Goal: Task Accomplishment & Management: Complete application form

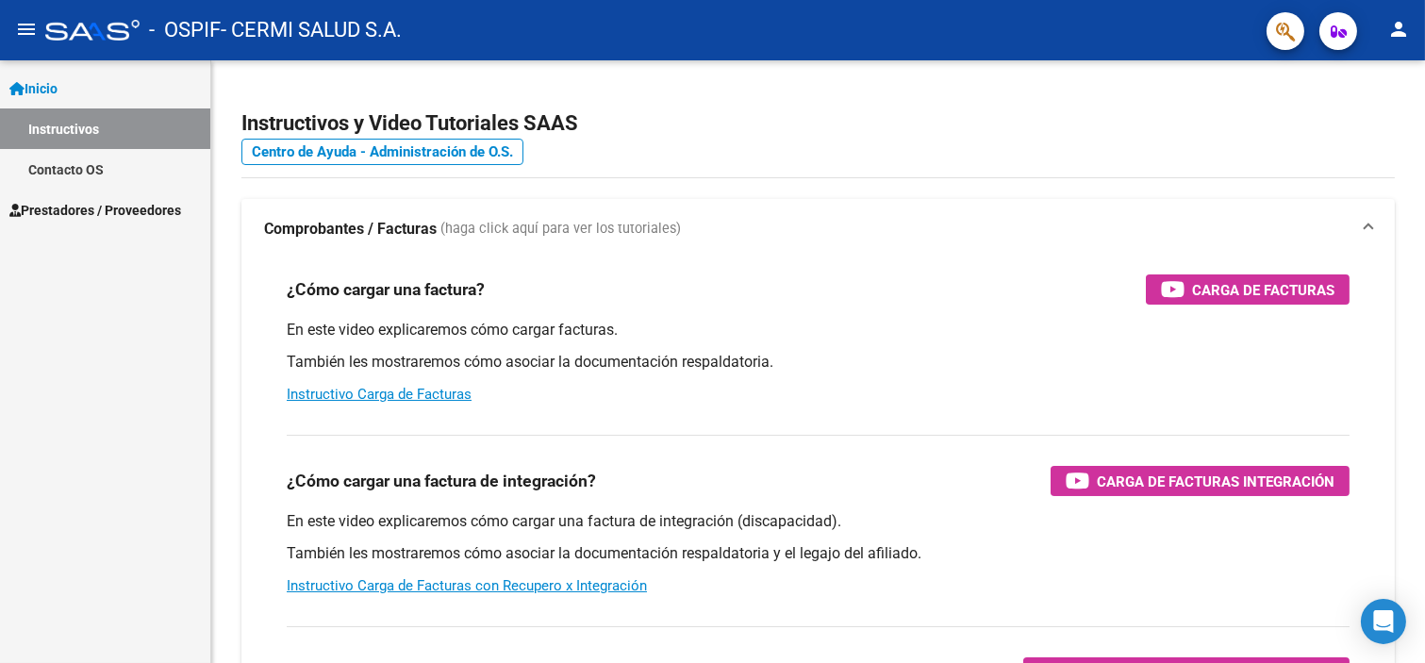
click at [73, 195] on link "Prestadores / Proveedores" at bounding box center [105, 210] width 210 height 41
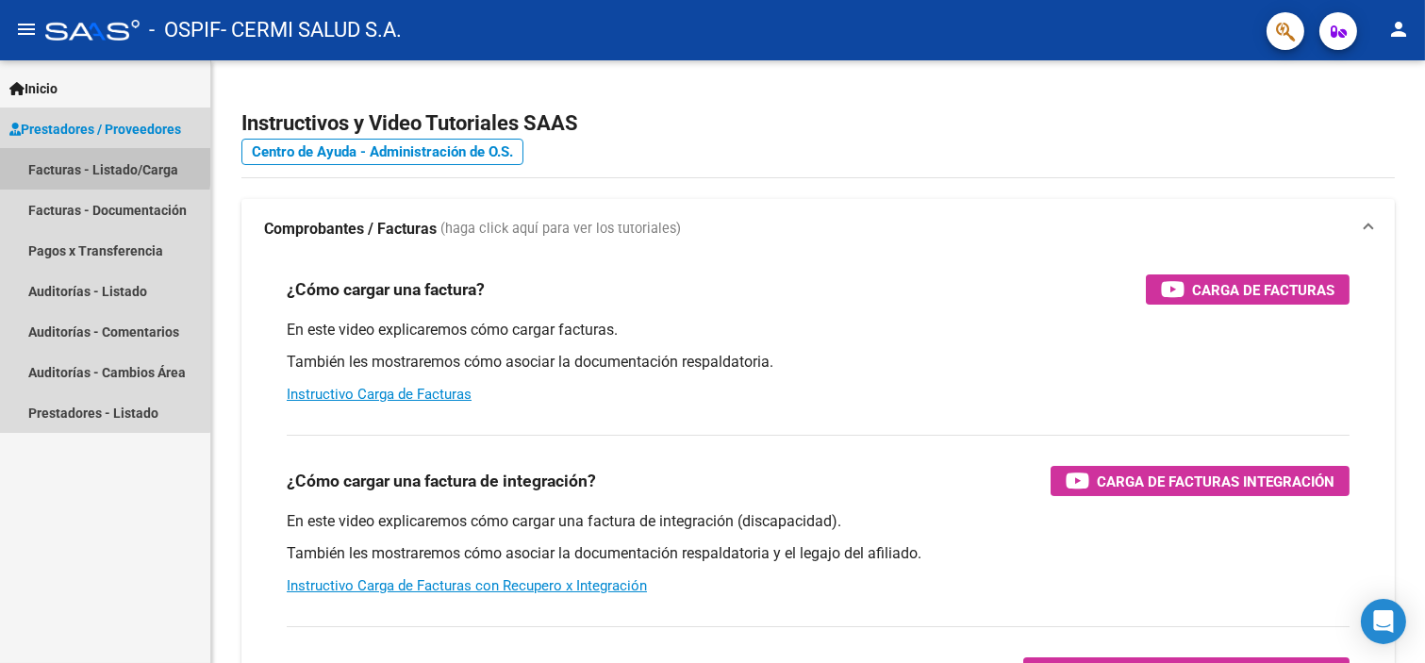
click at [66, 163] on link "Facturas - Listado/Carga" at bounding box center [105, 169] width 210 height 41
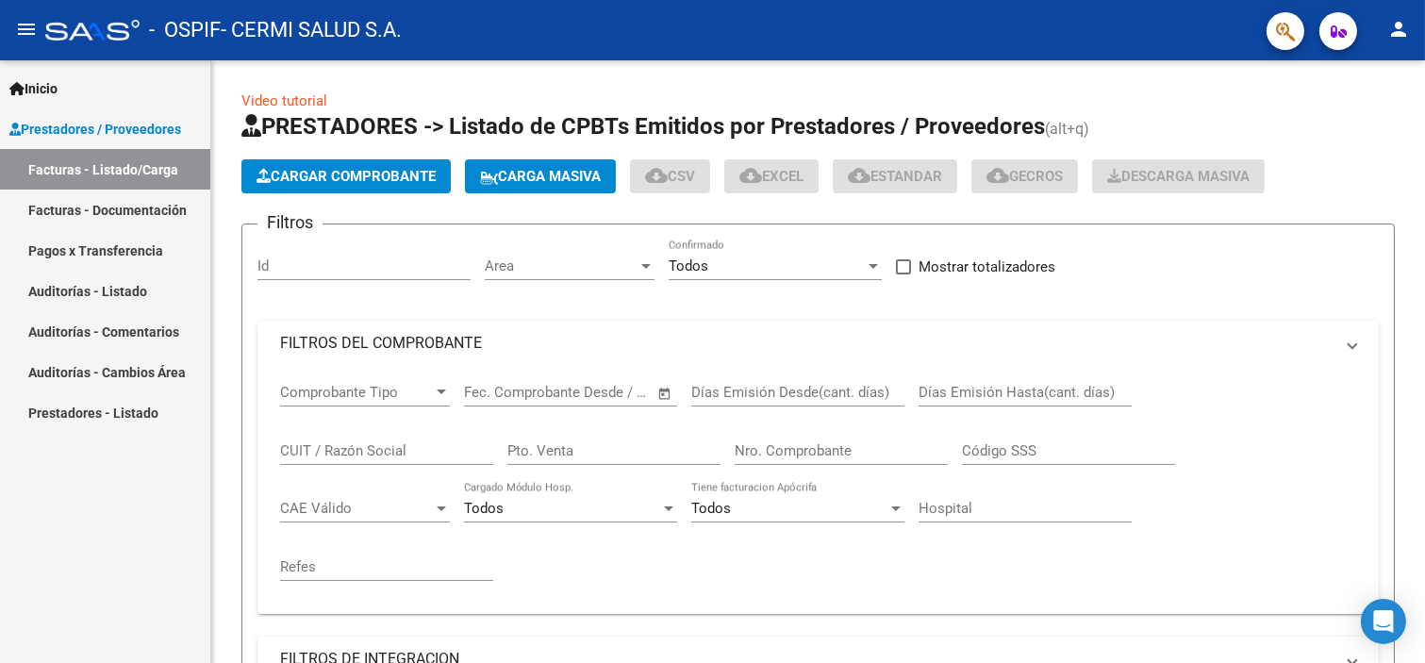
click at [73, 125] on span "Prestadores / Proveedores" at bounding box center [95, 129] width 172 height 21
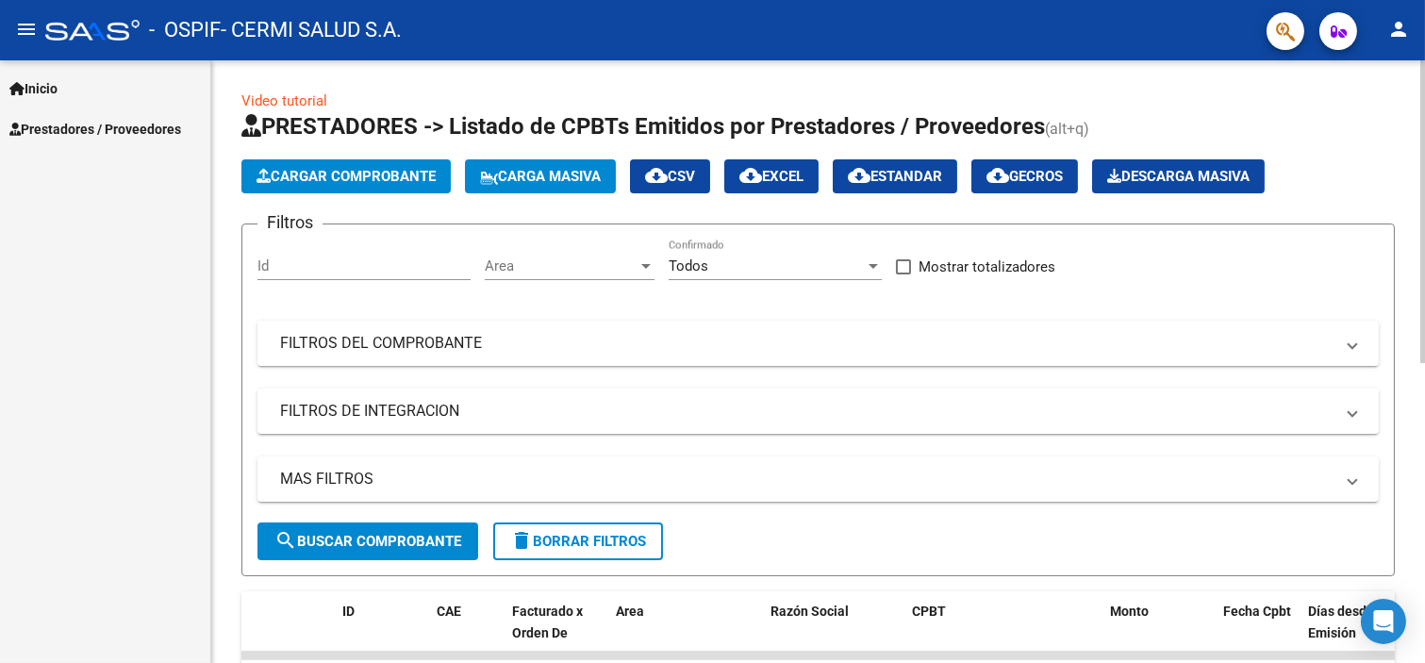
click at [371, 164] on button "Cargar Comprobante" at bounding box center [345, 176] width 209 height 34
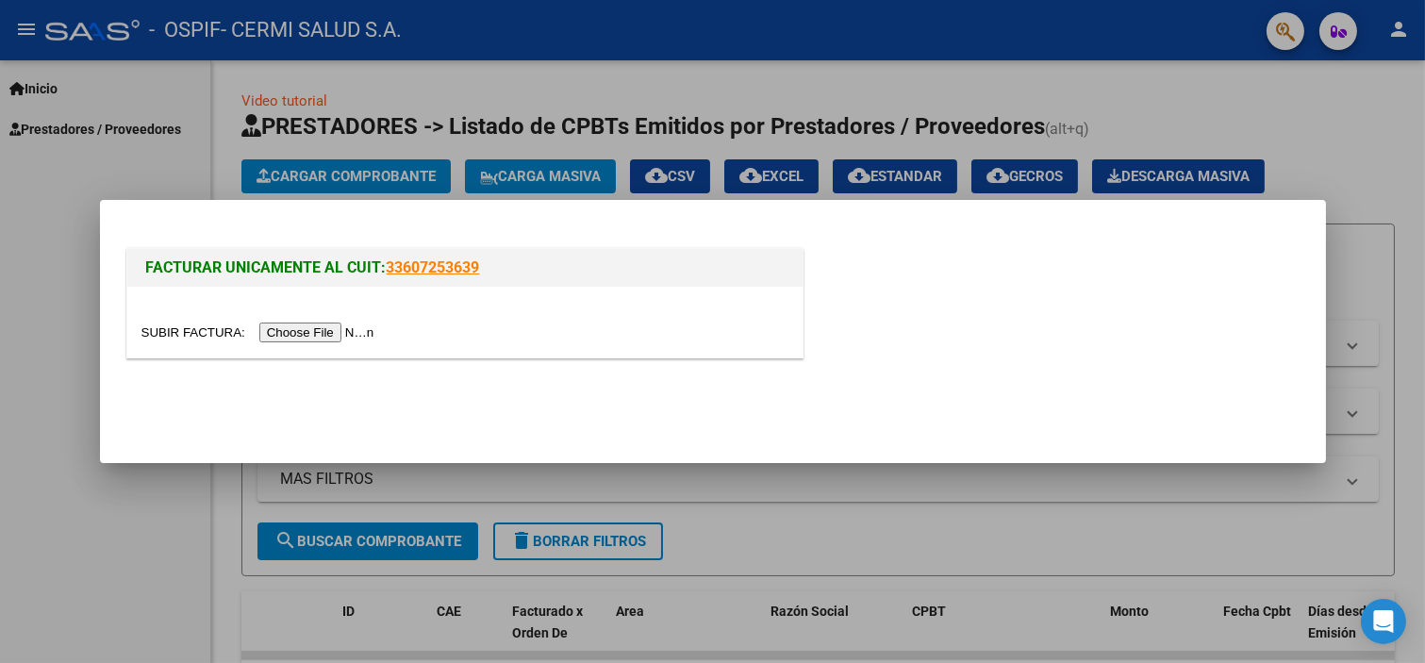
click at [316, 332] on input "file" at bounding box center [260, 333] width 239 height 20
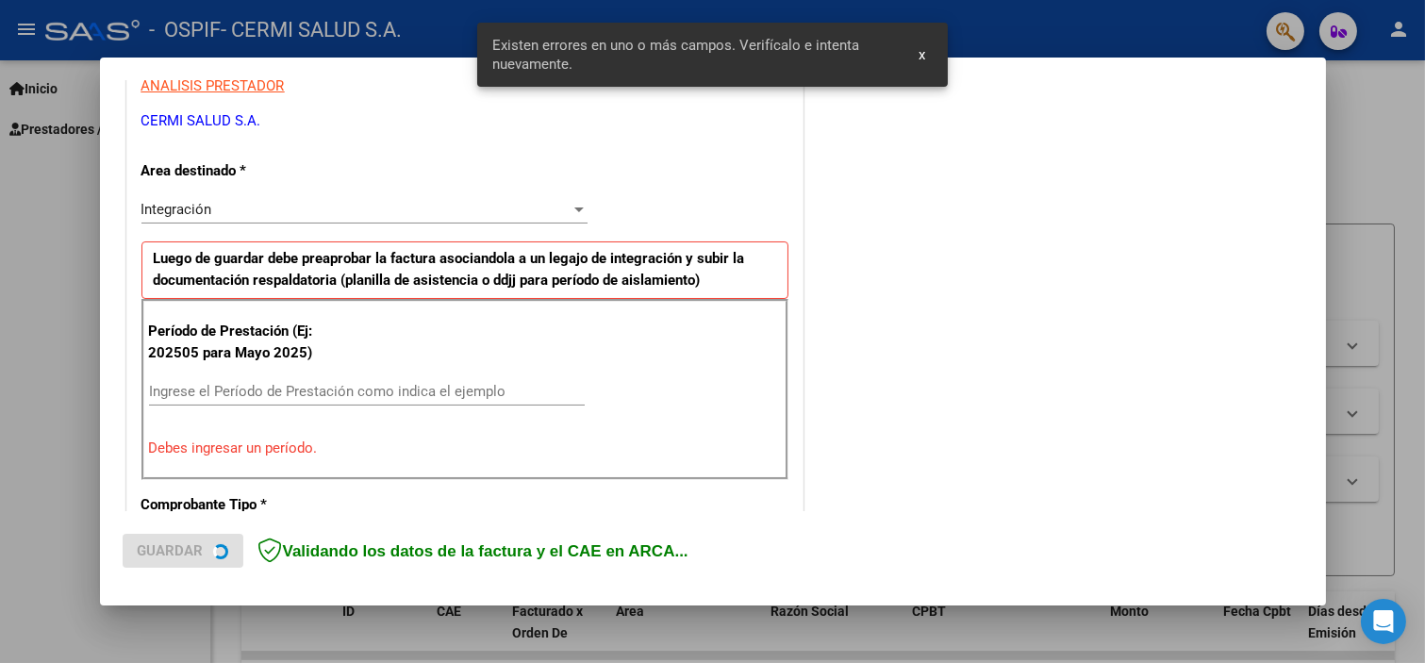
scroll to position [406, 0]
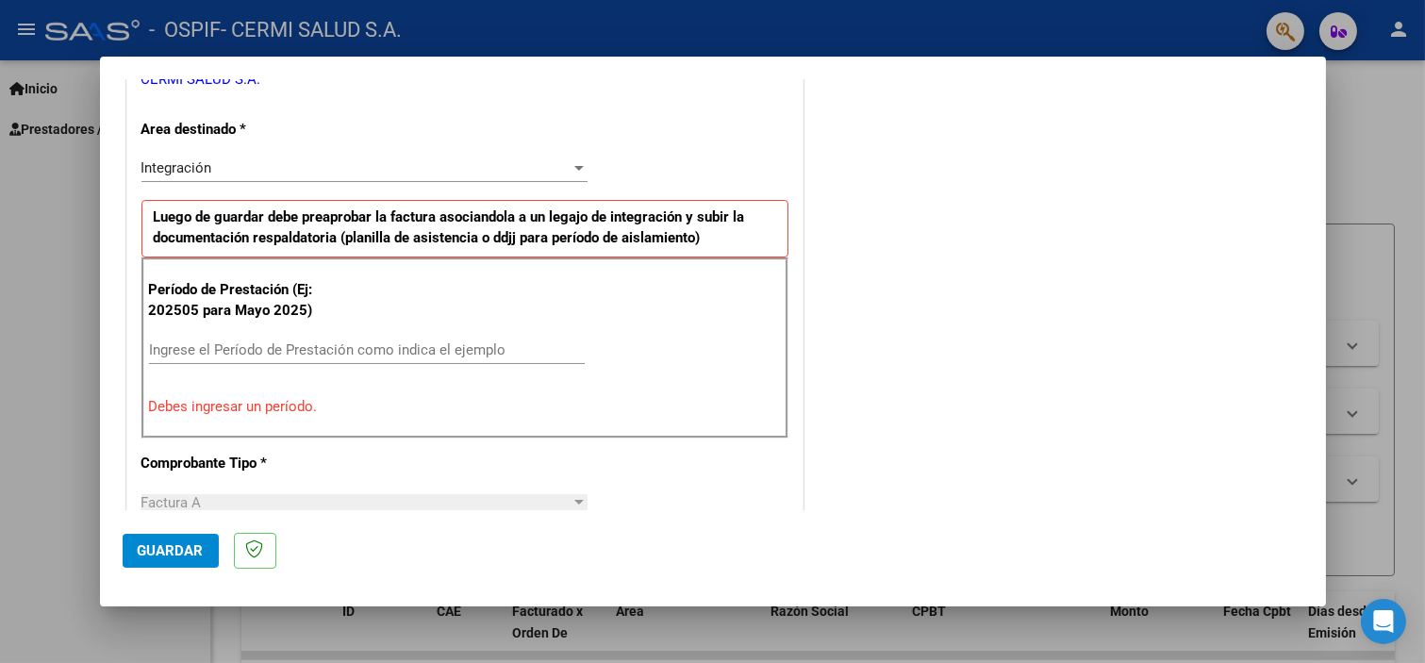
click at [436, 368] on div "Ingrese el Período de Prestación como indica el ejemplo" at bounding box center [367, 359] width 436 height 46
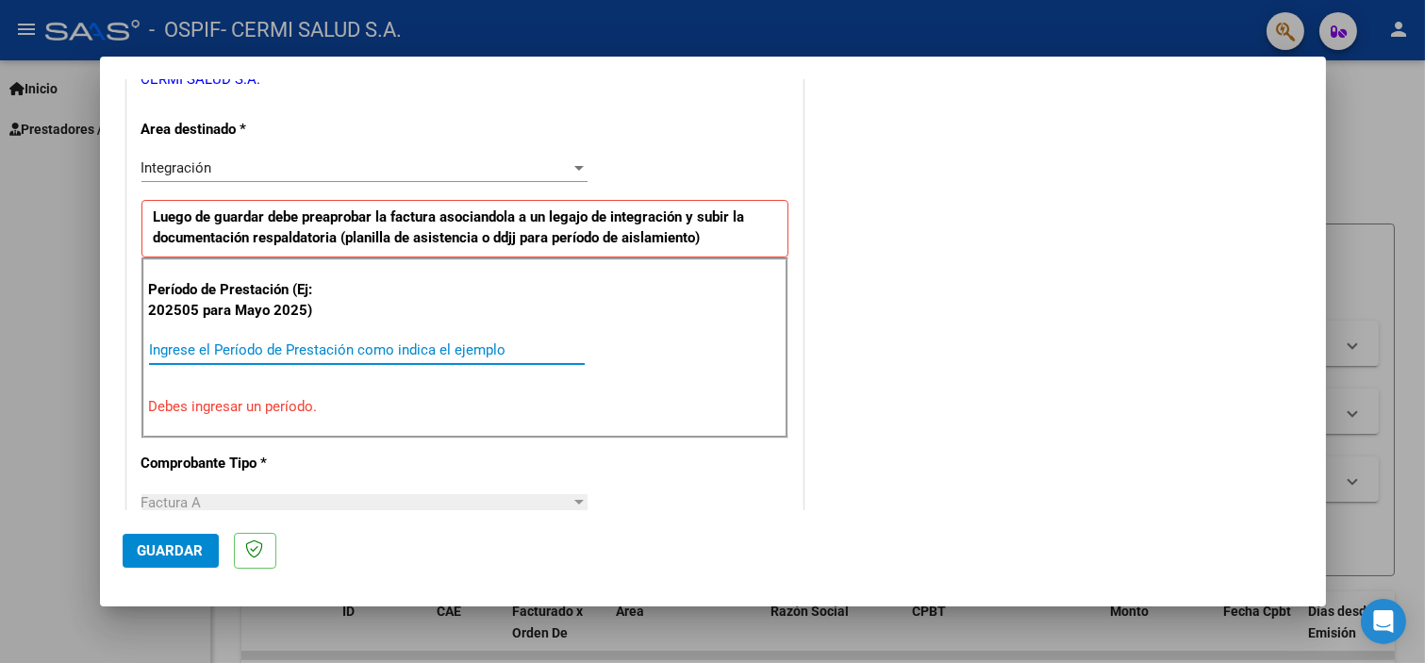
click at [432, 344] on input "Ingrese el Período de Prestación como indica el ejemplo" at bounding box center [367, 349] width 436 height 17
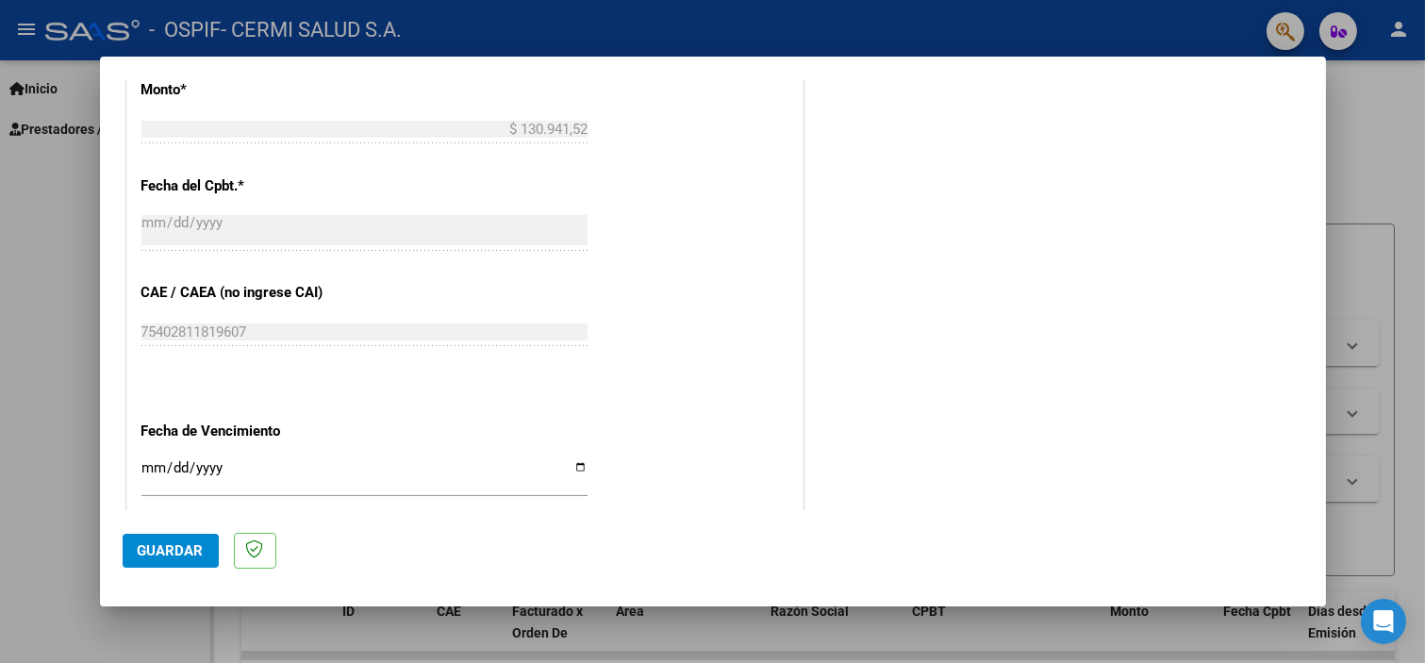
scroll to position [1228, 0]
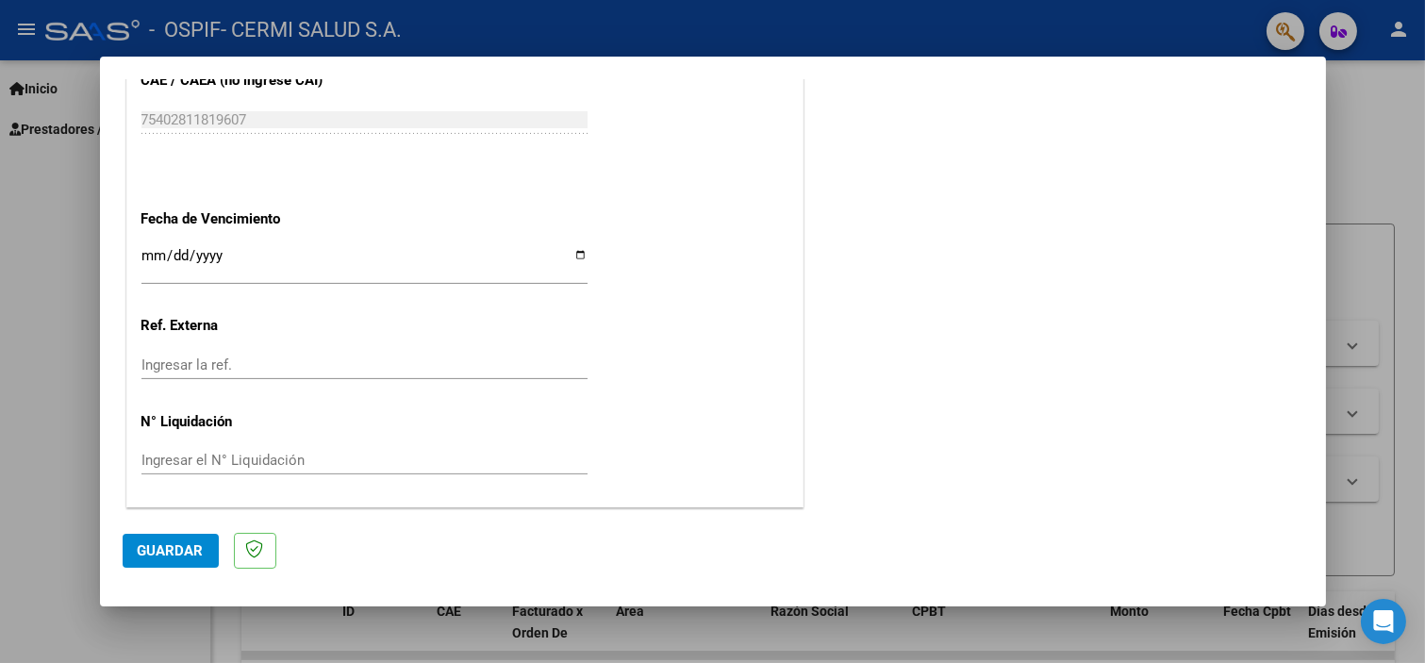
type input "202509"
click at [398, 275] on input "Ingresar la fecha" at bounding box center [364, 263] width 446 height 30
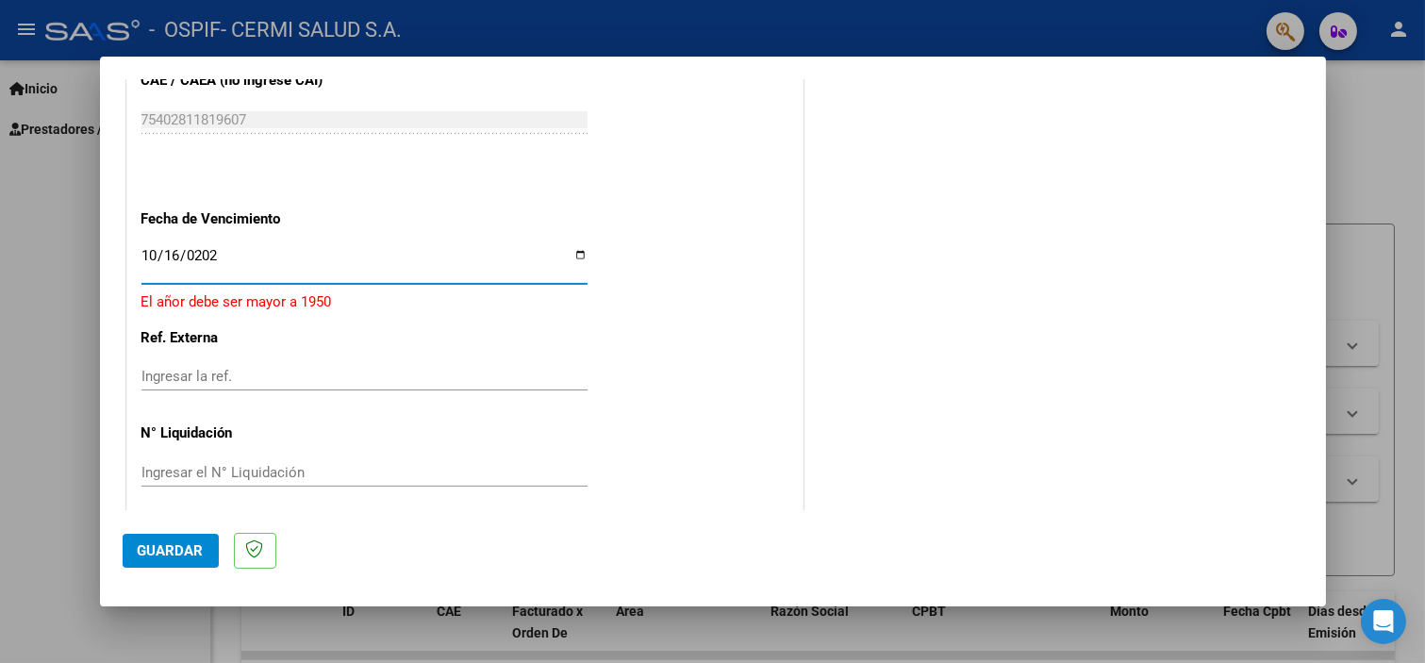
type input "[DATE]"
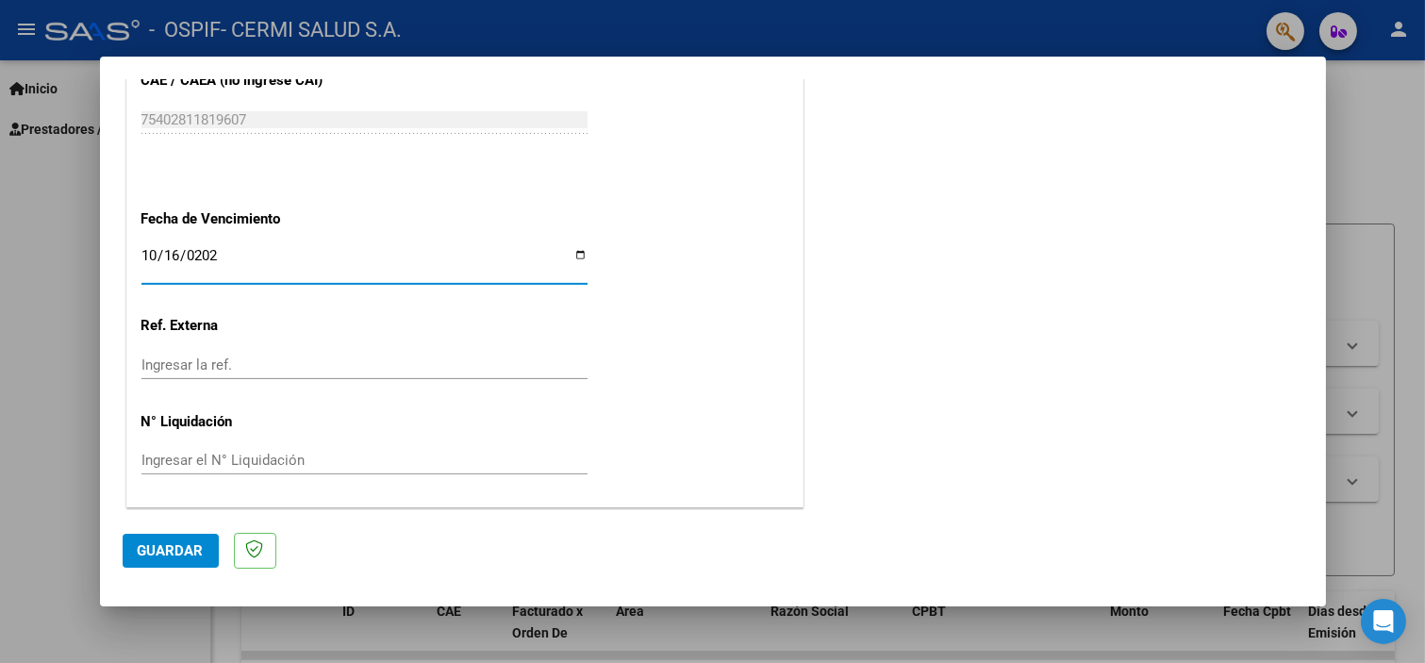
click at [212, 551] on button "Guardar" at bounding box center [171, 551] width 96 height 34
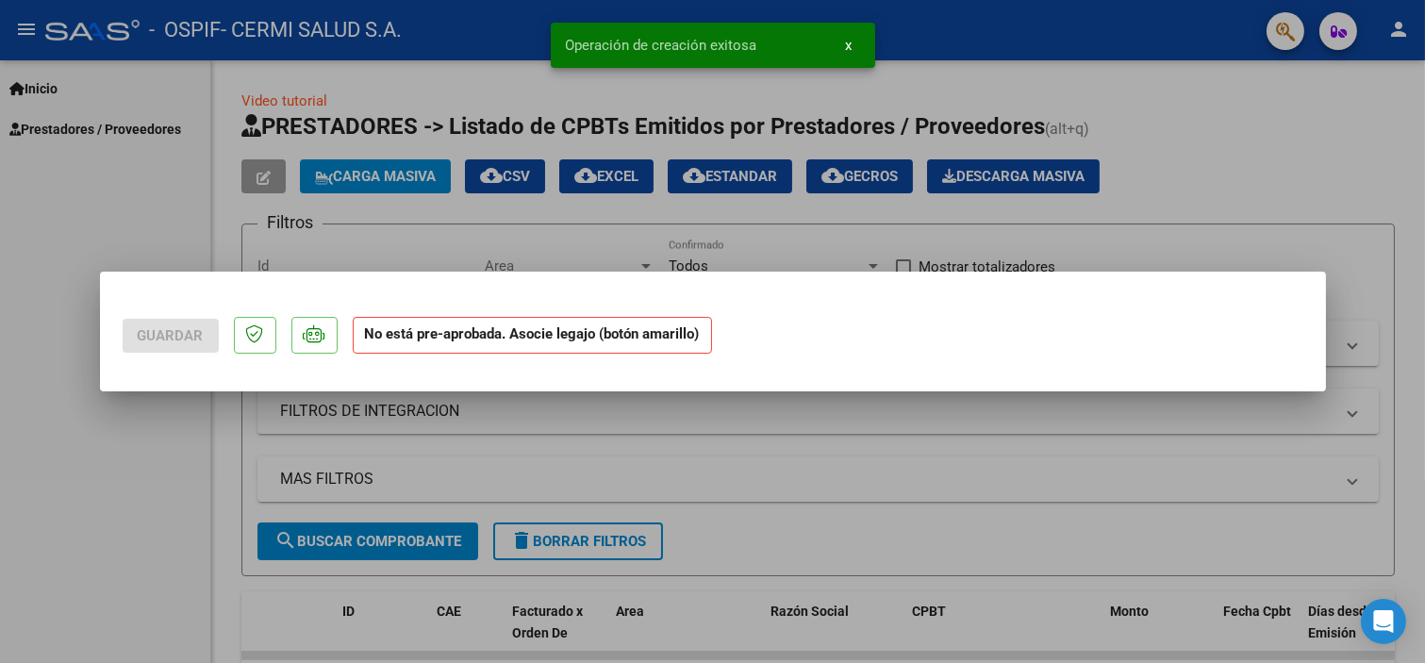
scroll to position [0, 0]
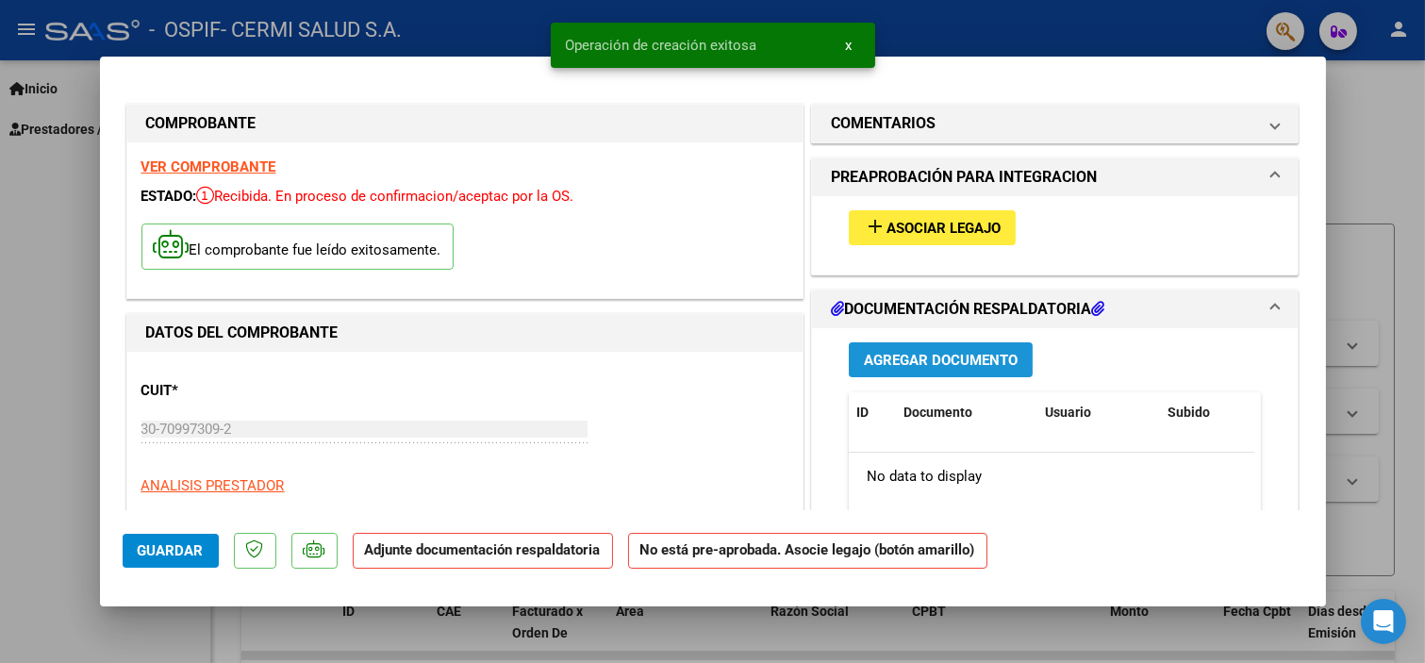
click at [965, 369] on span "Agregar Documento" at bounding box center [941, 360] width 154 height 17
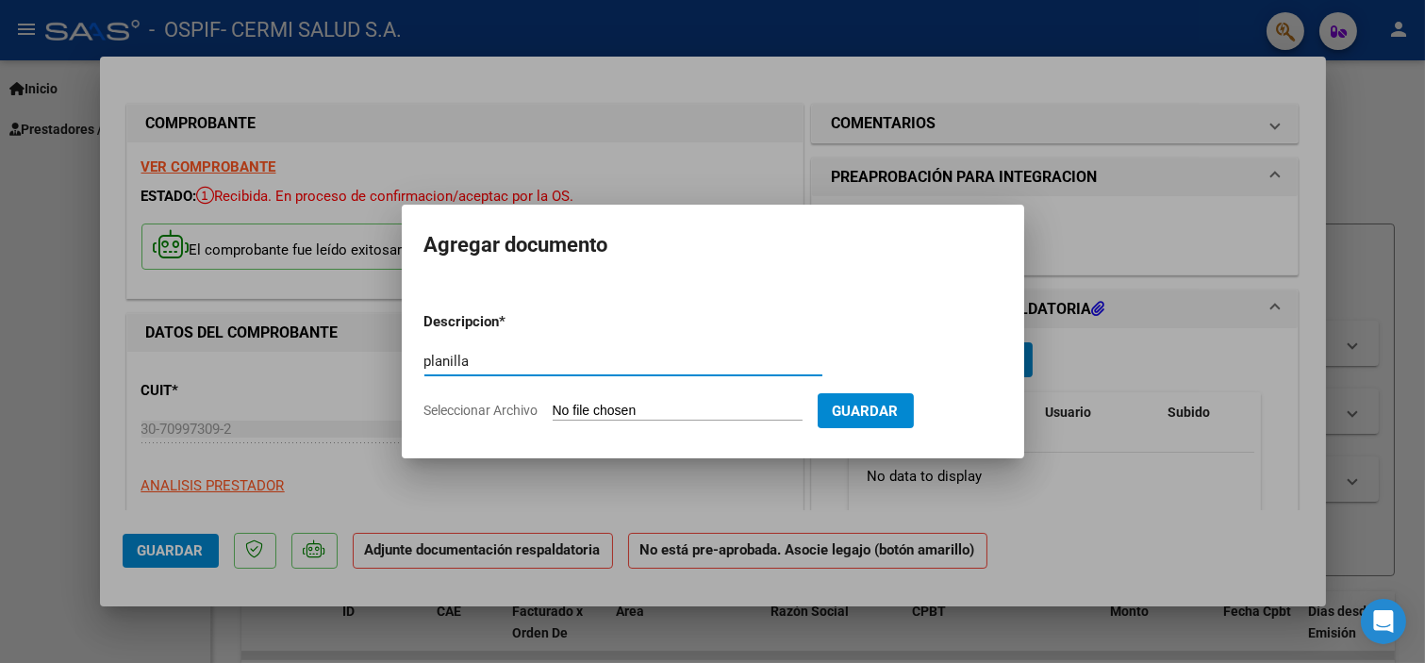
type input "planilla"
click at [719, 403] on input "Seleccionar Archivo" at bounding box center [678, 412] width 250 height 18
type input "C:\fakepath\[PERSON_NAME].pdf"
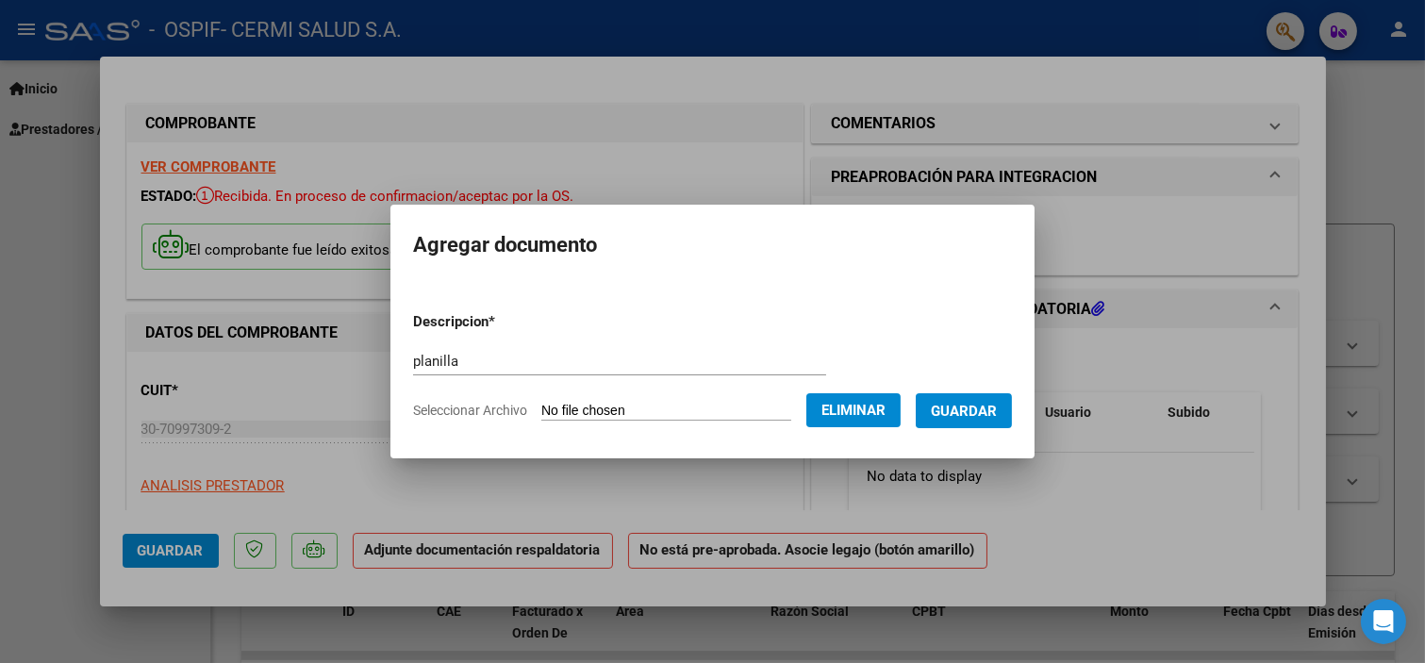
click at [1001, 397] on button "Guardar" at bounding box center [964, 410] width 96 height 35
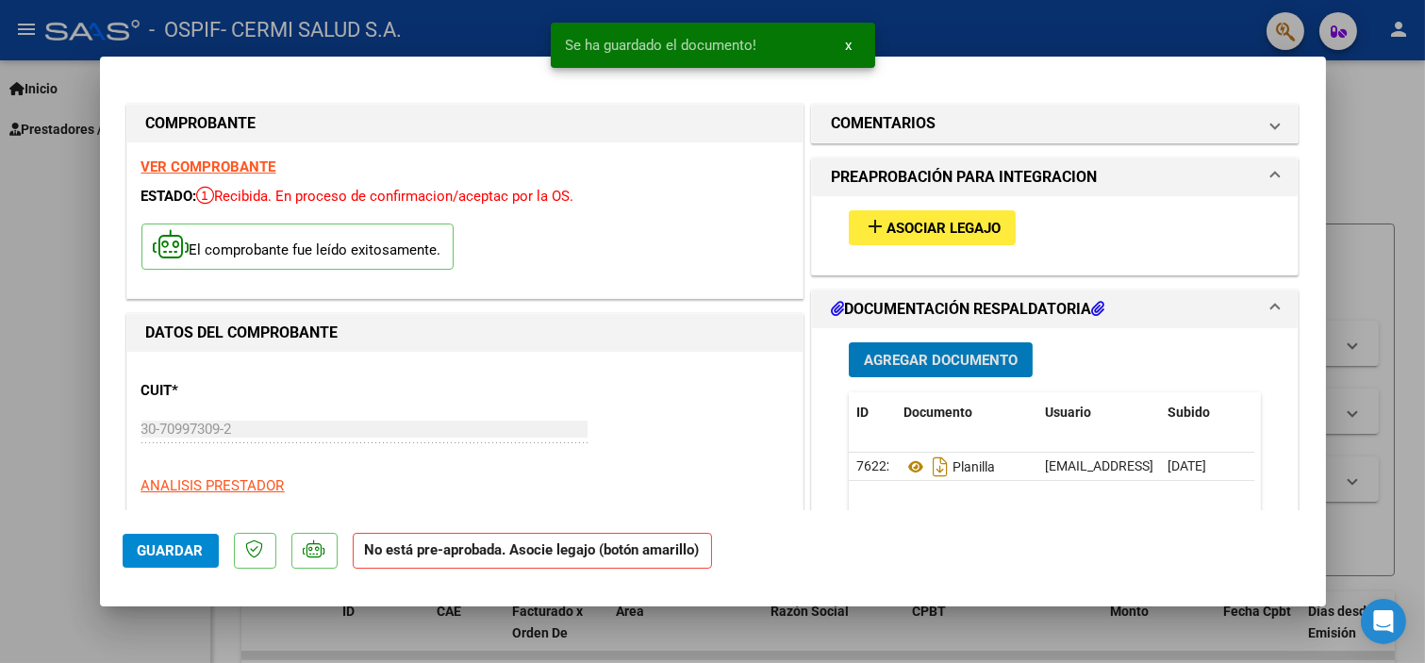
click at [873, 224] on mat-icon "add" at bounding box center [875, 226] width 23 height 23
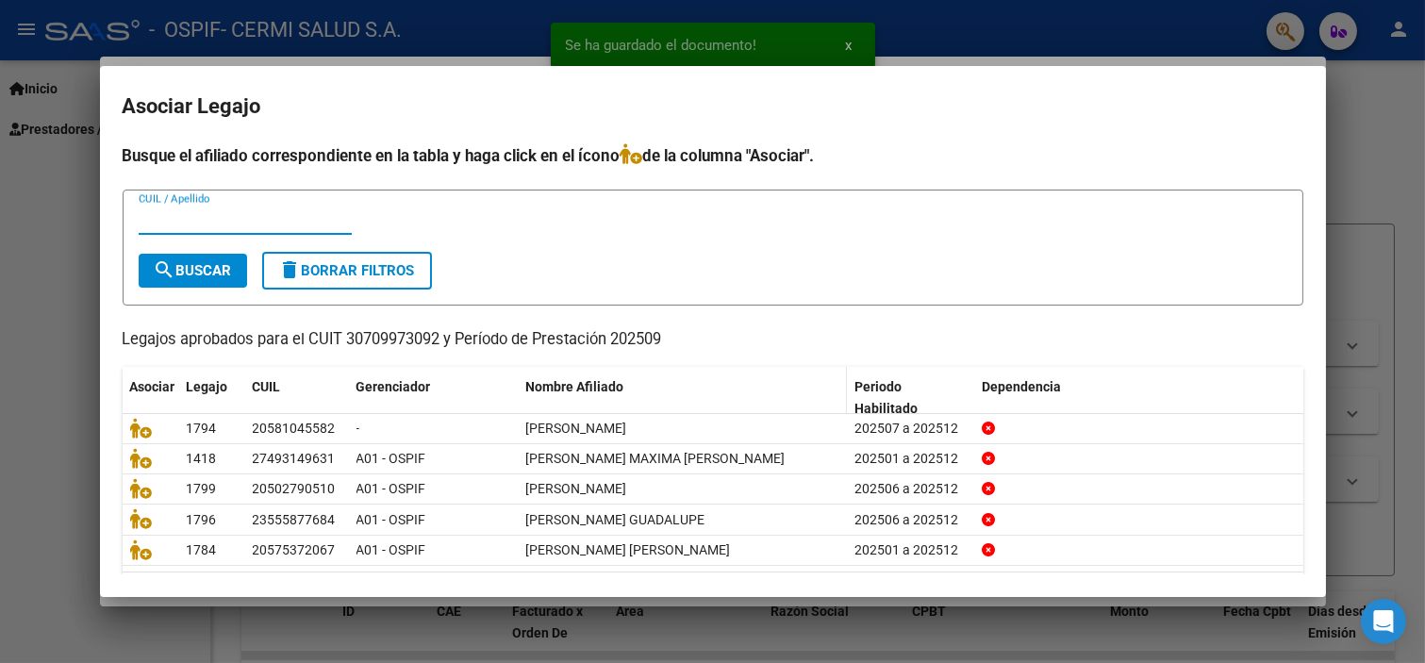
scroll to position [60, 0]
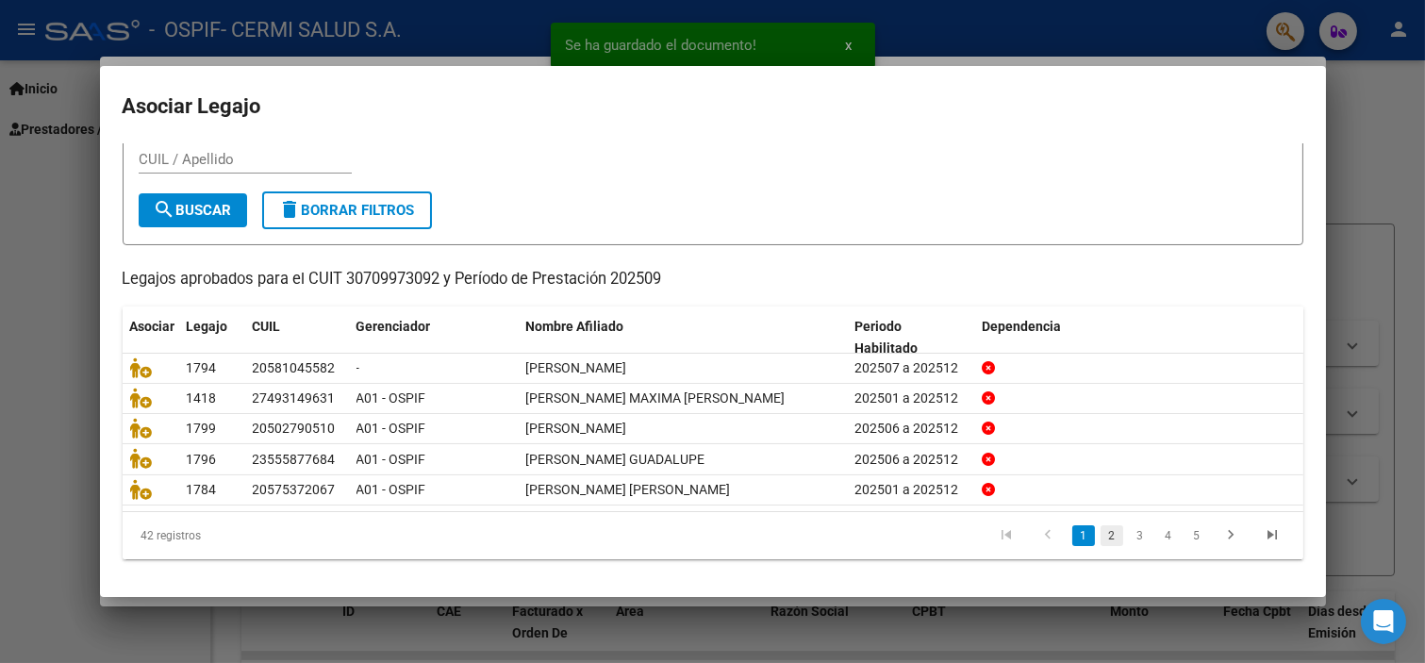
click at [1101, 533] on link "2" at bounding box center [1112, 535] width 23 height 21
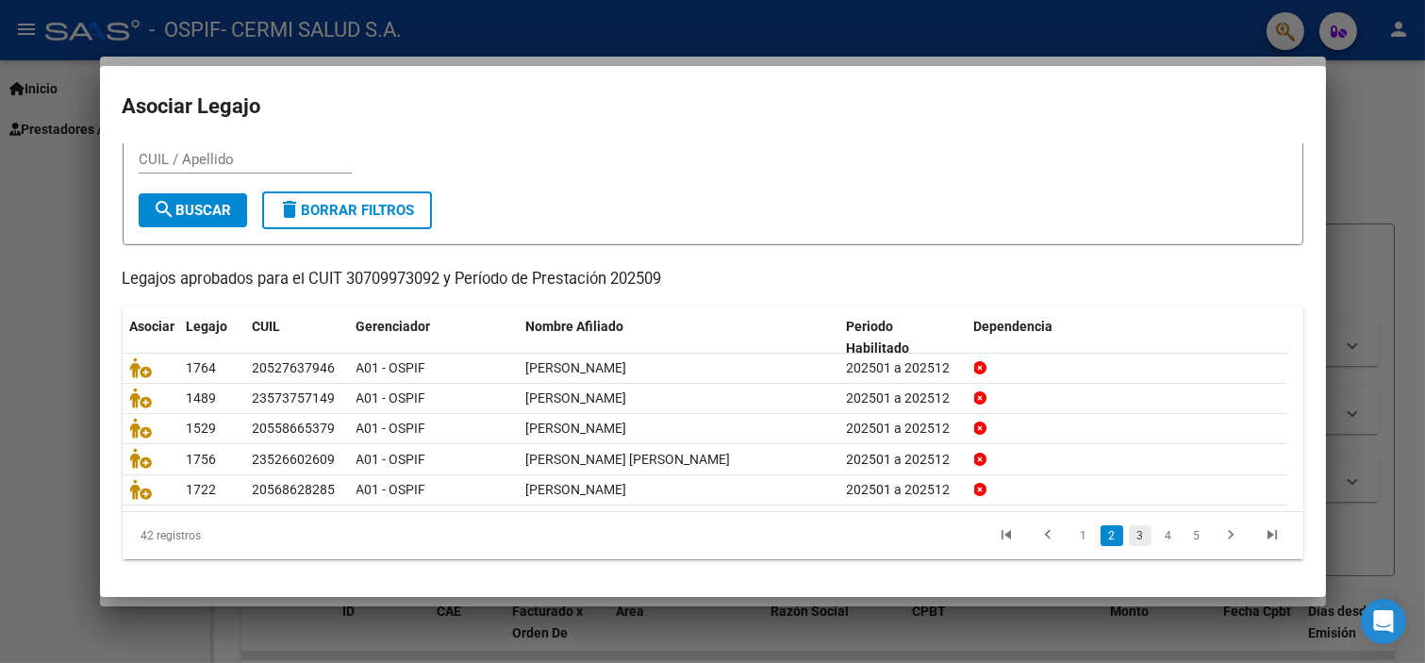
click at [1129, 531] on link "3" at bounding box center [1140, 535] width 23 height 21
click at [1157, 543] on link "4" at bounding box center [1168, 535] width 23 height 21
click at [1157, 532] on link "5" at bounding box center [1168, 535] width 23 height 21
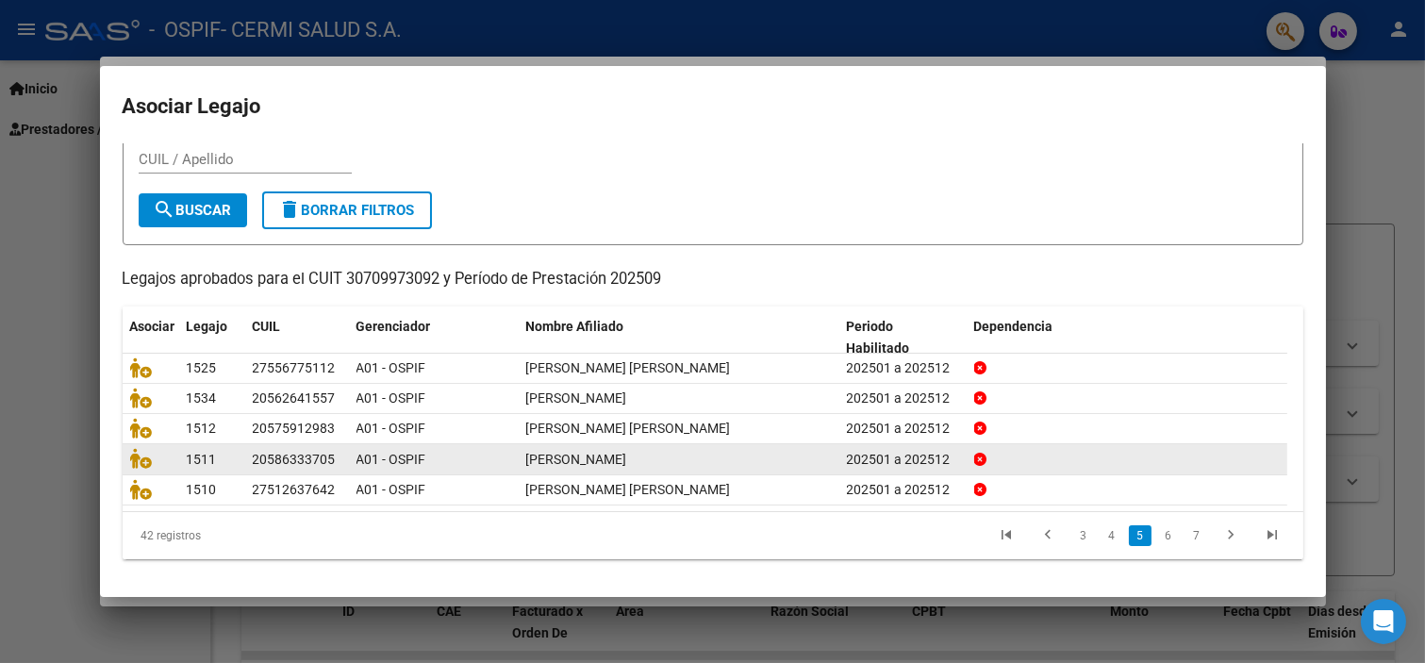
click at [1158, 536] on link "6" at bounding box center [1168, 535] width 23 height 21
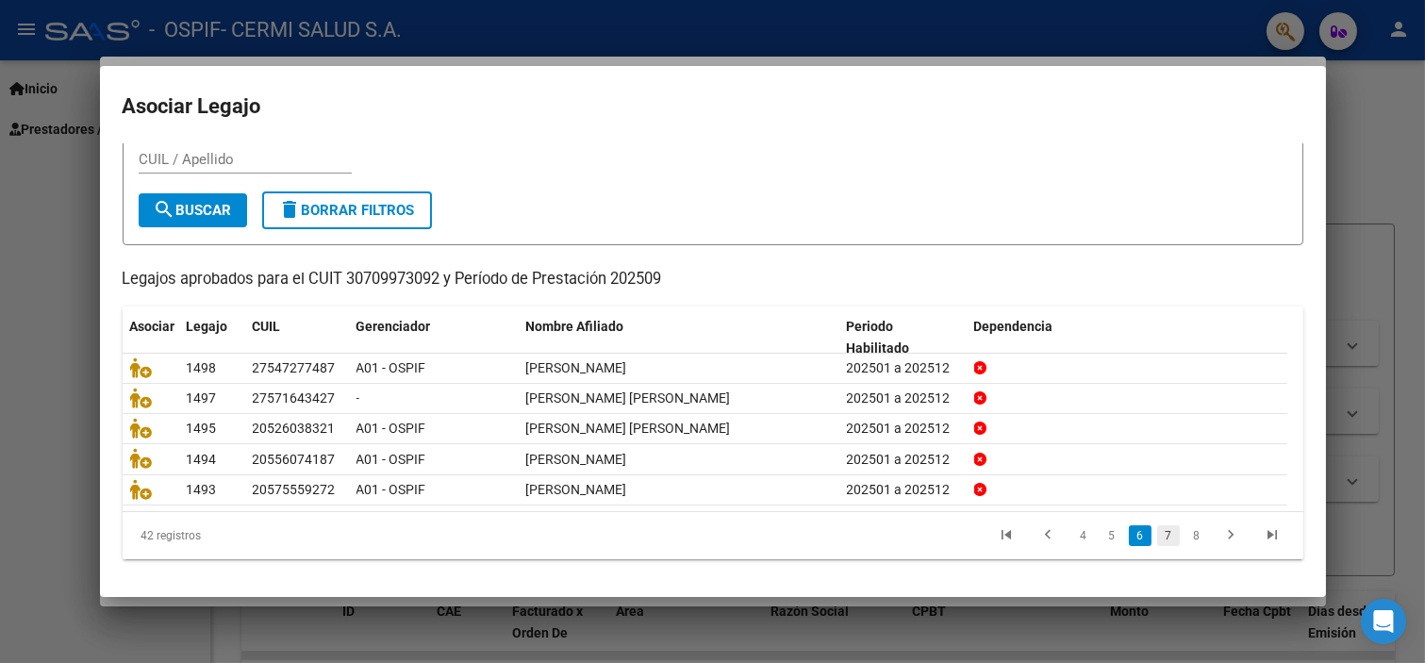
click at [1162, 536] on link "7" at bounding box center [1168, 535] width 23 height 21
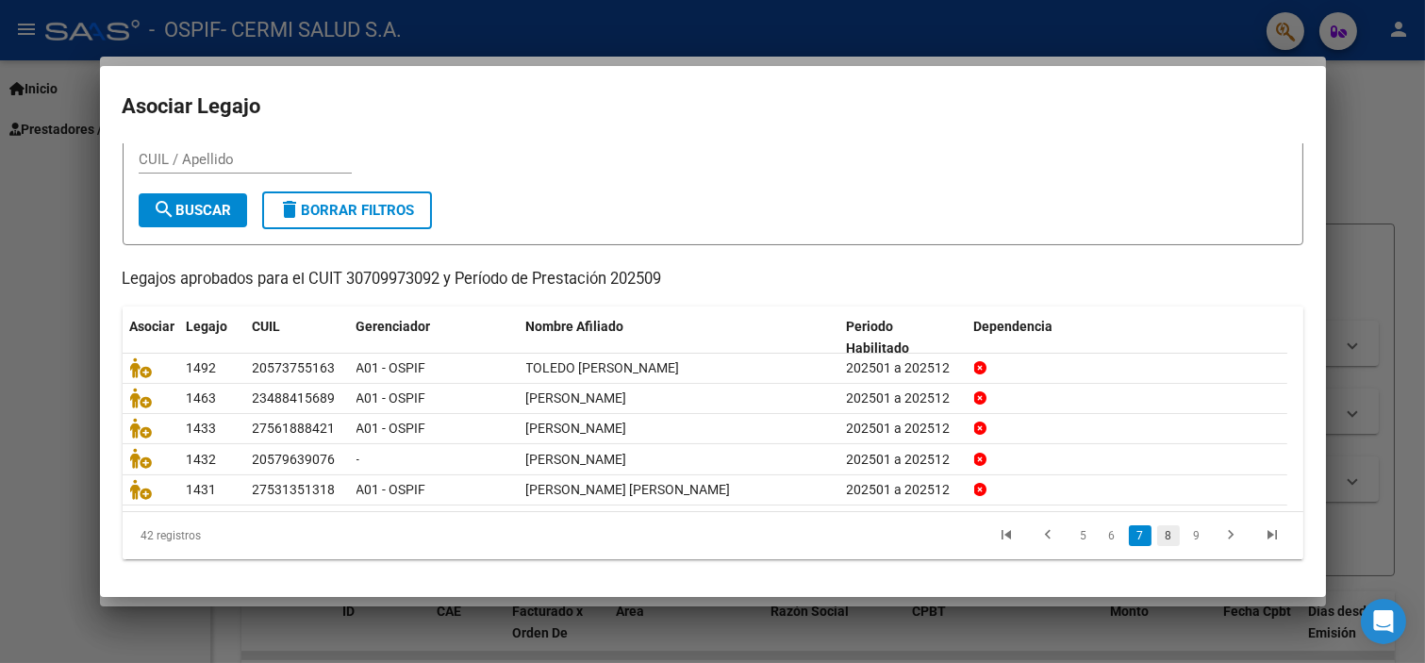
click at [1163, 531] on link "8" at bounding box center [1168, 535] width 23 height 21
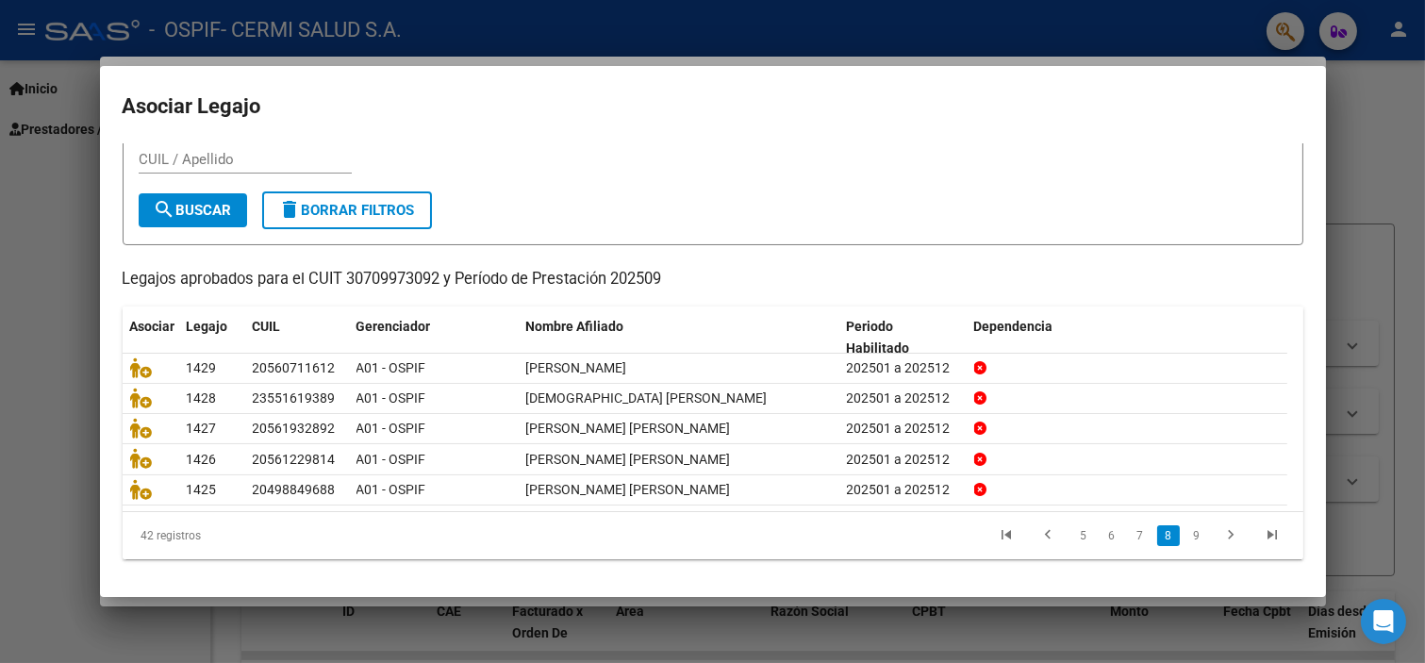
click at [1163, 531] on link "8" at bounding box center [1168, 535] width 23 height 21
click at [1186, 532] on link "9" at bounding box center [1197, 535] width 23 height 21
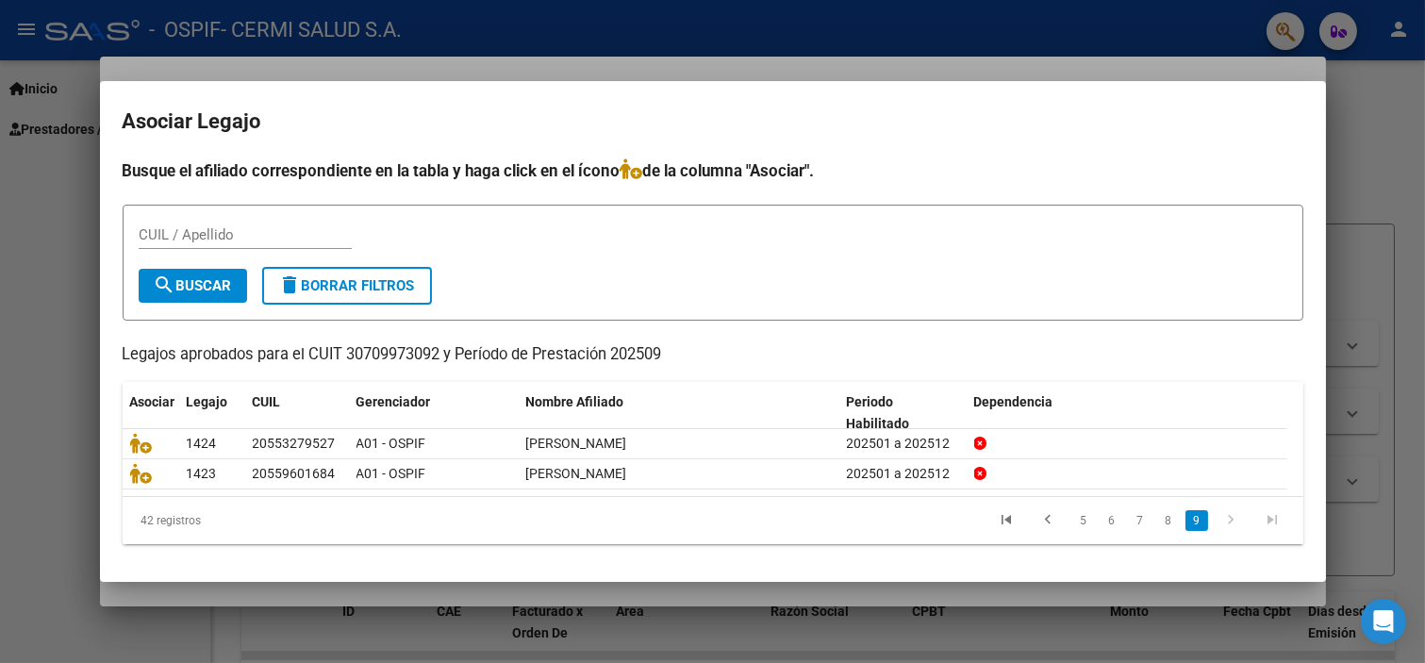
scroll to position [0, 0]
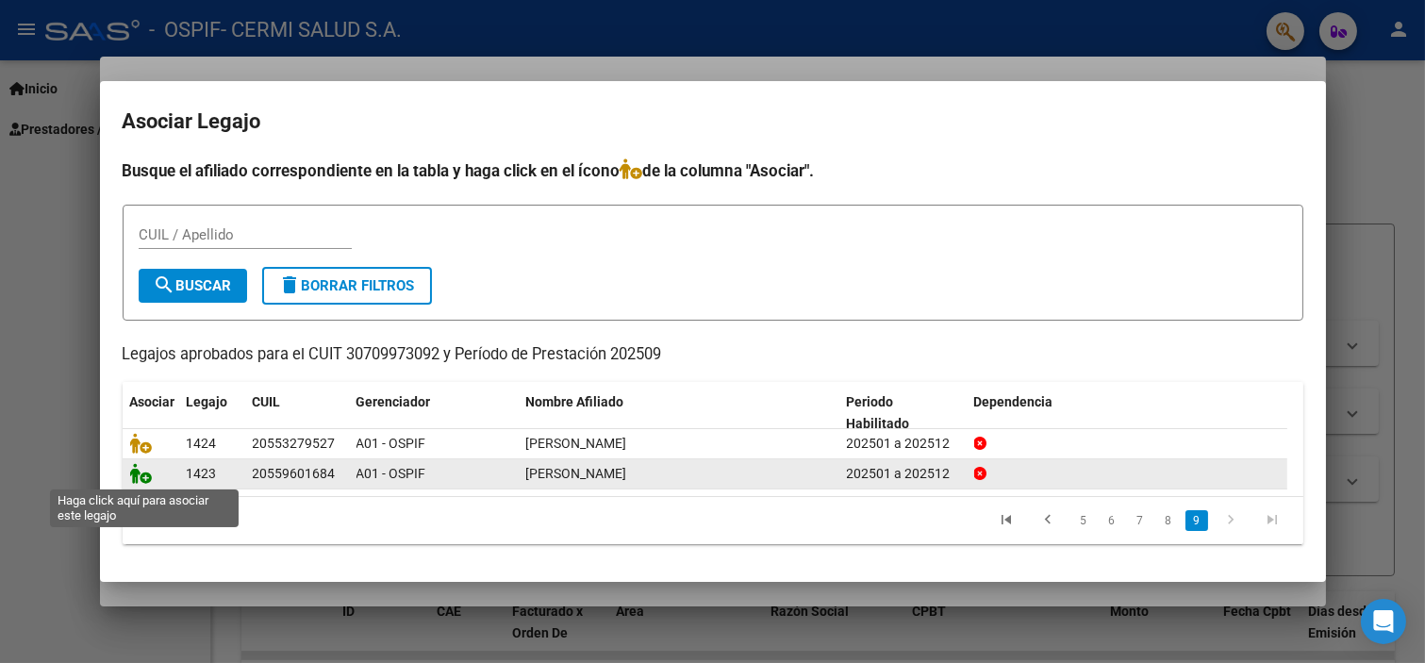
click at [147, 474] on icon at bounding box center [141, 473] width 23 height 21
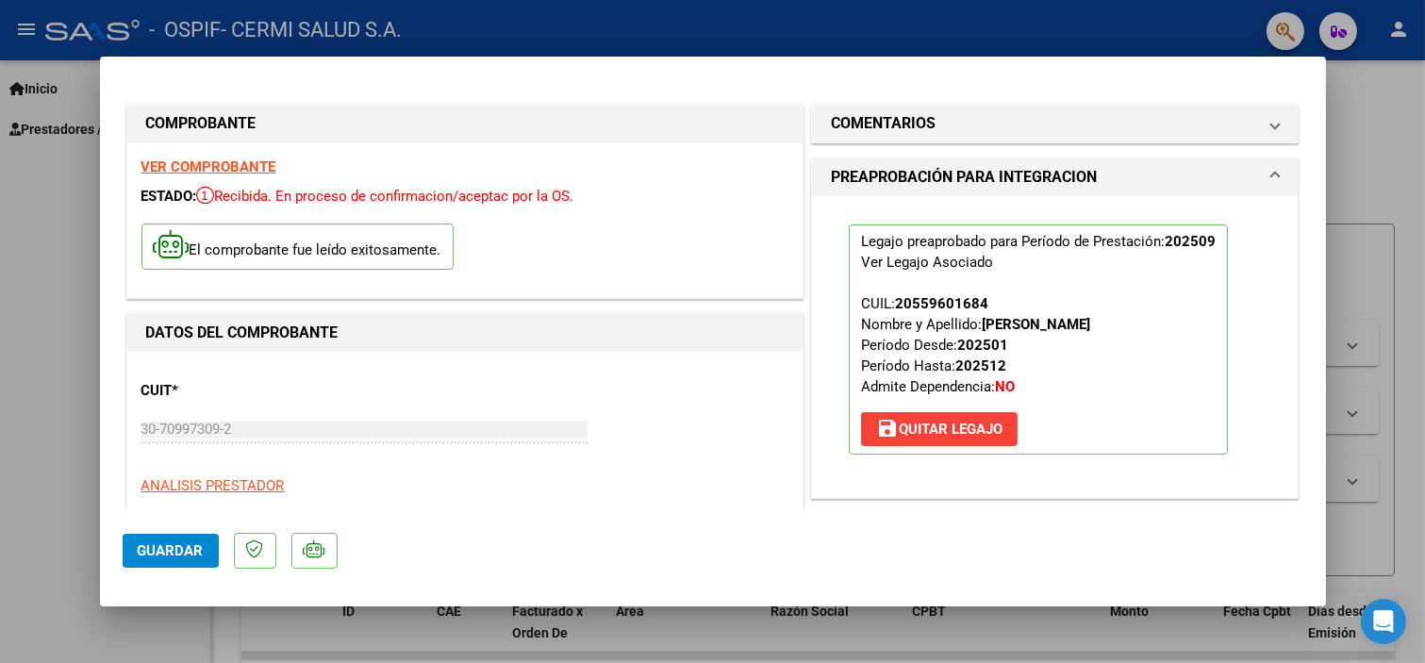
click at [76, 296] on div at bounding box center [712, 331] width 1425 height 663
type input "$ 0,00"
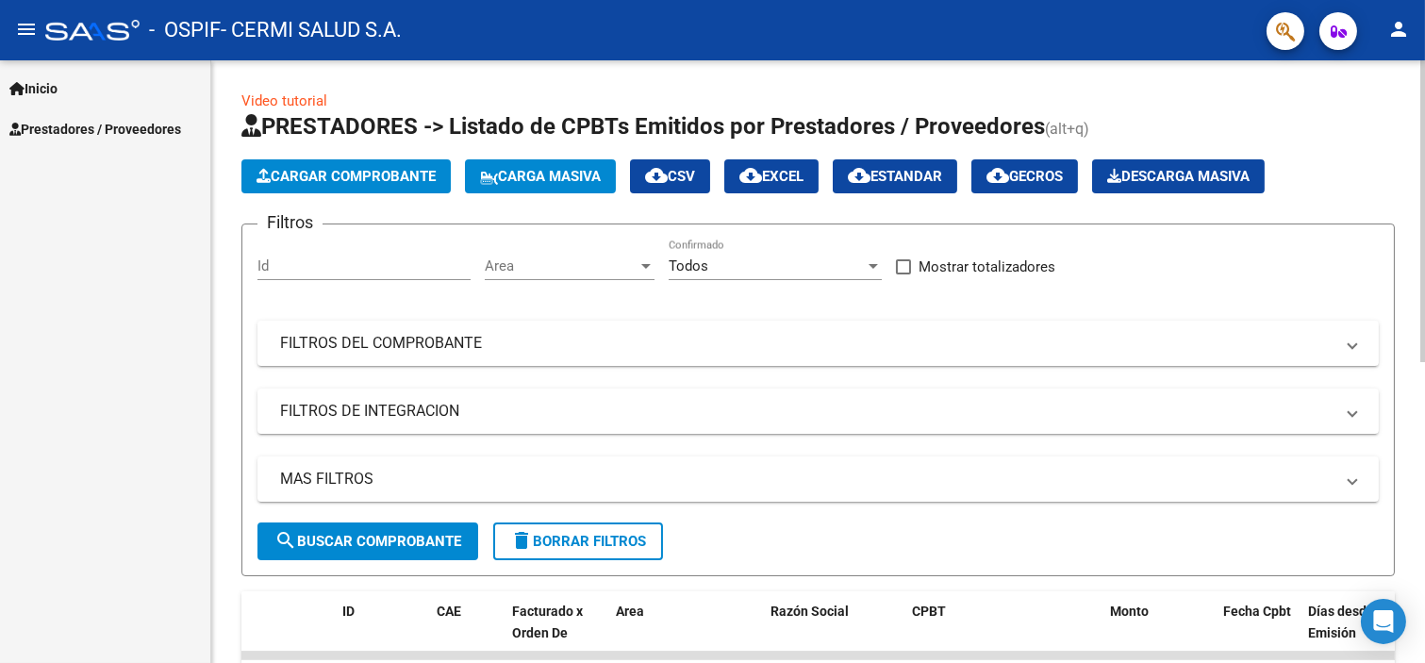
click at [343, 179] on span "Cargar Comprobante" at bounding box center [346, 176] width 179 height 17
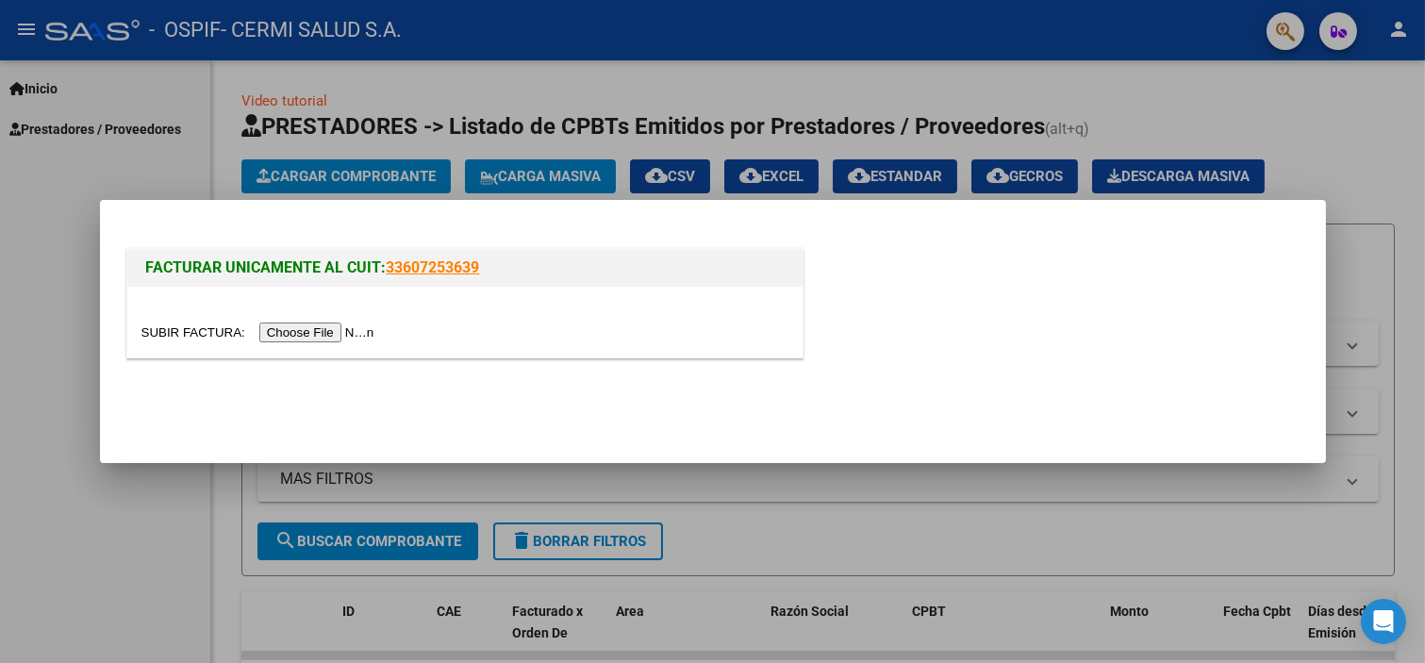
click at [363, 333] on input "file" at bounding box center [260, 333] width 239 height 20
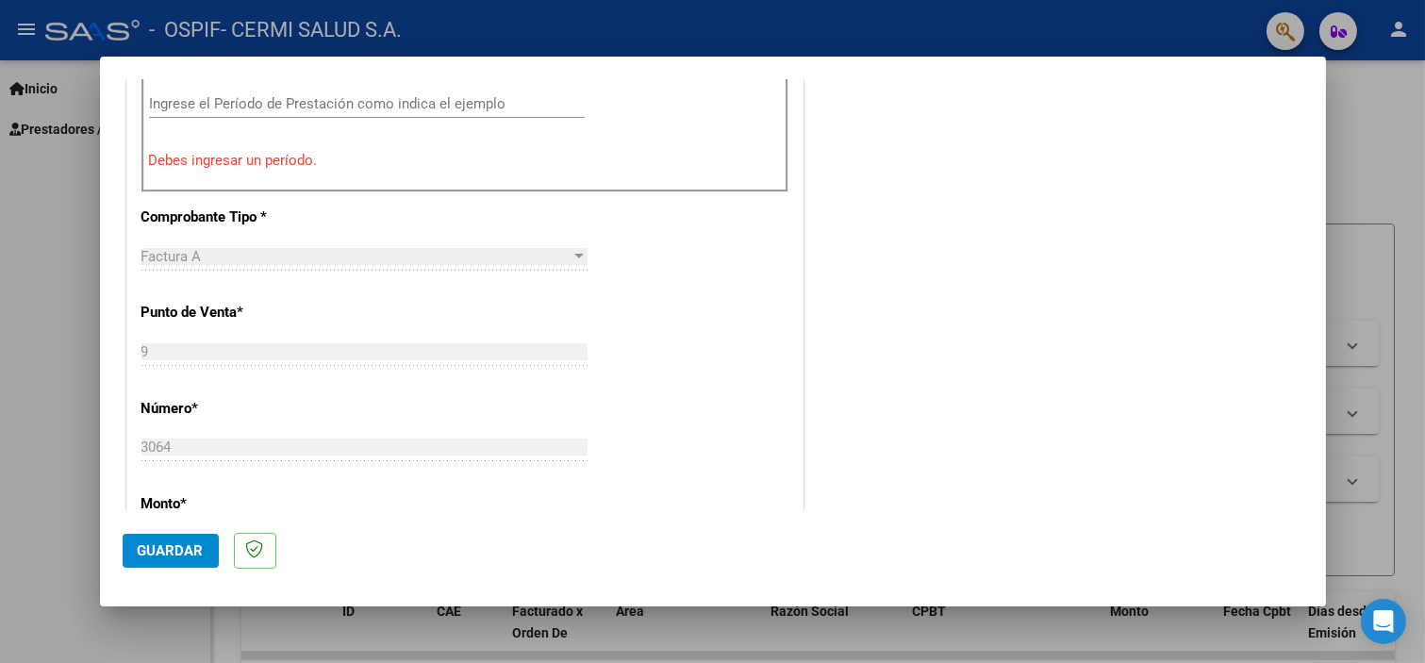
scroll to position [615, 0]
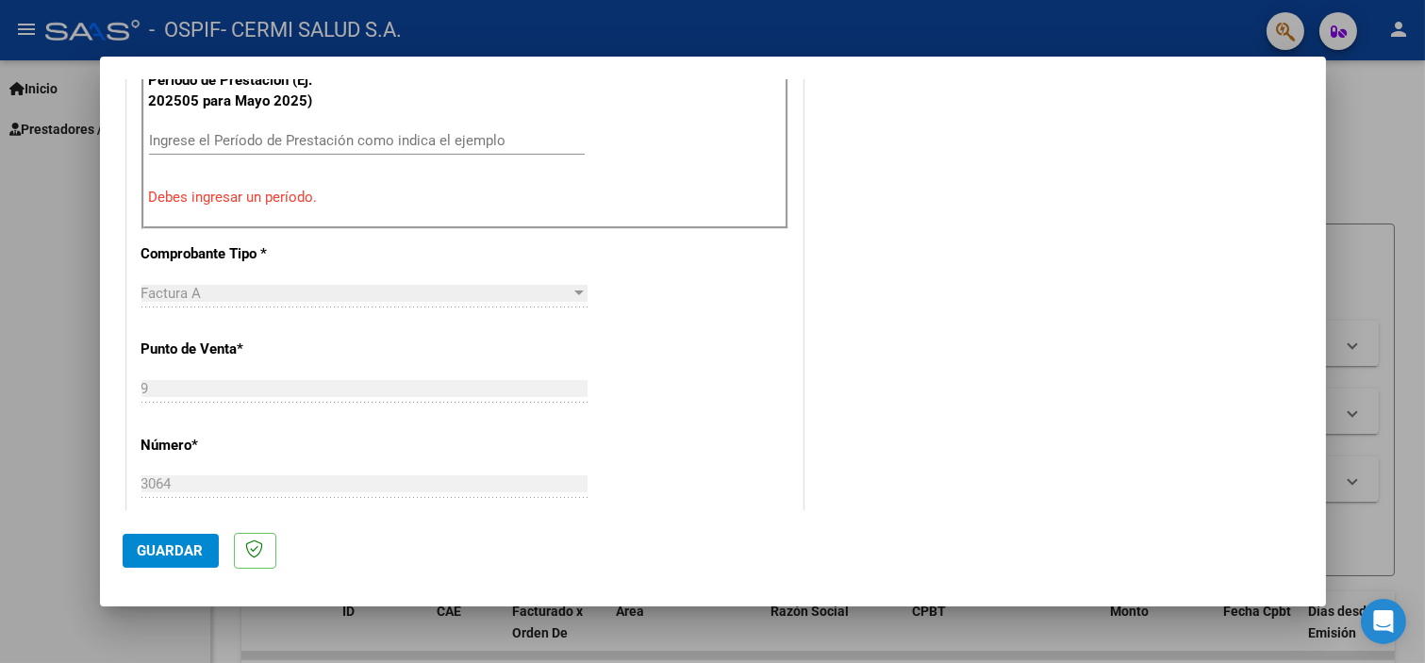
click at [487, 129] on div "Ingrese el Período de Prestación como indica el ejemplo" at bounding box center [367, 140] width 436 height 28
type input "2"
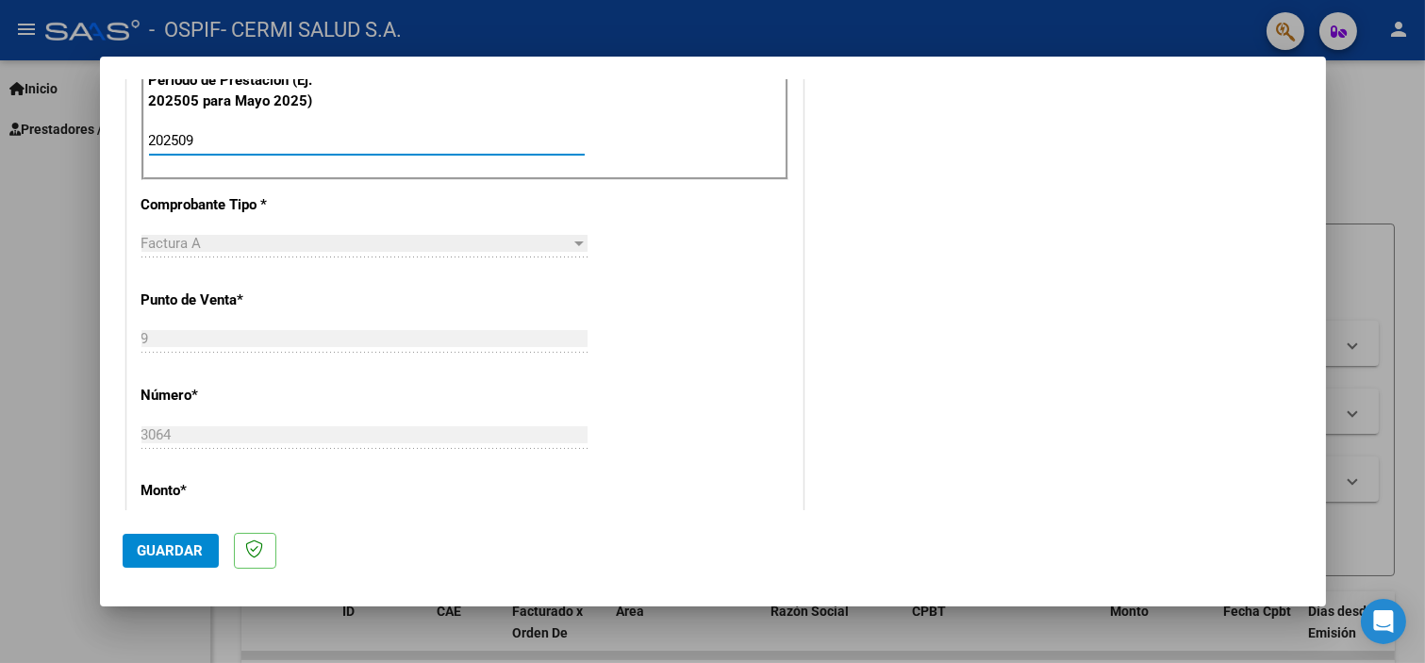
type input "202509"
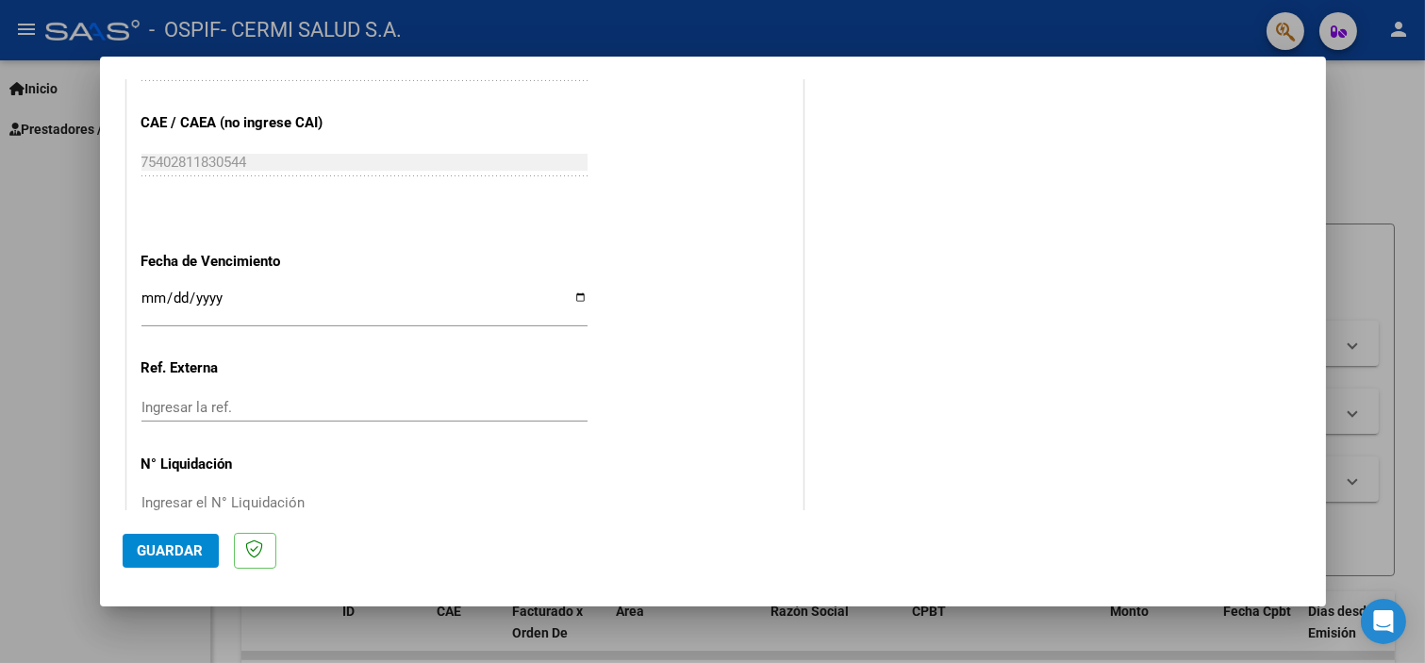
scroll to position [1228, 0]
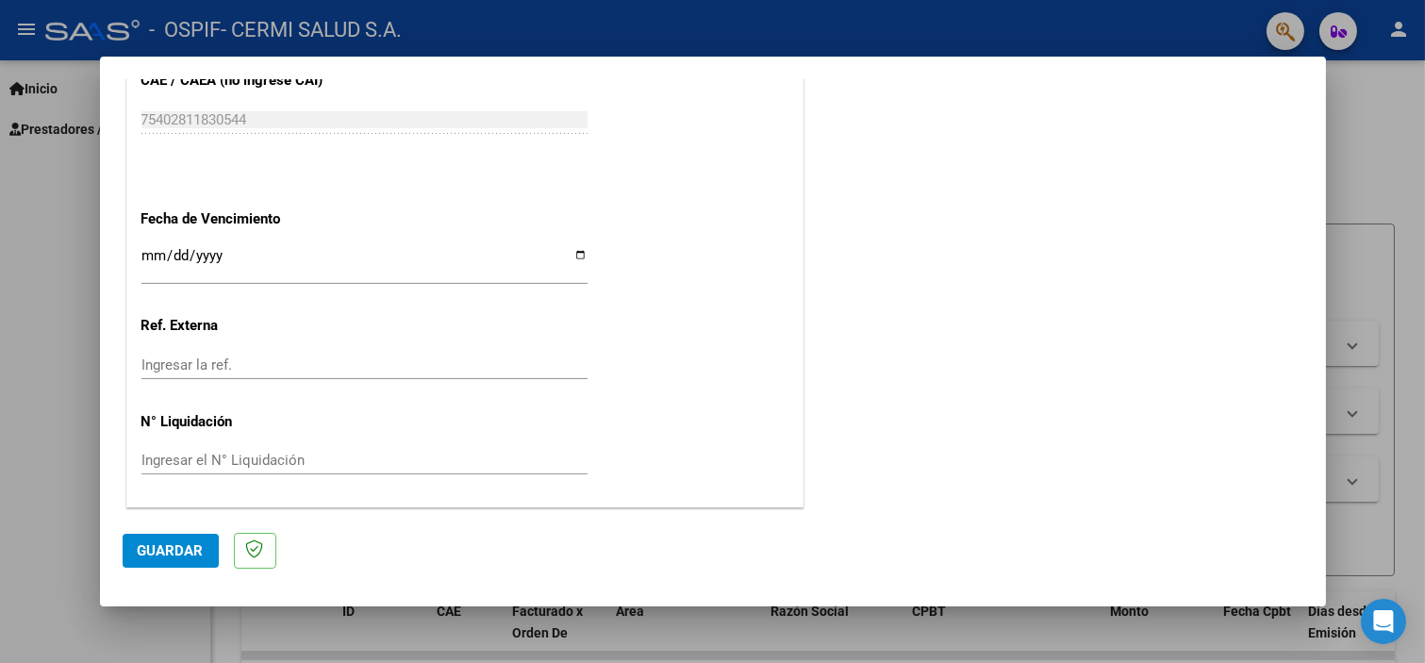
click at [448, 266] on input "Ingresar la fecha" at bounding box center [364, 263] width 446 height 30
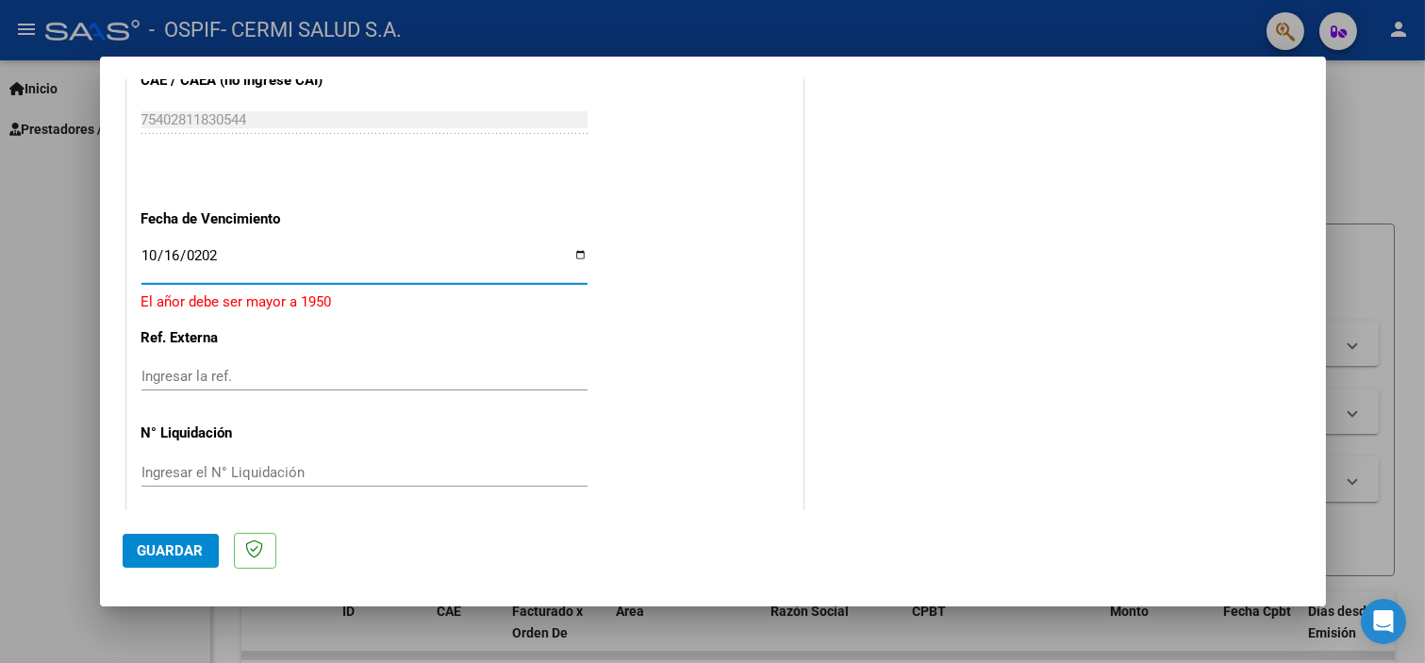
type input "[DATE]"
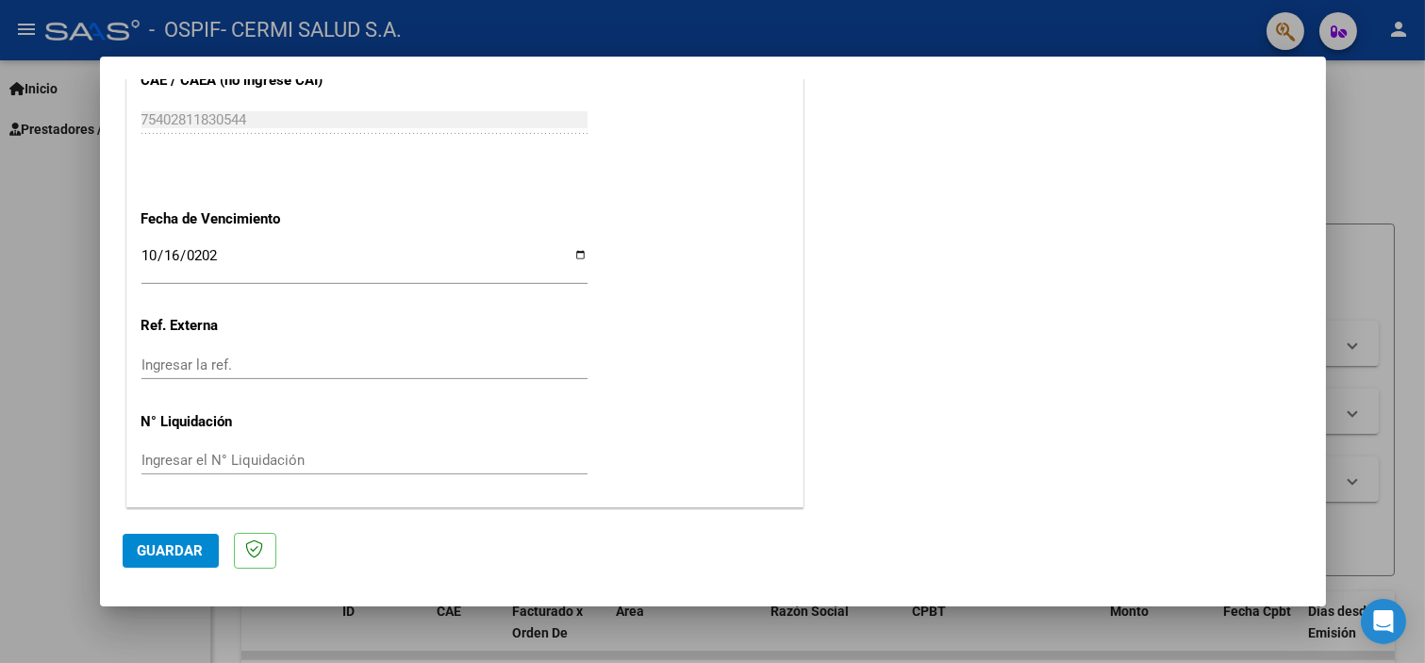
click at [173, 543] on span "Guardar" at bounding box center [171, 550] width 66 height 17
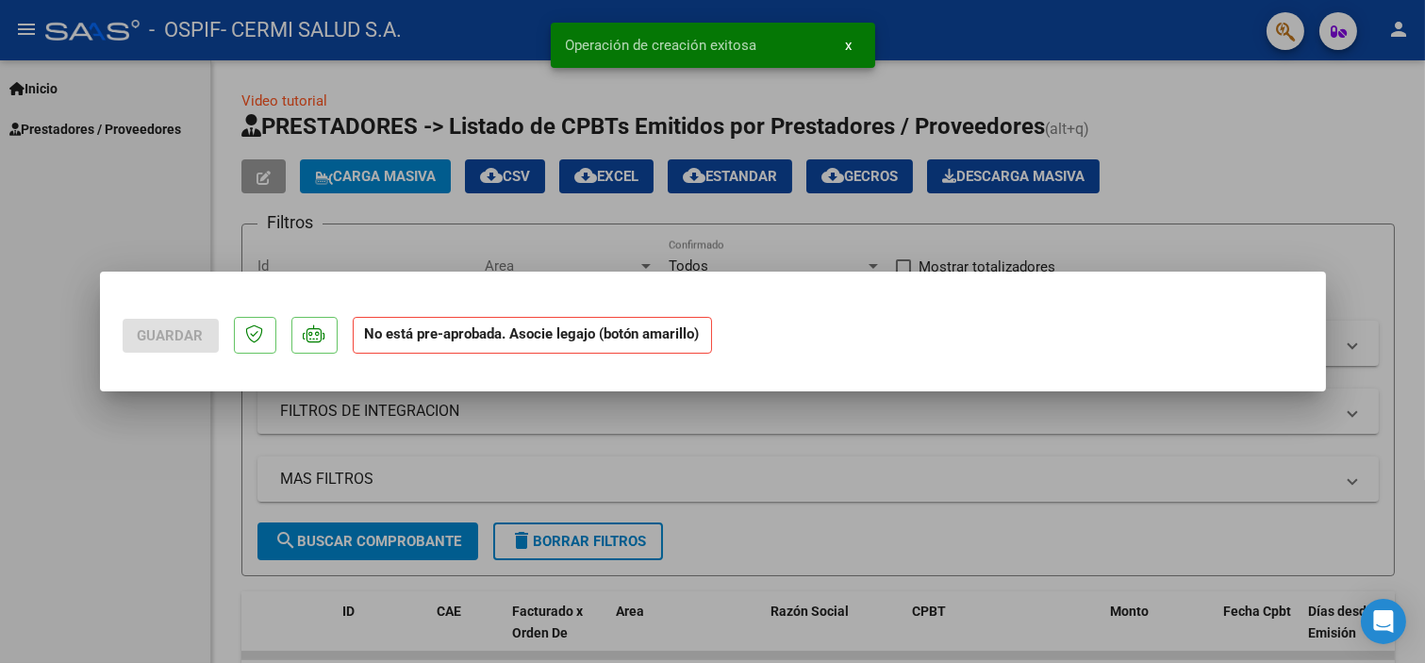
scroll to position [0, 0]
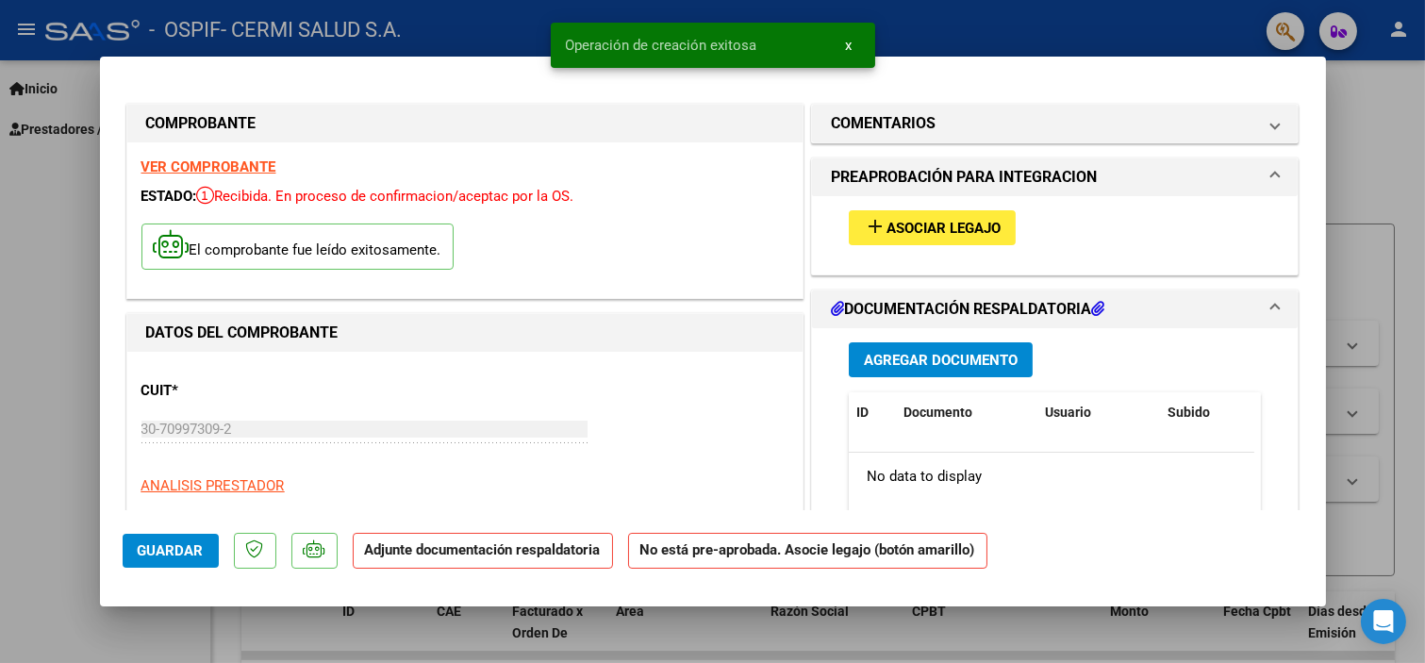
drag, startPoint x: 828, startPoint y: 349, endPoint x: 852, endPoint y: 357, distance: 24.8
click at [835, 349] on div "Agregar Documento ID Documento Usuario Subido Acción No data to display 0 total…" at bounding box center [1055, 516] width 441 height 376
click at [866, 362] on span "Agregar Documento" at bounding box center [941, 360] width 154 height 17
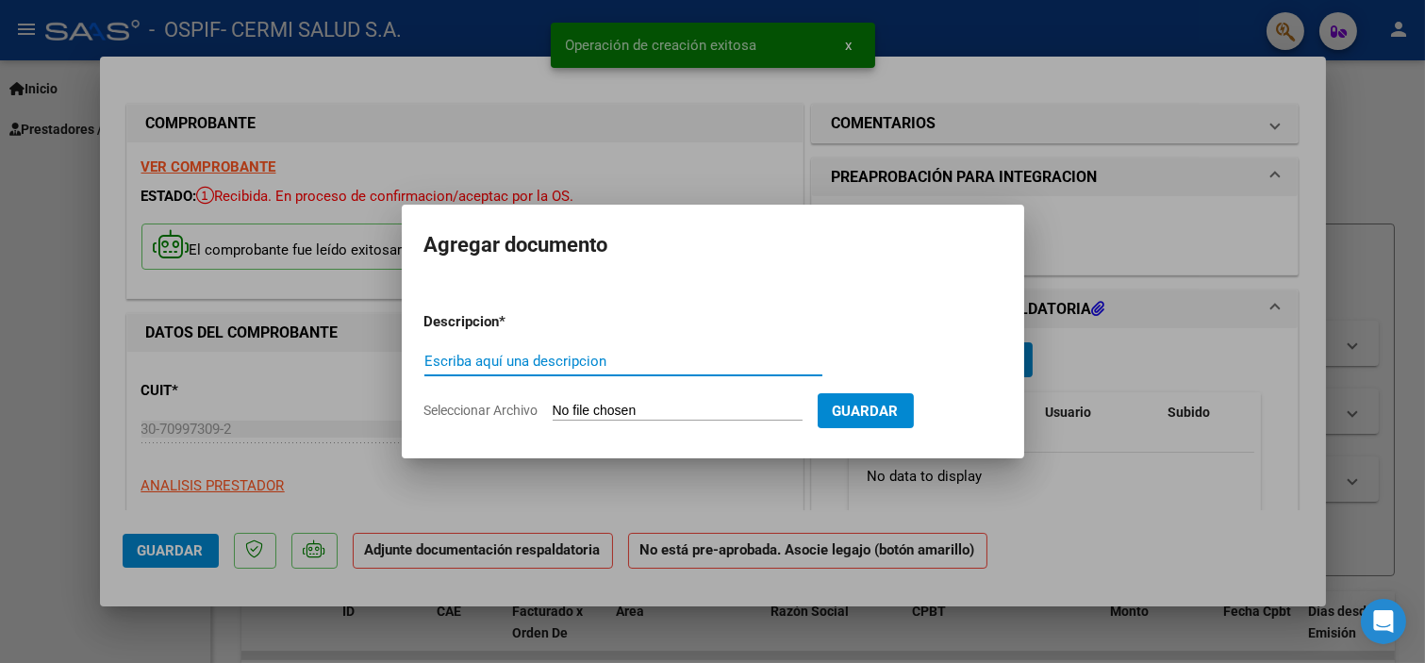
paste input "p"
click at [523, 366] on input "Escriba aquí una descripcion" at bounding box center [623, 361] width 398 height 17
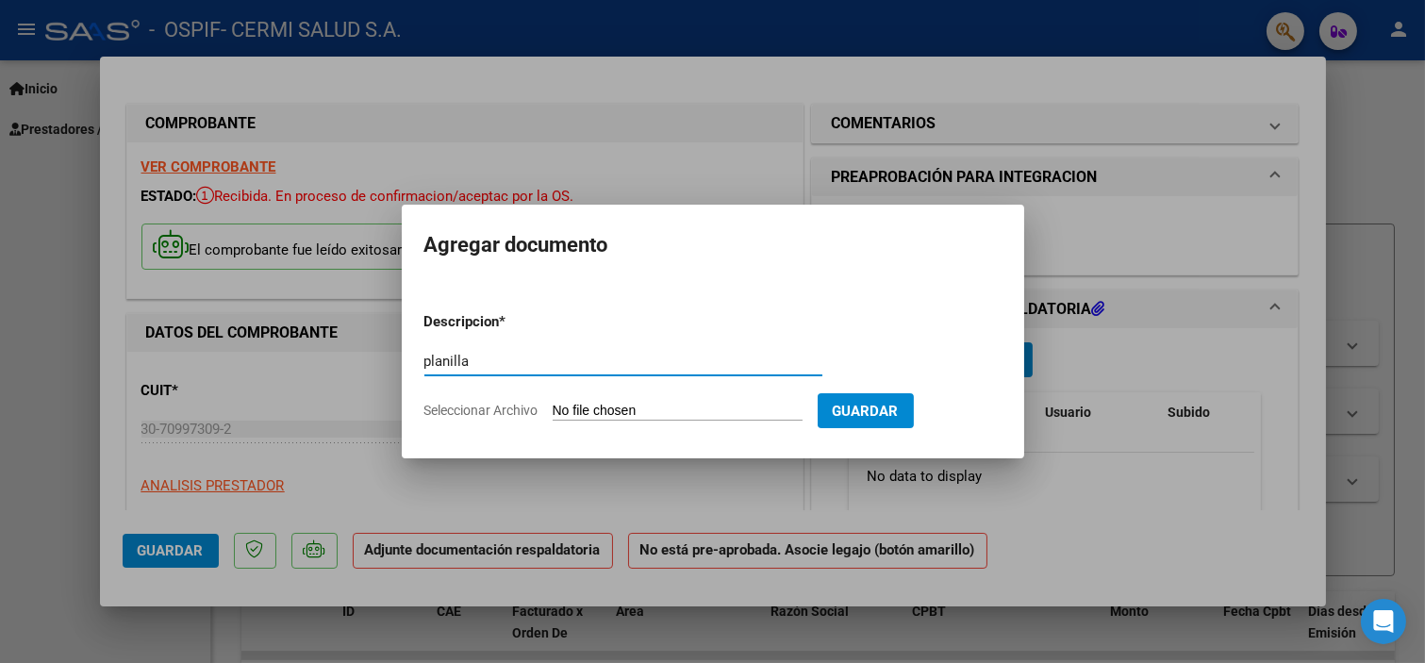
type input "planilla"
click at [571, 415] on input "Seleccionar Archivo" at bounding box center [678, 412] width 250 height 18
type input "C:\fakepath\[PERSON_NAME].pdf"
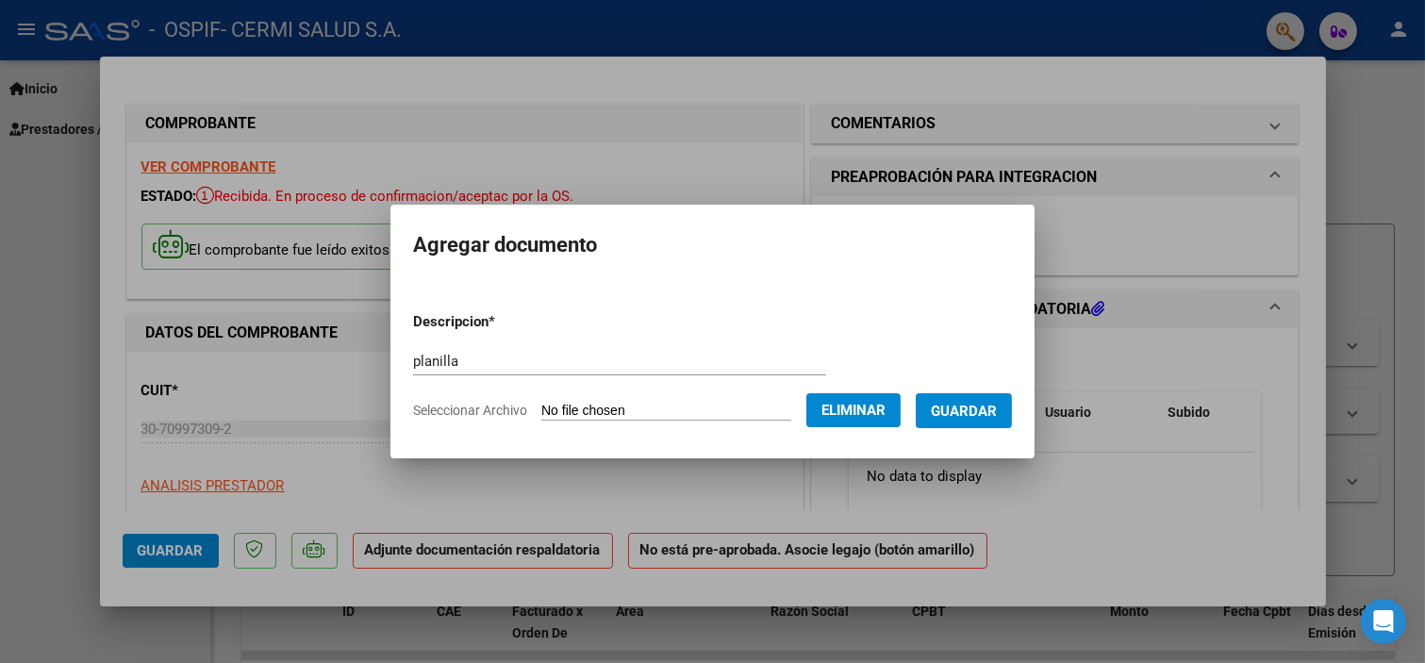
click at [956, 404] on span "Guardar" at bounding box center [964, 411] width 66 height 17
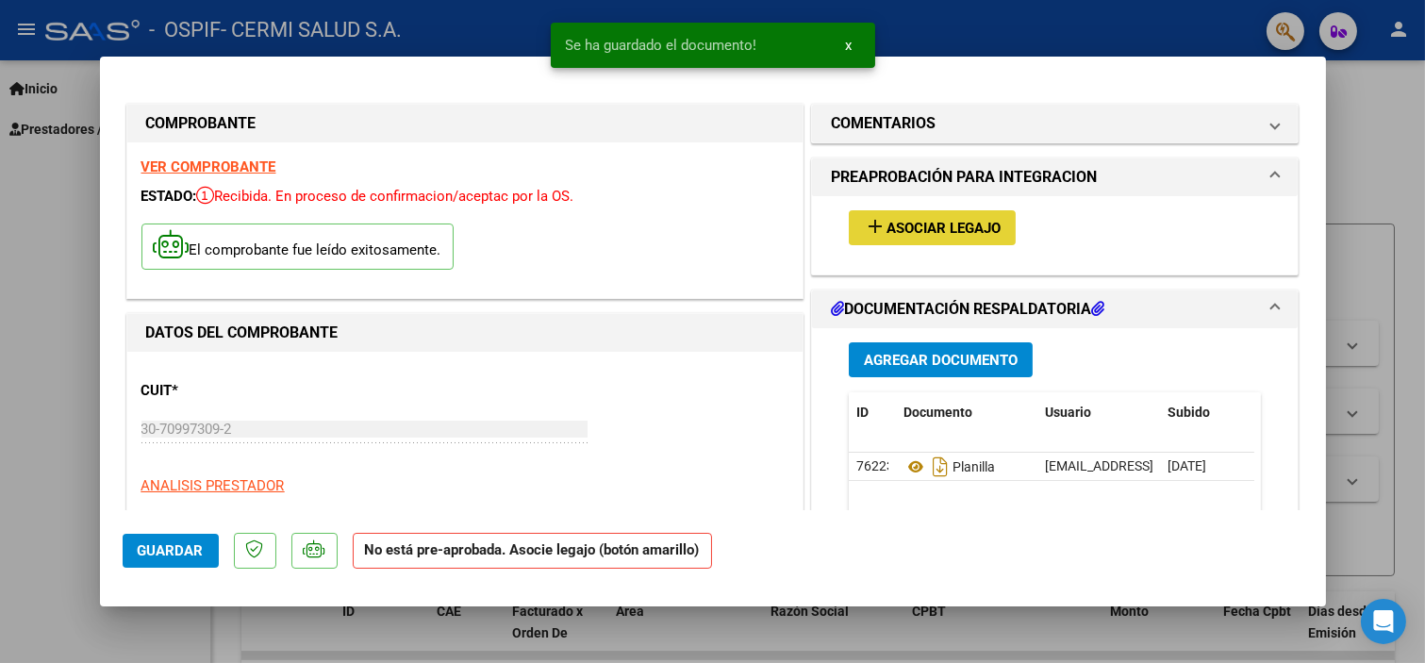
click at [929, 237] on span "Asociar Legajo" at bounding box center [944, 228] width 114 height 17
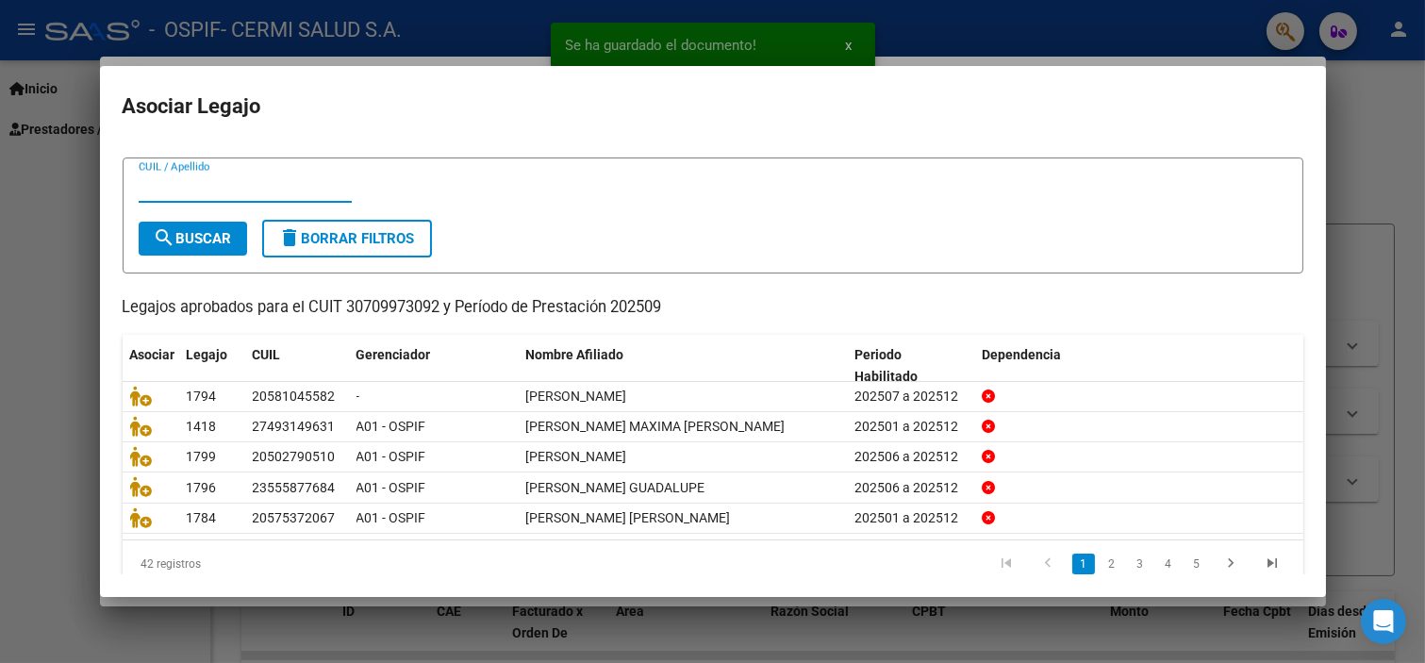
scroll to position [60, 0]
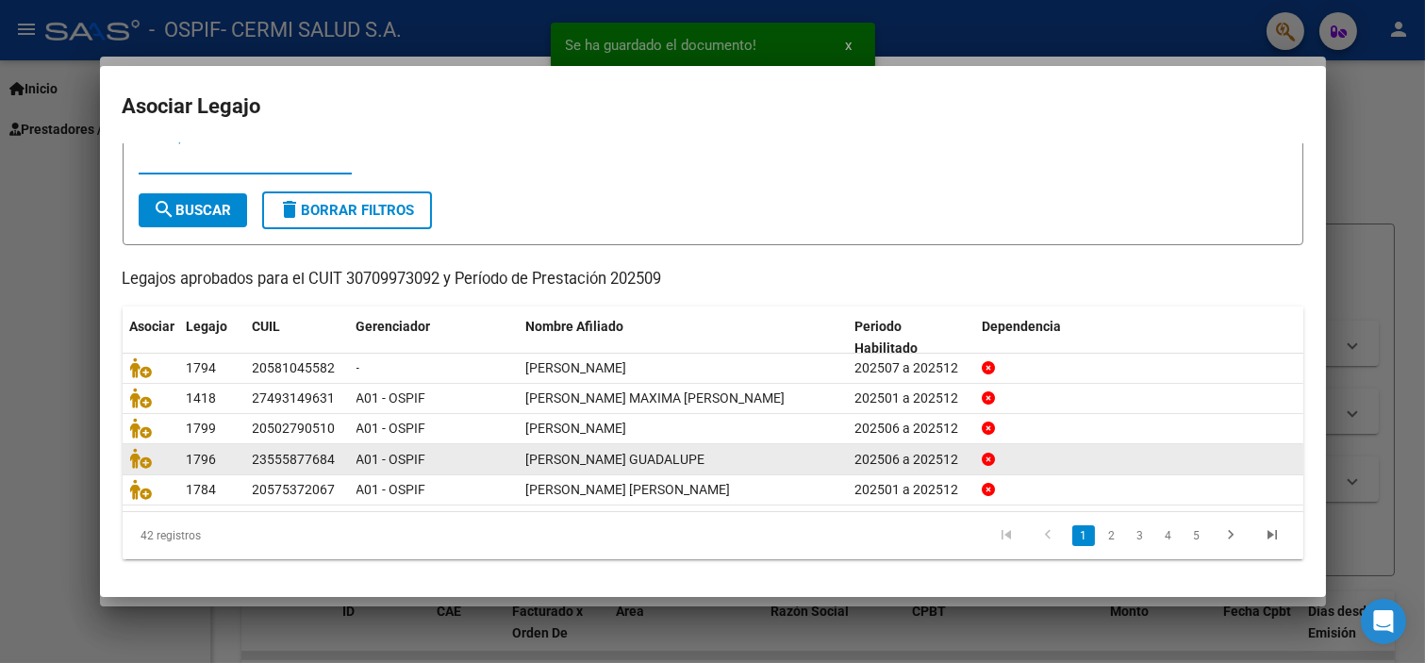
click at [1101, 534] on link "2" at bounding box center [1112, 535] width 23 height 21
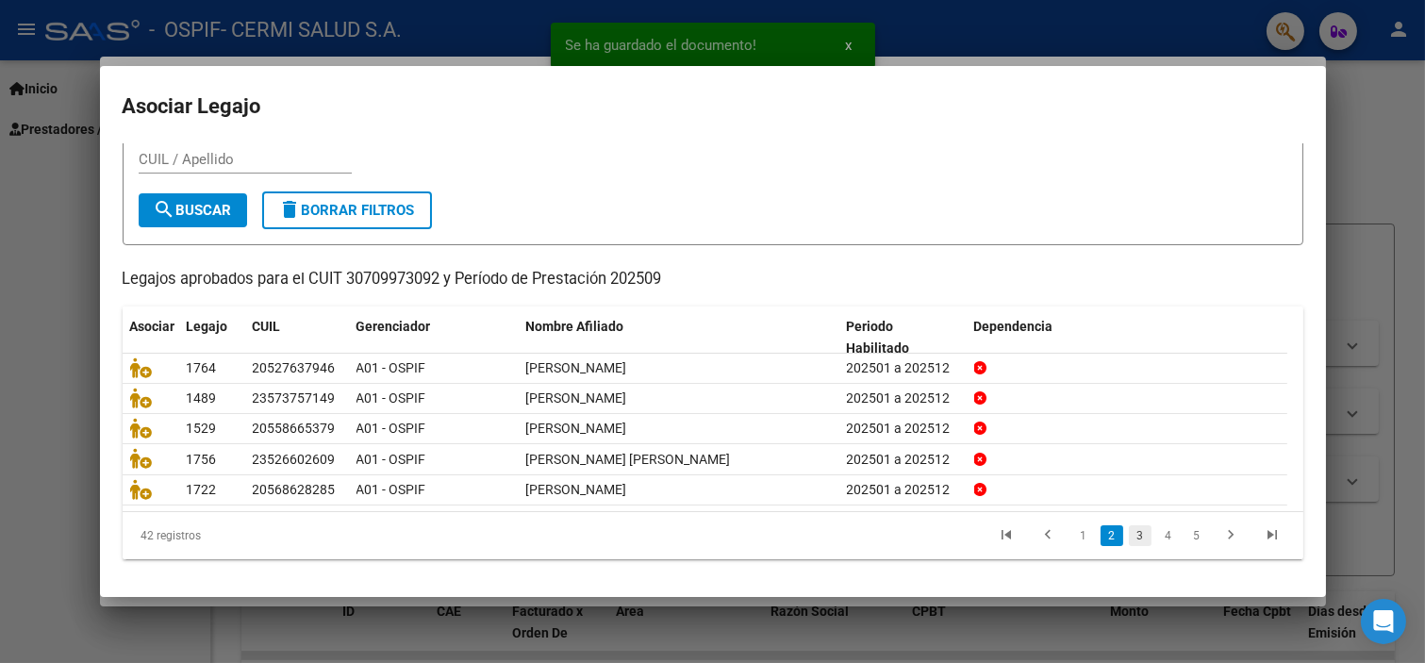
click at [1129, 529] on link "3" at bounding box center [1140, 535] width 23 height 21
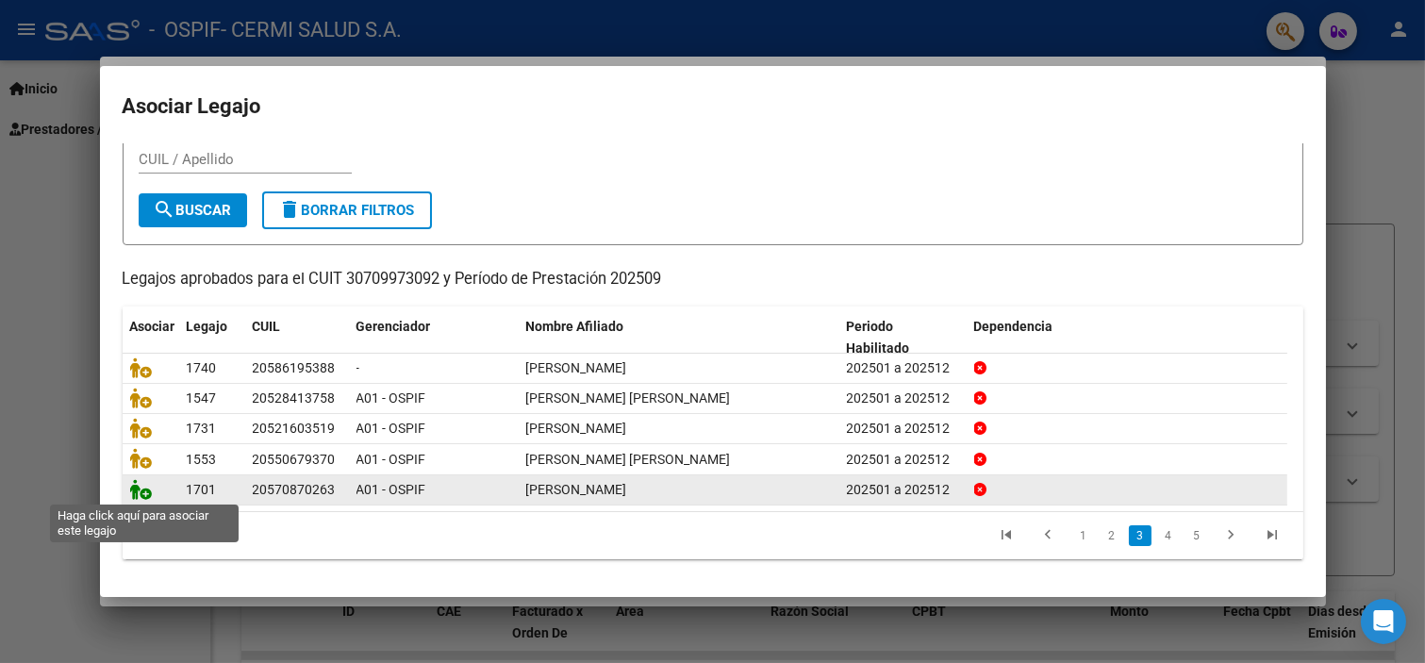
click at [147, 486] on icon at bounding box center [141, 489] width 23 height 21
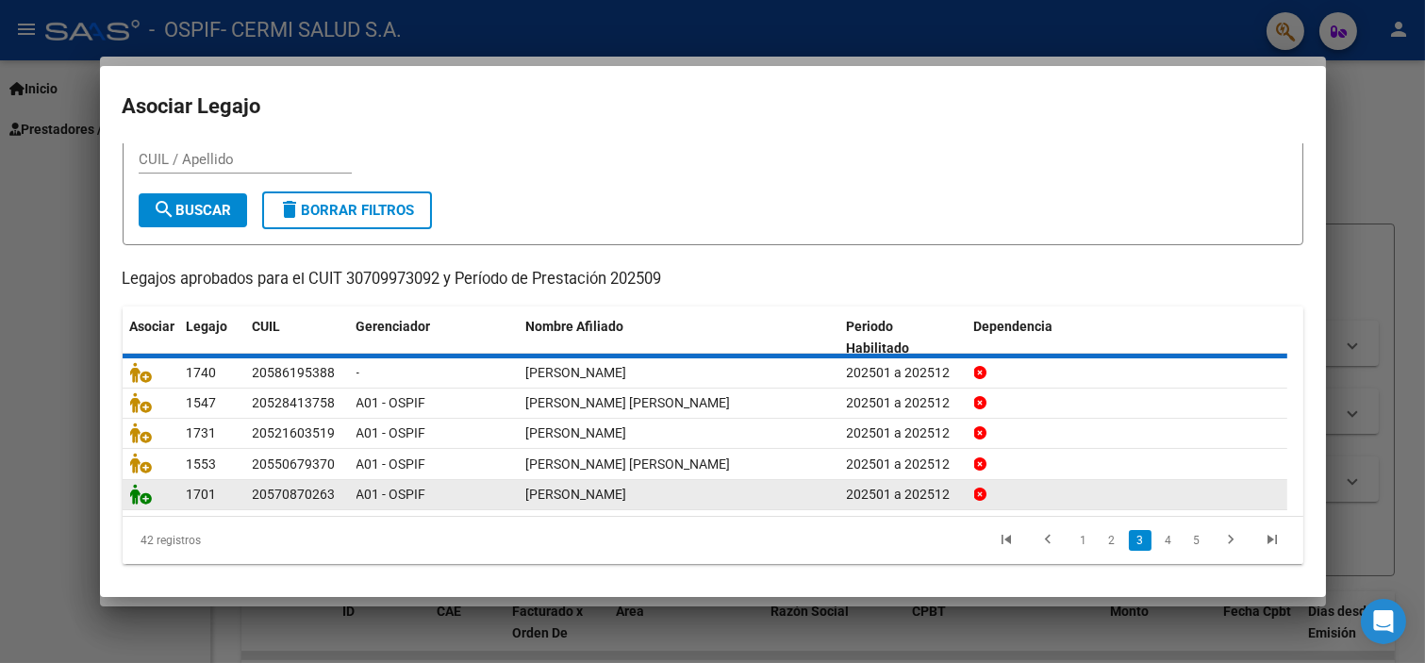
scroll to position [0, 0]
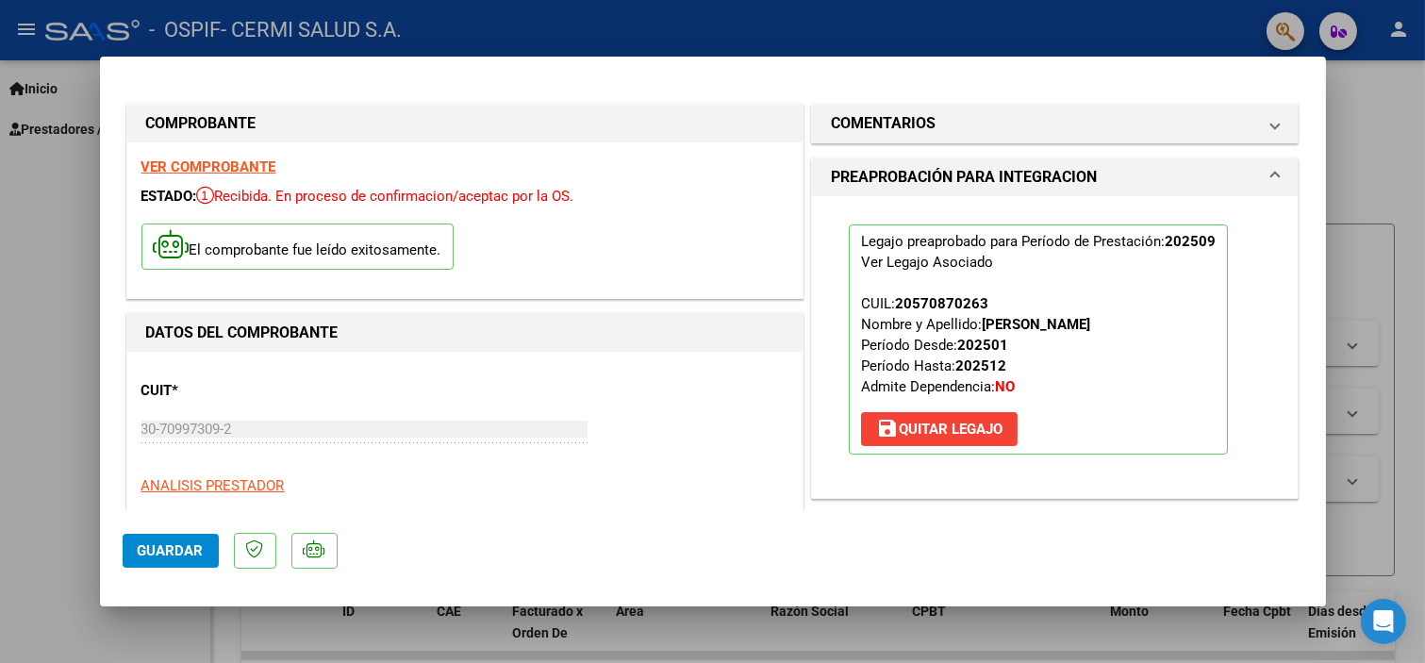
click at [0, 470] on div at bounding box center [712, 331] width 1425 height 663
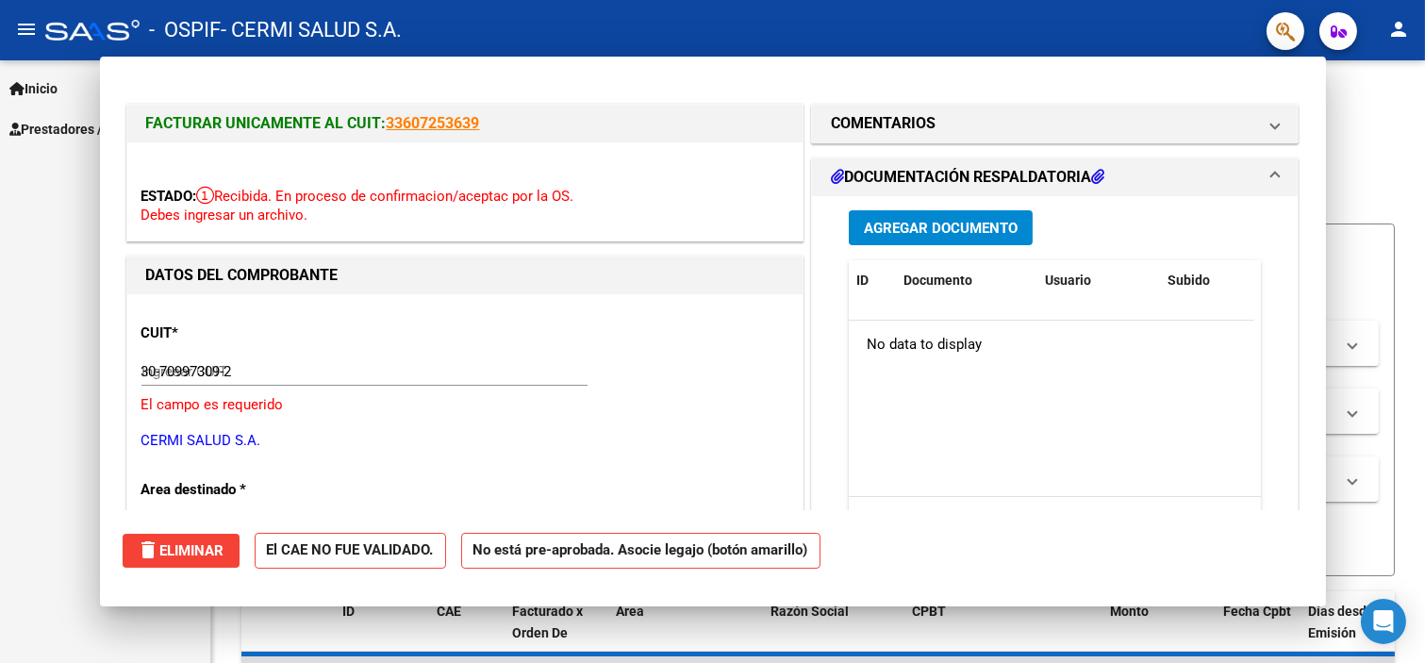
type input "$ 0,00"
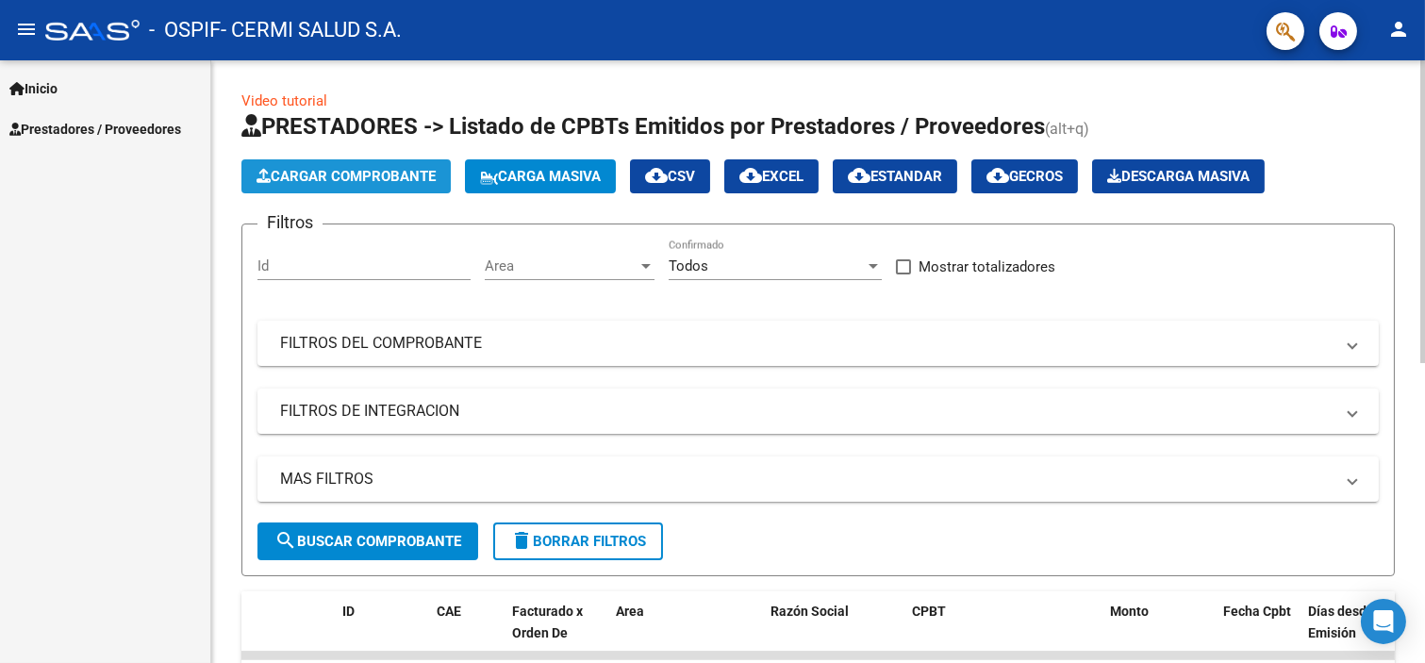
click at [403, 162] on button "Cargar Comprobante" at bounding box center [345, 176] width 209 height 34
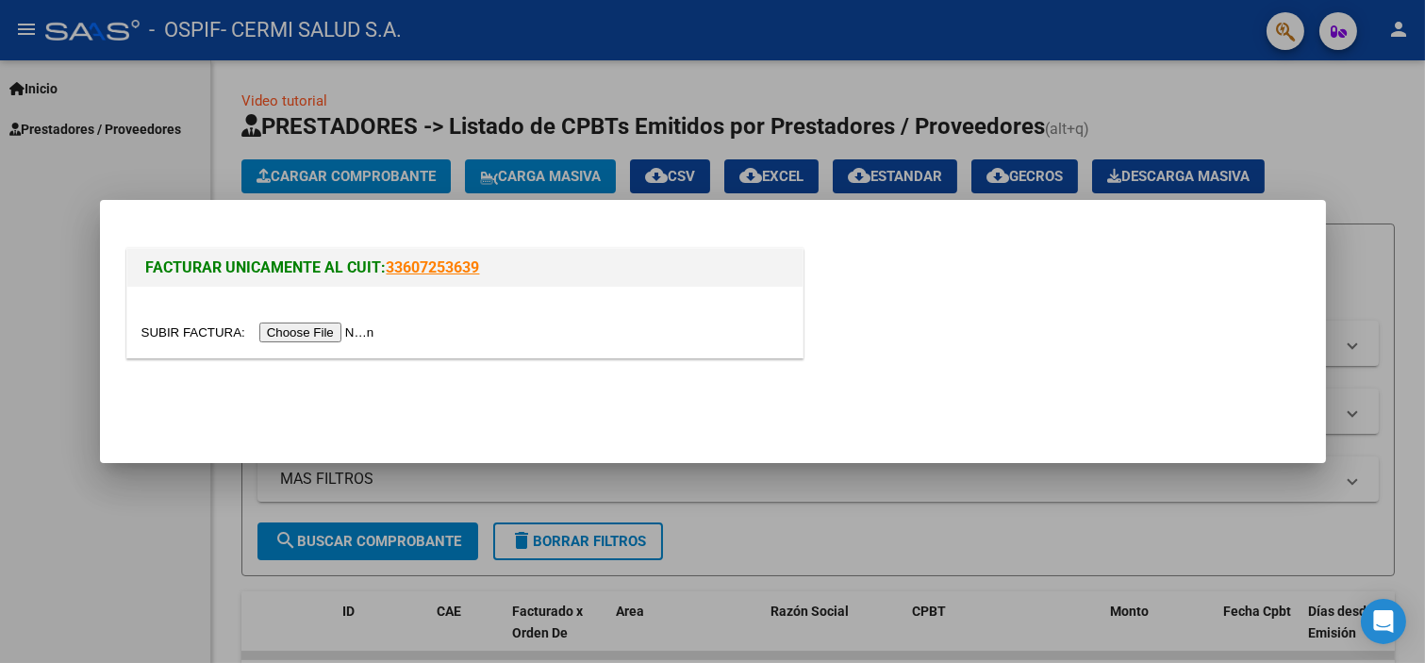
click at [295, 323] on div at bounding box center [464, 333] width 647 height 22
click at [295, 324] on input "file" at bounding box center [260, 333] width 239 height 20
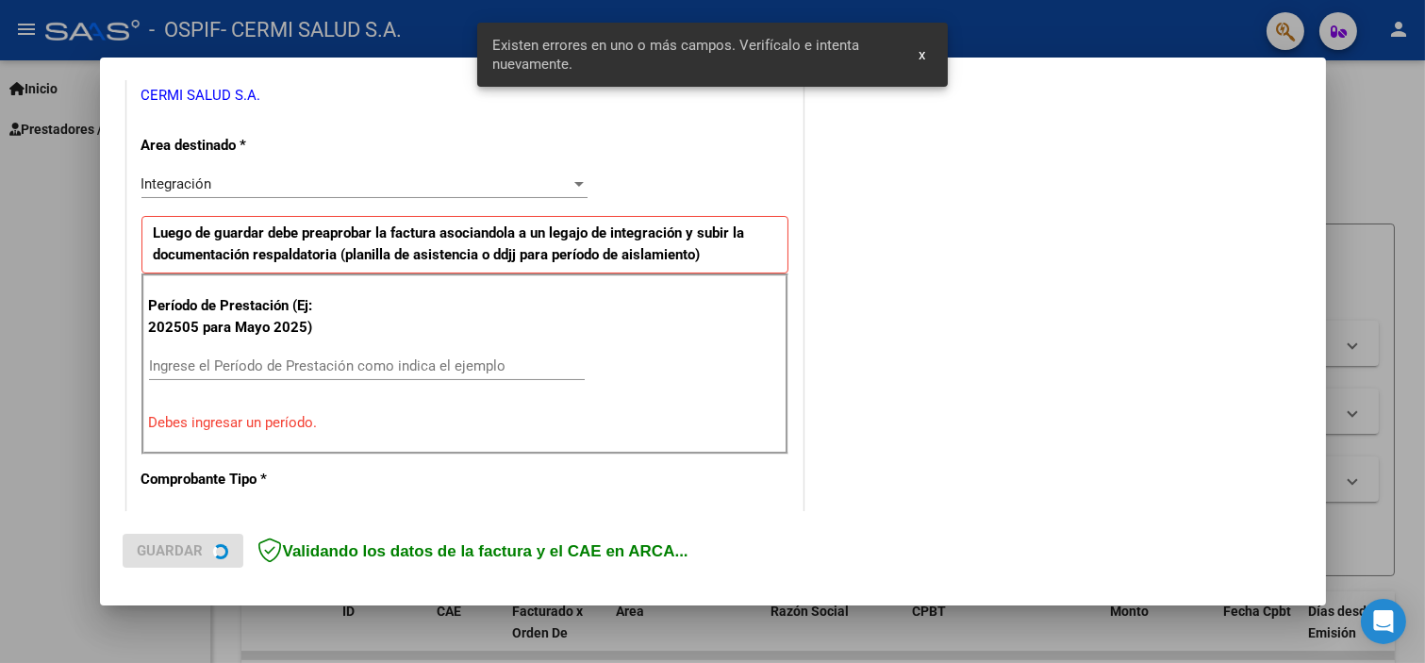
scroll to position [406, 0]
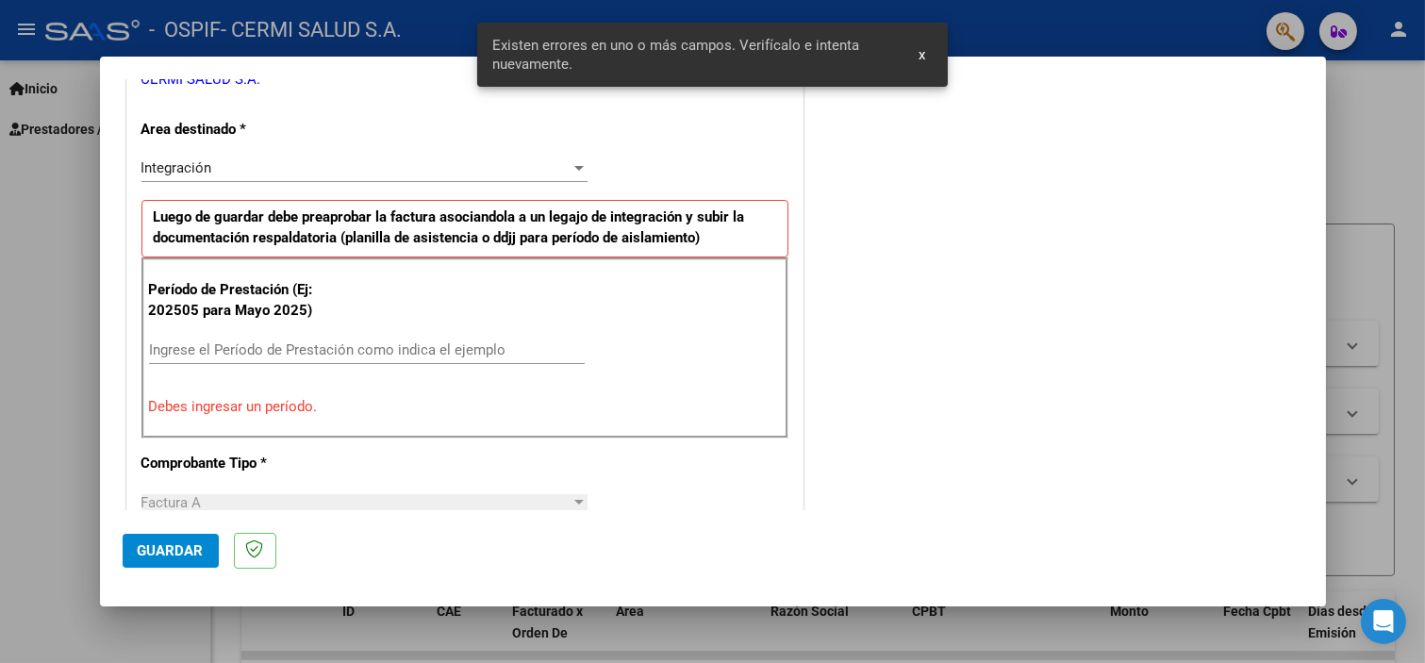
click at [432, 343] on input "Ingrese el Período de Prestación como indica el ejemplo" at bounding box center [367, 349] width 436 height 17
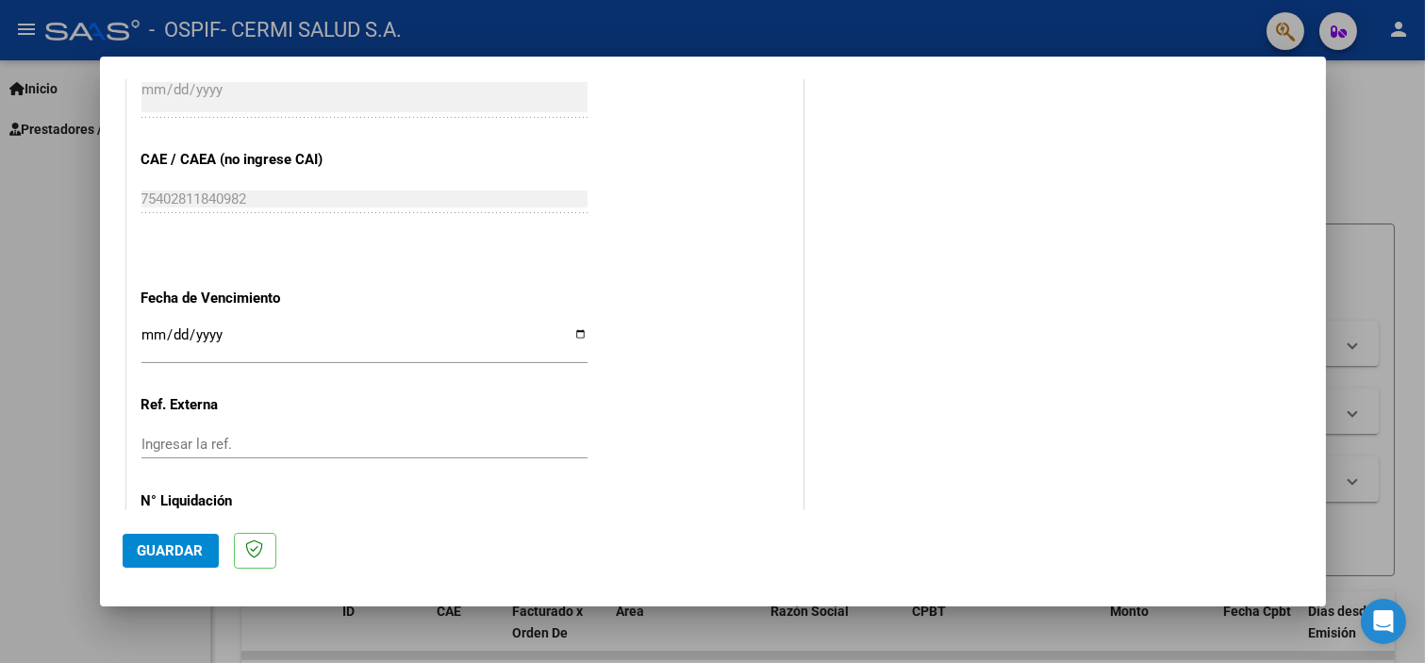
scroll to position [1228, 0]
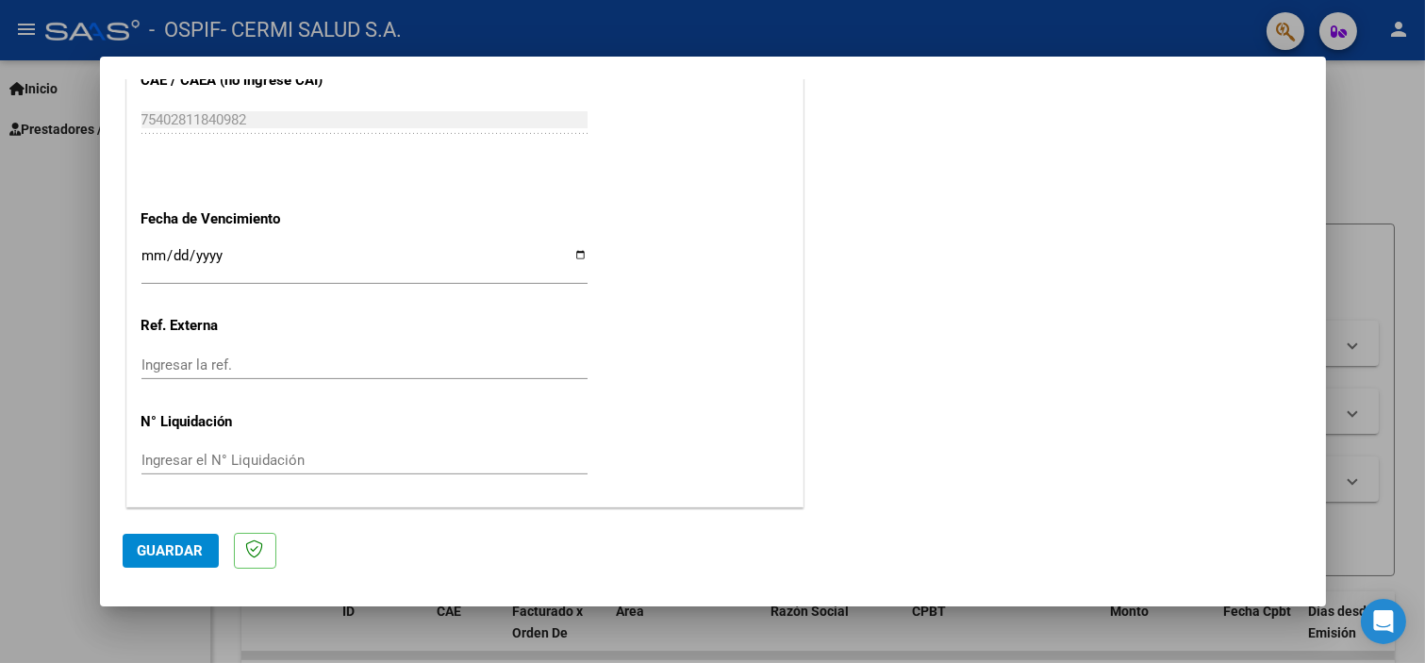
type input "202509"
click at [401, 259] on input "Ingresar la fecha" at bounding box center [364, 263] width 446 height 30
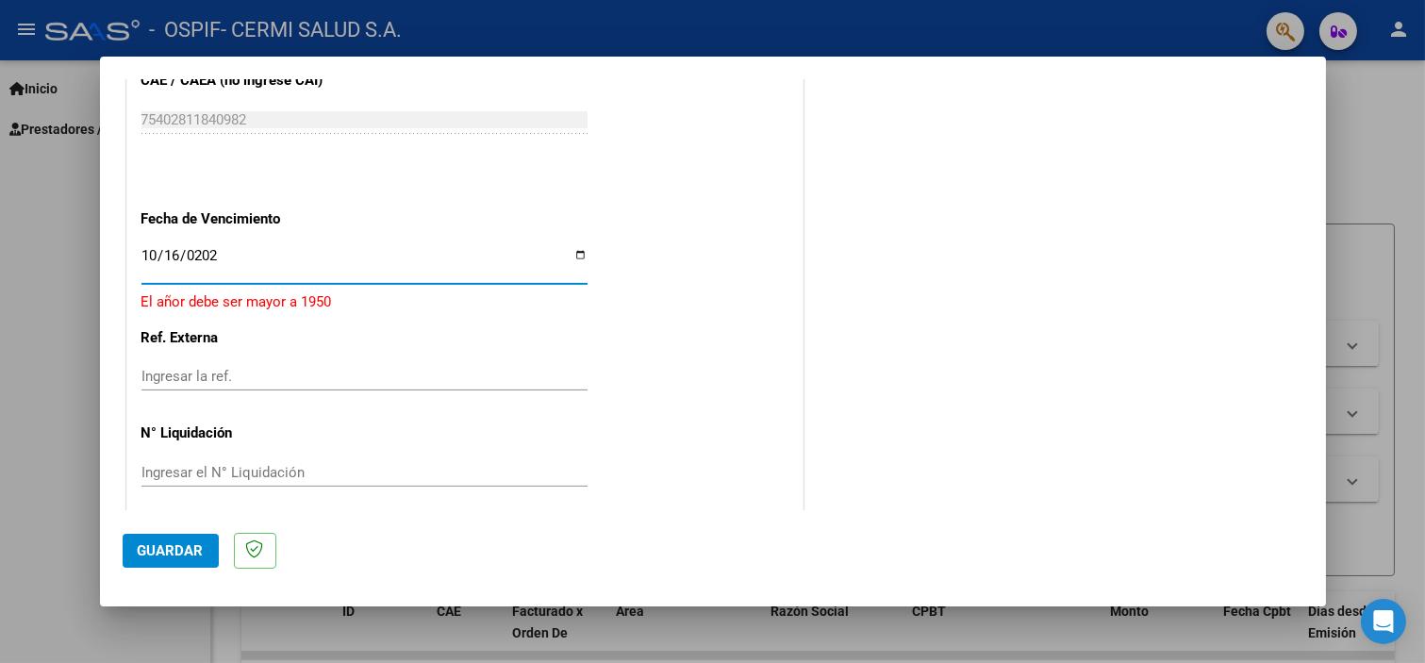
type input "[DATE]"
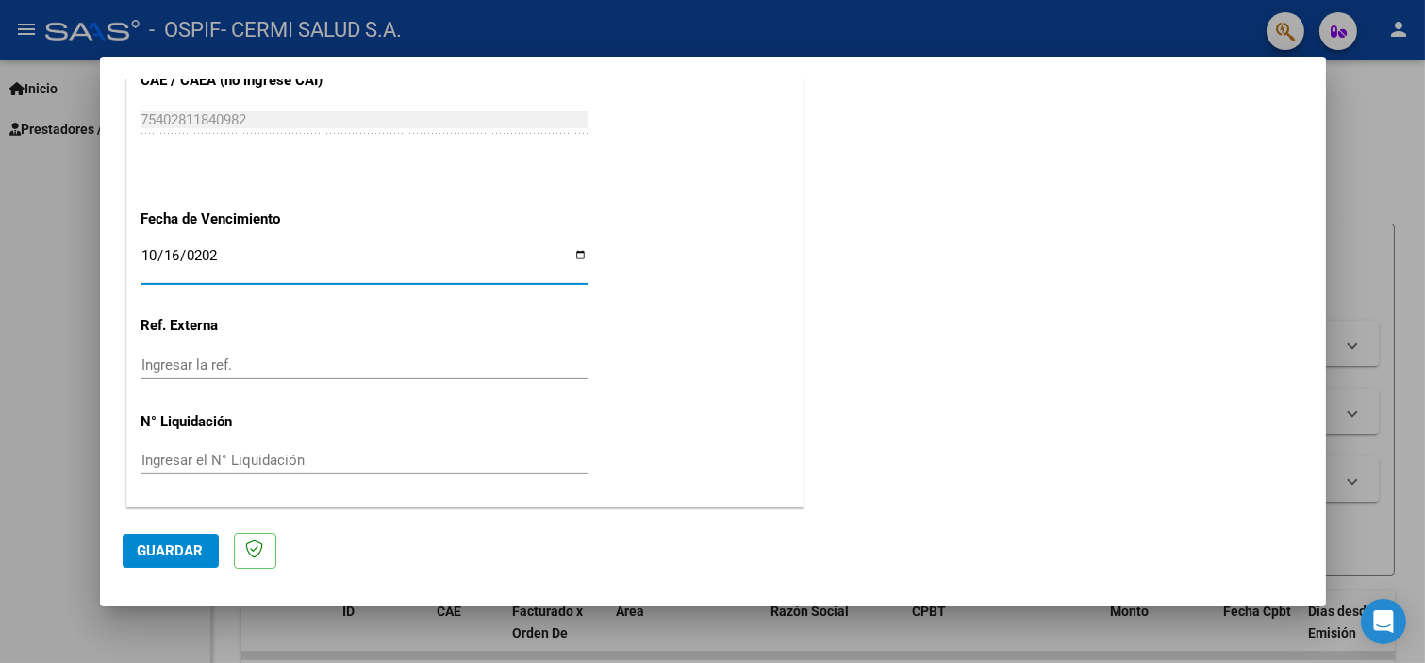
click at [491, 271] on input "[DATE]" at bounding box center [364, 263] width 446 height 30
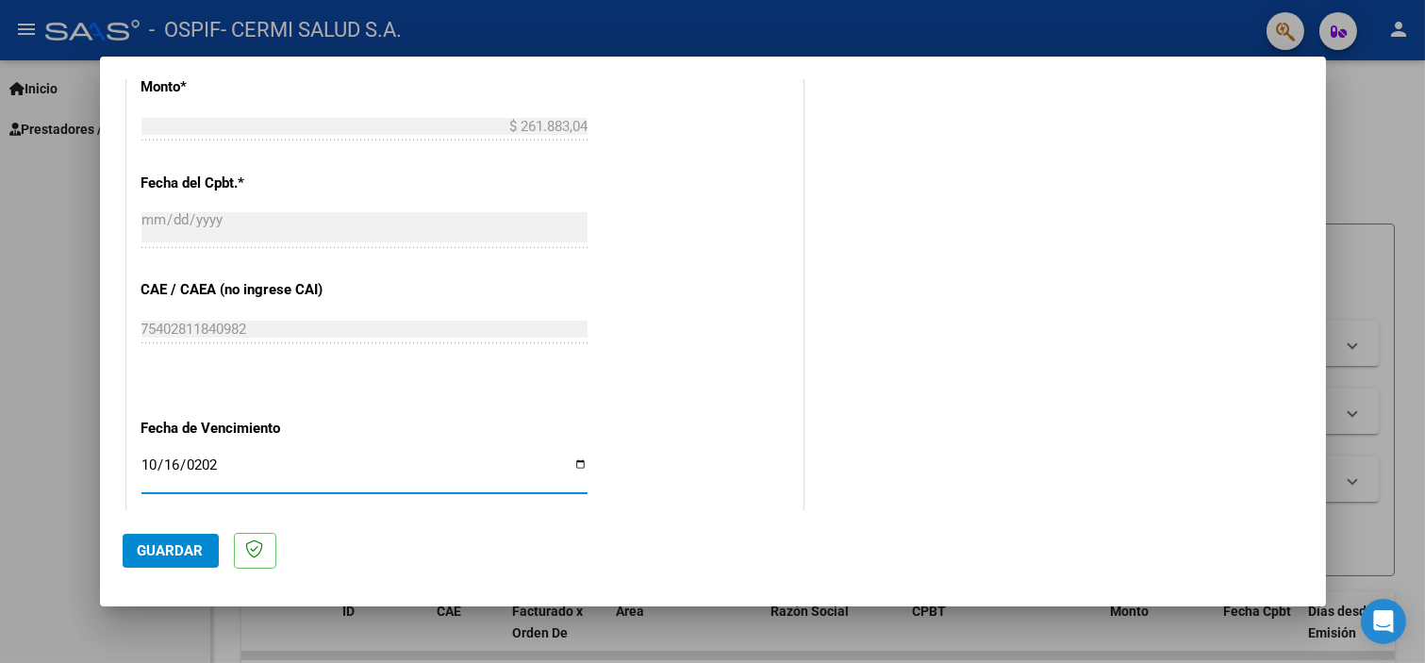
click at [607, 314] on div "CUIT * 30-70997309-2 Ingresar CUIT ANALISIS PRESTADOR CERMI SALUD S.A. ARCA Pad…" at bounding box center [464, 6] width 675 height 1420
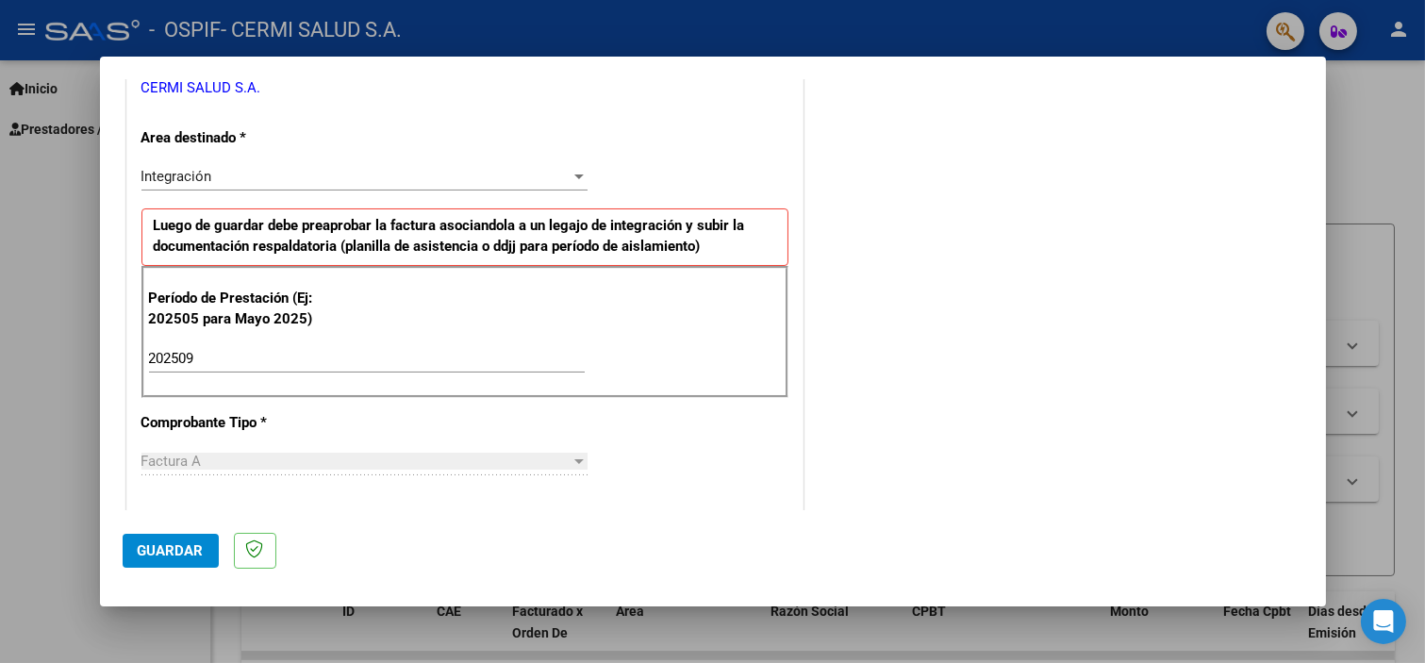
scroll to position [524, 0]
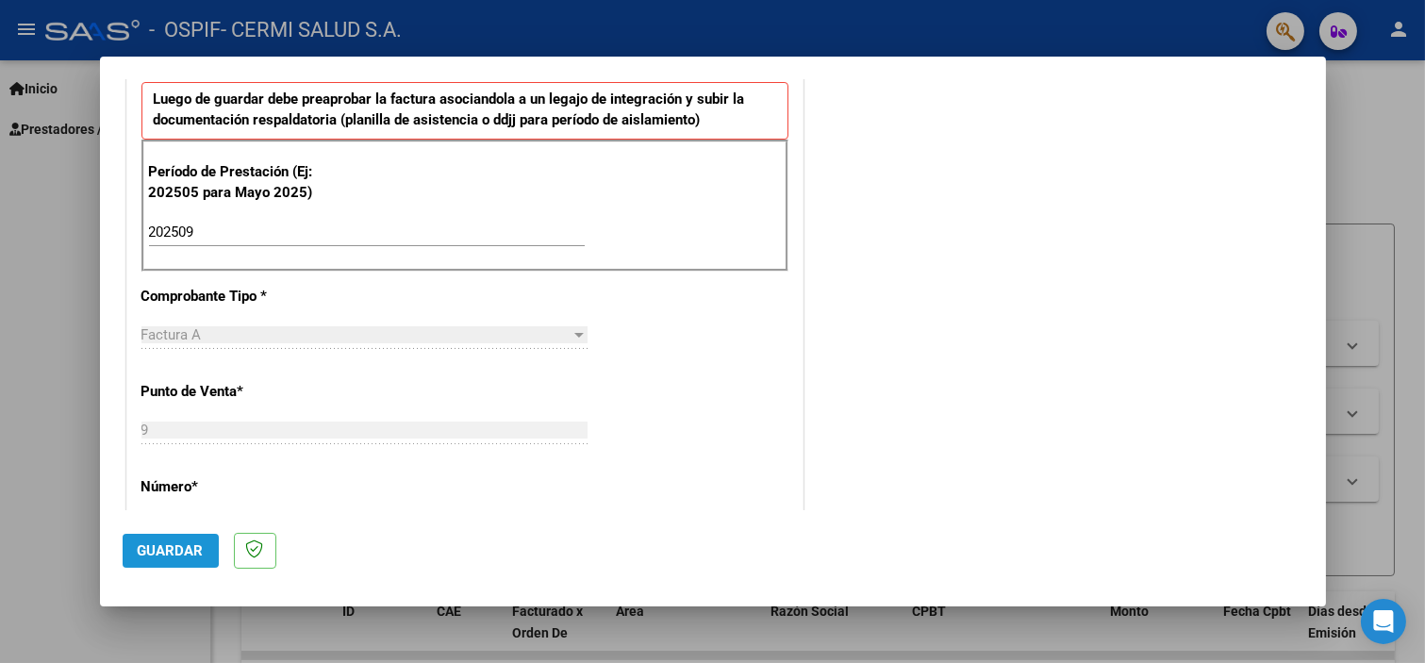
drag, startPoint x: 158, startPoint y: 549, endPoint x: 170, endPoint y: 543, distance: 12.7
click at [158, 548] on span "Guardar" at bounding box center [171, 550] width 66 height 17
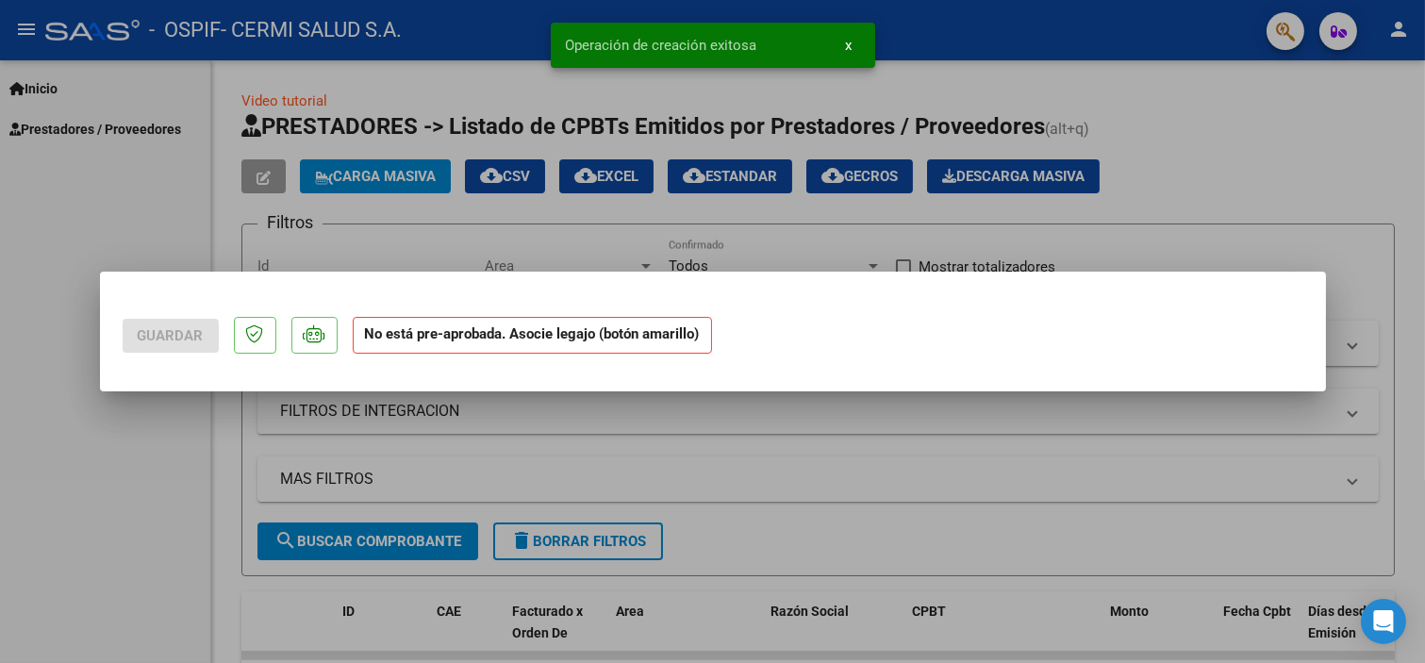
scroll to position [0, 0]
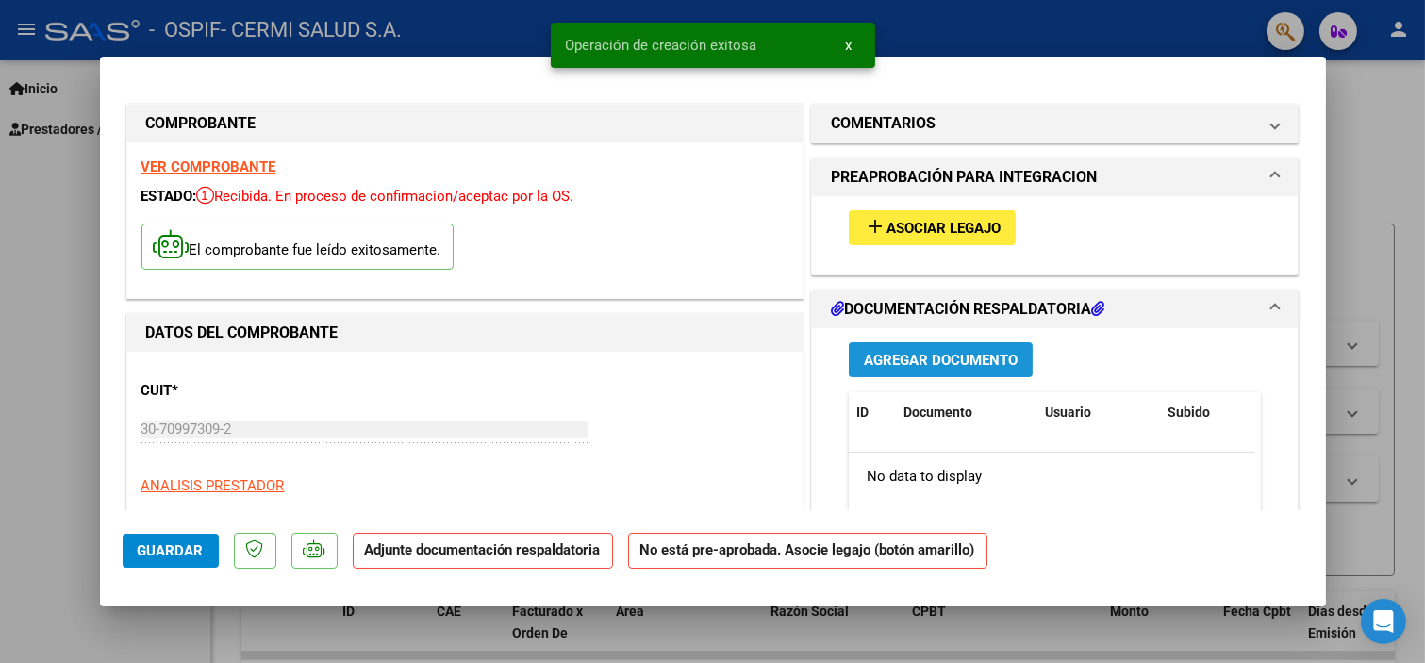
click at [923, 351] on span "Agregar Documento" at bounding box center [941, 359] width 154 height 17
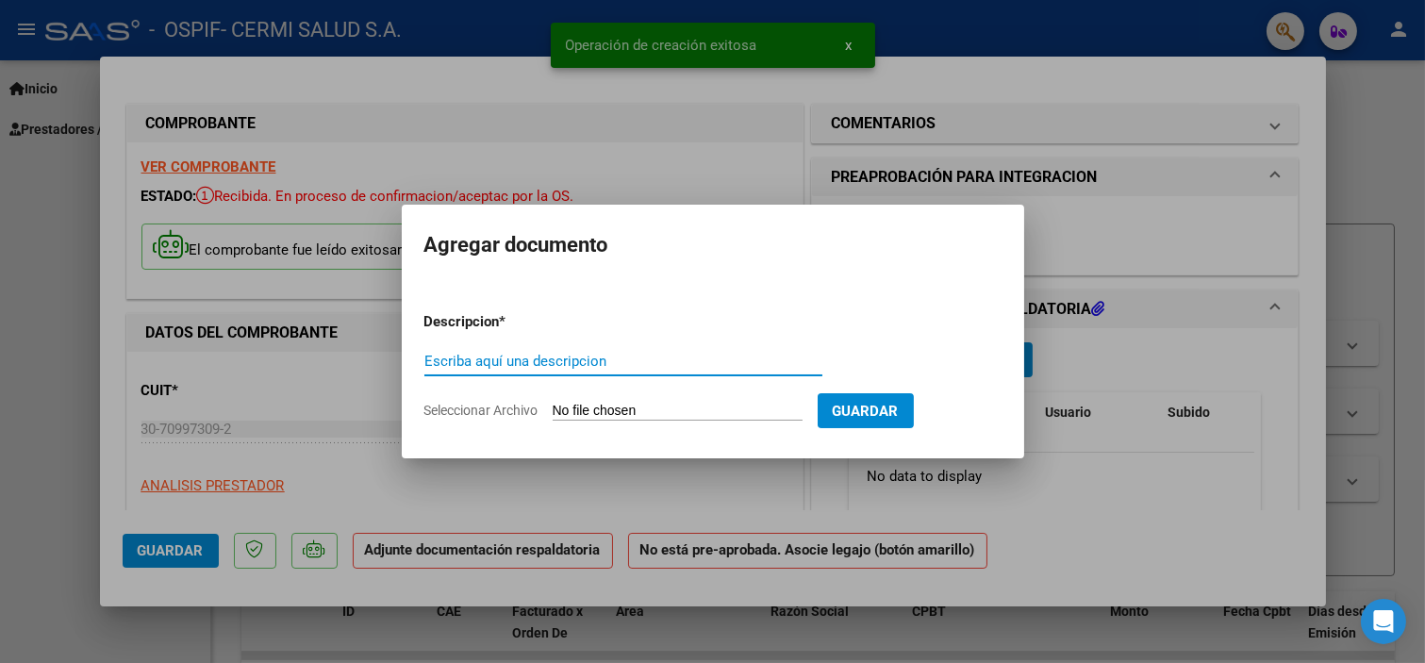
drag, startPoint x: 604, startPoint y: 355, endPoint x: 504, endPoint y: 360, distance: 100.1
click at [504, 360] on input "Escriba aquí una descripcion" at bounding box center [623, 361] width 398 height 17
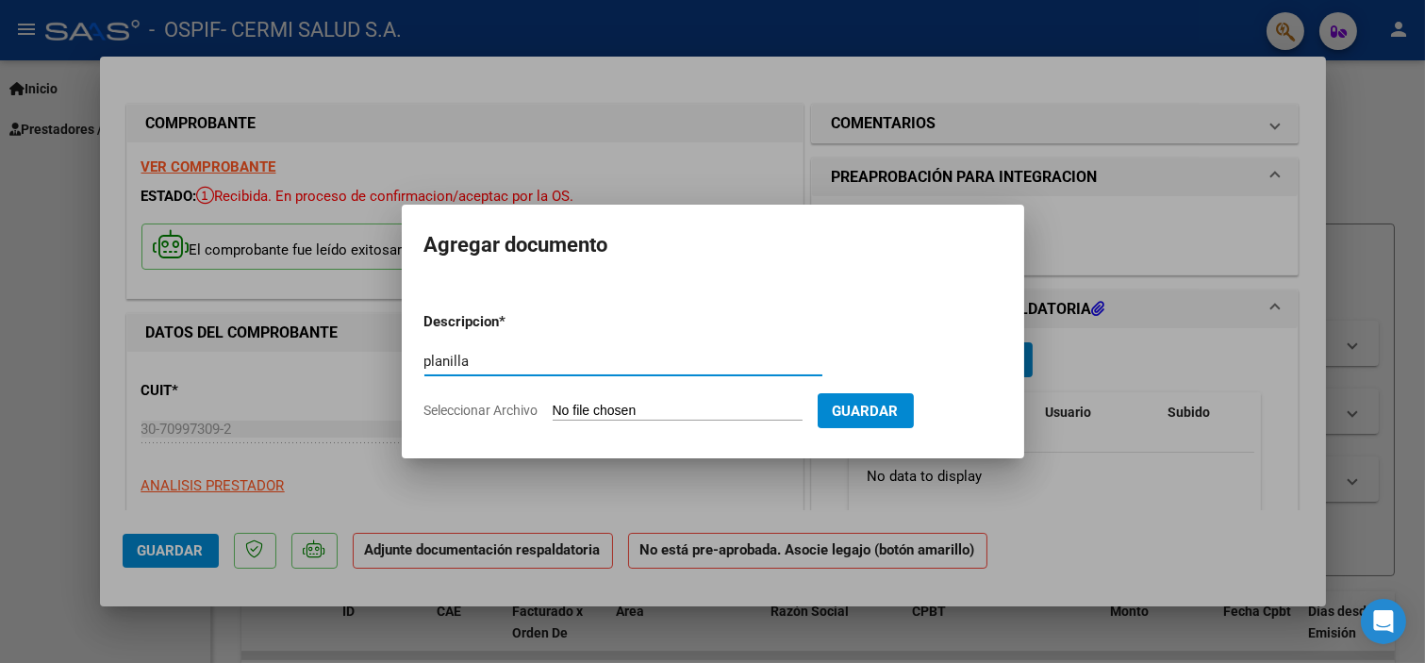
type input "planilla"
click at [645, 404] on input "Seleccionar Archivo" at bounding box center [678, 412] width 250 height 18
type input "C:\fakepath\[PERSON_NAME].pdf"
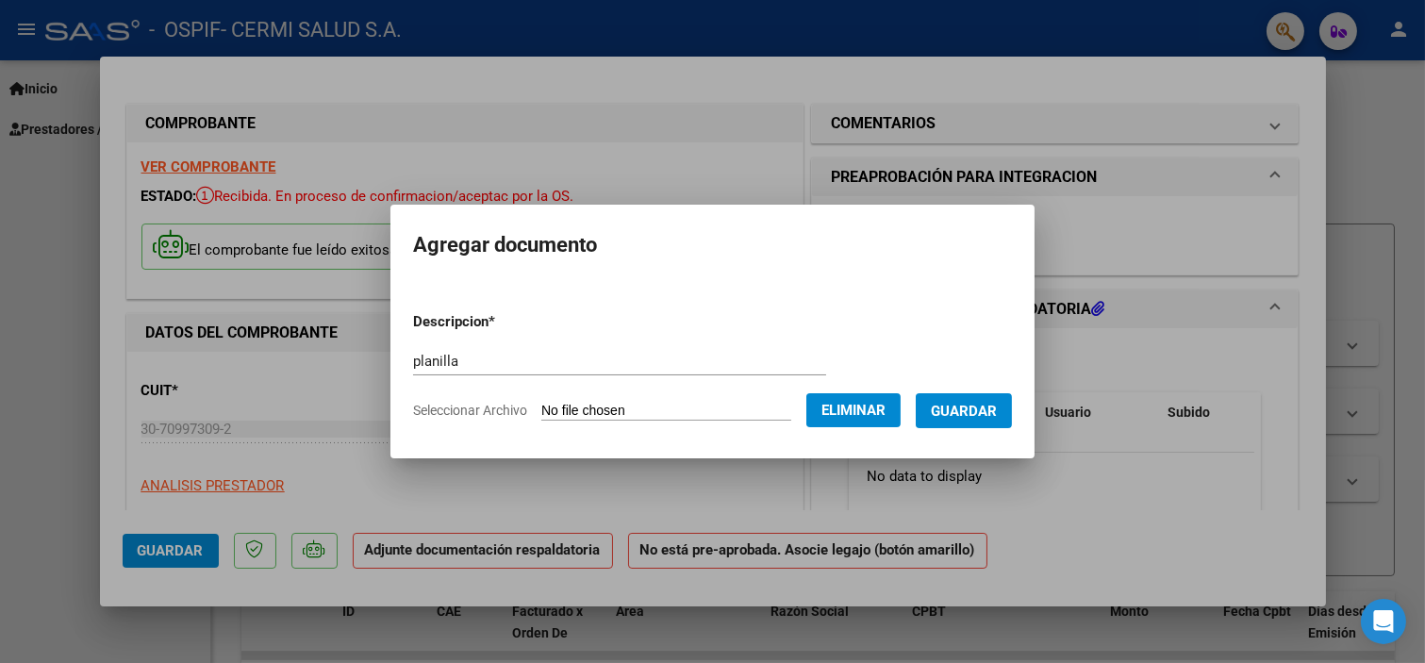
click at [966, 403] on span "Guardar" at bounding box center [964, 411] width 66 height 17
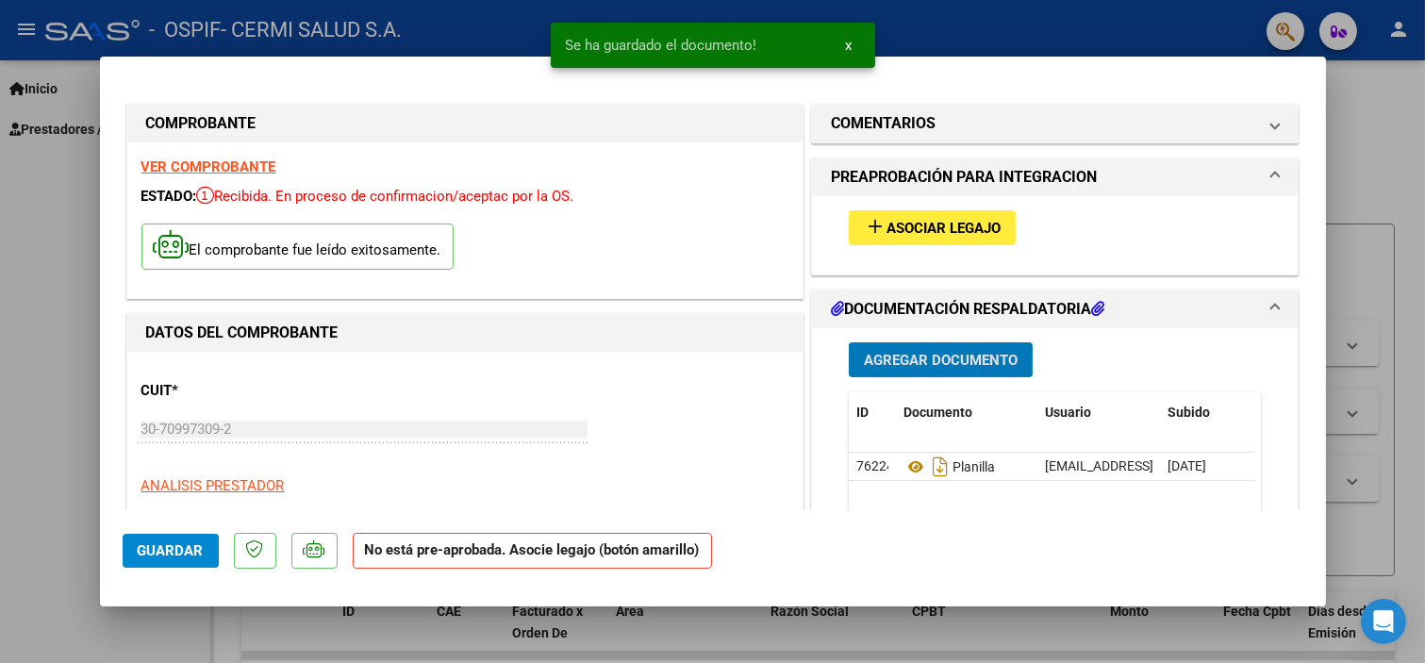
click at [864, 231] on mat-icon "add" at bounding box center [875, 226] width 23 height 23
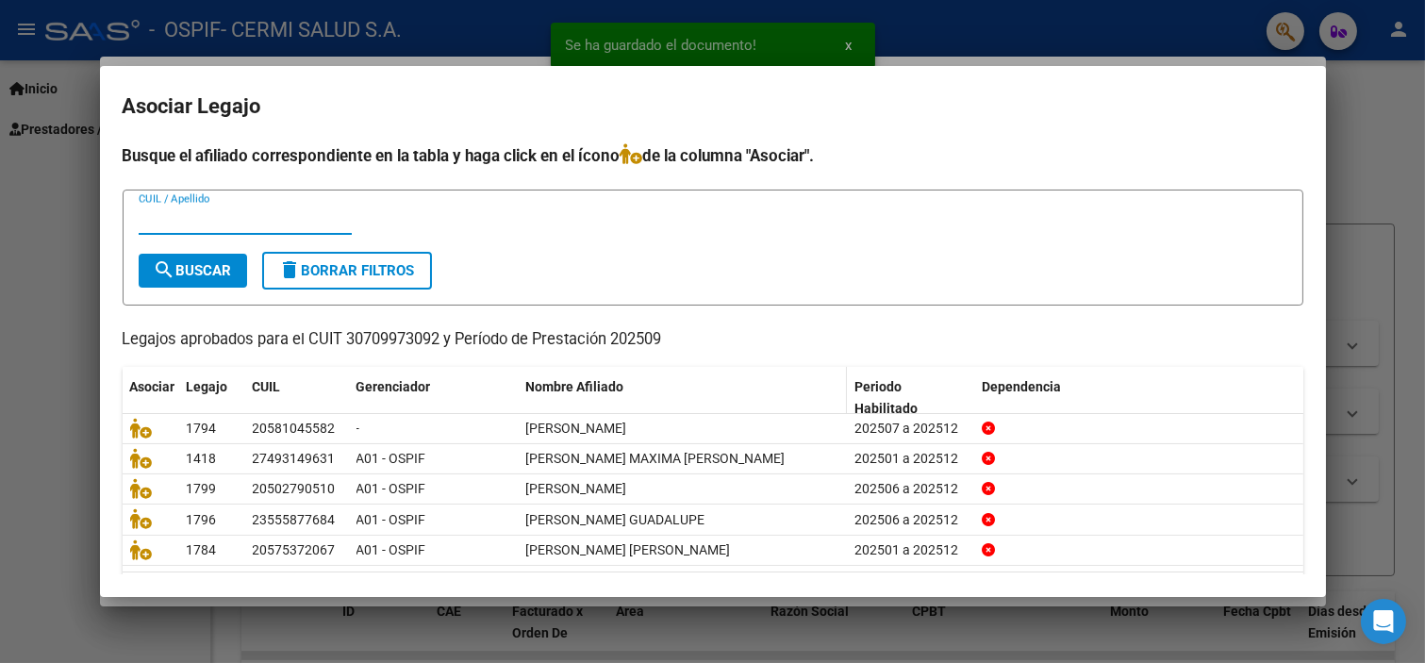
scroll to position [60, 0]
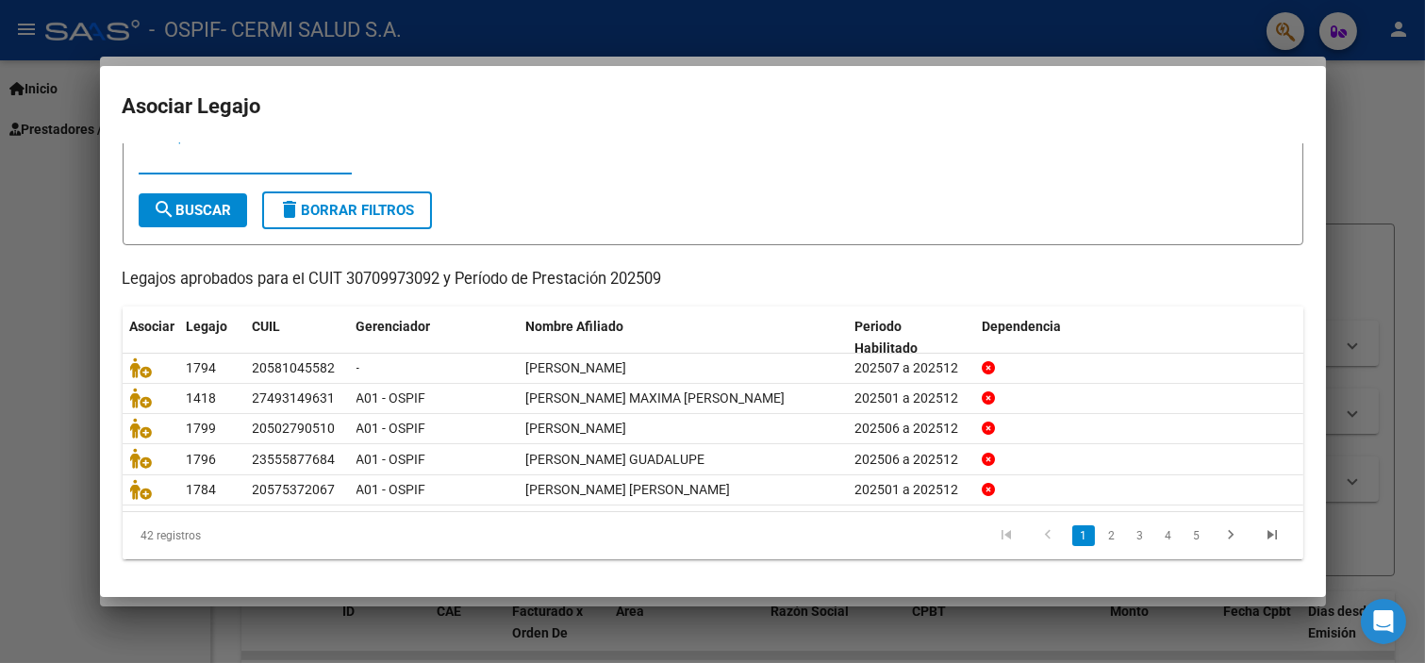
click at [100, 100] on mat-dialog-container "Asociar Legajo Busque el afiliado correspondiente en la tabla y haga click en e…" at bounding box center [713, 331] width 1226 height 531
click at [91, 92] on div at bounding box center [712, 331] width 1425 height 663
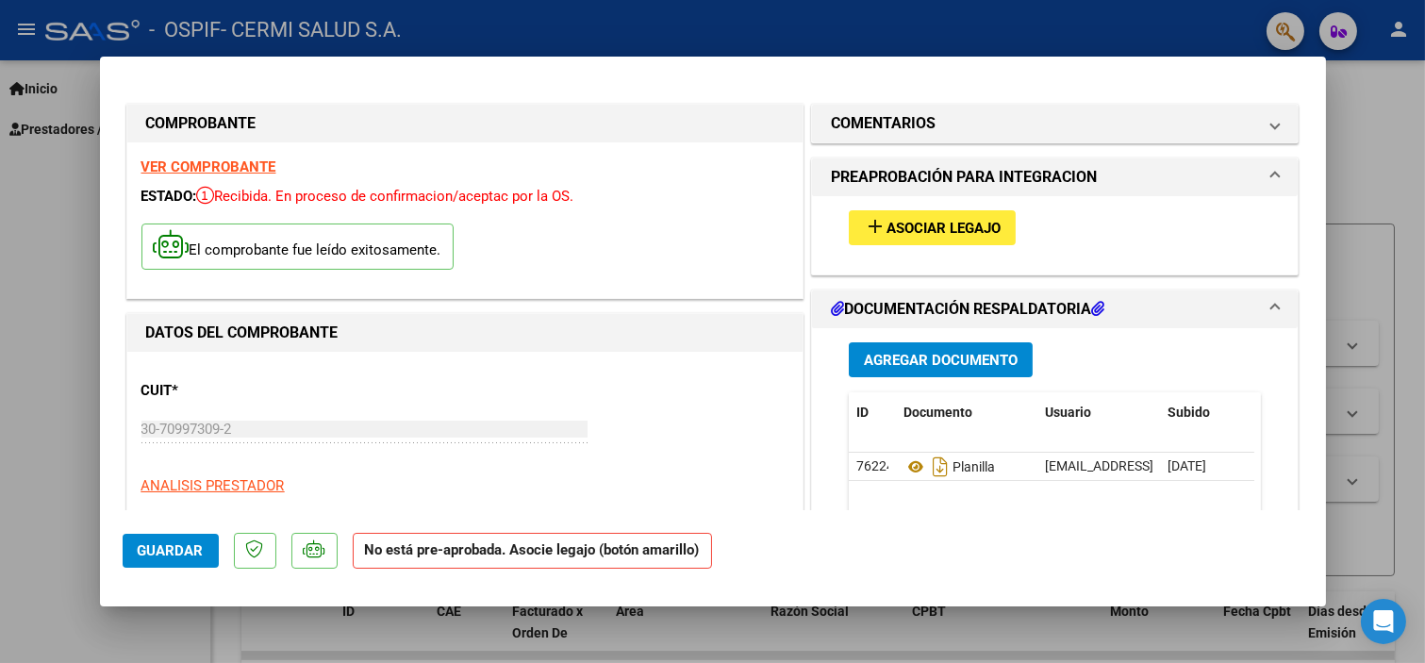
click at [38, 323] on div at bounding box center [712, 331] width 1425 height 663
type input "$ 0,00"
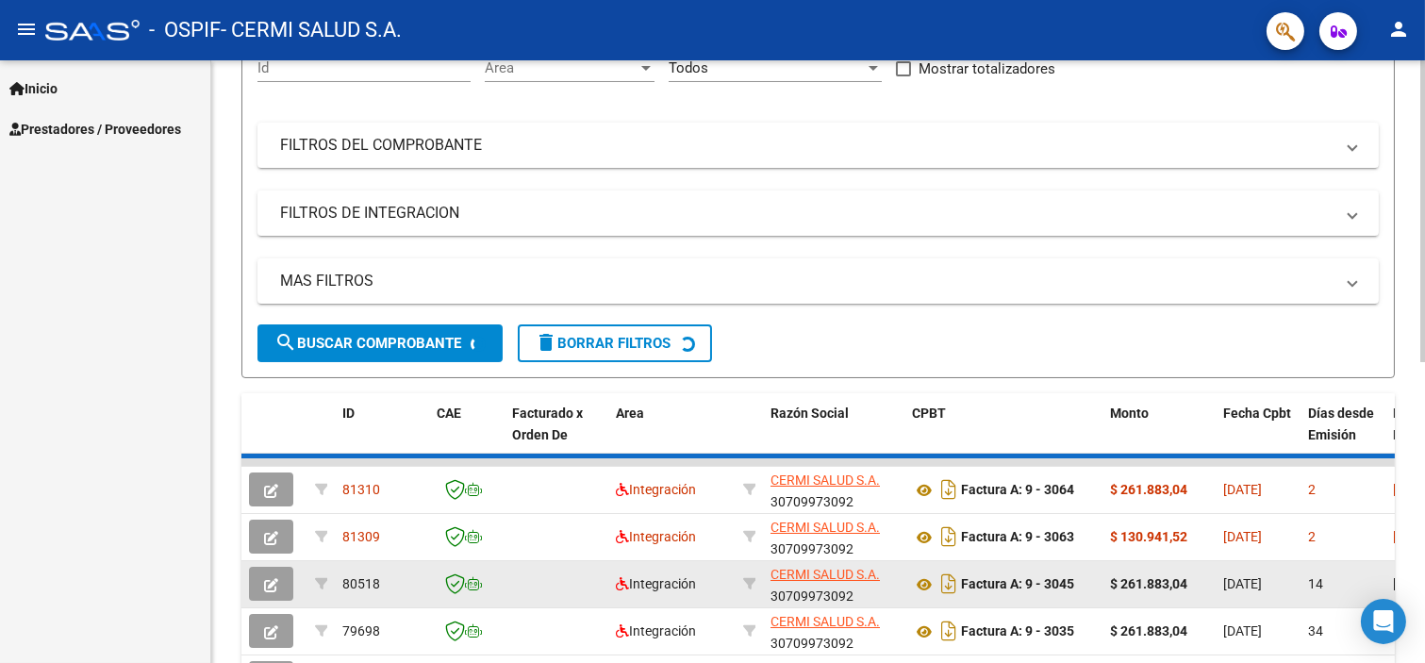
scroll to position [419, 0]
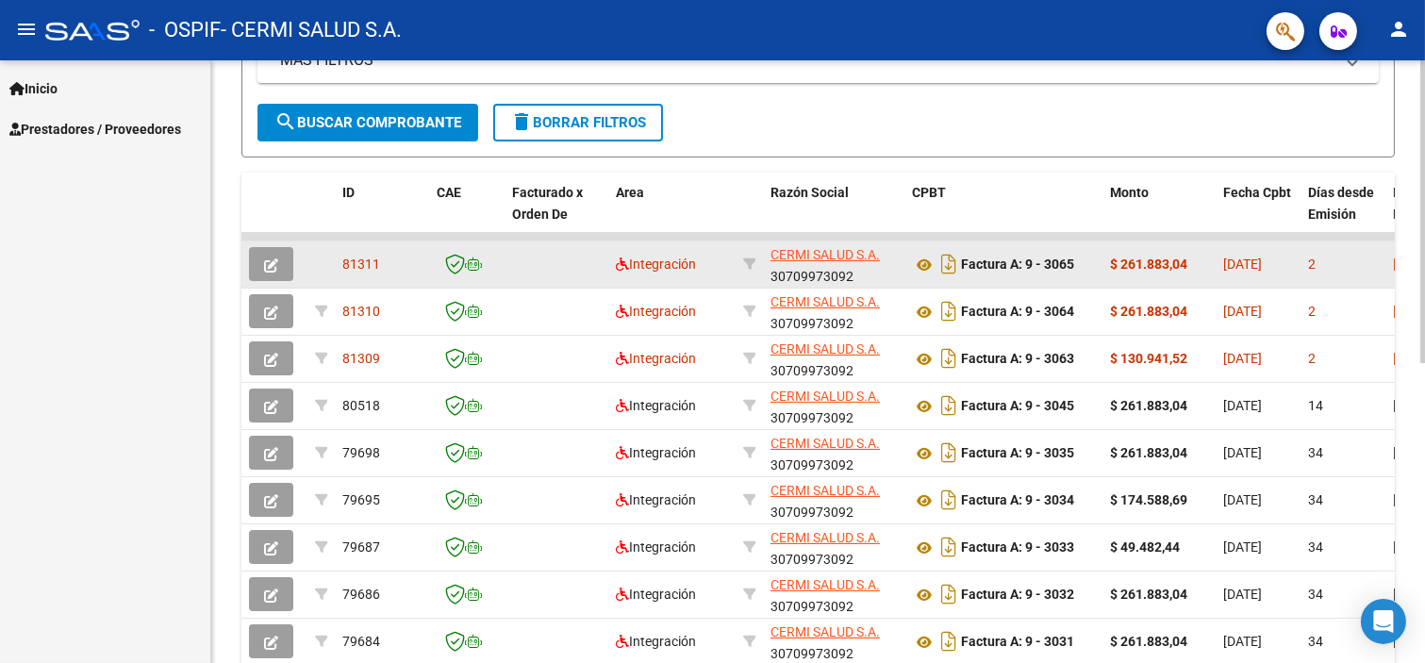
drag, startPoint x: 1251, startPoint y: 283, endPoint x: 1017, endPoint y: 286, distance: 233.9
click at [1017, 286] on datatable-body-cell "Factura A: 9 - 3065" at bounding box center [1004, 264] width 198 height 46
drag, startPoint x: 1011, startPoint y: 272, endPoint x: 1099, endPoint y: 269, distance: 87.8
click at [1099, 269] on datatable-body-cell "Factura A: 9 - 3065" at bounding box center [1004, 264] width 198 height 46
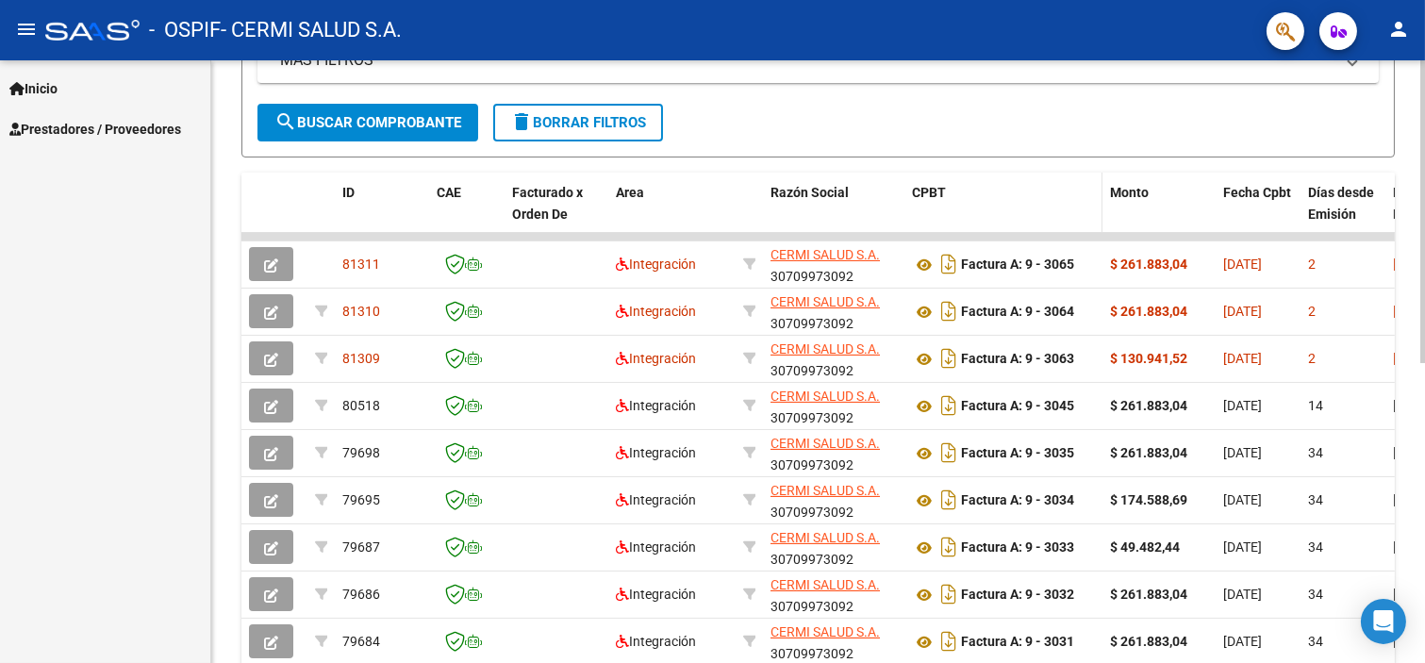
click at [1089, 221] on datatable-header-cell "CPBT" at bounding box center [1004, 214] width 198 height 83
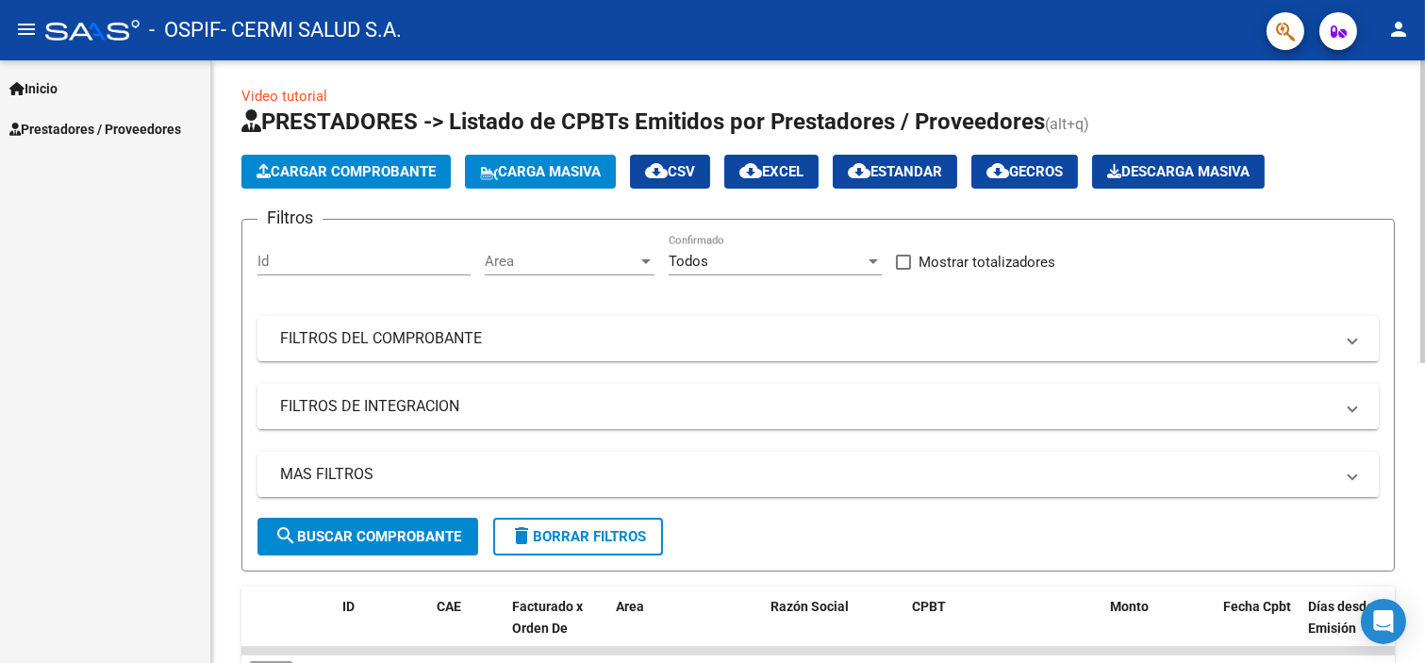
scroll to position [0, 0]
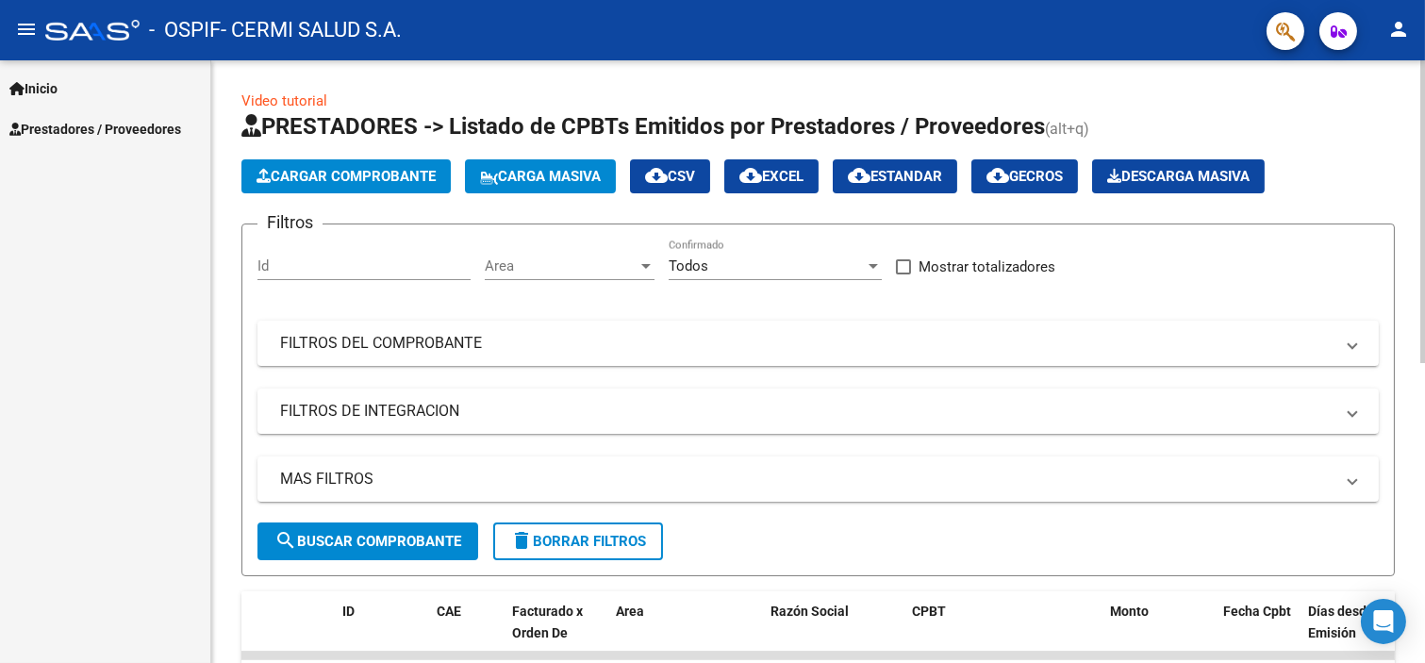
click at [372, 179] on span "Cargar Comprobante" at bounding box center [346, 176] width 179 height 17
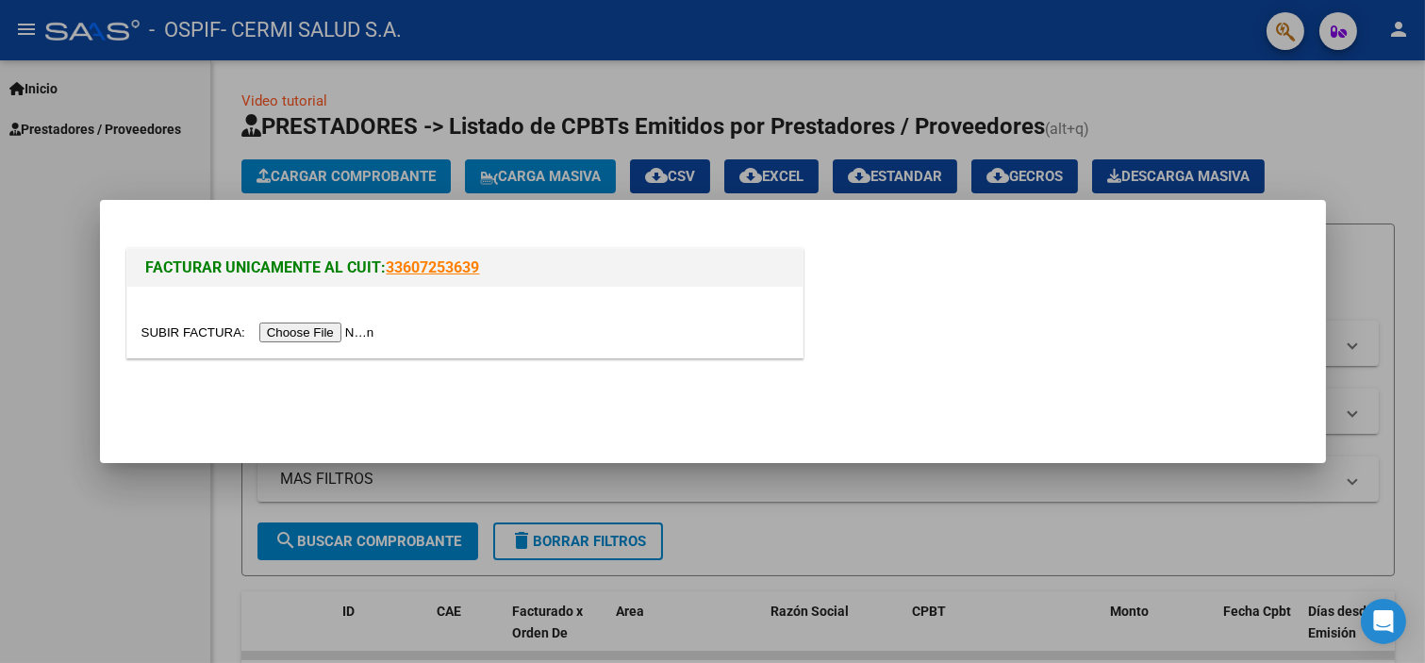
click at [270, 338] on input "file" at bounding box center [260, 333] width 239 height 20
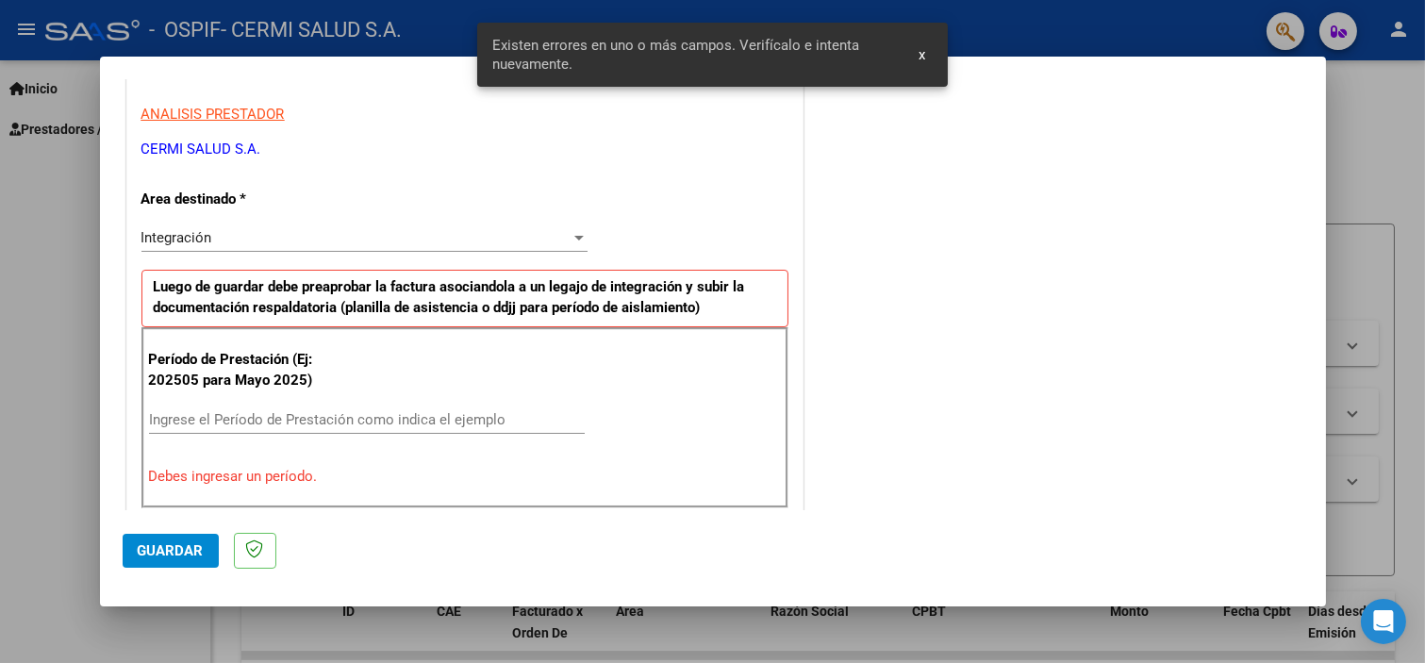
scroll to position [441, 0]
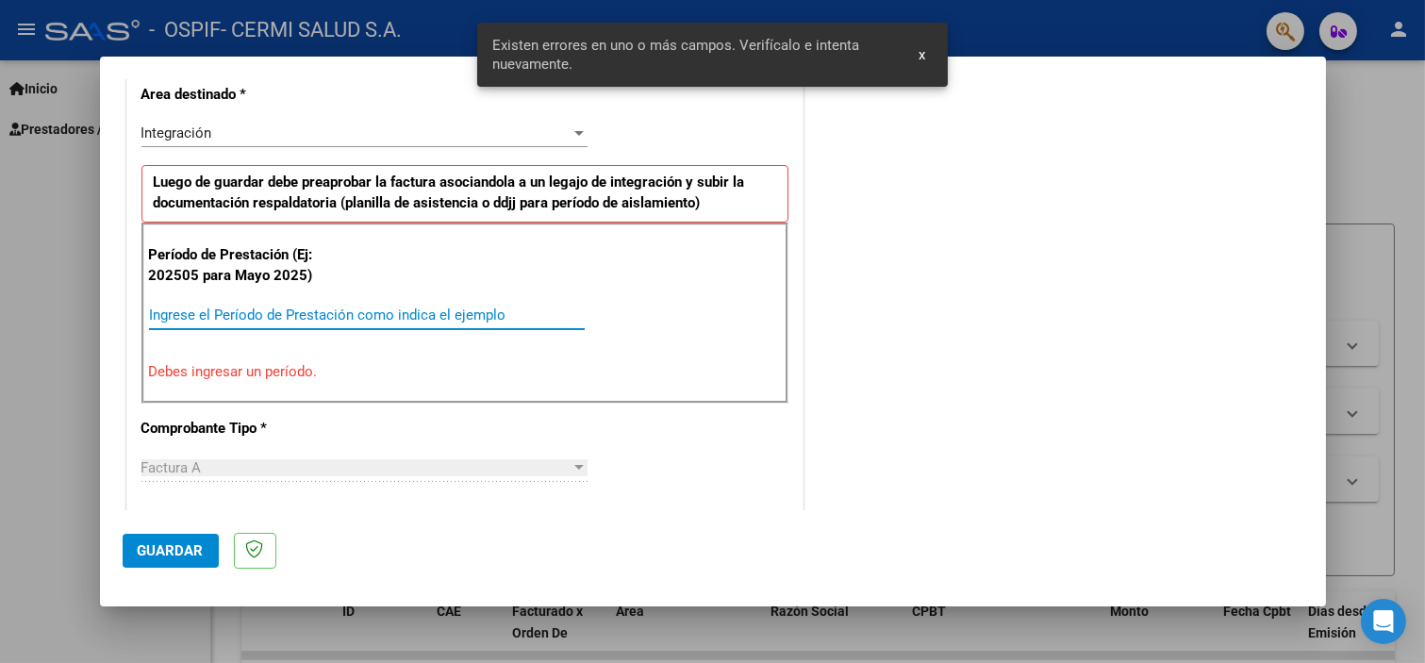
click at [250, 317] on input "Ingrese el Período de Prestación como indica el ejemplo" at bounding box center [367, 315] width 436 height 17
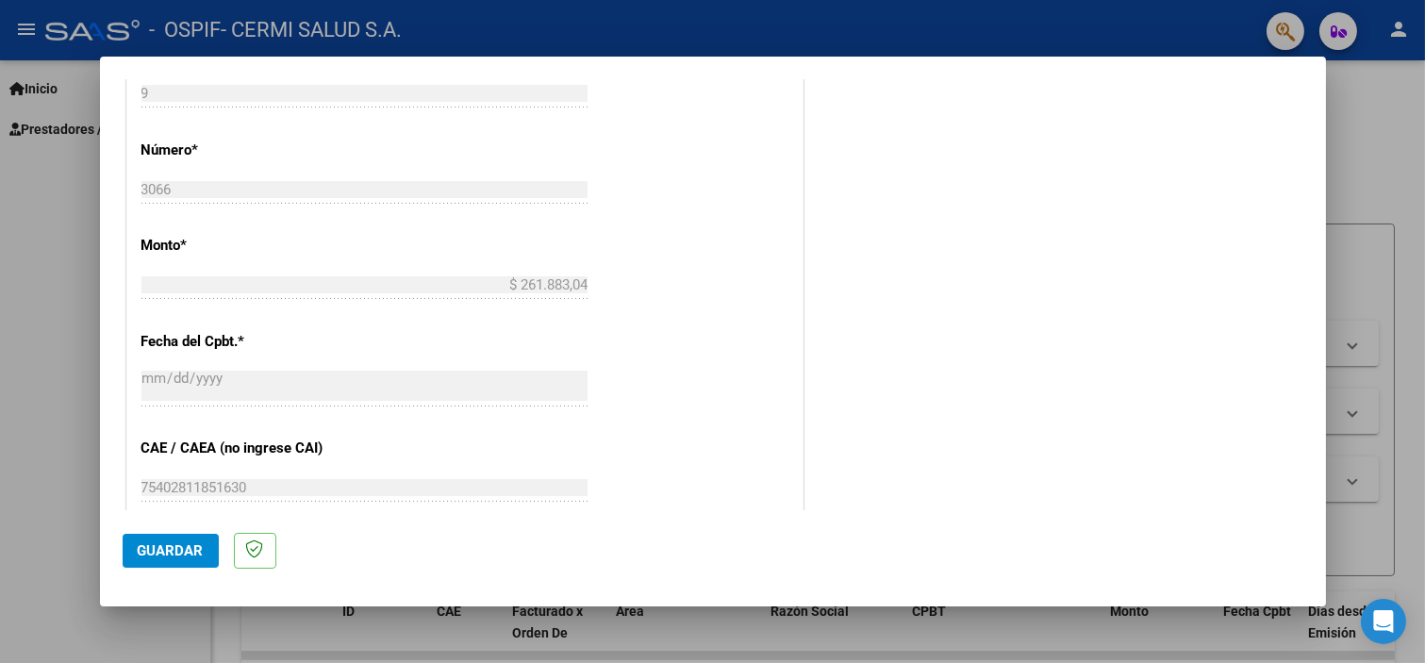
scroll to position [1070, 0]
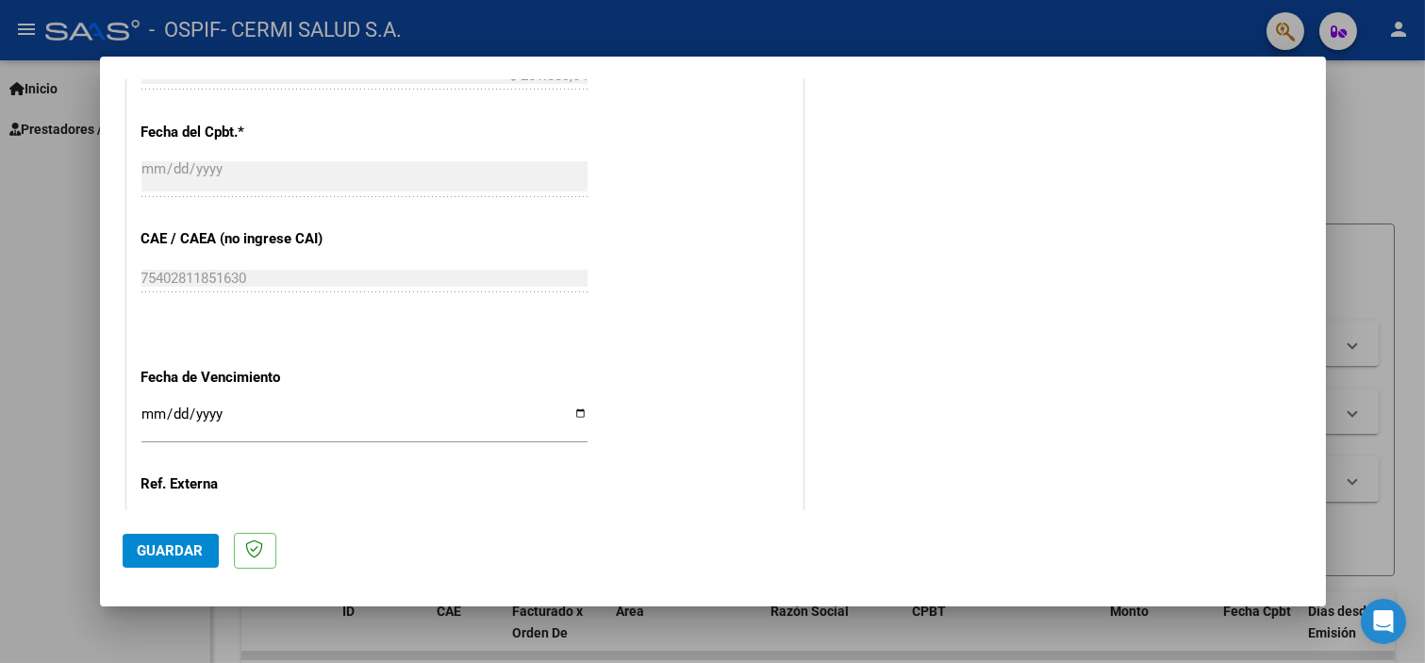
type input "202509"
click at [379, 444] on div "Ingresar la fecha" at bounding box center [364, 431] width 446 height 58
click at [396, 410] on input "Ingresar la fecha" at bounding box center [364, 422] width 446 height 30
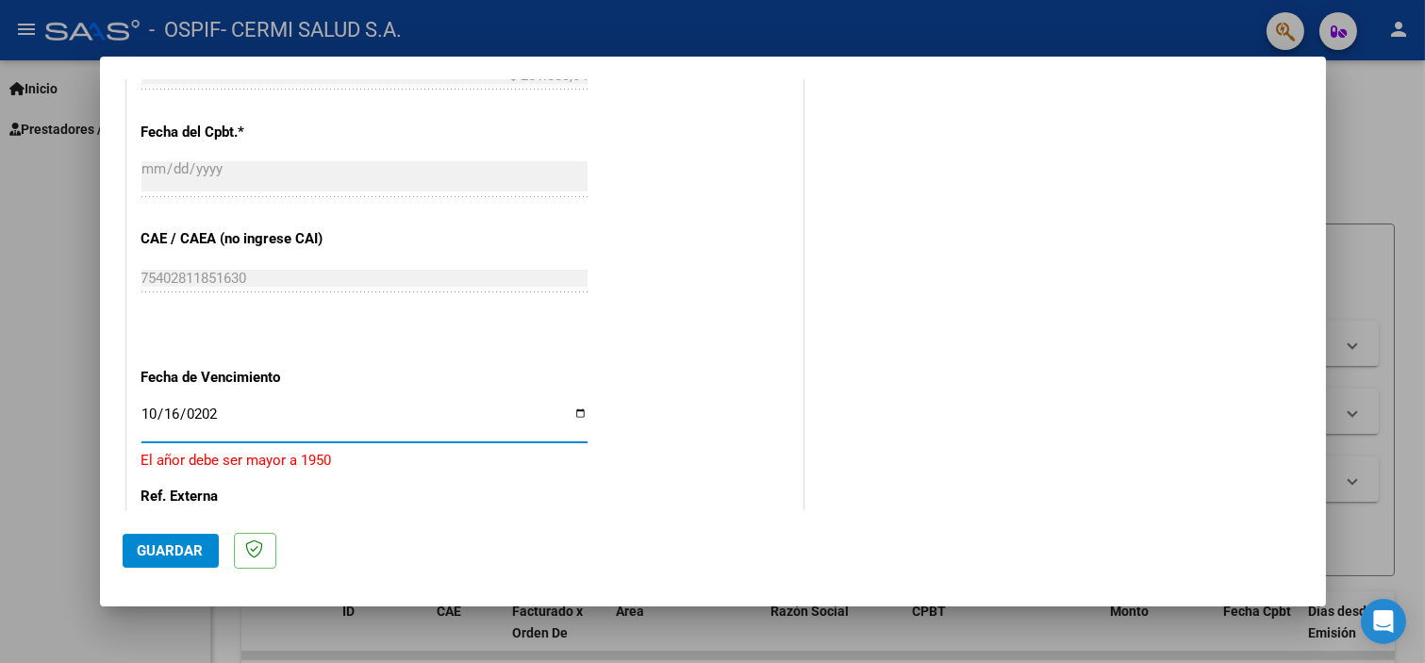
type input "[DATE]"
click at [522, 292] on div "75402811851630 Ingresar el CAE o CAEA (no ingrese CAI)" at bounding box center [364, 287] width 446 height 46
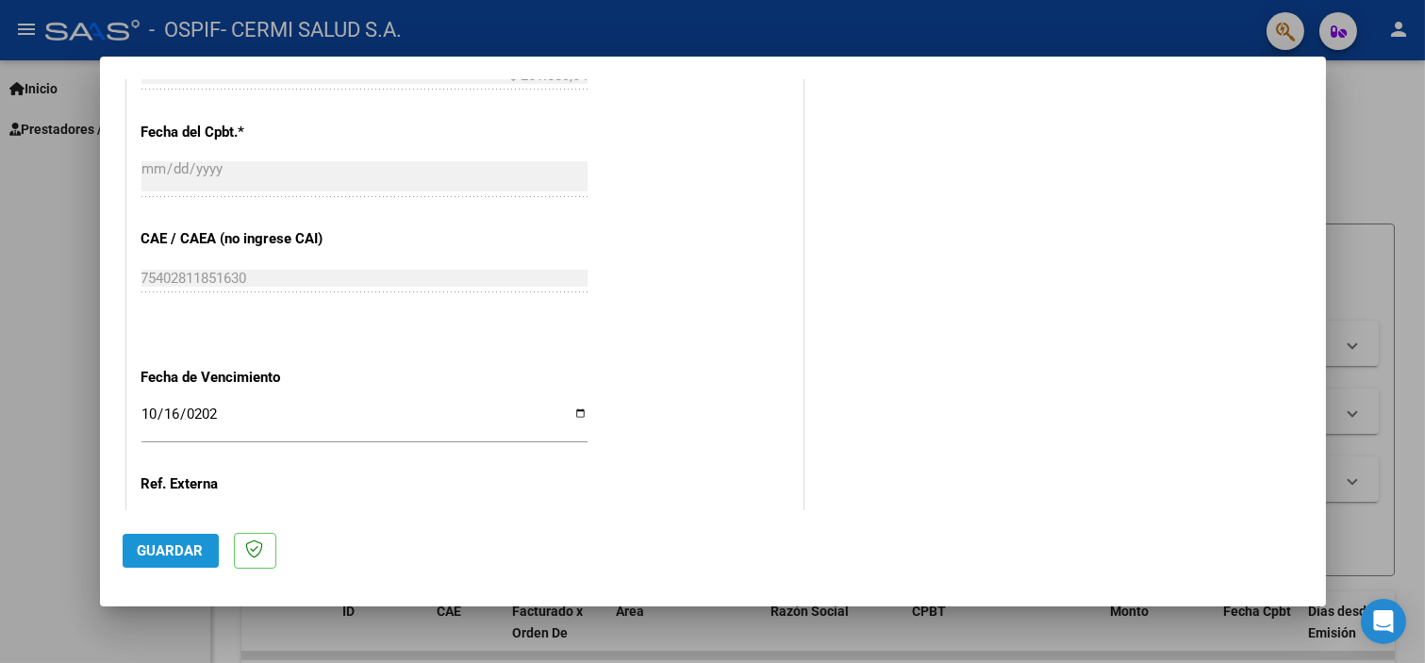
click at [164, 548] on span "Guardar" at bounding box center [171, 550] width 66 height 17
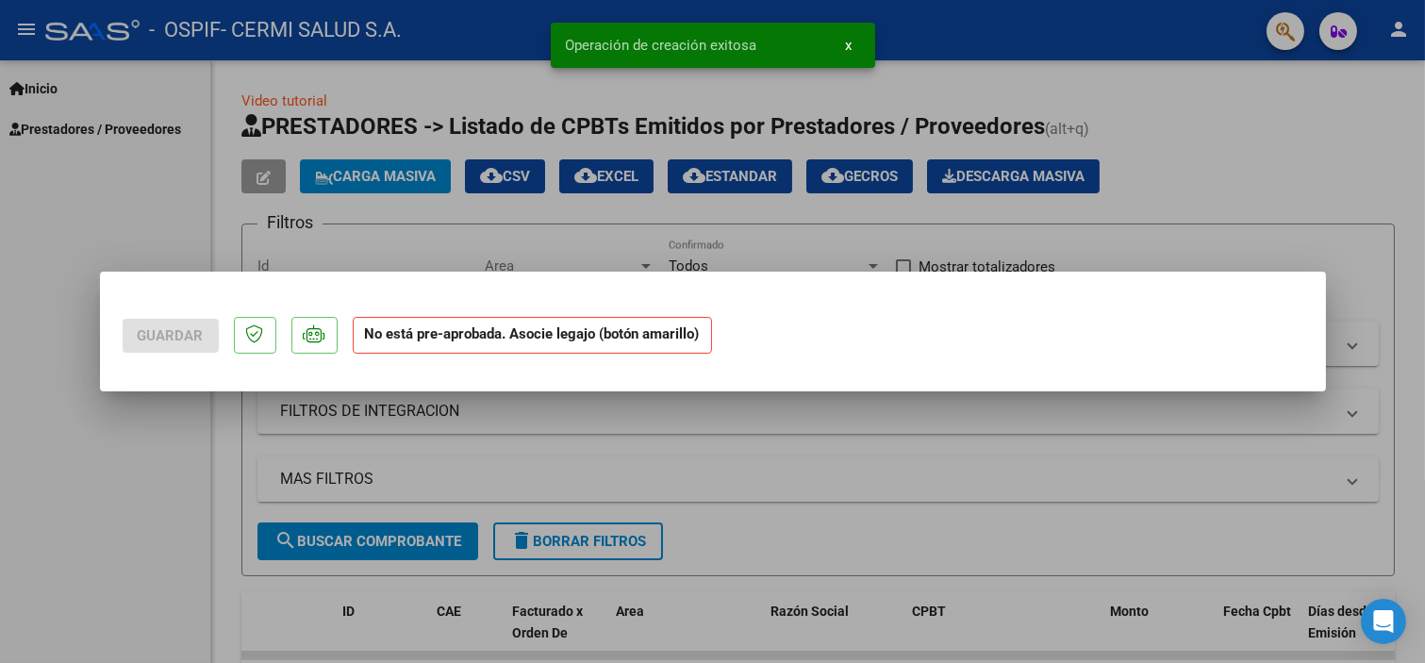
scroll to position [0, 0]
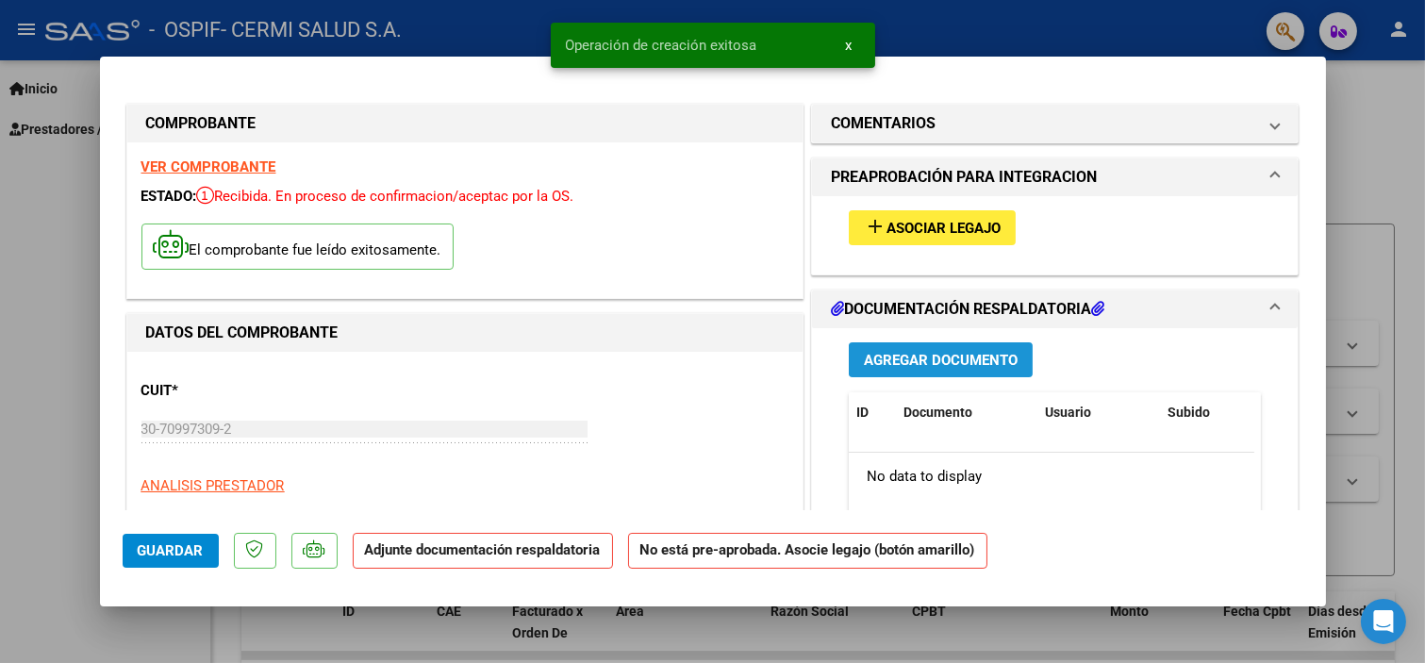
click at [885, 350] on button "Agregar Documento" at bounding box center [941, 359] width 184 height 35
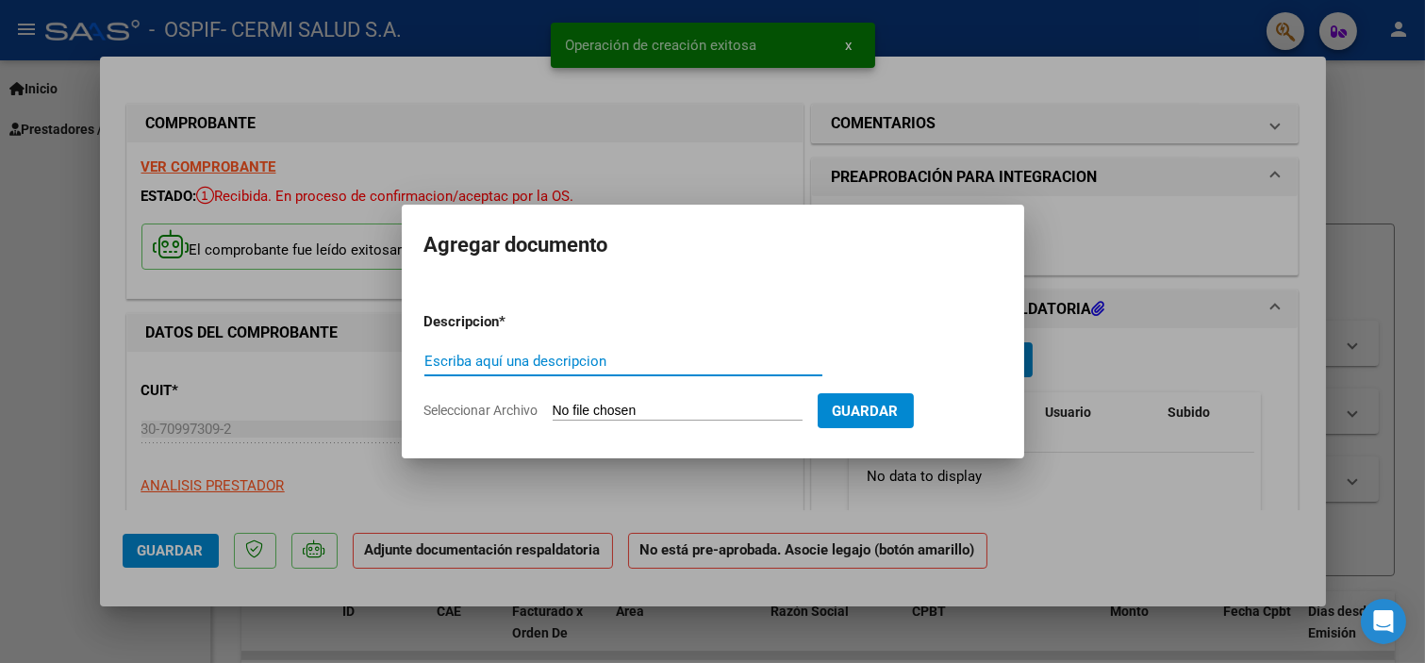
drag, startPoint x: 572, startPoint y: 366, endPoint x: 550, endPoint y: 360, distance: 22.4
click at [550, 360] on input "Escriba aquí una descripcion" at bounding box center [623, 361] width 398 height 17
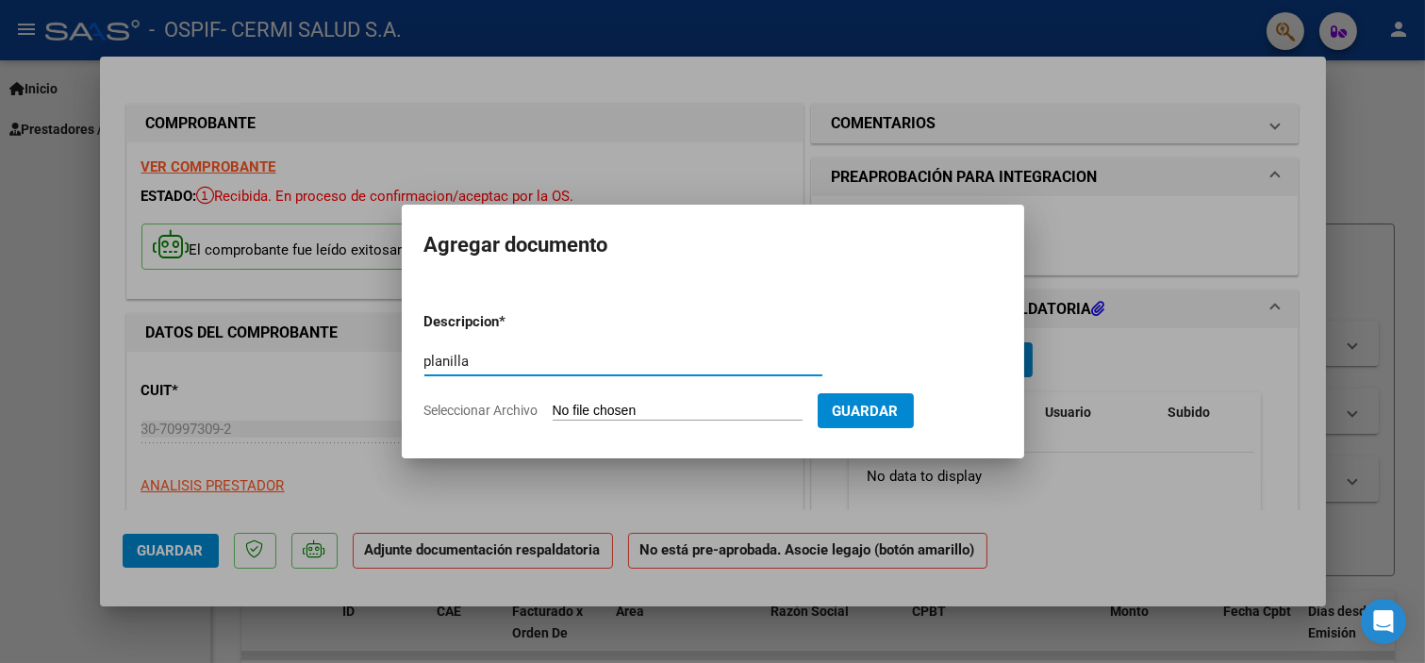
type input "planilla"
click at [607, 407] on input "Seleccionar Archivo" at bounding box center [678, 412] width 250 height 18
type input "C:\fakepath\[PERSON_NAME].pdf"
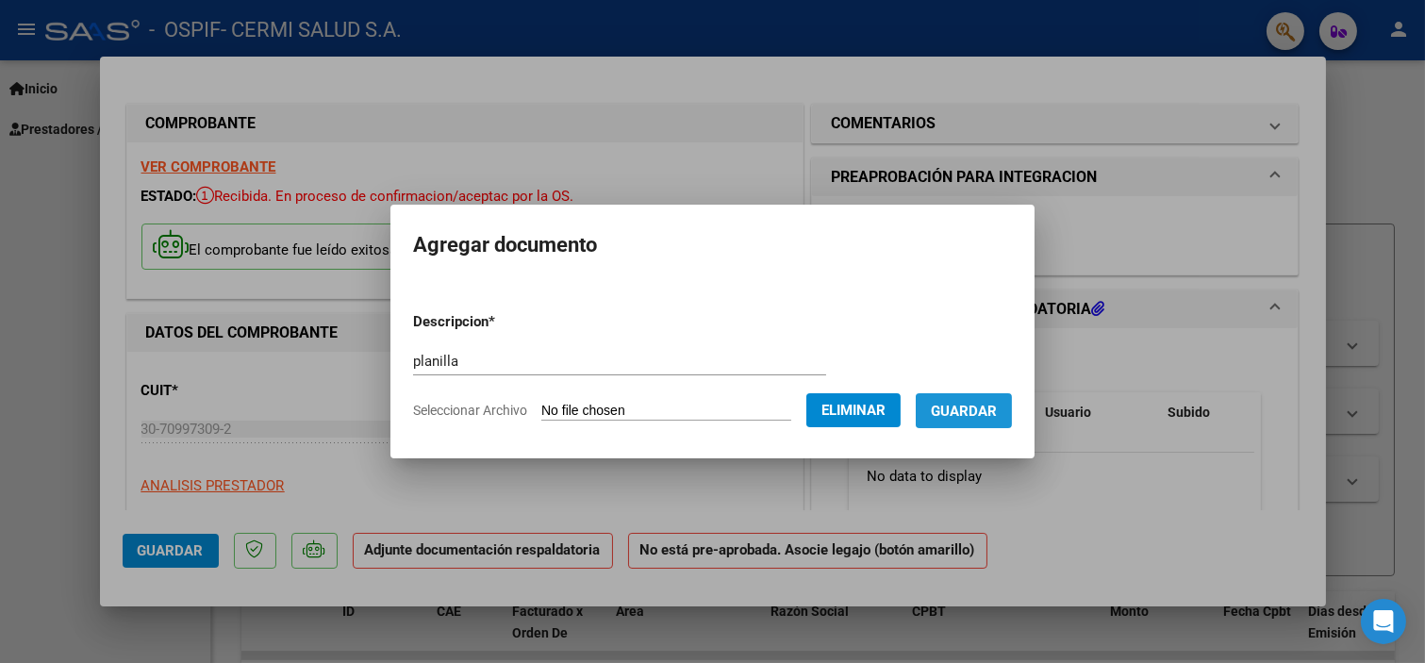
click at [956, 422] on button "Guardar" at bounding box center [964, 410] width 96 height 35
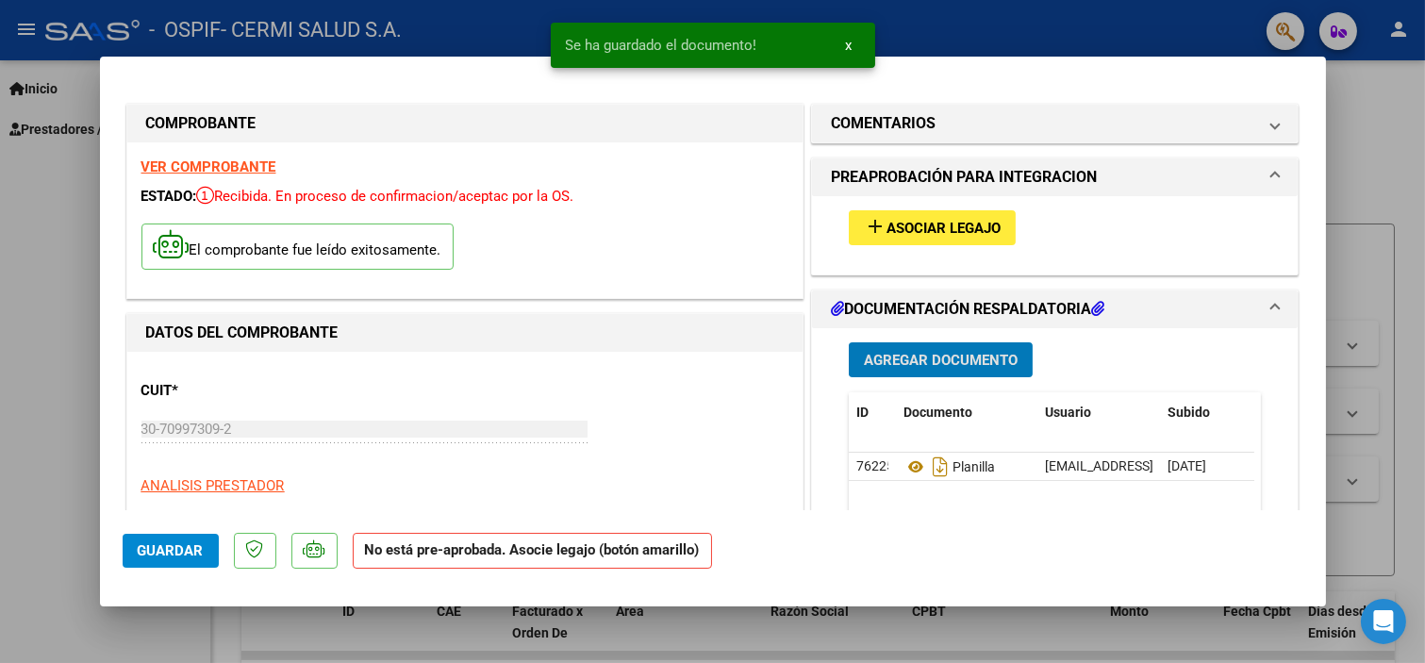
click at [915, 211] on button "add Asociar Legajo" at bounding box center [932, 227] width 167 height 35
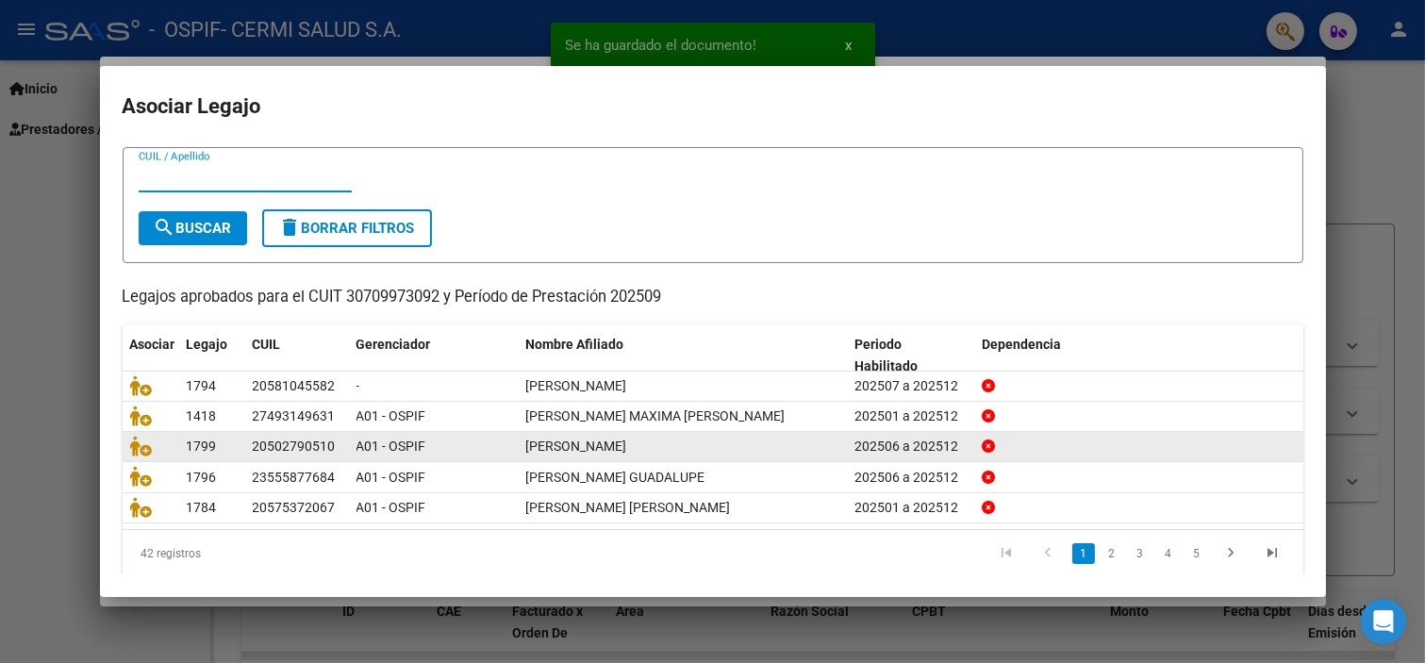
scroll to position [60, 0]
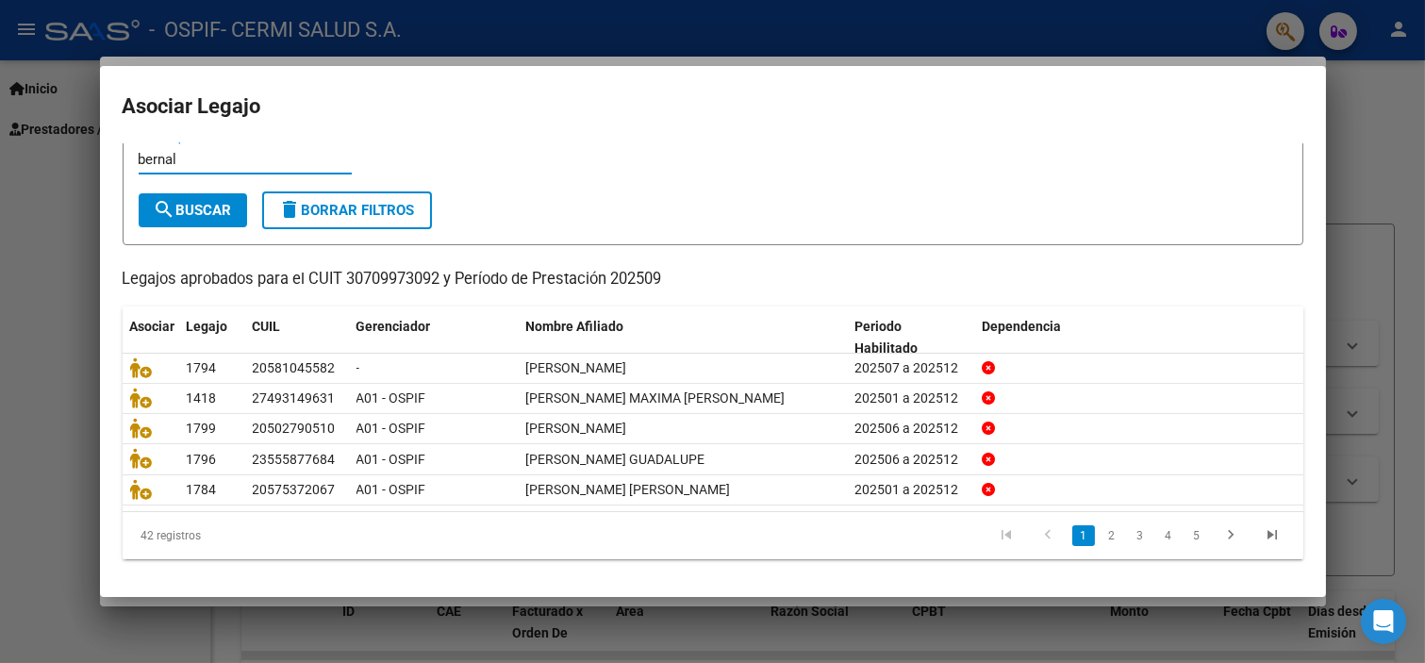
type input "bernal"
click at [227, 190] on div "[PERSON_NAME] / Apellido" at bounding box center [245, 168] width 213 height 46
click at [209, 206] on span "search Buscar" at bounding box center [193, 210] width 78 height 17
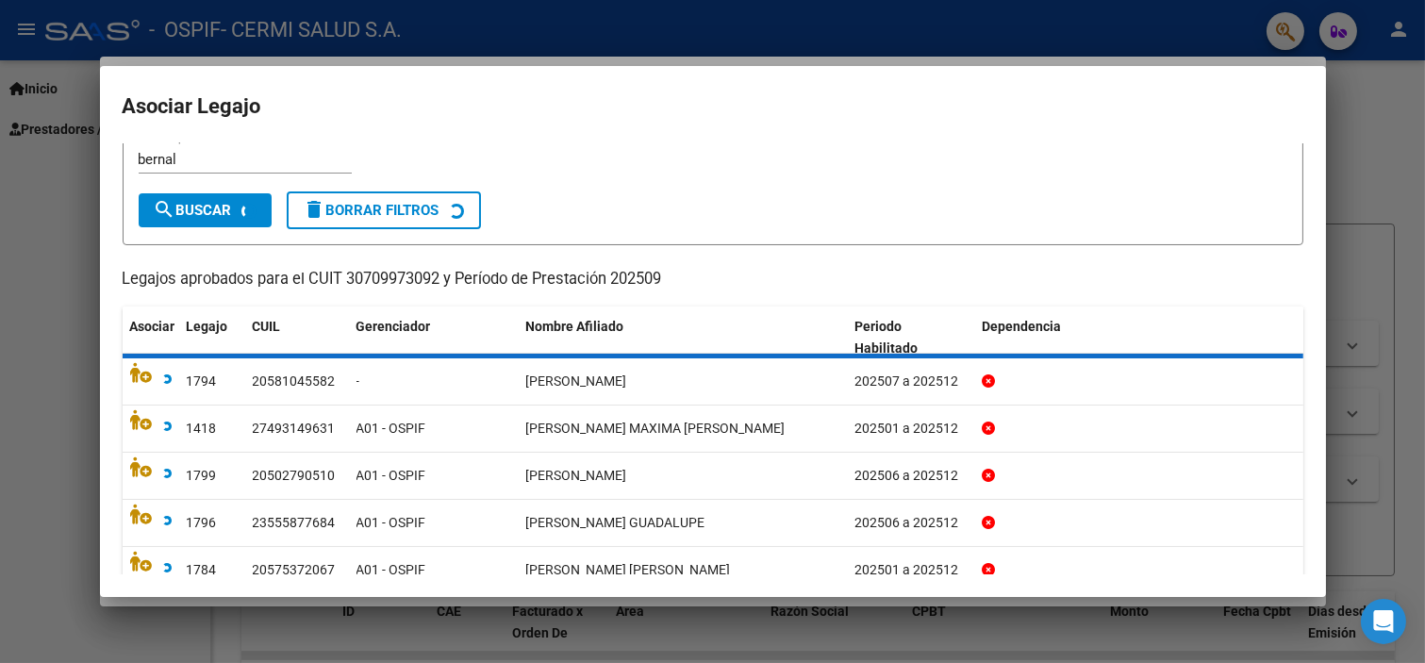
scroll to position [0, 0]
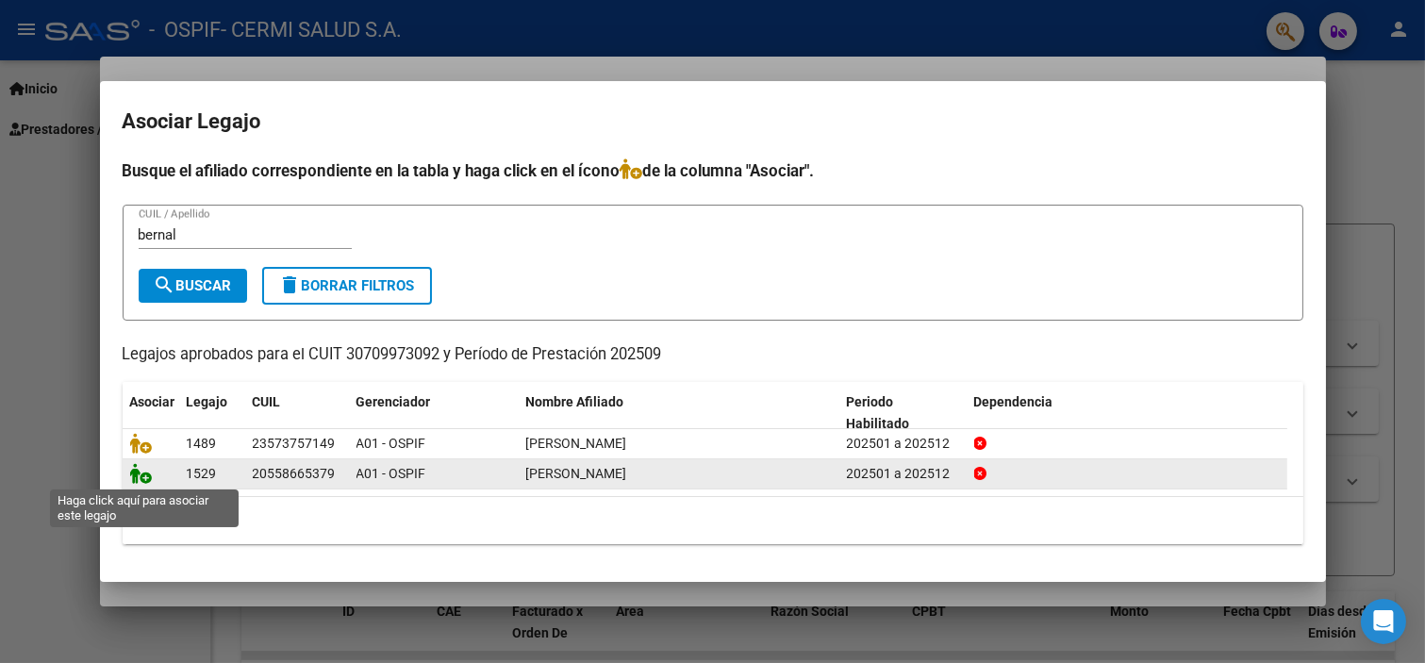
click at [138, 474] on icon at bounding box center [141, 473] width 23 height 21
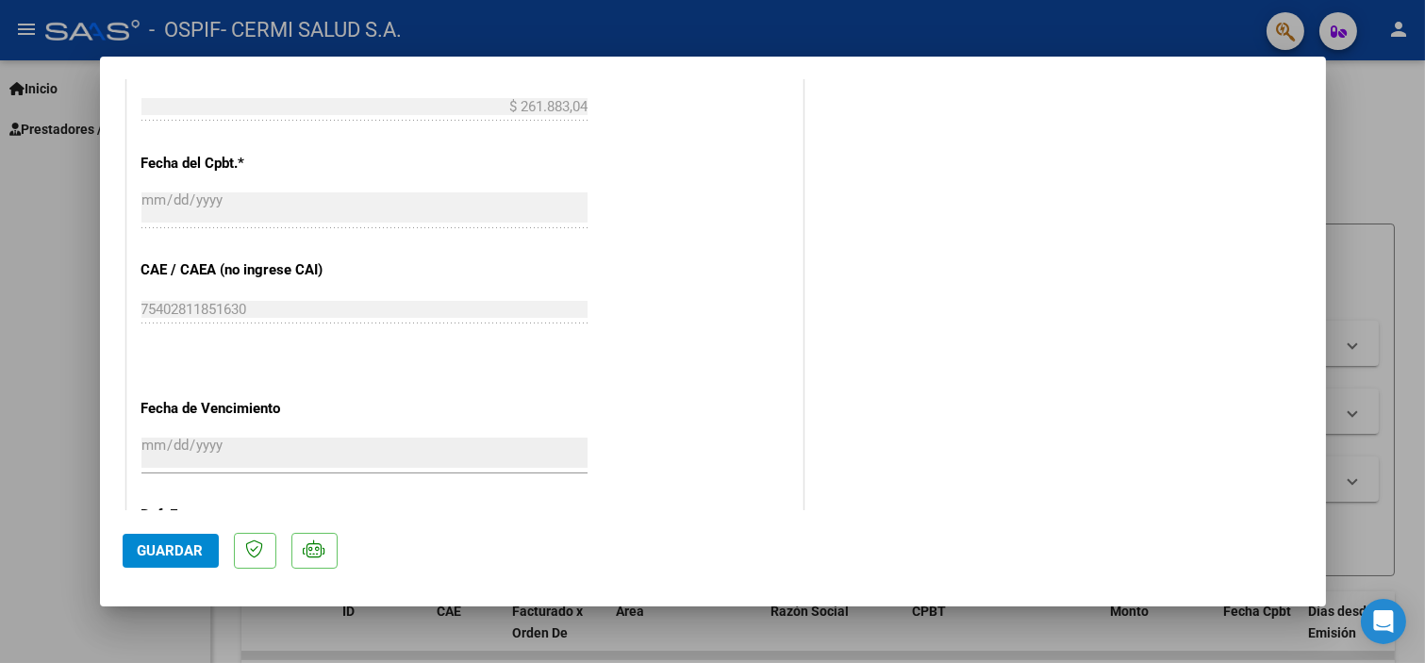
scroll to position [1256, 0]
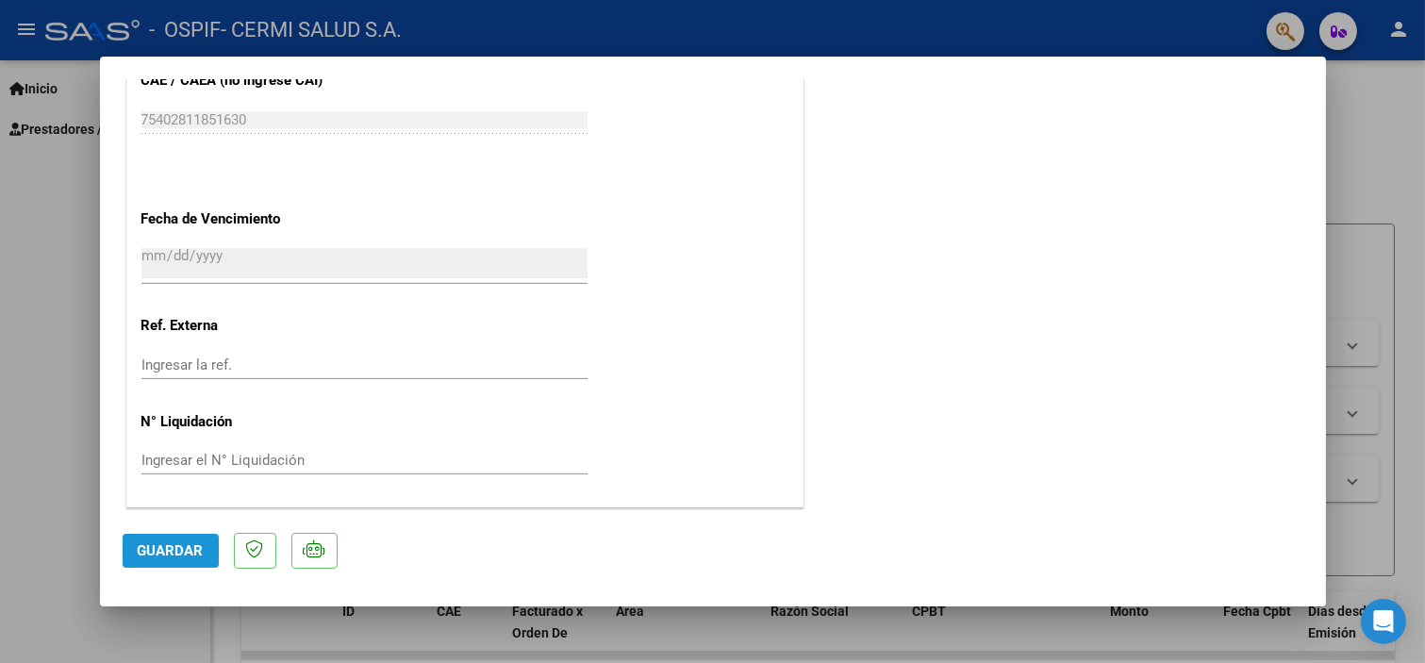
click at [167, 536] on button "Guardar" at bounding box center [171, 551] width 96 height 34
click at [47, 494] on div at bounding box center [712, 331] width 1425 height 663
type input "$ 0,00"
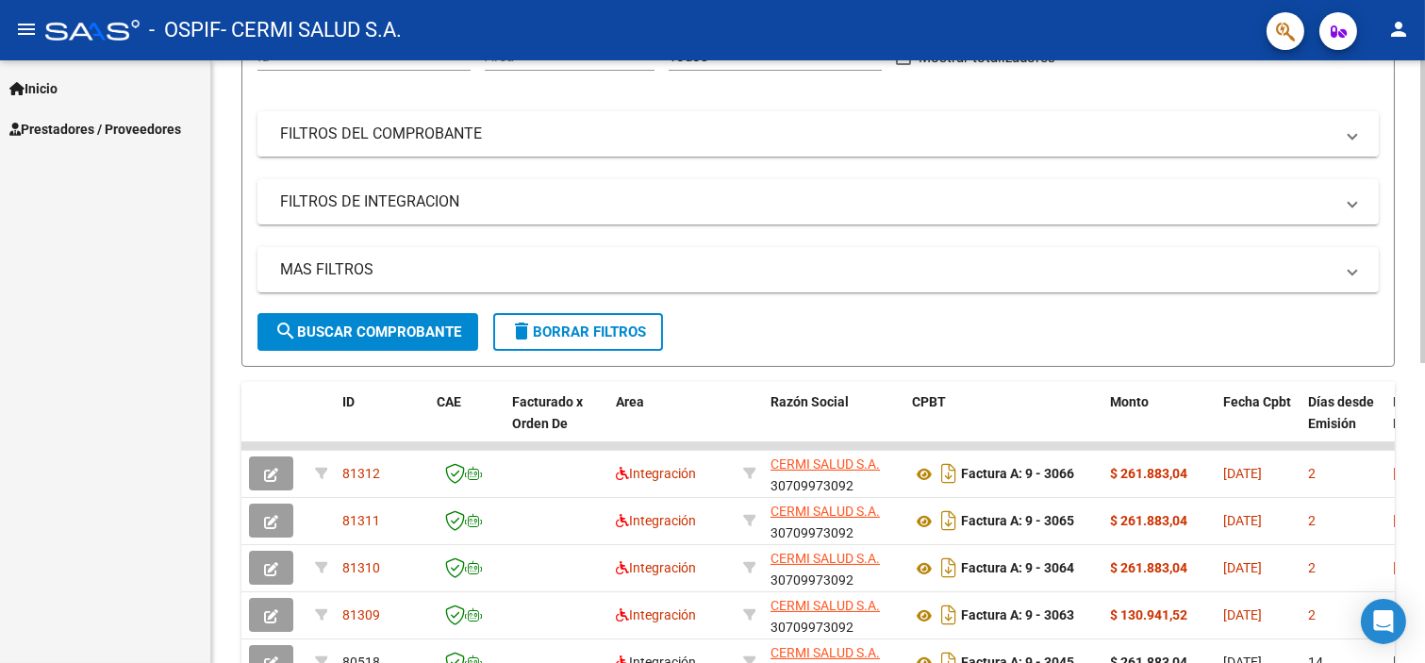
scroll to position [0, 0]
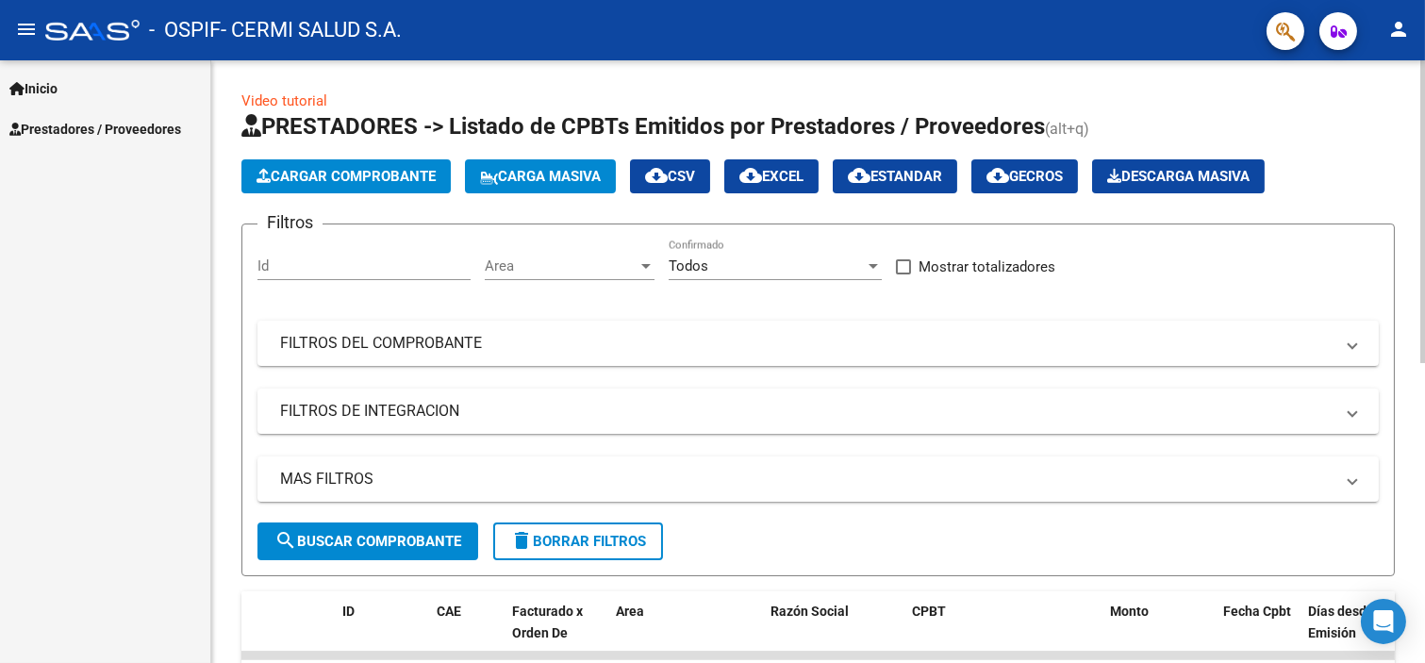
click at [424, 175] on span "Cargar Comprobante" at bounding box center [346, 176] width 179 height 17
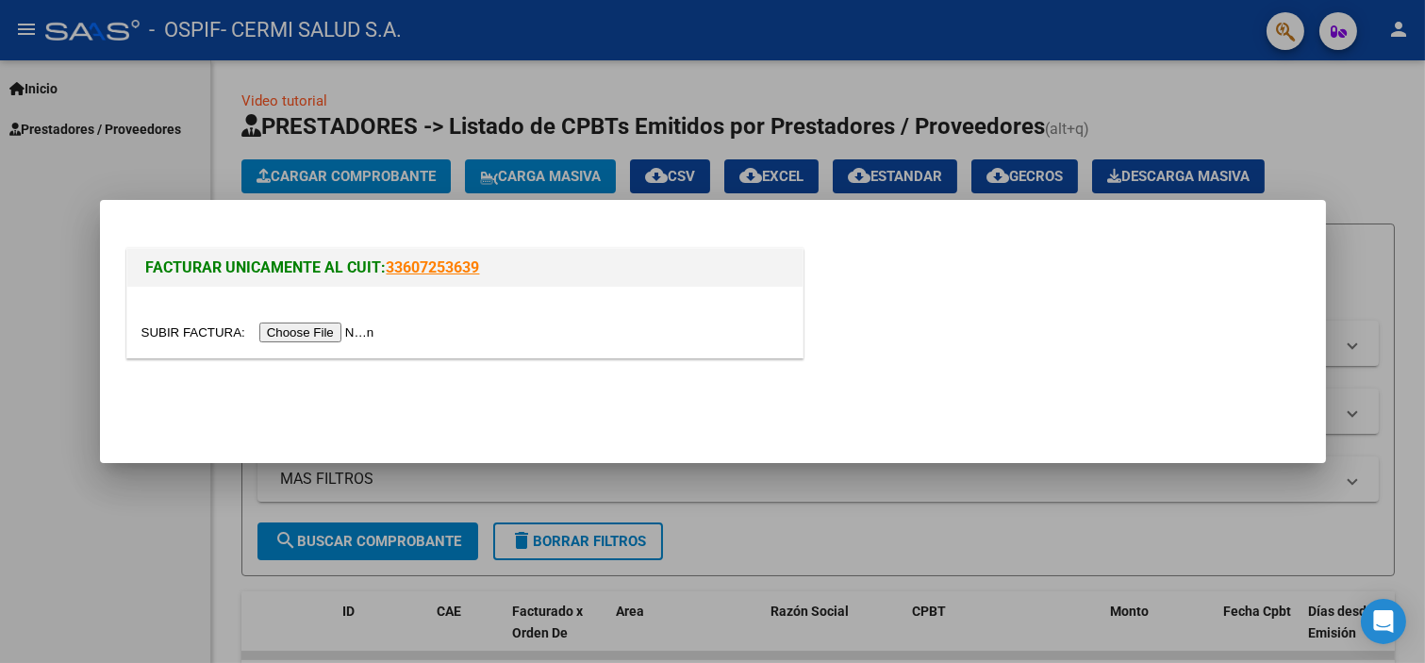
click at [380, 335] on input "file" at bounding box center [260, 333] width 239 height 20
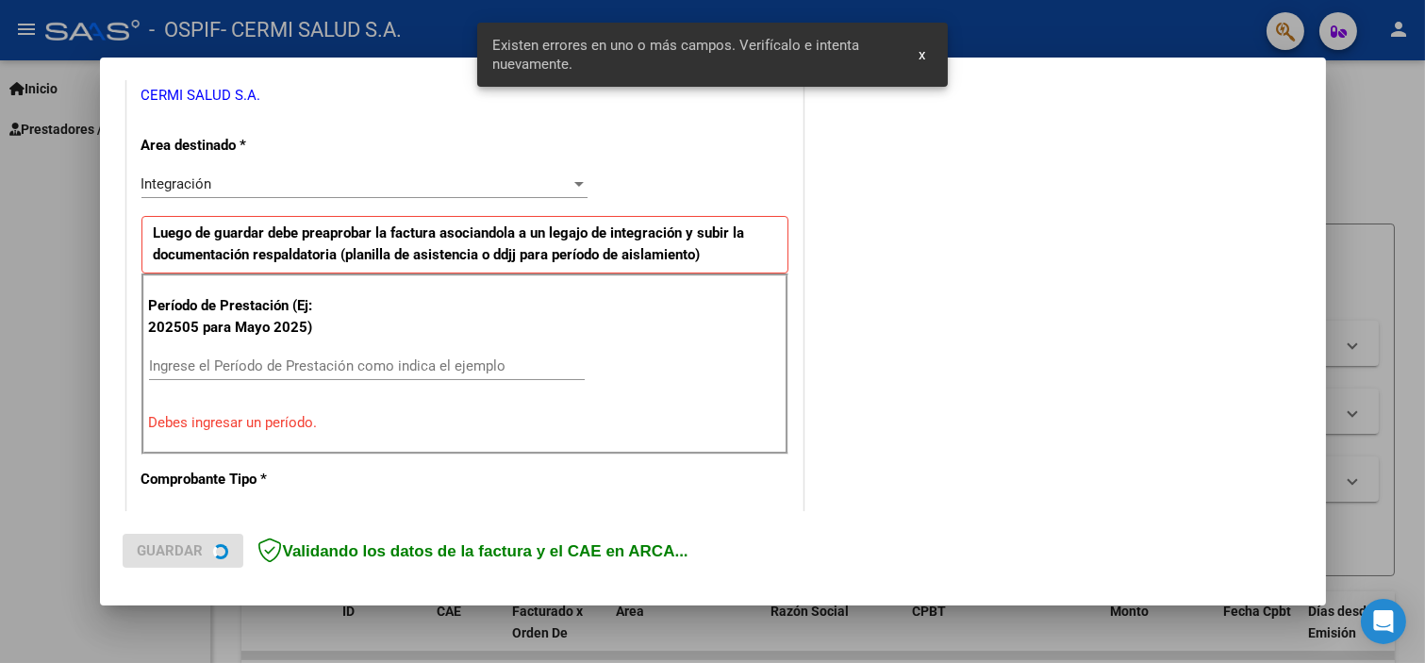
scroll to position [406, 0]
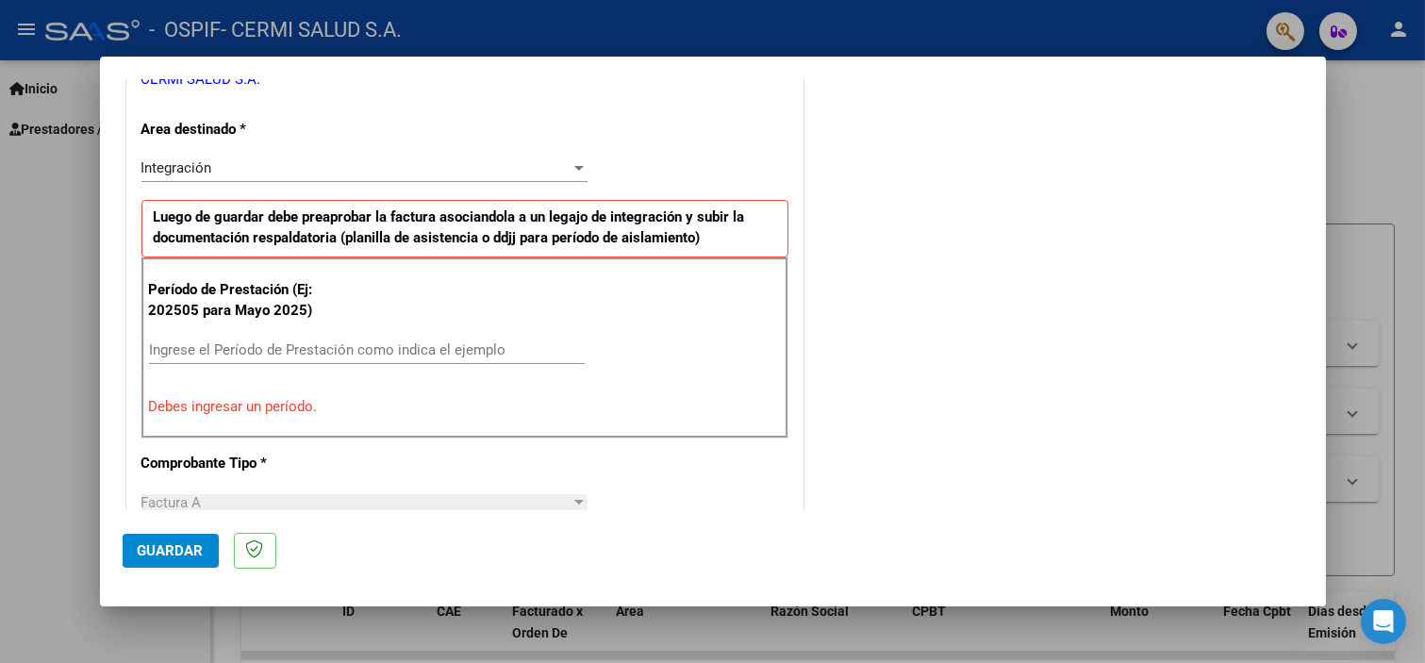
click at [429, 341] on input "Ingrese el Período de Prestación como indica el ejemplo" at bounding box center [367, 349] width 436 height 17
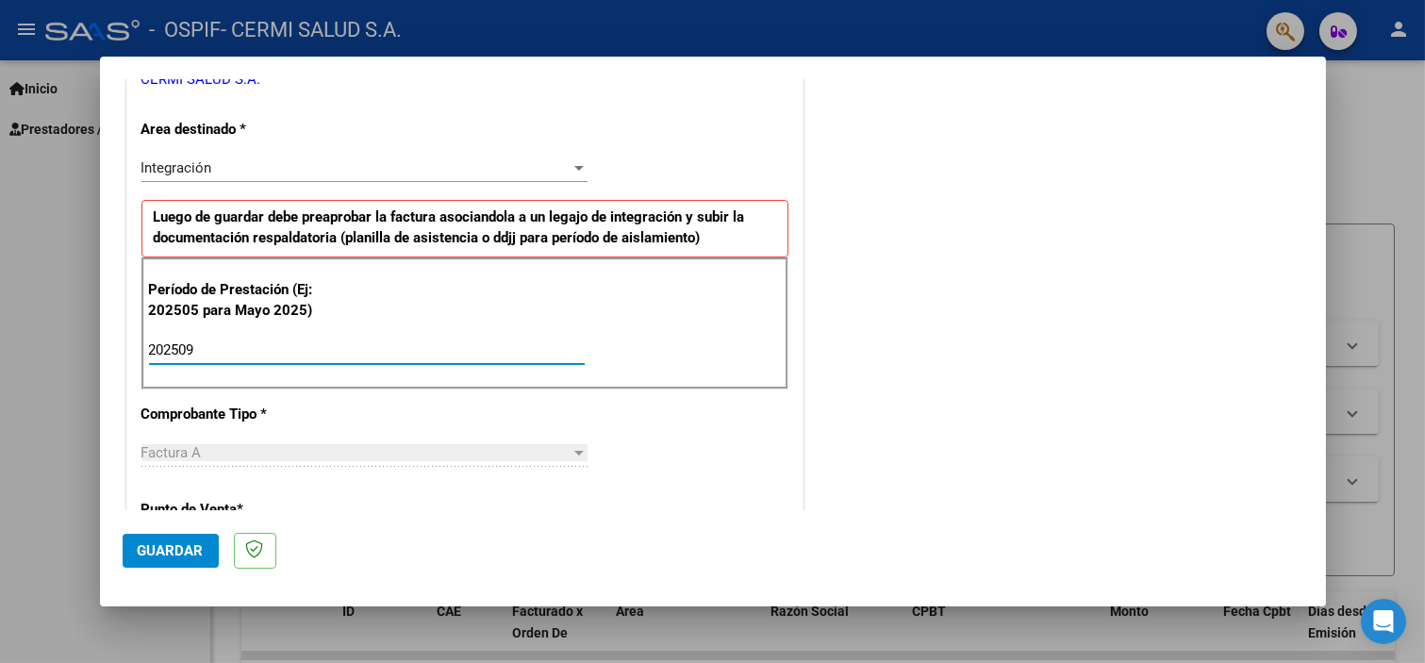
type input "202509"
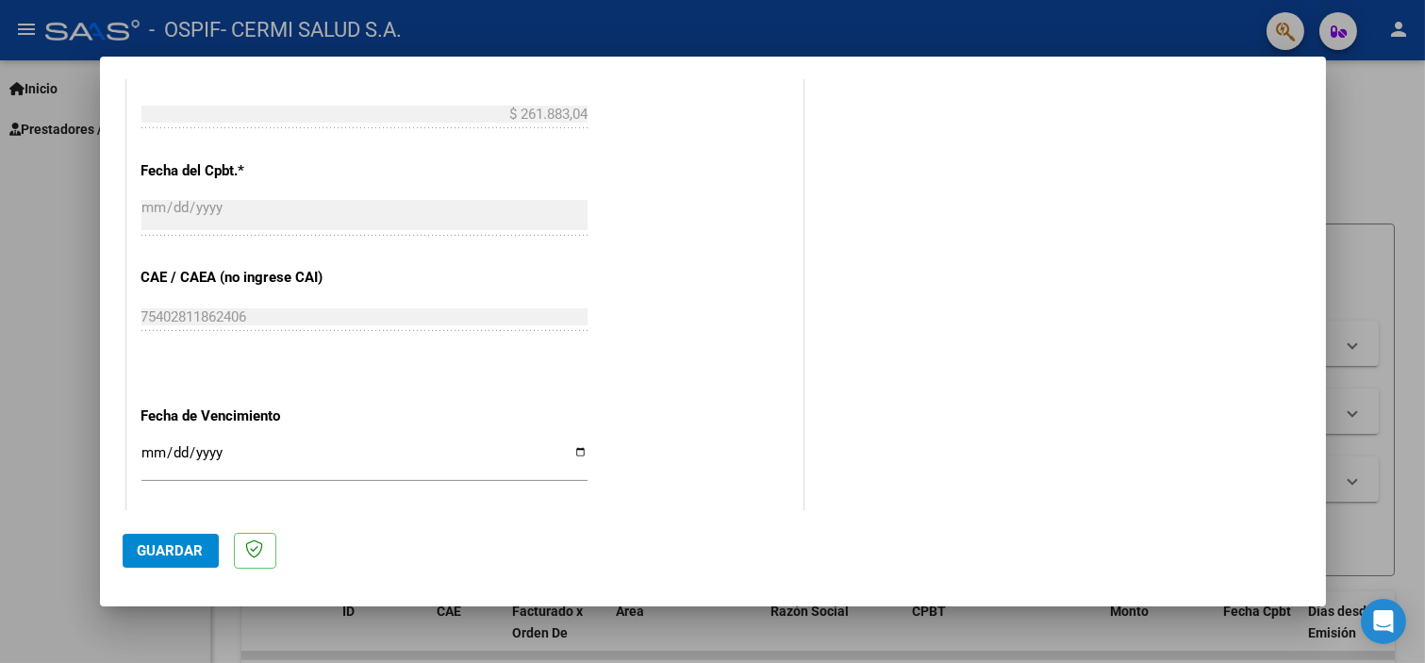
scroll to position [1153, 0]
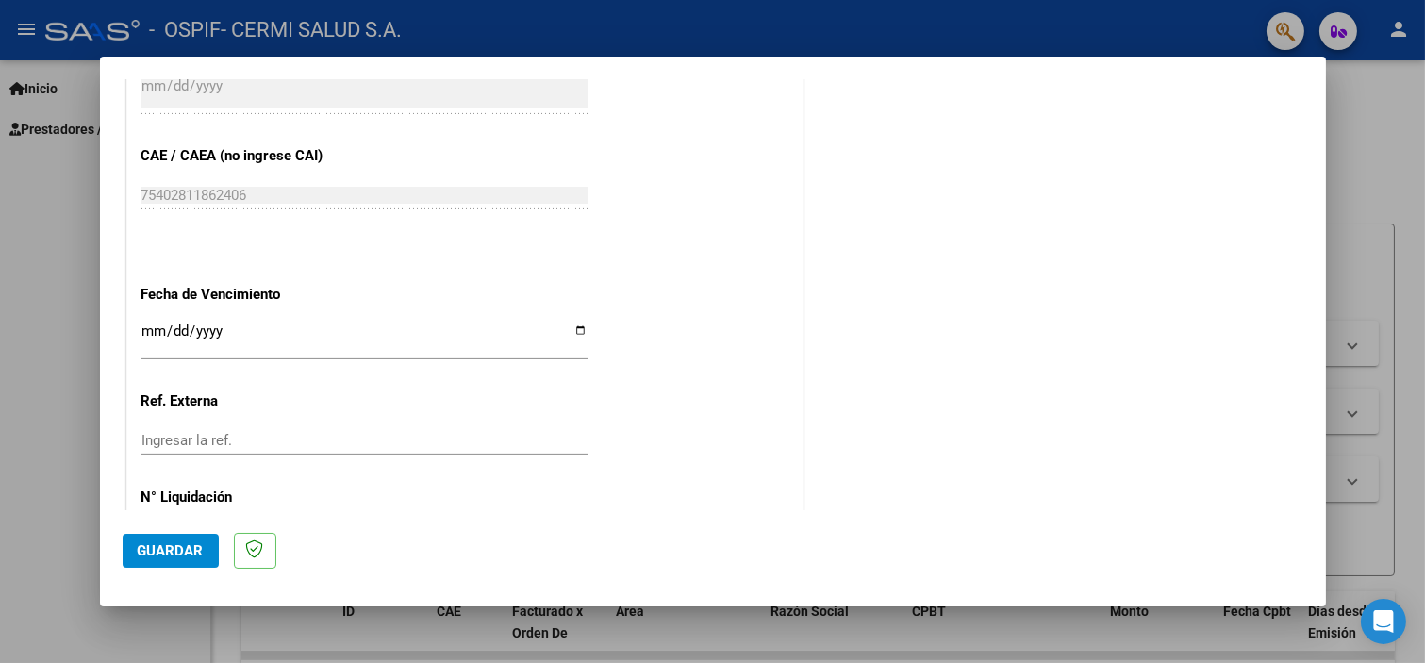
click at [274, 336] on input "Ingresar la fecha" at bounding box center [364, 339] width 446 height 30
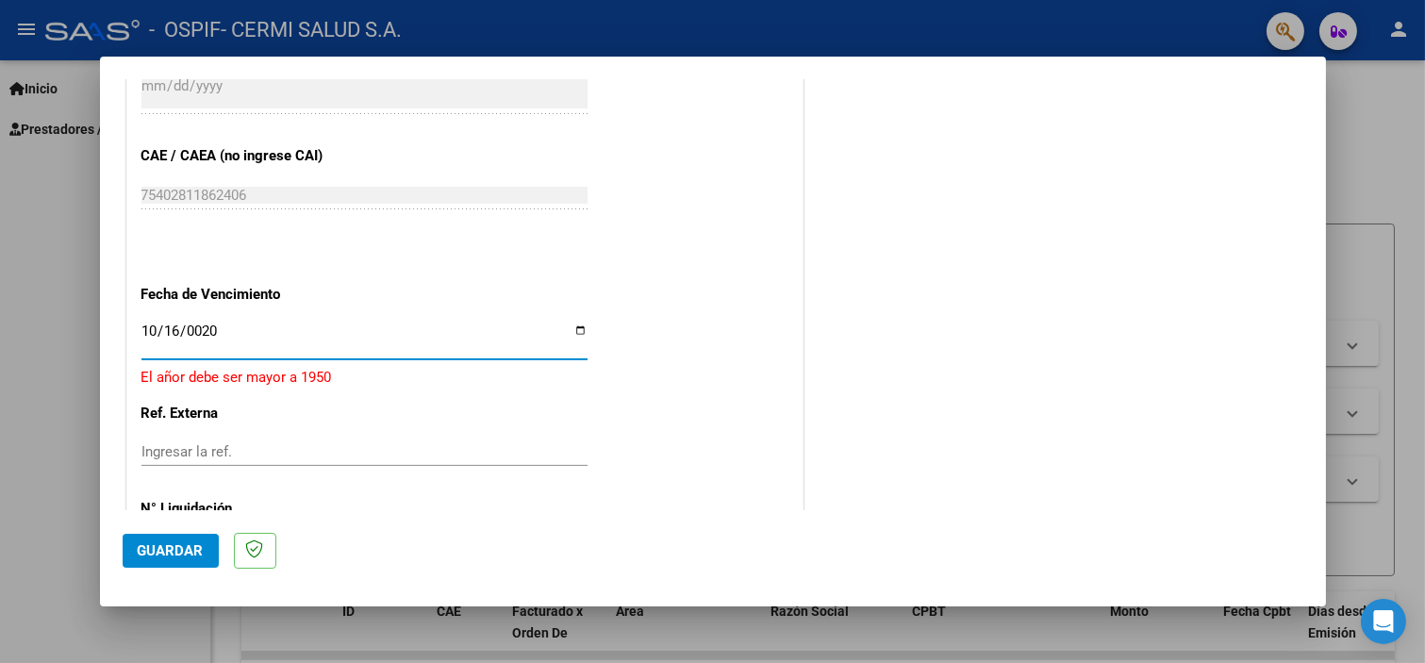
type input "0205-10-16"
type input "[DATE]"
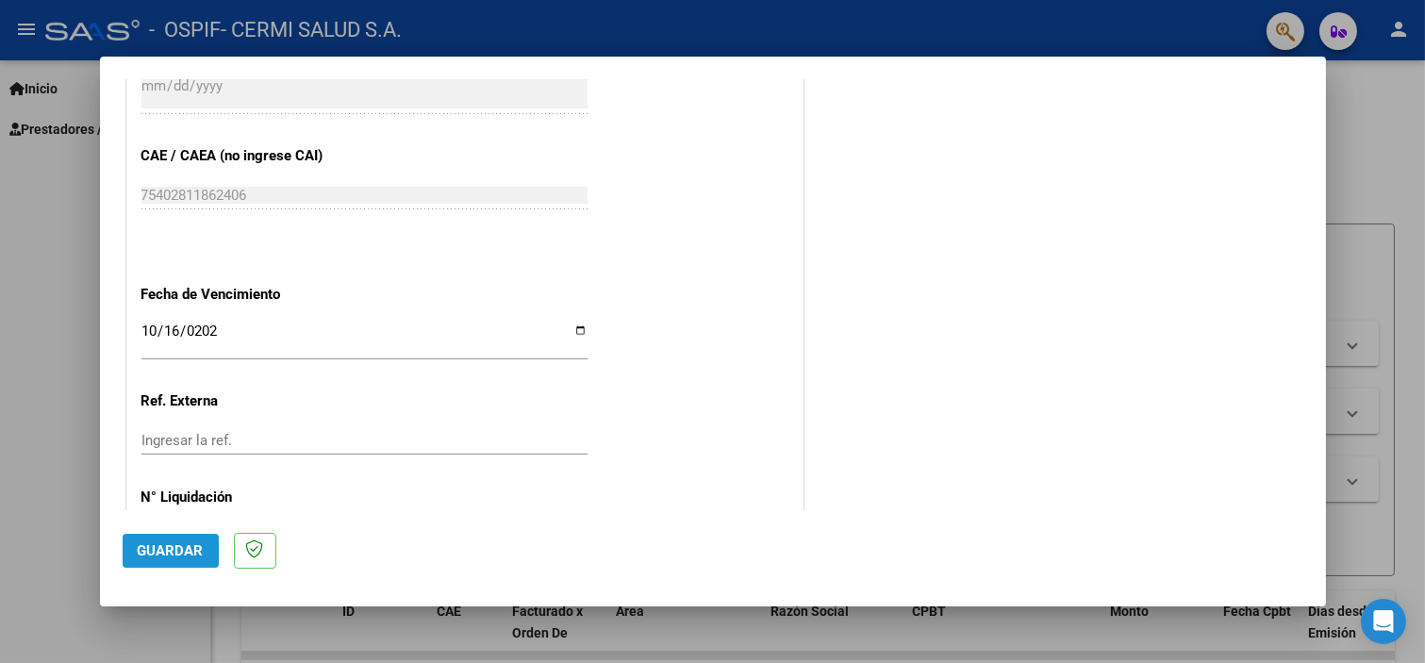
click at [199, 558] on span "Guardar" at bounding box center [171, 550] width 66 height 17
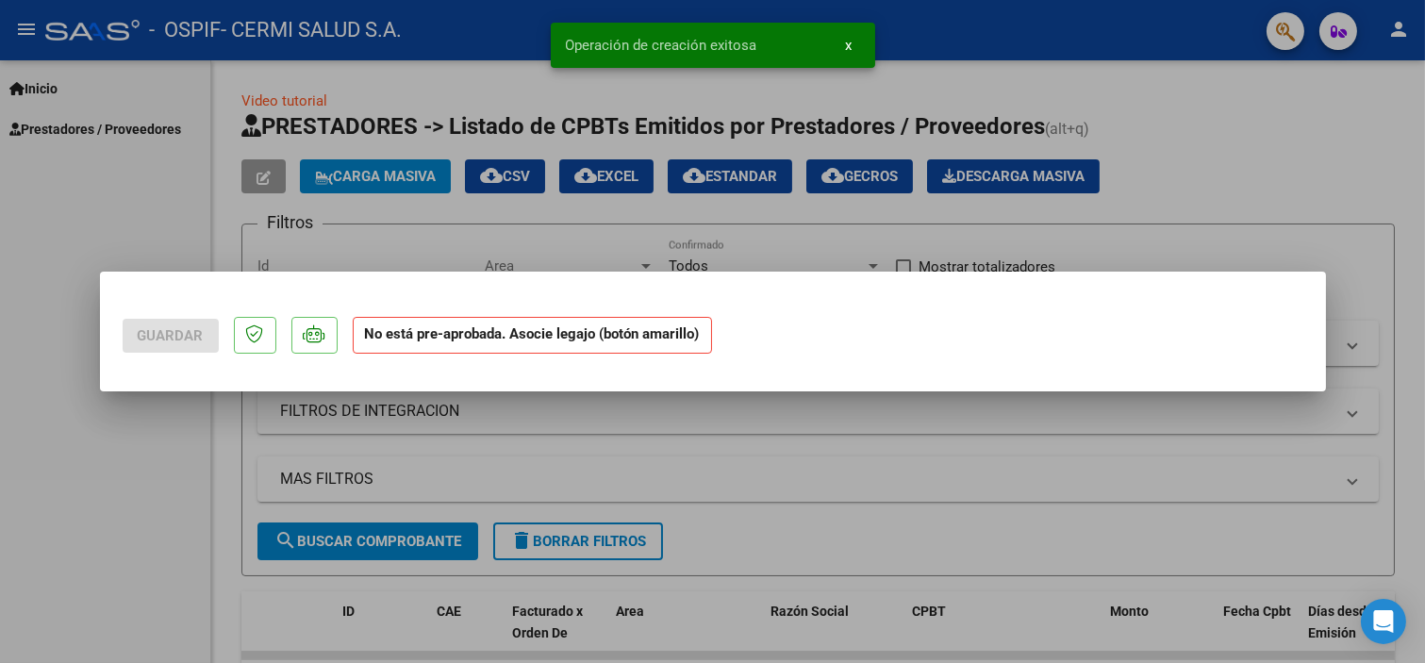
scroll to position [0, 0]
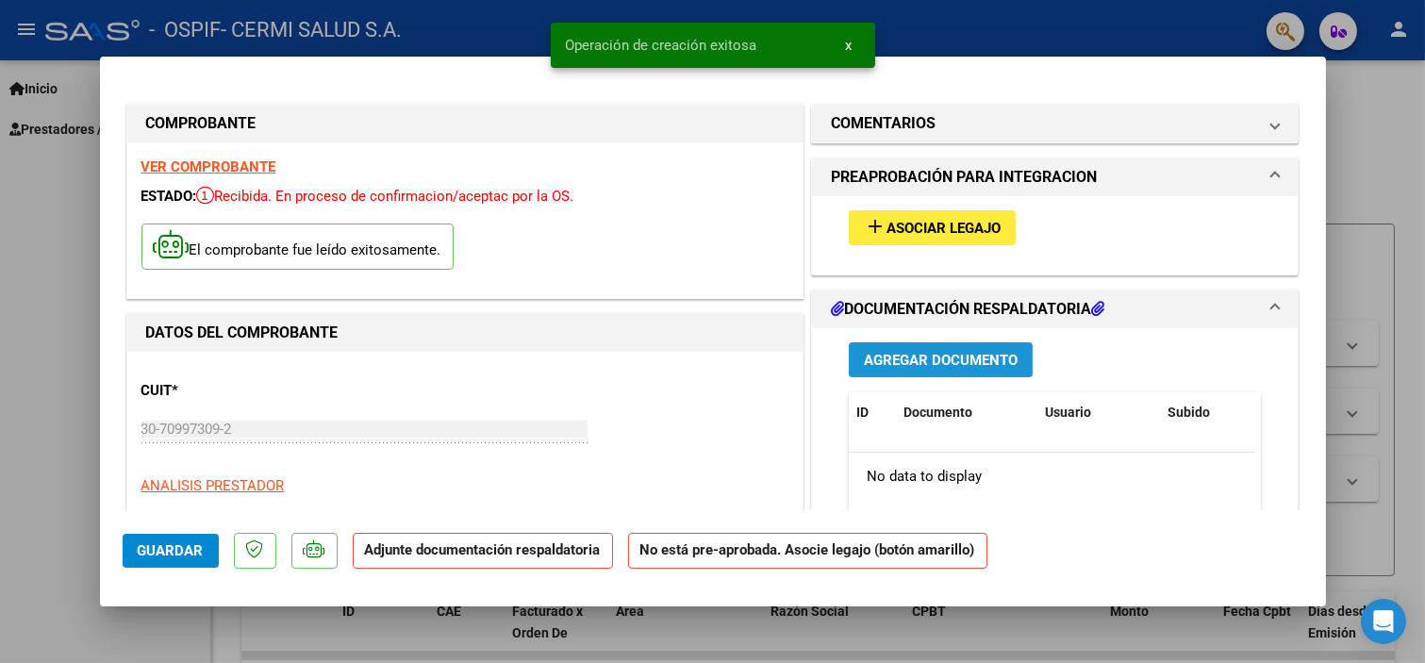
click at [880, 356] on span "Agregar Documento" at bounding box center [941, 360] width 154 height 17
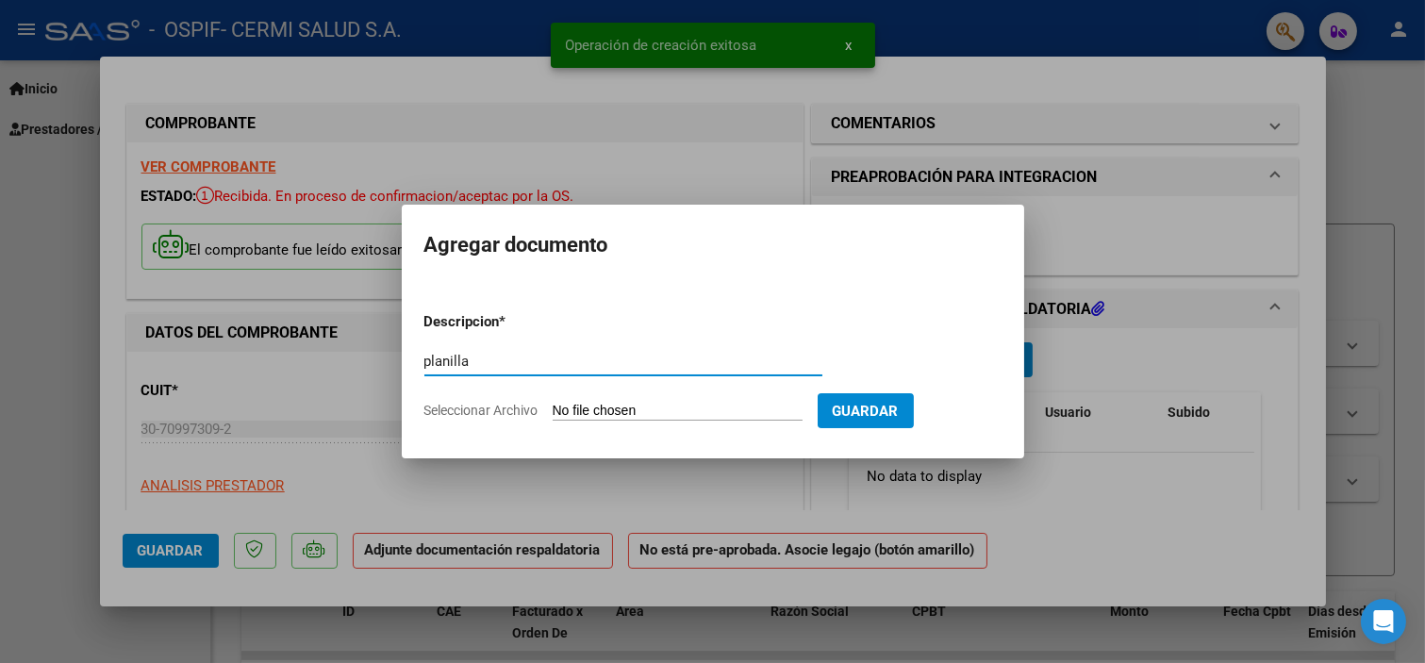
type input "planilla"
click at [694, 411] on input "Seleccionar Archivo" at bounding box center [678, 412] width 250 height 18
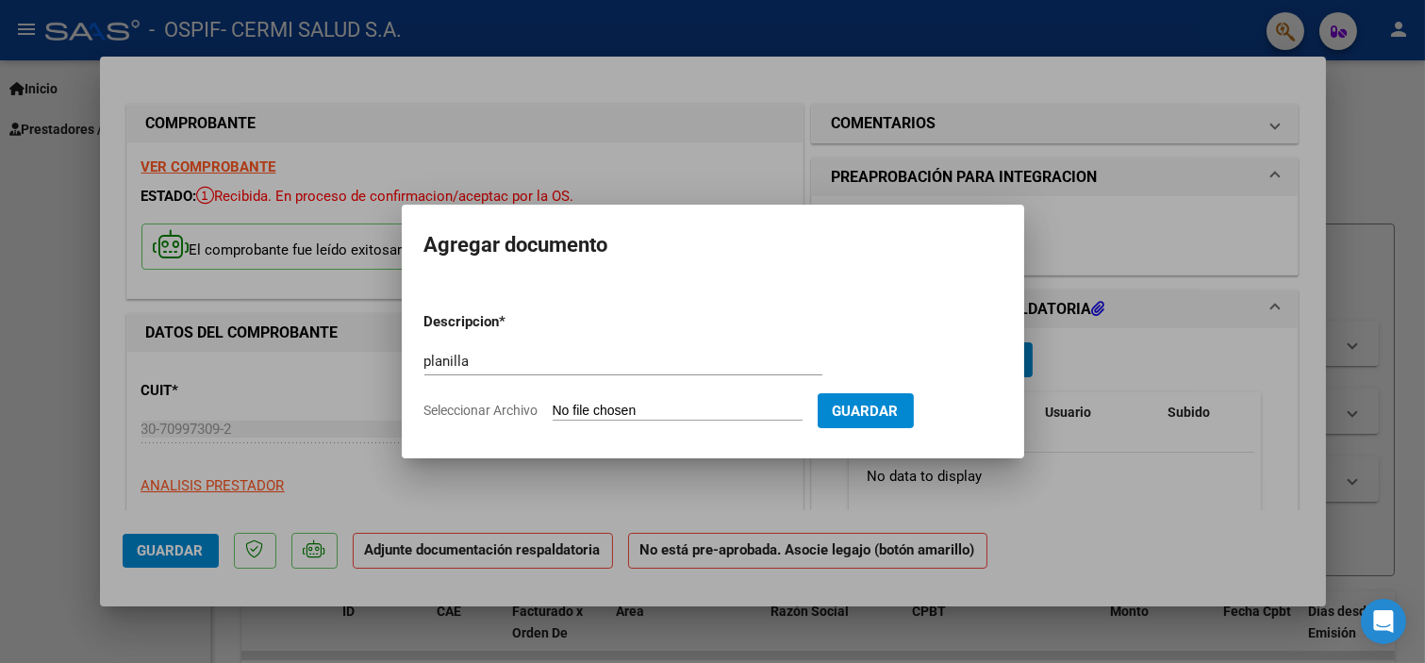
type input "C:\fakepath\[PERSON_NAME].pdf"
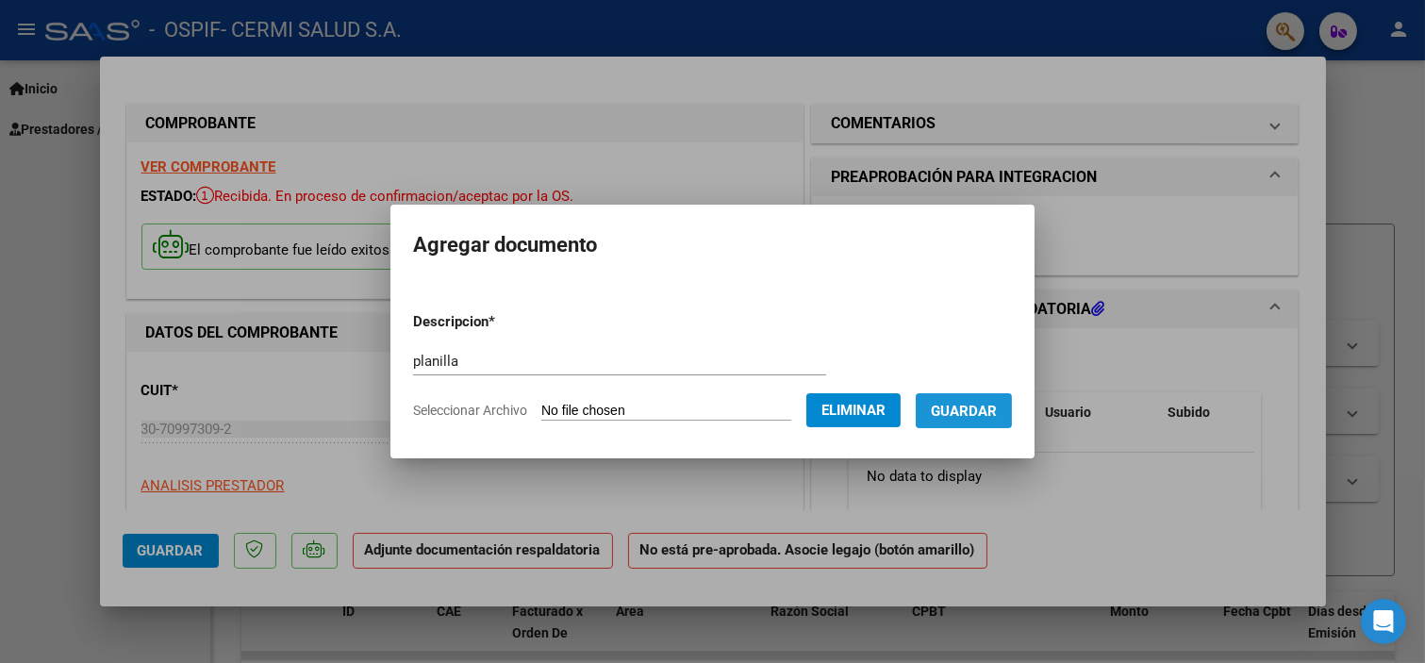
click at [962, 418] on span "Guardar" at bounding box center [964, 411] width 66 height 17
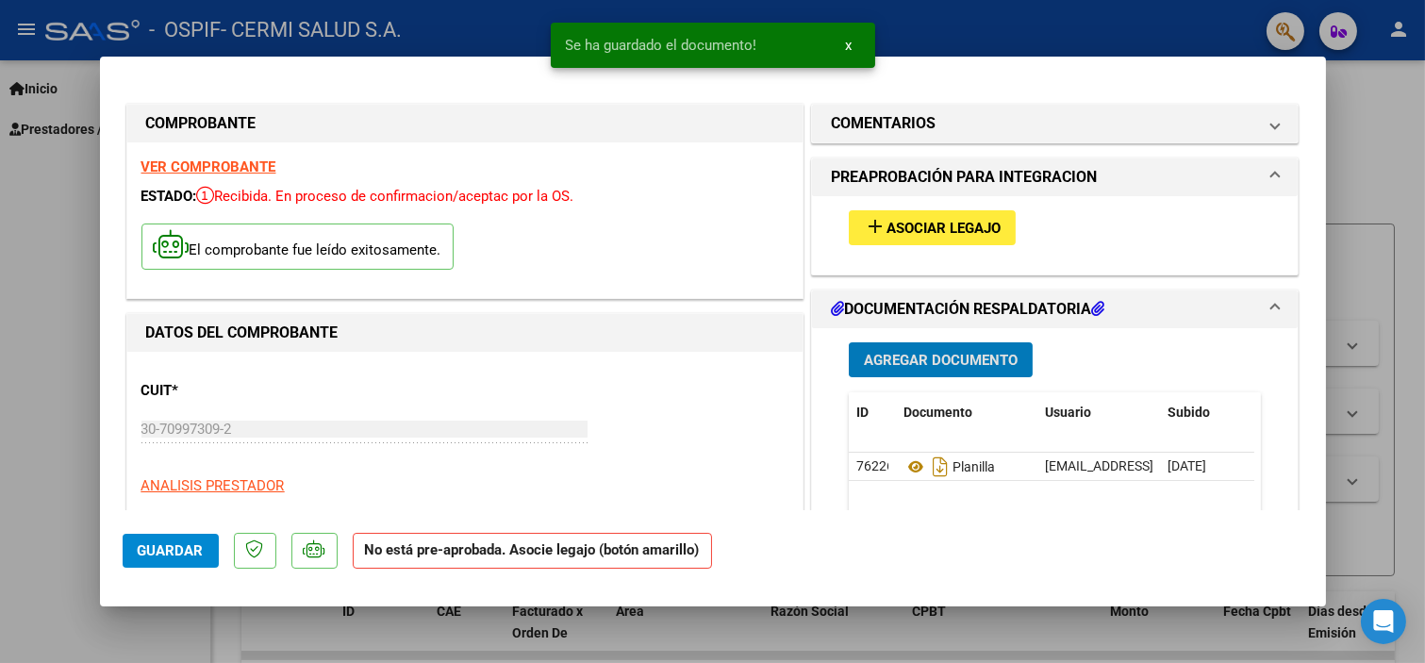
click at [918, 230] on span "Asociar Legajo" at bounding box center [944, 228] width 114 height 17
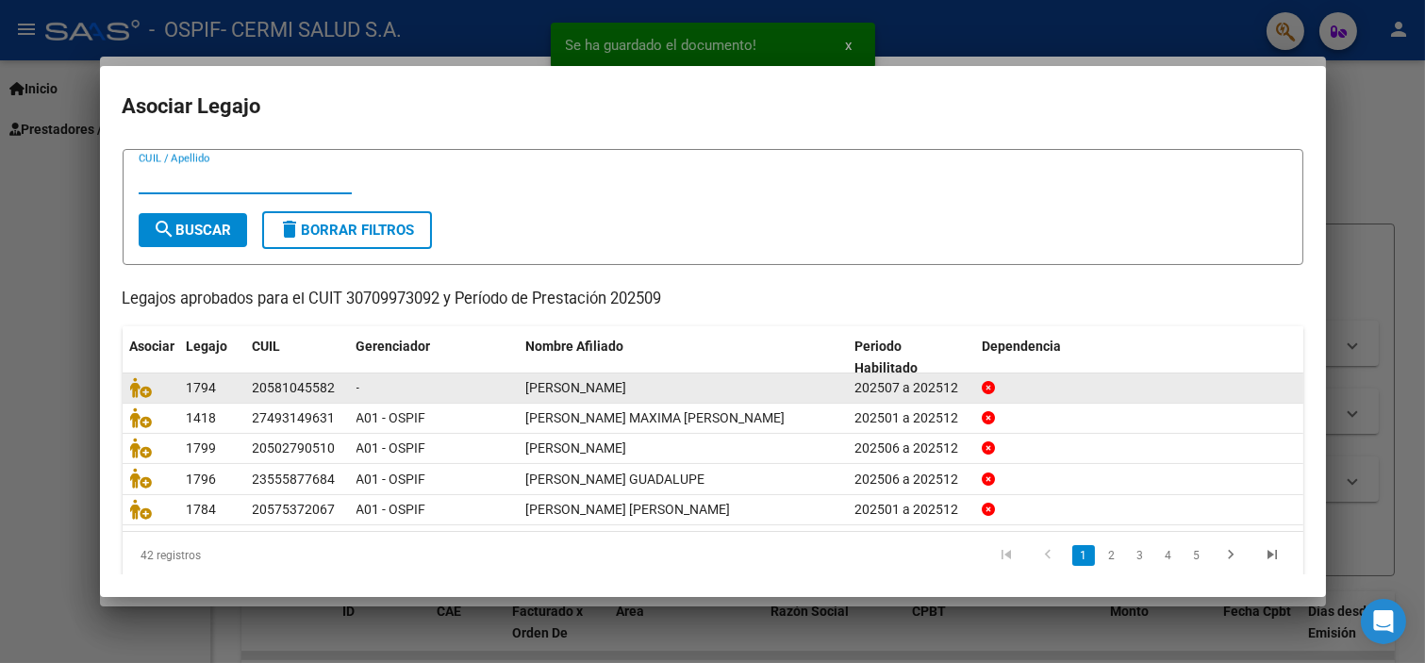
scroll to position [60, 0]
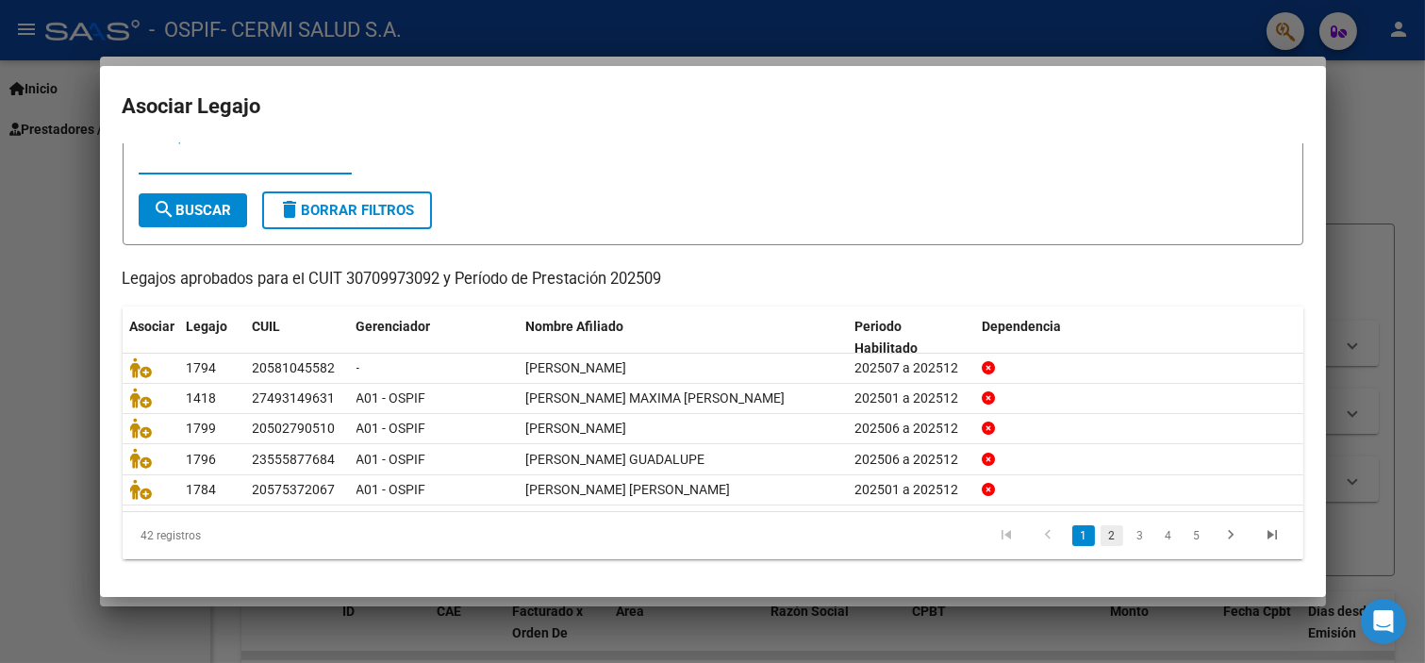
click at [1101, 533] on link "2" at bounding box center [1112, 535] width 23 height 21
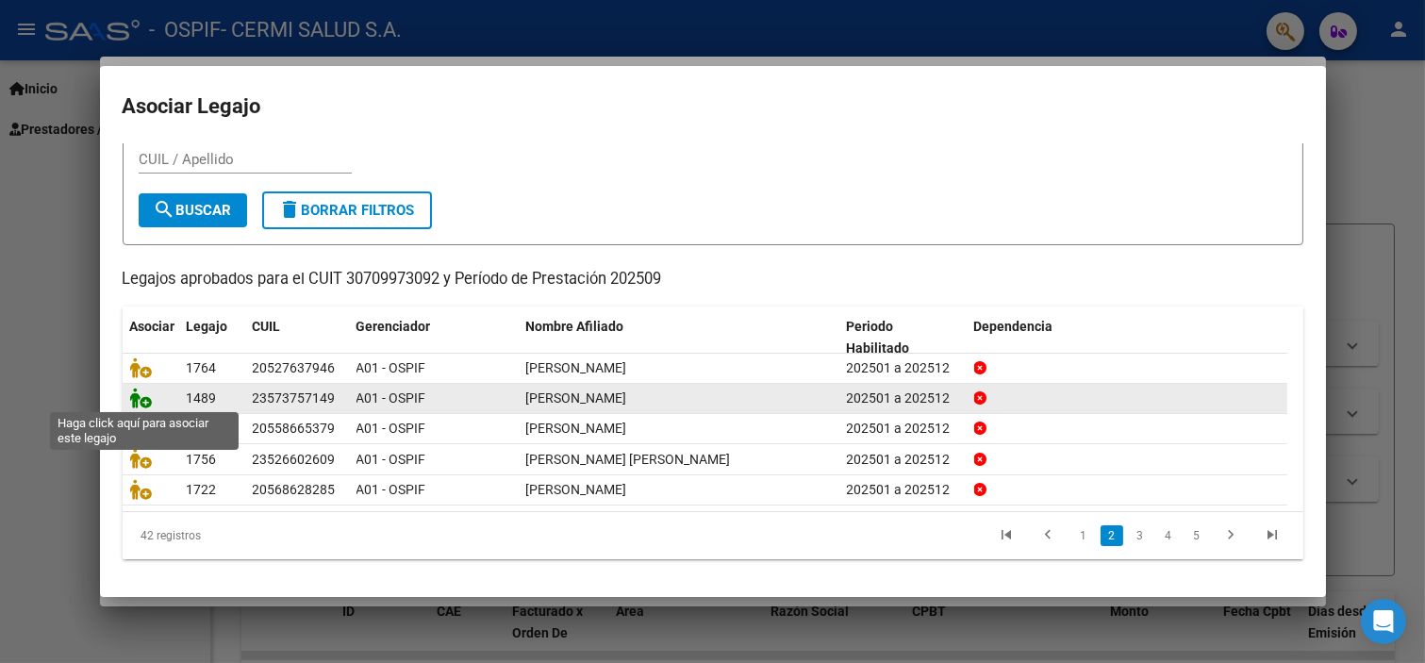
click at [135, 394] on icon at bounding box center [141, 398] width 23 height 21
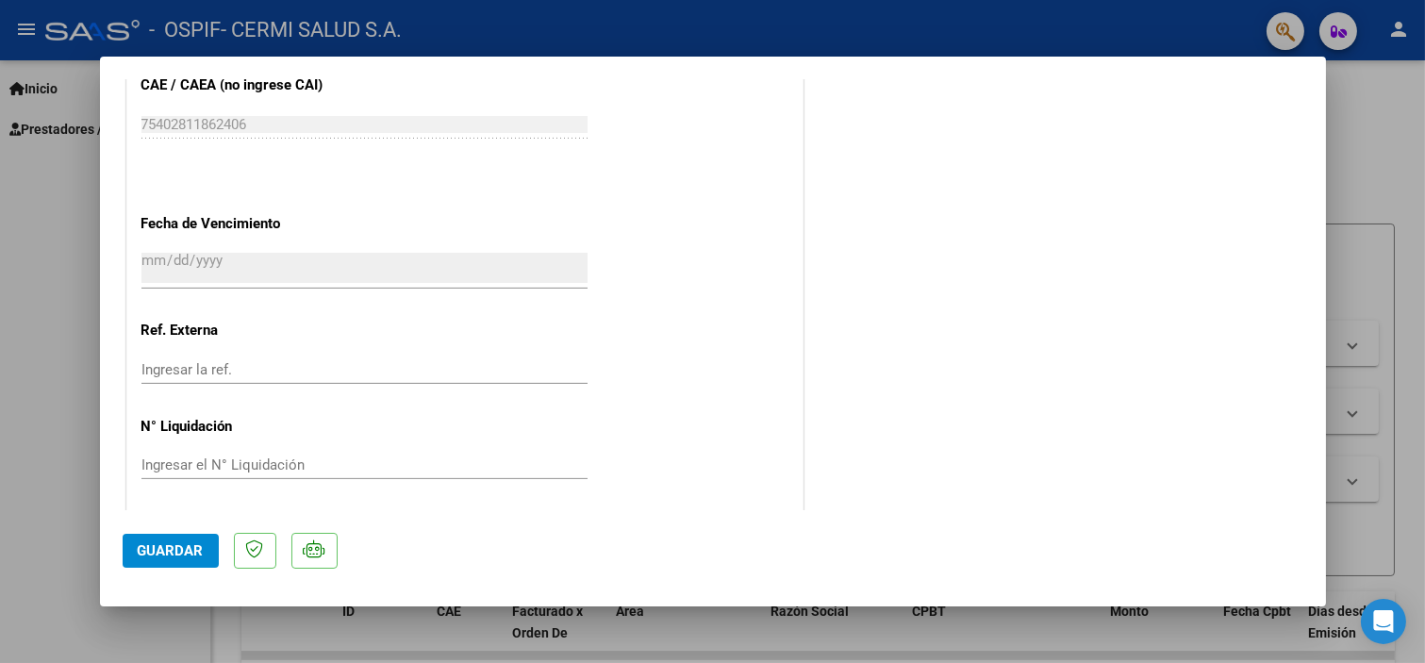
scroll to position [1256, 0]
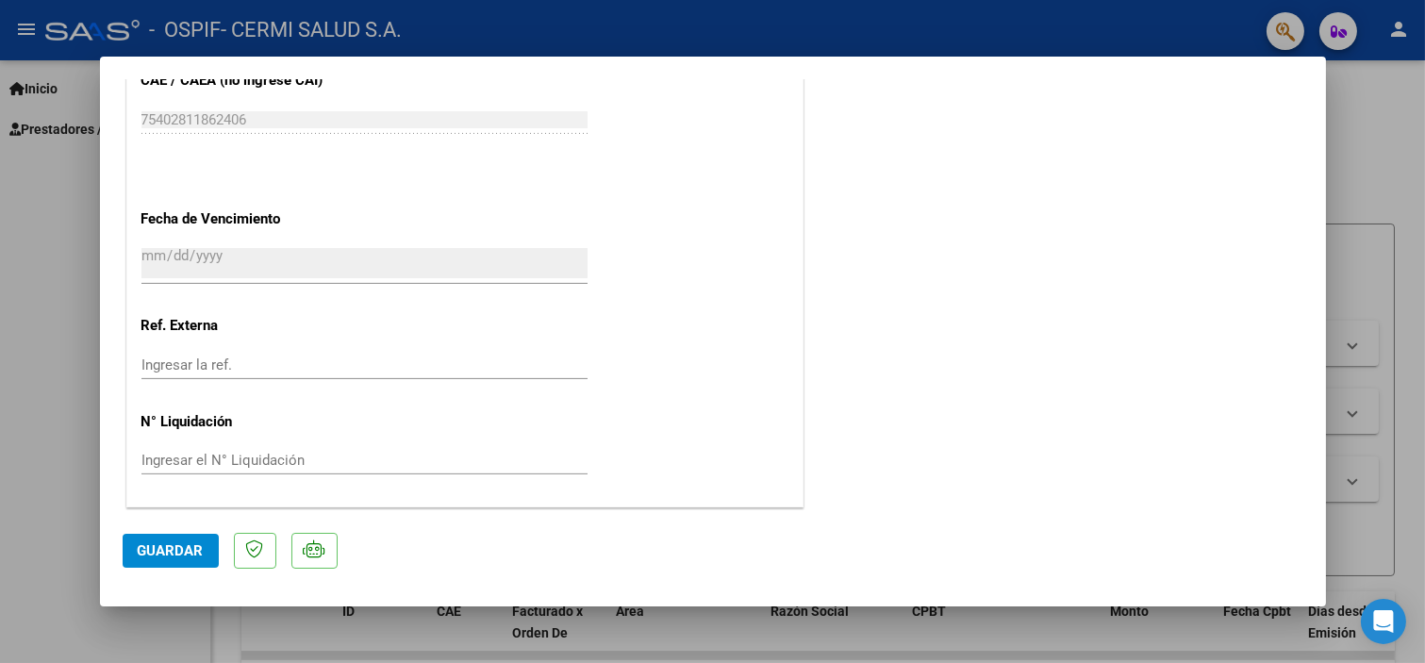
click at [181, 542] on span "Guardar" at bounding box center [171, 550] width 66 height 17
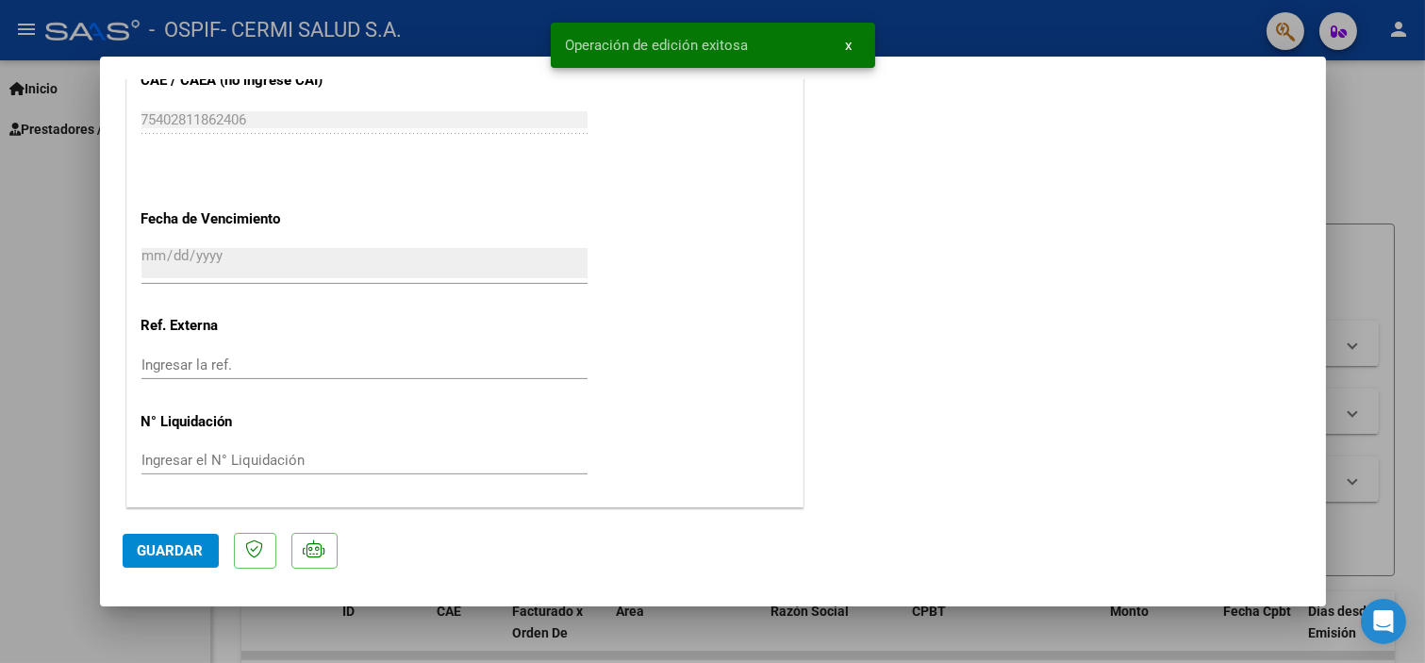
click at [10, 427] on div at bounding box center [712, 331] width 1425 height 663
type input "$ 0,00"
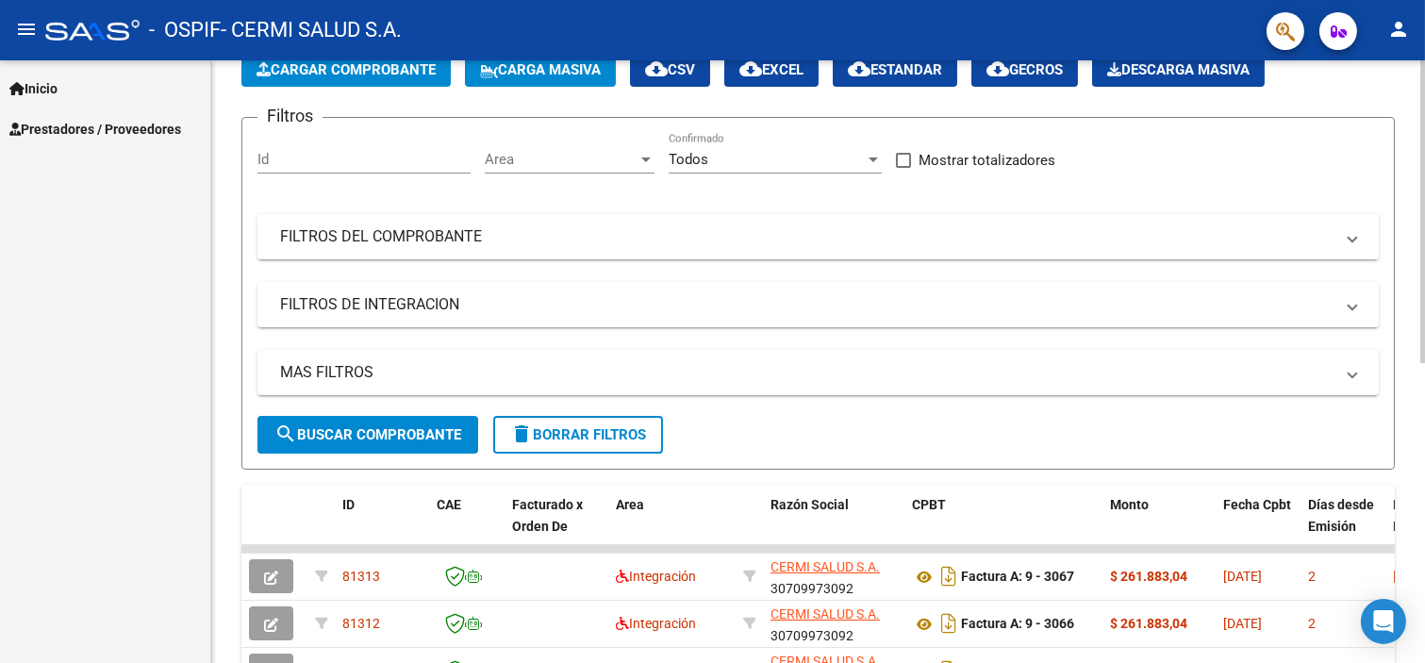
scroll to position [0, 0]
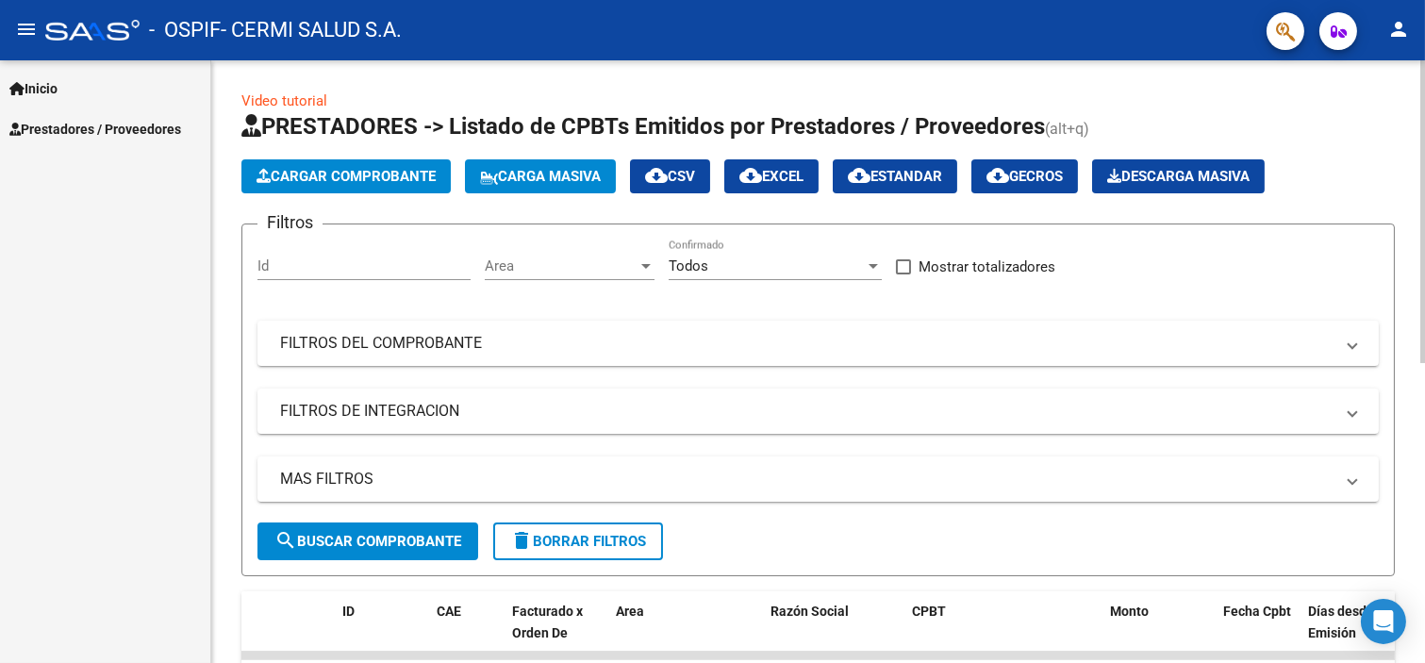
click at [374, 182] on span "Cargar Comprobante" at bounding box center [346, 176] width 179 height 17
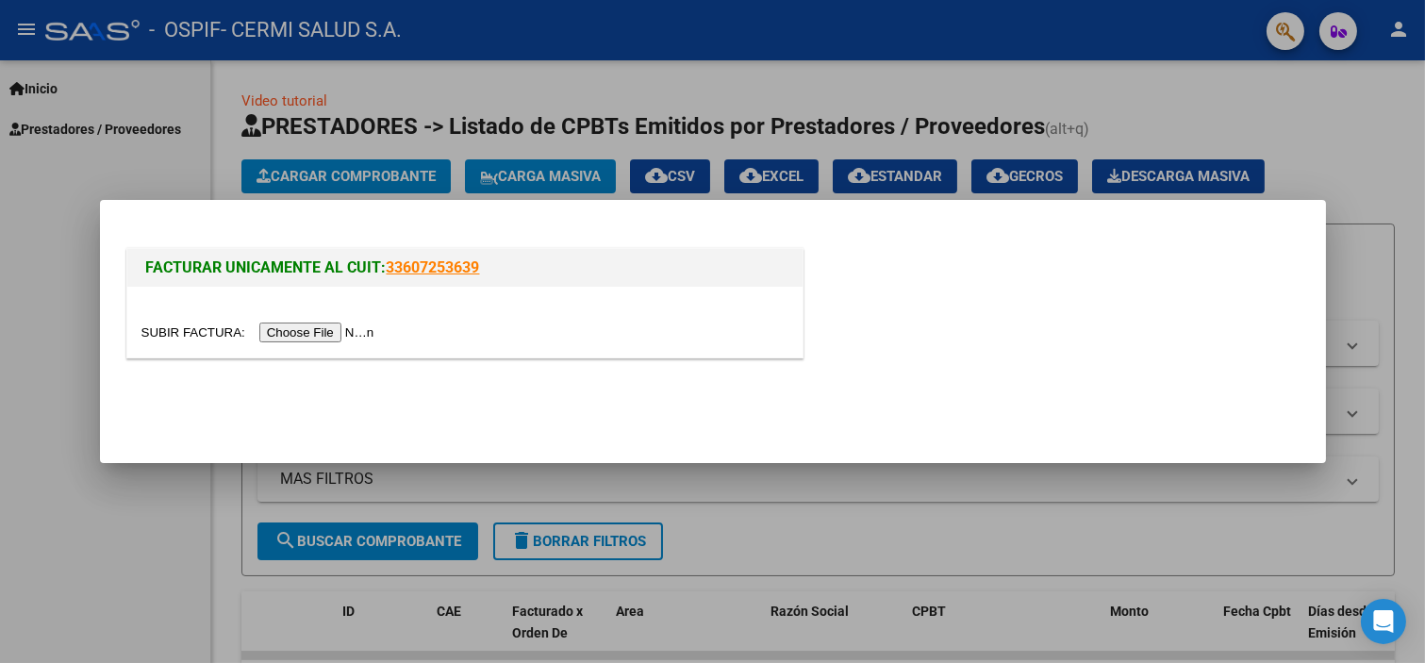
click at [534, 171] on div at bounding box center [712, 331] width 1425 height 663
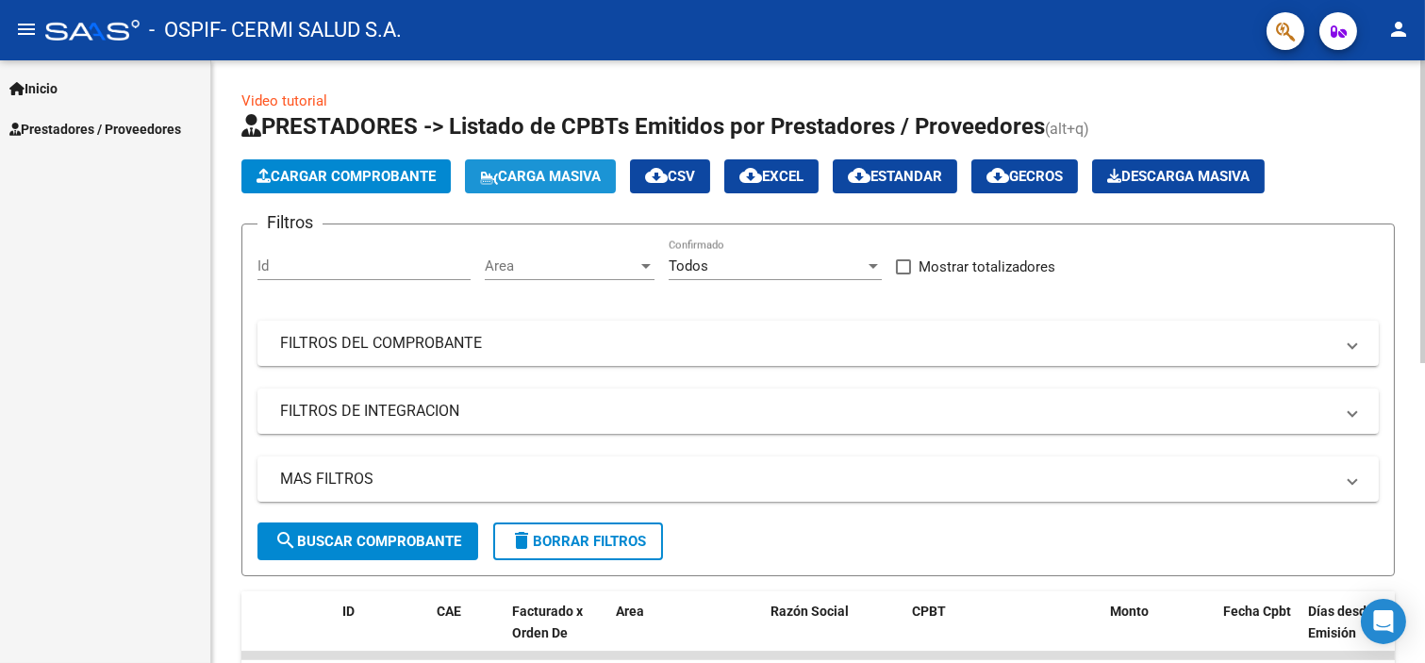
click at [574, 187] on button "Carga Masiva" at bounding box center [540, 176] width 151 height 34
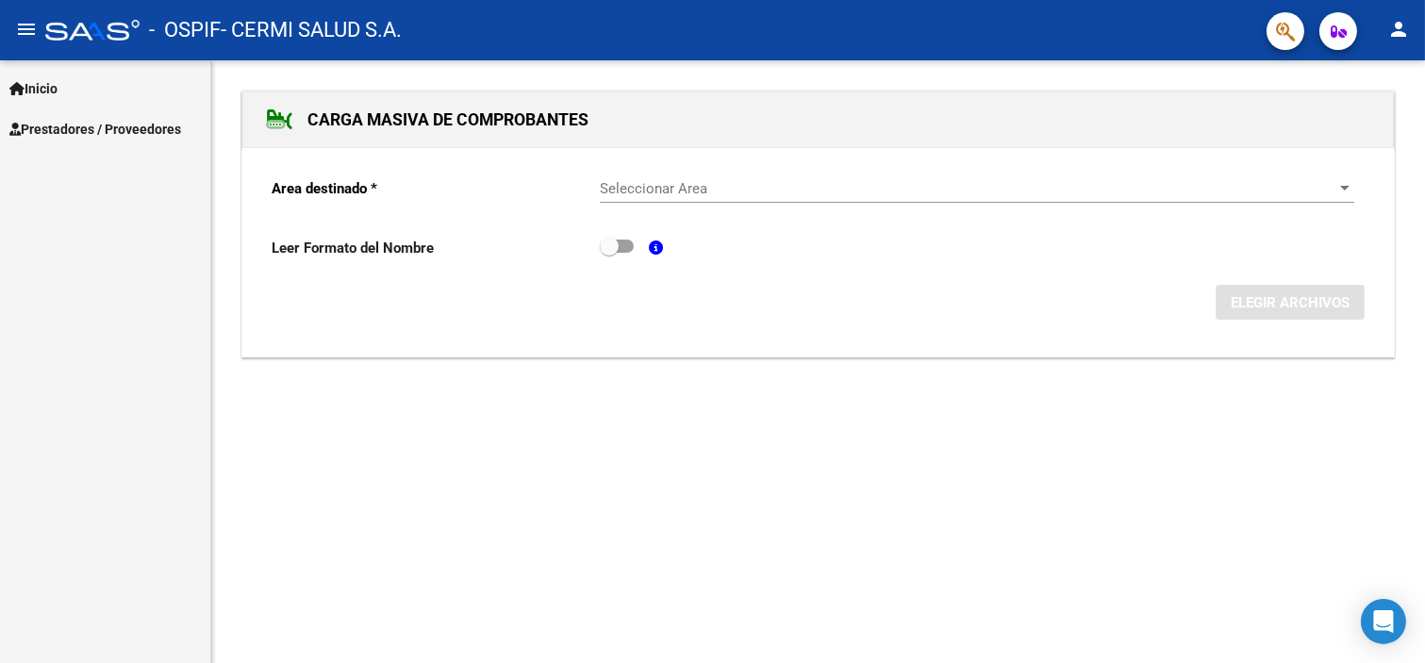
click at [677, 180] on span "Seleccionar Area" at bounding box center [969, 188] width 738 height 17
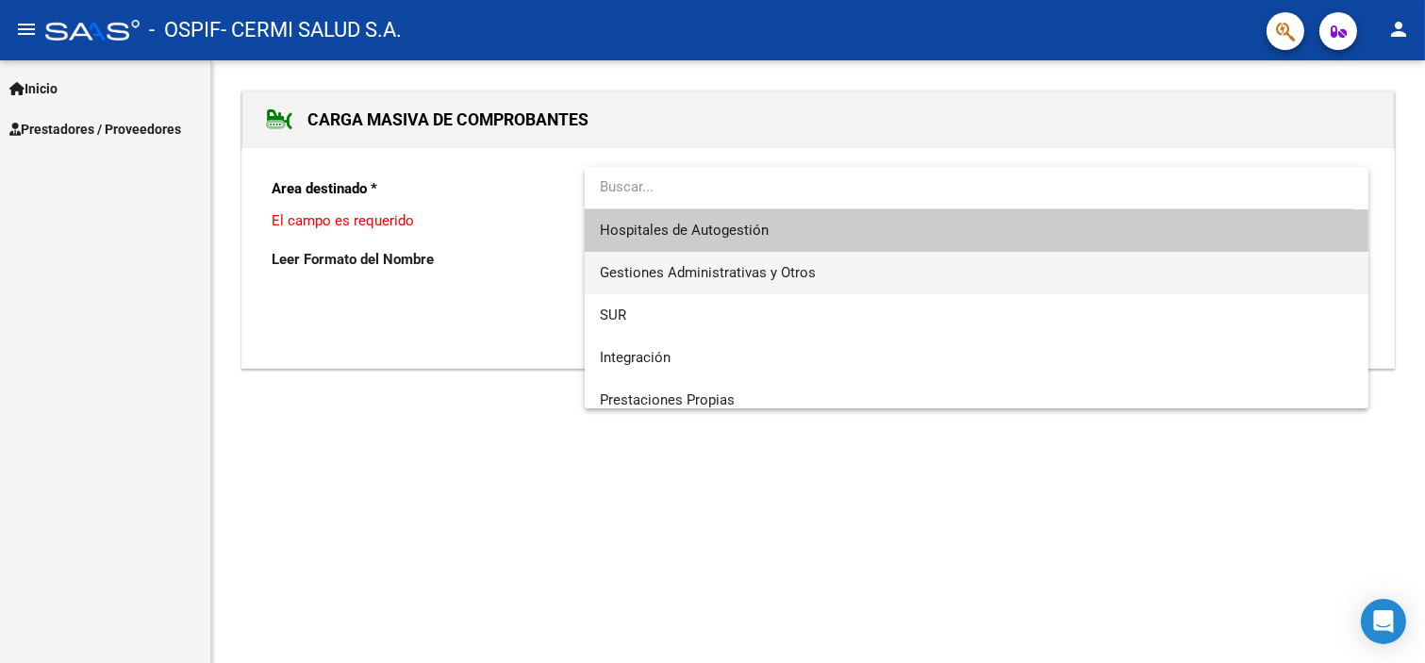
scroll to position [97, 0]
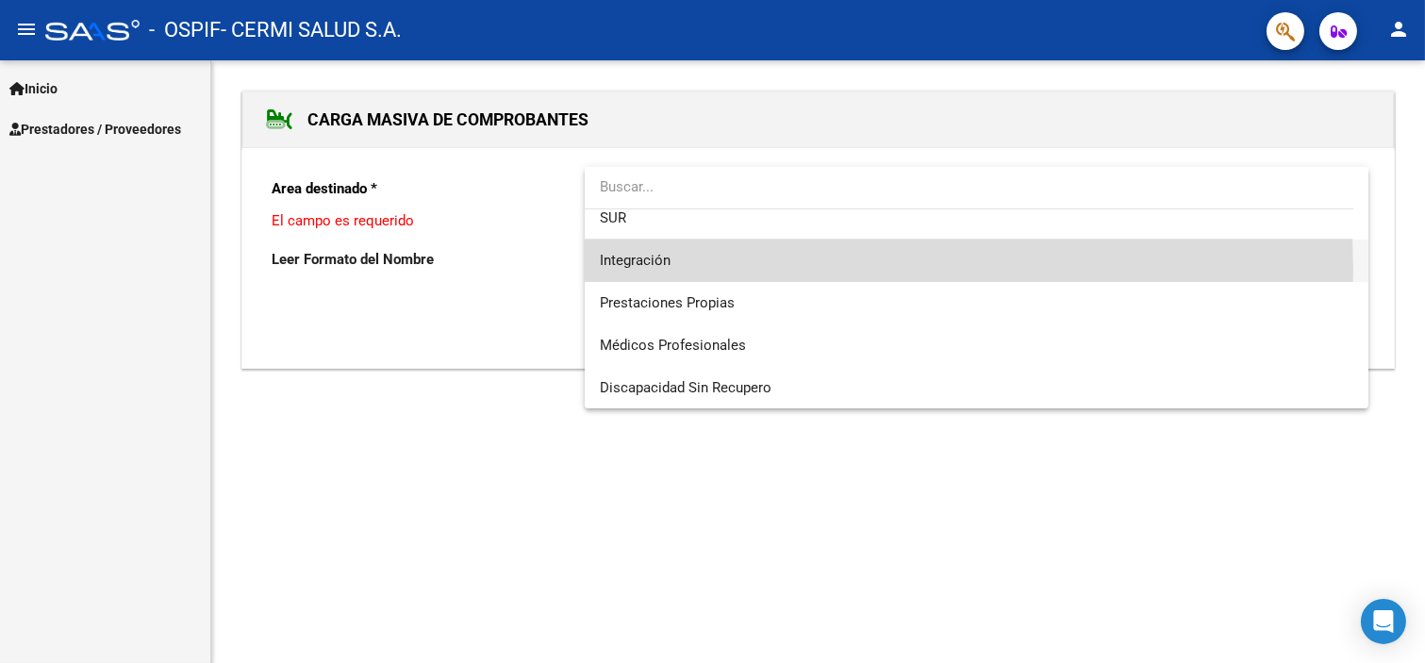
click at [675, 267] on span "Integración" at bounding box center [977, 261] width 755 height 42
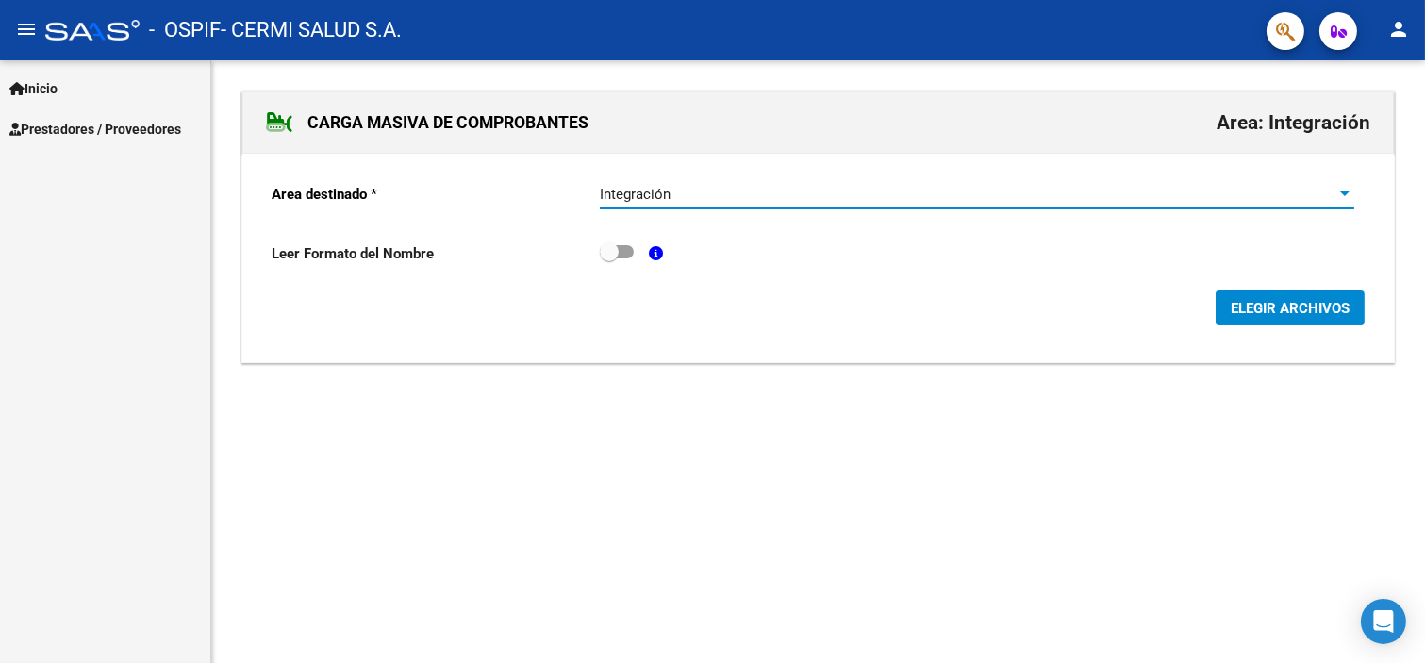
click at [1265, 304] on span "ELEGIR ARCHIVOS" at bounding box center [1290, 308] width 119 height 17
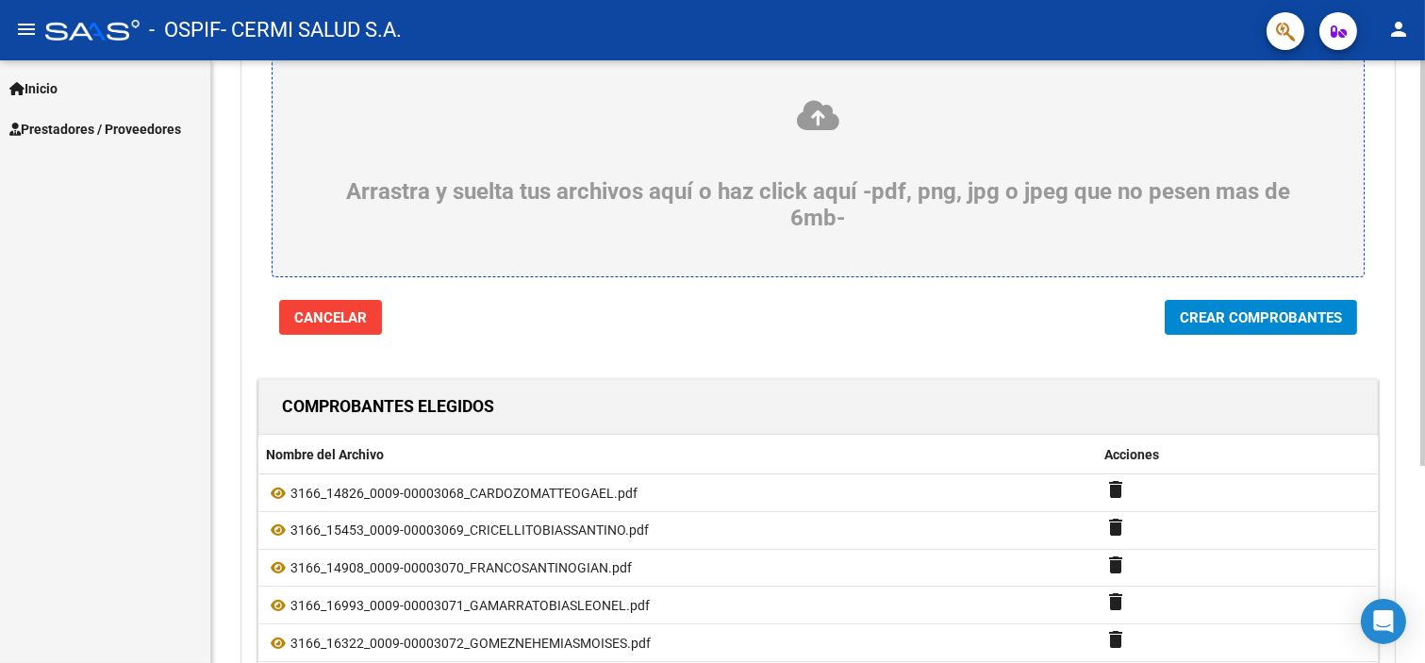
scroll to position [293, 0]
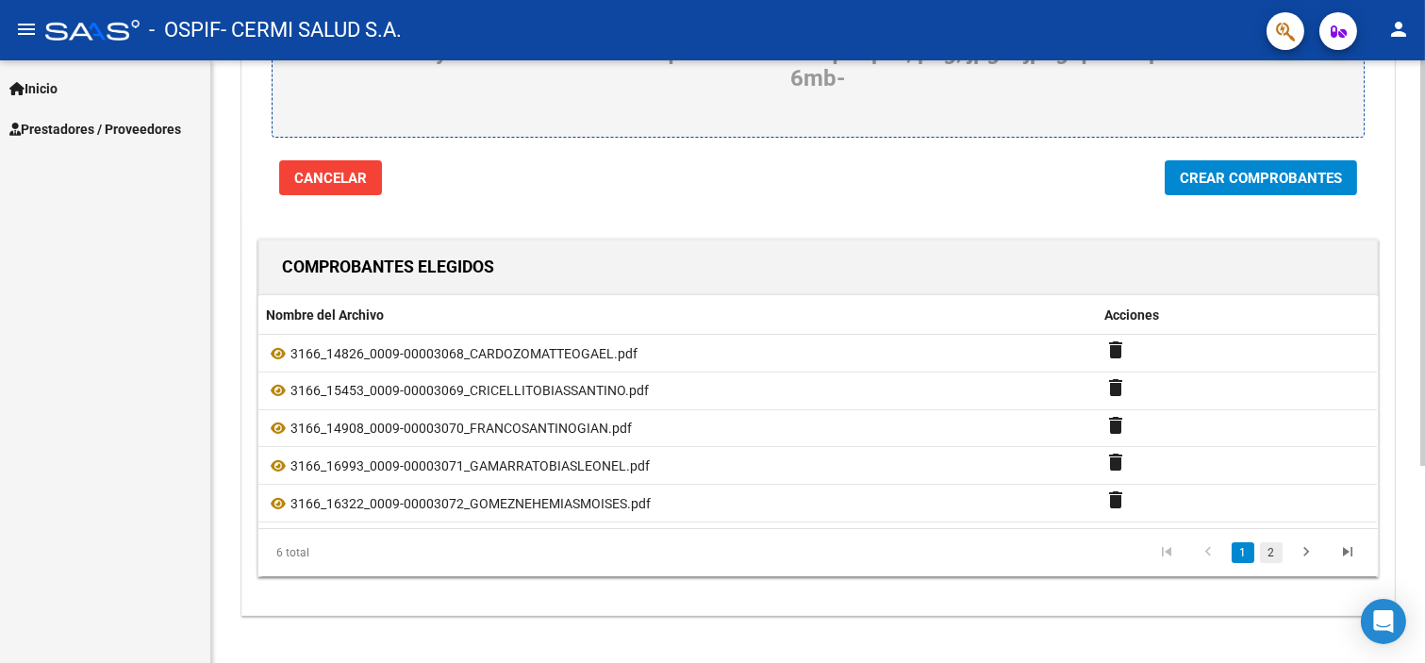
click at [1266, 542] on link "2" at bounding box center [1271, 552] width 23 height 21
click at [1240, 170] on span "Crear Comprobantes" at bounding box center [1261, 178] width 162 height 17
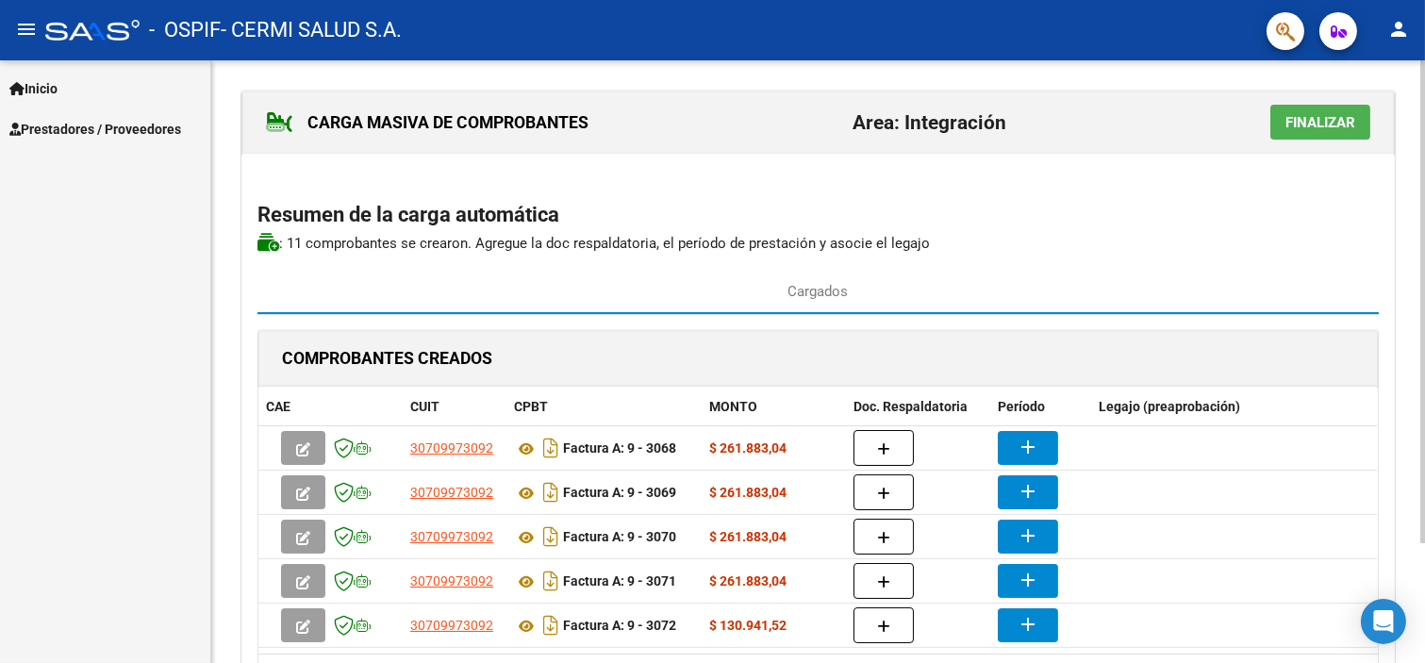
scroll to position [148, 0]
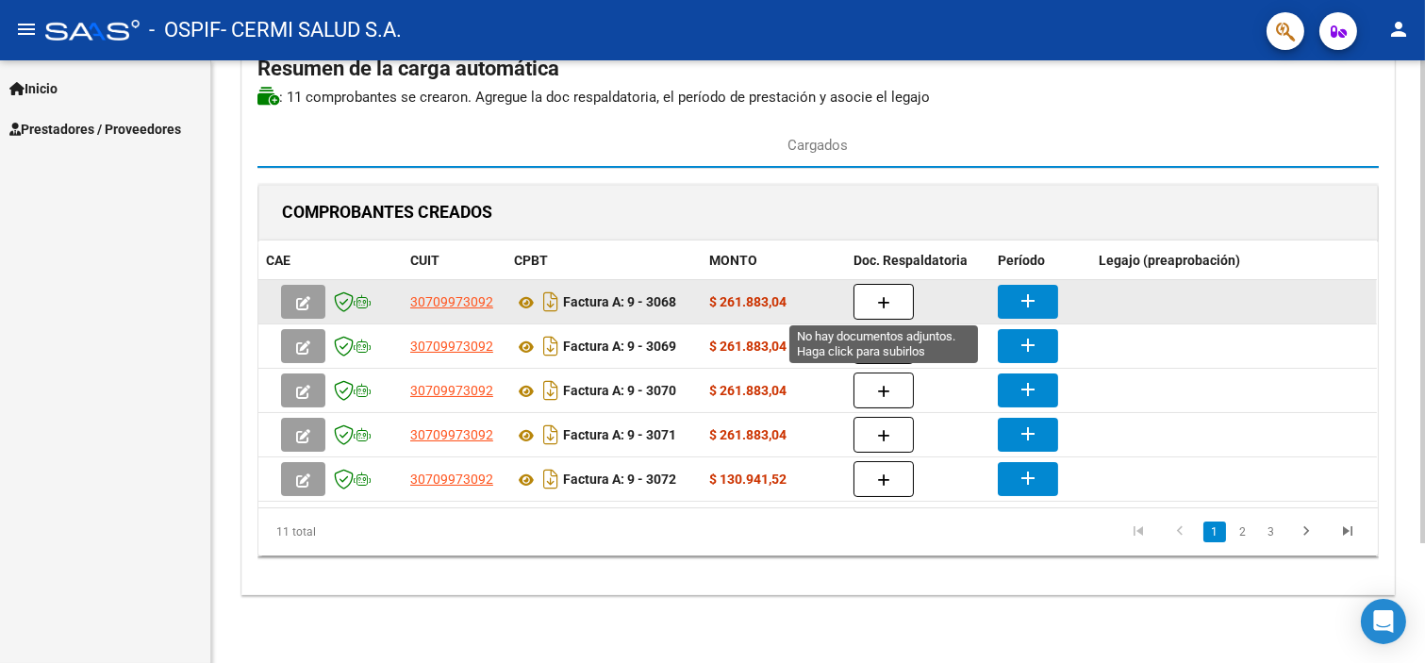
click at [866, 293] on button "button" at bounding box center [884, 302] width 60 height 36
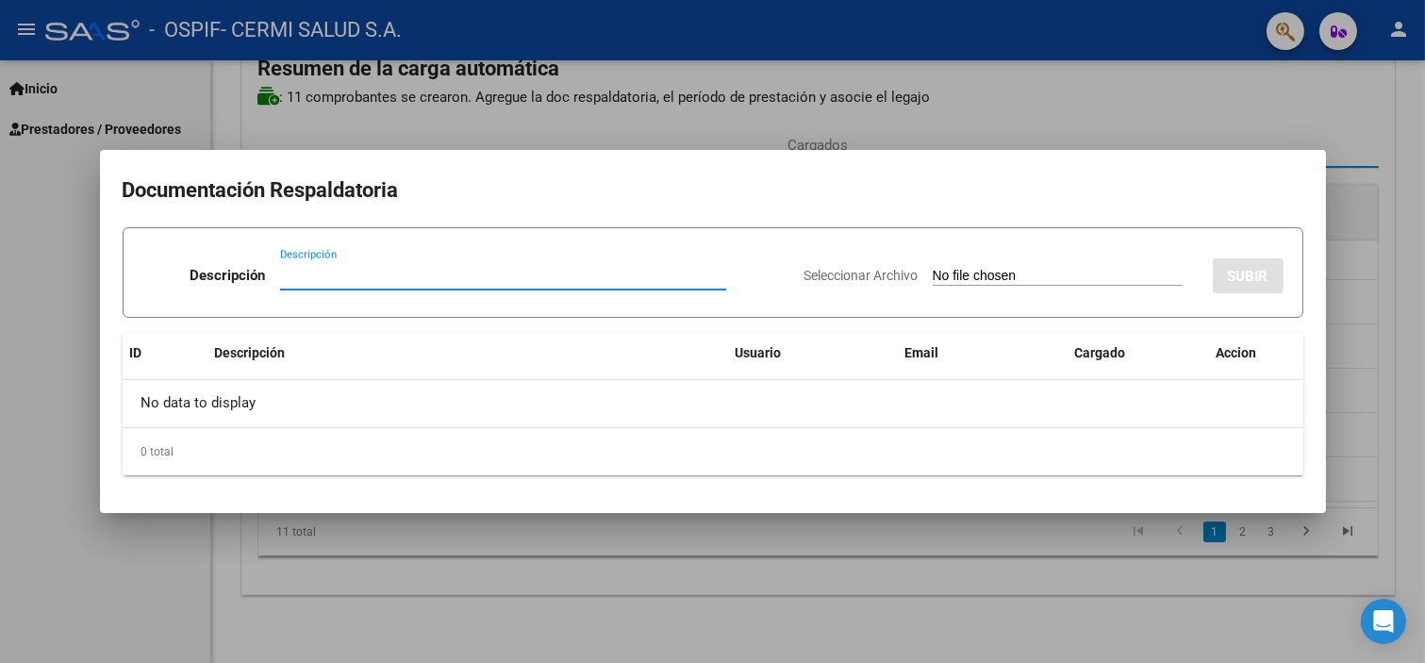
click at [451, 285] on div "Descripción" at bounding box center [503, 275] width 446 height 28
click at [549, 276] on input "Descripción" at bounding box center [503, 275] width 446 height 17
type input "planilla"
click at [933, 276] on input "Seleccionar Archivo" at bounding box center [1058, 277] width 250 height 18
type input "C:\fakepath\[PERSON_NAME].pdf"
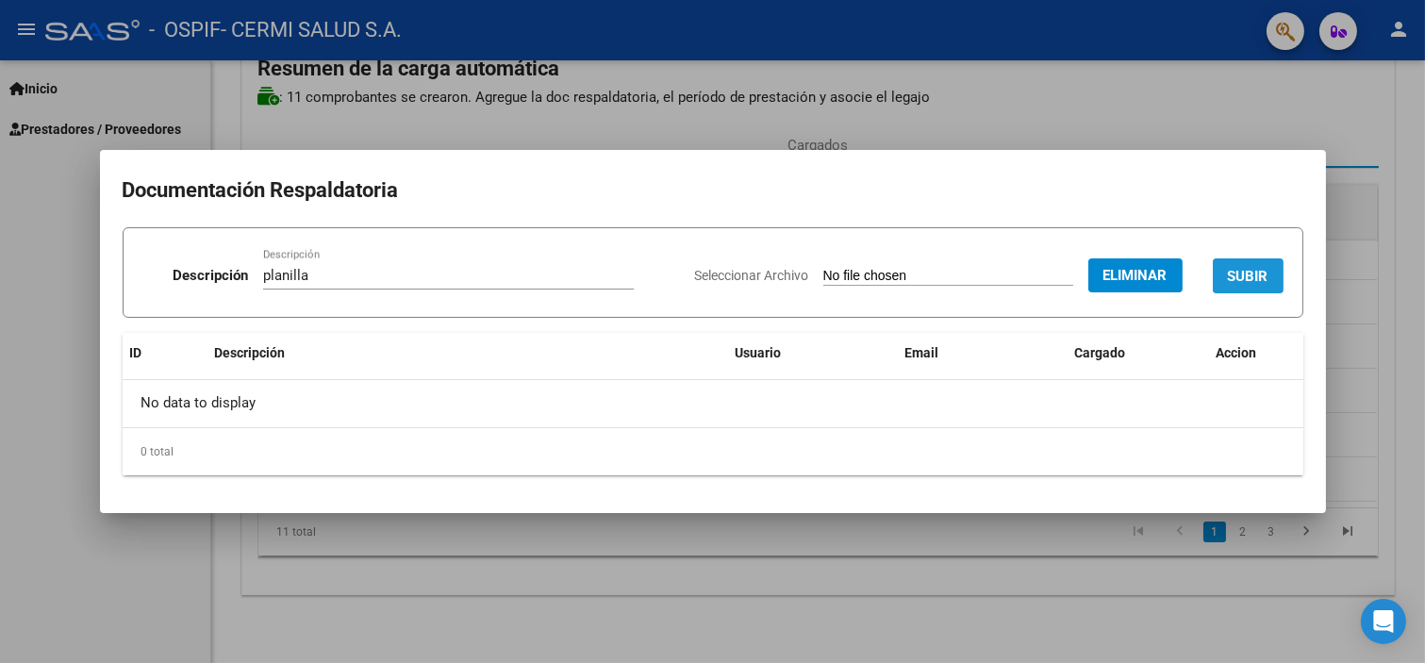
click at [1232, 275] on span "SUBIR" at bounding box center [1248, 276] width 41 height 17
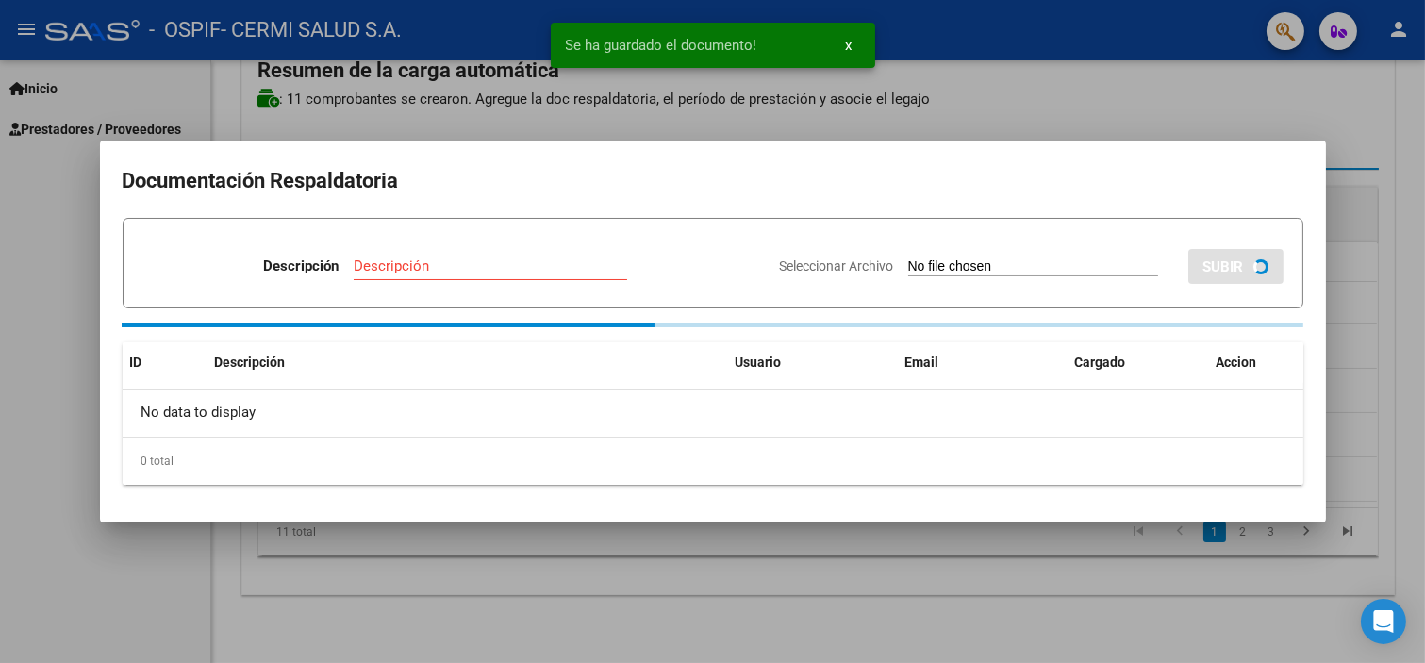
scroll to position [147, 0]
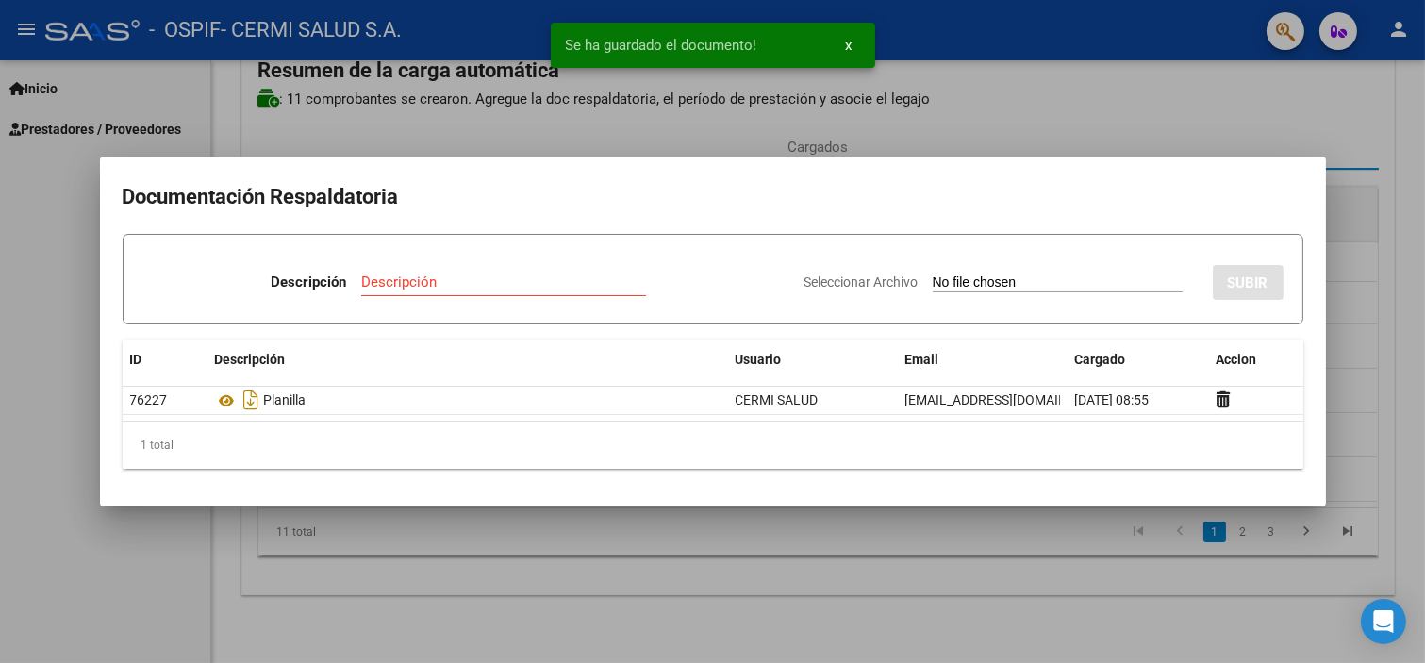
click at [1349, 274] on div at bounding box center [712, 331] width 1425 height 663
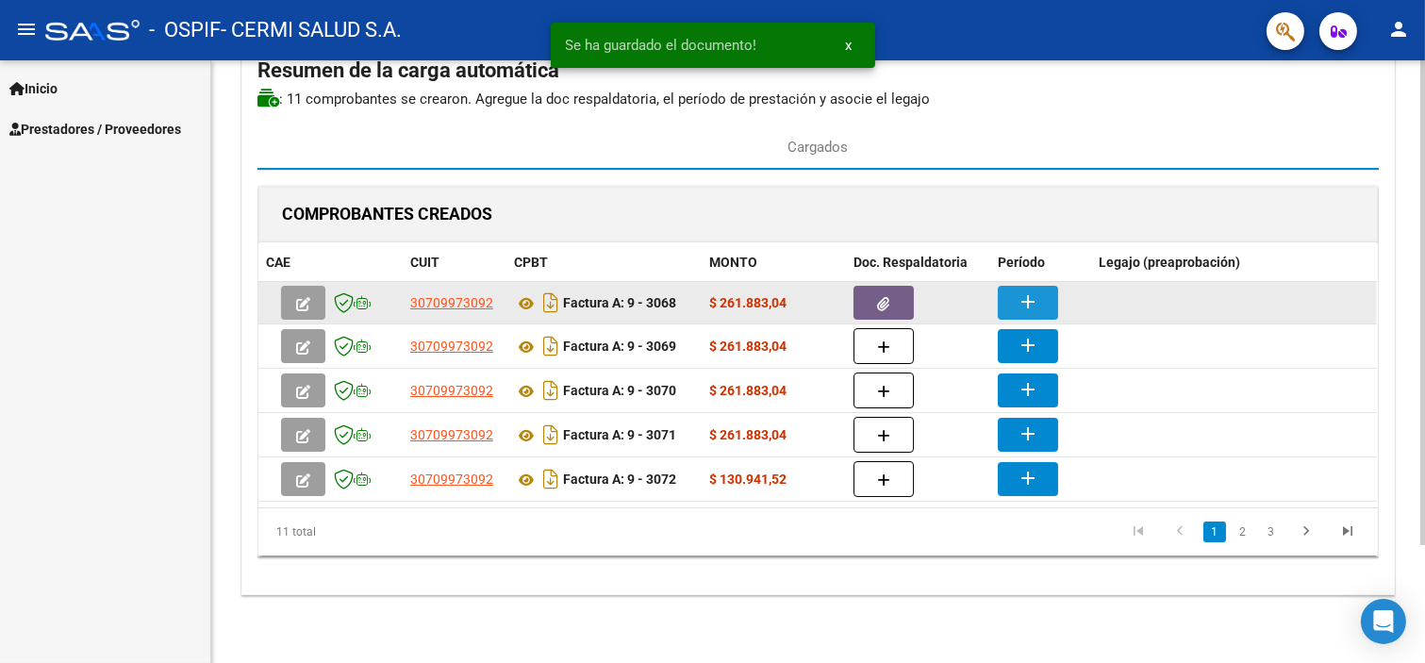
click at [1019, 295] on mat-icon "add" at bounding box center [1028, 302] width 23 height 23
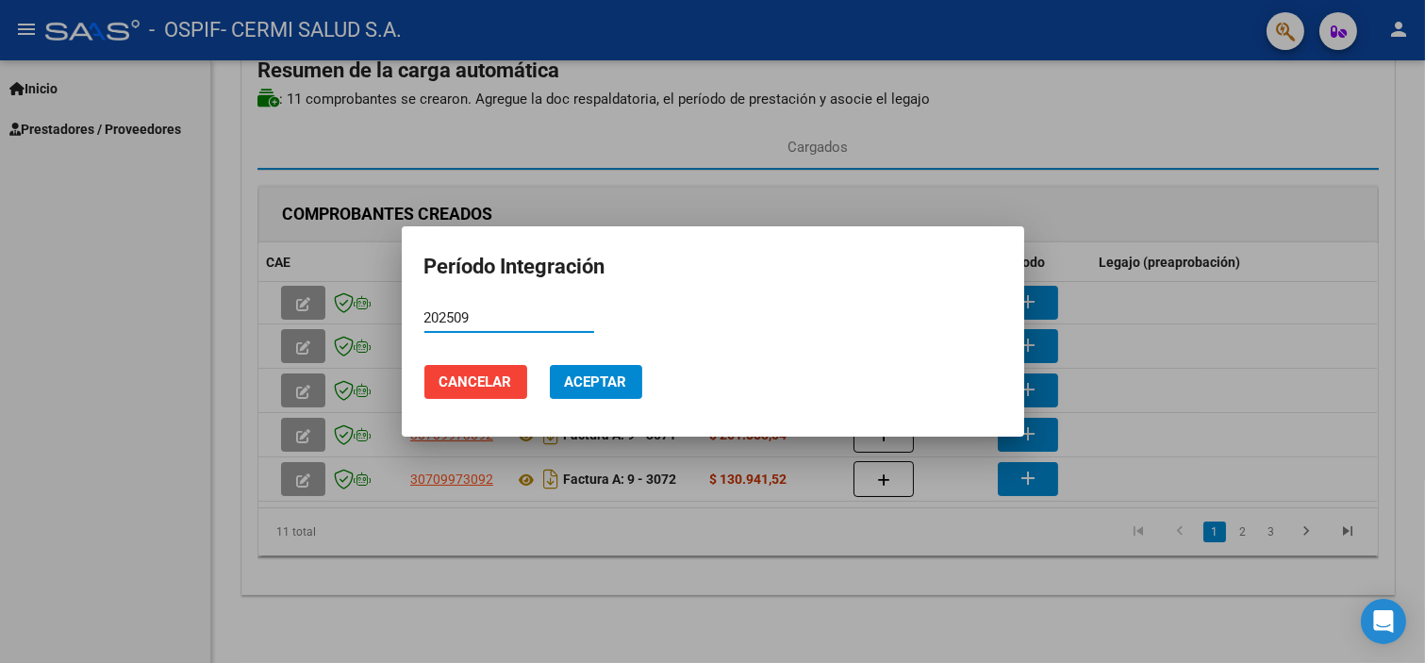
type input "202509"
click at [607, 388] on span "Aceptar" at bounding box center [596, 382] width 62 height 17
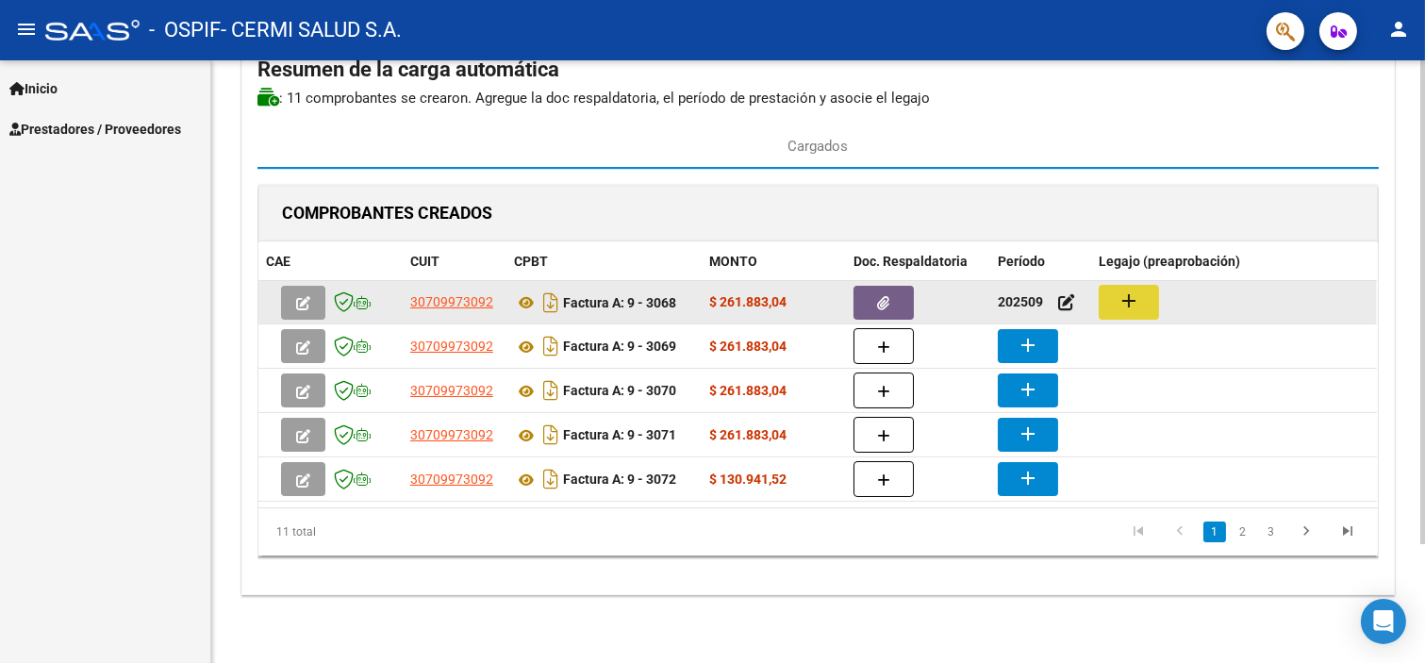
click at [1128, 298] on mat-icon "add" at bounding box center [1129, 301] width 23 height 23
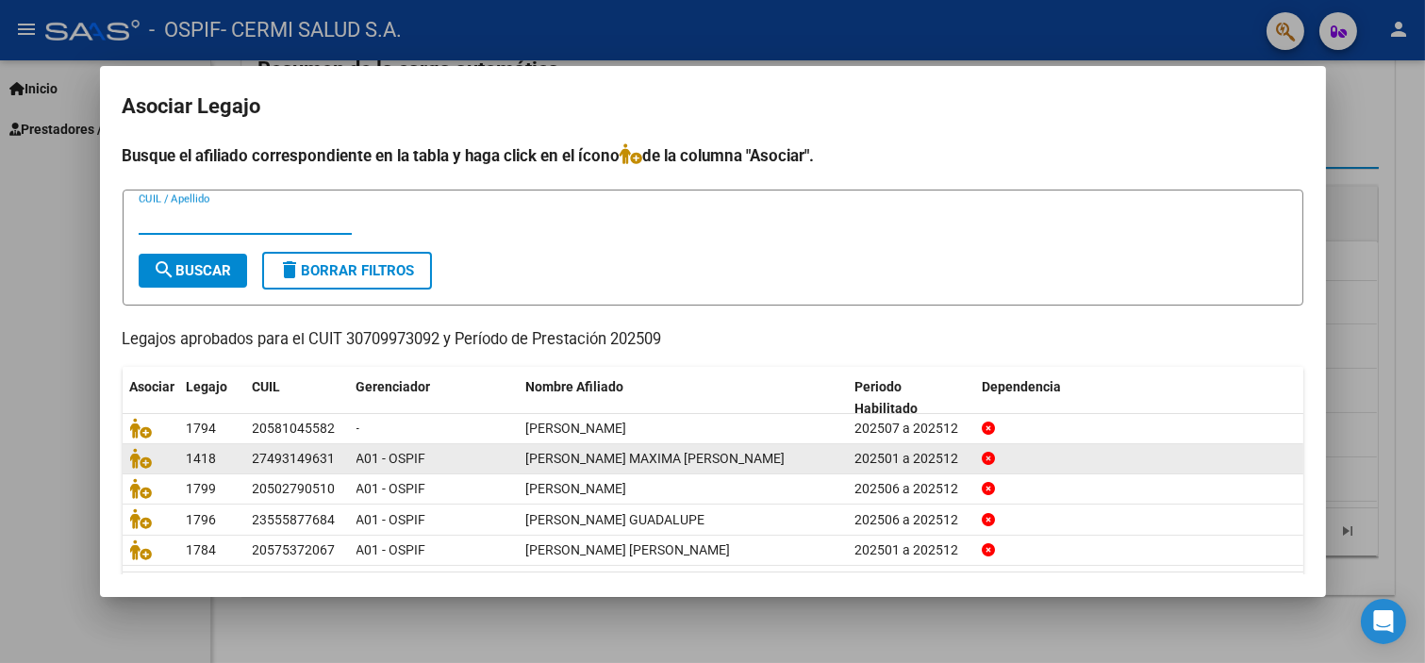
scroll to position [60, 0]
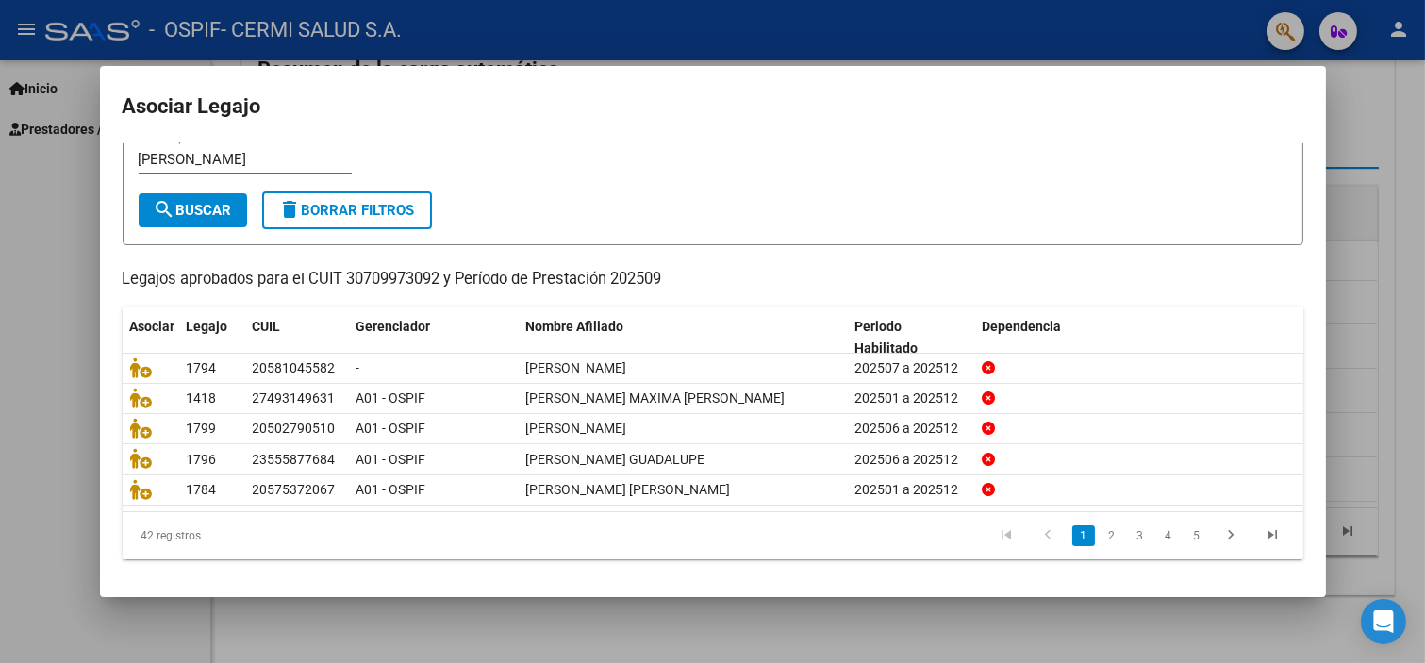
type input "[PERSON_NAME]"
click at [201, 214] on span "search Buscar" at bounding box center [193, 210] width 78 height 17
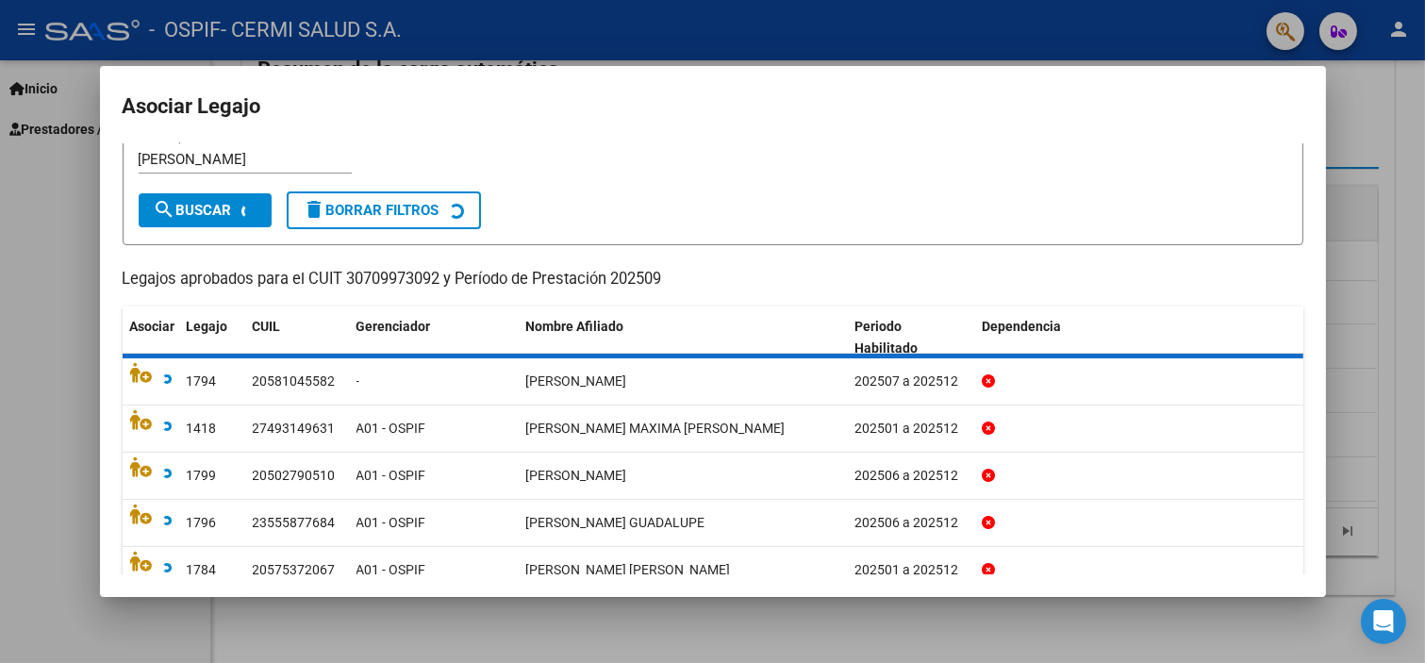
scroll to position [0, 0]
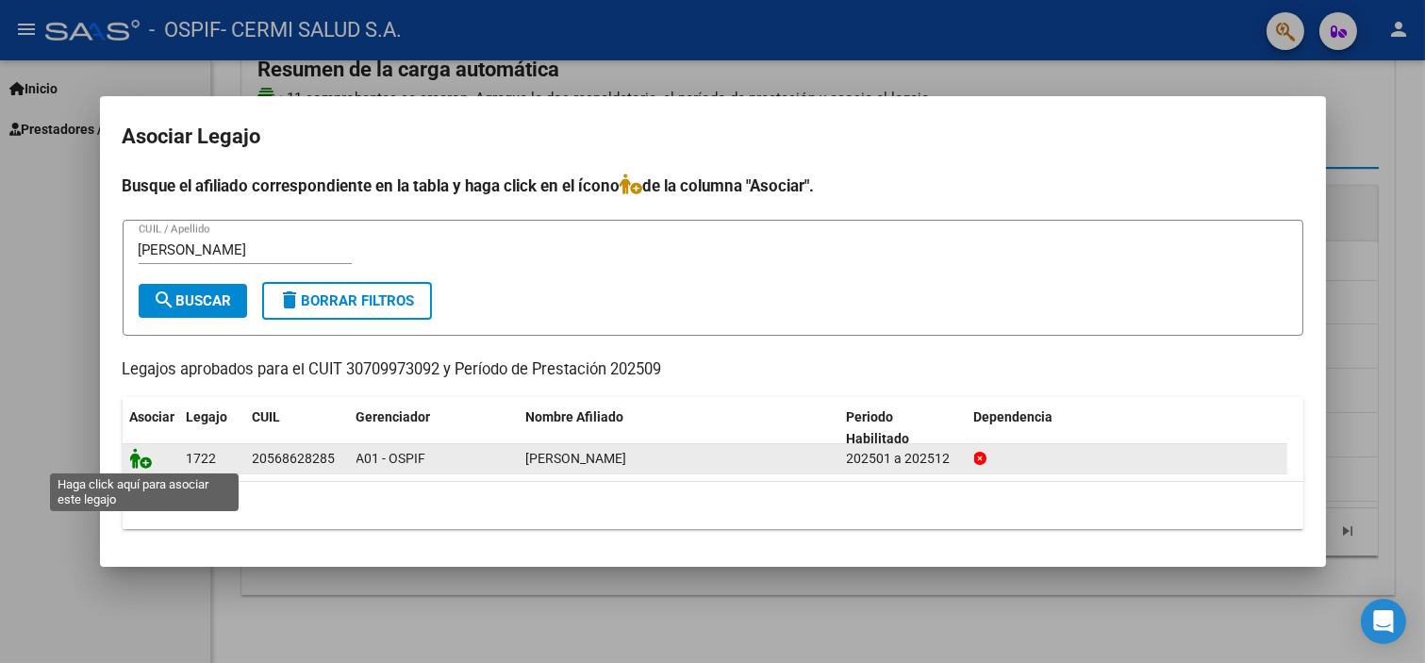
click at [147, 460] on icon at bounding box center [141, 458] width 23 height 21
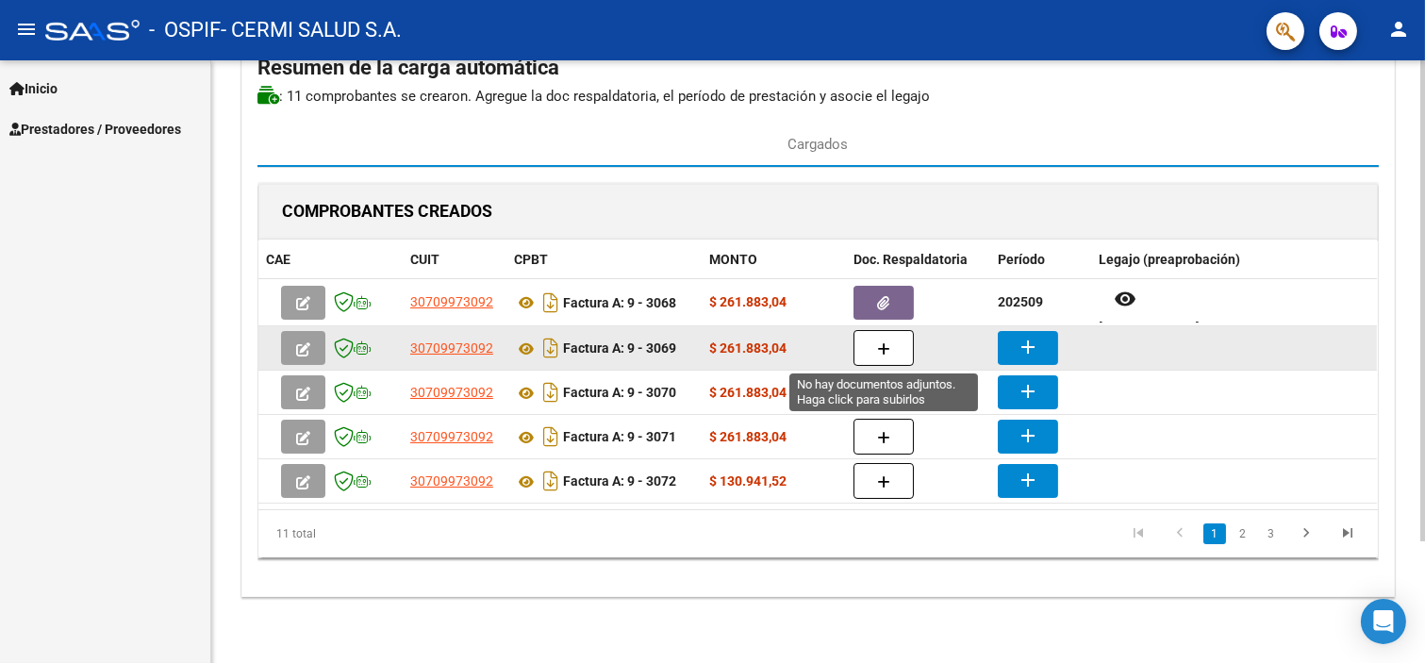
click at [885, 351] on icon "button" at bounding box center [883, 349] width 13 height 14
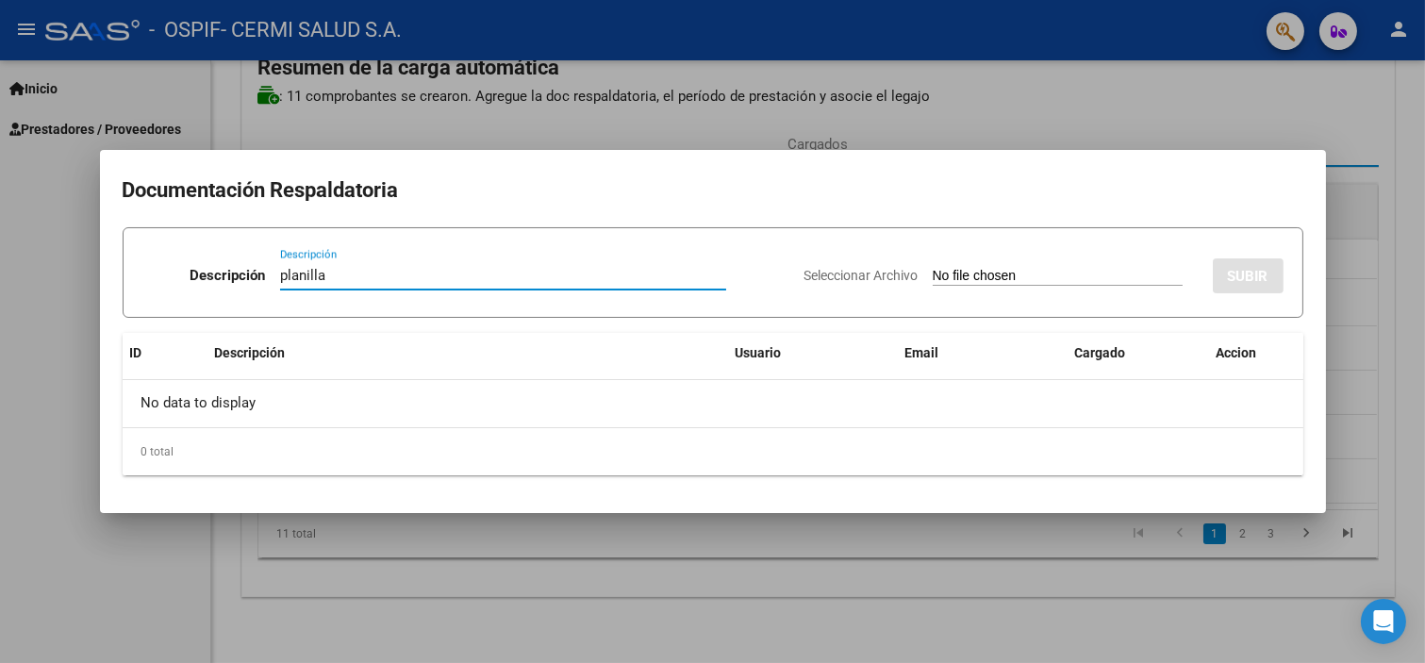
type input "planilla"
click at [363, 285] on div "planilla Descripción" at bounding box center [503, 275] width 446 height 28
click at [349, 272] on input "planilla" at bounding box center [503, 275] width 446 height 17
click at [963, 284] on input "Seleccionar Archivo" at bounding box center [1058, 277] width 250 height 18
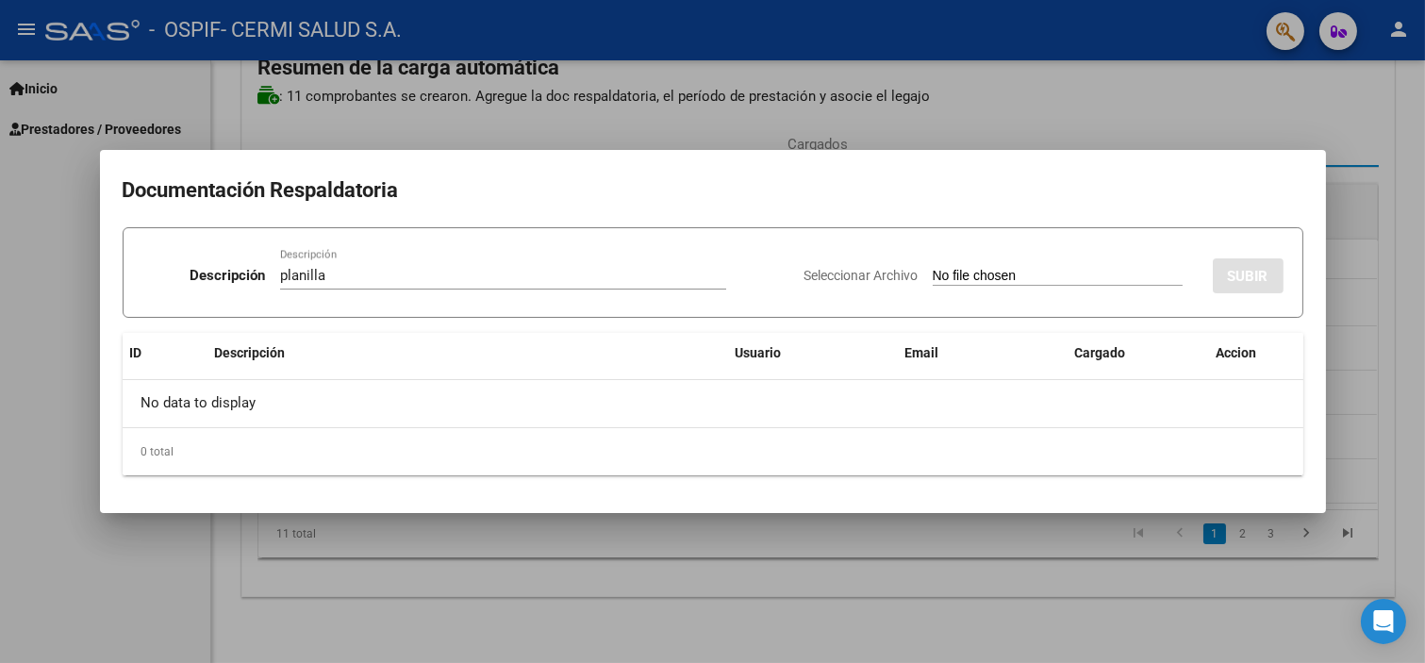
type input "C:\fakepath\[PERSON_NAME].pdf"
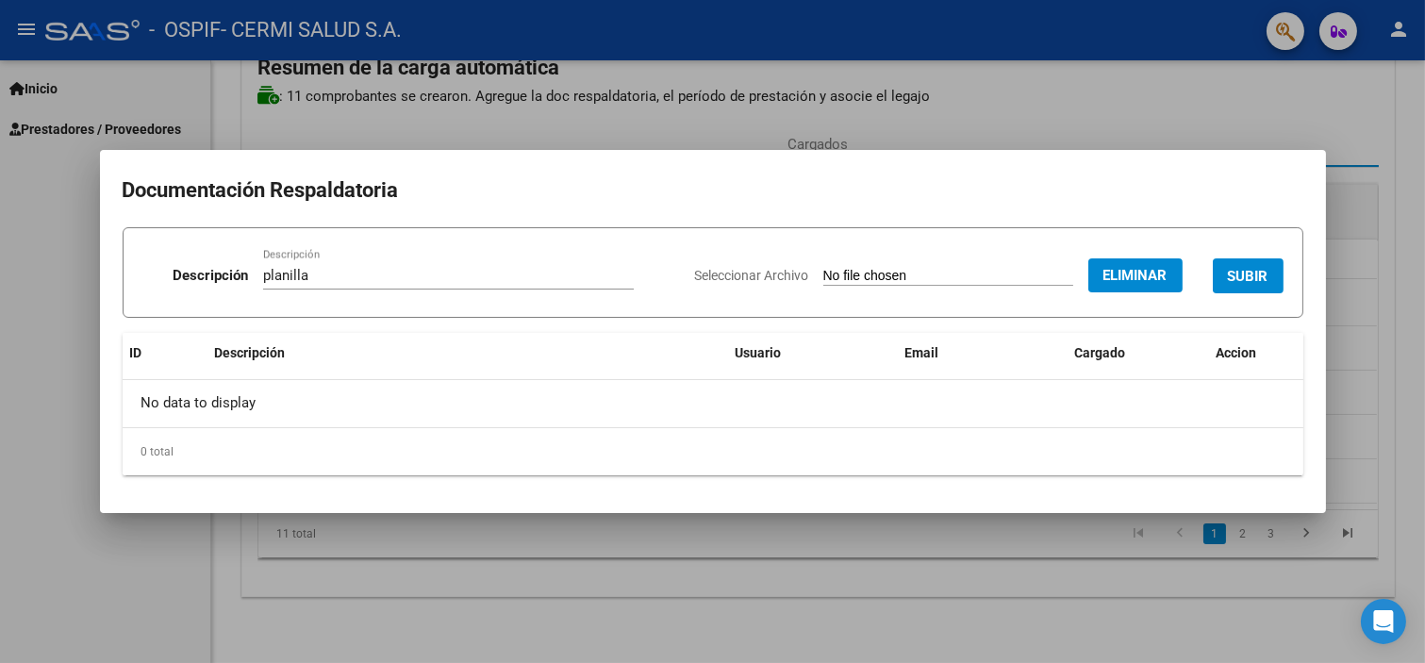
click at [1231, 272] on span "SUBIR" at bounding box center [1248, 276] width 41 height 17
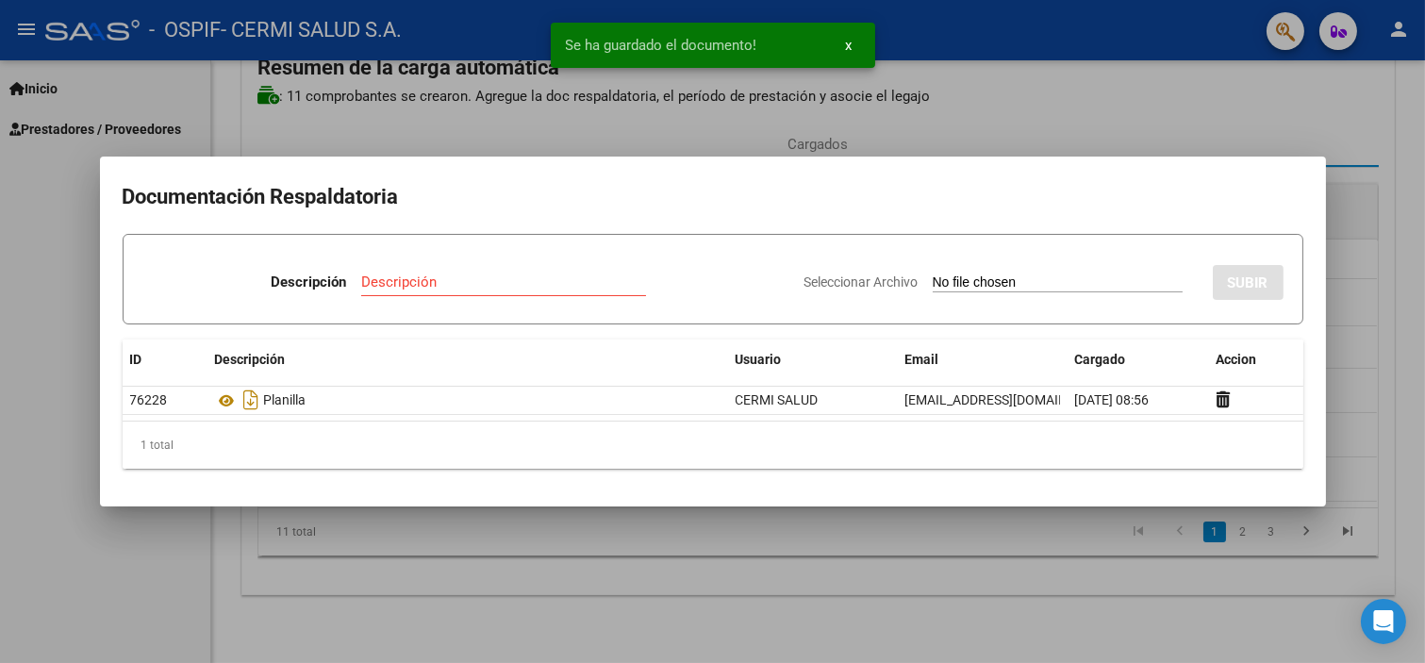
click at [941, 590] on div at bounding box center [712, 331] width 1425 height 663
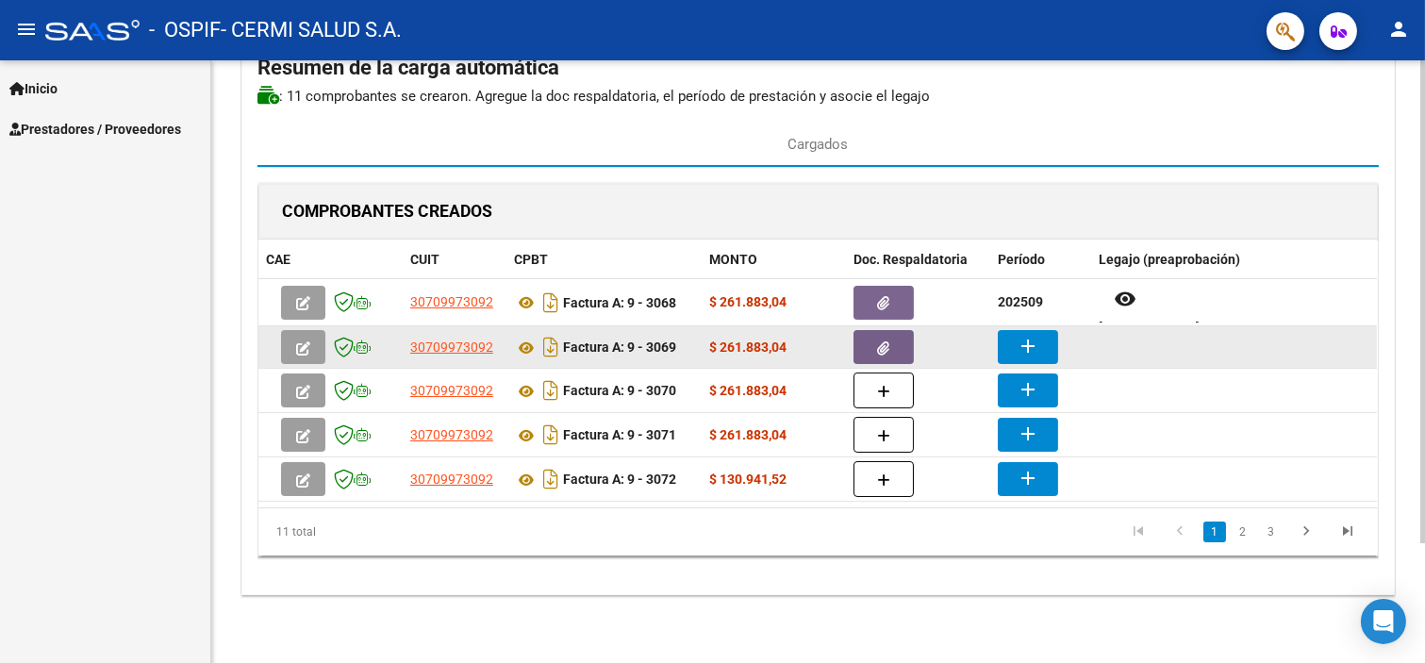
click at [1022, 345] on mat-icon "add" at bounding box center [1028, 346] width 23 height 23
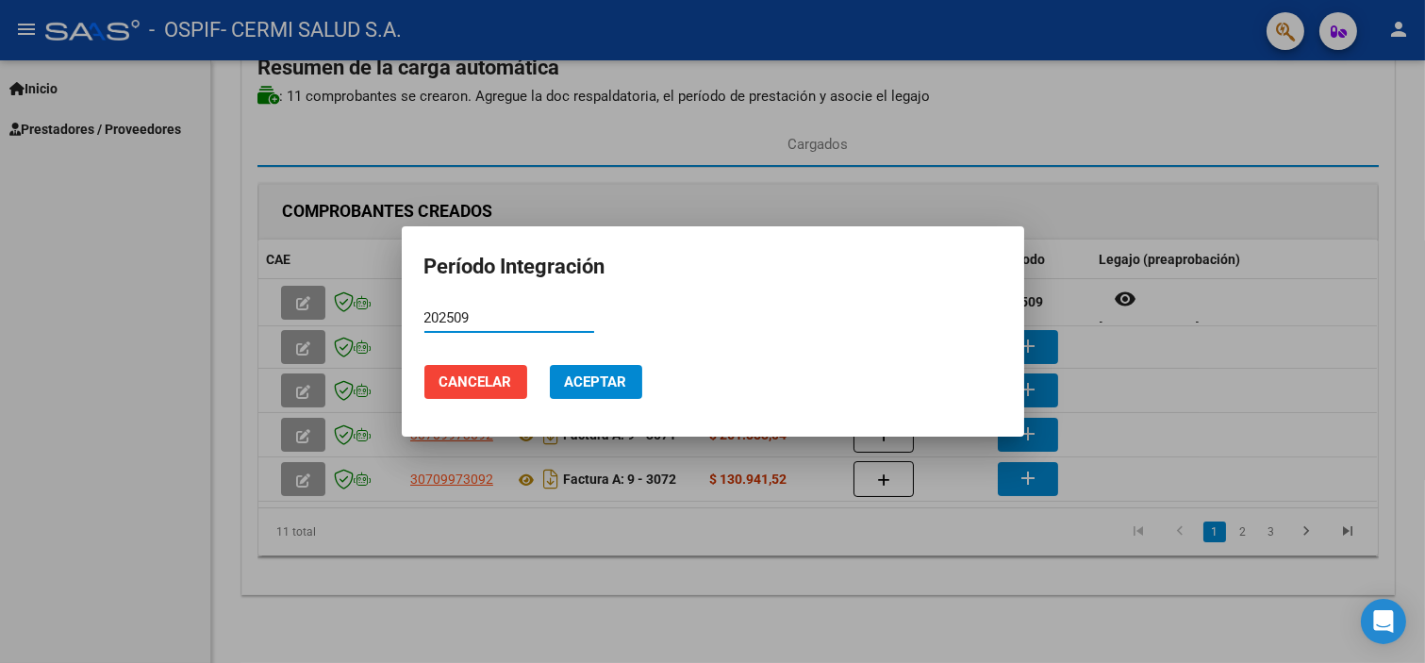
type input "202509"
click at [597, 365] on button "Aceptar" at bounding box center [596, 382] width 92 height 34
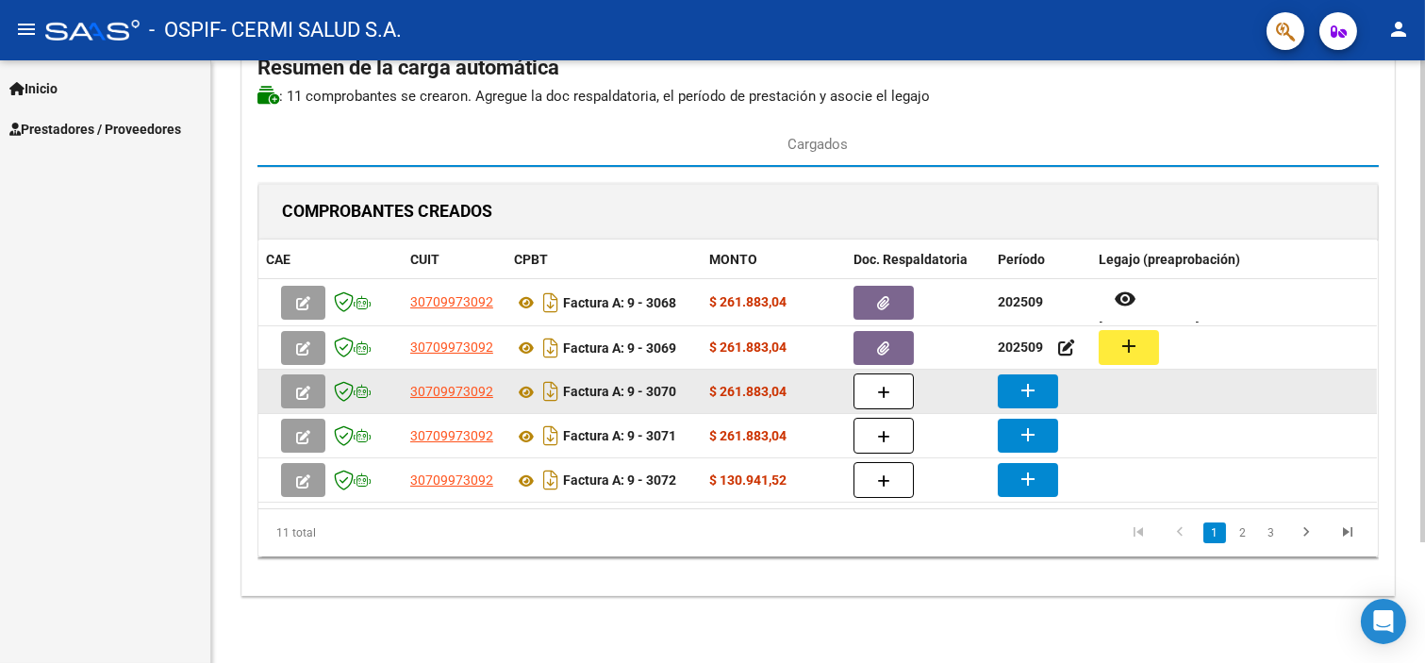
drag, startPoint x: 1133, startPoint y: 342, endPoint x: 1166, endPoint y: 372, distance: 44.1
click at [1166, 372] on datatable-scroller "30709973092 Factura A: 9 - 3068 $ 261.883,04 202509 remove_red_eye [PERSON_NAME…" at bounding box center [817, 391] width 1119 height 224
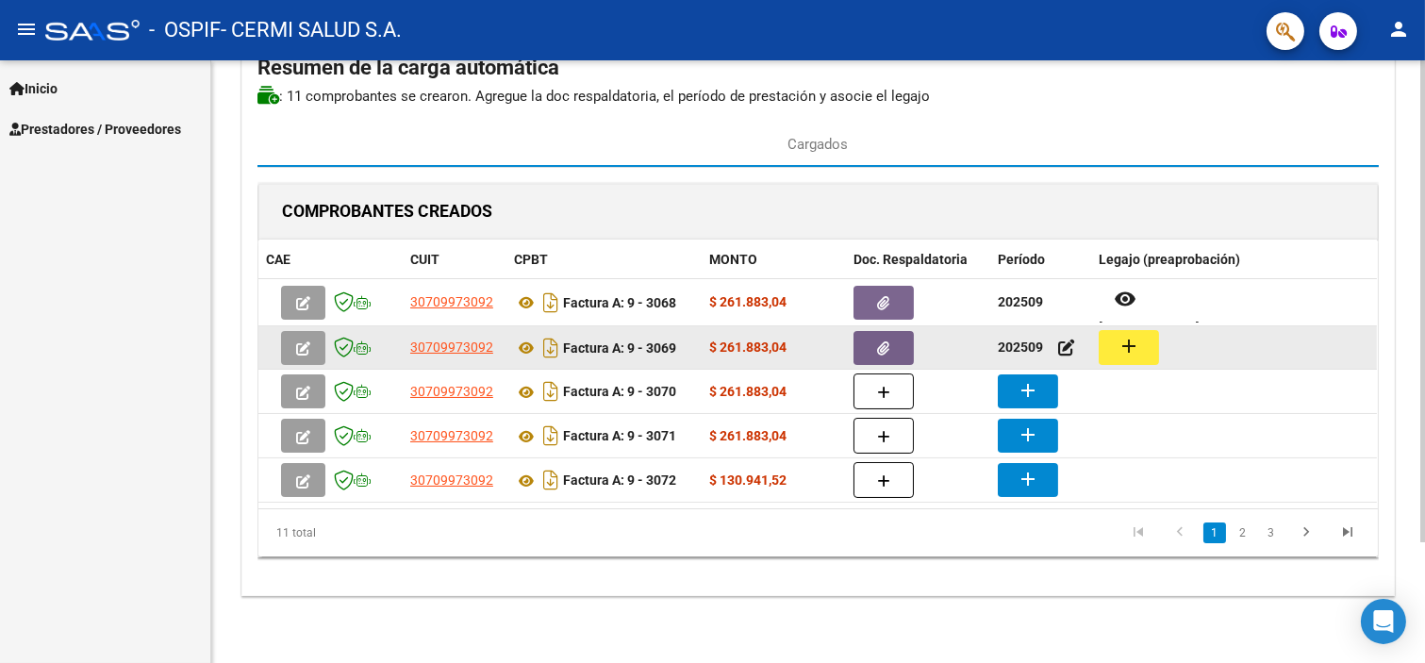
click at [1134, 357] on mat-icon "add" at bounding box center [1129, 346] width 23 height 23
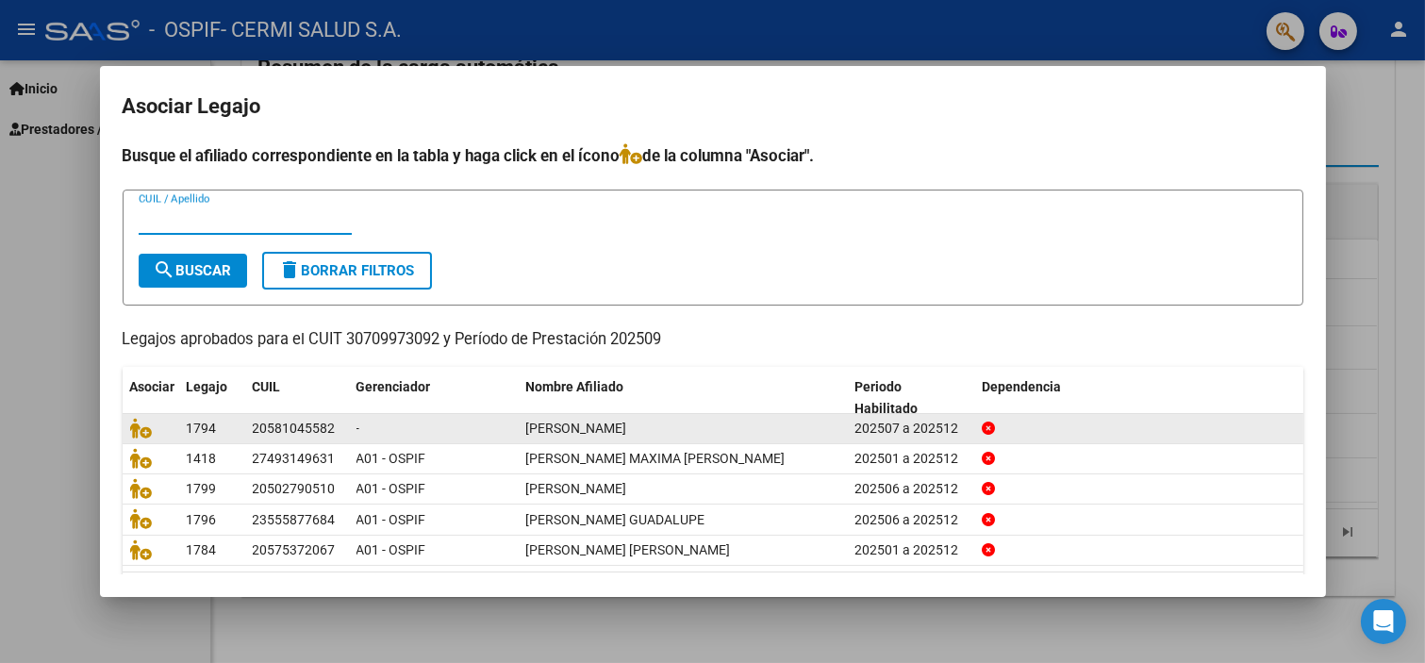
scroll to position [60, 0]
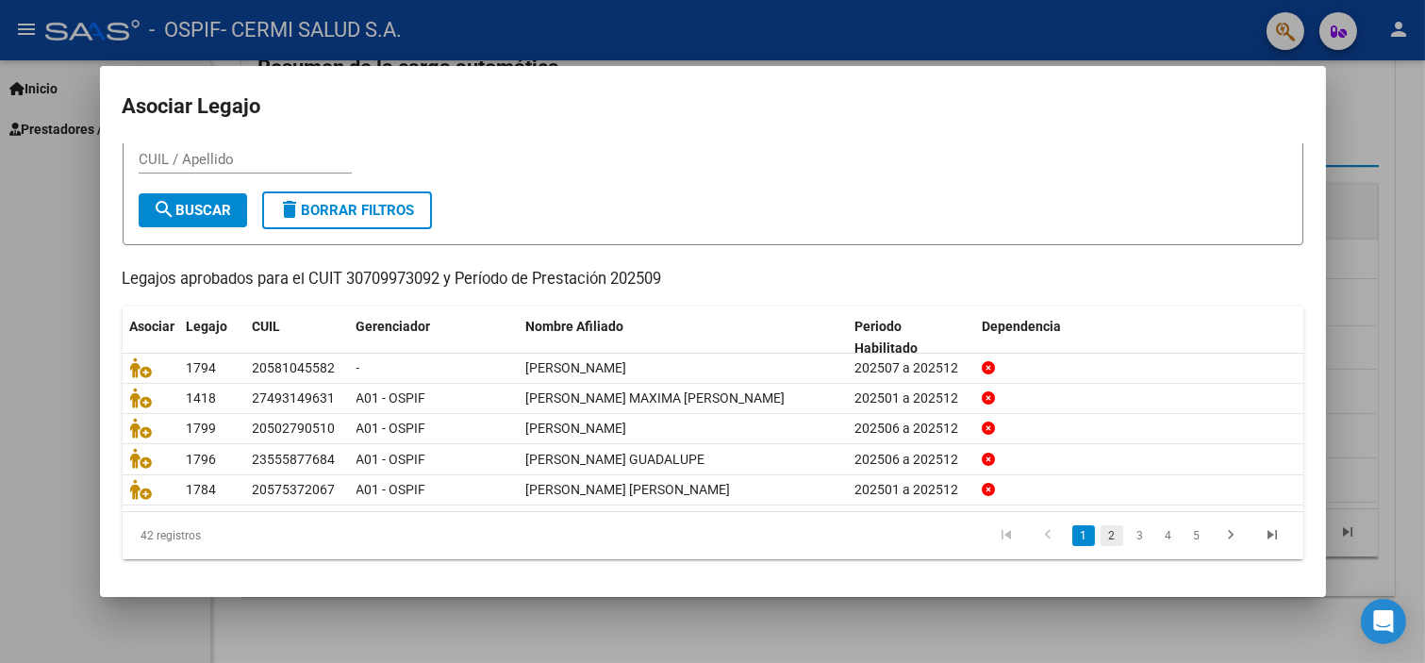
click at [1101, 534] on link "2" at bounding box center [1112, 535] width 23 height 21
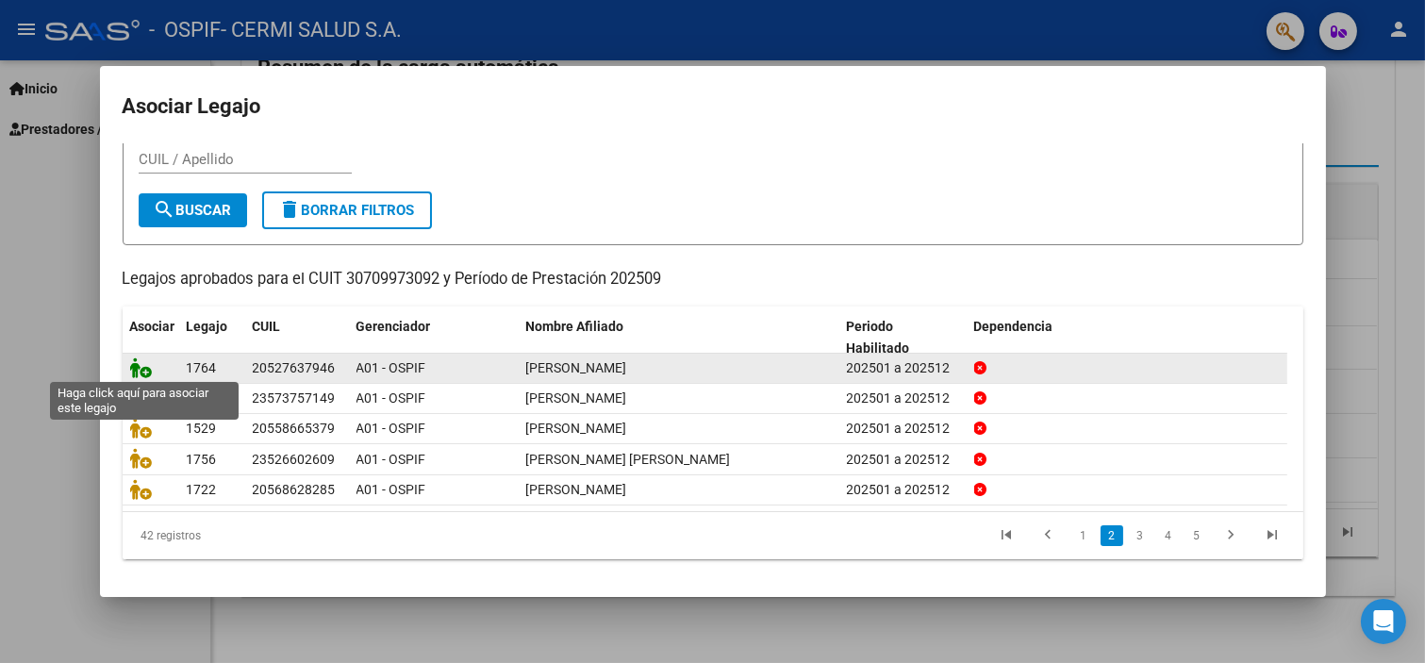
click at [130, 364] on icon at bounding box center [141, 367] width 23 height 21
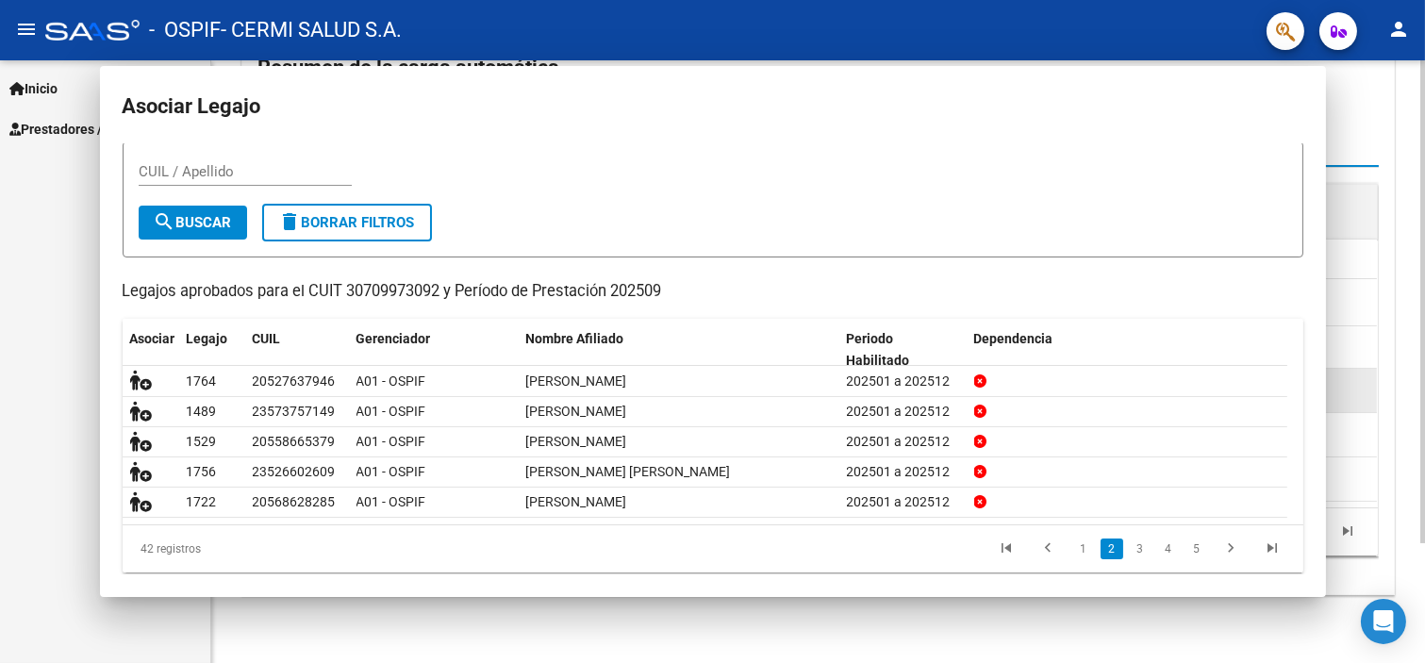
scroll to position [73, 0]
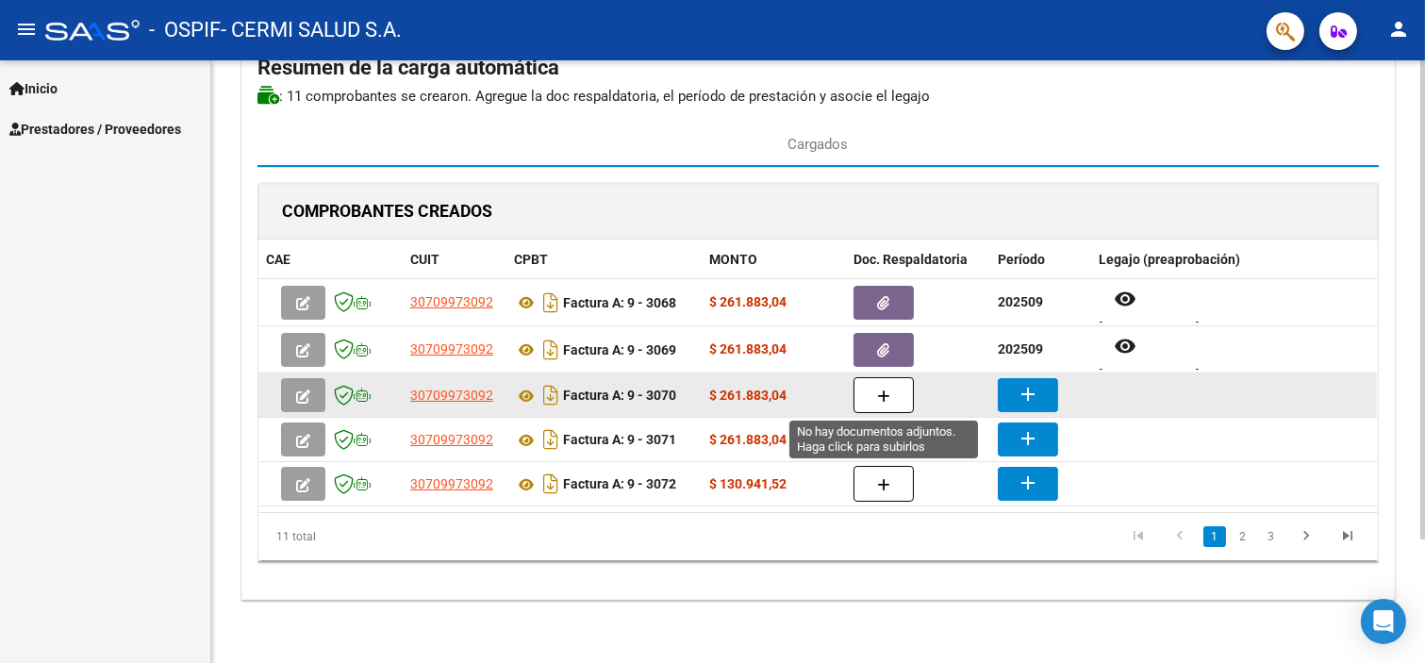
click at [868, 394] on button "button" at bounding box center [884, 395] width 60 height 36
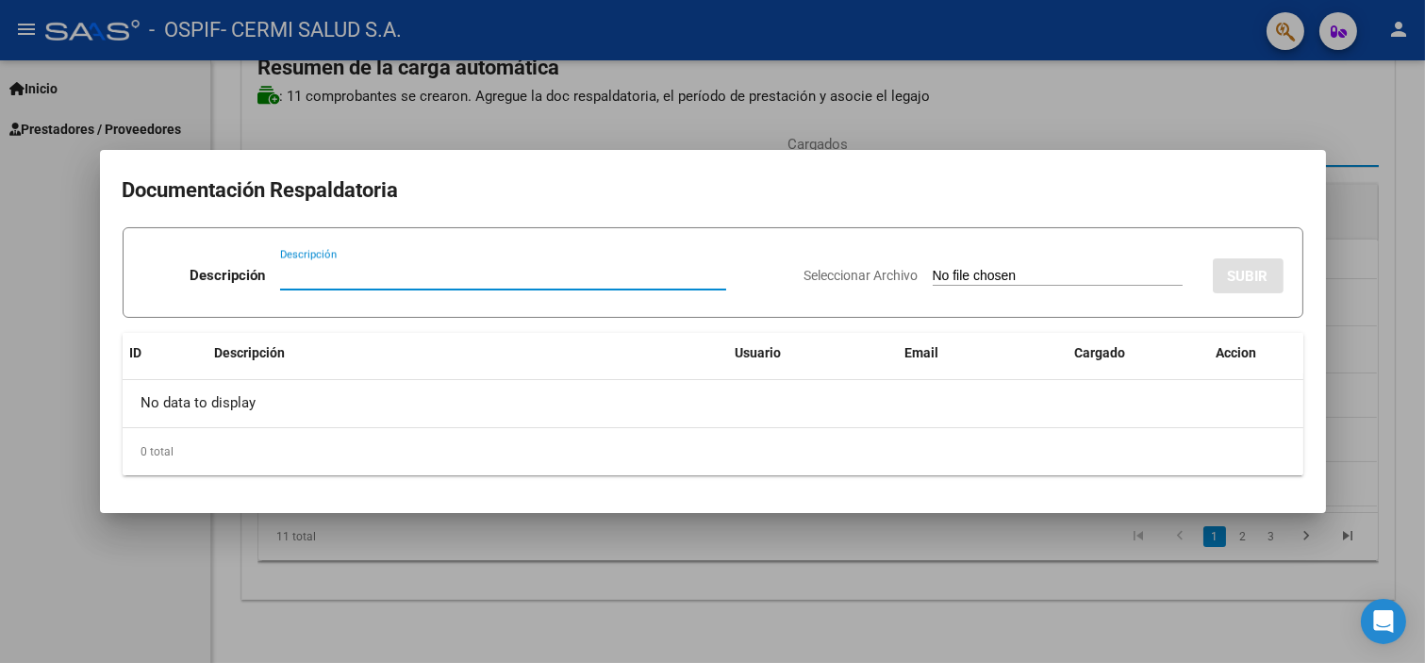
paste input "planilla"
type input "planilla"
click at [933, 276] on input "Seleccionar Archivo" at bounding box center [1058, 277] width 250 height 18
type input "C:\fakepath\[PERSON_NAME].pdf"
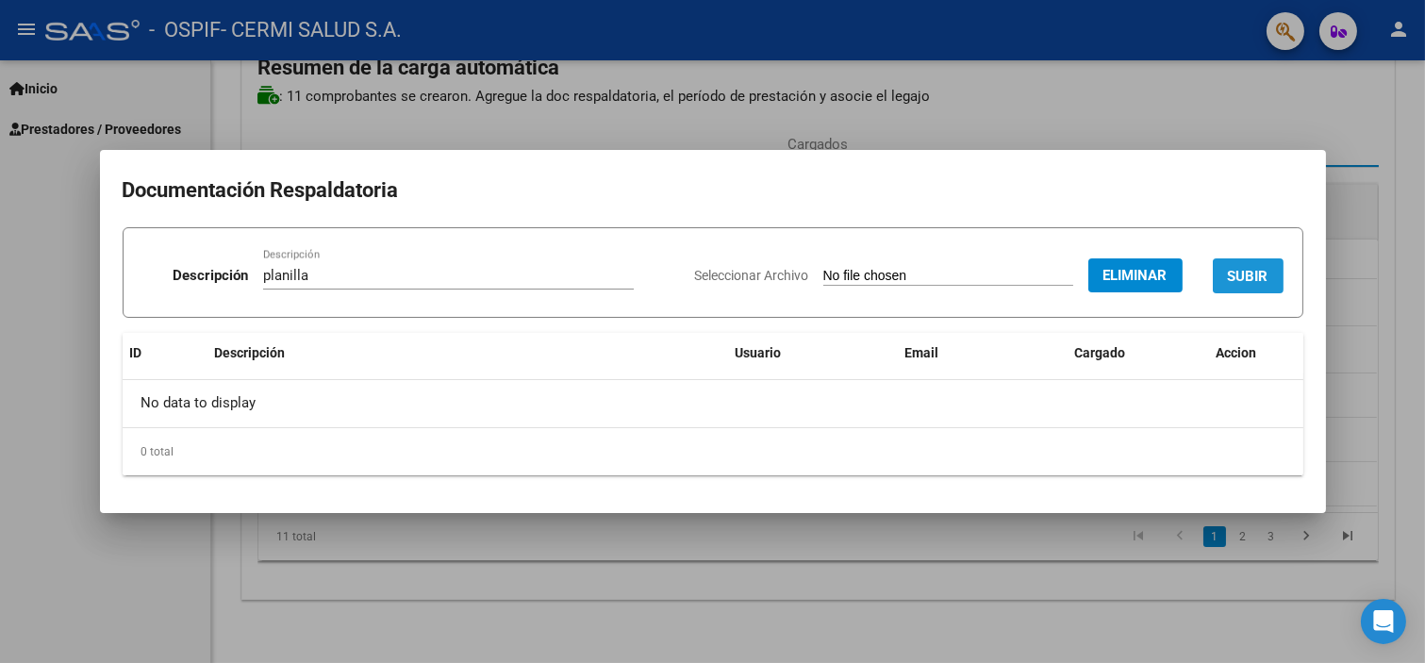
click at [1264, 267] on span "SUBIR" at bounding box center [1248, 275] width 41 height 17
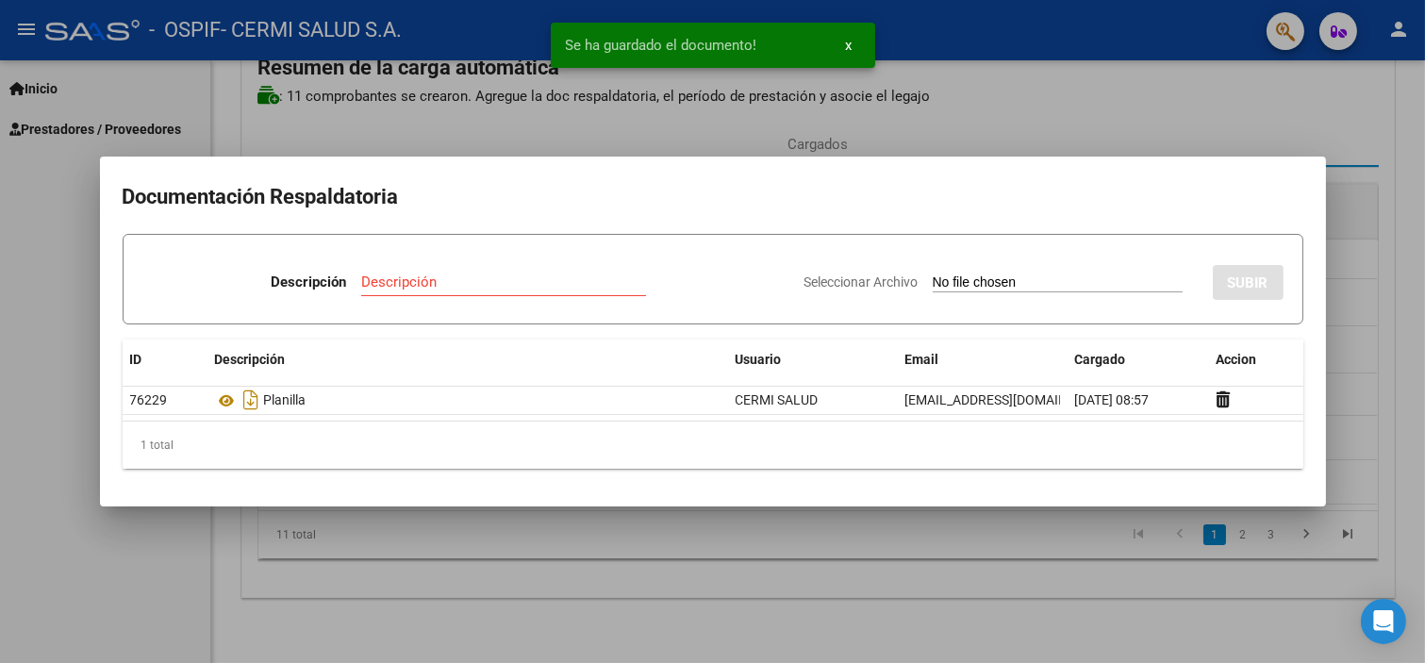
click at [50, 213] on div at bounding box center [712, 331] width 1425 height 663
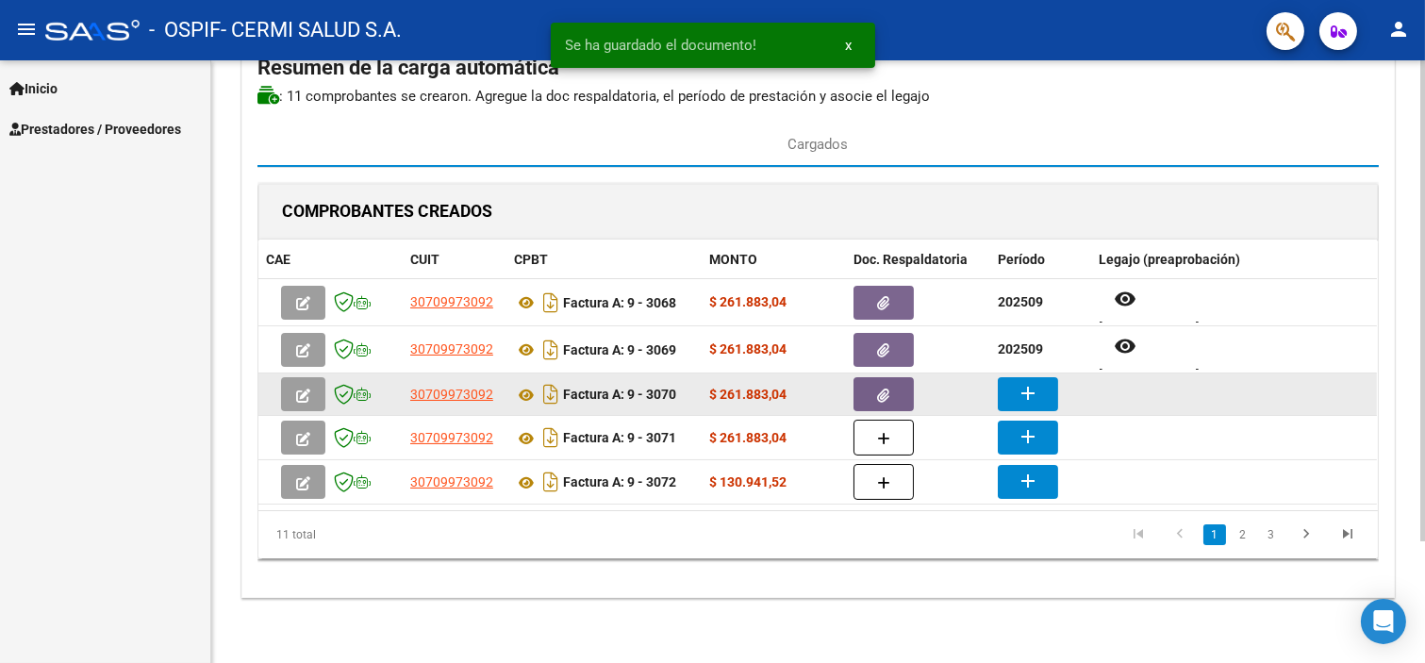
click at [1021, 396] on mat-icon "add" at bounding box center [1028, 393] width 23 height 23
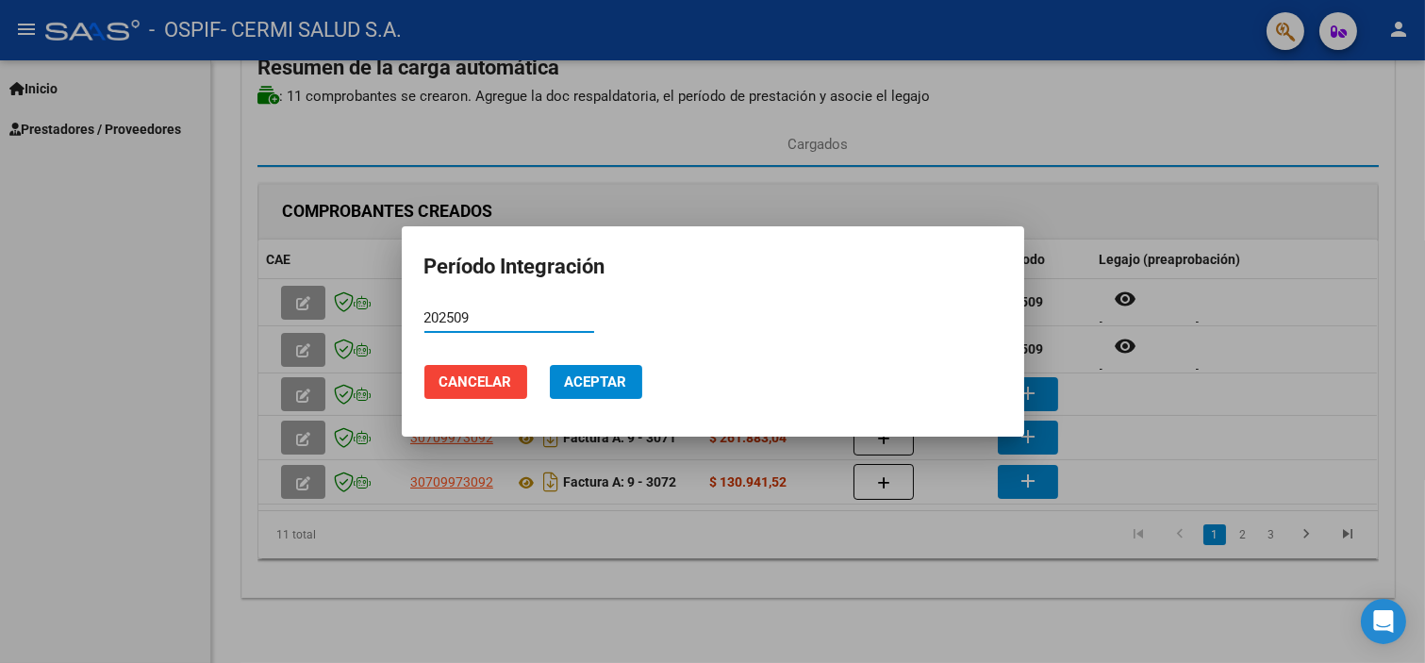
type input "202509"
click at [595, 363] on mat-dialog-actions "Cancelar Aceptar" at bounding box center [712, 382] width 577 height 64
click at [588, 382] on span "Aceptar" at bounding box center [596, 382] width 62 height 17
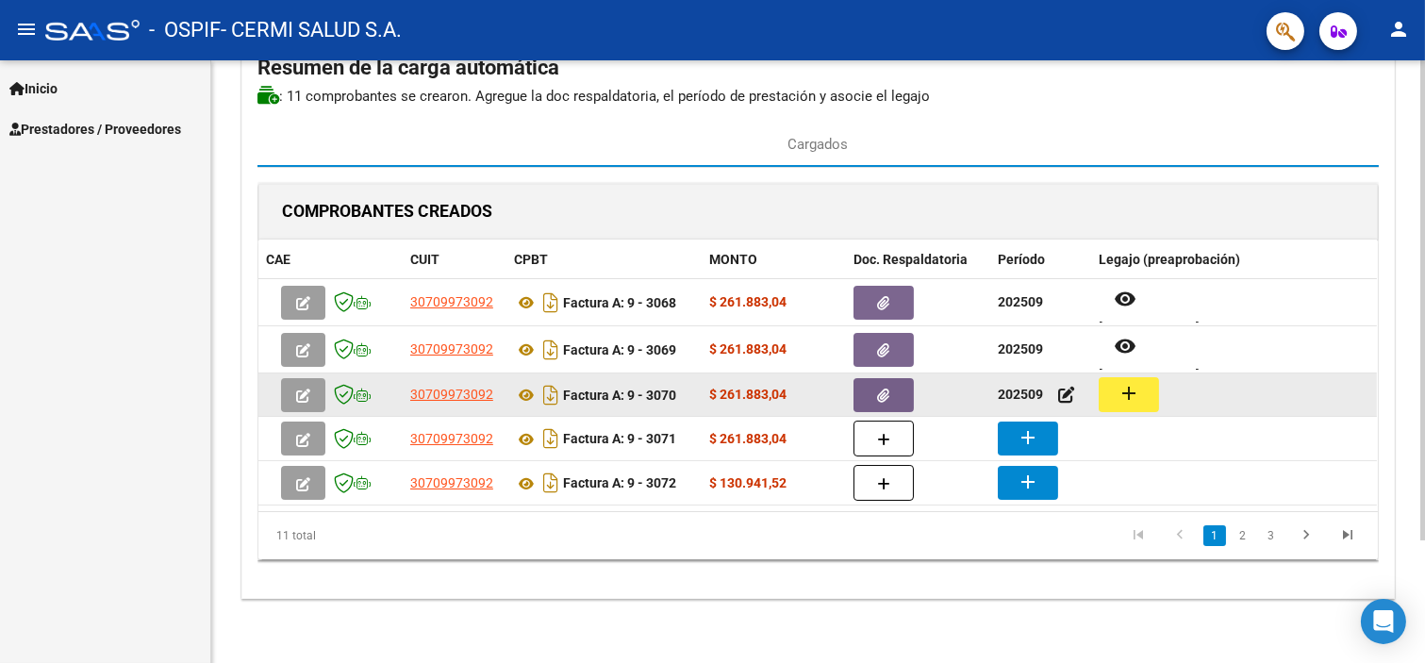
click at [1128, 399] on mat-icon "add" at bounding box center [1129, 393] width 23 height 23
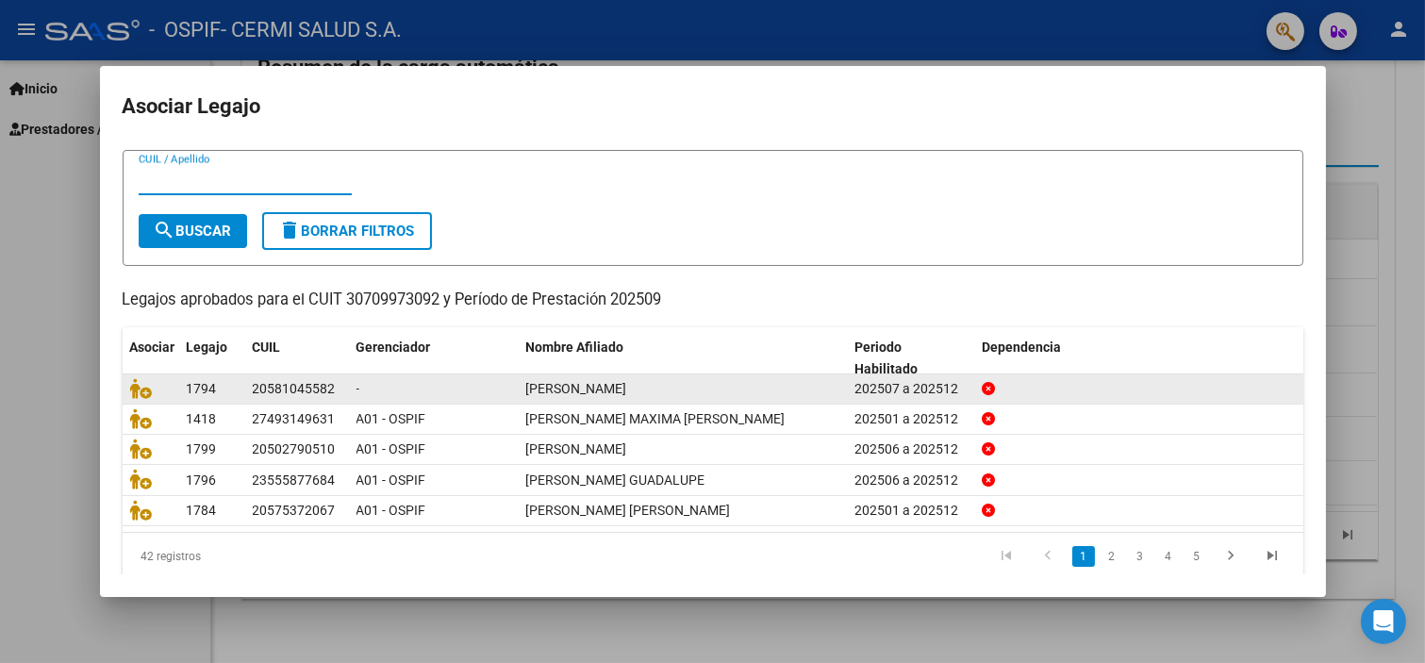
scroll to position [60, 0]
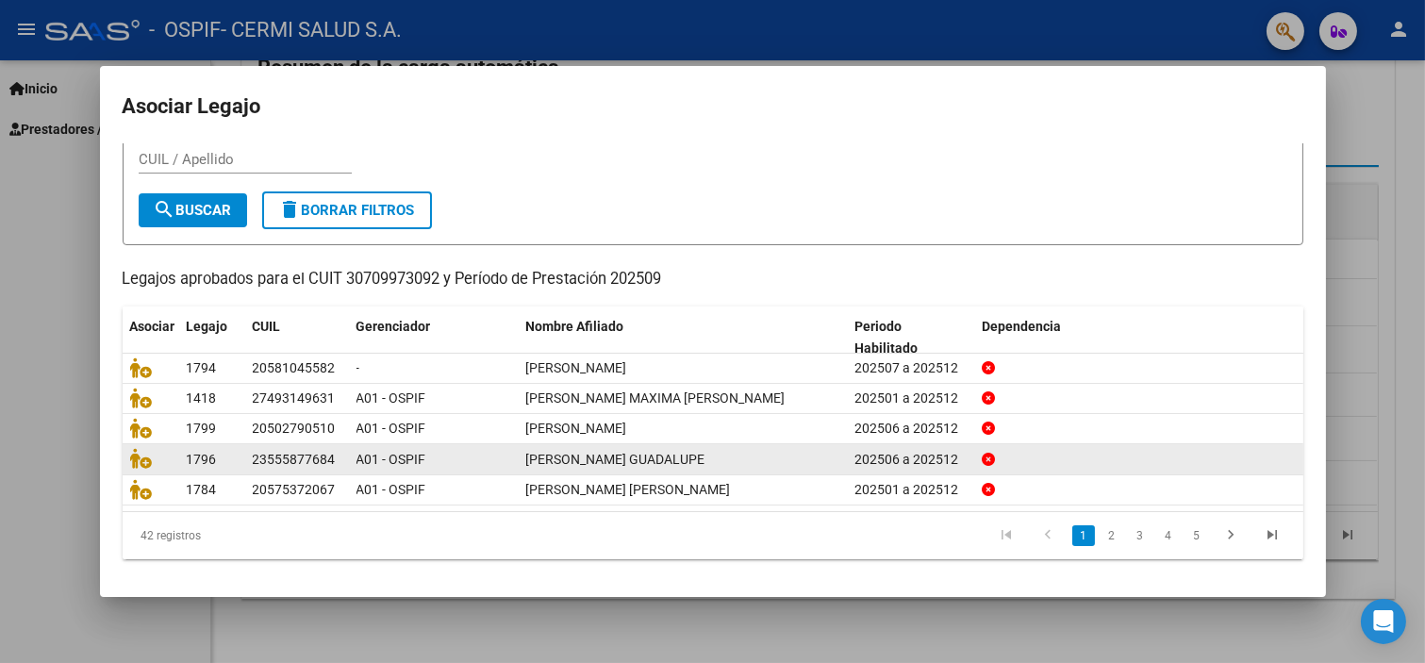
click at [1106, 538] on link "2" at bounding box center [1112, 535] width 23 height 21
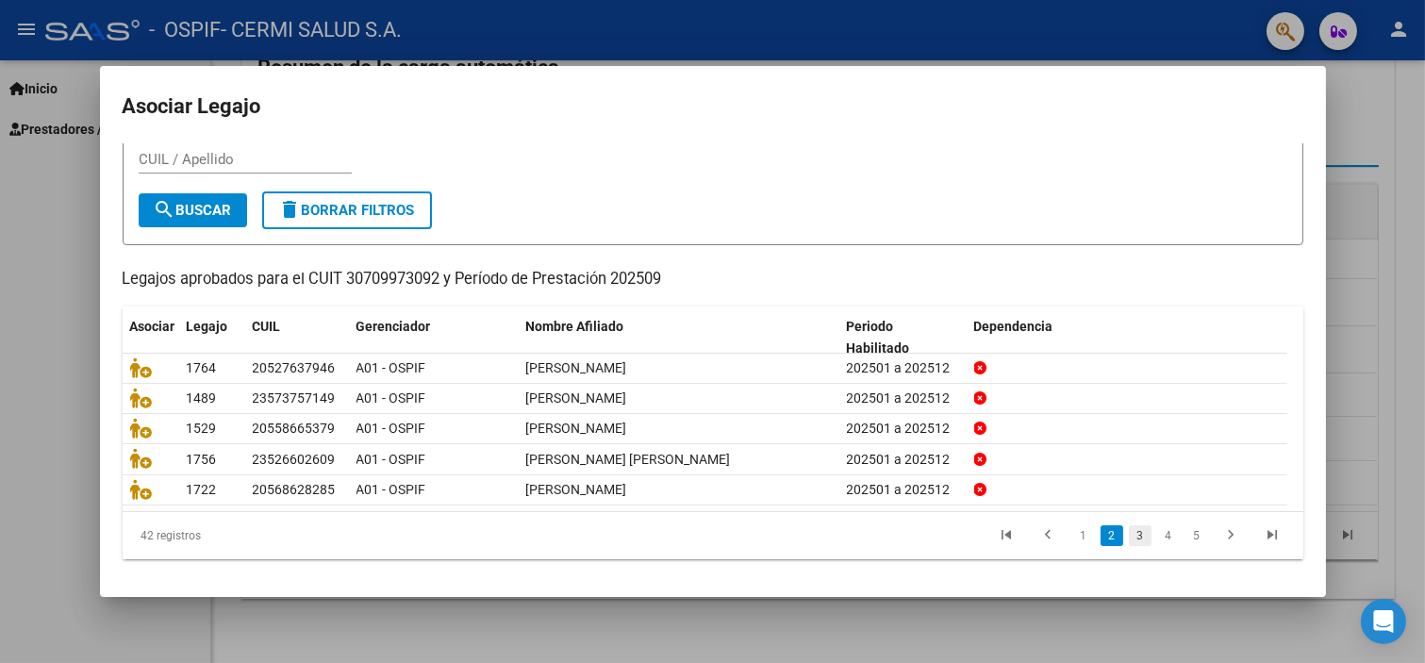
click at [1129, 535] on link "3" at bounding box center [1140, 535] width 23 height 21
click at [1157, 526] on link "4" at bounding box center [1168, 535] width 23 height 21
click at [1164, 536] on li "5" at bounding box center [1169, 536] width 28 height 32
click at [1163, 534] on link "5" at bounding box center [1168, 535] width 23 height 21
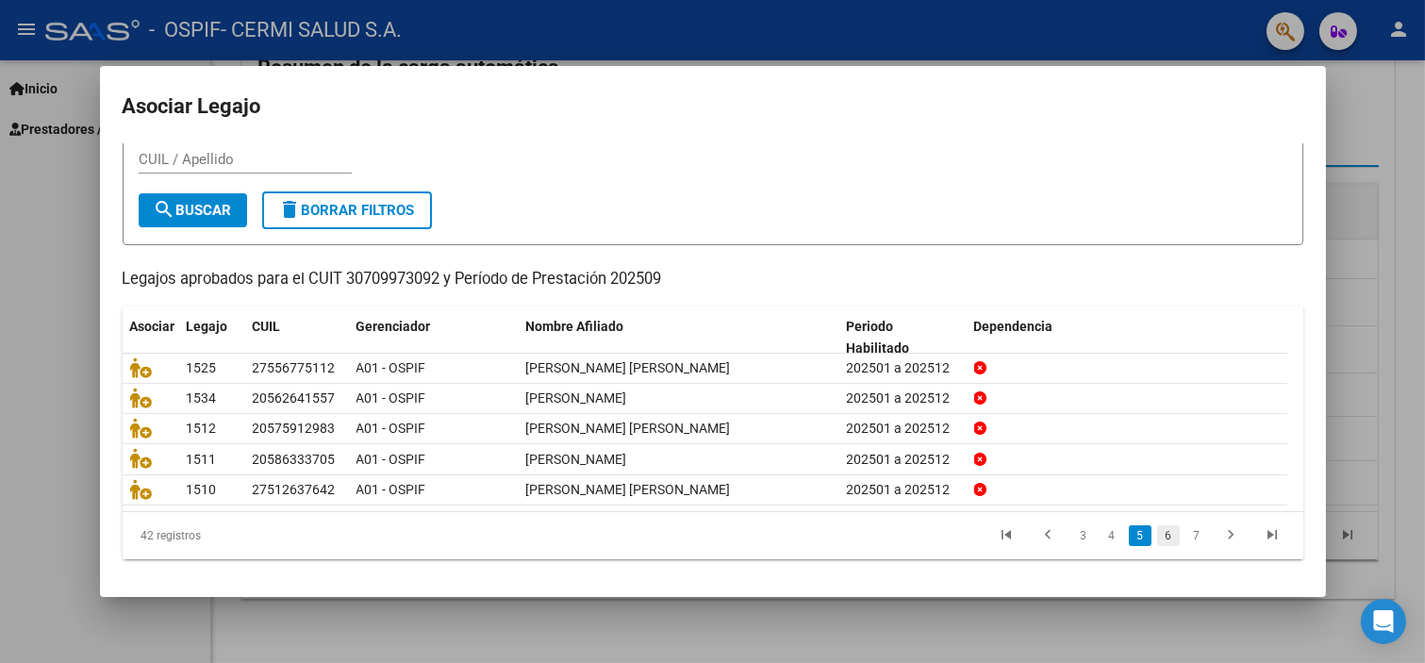
click at [1157, 540] on link "6" at bounding box center [1168, 535] width 23 height 21
click at [218, 162] on input "CUIL / Apellido" at bounding box center [245, 159] width 213 height 17
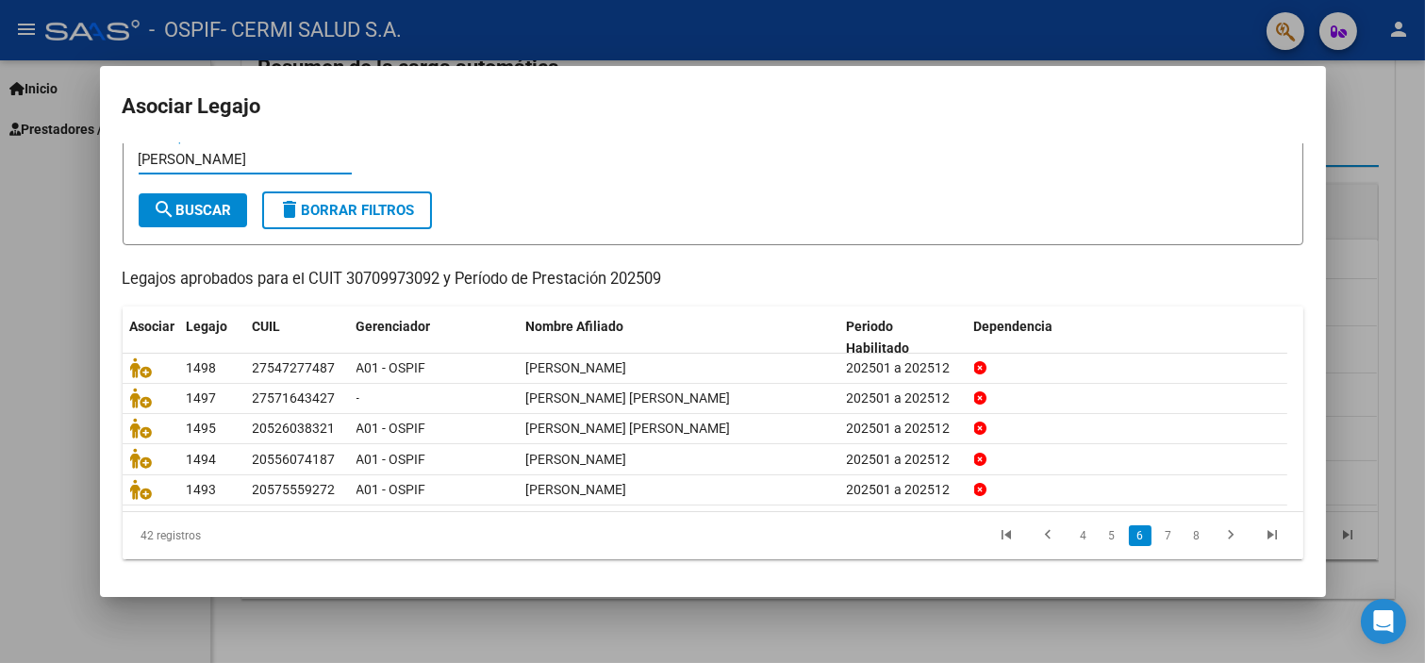
type input "[PERSON_NAME]"
click at [222, 204] on span "search Buscar" at bounding box center [193, 210] width 78 height 17
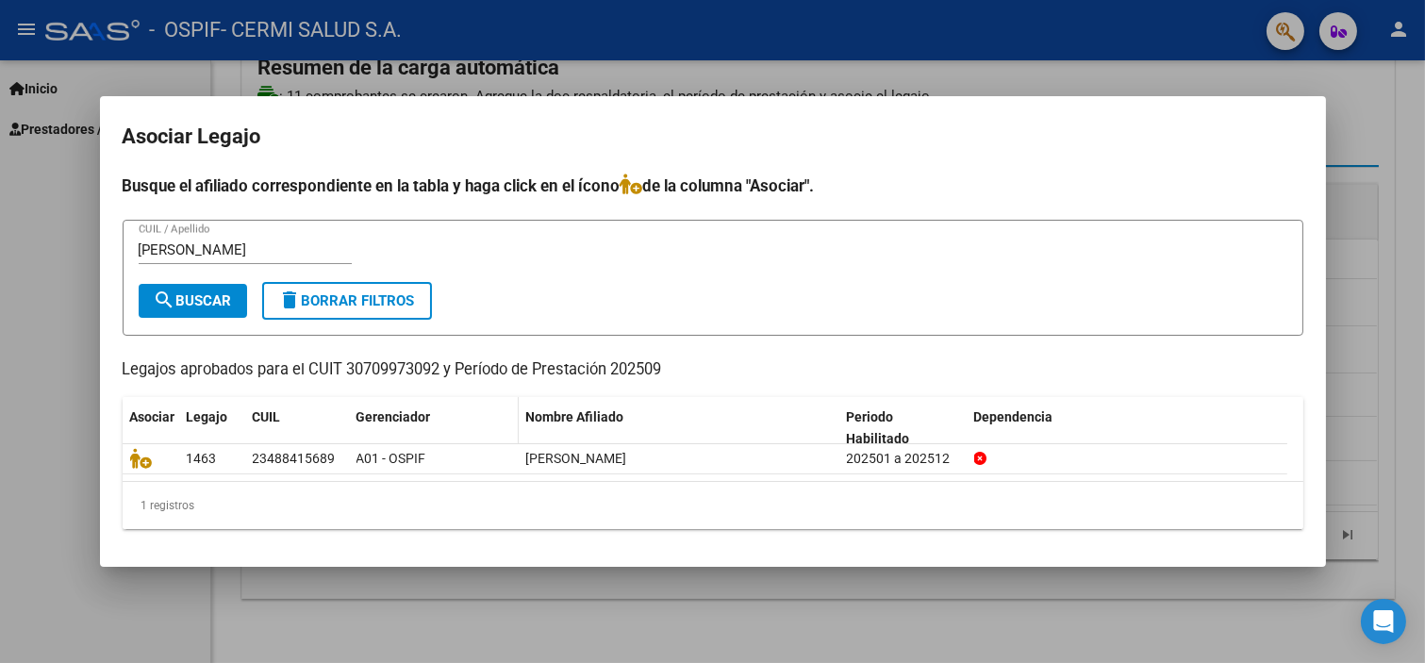
scroll to position [0, 0]
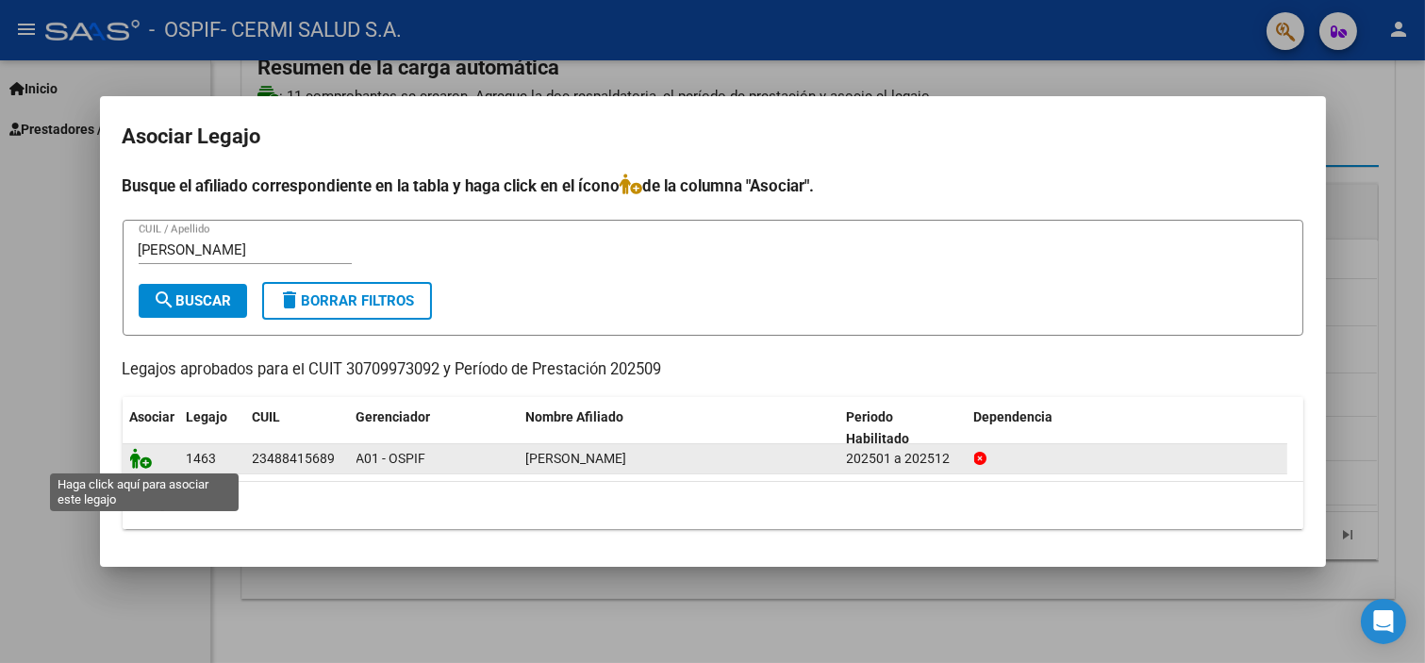
click at [137, 456] on icon at bounding box center [141, 458] width 23 height 21
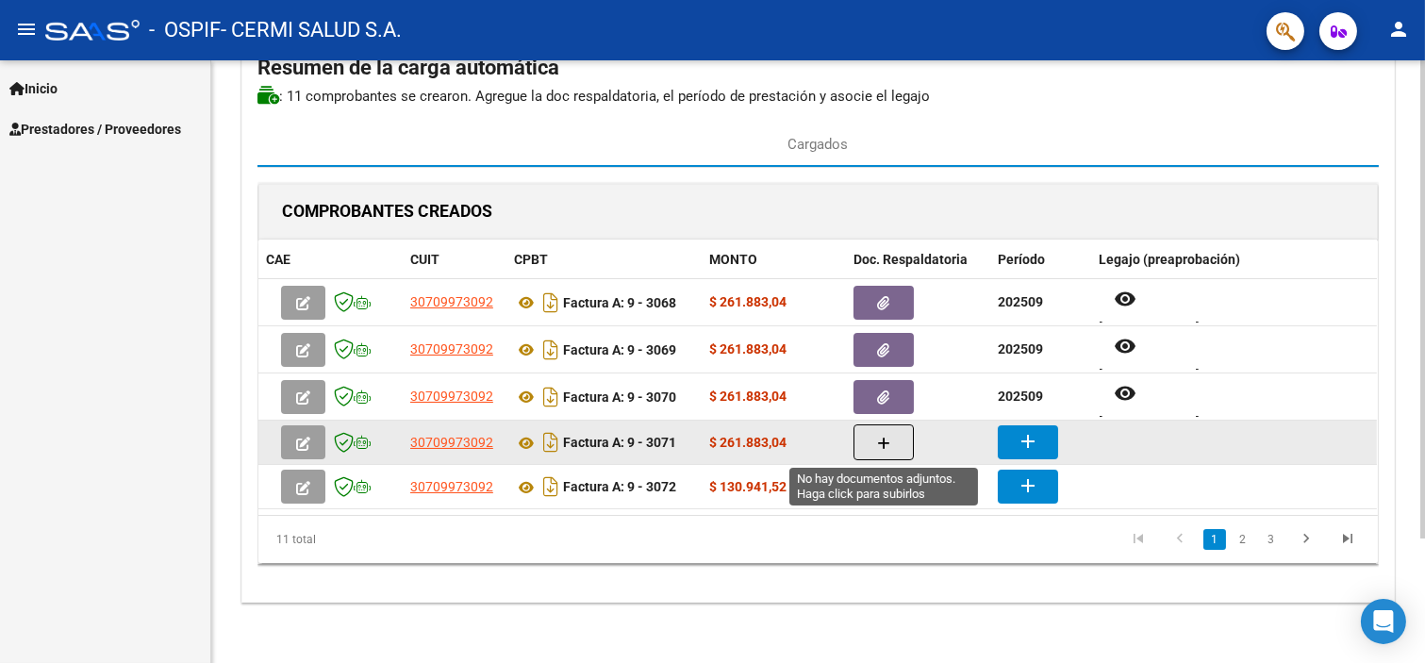
click at [860, 448] on button "button" at bounding box center [884, 442] width 60 height 36
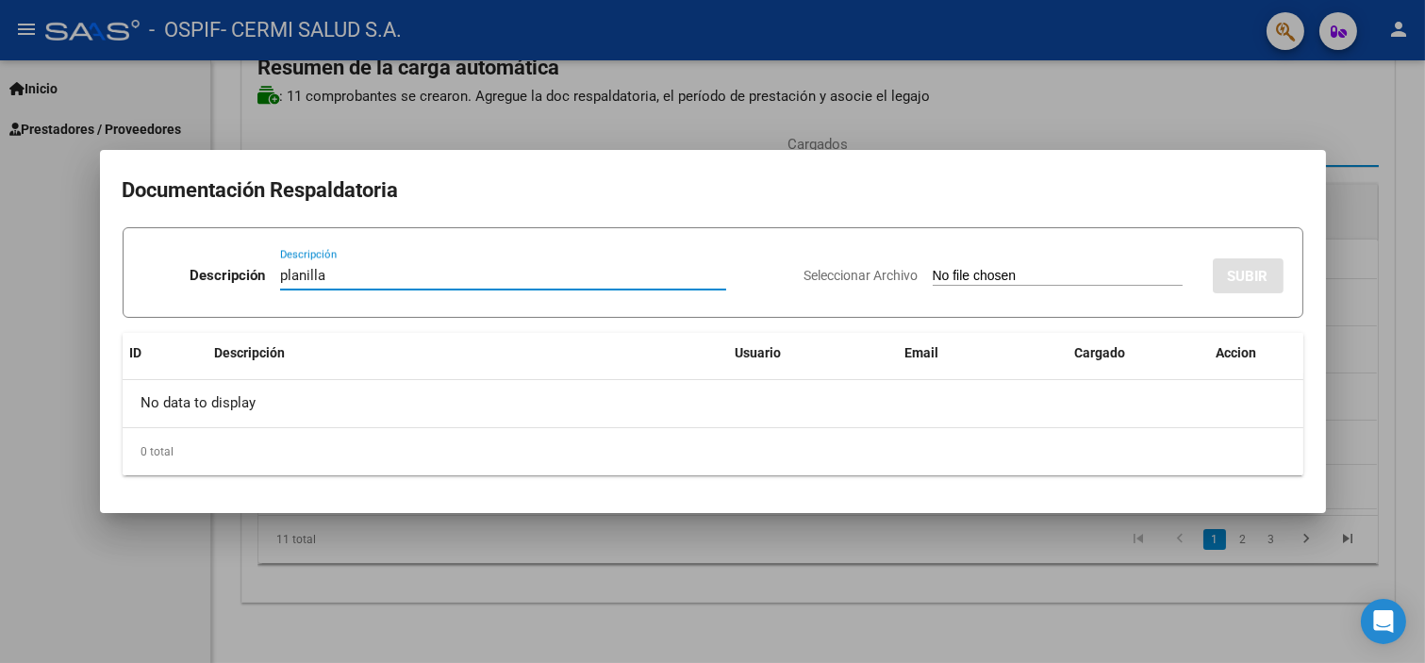
type input "planilla"
click at [976, 286] on input "Seleccionar Archivo" at bounding box center [1058, 277] width 250 height 18
type input "C:\fakepath\[PERSON_NAME].pdf"
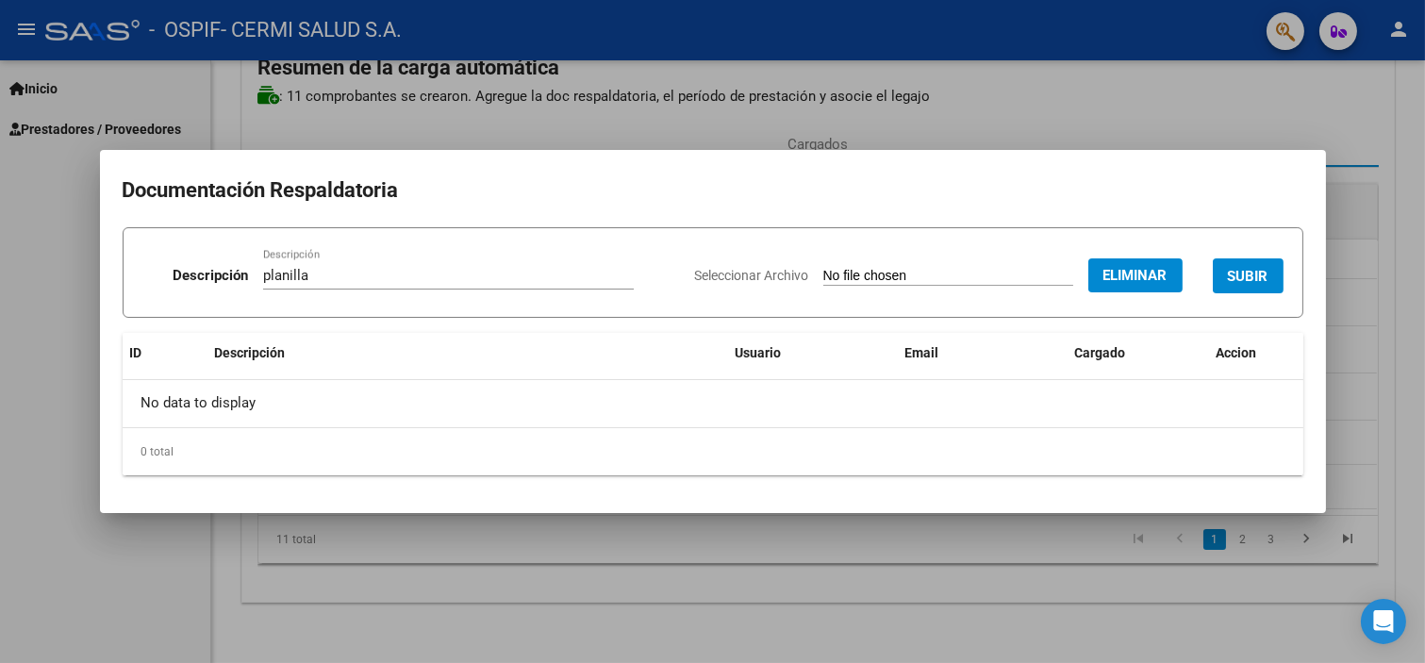
click at [1243, 276] on span "SUBIR" at bounding box center [1248, 276] width 41 height 17
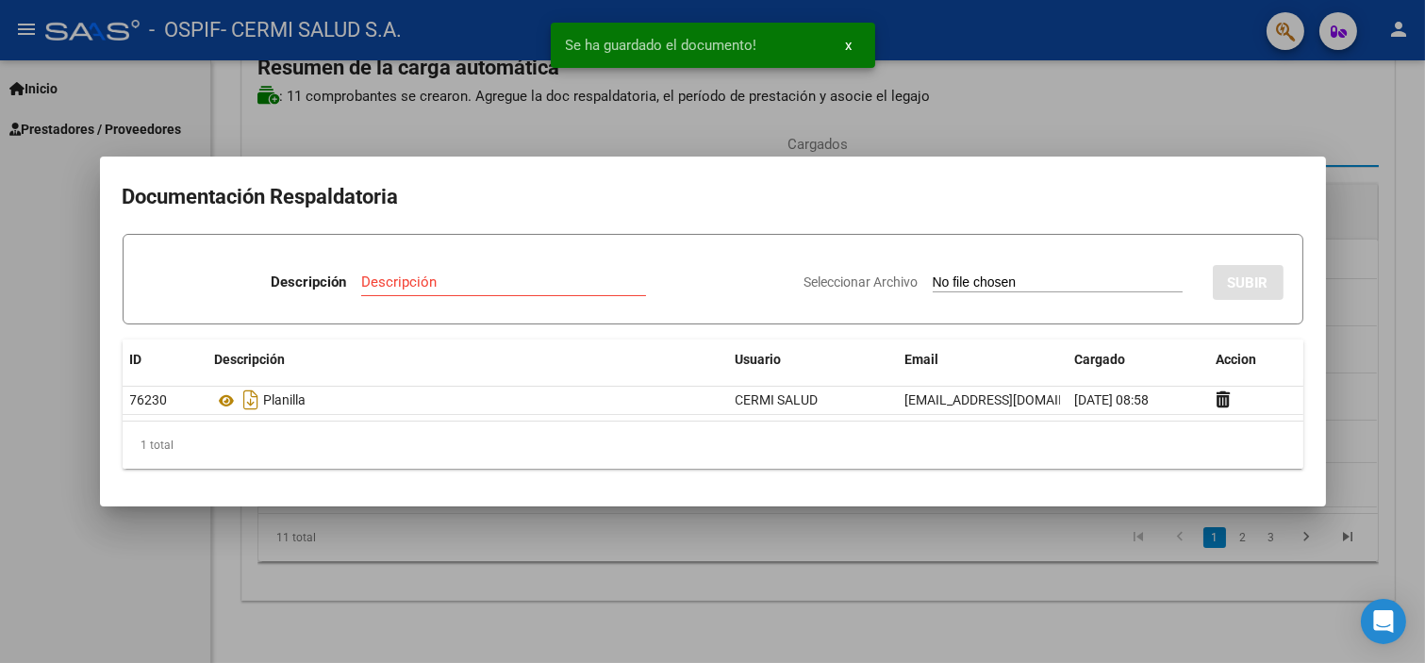
click at [58, 287] on div at bounding box center [712, 331] width 1425 height 663
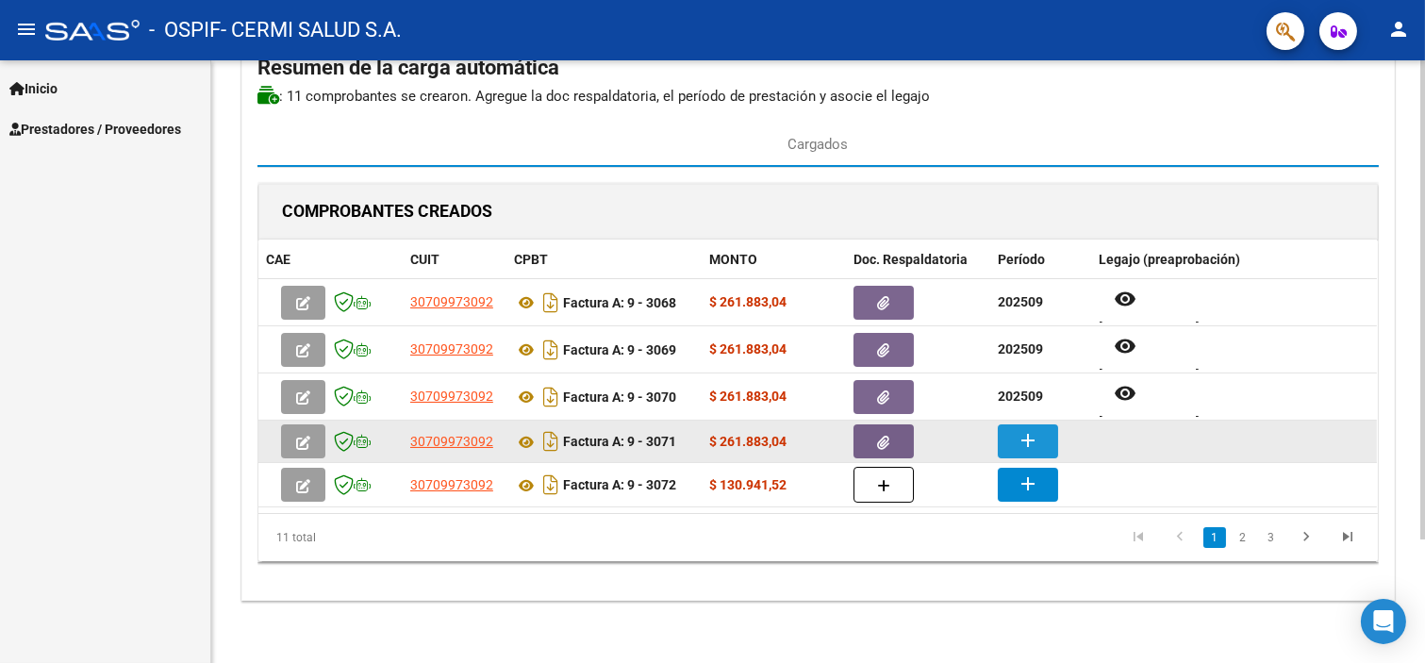
click at [1031, 440] on mat-icon "add" at bounding box center [1028, 440] width 23 height 23
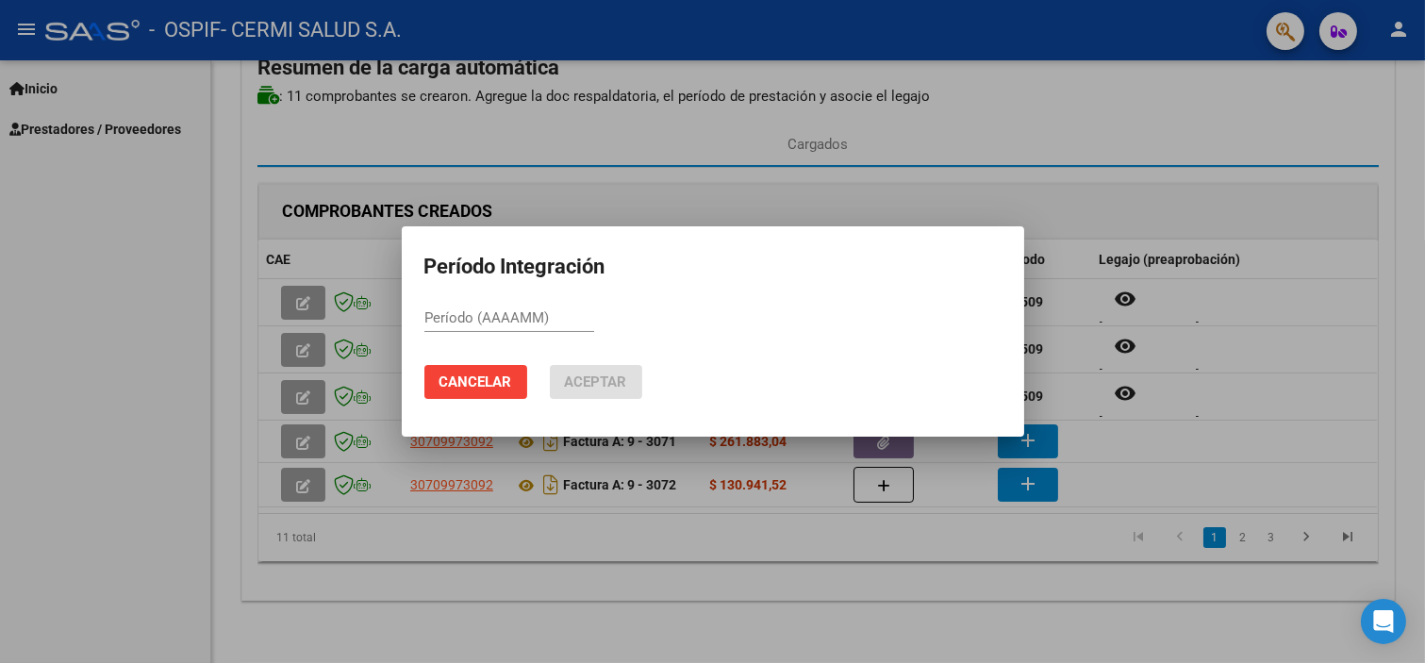
drag, startPoint x: 505, startPoint y: 330, endPoint x: 474, endPoint y: 316, distance: 33.3
click at [474, 316] on input "Período (AAAAMM)" at bounding box center [509, 317] width 170 height 17
type input "202509"
click at [577, 374] on span "Aceptar" at bounding box center [596, 382] width 62 height 17
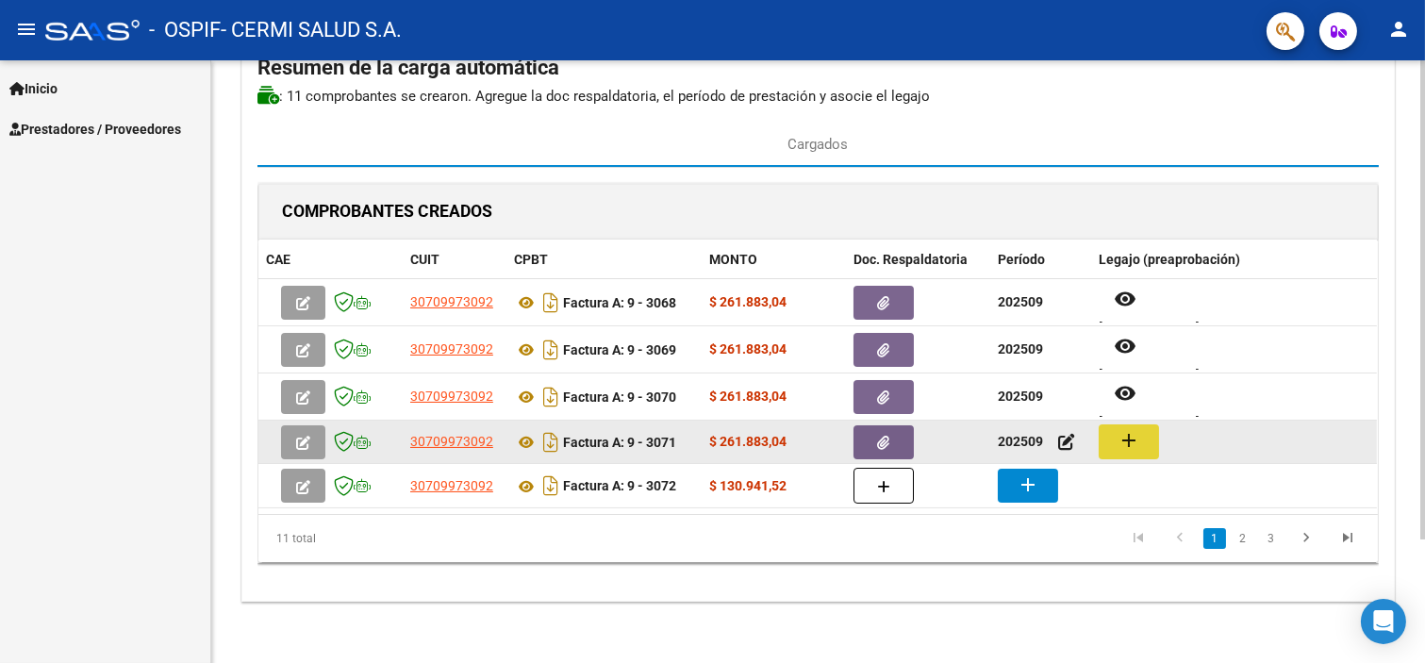
click at [1116, 441] on button "add" at bounding box center [1129, 441] width 60 height 35
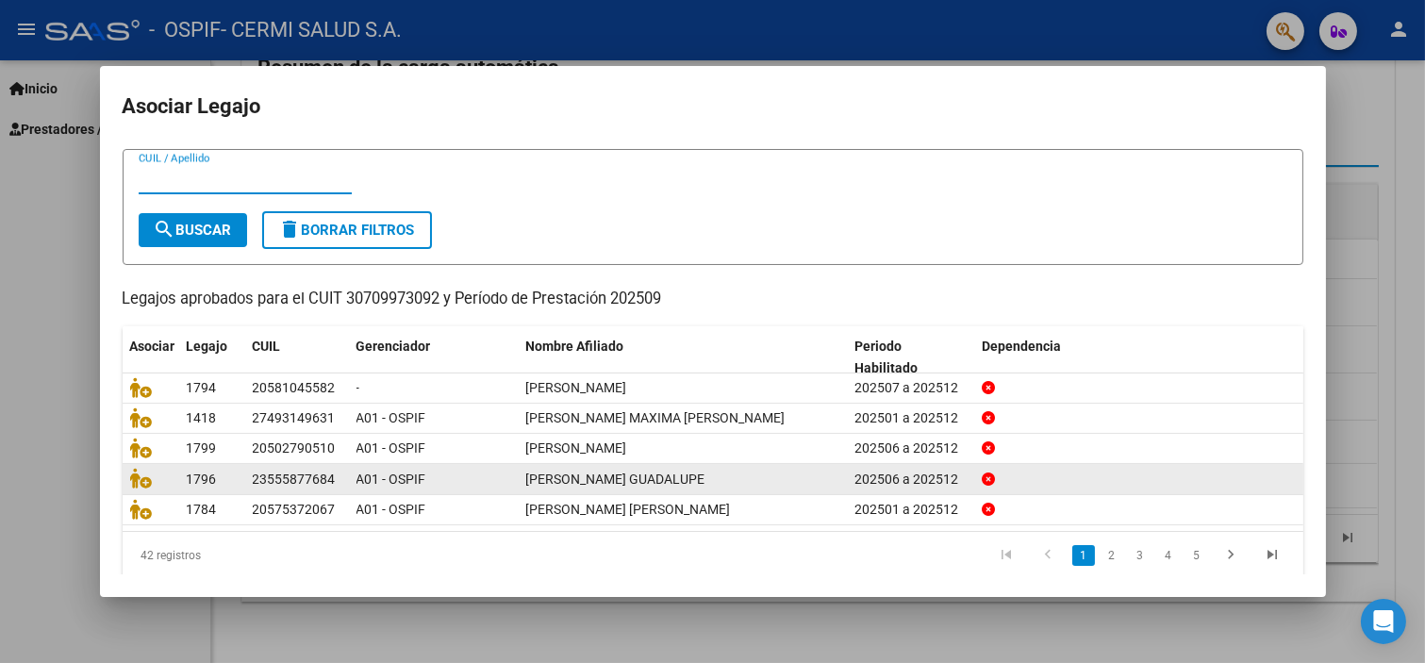
scroll to position [60, 0]
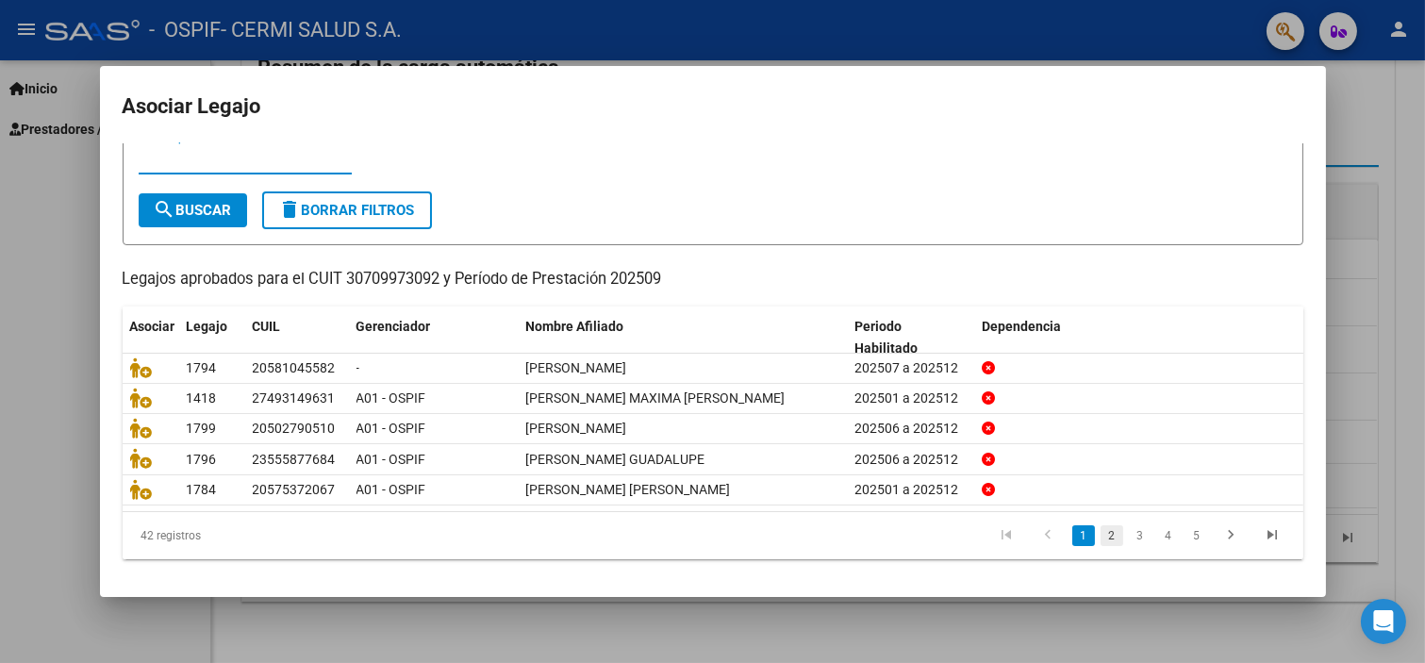
click at [1101, 539] on link "2" at bounding box center [1112, 535] width 23 height 21
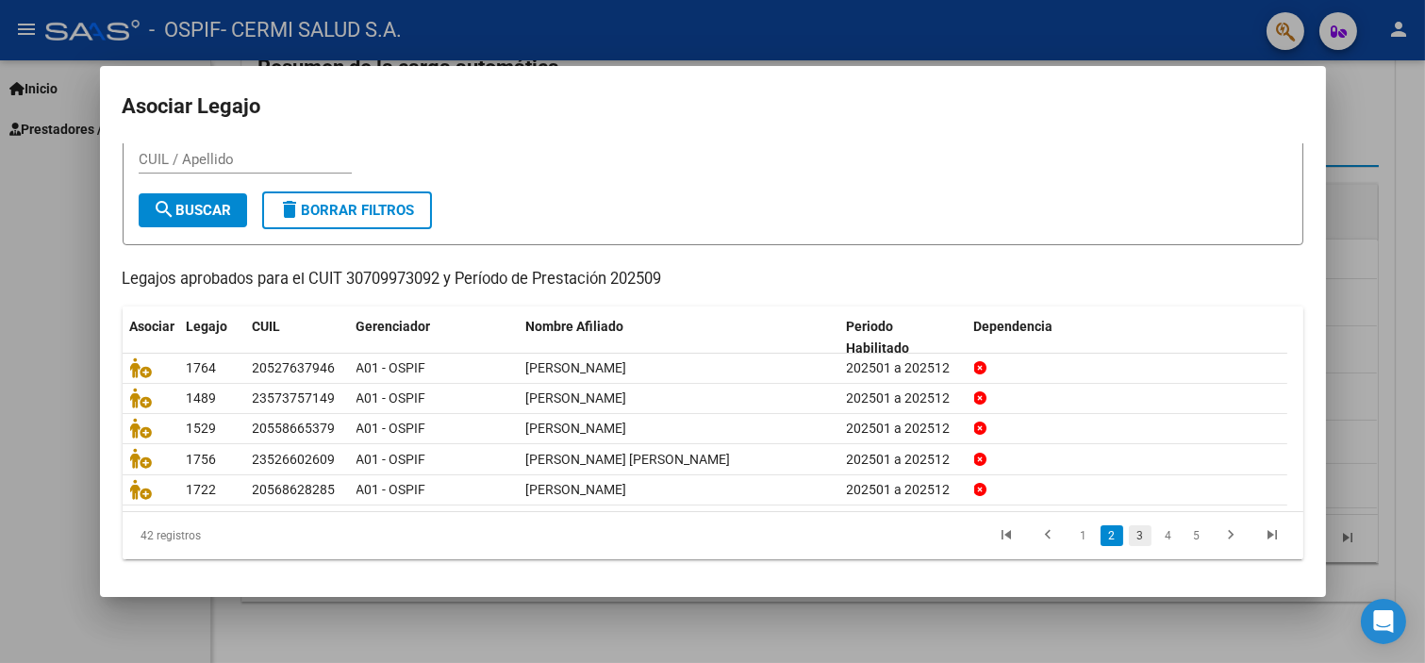
click at [1129, 531] on link "3" at bounding box center [1140, 535] width 23 height 21
click at [1163, 536] on link "4" at bounding box center [1168, 535] width 23 height 21
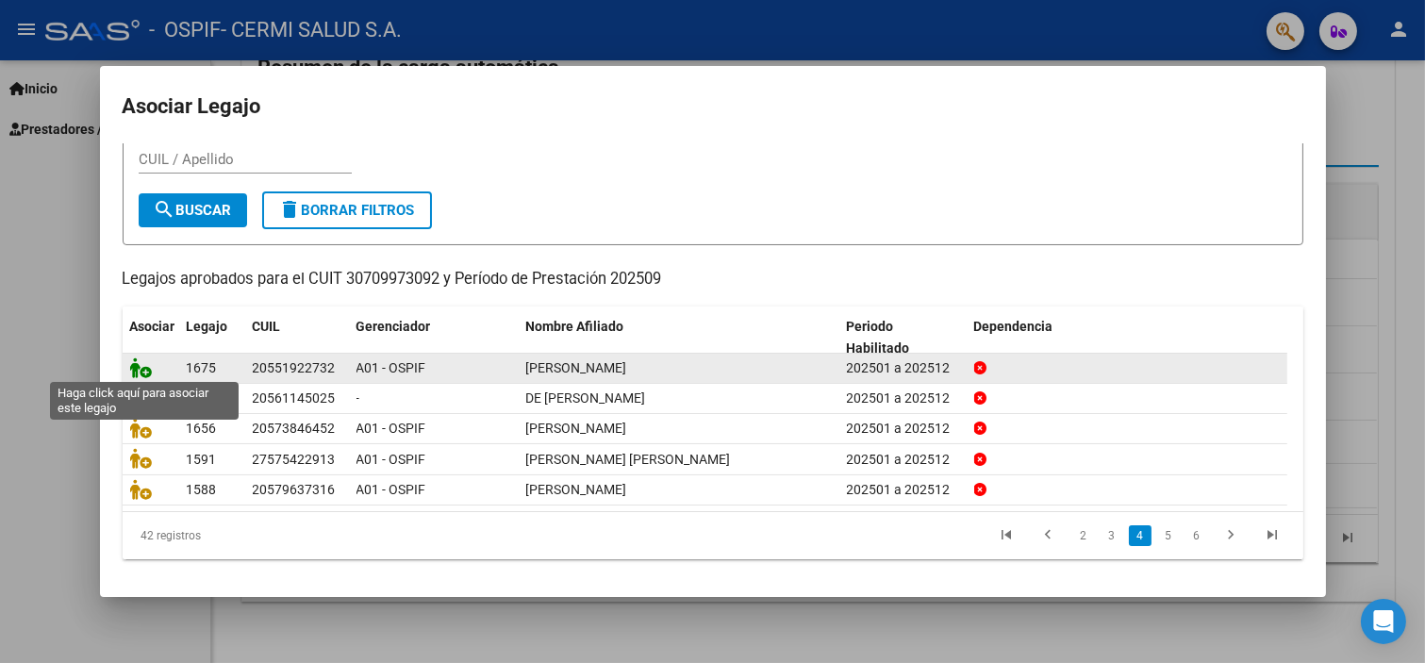
click at [137, 362] on icon at bounding box center [141, 367] width 23 height 21
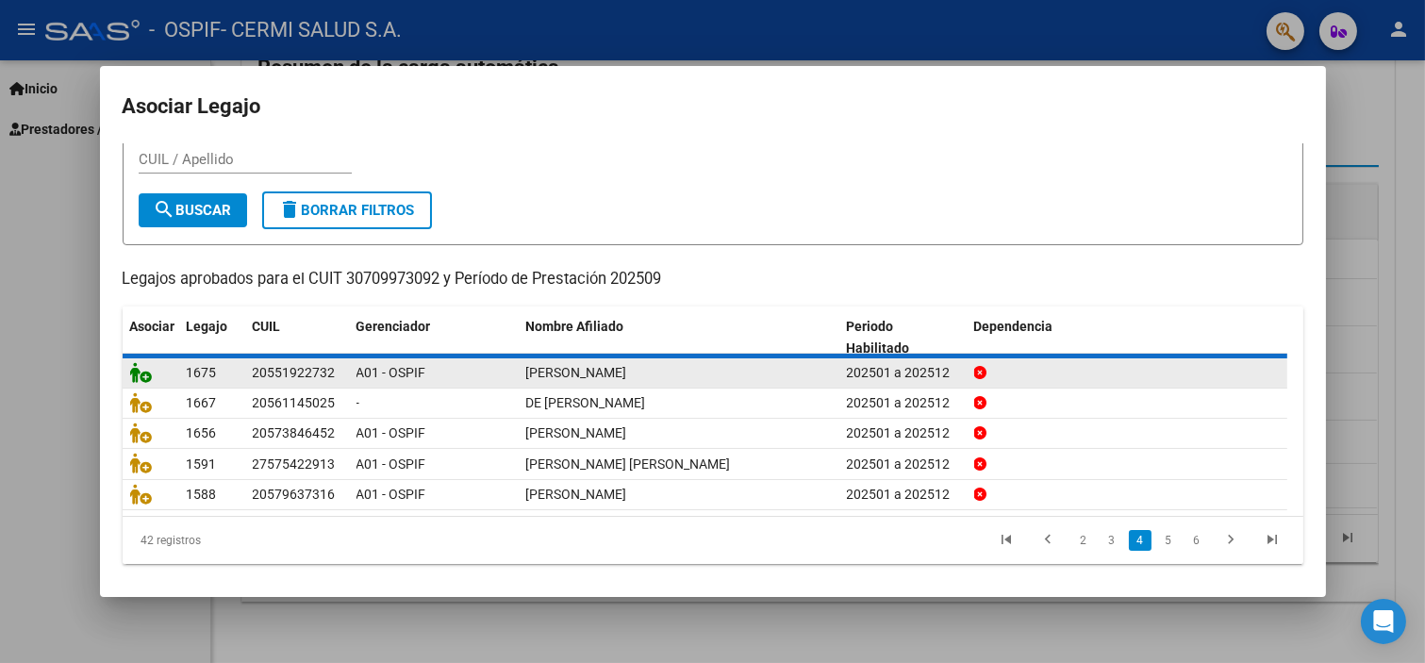
scroll to position [0, 0]
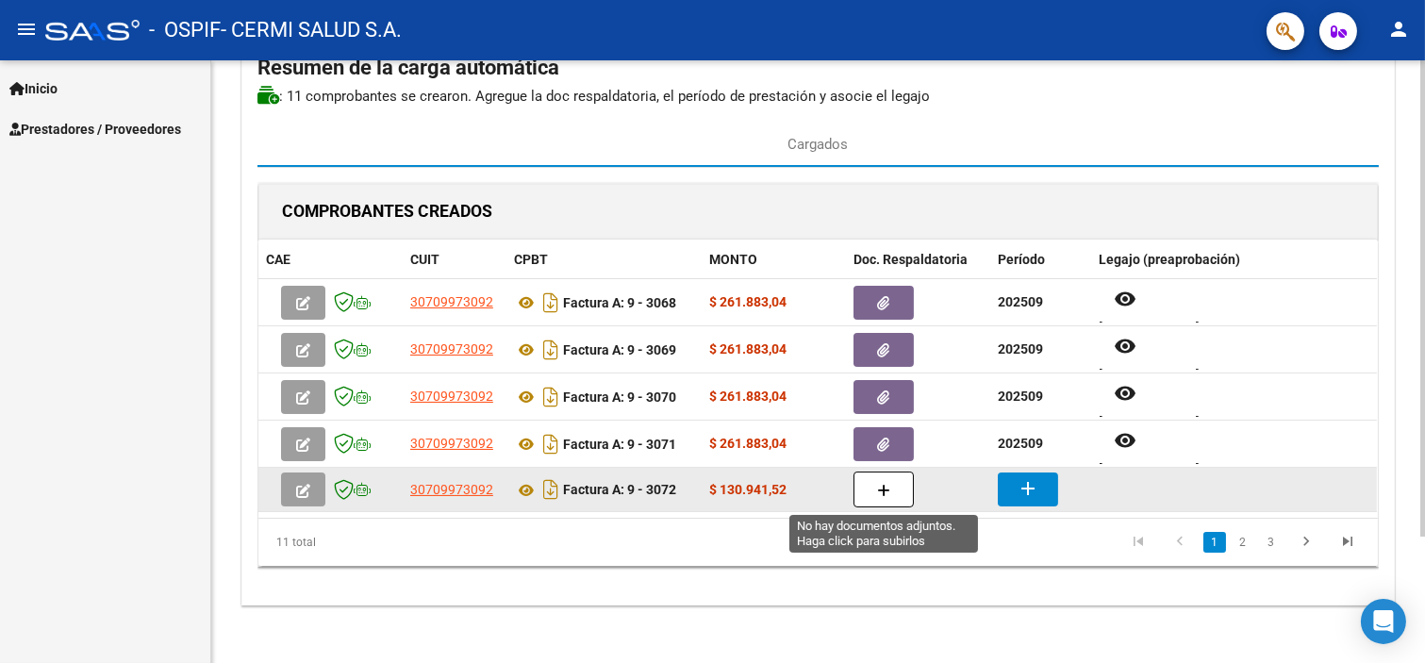
click at [878, 491] on icon "button" at bounding box center [883, 491] width 13 height 14
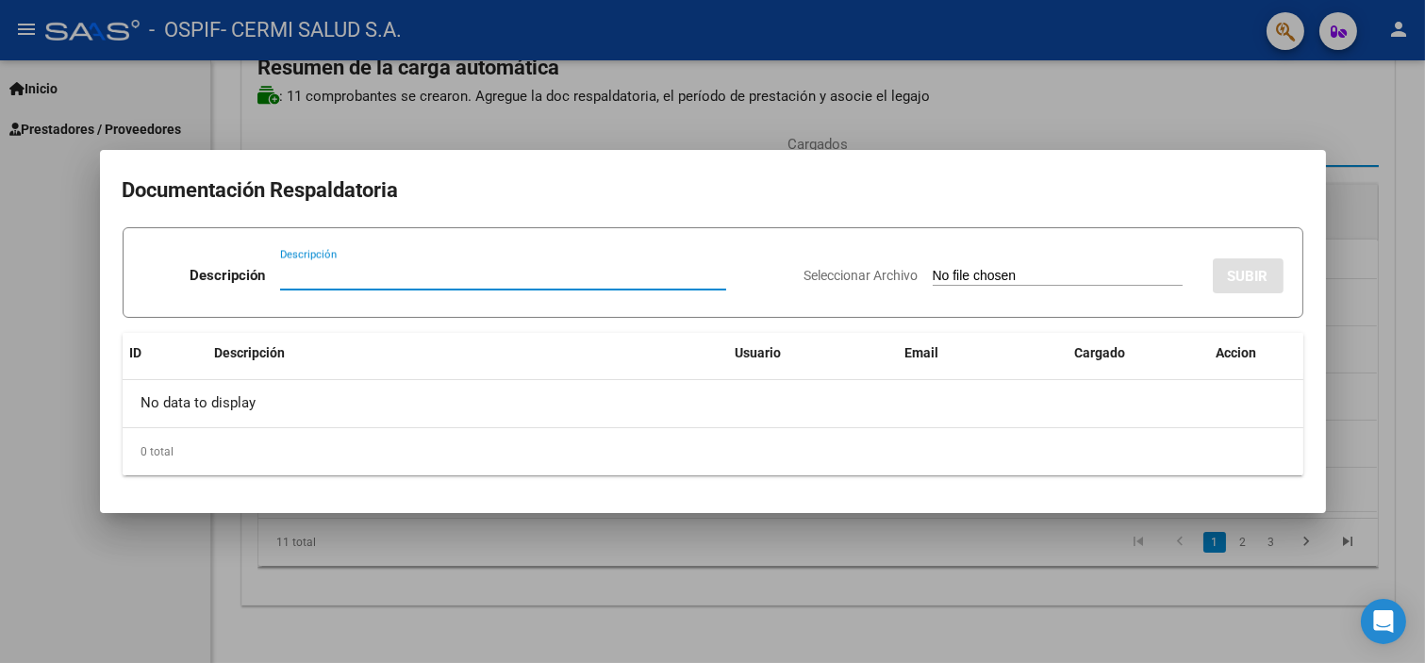
click at [933, 270] on input "Seleccionar Archivo" at bounding box center [1058, 277] width 250 height 18
type input "C:\fakepath\[PERSON_NAME].pdf"
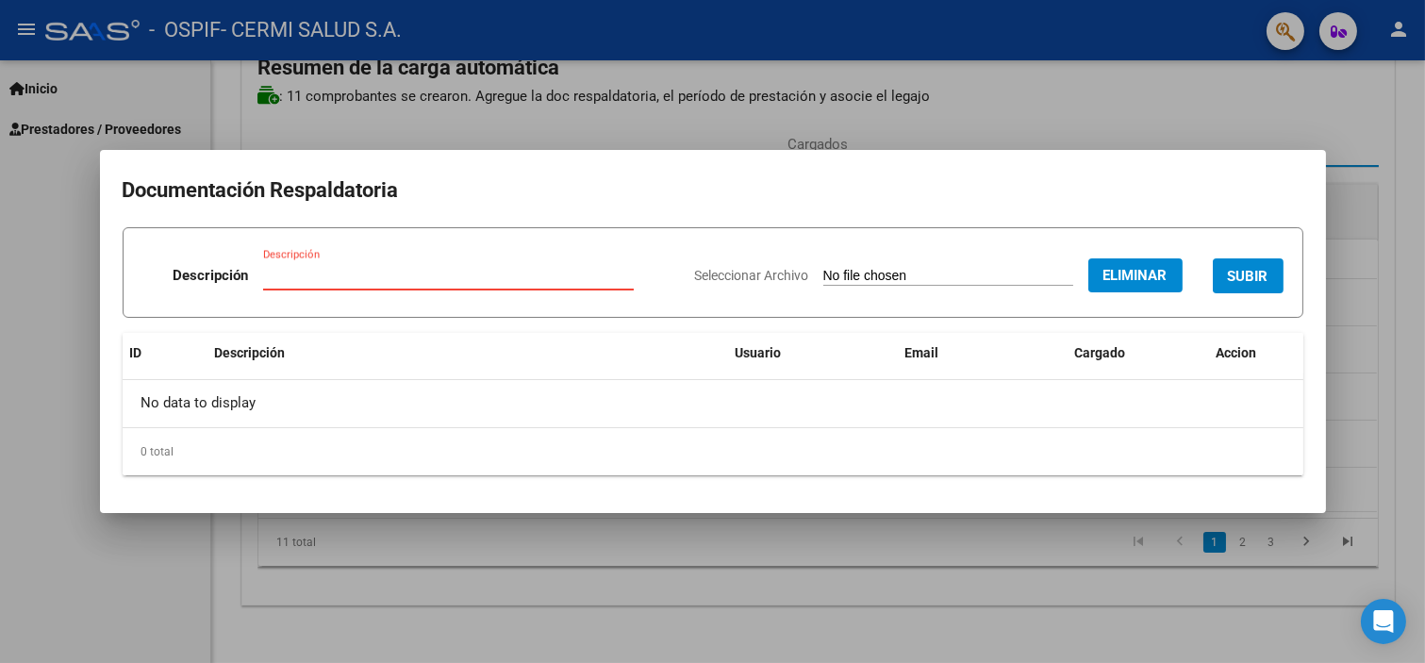
paste input "planilla"
type input "planilla"
click at [1232, 277] on span "SUBIR" at bounding box center [1248, 276] width 41 height 17
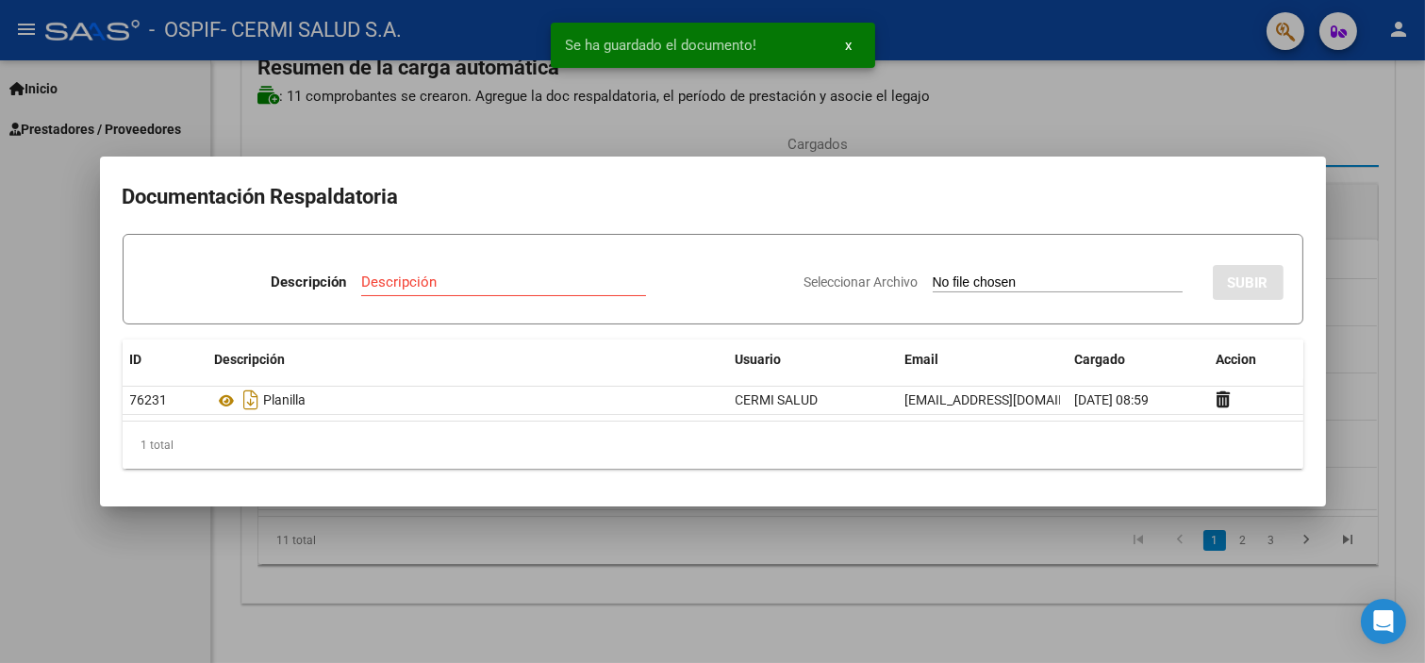
click at [82, 469] on div at bounding box center [712, 331] width 1425 height 663
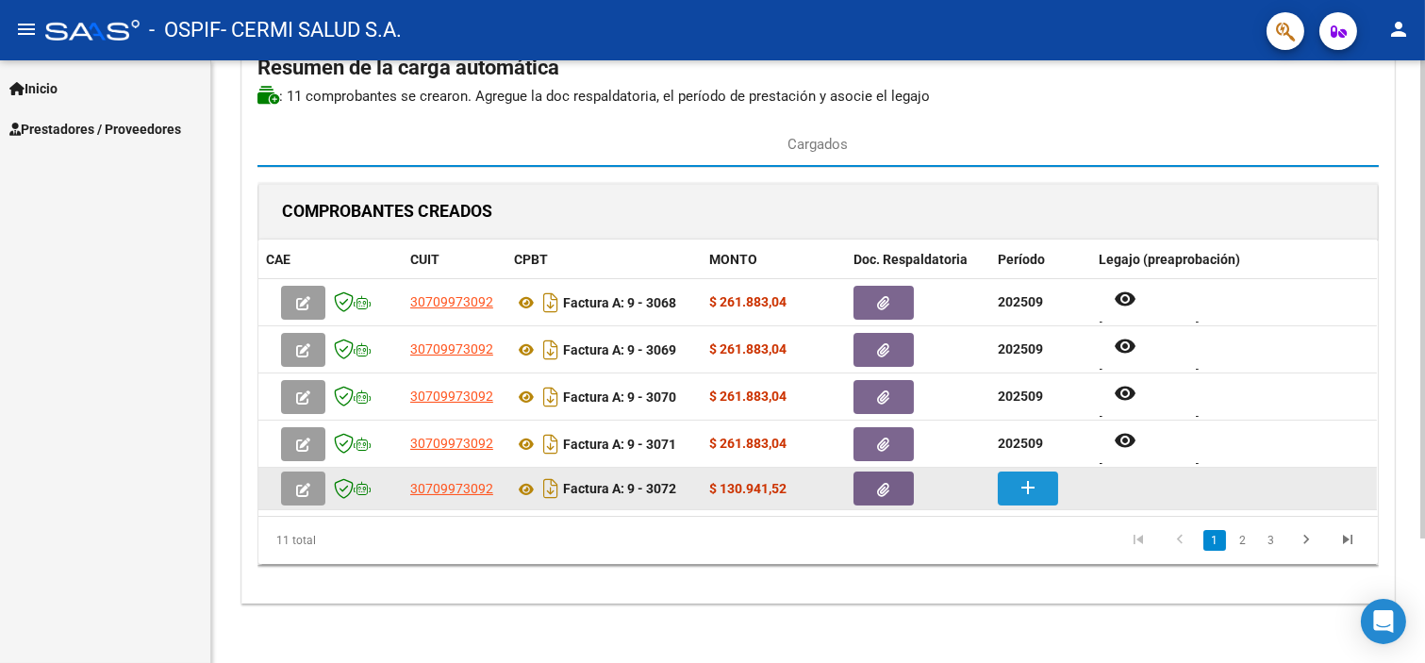
click at [1039, 489] on mat-icon "add" at bounding box center [1028, 487] width 23 height 23
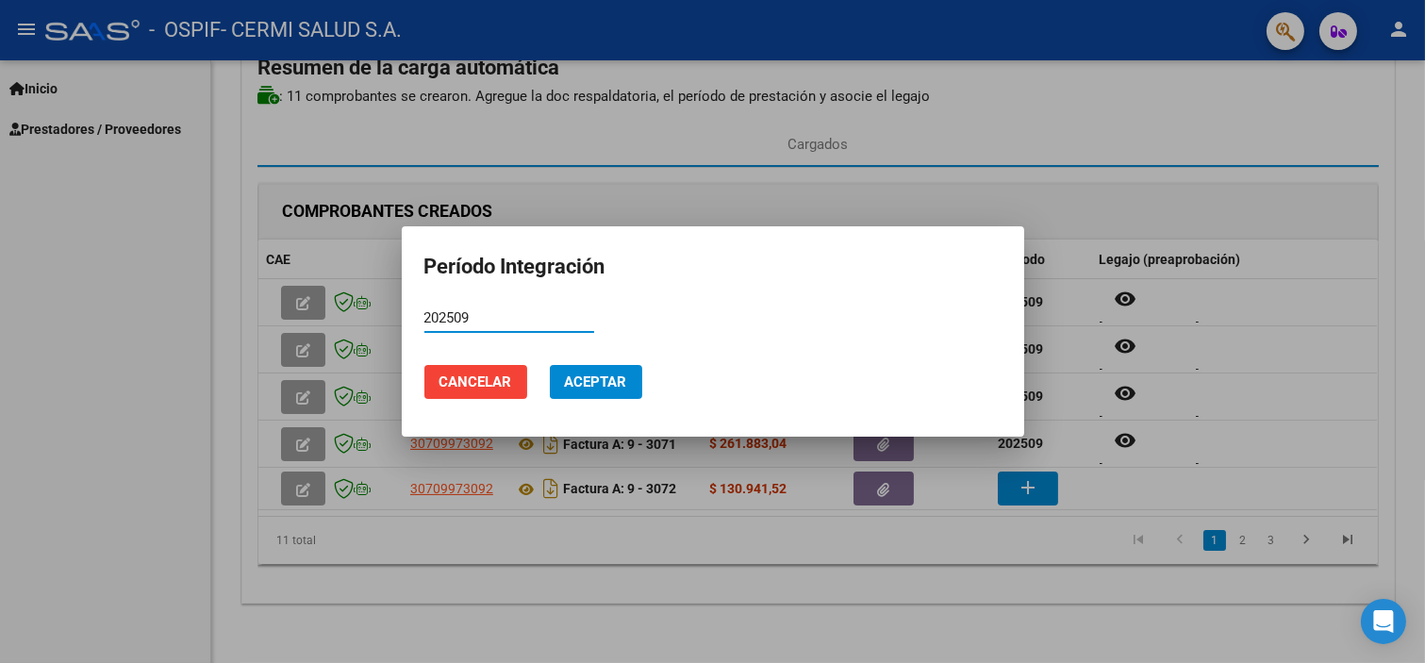
type input "202509"
click at [605, 374] on span "Aceptar" at bounding box center [596, 382] width 62 height 17
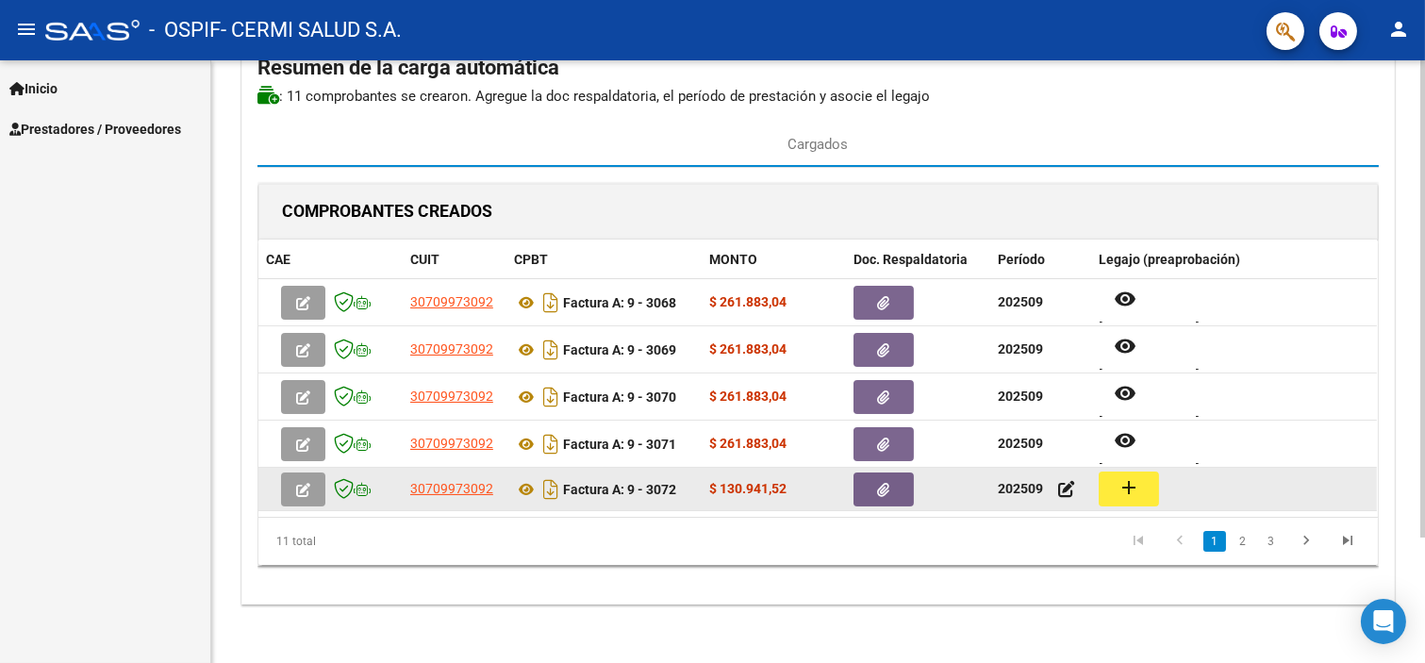
click at [1138, 491] on mat-icon "add" at bounding box center [1129, 487] width 23 height 23
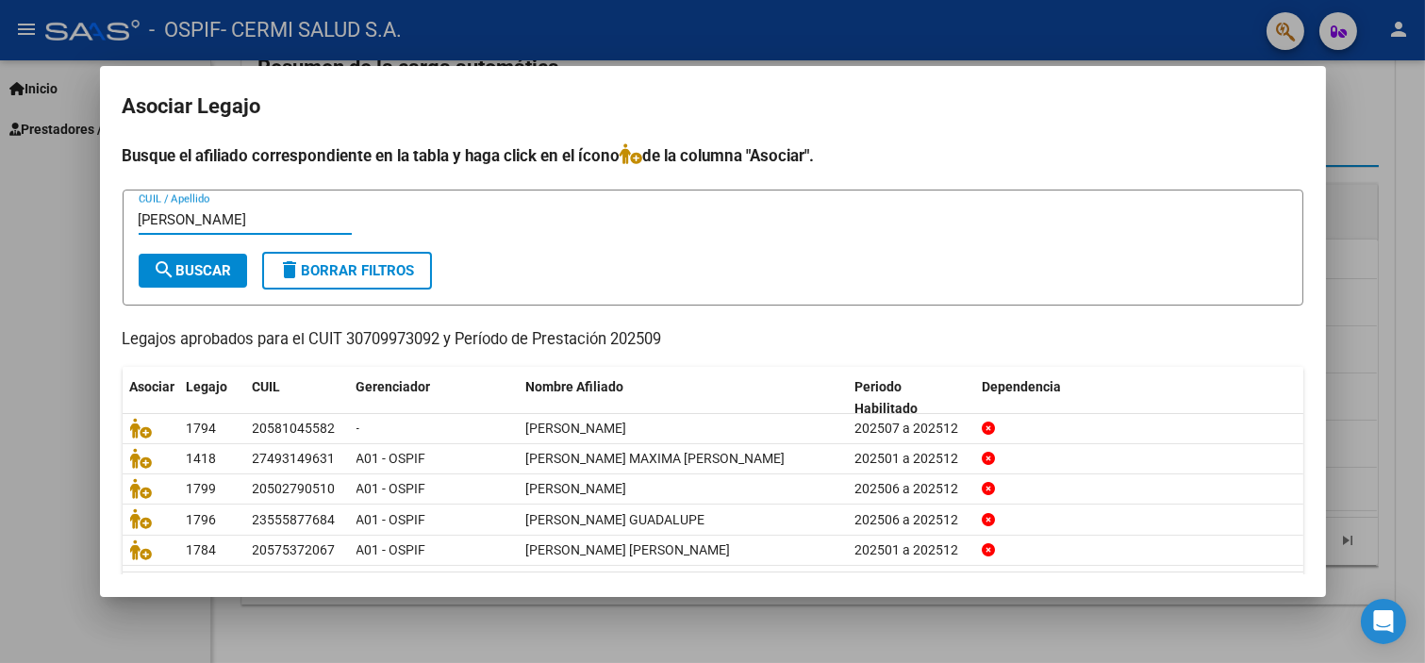
type input "[PERSON_NAME]"
click at [220, 266] on span "search Buscar" at bounding box center [193, 270] width 78 height 17
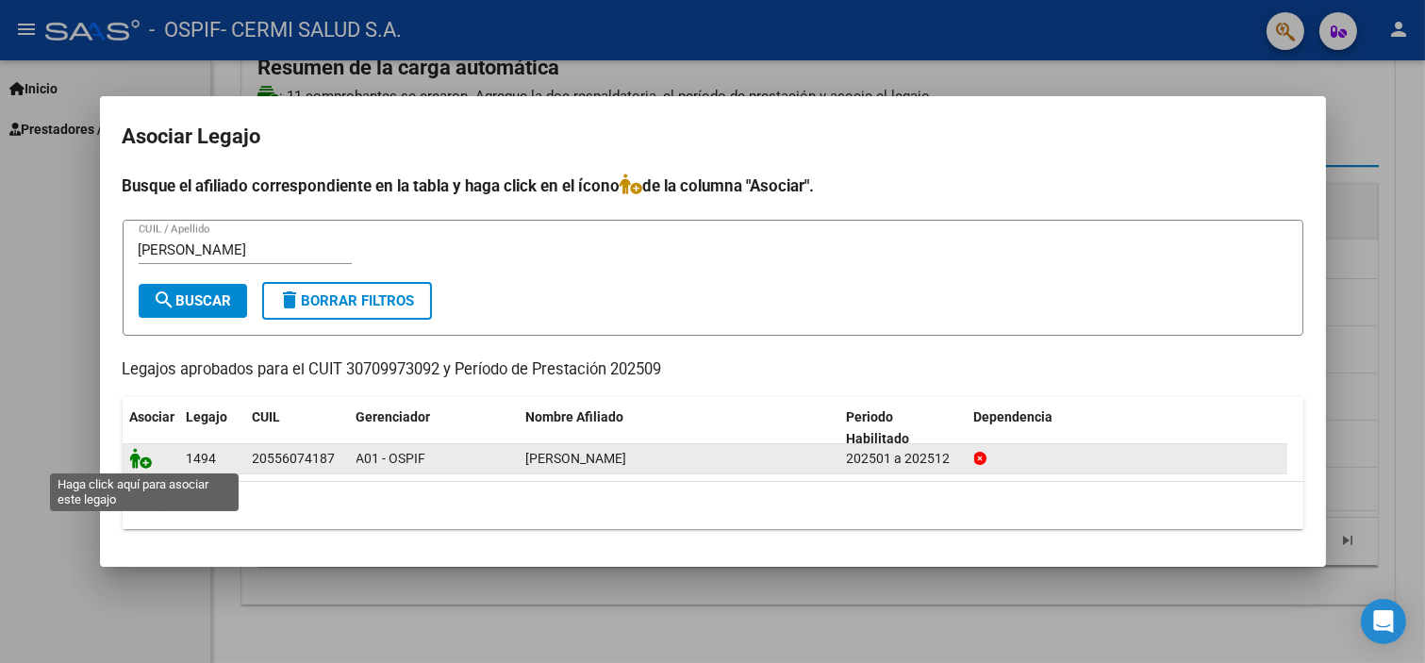
click at [138, 458] on icon at bounding box center [141, 458] width 23 height 21
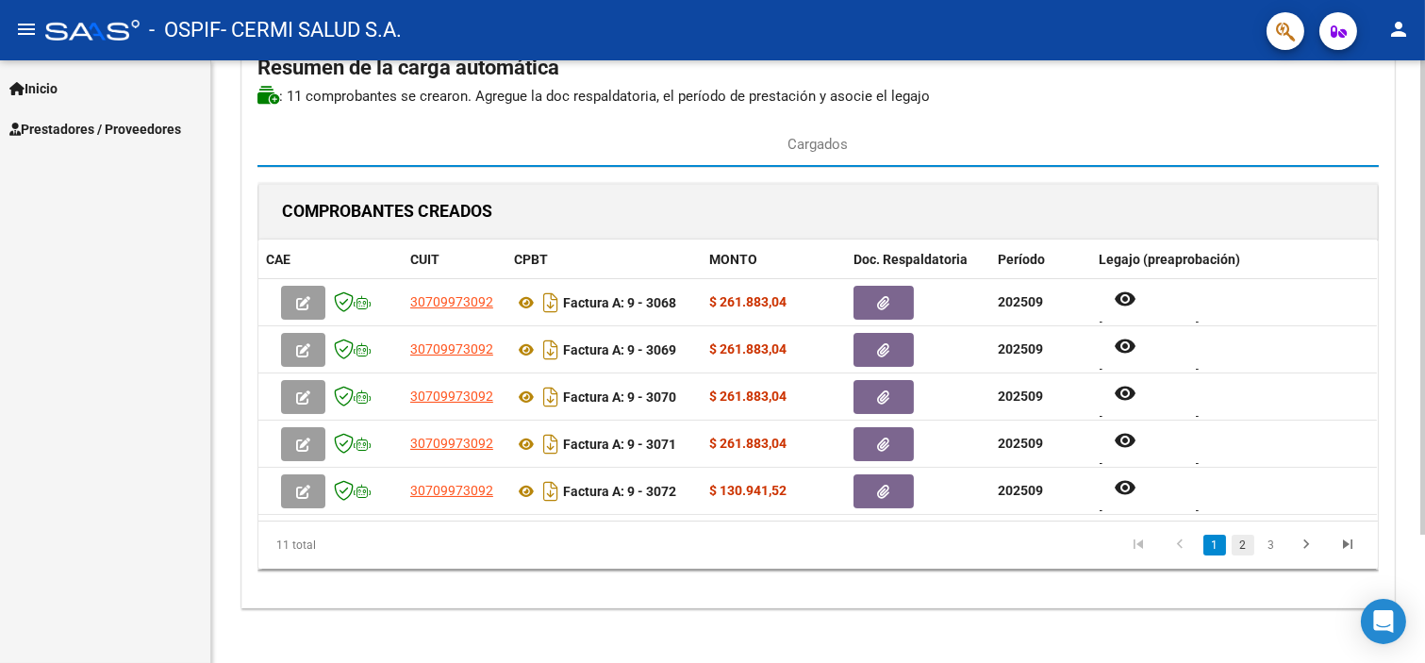
click at [1239, 547] on link "2" at bounding box center [1243, 545] width 23 height 21
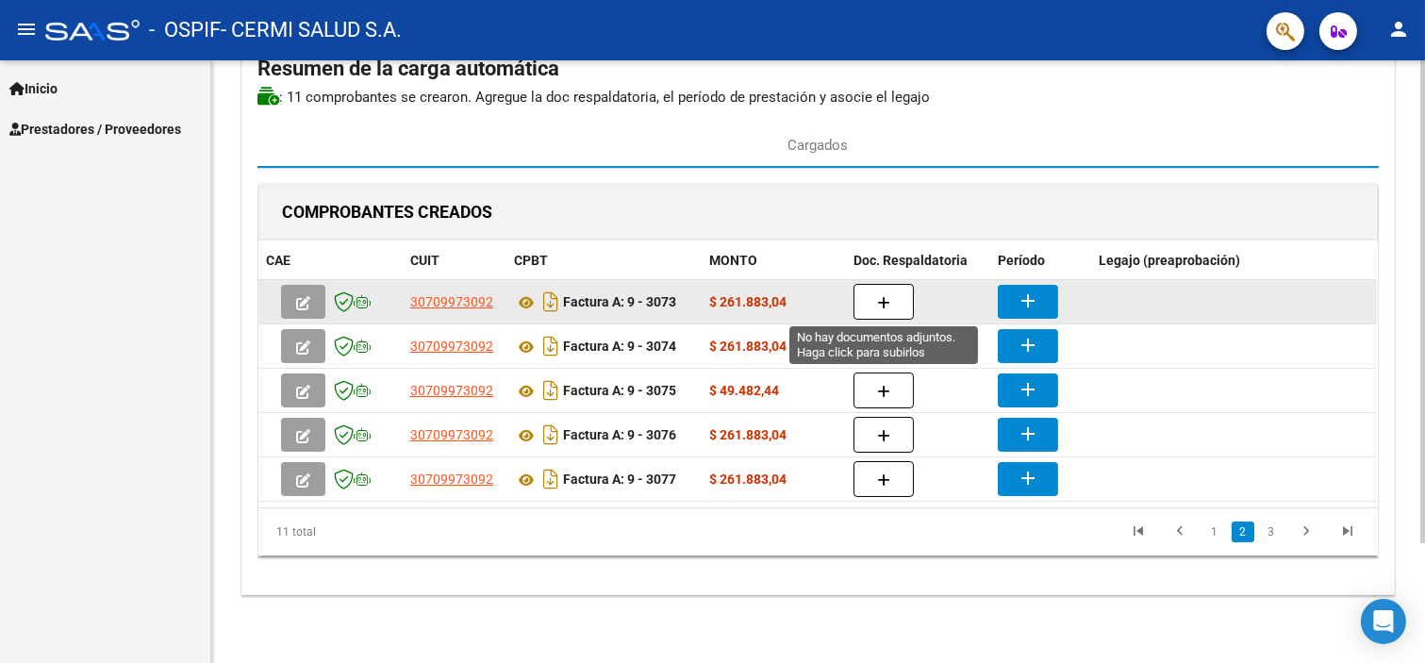
click at [888, 298] on icon "button" at bounding box center [883, 303] width 13 height 14
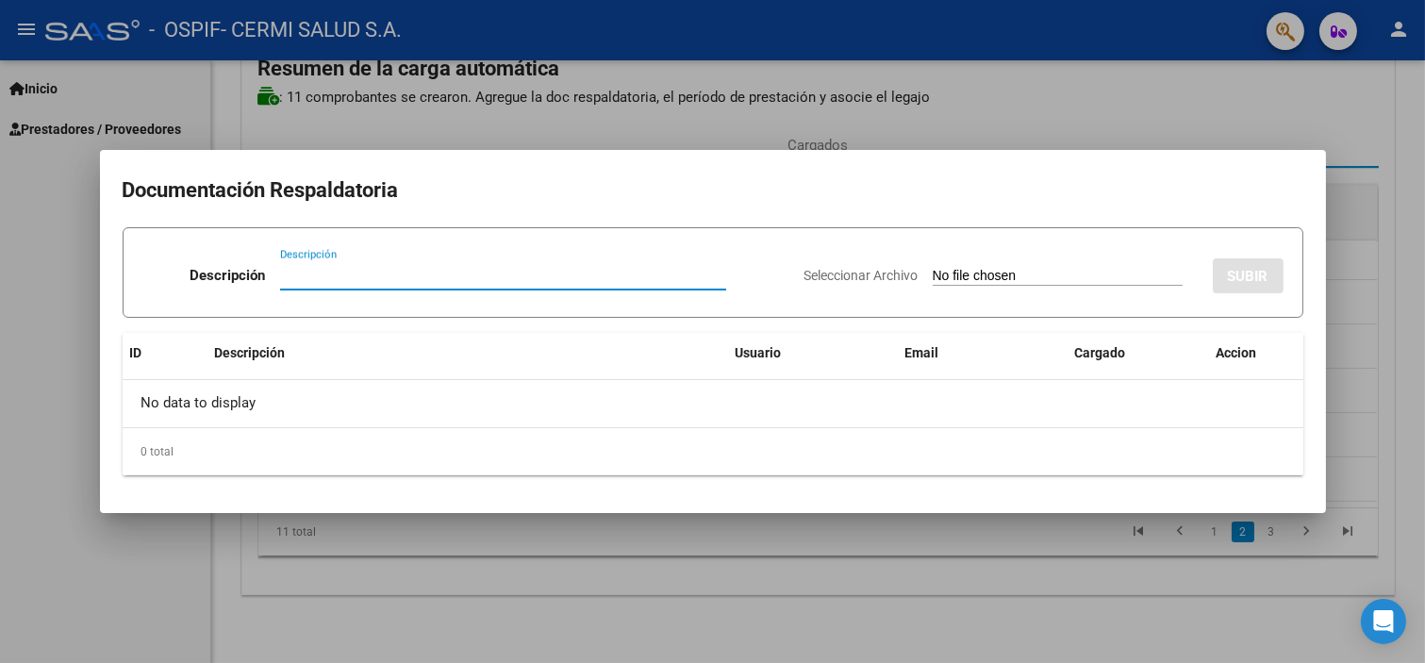
paste input "planilla"
type input "planilla"
click at [933, 271] on input "Seleccionar Archivo" at bounding box center [1058, 277] width 250 height 18
type input "C:\fakepath\[PERSON_NAME].pdf"
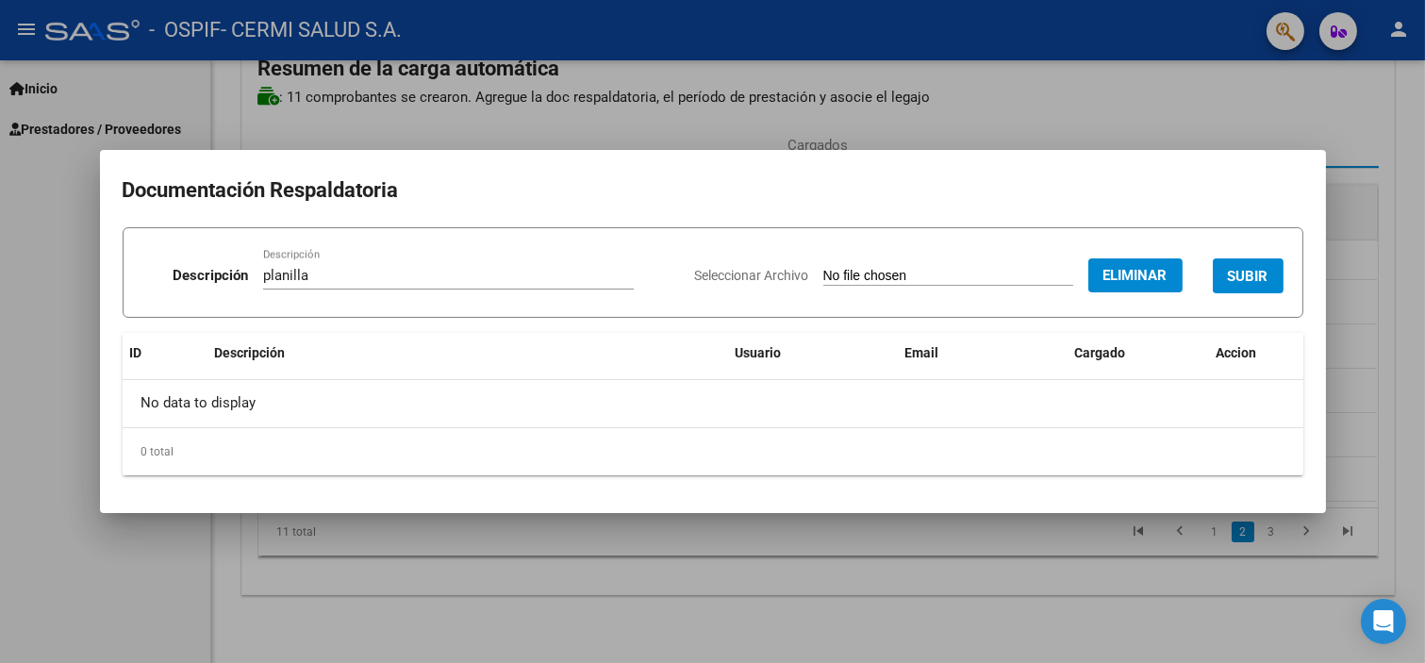
click at [1252, 268] on span "SUBIR" at bounding box center [1248, 276] width 41 height 17
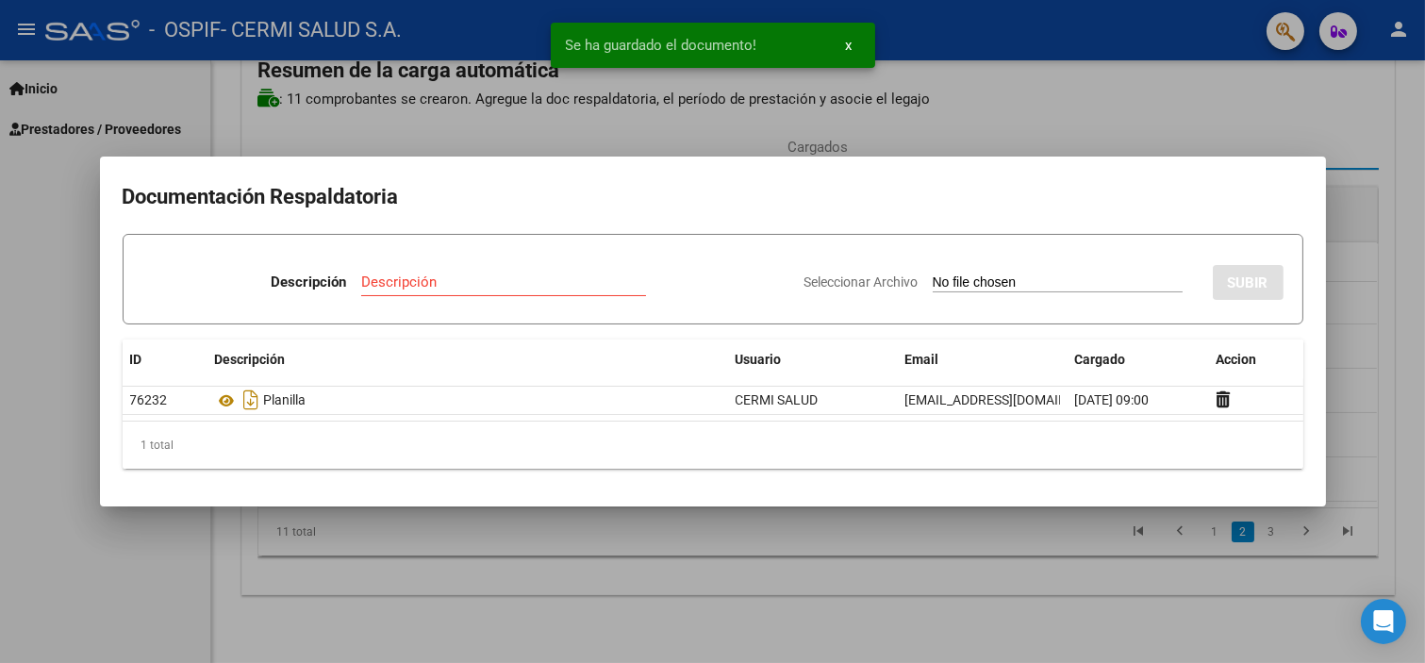
click at [0, 450] on div at bounding box center [712, 331] width 1425 height 663
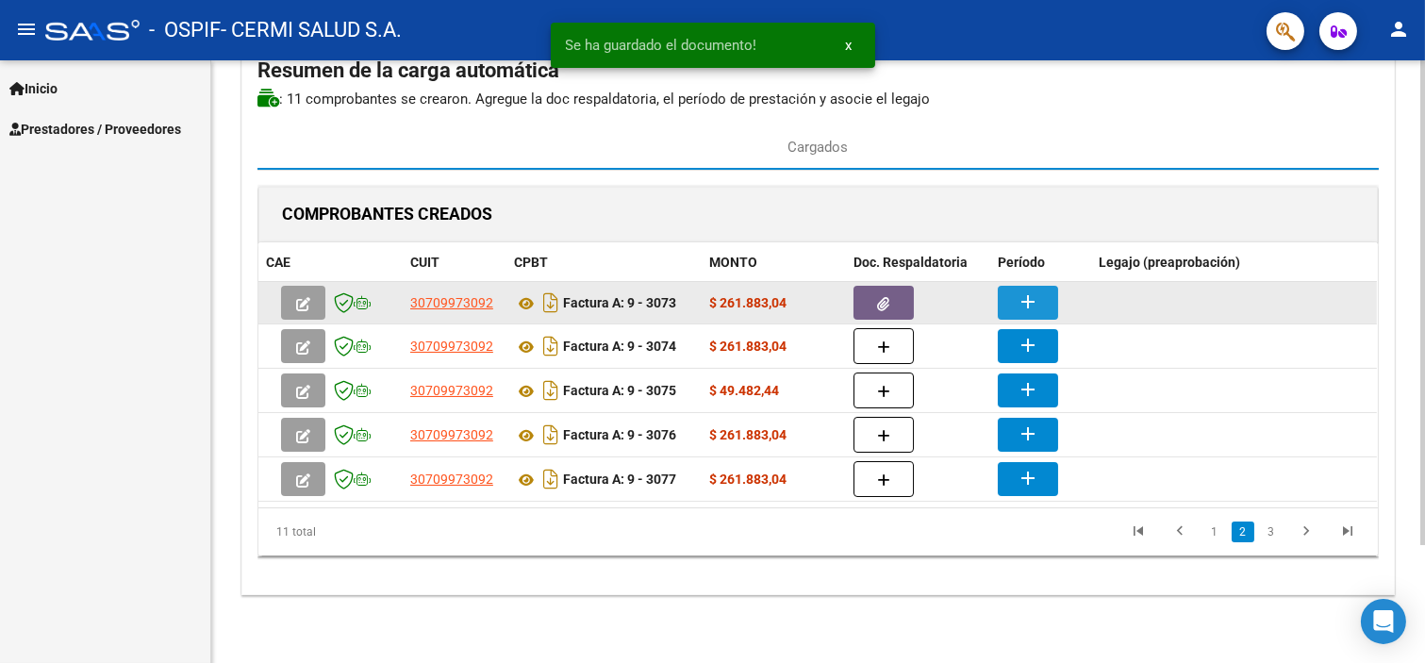
click at [1022, 293] on mat-icon "add" at bounding box center [1028, 302] width 23 height 23
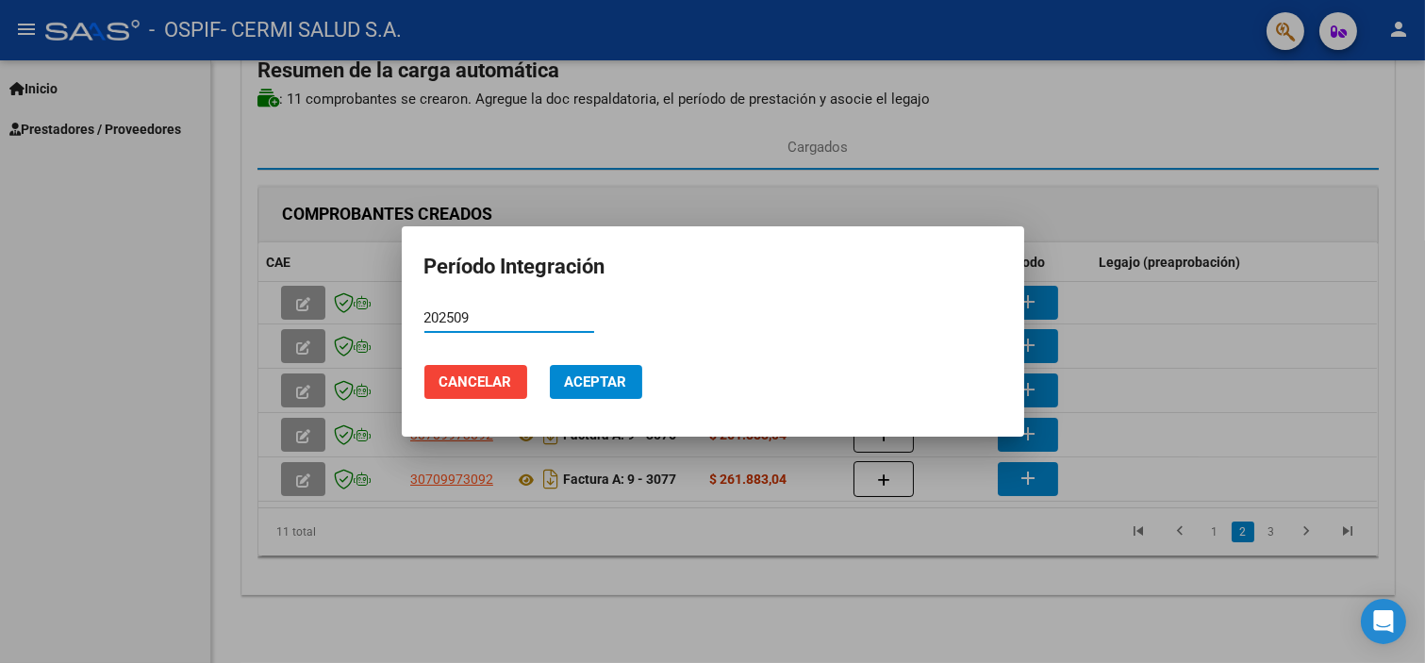
type input "202509"
click at [590, 391] on button "Aceptar" at bounding box center [596, 382] width 92 height 34
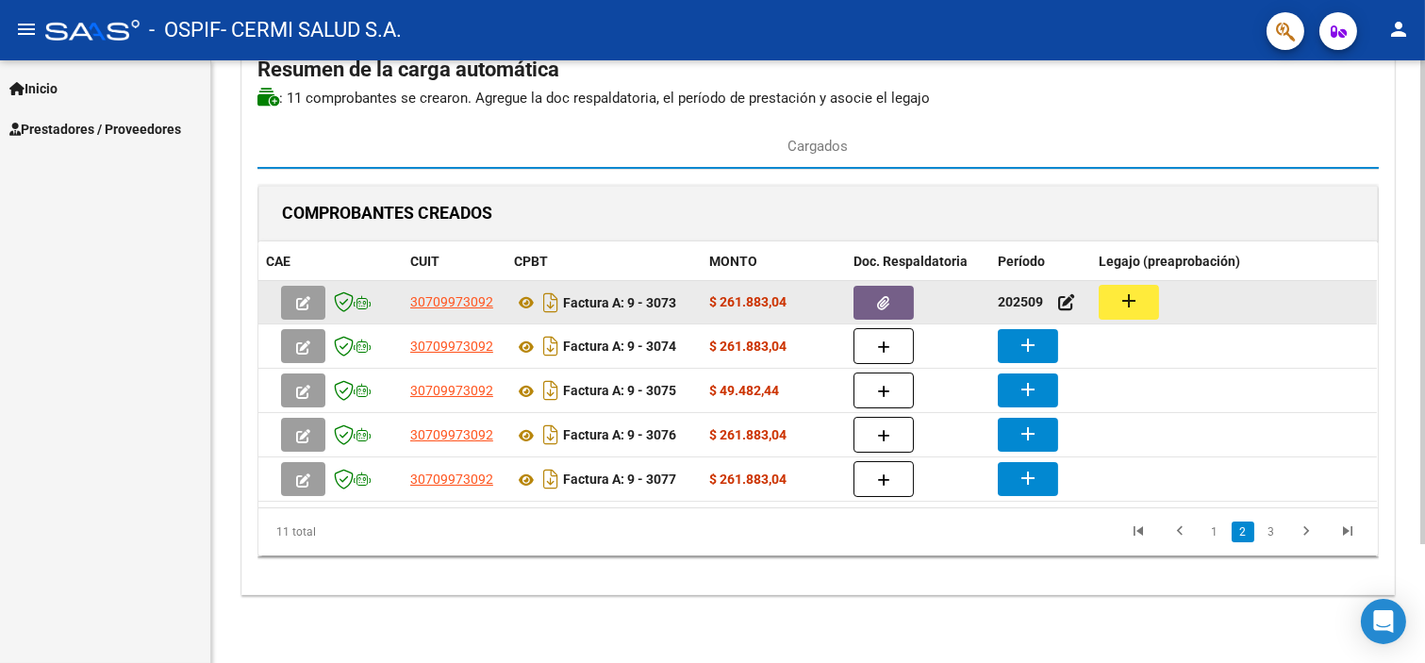
click at [1129, 298] on mat-icon "add" at bounding box center [1129, 301] width 23 height 23
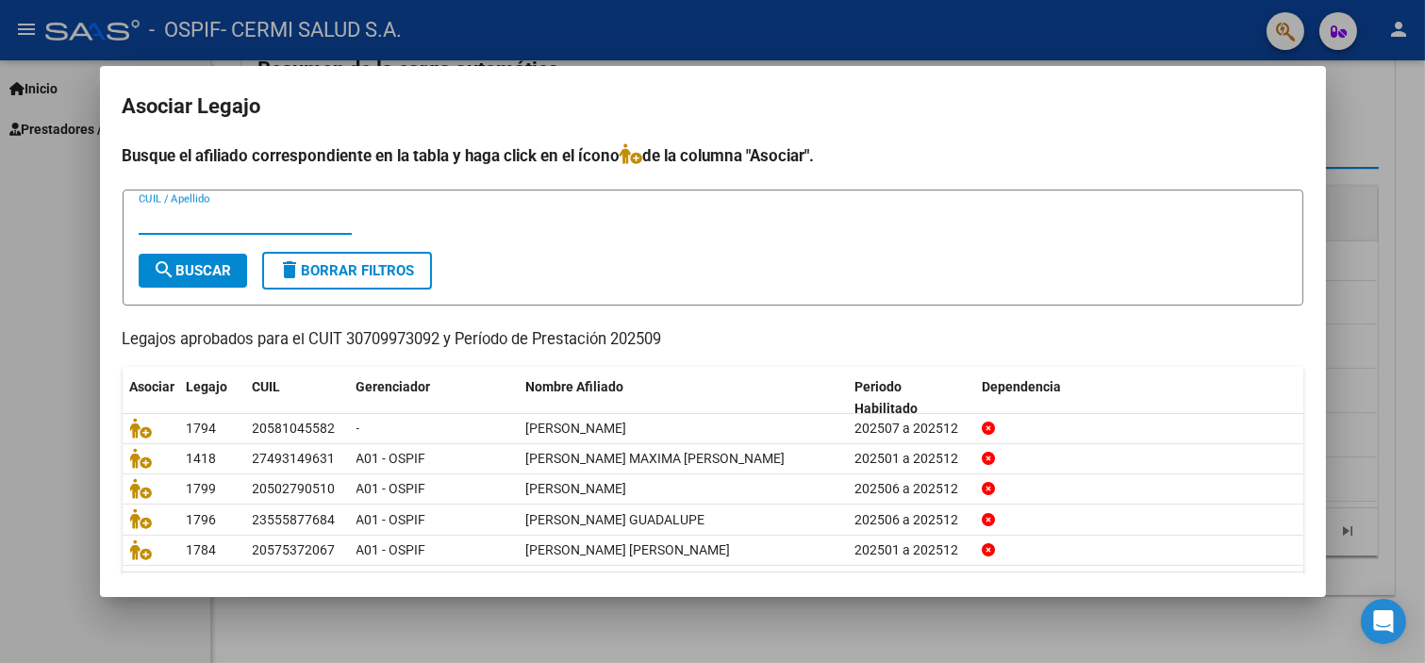
click at [245, 223] on input "CUIL / Apellido" at bounding box center [245, 219] width 213 height 17
type input "herrer"
click at [201, 245] on div "herrer CUIL / Apellido" at bounding box center [245, 229] width 213 height 46
click at [199, 262] on span "search Buscar" at bounding box center [193, 270] width 78 height 17
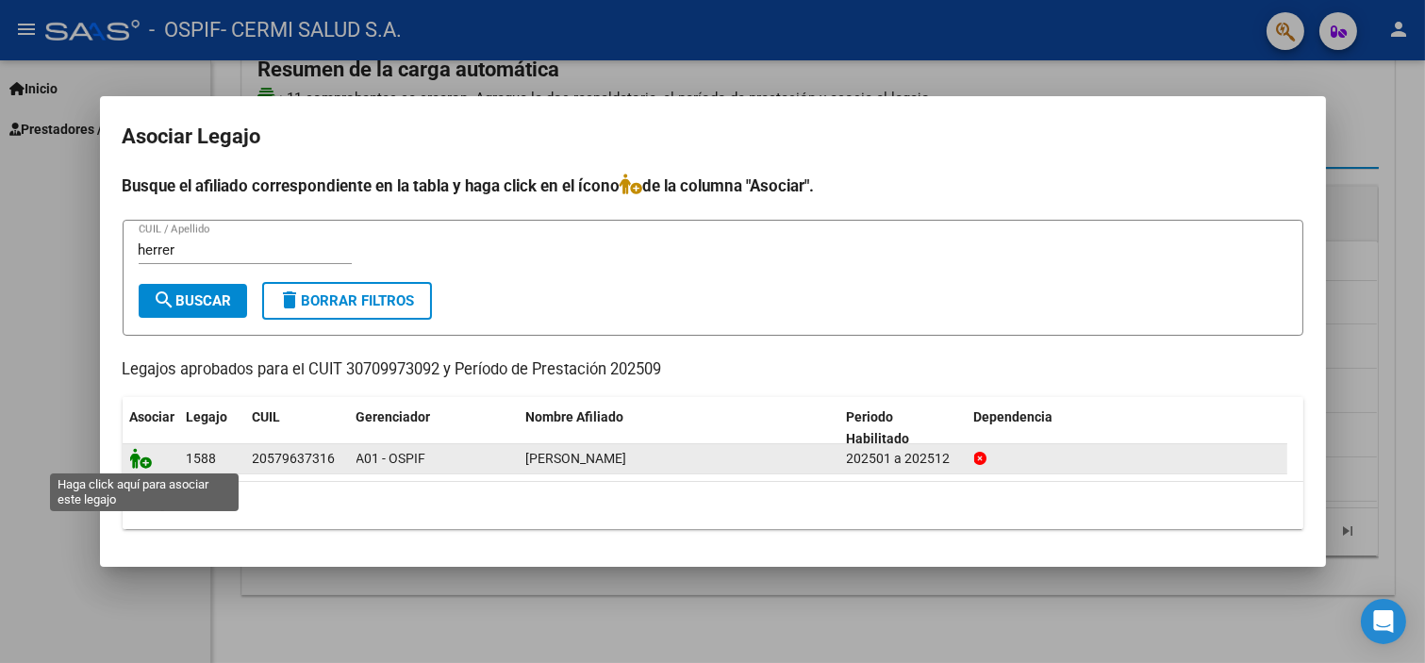
click at [140, 459] on icon at bounding box center [141, 458] width 23 height 21
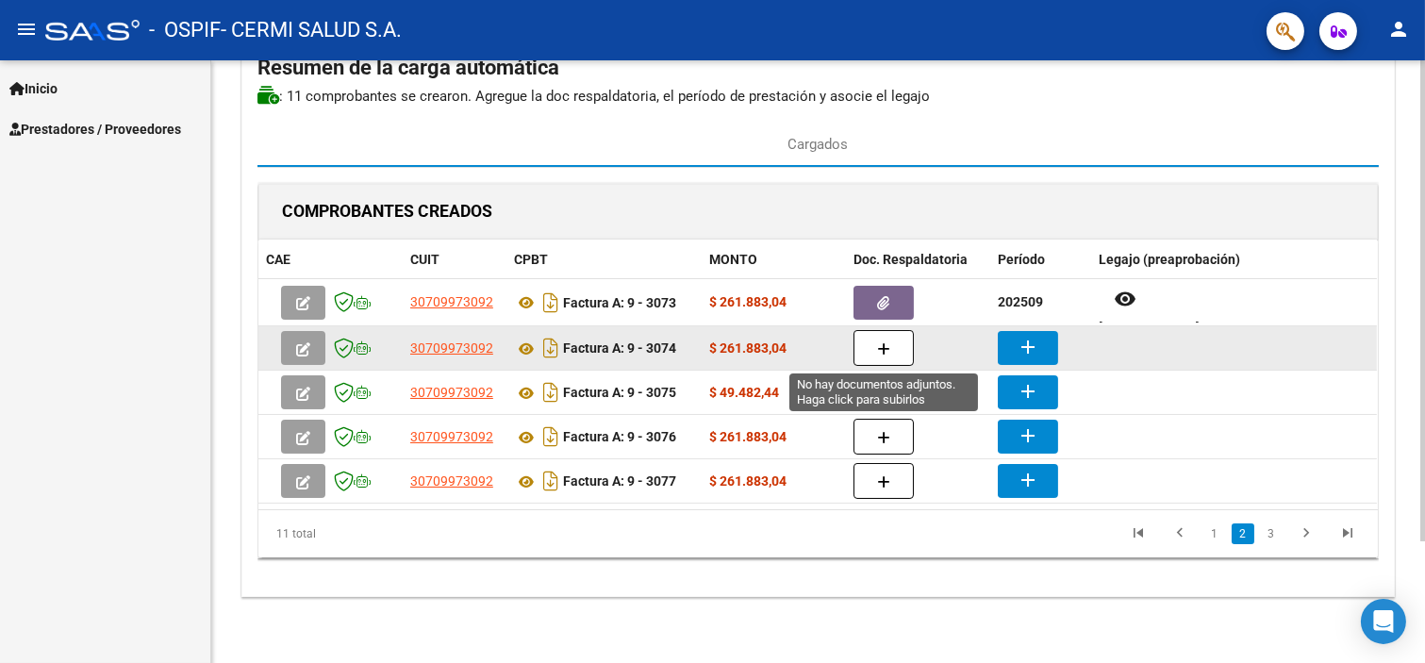
click at [868, 352] on button "button" at bounding box center [884, 348] width 60 height 36
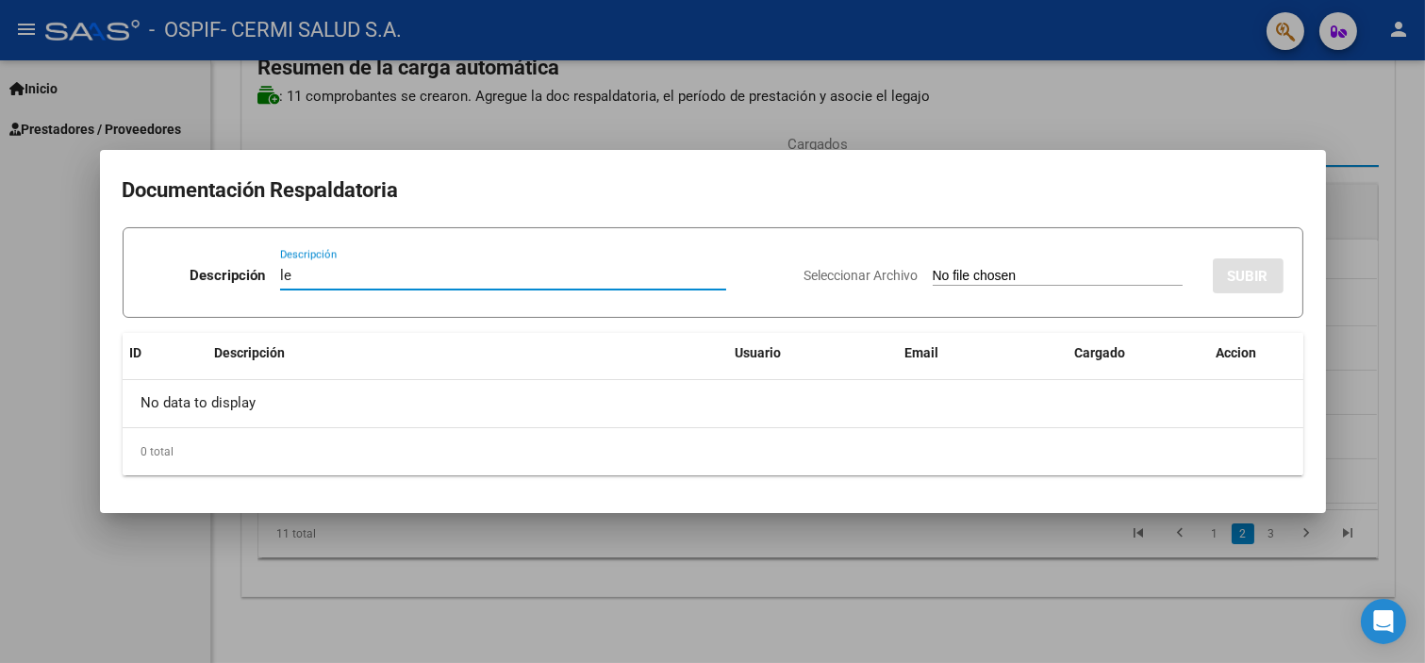
type input "l"
paste input "planilla"
type input "planilla"
click at [933, 275] on input "Seleccionar Archivo" at bounding box center [1058, 277] width 250 height 18
type input "C:\fakepath\[PERSON_NAME].pdf"
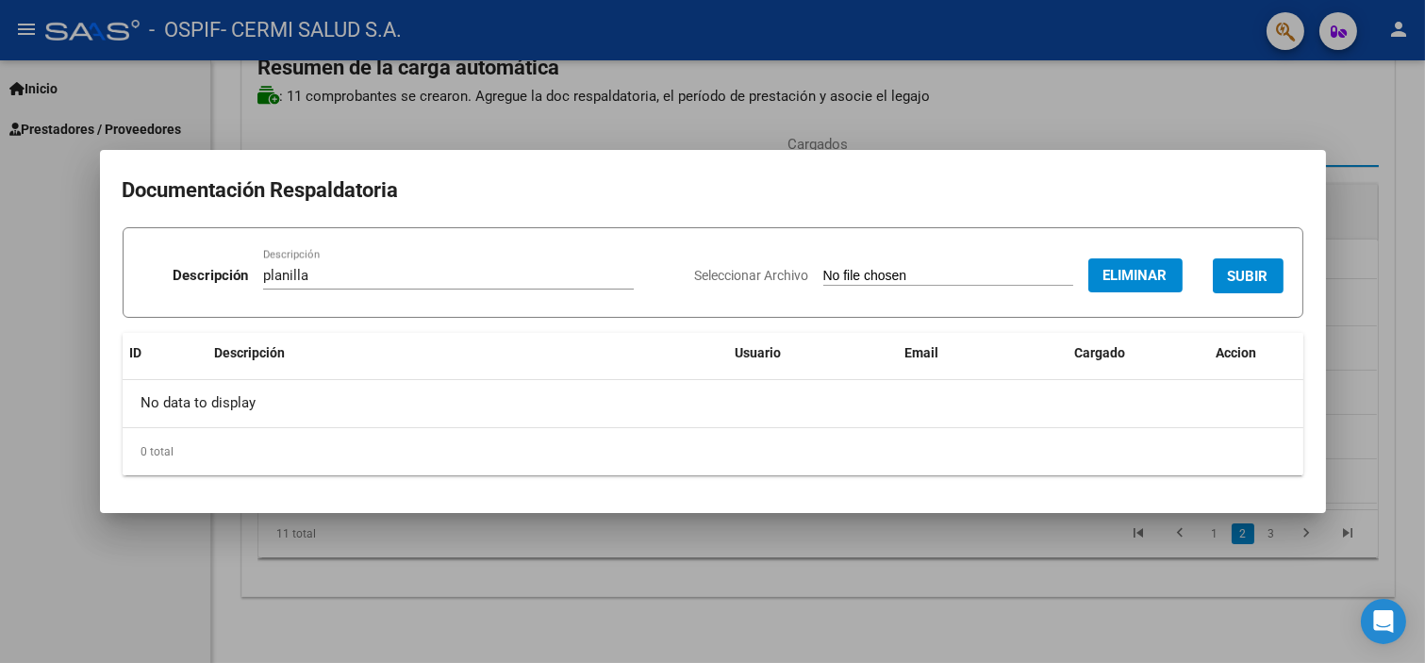
click at [1241, 280] on span "SUBIR" at bounding box center [1248, 276] width 41 height 17
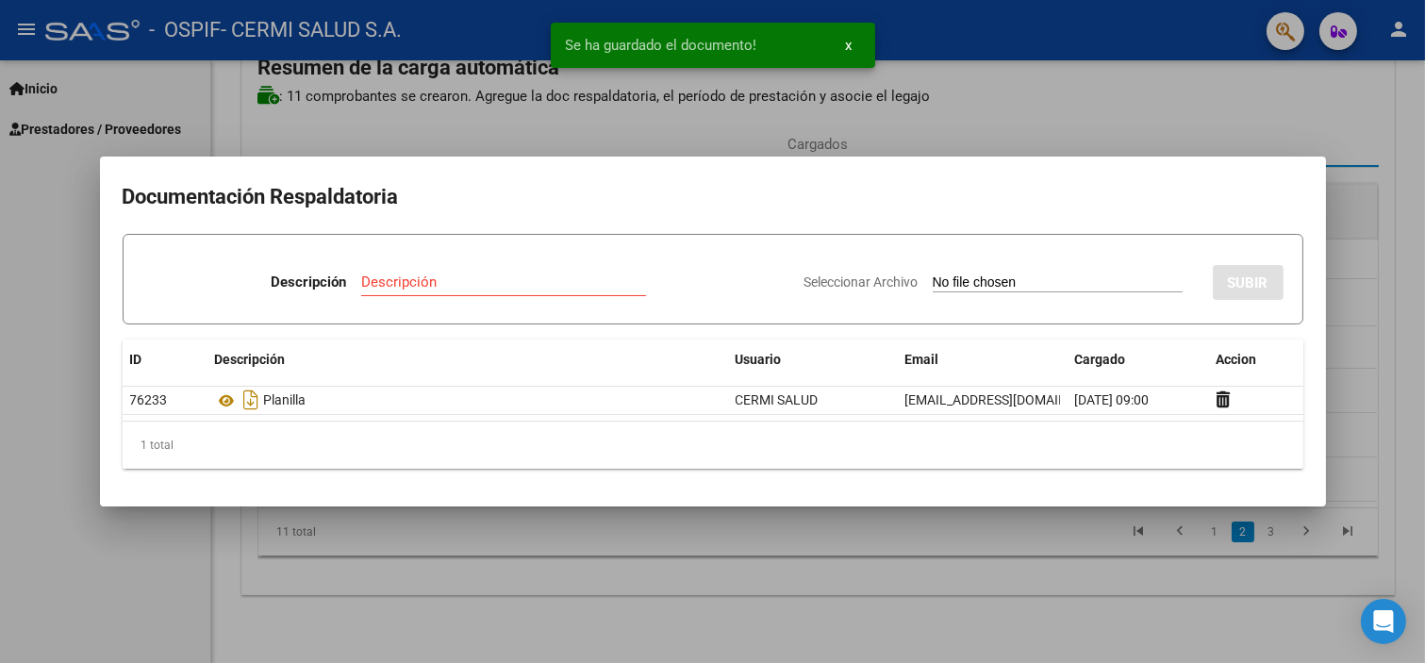
click at [75, 359] on div at bounding box center [712, 331] width 1425 height 663
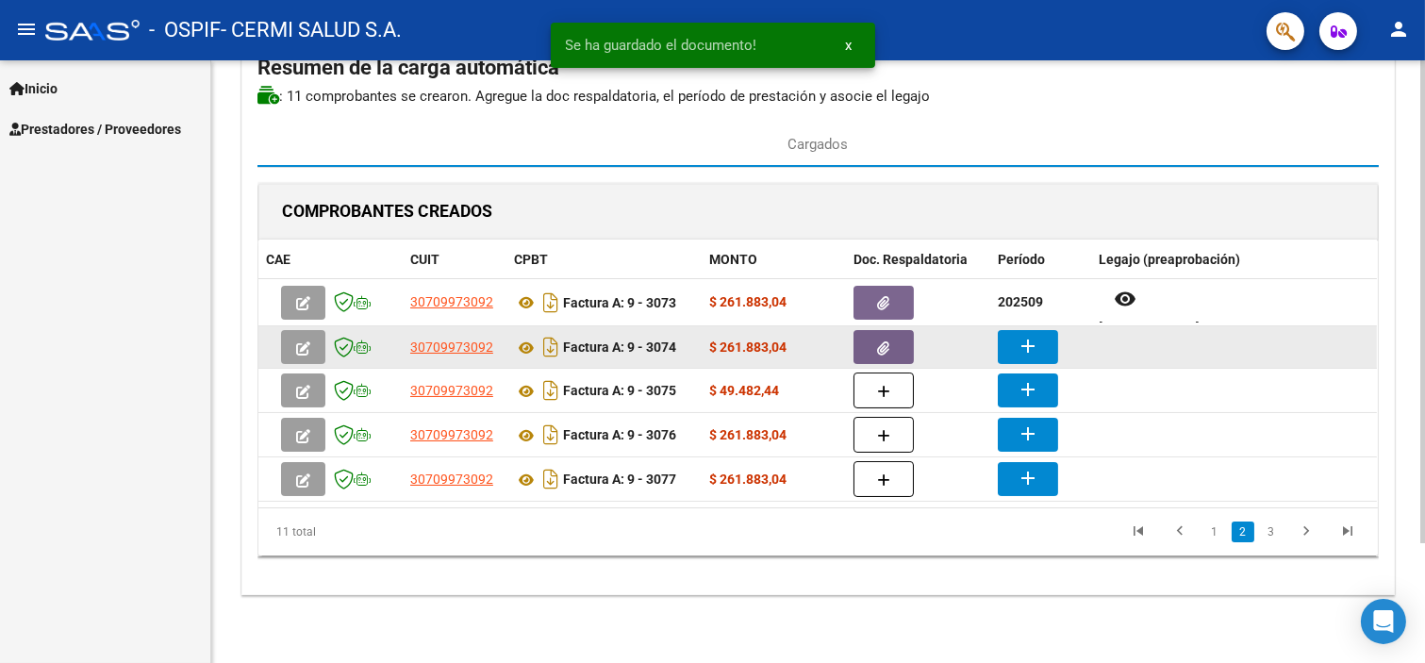
click at [1026, 347] on mat-icon "add" at bounding box center [1028, 346] width 23 height 23
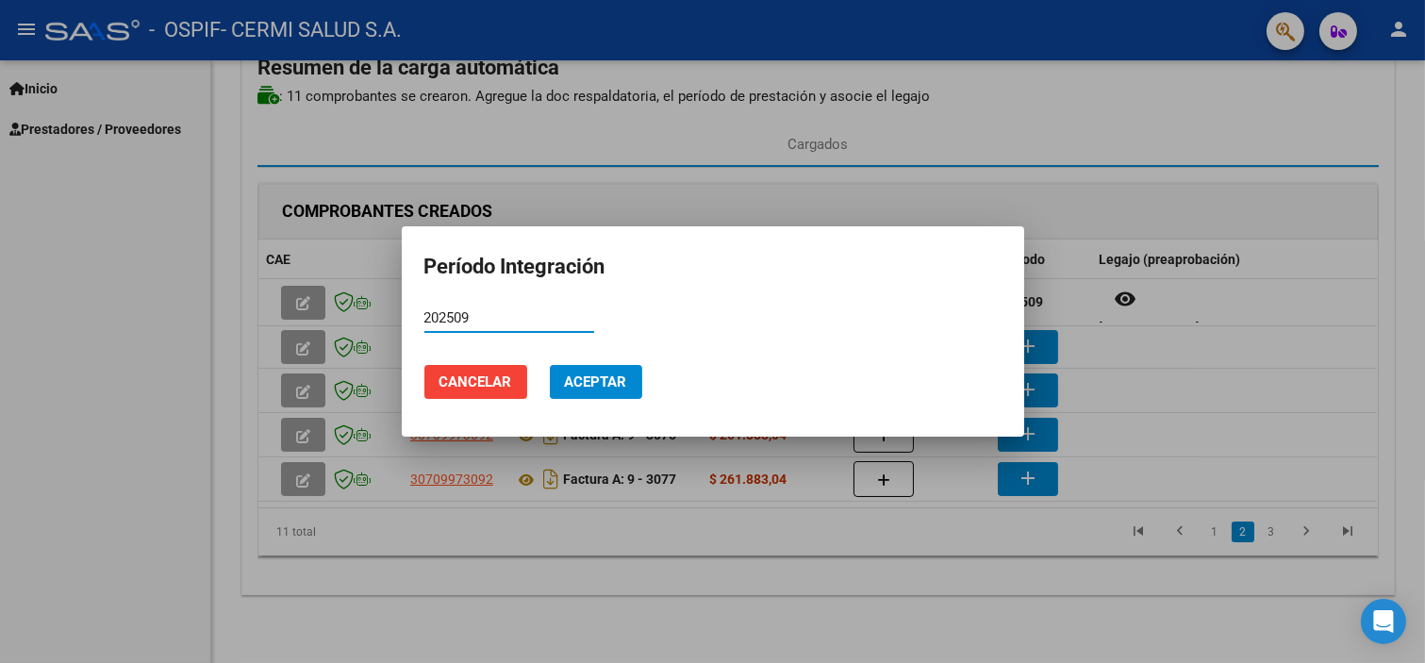
type input "202509"
click at [602, 380] on span "Aceptar" at bounding box center [596, 382] width 62 height 17
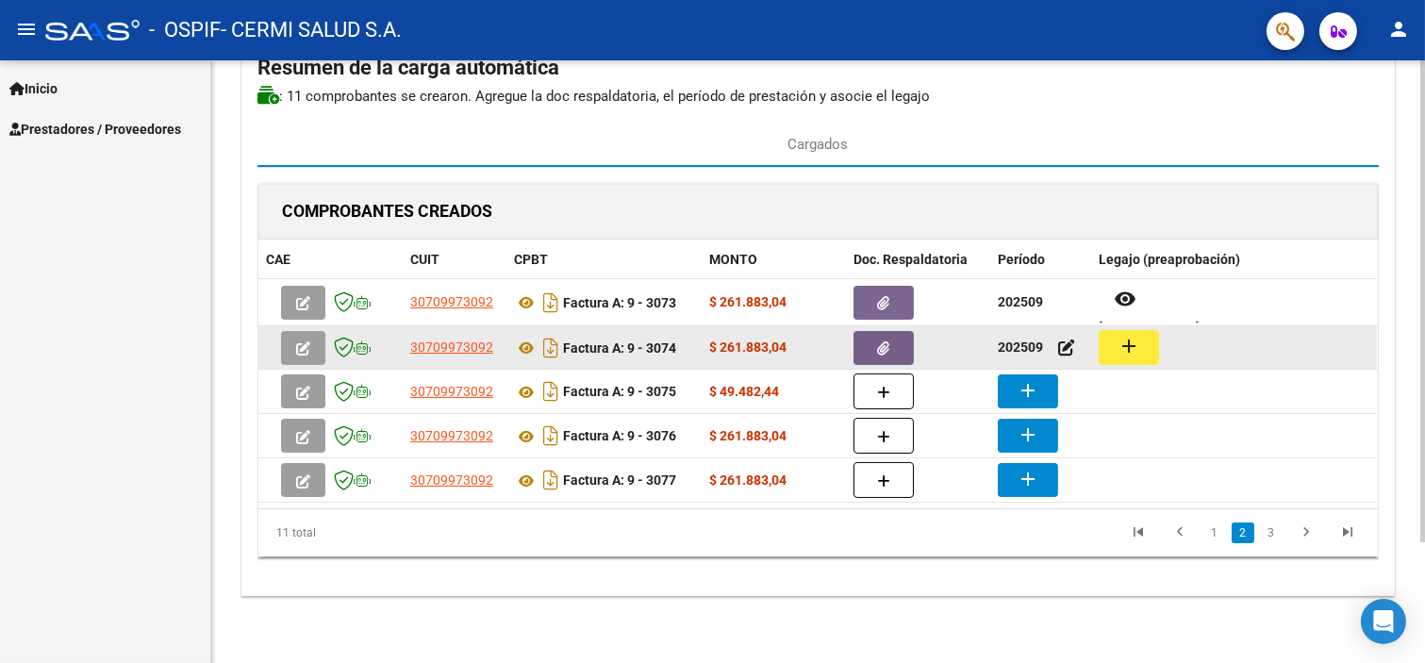
click at [1101, 345] on button "add" at bounding box center [1129, 347] width 60 height 35
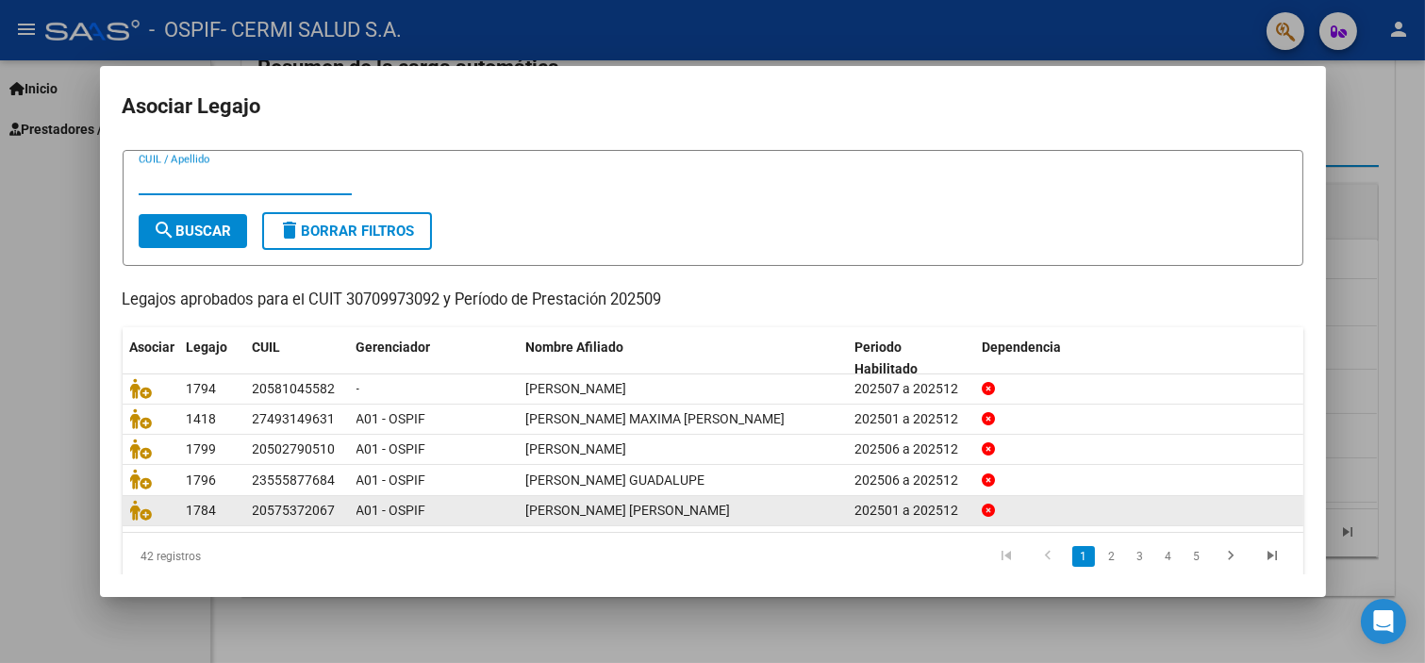
scroll to position [60, 0]
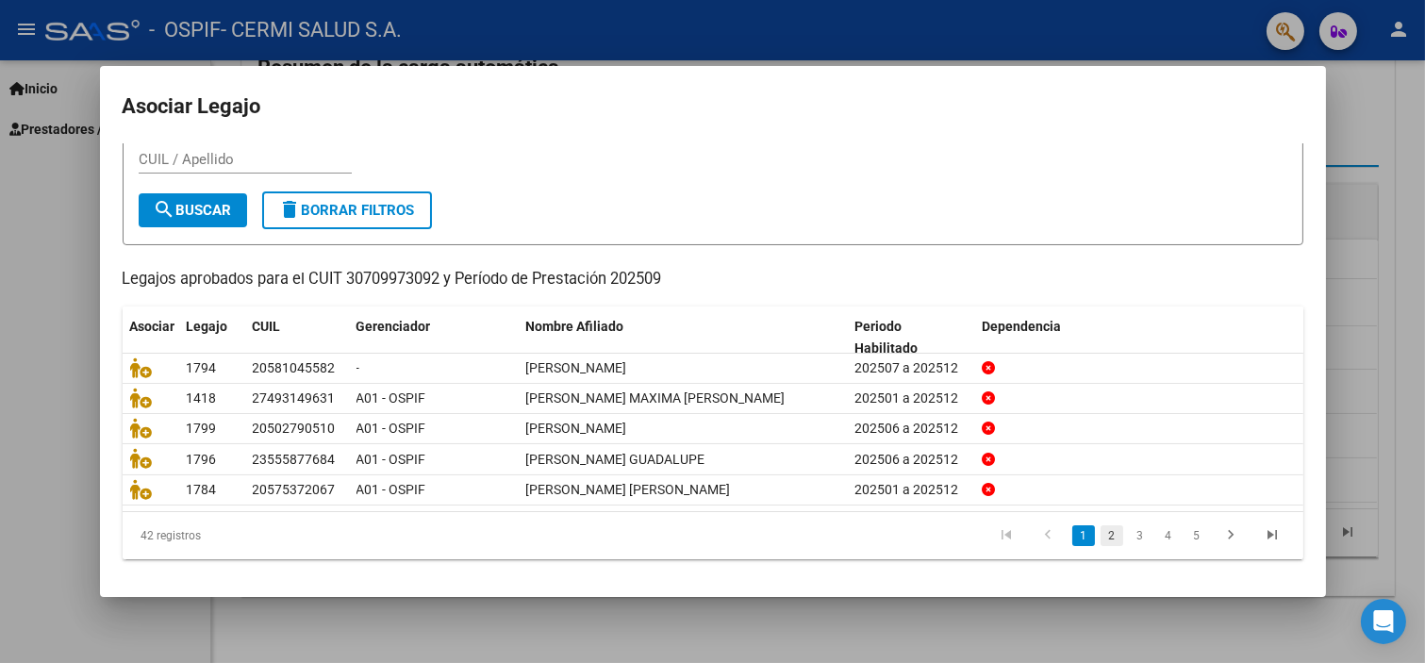
click at [1101, 540] on link "2" at bounding box center [1112, 535] width 23 height 21
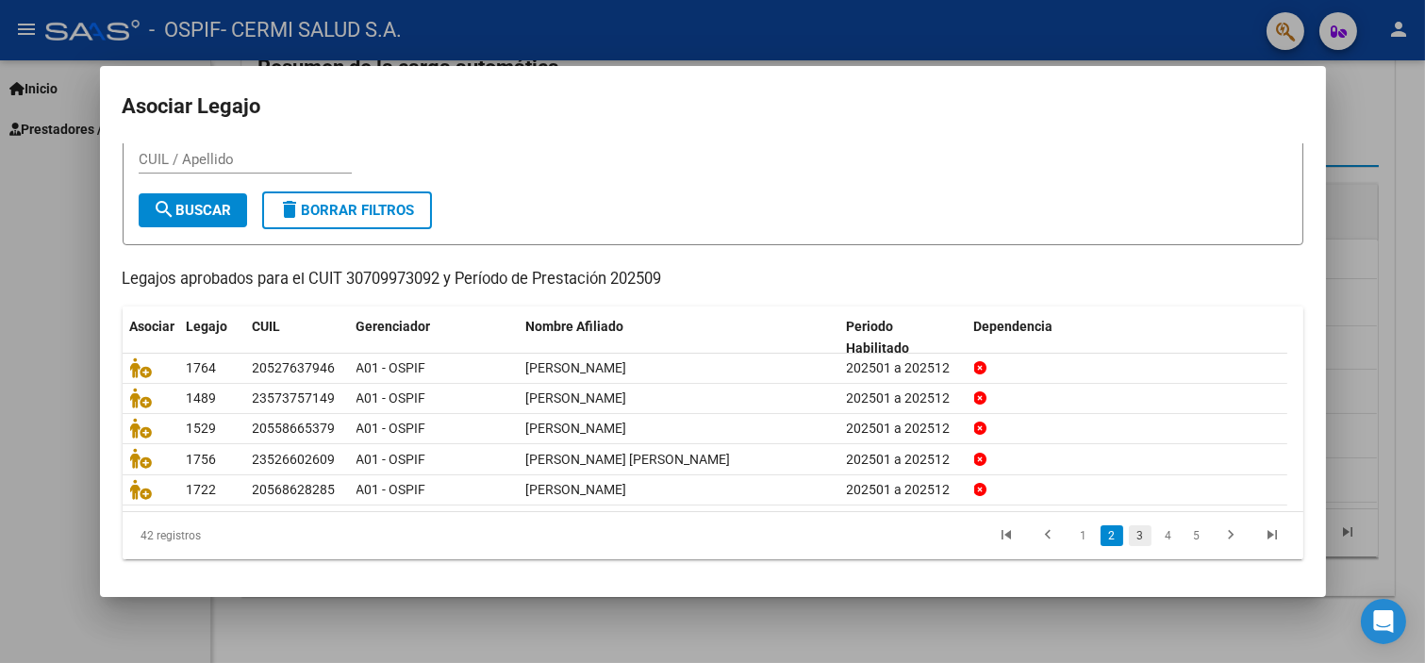
click at [1129, 533] on link "3" at bounding box center [1140, 535] width 23 height 21
click at [1157, 529] on link "4" at bounding box center [1168, 535] width 23 height 21
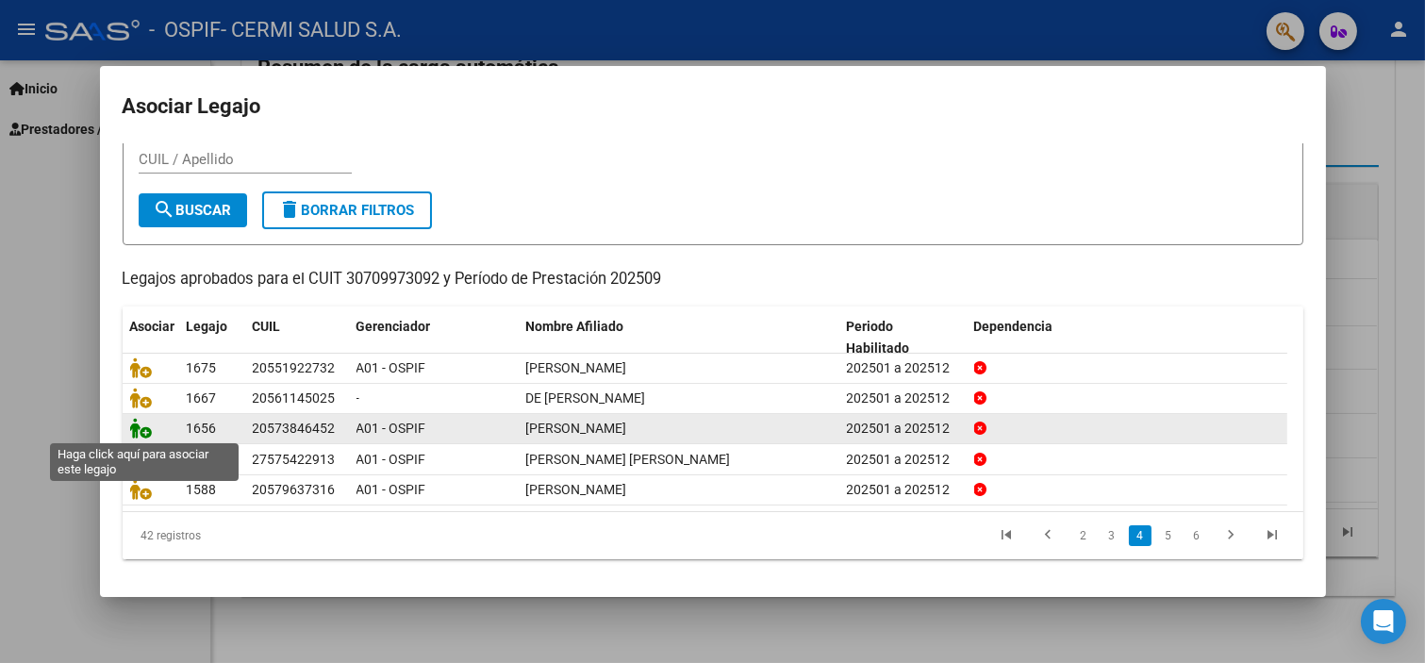
click at [137, 424] on icon at bounding box center [141, 428] width 23 height 21
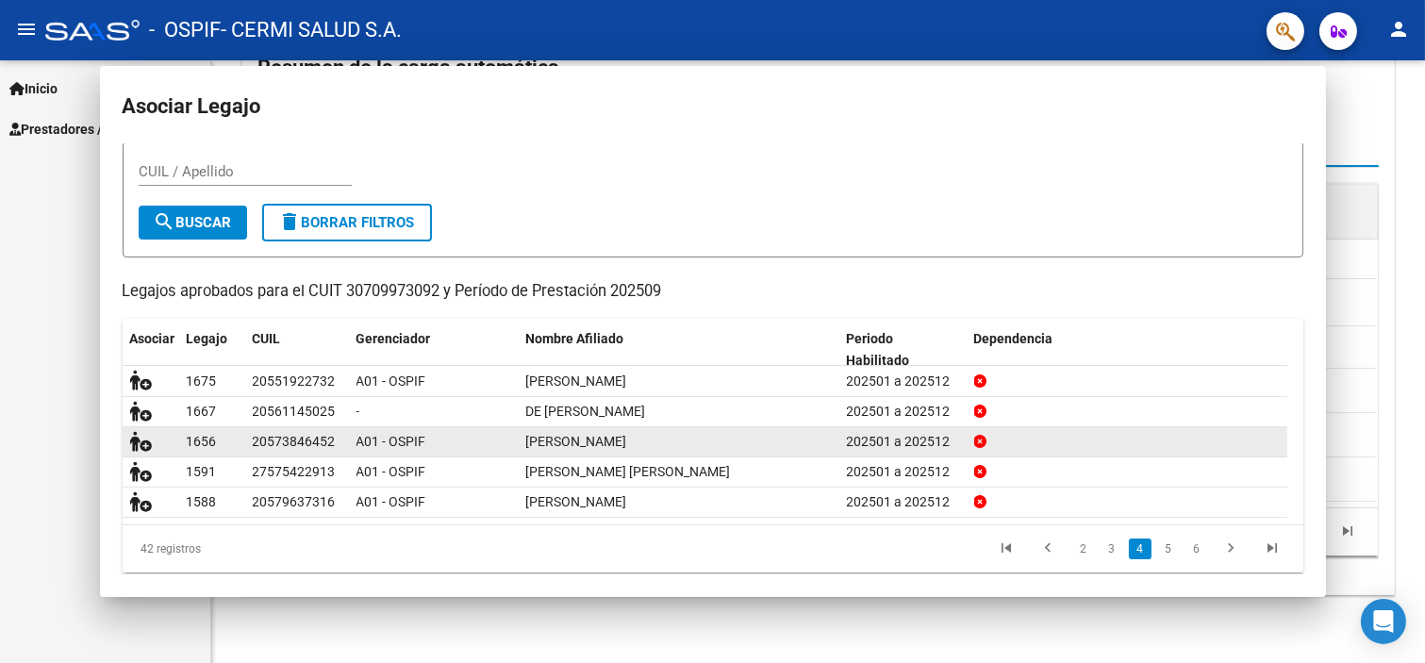
scroll to position [0, 0]
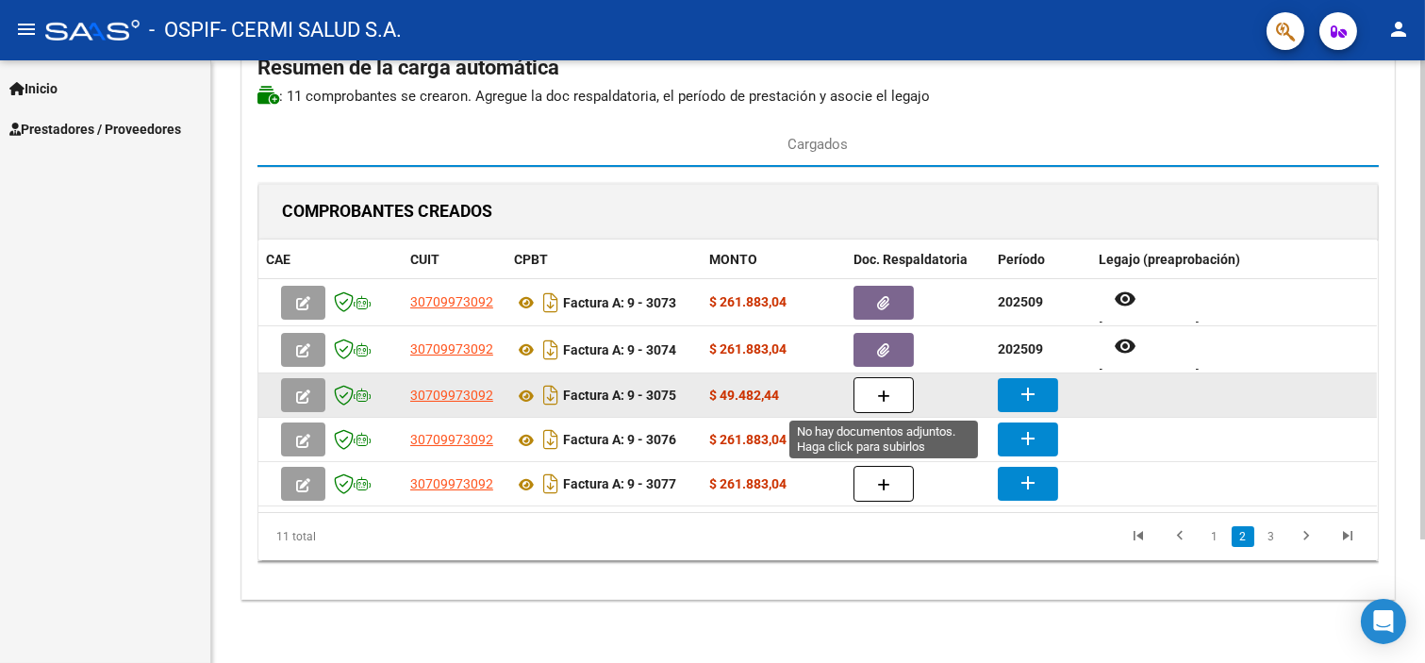
click at [898, 391] on button "button" at bounding box center [884, 395] width 60 height 36
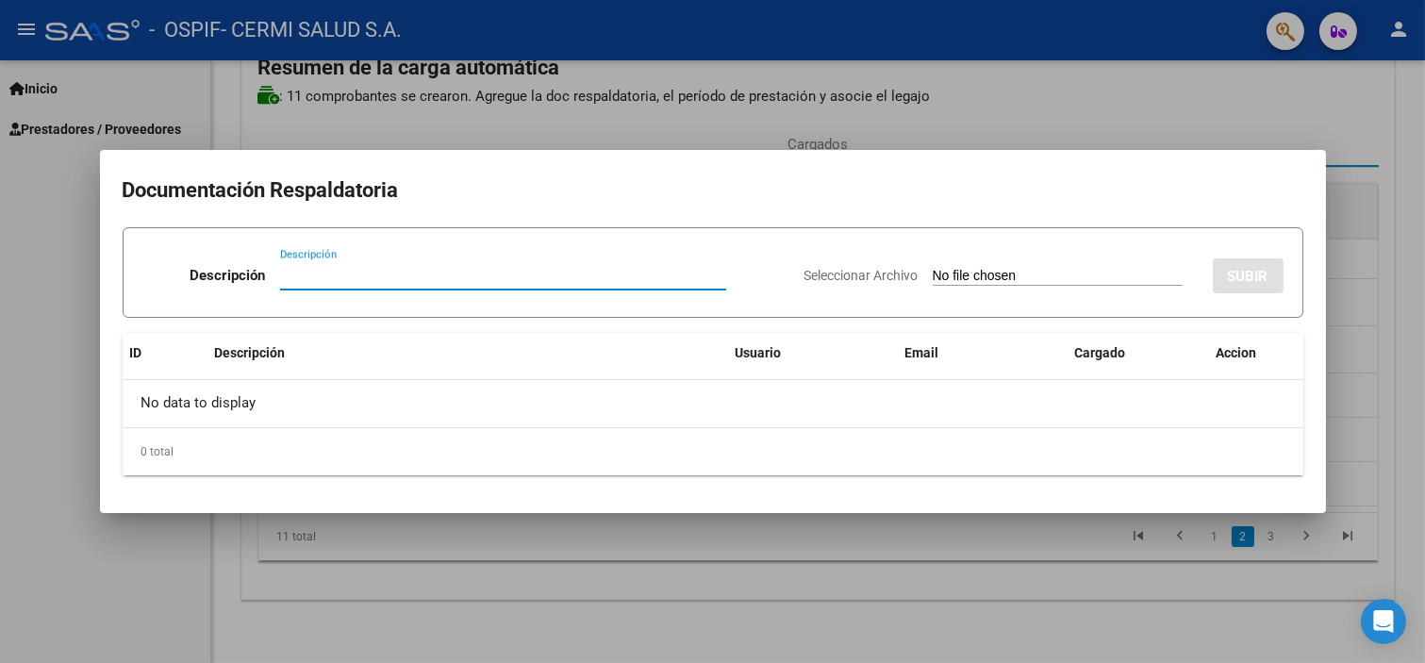
paste input "planilla"
type input "planilla"
click at [933, 275] on input "Seleccionar Archivo" at bounding box center [1058, 277] width 250 height 18
type input "C:\fakepath\[PERSON_NAME] [PERSON_NAME].pdf"
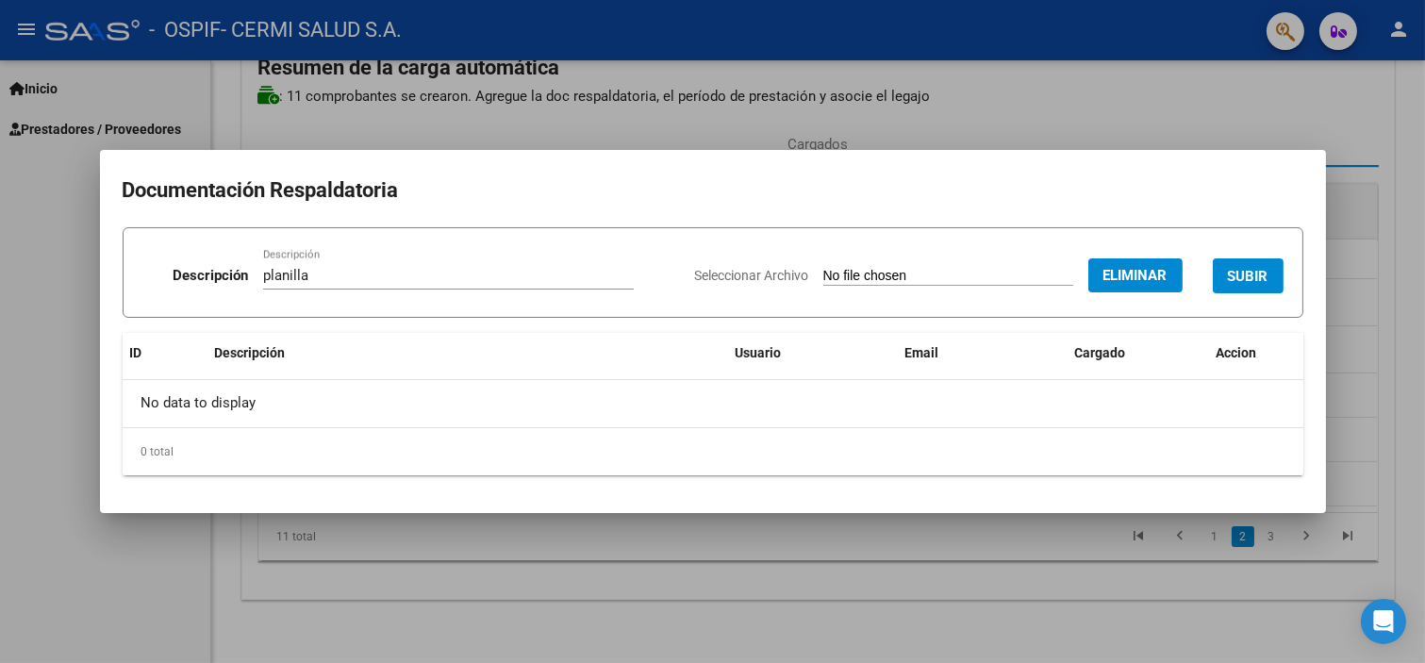
click at [1210, 261] on div "Seleccionar Archivo Eliminar SUBIR" at bounding box center [989, 272] width 589 height 58
click at [1234, 261] on button "SUBIR" at bounding box center [1248, 275] width 71 height 35
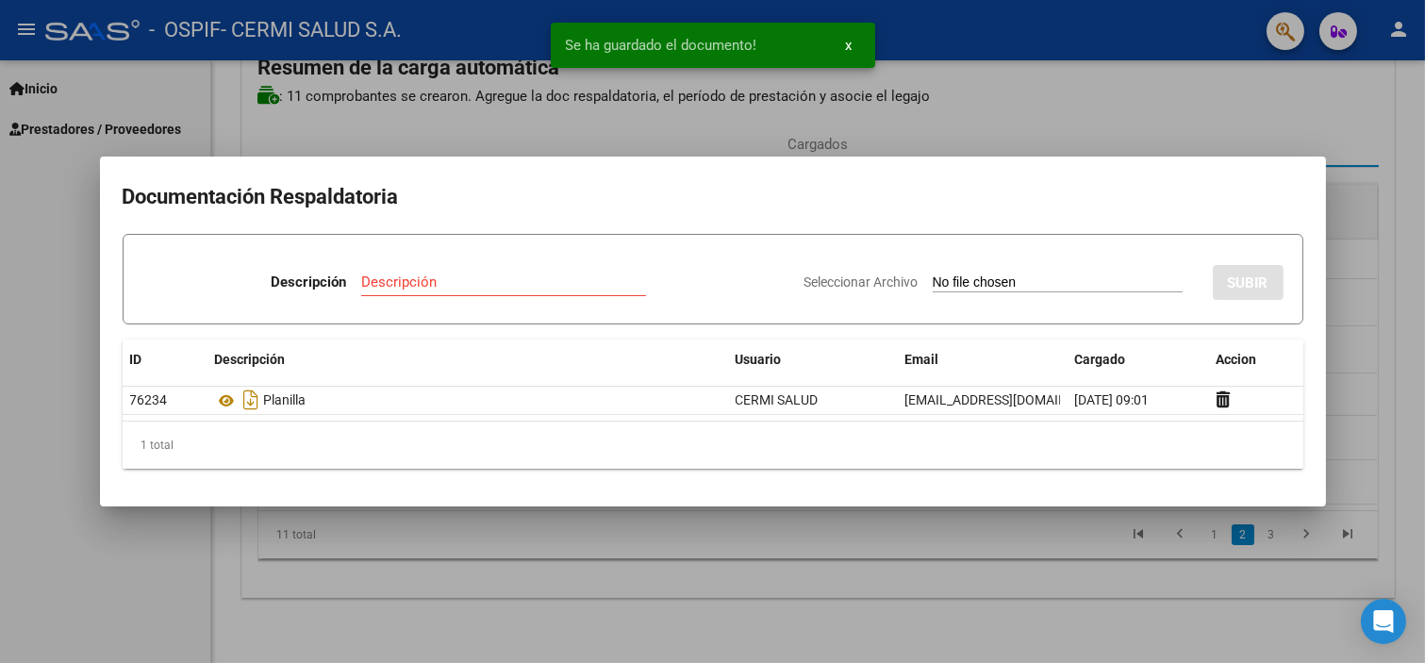
click at [0, 351] on div at bounding box center [712, 331] width 1425 height 663
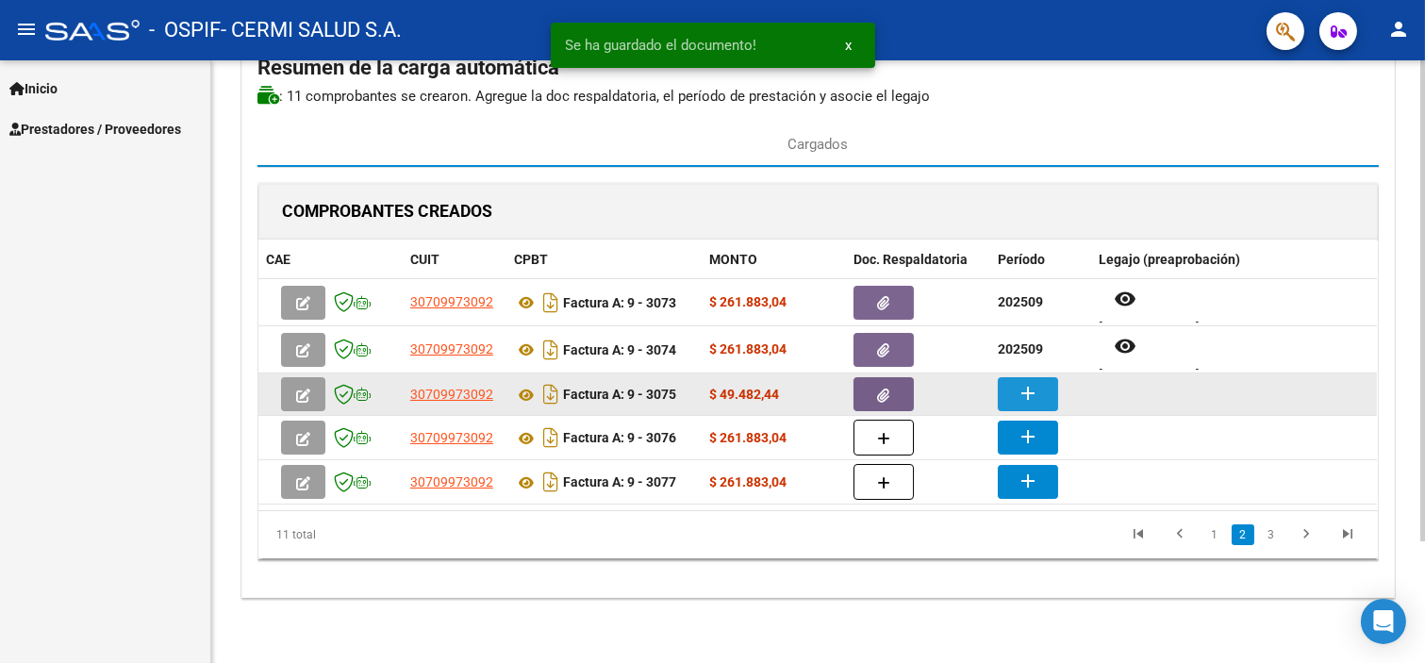
click at [1014, 397] on button "add" at bounding box center [1028, 394] width 60 height 34
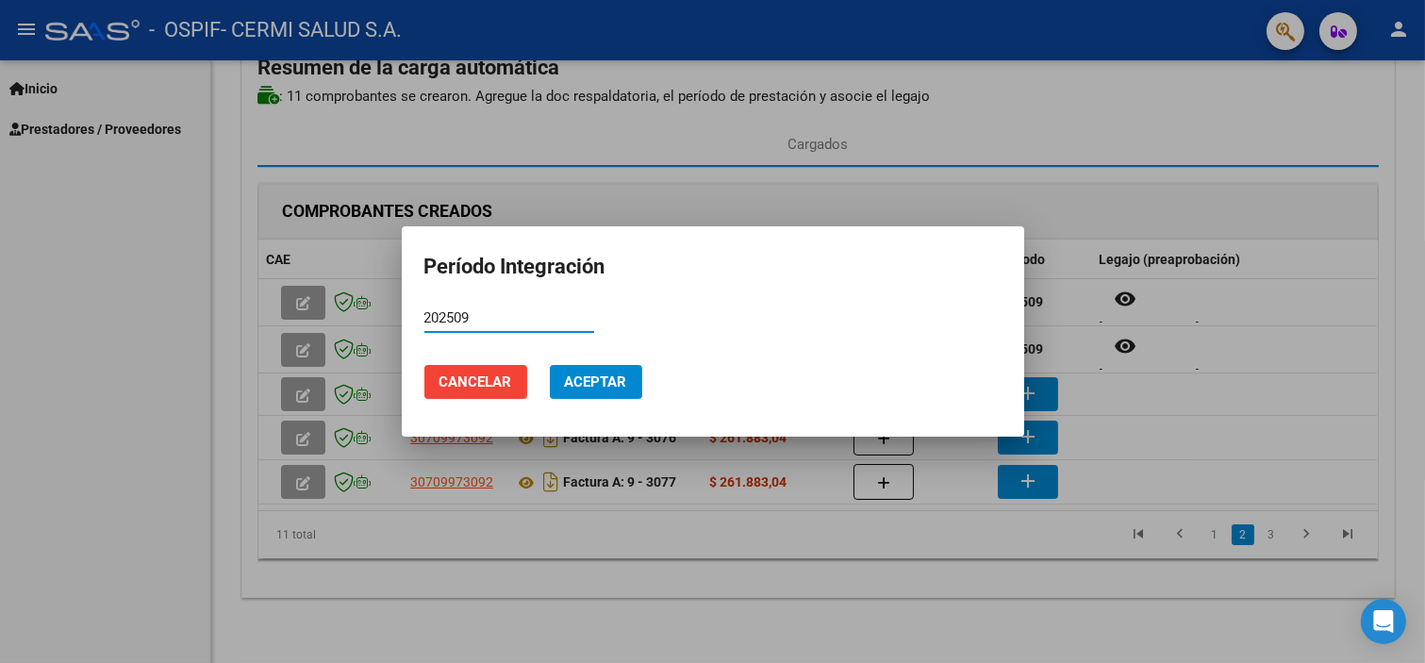
type input "202509"
click at [616, 365] on button "Aceptar" at bounding box center [596, 382] width 92 height 34
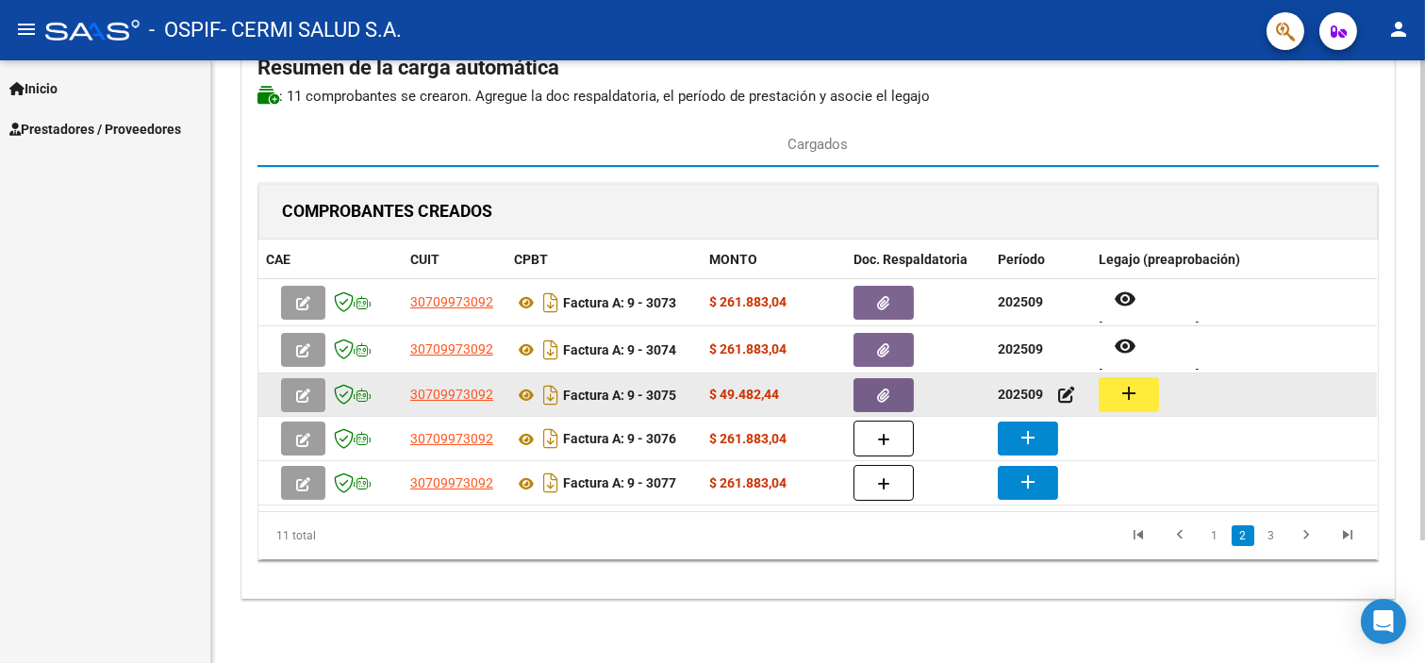
click at [1144, 390] on button "add" at bounding box center [1129, 394] width 60 height 35
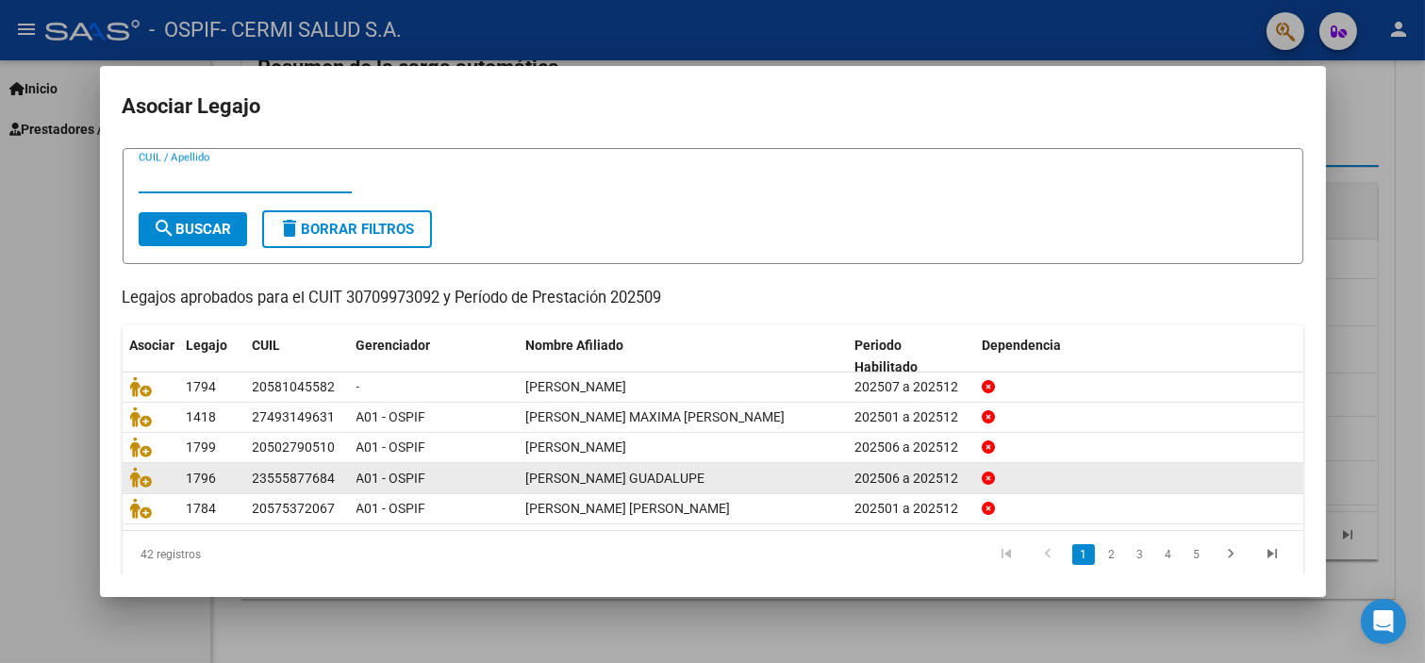
scroll to position [60, 0]
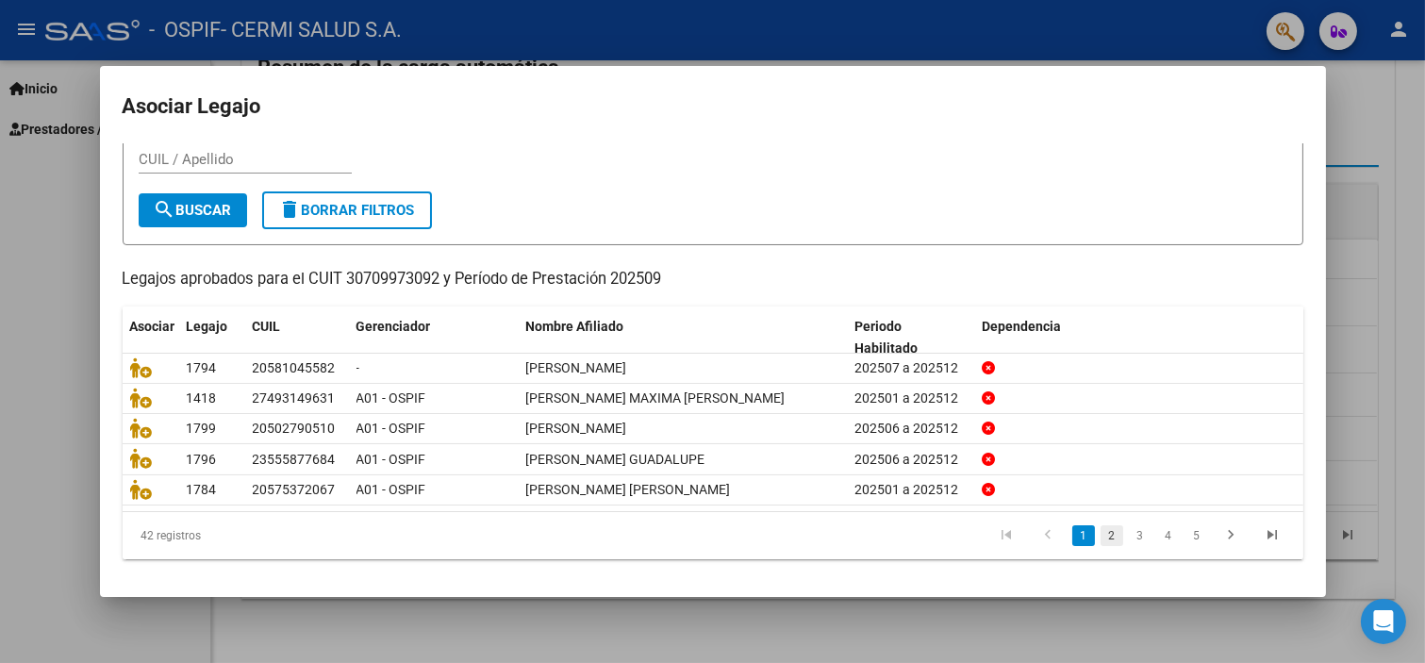
click at [1101, 526] on link "2" at bounding box center [1112, 535] width 23 height 21
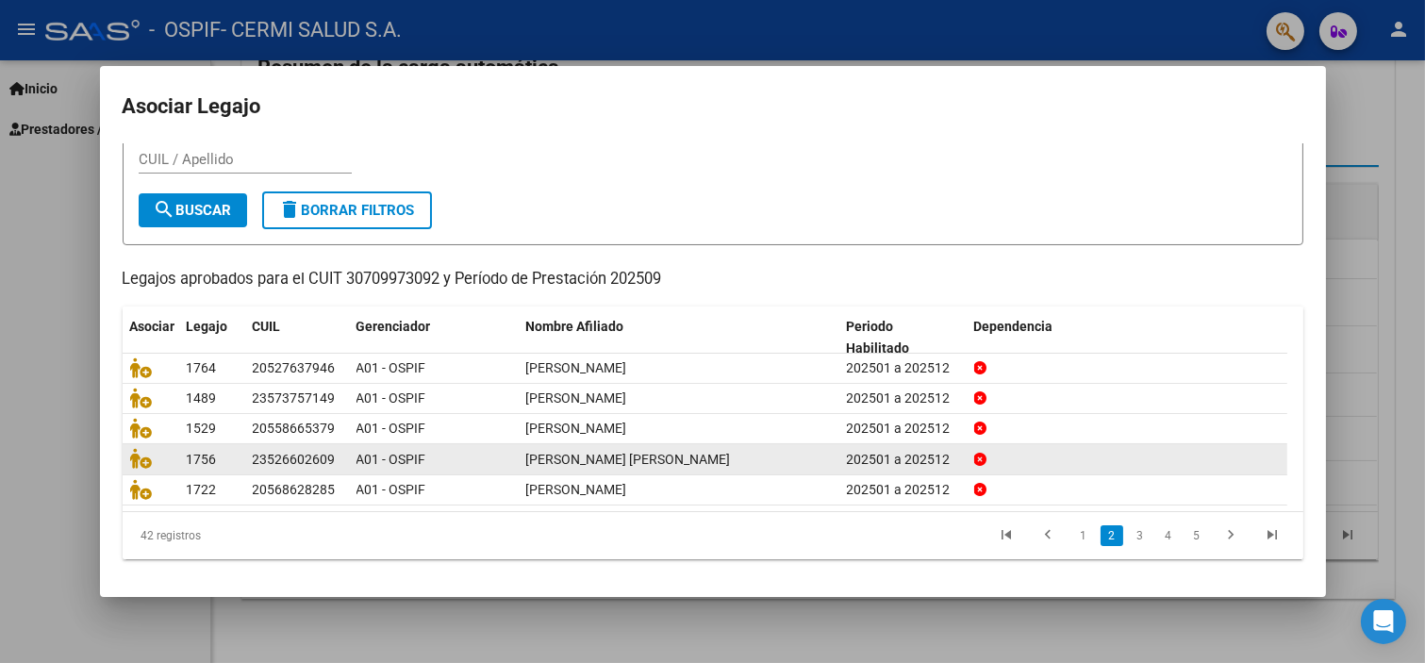
click at [1129, 538] on link "3" at bounding box center [1140, 535] width 23 height 21
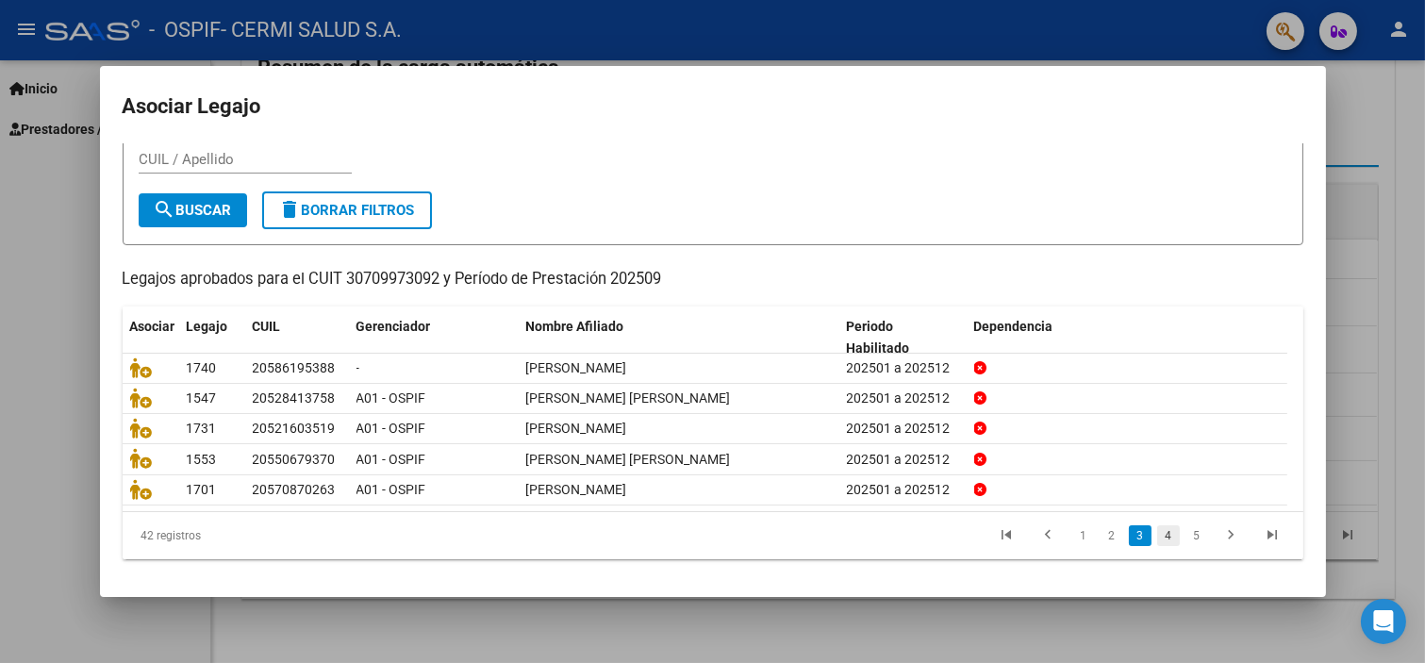
click at [1157, 531] on link "4" at bounding box center [1168, 535] width 23 height 21
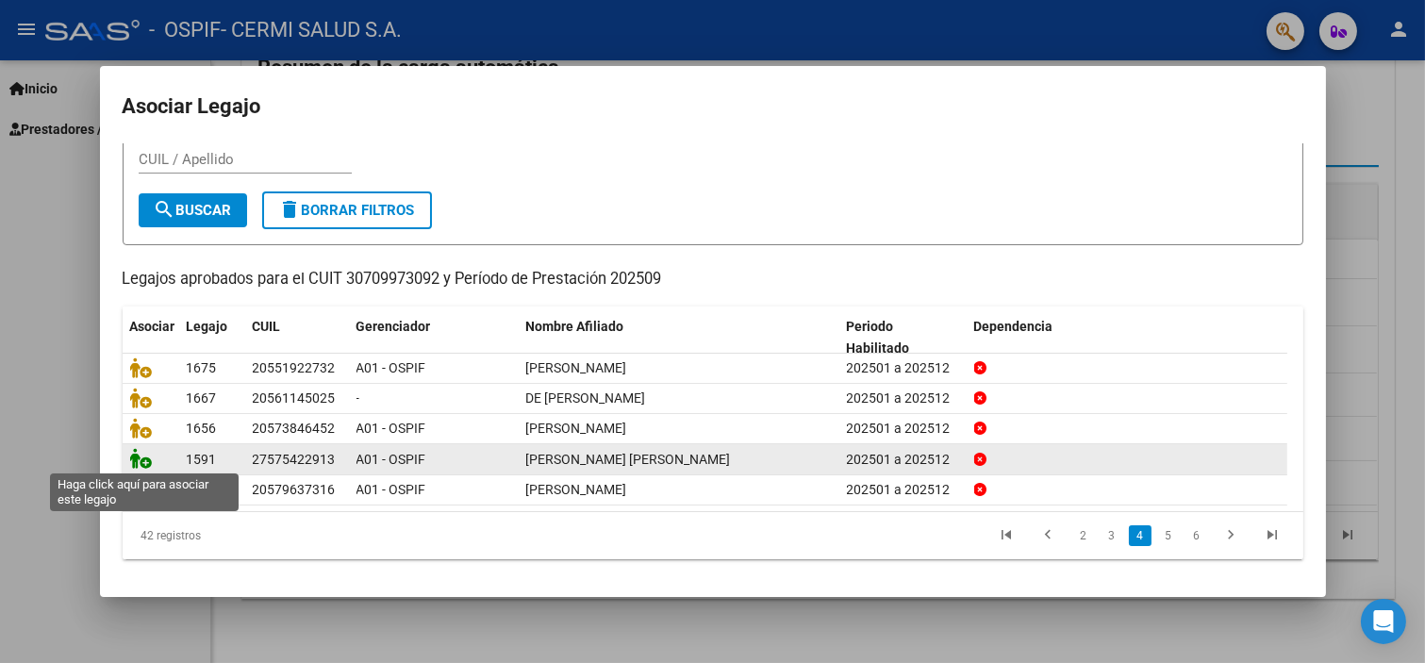
click at [147, 459] on icon at bounding box center [141, 458] width 23 height 21
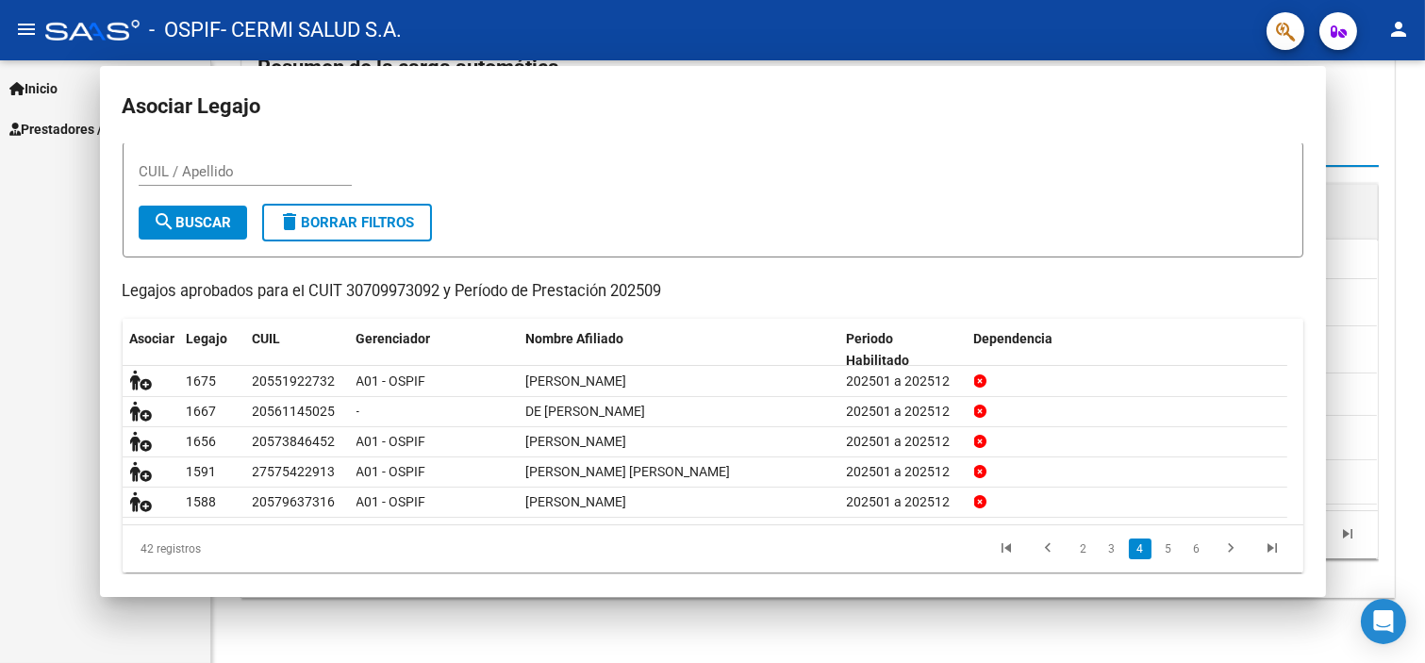
scroll to position [0, 0]
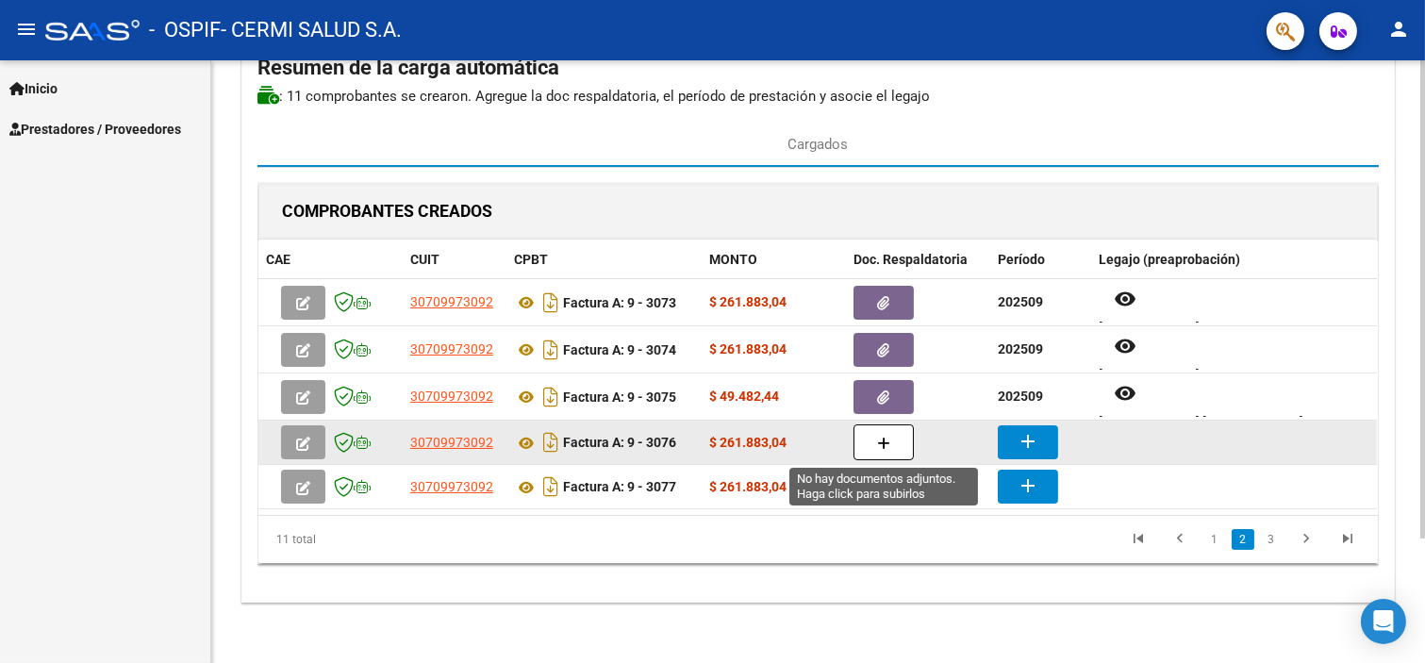
click at [887, 447] on icon "button" at bounding box center [883, 444] width 13 height 14
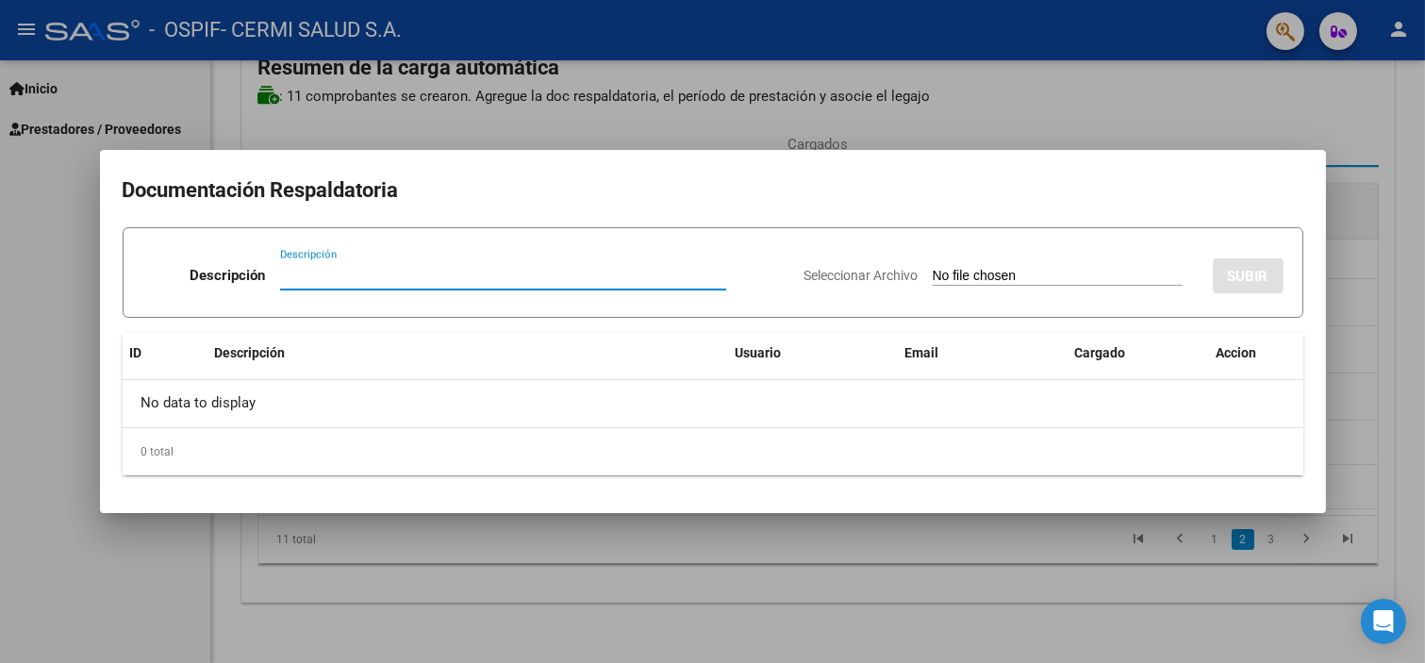
paste input "planilla"
type input "planilla"
click at [933, 272] on input "Seleccionar Archivo" at bounding box center [1058, 277] width 250 height 18
type input "C:\fakepath\[PERSON_NAME] [PERSON_NAME].pdf"
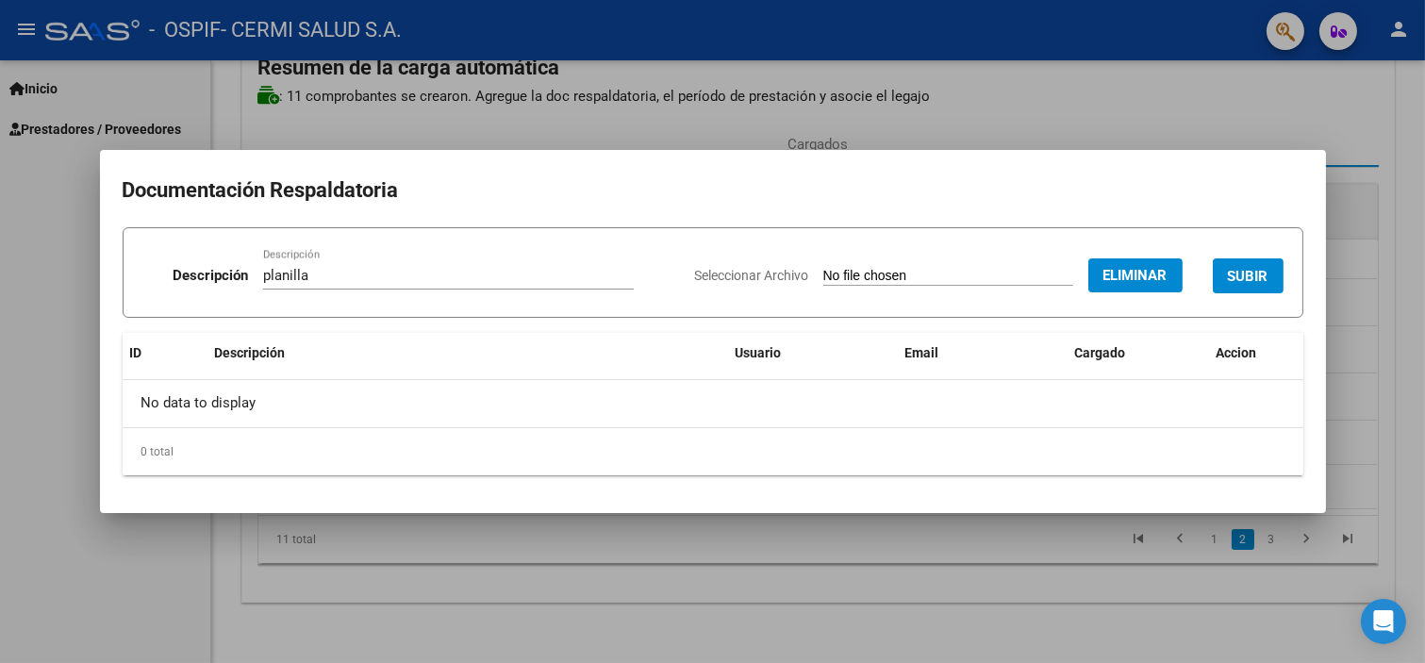
click at [1231, 261] on button "SUBIR" at bounding box center [1248, 275] width 71 height 35
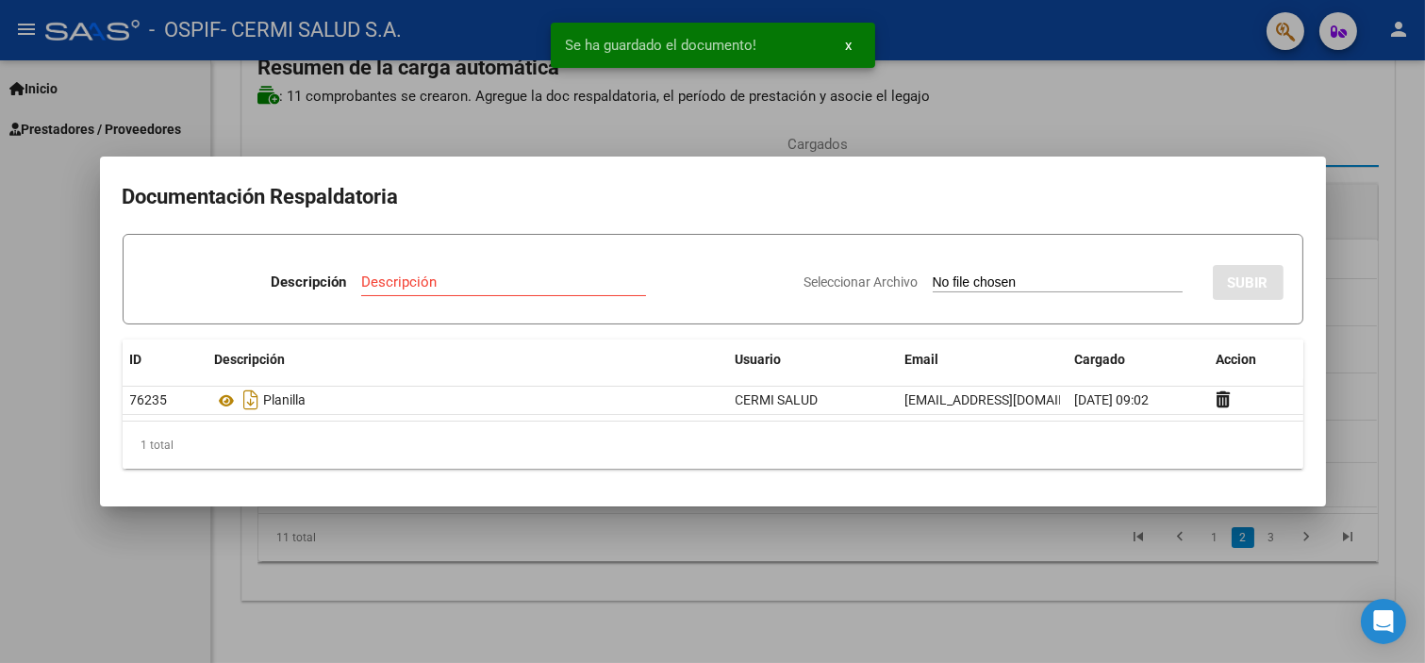
click at [0, 394] on div at bounding box center [712, 331] width 1425 height 663
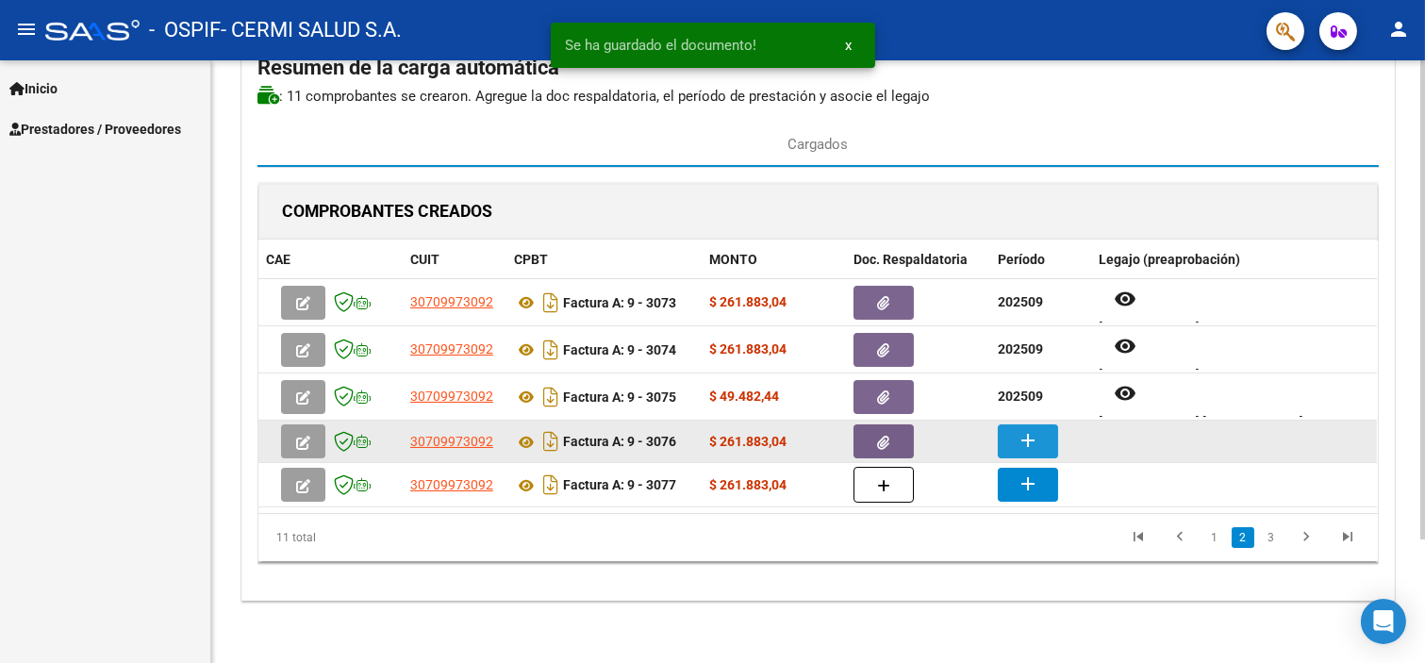
click at [1047, 448] on button "add" at bounding box center [1028, 441] width 60 height 34
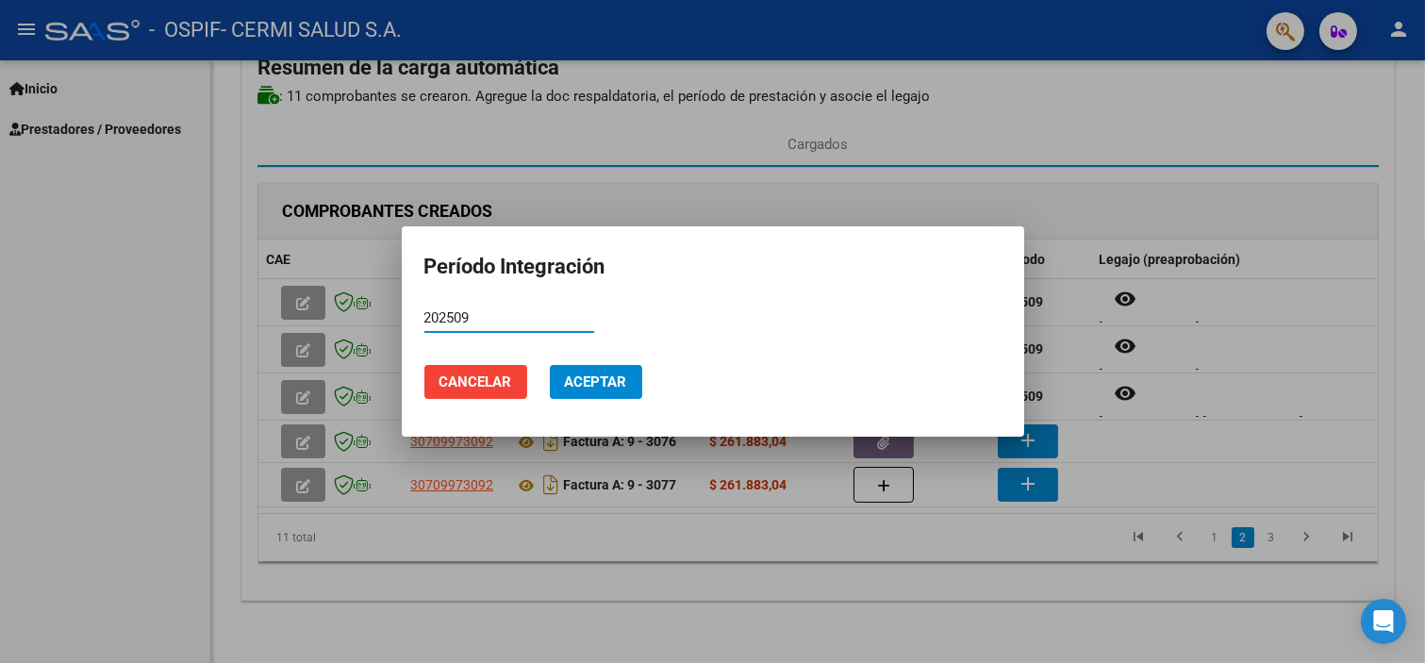
type input "202509"
click at [623, 402] on mat-dialog-actions "Cancelar Aceptar" at bounding box center [712, 382] width 577 height 64
click at [615, 392] on button "Aceptar" at bounding box center [596, 382] width 92 height 34
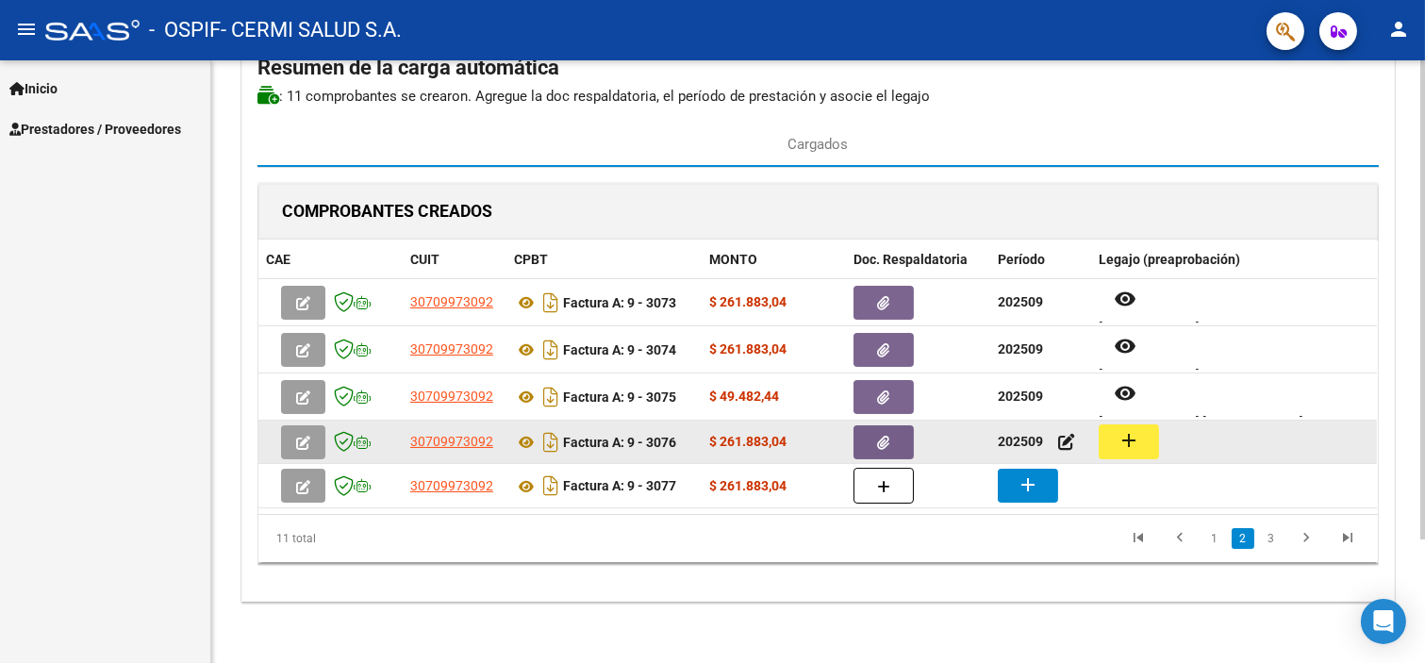
click at [1116, 428] on button "add" at bounding box center [1129, 441] width 60 height 35
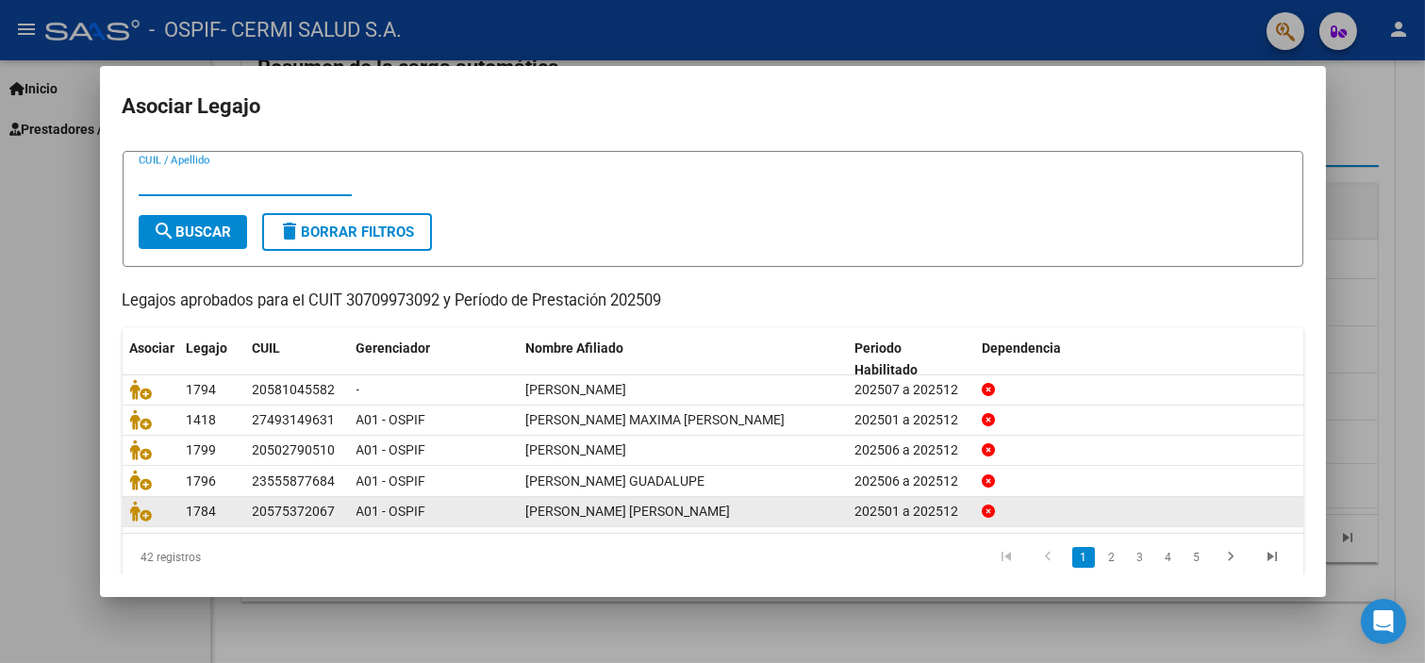
scroll to position [60, 0]
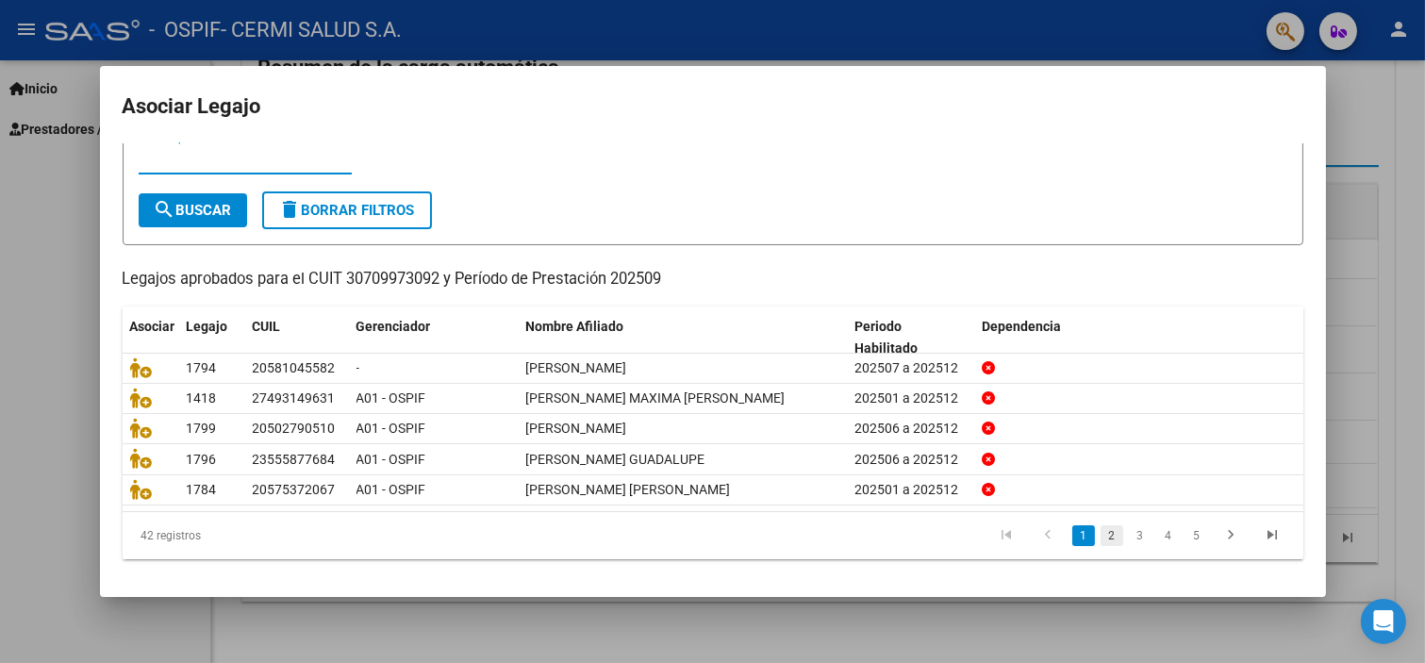
click at [1101, 529] on link "2" at bounding box center [1112, 535] width 23 height 21
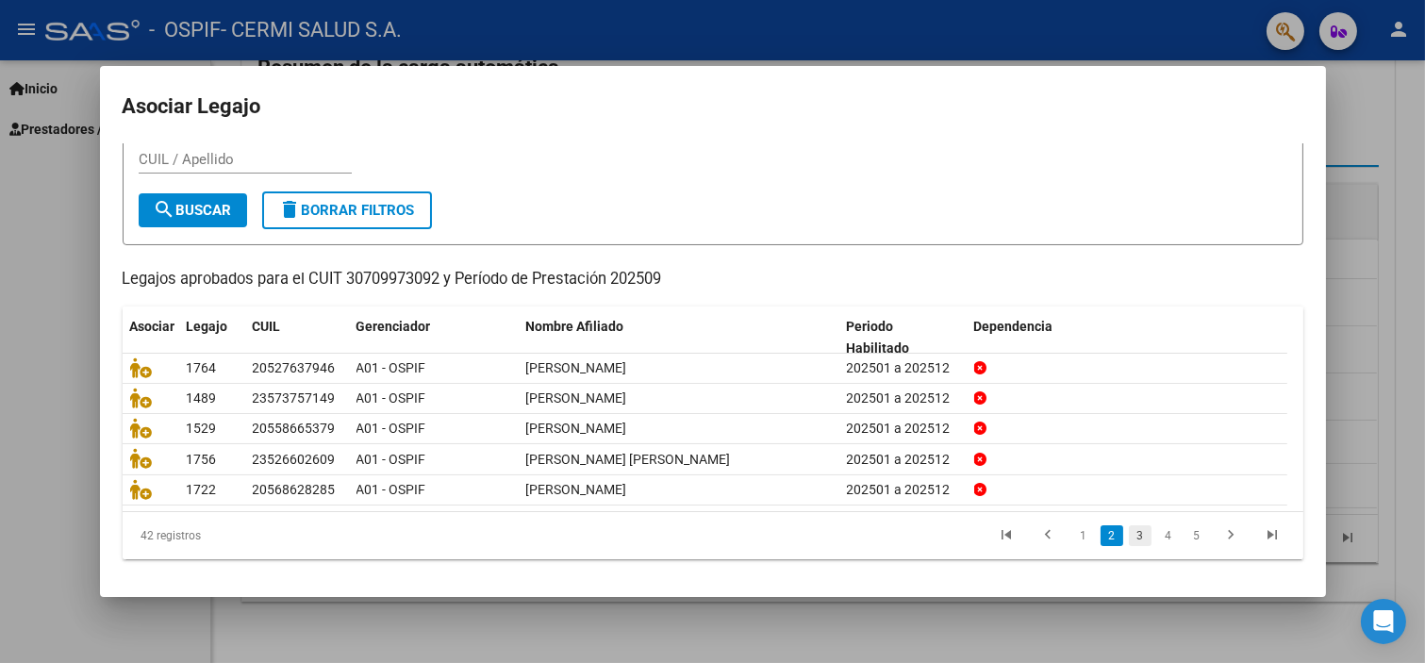
click at [1129, 528] on link "3" at bounding box center [1140, 535] width 23 height 21
click at [1157, 525] on link "4" at bounding box center [1168, 535] width 23 height 21
click at [1157, 533] on link "5" at bounding box center [1168, 535] width 23 height 21
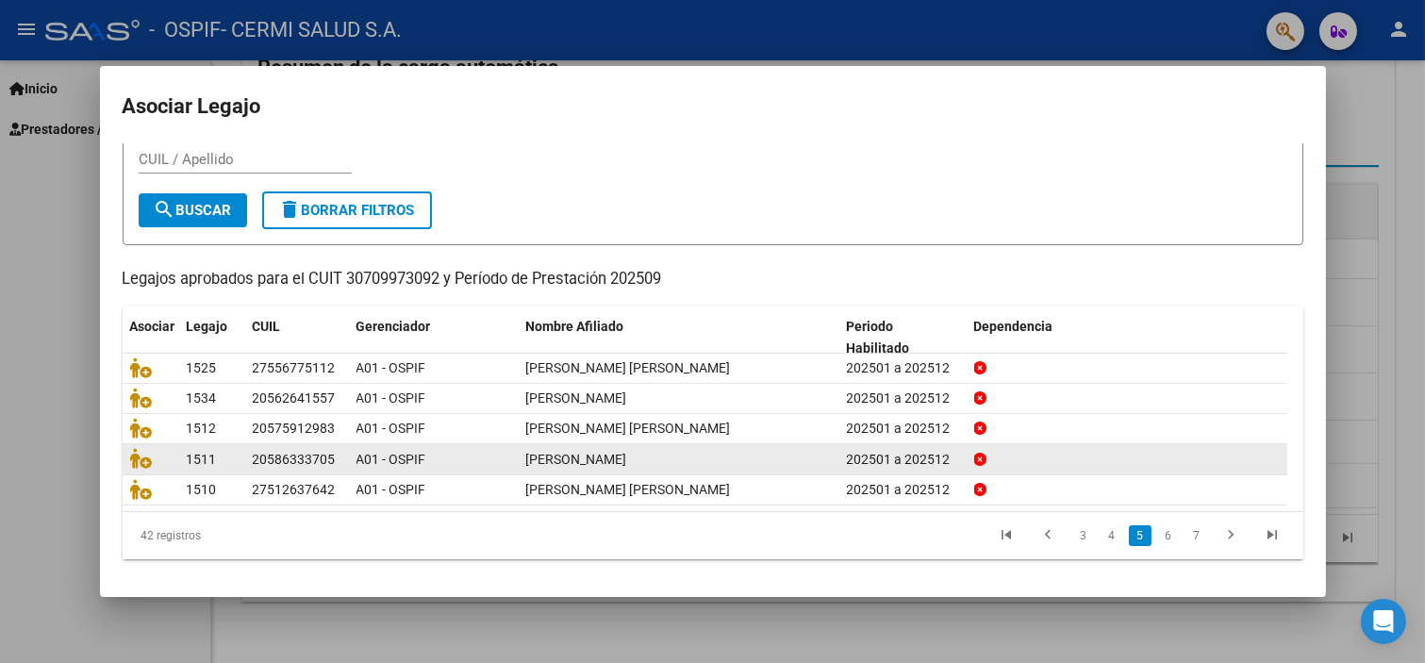
click at [1157, 532] on link "6" at bounding box center [1168, 535] width 23 height 21
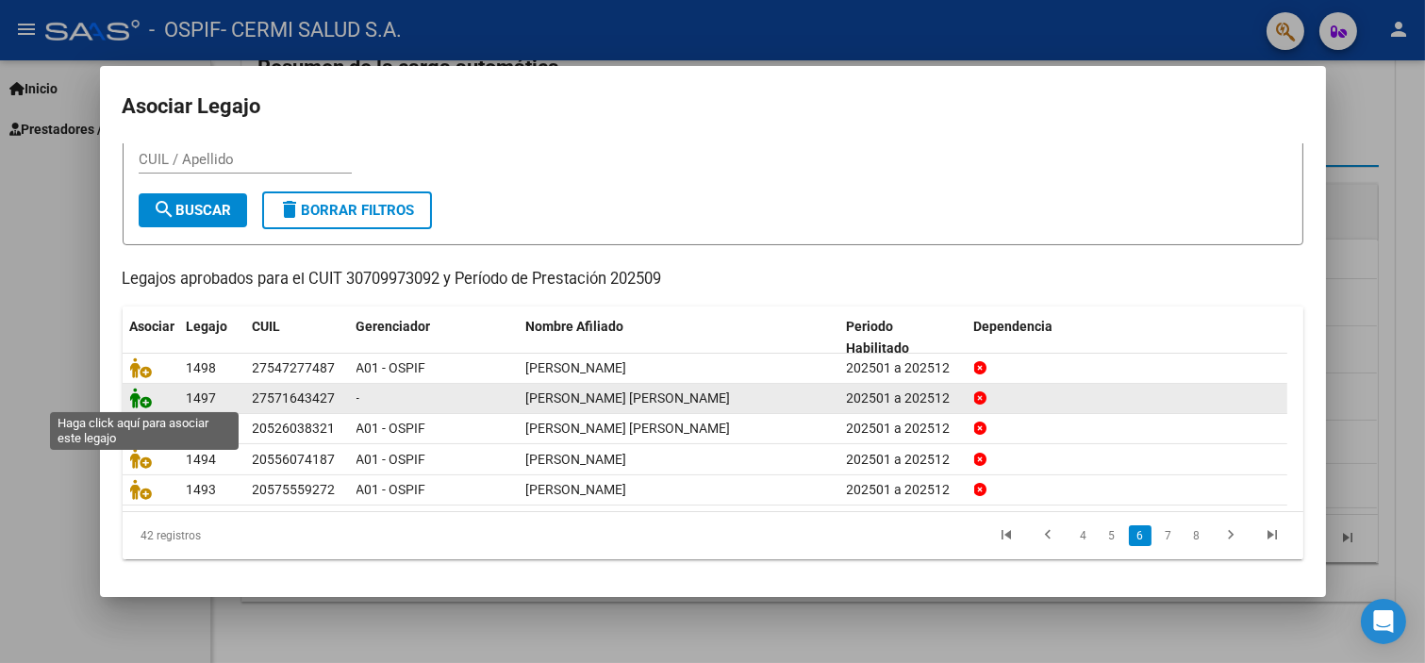
click at [148, 398] on icon at bounding box center [141, 398] width 23 height 21
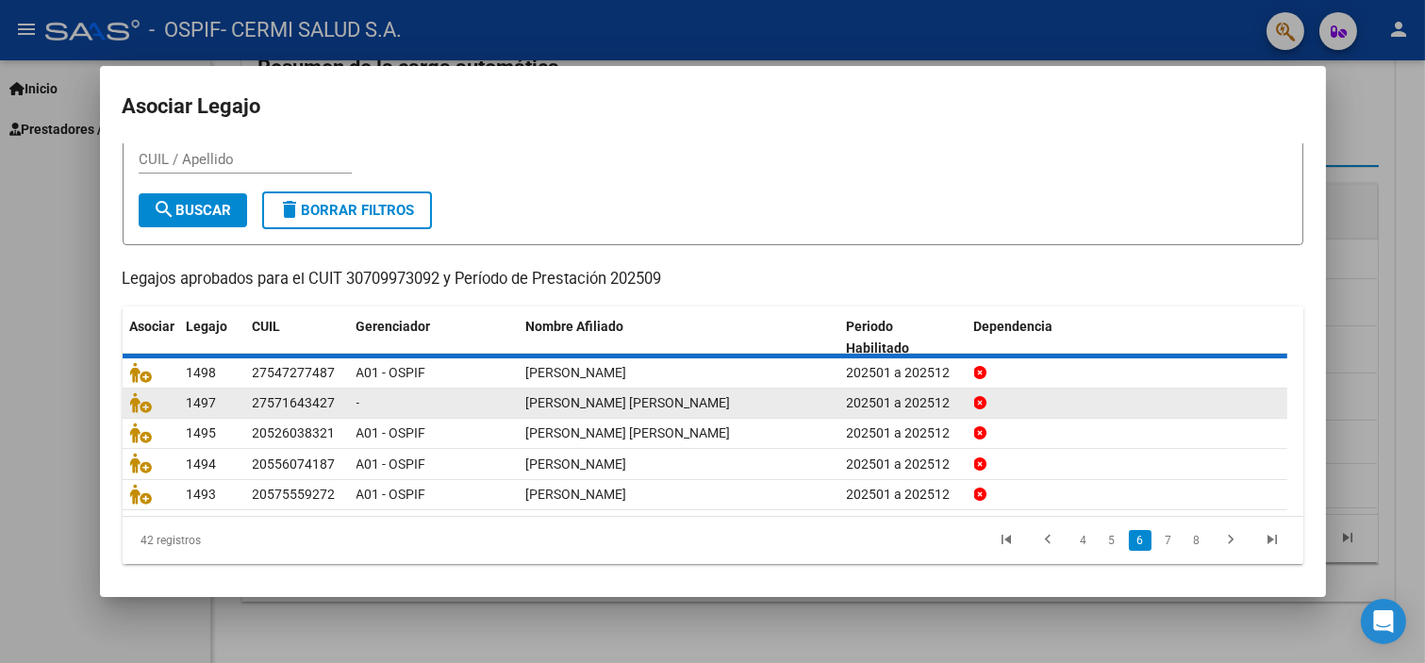
scroll to position [0, 0]
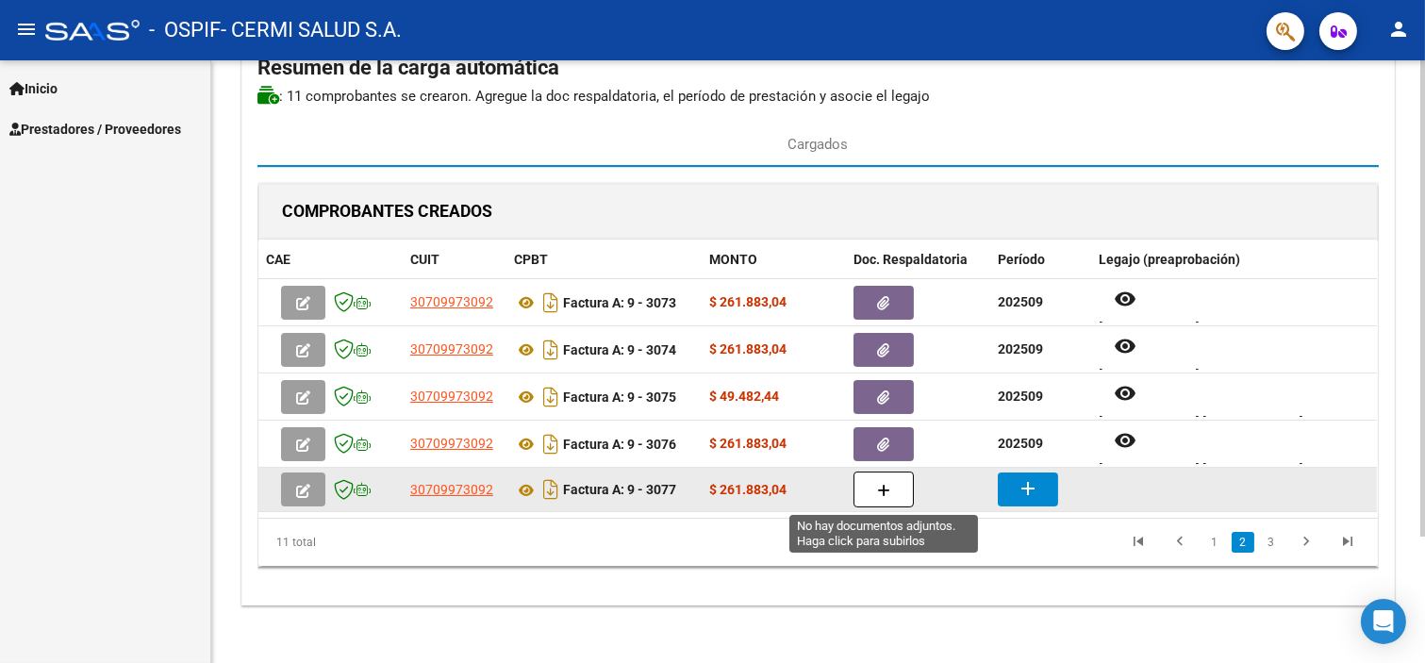
click at [902, 489] on button "button" at bounding box center [884, 490] width 60 height 36
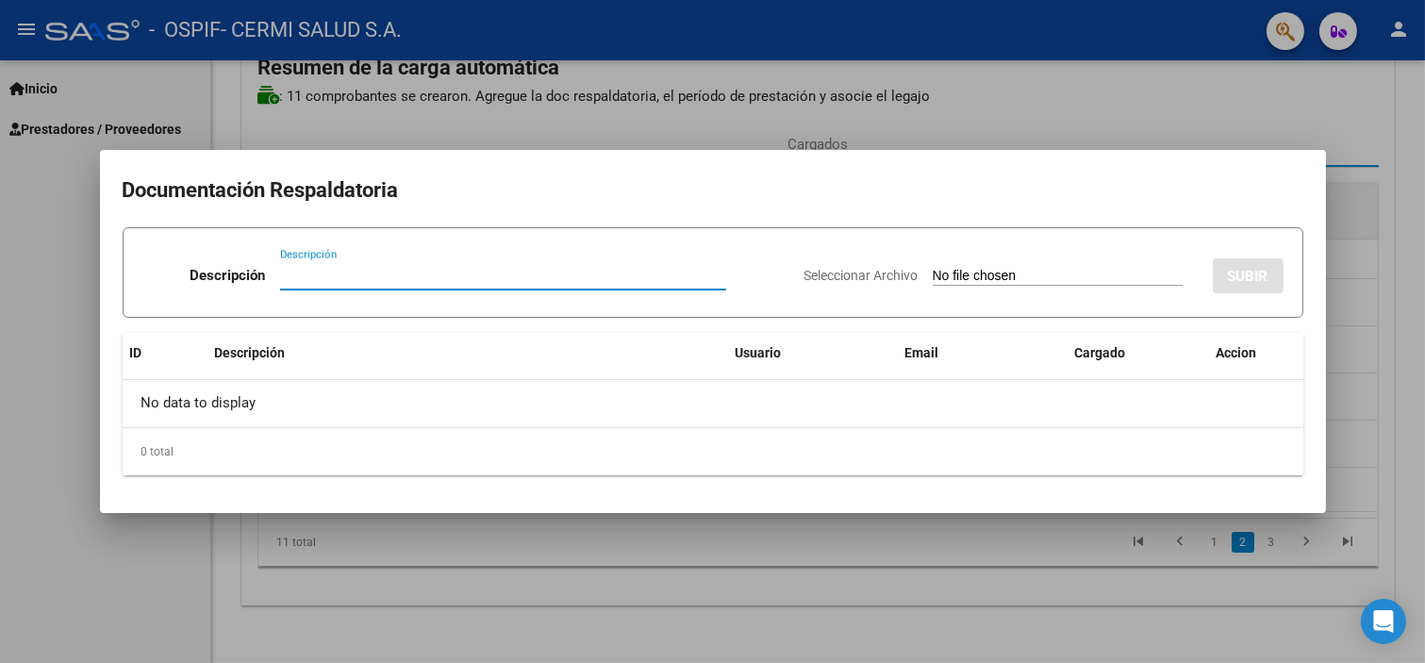
paste input "planilla"
type input "planilla"
click at [933, 280] on input "Seleccionar Archivo" at bounding box center [1058, 277] width 250 height 18
type input "C:\fakepath\[PERSON_NAME] [PERSON_NAME].pdf"
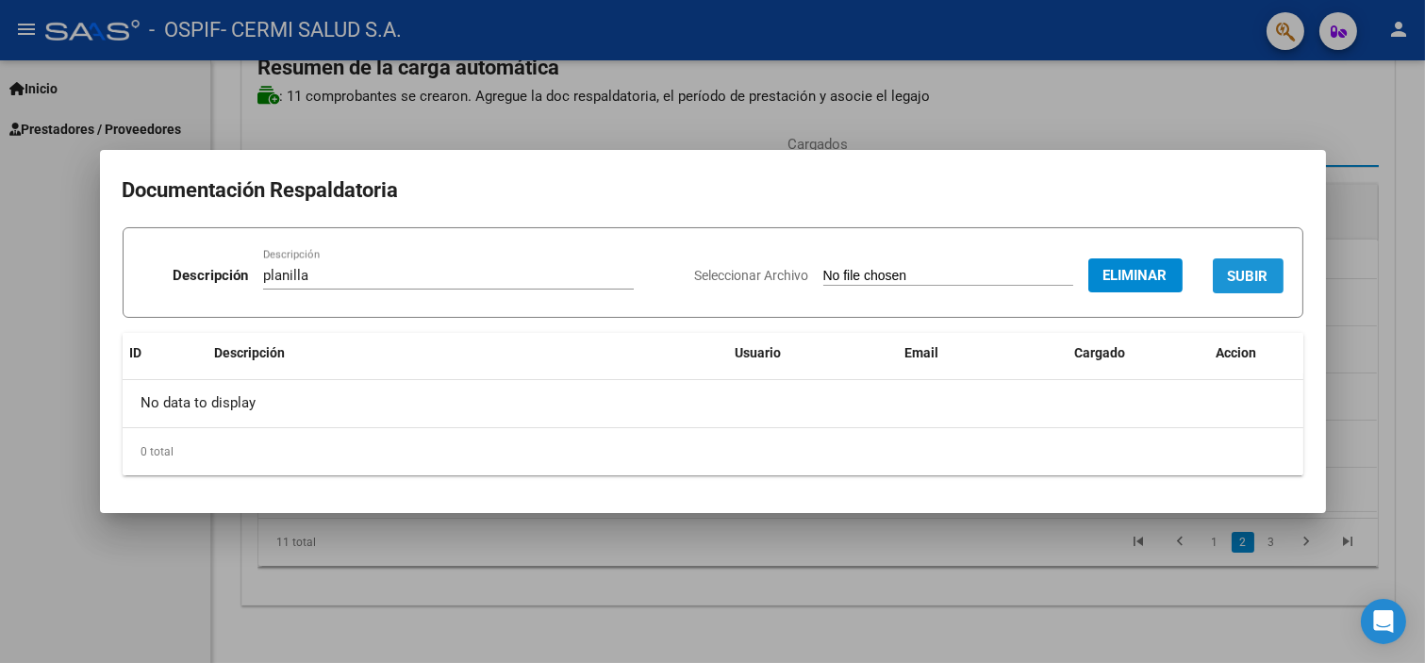
click at [1229, 268] on span "SUBIR" at bounding box center [1248, 276] width 41 height 17
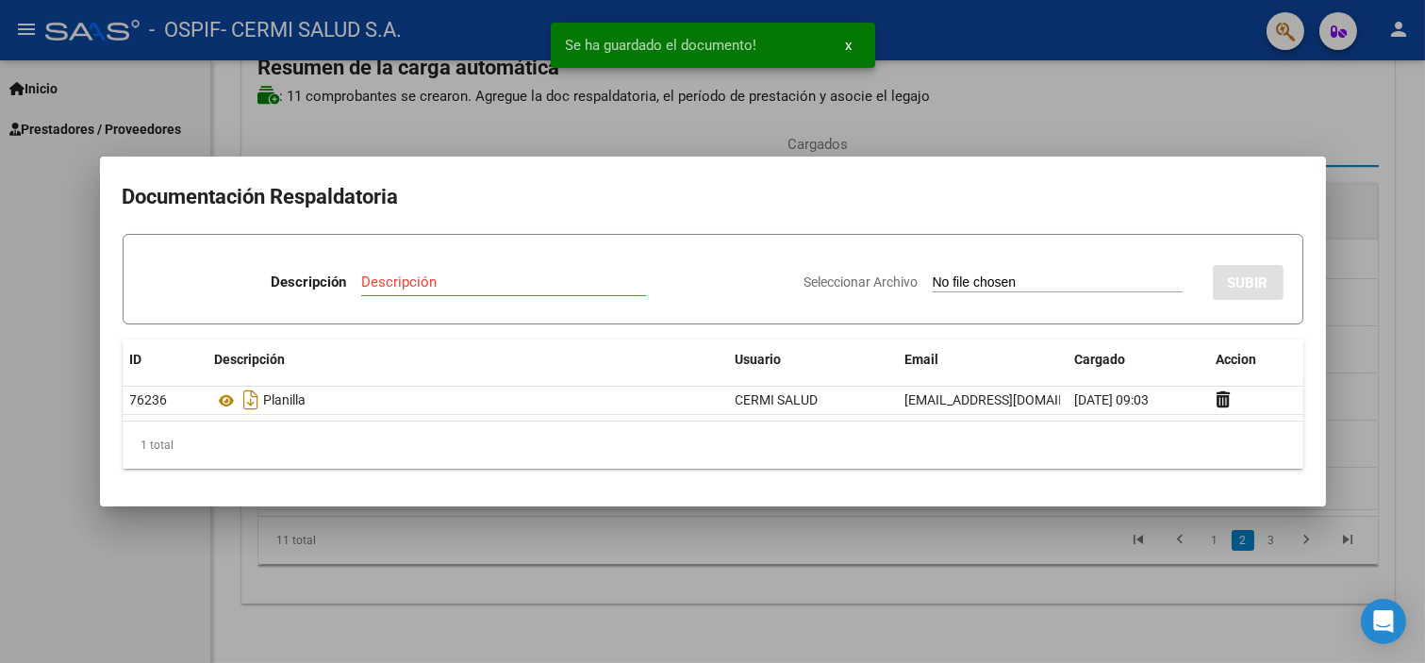
click at [23, 362] on div at bounding box center [712, 331] width 1425 height 663
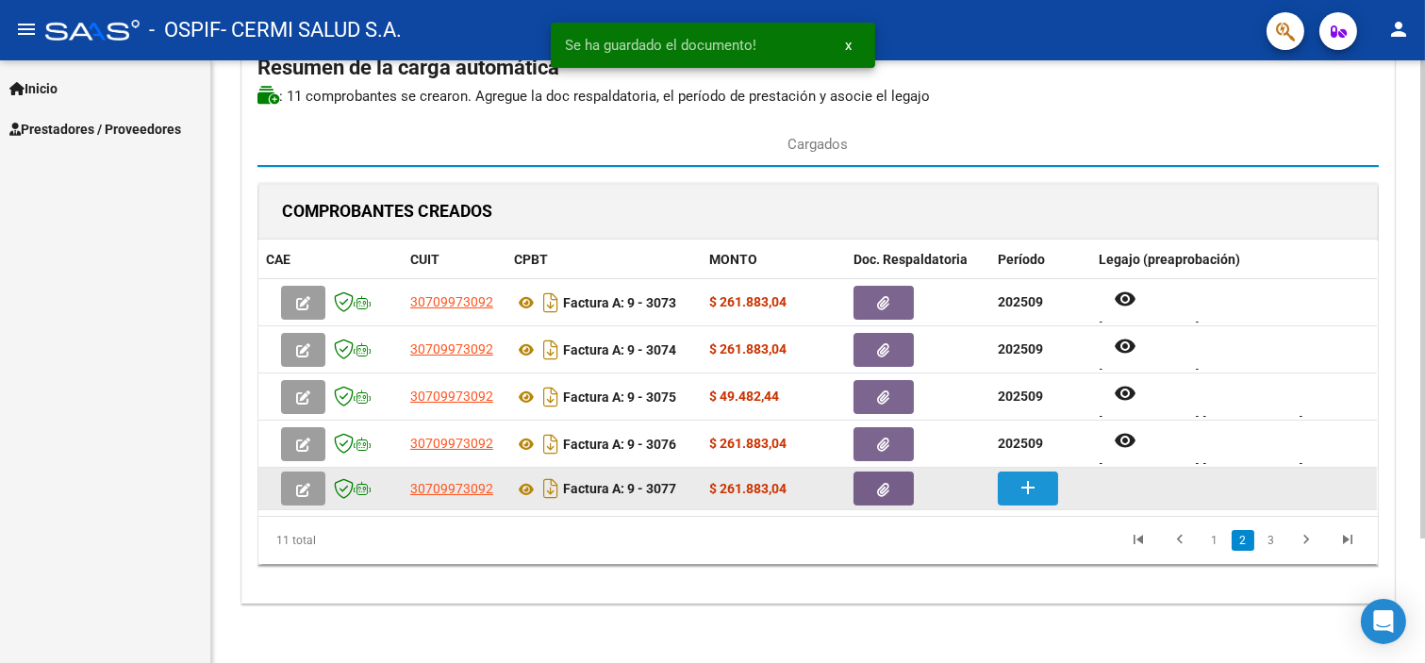
click at [1042, 494] on button "add" at bounding box center [1028, 489] width 60 height 34
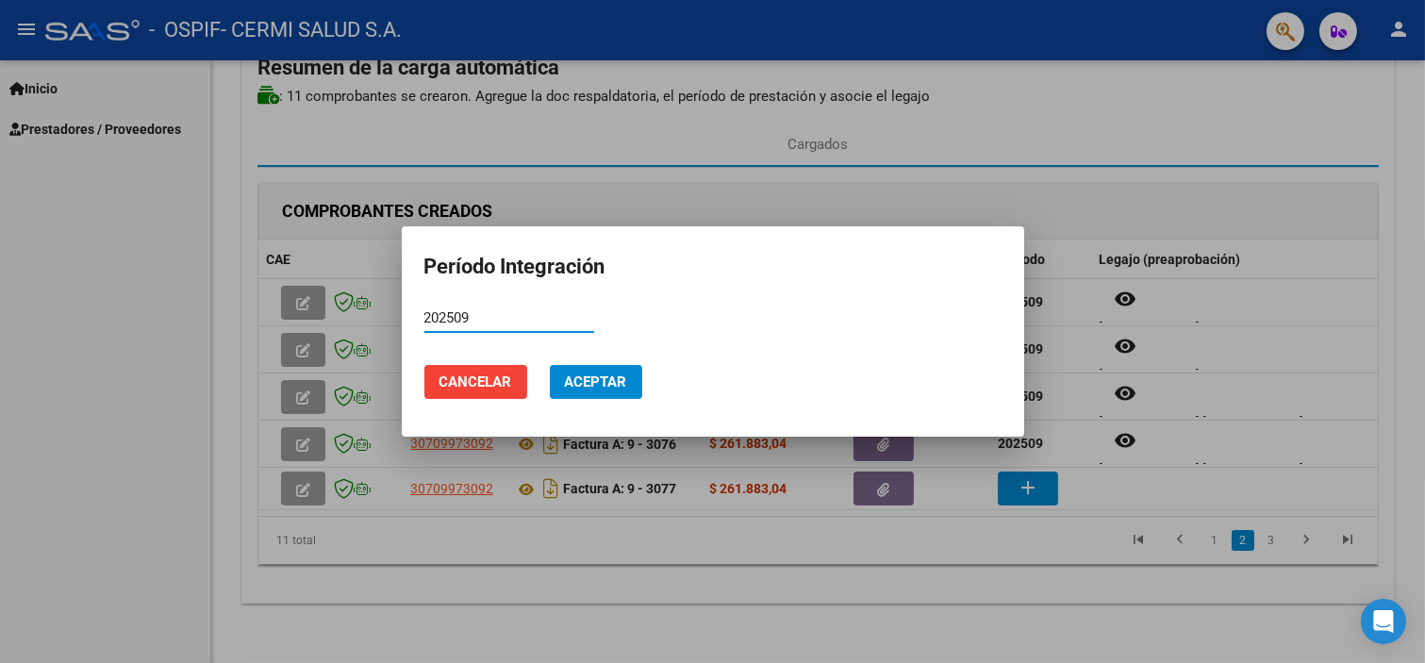
type input "202509"
click at [635, 387] on button "Aceptar" at bounding box center [596, 382] width 92 height 34
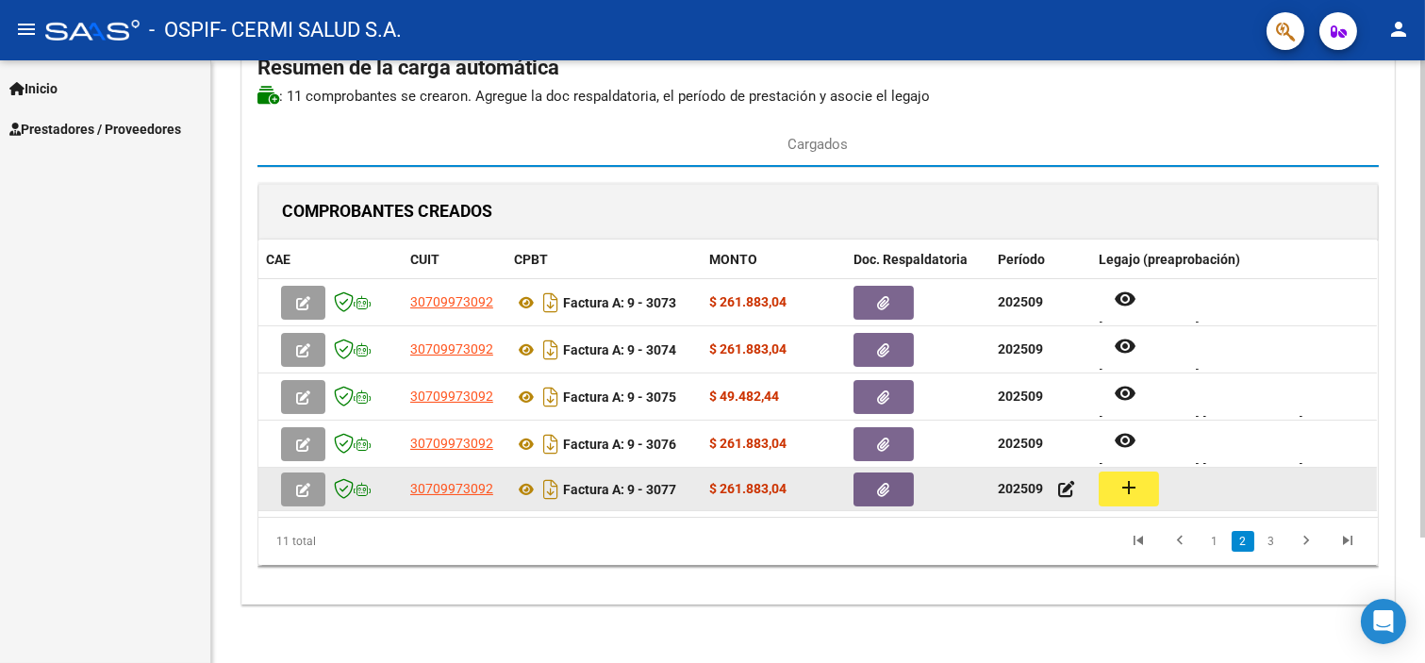
click at [1130, 482] on mat-icon "add" at bounding box center [1129, 487] width 23 height 23
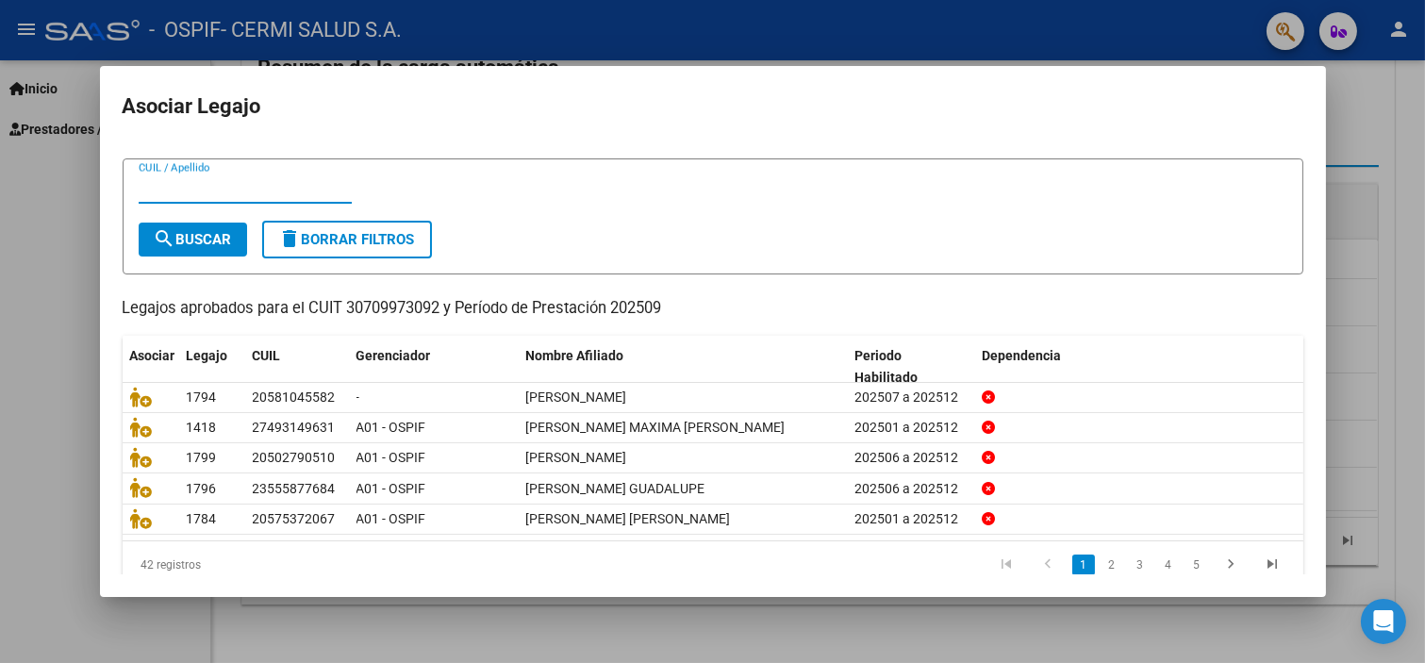
scroll to position [60, 0]
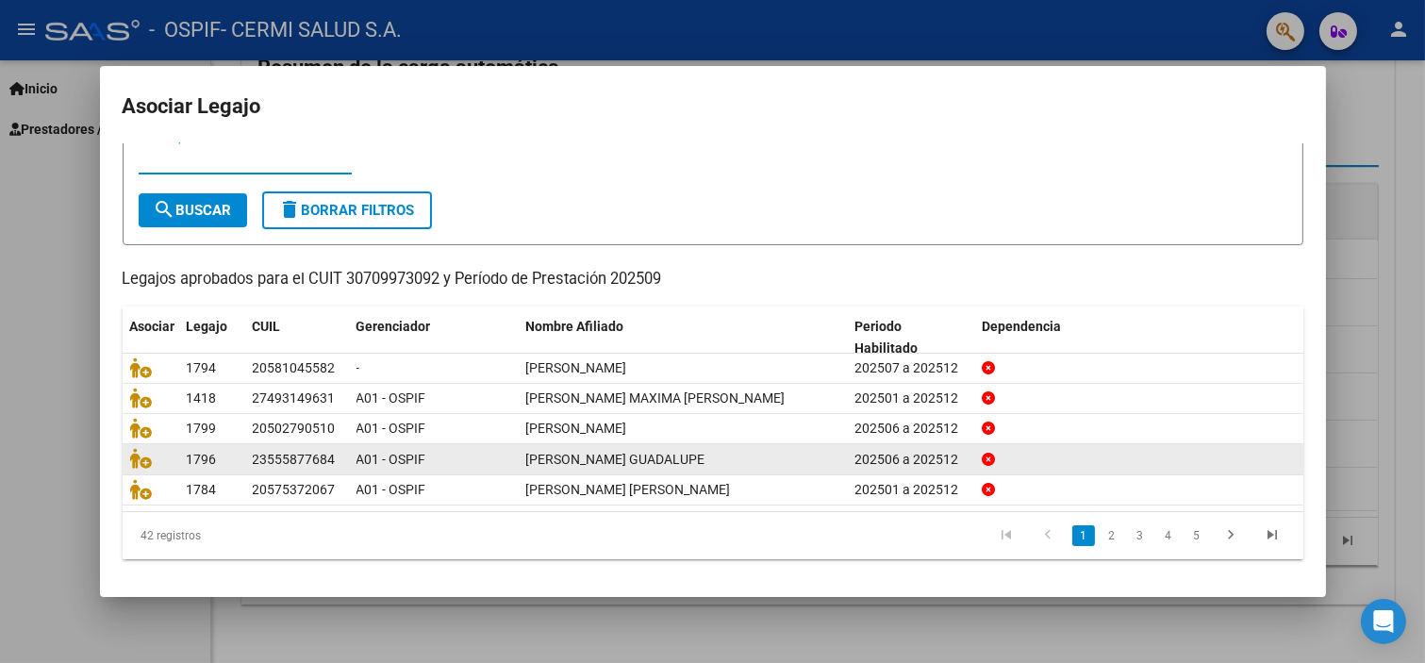
click at [1101, 538] on link "2" at bounding box center [1112, 535] width 23 height 21
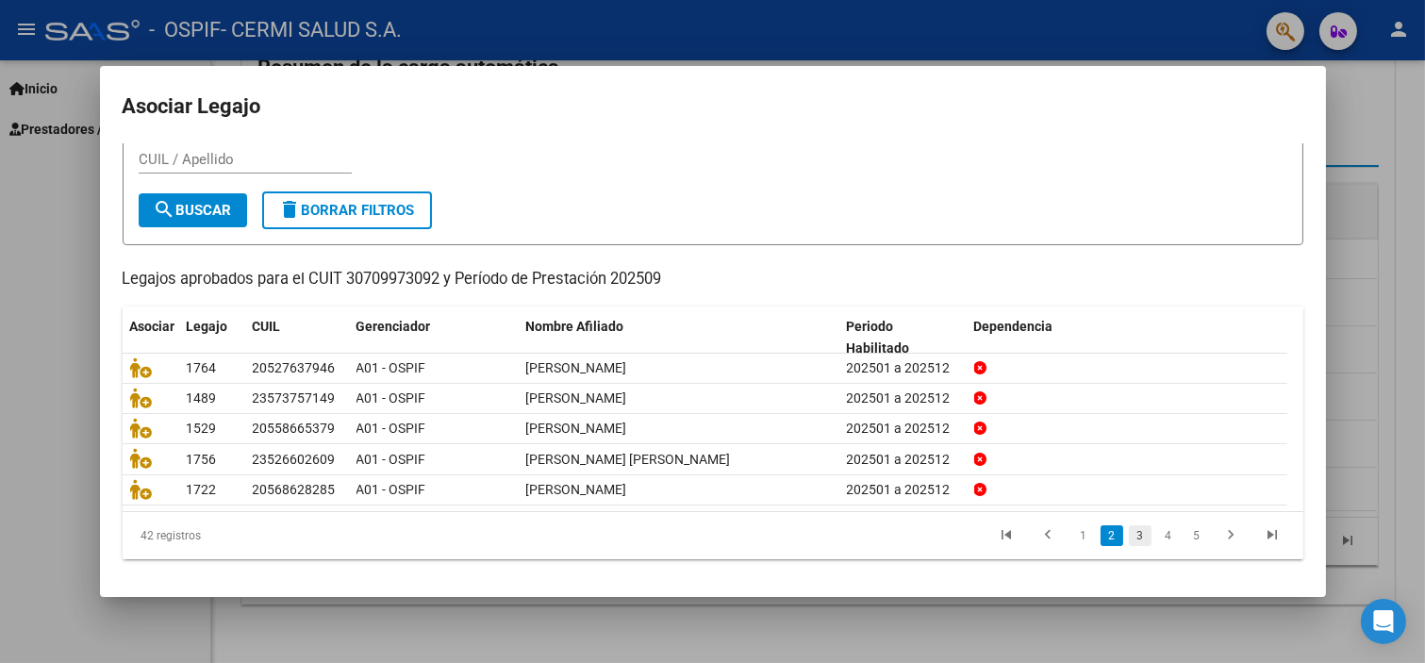
click at [1134, 534] on link "3" at bounding box center [1140, 535] width 23 height 21
click at [1158, 528] on link "4" at bounding box center [1168, 535] width 23 height 21
click at [1157, 532] on link "5" at bounding box center [1168, 535] width 23 height 21
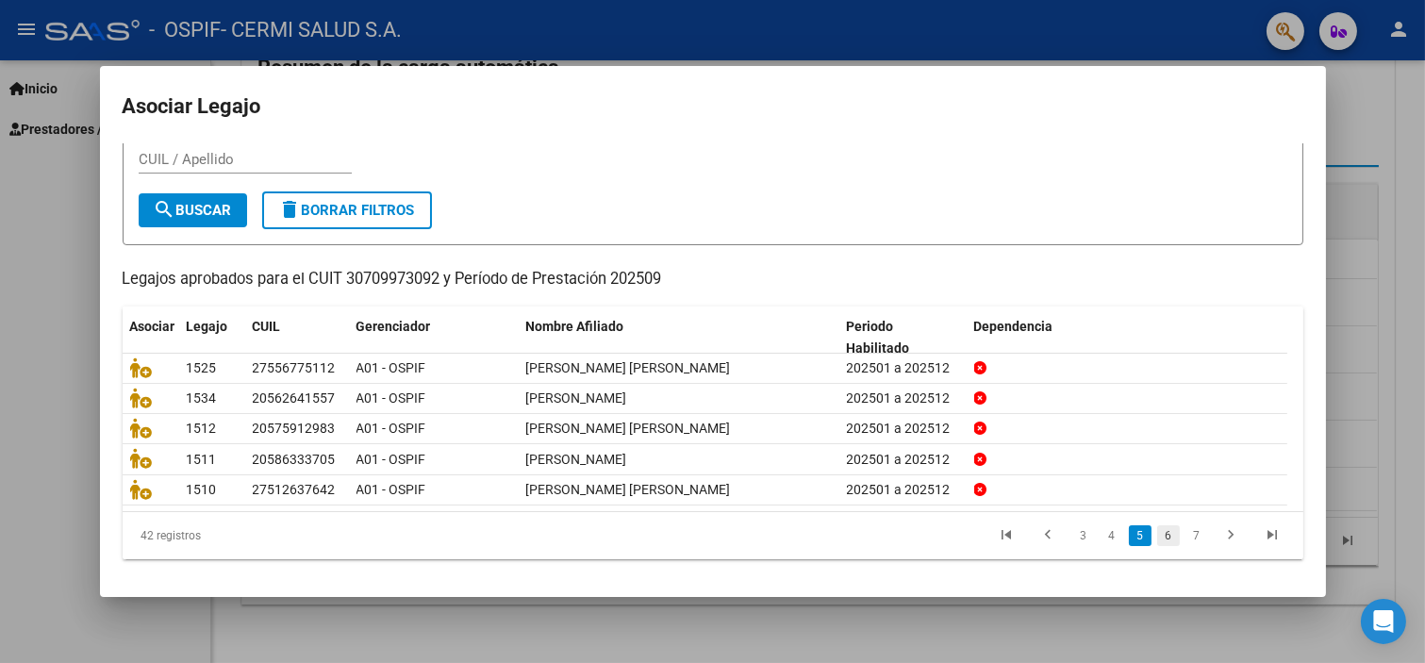
click at [1157, 535] on link "6" at bounding box center [1168, 535] width 23 height 21
click at [1157, 535] on link "7" at bounding box center [1168, 535] width 23 height 21
click at [1157, 540] on link "8" at bounding box center [1168, 535] width 23 height 21
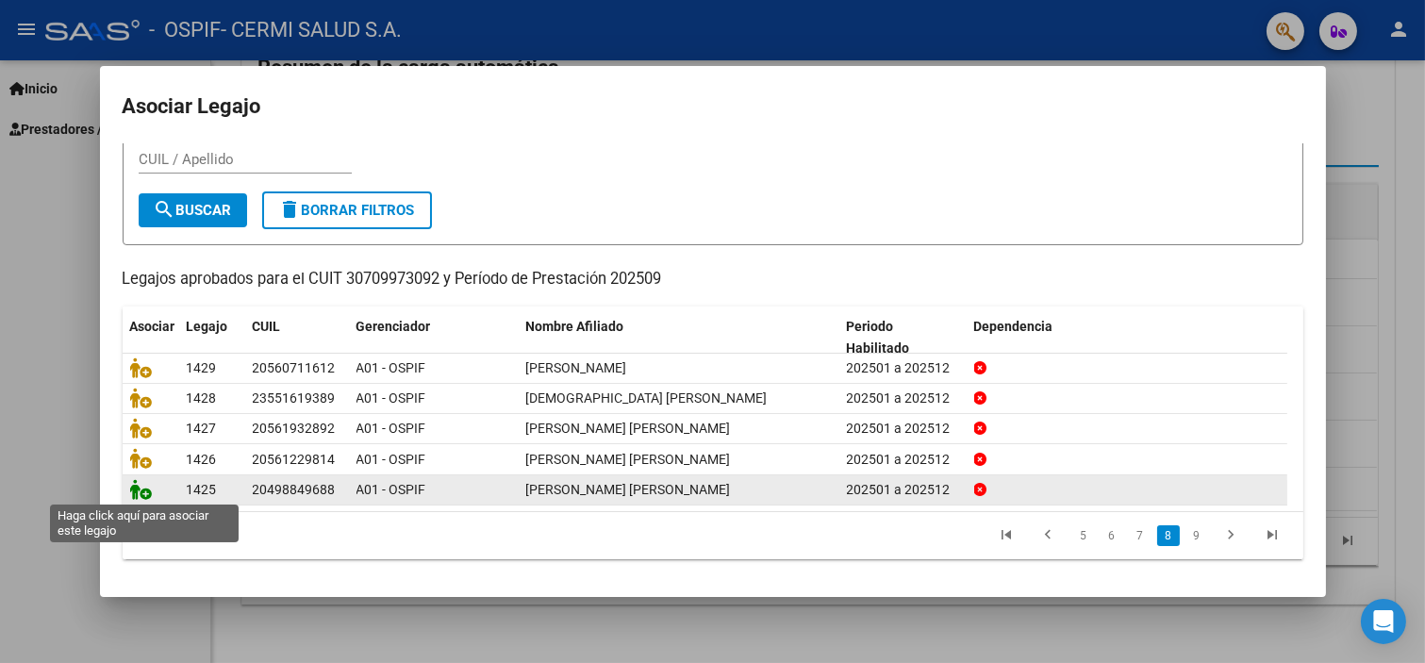
click at [136, 487] on icon at bounding box center [141, 489] width 23 height 21
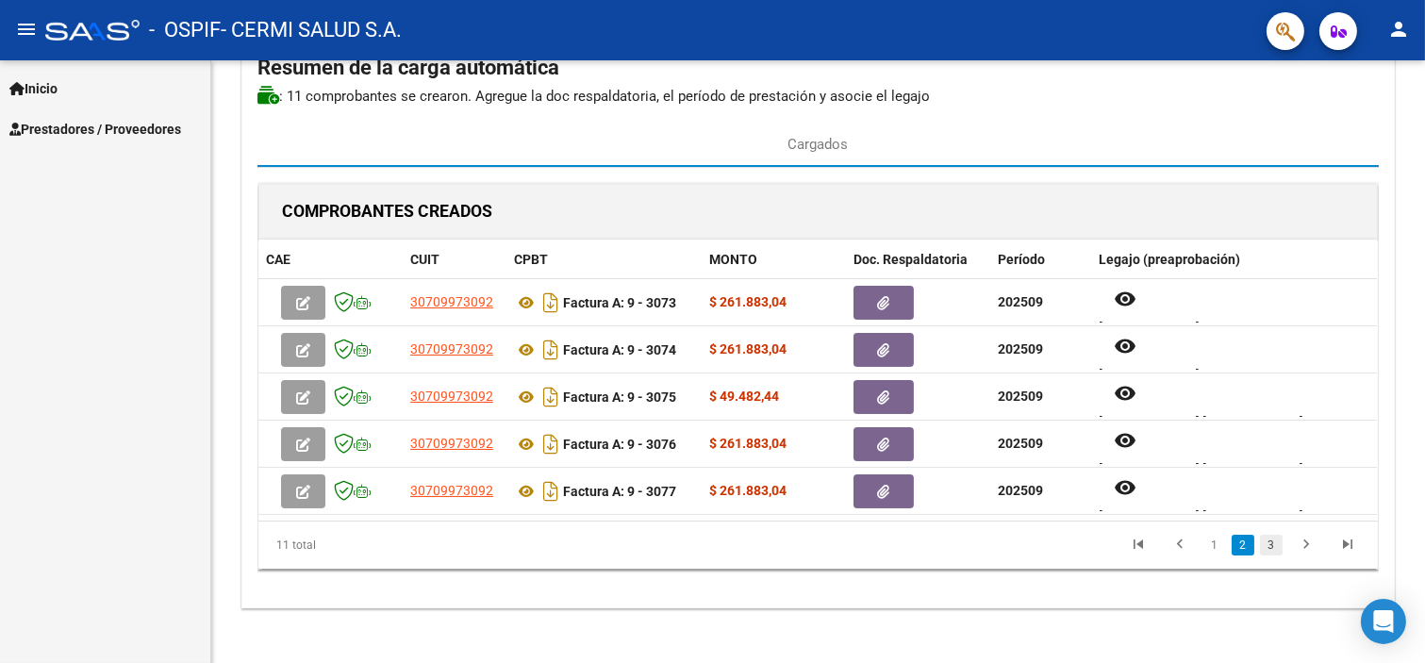
click at [1272, 549] on link "3" at bounding box center [1271, 545] width 23 height 21
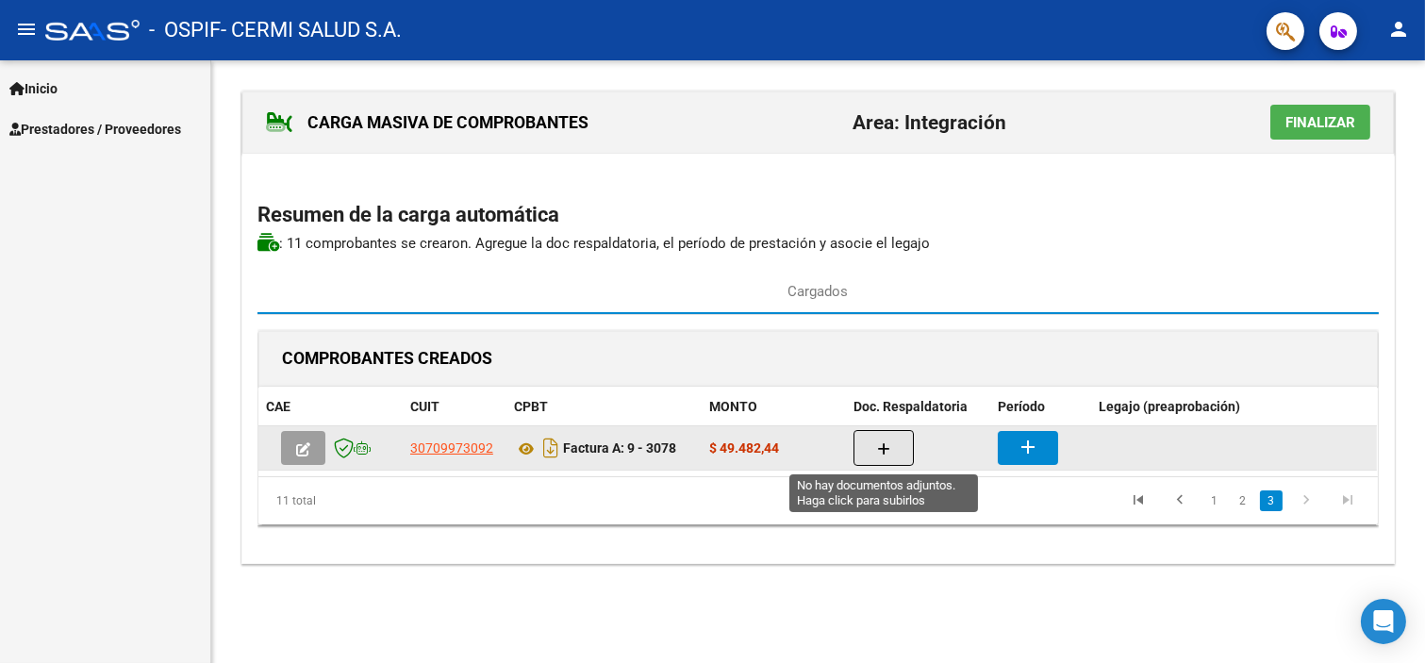
click at [888, 453] on icon "button" at bounding box center [883, 449] width 13 height 14
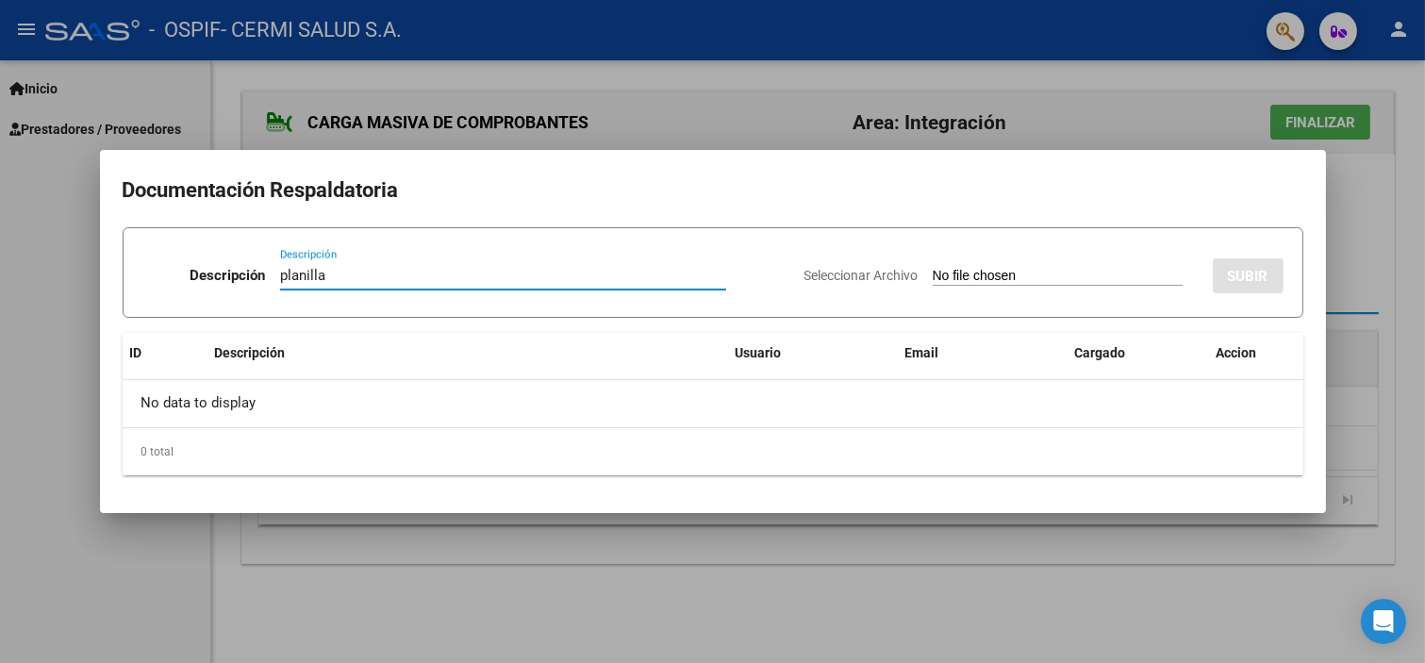
type input "planilla"
click at [933, 274] on input "Seleccionar Archivo" at bounding box center [1058, 277] width 250 height 18
type input "C:\fakepath\[PERSON_NAME] [PERSON_NAME].pdf"
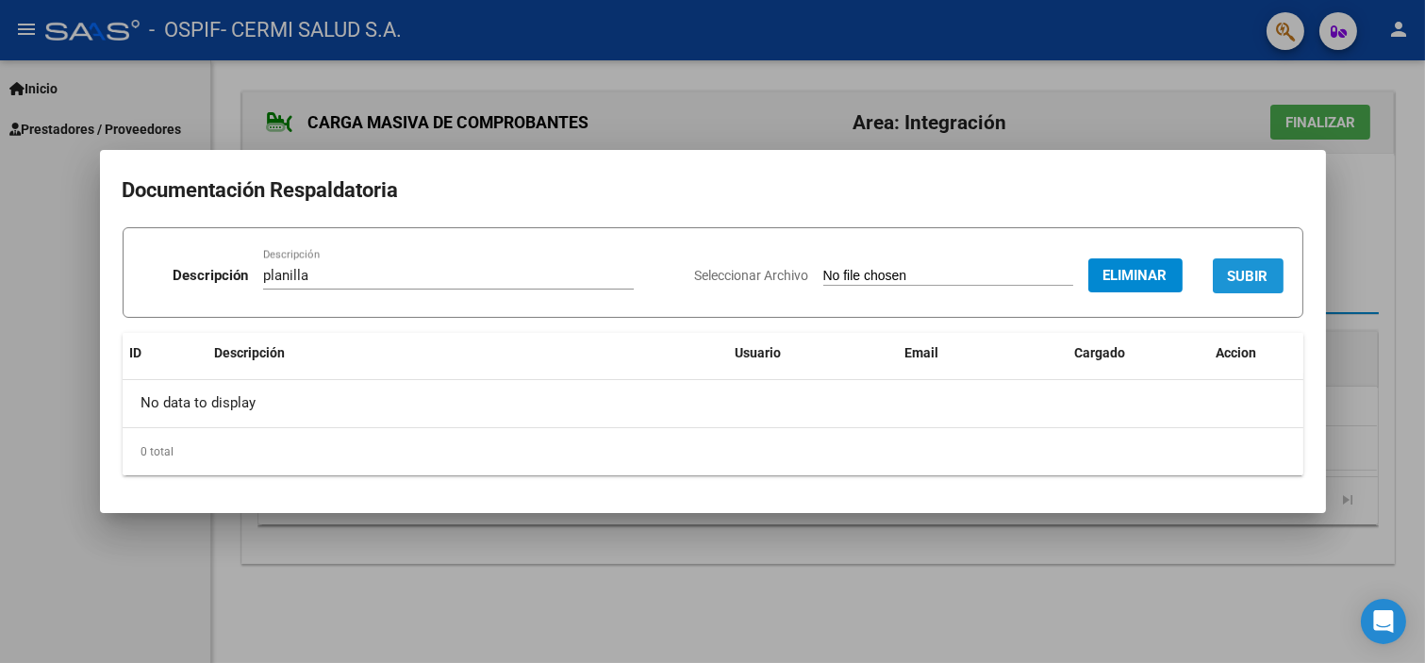
click at [1222, 284] on button "SUBIR" at bounding box center [1248, 275] width 71 height 35
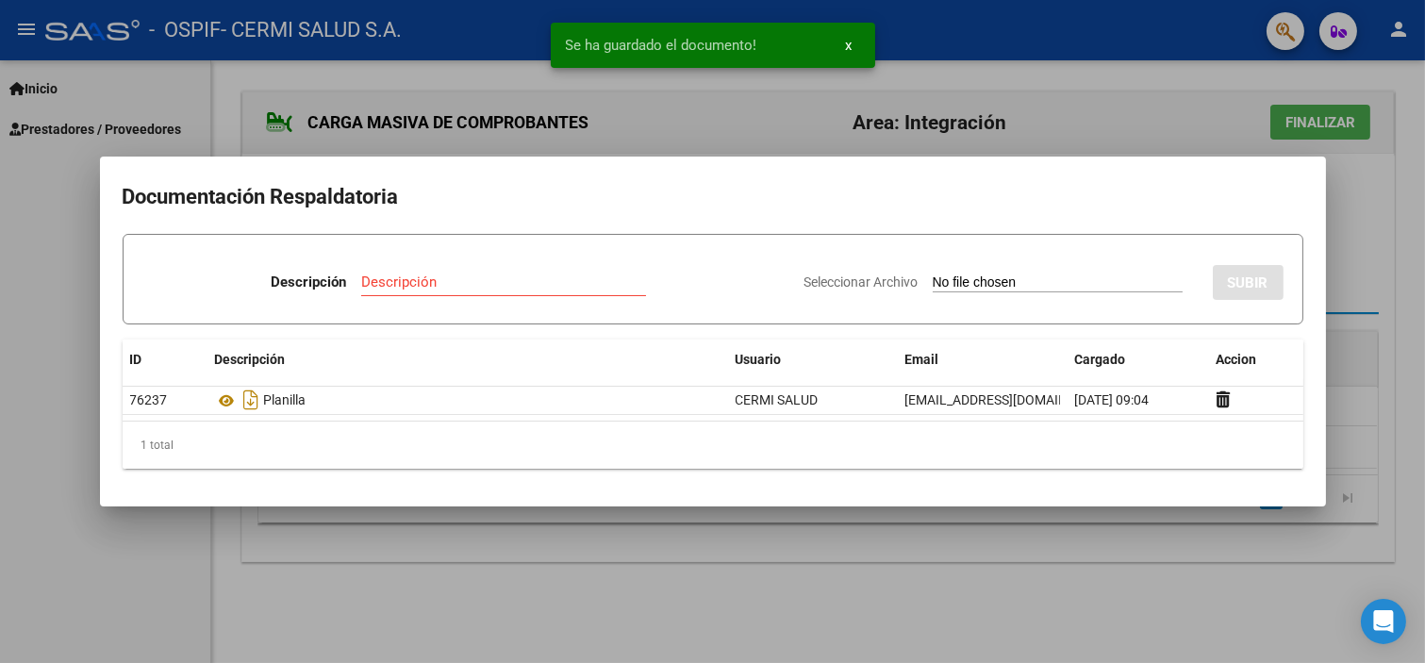
click at [200, 510] on div at bounding box center [712, 331] width 1425 height 663
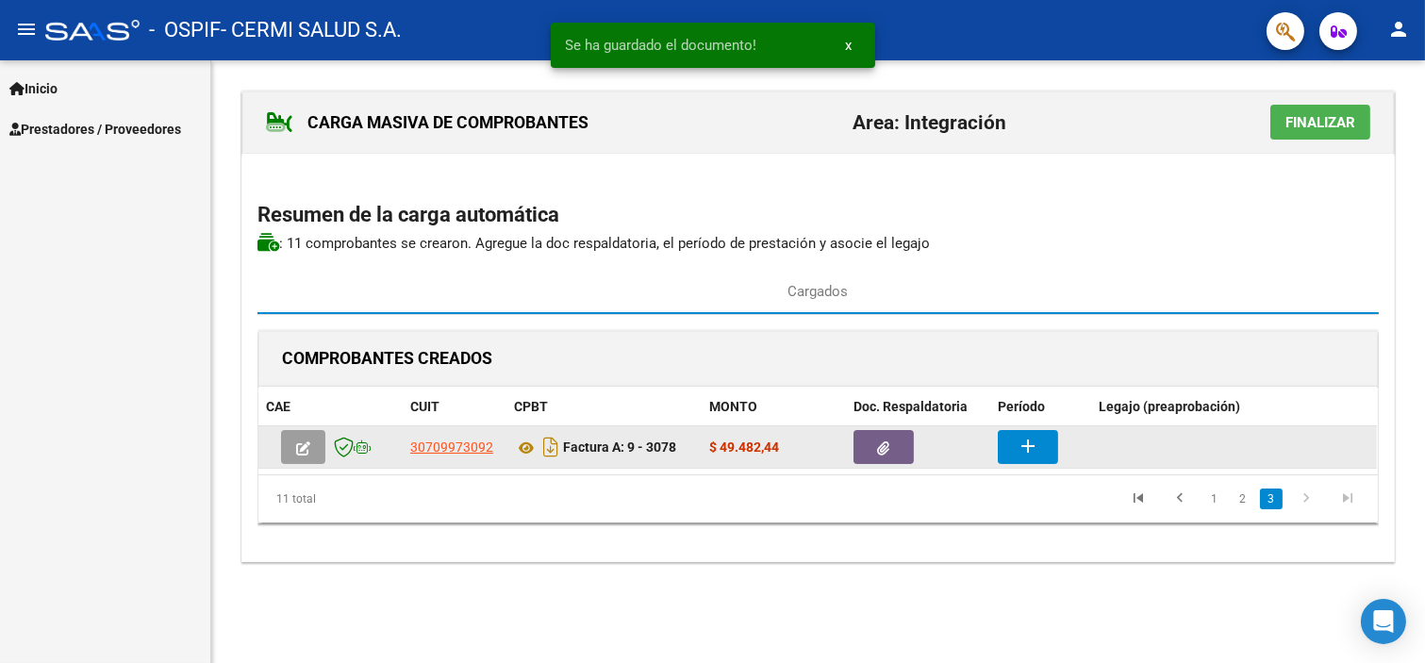
click at [1026, 448] on mat-icon "add" at bounding box center [1028, 446] width 23 height 23
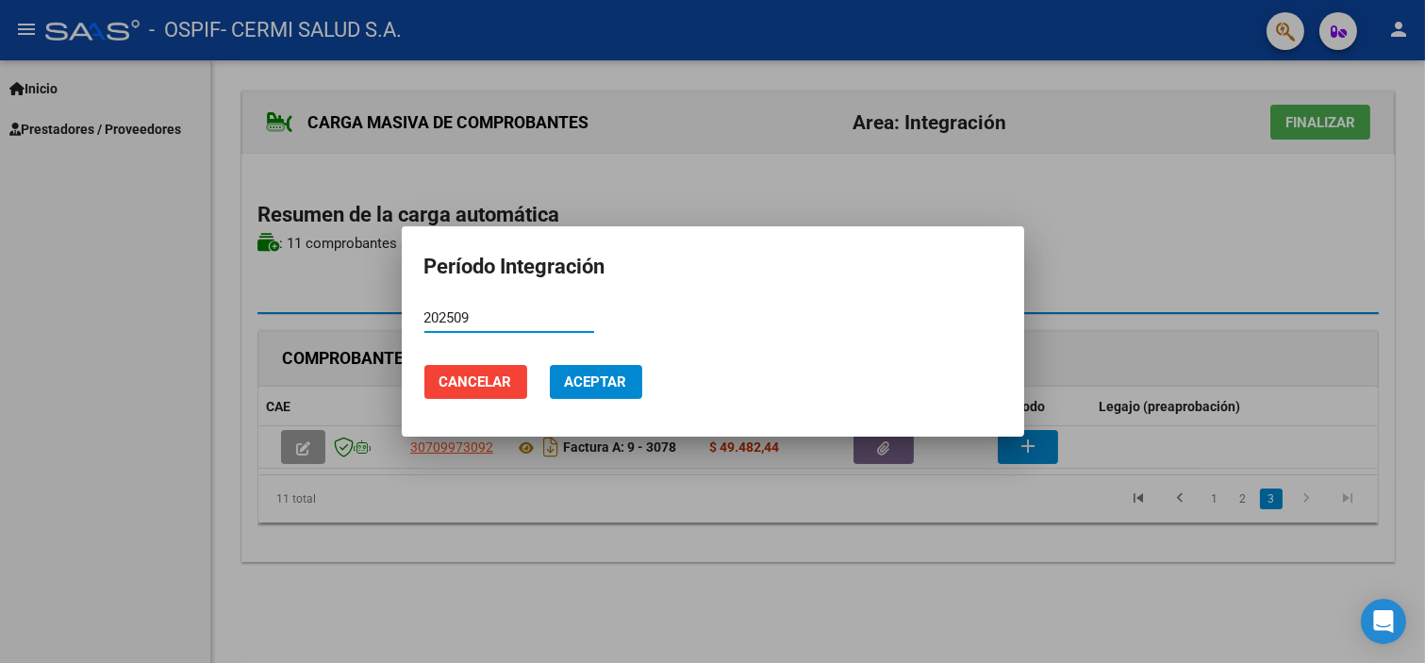
type input "202509"
click at [606, 393] on button "Aceptar" at bounding box center [596, 382] width 92 height 34
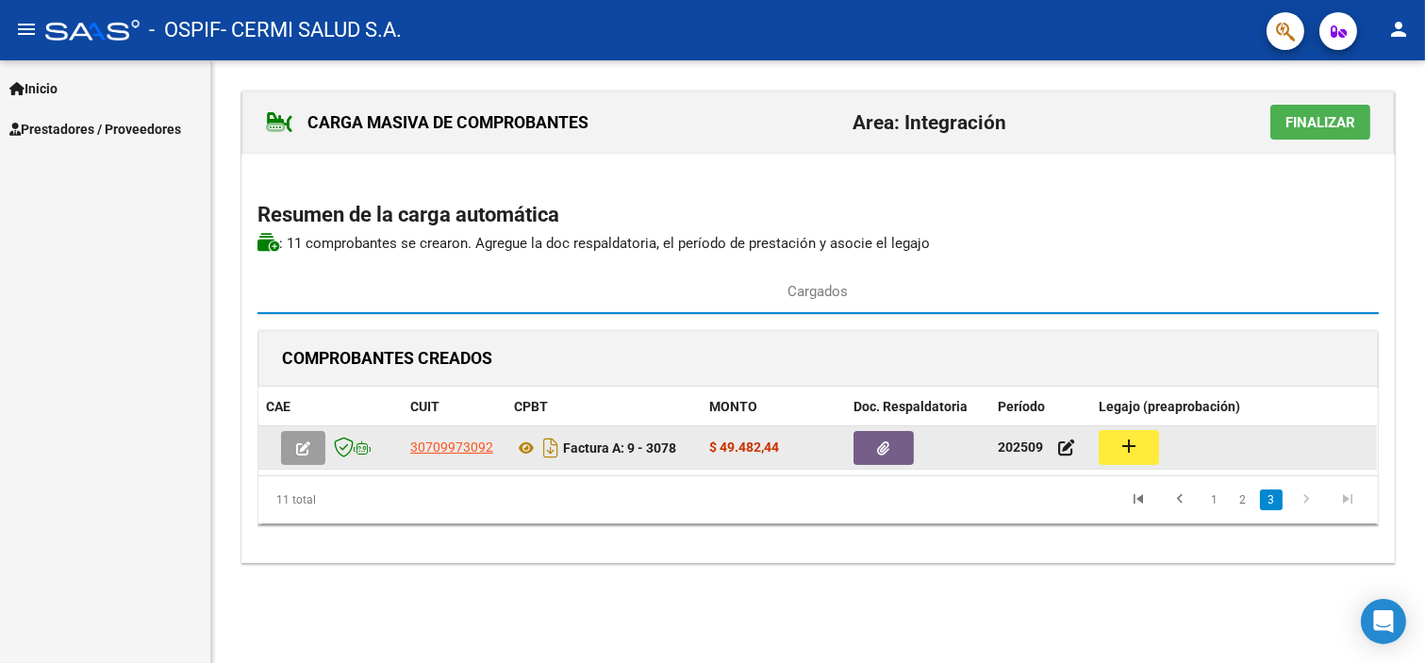
click at [1139, 443] on mat-icon "add" at bounding box center [1129, 446] width 23 height 23
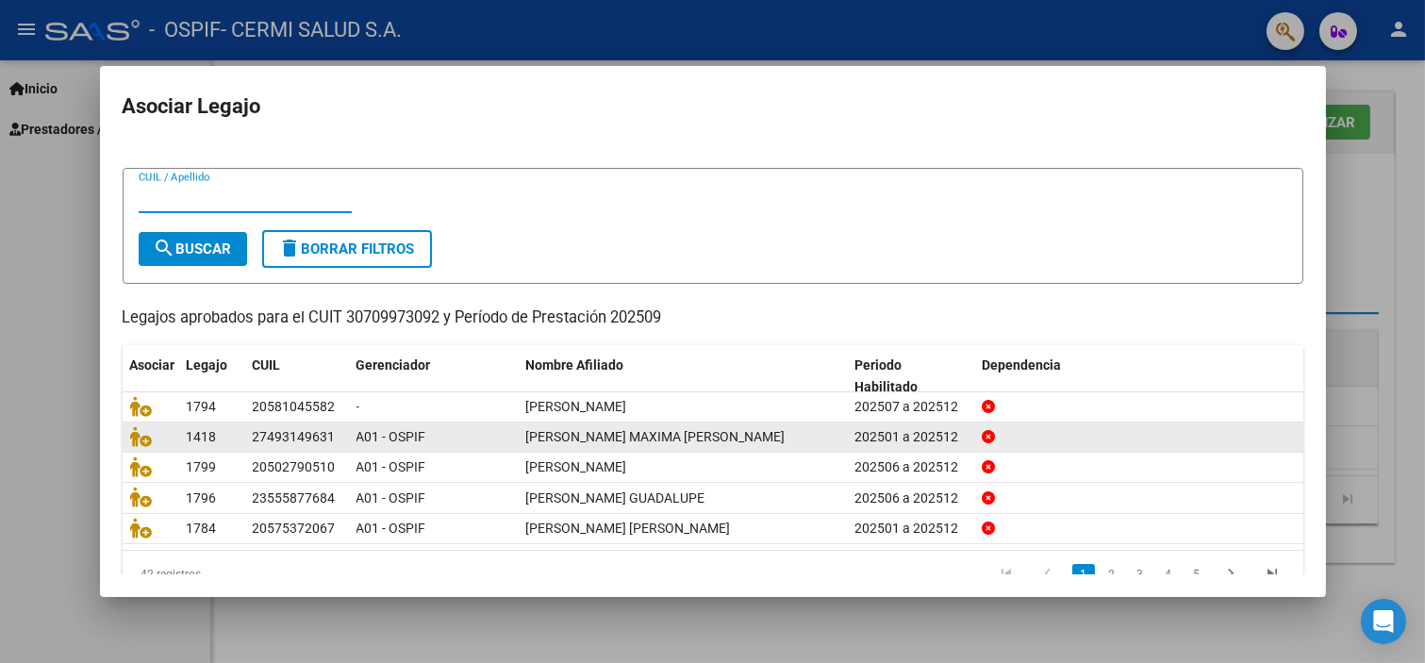
scroll to position [60, 0]
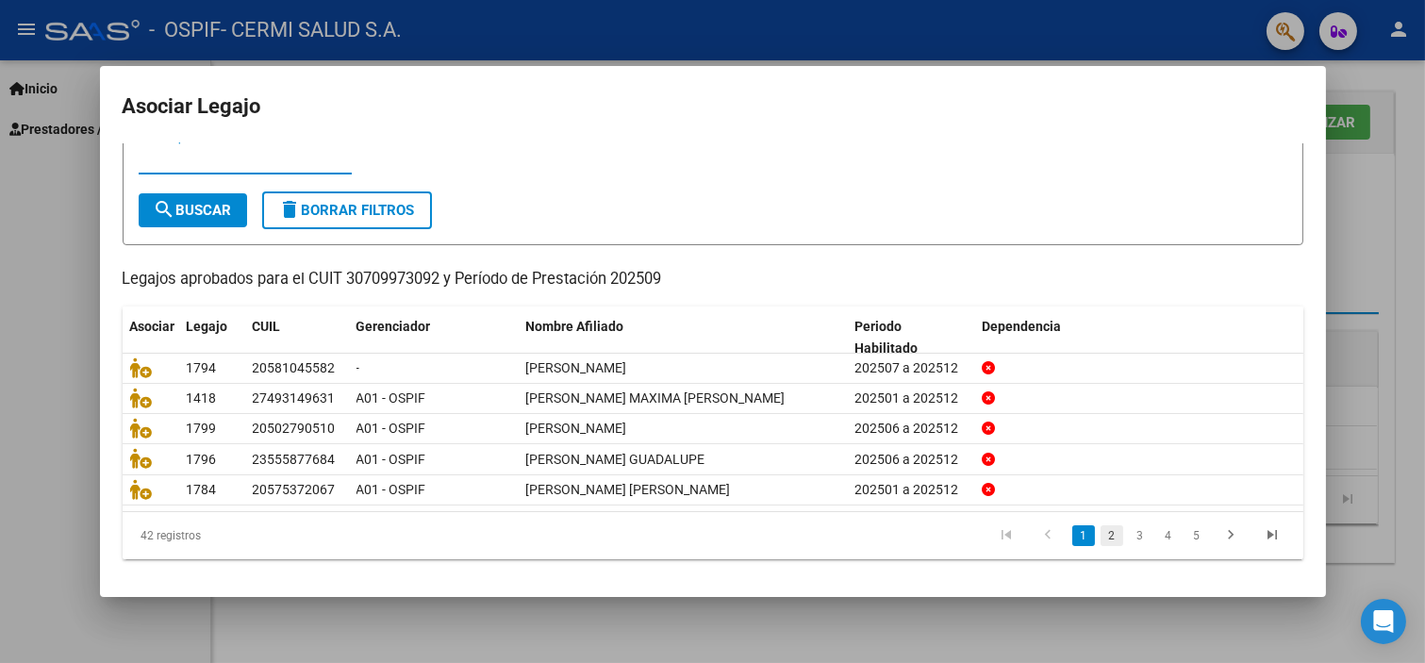
click at [1104, 532] on li "2" at bounding box center [1112, 536] width 28 height 32
click at [1101, 543] on link "2" at bounding box center [1112, 535] width 23 height 21
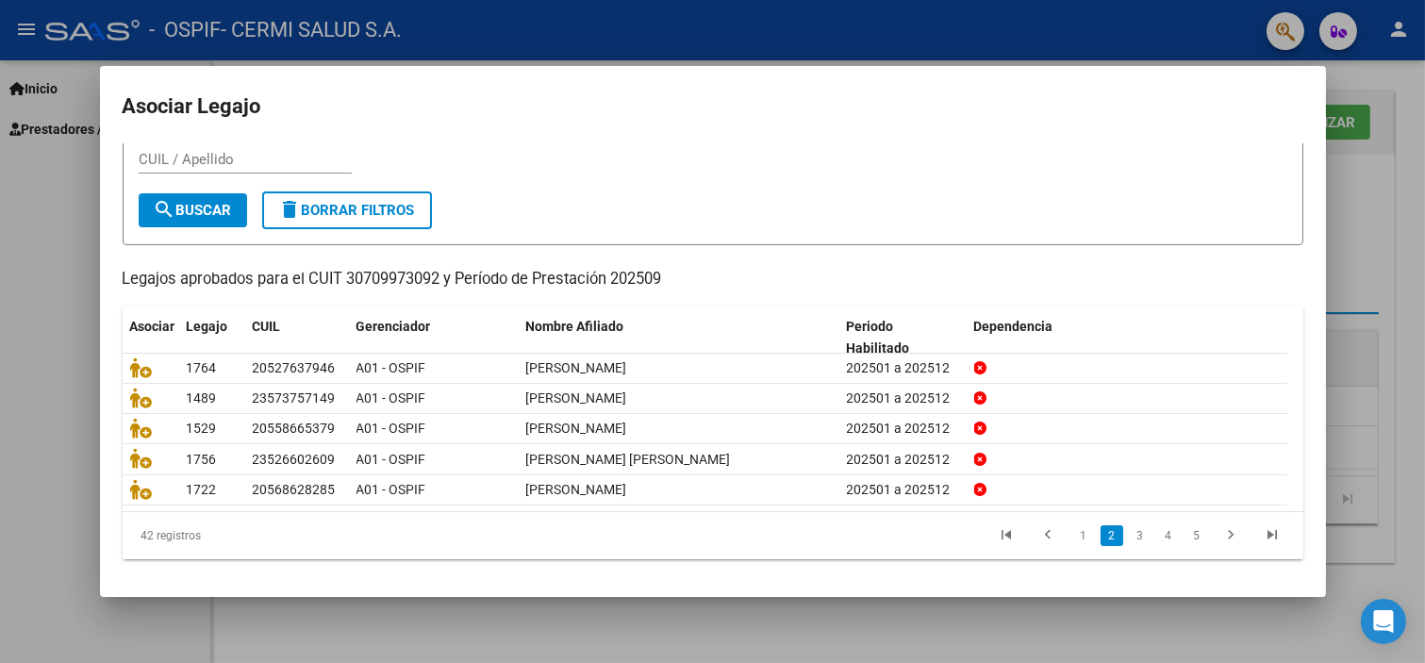
click at [1126, 541] on li "3" at bounding box center [1140, 536] width 28 height 32
click at [1129, 535] on link "3" at bounding box center [1140, 535] width 23 height 21
click at [1157, 540] on link "4" at bounding box center [1168, 535] width 23 height 21
click at [1157, 539] on link "5" at bounding box center [1168, 535] width 23 height 21
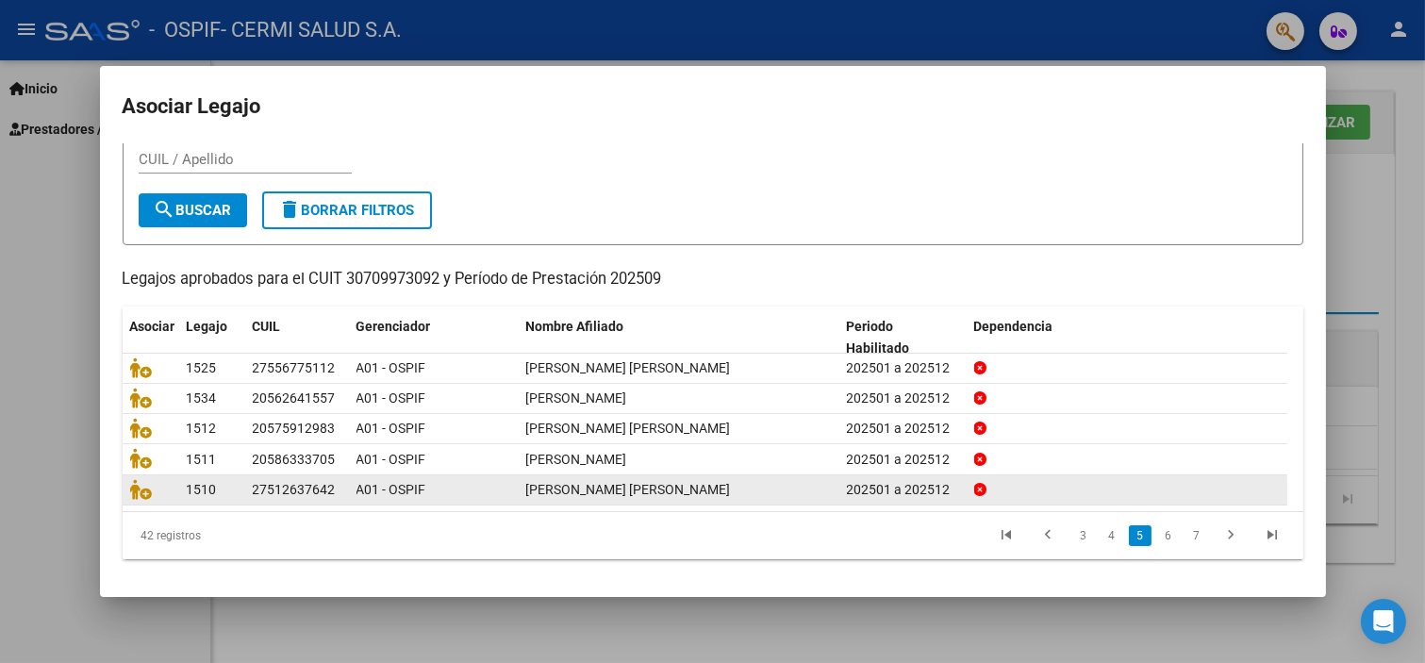
drag, startPoint x: 1152, startPoint y: 539, endPoint x: 553, endPoint y: 502, distance: 600.1
click at [553, 502] on datatable-body-cell "[PERSON_NAME] [PERSON_NAME]" at bounding box center [679, 489] width 321 height 29
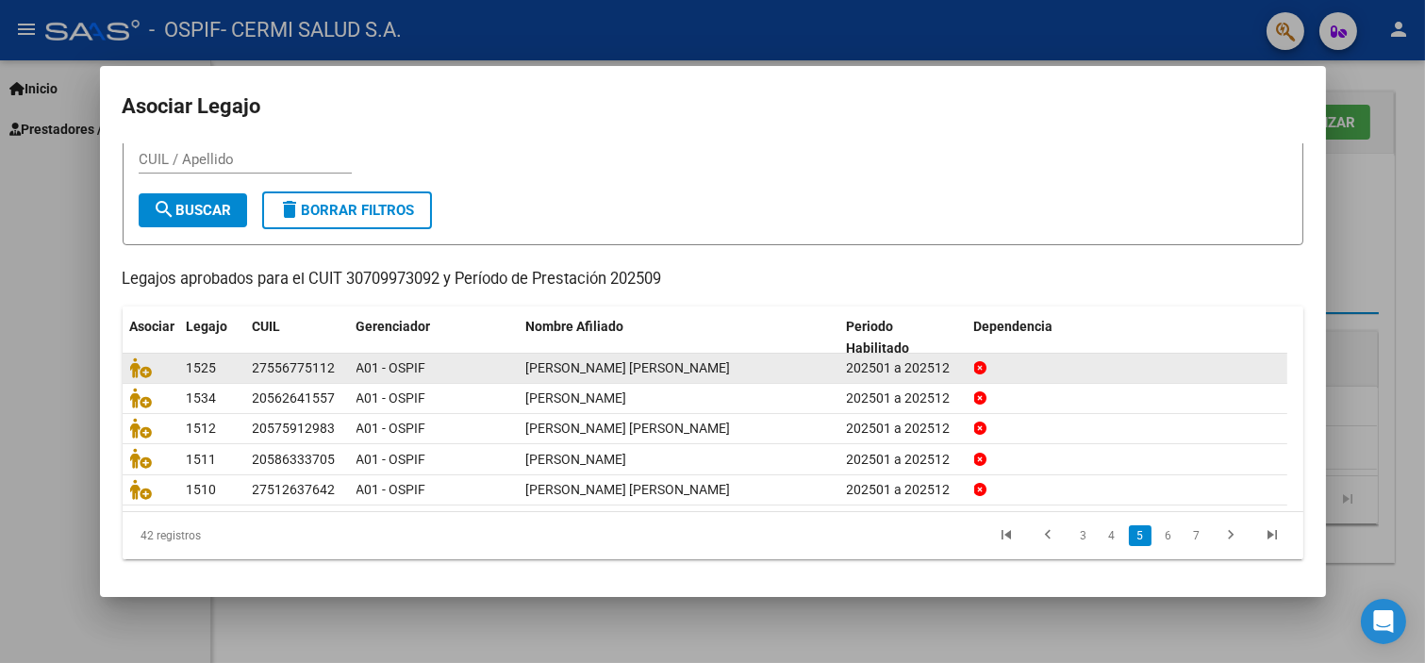
click at [641, 369] on span "[PERSON_NAME] [PERSON_NAME]" at bounding box center [628, 367] width 205 height 15
click at [146, 363] on icon at bounding box center [141, 367] width 23 height 21
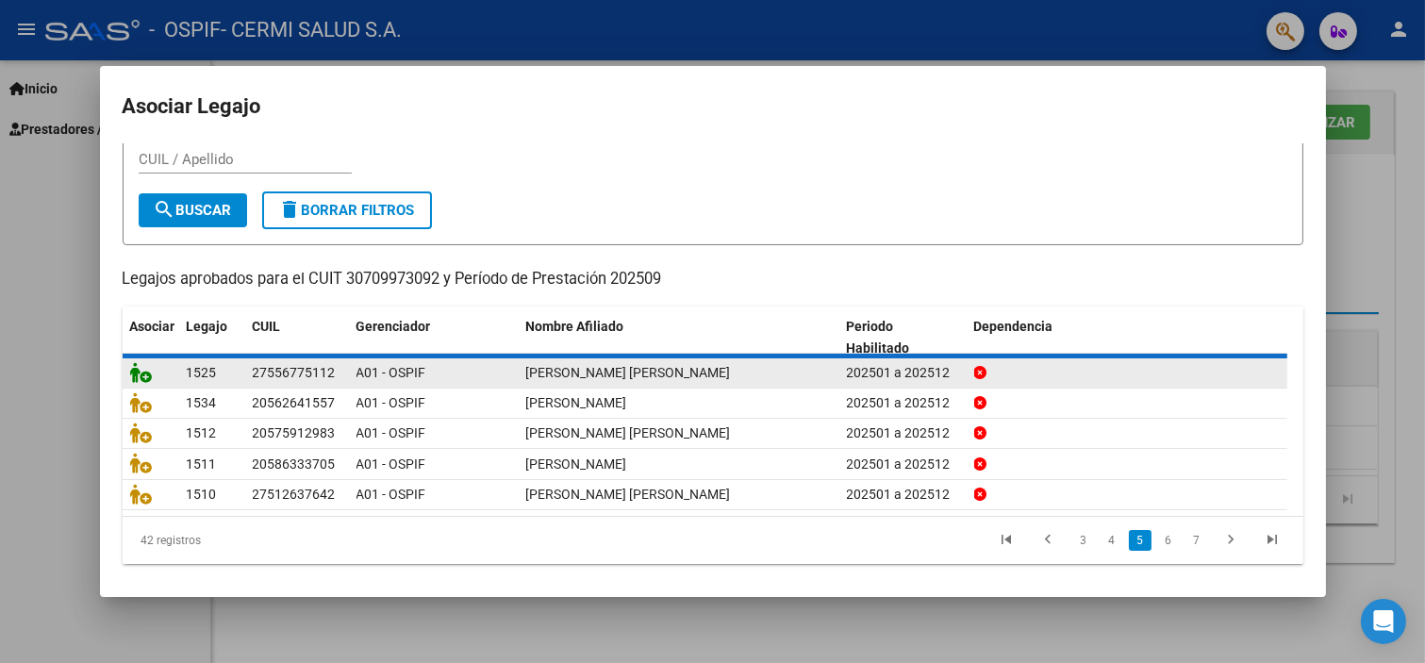
scroll to position [0, 0]
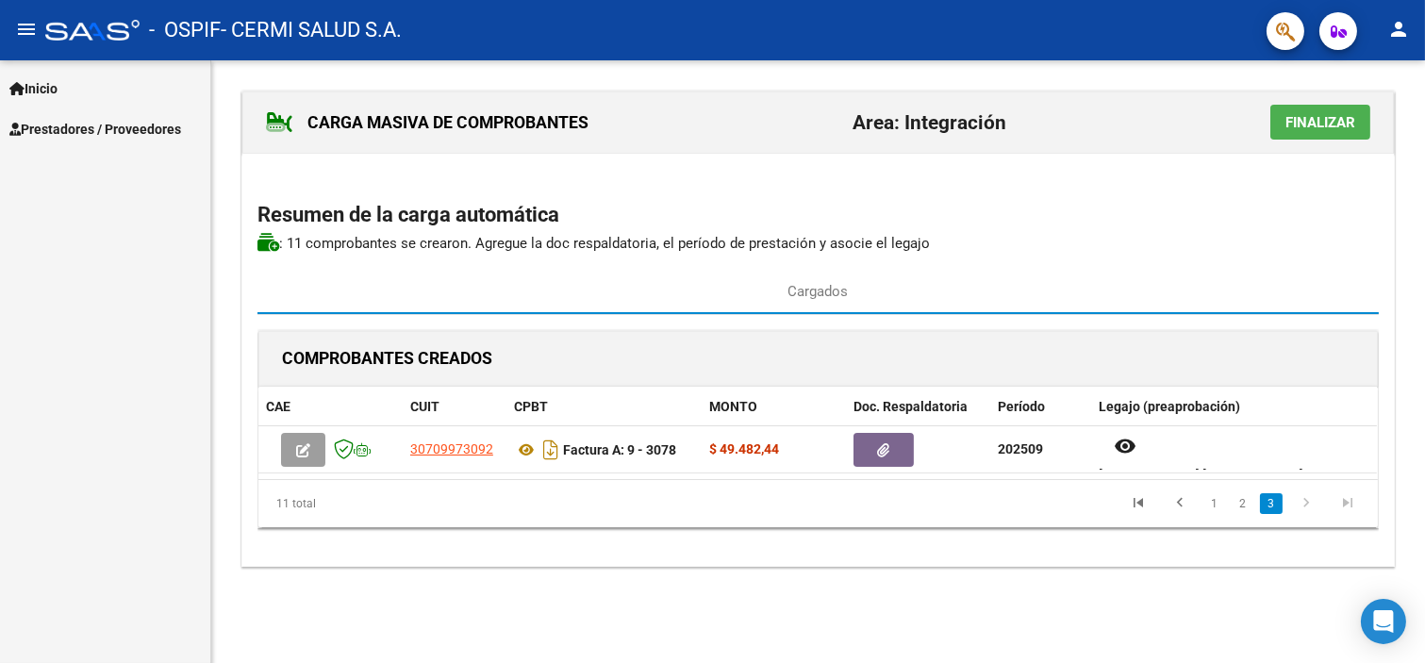
click at [1323, 128] on span "Finalizar" at bounding box center [1321, 122] width 70 height 17
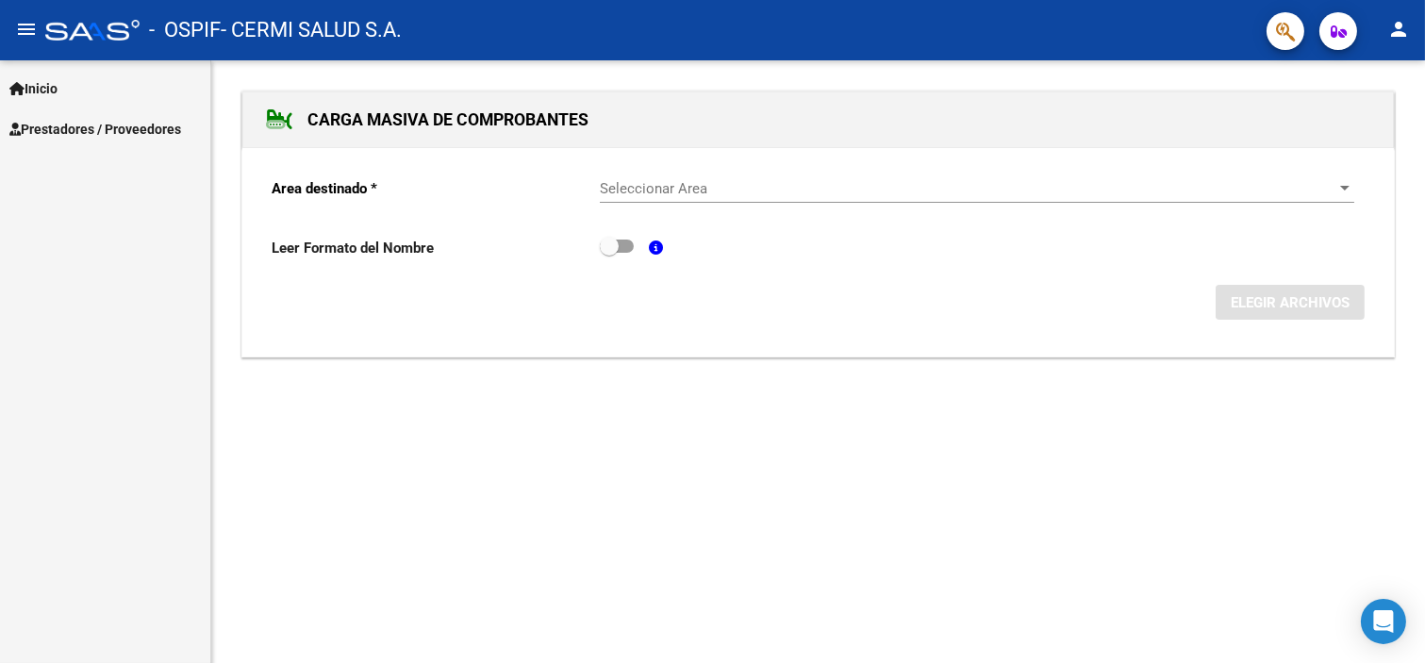
click at [79, 137] on span "Prestadores / Proveedores" at bounding box center [95, 129] width 172 height 21
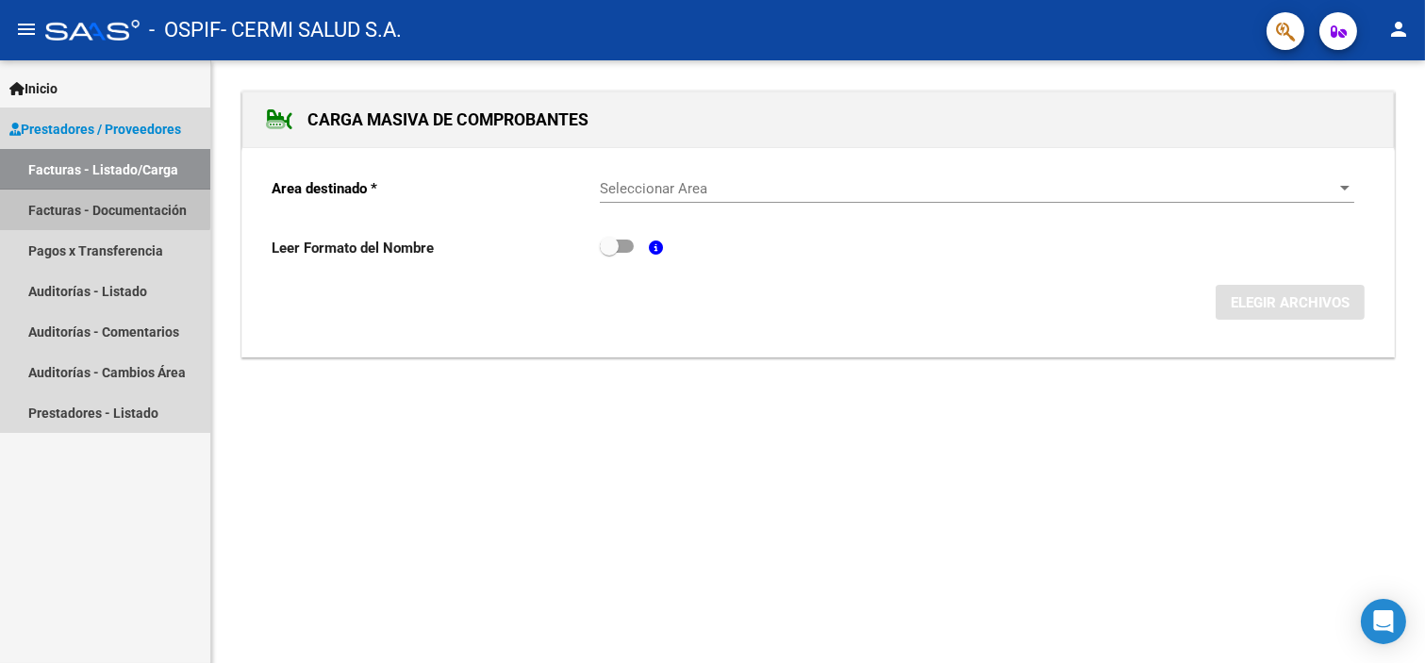
click at [95, 195] on link "Facturas - Documentación" at bounding box center [105, 210] width 210 height 41
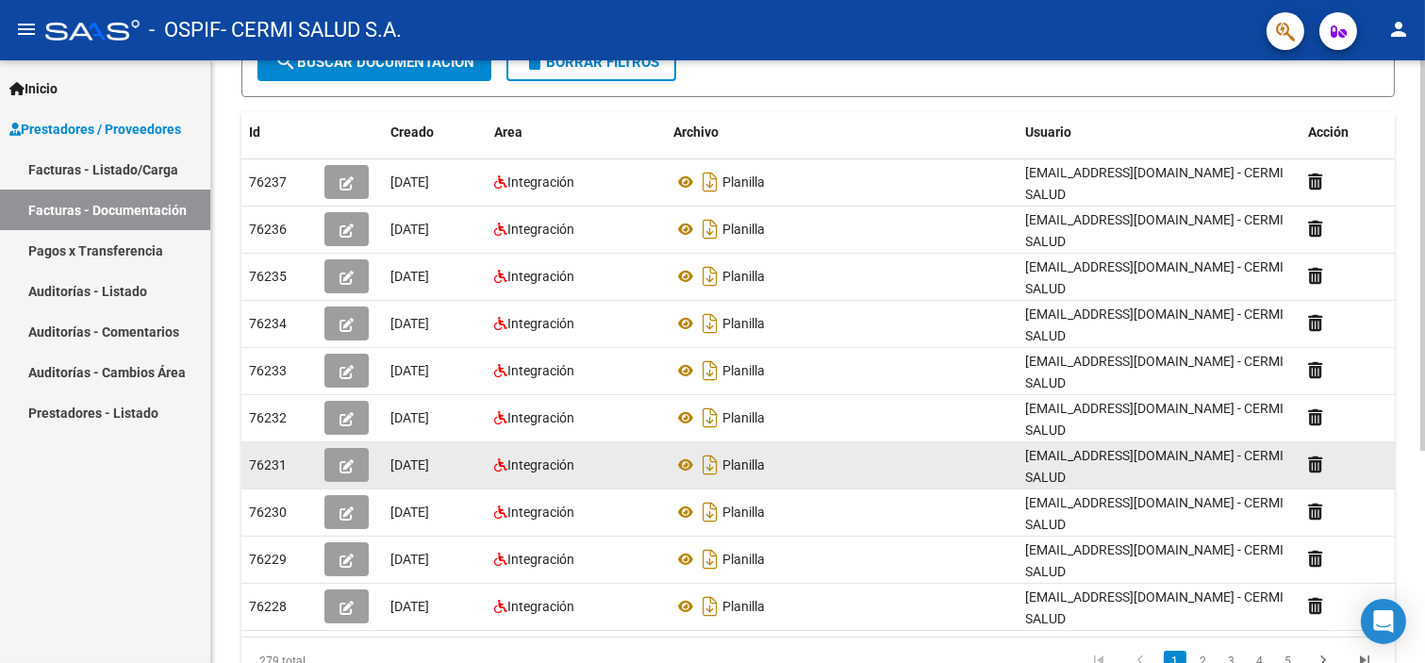
scroll to position [326, 0]
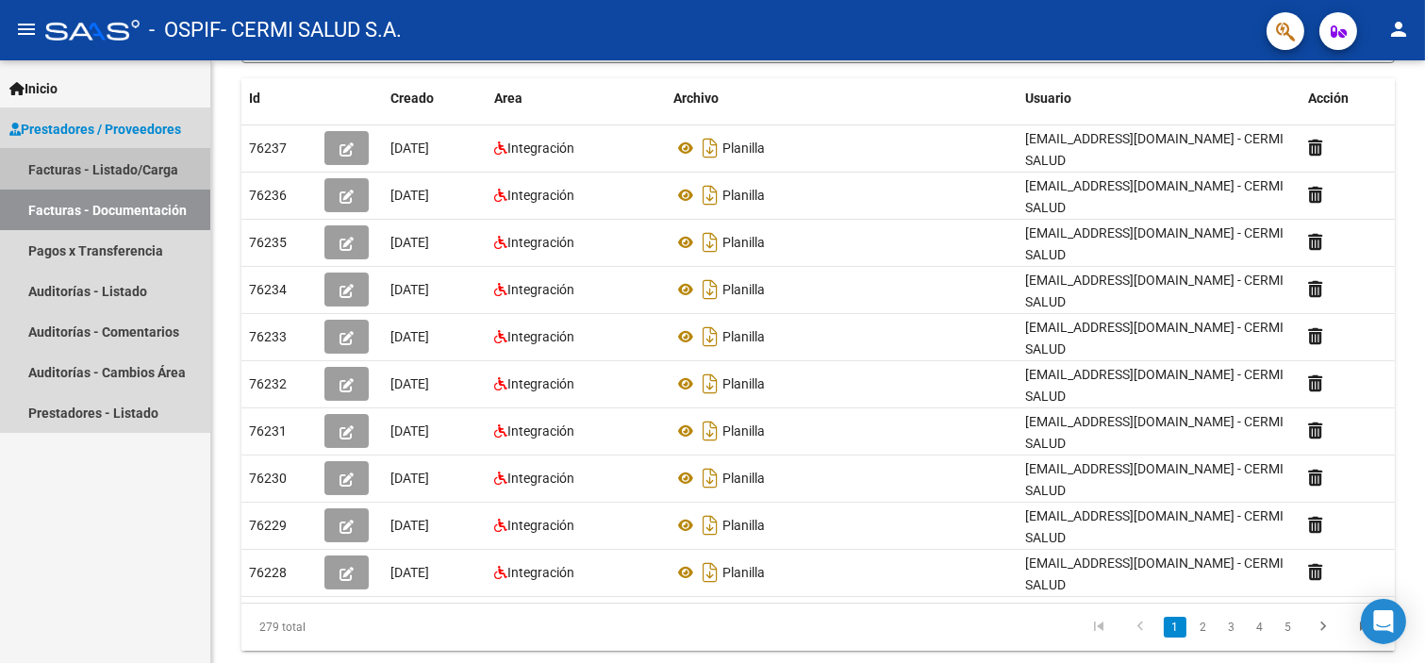
click at [82, 167] on link "Facturas - Listado/Carga" at bounding box center [105, 169] width 210 height 41
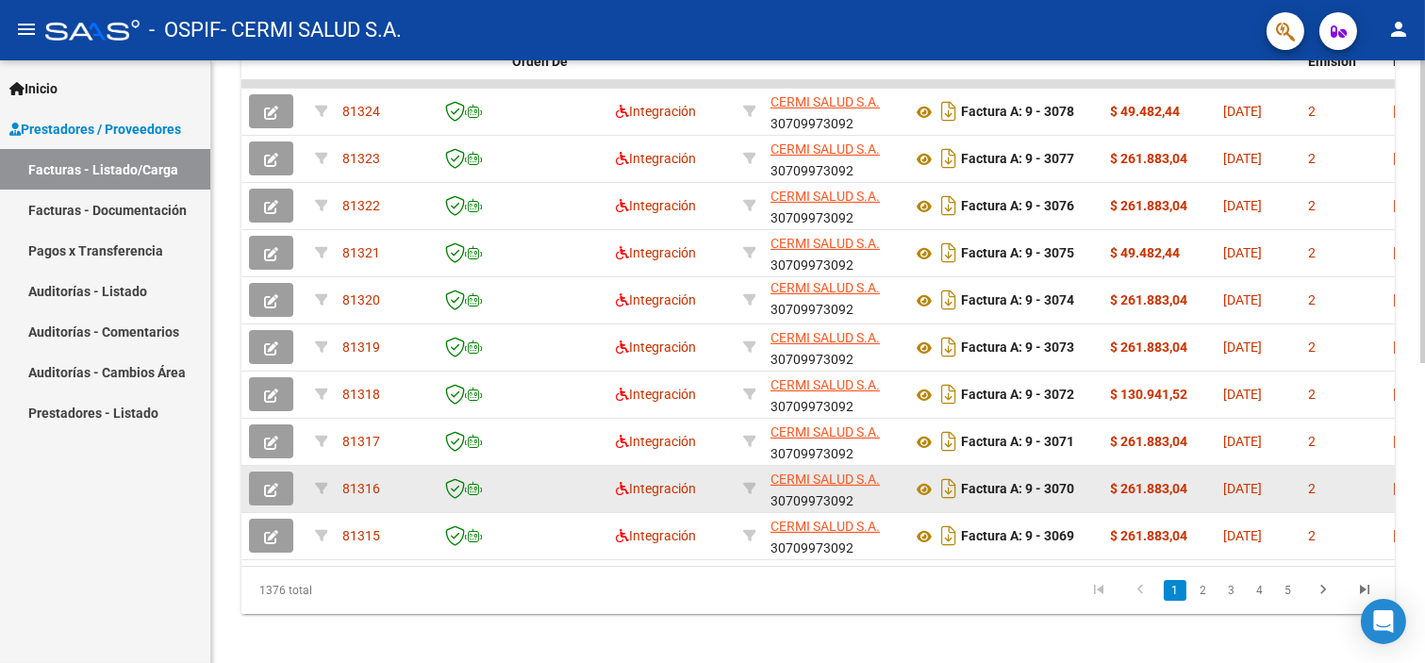
scroll to position [597, 0]
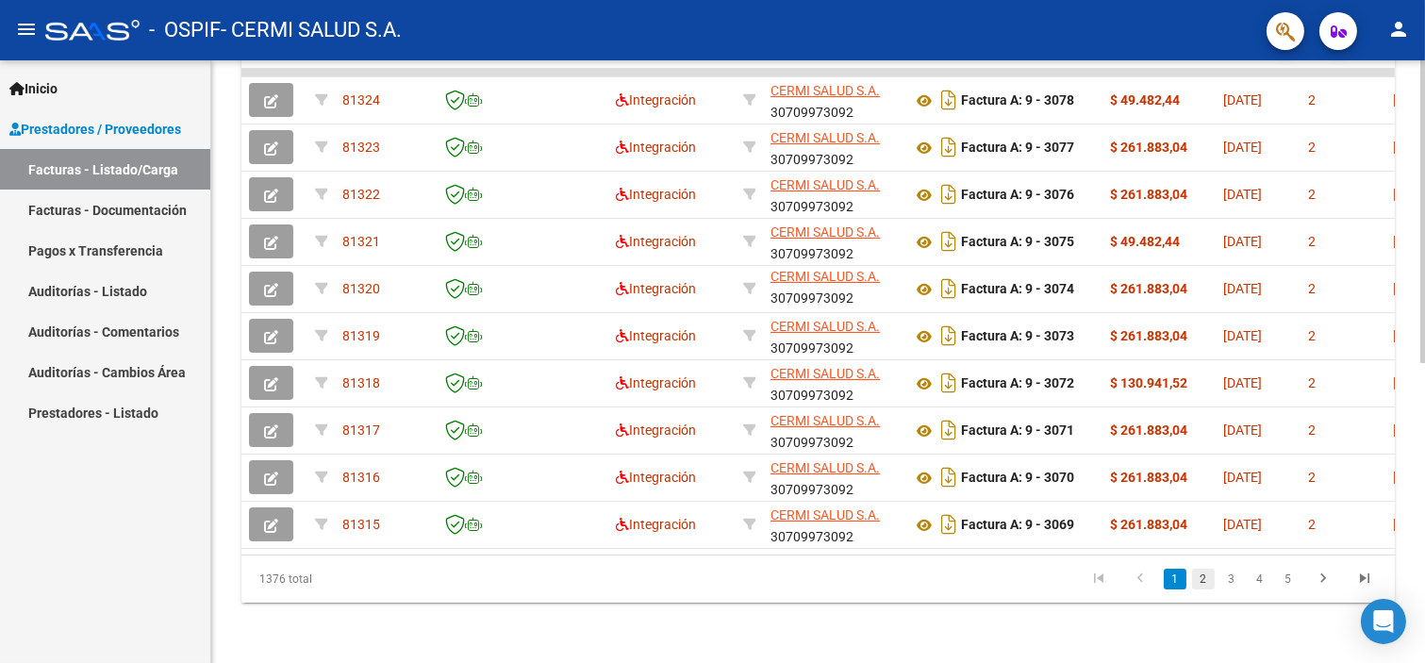
click at [1198, 583] on link "2" at bounding box center [1203, 579] width 23 height 21
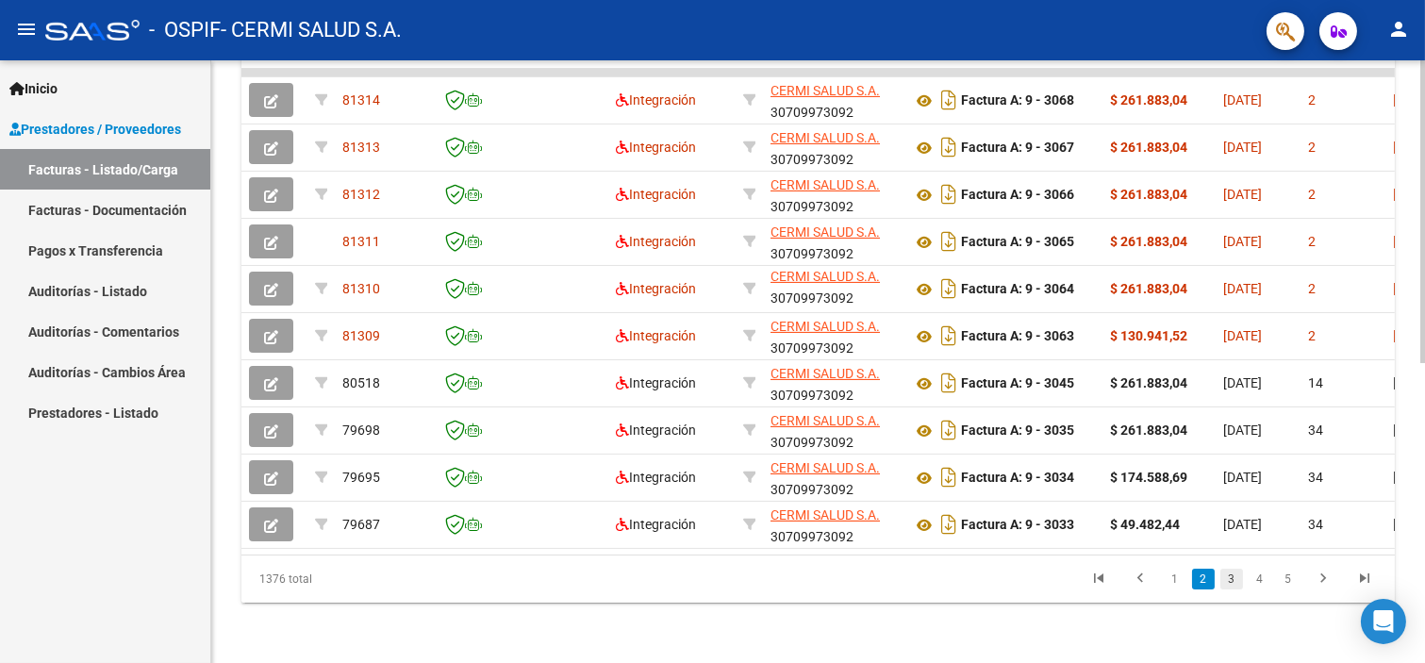
click at [1231, 576] on link "3" at bounding box center [1232, 579] width 23 height 21
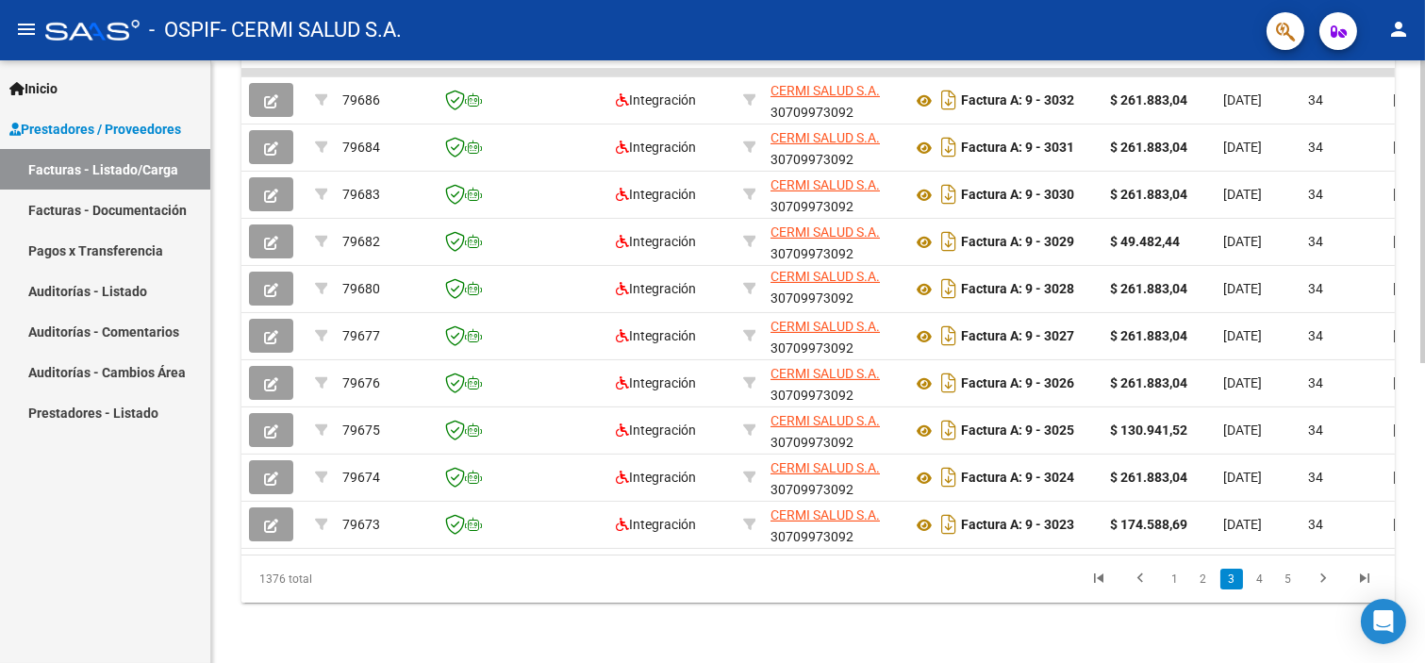
click at [1163, 574] on li "1" at bounding box center [1175, 579] width 28 height 32
click at [1179, 577] on link "1" at bounding box center [1175, 579] width 23 height 21
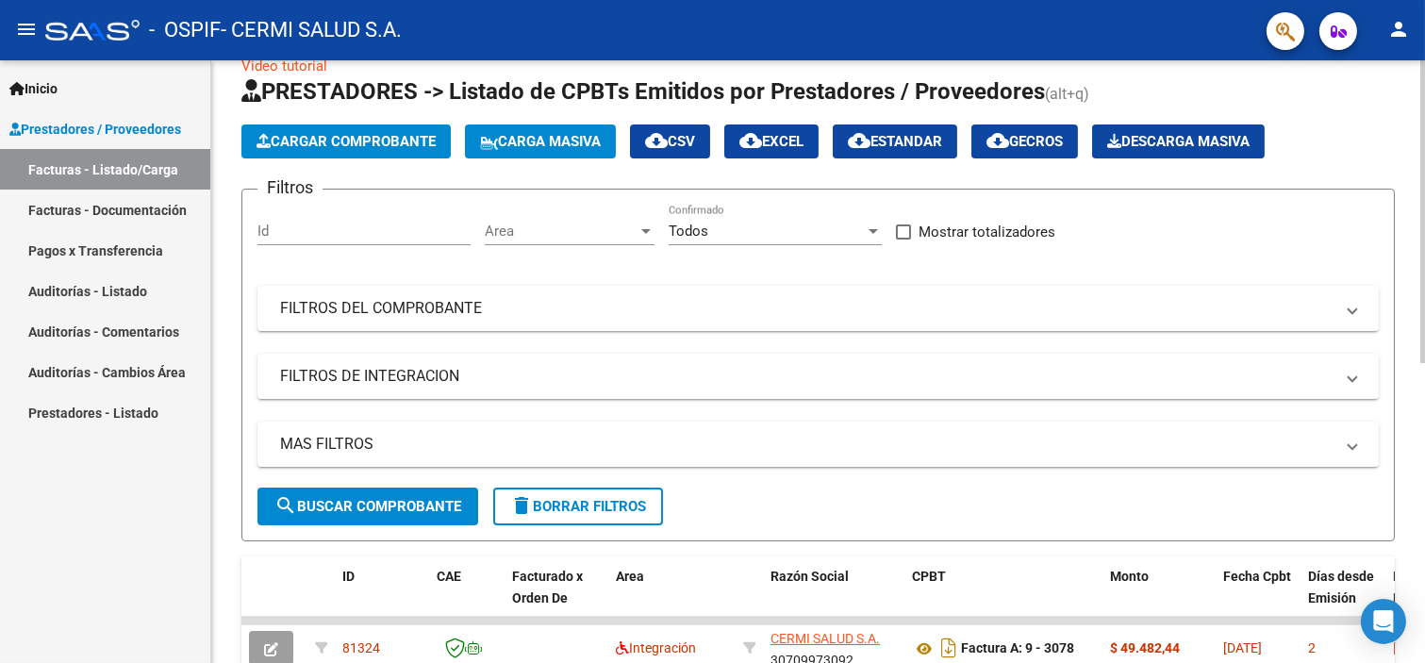
scroll to position [0, 0]
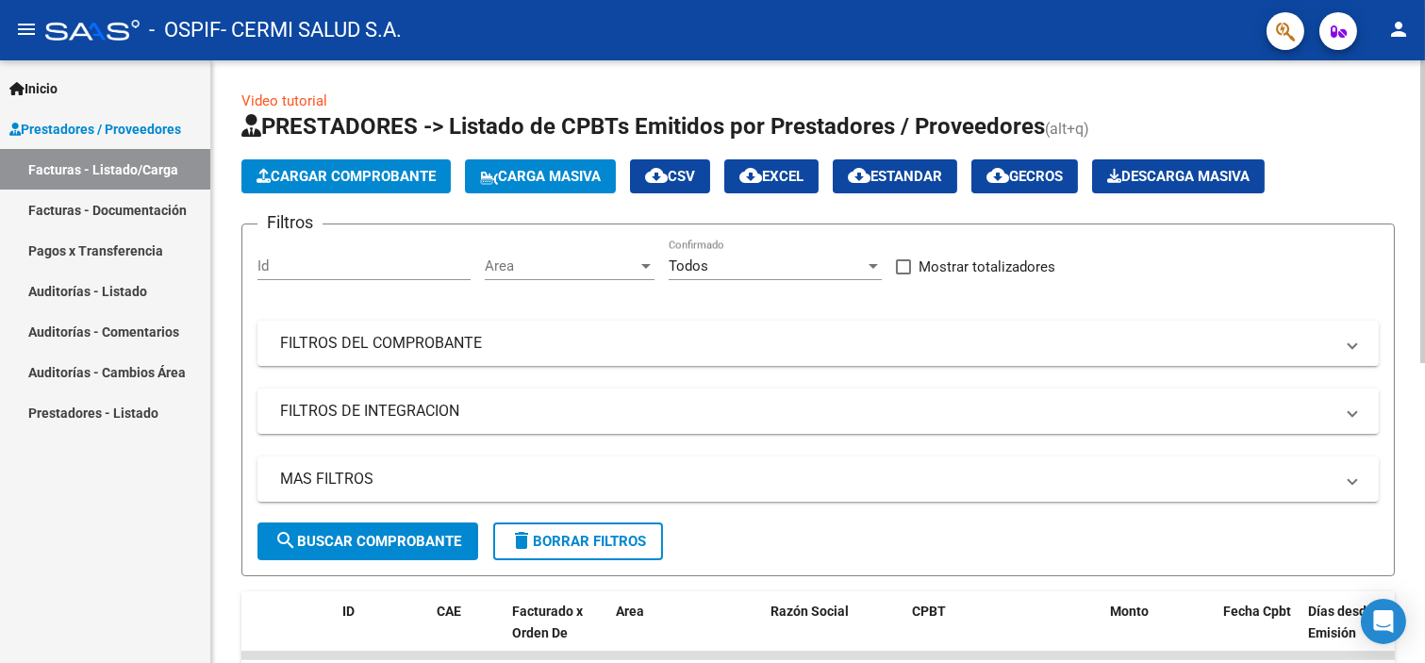
click at [64, 175] on link "Facturas - Listado/Carga" at bounding box center [105, 169] width 210 height 41
click at [615, 175] on button "Carga Masiva" at bounding box center [540, 176] width 151 height 34
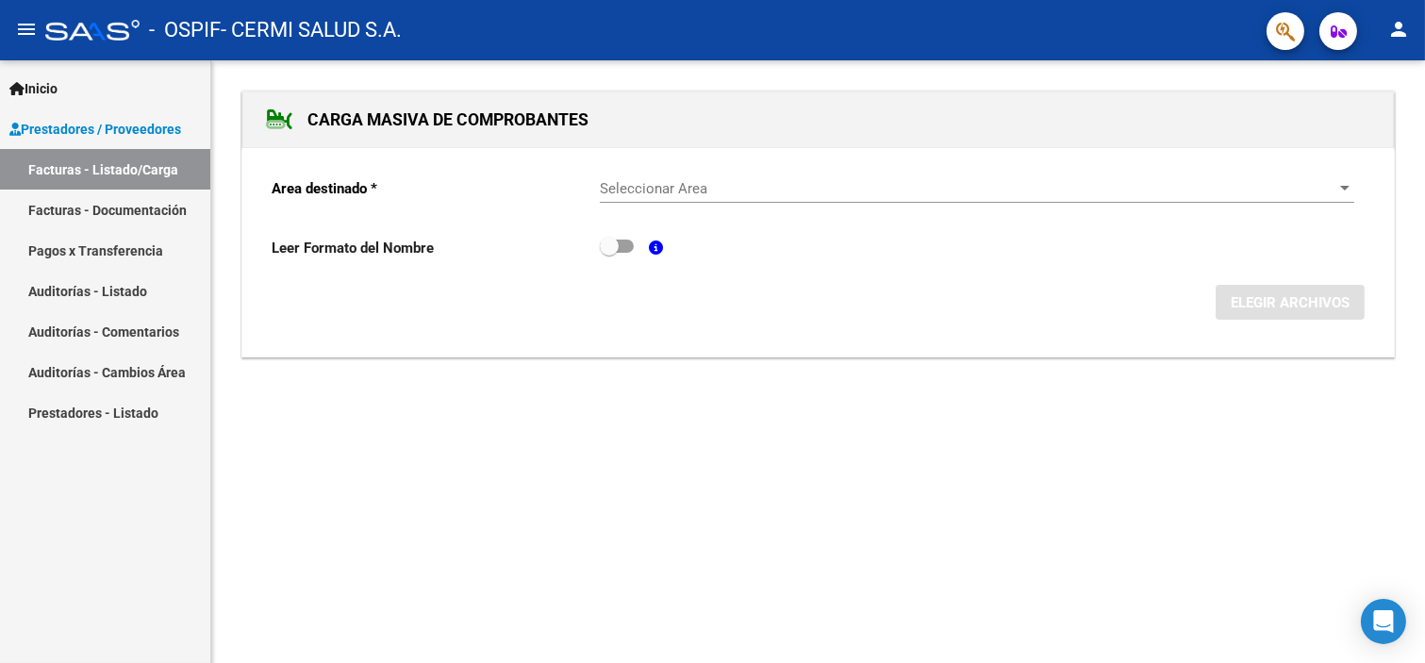
click at [672, 176] on div "Seleccionar Area Seleccionar Area" at bounding box center [977, 182] width 755 height 41
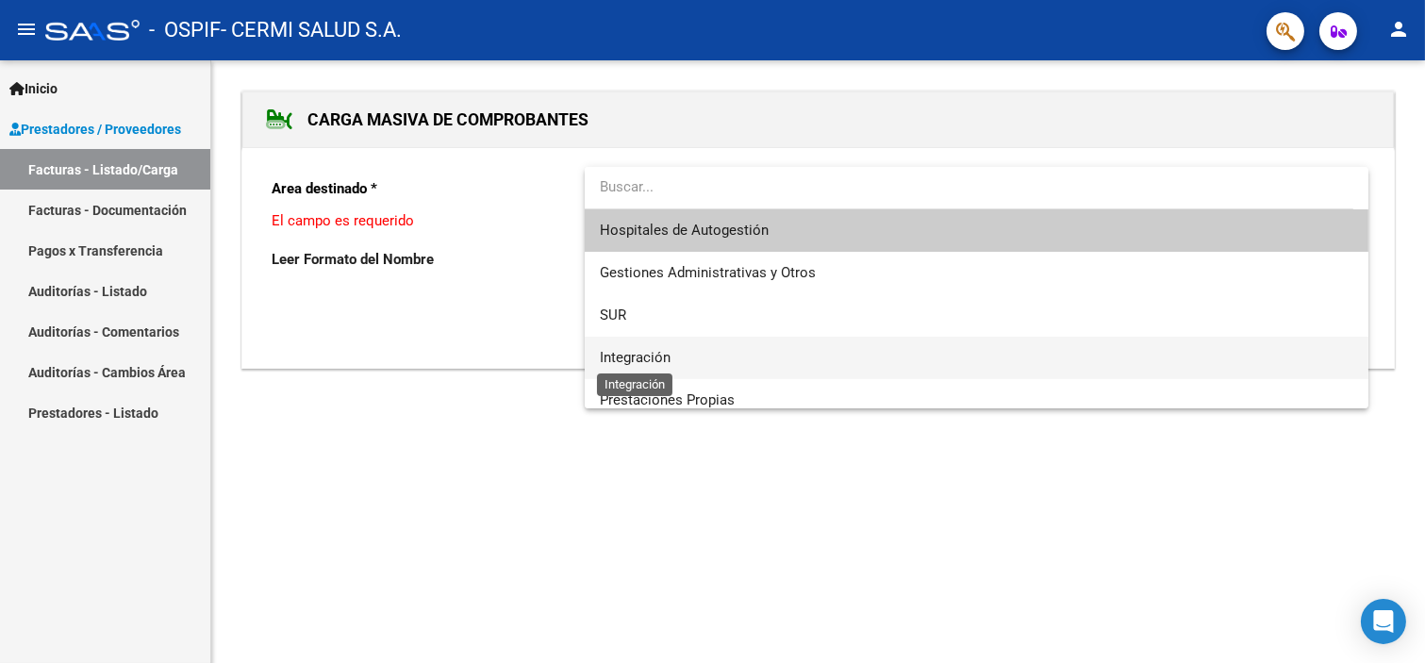
click at [646, 351] on span "Integración" at bounding box center [635, 357] width 71 height 17
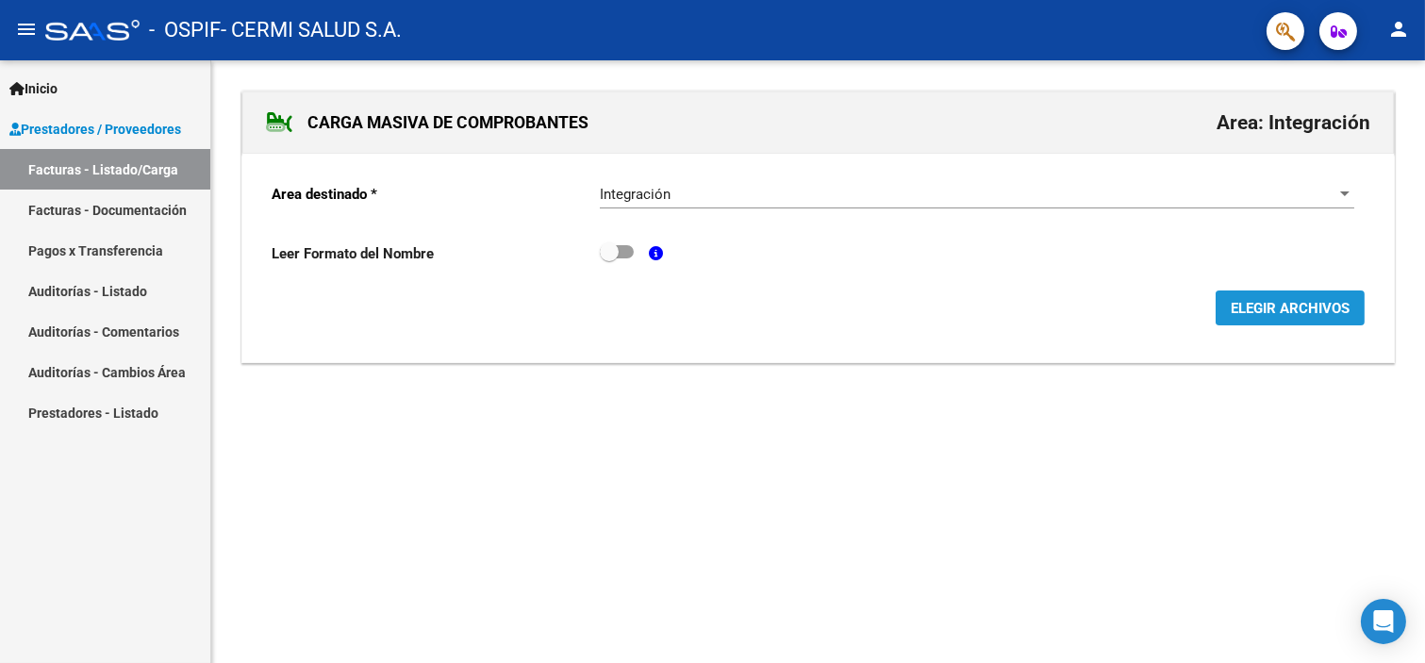
click at [1336, 321] on button "ELEGIR ARCHIVOS" at bounding box center [1290, 308] width 149 height 35
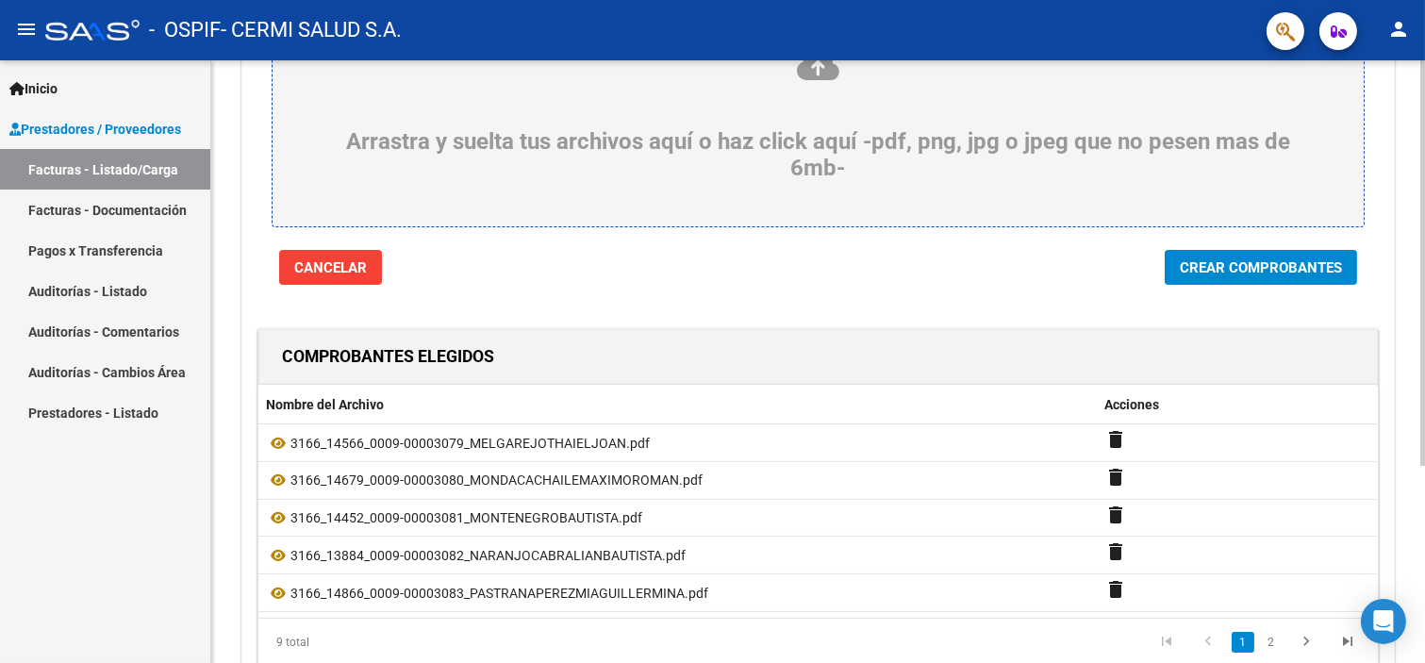
scroll to position [209, 0]
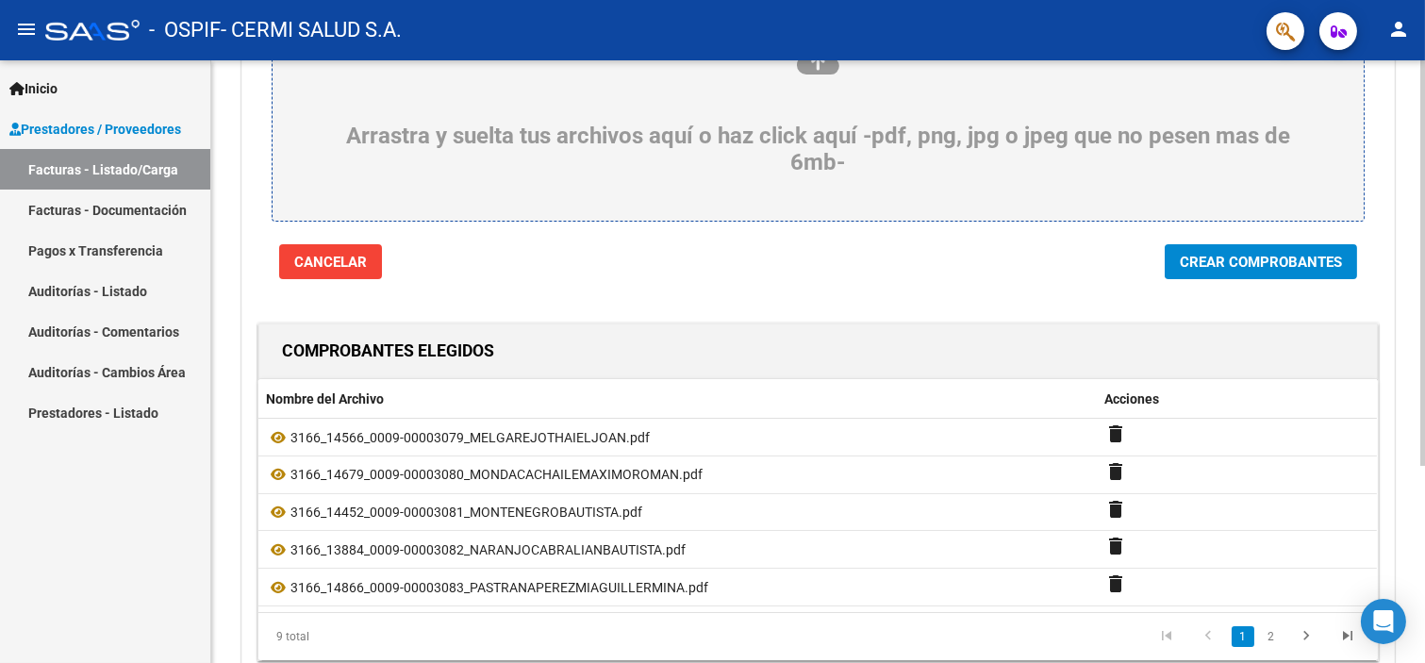
click at [1273, 626] on link "2" at bounding box center [1271, 636] width 23 height 21
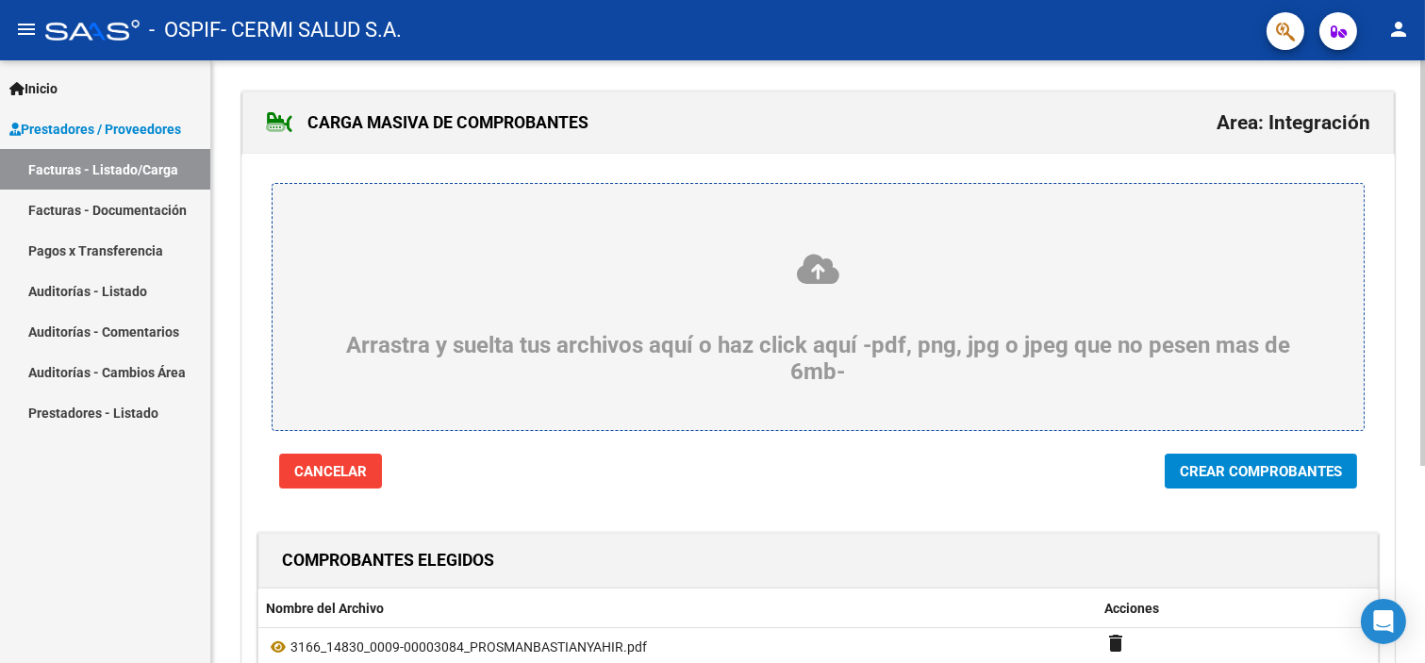
scroll to position [293, 0]
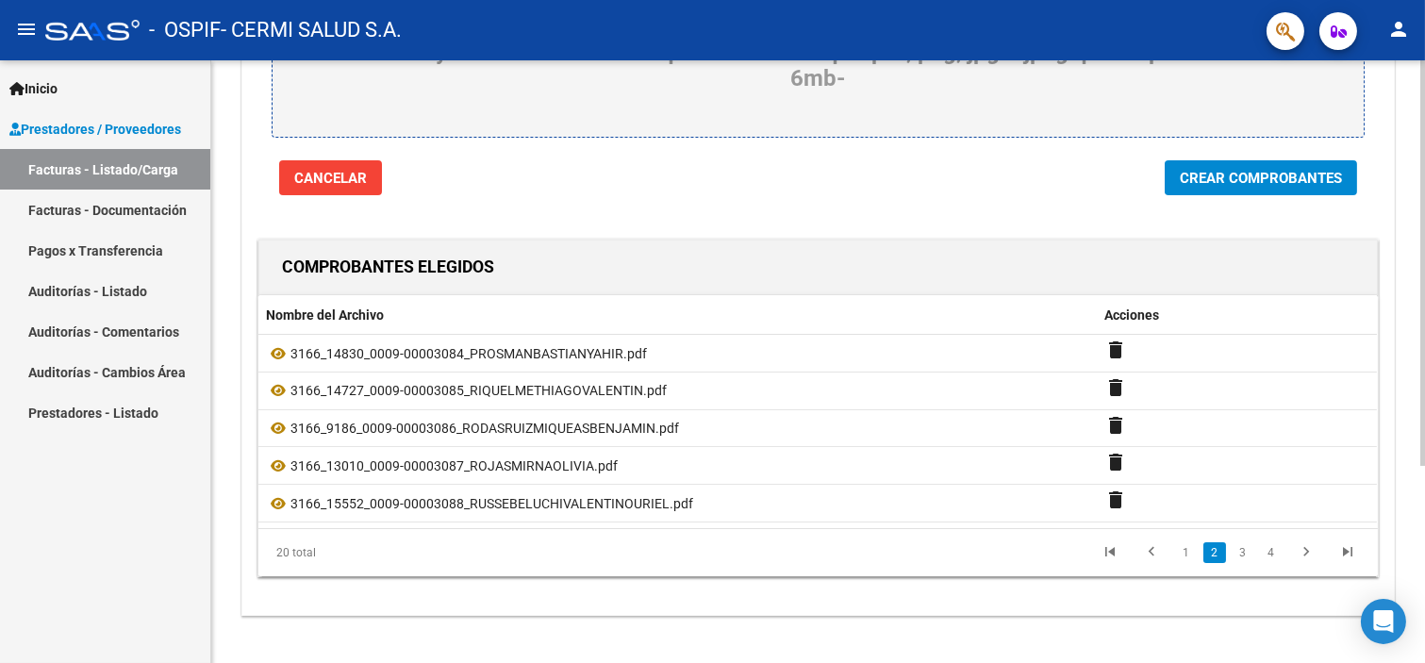
click at [1217, 160] on button "Crear Comprobantes" at bounding box center [1261, 177] width 192 height 35
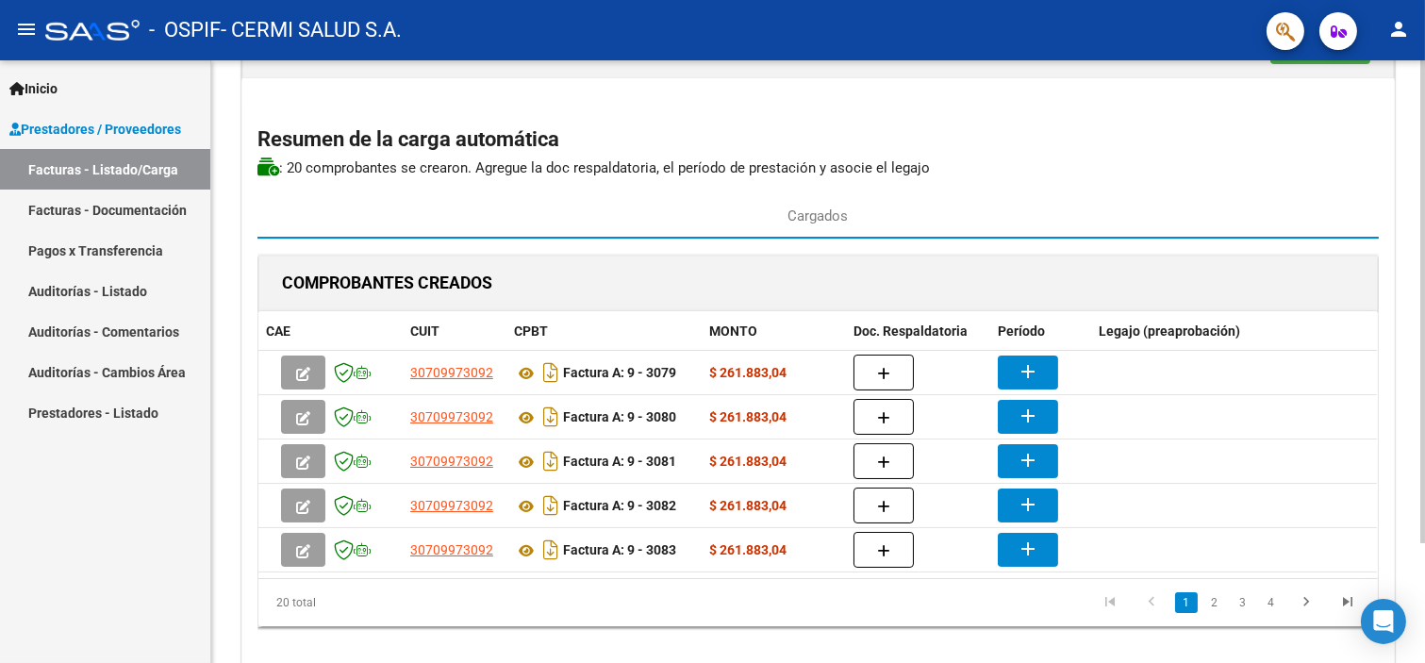
scroll to position [105, 0]
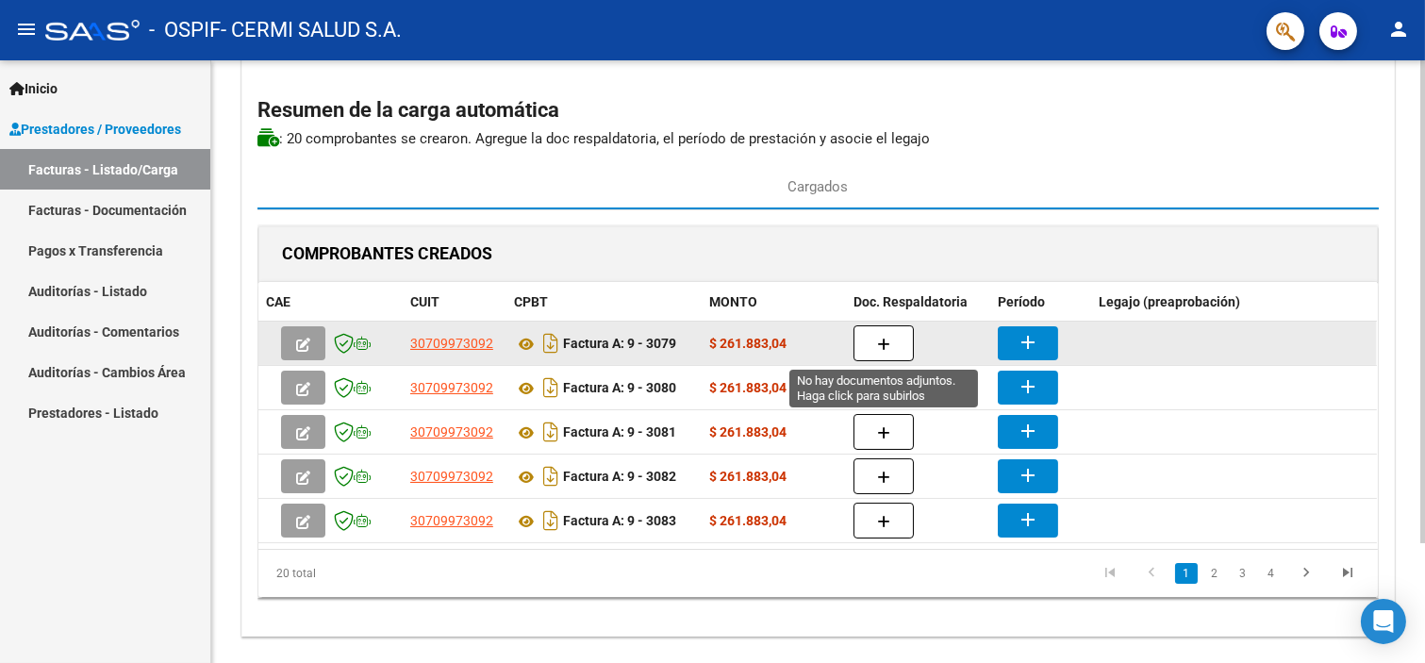
click at [872, 327] on button "button" at bounding box center [884, 343] width 60 height 36
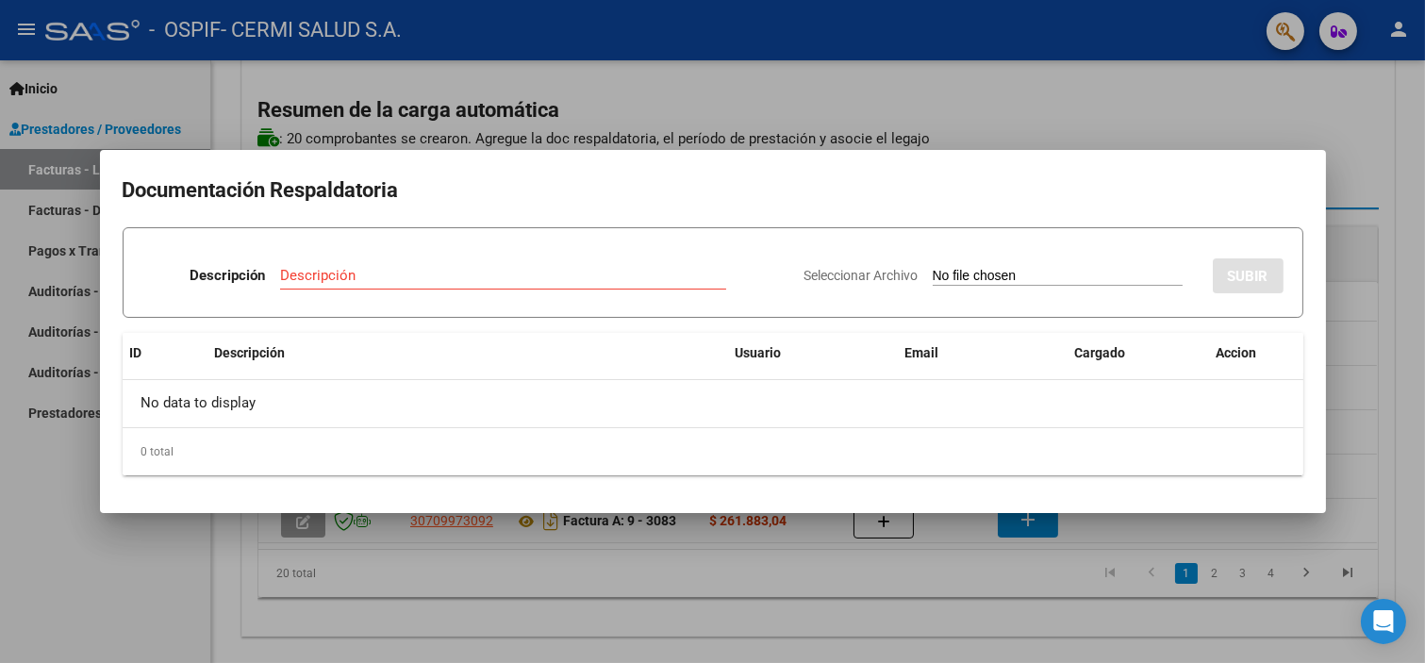
click at [933, 279] on input "Seleccionar Archivo" at bounding box center [1058, 277] width 250 height 18
type input "C:\fakepath\[PERSON_NAME] [PERSON_NAME].pdf"
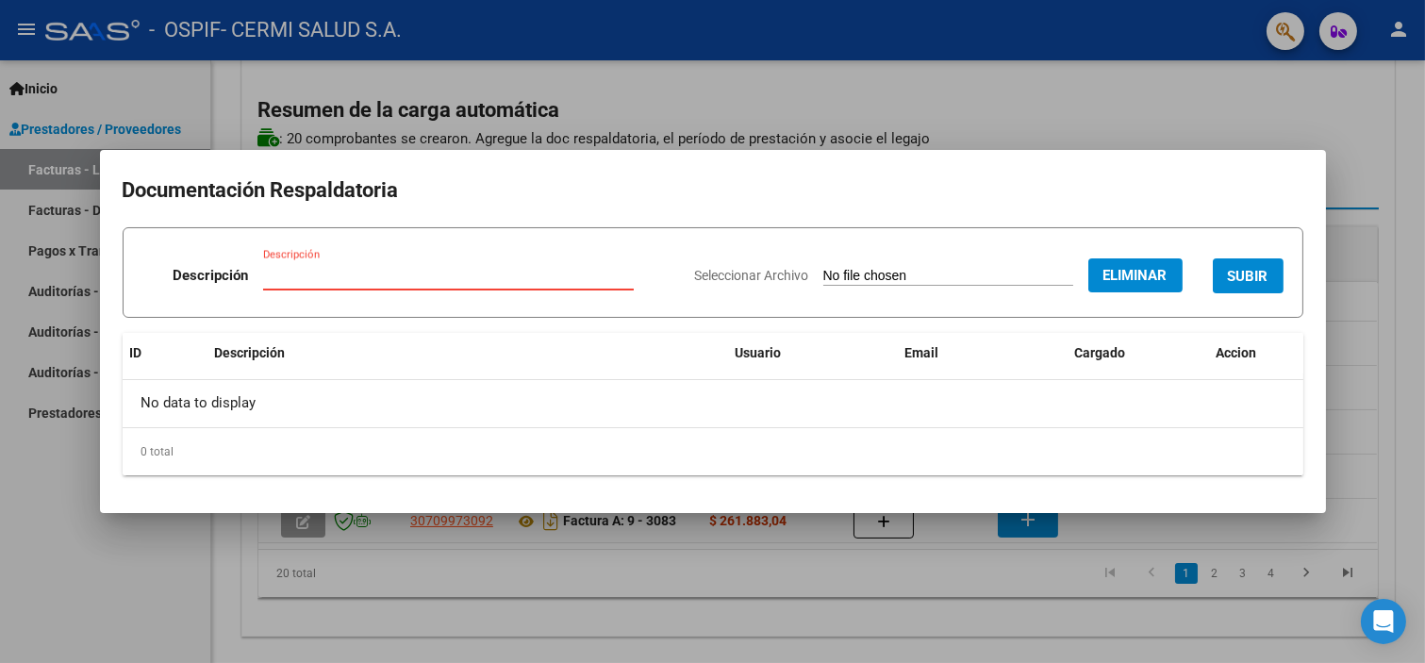
paste input "planilla"
type input "planilla"
click at [1245, 265] on button "SUBIR" at bounding box center [1248, 275] width 71 height 35
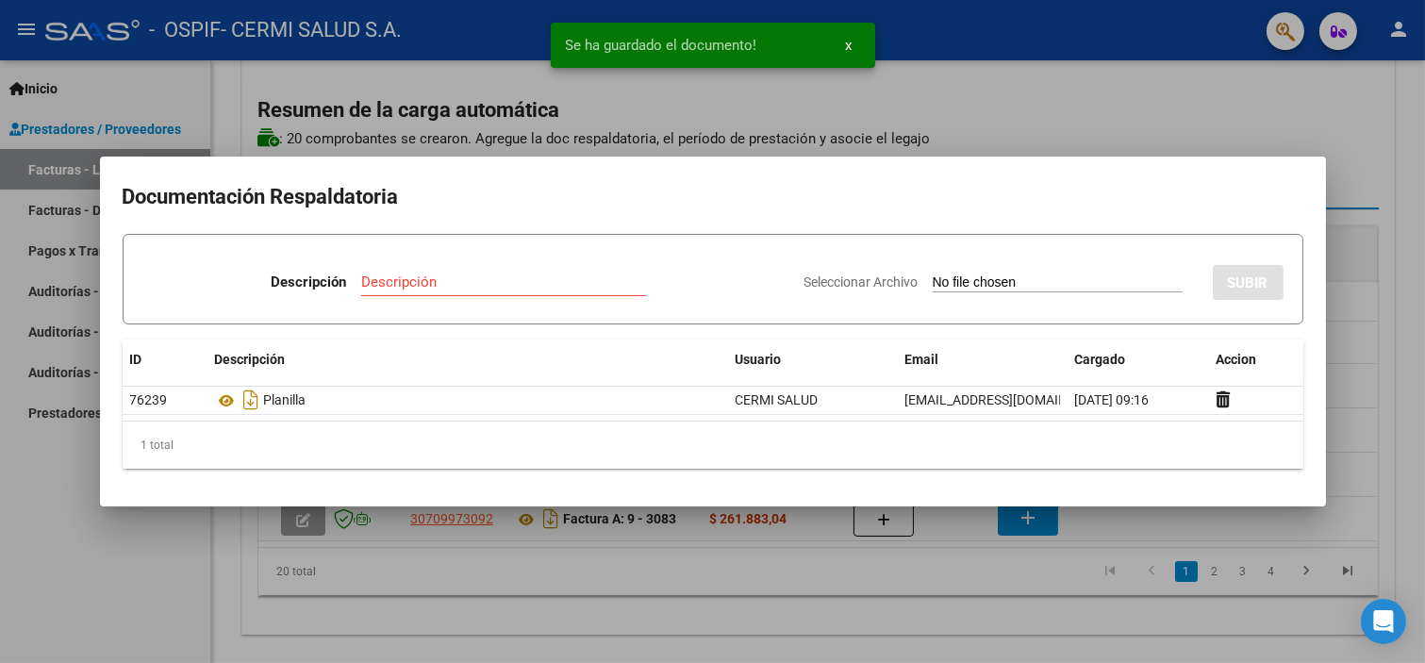
click at [525, 542] on div at bounding box center [712, 331] width 1425 height 663
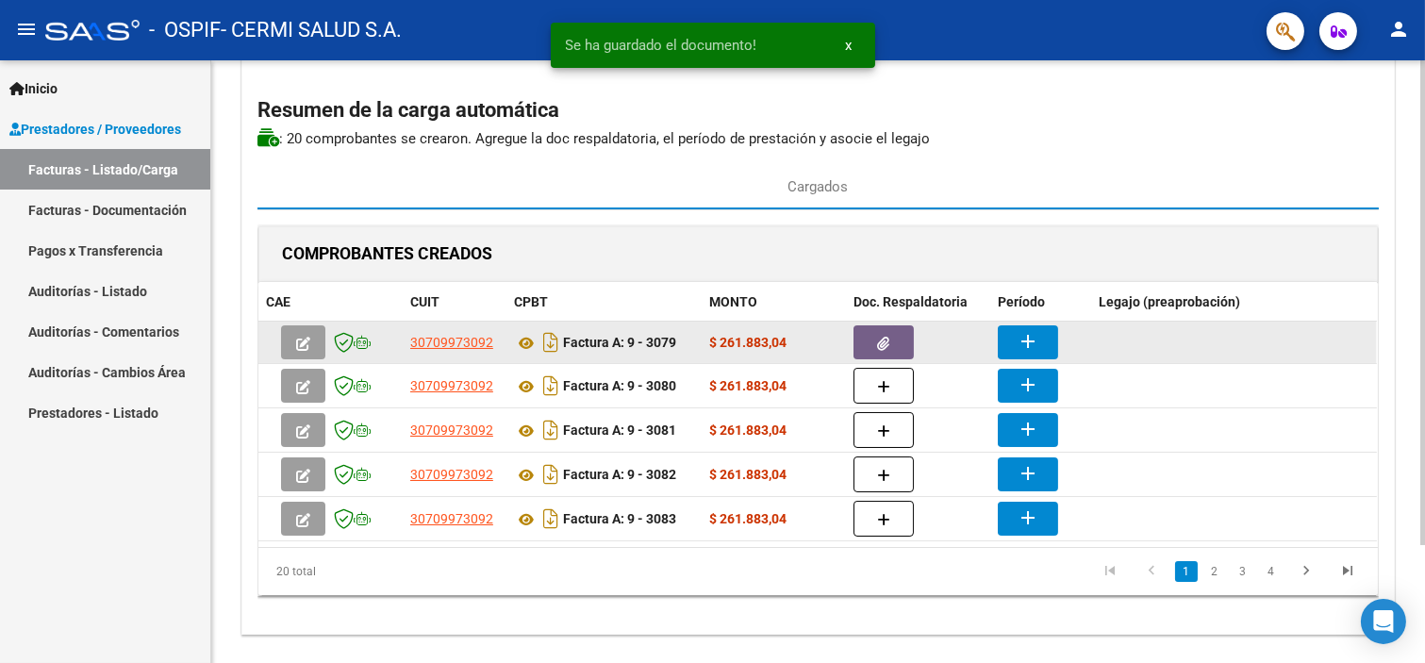
click at [1036, 325] on button "add" at bounding box center [1028, 342] width 60 height 34
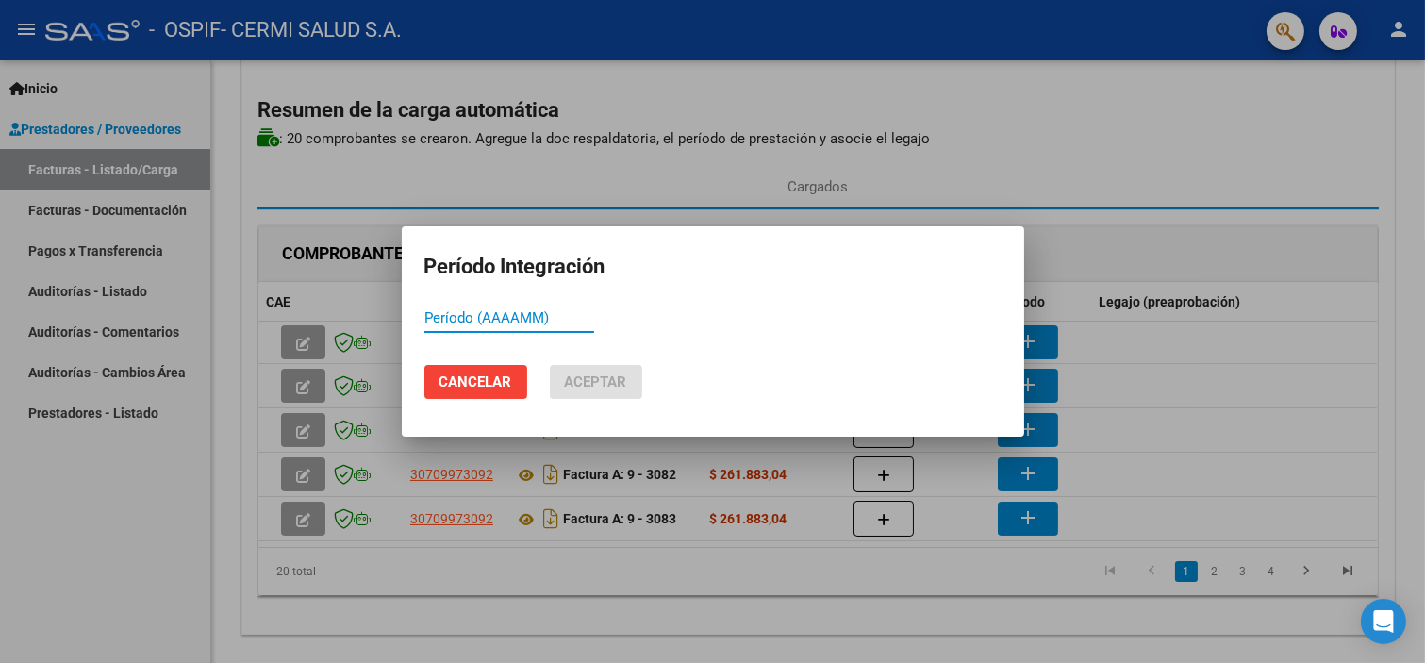
click at [532, 322] on input "Período (AAAAMM)" at bounding box center [509, 317] width 170 height 17
type input "202509"
click at [560, 390] on button "Aceptar" at bounding box center [596, 382] width 92 height 34
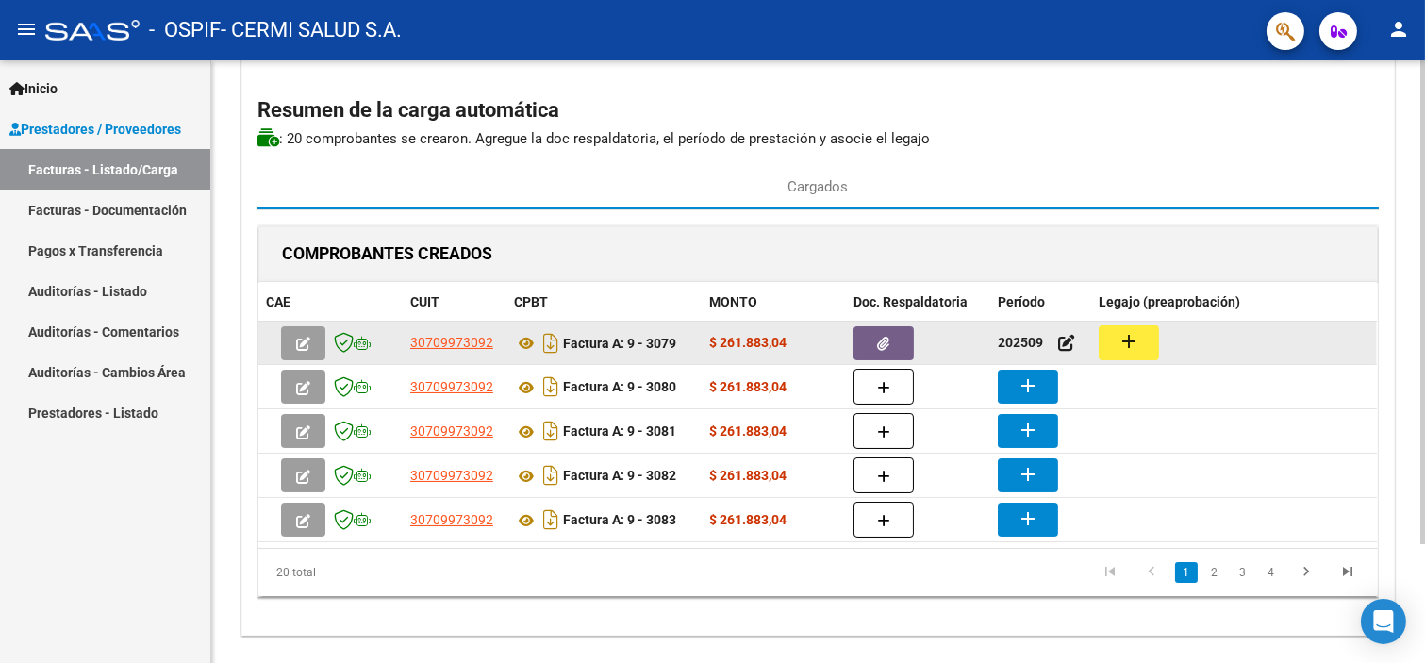
click at [1118, 342] on mat-icon "add" at bounding box center [1129, 341] width 23 height 23
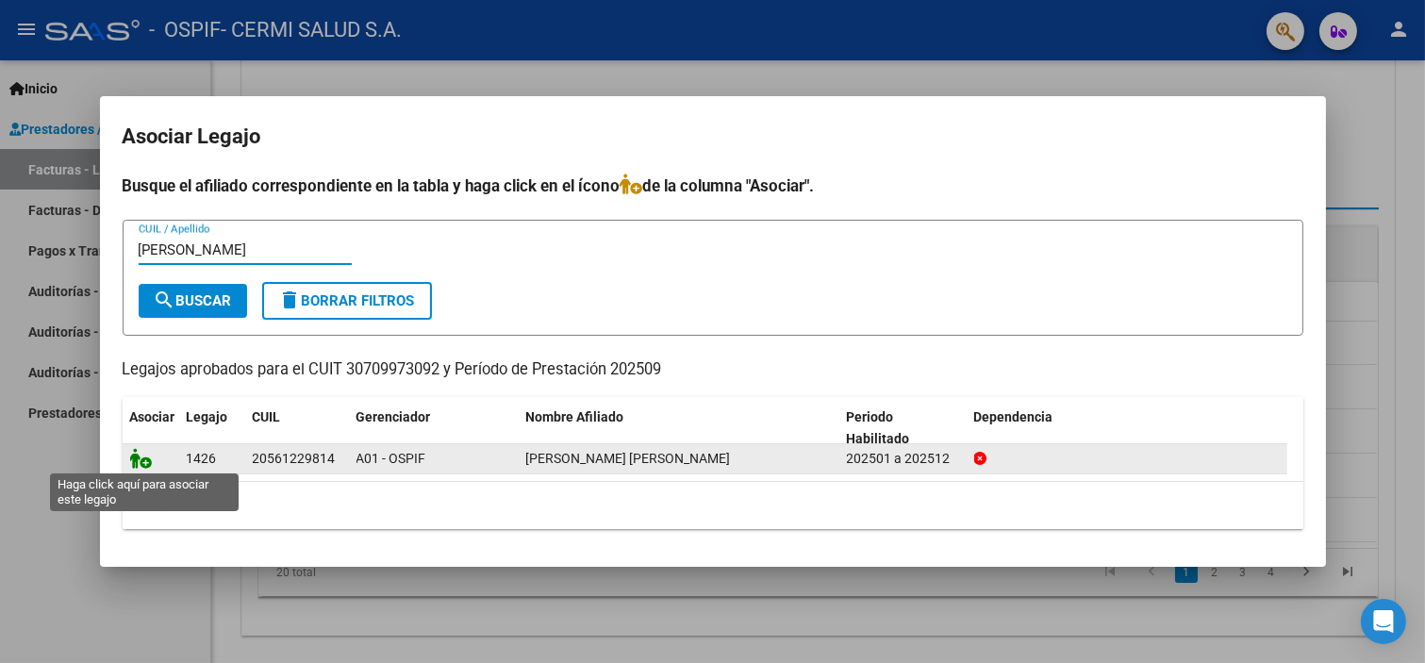
type input "[PERSON_NAME]"
click at [141, 457] on icon at bounding box center [141, 458] width 23 height 21
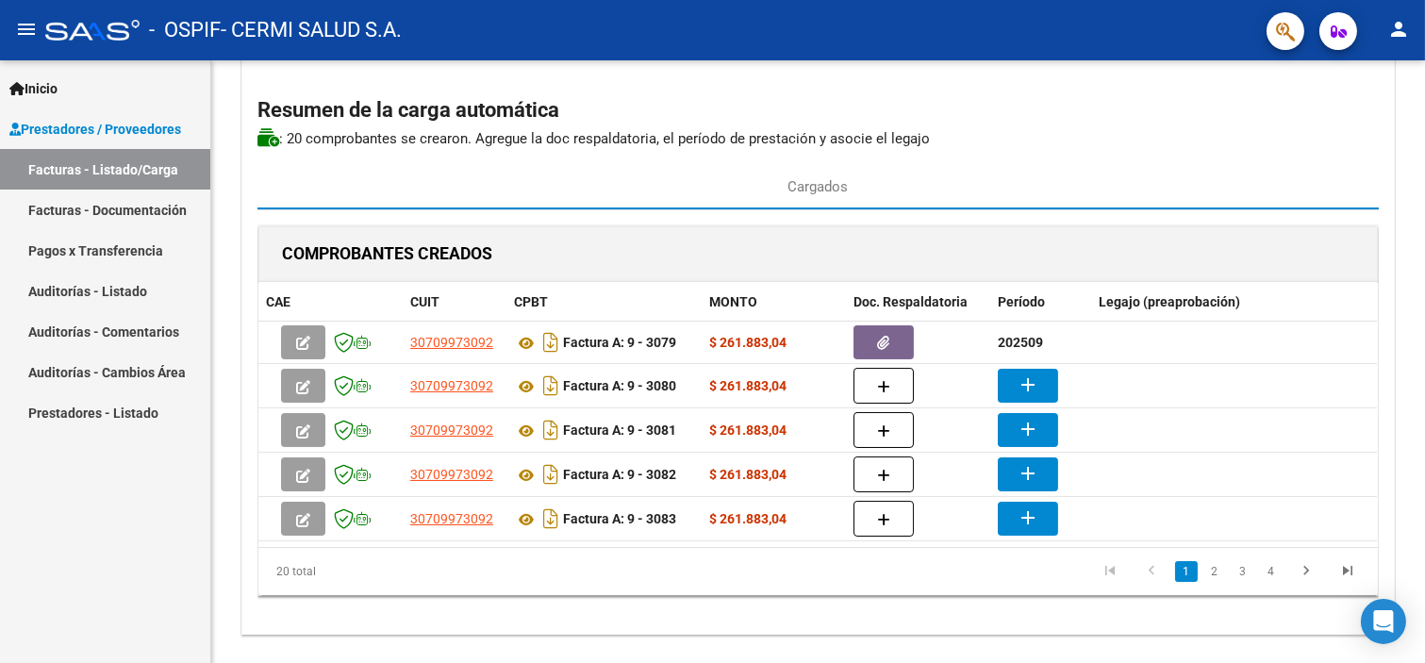
click at [31, 441] on div "Inicio Instructivos Contacto OS Prestadores / Proveedores Facturas - Listado/Ca…" at bounding box center [105, 361] width 210 height 603
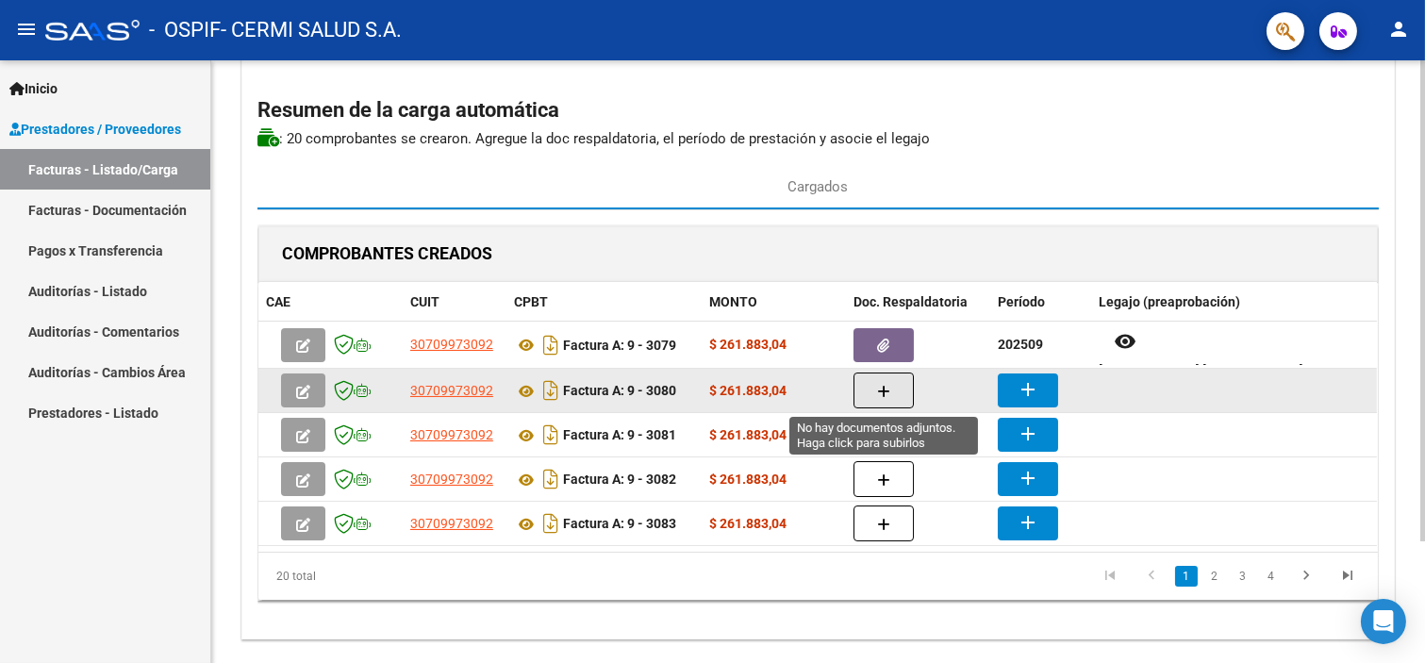
click at [865, 391] on button "button" at bounding box center [884, 391] width 60 height 36
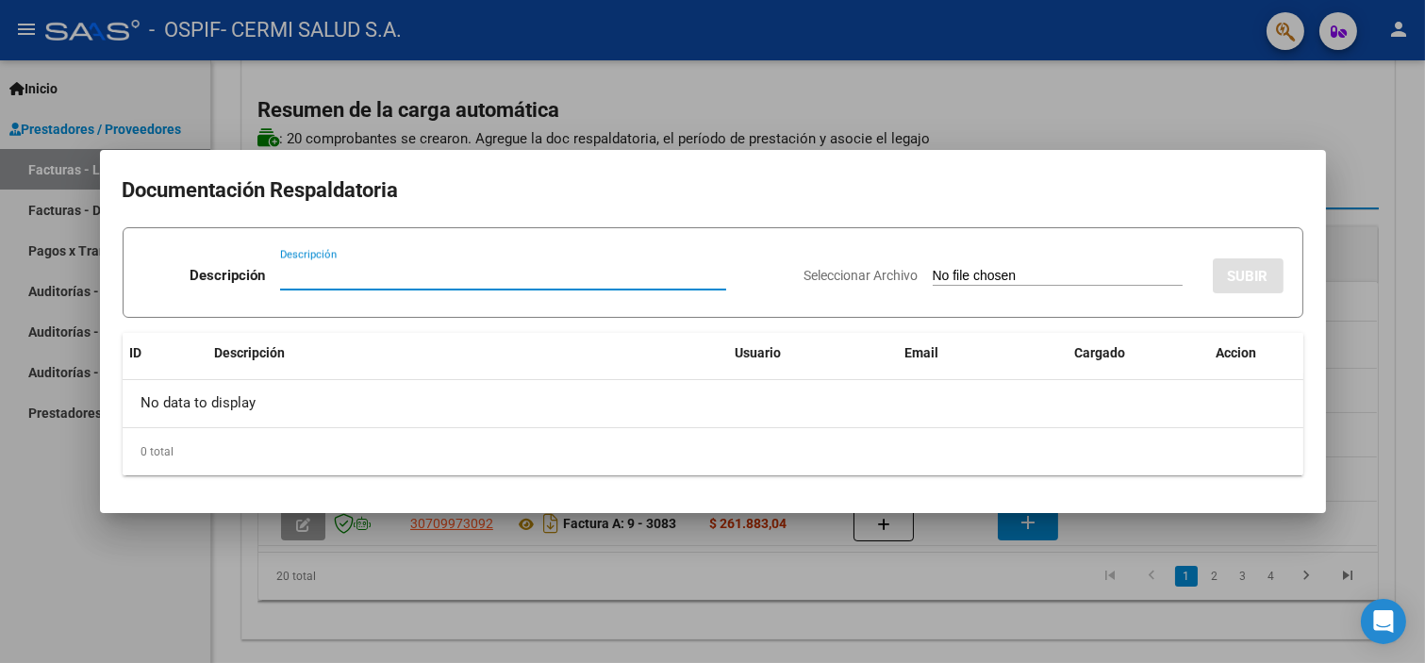
paste input "planilla"
type input "planilla"
click at [920, 267] on app-file-uploader "Seleccionar Archivo" at bounding box center [1001, 275] width 393 height 17
click at [576, 68] on div at bounding box center [712, 331] width 1425 height 663
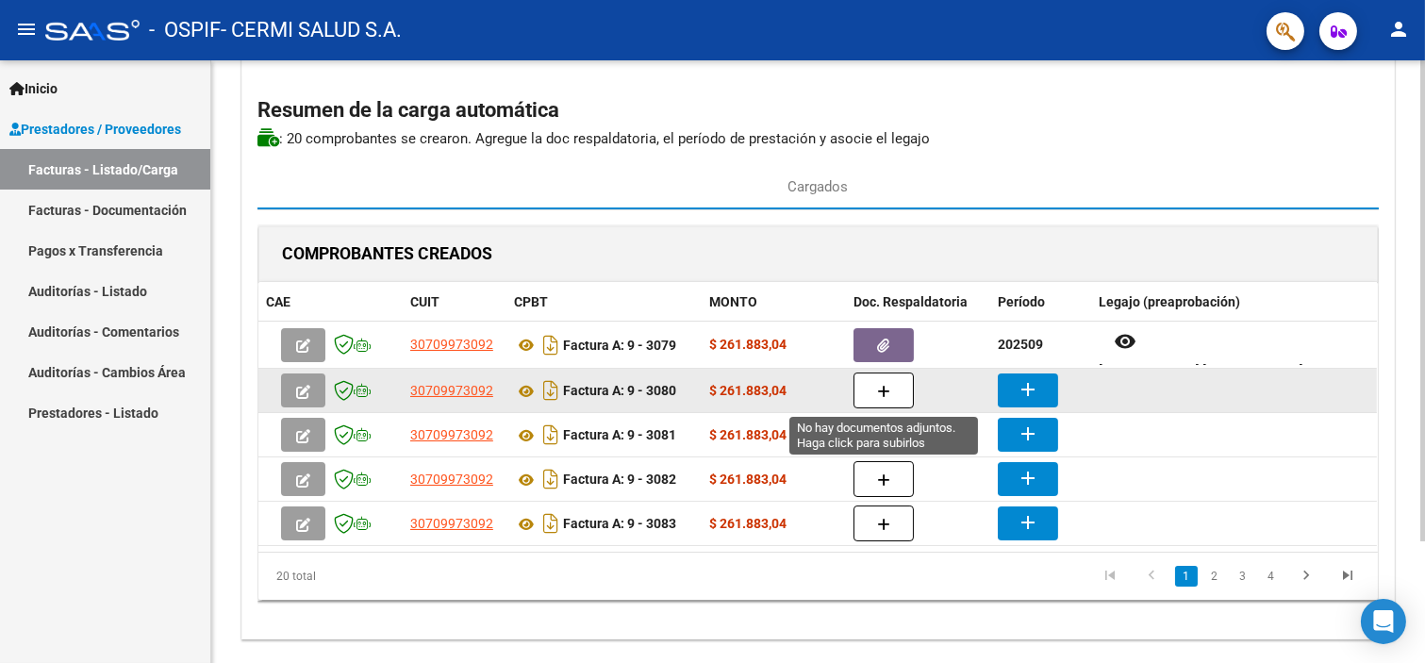
click at [874, 390] on button "button" at bounding box center [884, 391] width 60 height 36
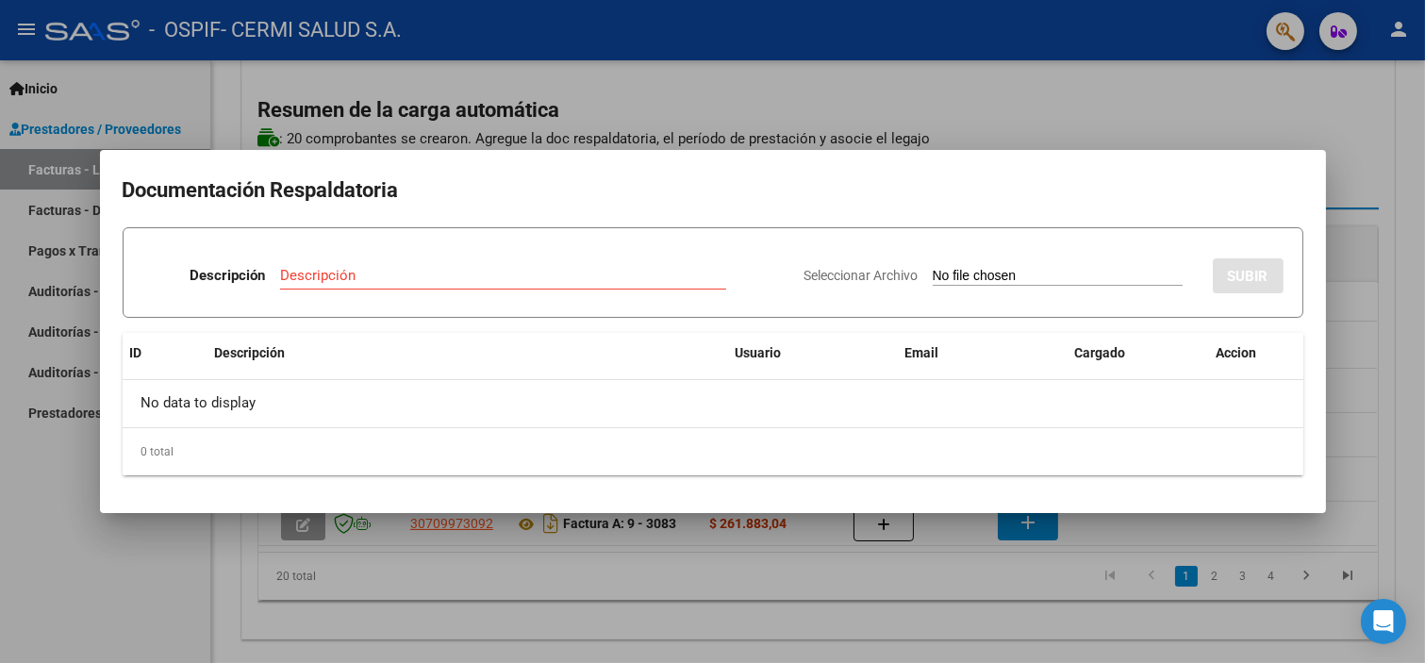
drag, startPoint x: 416, startPoint y: 239, endPoint x: 296, endPoint y: 285, distance: 128.4
drag, startPoint x: 296, startPoint y: 285, endPoint x: 278, endPoint y: 279, distance: 18.8
click at [276, 279] on div "Descripción Descripción" at bounding box center [465, 279] width 647 height 57
click at [285, 279] on input "Descripción" at bounding box center [503, 275] width 446 height 17
paste input "planilla"
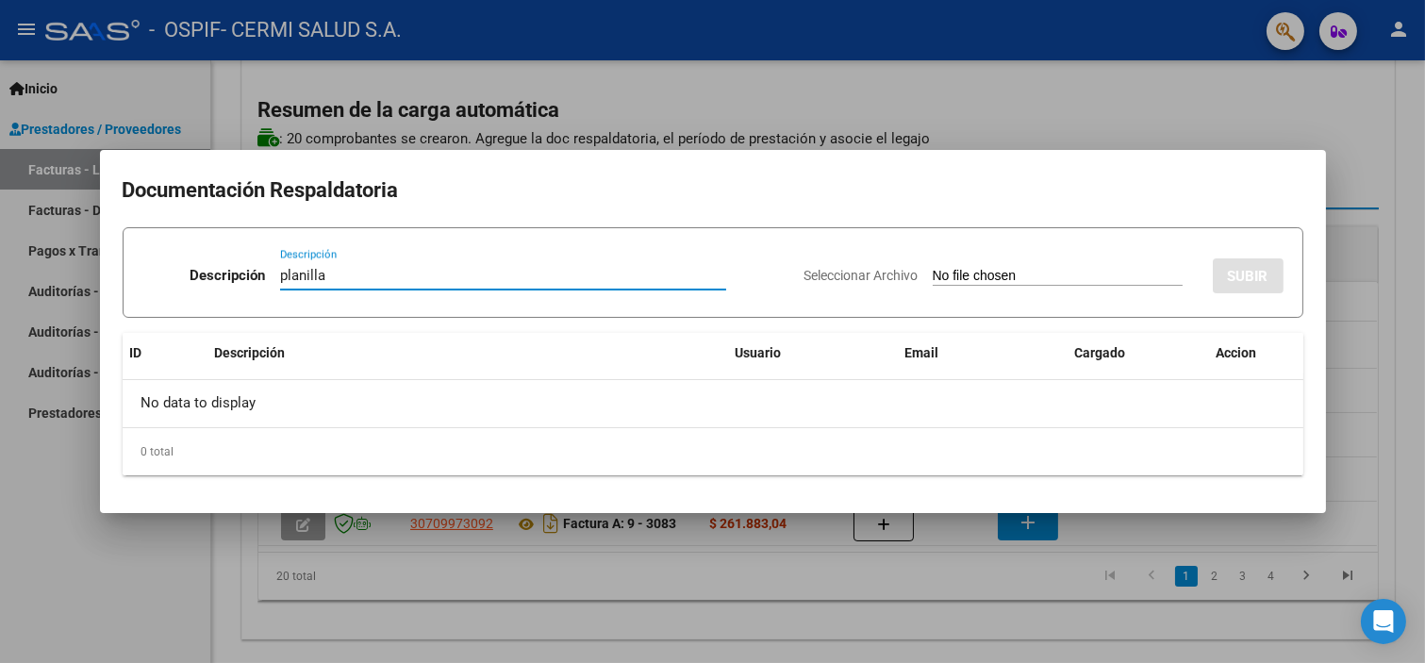
type input "planilla"
click at [939, 266] on div "Seleccionar Archivo SUBIR" at bounding box center [1044, 272] width 479 height 58
click at [934, 271] on input "Seleccionar Archivo" at bounding box center [1058, 277] width 250 height 18
type input "C:\fakepath\[PERSON_NAME] [PERSON_NAME].pdf"
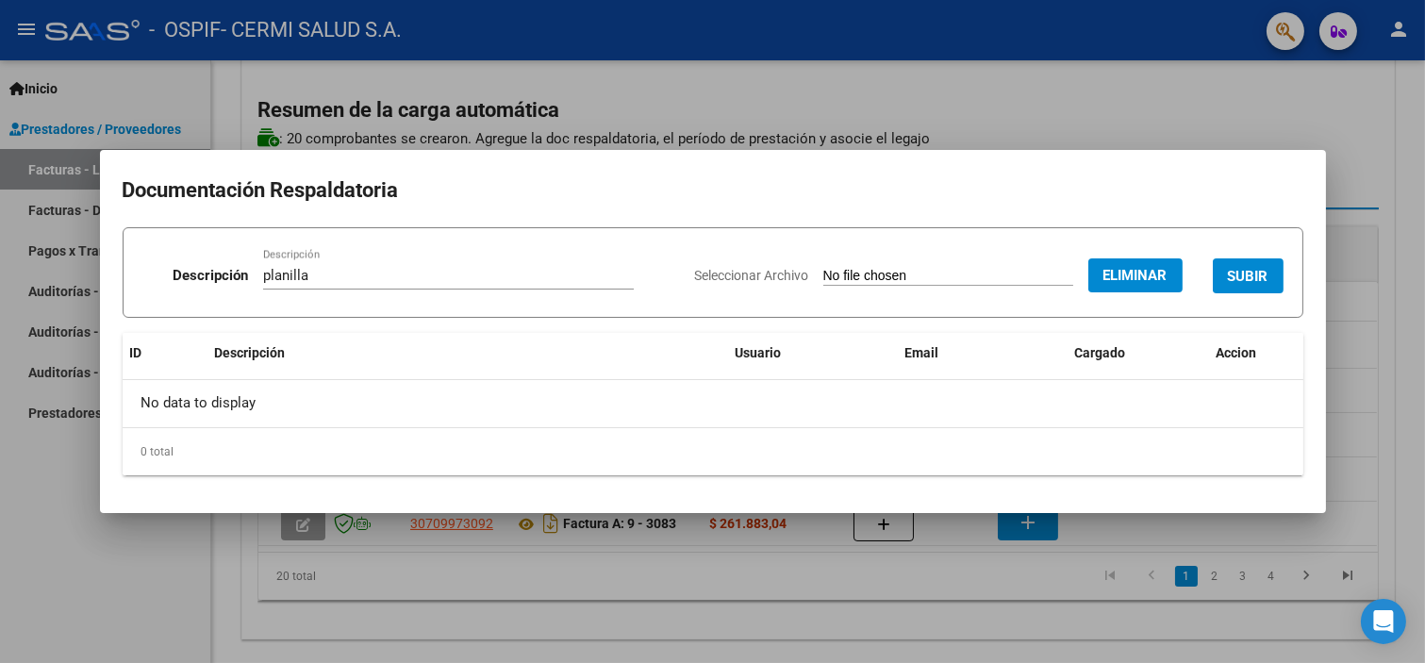
click at [1257, 259] on button "SUBIR" at bounding box center [1248, 275] width 71 height 35
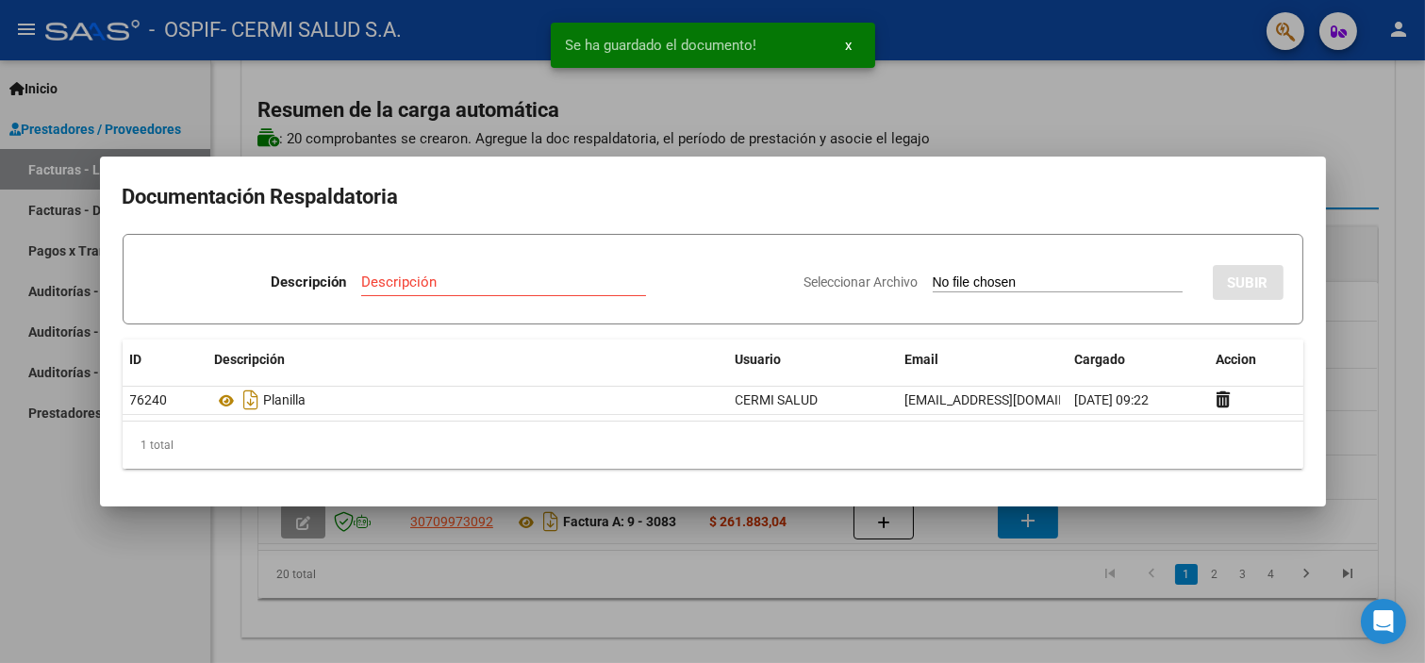
click at [0, 467] on div at bounding box center [712, 331] width 1425 height 663
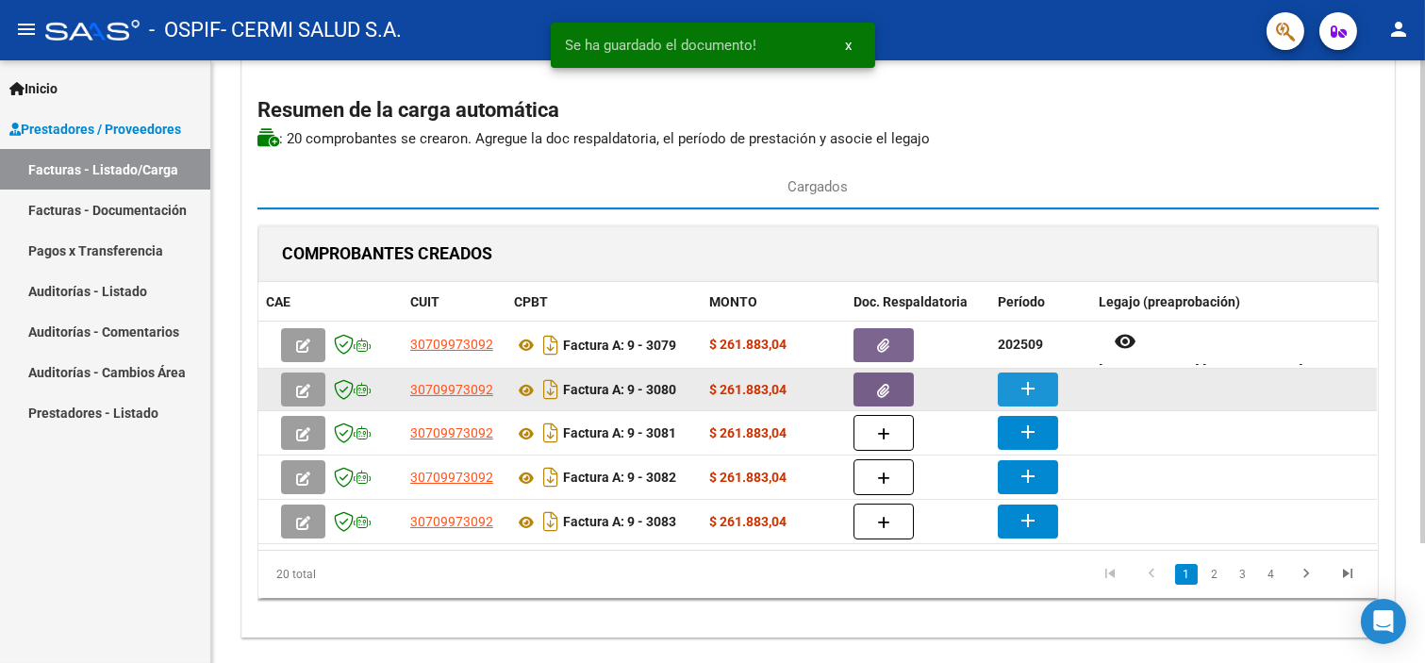
click at [1010, 387] on button "add" at bounding box center [1028, 390] width 60 height 34
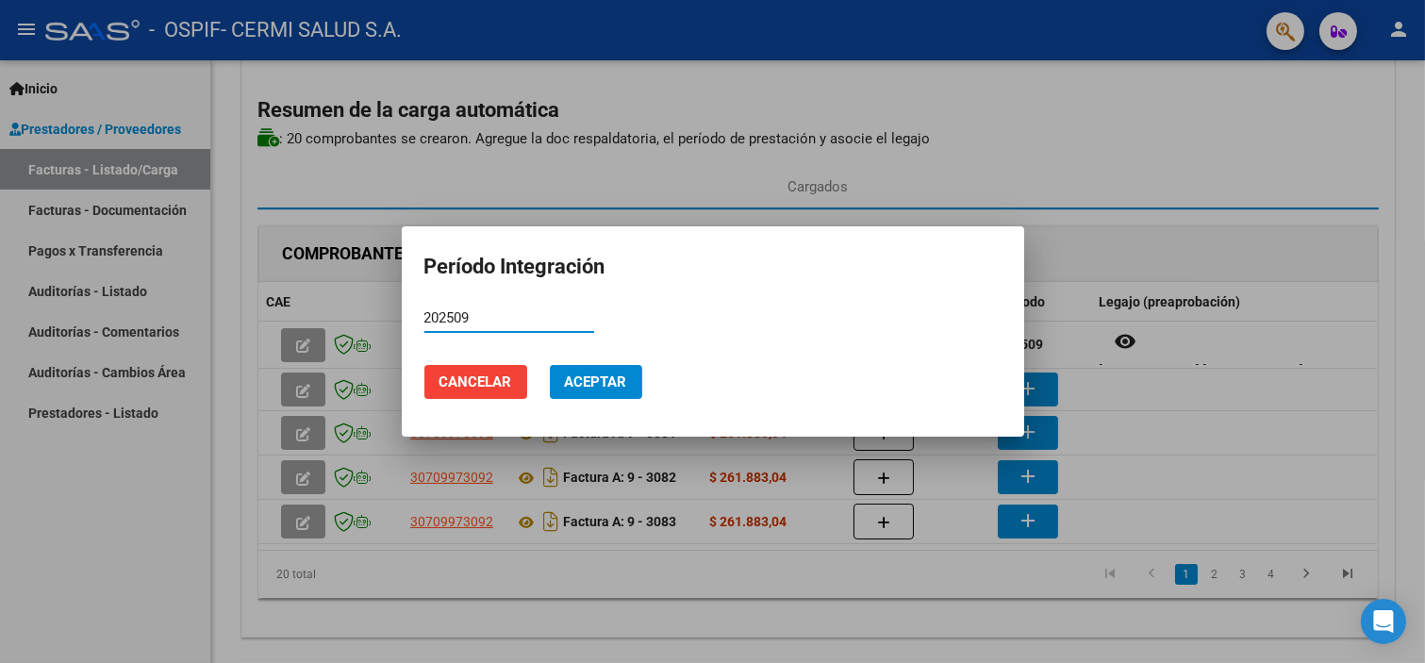
type input "202509"
click at [598, 371] on button "Aceptar" at bounding box center [596, 382] width 92 height 34
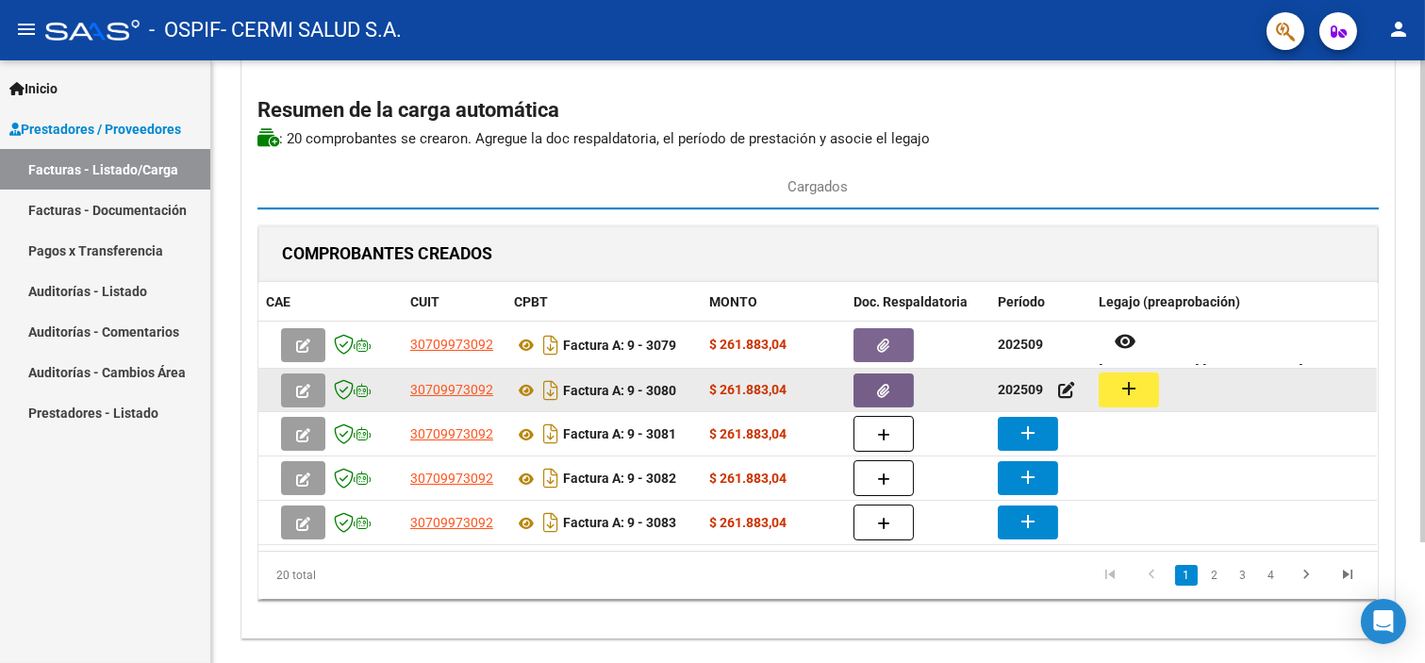
click at [1129, 387] on mat-icon "add" at bounding box center [1129, 388] width 23 height 23
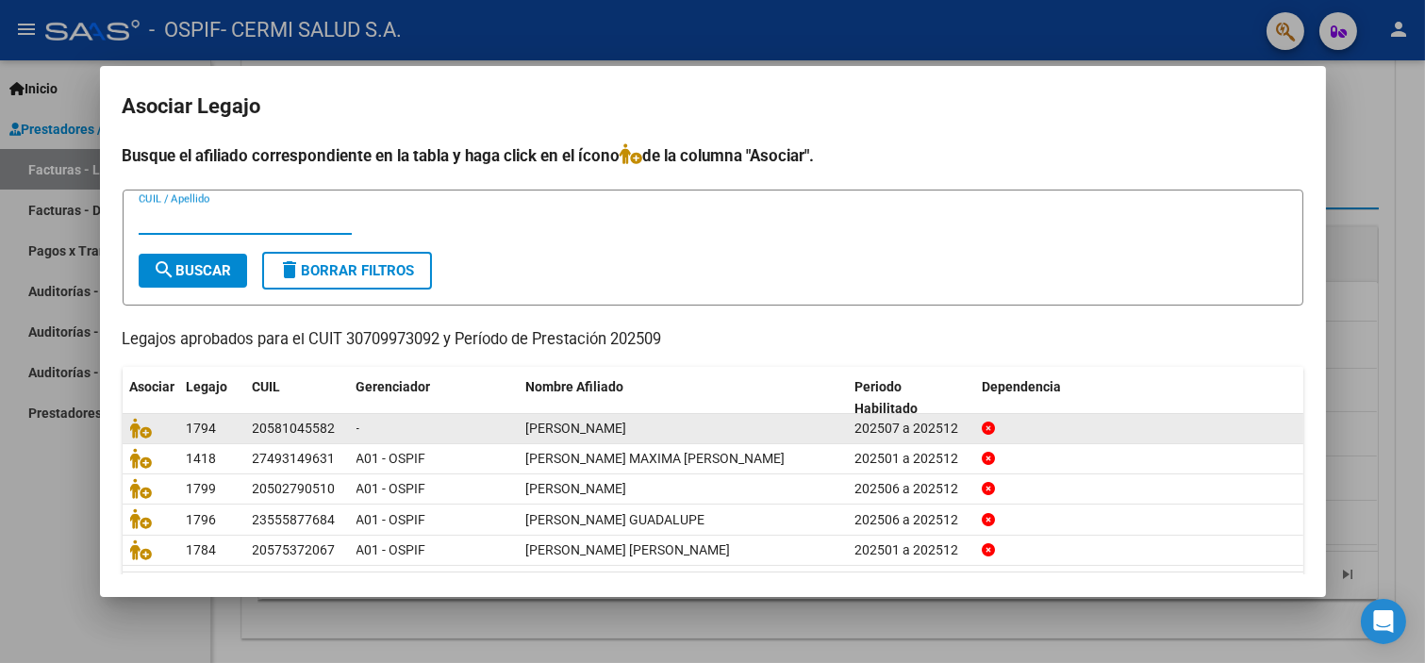
scroll to position [60, 0]
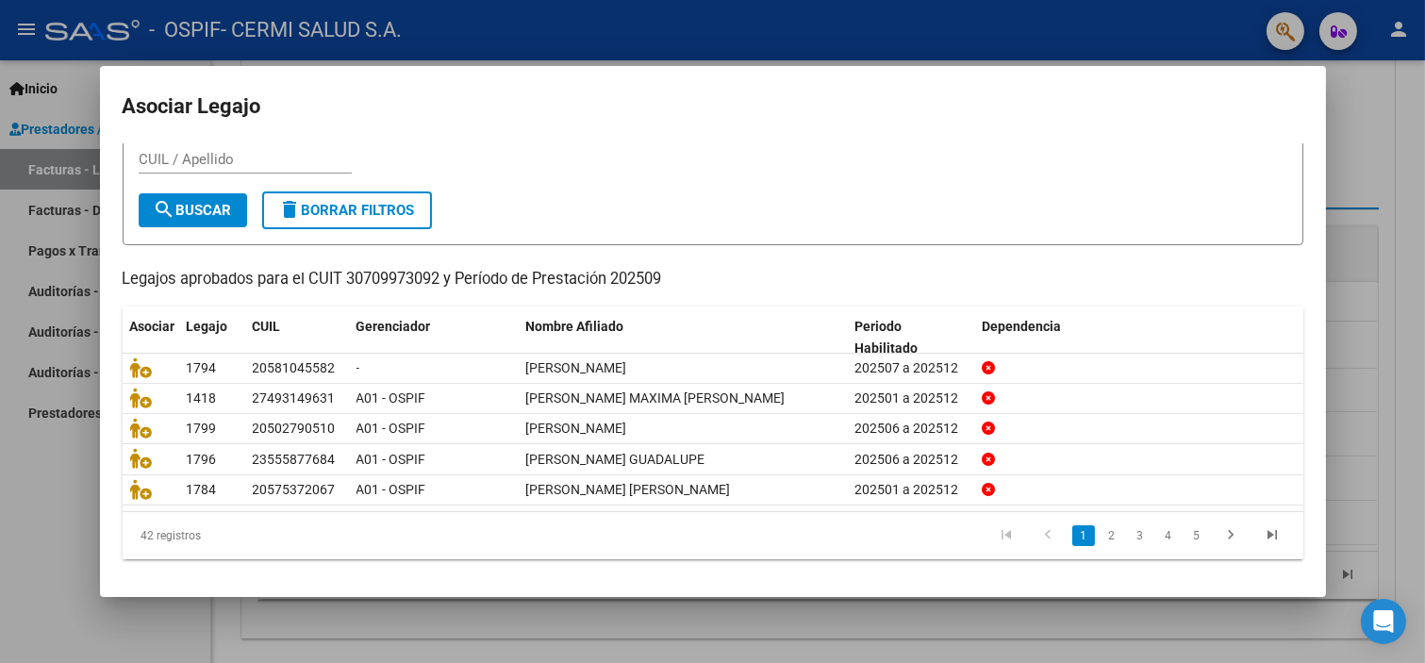
click at [1098, 547] on li "2" at bounding box center [1112, 536] width 28 height 32
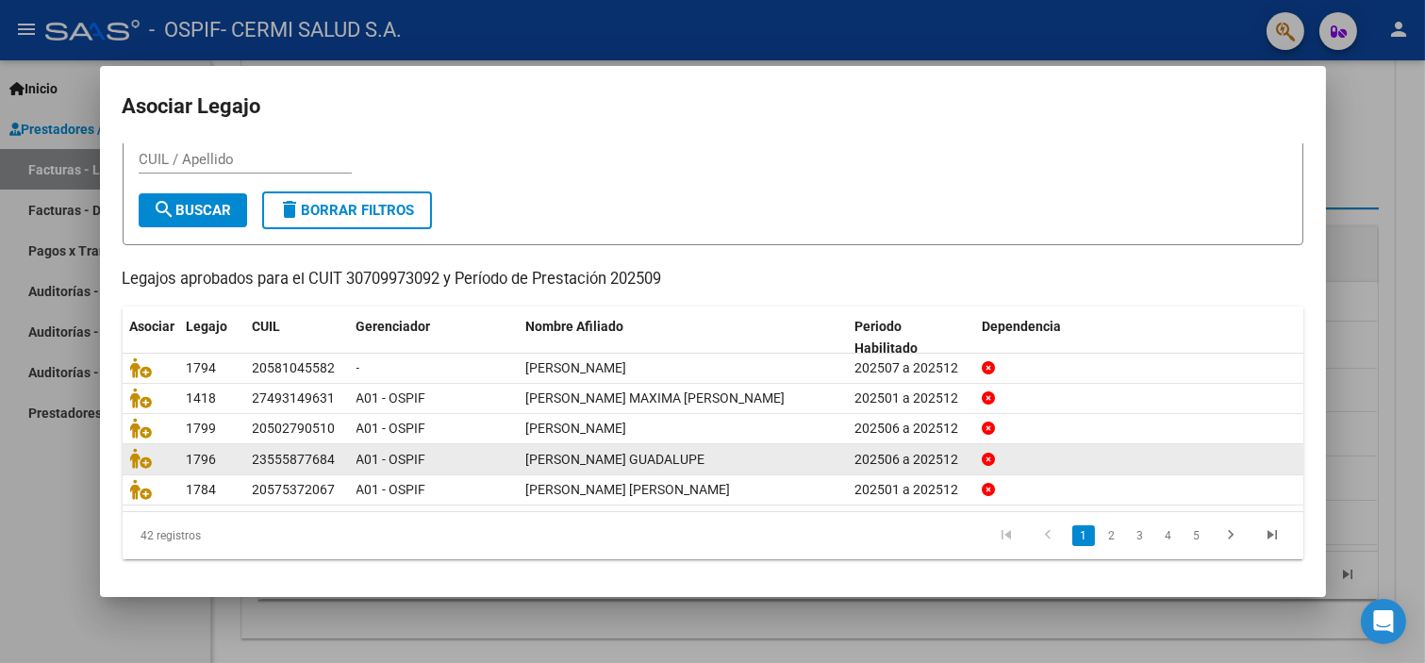
click at [1101, 541] on link "2" at bounding box center [1112, 535] width 23 height 21
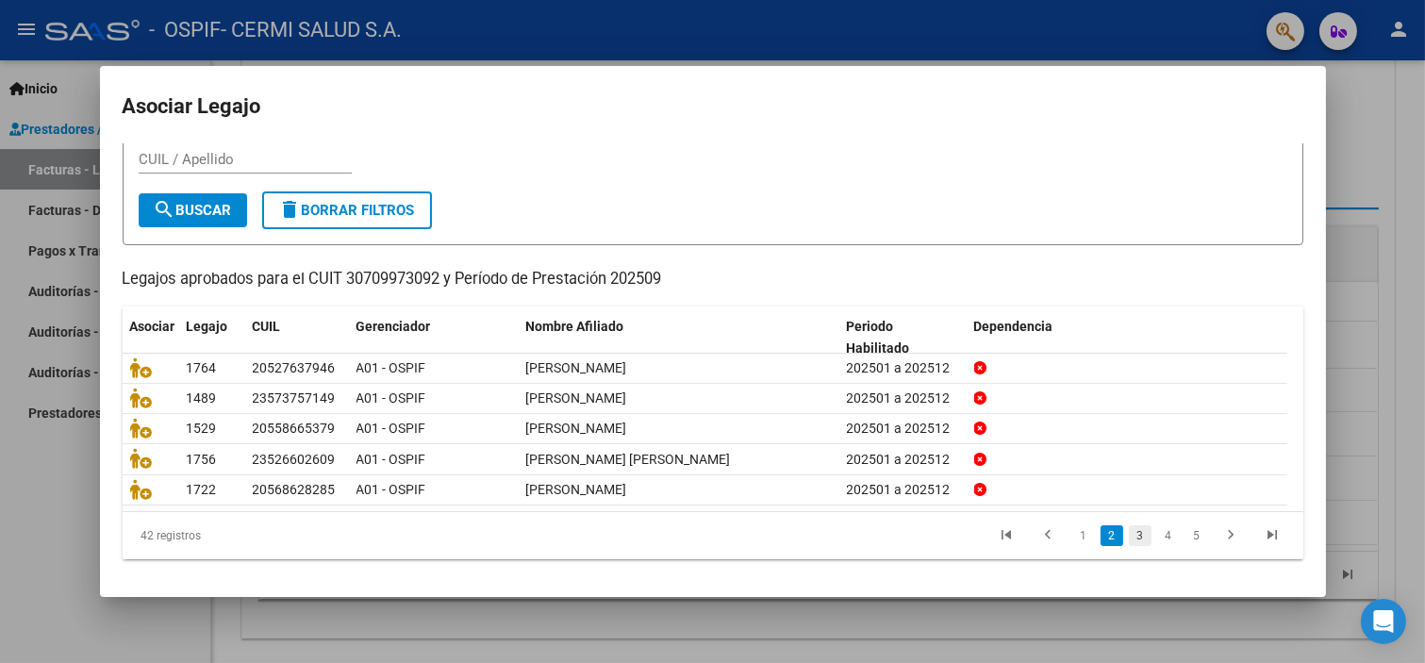
click at [1132, 530] on link "3" at bounding box center [1140, 535] width 23 height 21
click at [1157, 525] on link "4" at bounding box center [1168, 535] width 23 height 21
click at [1157, 539] on link "5" at bounding box center [1168, 535] width 23 height 21
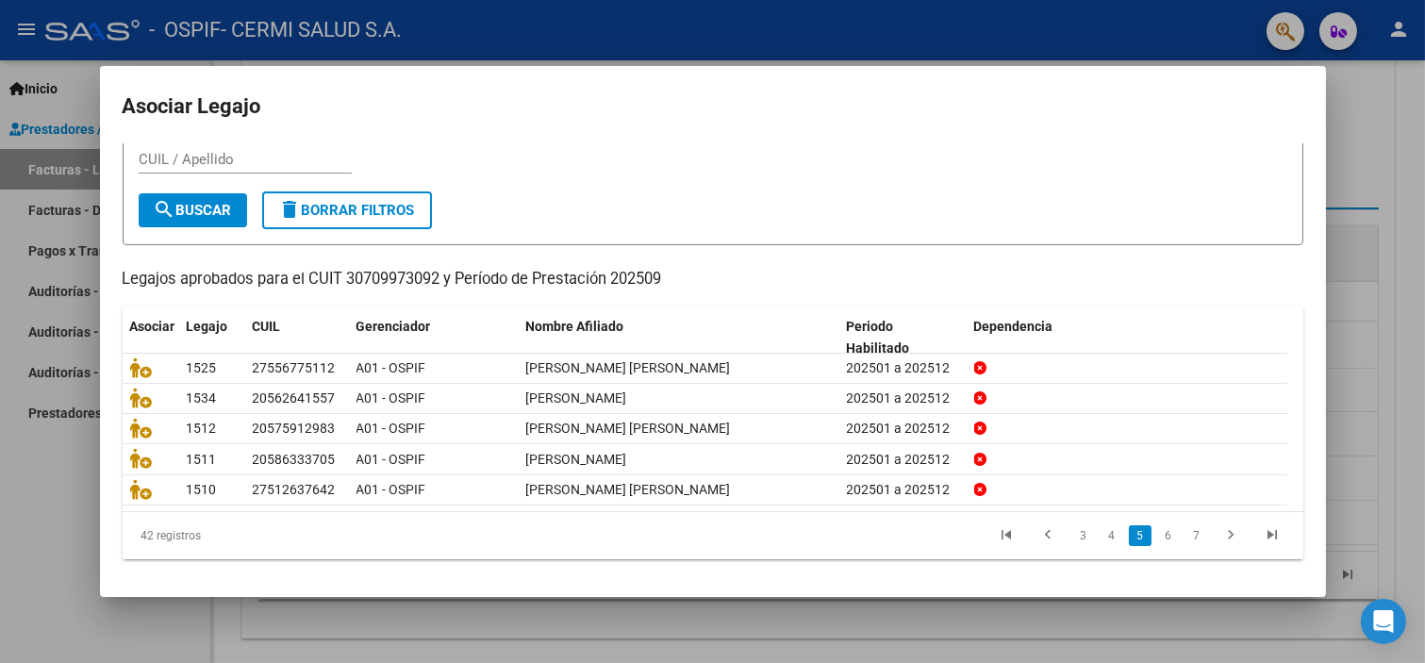
click at [1157, 539] on link "6" at bounding box center [1168, 535] width 23 height 21
click at [1157, 539] on link "7" at bounding box center [1168, 535] width 23 height 21
click at [1157, 539] on link "8" at bounding box center [1168, 535] width 23 height 21
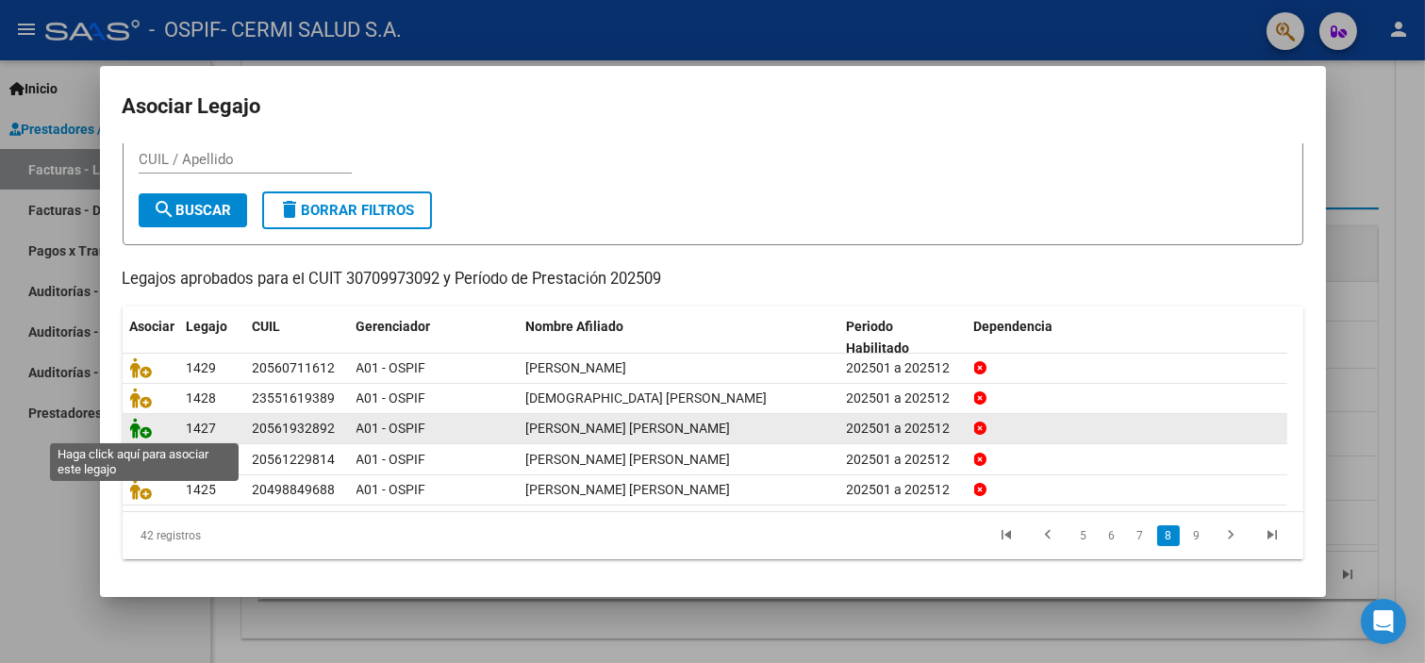
click at [137, 426] on icon at bounding box center [141, 428] width 23 height 21
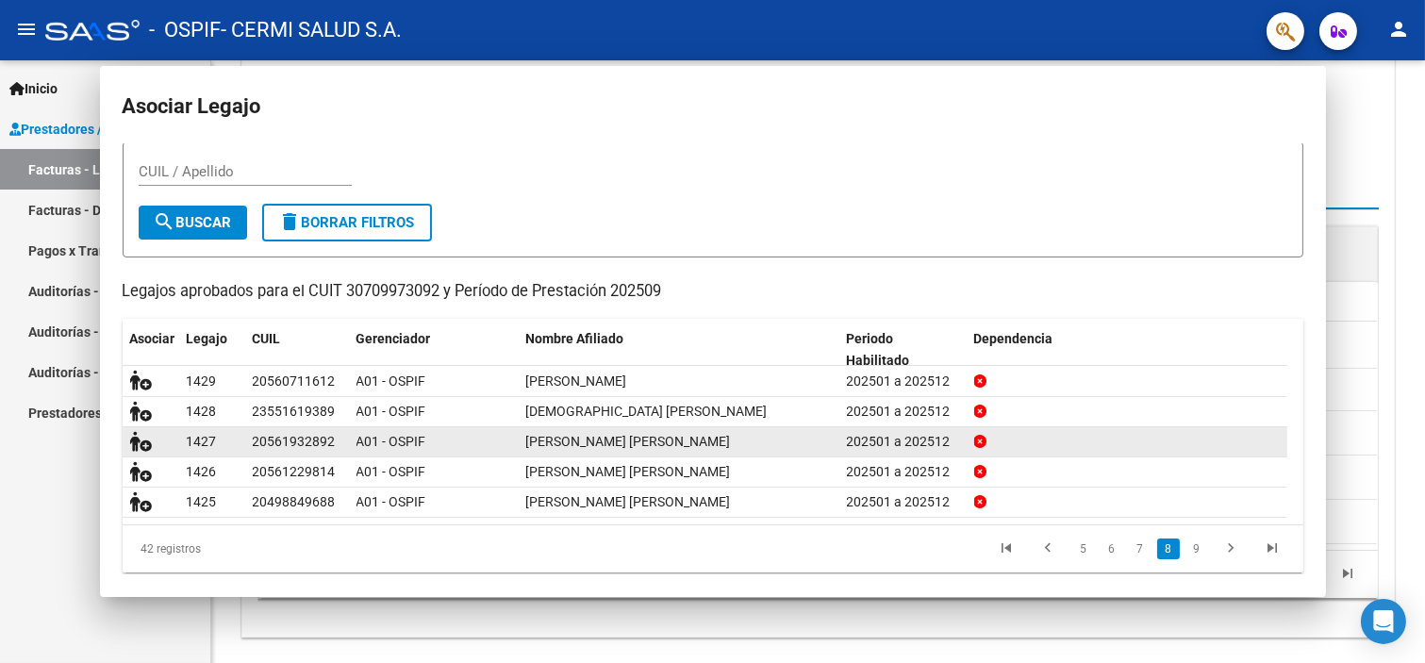
scroll to position [0, 0]
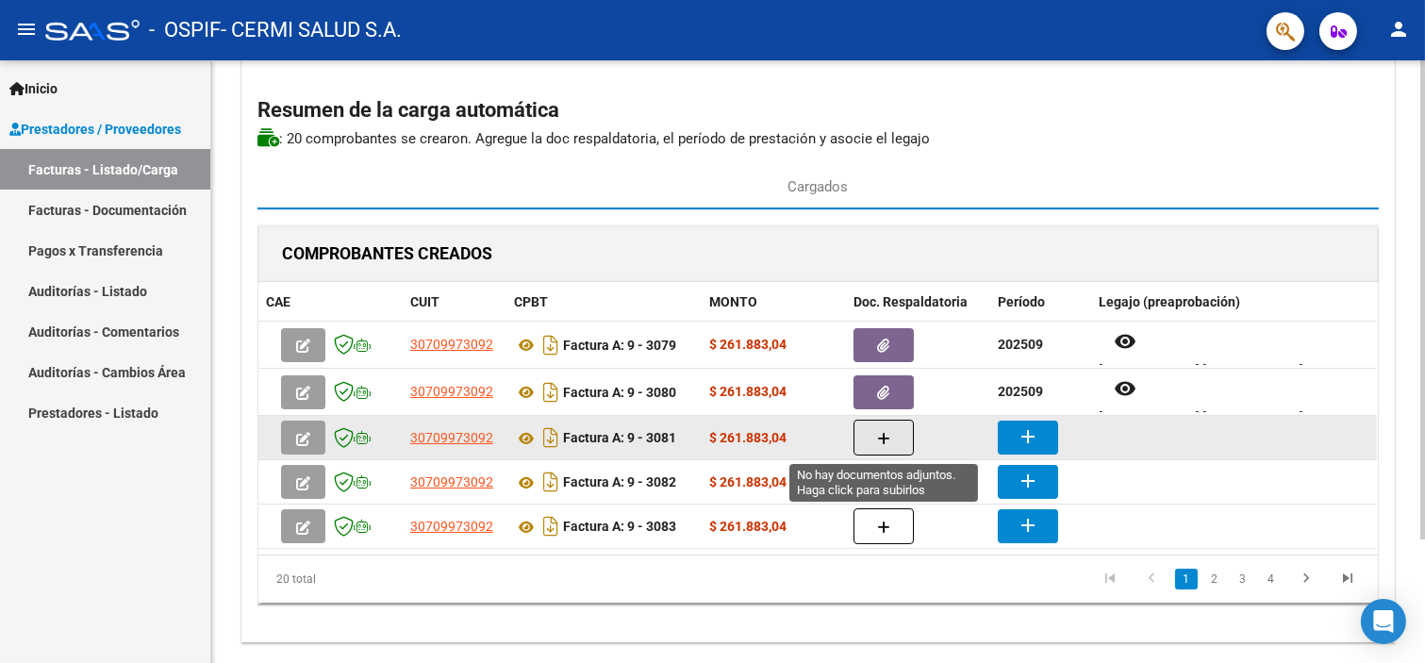
click at [898, 449] on button "button" at bounding box center [884, 438] width 60 height 36
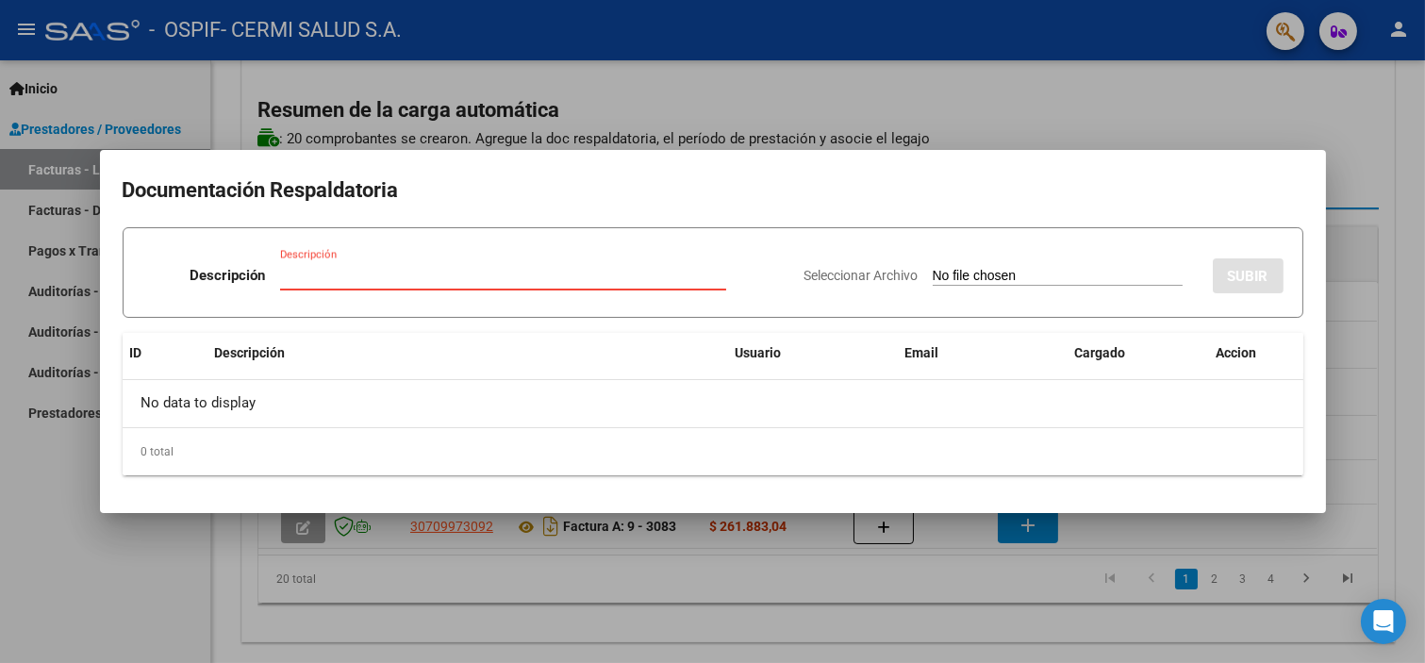
drag, startPoint x: 443, startPoint y: 262, endPoint x: 384, endPoint y: 266, distance: 59.5
click at [384, 267] on input "Descripción" at bounding box center [503, 275] width 446 height 17
paste input "planilla"
type input "planilla"
click at [1038, 268] on input "Seleccionar Archivo" at bounding box center [1058, 277] width 250 height 18
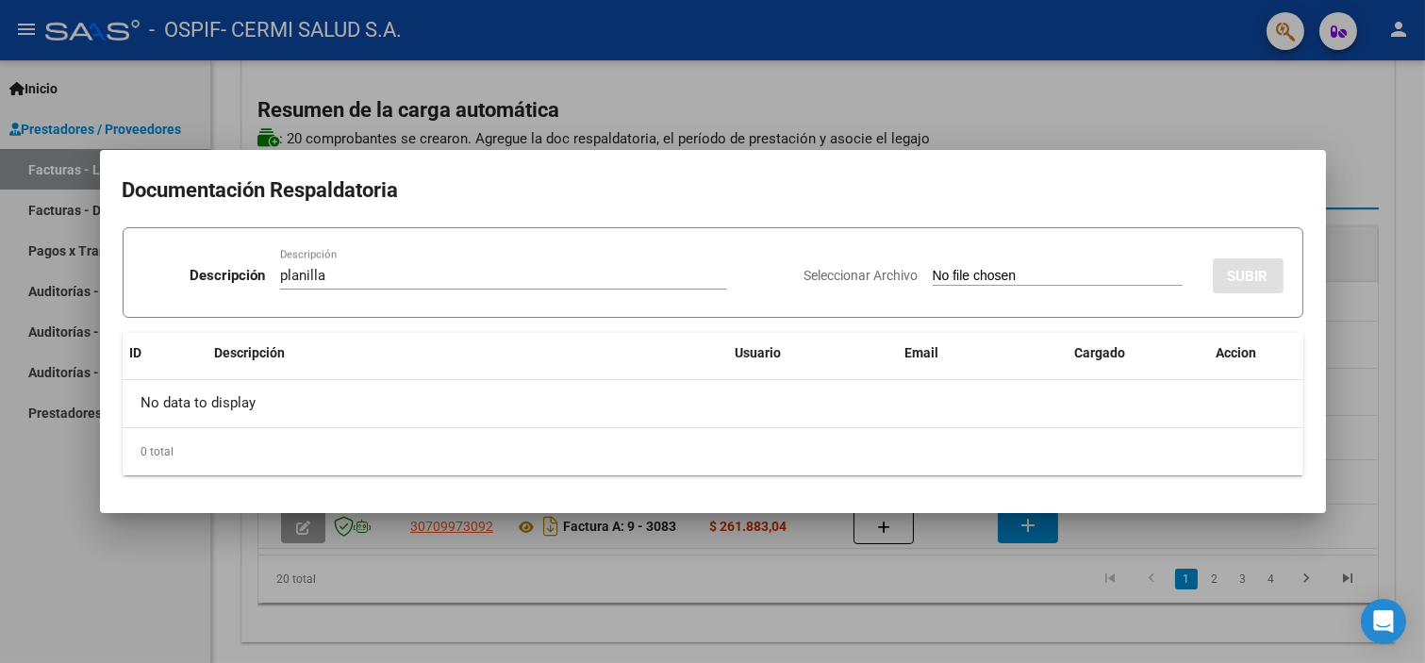
type input "C:\fakepath\[PERSON_NAME].pdf"
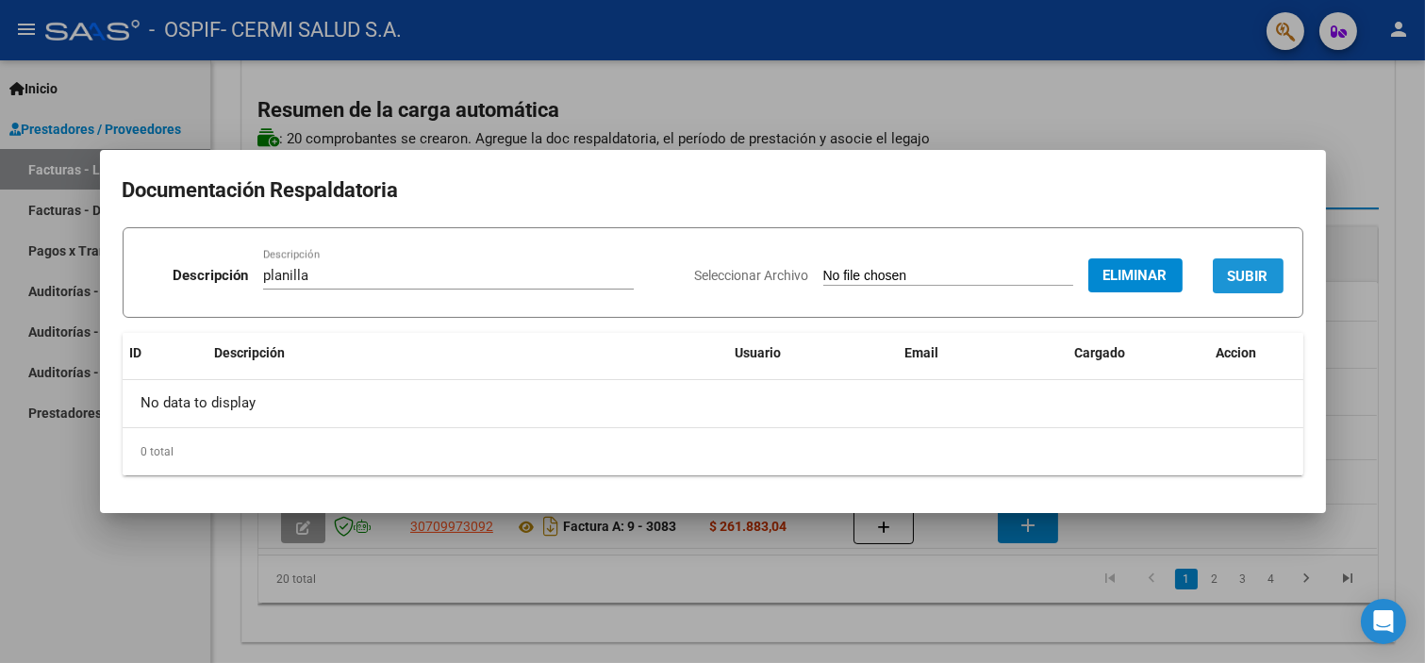
click at [1255, 258] on button "SUBIR" at bounding box center [1248, 275] width 71 height 35
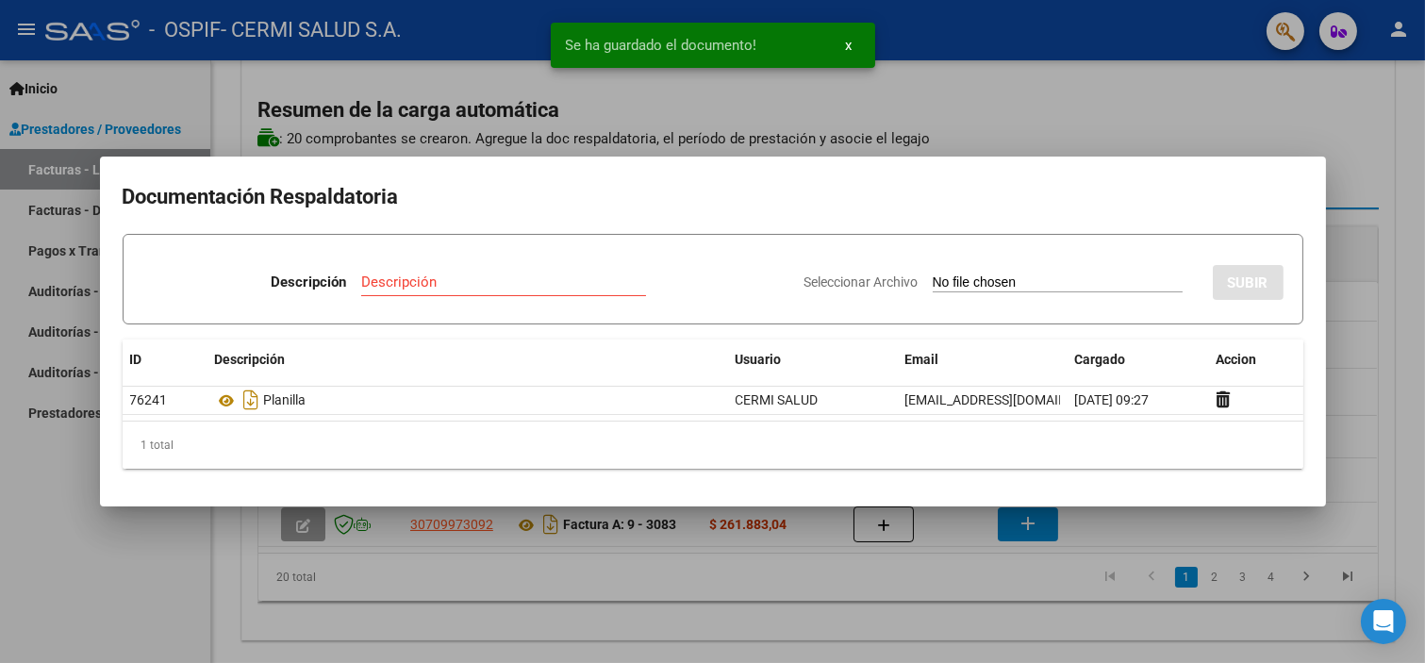
click at [937, 66] on div at bounding box center [712, 331] width 1425 height 663
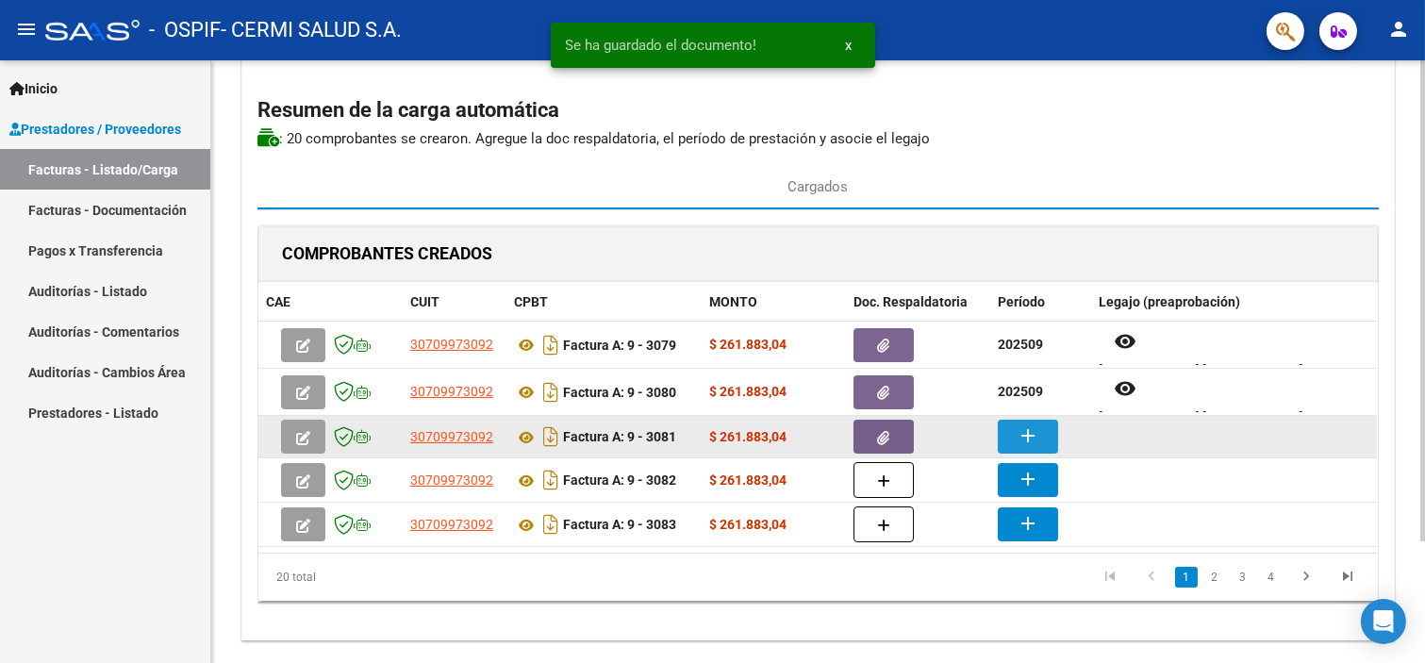
click at [1031, 429] on mat-icon "add" at bounding box center [1028, 435] width 23 height 23
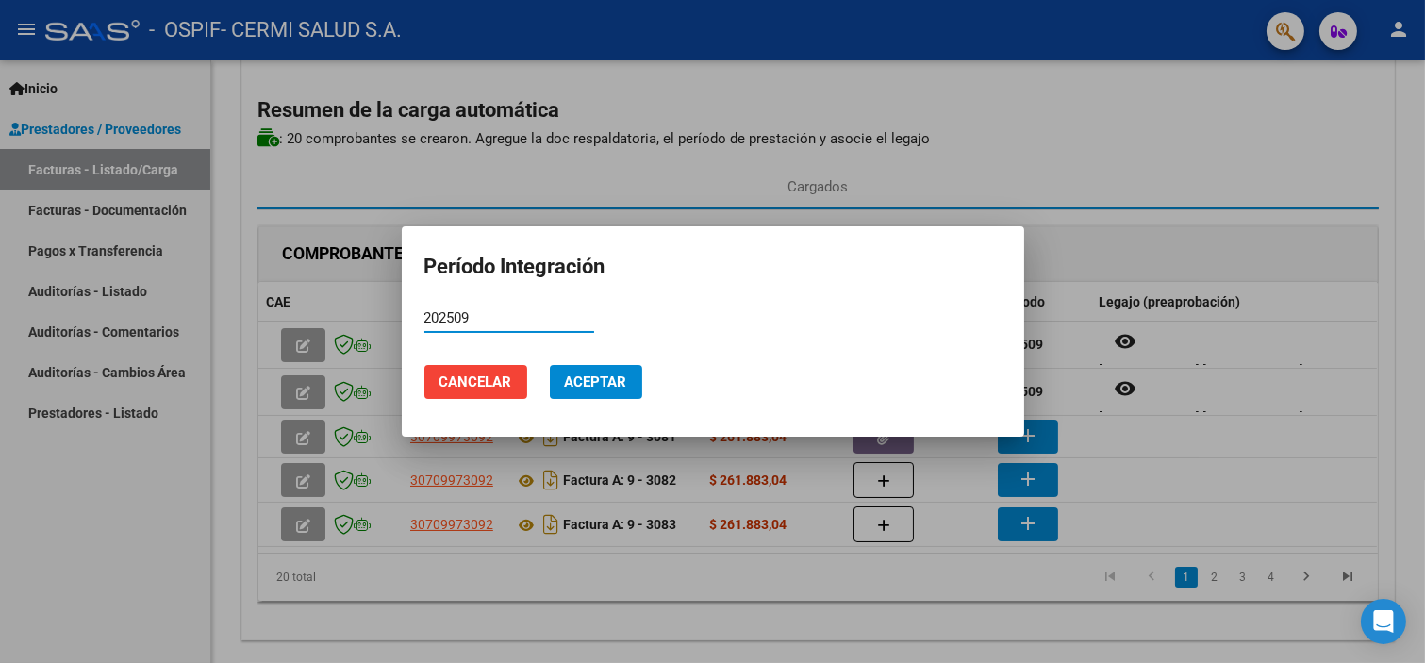
type input "202509"
click at [598, 374] on span "Aceptar" at bounding box center [596, 382] width 62 height 17
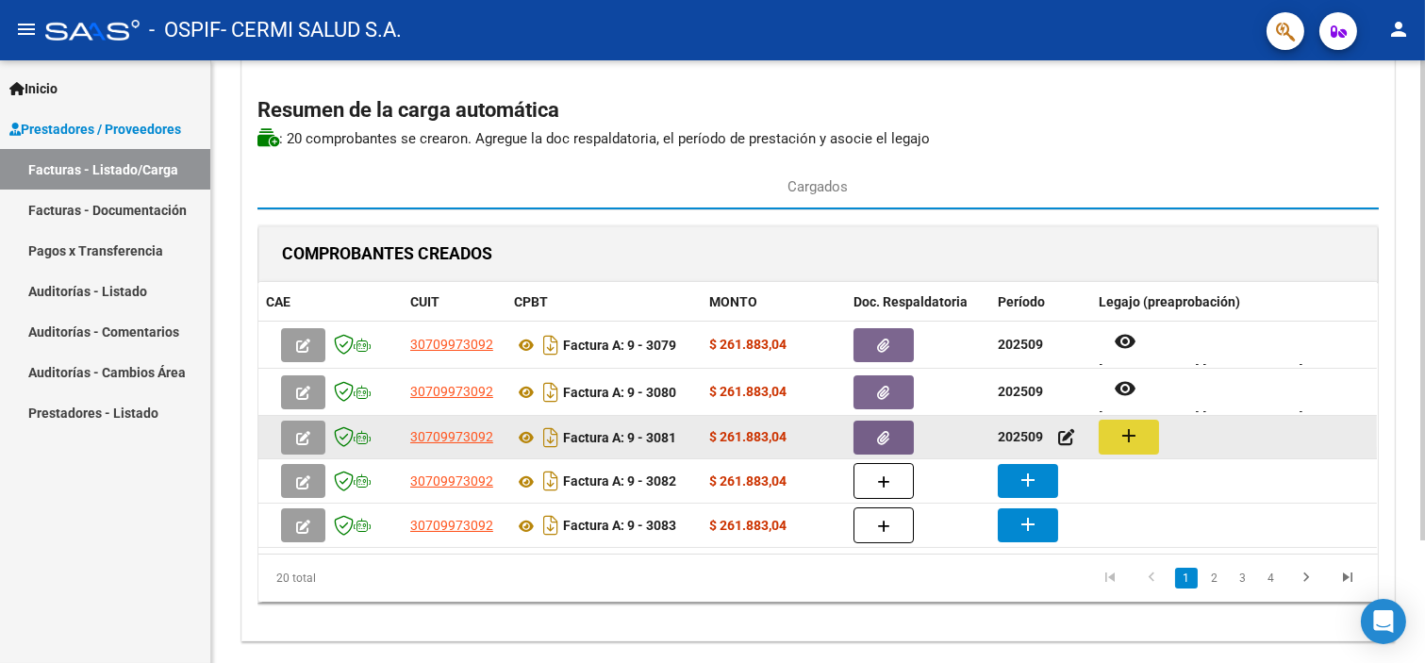
click at [1132, 440] on mat-icon "add" at bounding box center [1129, 435] width 23 height 23
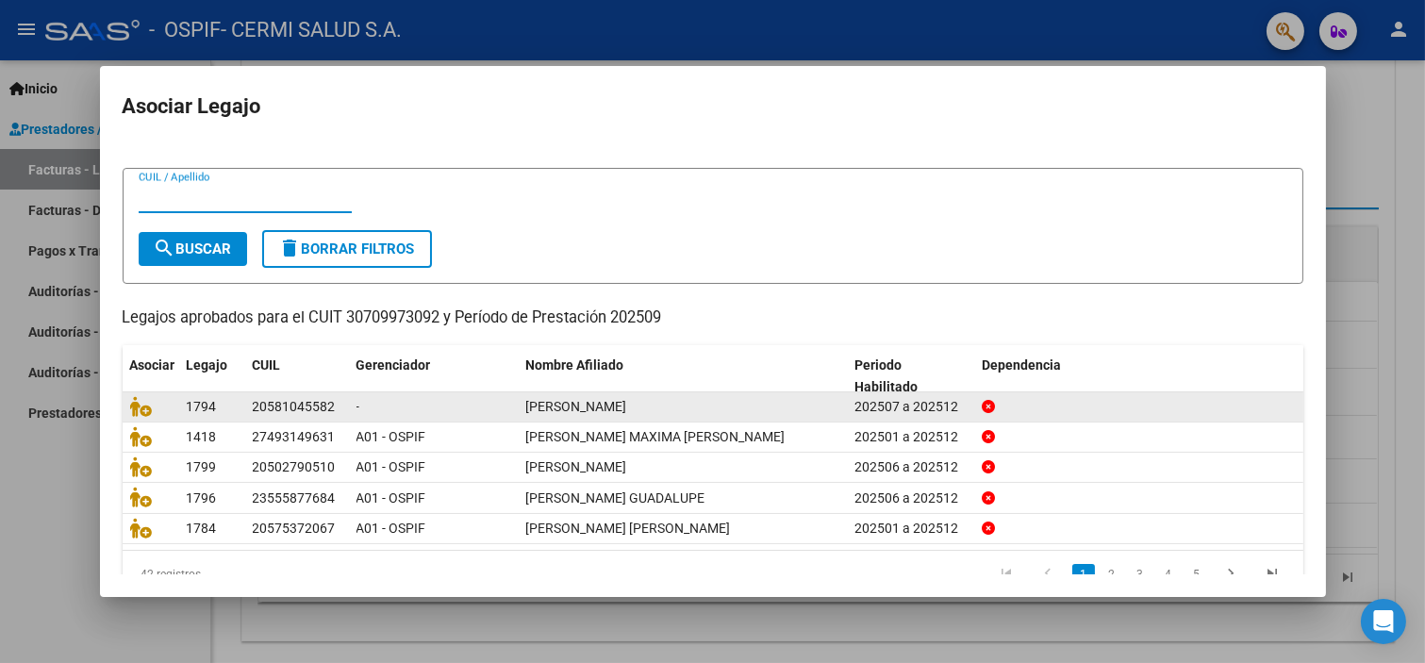
scroll to position [60, 0]
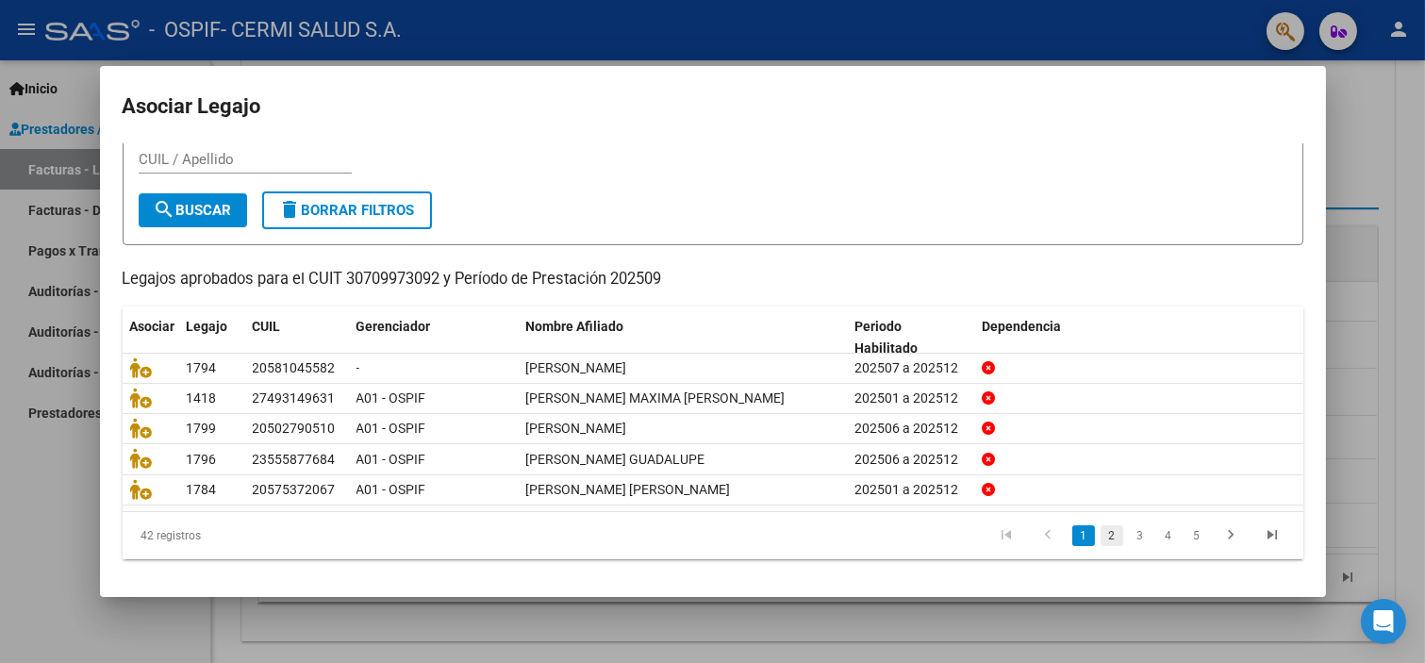
click at [1101, 535] on link "2" at bounding box center [1112, 535] width 23 height 21
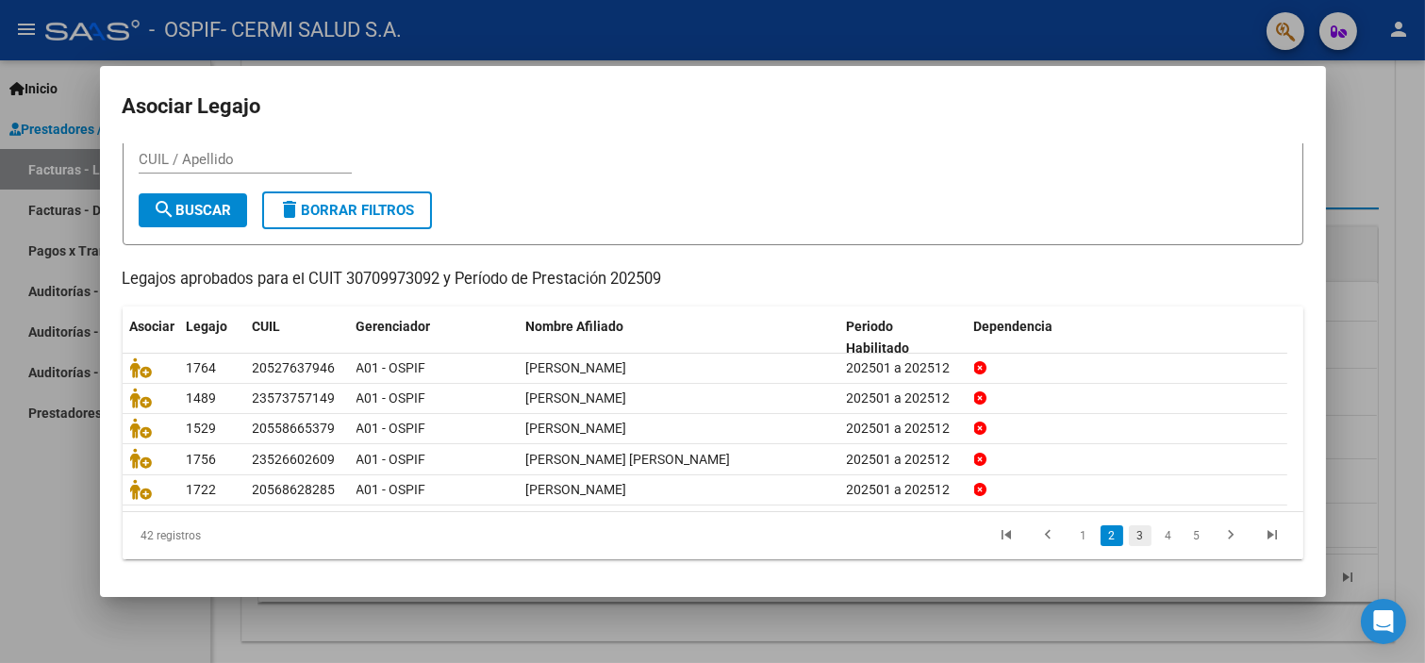
click at [1129, 538] on link "3" at bounding box center [1140, 535] width 23 height 21
click at [1157, 539] on link "4" at bounding box center [1168, 535] width 23 height 21
click at [1157, 540] on link "5" at bounding box center [1168, 535] width 23 height 21
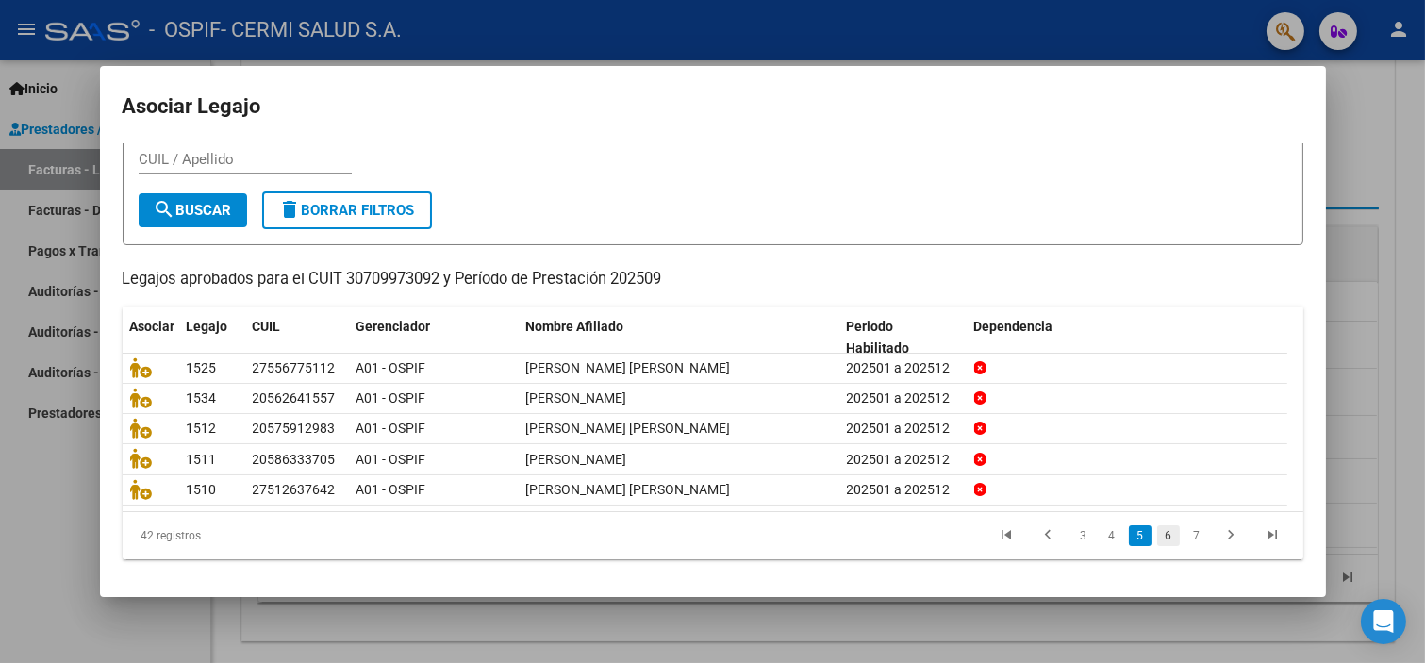
click at [1163, 528] on link "6" at bounding box center [1168, 535] width 23 height 21
click at [1163, 528] on link "7" at bounding box center [1168, 535] width 23 height 21
click at [1157, 533] on link "8" at bounding box center [1168, 535] width 23 height 21
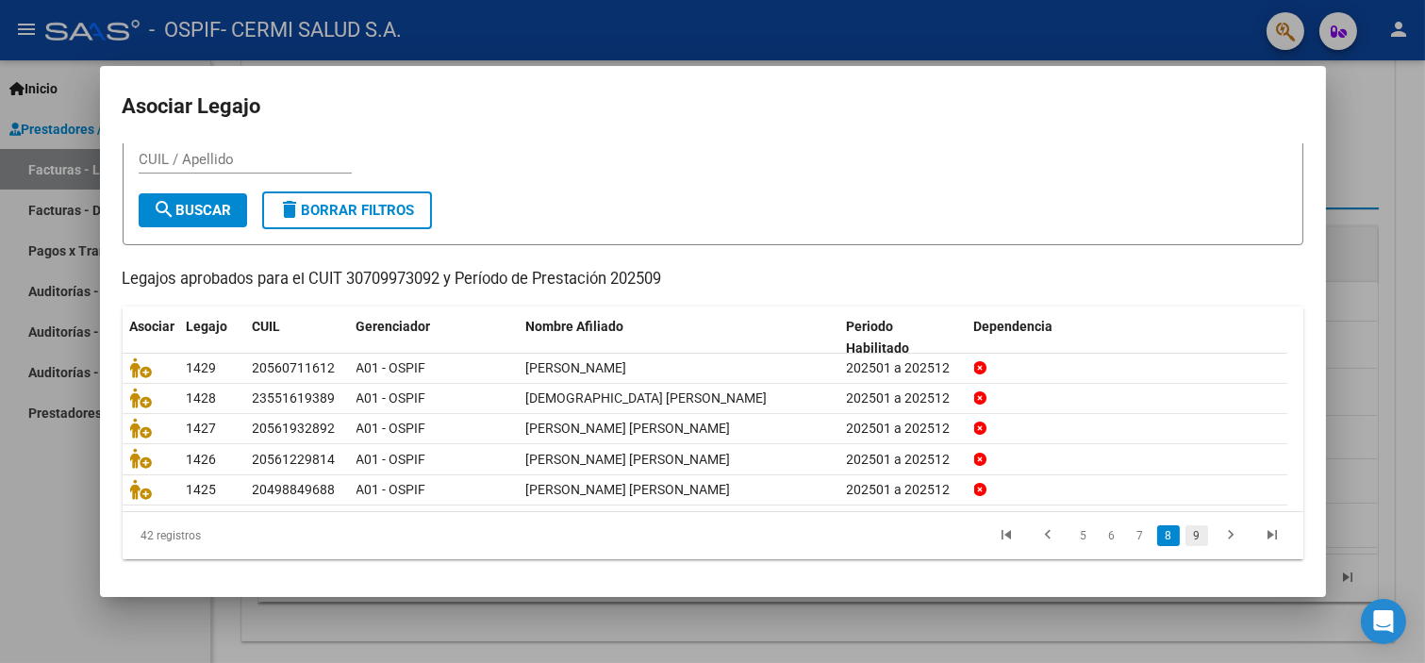
click at [1186, 536] on link "9" at bounding box center [1197, 535] width 23 height 21
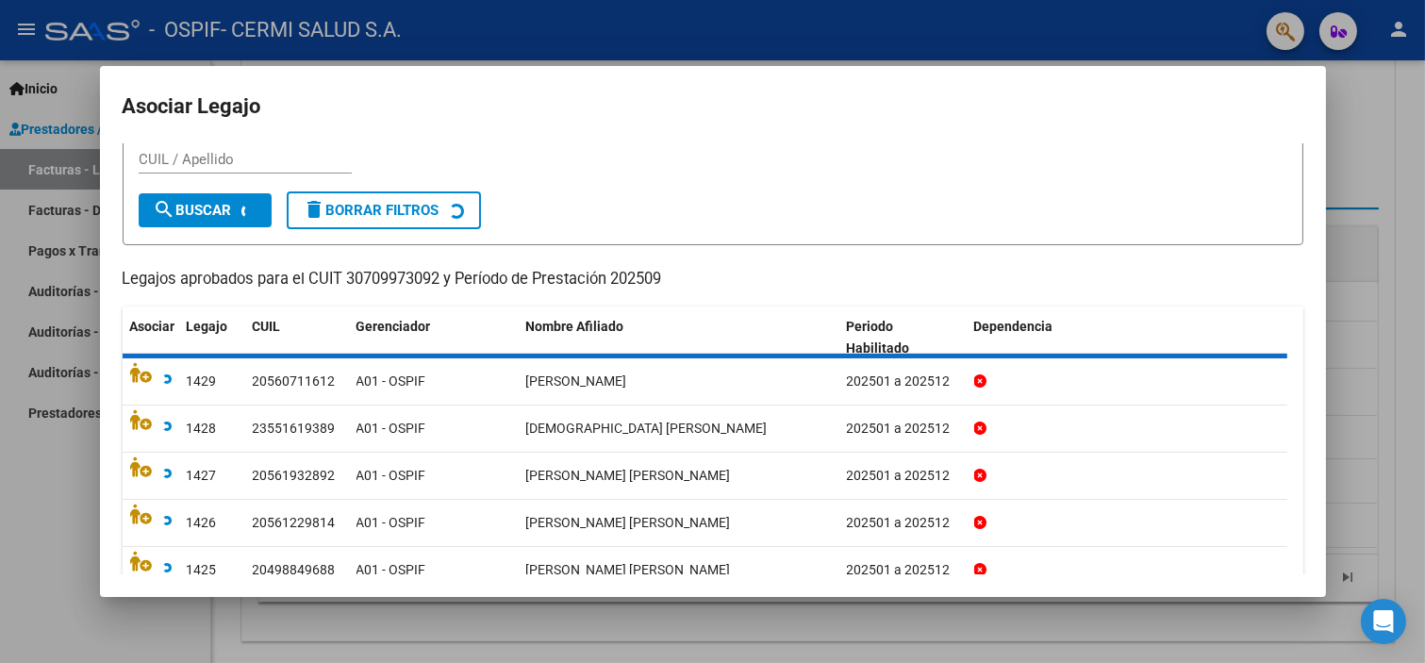
scroll to position [0, 0]
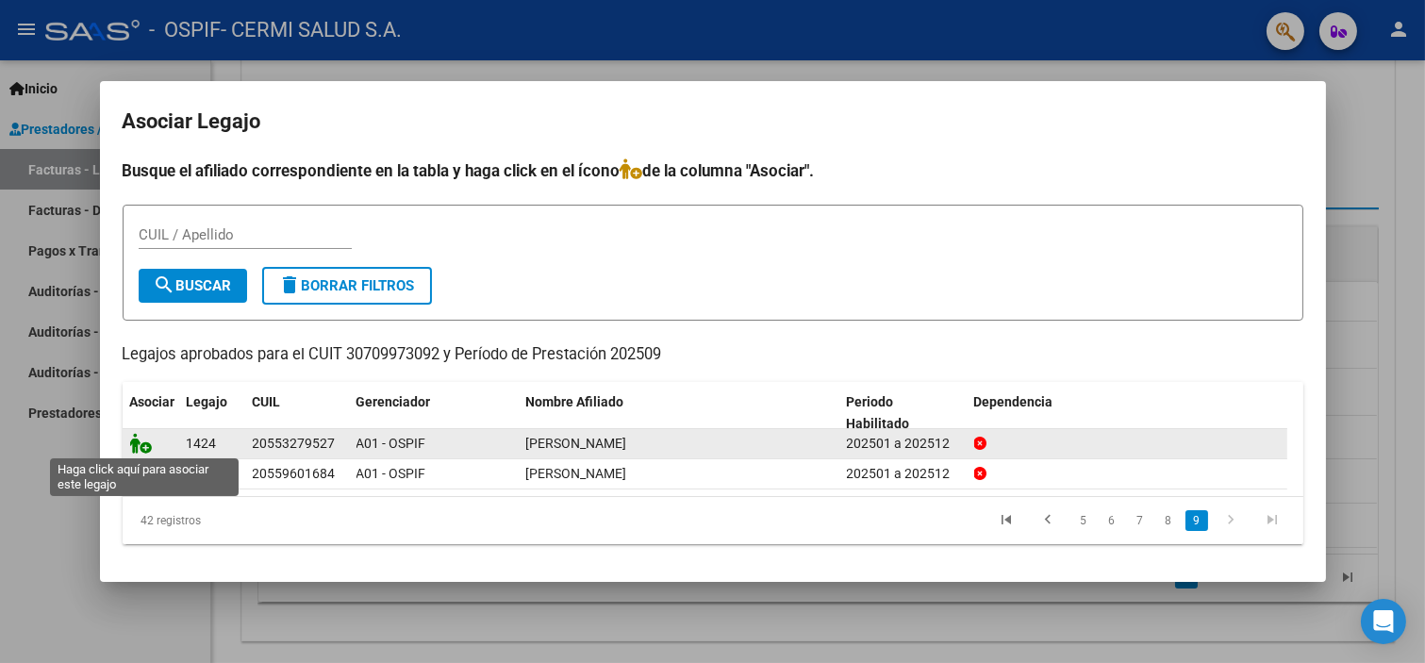
click at [139, 437] on icon at bounding box center [141, 443] width 23 height 21
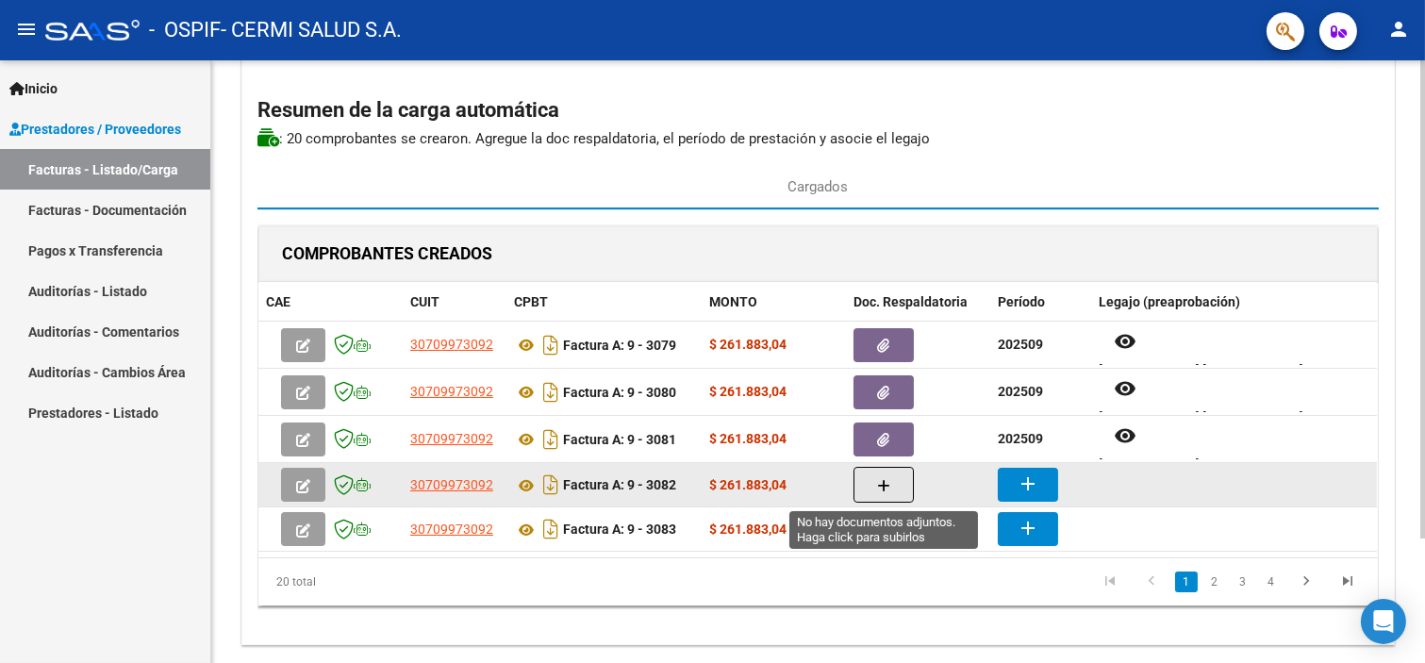
click at [875, 491] on button "button" at bounding box center [884, 485] width 60 height 36
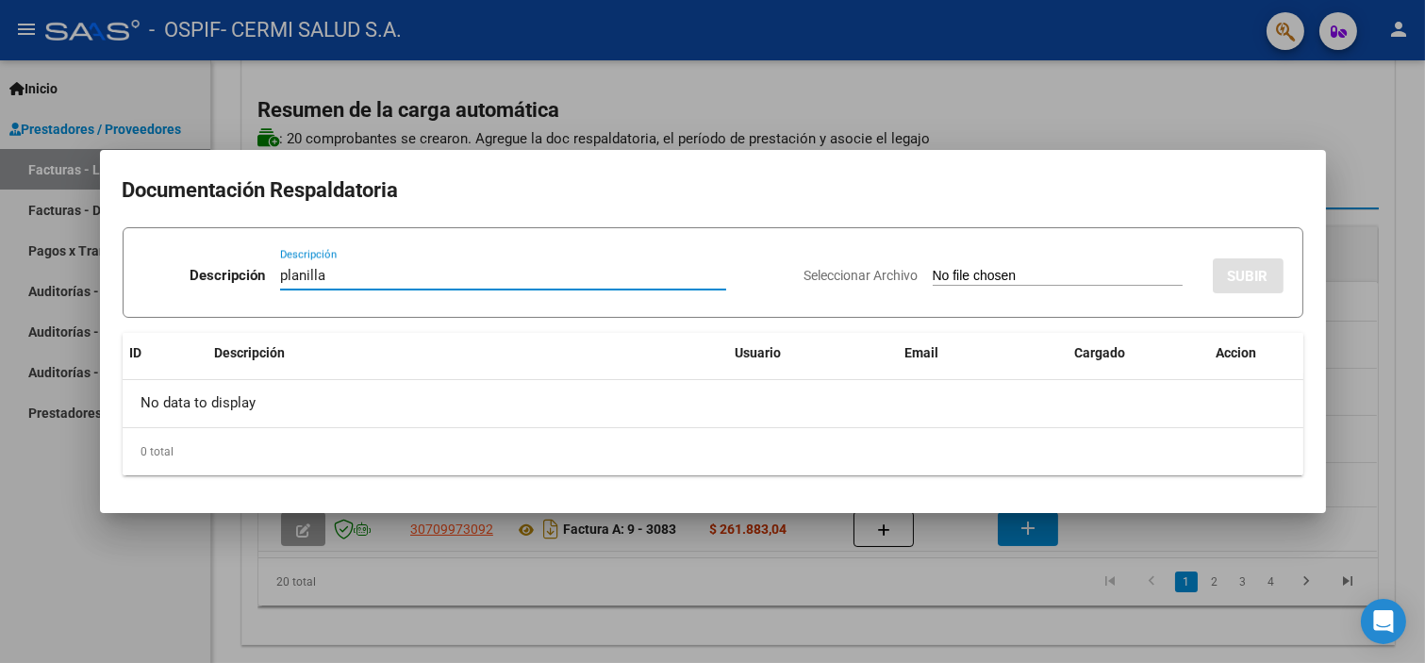
type input "planilla"
click at [990, 285] on input "Seleccionar Archivo" at bounding box center [1058, 277] width 250 height 18
type input "C:\fakepath\[PERSON_NAME] [PERSON_NAME].pdf"
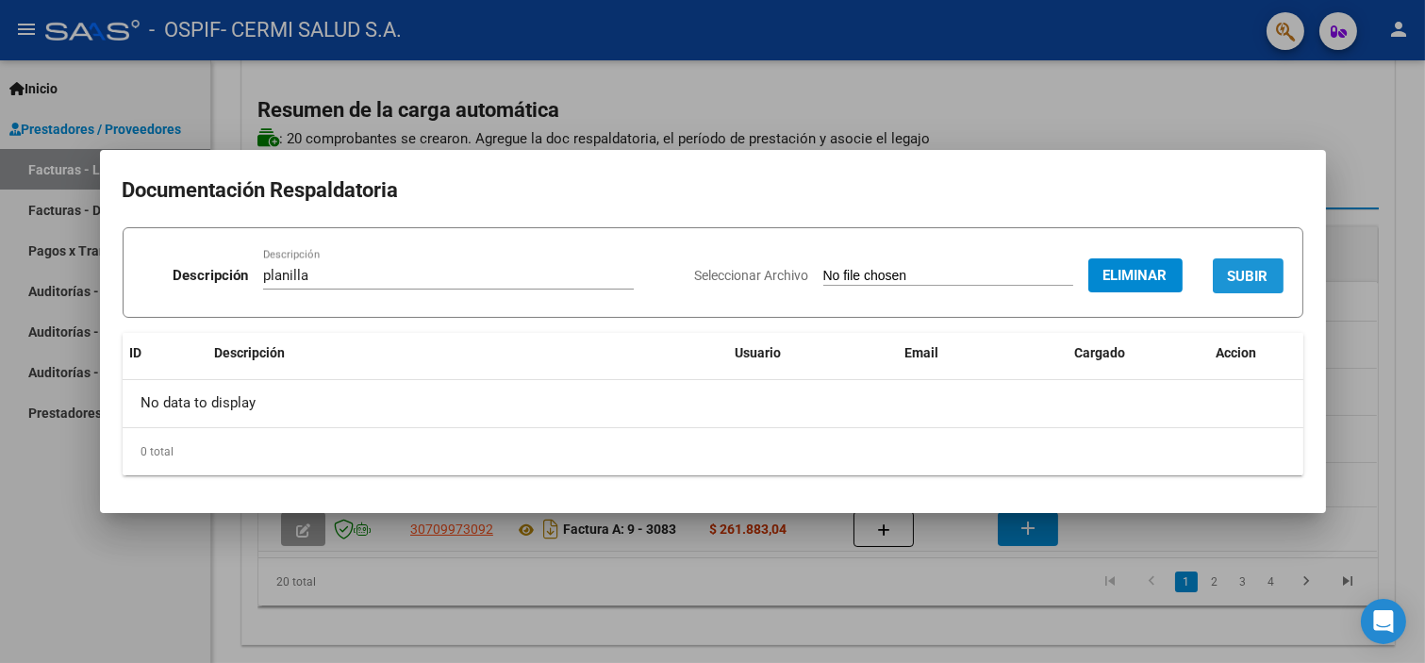
click at [1234, 265] on button "SUBIR" at bounding box center [1248, 275] width 71 height 35
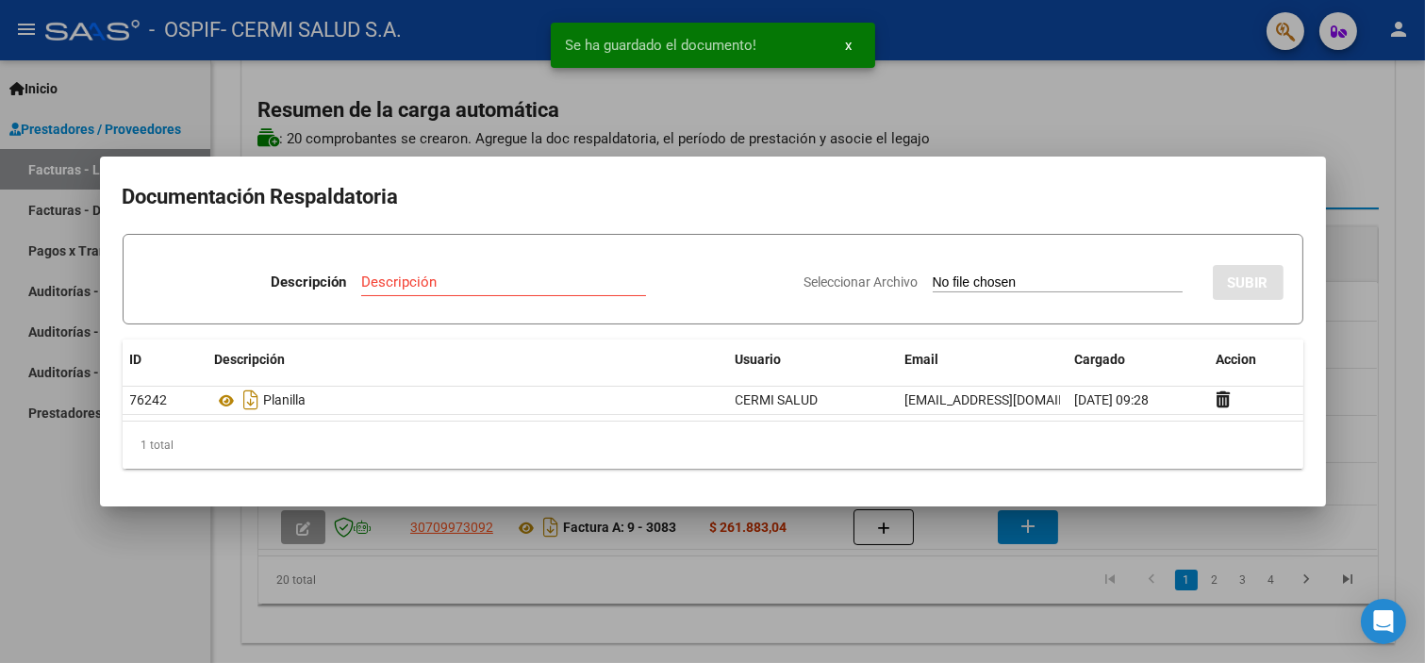
click at [597, 513] on div at bounding box center [712, 331] width 1425 height 663
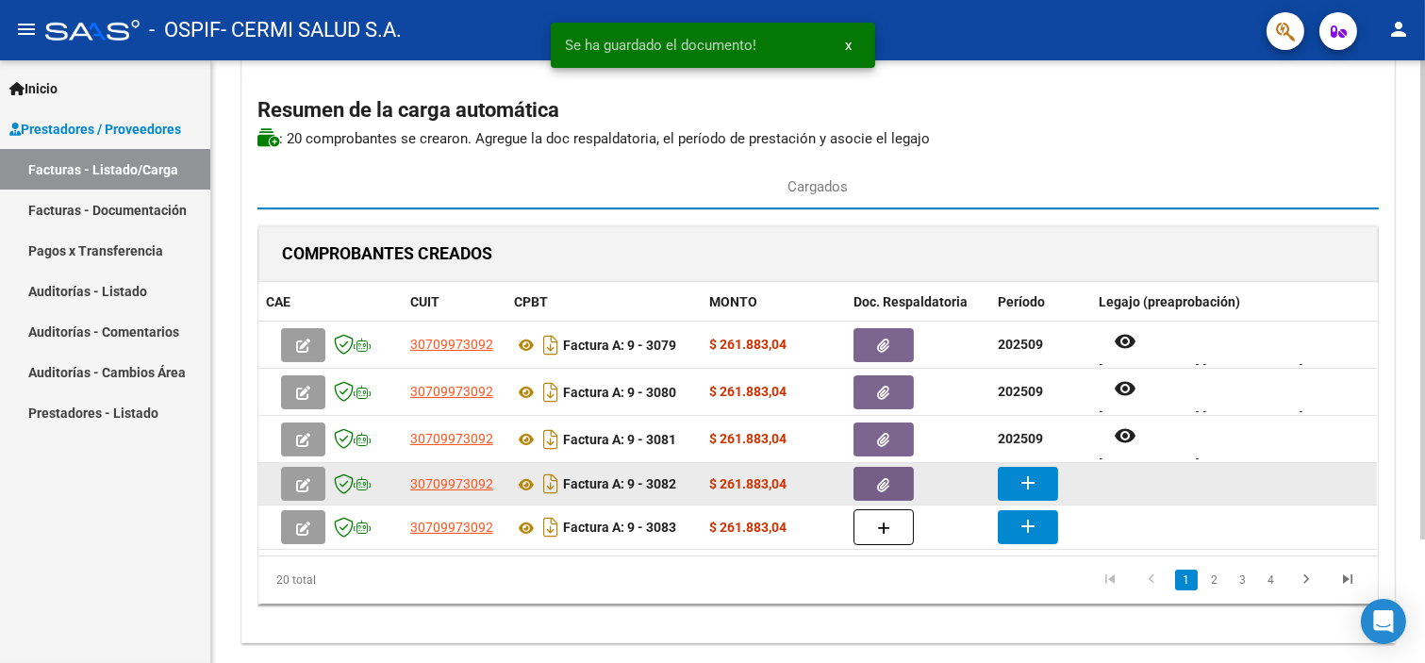
click at [1026, 478] on mat-icon "add" at bounding box center [1028, 483] width 23 height 23
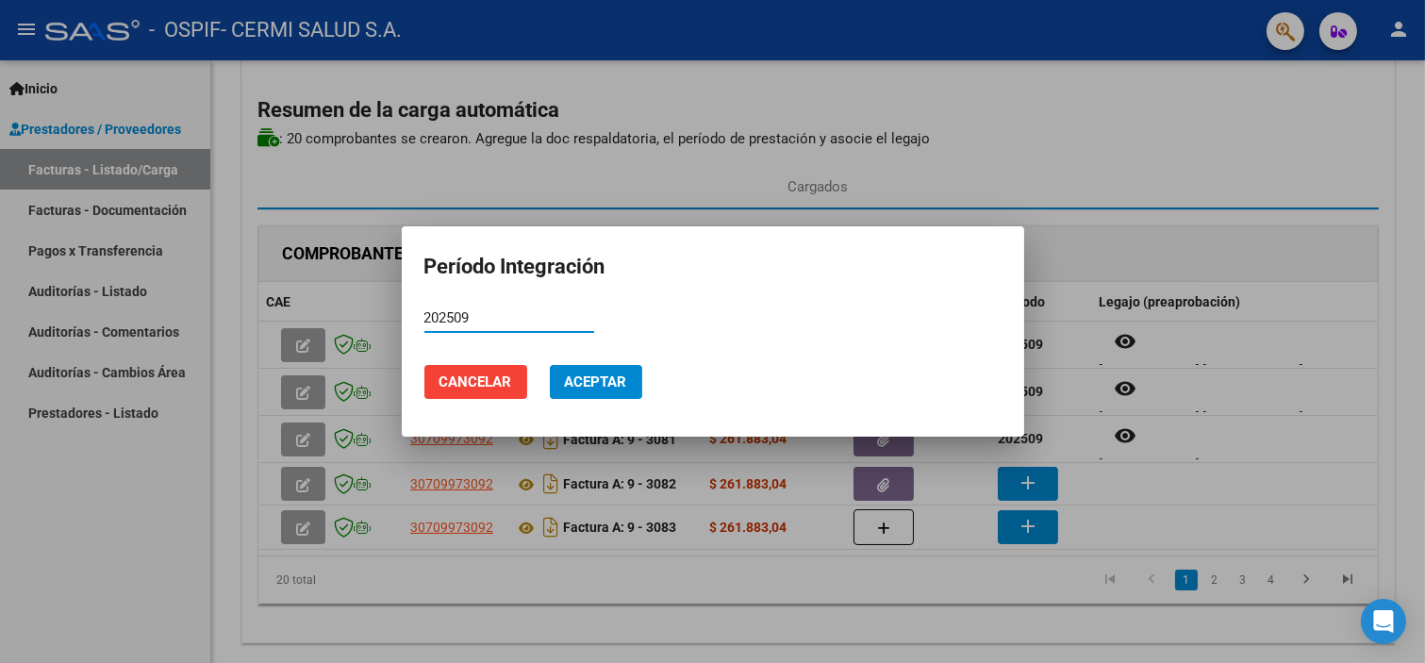
type input "202509"
click at [588, 374] on span "Aceptar" at bounding box center [596, 382] width 62 height 17
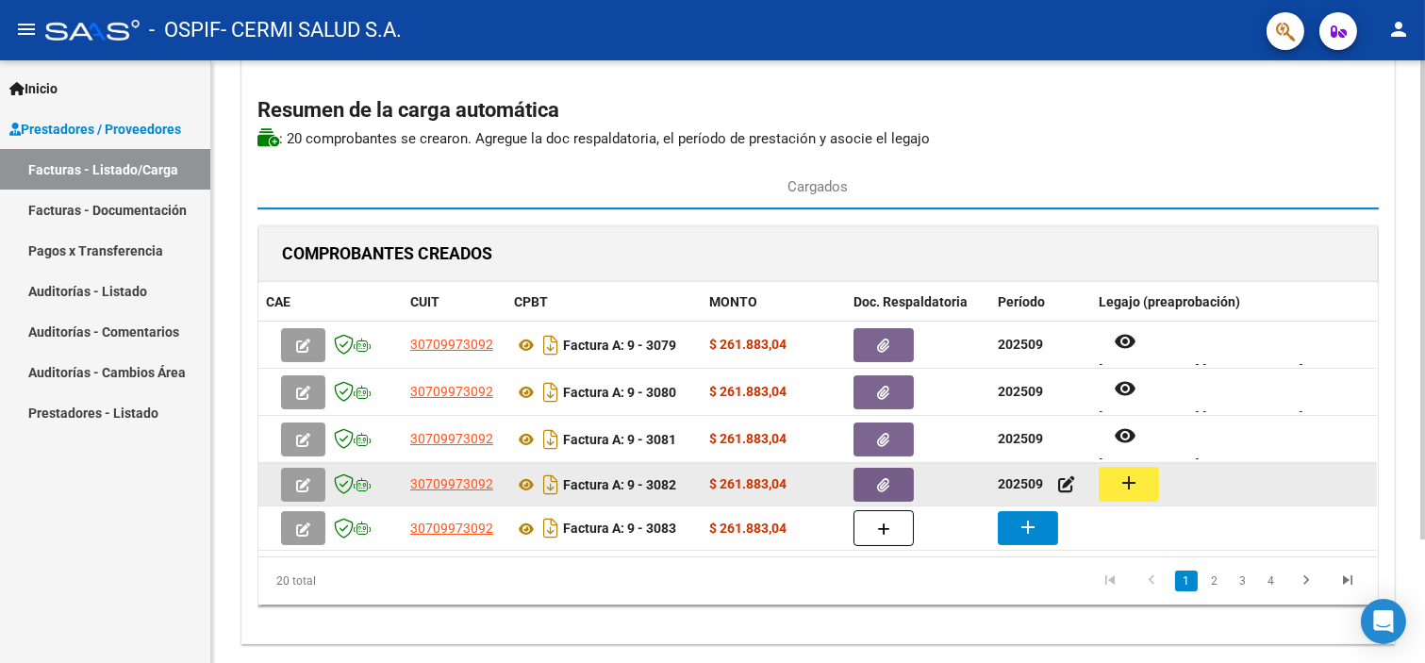
click at [1141, 488] on button "add" at bounding box center [1129, 484] width 60 height 35
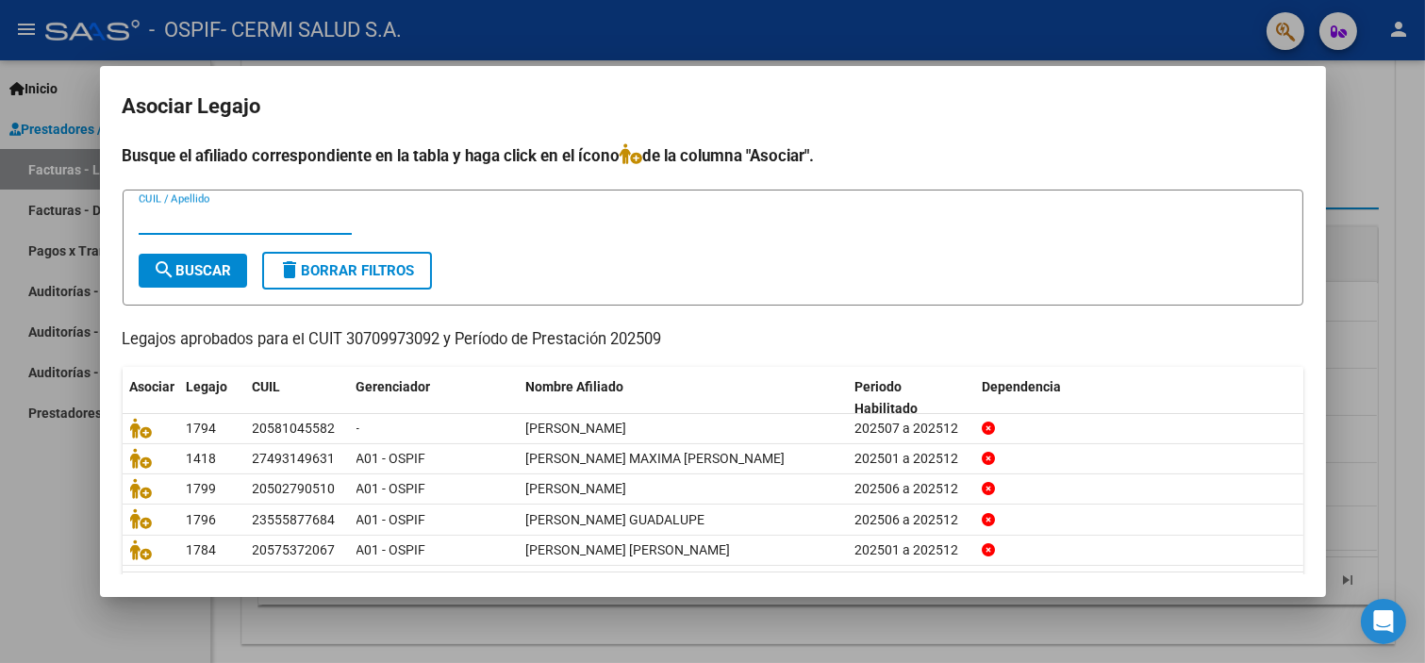
scroll to position [60, 0]
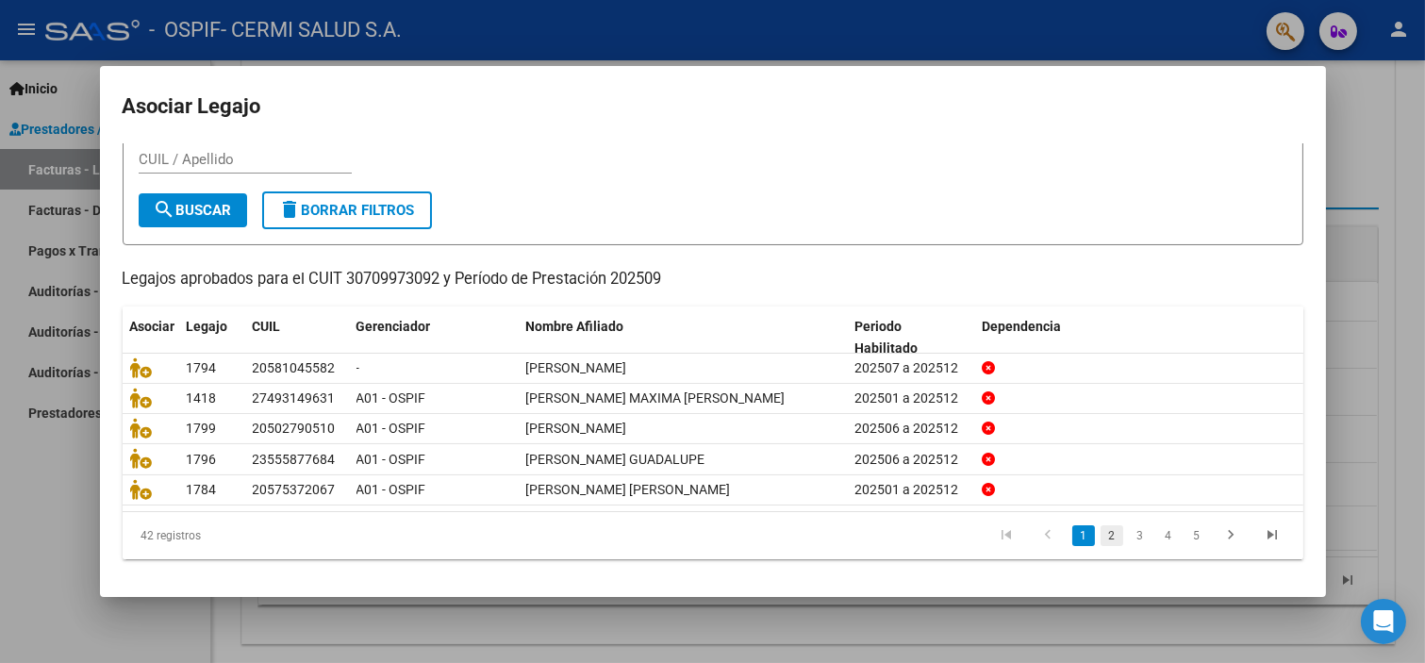
click at [1101, 535] on link "2" at bounding box center [1112, 535] width 23 height 21
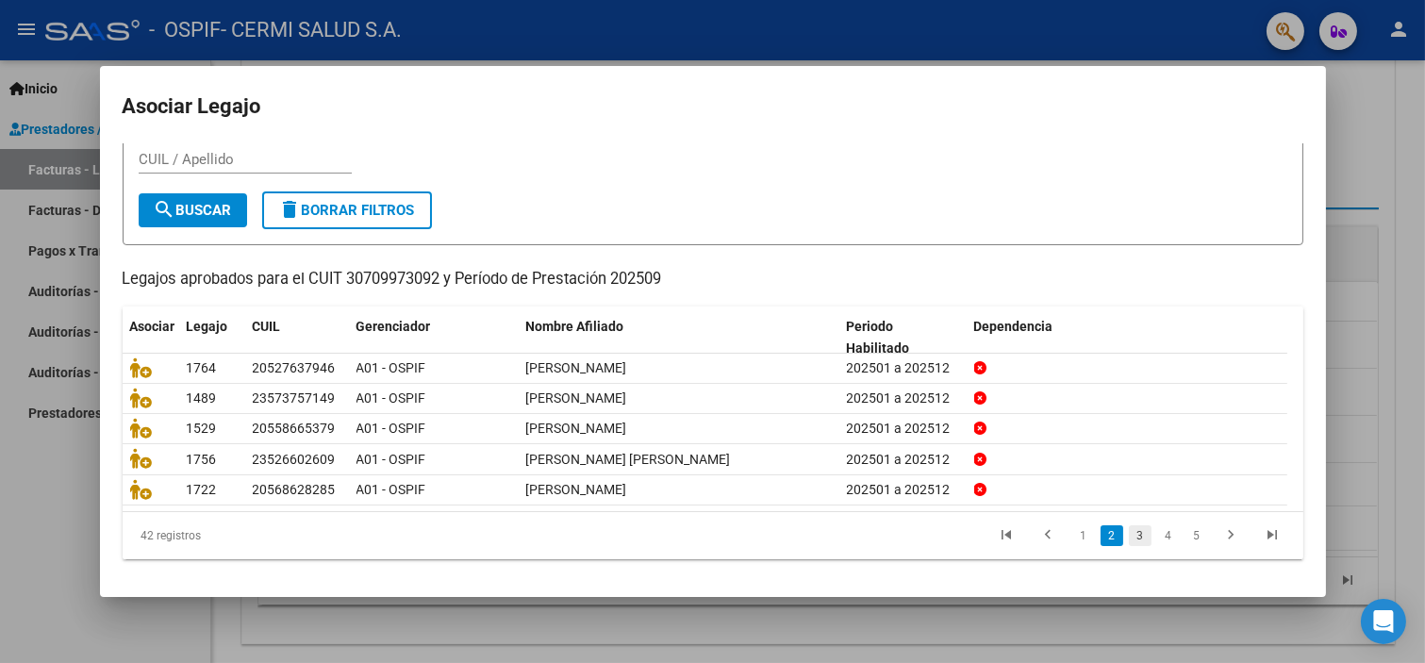
click at [1129, 531] on link "3" at bounding box center [1140, 535] width 23 height 21
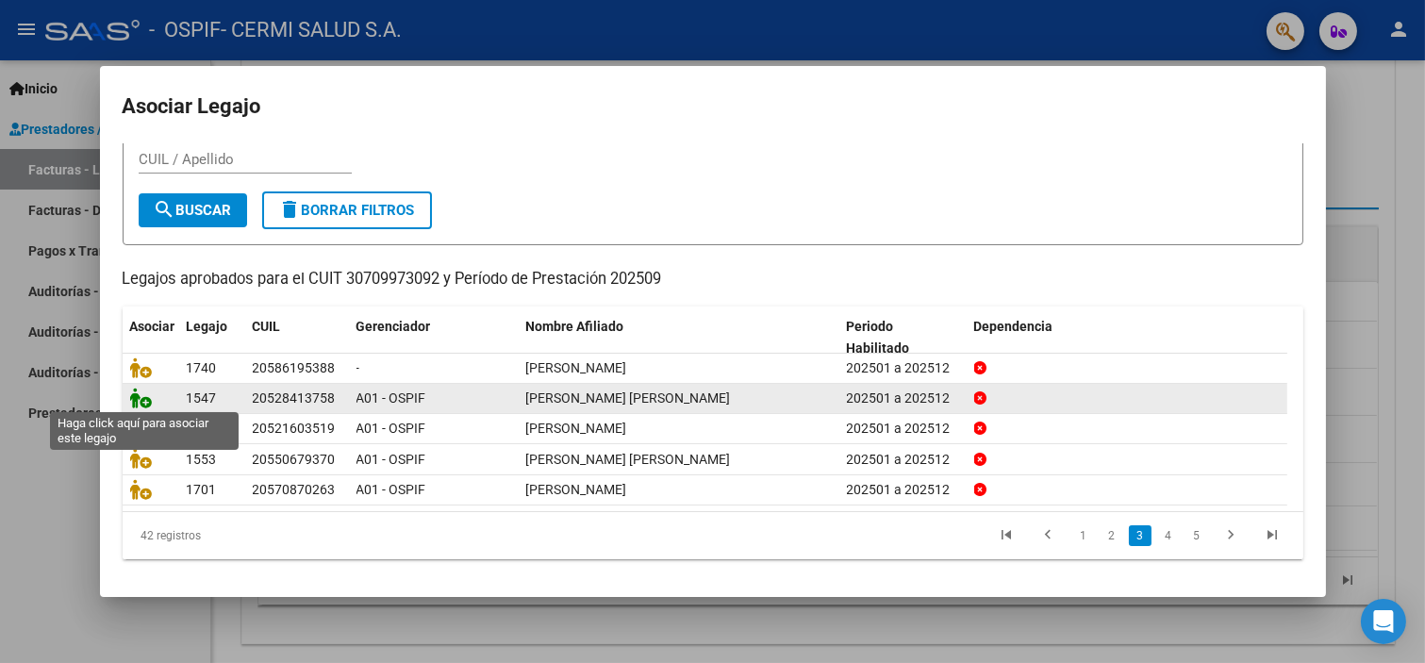
click at [147, 397] on icon at bounding box center [141, 398] width 23 height 21
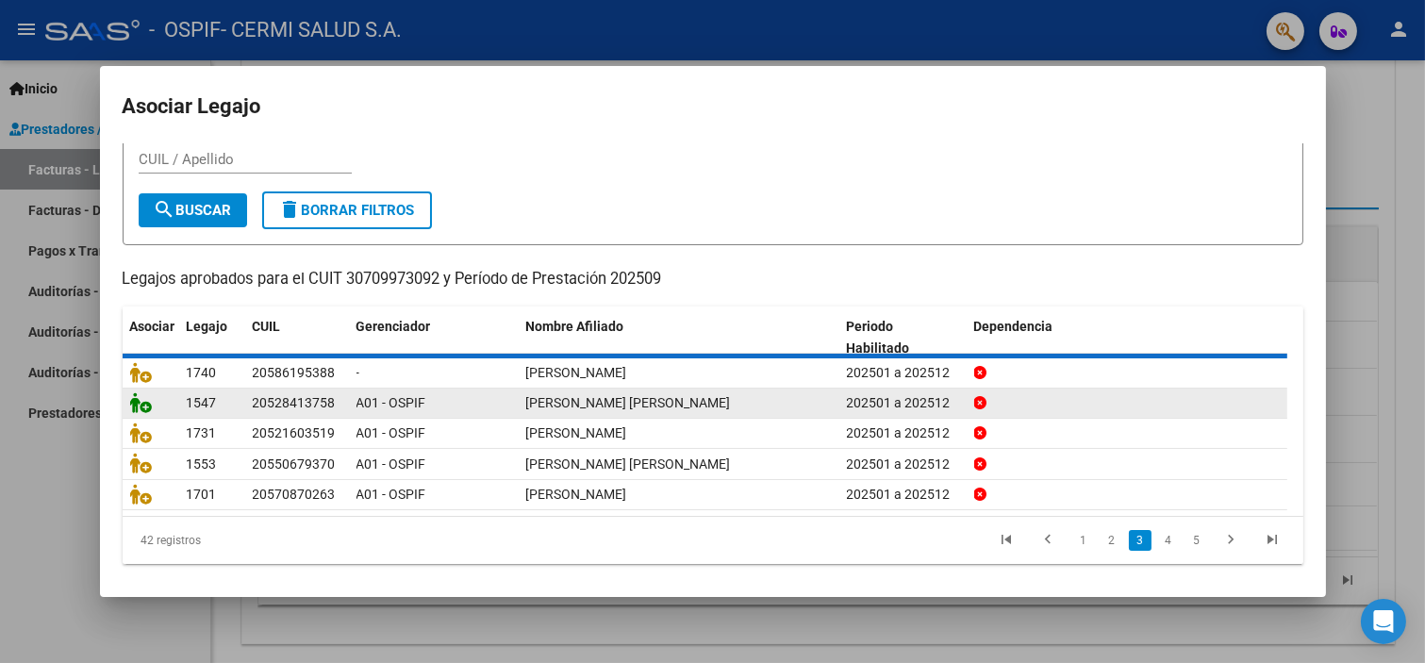
scroll to position [0, 0]
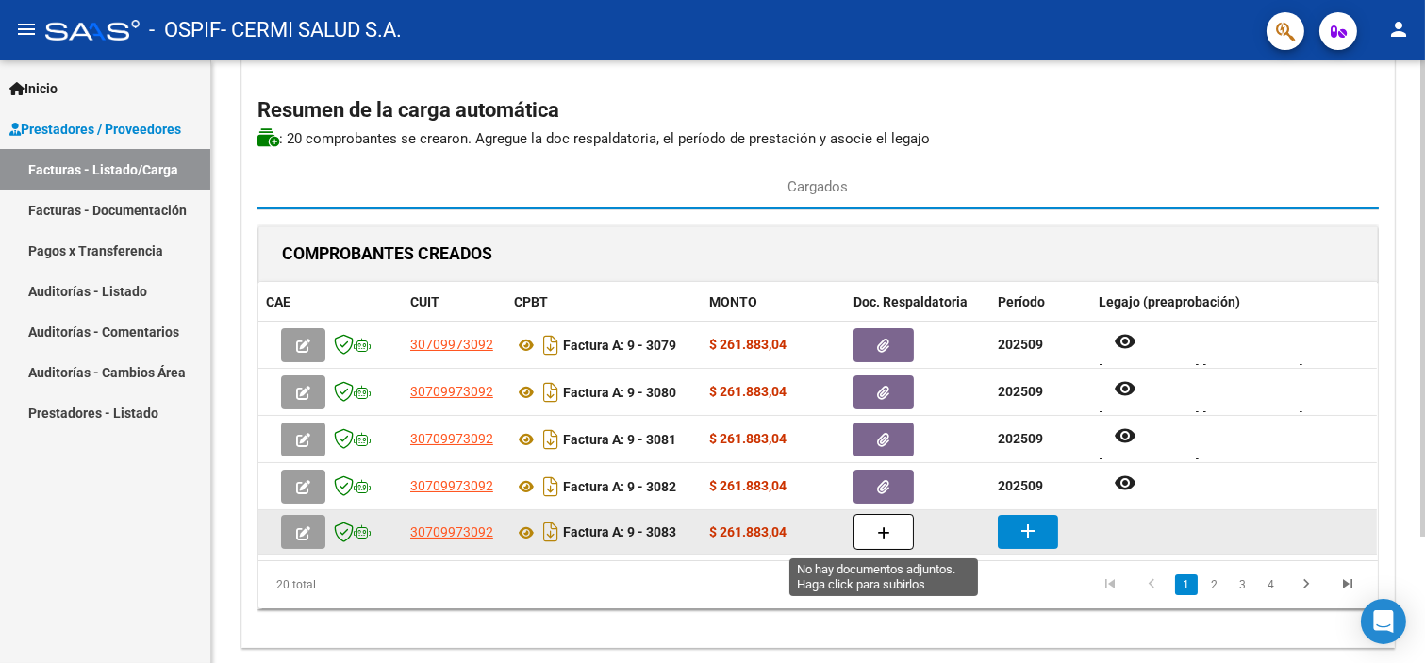
click at [885, 535] on icon "button" at bounding box center [883, 533] width 13 height 14
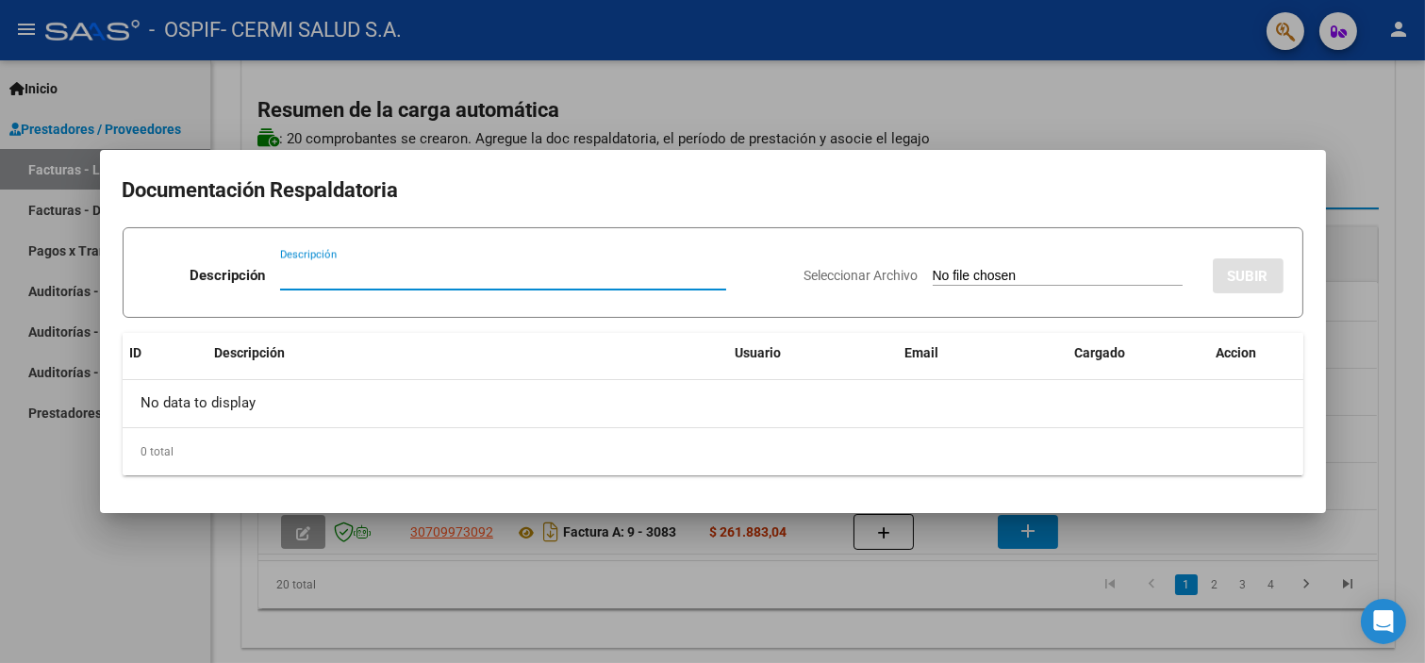
paste input "planilla"
type input "planilla"
click at [933, 275] on input "Seleccionar Archivo" at bounding box center [1058, 277] width 250 height 18
type input "C:\fakepath\[PERSON_NAME] [PERSON_NAME].pdf"
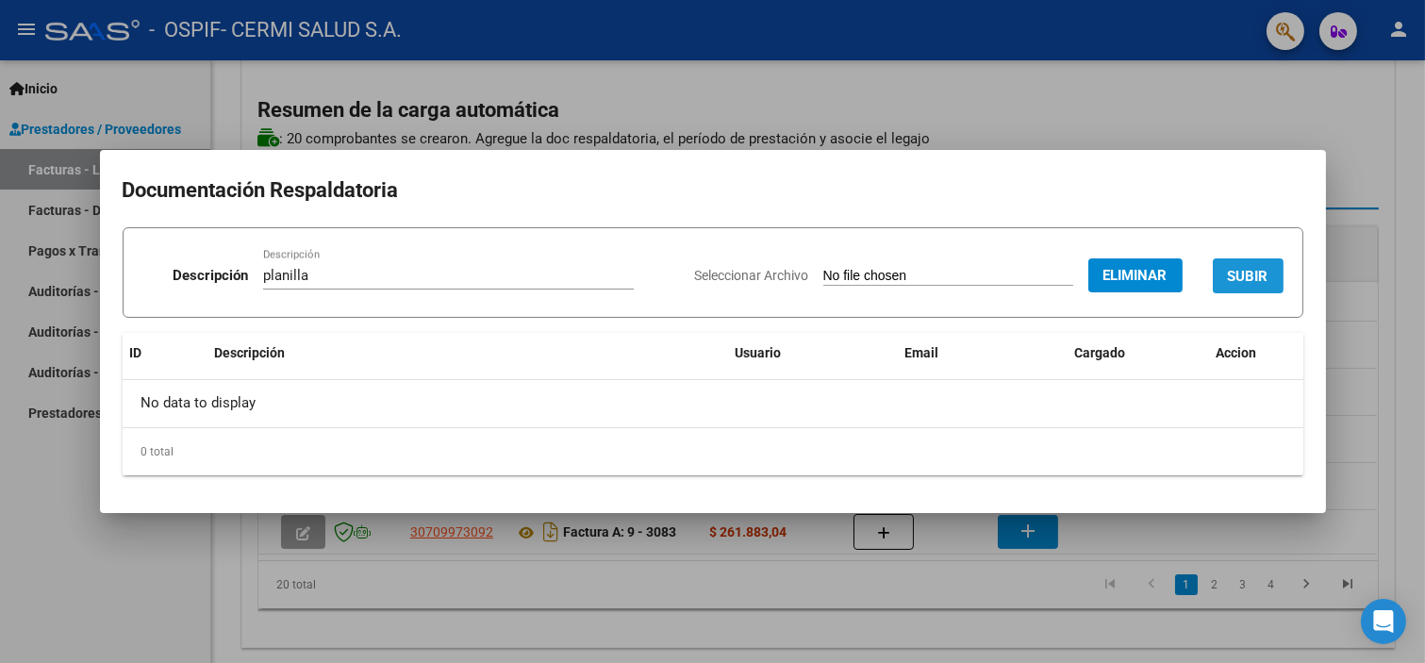
click at [1271, 268] on button "SUBIR" at bounding box center [1248, 275] width 71 height 35
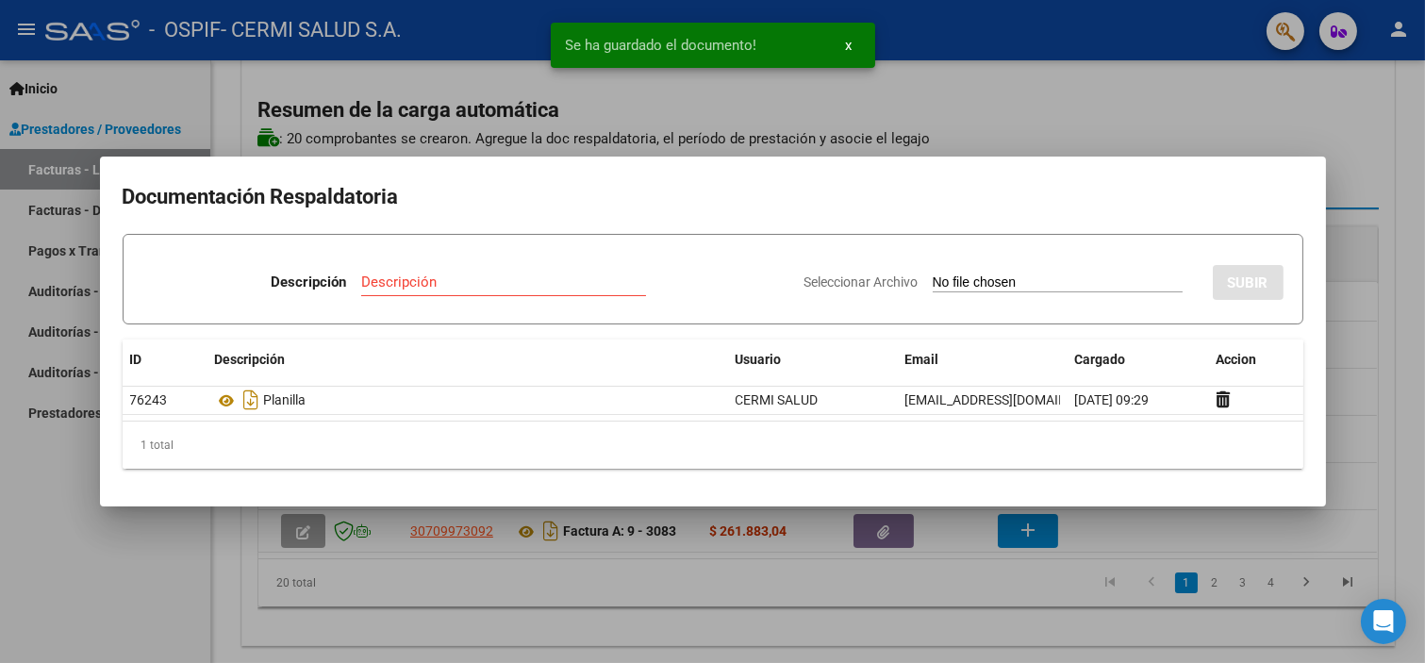
click at [0, 479] on div at bounding box center [712, 331] width 1425 height 663
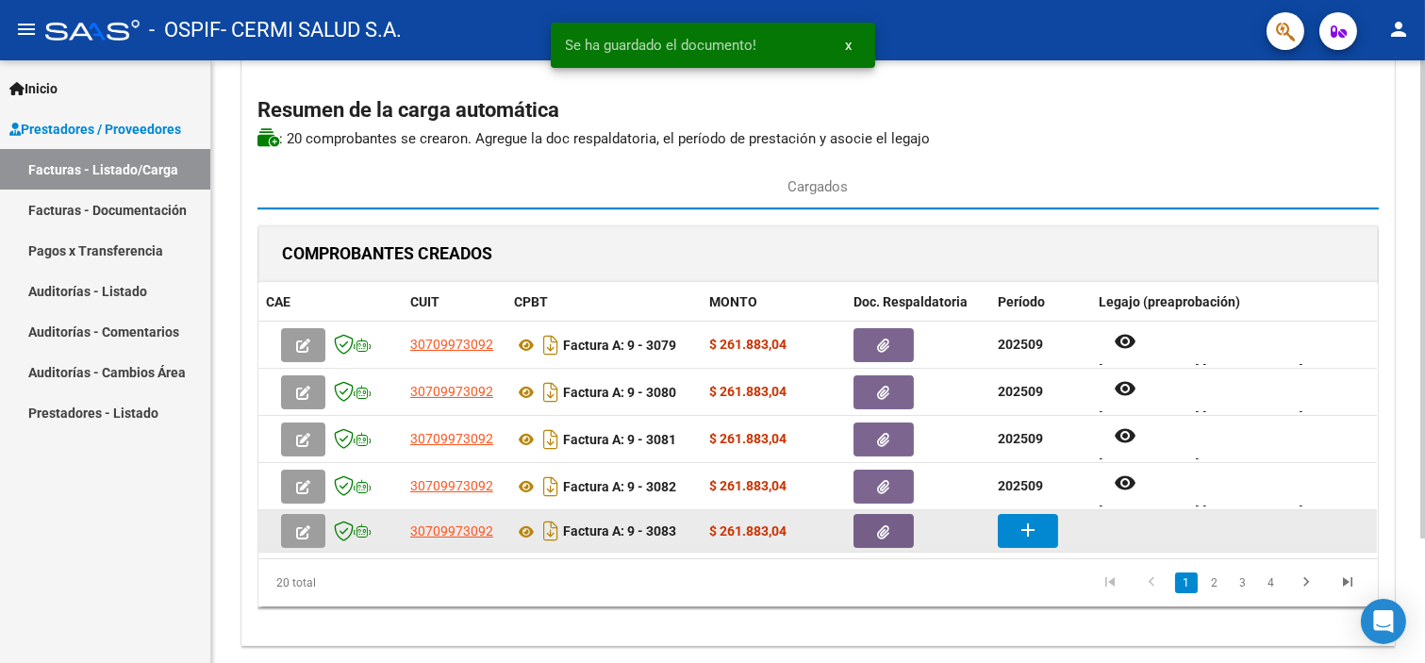
click at [1005, 532] on button "add" at bounding box center [1028, 531] width 60 height 34
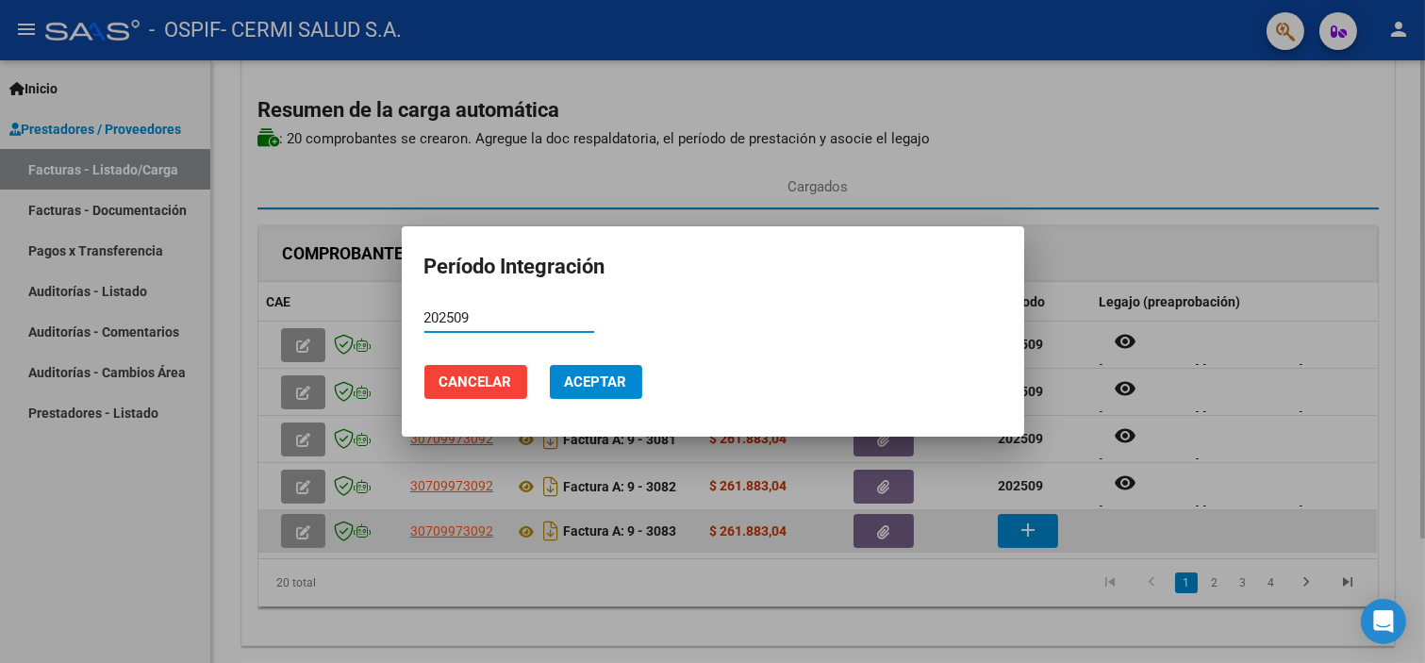
type input "202509"
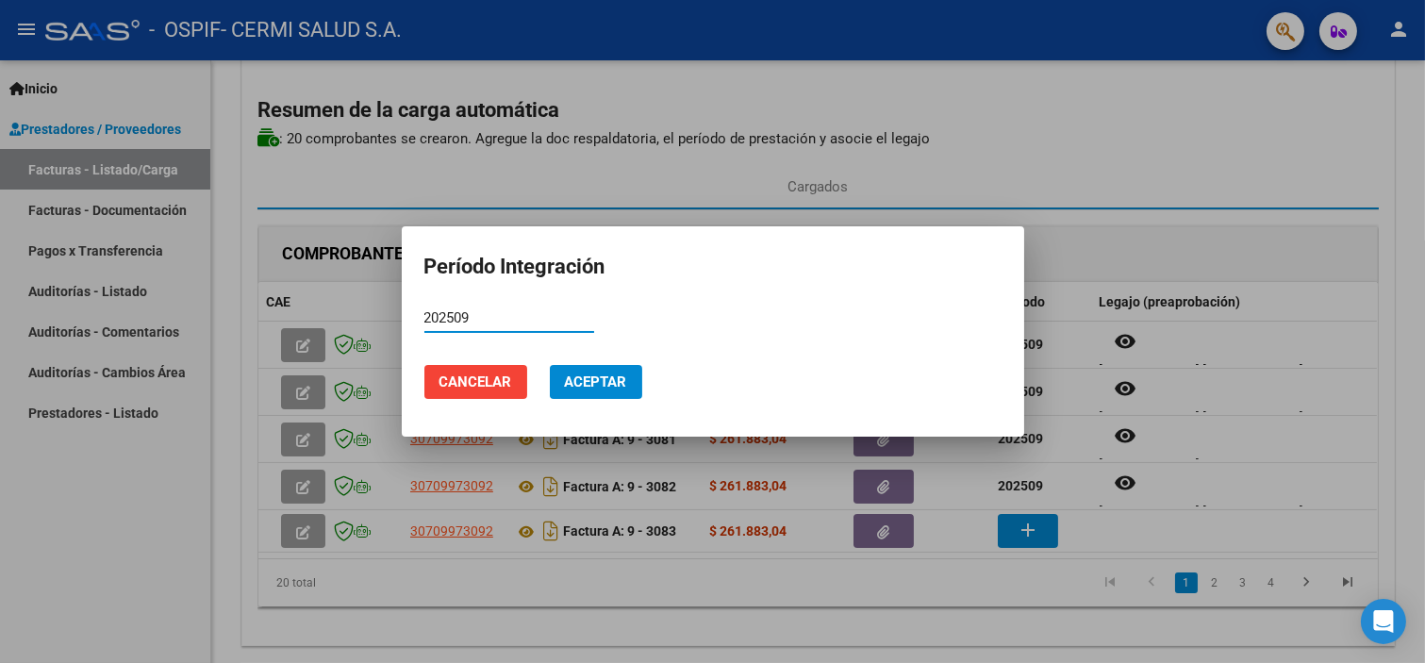
click at [577, 389] on span "Aceptar" at bounding box center [596, 382] width 62 height 17
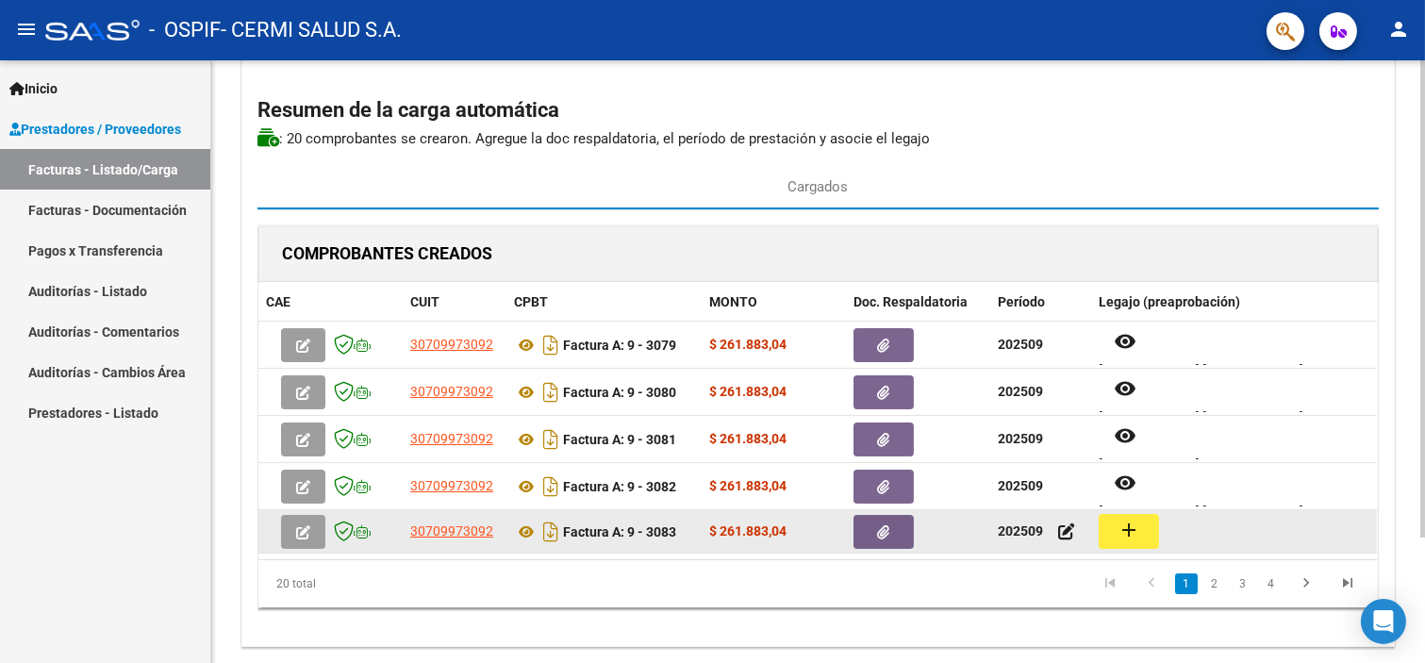
click at [1128, 532] on mat-icon "add" at bounding box center [1129, 530] width 23 height 23
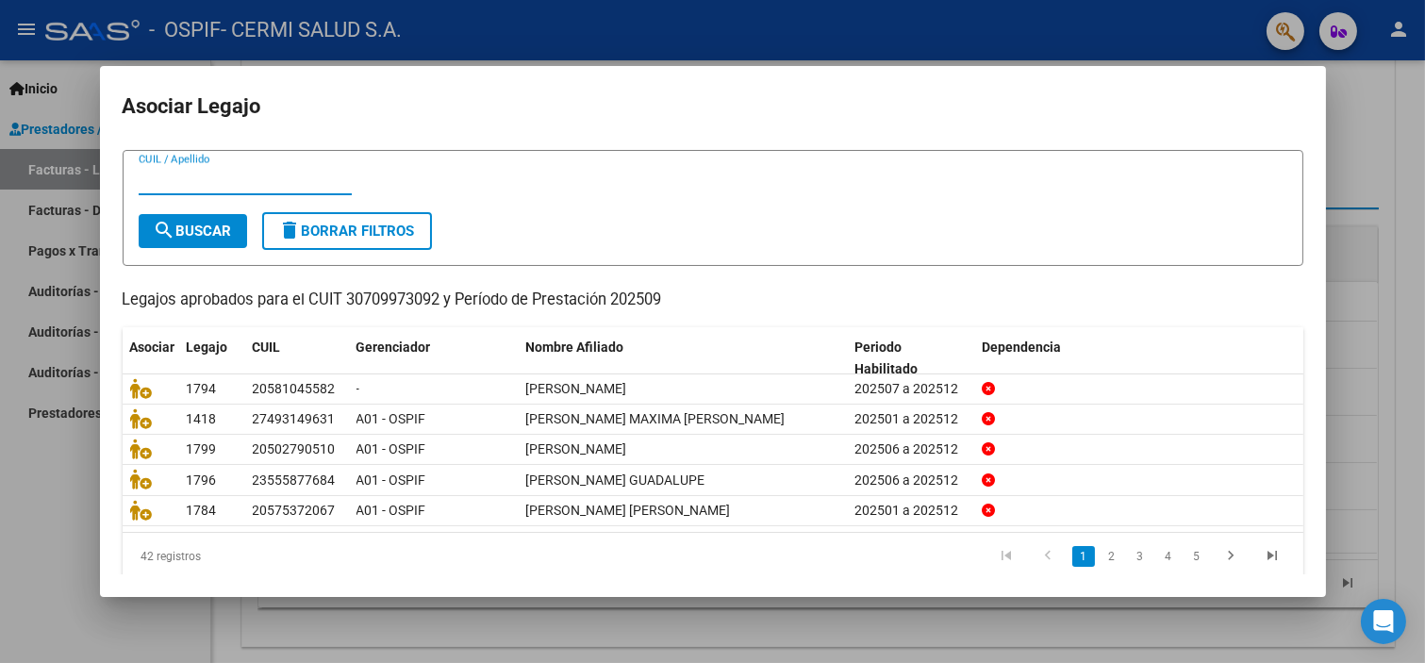
scroll to position [60, 0]
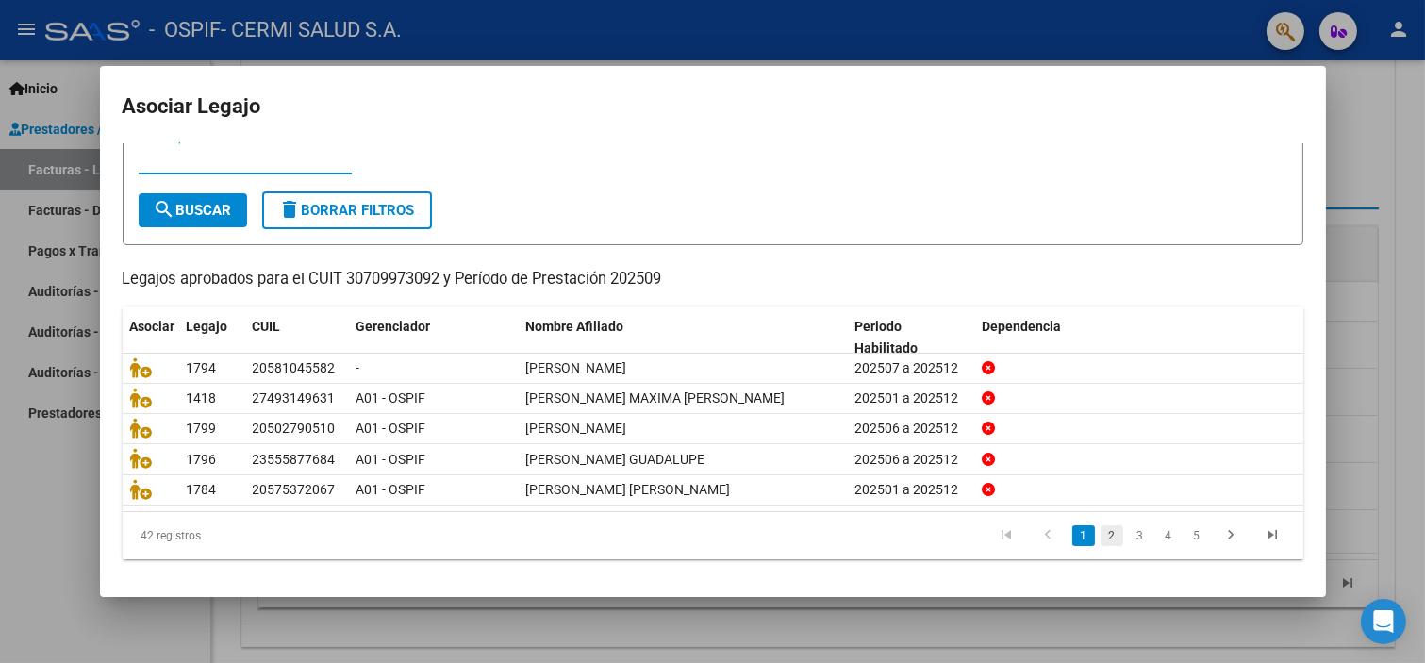
click at [1101, 538] on link "2" at bounding box center [1112, 535] width 23 height 21
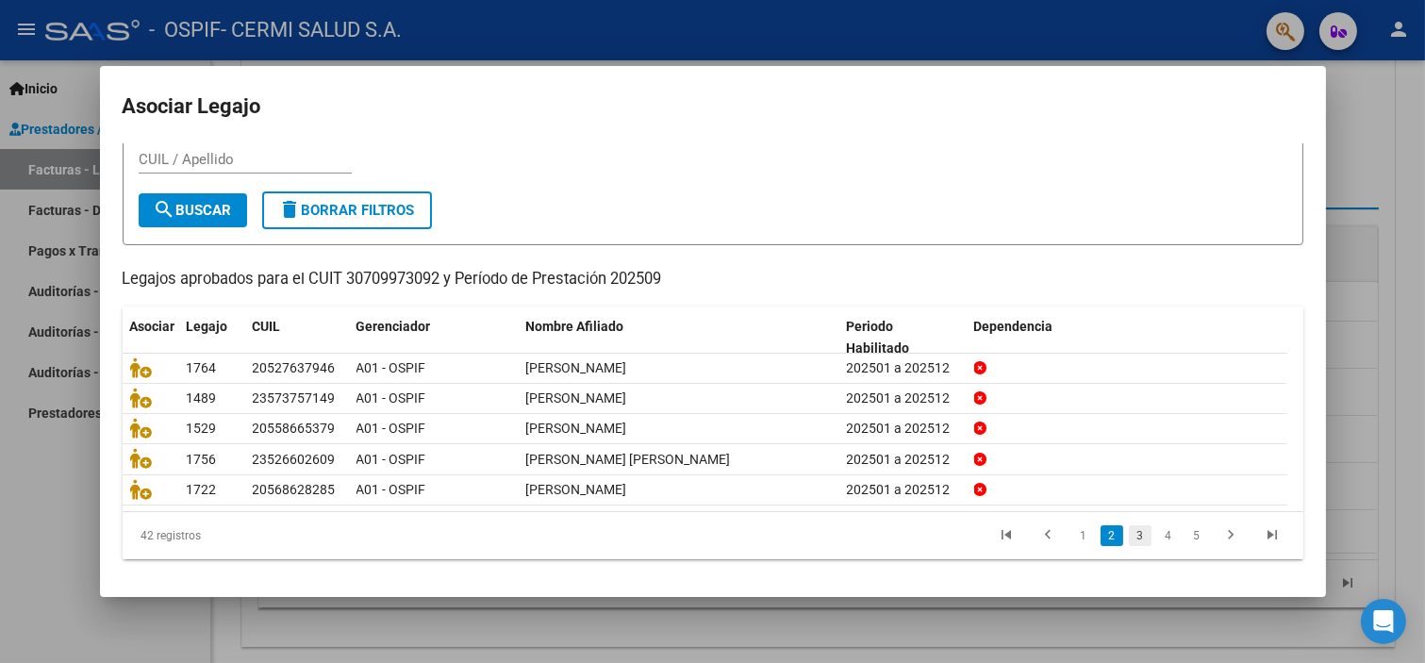
click at [1129, 531] on link "3" at bounding box center [1140, 535] width 23 height 21
click at [1157, 528] on link "4" at bounding box center [1168, 535] width 23 height 21
click at [1164, 535] on li "5" at bounding box center [1169, 536] width 28 height 32
click at [1160, 534] on link "5" at bounding box center [1168, 535] width 23 height 21
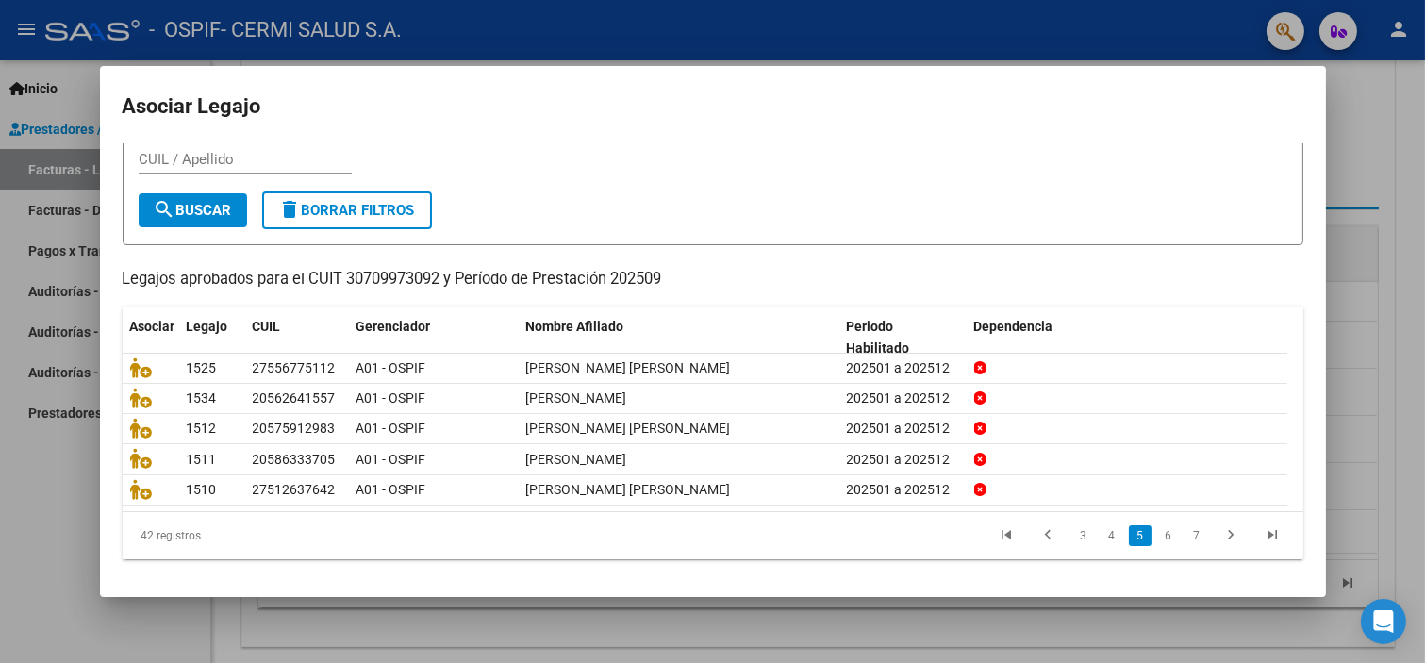
click at [1155, 522] on li "6" at bounding box center [1169, 536] width 28 height 32
click at [1155, 524] on li "6" at bounding box center [1169, 536] width 28 height 32
click at [1157, 532] on link "6" at bounding box center [1168, 535] width 23 height 21
click at [1157, 530] on link "7" at bounding box center [1168, 535] width 23 height 21
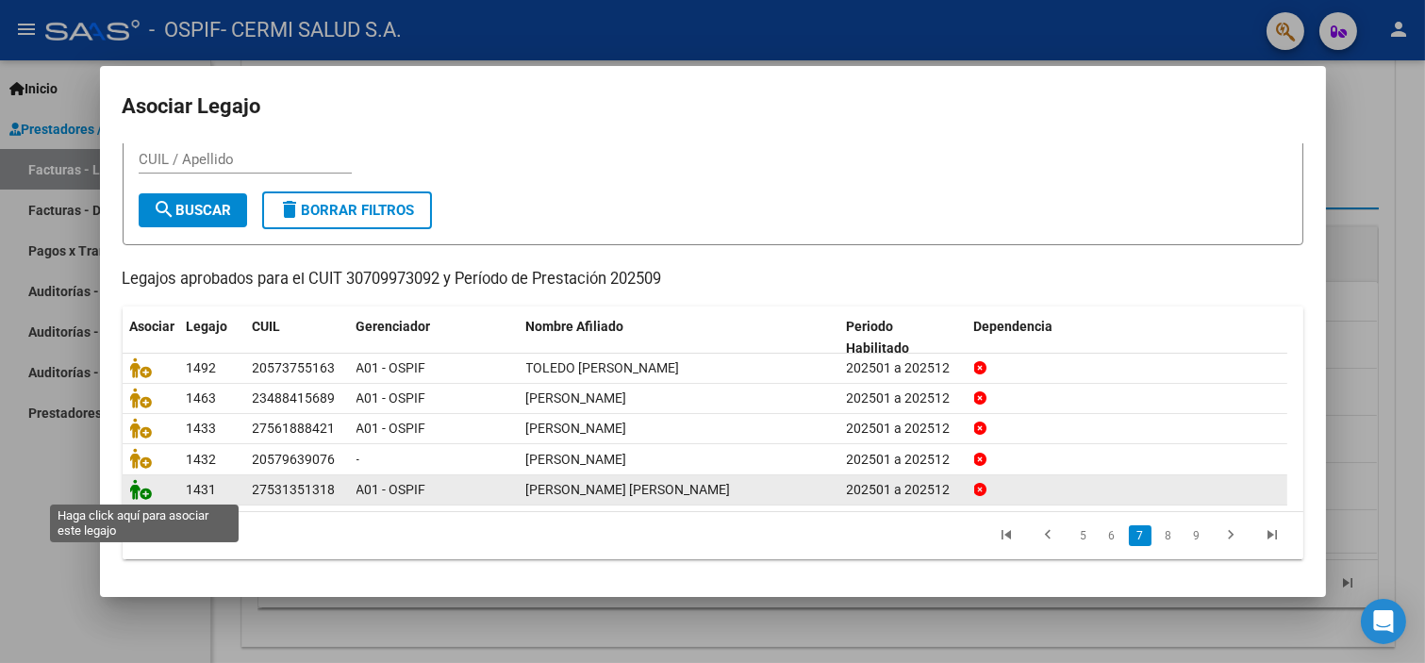
click at [130, 497] on icon at bounding box center [141, 489] width 23 height 21
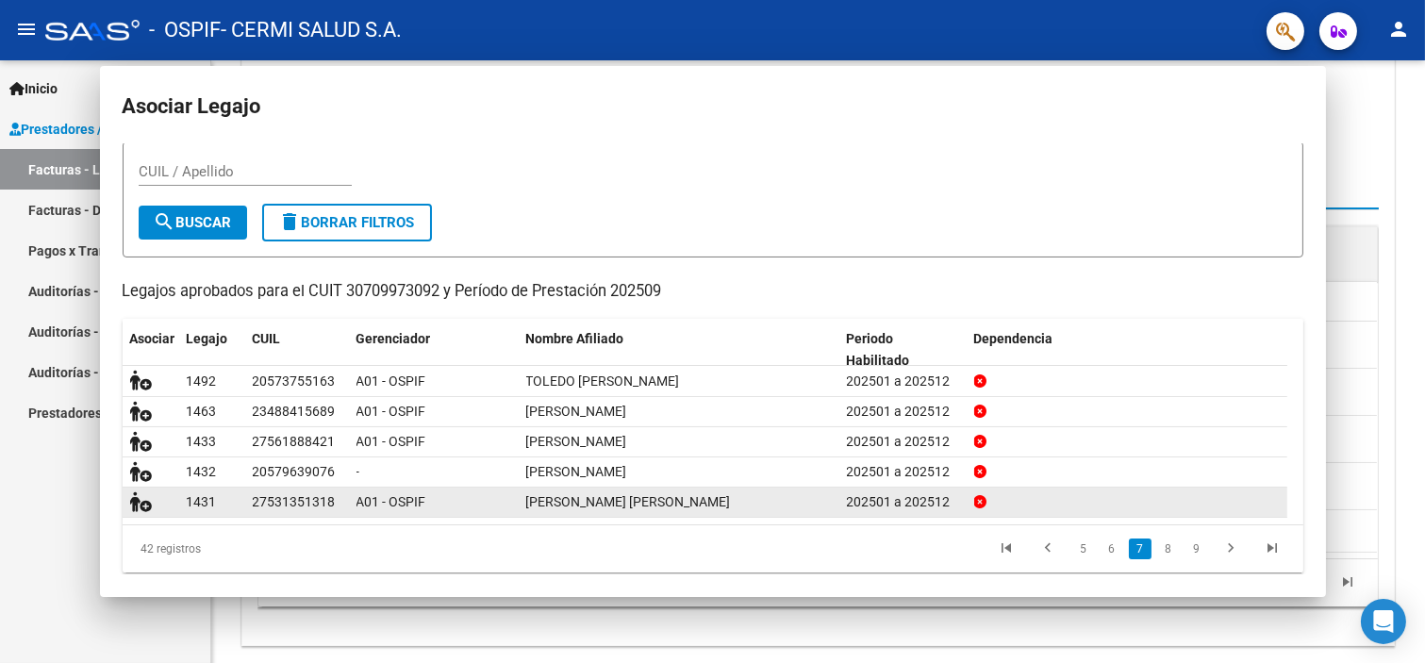
scroll to position [0, 0]
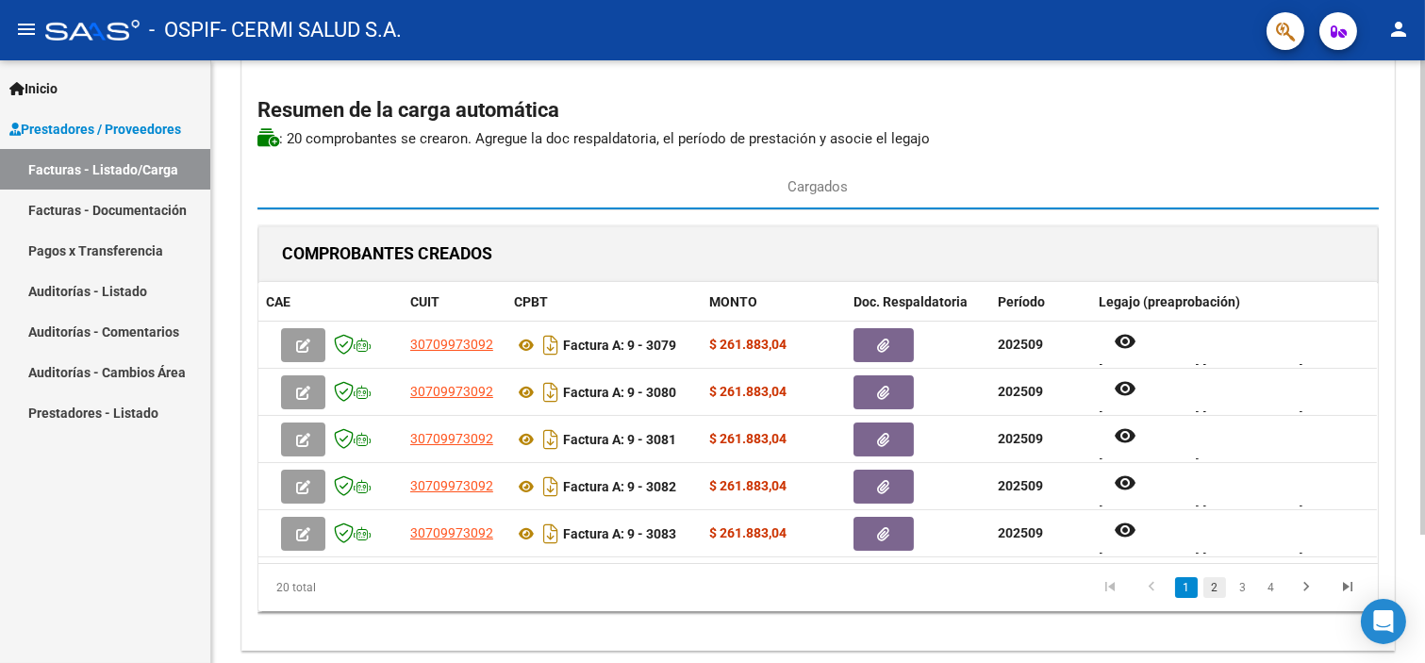
click at [1213, 585] on link "2" at bounding box center [1215, 587] width 23 height 21
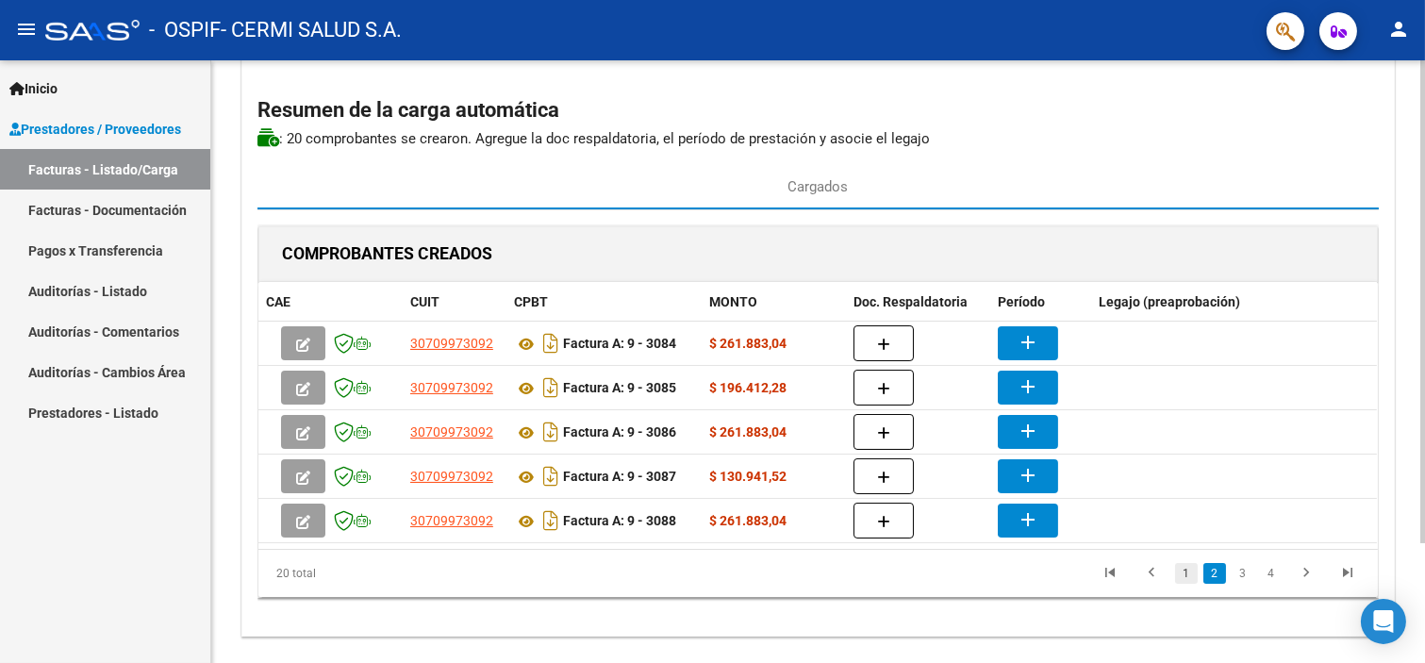
click at [1189, 575] on link "1" at bounding box center [1186, 573] width 23 height 21
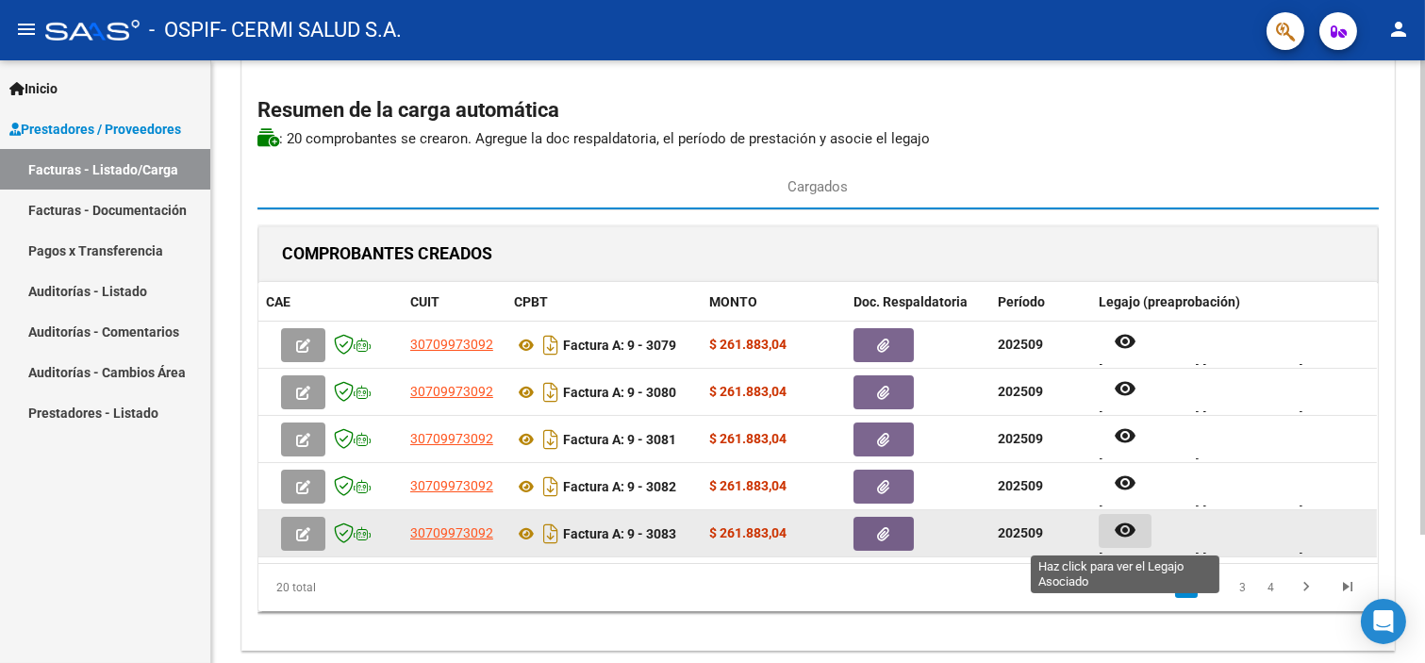
click at [1125, 534] on mat-icon "remove_red_eye" at bounding box center [1125, 530] width 23 height 23
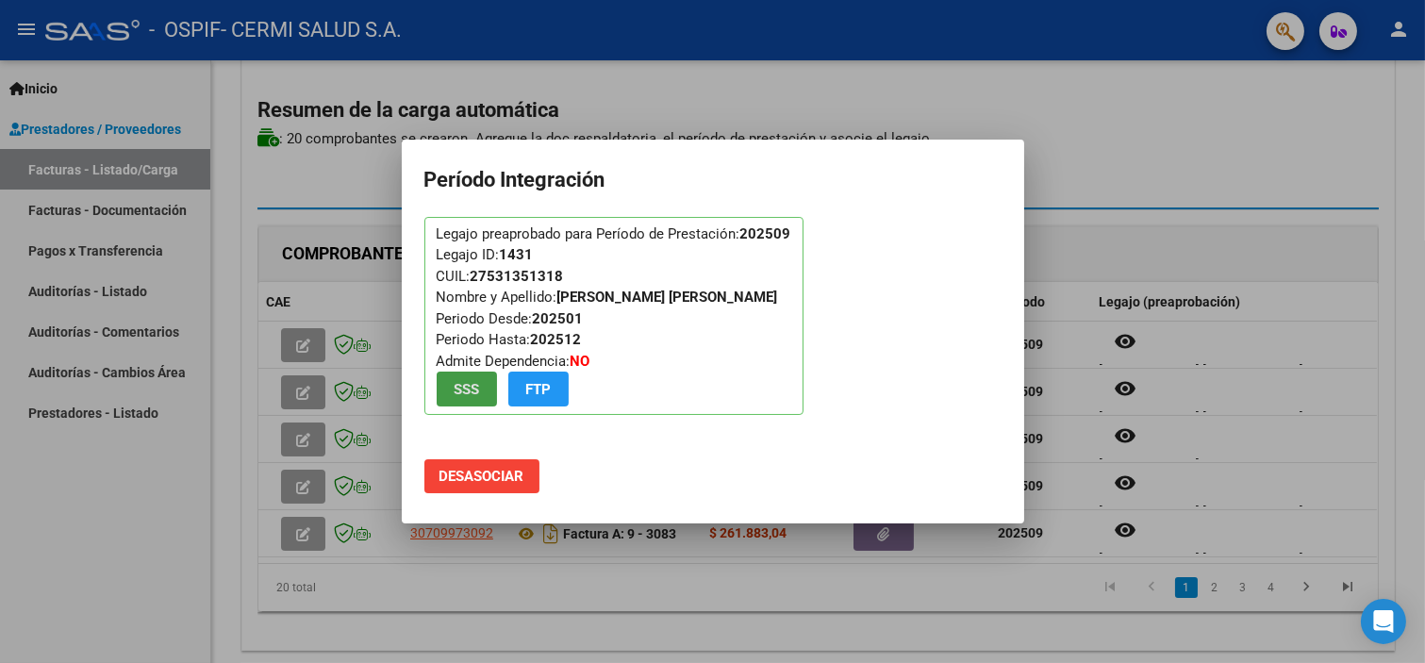
click at [531, 567] on div at bounding box center [712, 331] width 1425 height 663
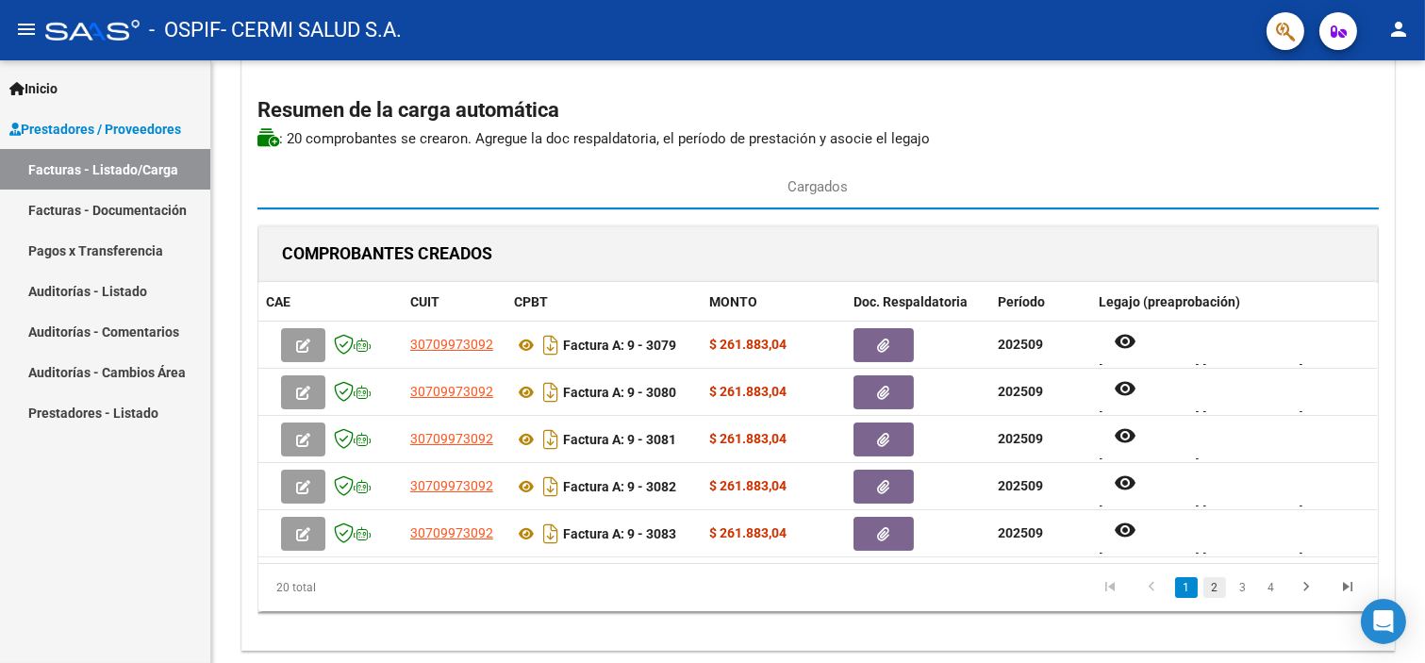
click at [1209, 592] on link "2" at bounding box center [1215, 587] width 23 height 21
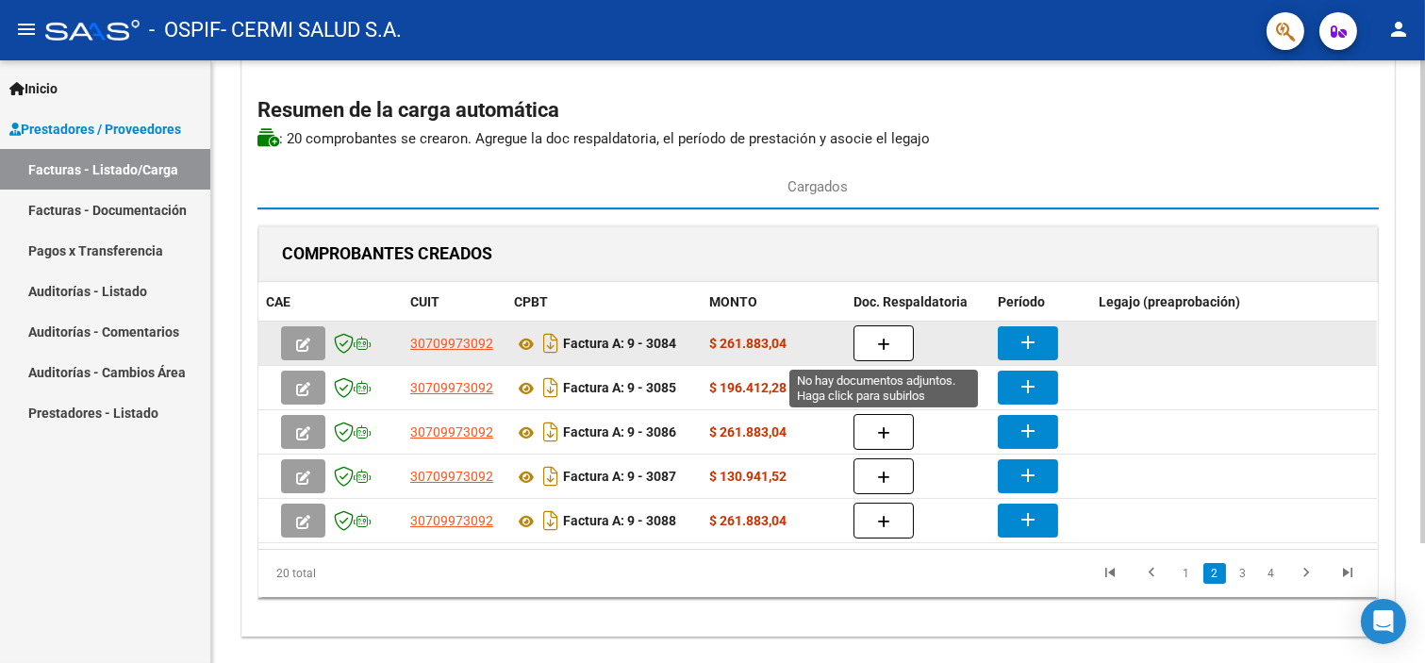
click at [912, 343] on button "button" at bounding box center [884, 343] width 60 height 36
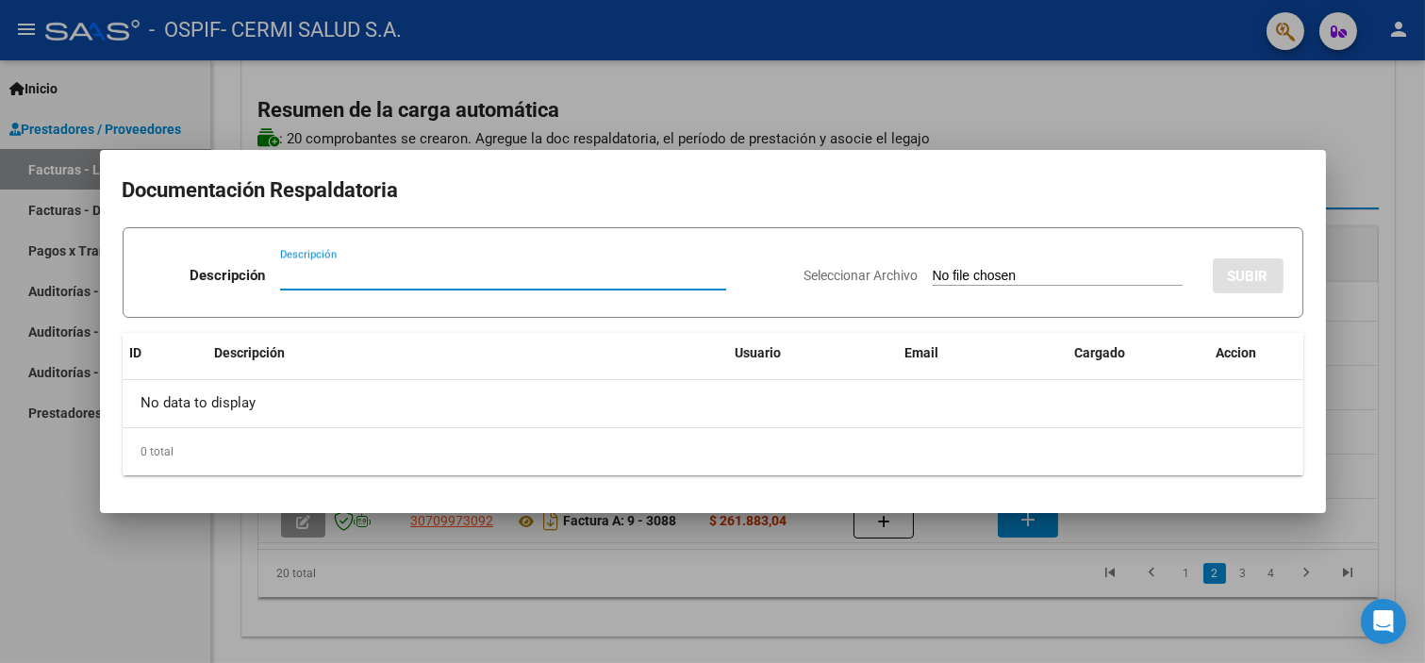
paste input "planilla"
type input "planilla"
click at [894, 287] on div "Seleccionar Archivo SUBIR" at bounding box center [1044, 272] width 479 height 58
click at [933, 274] on input "Seleccionar Archivo" at bounding box center [1058, 277] width 250 height 18
type input "C:\fakepath\[PERSON_NAME].pdf"
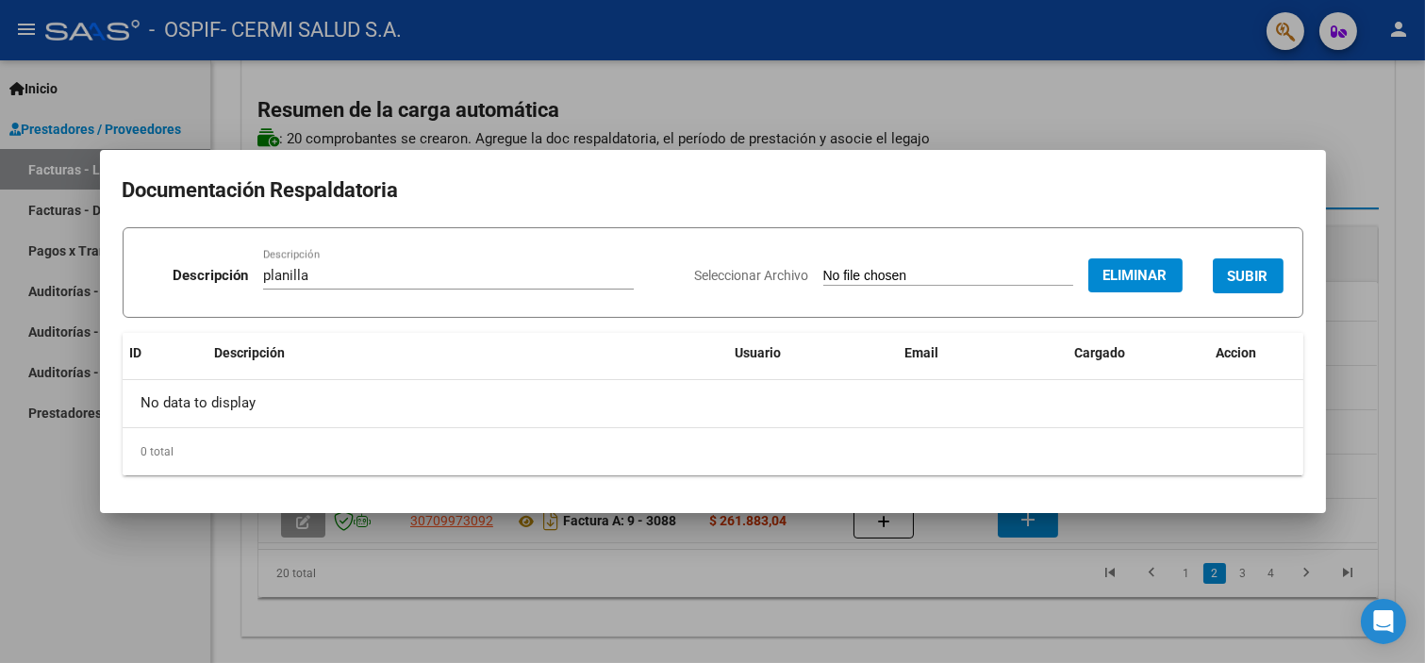
click at [1252, 264] on button "SUBIR" at bounding box center [1248, 275] width 71 height 35
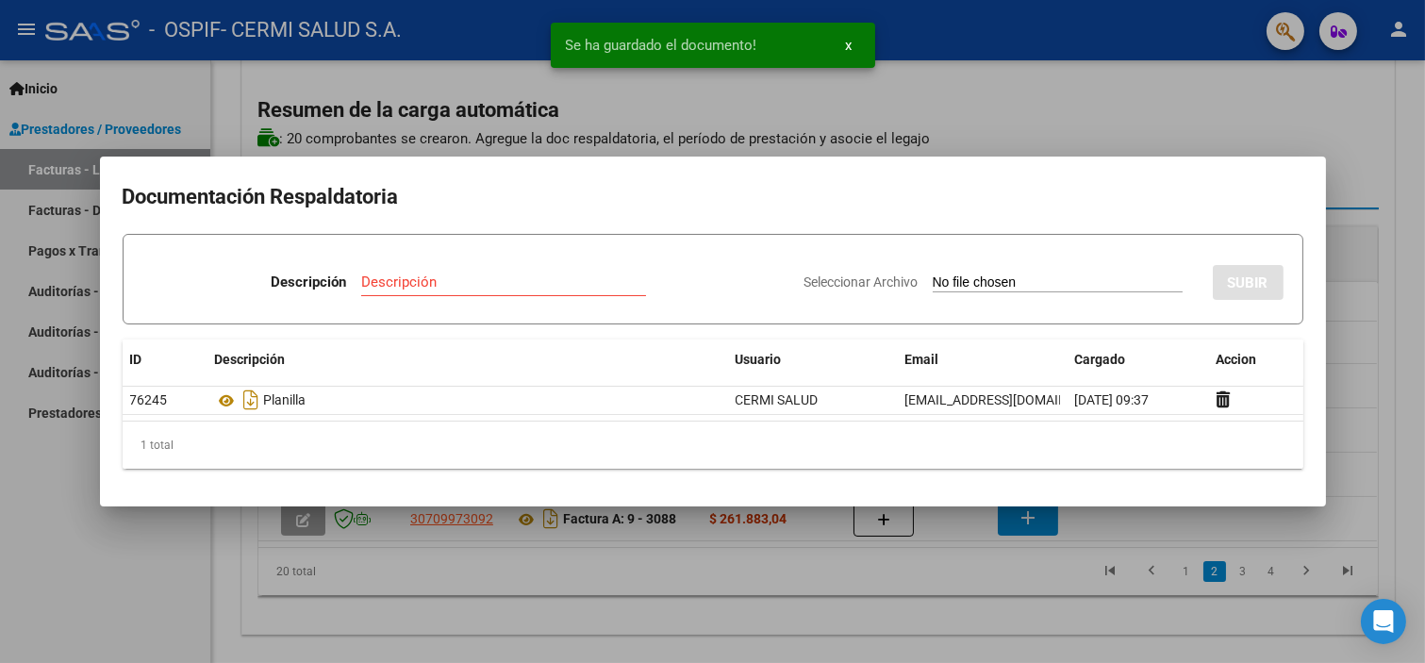
click at [26, 449] on div at bounding box center [712, 331] width 1425 height 663
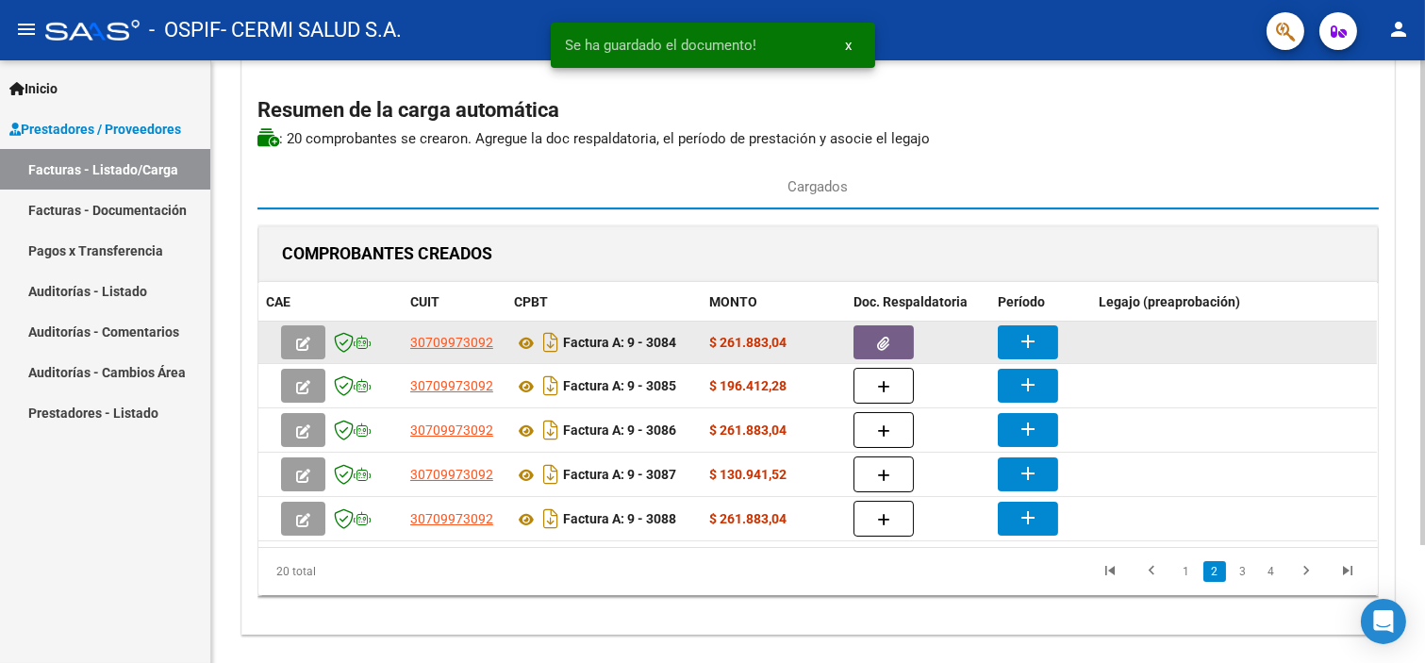
click at [1029, 346] on mat-icon "add" at bounding box center [1028, 341] width 23 height 23
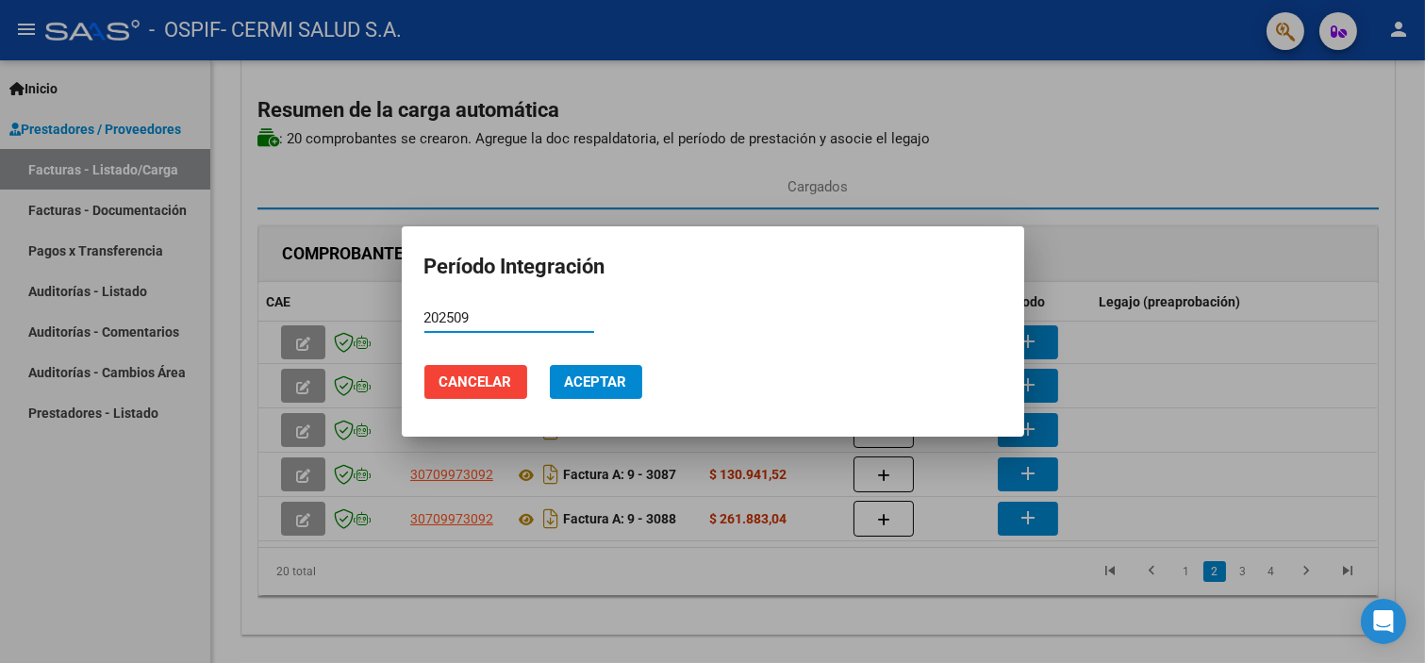
type input "202509"
click at [592, 380] on span "Aceptar" at bounding box center [596, 382] width 62 height 17
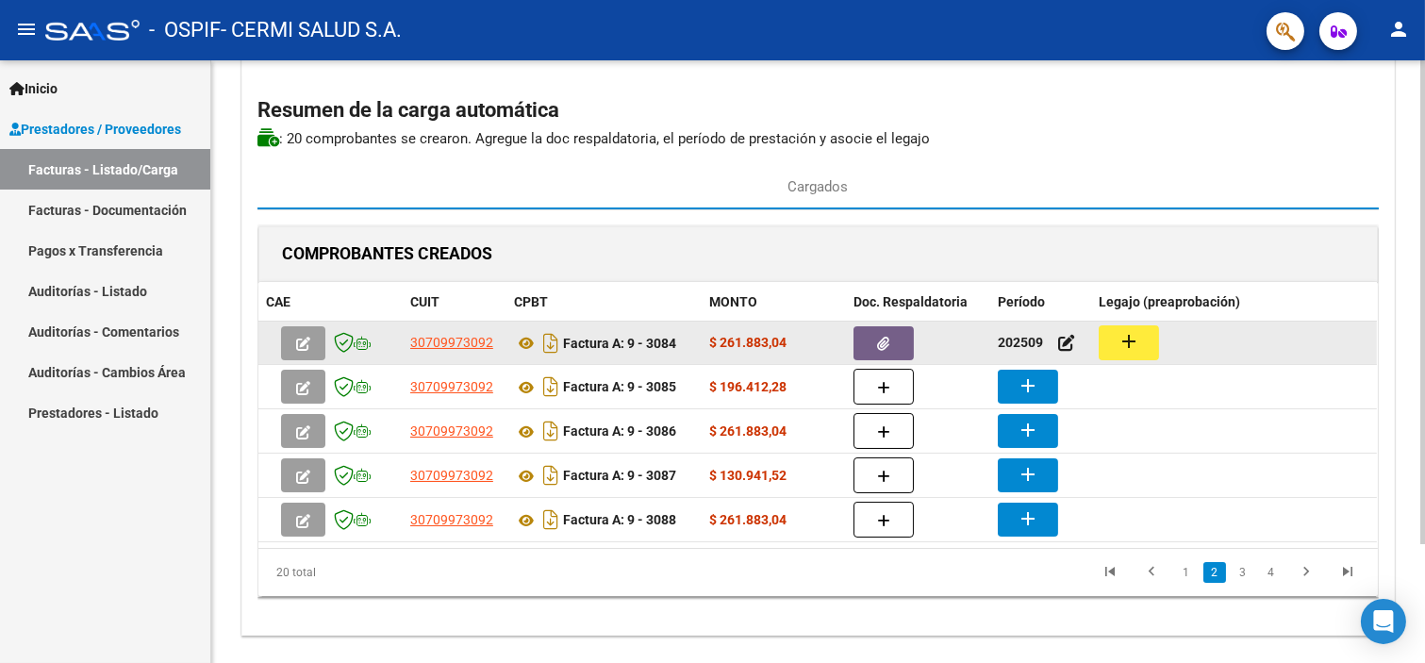
click at [1110, 340] on button "add" at bounding box center [1129, 342] width 60 height 35
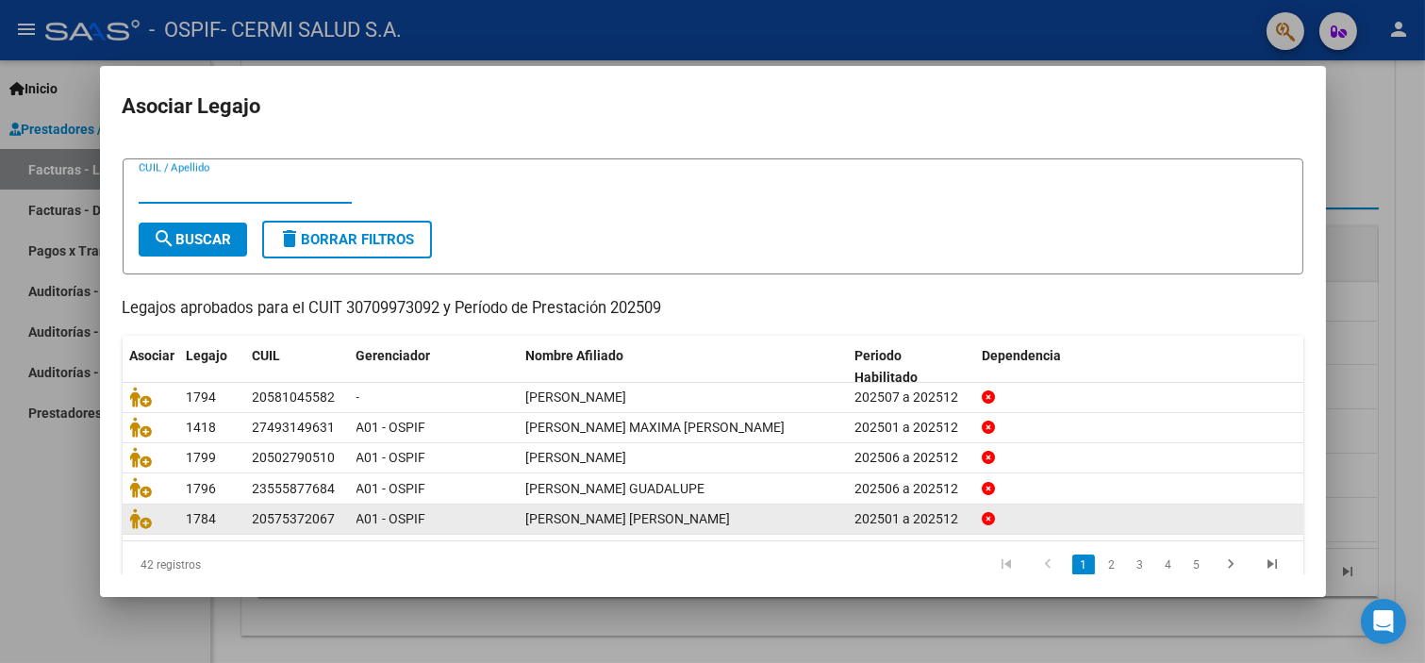
scroll to position [60, 0]
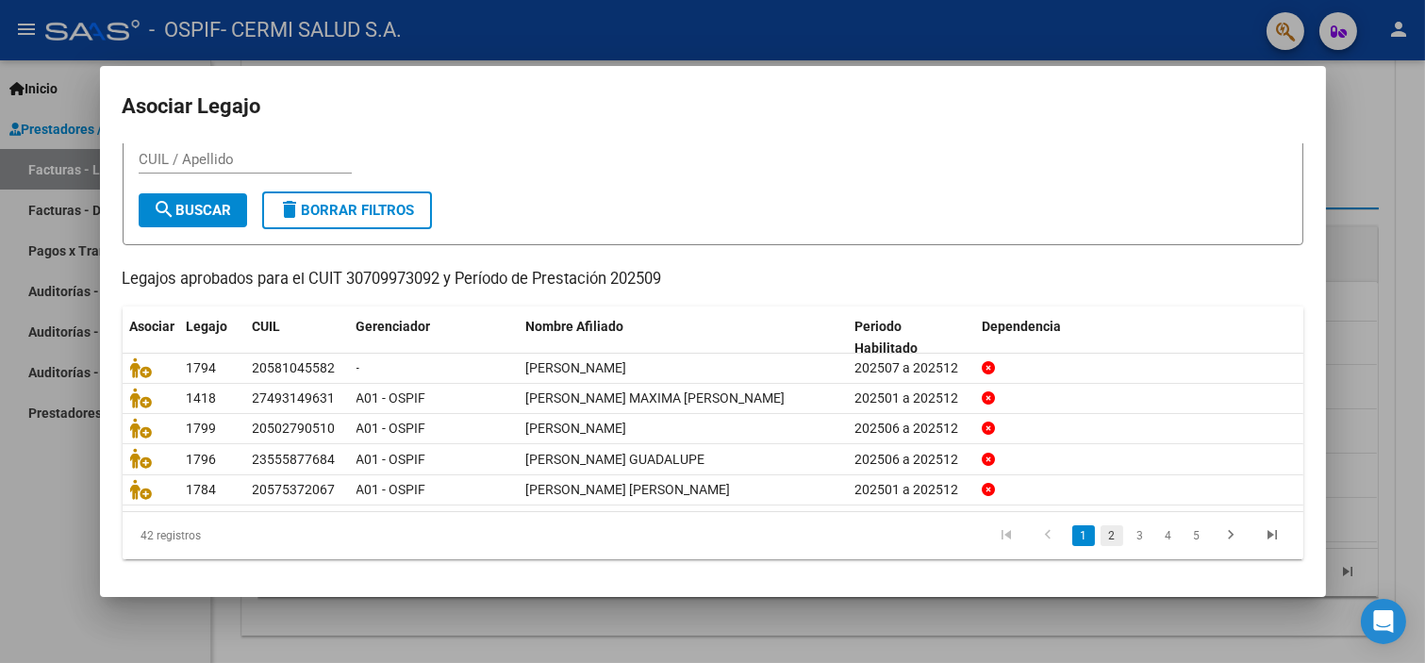
click at [1101, 540] on link "2" at bounding box center [1112, 535] width 23 height 21
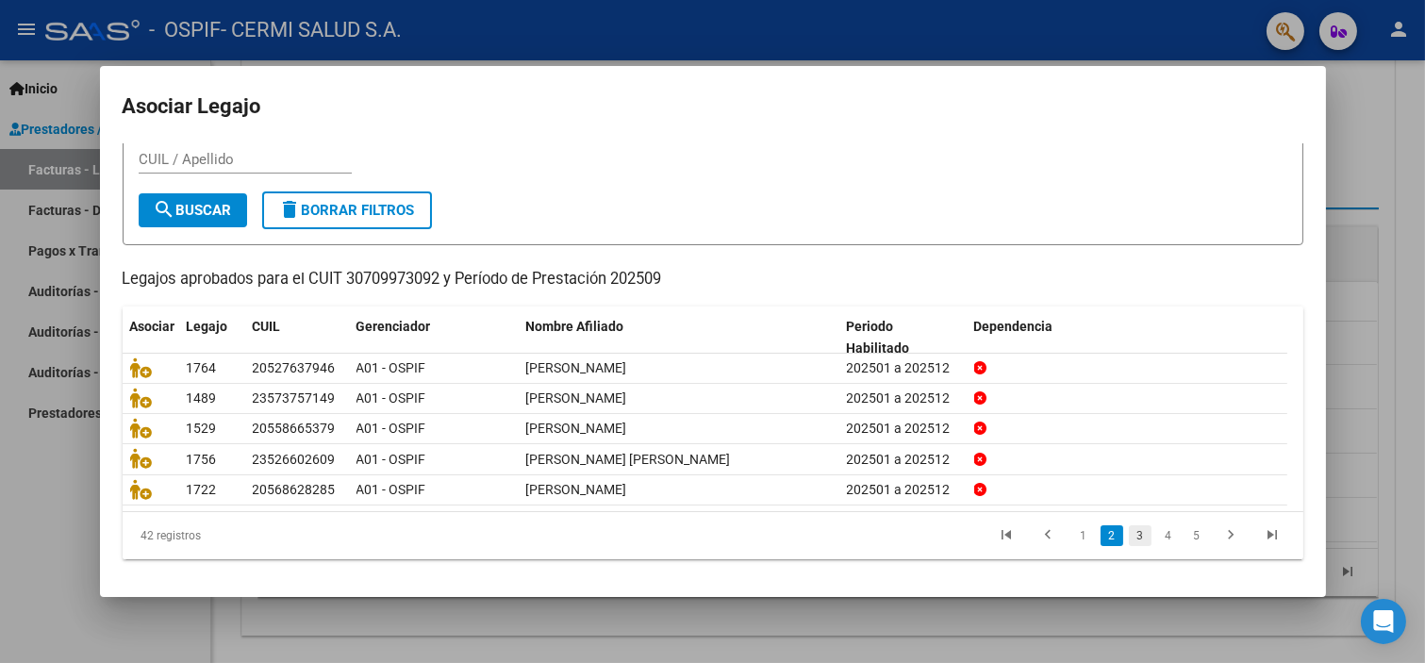
click at [1133, 529] on link "3" at bounding box center [1140, 535] width 23 height 21
click at [1157, 530] on link "4" at bounding box center [1168, 535] width 23 height 21
click at [1157, 529] on link "5" at bounding box center [1168, 535] width 23 height 21
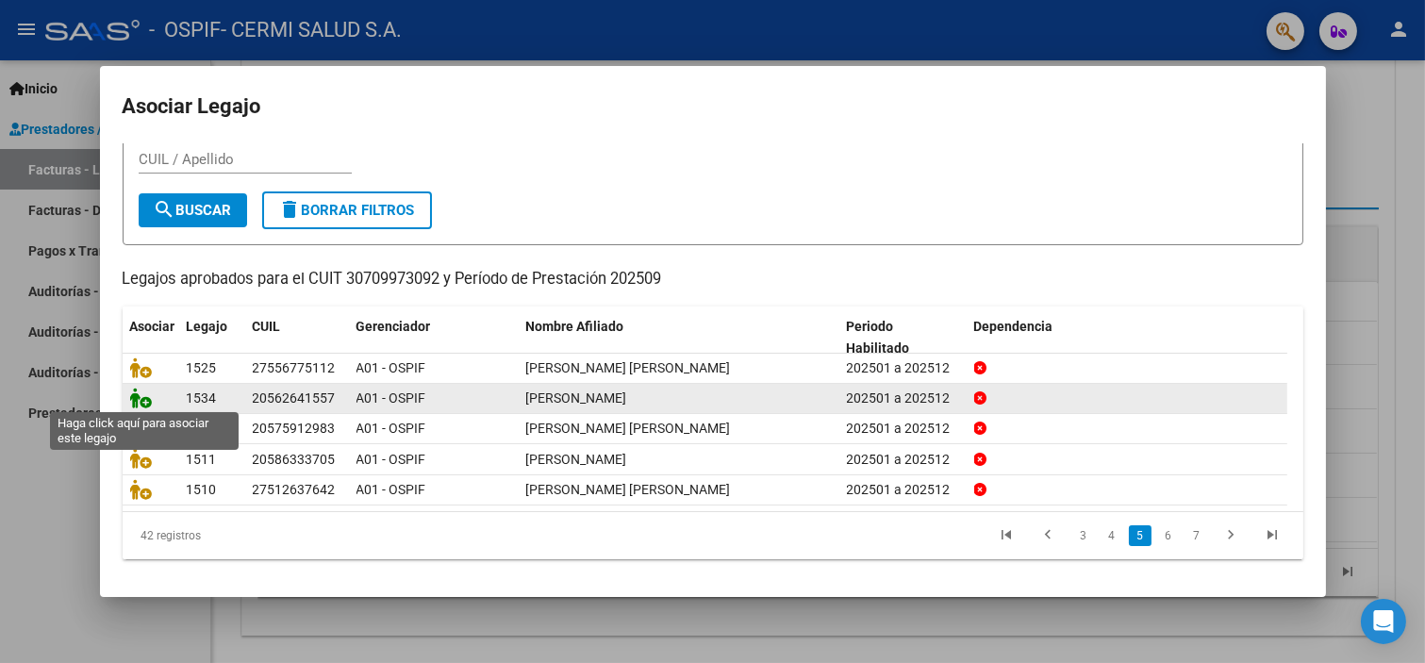
click at [137, 396] on icon at bounding box center [141, 398] width 23 height 21
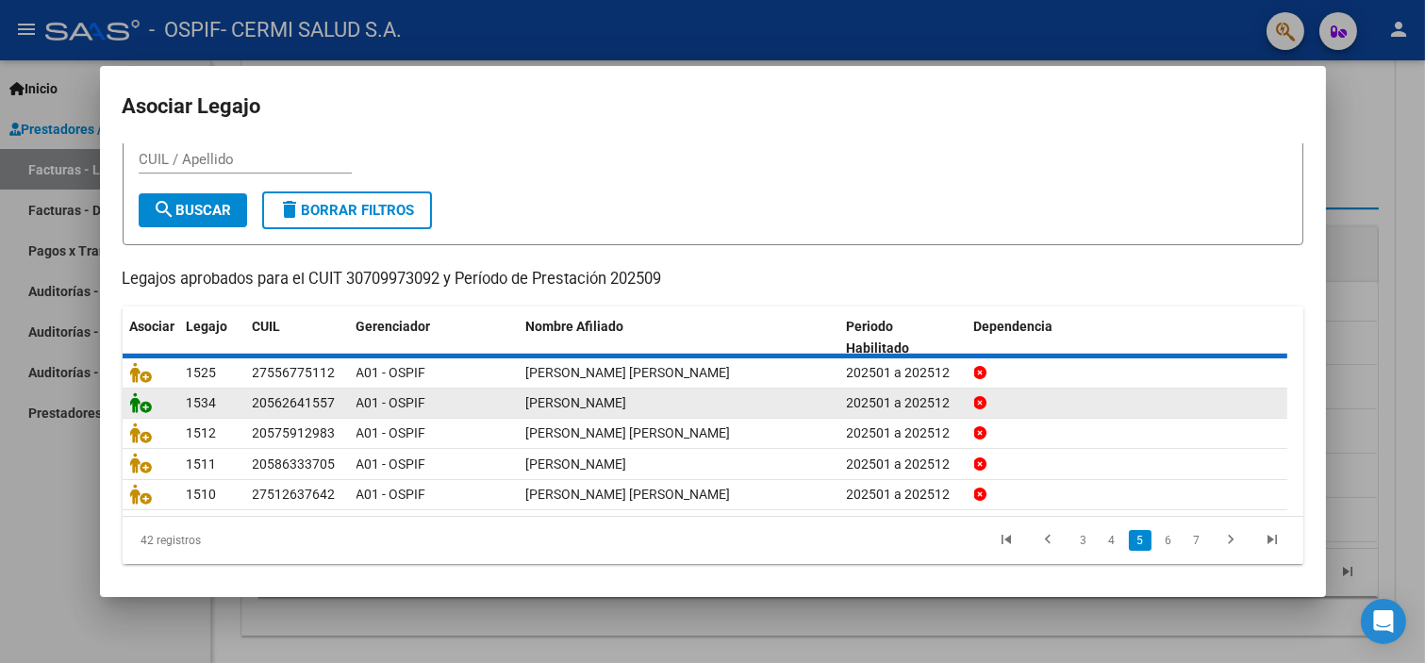
scroll to position [0, 0]
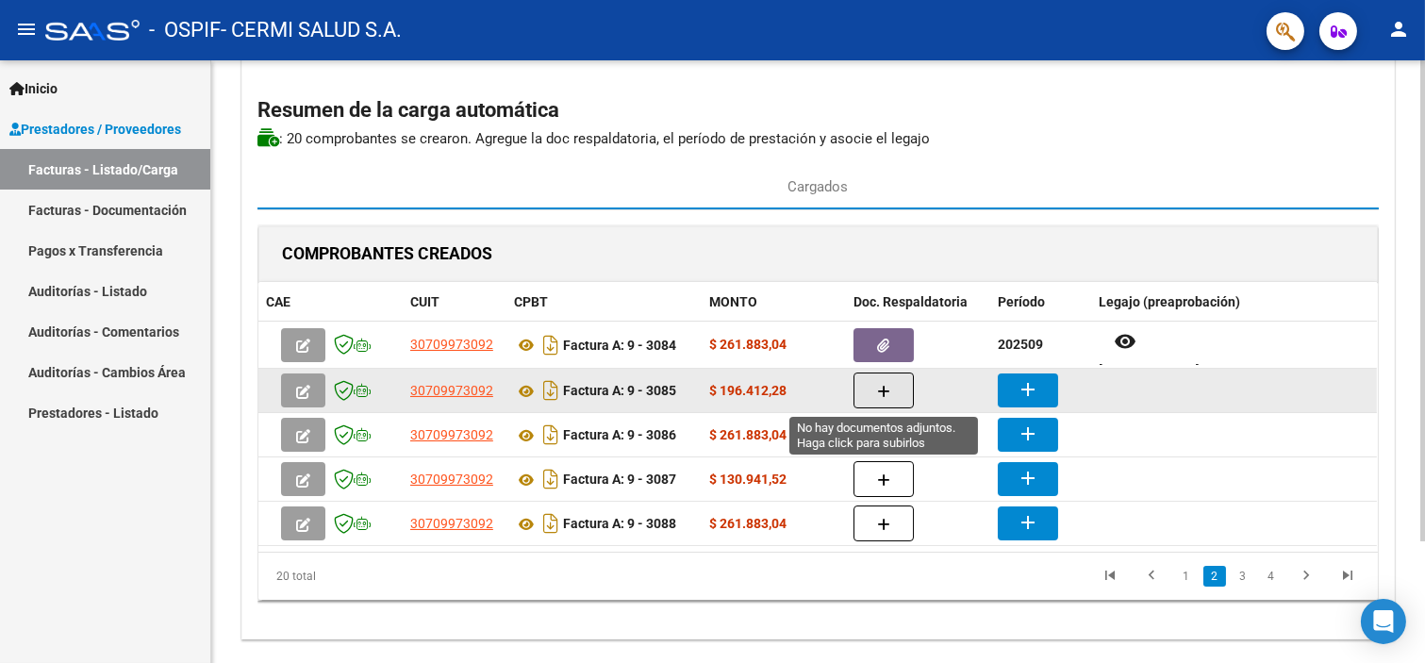
click at [890, 391] on icon "button" at bounding box center [883, 392] width 13 height 14
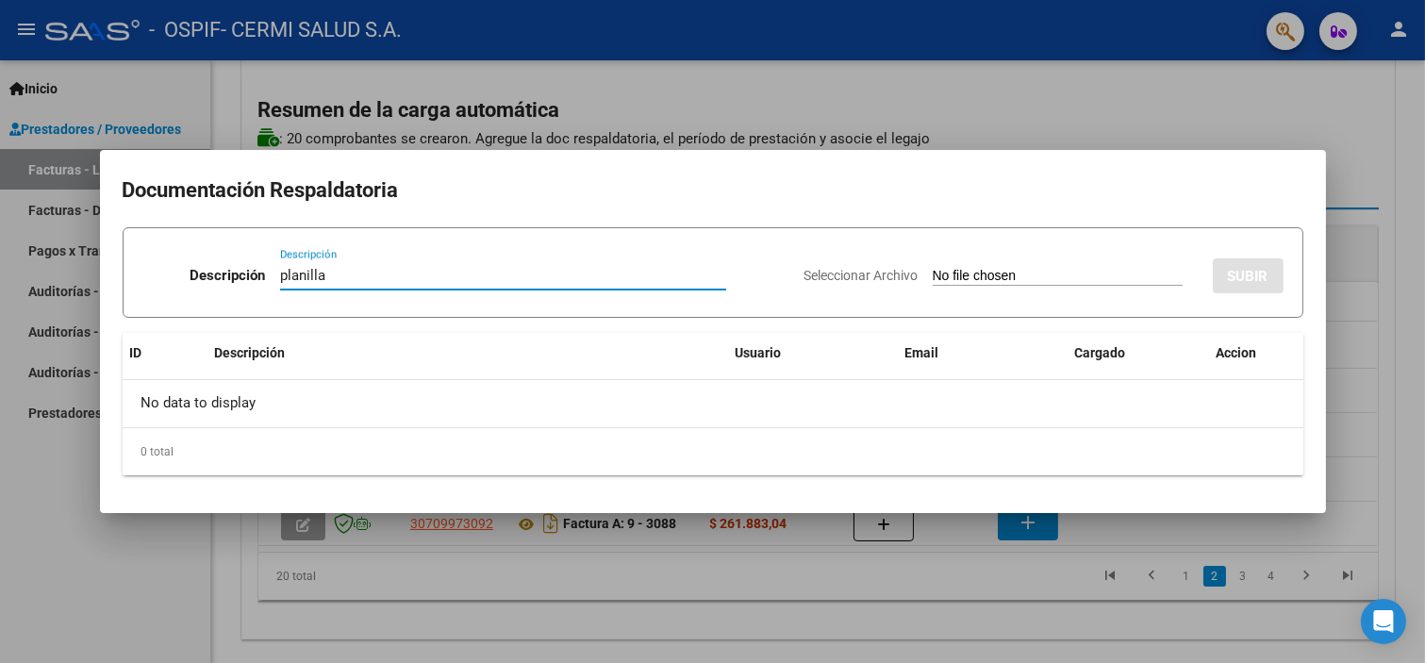
type input "planilla"
click at [933, 269] on input "Seleccionar Archivo" at bounding box center [1058, 277] width 250 height 18
type input "C:\fakepath\[PERSON_NAME] [PERSON_NAME].pdf"
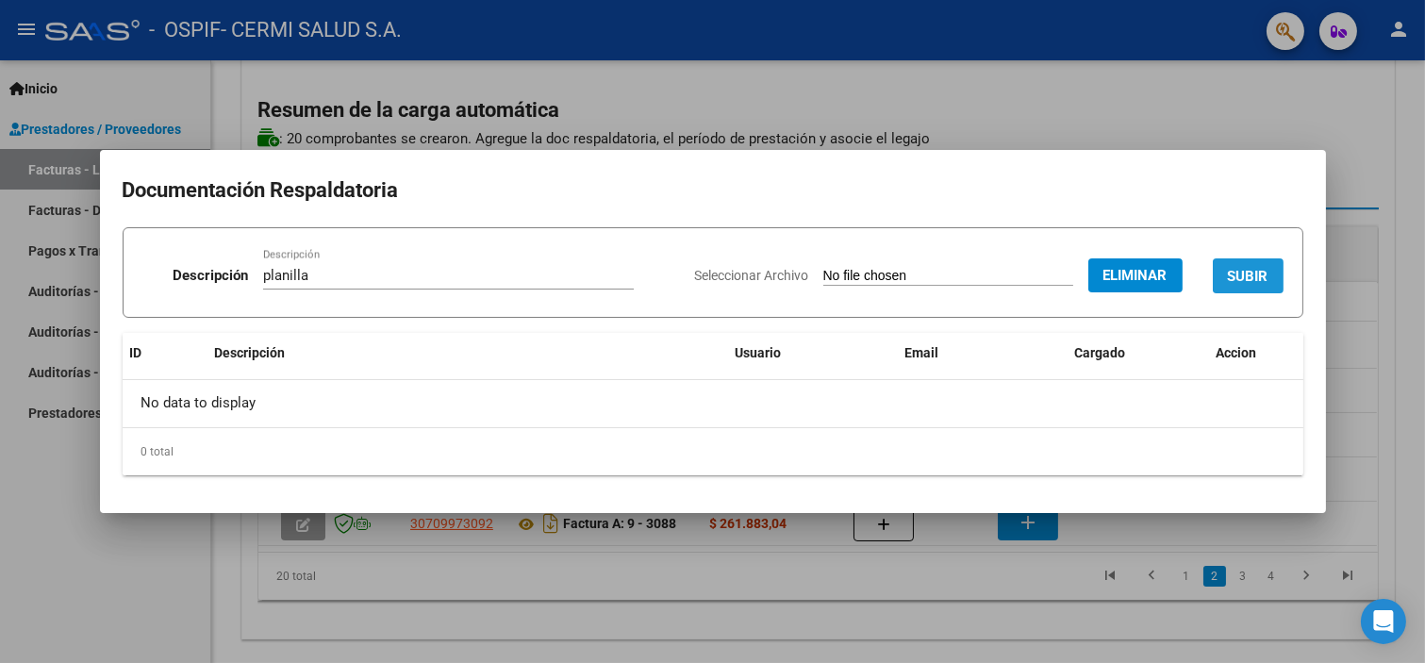
click at [1272, 271] on button "SUBIR" at bounding box center [1248, 275] width 71 height 35
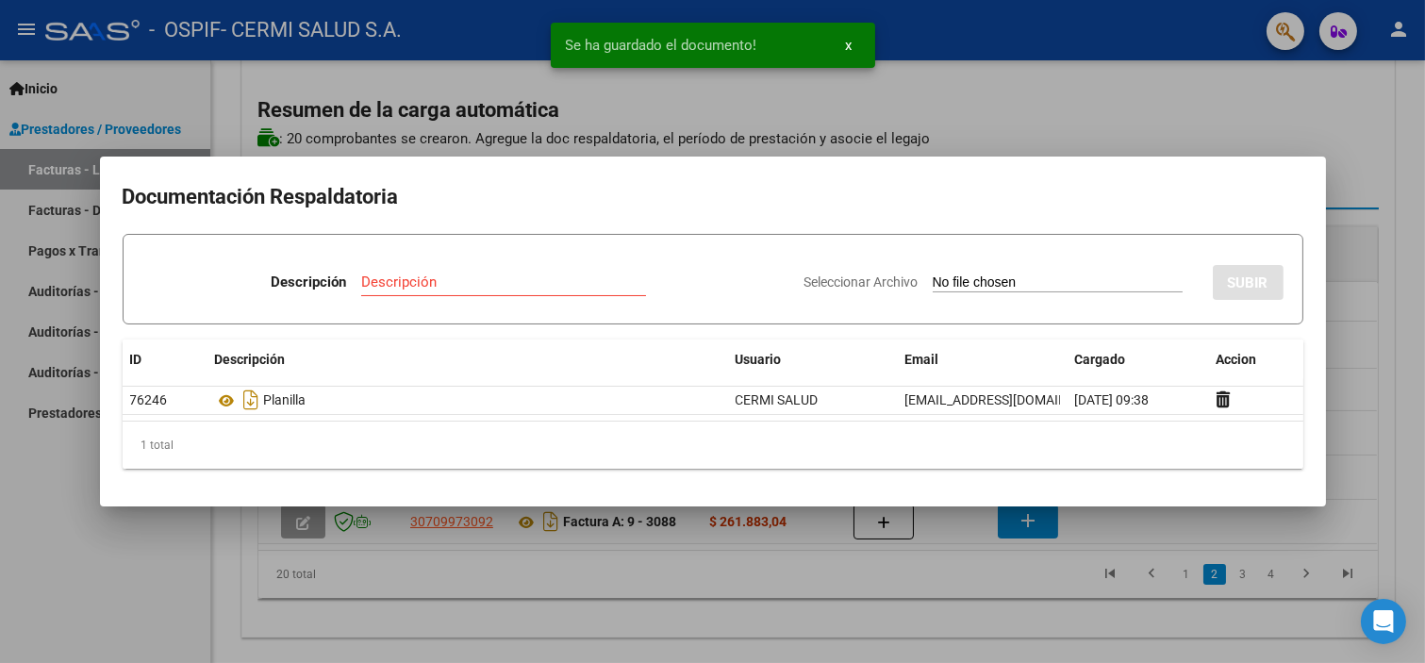
click at [123, 488] on mat-dialog-container "Documentación Respaldatoria Descripción Descripción Seleccionar Archivo SUBIR I…" at bounding box center [713, 332] width 1226 height 350
click at [110, 512] on div at bounding box center [712, 331] width 1425 height 663
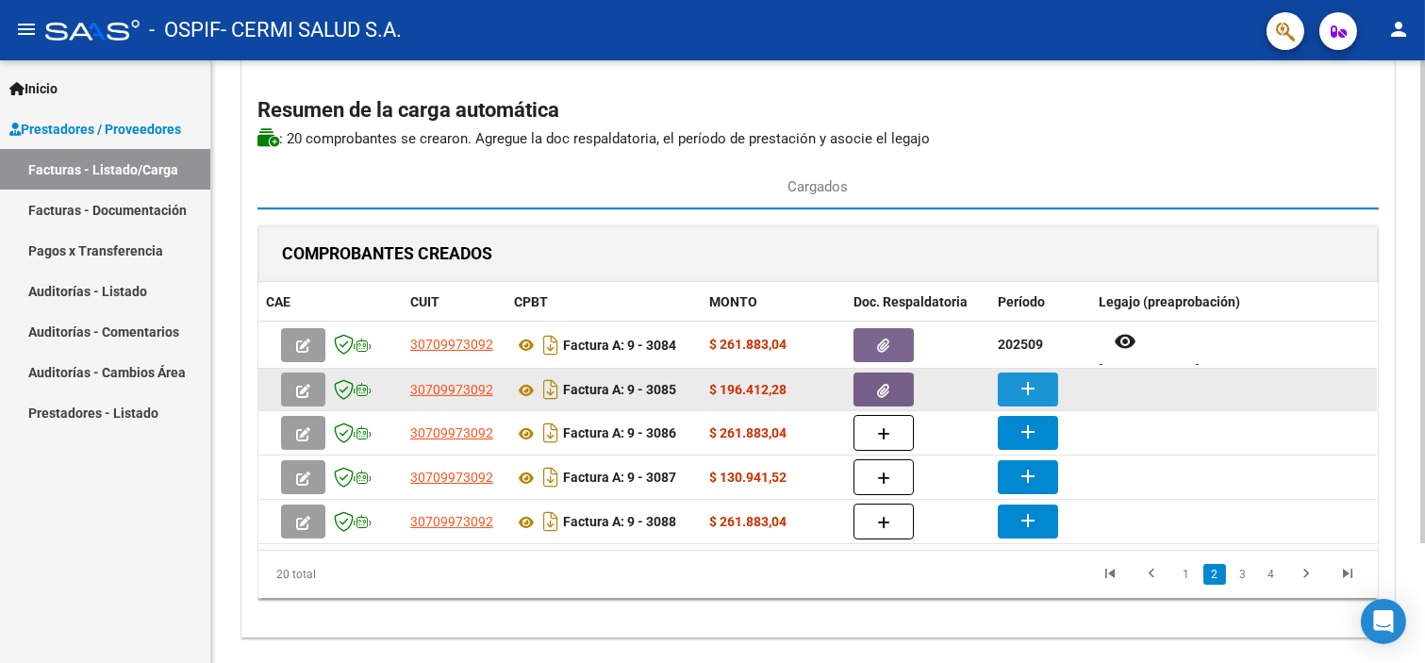
click at [1042, 391] on button "add" at bounding box center [1028, 390] width 60 height 34
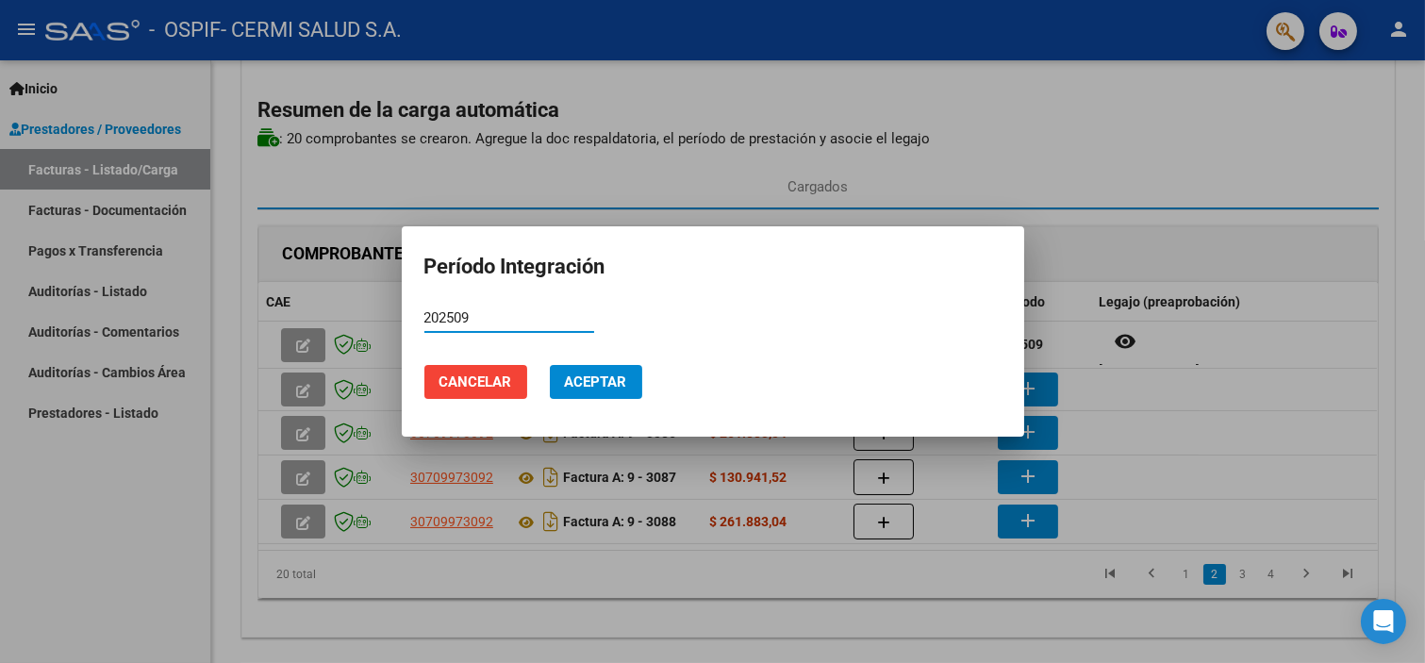
type input "202509"
click at [611, 374] on span "Aceptar" at bounding box center [596, 382] width 62 height 17
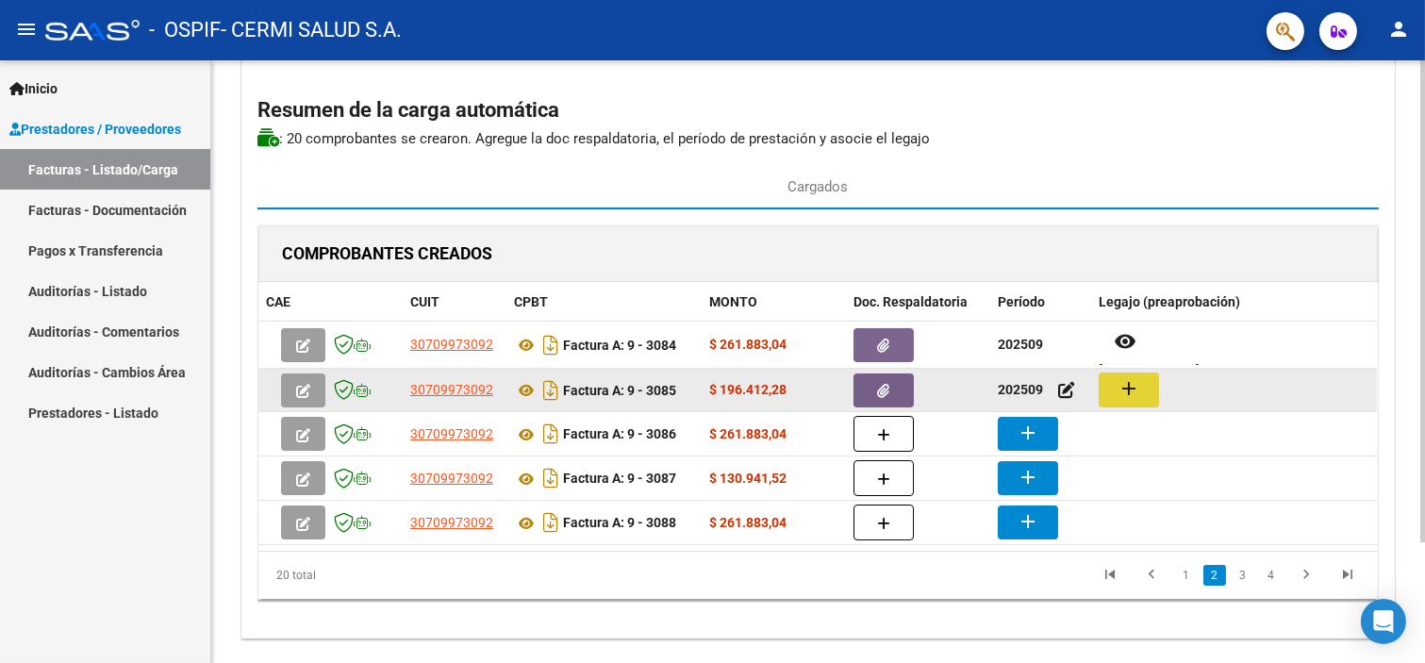
click at [1120, 397] on mat-icon "add" at bounding box center [1129, 388] width 23 height 23
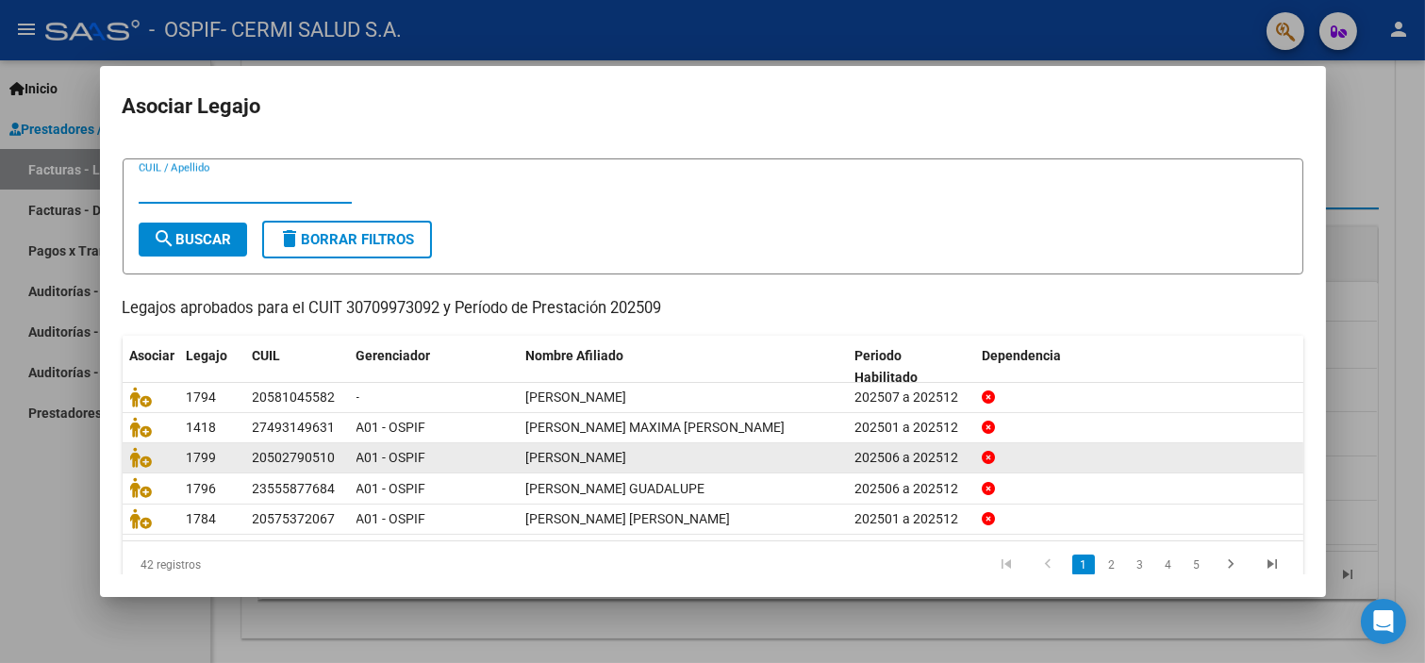
scroll to position [60, 0]
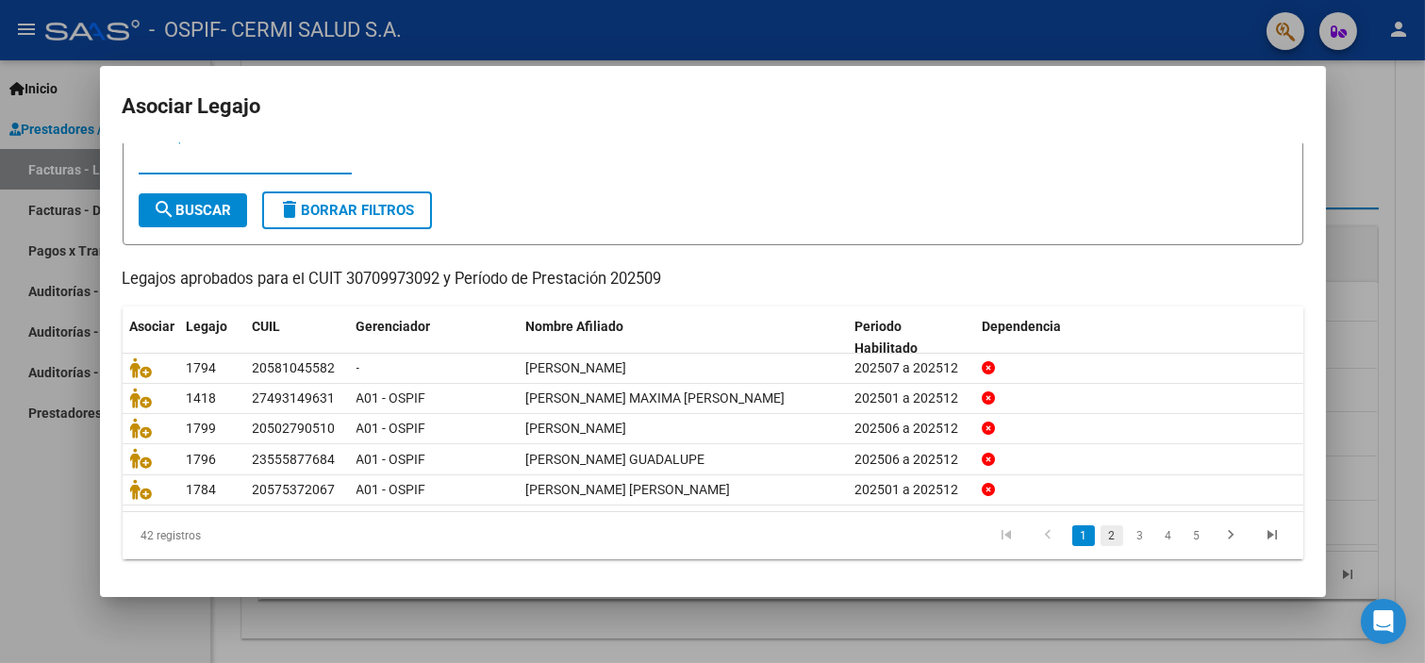
click at [1101, 533] on link "2" at bounding box center [1112, 535] width 23 height 21
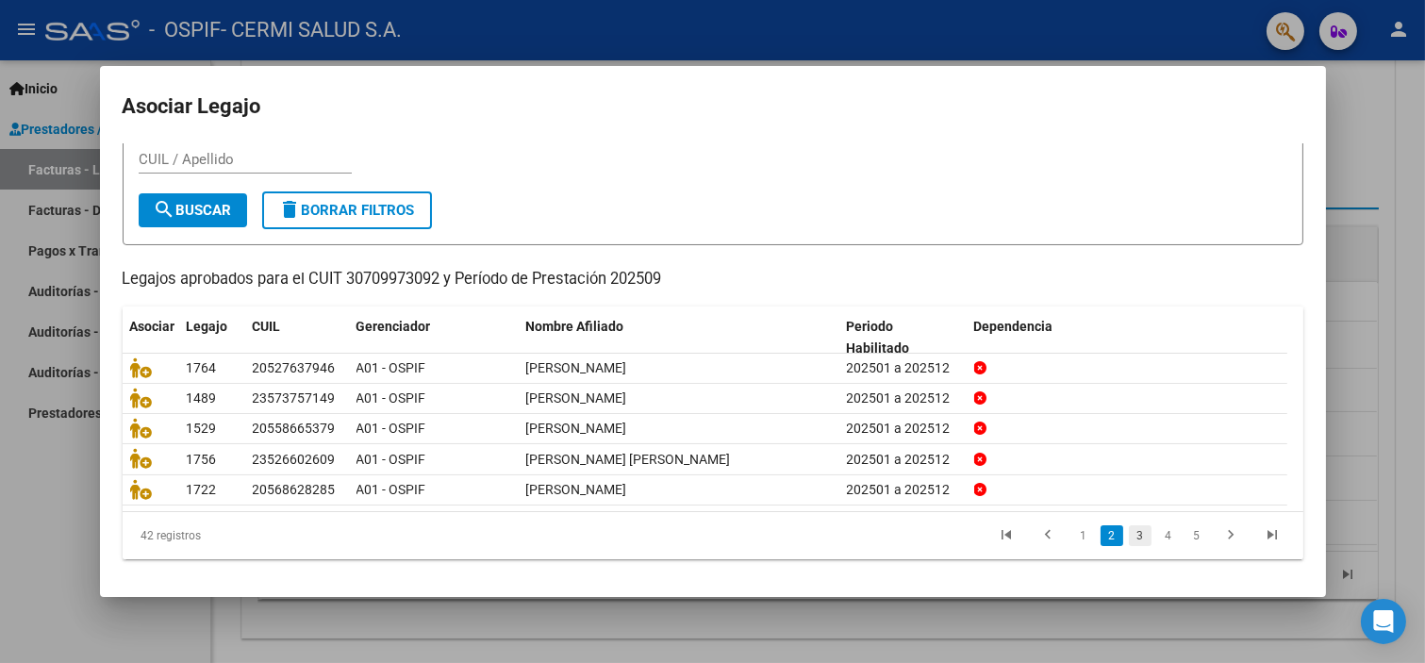
click at [1129, 532] on link "3" at bounding box center [1140, 535] width 23 height 21
click at [1157, 529] on link "4" at bounding box center [1168, 535] width 23 height 21
click at [1157, 529] on link "5" at bounding box center [1168, 535] width 23 height 21
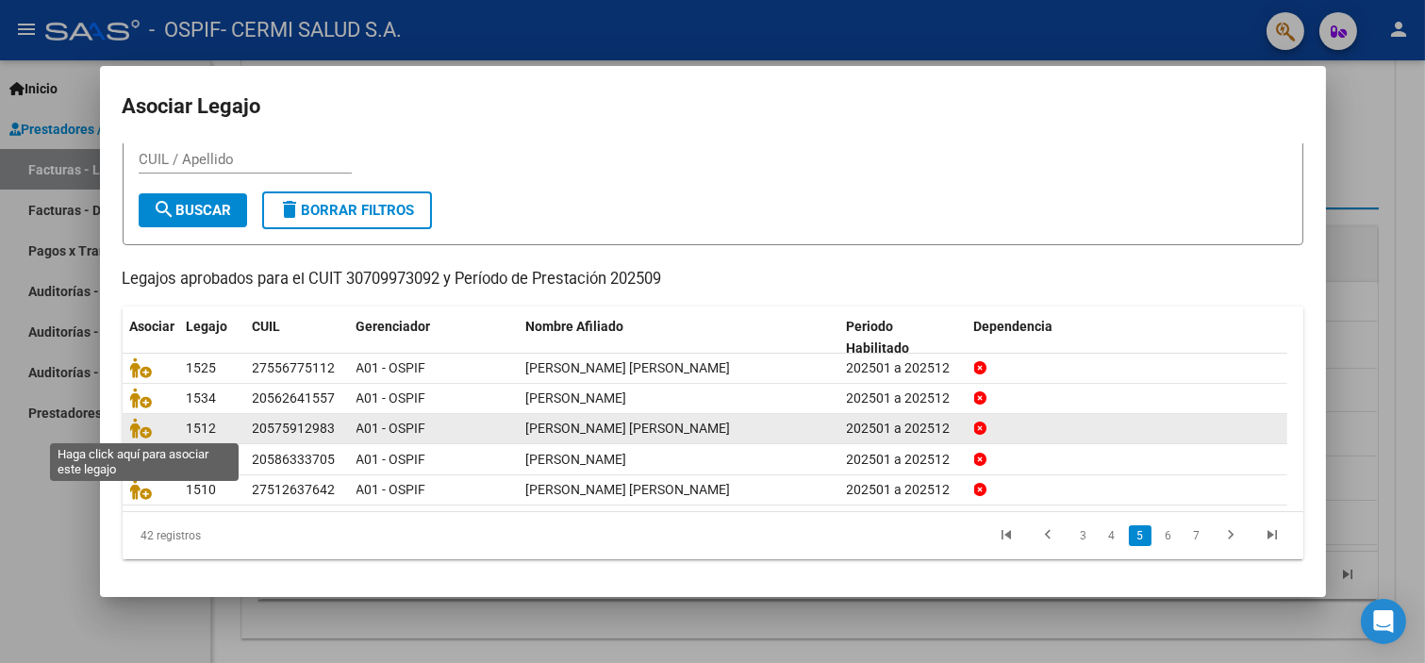
click at [151, 431] on span at bounding box center [144, 429] width 28 height 15
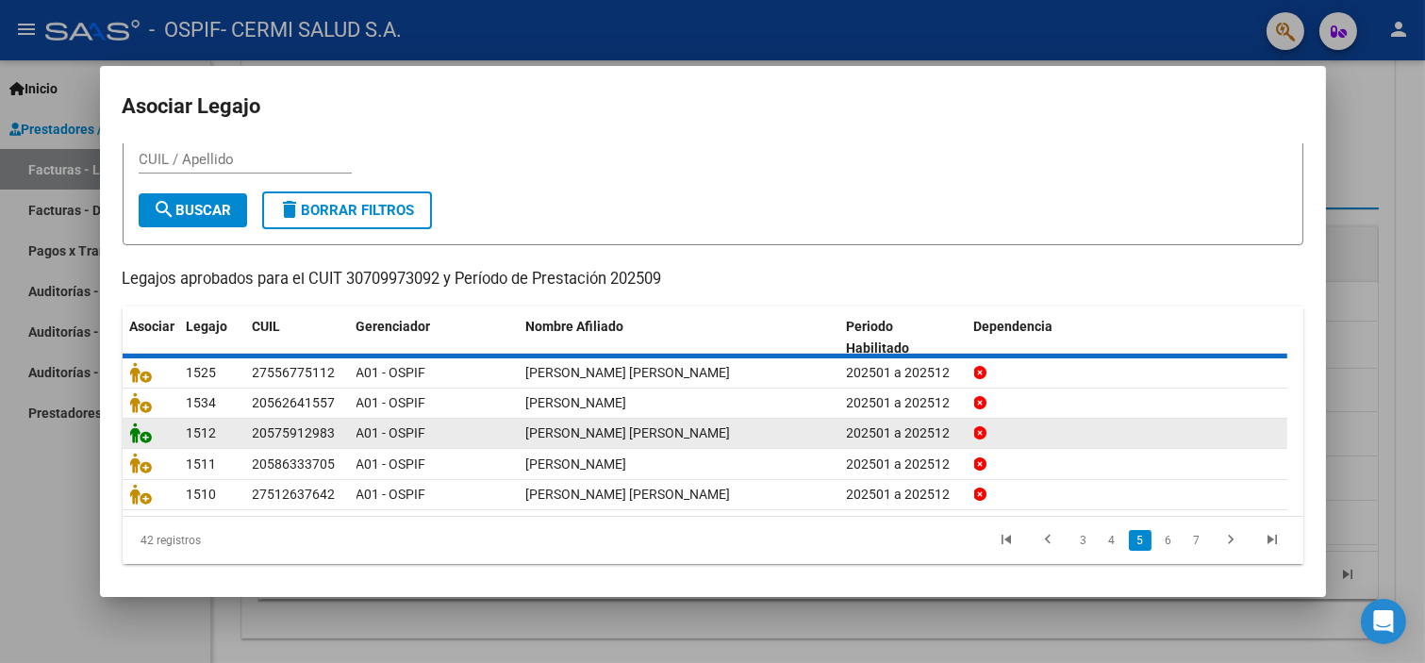
click at [144, 428] on icon at bounding box center [141, 433] width 23 height 21
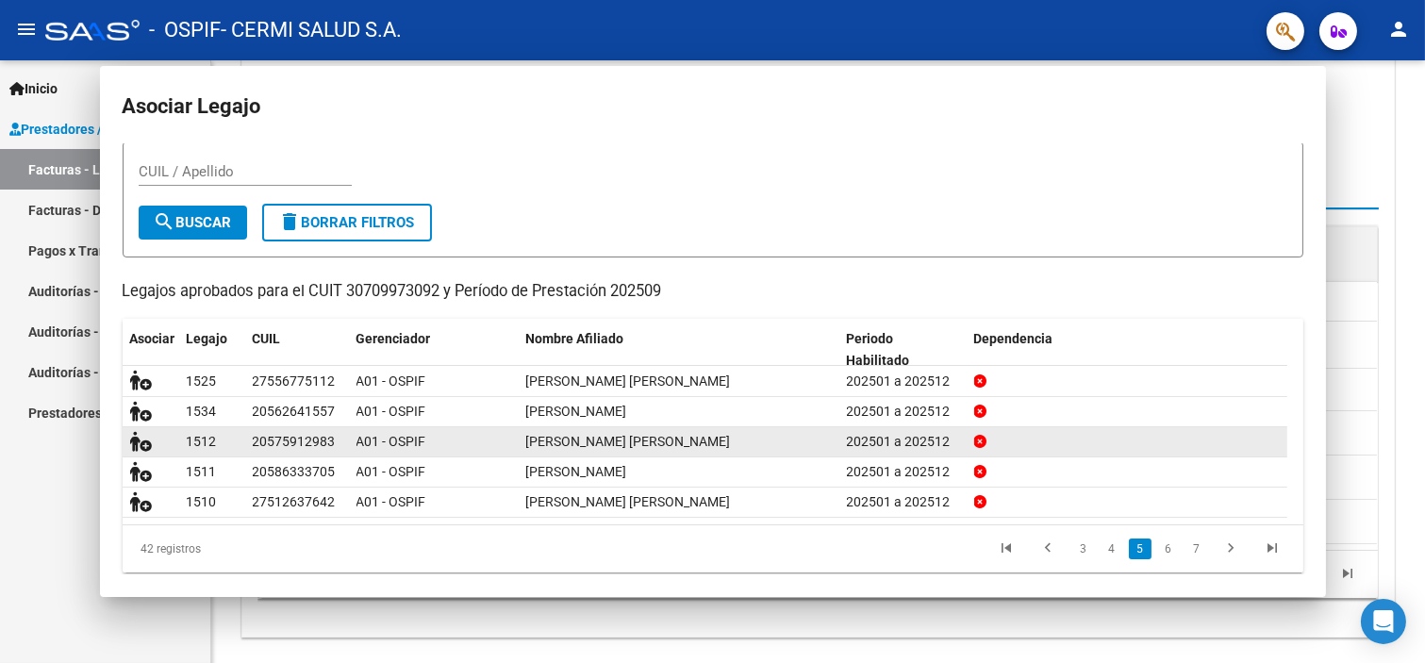
scroll to position [0, 0]
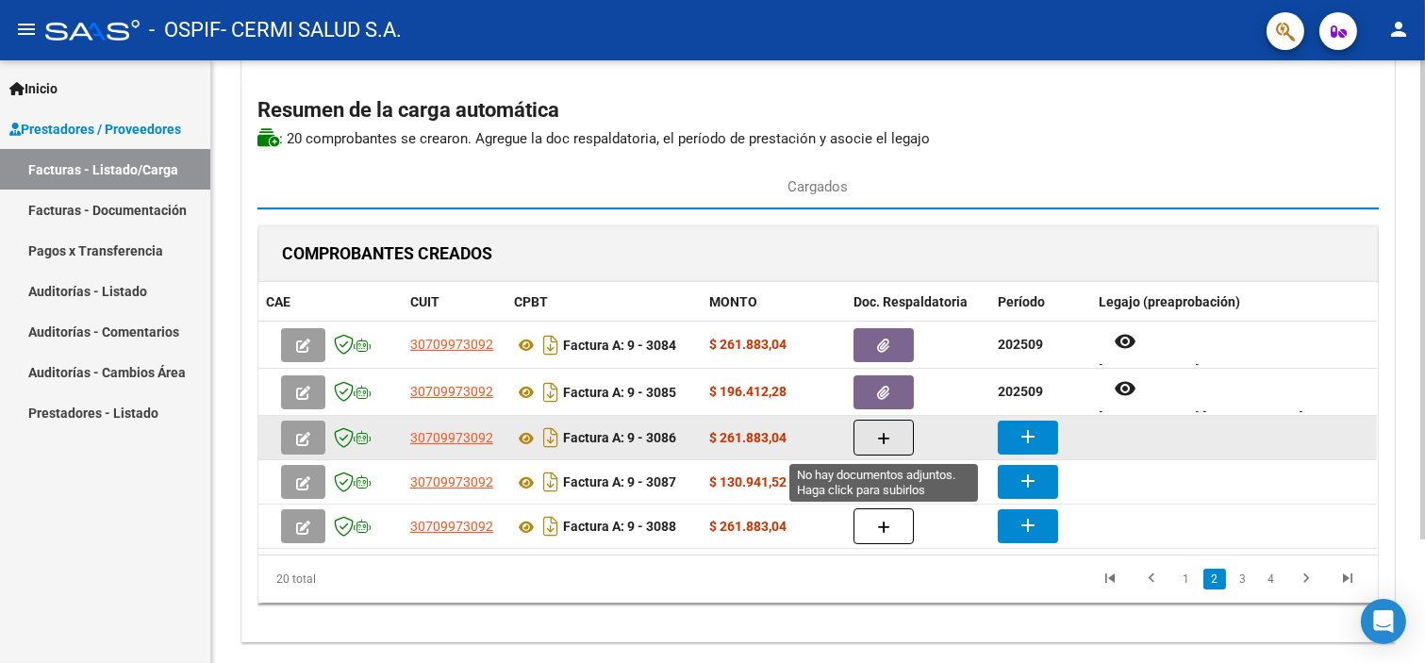
click at [878, 434] on icon "button" at bounding box center [883, 439] width 13 height 14
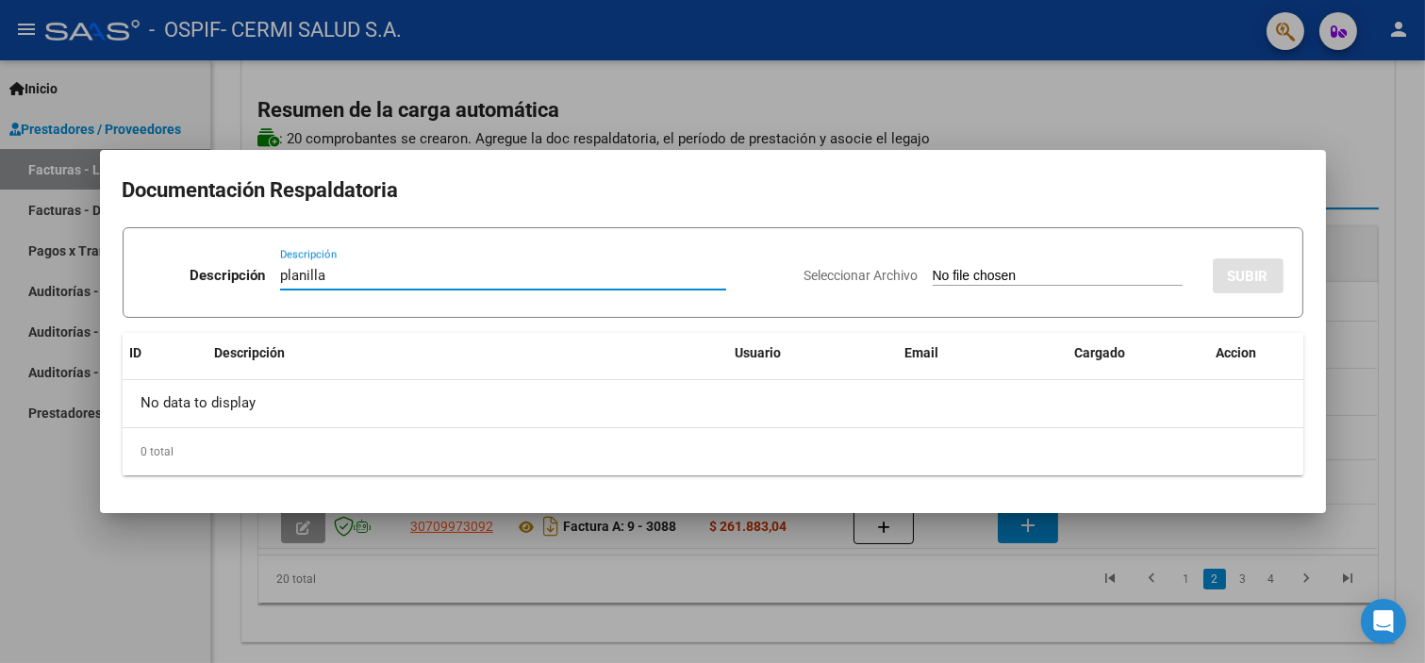
type input "planilla"
click at [984, 267] on app-file-uploader "Seleccionar Archivo" at bounding box center [1001, 275] width 393 height 17
click at [984, 270] on input "Seleccionar Archivo" at bounding box center [1058, 277] width 250 height 18
type input "C:\fakepath\[PERSON_NAME] [PERSON_NAME].pdf"
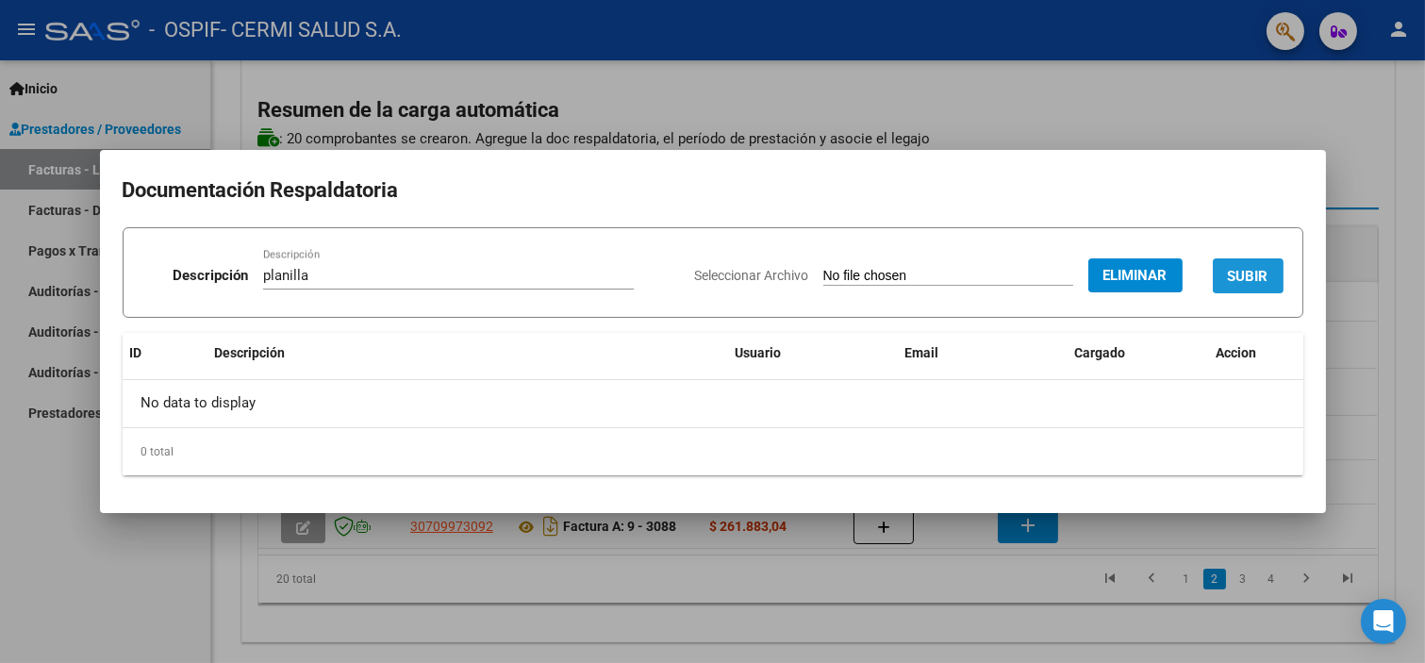
click at [1272, 278] on button "SUBIR" at bounding box center [1248, 275] width 71 height 35
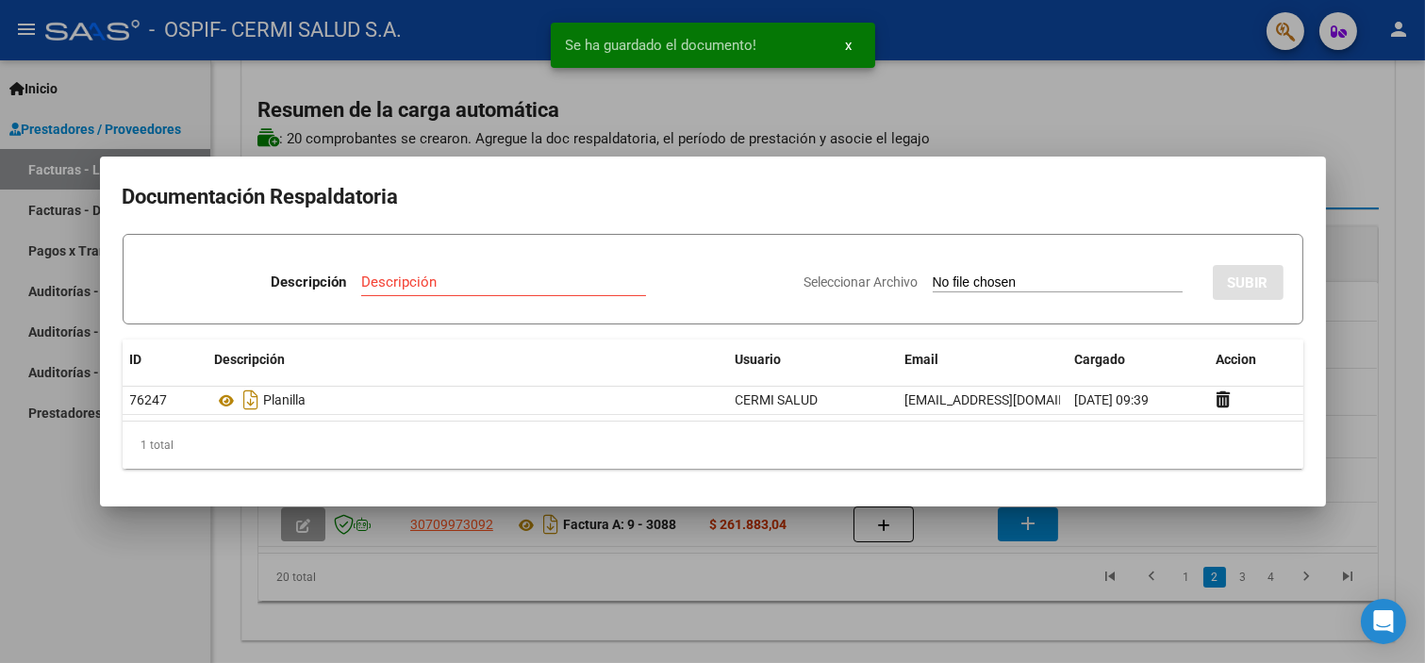
click at [241, 549] on div at bounding box center [712, 331] width 1425 height 663
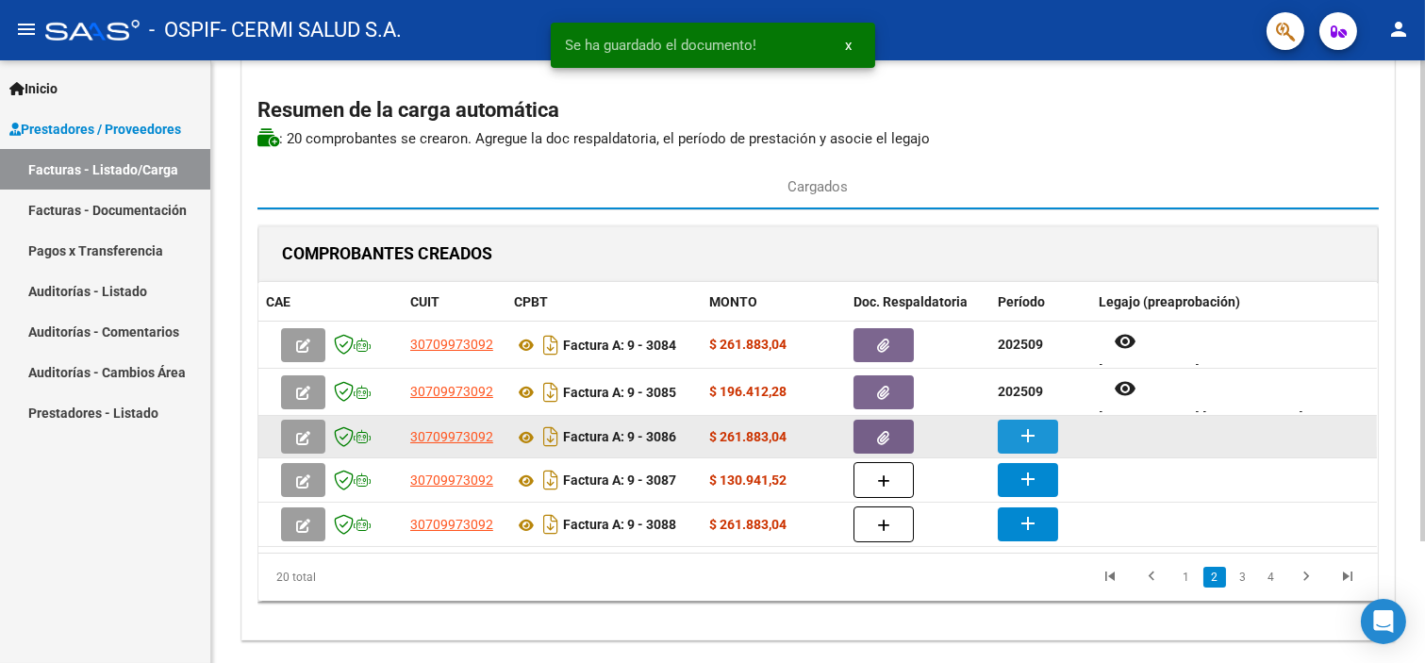
click at [1042, 440] on button "add" at bounding box center [1028, 437] width 60 height 34
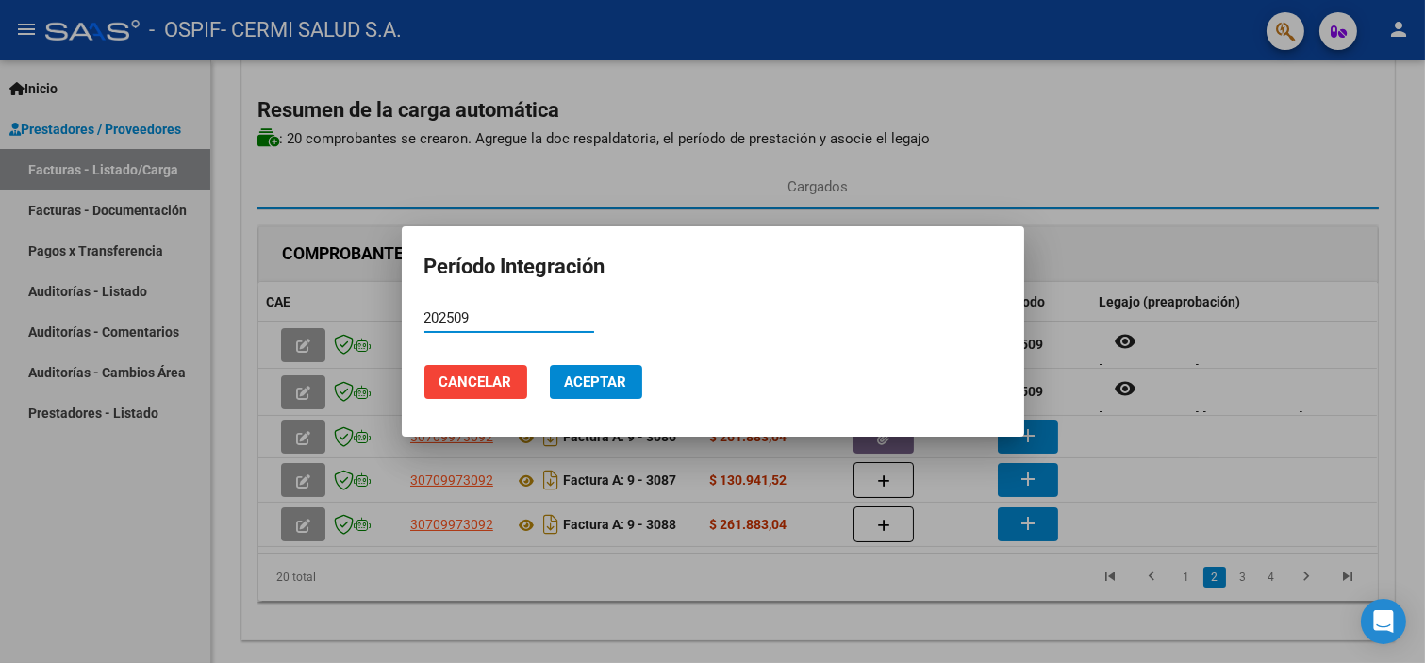
type input "202509"
click at [636, 372] on button "Aceptar" at bounding box center [596, 382] width 92 height 34
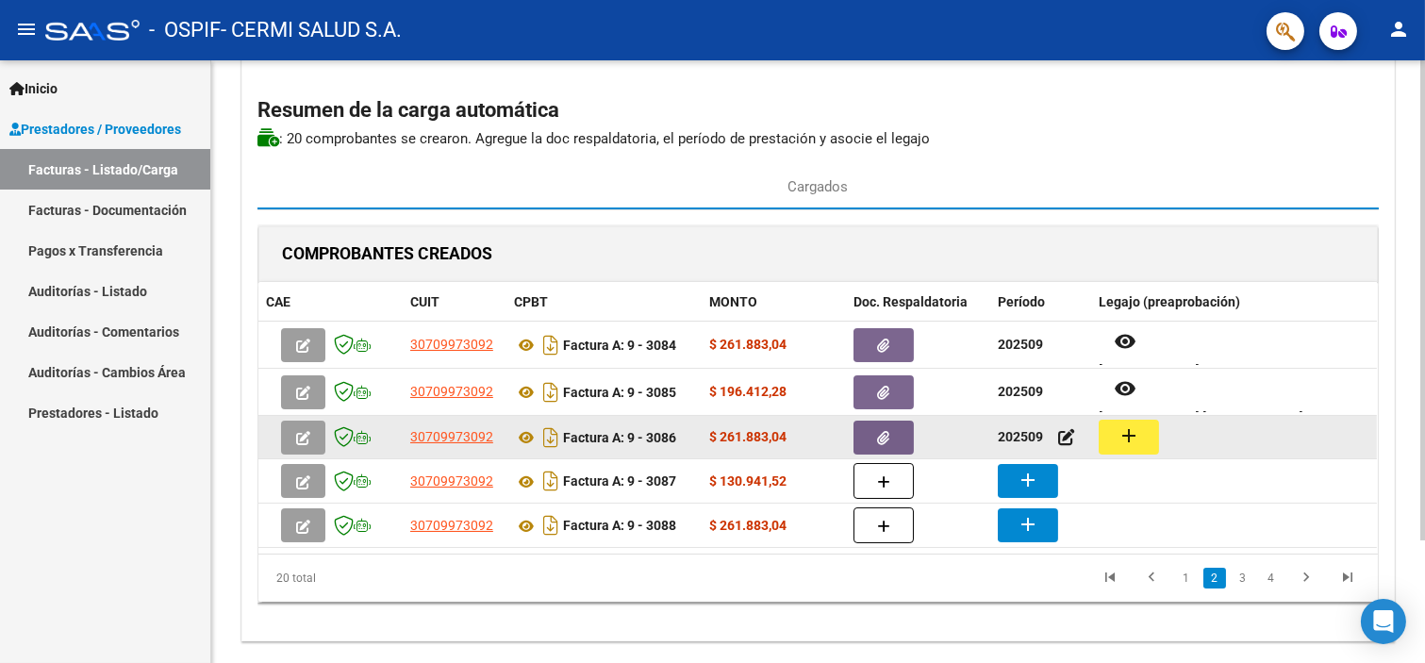
click at [1116, 448] on button "add" at bounding box center [1129, 437] width 60 height 35
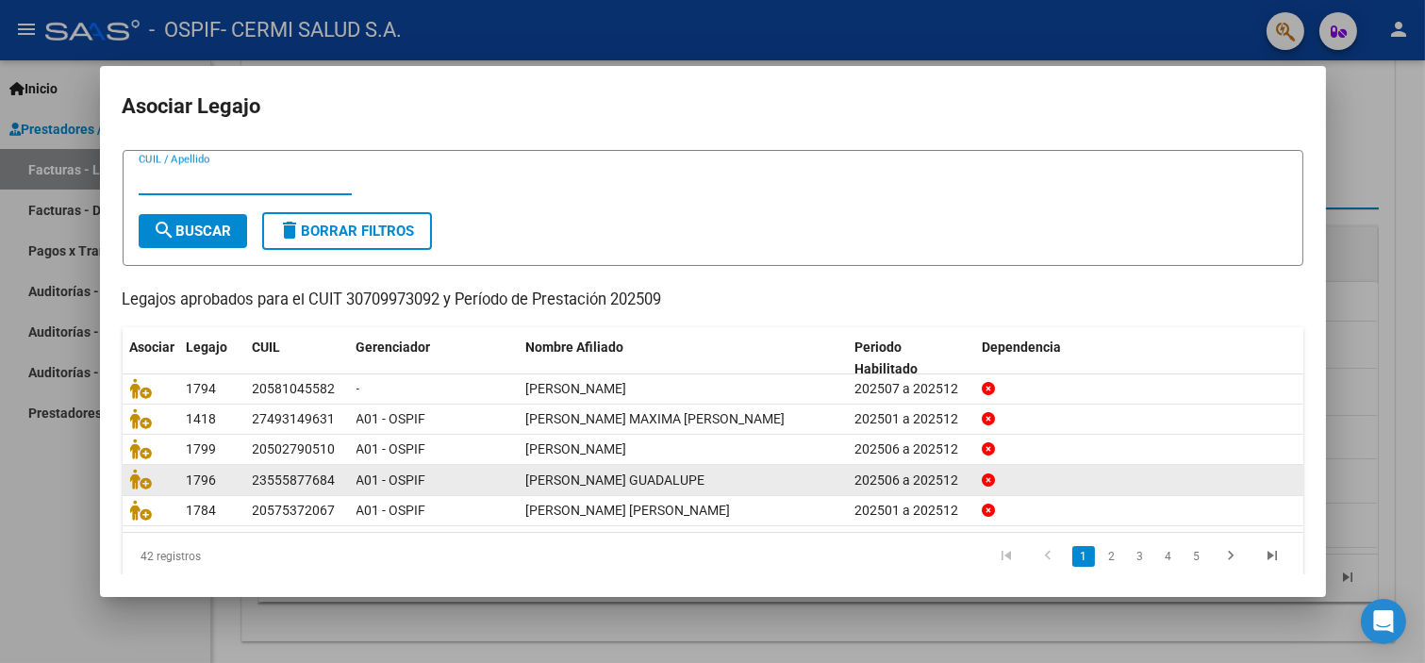
scroll to position [60, 0]
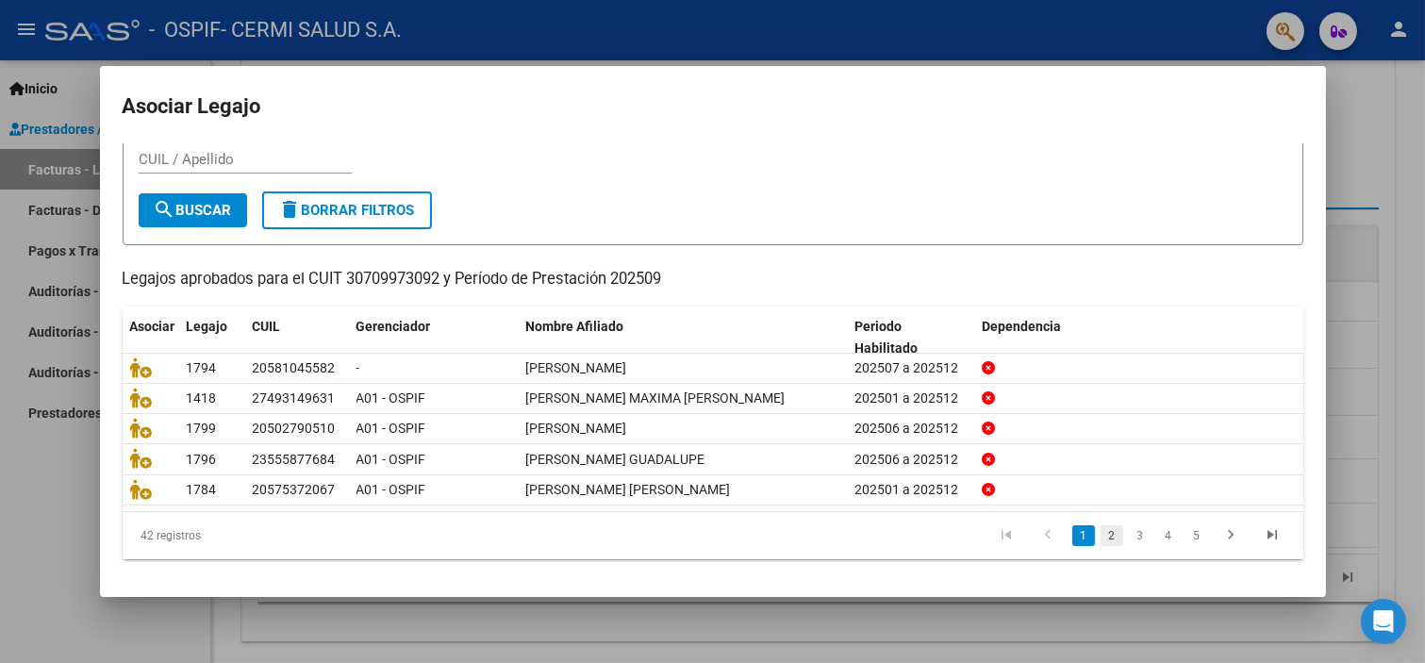
click at [1101, 531] on link "2" at bounding box center [1112, 535] width 23 height 21
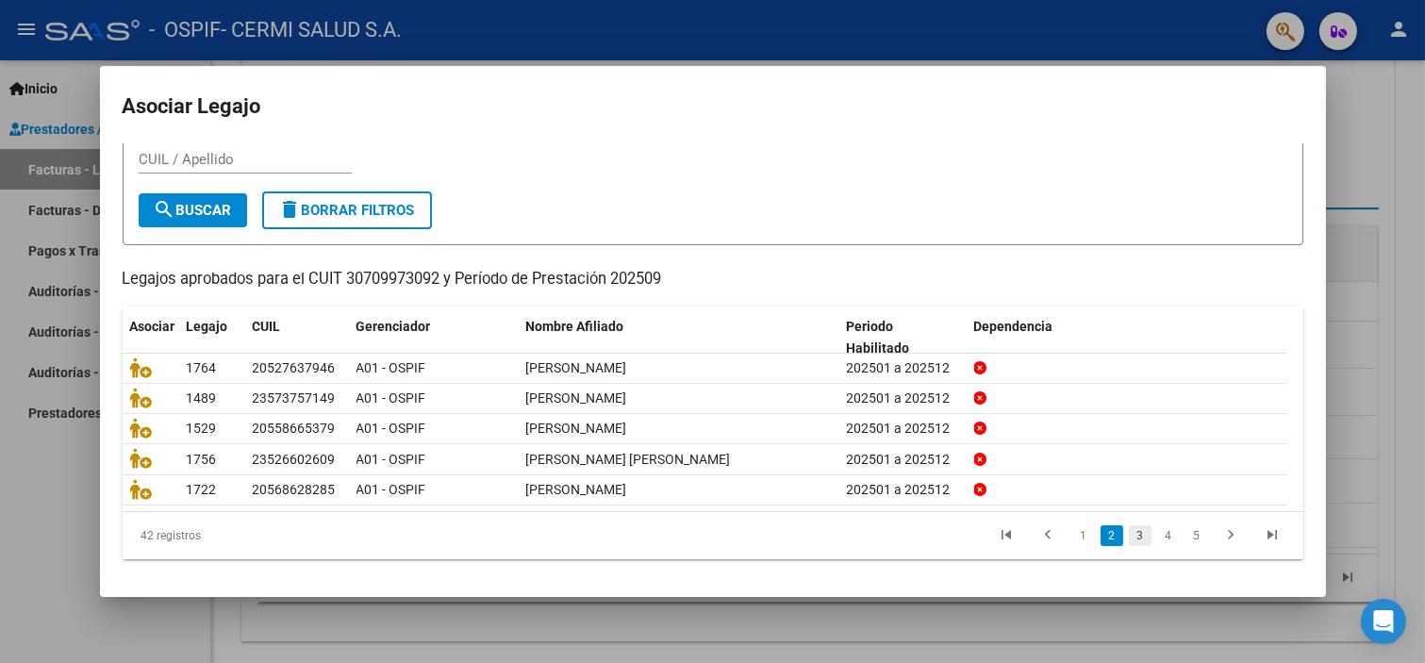
click at [1130, 538] on link "3" at bounding box center [1140, 535] width 23 height 21
click at [1157, 535] on link "4" at bounding box center [1168, 535] width 23 height 21
click at [1157, 542] on link "5" at bounding box center [1168, 535] width 23 height 21
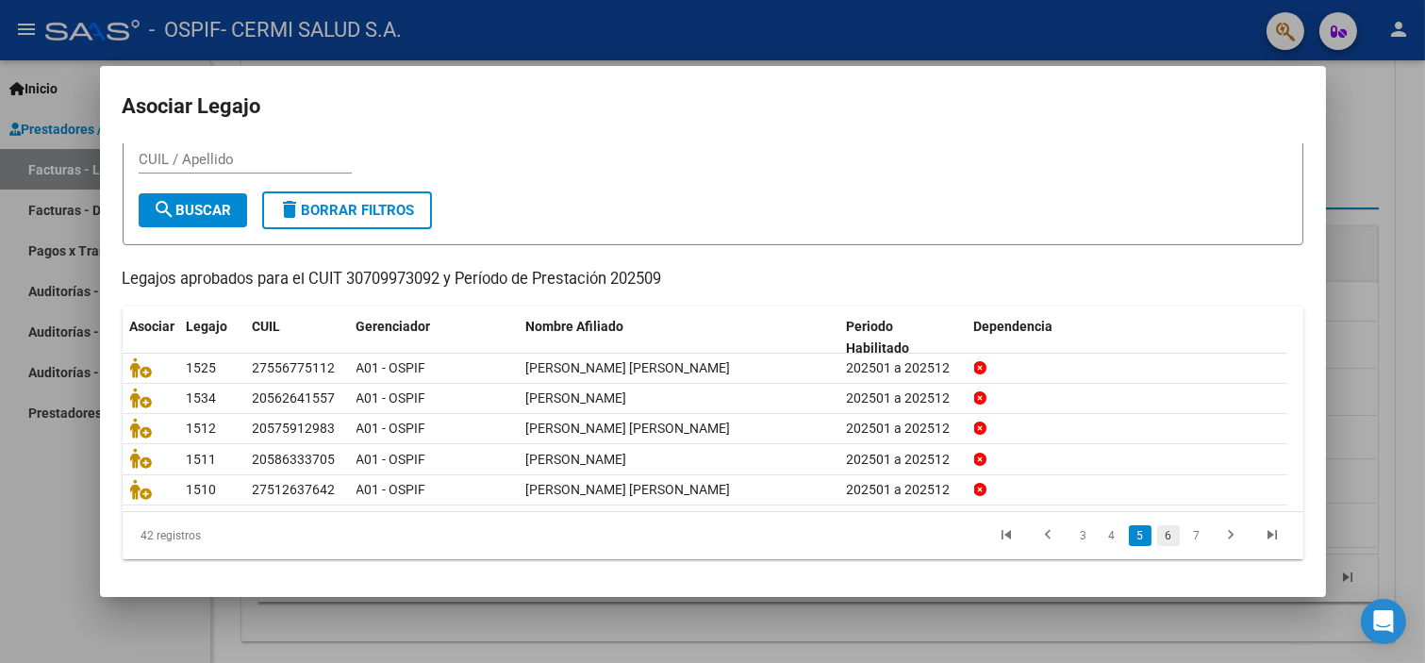
click at [1157, 532] on link "6" at bounding box center [1168, 535] width 23 height 21
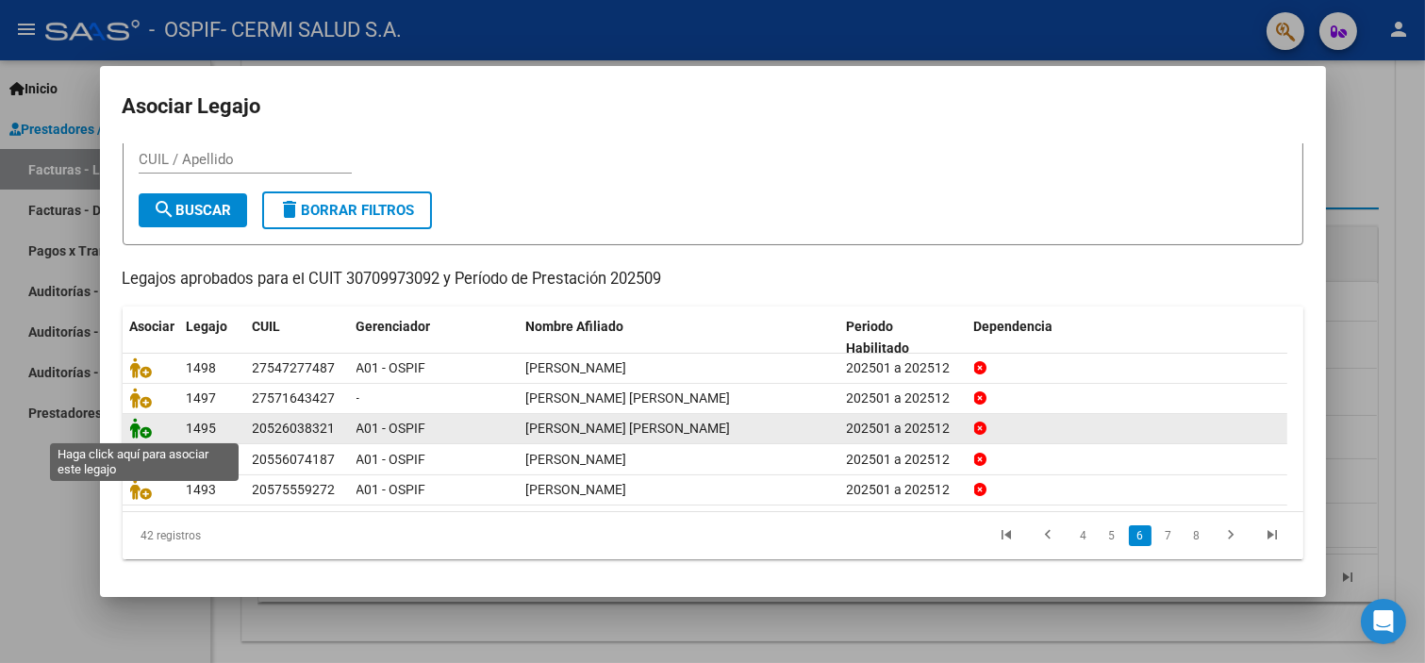
click at [136, 428] on icon at bounding box center [141, 428] width 23 height 21
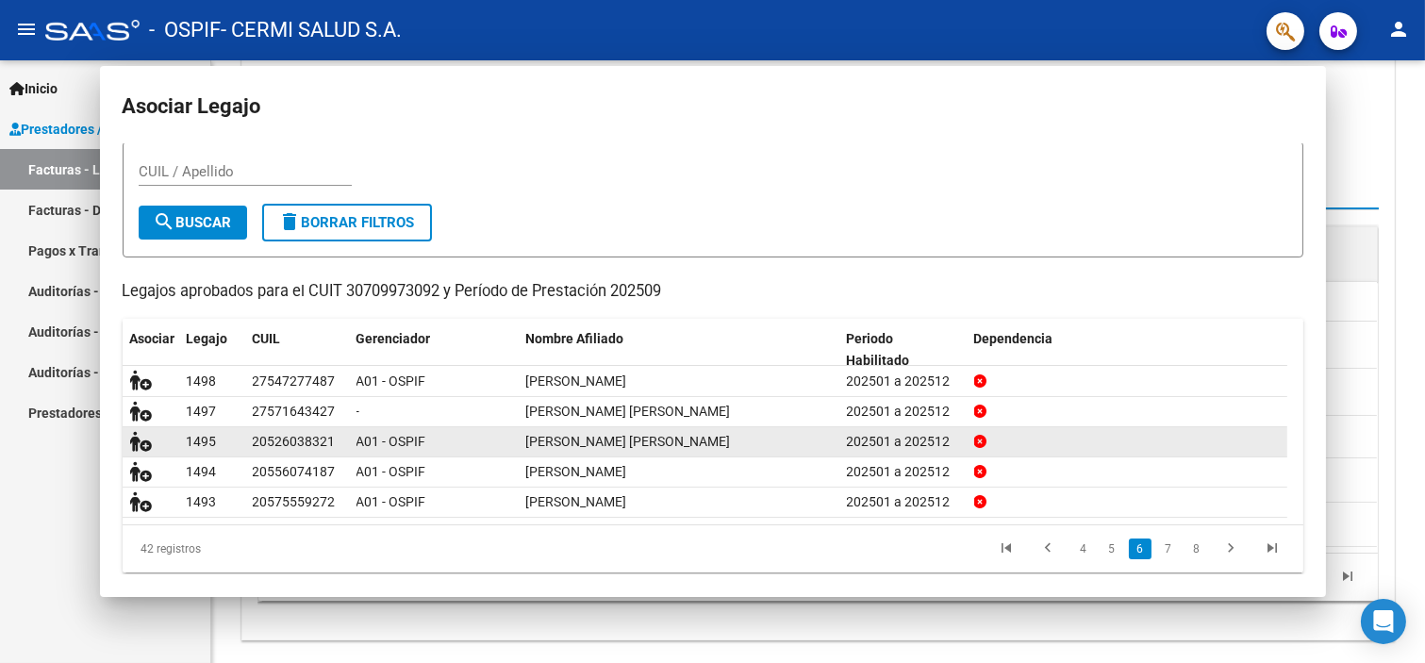
scroll to position [0, 0]
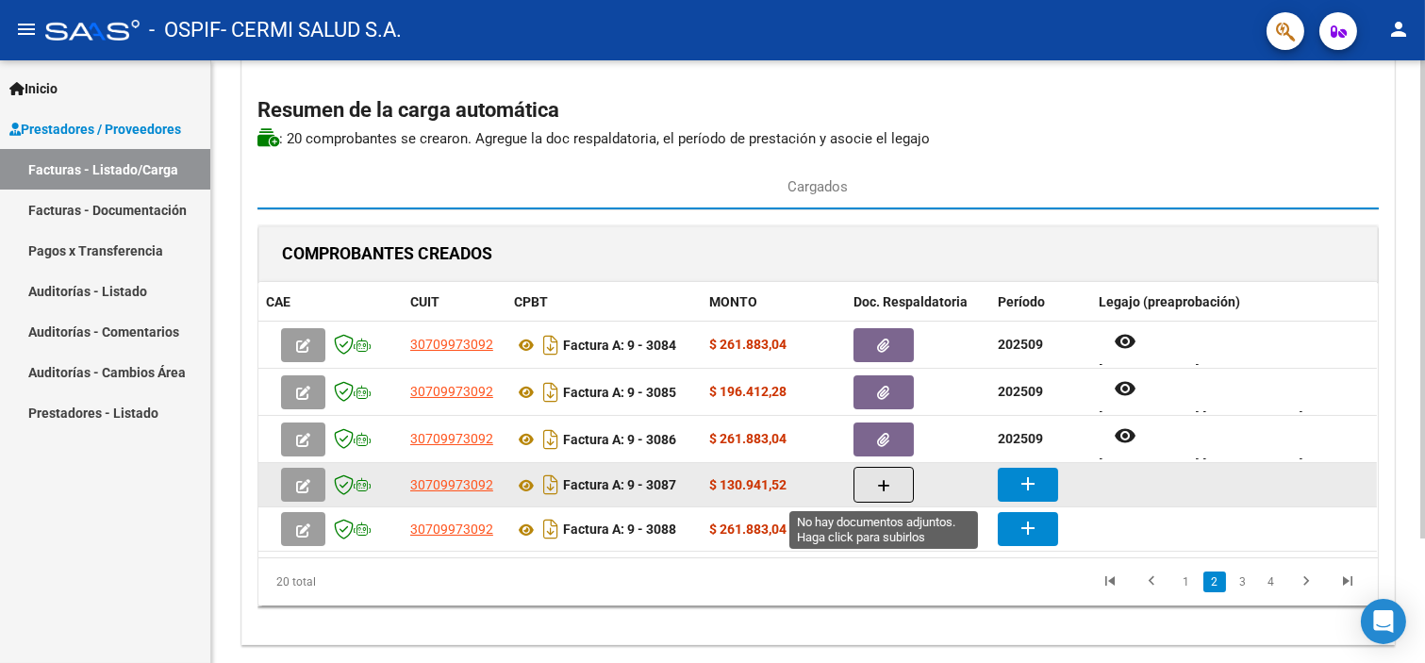
click at [894, 484] on button "button" at bounding box center [884, 485] width 60 height 36
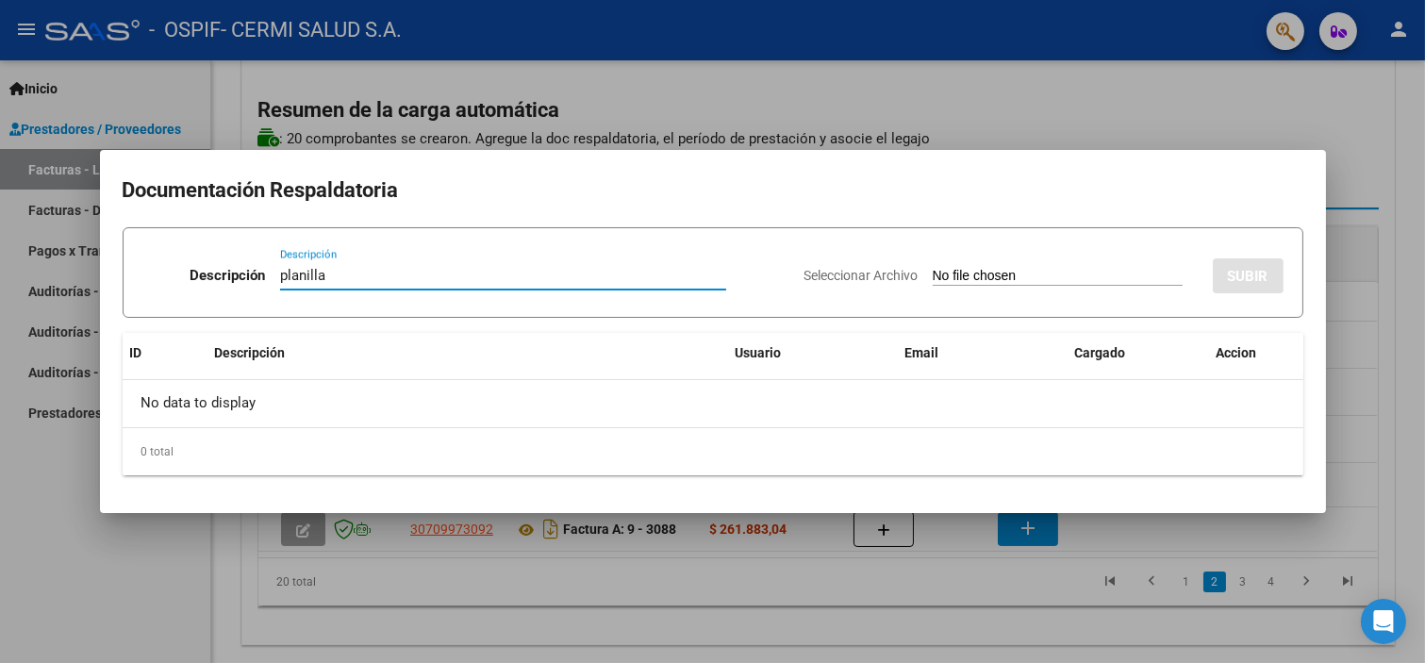
type input "planilla"
click at [933, 279] on input "Seleccionar Archivo" at bounding box center [1058, 277] width 250 height 18
type input "C:\fakepath\[PERSON_NAME].pdf"
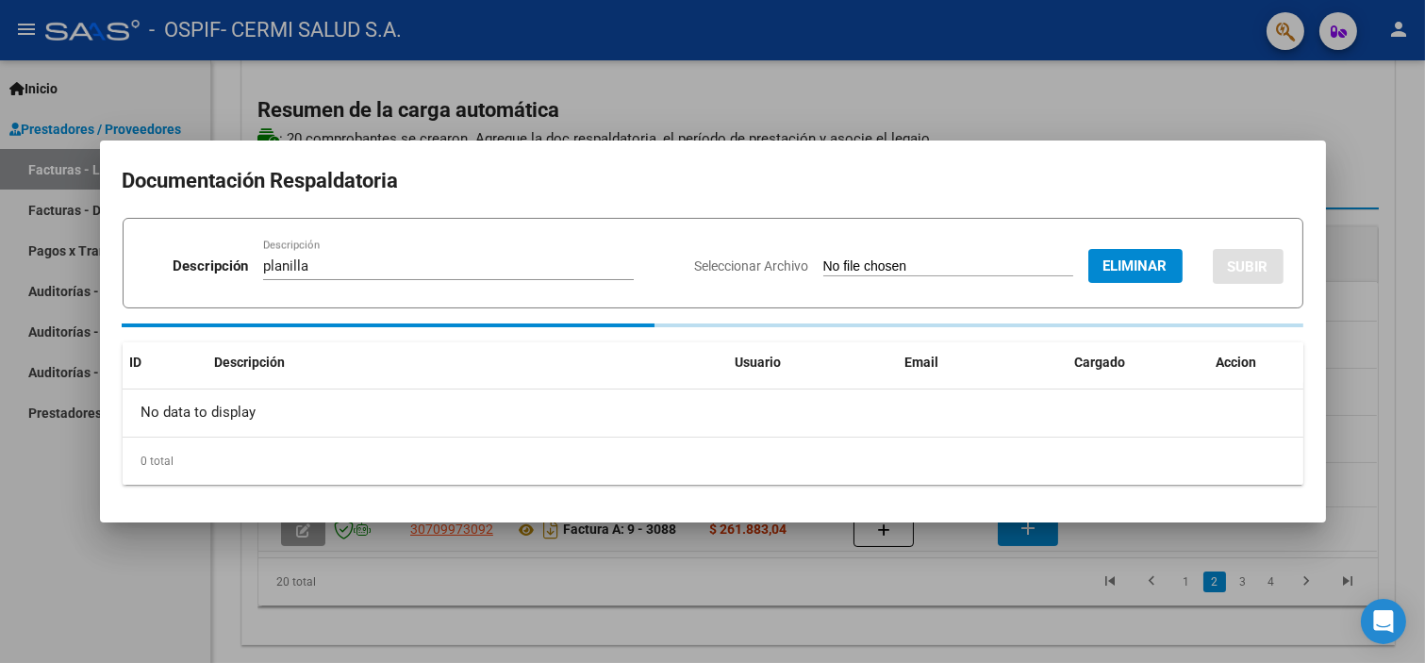
click at [1237, 619] on div at bounding box center [712, 331] width 1425 height 663
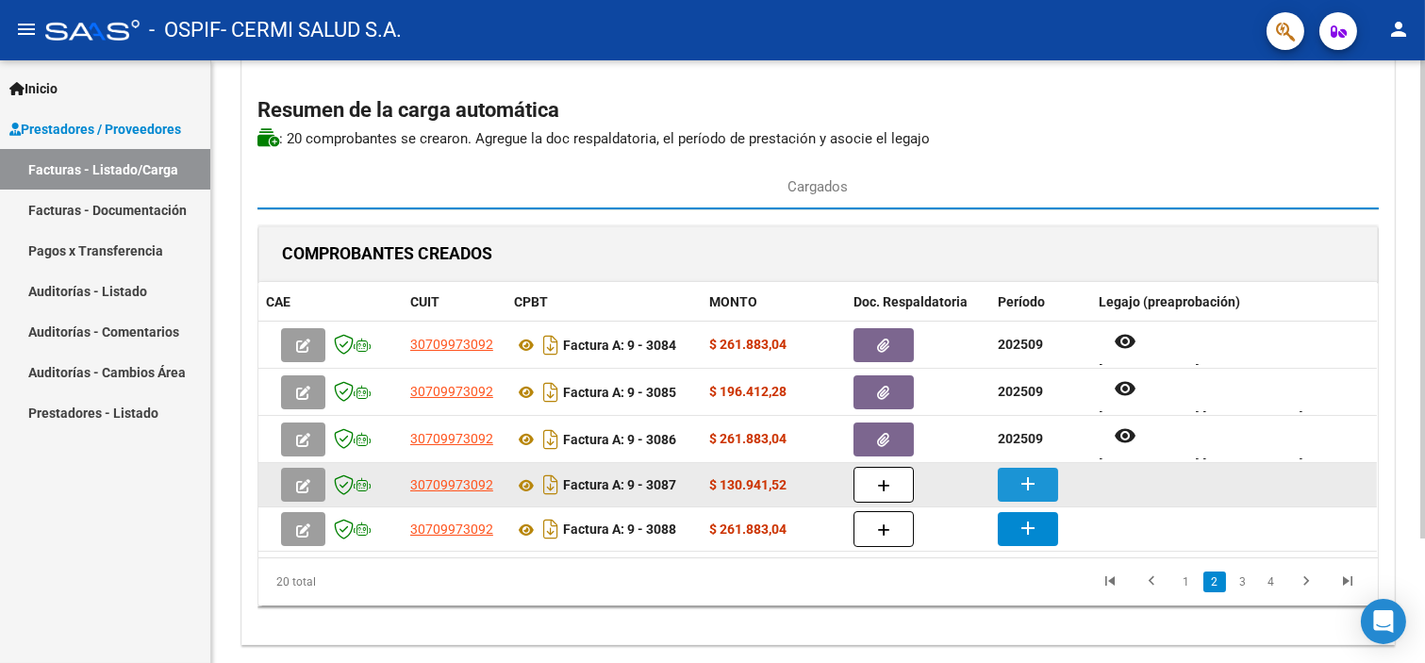
click at [1017, 487] on mat-icon "add" at bounding box center [1028, 484] width 23 height 23
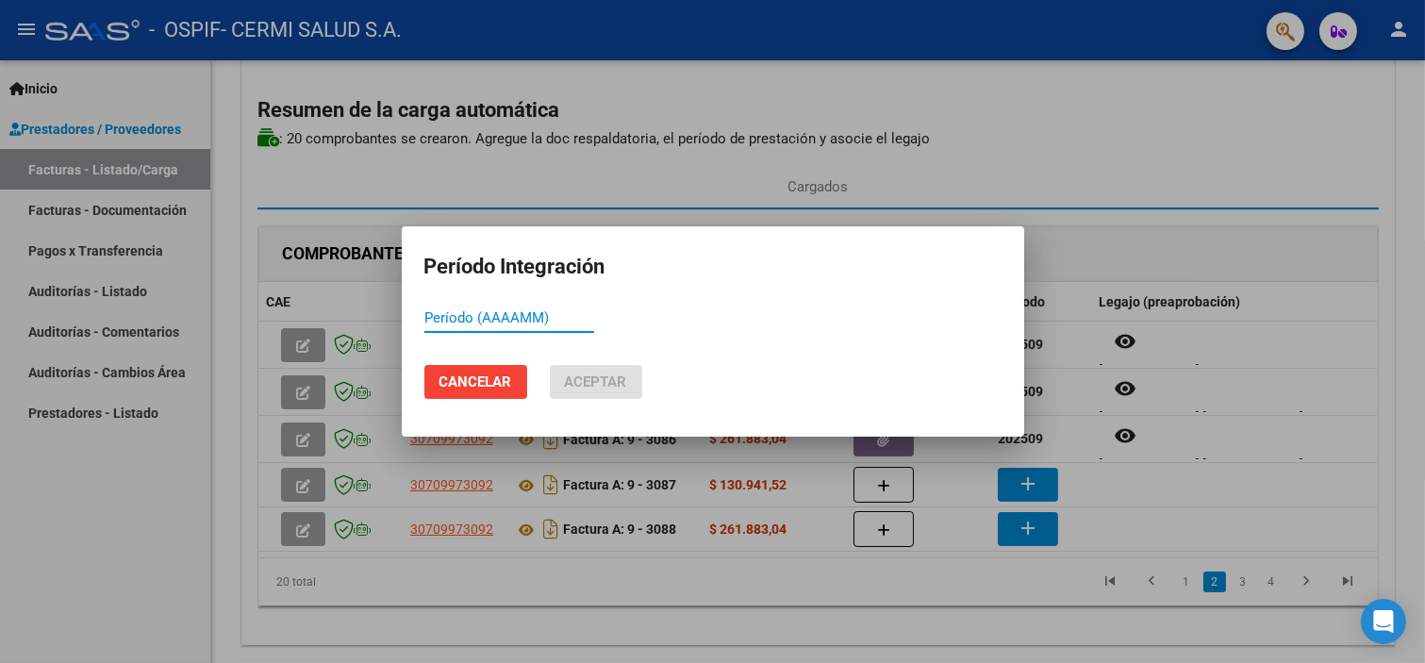
click at [1276, 430] on div at bounding box center [712, 331] width 1425 height 663
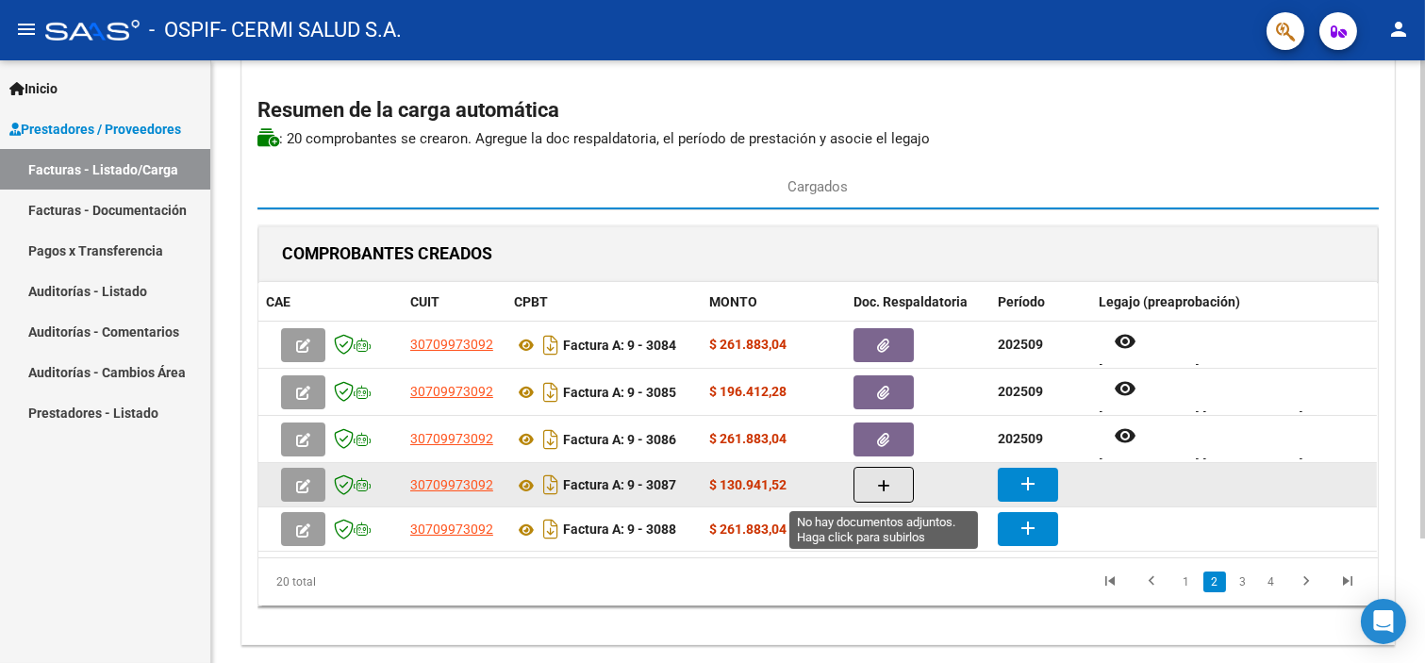
click at [884, 494] on button "button" at bounding box center [884, 485] width 60 height 36
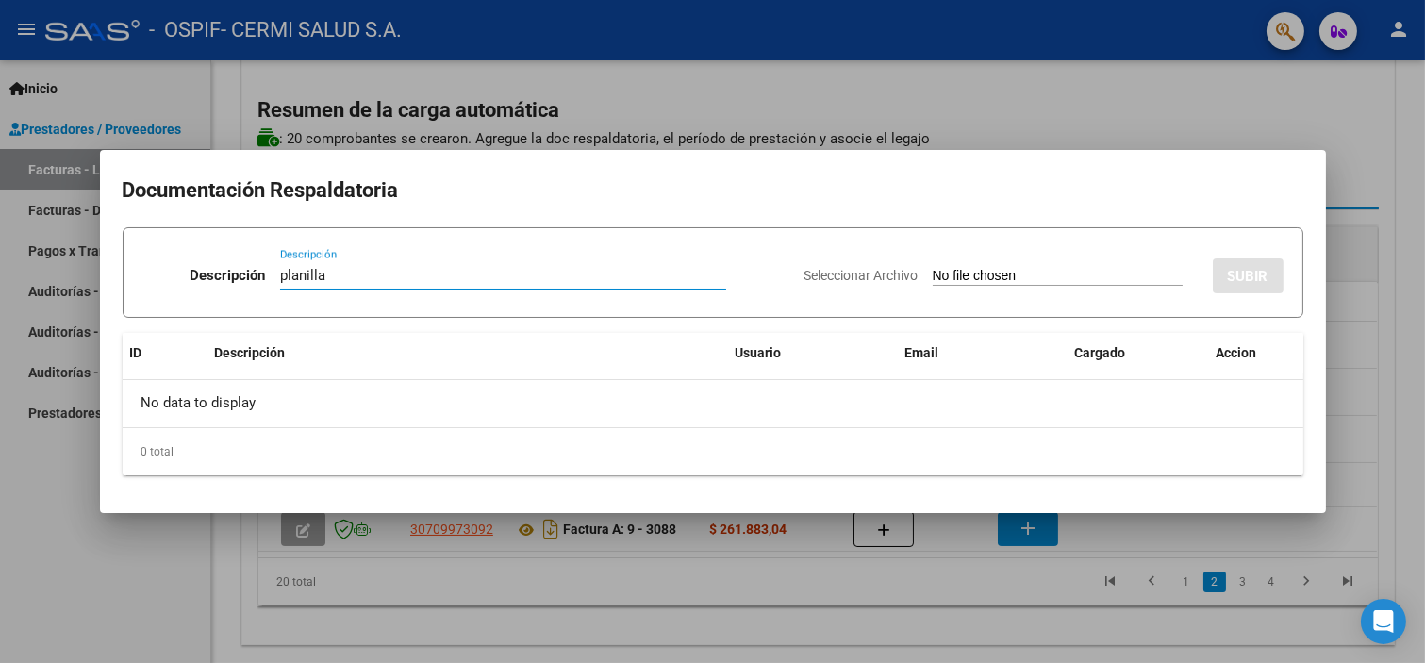
type input "planilla"
click at [937, 271] on input "Seleccionar Archivo" at bounding box center [1058, 277] width 250 height 18
type input "C:\fakepath\[PERSON_NAME].pdf"
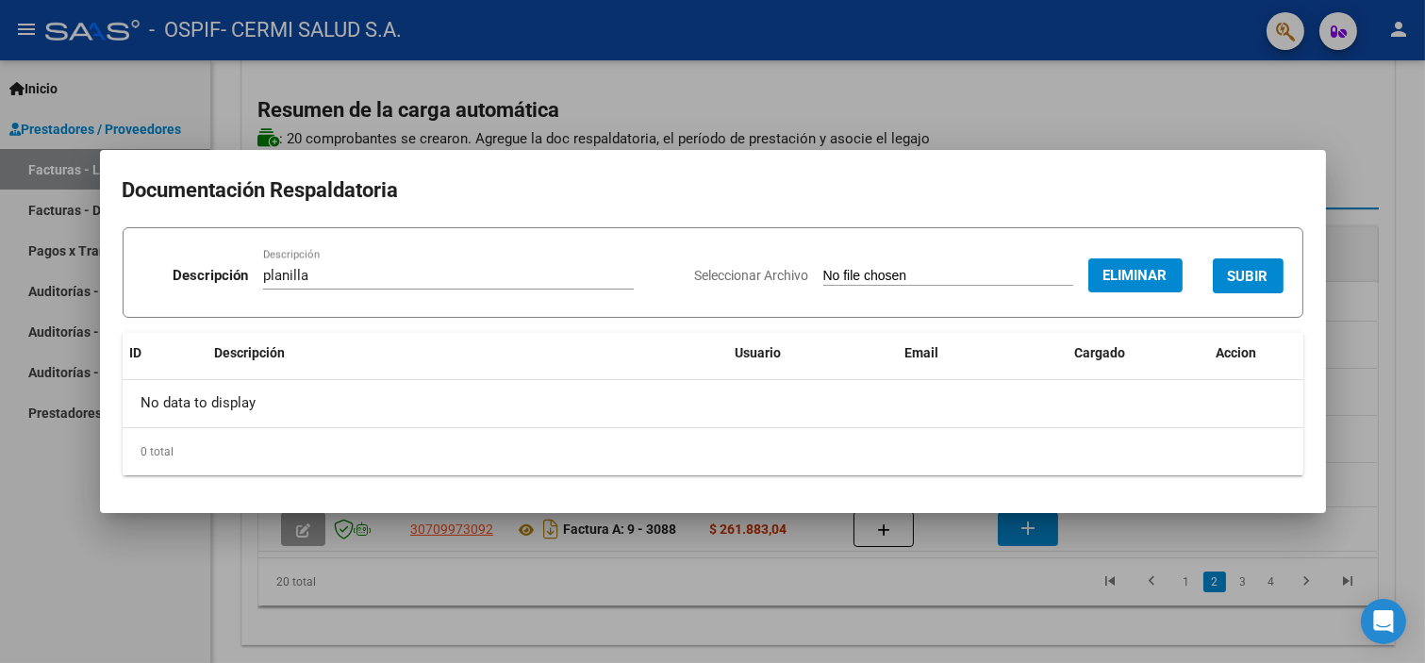
click at [1208, 266] on div "Seleccionar Archivo Eliminar SUBIR" at bounding box center [989, 272] width 589 height 58
click at [1224, 266] on button "SUBIR" at bounding box center [1248, 275] width 71 height 35
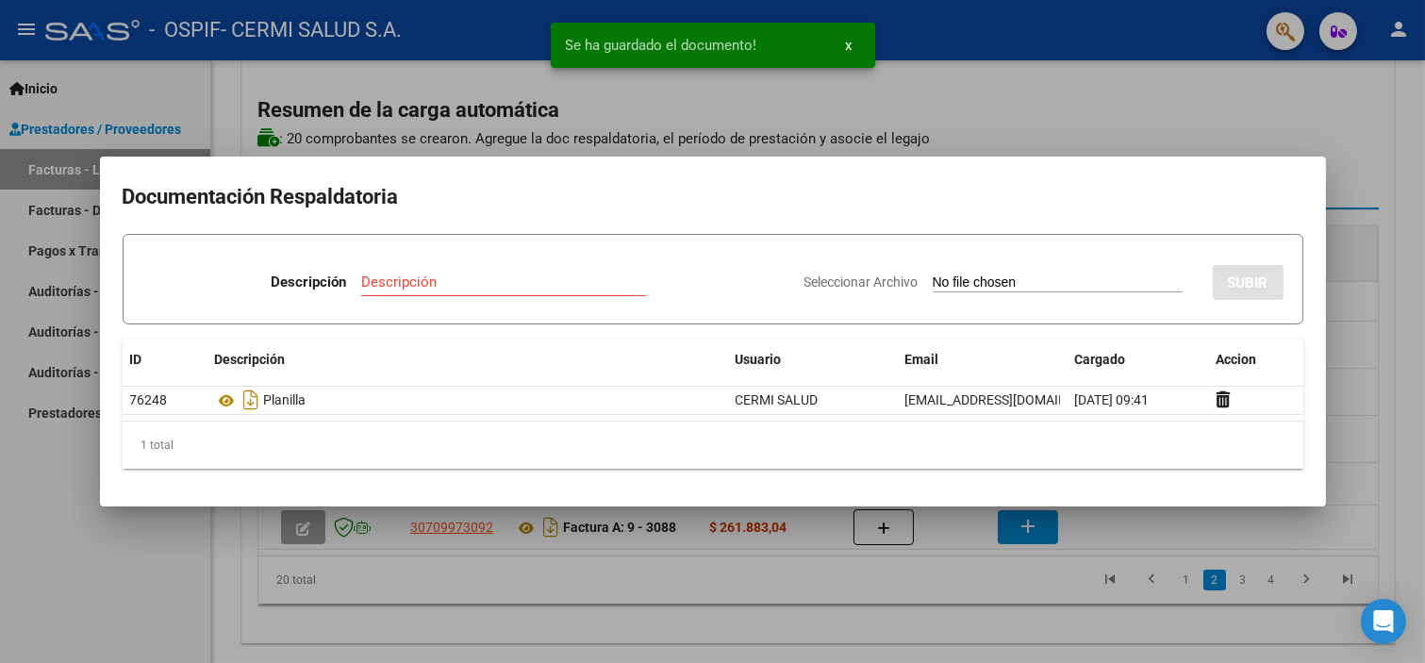
click at [1360, 299] on div at bounding box center [712, 331] width 1425 height 663
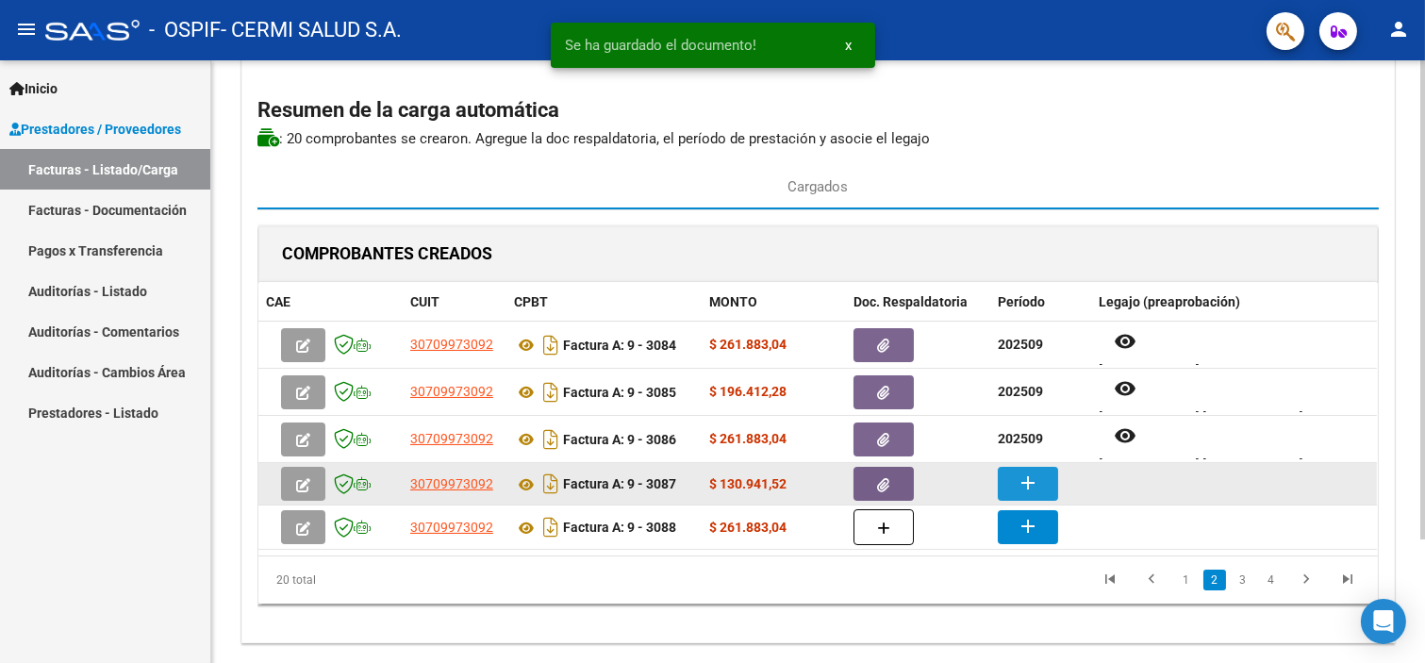
click at [1010, 491] on button "add" at bounding box center [1028, 484] width 60 height 34
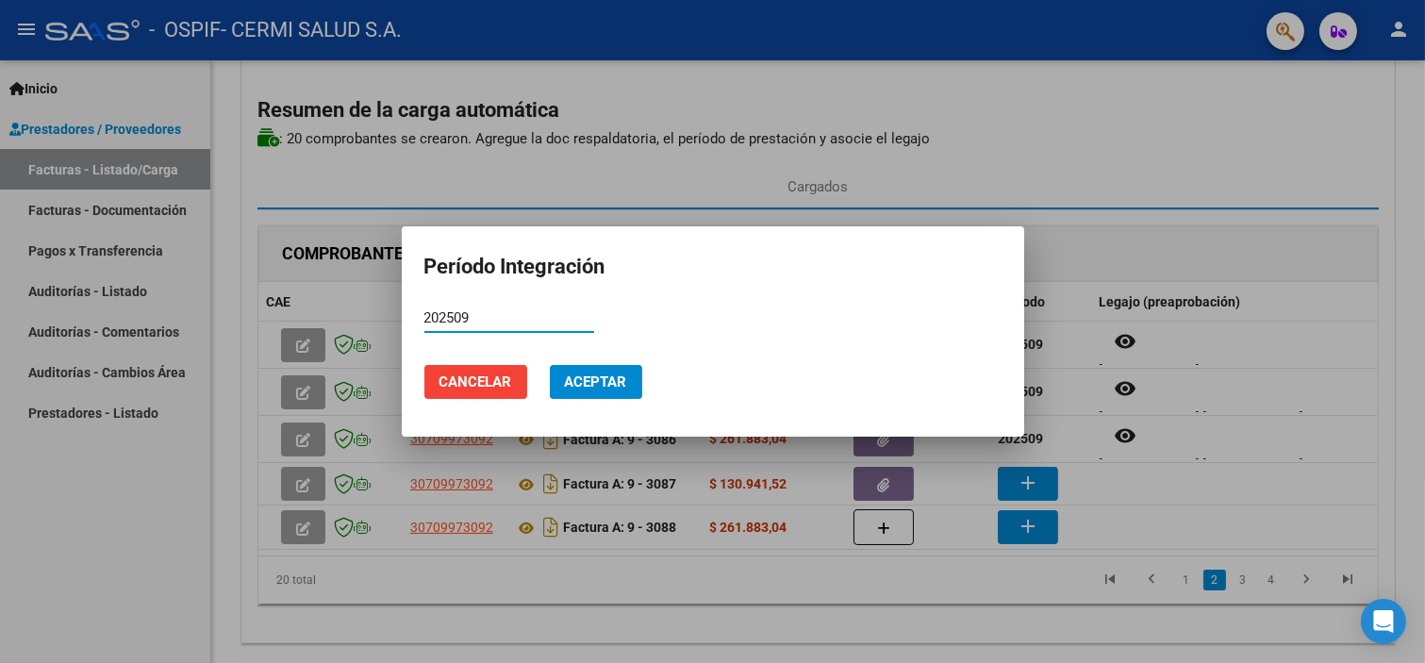
type input "202509"
click at [618, 377] on span "Aceptar" at bounding box center [596, 382] width 62 height 17
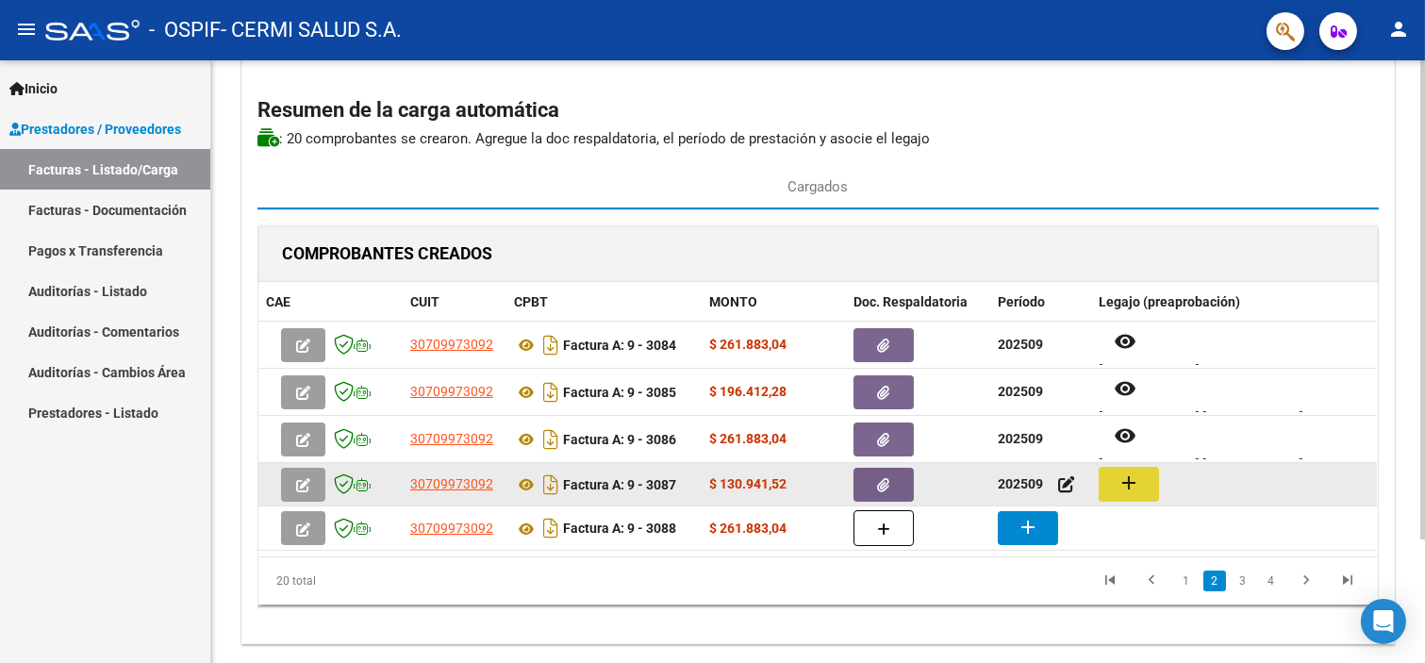
click at [1154, 489] on button "add" at bounding box center [1129, 484] width 60 height 35
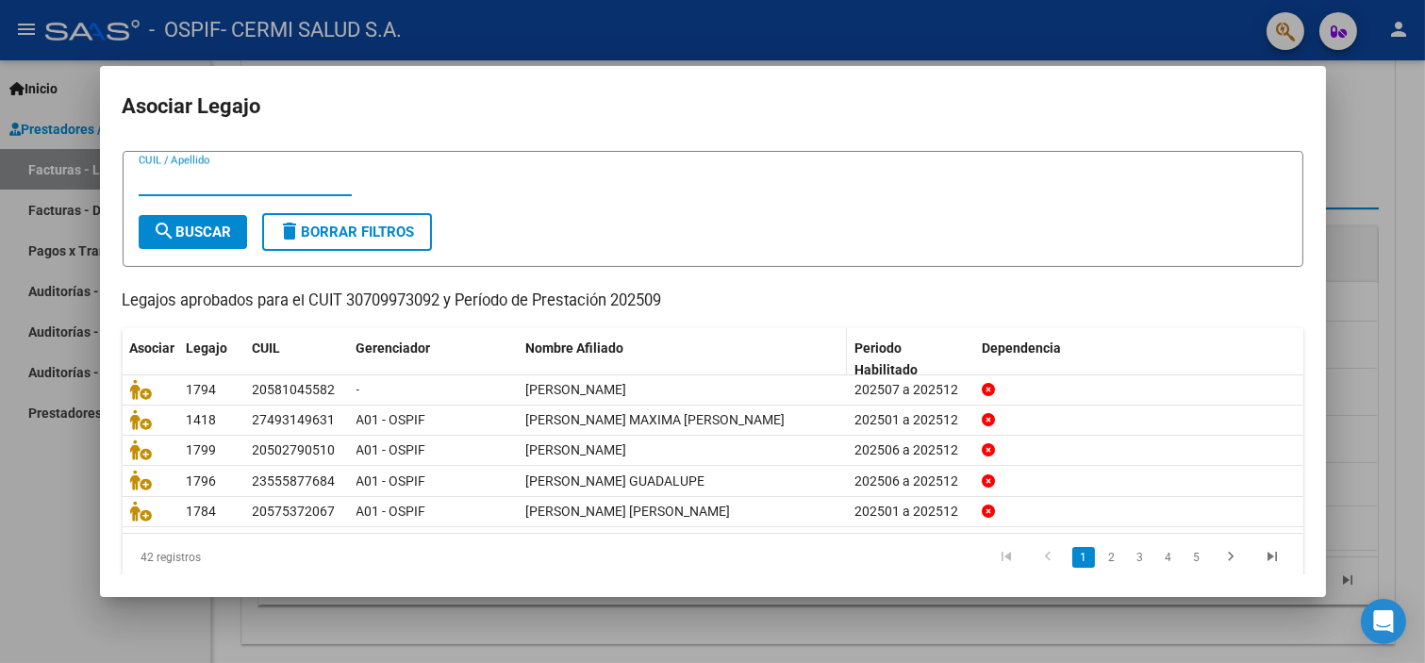
scroll to position [60, 0]
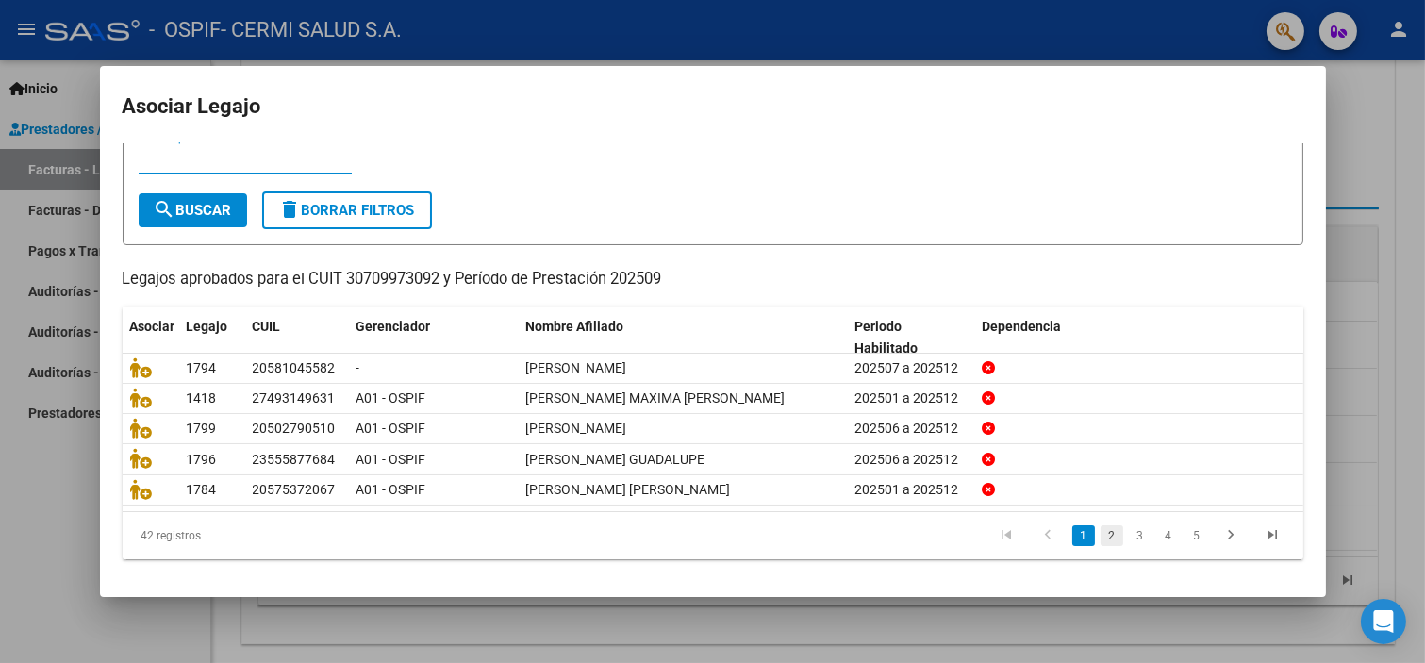
click at [1102, 530] on link "2" at bounding box center [1112, 535] width 23 height 21
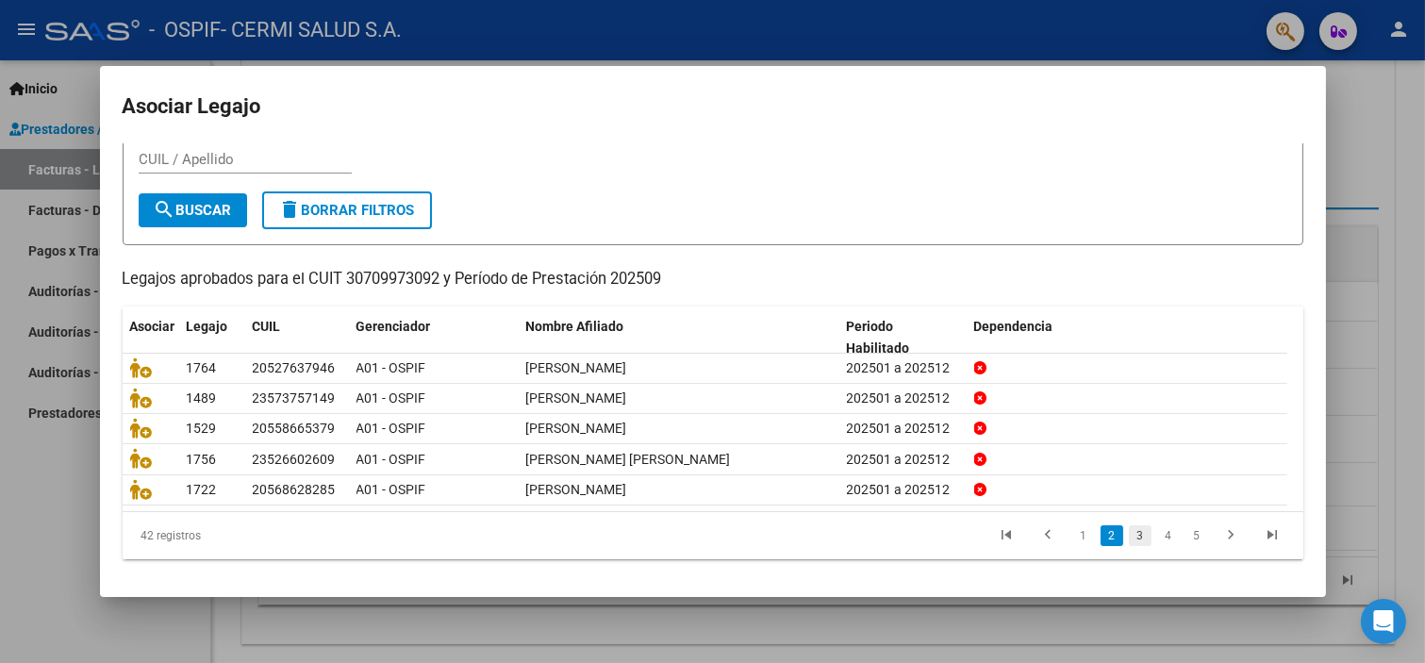
click at [1129, 538] on link "3" at bounding box center [1140, 535] width 23 height 21
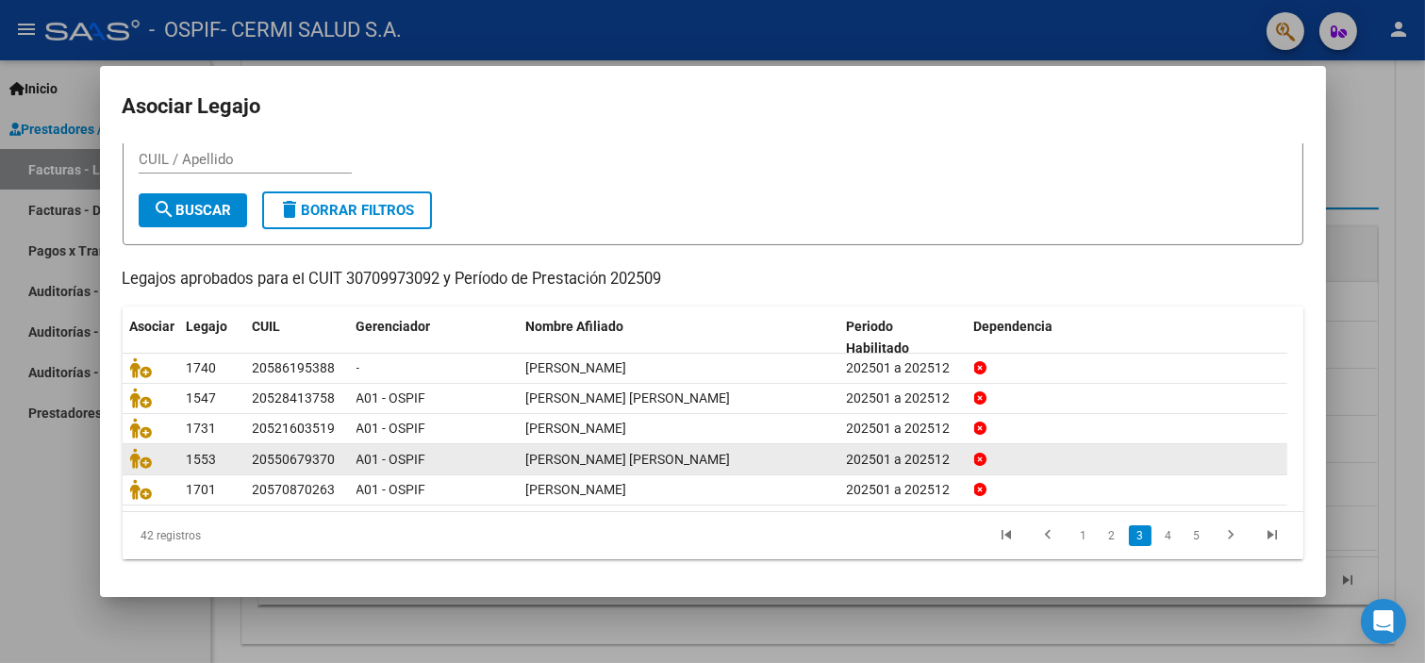
click at [1157, 526] on link "4" at bounding box center [1168, 535] width 23 height 21
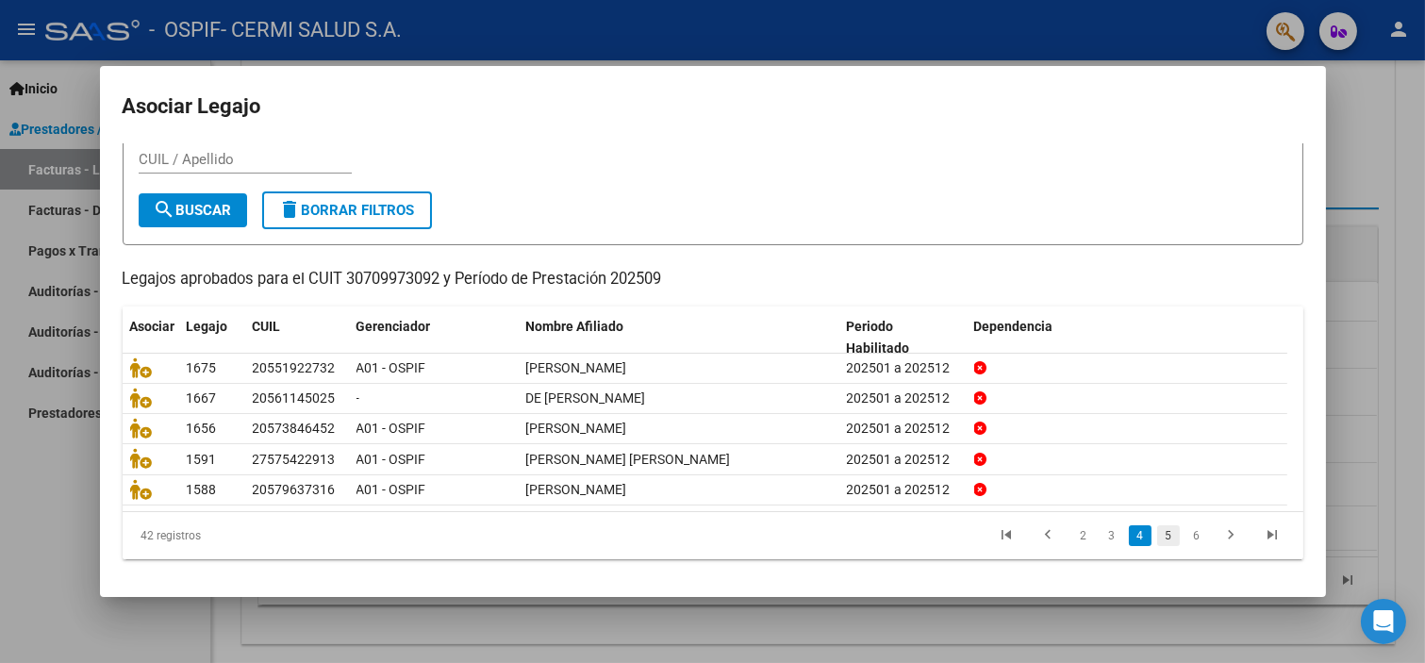
click at [1158, 534] on link "5" at bounding box center [1168, 535] width 23 height 21
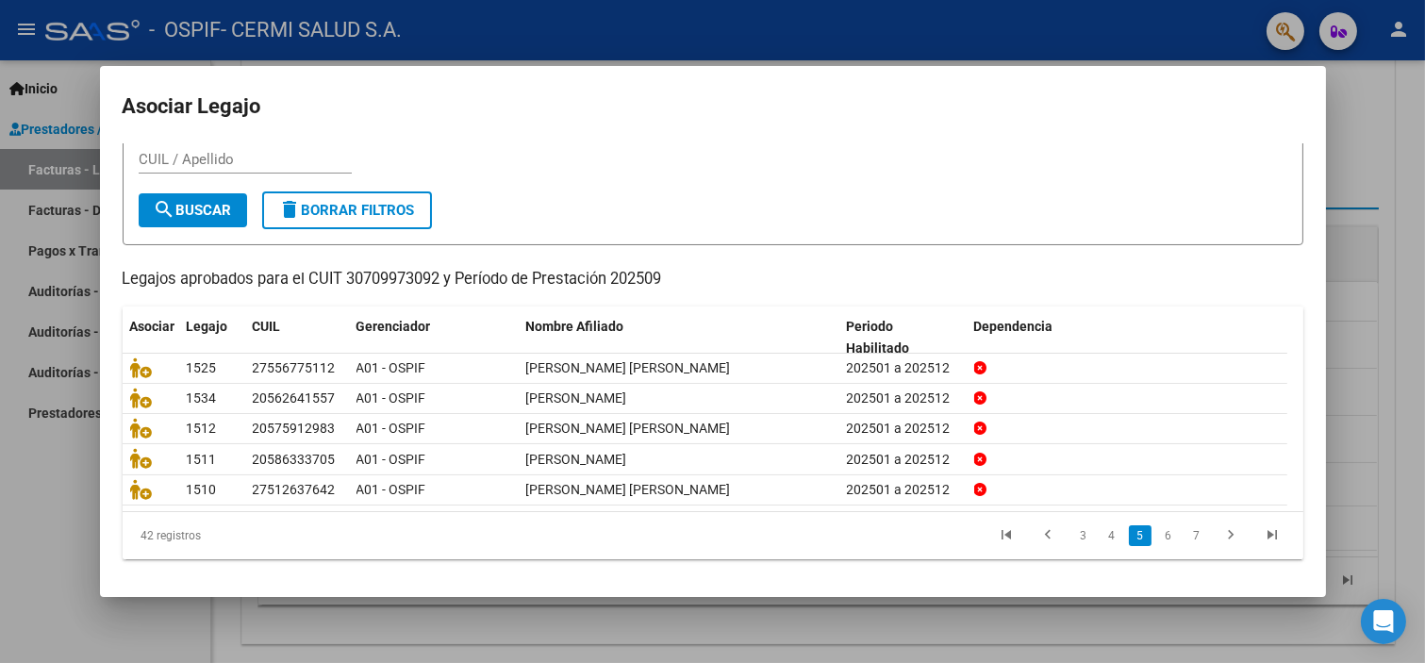
click at [1158, 534] on link "6" at bounding box center [1168, 535] width 23 height 21
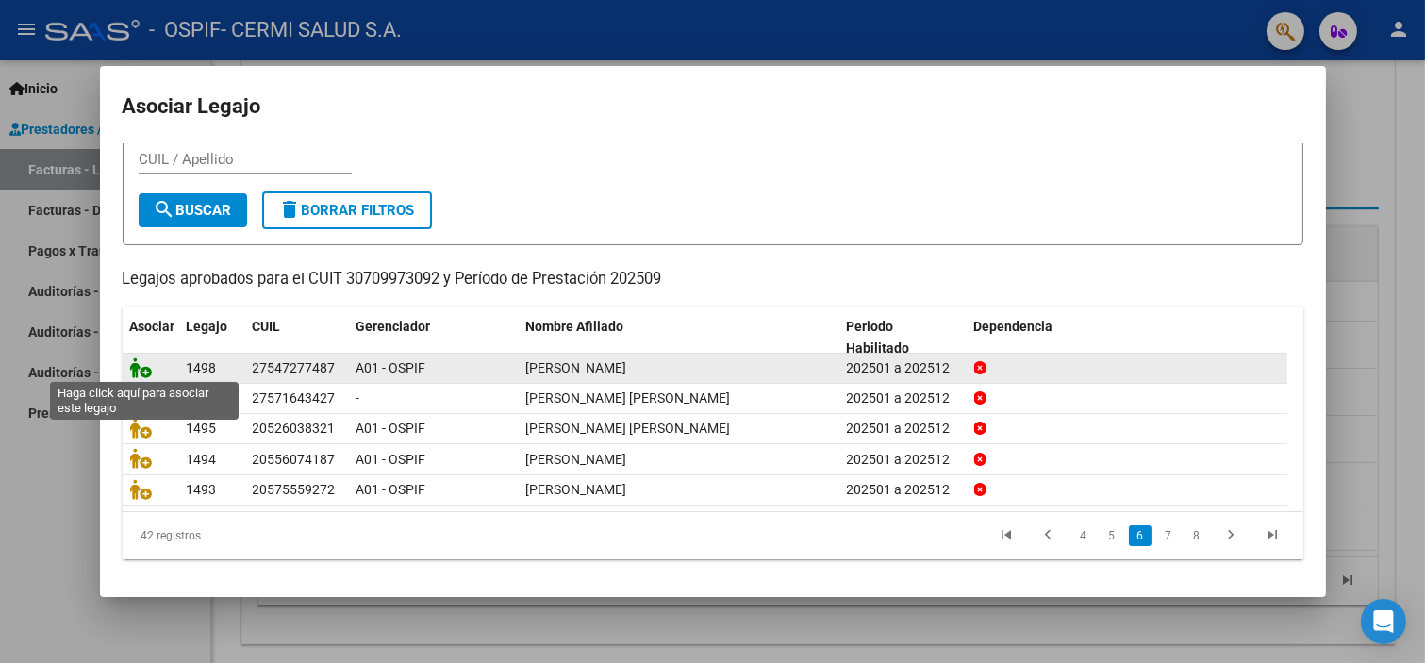
click at [140, 370] on icon at bounding box center [141, 367] width 23 height 21
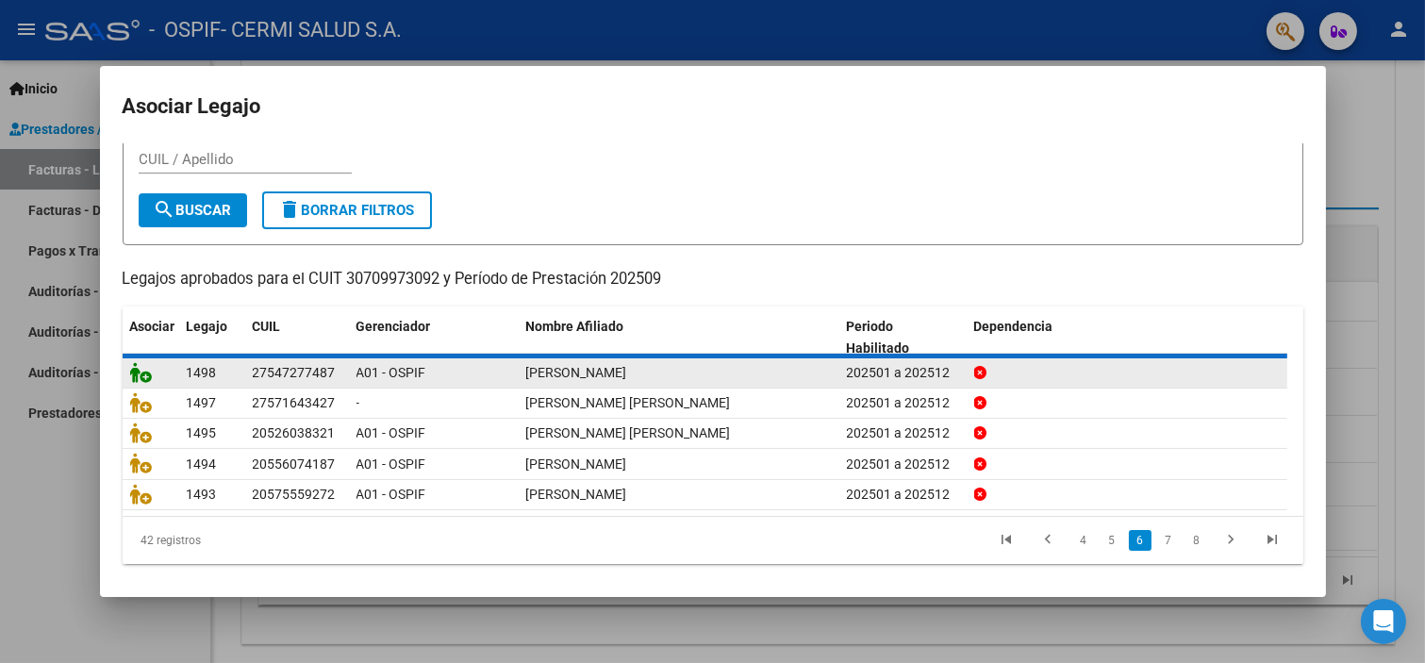
scroll to position [0, 0]
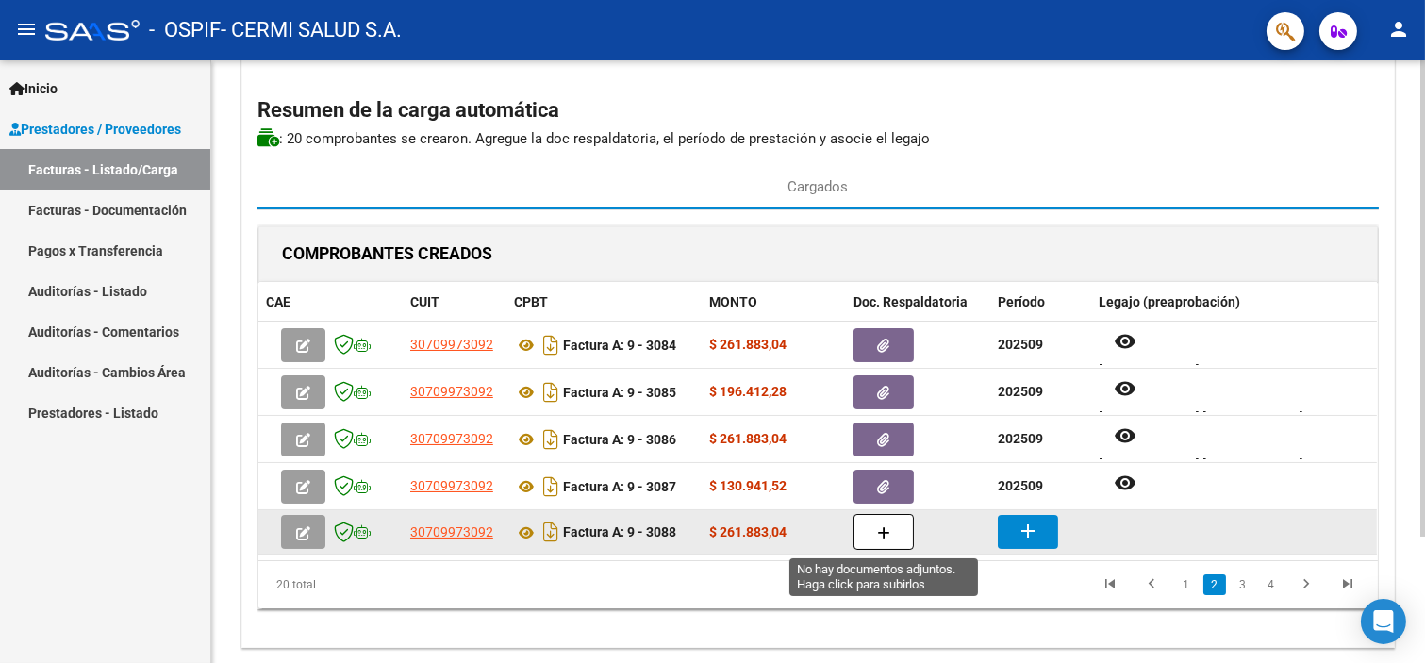
click at [891, 519] on button "button" at bounding box center [884, 532] width 60 height 36
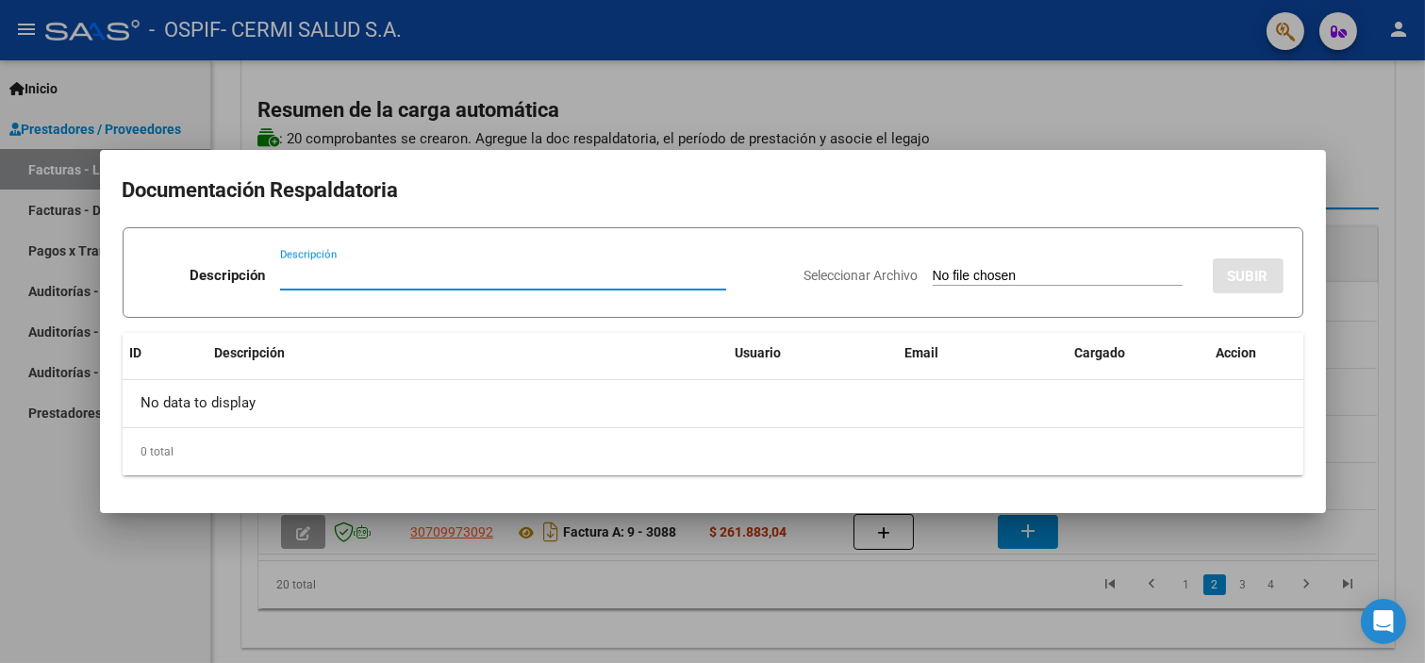
paste input "planilla"
type input "planilla"
click at [866, 277] on span "Seleccionar Archivo" at bounding box center [862, 275] width 114 height 15
click at [933, 277] on input "Seleccionar Archivo" at bounding box center [1058, 277] width 250 height 18
type input "C:\fakepath\RUSSE [PERSON_NAME].pdf"
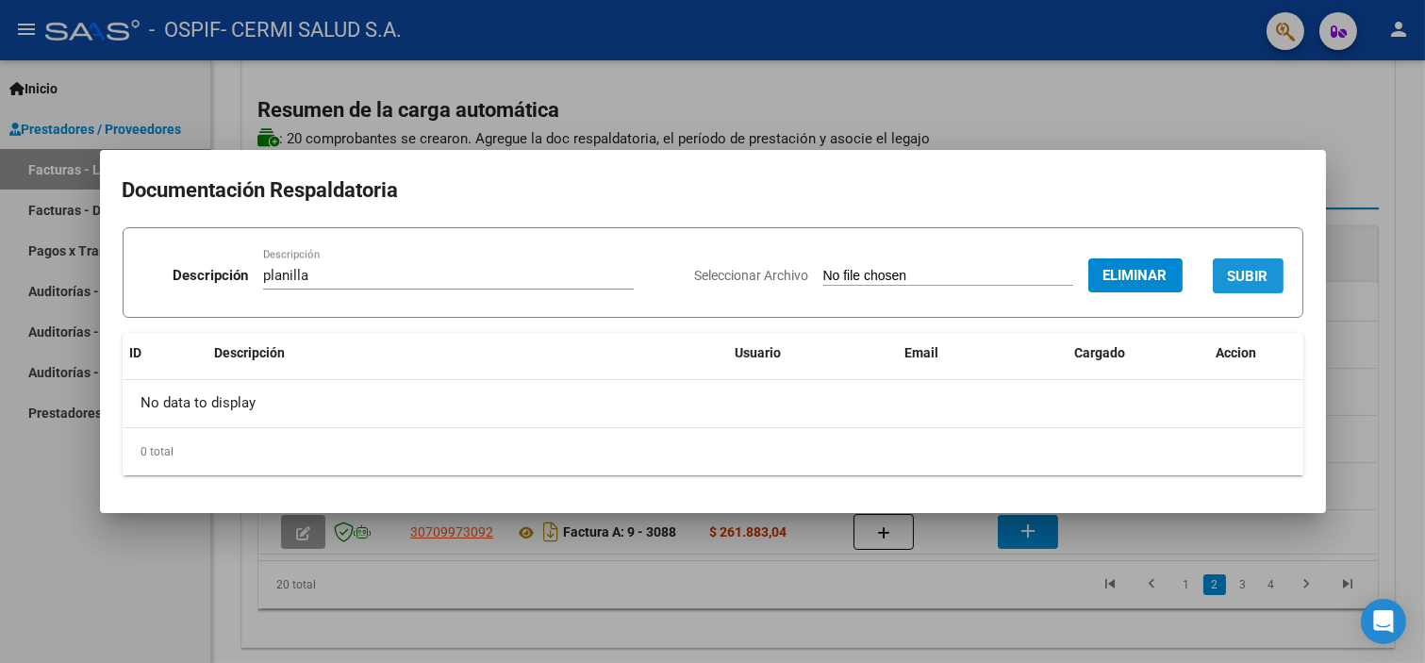
click at [1240, 277] on span "SUBIR" at bounding box center [1248, 276] width 41 height 17
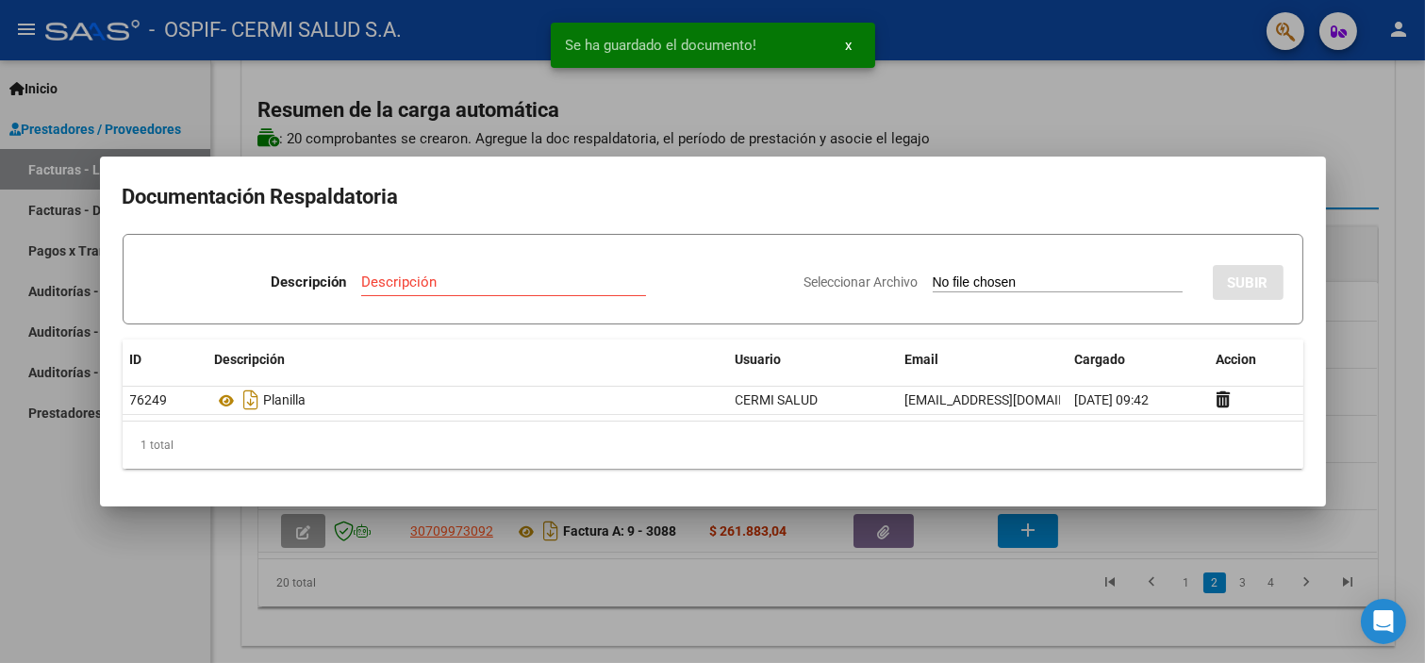
click at [190, 539] on div at bounding box center [712, 331] width 1425 height 663
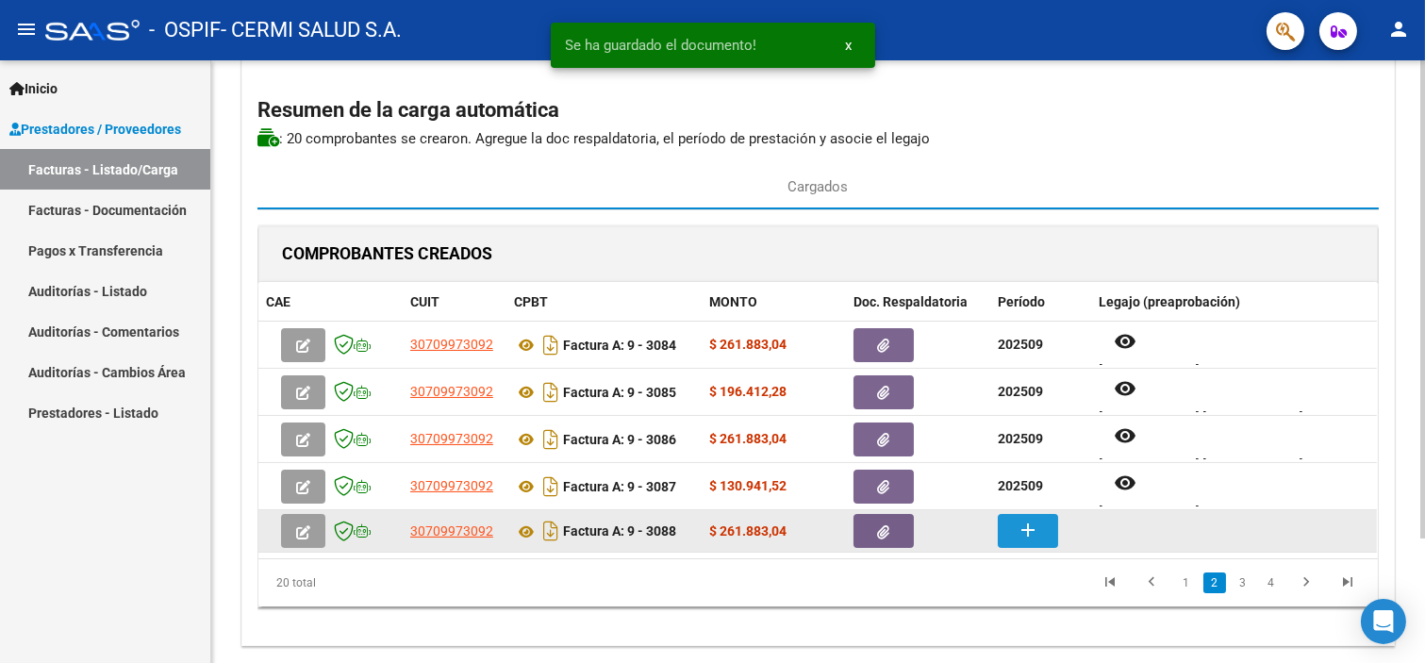
click at [1031, 523] on mat-icon "add" at bounding box center [1028, 530] width 23 height 23
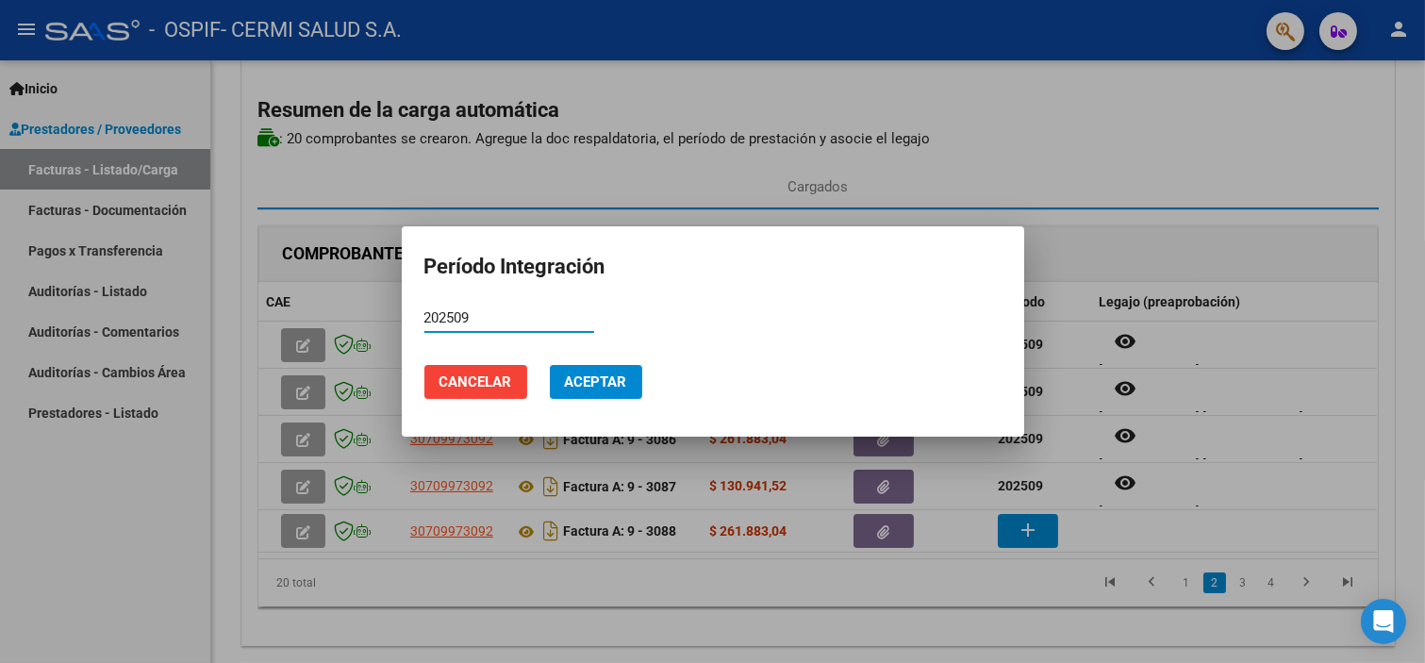
type input "202509"
click at [564, 363] on mat-dialog-actions "Cancelar Aceptar" at bounding box center [712, 382] width 577 height 64
click at [578, 375] on span "Aceptar" at bounding box center [596, 382] width 62 height 17
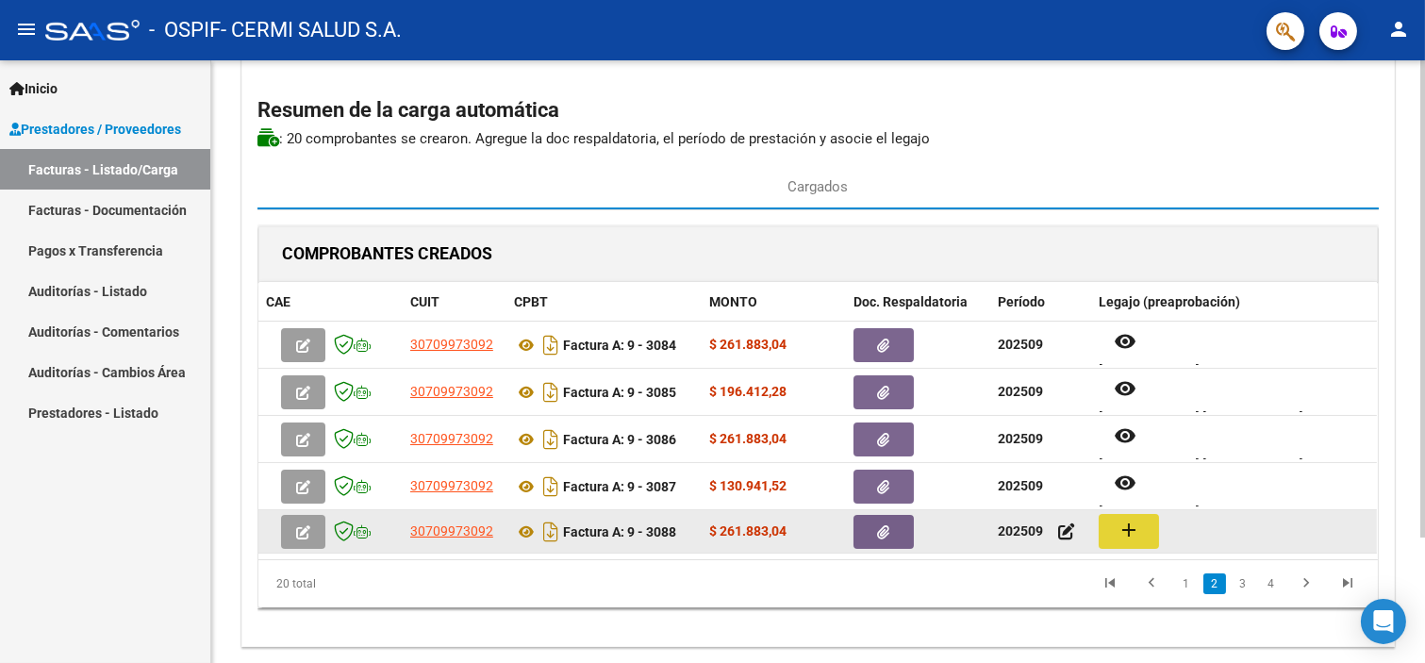
click at [1141, 540] on button "add" at bounding box center [1129, 531] width 60 height 35
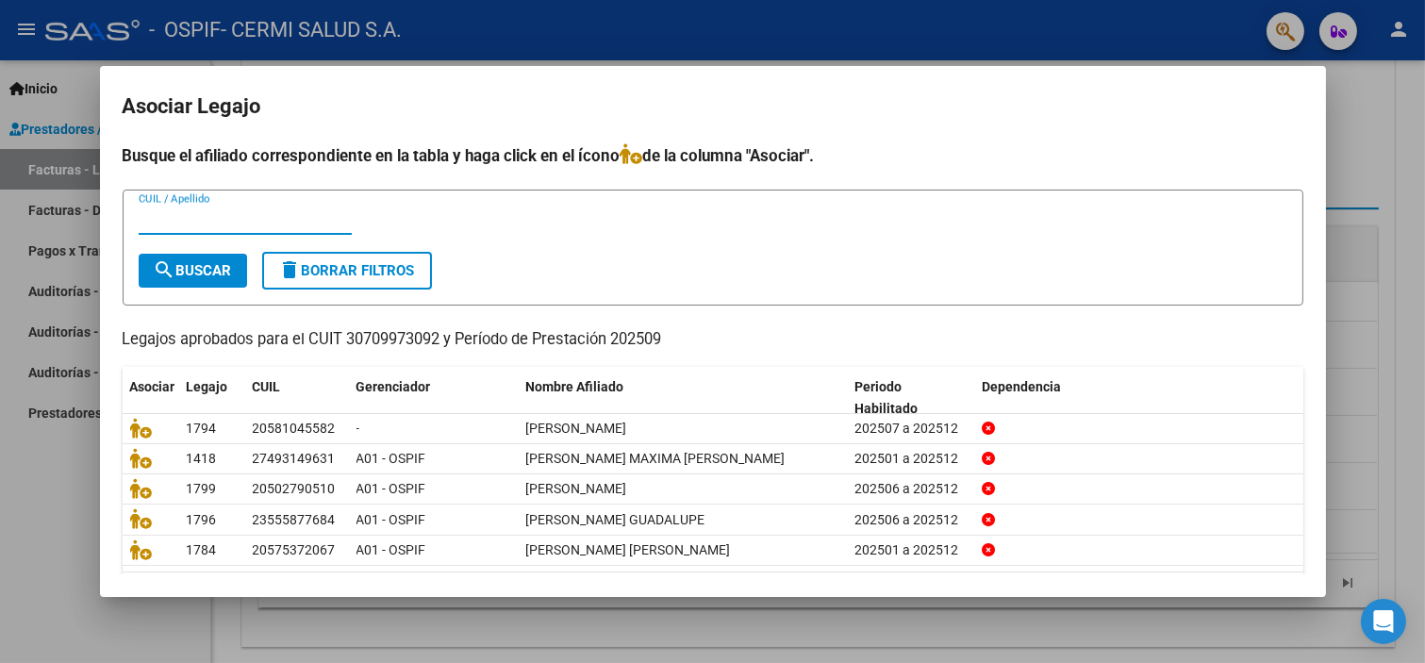
click at [222, 228] on input "CUIL / Apellido" at bounding box center [245, 219] width 213 height 17
click at [209, 269] on span "search Buscar" at bounding box center [193, 270] width 78 height 17
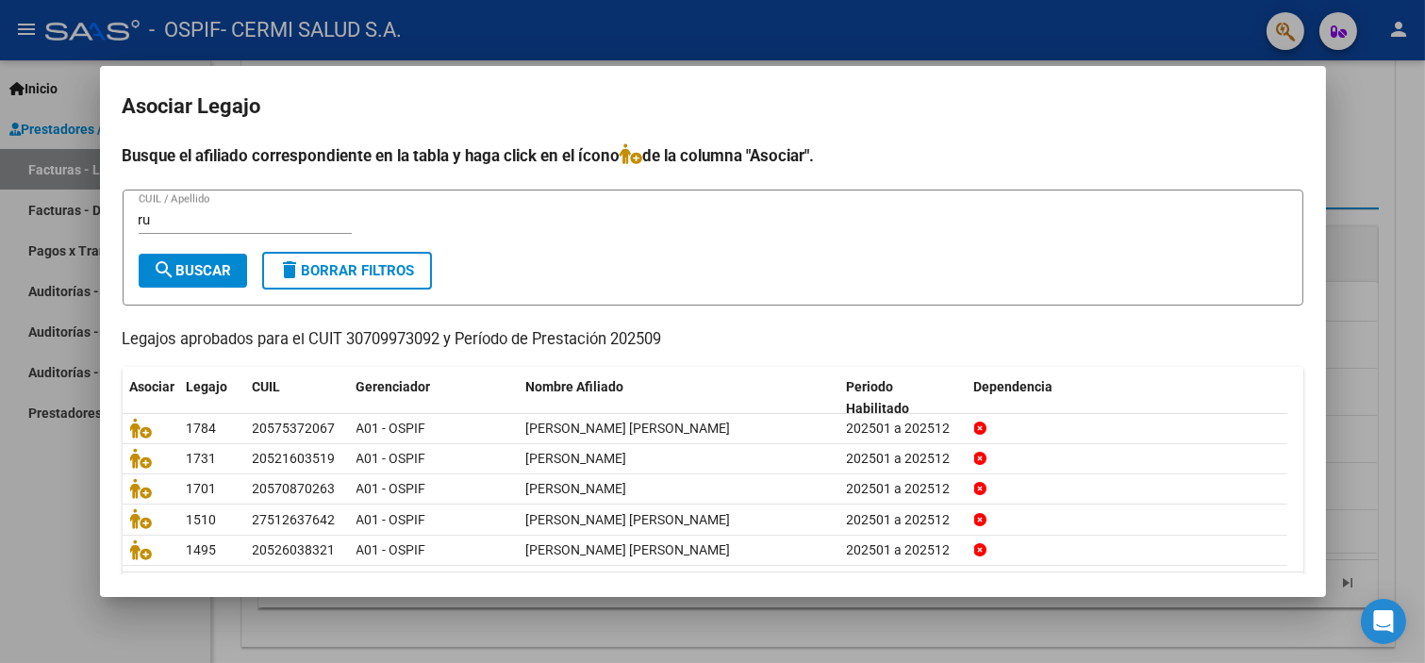
click at [191, 229] on div "ru CUIL / Apellido" at bounding box center [245, 220] width 213 height 28
type input "[PERSON_NAME]"
click at [176, 279] on button "search Buscar" at bounding box center [193, 271] width 108 height 34
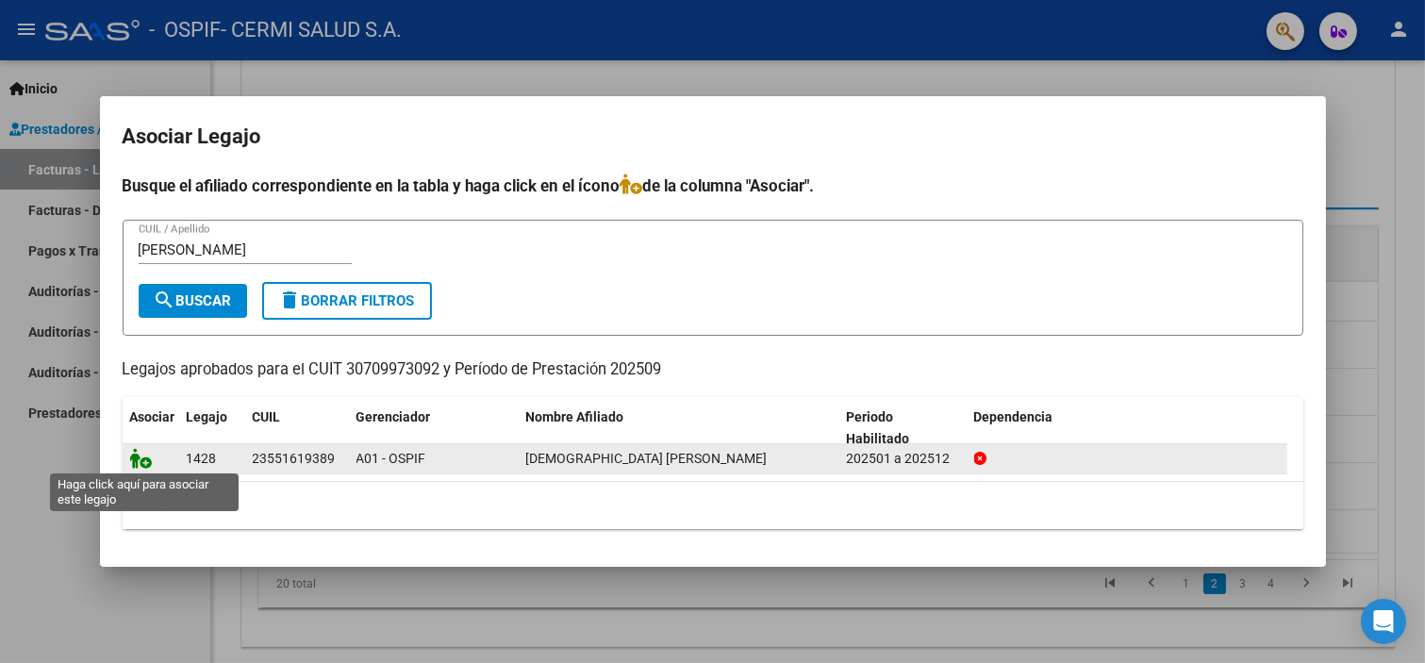
click at [135, 459] on icon at bounding box center [141, 458] width 23 height 21
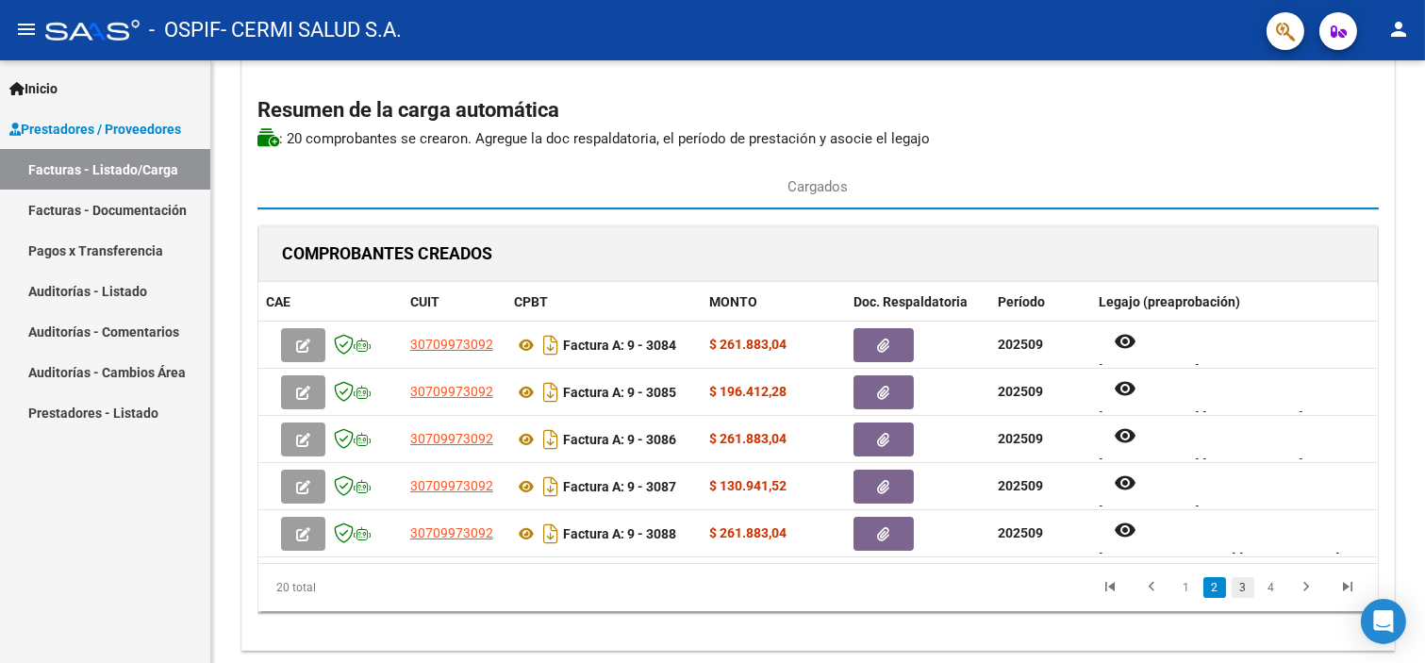
click at [1249, 590] on link "3" at bounding box center [1243, 587] width 23 height 21
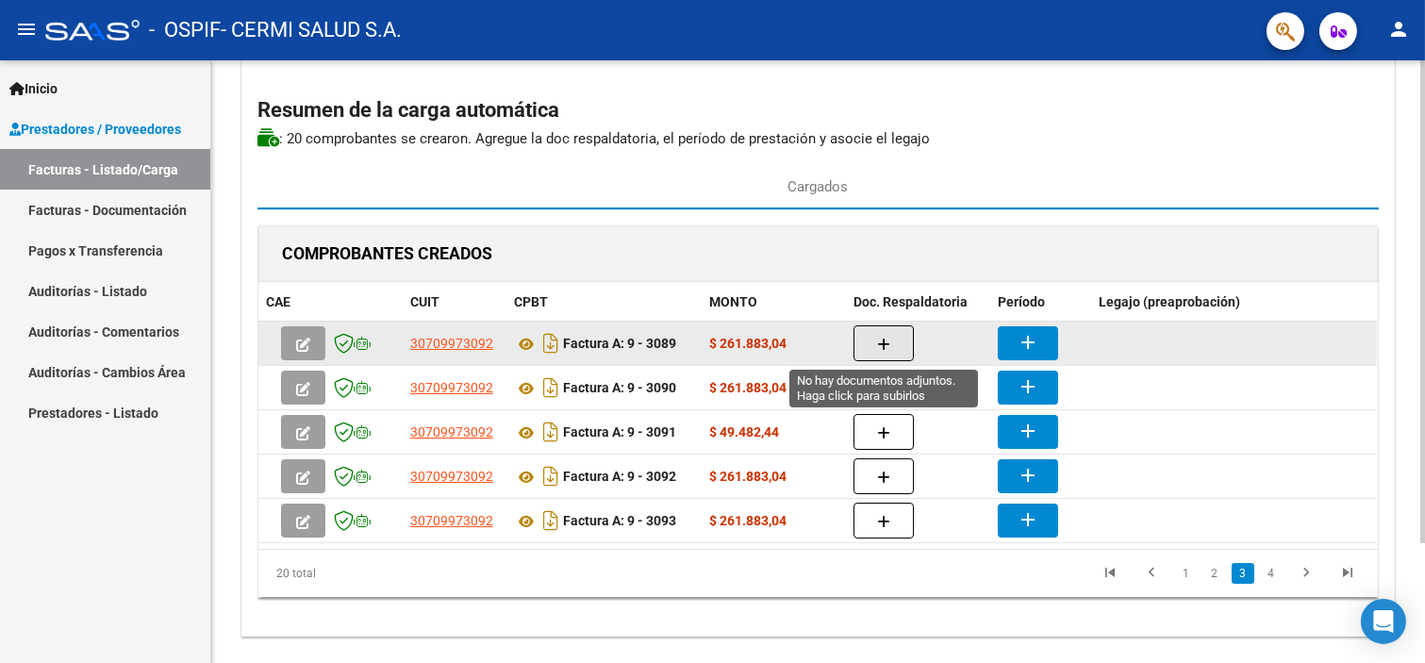
click at [901, 353] on button "button" at bounding box center [884, 343] width 60 height 36
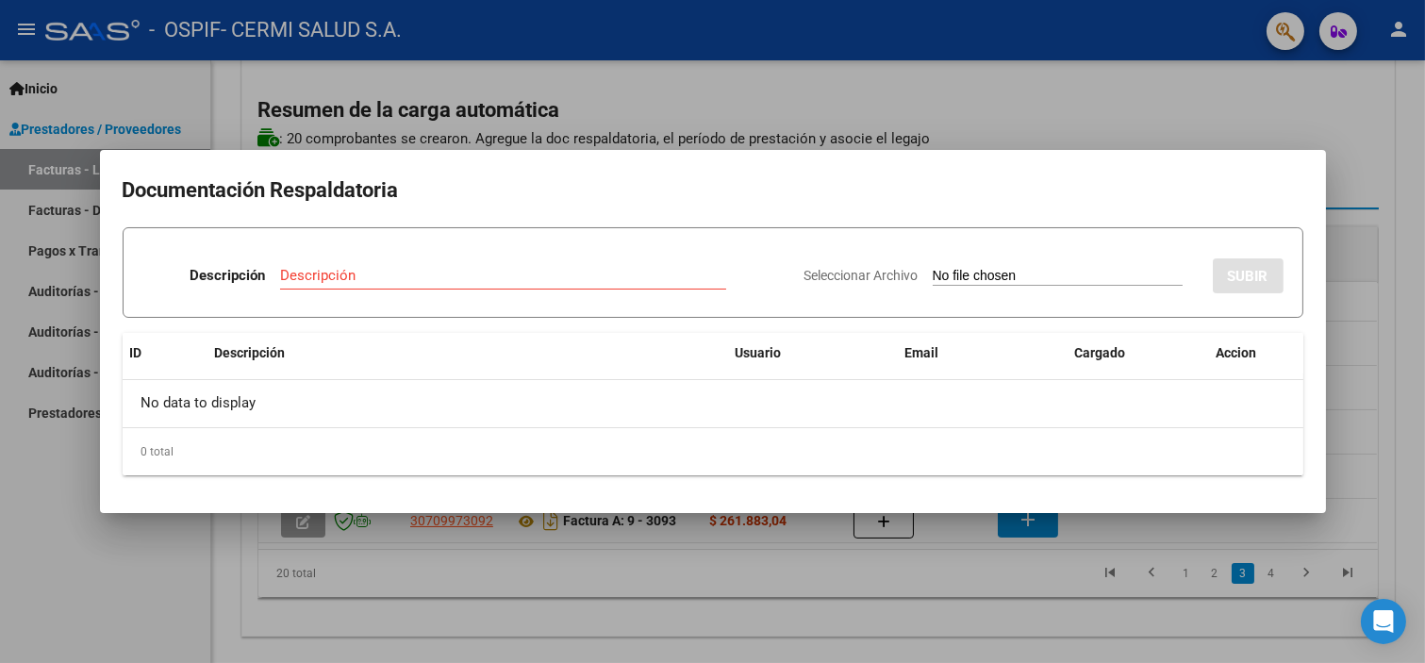
drag, startPoint x: 357, startPoint y: 288, endPoint x: 318, endPoint y: 271, distance: 42.2
paste input "planilla"
type input "planilla"
click at [938, 274] on input "Seleccionar Archivo" at bounding box center [1058, 277] width 250 height 18
type input "C:\fakepath\[PERSON_NAME].pdf"
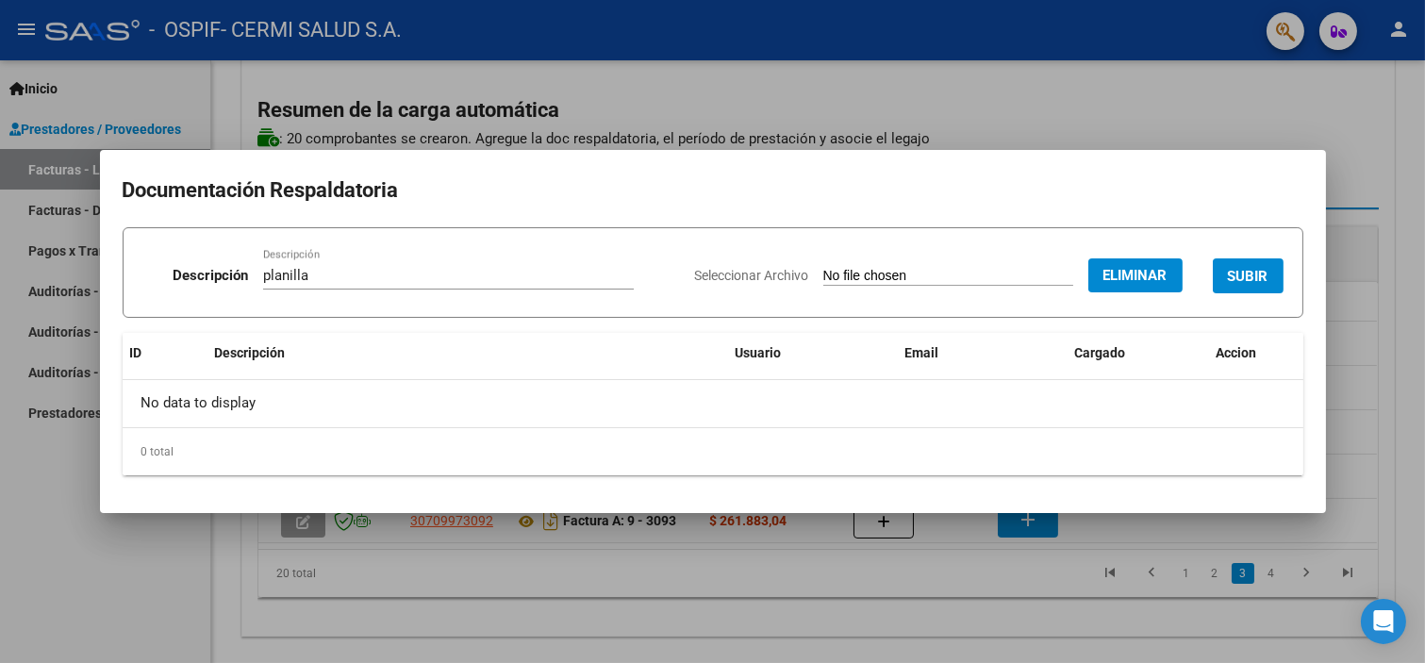
click at [1261, 264] on button "SUBIR" at bounding box center [1248, 275] width 71 height 35
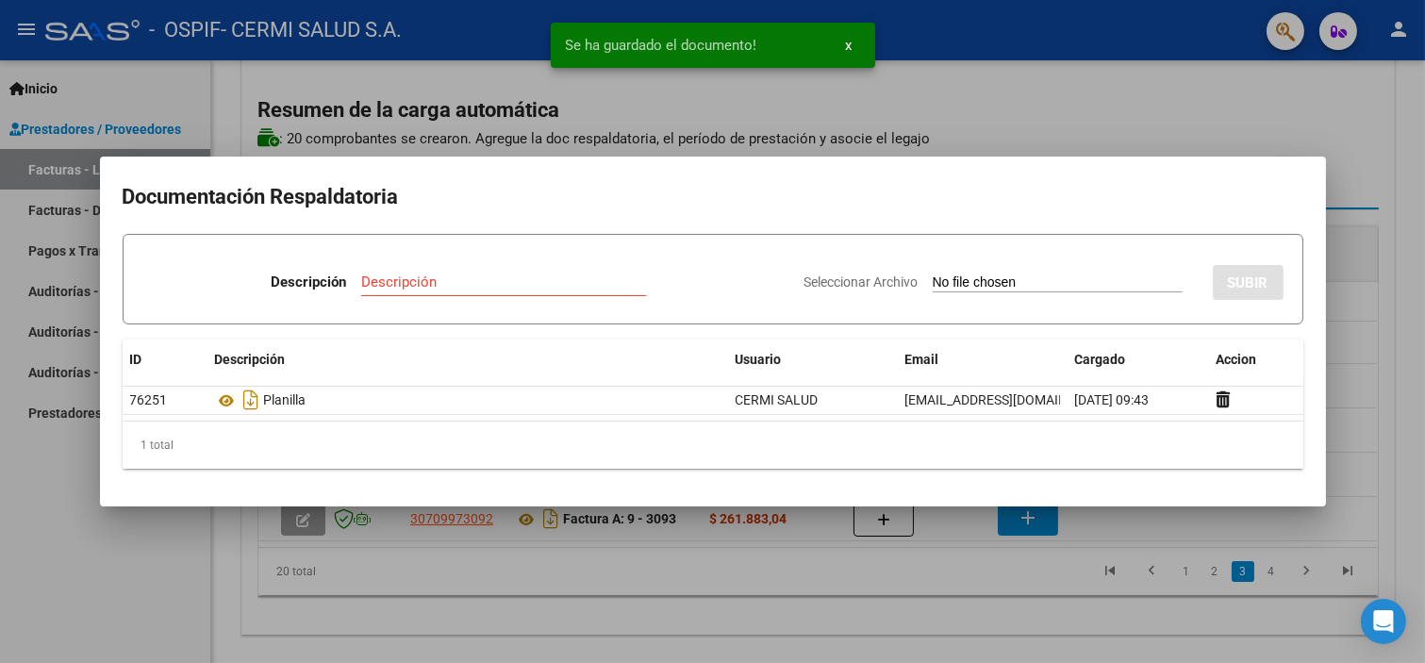
click at [47, 478] on div at bounding box center [712, 331] width 1425 height 663
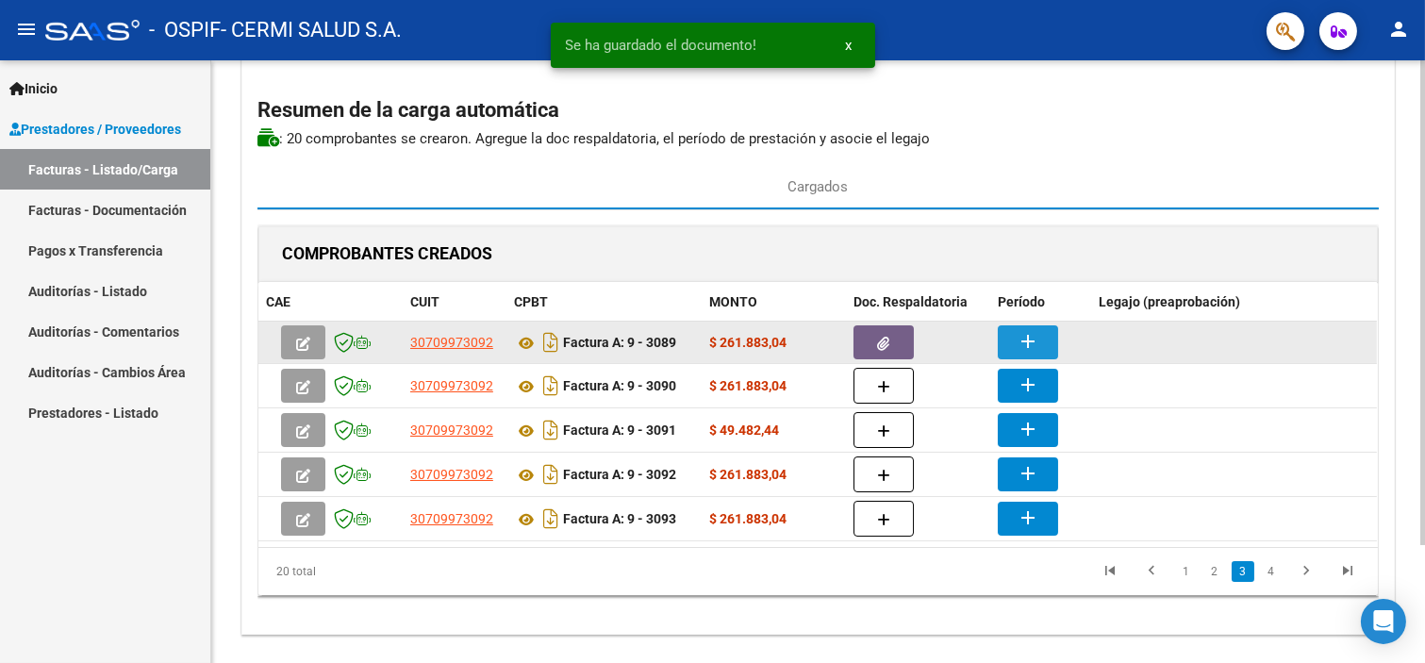
click at [1023, 350] on mat-icon "add" at bounding box center [1028, 341] width 23 height 23
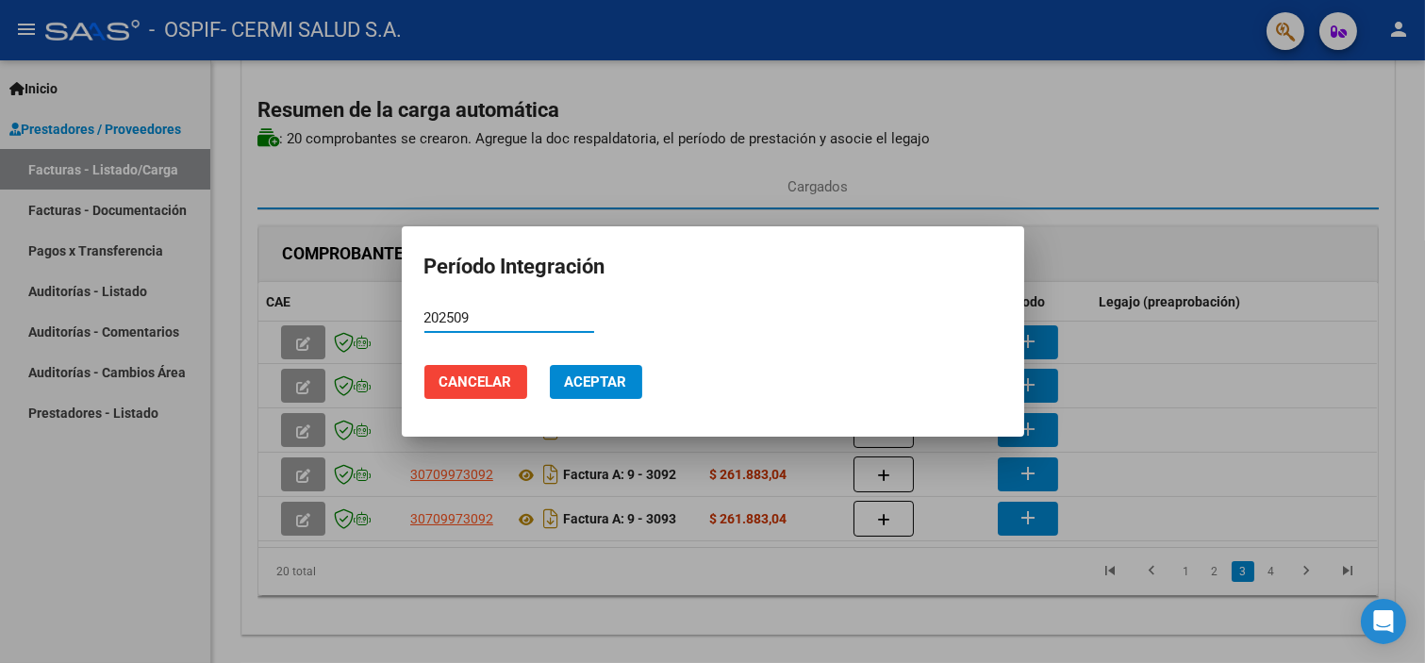
type input "202509"
click at [607, 374] on span "Aceptar" at bounding box center [596, 382] width 62 height 17
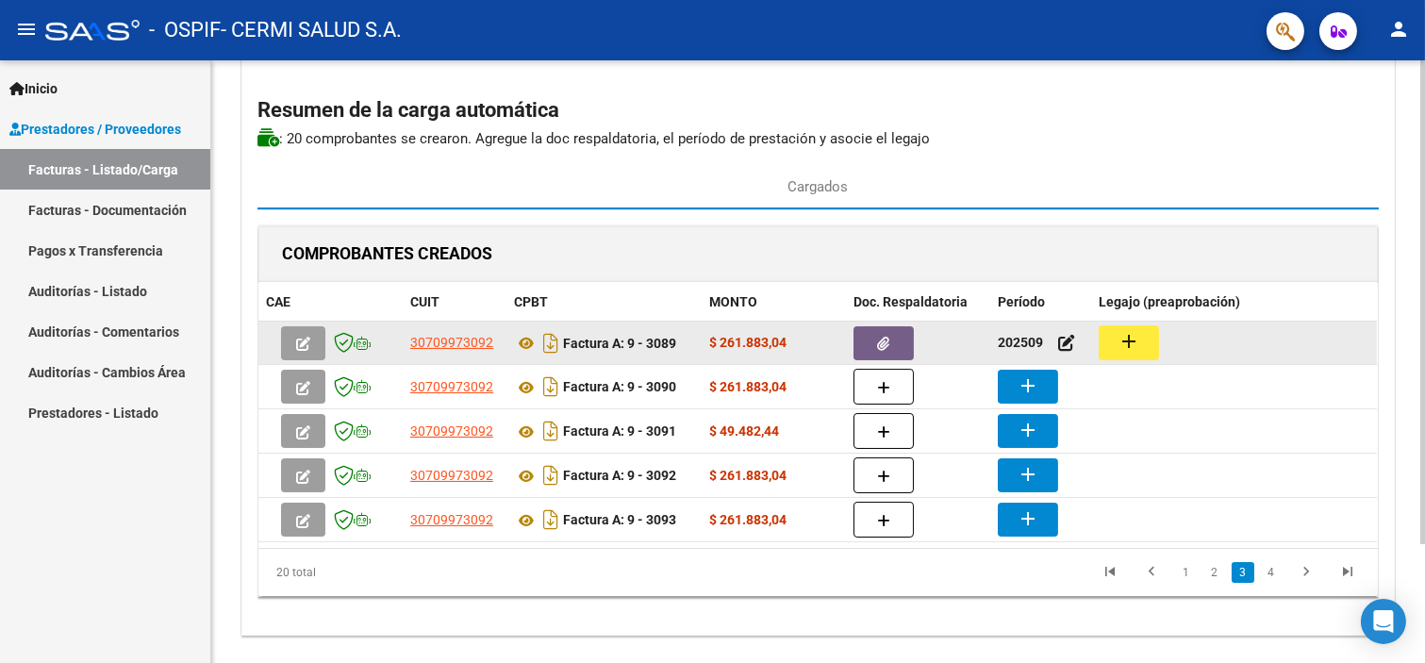
click at [1114, 337] on button "add" at bounding box center [1129, 342] width 60 height 35
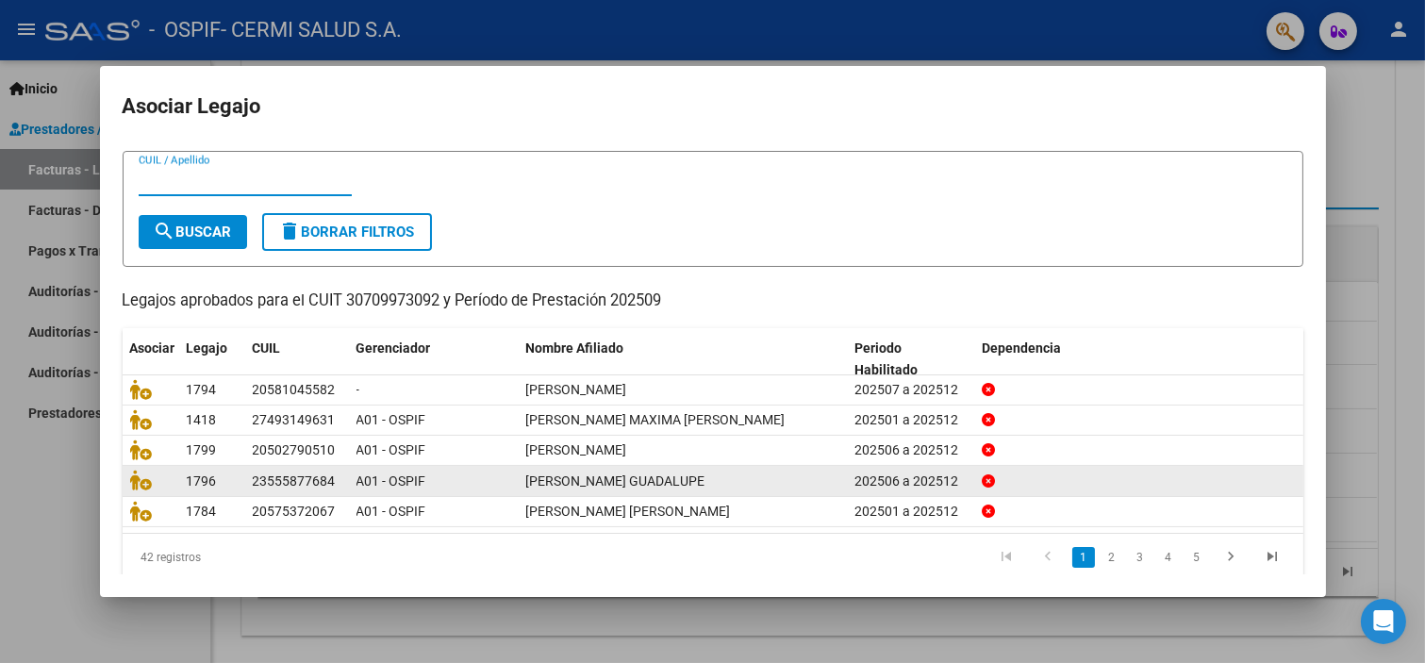
scroll to position [60, 0]
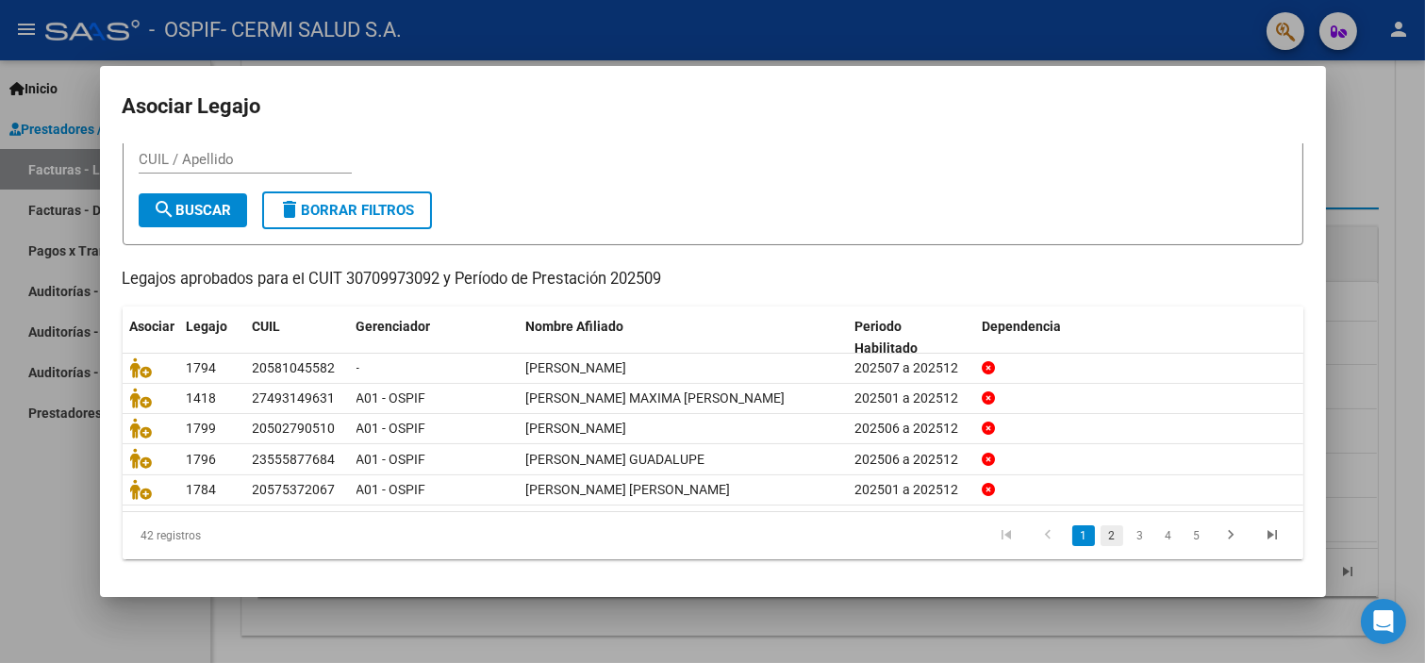
click at [1101, 532] on link "2" at bounding box center [1112, 535] width 23 height 21
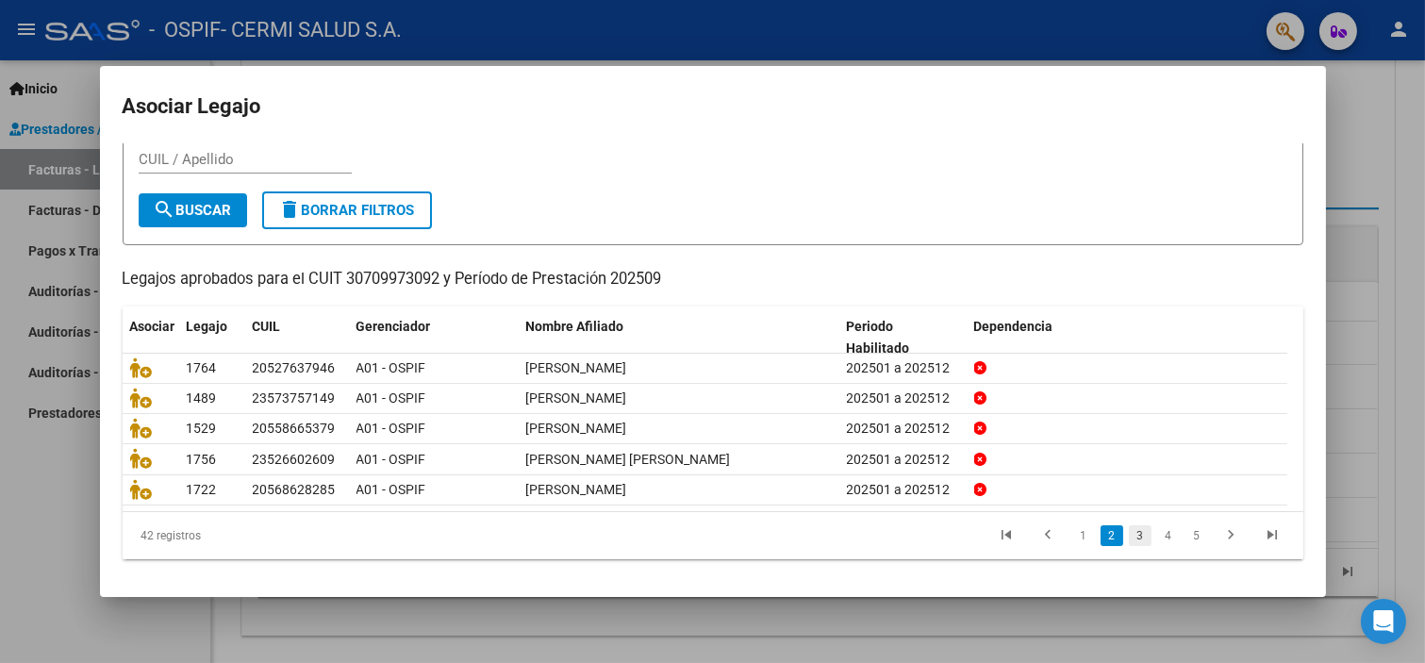
click at [1129, 540] on link "3" at bounding box center [1140, 535] width 23 height 21
click at [1157, 538] on link "4" at bounding box center [1168, 535] width 23 height 21
click at [1157, 525] on link "5" at bounding box center [1168, 535] width 23 height 21
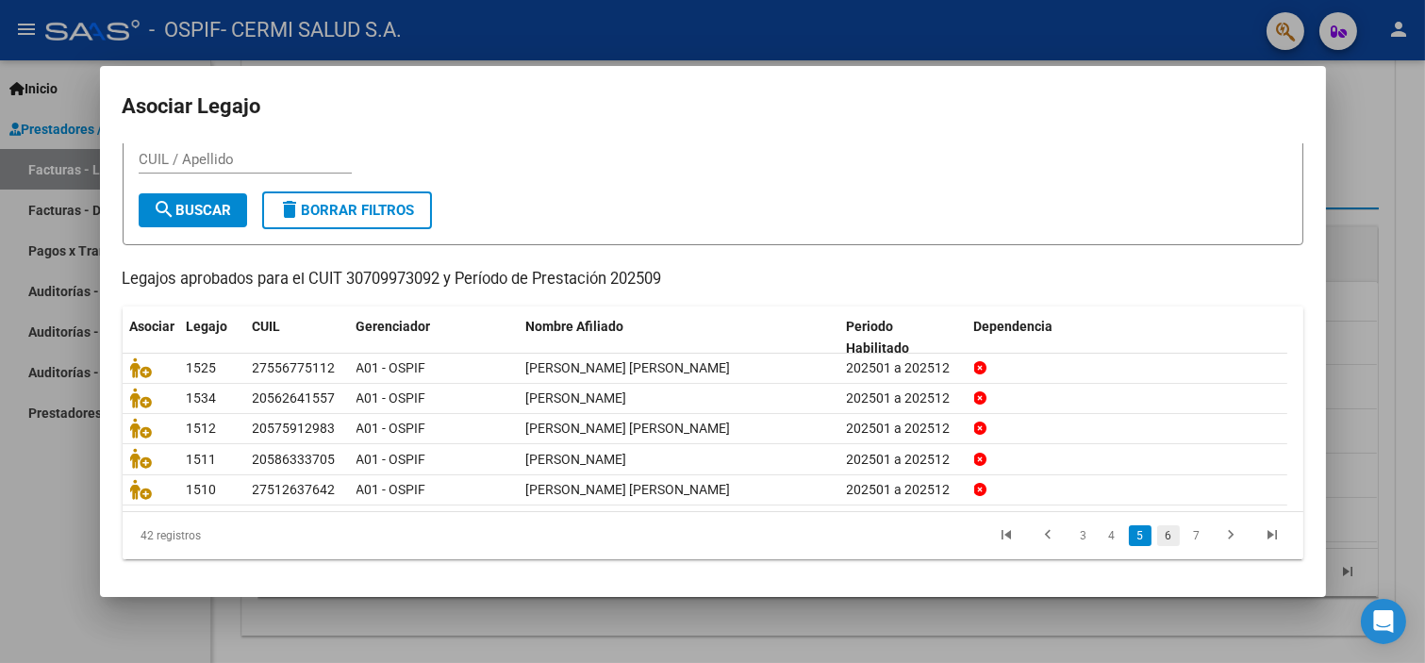
click at [1157, 539] on link "6" at bounding box center [1168, 535] width 23 height 21
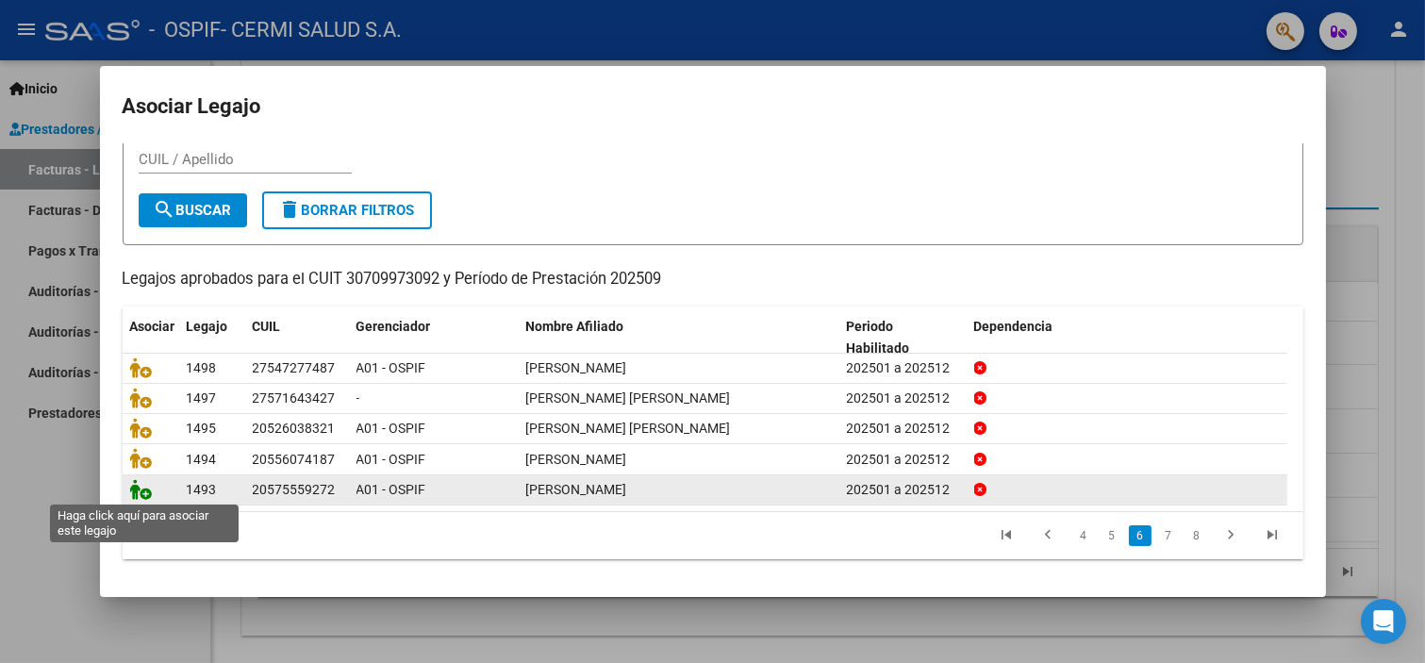
click at [130, 491] on icon at bounding box center [141, 489] width 23 height 21
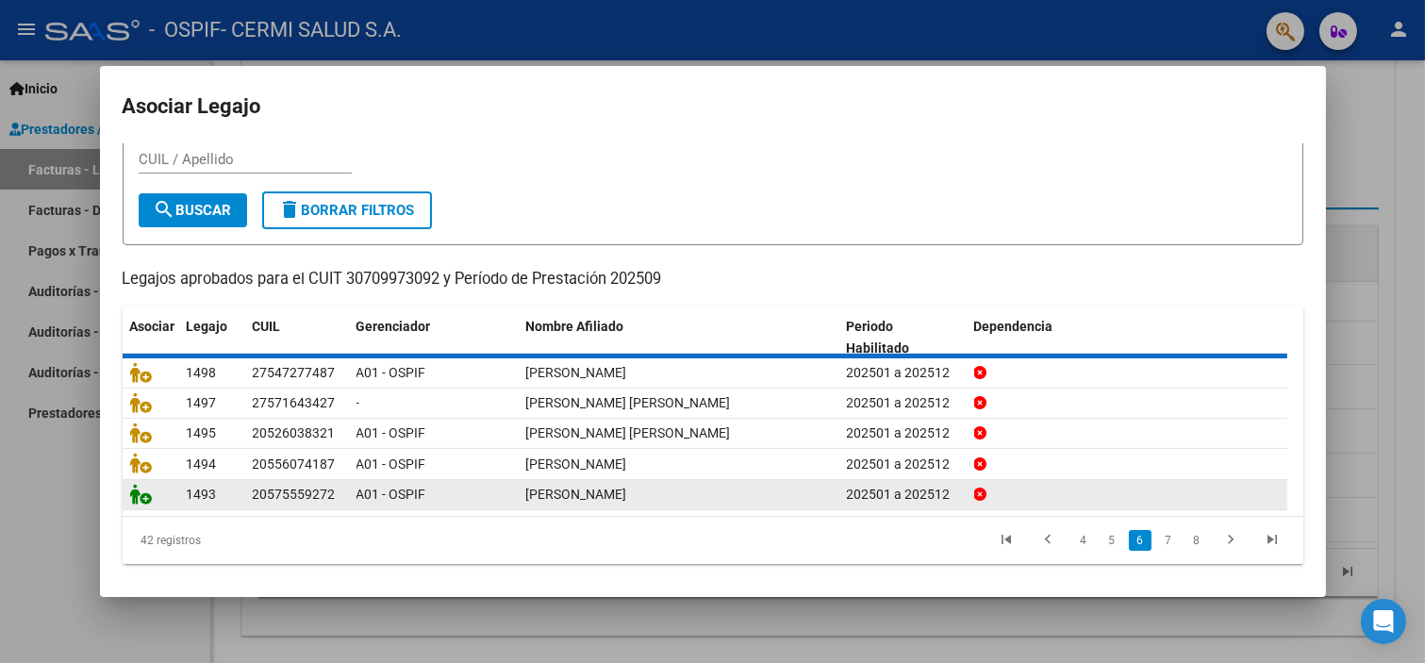
scroll to position [0, 0]
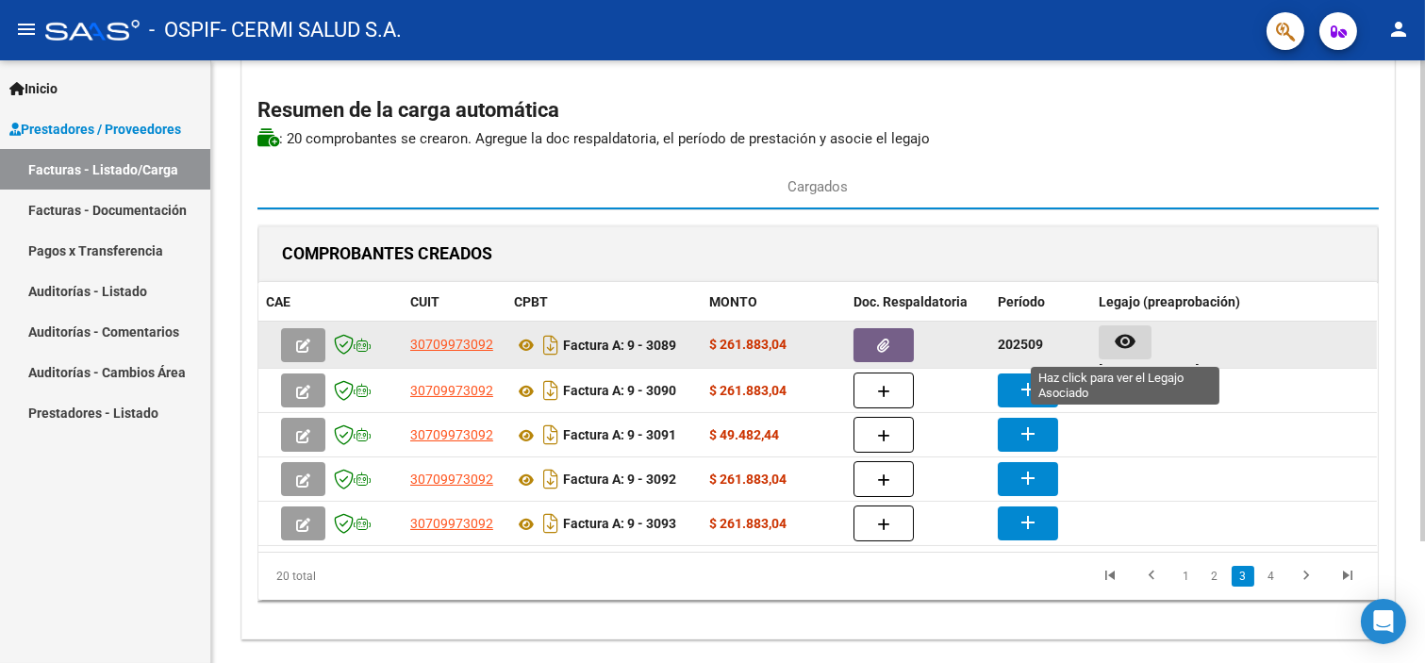
click at [1125, 337] on mat-icon "remove_red_eye" at bounding box center [1125, 341] width 23 height 23
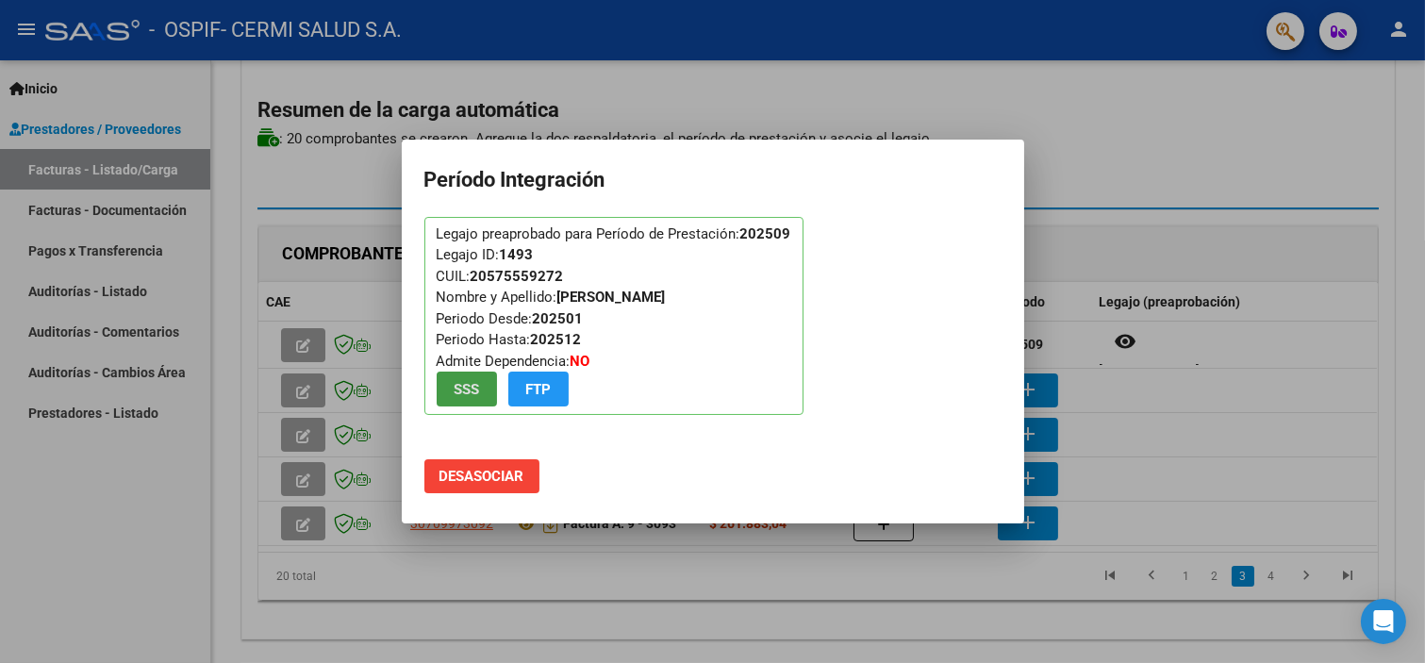
click at [489, 609] on div at bounding box center [712, 331] width 1425 height 663
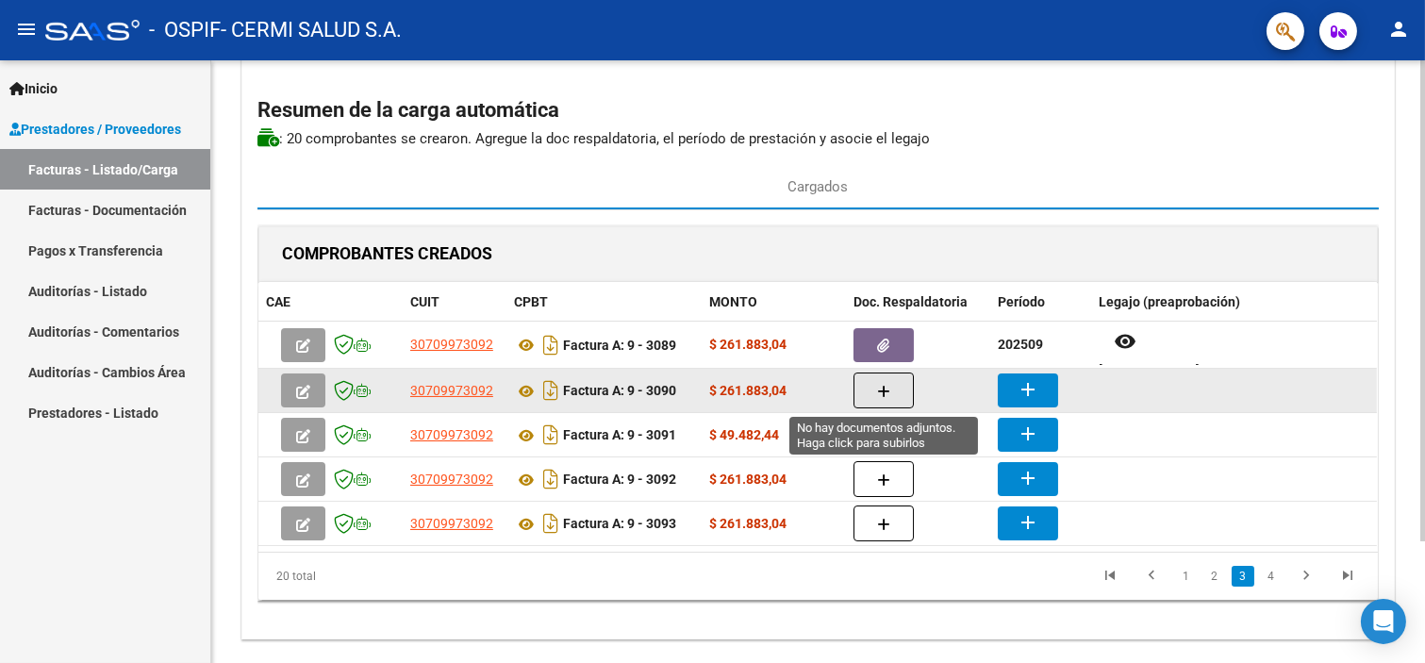
click at [893, 383] on button "button" at bounding box center [884, 391] width 60 height 36
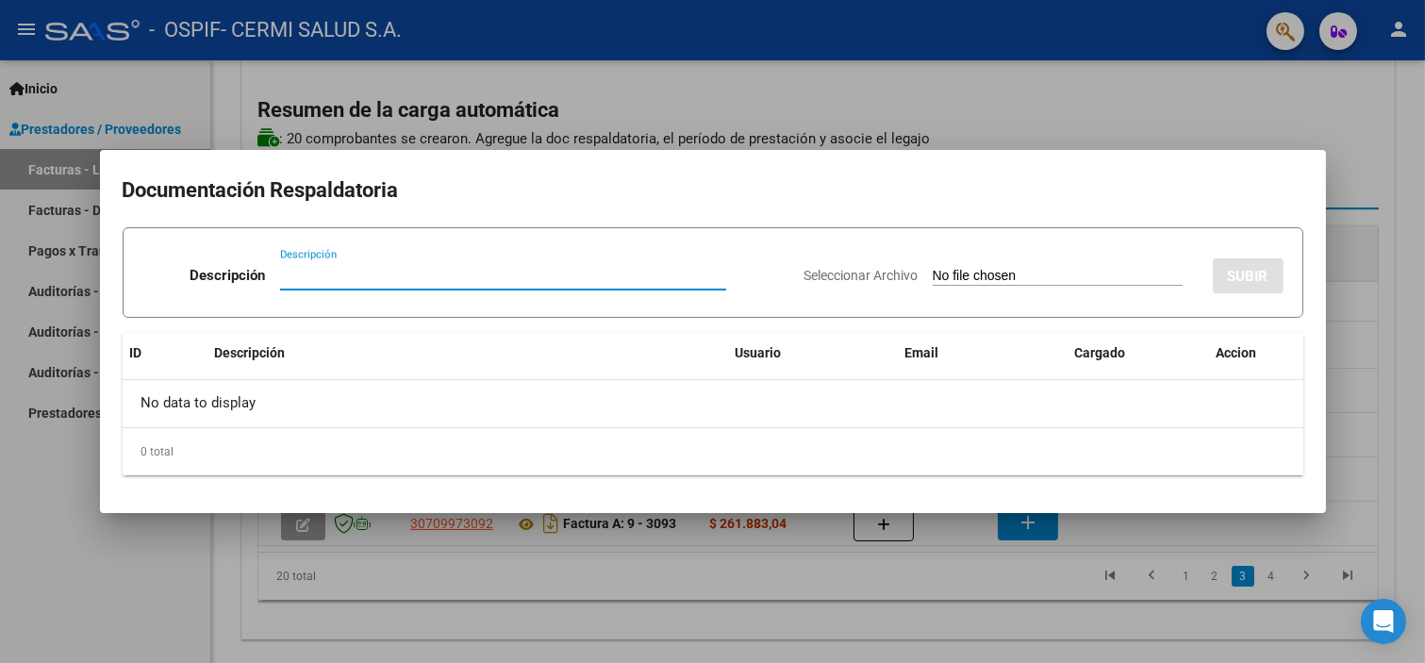
paste input "planilla"
type input "planilla"
click at [858, 281] on span "Seleccionar Archivo" at bounding box center [862, 275] width 114 height 15
click at [933, 281] on input "Seleccionar Archivo" at bounding box center [1058, 277] width 250 height 18
type input "C:\fakepath\[PERSON_NAME].pdf"
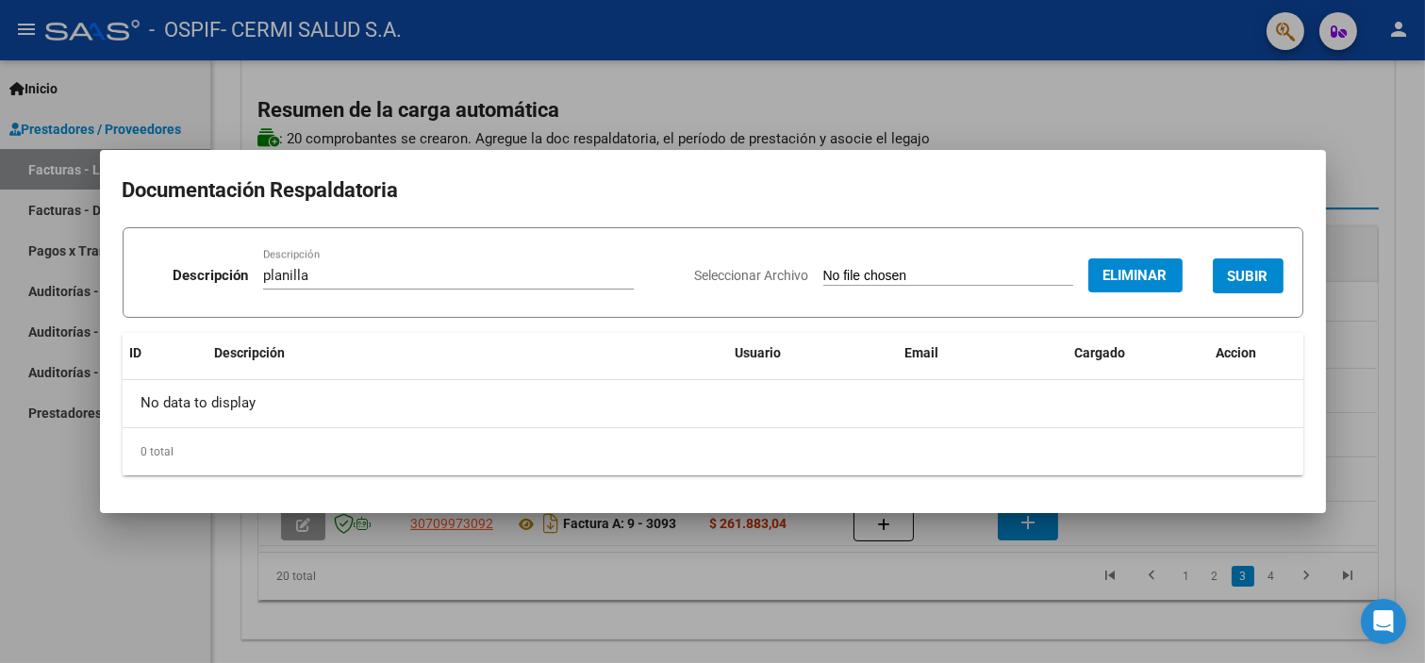
click at [1237, 277] on span "SUBIR" at bounding box center [1248, 276] width 41 height 17
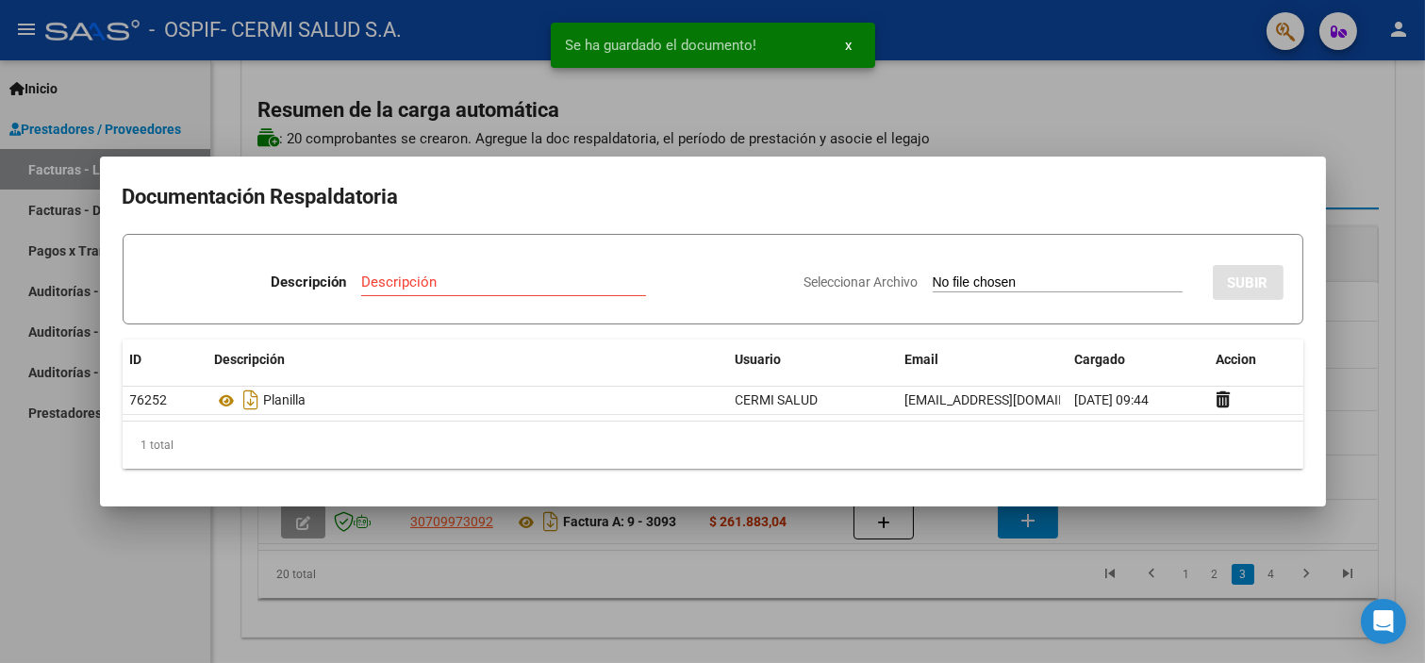
click at [57, 582] on div at bounding box center [712, 331] width 1425 height 663
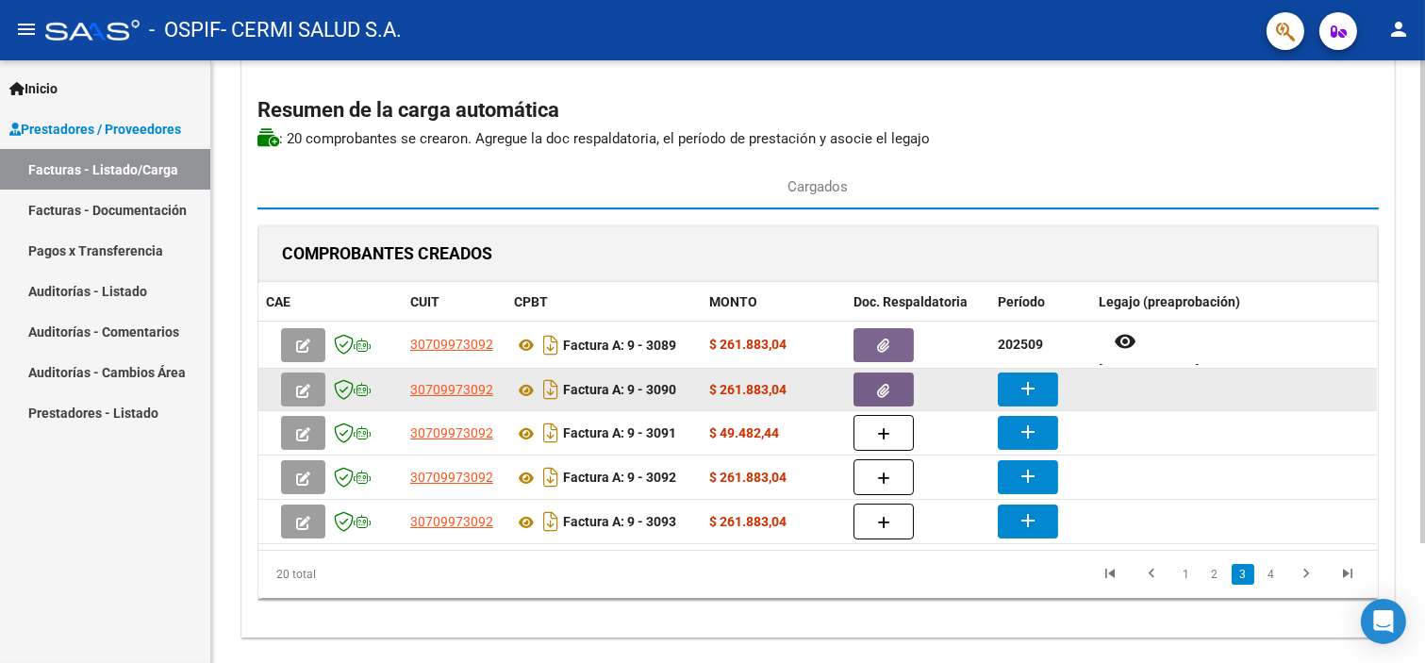
click at [1031, 391] on mat-icon "add" at bounding box center [1028, 388] width 23 height 23
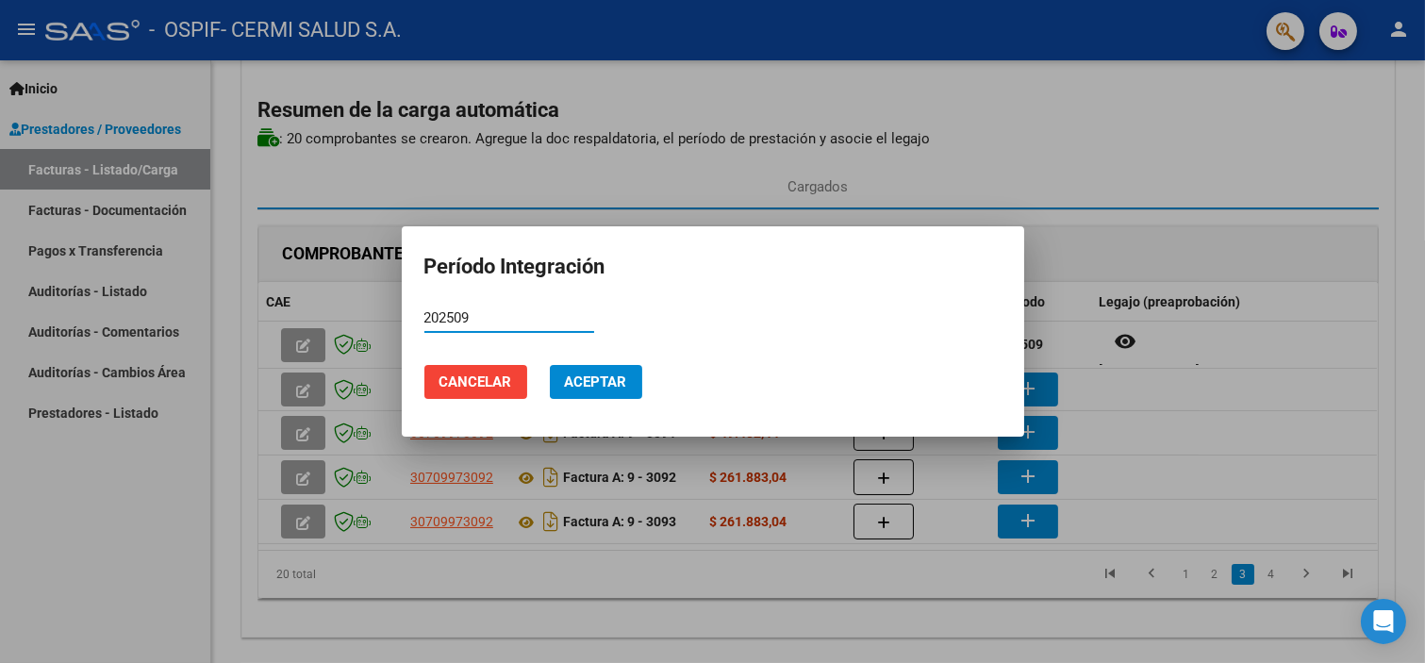
type input "202509"
click at [638, 383] on button "Aceptar" at bounding box center [596, 382] width 92 height 34
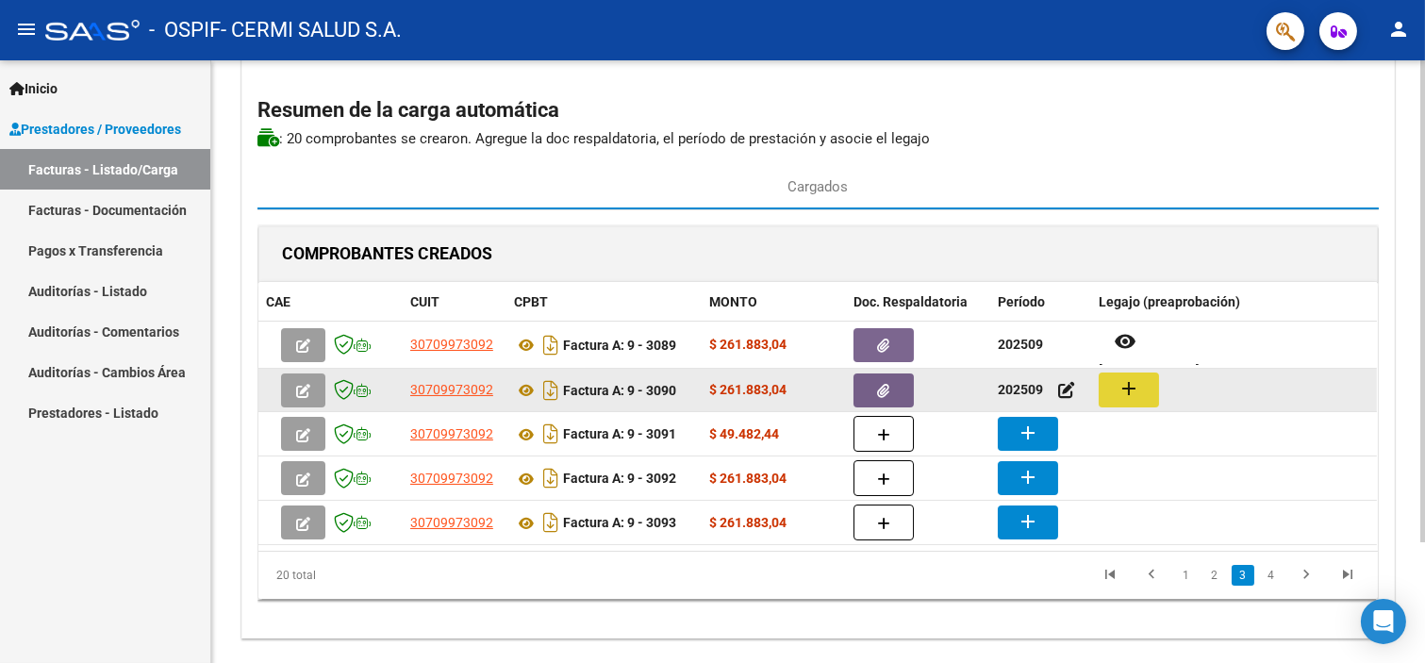
click at [1114, 397] on button "add" at bounding box center [1129, 390] width 60 height 35
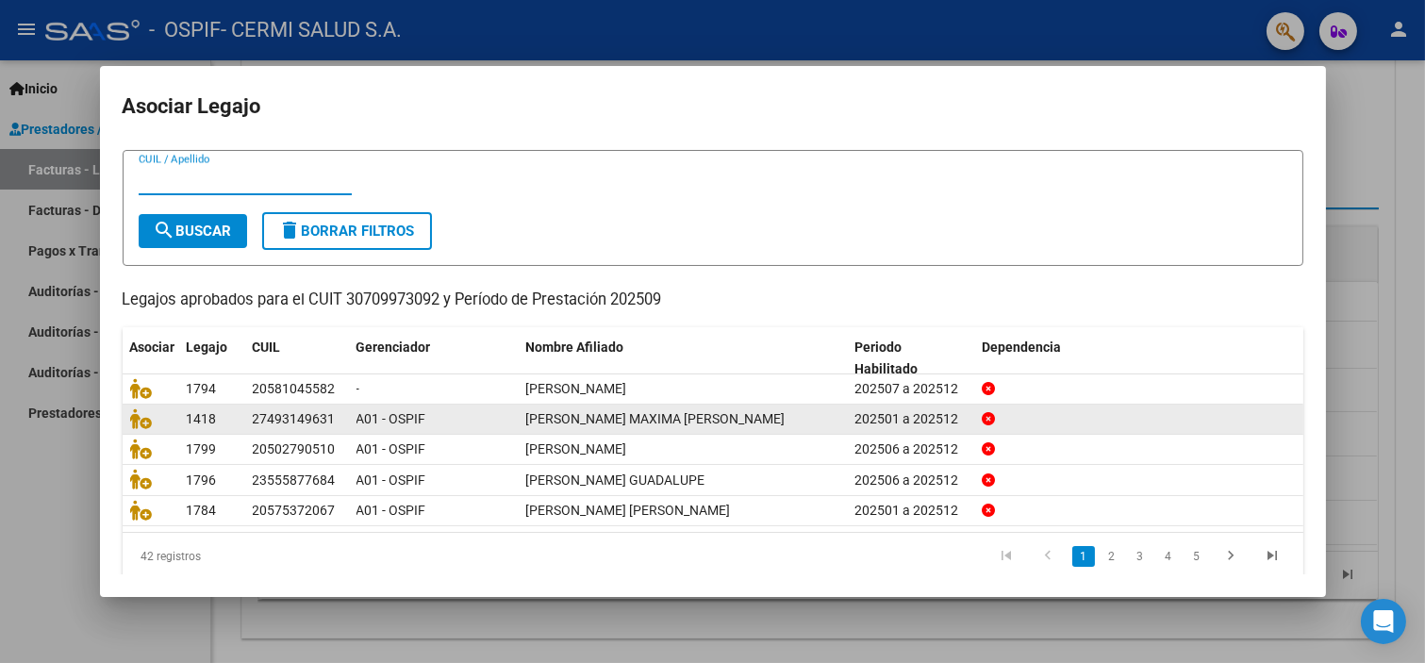
scroll to position [60, 0]
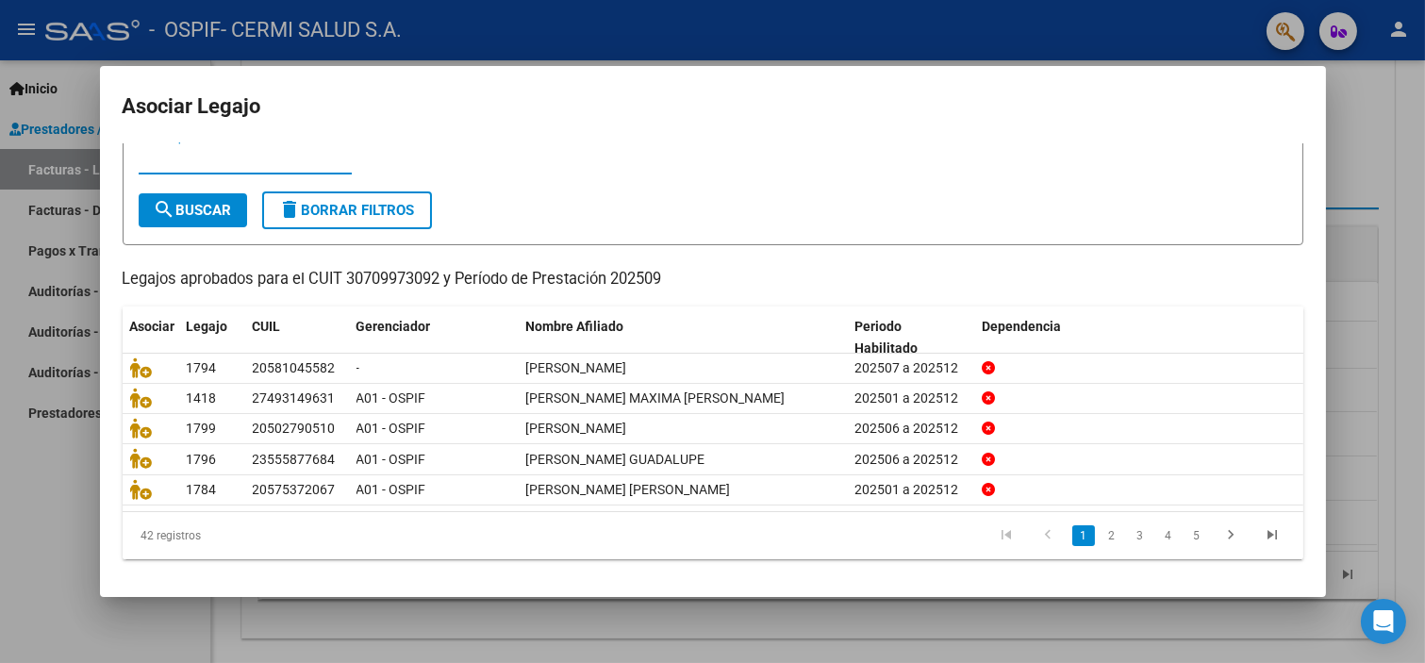
click at [1107, 534] on li "2" at bounding box center [1112, 536] width 28 height 32
click at [1101, 533] on link "2" at bounding box center [1112, 535] width 23 height 21
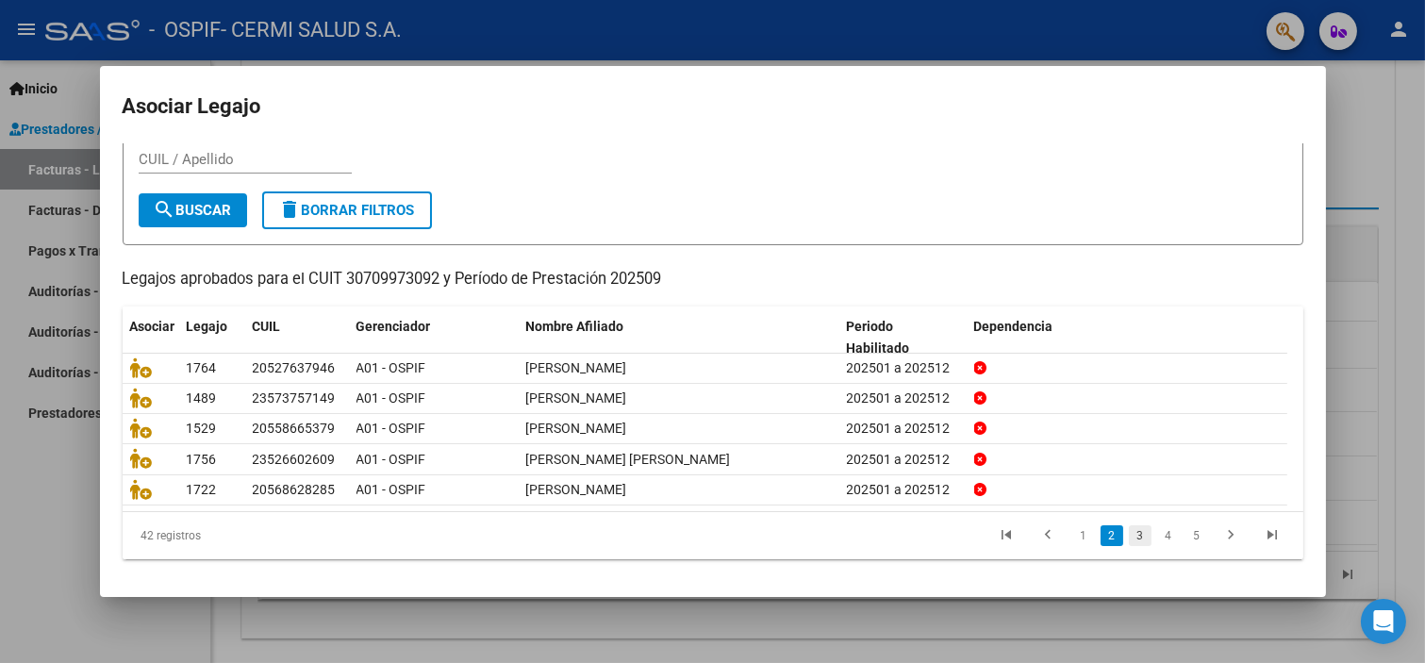
click at [1129, 538] on link "3" at bounding box center [1140, 535] width 23 height 21
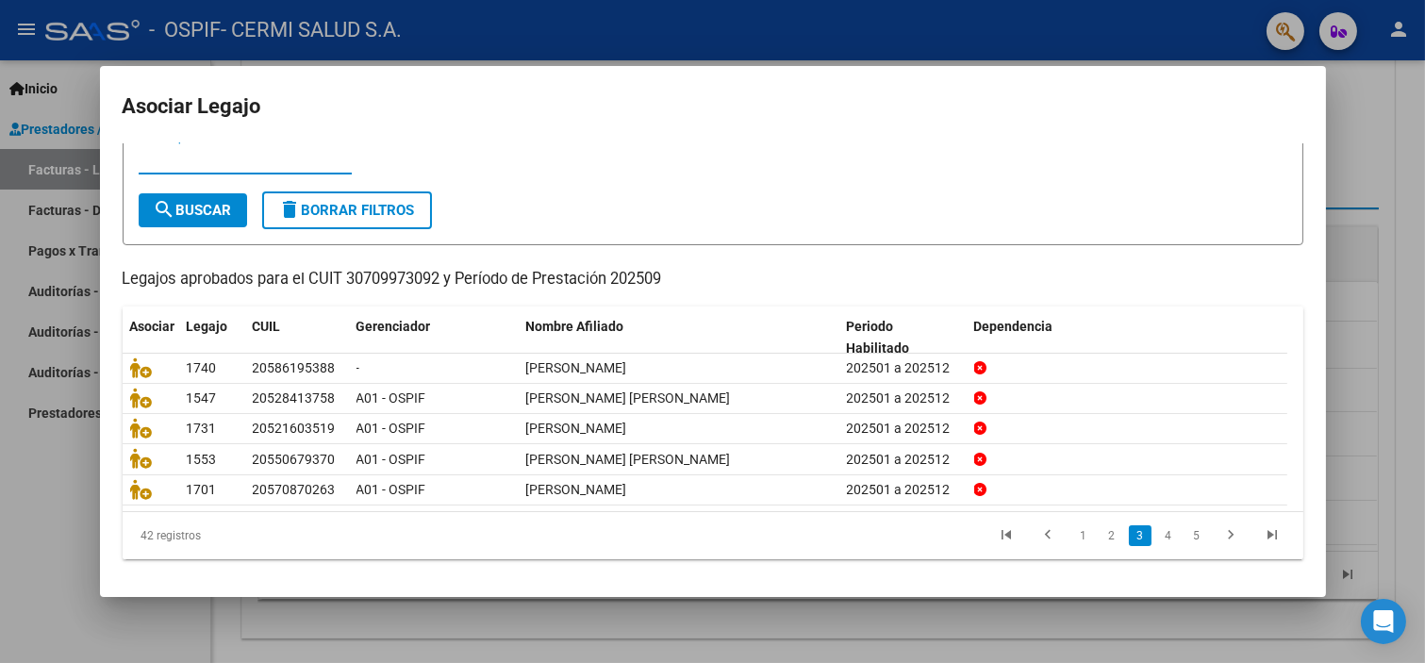
click at [326, 162] on input "CUIL / Apellido" at bounding box center [245, 159] width 213 height 17
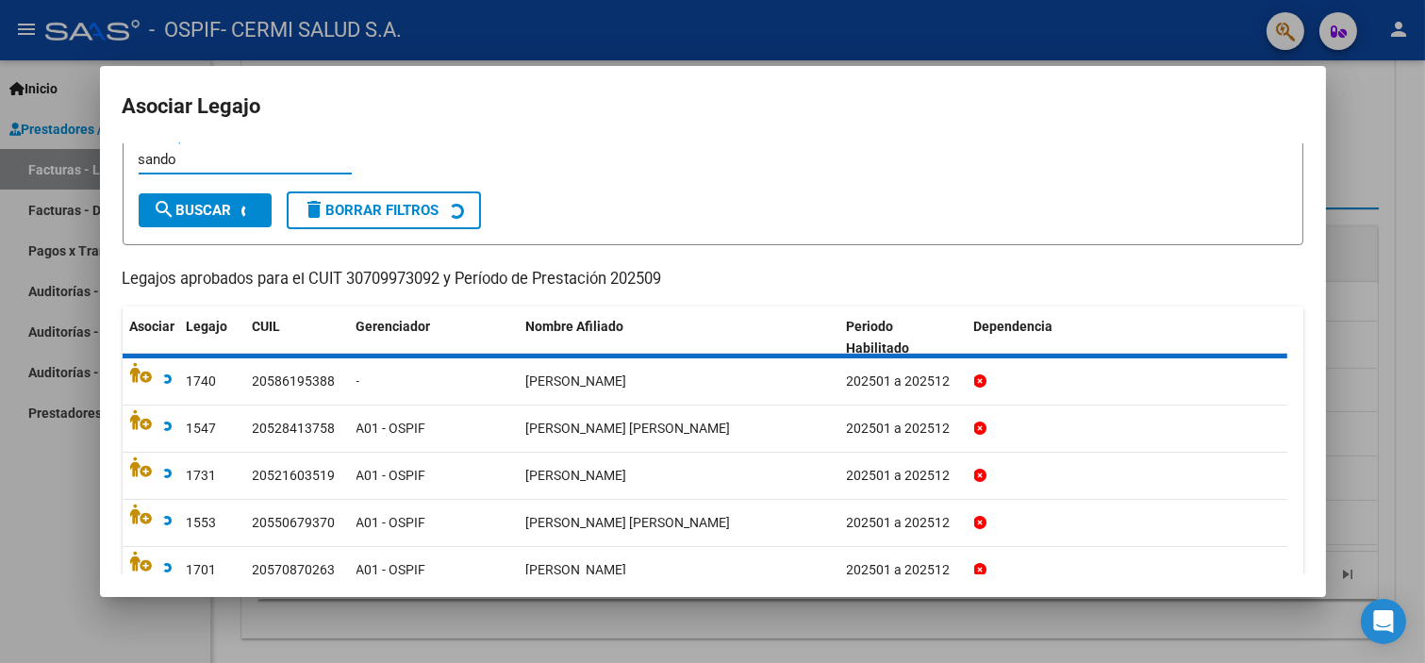
scroll to position [0, 0]
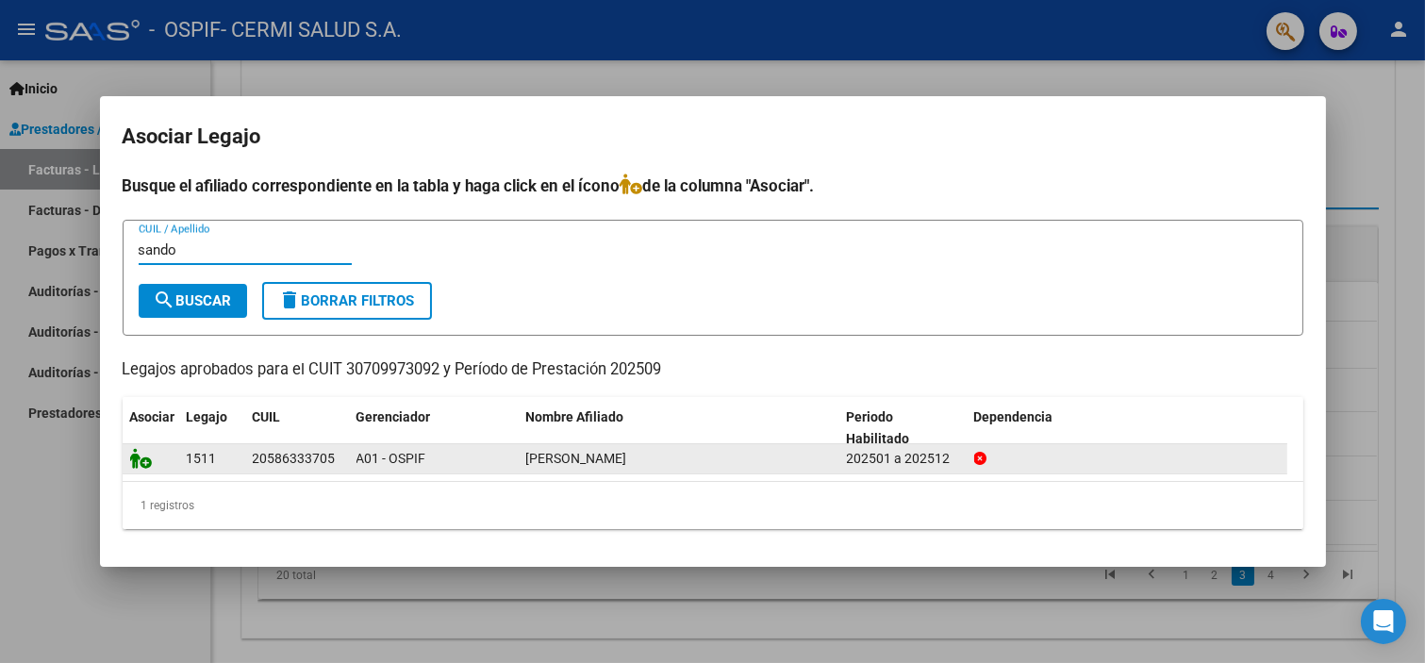
type input "sando"
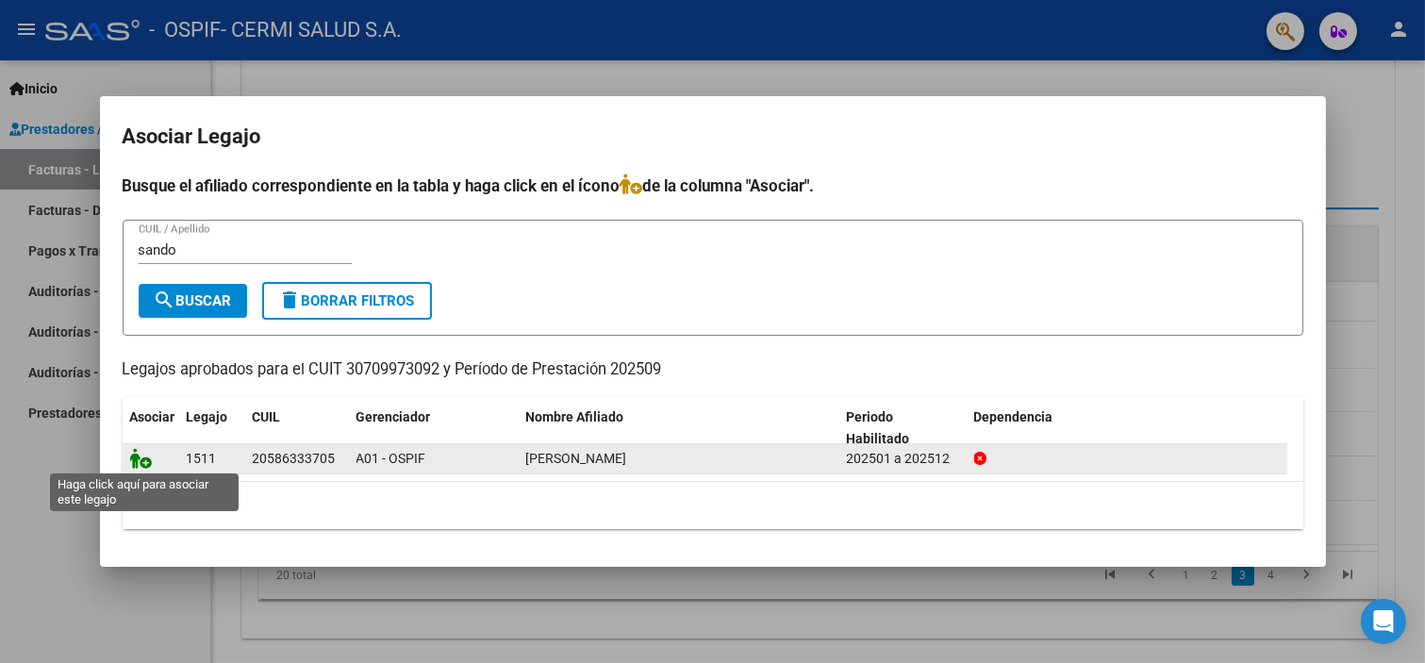
click at [137, 463] on icon at bounding box center [141, 458] width 23 height 21
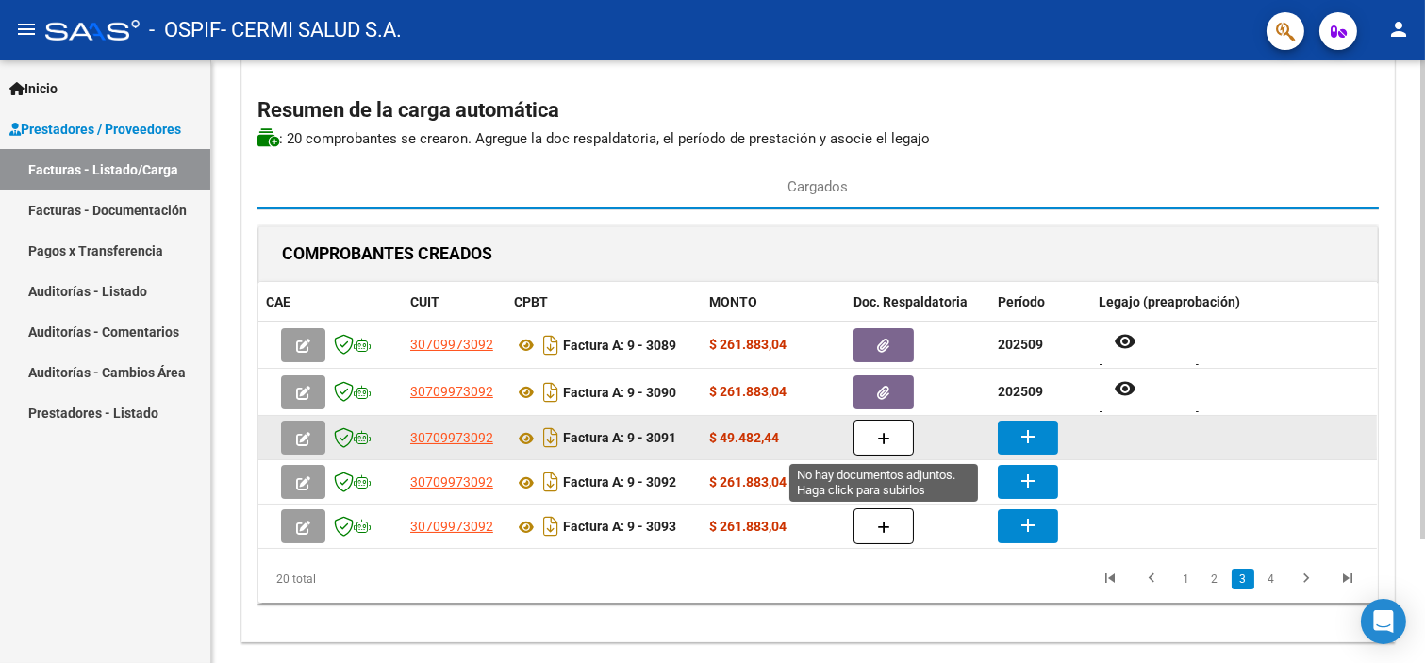
click at [900, 439] on button "button" at bounding box center [884, 438] width 60 height 36
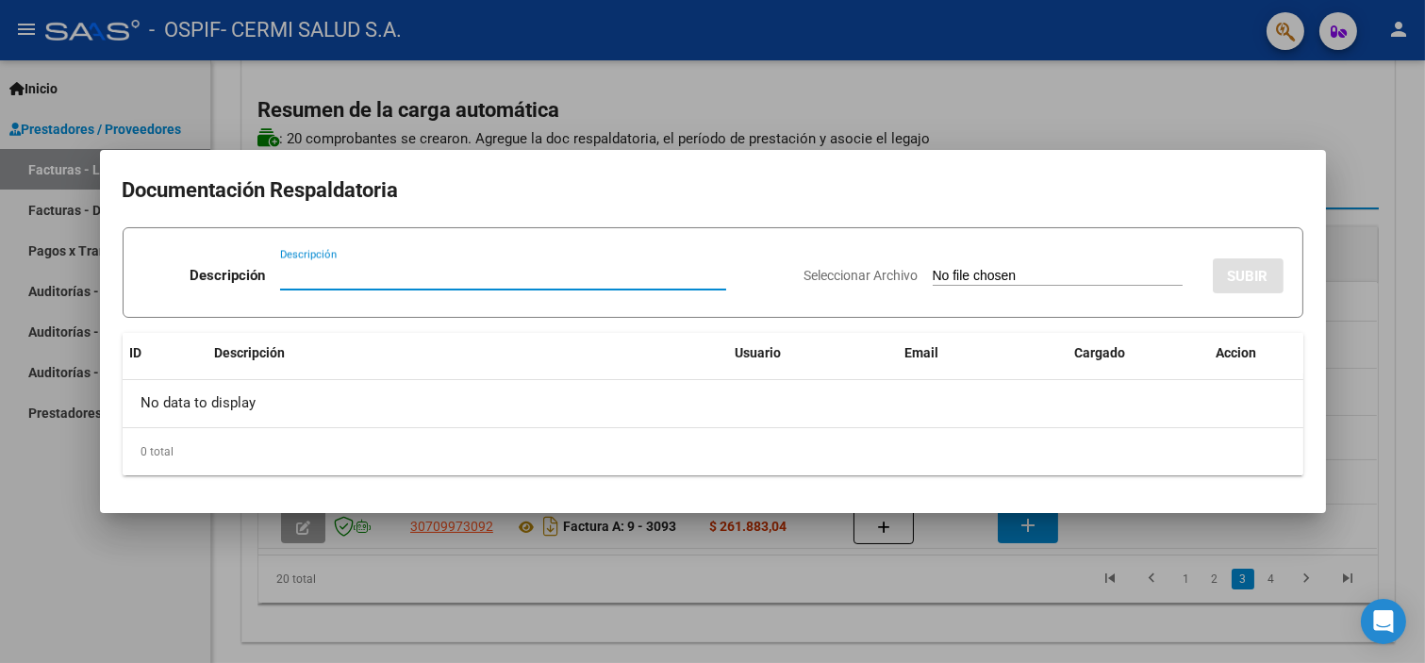
type input "v"
paste input "planilla"
type input "planilla"
click at [933, 272] on input "Seleccionar Archivo" at bounding box center [1058, 277] width 250 height 18
type input "C:\fakepath\[PERSON_NAME] MAXIMA [PERSON_NAME].pdf"
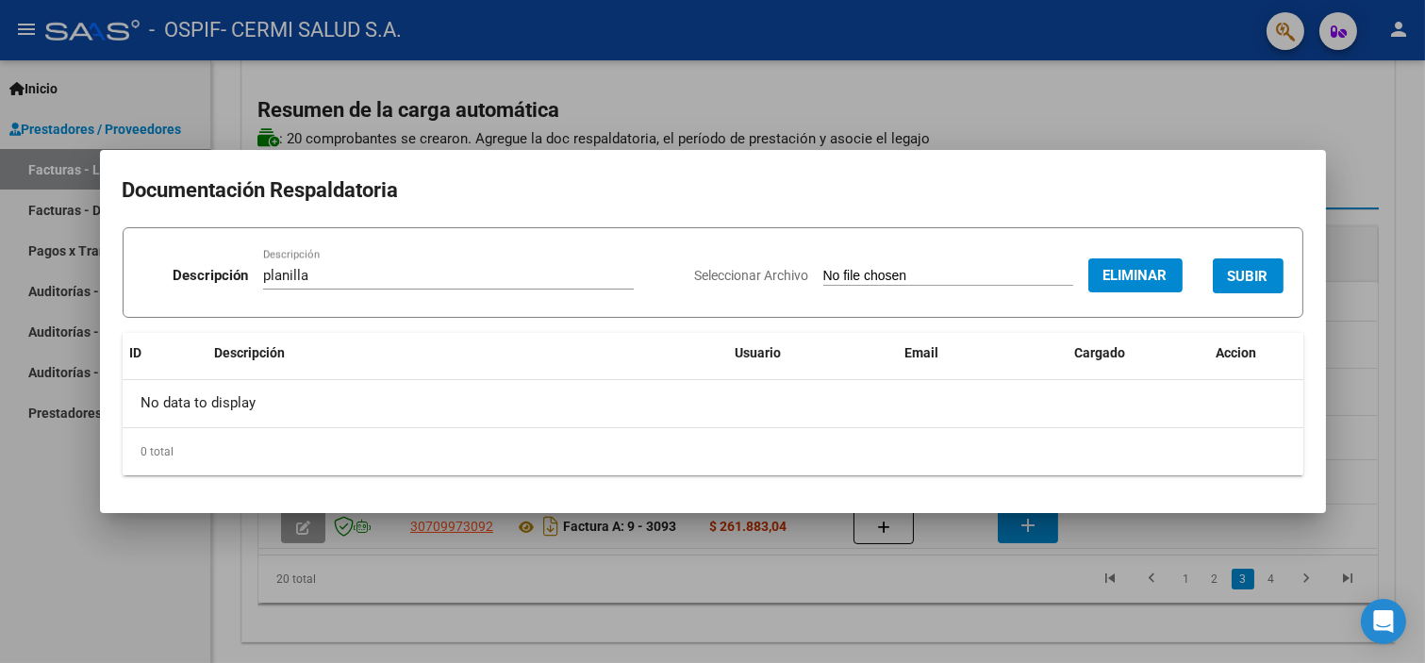
click at [1243, 264] on button "SUBIR" at bounding box center [1248, 275] width 71 height 35
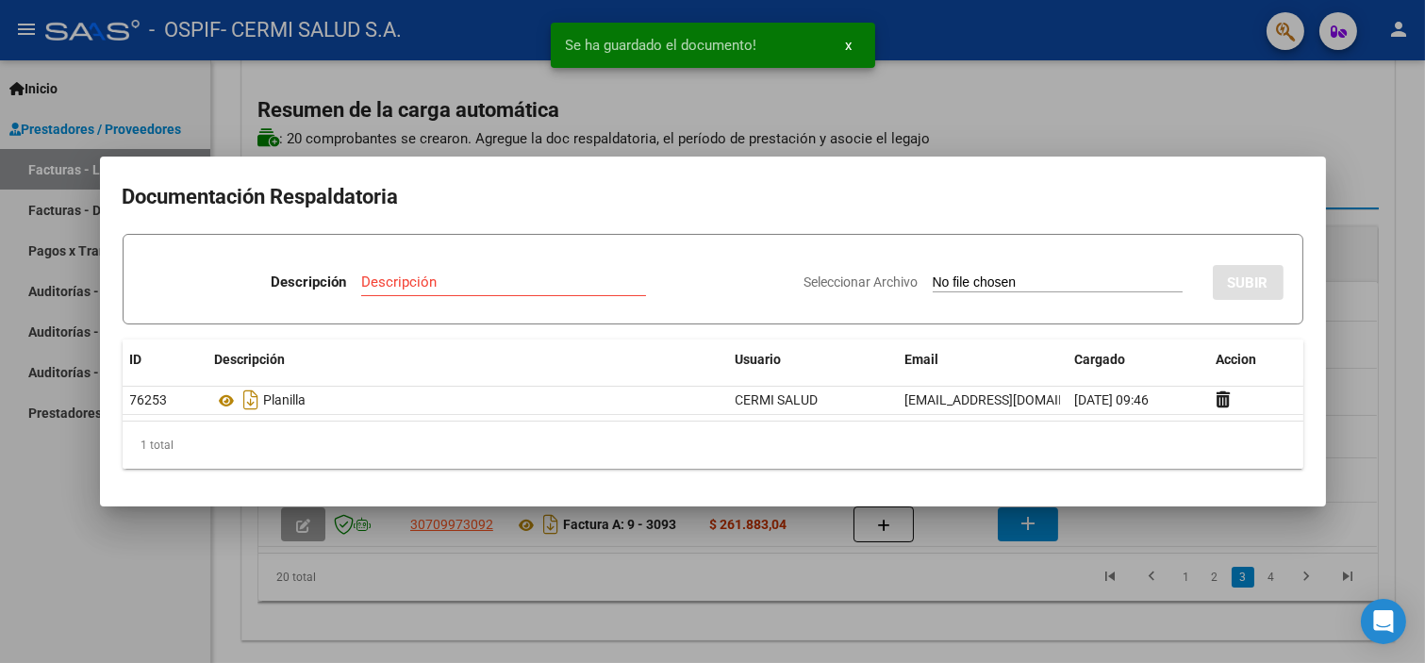
click at [0, 491] on div at bounding box center [712, 331] width 1425 height 663
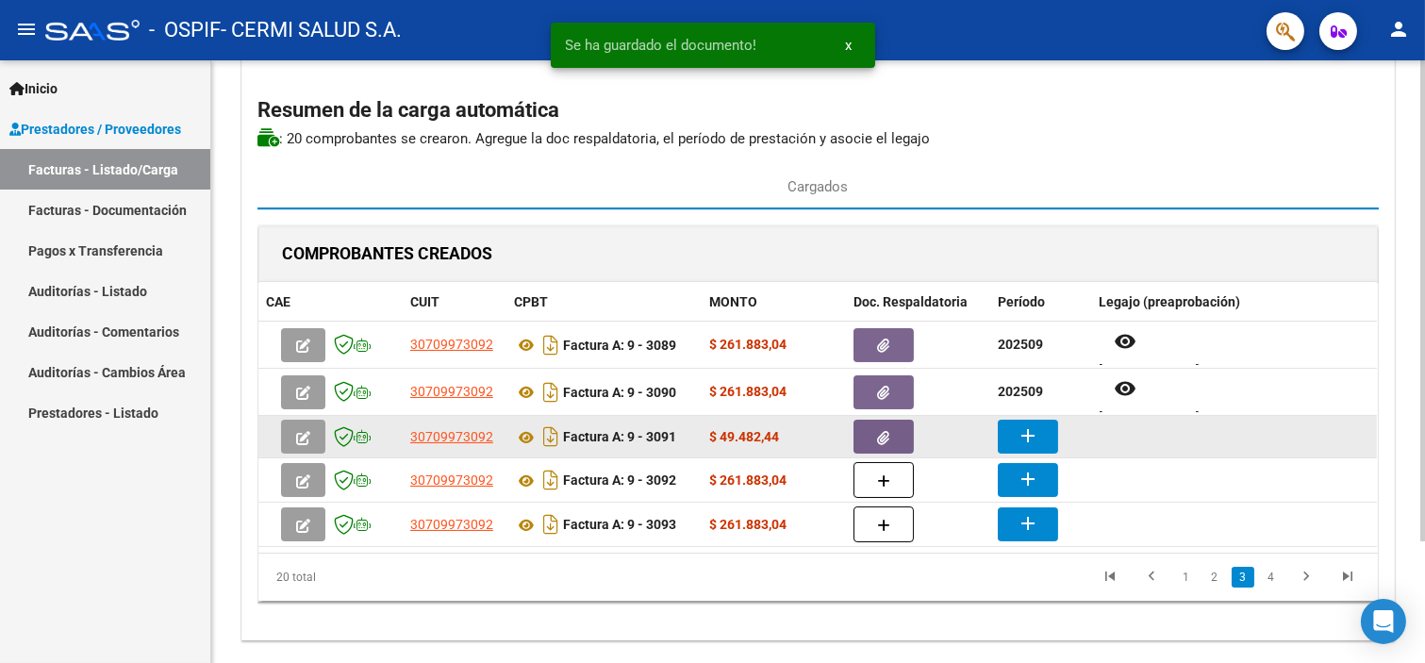
click at [1053, 437] on button "add" at bounding box center [1028, 437] width 60 height 34
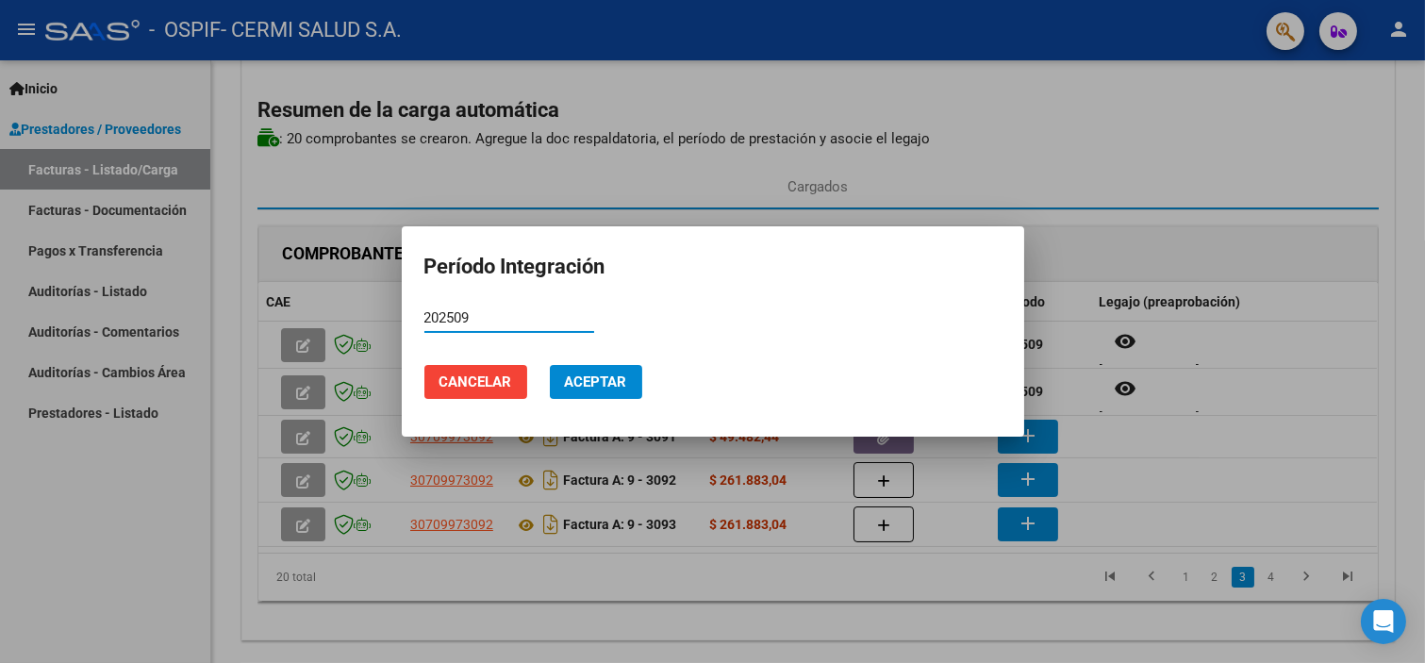
type input "202509"
click at [609, 366] on button "Aceptar" at bounding box center [596, 382] width 92 height 34
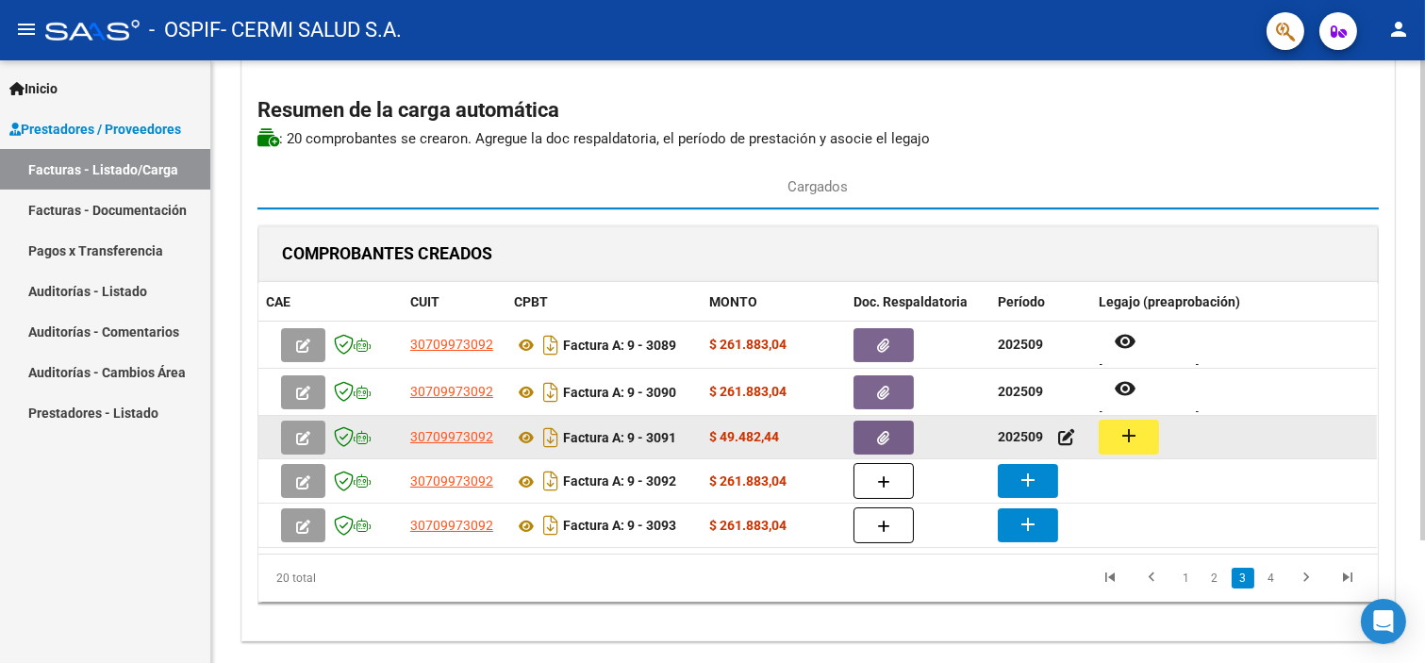
click at [1129, 437] on mat-icon "add" at bounding box center [1129, 435] width 23 height 23
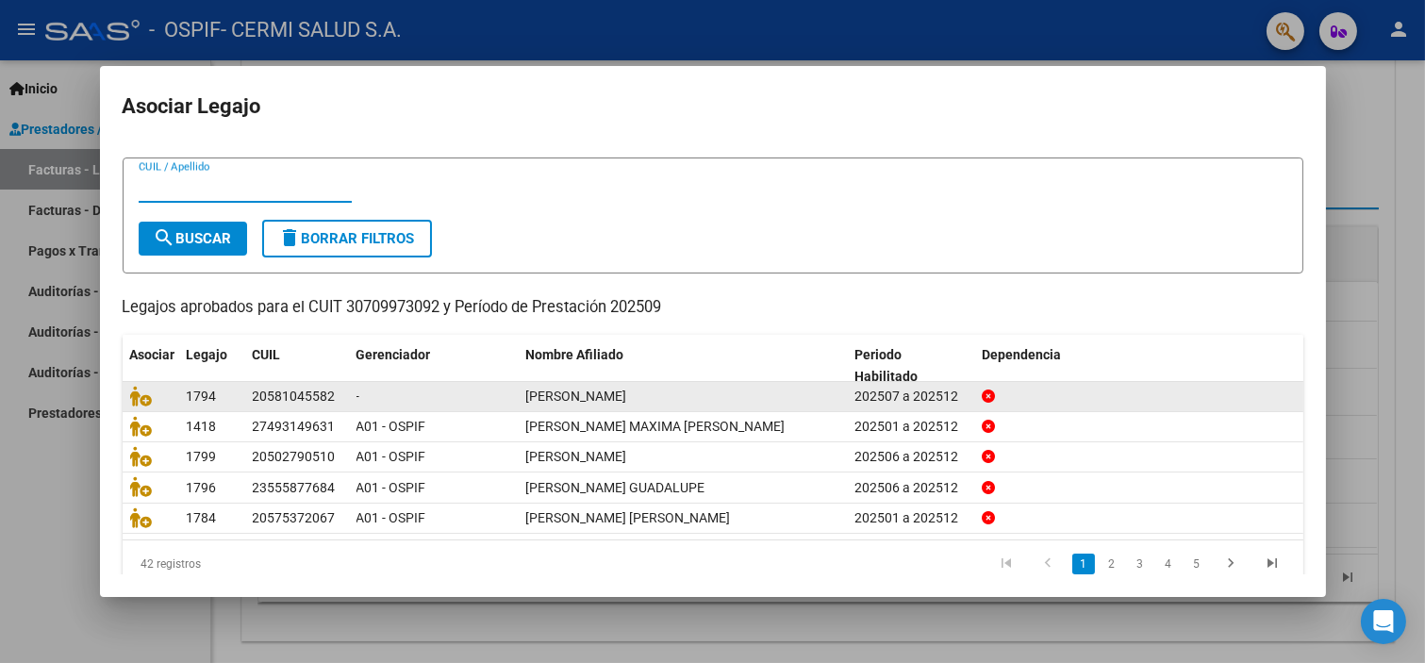
scroll to position [60, 0]
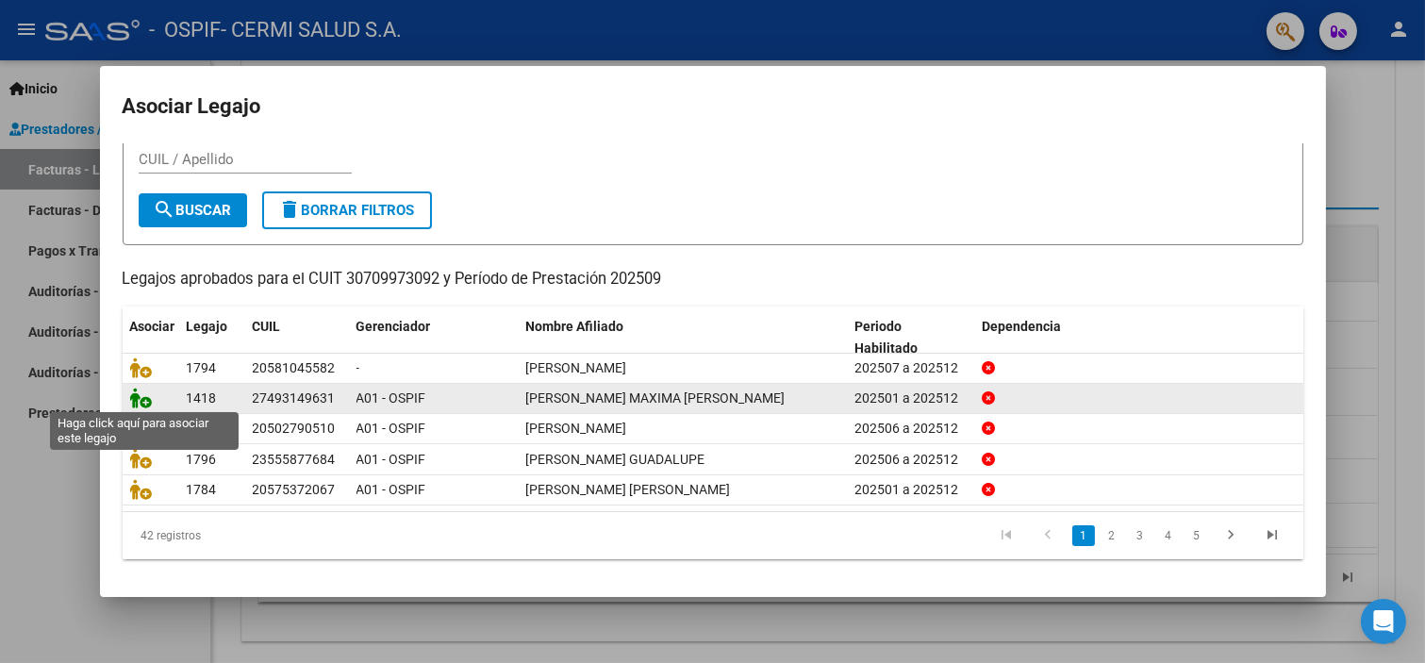
click at [134, 396] on icon at bounding box center [141, 398] width 23 height 21
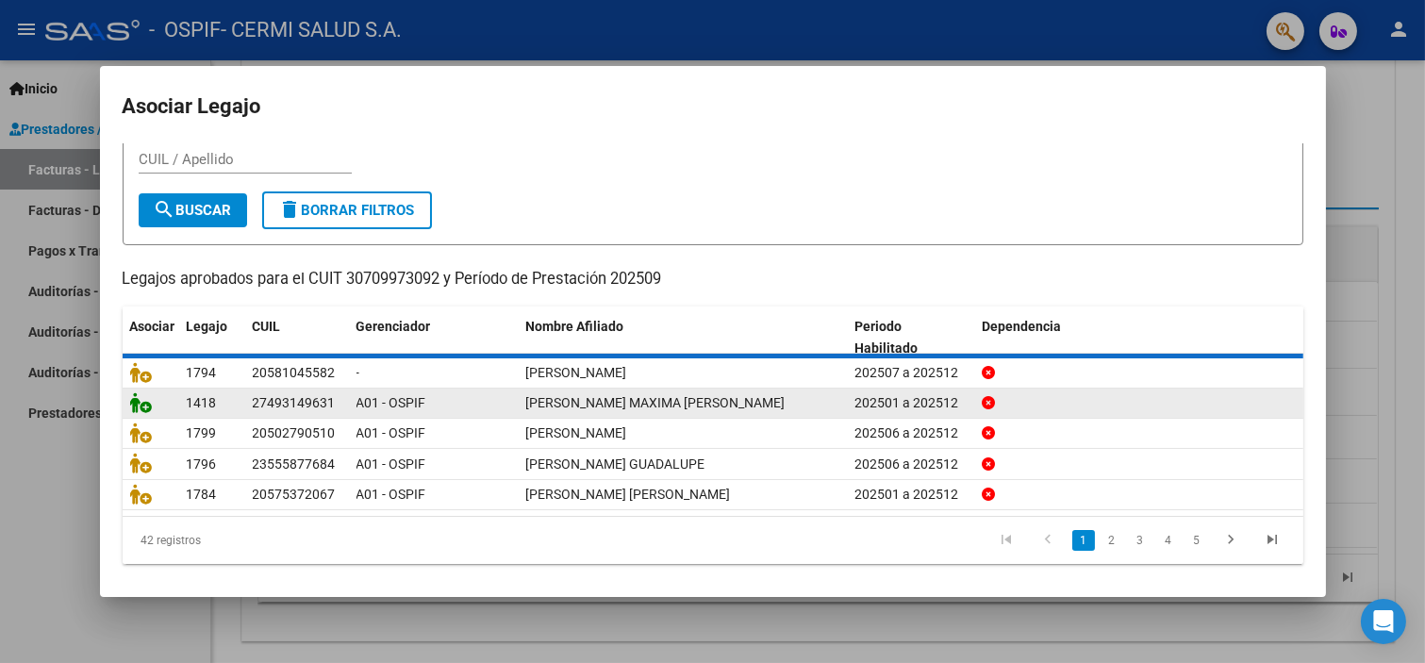
scroll to position [0, 0]
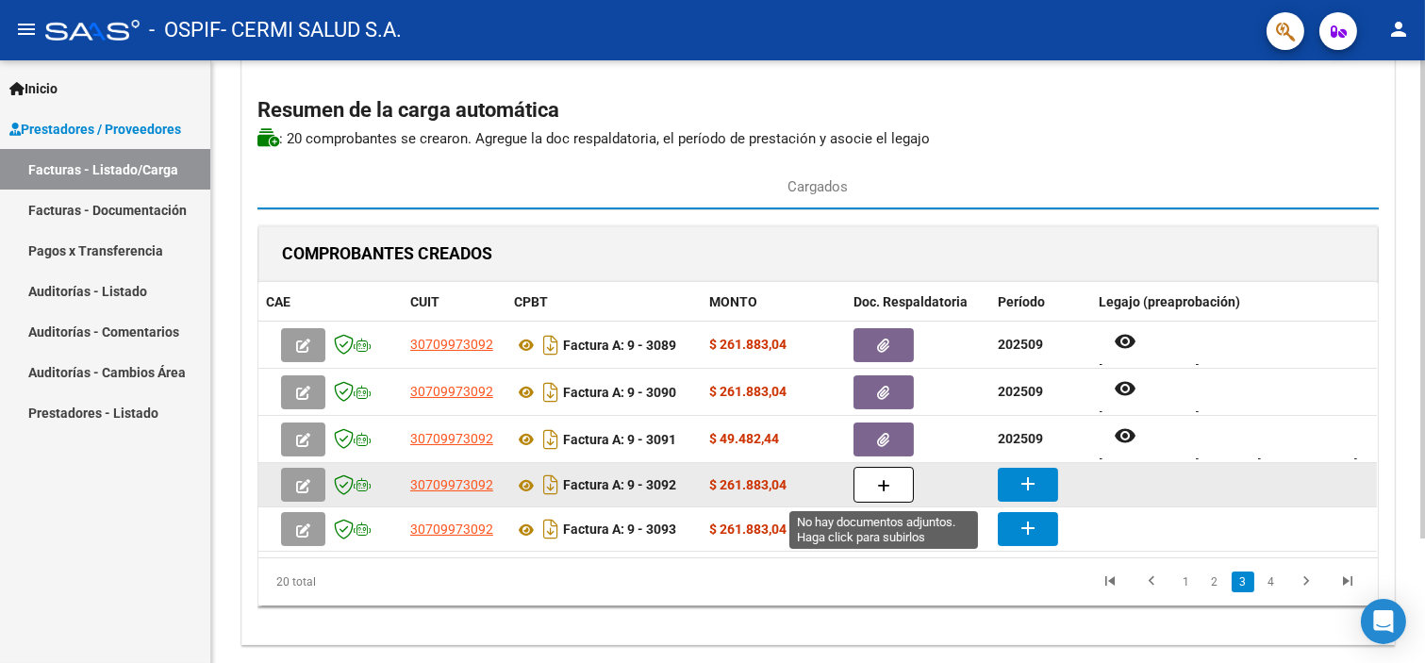
click at [908, 483] on button "button" at bounding box center [884, 485] width 60 height 36
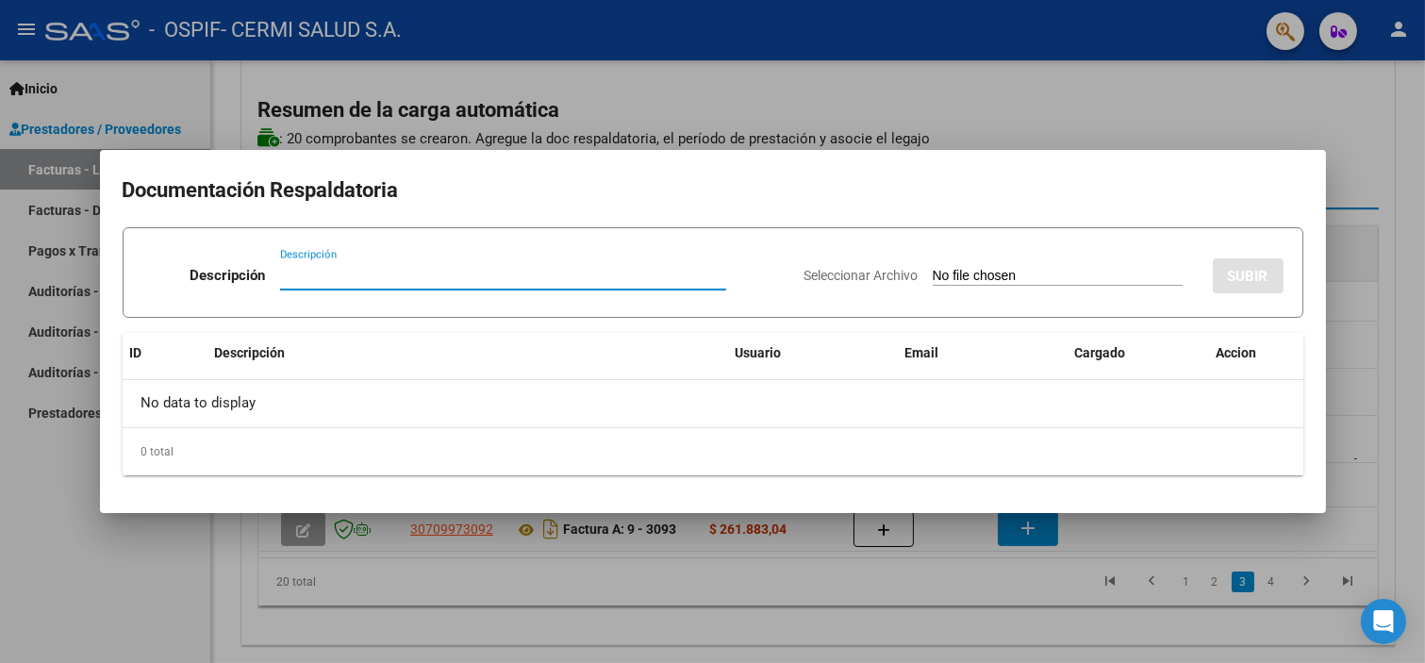
paste input "planilla"
type input "planilla"
click at [989, 272] on input "Seleccionar Archivo" at bounding box center [1058, 277] width 250 height 18
type input "C:\fakepath\TOLEDO [PERSON_NAME].pdf"
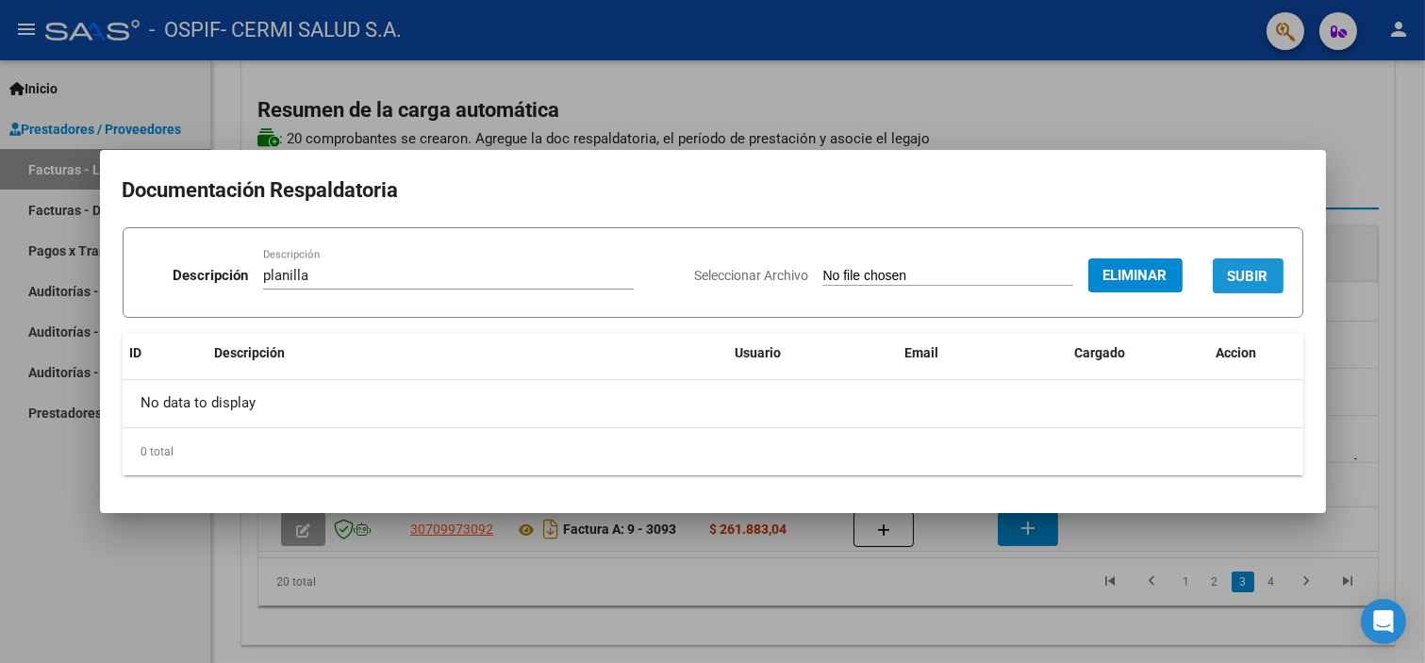
click at [1247, 261] on button "SUBIR" at bounding box center [1248, 275] width 71 height 35
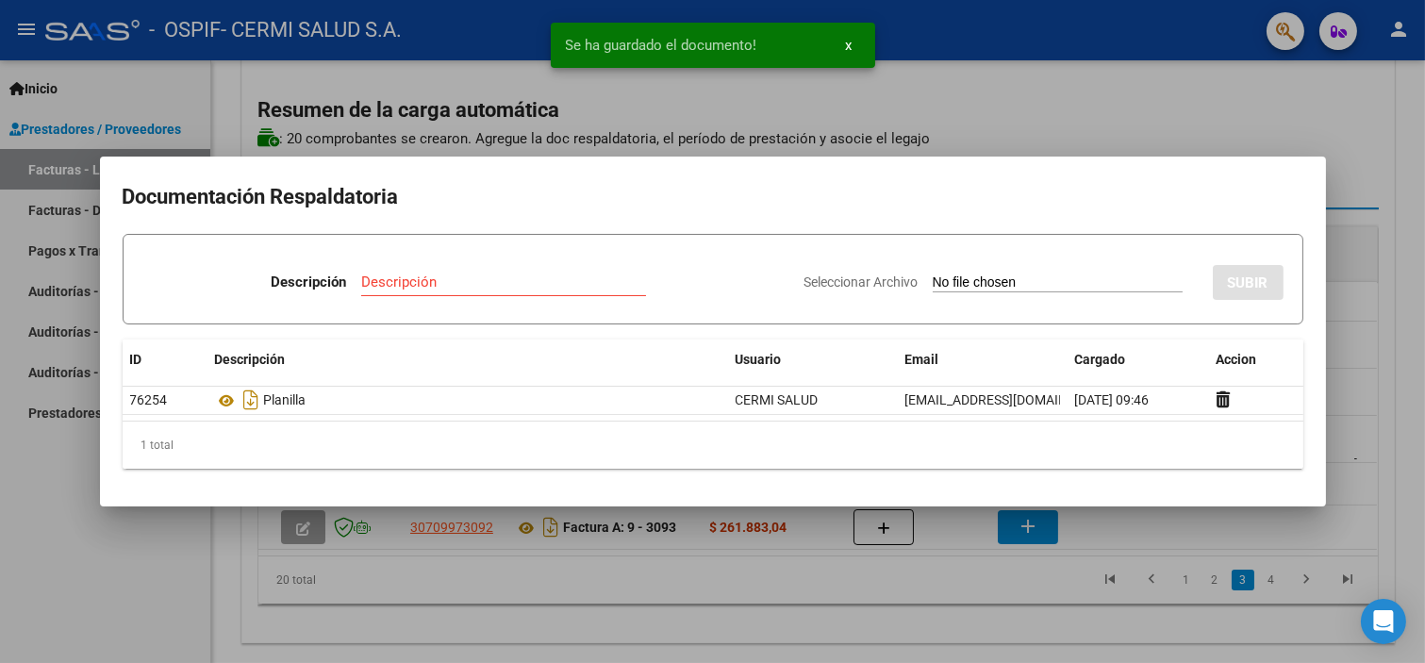
click at [39, 521] on div at bounding box center [712, 331] width 1425 height 663
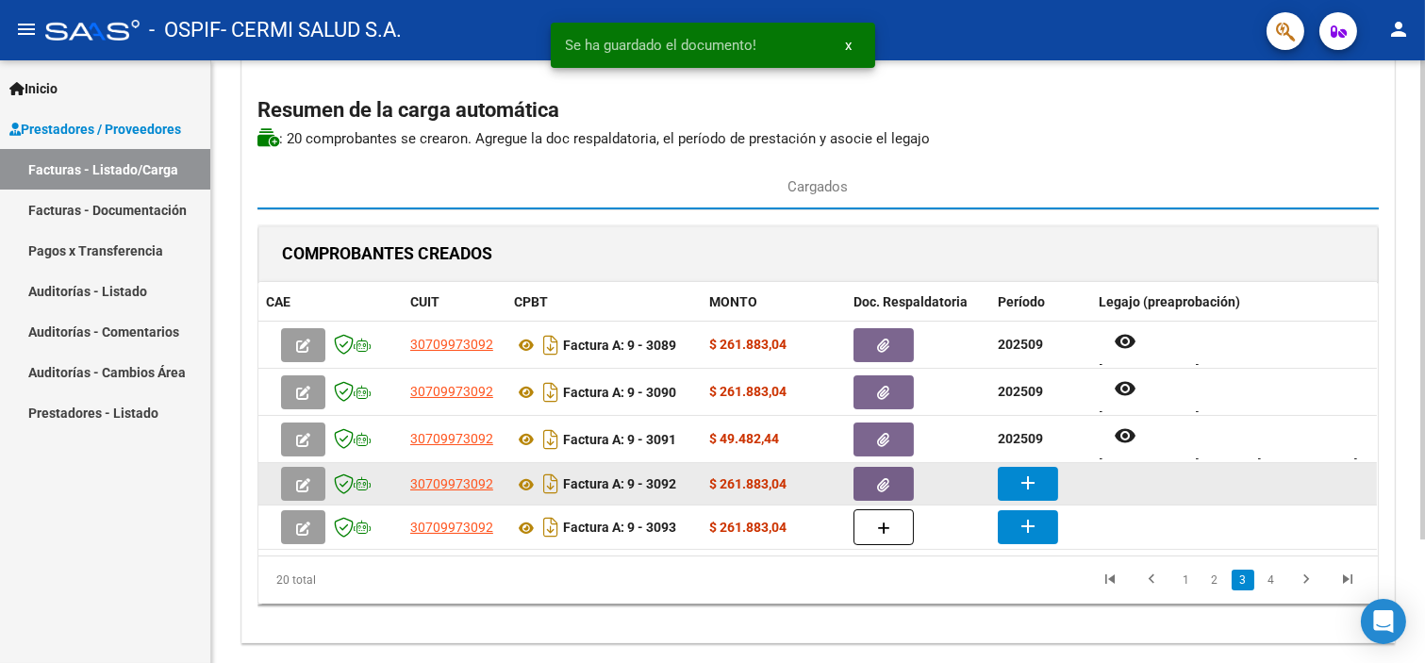
click at [1053, 479] on button "add" at bounding box center [1028, 484] width 60 height 34
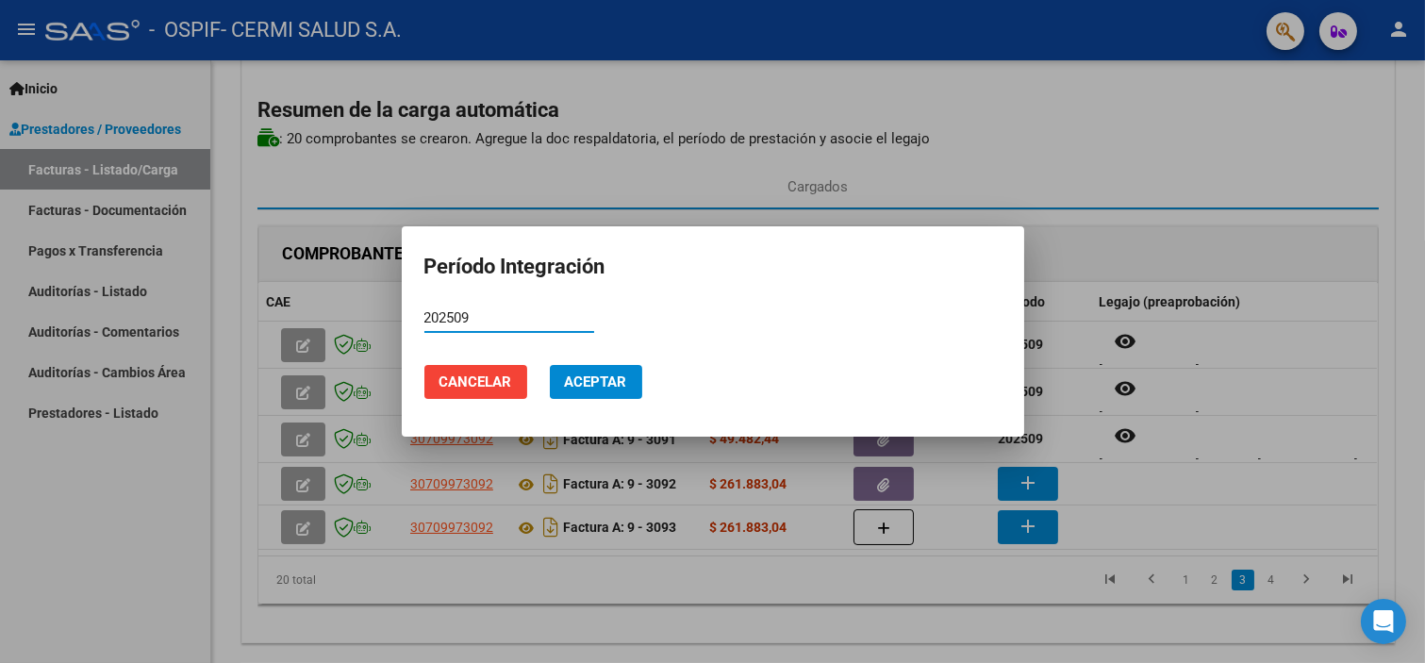
type input "202509"
click at [604, 383] on span "Aceptar" at bounding box center [596, 382] width 62 height 17
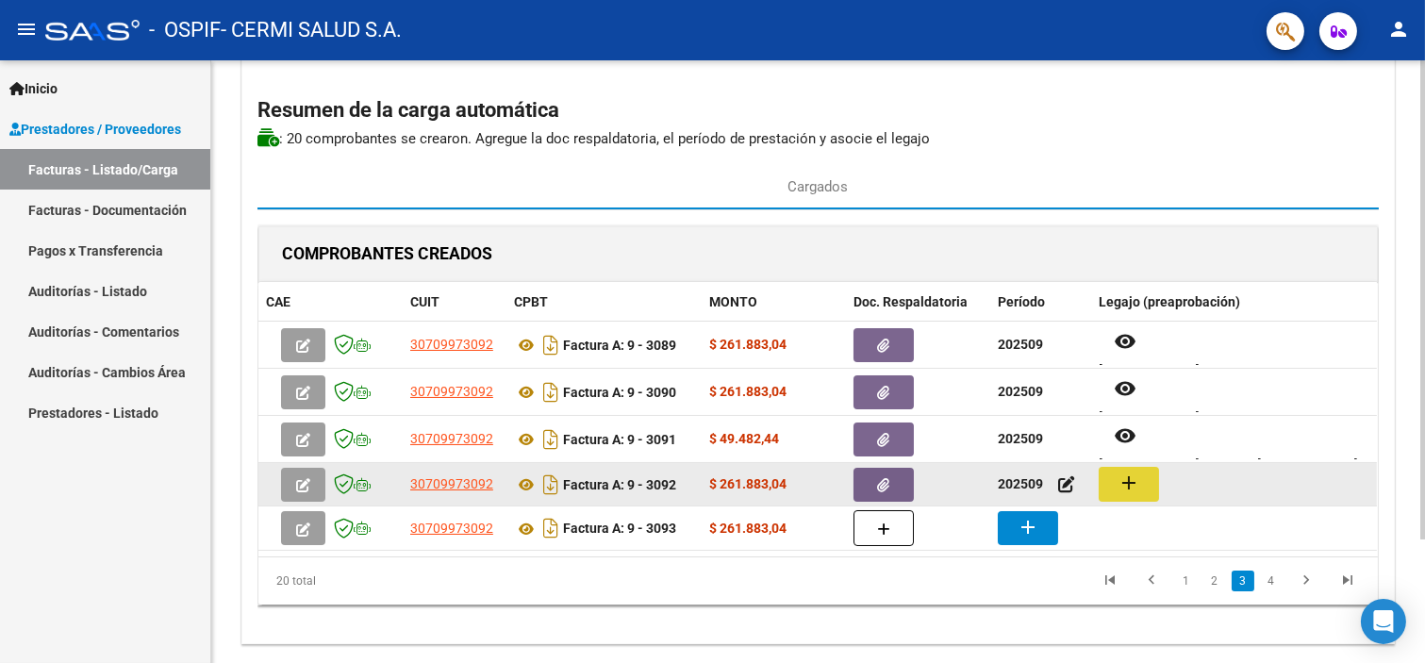
click at [1133, 481] on mat-icon "add" at bounding box center [1129, 483] width 23 height 23
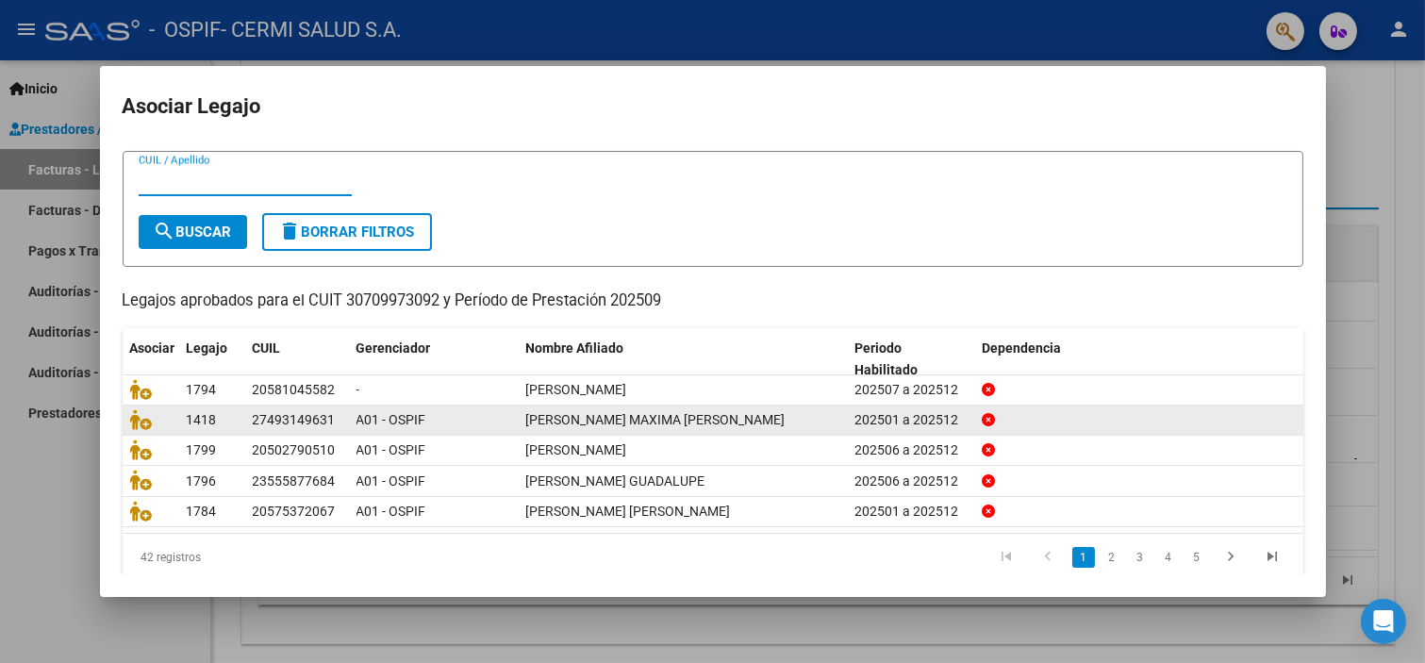
scroll to position [60, 0]
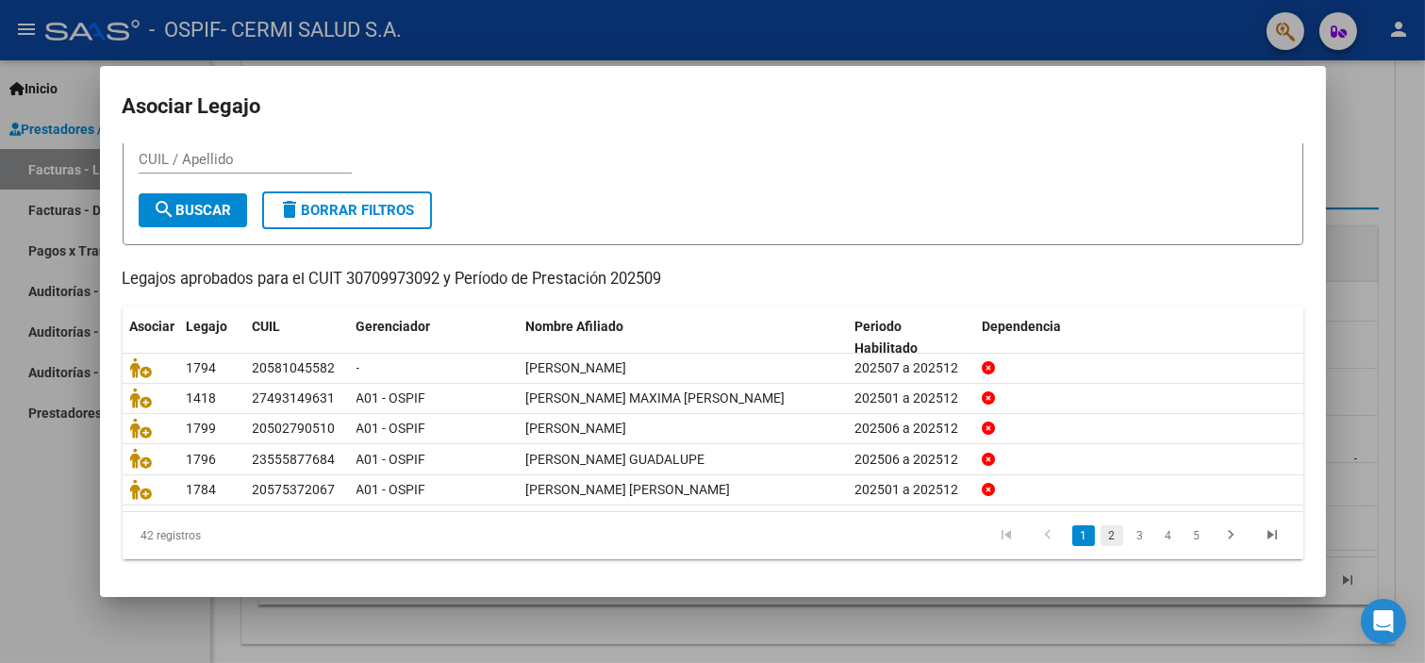
click at [1101, 539] on link "2" at bounding box center [1112, 535] width 23 height 21
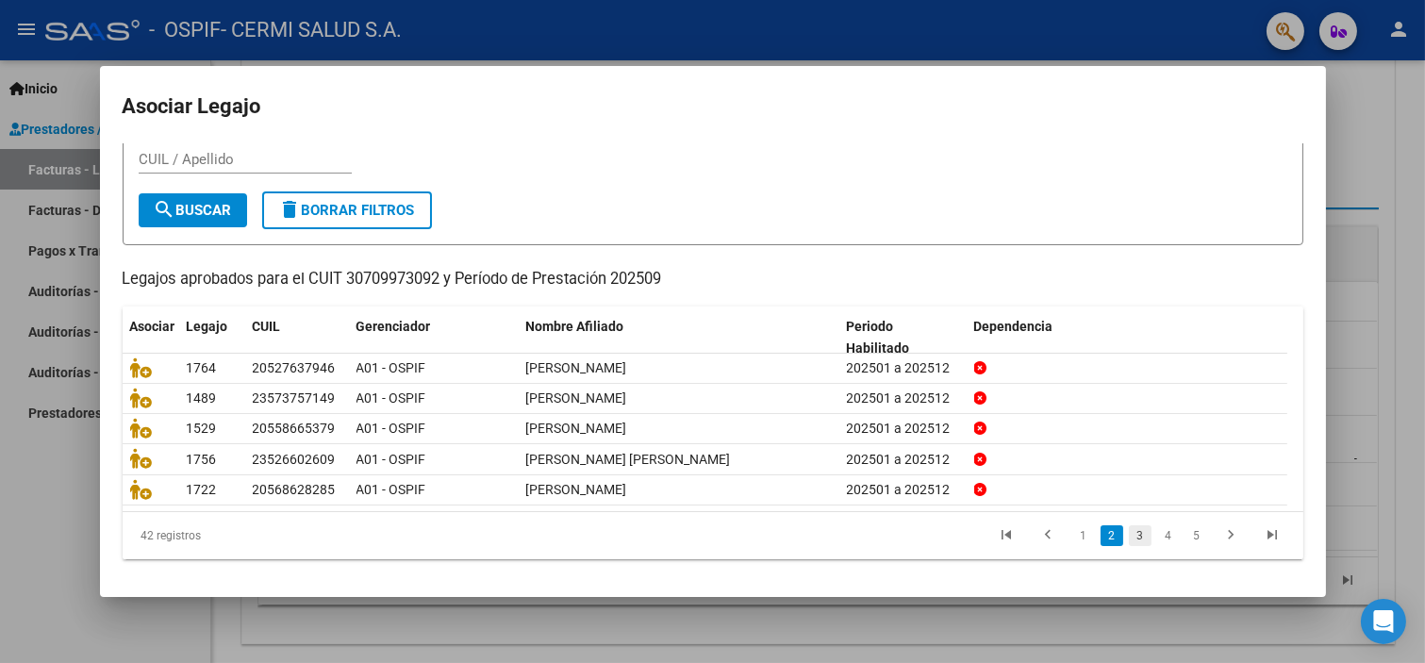
click at [1129, 536] on link "3" at bounding box center [1140, 535] width 23 height 21
click at [1157, 526] on link "4" at bounding box center [1168, 535] width 23 height 21
click at [1183, 547] on li "6" at bounding box center [1197, 536] width 28 height 32
click at [1157, 538] on link "5" at bounding box center [1168, 535] width 23 height 21
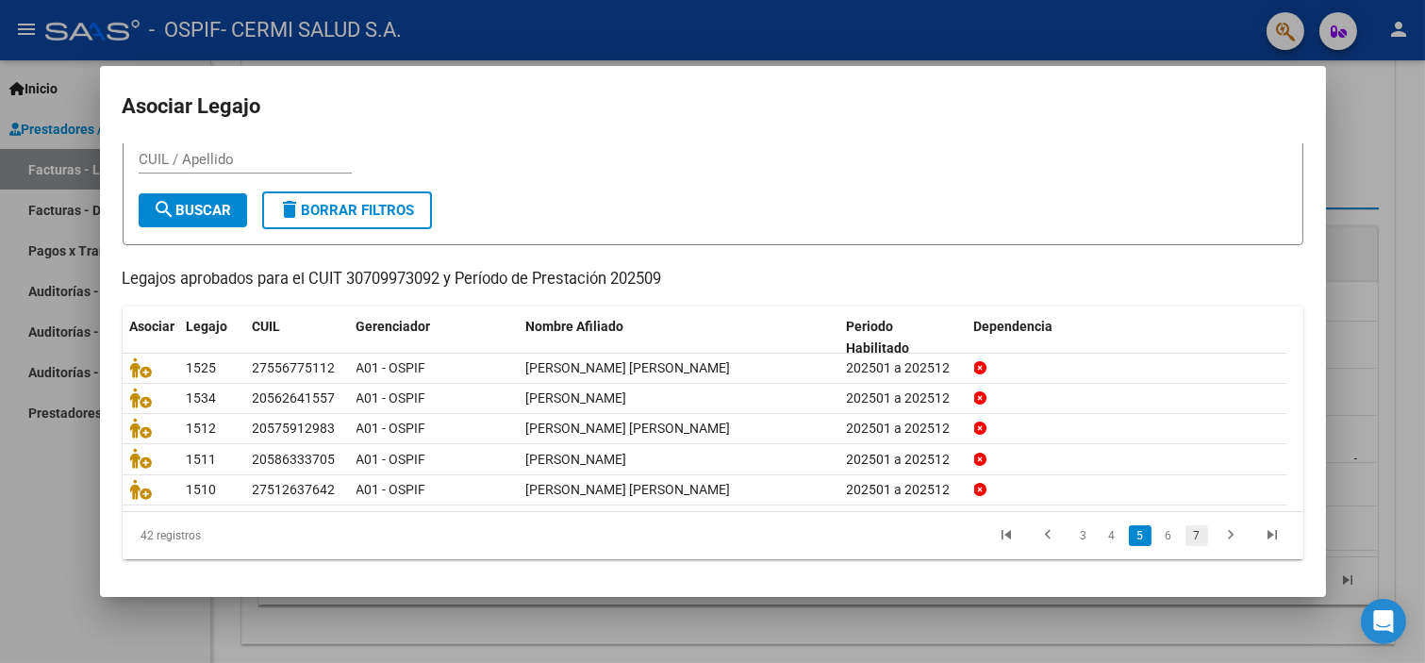
click at [1186, 530] on link "7" at bounding box center [1197, 535] width 23 height 21
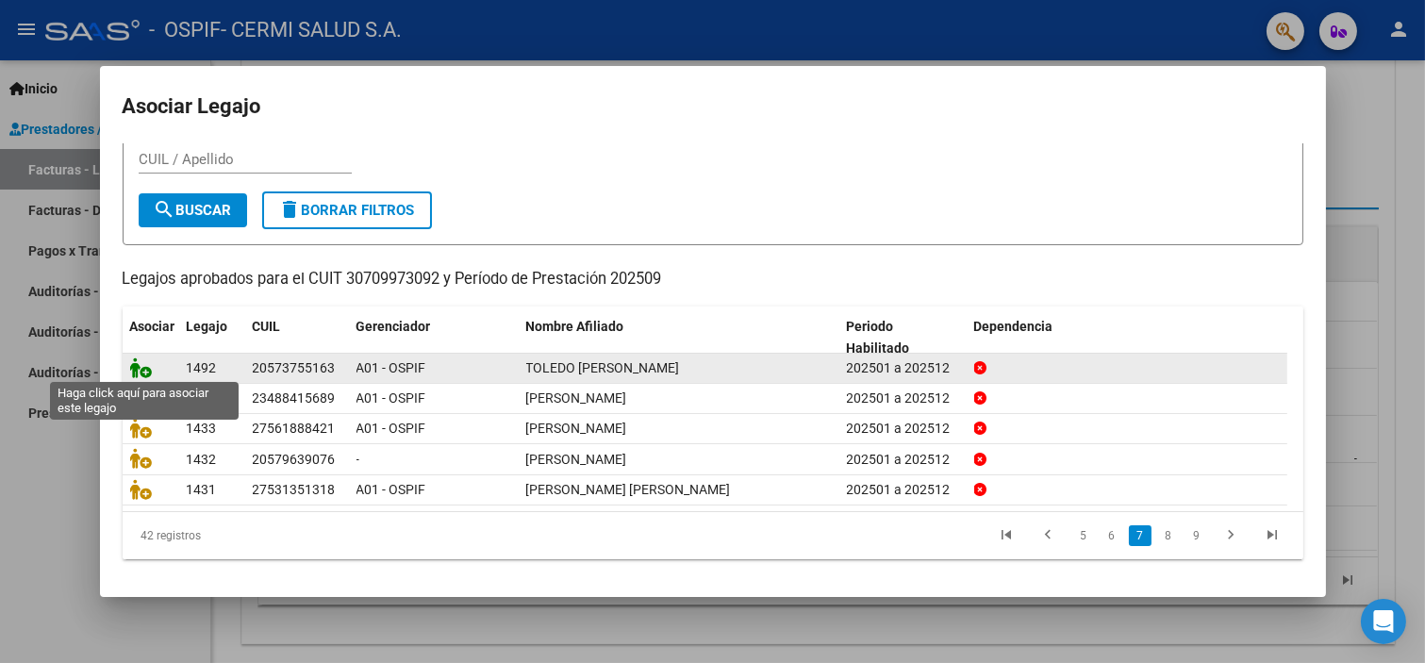
click at [135, 357] on icon at bounding box center [141, 367] width 23 height 21
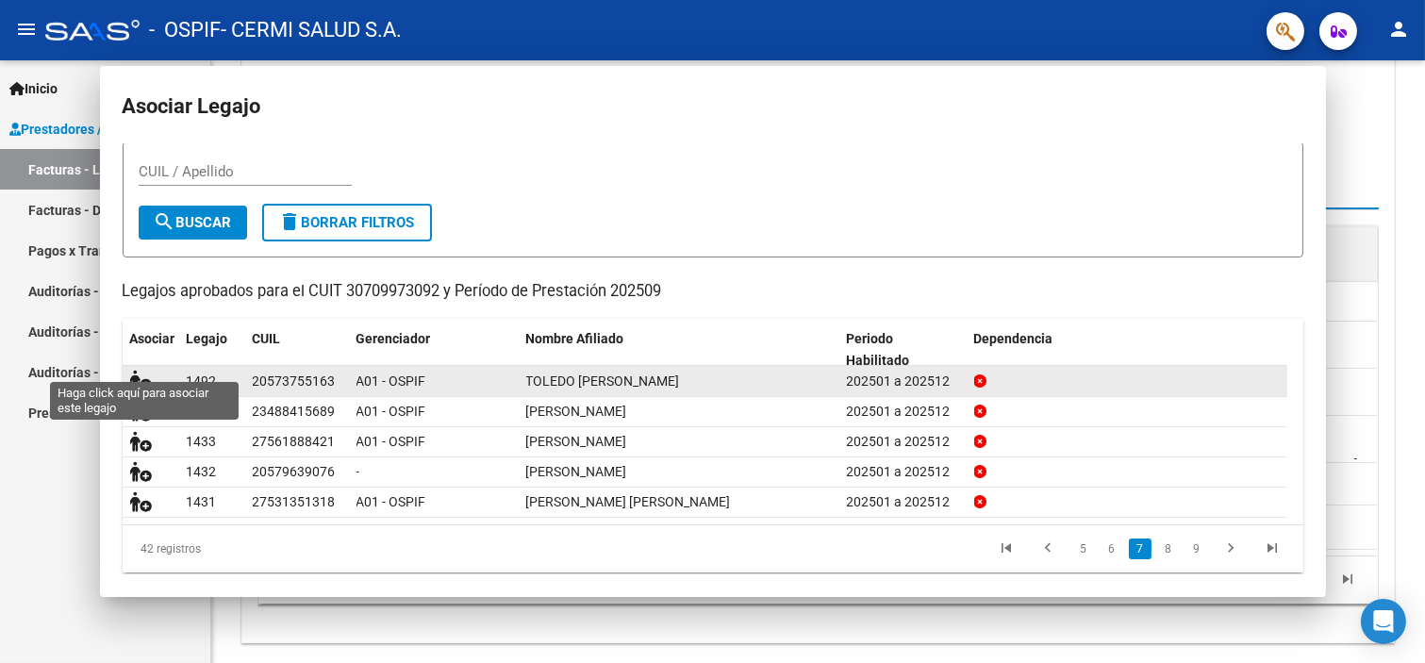
scroll to position [0, 0]
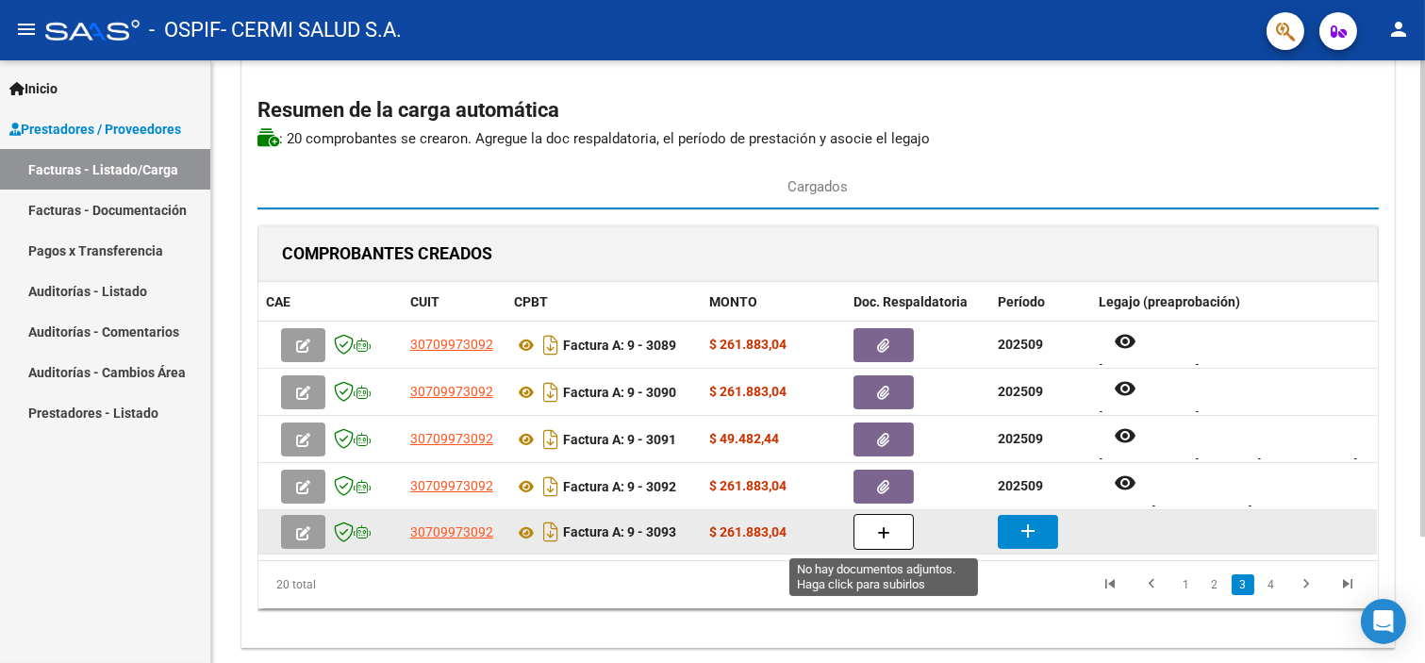
click at [908, 538] on button "button" at bounding box center [884, 532] width 60 height 36
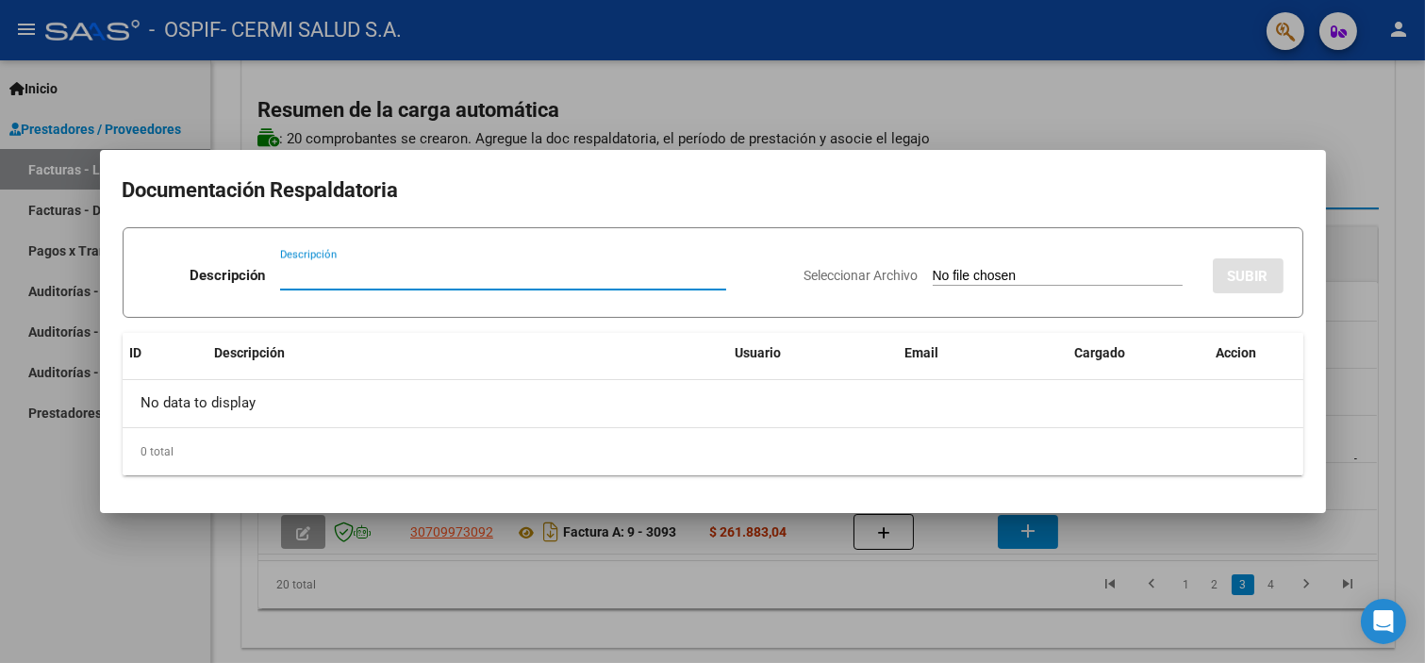
paste input "planilla"
click at [943, 275] on input "Seleccionar Archivo" at bounding box center [1058, 277] width 250 height 18
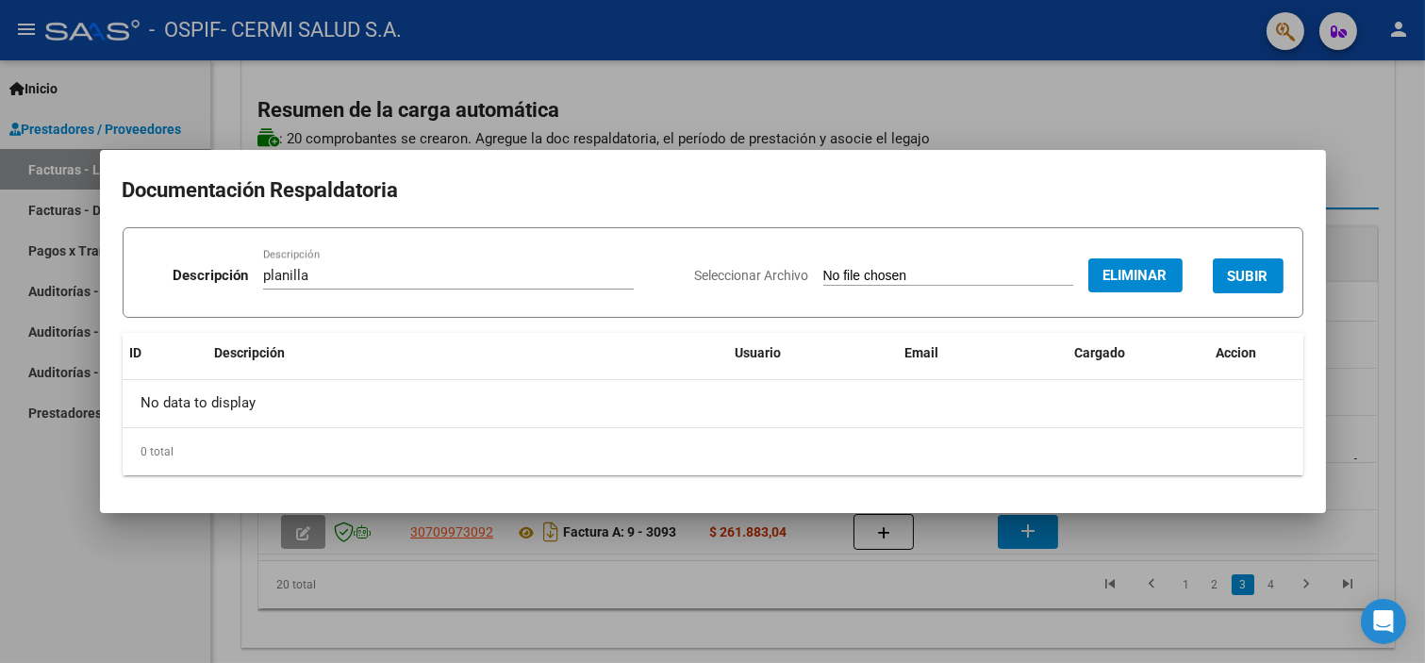
click at [1256, 256] on div "Seleccionar Archivo Eliminar SUBIR" at bounding box center [989, 272] width 589 height 58
click at [1250, 268] on span "SUBIR" at bounding box center [1248, 276] width 41 height 17
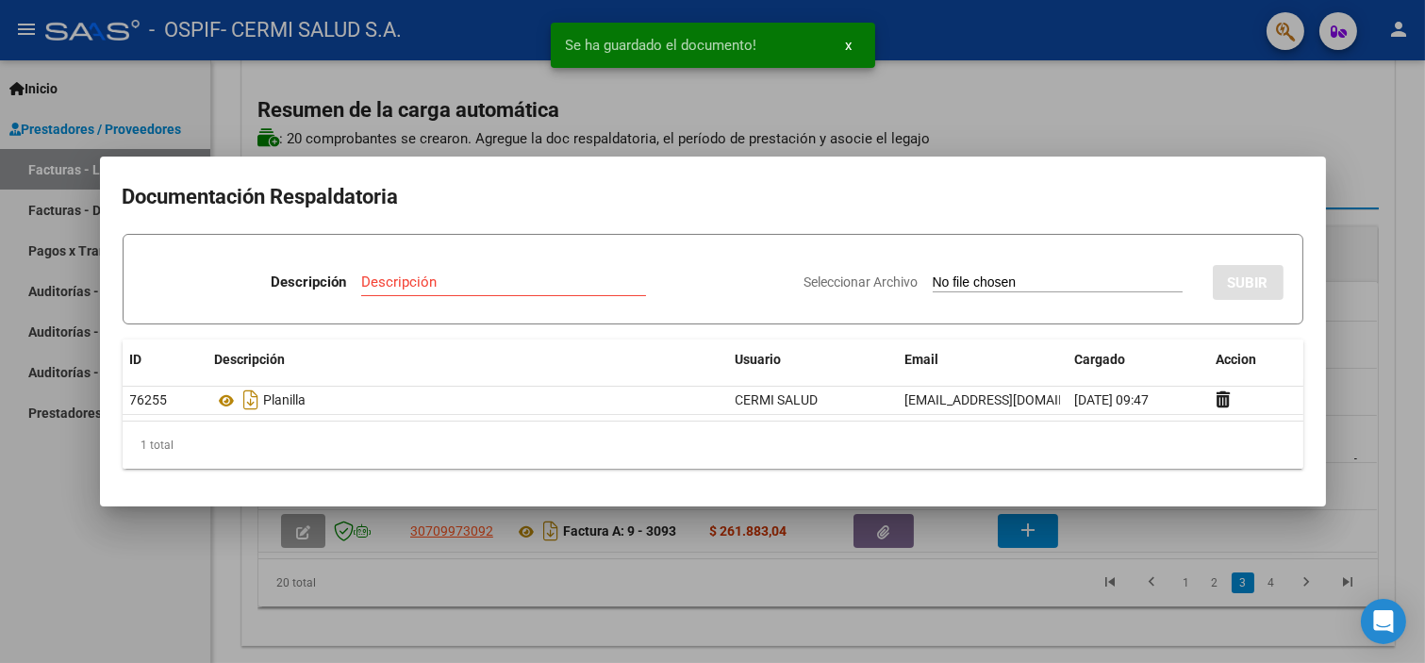
click at [353, 608] on div at bounding box center [712, 331] width 1425 height 663
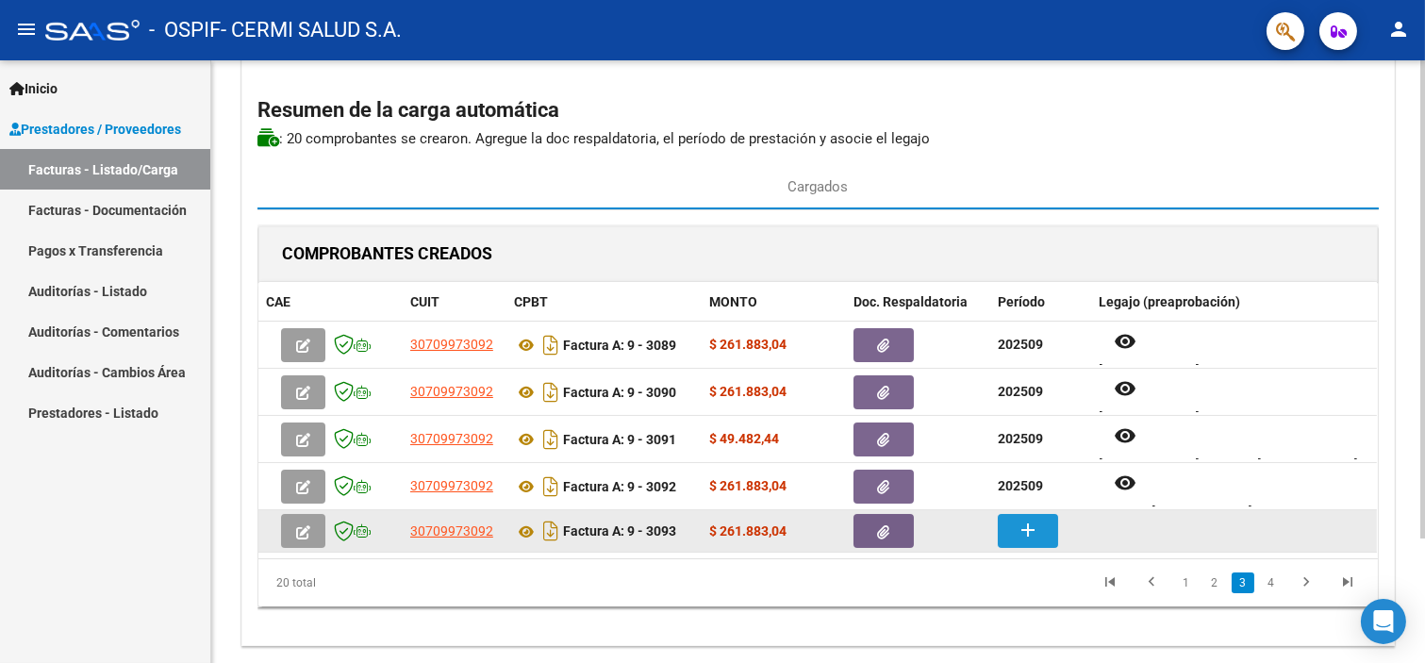
click at [1017, 536] on mat-icon "add" at bounding box center [1028, 530] width 23 height 23
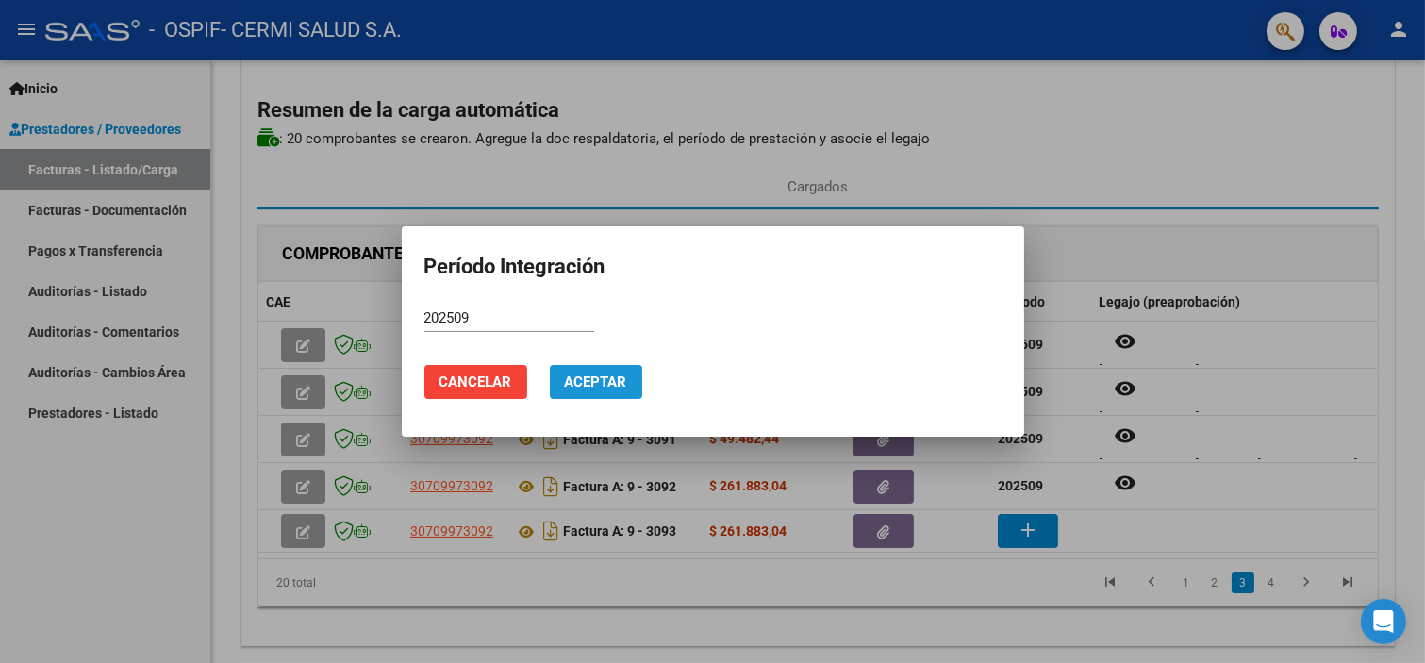
click at [618, 390] on span "Aceptar" at bounding box center [596, 382] width 62 height 17
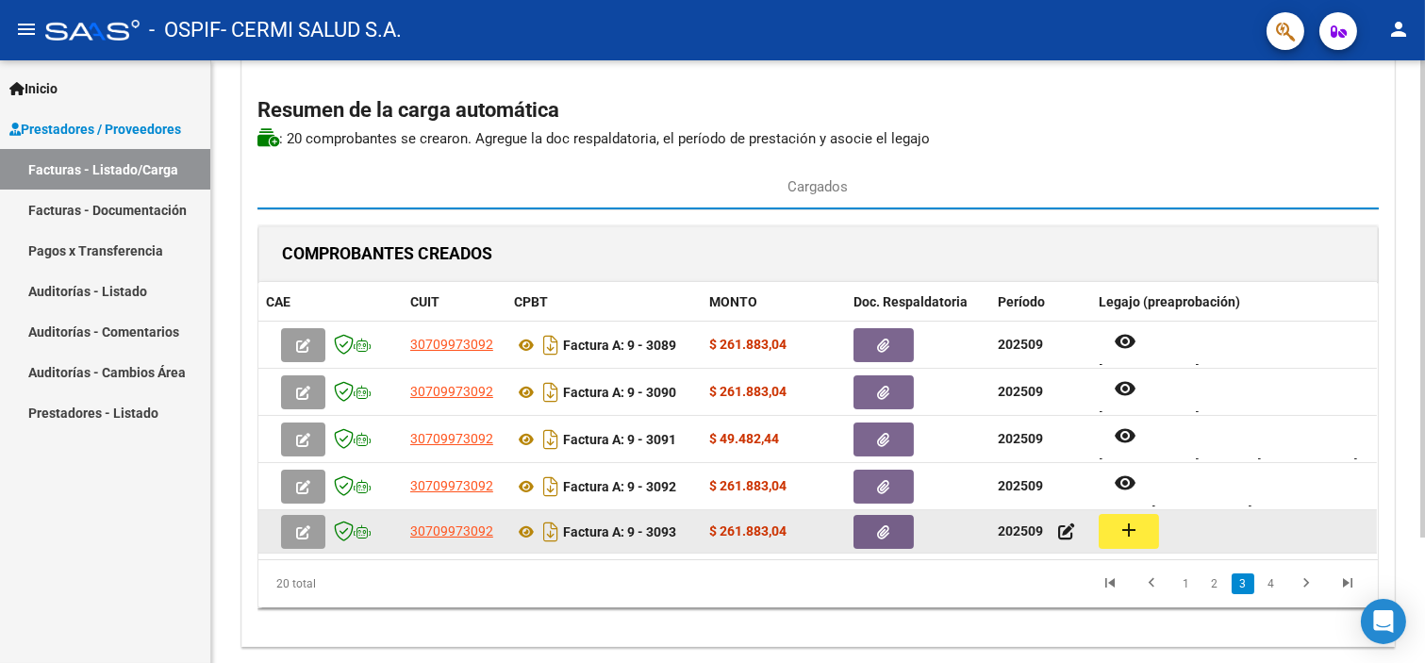
click at [1139, 544] on button "add" at bounding box center [1129, 531] width 60 height 35
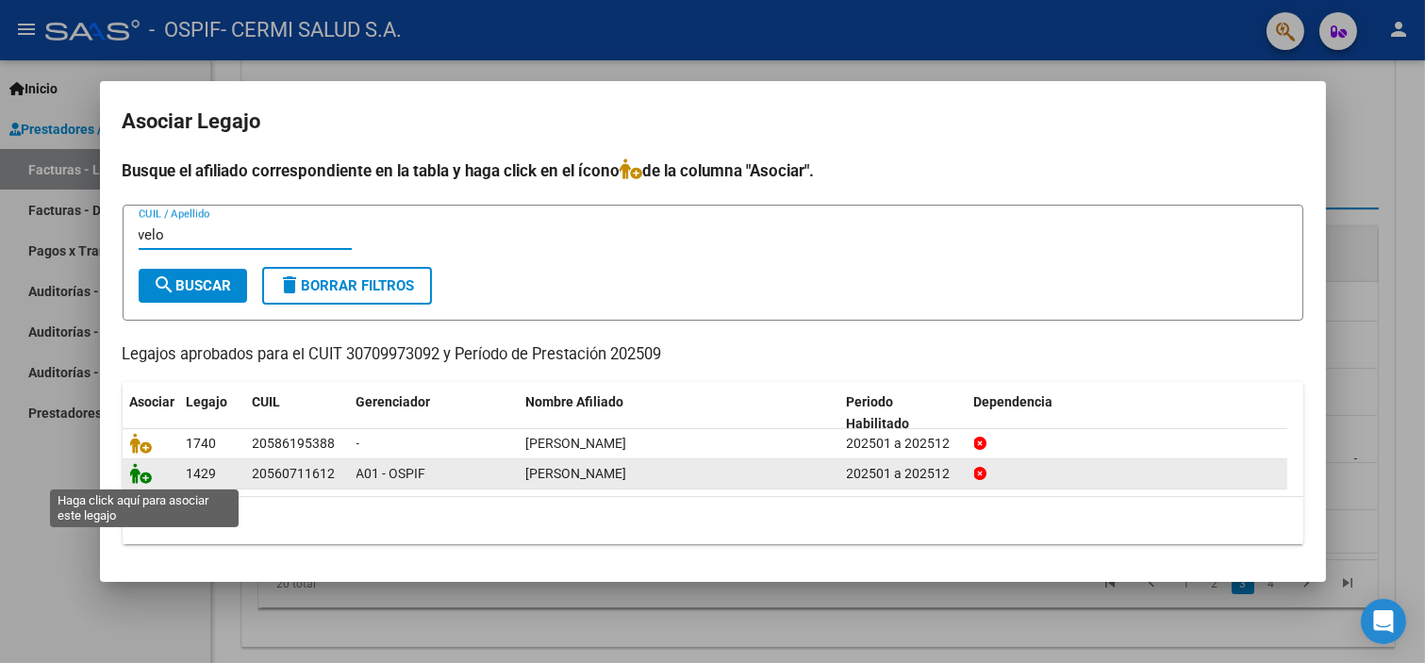
click at [140, 475] on icon at bounding box center [141, 473] width 23 height 21
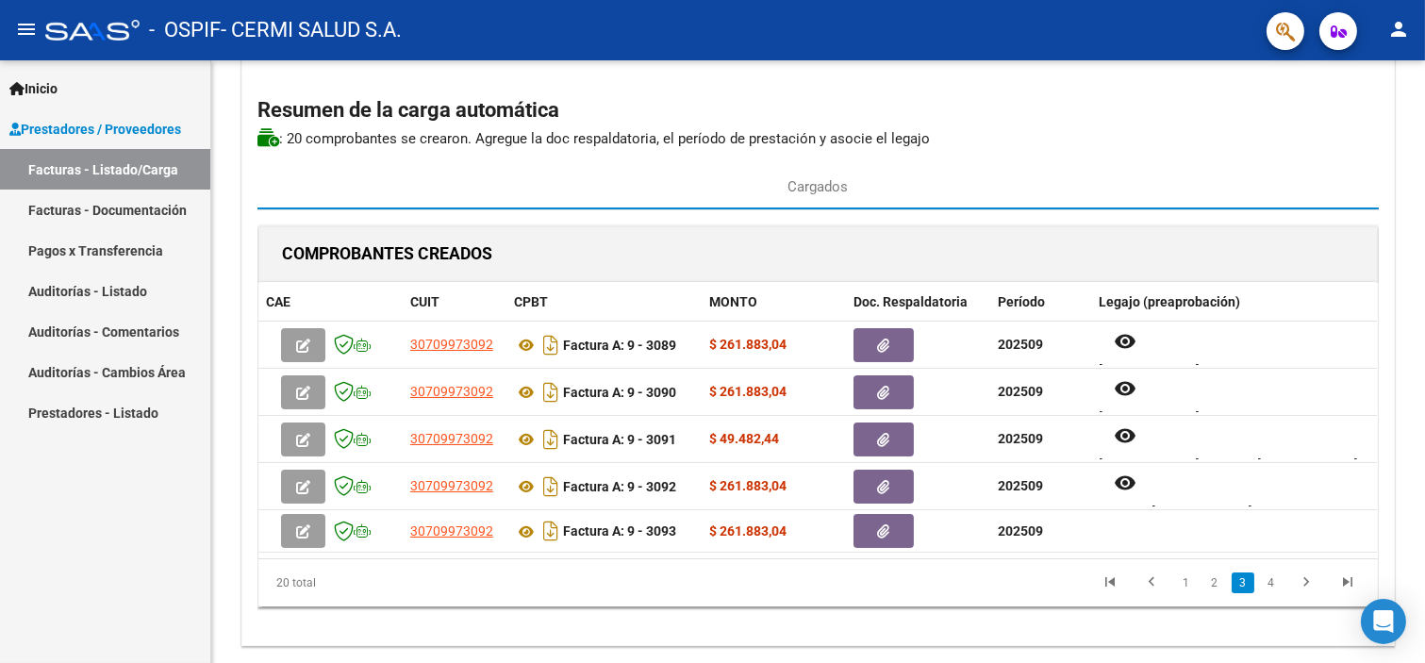
click at [70, 500] on div "Inicio Instructivos Contacto OS Prestadores / Proveedores Facturas - Listado/Ca…" at bounding box center [105, 361] width 210 height 603
click at [1270, 590] on link "4" at bounding box center [1271, 587] width 23 height 21
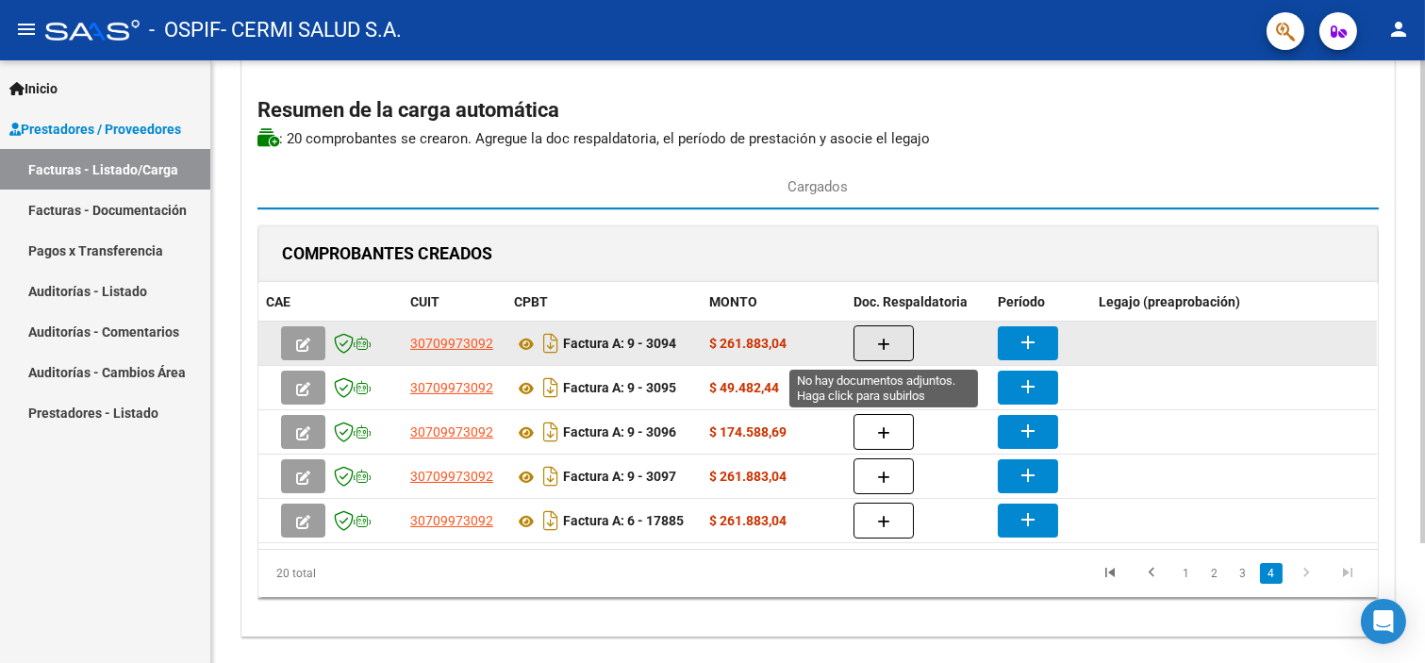
click at [873, 331] on button "button" at bounding box center [884, 343] width 60 height 36
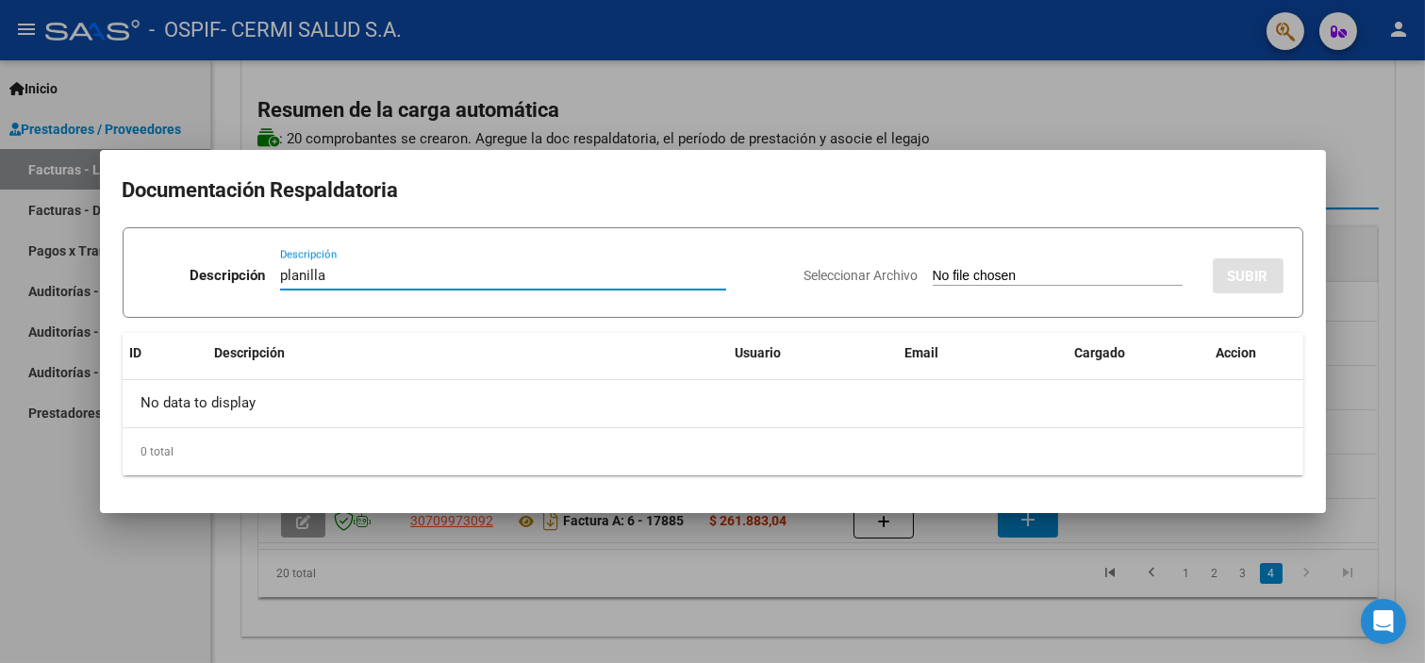
click at [965, 280] on input "Seleccionar Archivo" at bounding box center [1058, 277] width 250 height 18
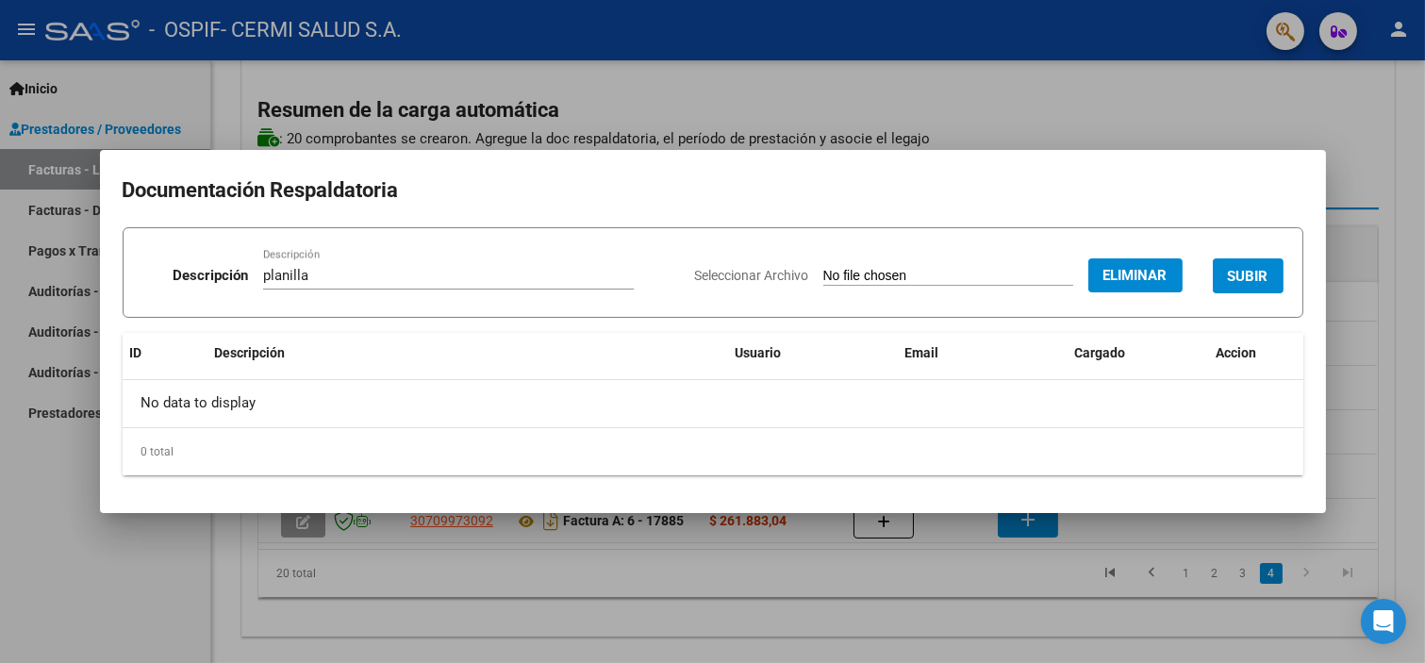
click at [1259, 274] on span "SUBIR" at bounding box center [1248, 276] width 41 height 17
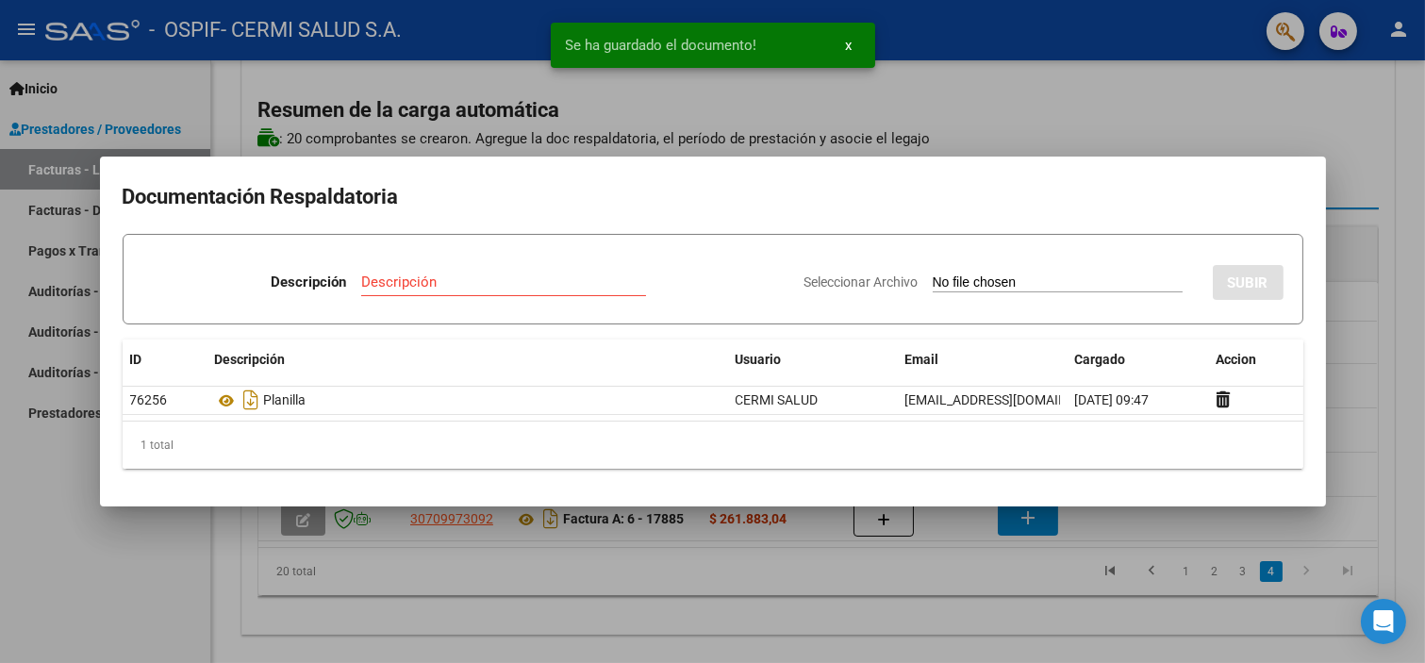
click at [94, 577] on div at bounding box center [712, 331] width 1425 height 663
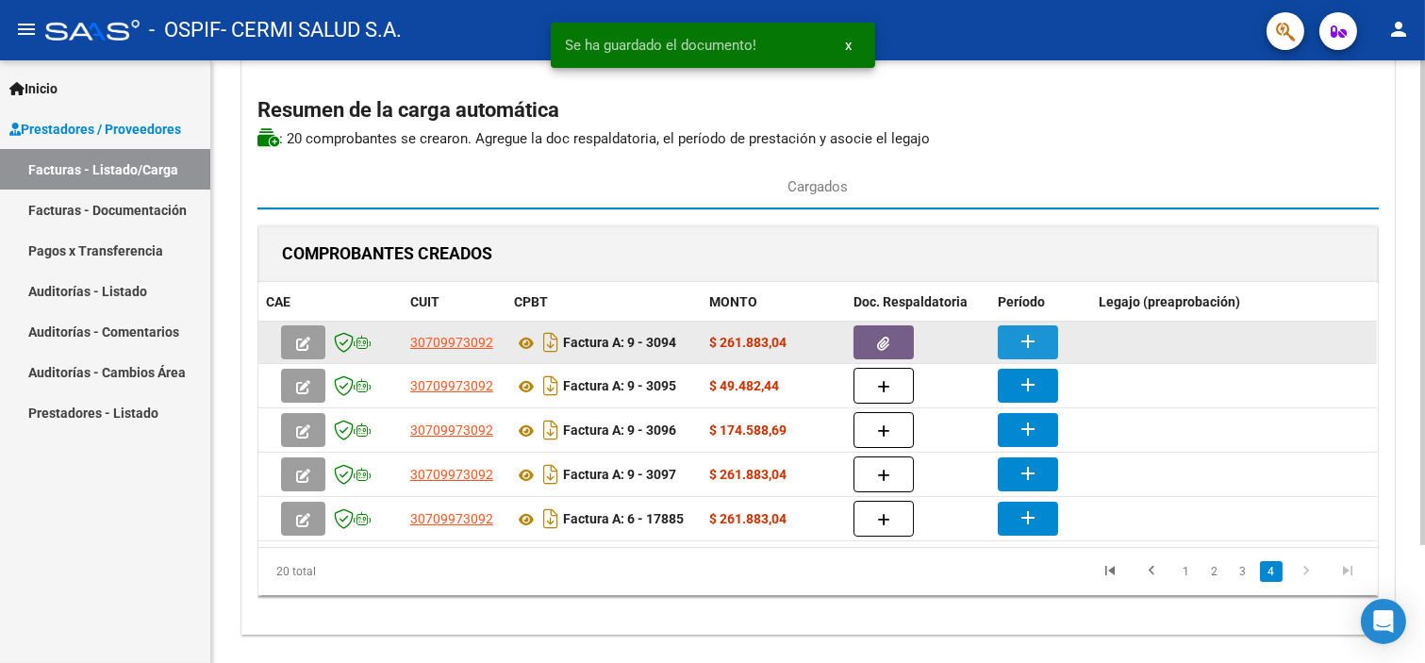
click at [1030, 344] on mat-icon "add" at bounding box center [1028, 341] width 23 height 23
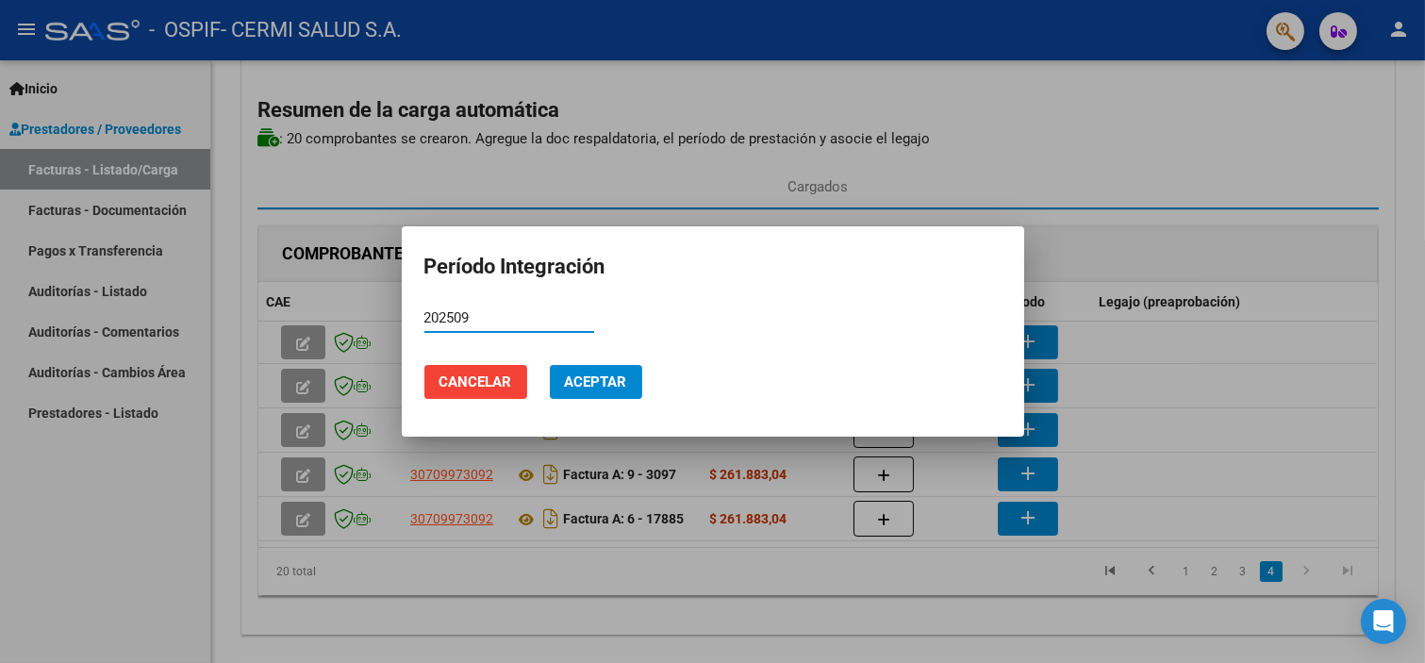
click at [604, 391] on button "Aceptar" at bounding box center [596, 382] width 92 height 34
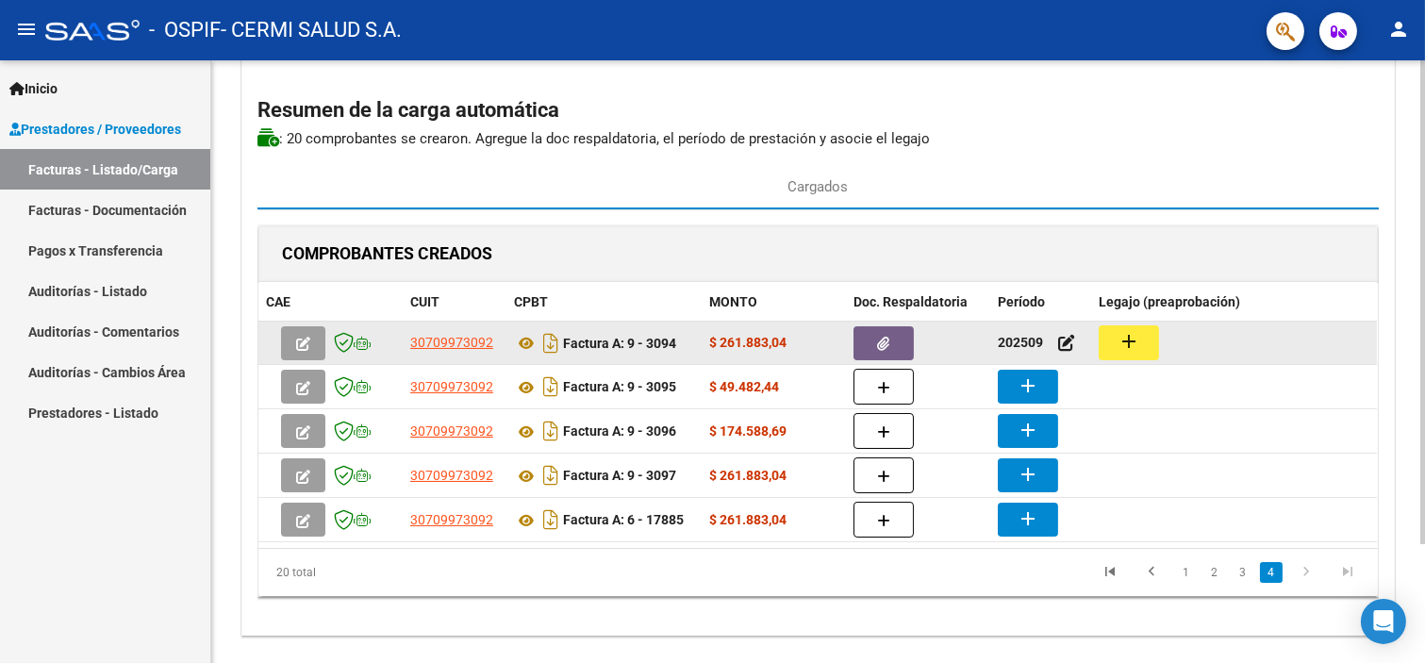
click at [1138, 347] on mat-icon "add" at bounding box center [1129, 341] width 23 height 23
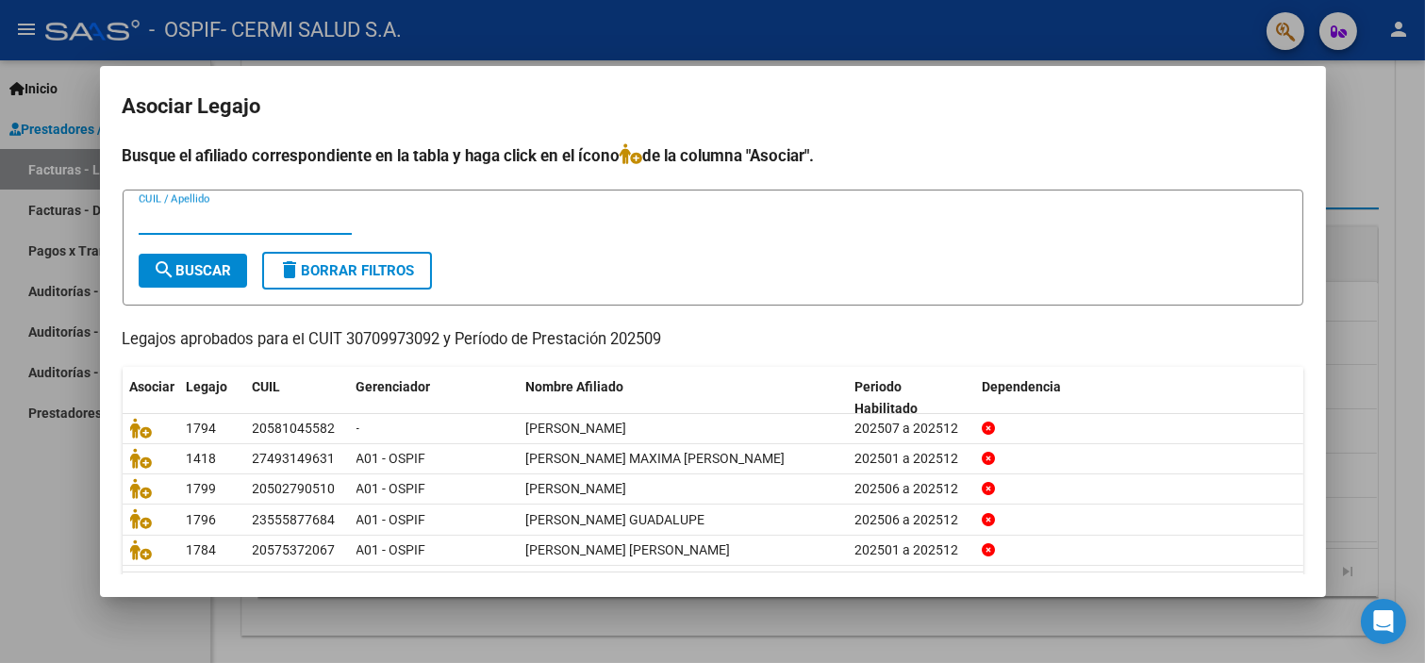
click at [297, 232] on div "CUIL / Apellido" at bounding box center [245, 220] width 213 height 28
click at [209, 258] on button "search Buscar" at bounding box center [193, 271] width 108 height 34
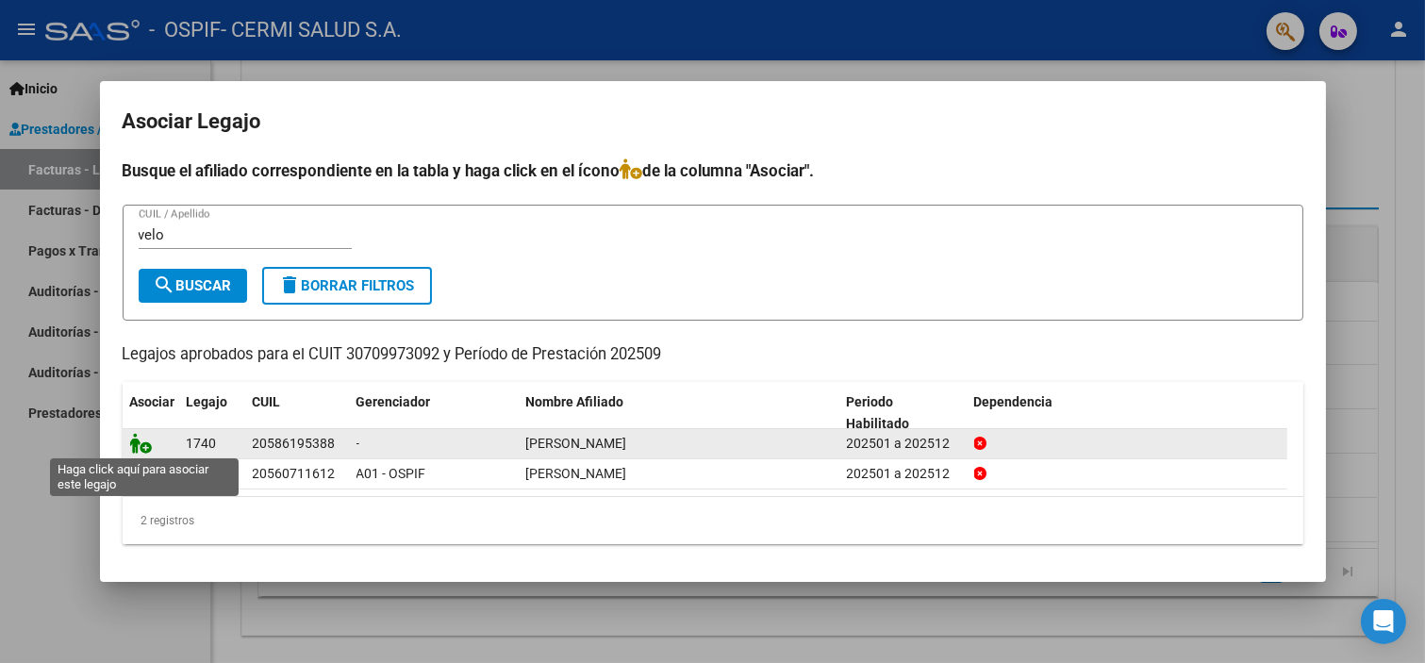
click at [130, 446] on icon at bounding box center [141, 443] width 23 height 21
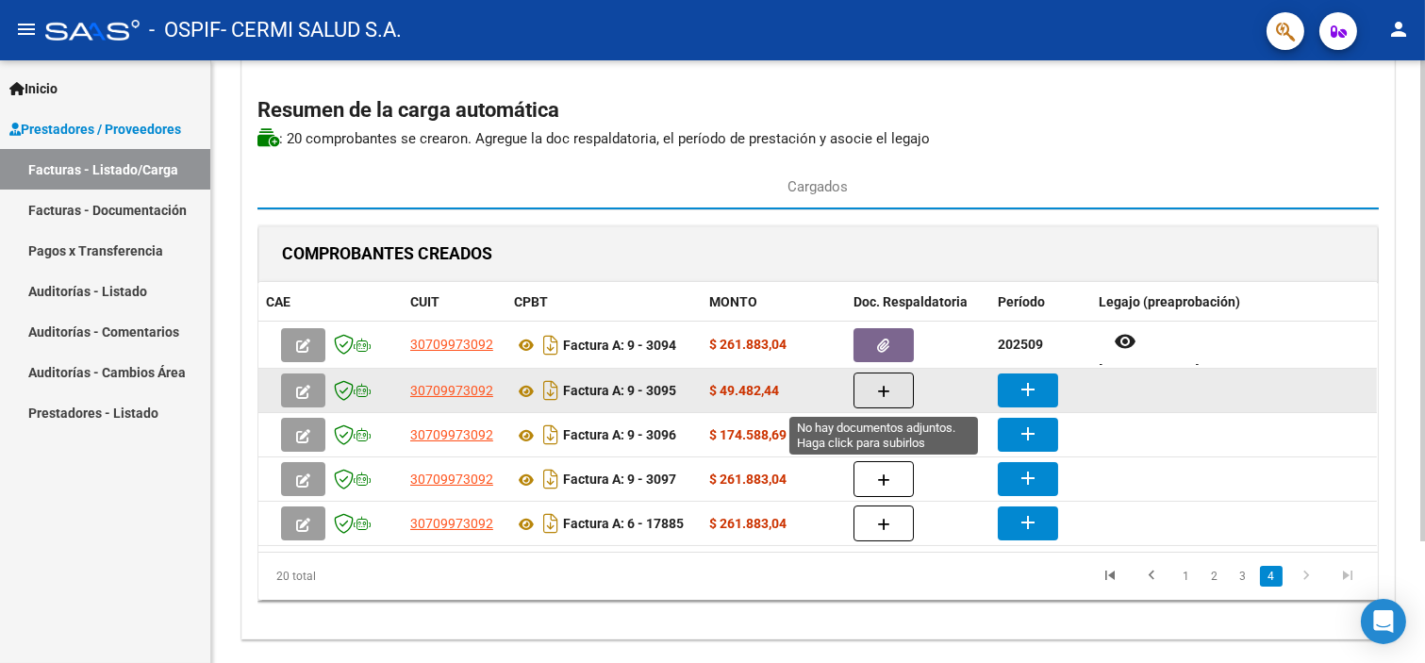
click at [854, 388] on button "button" at bounding box center [884, 391] width 60 height 36
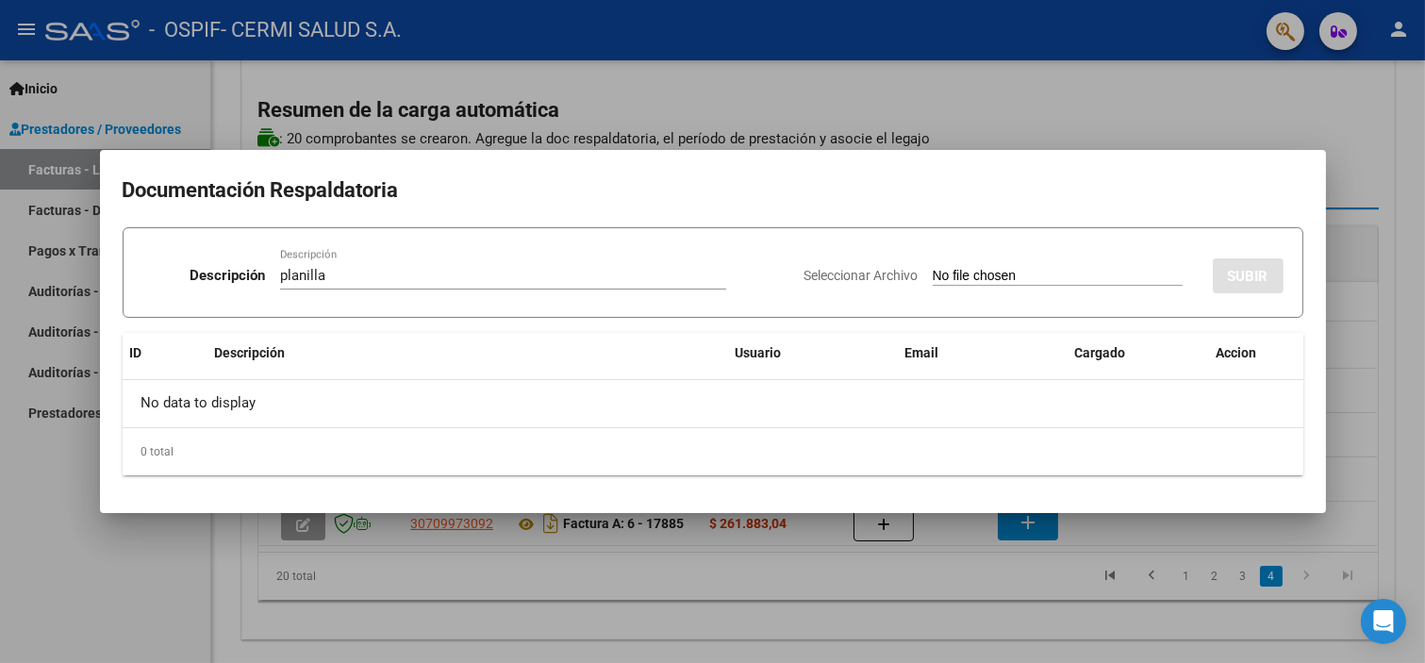
click at [951, 283] on input "Seleccionar Archivo" at bounding box center [1058, 277] width 250 height 18
click at [972, 281] on input "Seleccionar Archivo" at bounding box center [1058, 277] width 250 height 18
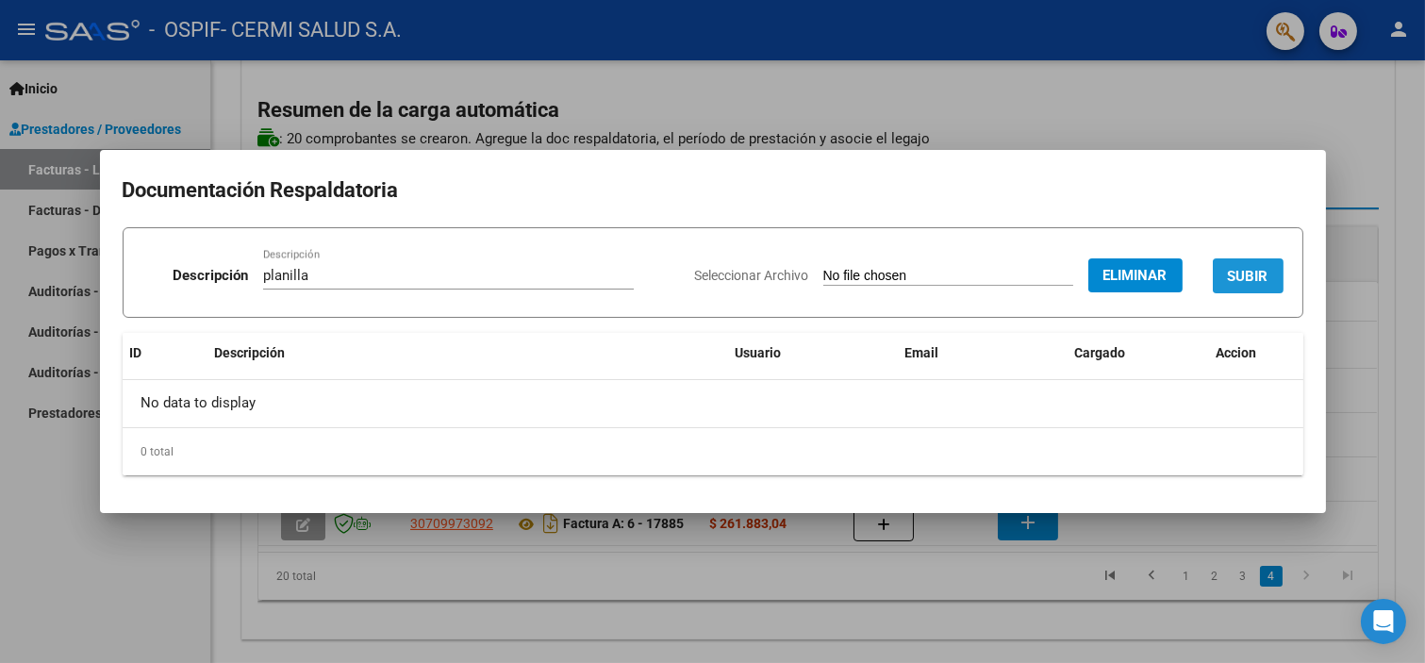
click at [1249, 272] on span "SUBIR" at bounding box center [1248, 276] width 41 height 17
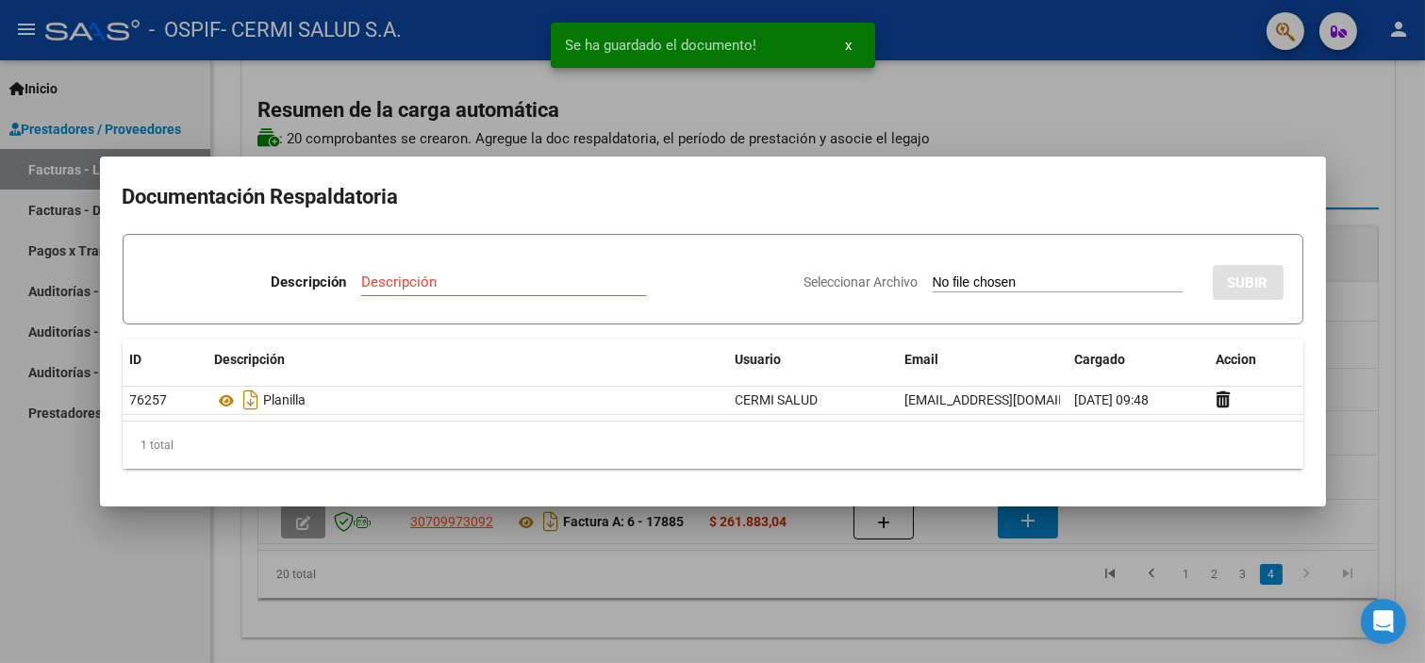
click at [158, 574] on div at bounding box center [712, 331] width 1425 height 663
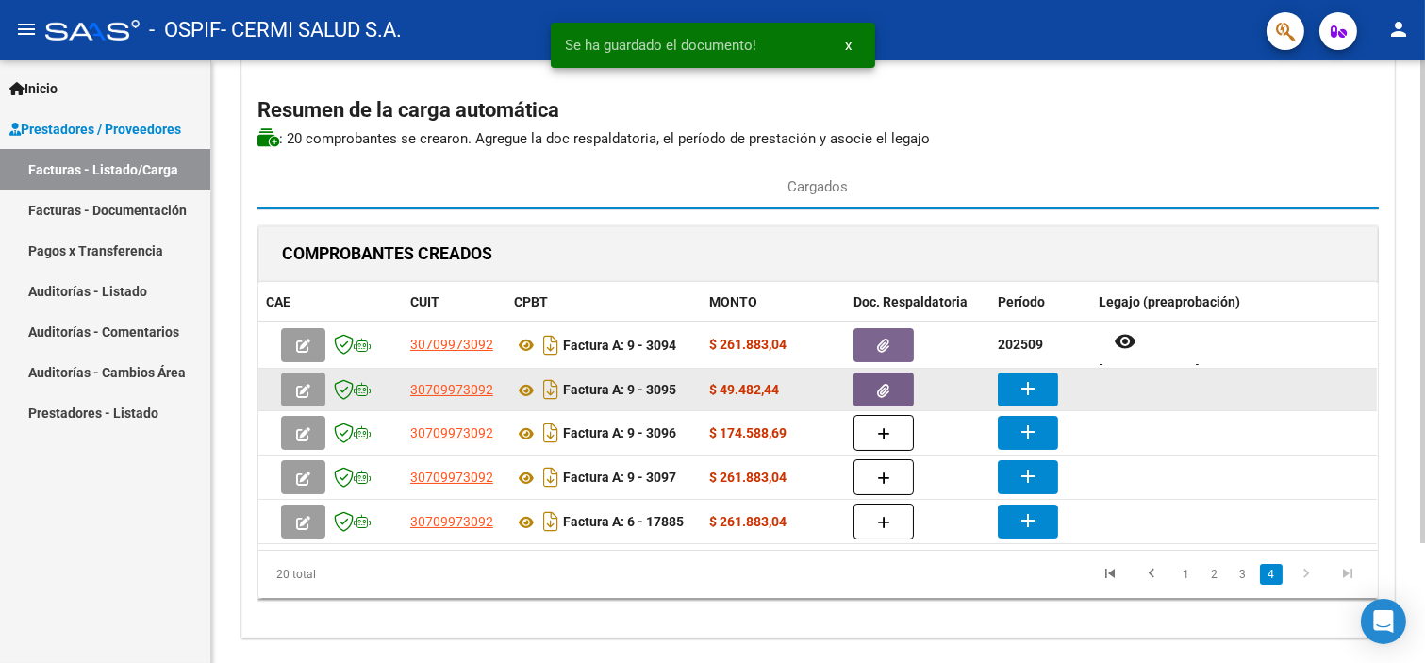
click at [1025, 385] on mat-icon "add" at bounding box center [1028, 388] width 23 height 23
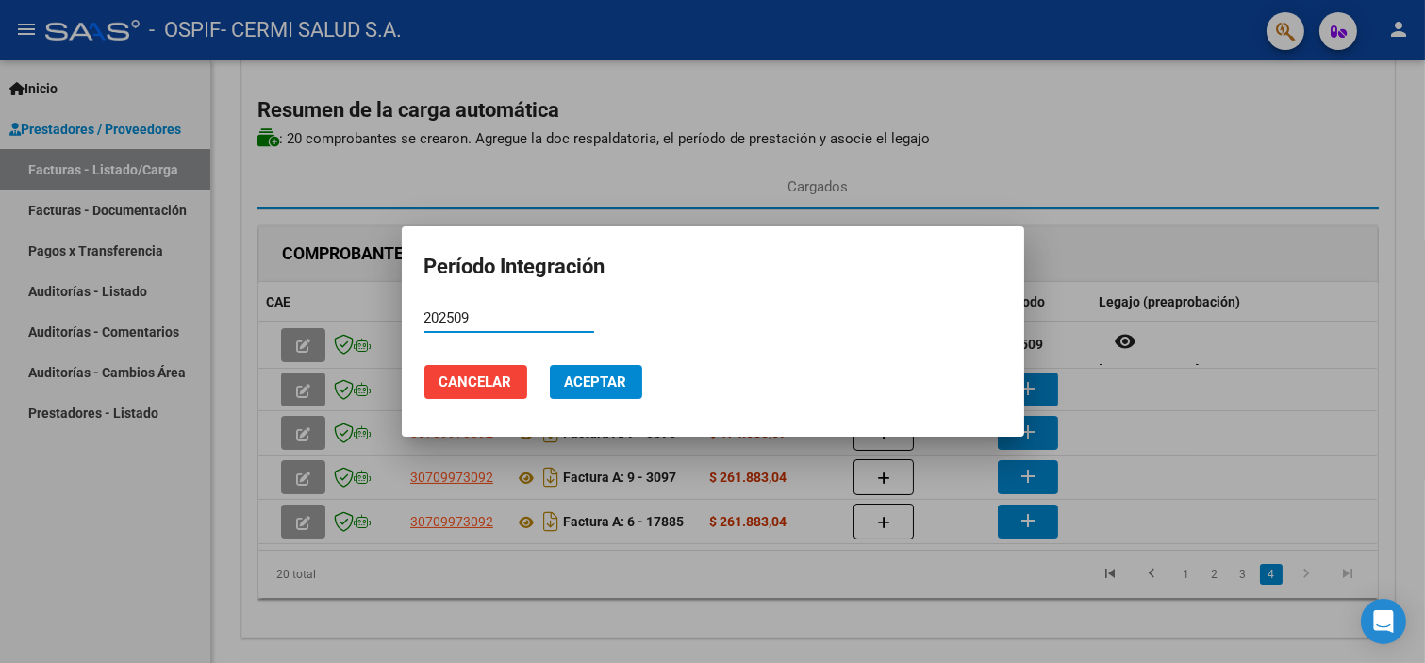
click at [604, 387] on span "Aceptar" at bounding box center [596, 382] width 62 height 17
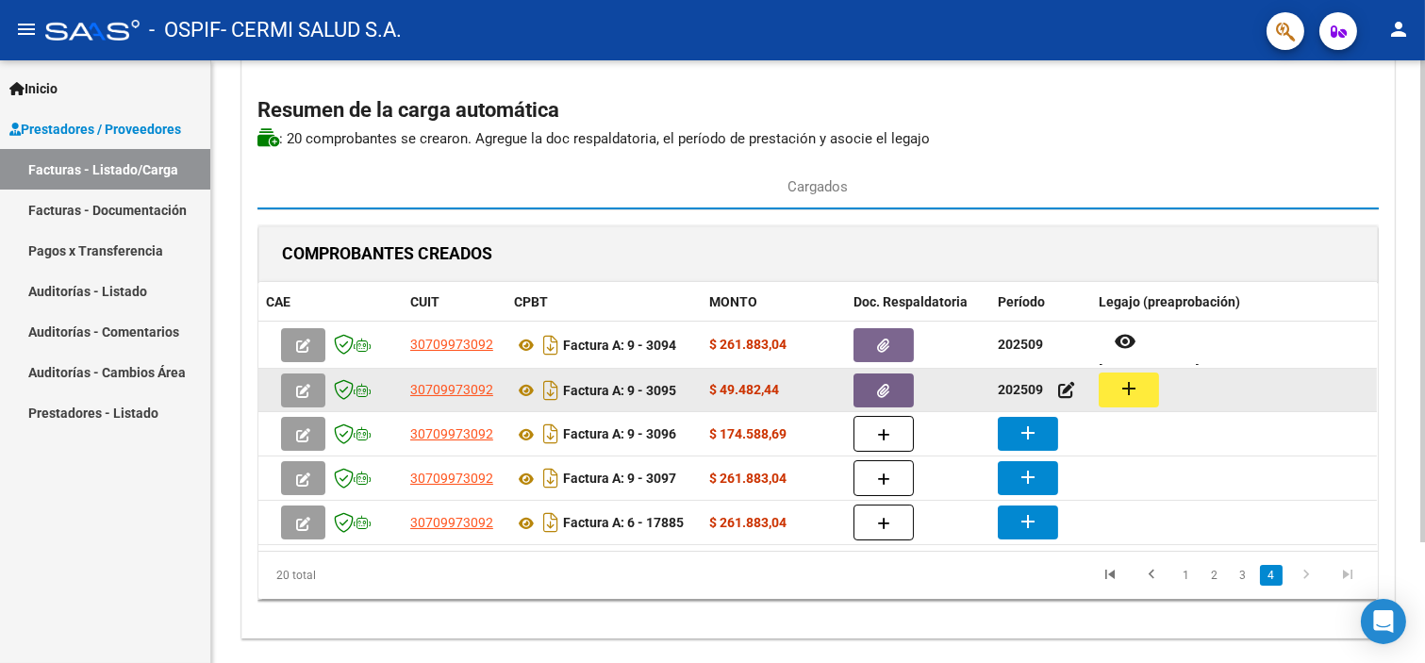
click at [1141, 381] on button "add" at bounding box center [1129, 390] width 60 height 35
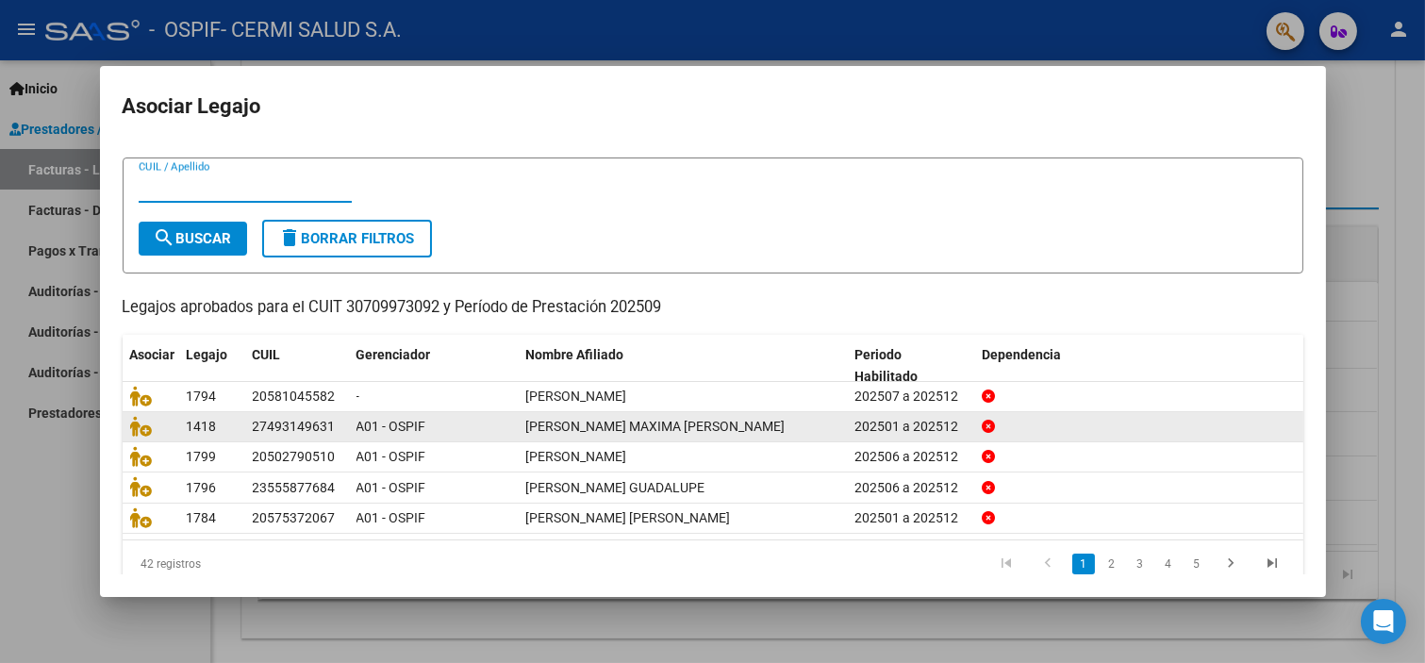
scroll to position [60, 0]
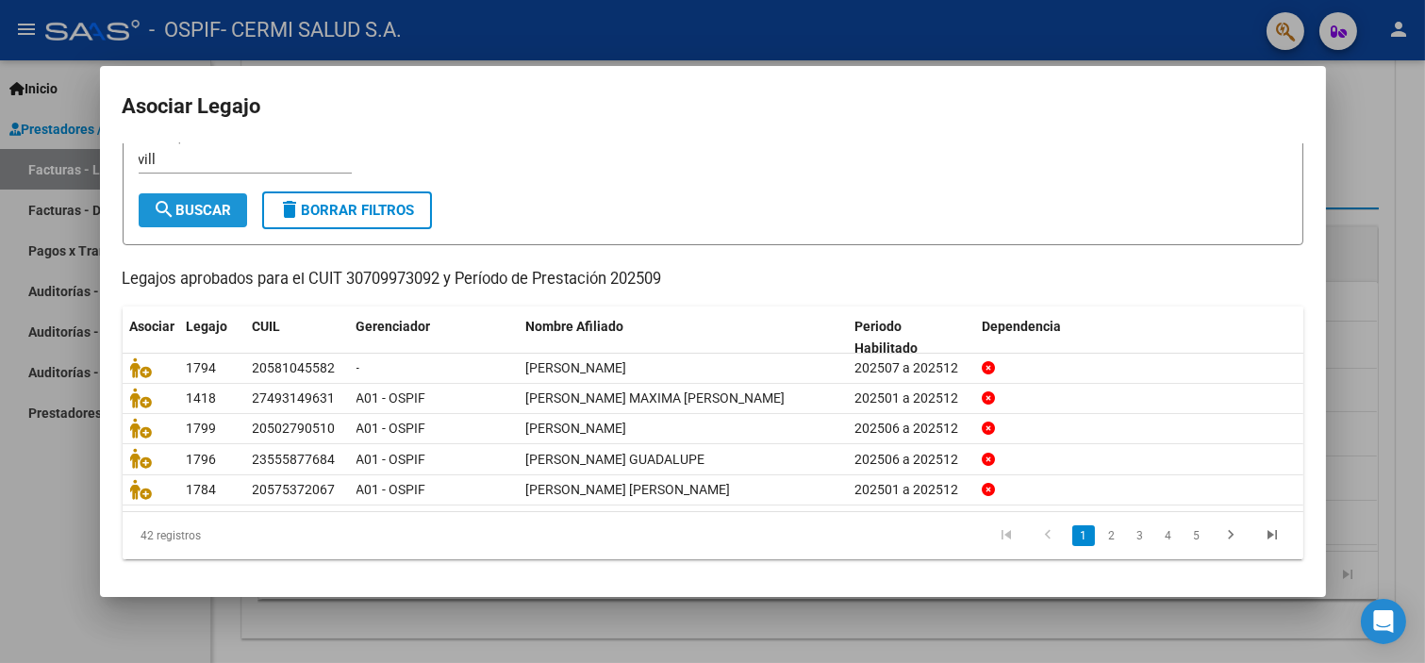
click at [185, 199] on button "search Buscar" at bounding box center [193, 210] width 108 height 34
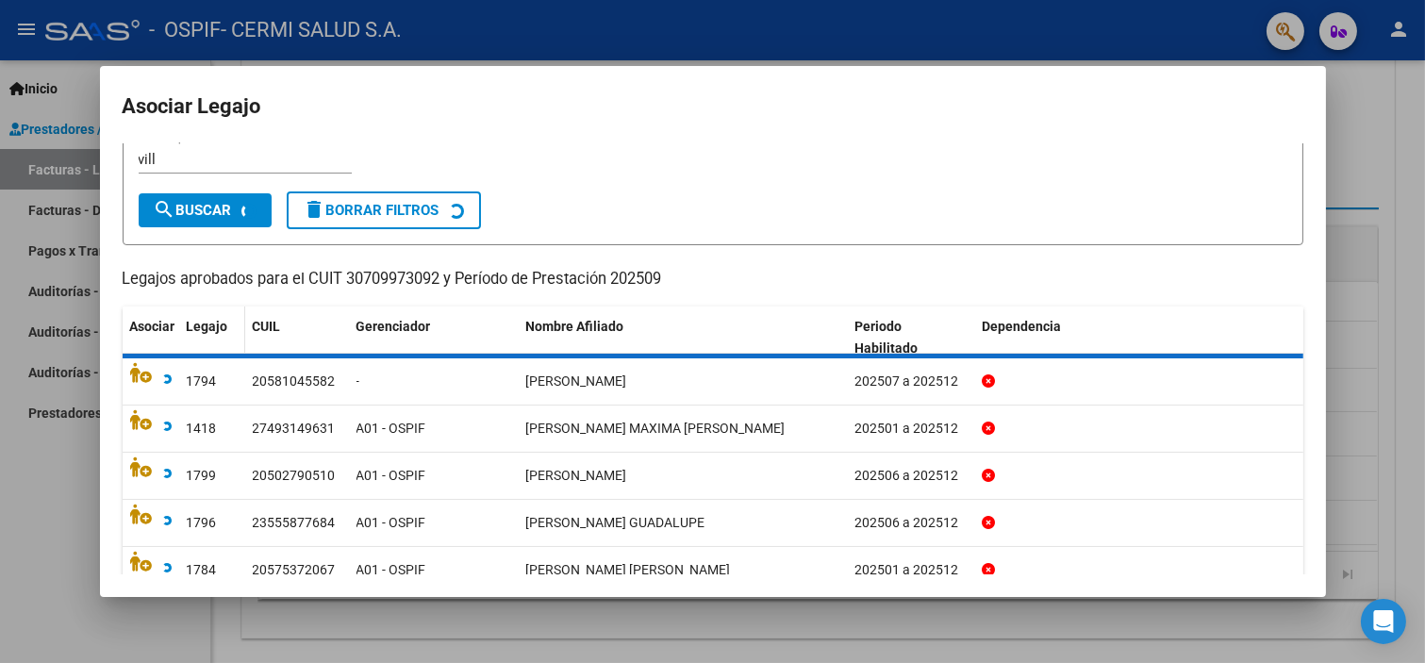
scroll to position [0, 0]
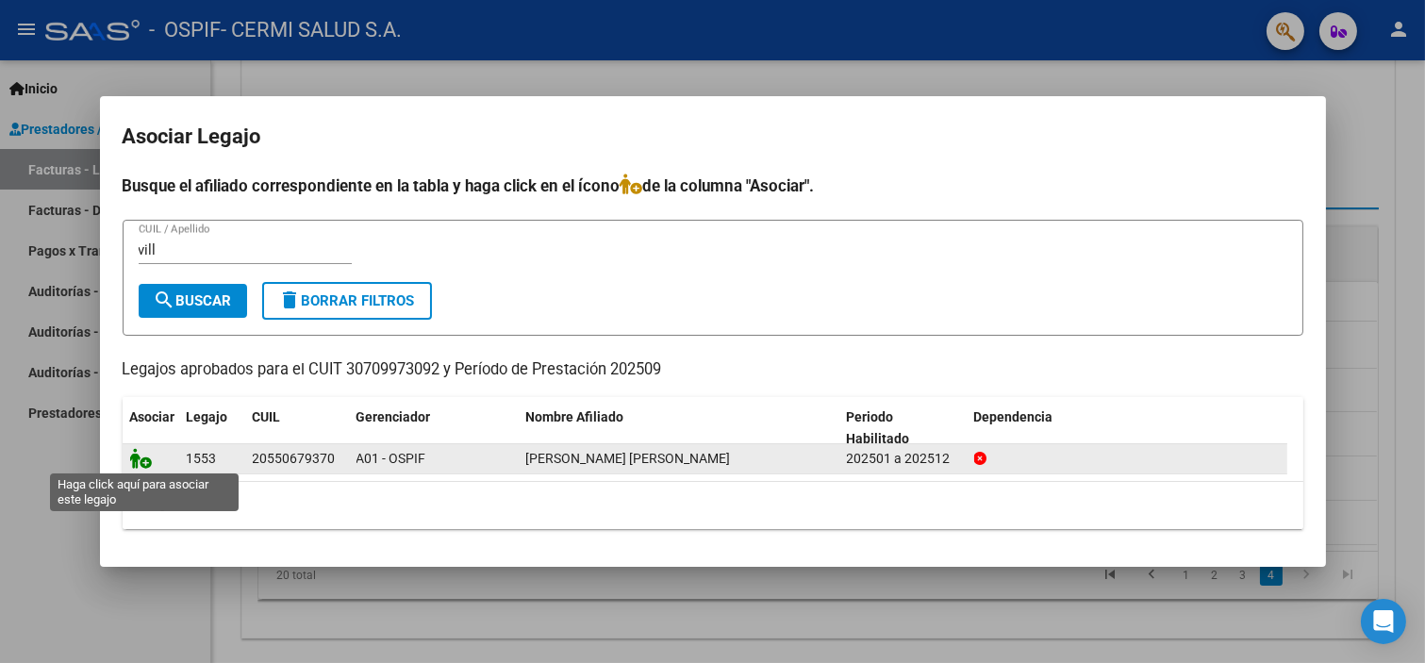
click at [130, 468] on icon at bounding box center [141, 458] width 23 height 21
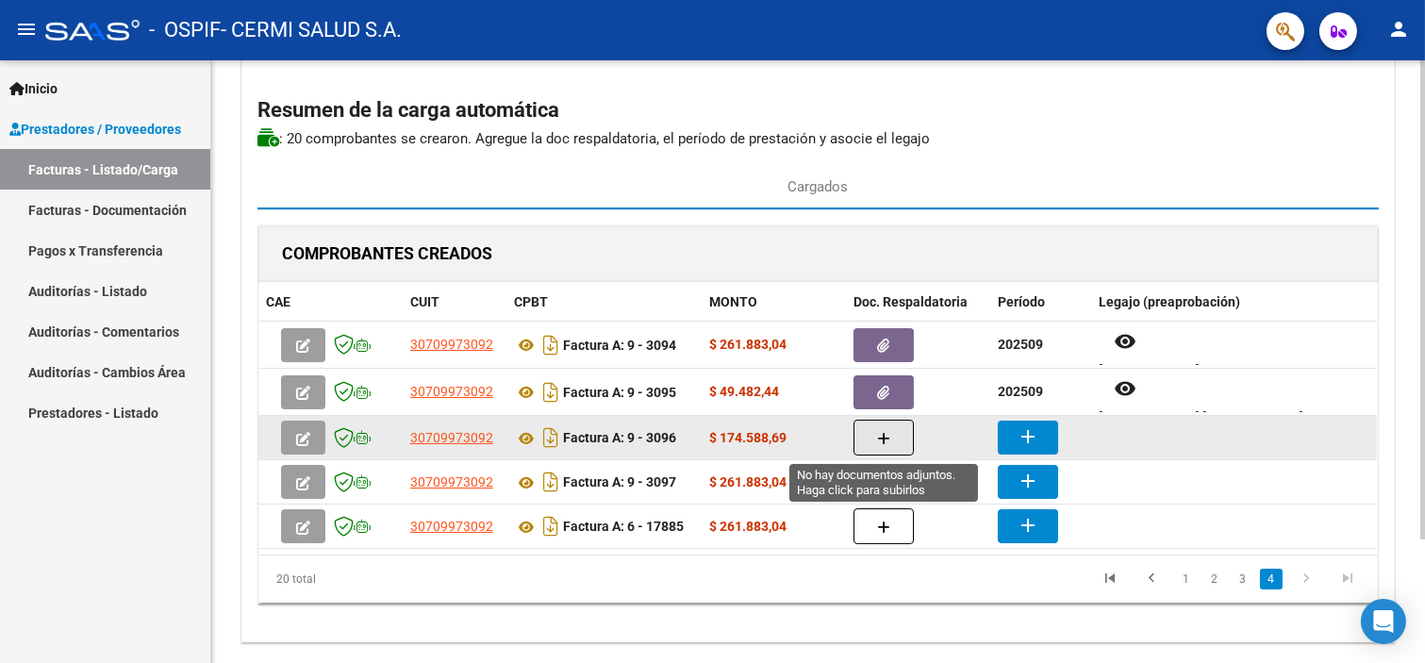
click at [906, 440] on button "button" at bounding box center [884, 438] width 60 height 36
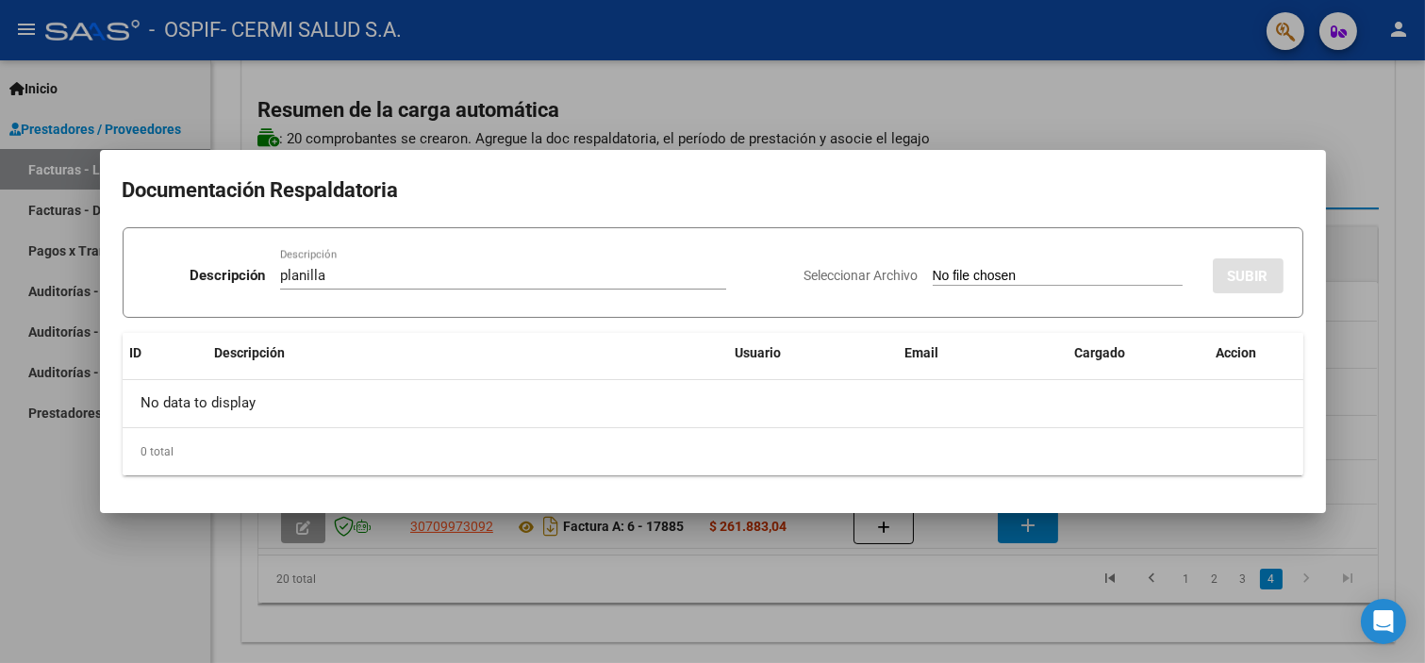
click at [933, 281] on input "Seleccionar Archivo" at bounding box center [1058, 277] width 250 height 18
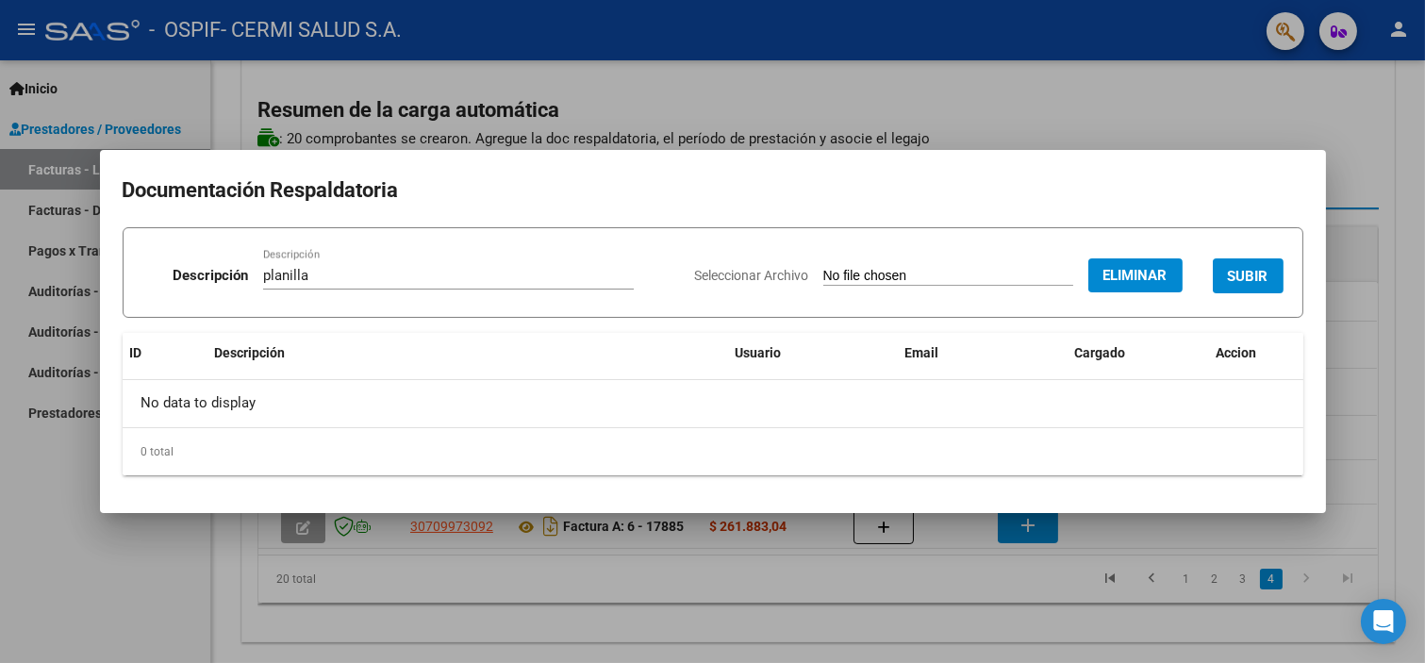
click at [1273, 267] on button "SUBIR" at bounding box center [1248, 275] width 71 height 35
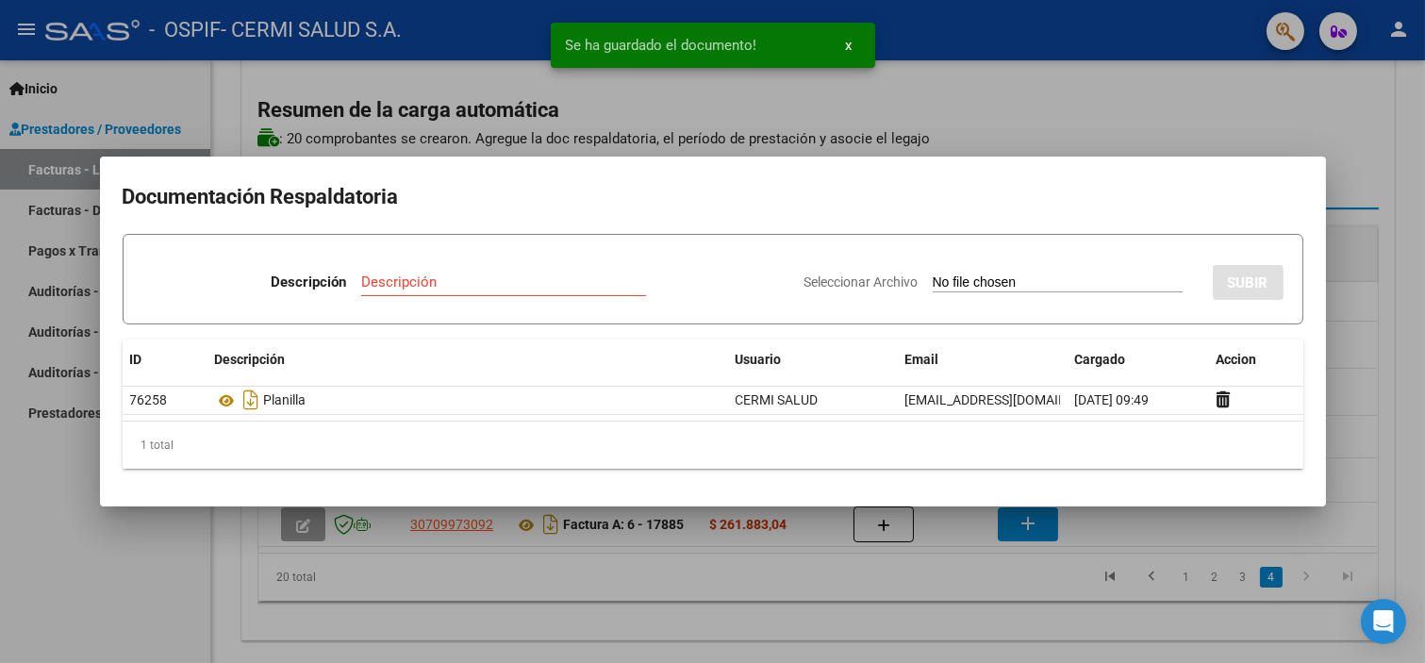
click at [1004, 560] on div at bounding box center [712, 331] width 1425 height 663
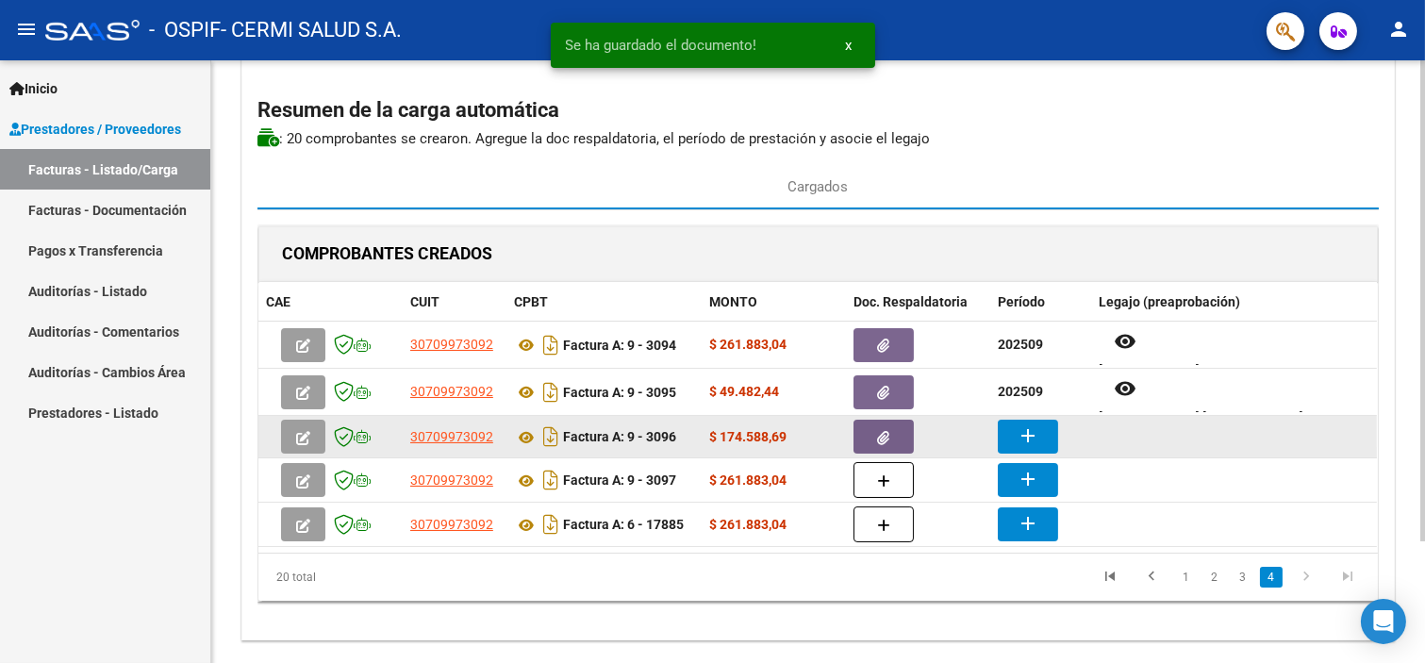
click at [1043, 439] on button "add" at bounding box center [1028, 437] width 60 height 34
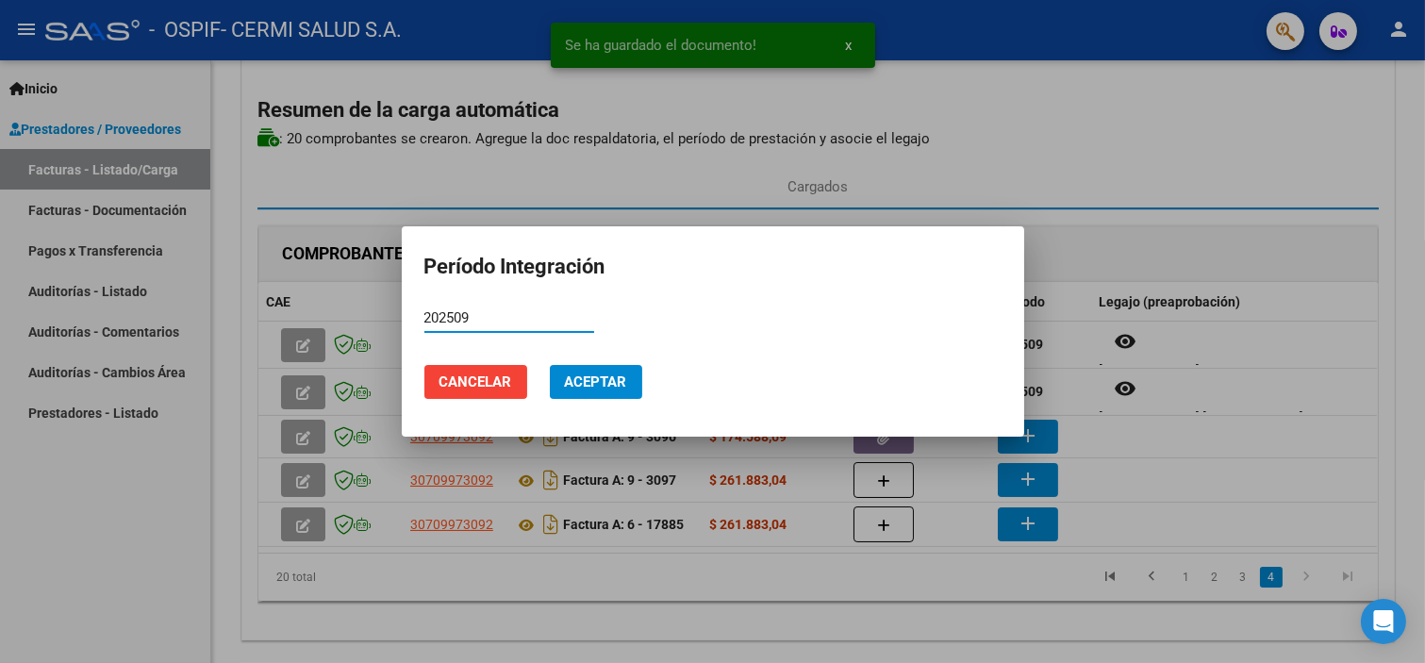
click at [750, 368] on mat-dialog-actions "Cancelar Aceptar" at bounding box center [712, 382] width 577 height 64
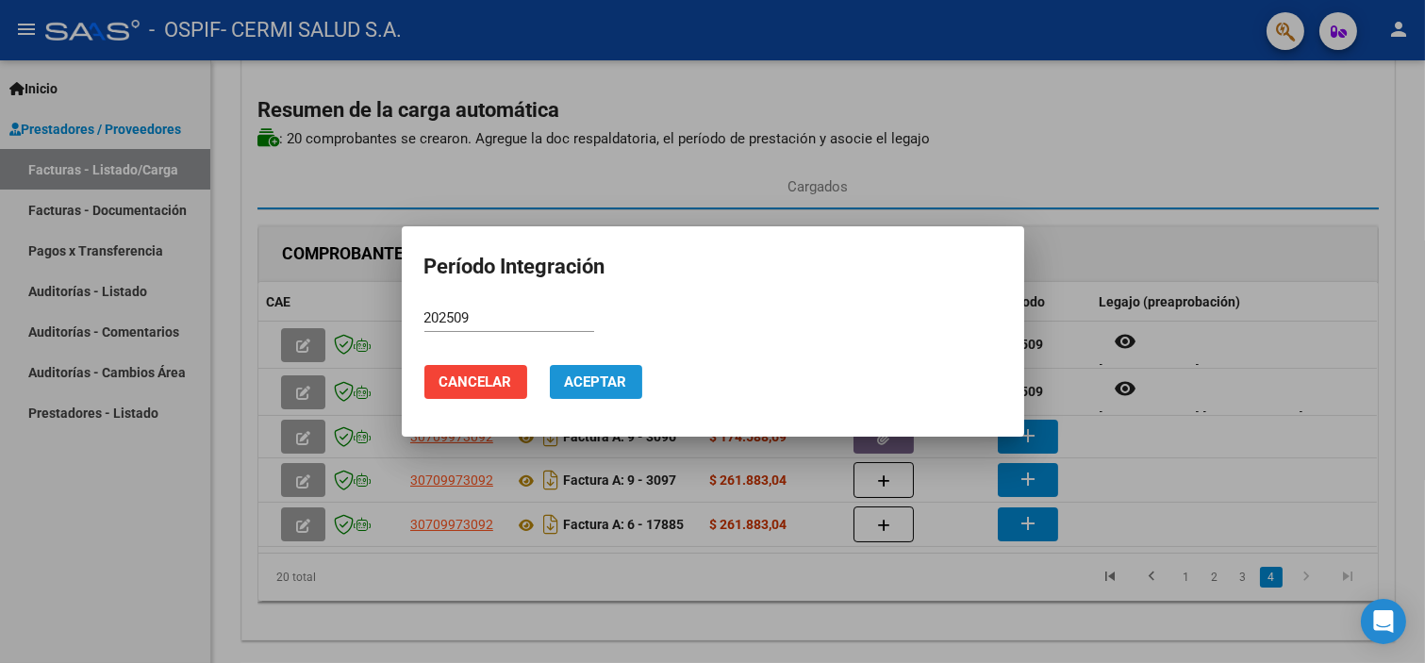
click at [640, 373] on button "Aceptar" at bounding box center [596, 382] width 92 height 34
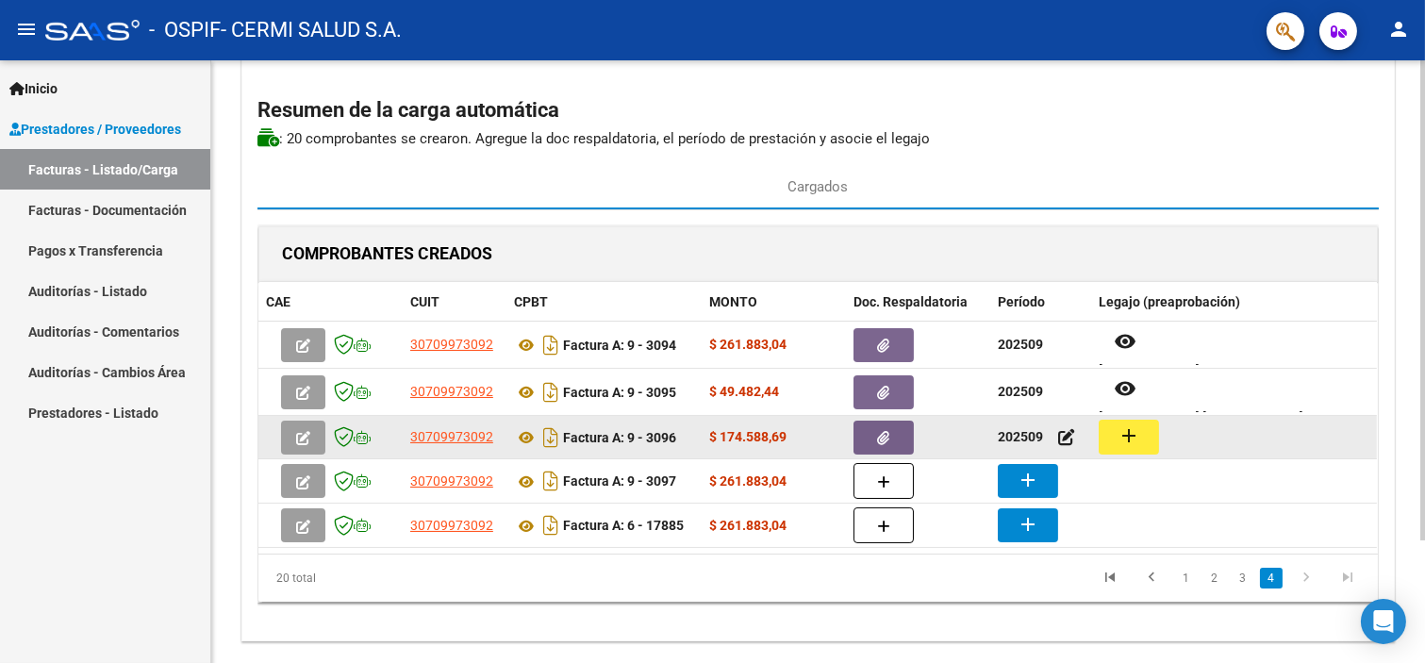
click at [1124, 443] on mat-icon "add" at bounding box center [1129, 435] width 23 height 23
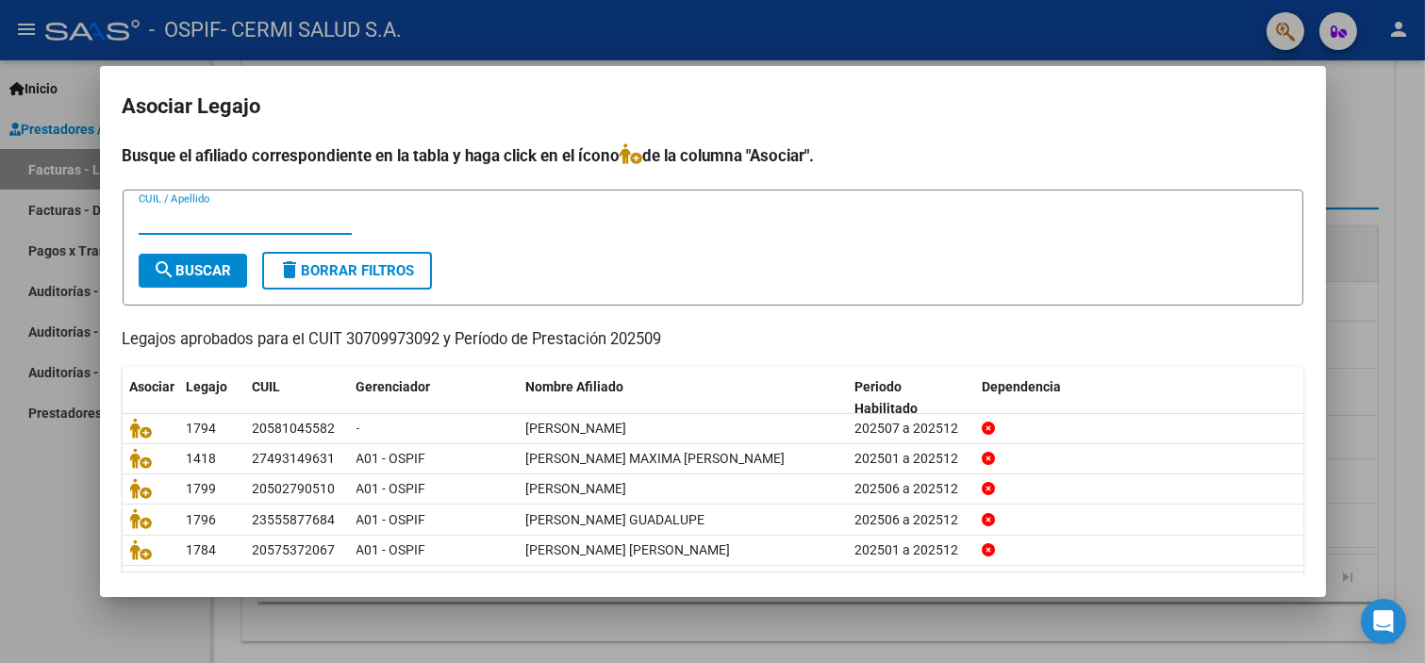
scroll to position [60, 0]
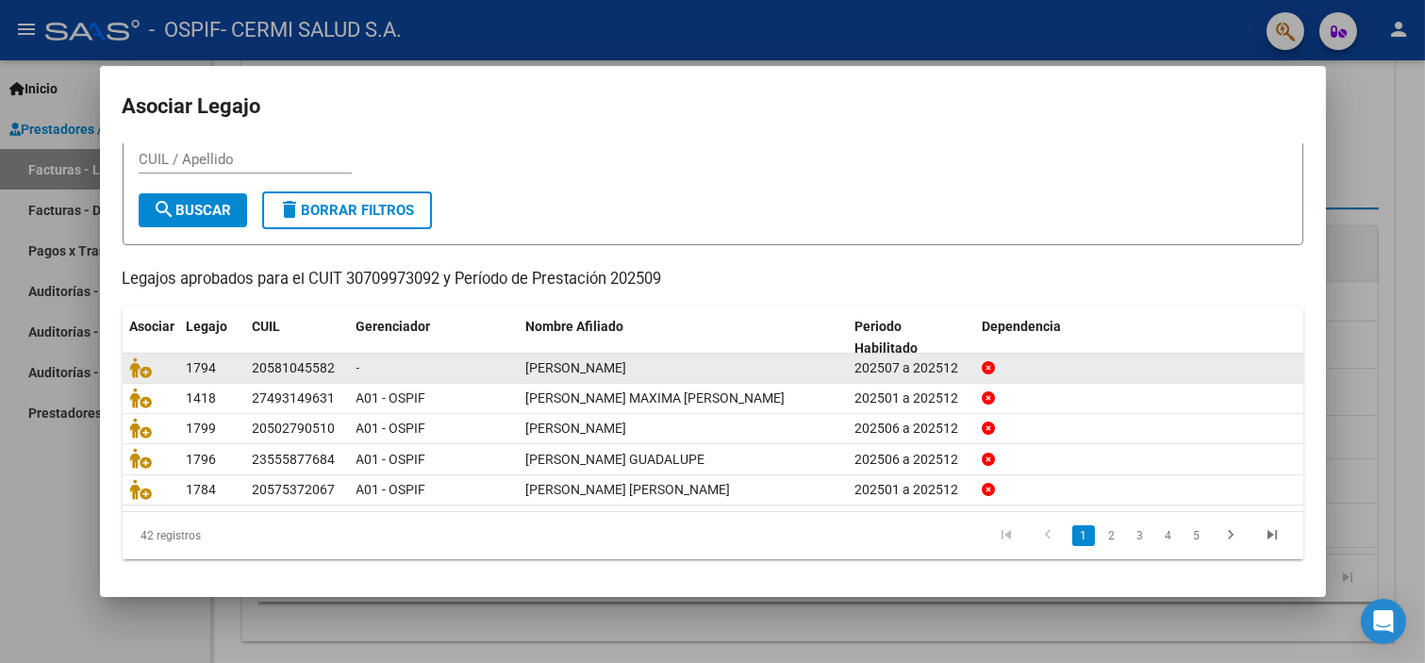
click at [125, 362] on datatable-body-cell at bounding box center [151, 368] width 57 height 29
click at [130, 362] on icon at bounding box center [141, 367] width 23 height 21
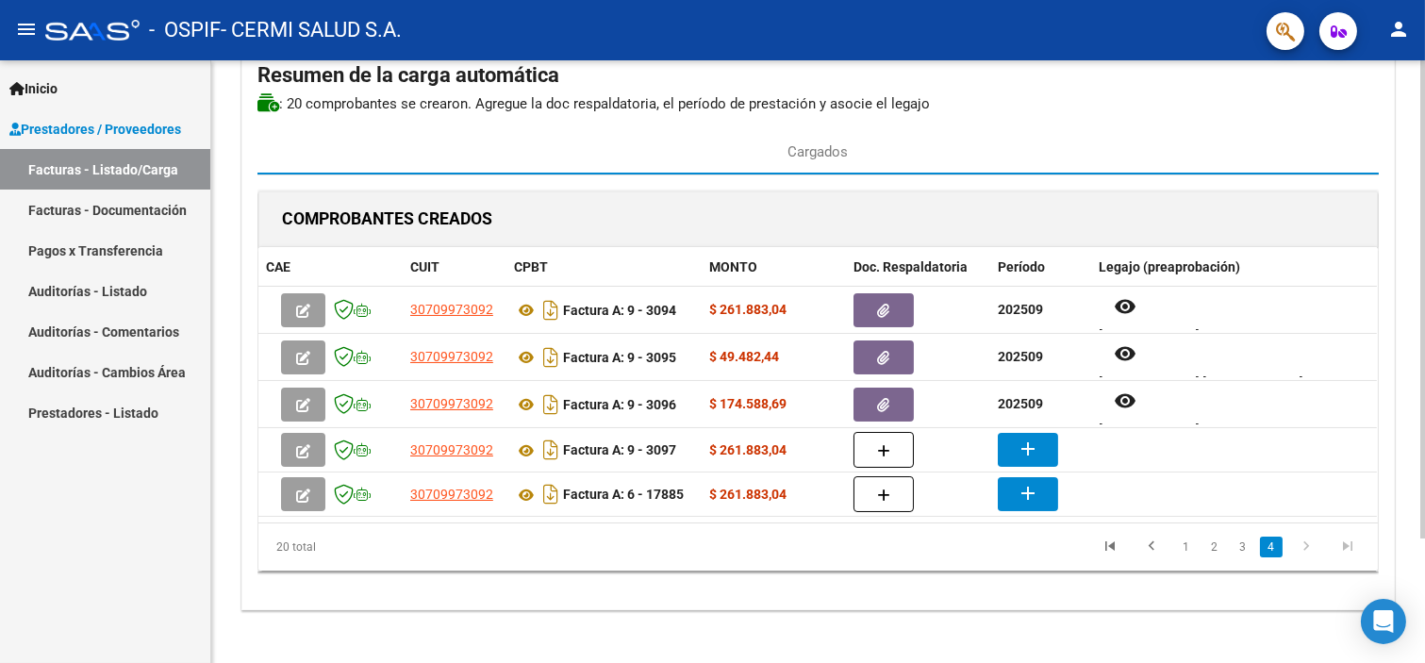
scroll to position [156, 0]
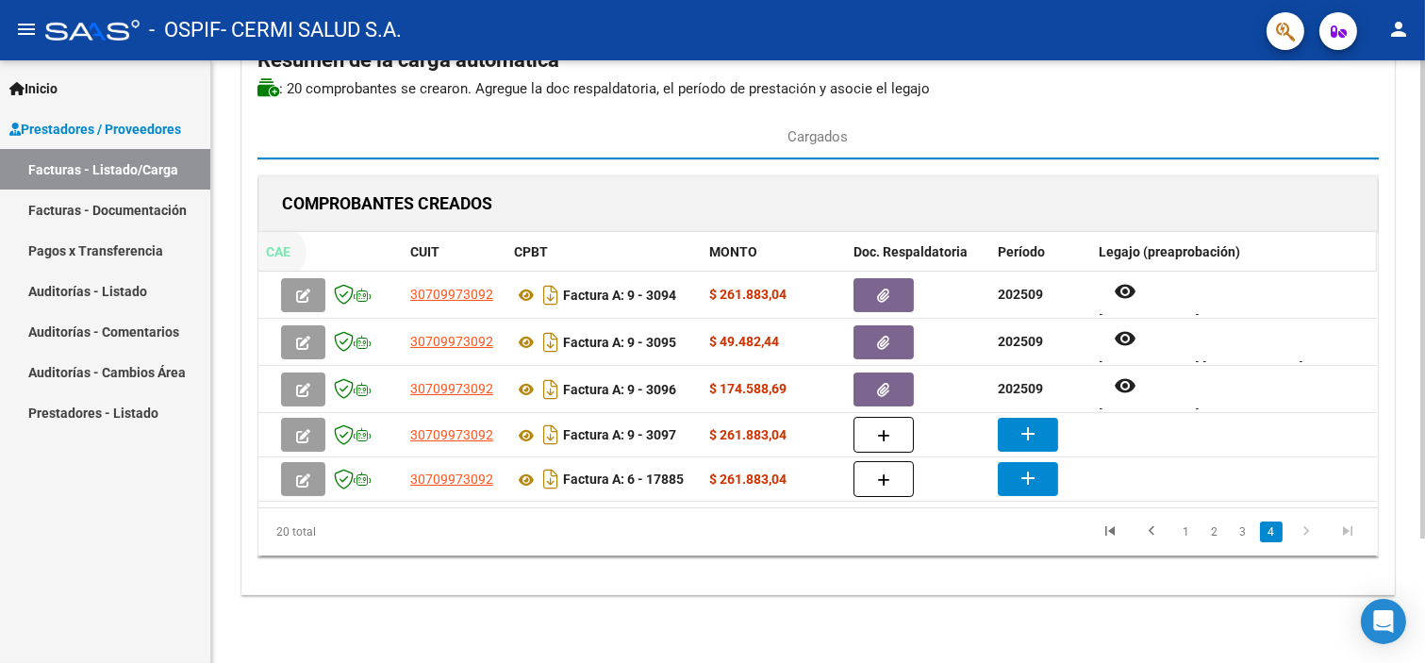
drag, startPoint x: 345, startPoint y: 241, endPoint x: 1355, endPoint y: 258, distance: 1010.4
click at [1355, 258] on div "CAE CUIT CPBT MONTO Doc. Respaldatoria Período Legajo (preaprobación)" at bounding box center [817, 252] width 1119 height 41
click at [1196, 249] on span "Legajo (preaprobación)" at bounding box center [1169, 251] width 141 height 15
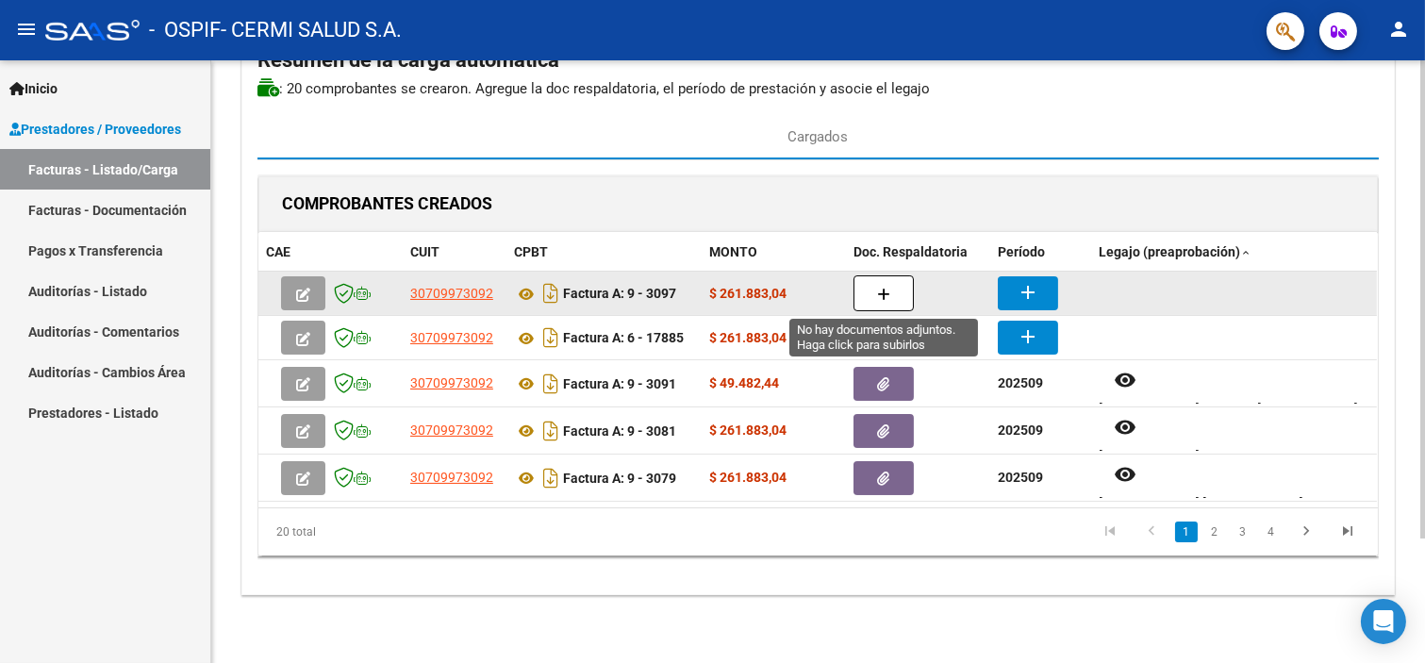
click at [877, 284] on button "button" at bounding box center [884, 293] width 60 height 36
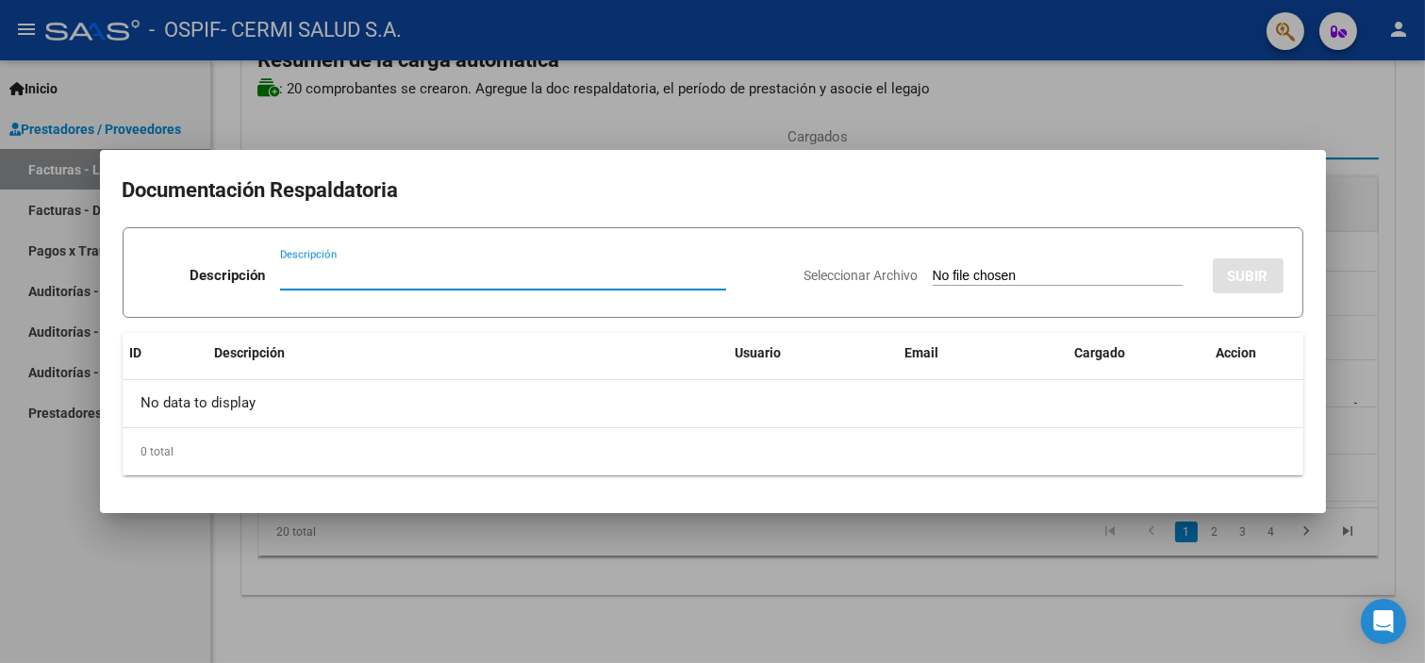
paste input "planilla"
click at [870, 285] on div "Seleccionar Archivo SUBIR" at bounding box center [1044, 272] width 479 height 58
click at [872, 284] on div "Seleccionar Archivo SUBIR" at bounding box center [1044, 272] width 479 height 58
click at [885, 280] on app-file-uploader "Seleccionar Archivo" at bounding box center [1001, 275] width 393 height 17
click at [933, 276] on input "Seleccionar Archivo" at bounding box center [1058, 277] width 250 height 18
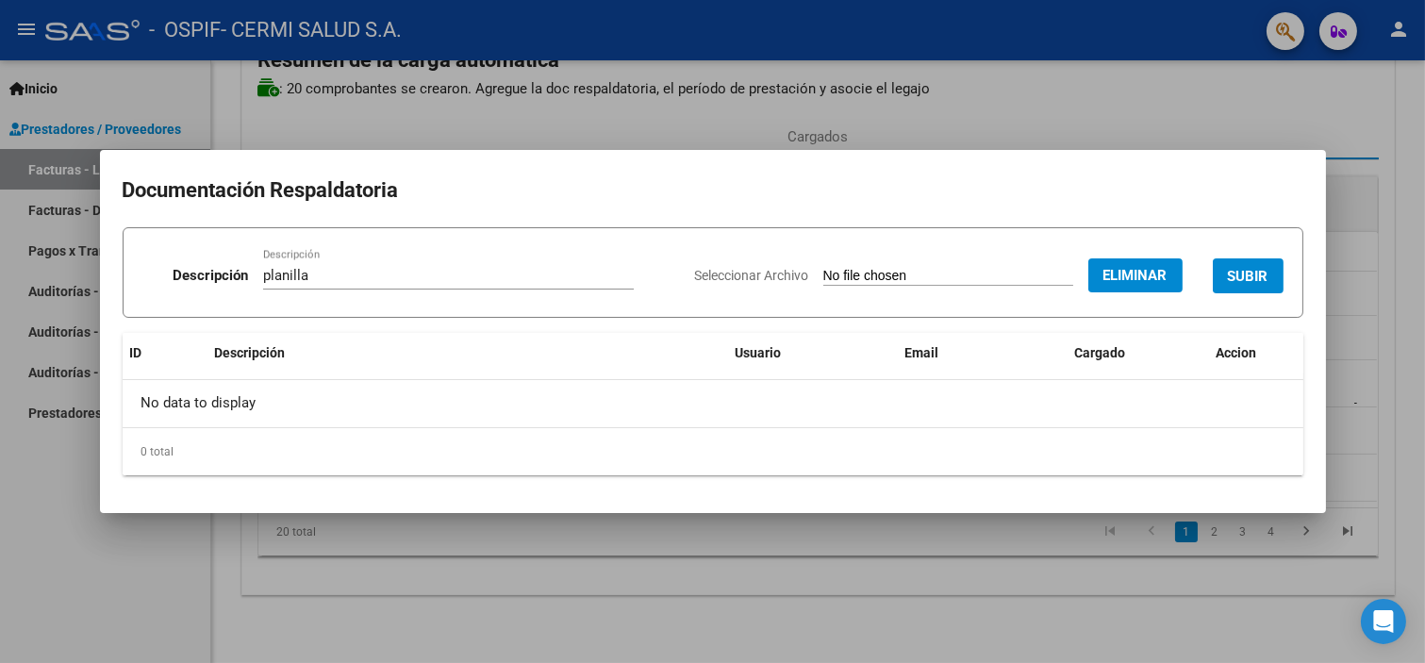
click at [1236, 277] on span "SUBIR" at bounding box center [1248, 276] width 41 height 17
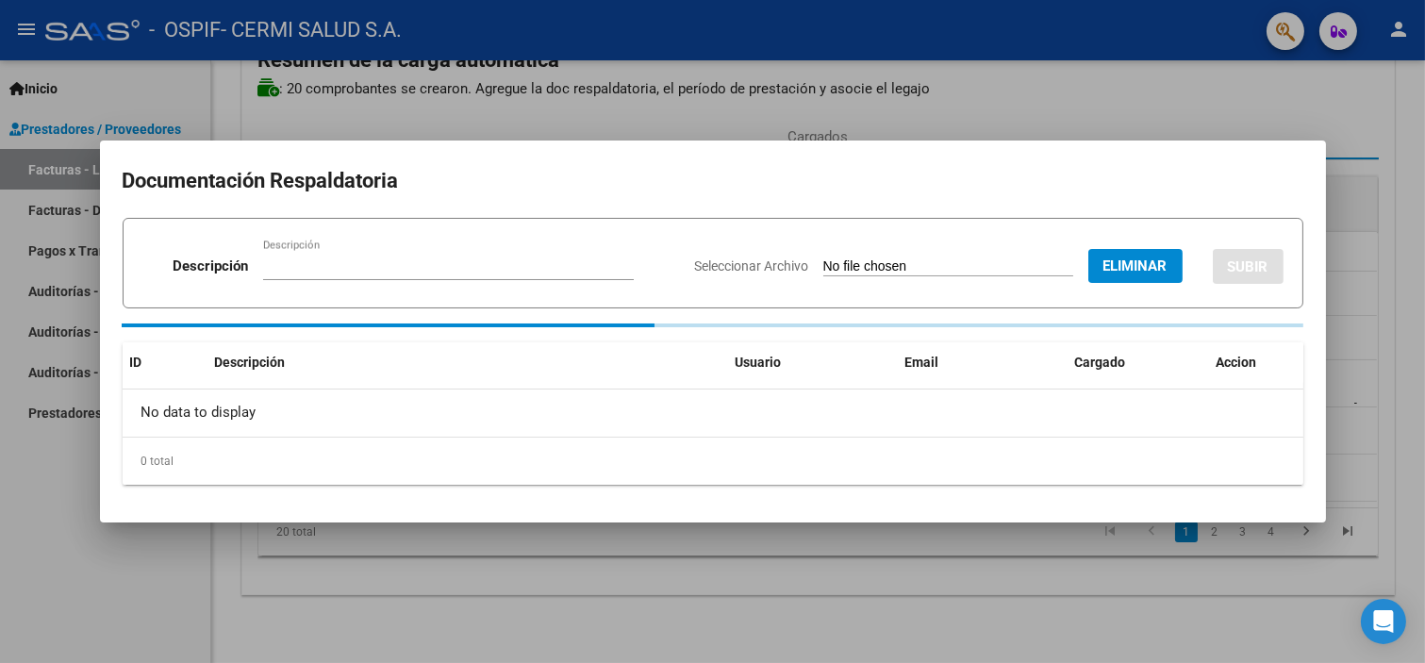
scroll to position [155, 0]
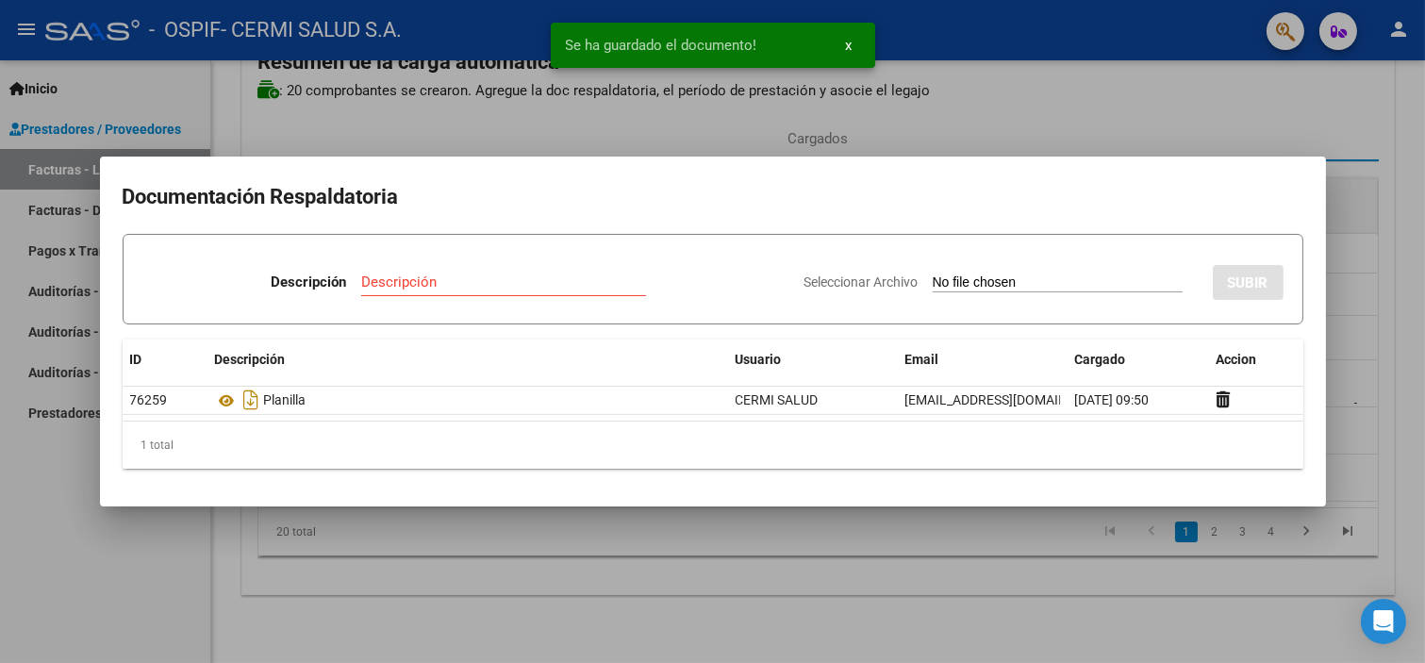
click at [224, 616] on div at bounding box center [712, 331] width 1425 height 663
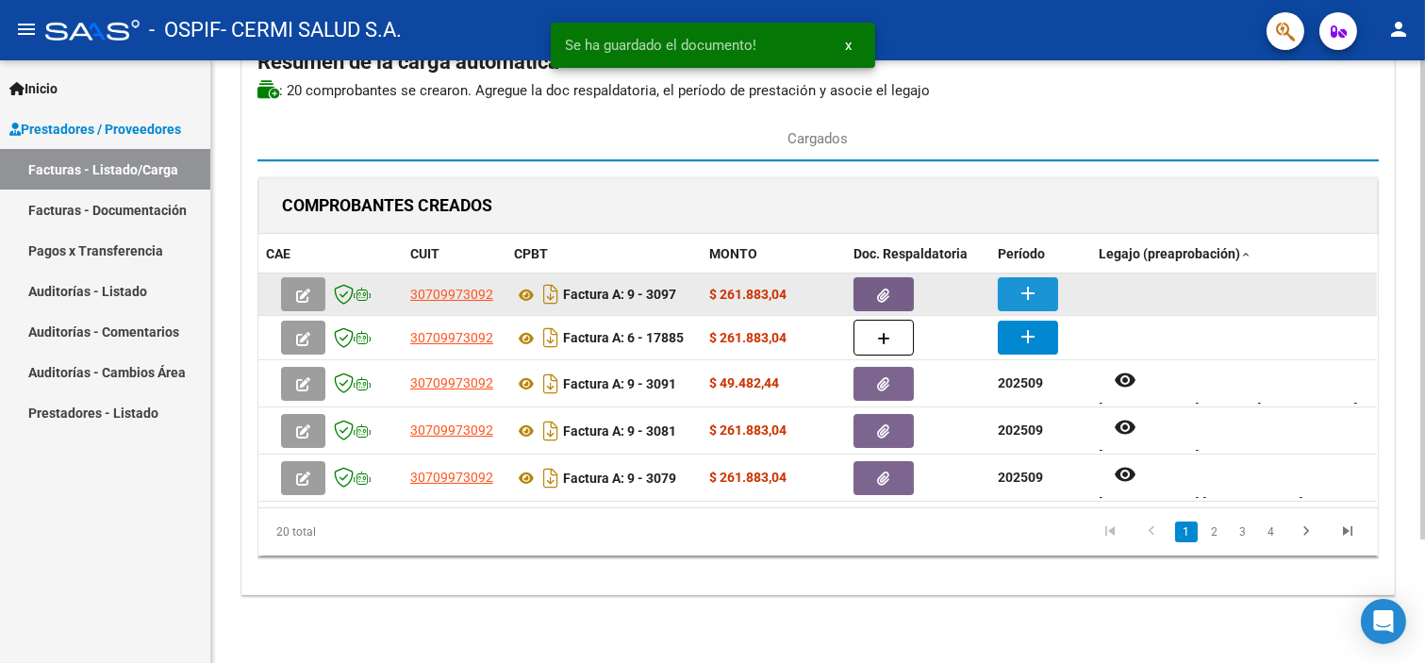
click at [1010, 287] on button "add" at bounding box center [1028, 294] width 60 height 34
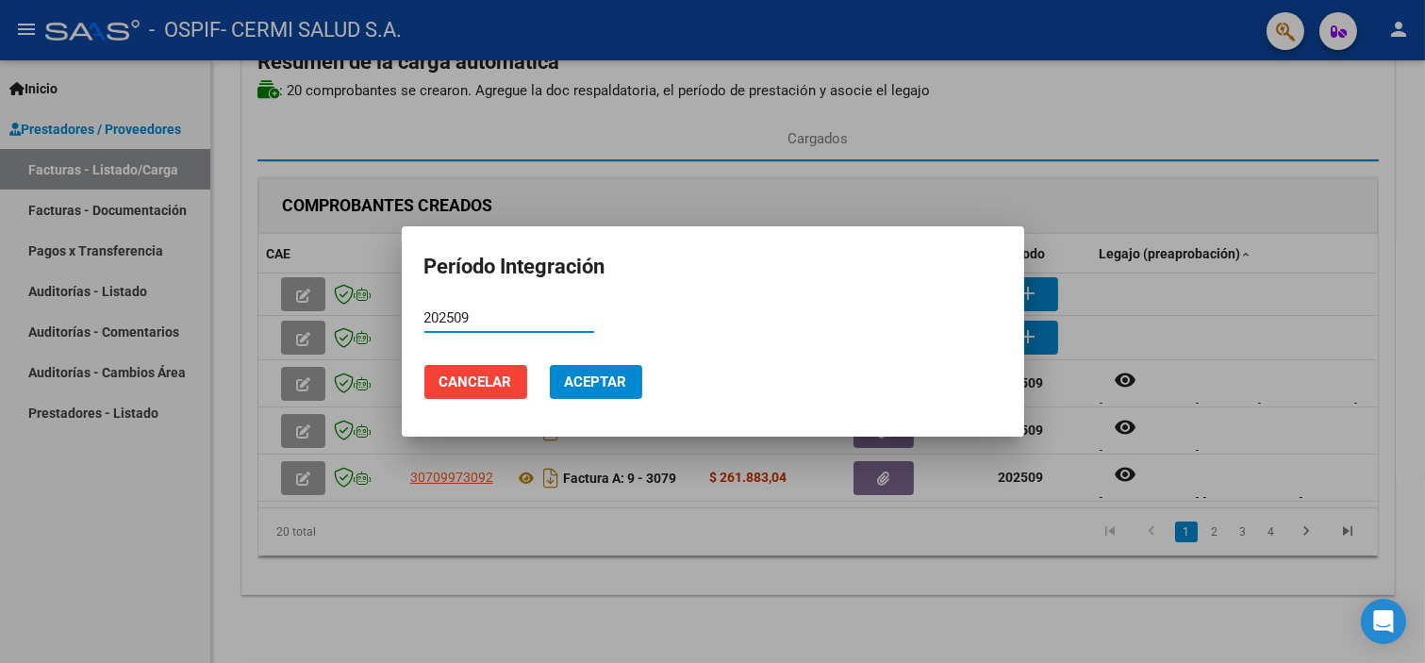
click at [562, 372] on button "Aceptar" at bounding box center [596, 382] width 92 height 34
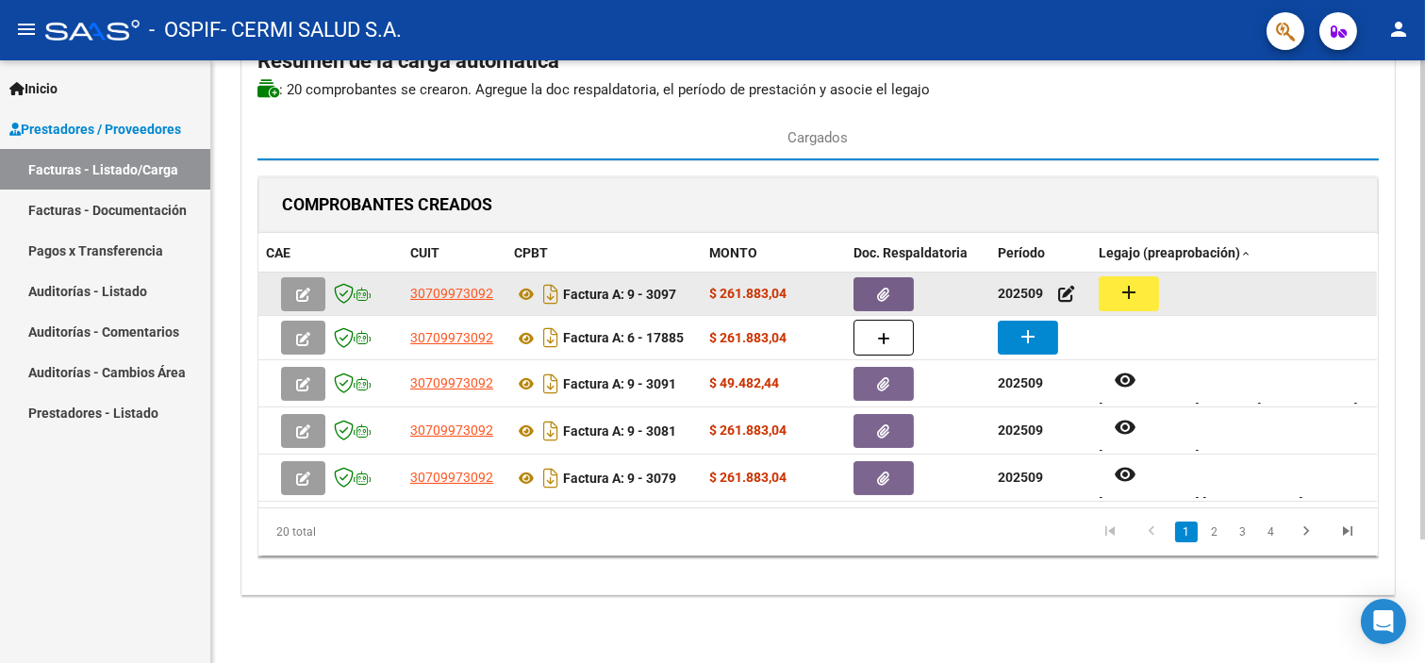
click at [1106, 298] on button "add" at bounding box center [1129, 293] width 60 height 35
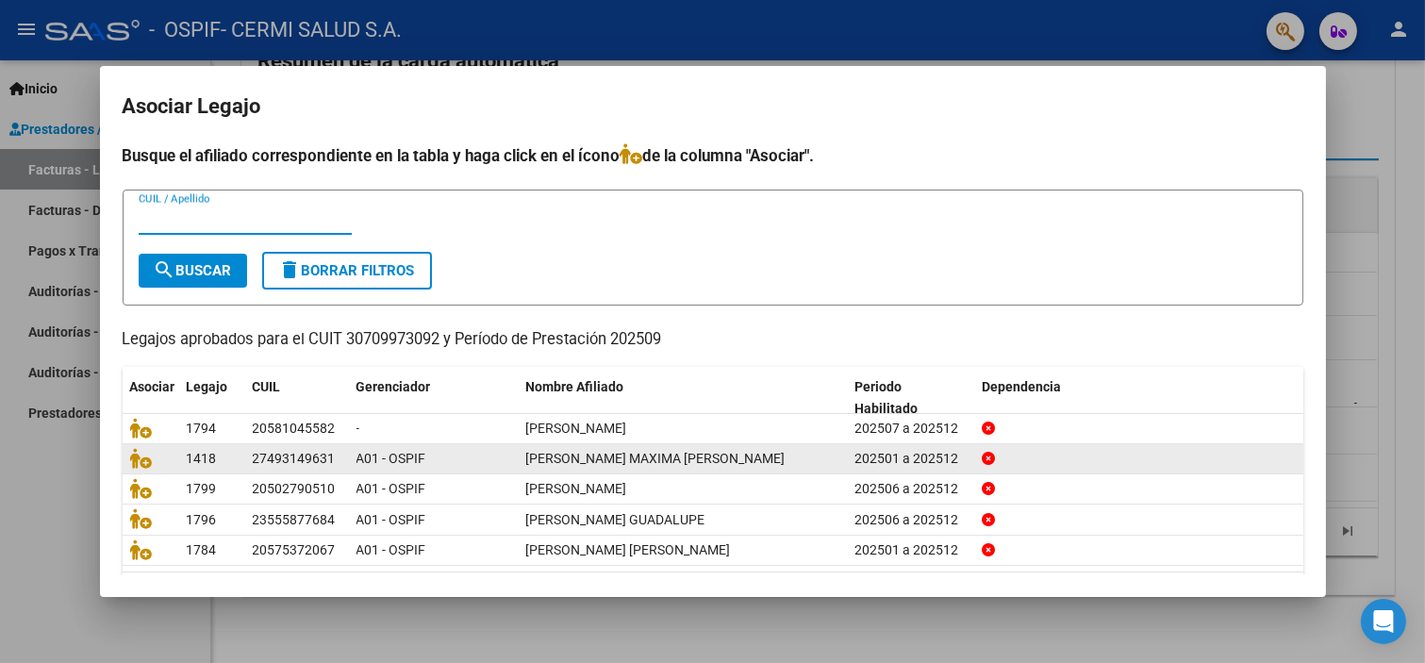
scroll to position [60, 0]
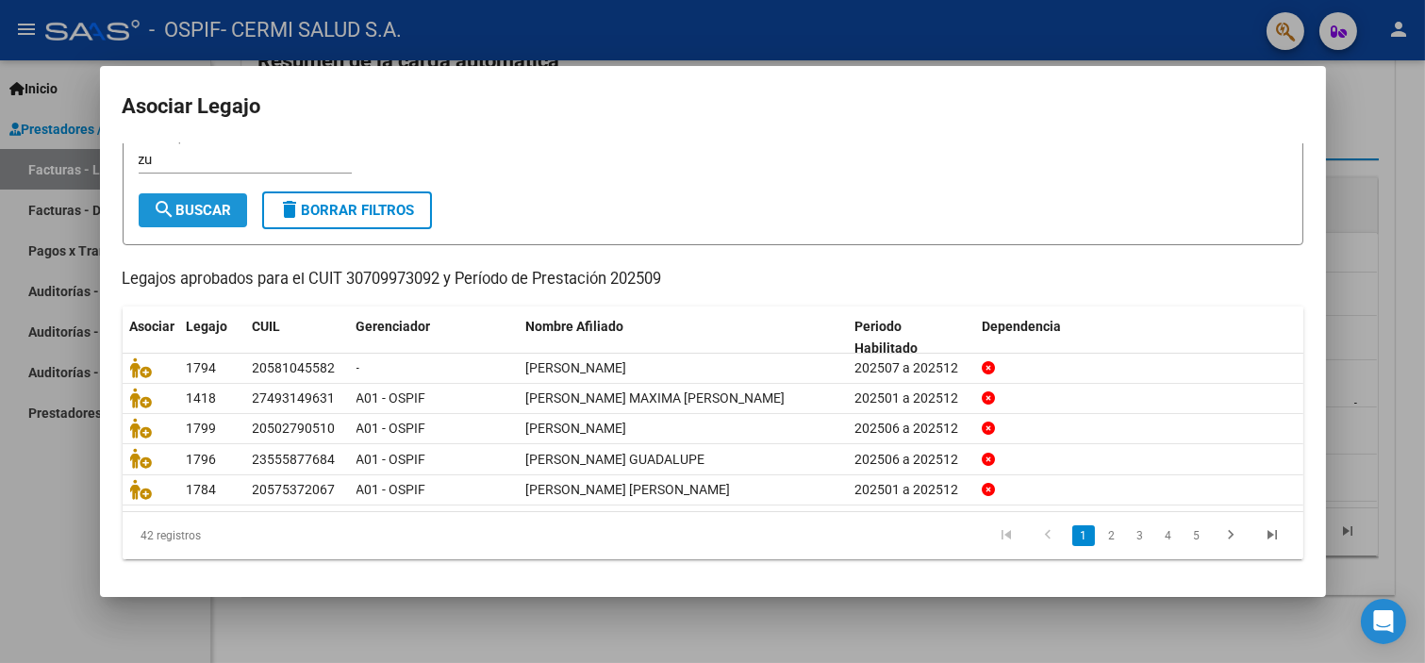
click at [224, 203] on span "search Buscar" at bounding box center [193, 210] width 78 height 17
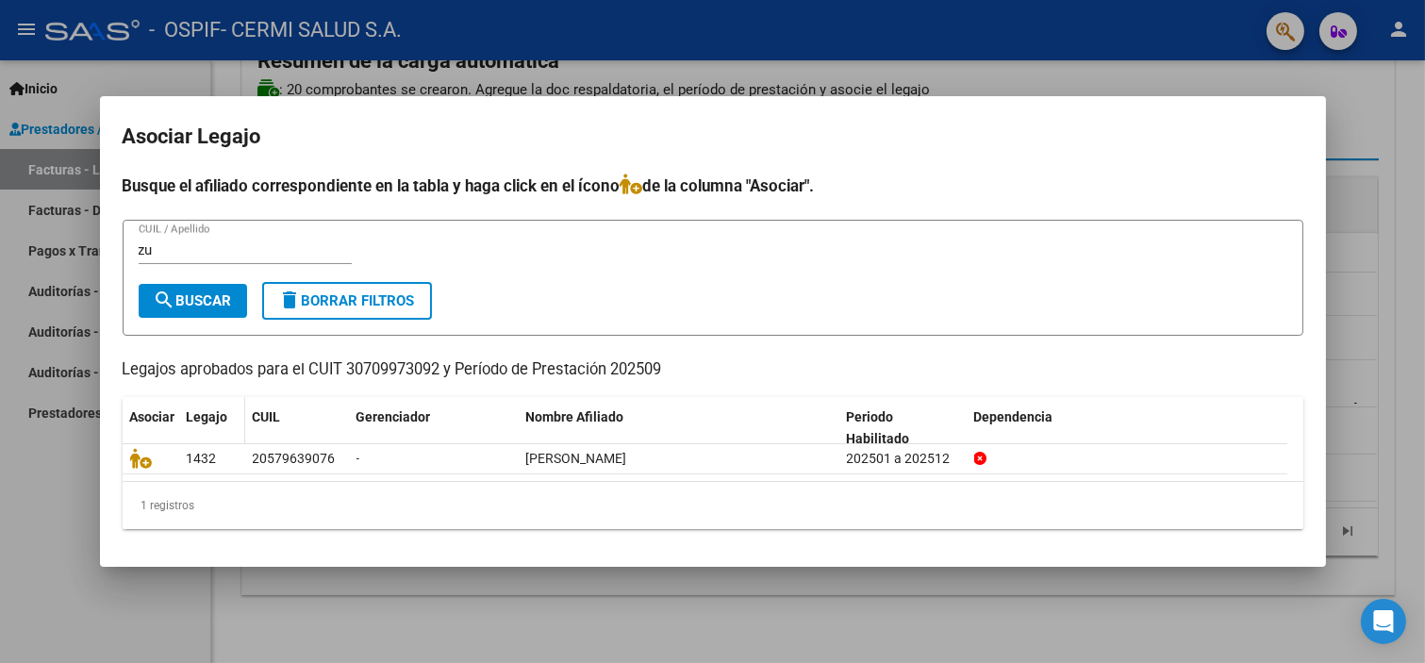
scroll to position [0, 0]
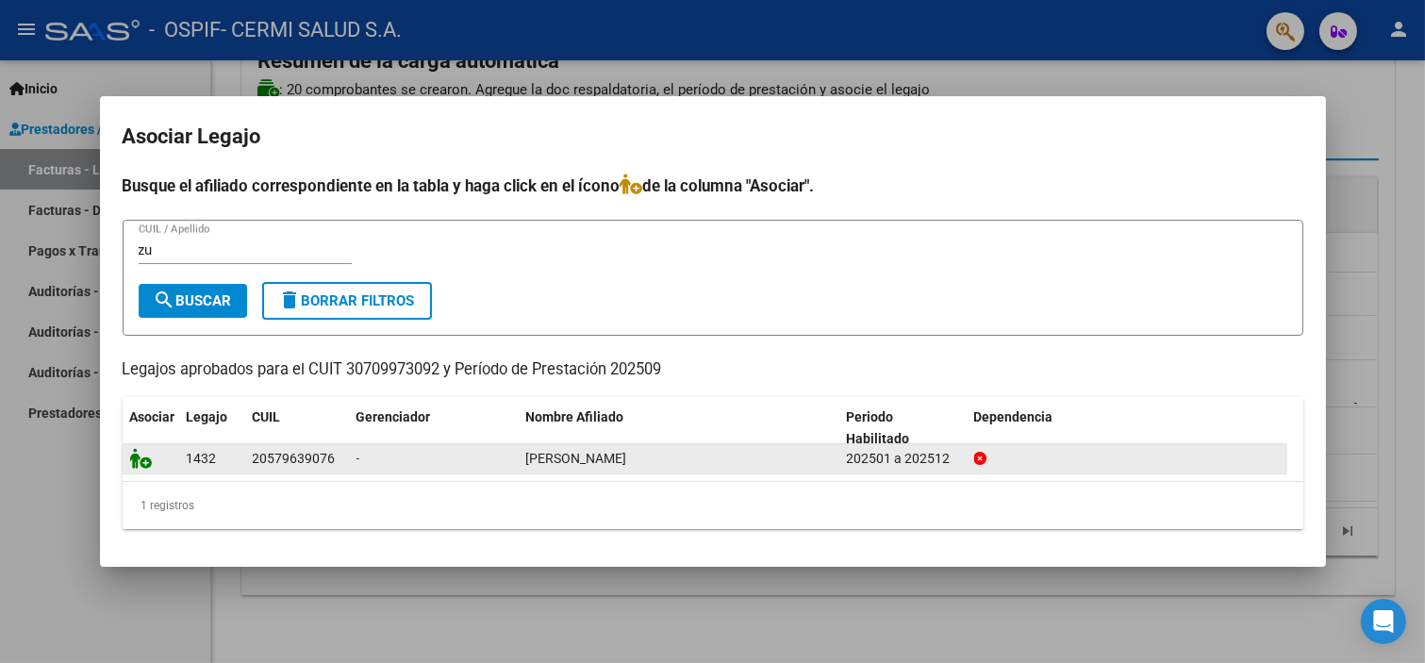
click at [143, 469] on div at bounding box center [151, 459] width 42 height 22
click at [142, 457] on icon at bounding box center [141, 458] width 23 height 21
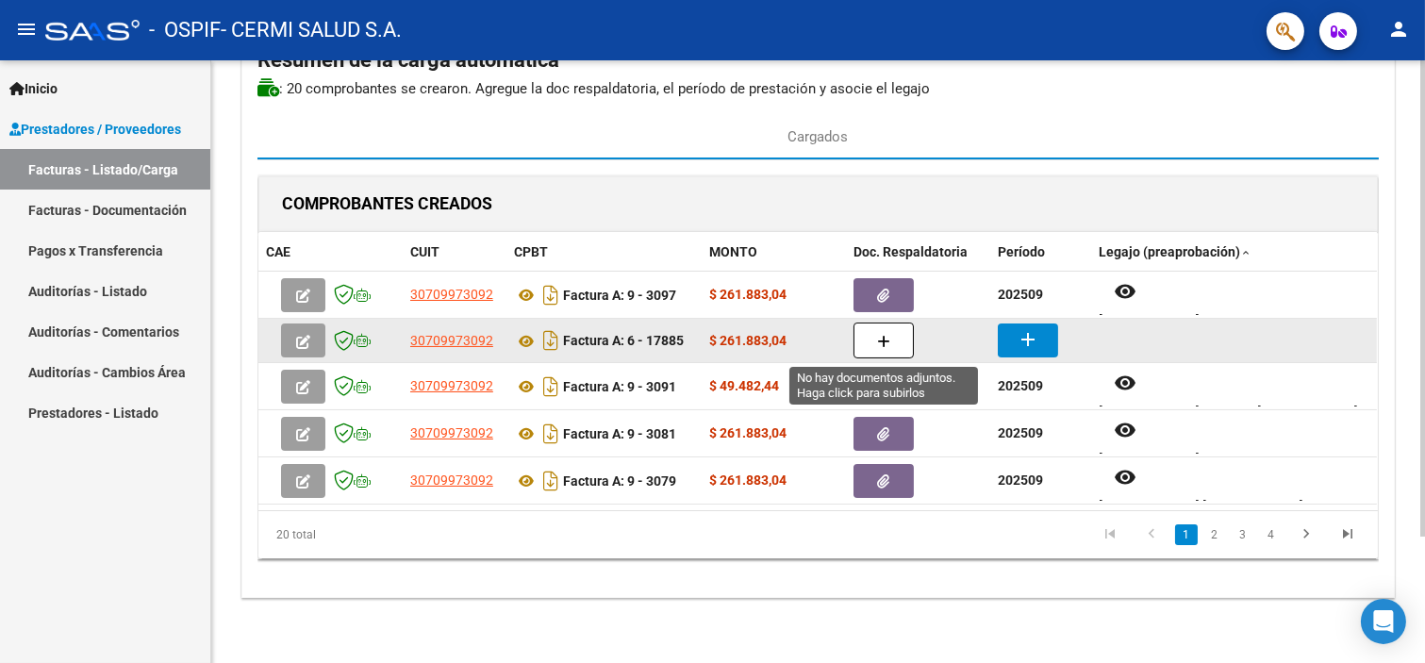
click at [884, 335] on icon "button" at bounding box center [883, 342] width 13 height 14
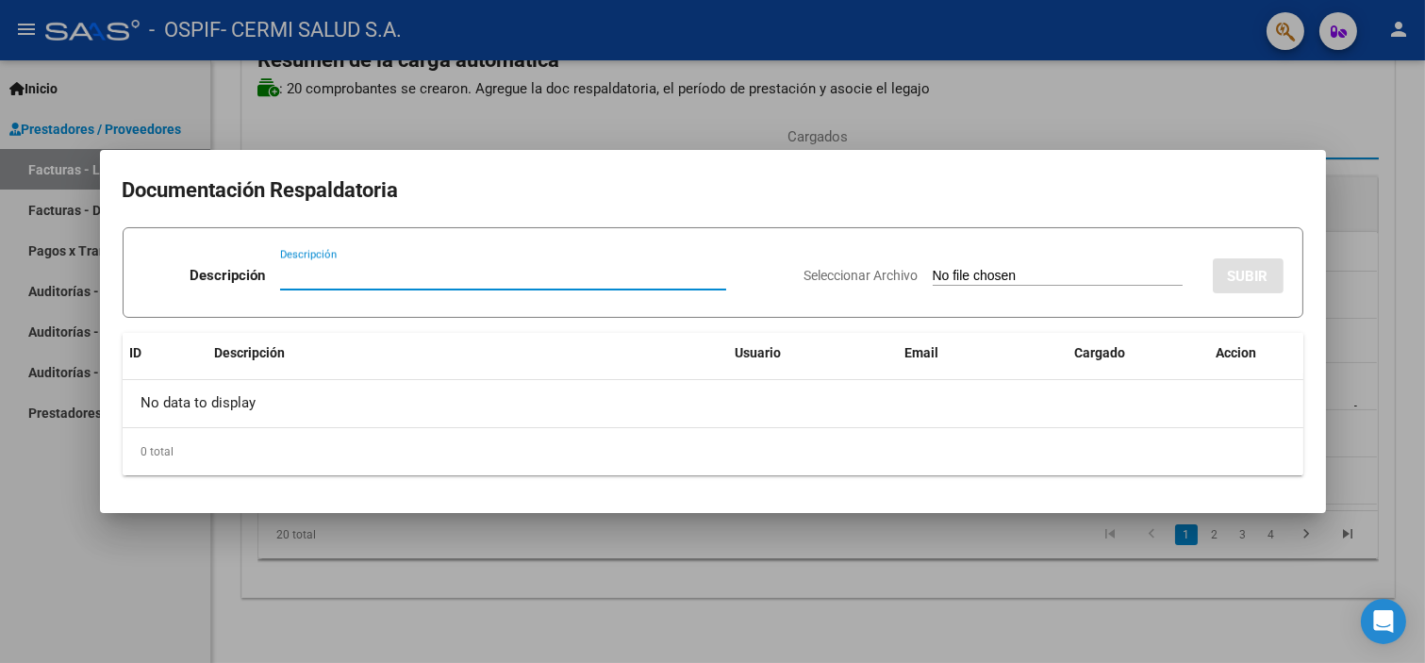
paste input "planilla"
click at [951, 271] on input "Seleccionar Archivo" at bounding box center [1058, 277] width 250 height 18
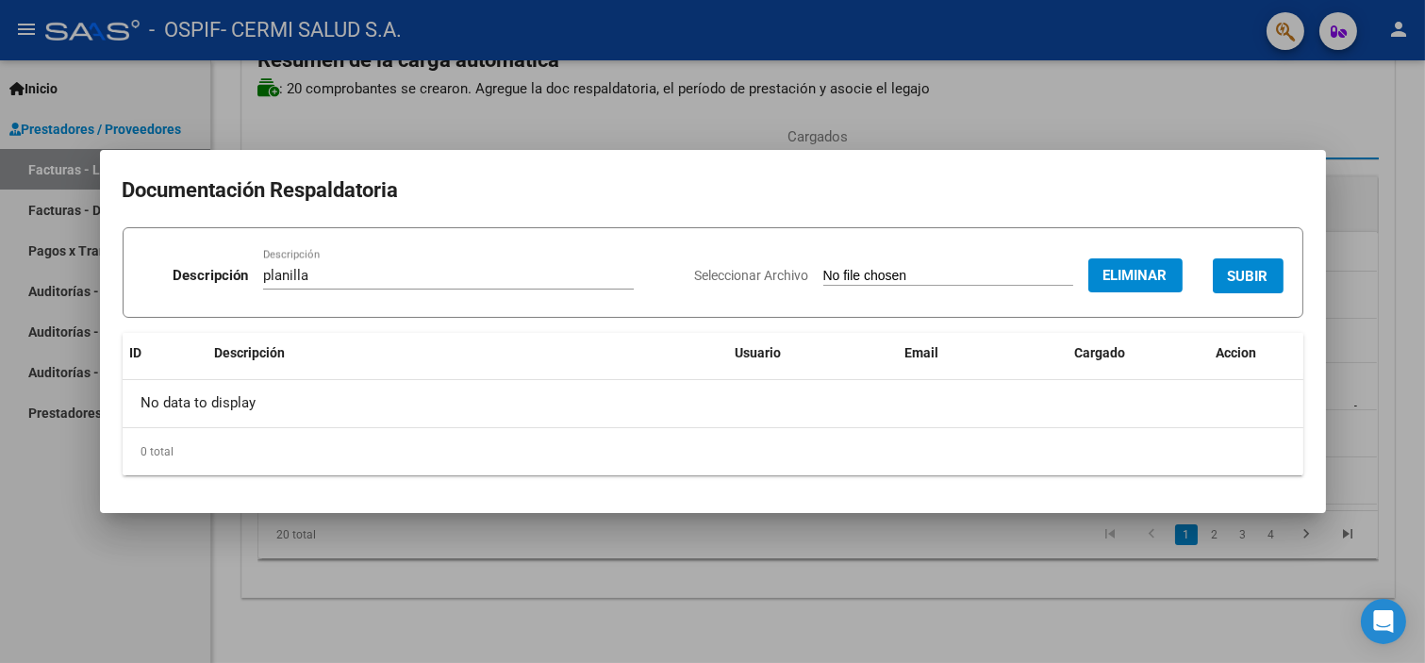
click at [1228, 272] on span "SUBIR" at bounding box center [1248, 276] width 41 height 17
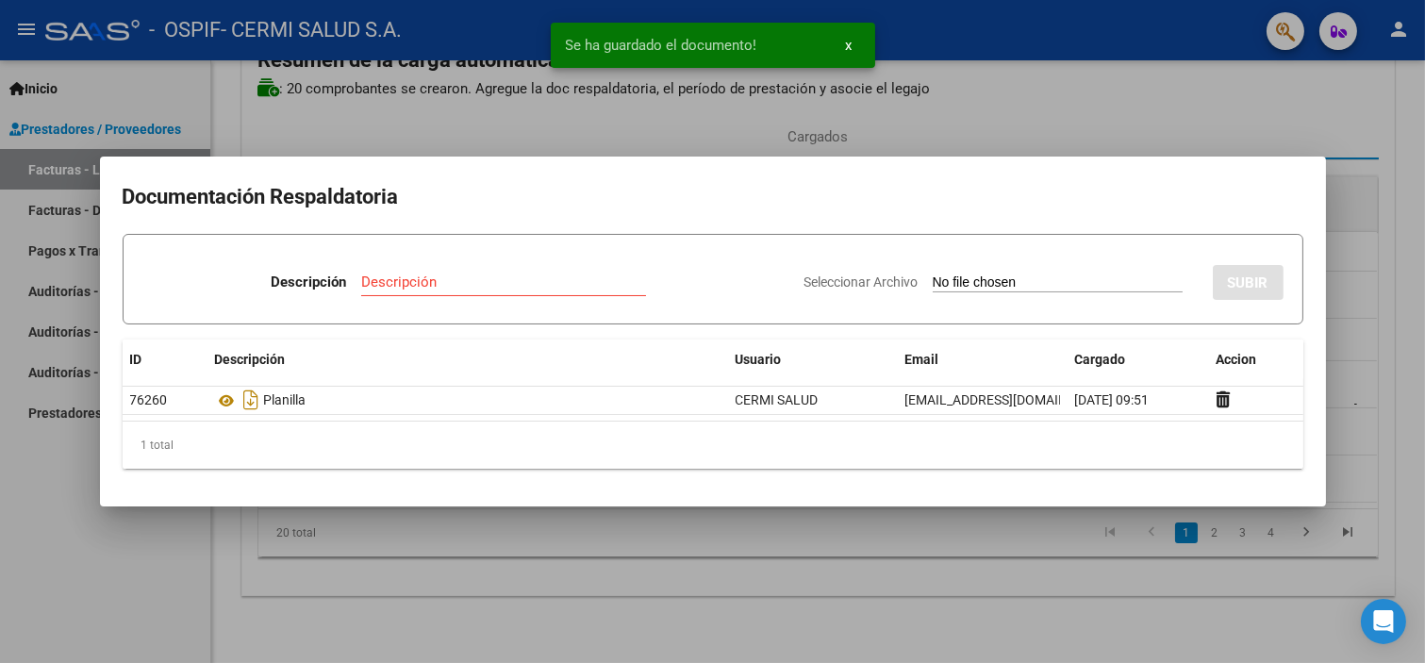
click at [412, 592] on div at bounding box center [712, 331] width 1425 height 663
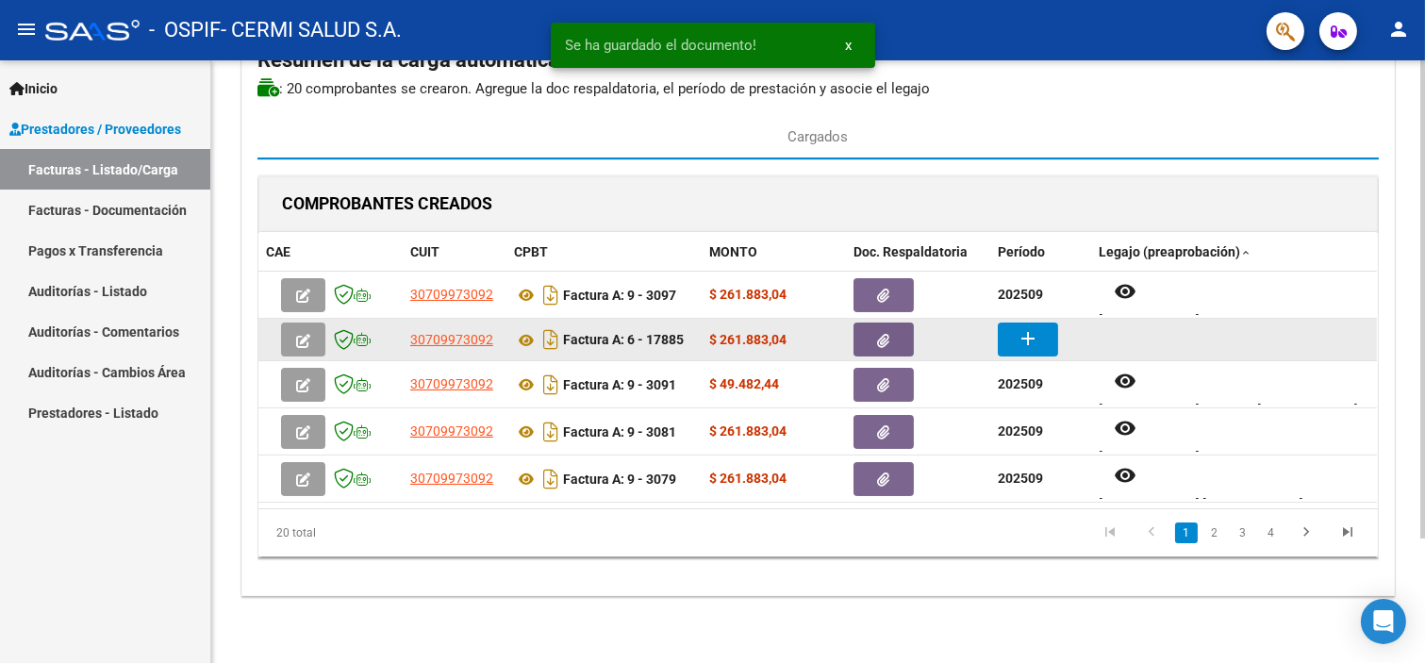
click at [1017, 341] on mat-icon "add" at bounding box center [1028, 338] width 23 height 23
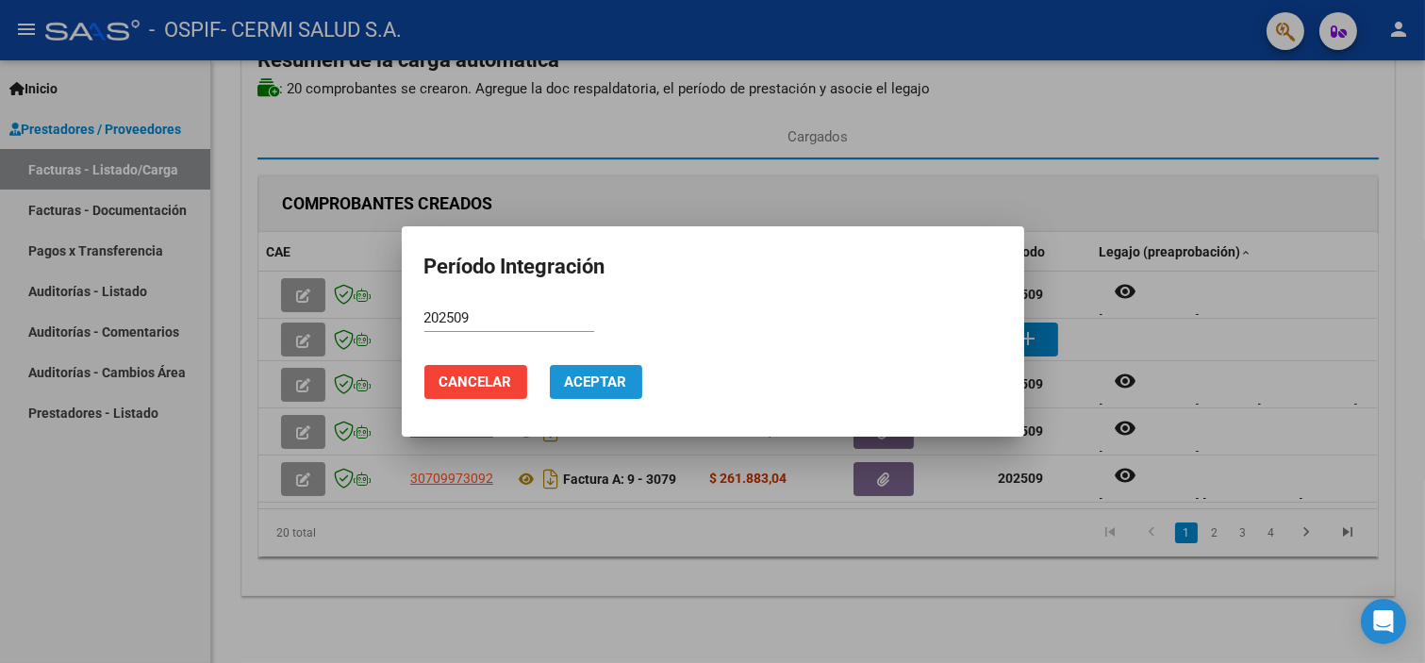
click at [609, 391] on button "Aceptar" at bounding box center [596, 382] width 92 height 34
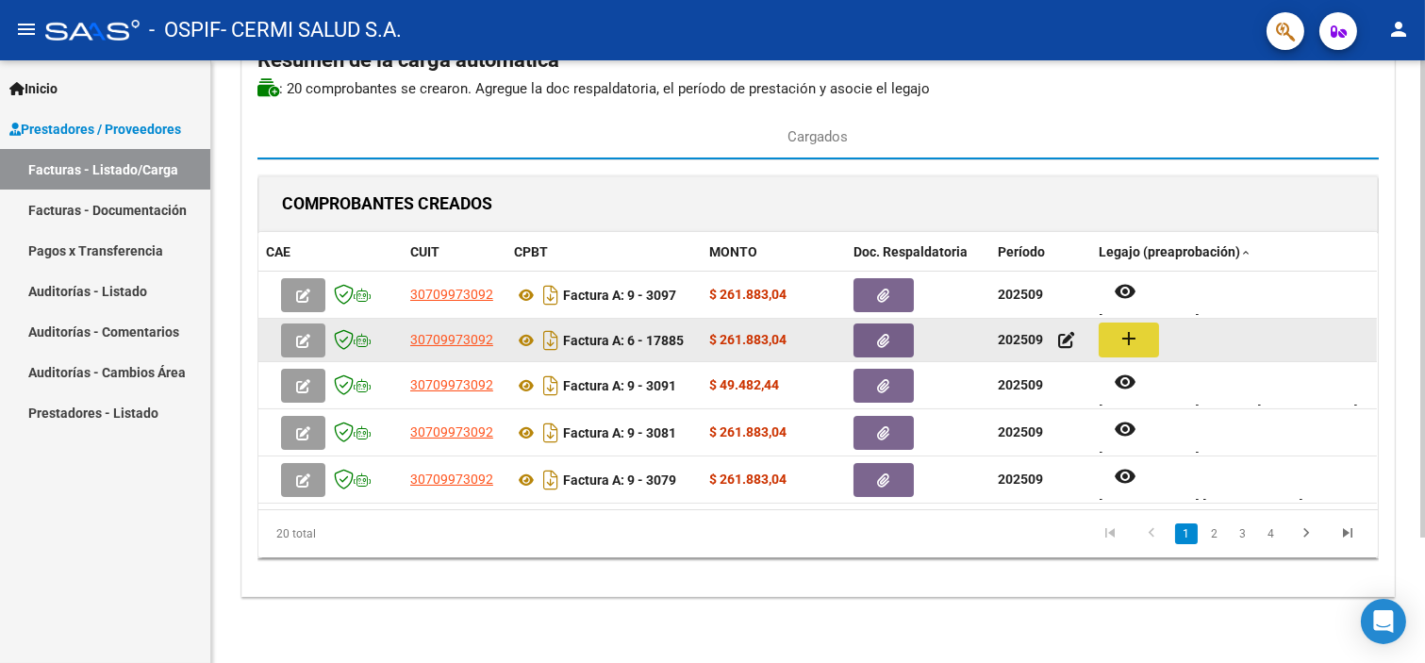
click at [1127, 335] on mat-icon "add" at bounding box center [1129, 338] width 23 height 23
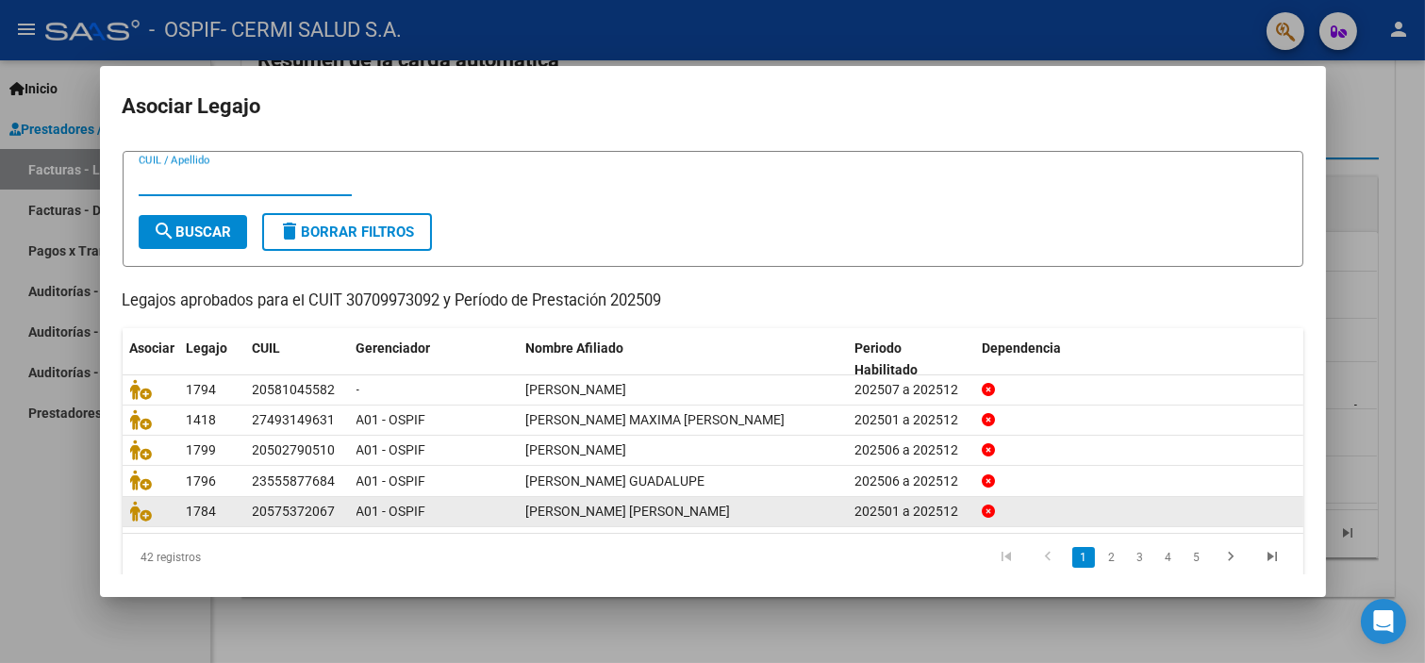
scroll to position [60, 0]
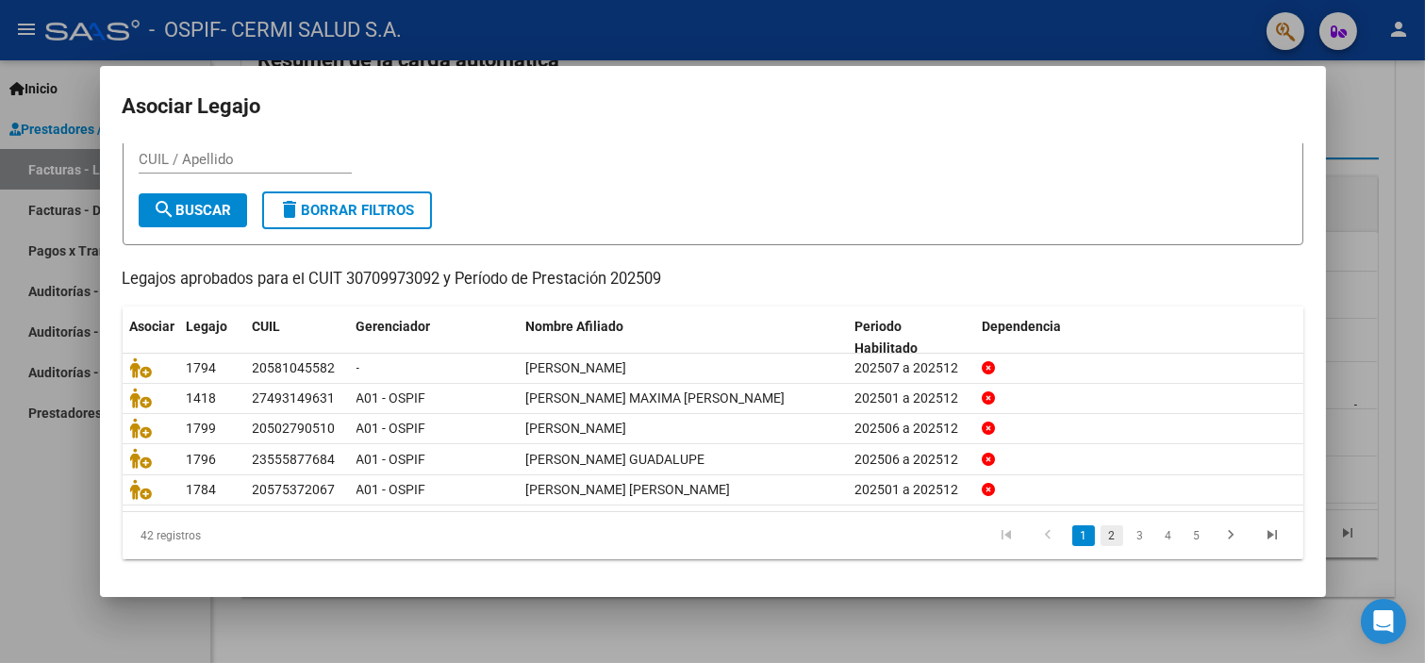
click at [1101, 525] on link "2" at bounding box center [1112, 535] width 23 height 21
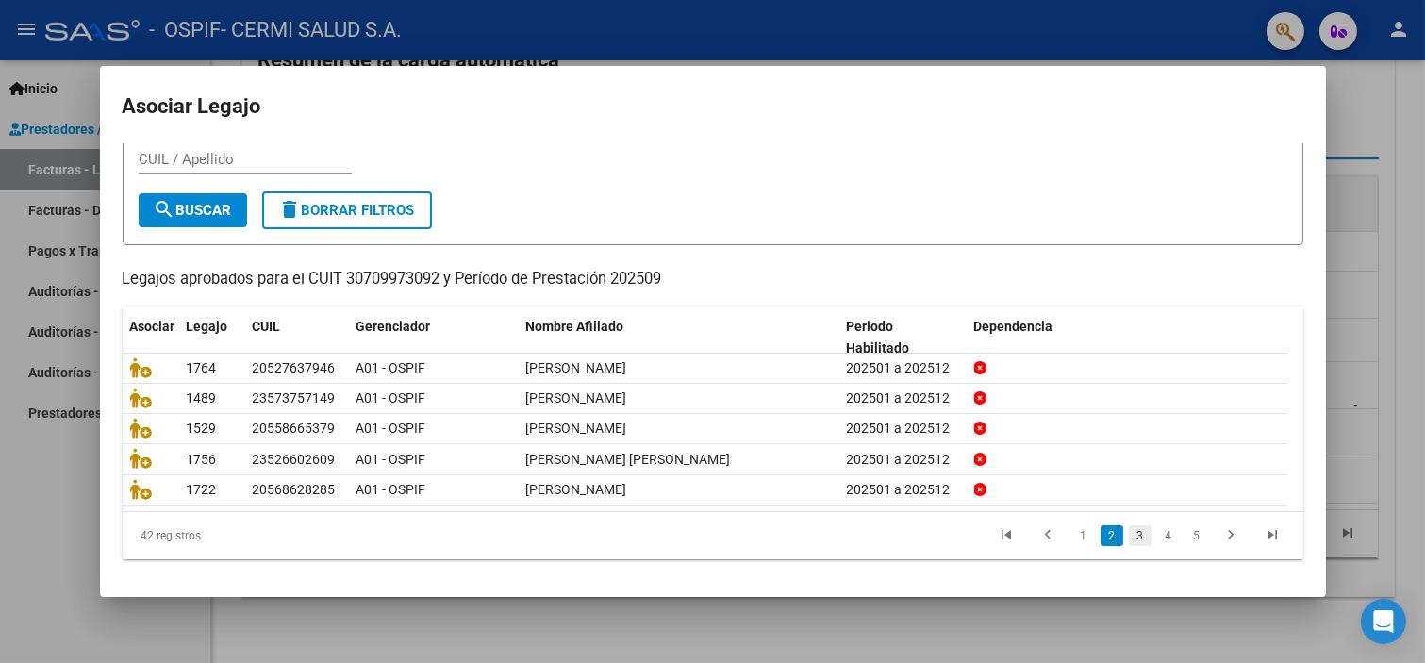
click at [1130, 531] on link "3" at bounding box center [1140, 535] width 23 height 21
click at [1157, 533] on link "4" at bounding box center [1168, 535] width 23 height 21
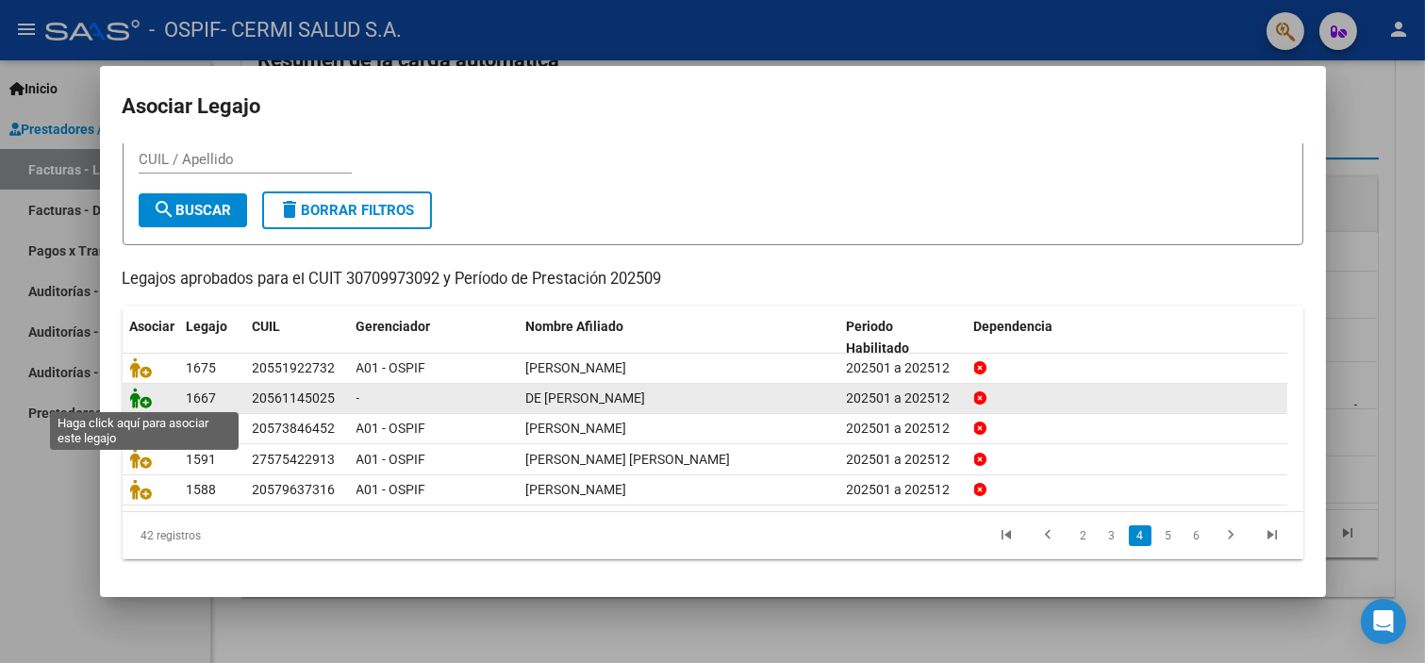
click at [141, 397] on icon at bounding box center [141, 398] width 23 height 21
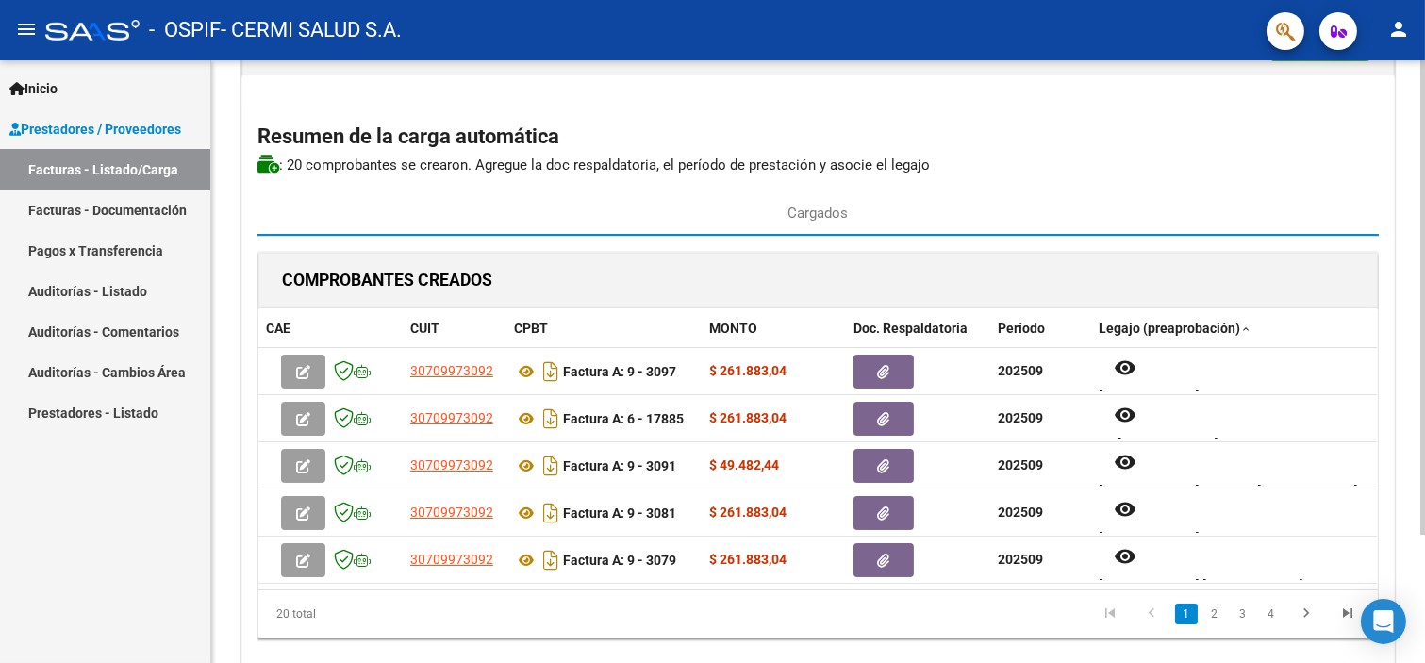
scroll to position [0, 0]
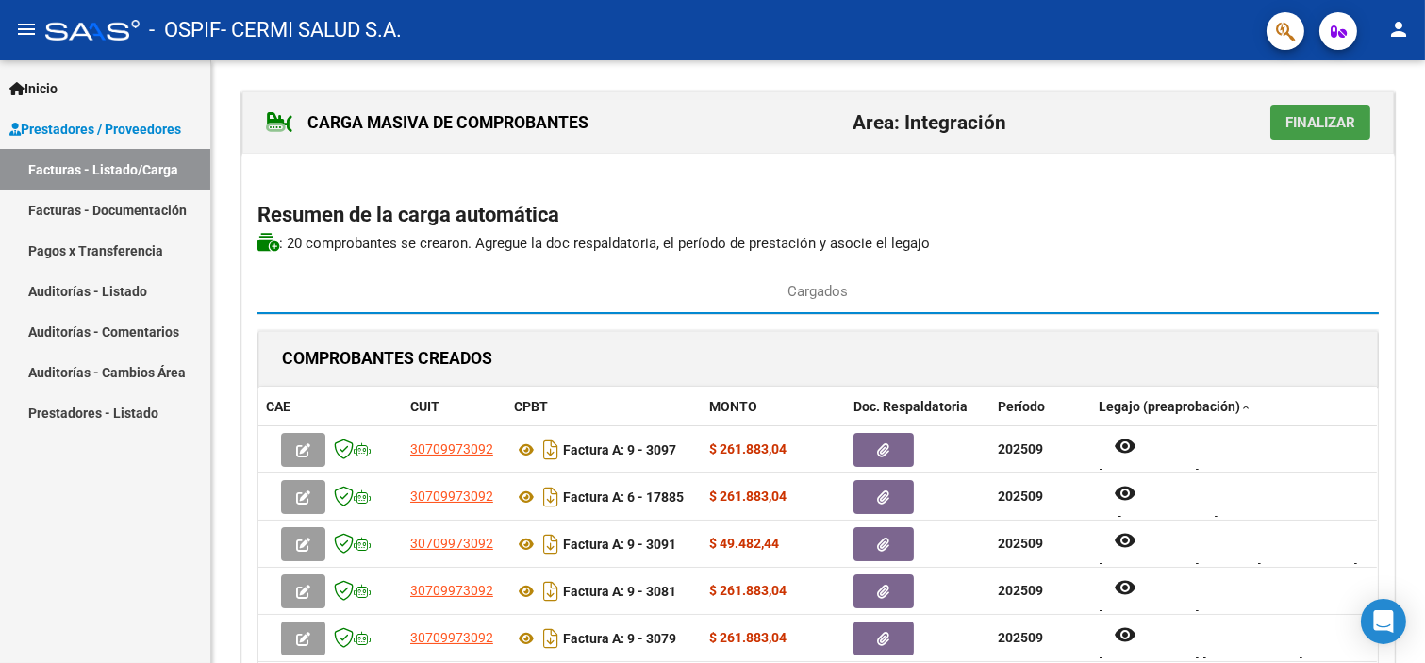
click at [1300, 125] on span "Finalizar" at bounding box center [1321, 122] width 70 height 17
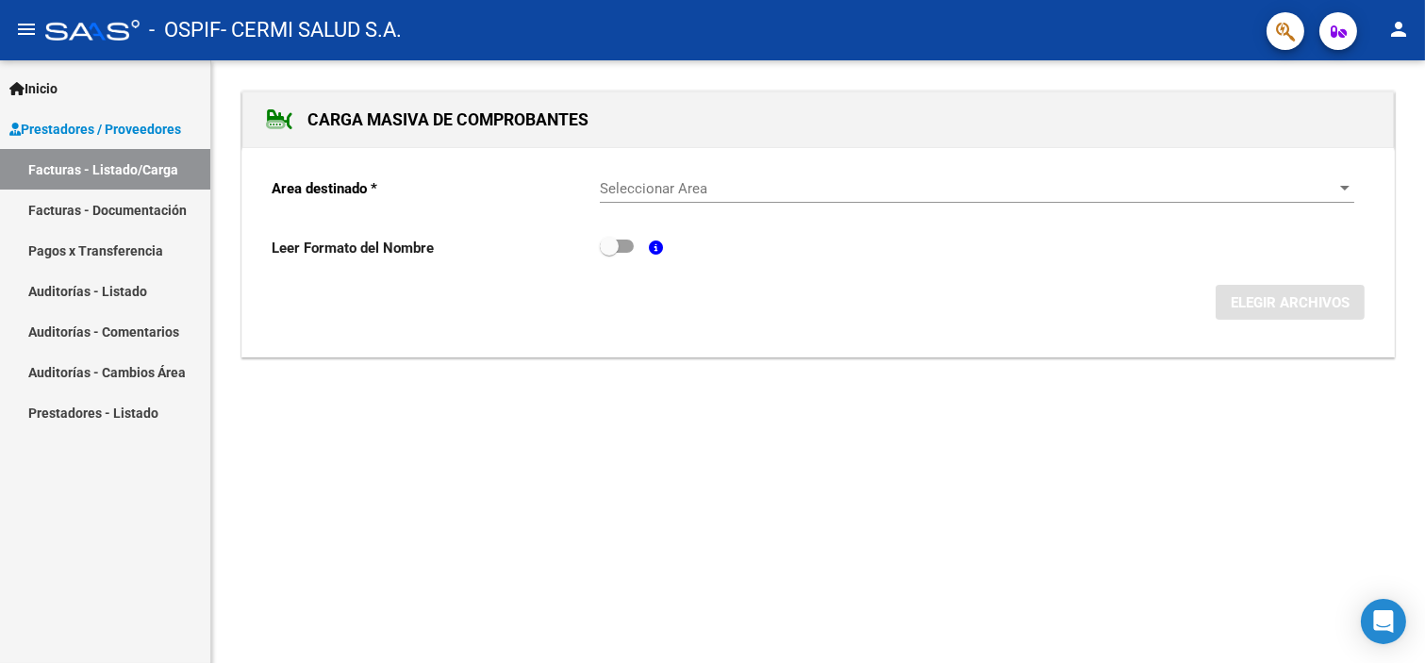
click at [1269, 180] on span "Seleccionar Area" at bounding box center [969, 188] width 738 height 17
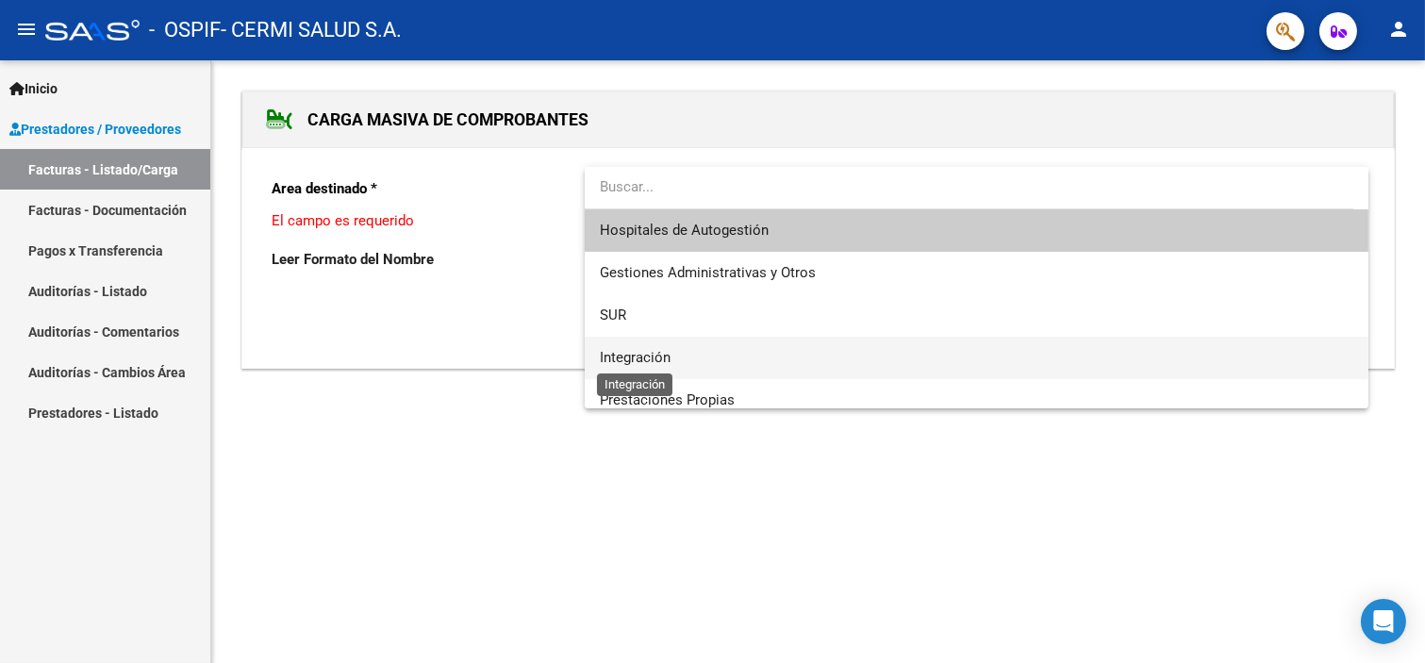
click at [636, 360] on span "Integración" at bounding box center [635, 357] width 71 height 17
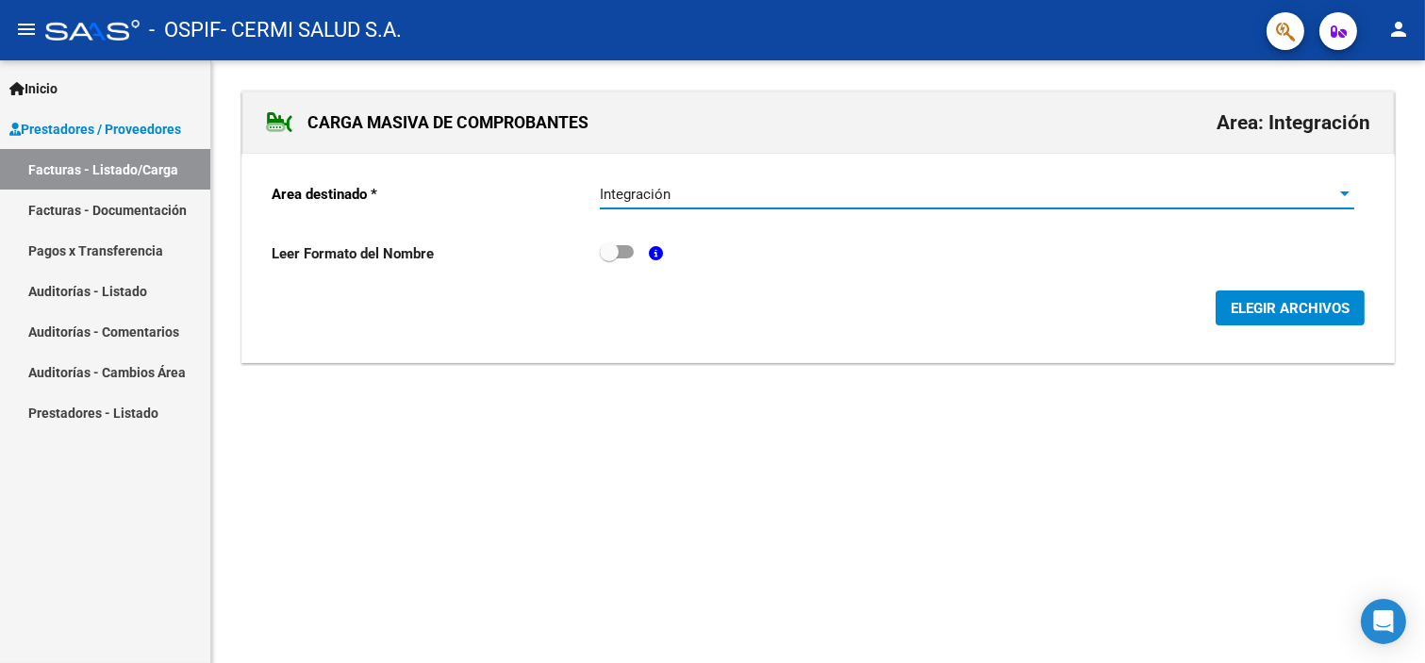
click at [1236, 313] on span "ELEGIR ARCHIVOS" at bounding box center [1290, 308] width 119 height 17
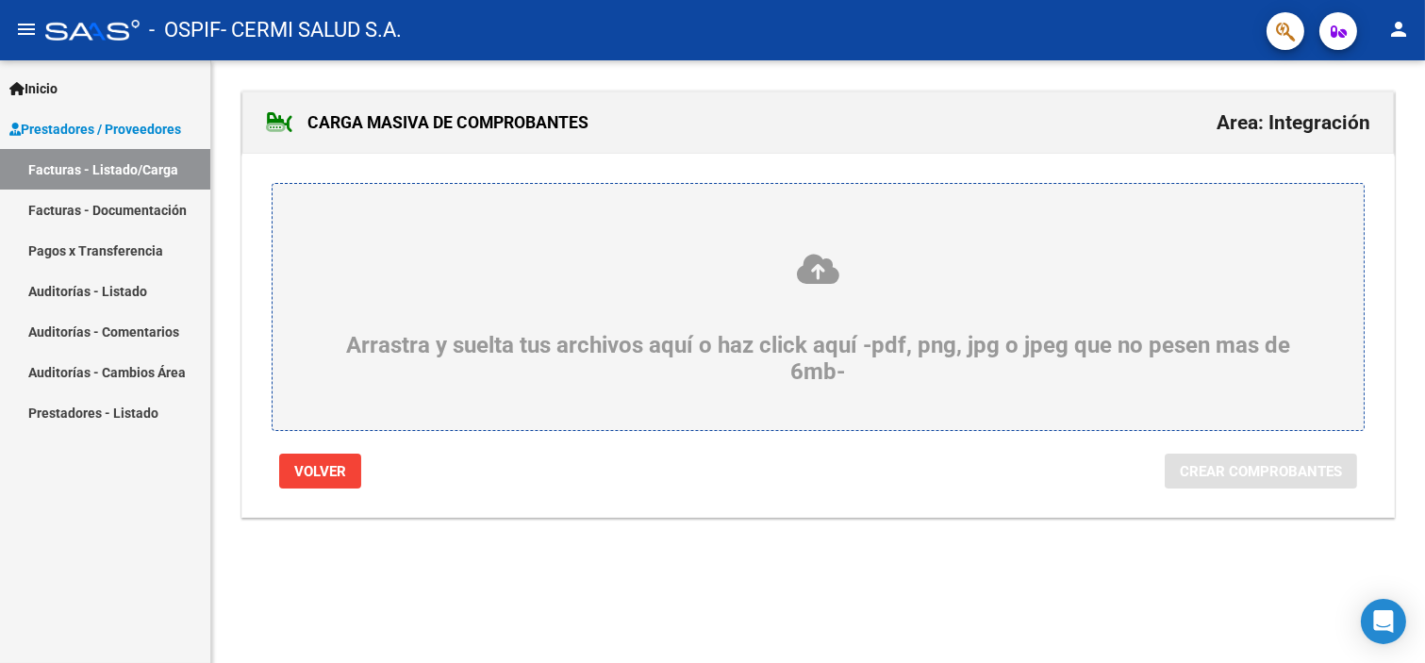
click at [119, 202] on link "Facturas - Documentación" at bounding box center [105, 210] width 210 height 41
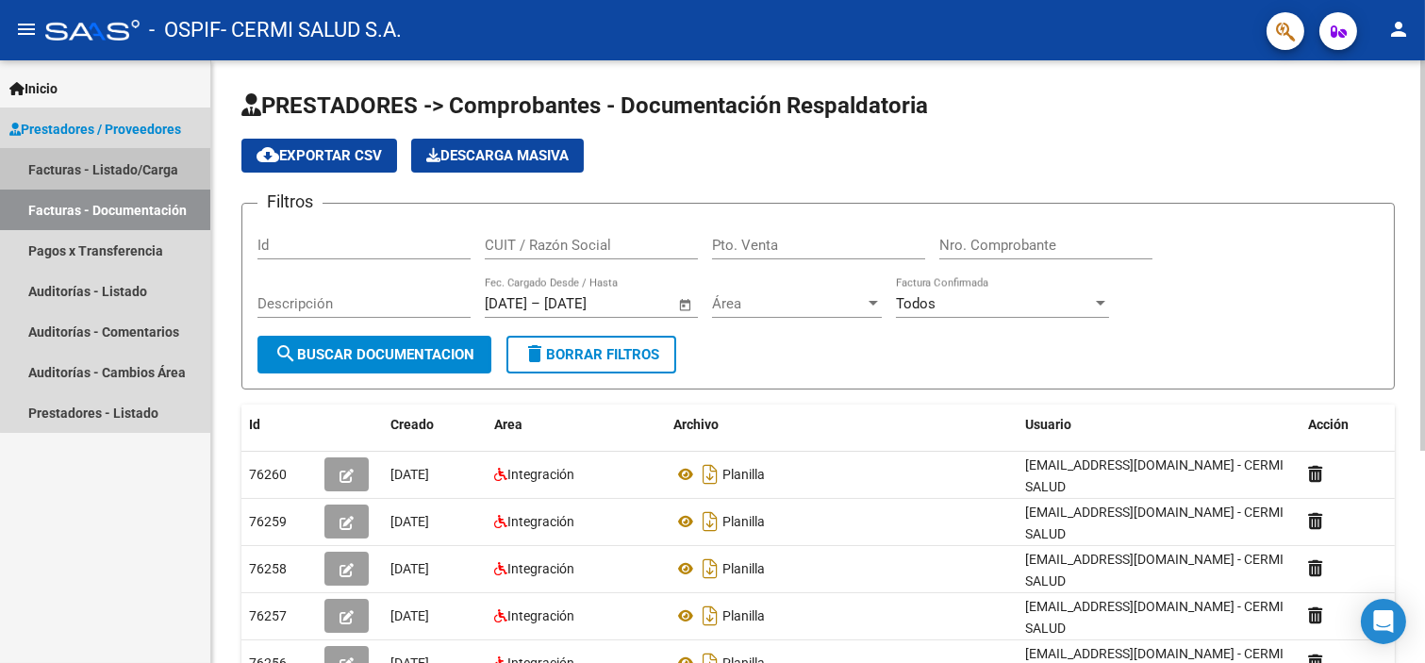
click at [130, 175] on link "Facturas - Listado/Carga" at bounding box center [105, 169] width 210 height 41
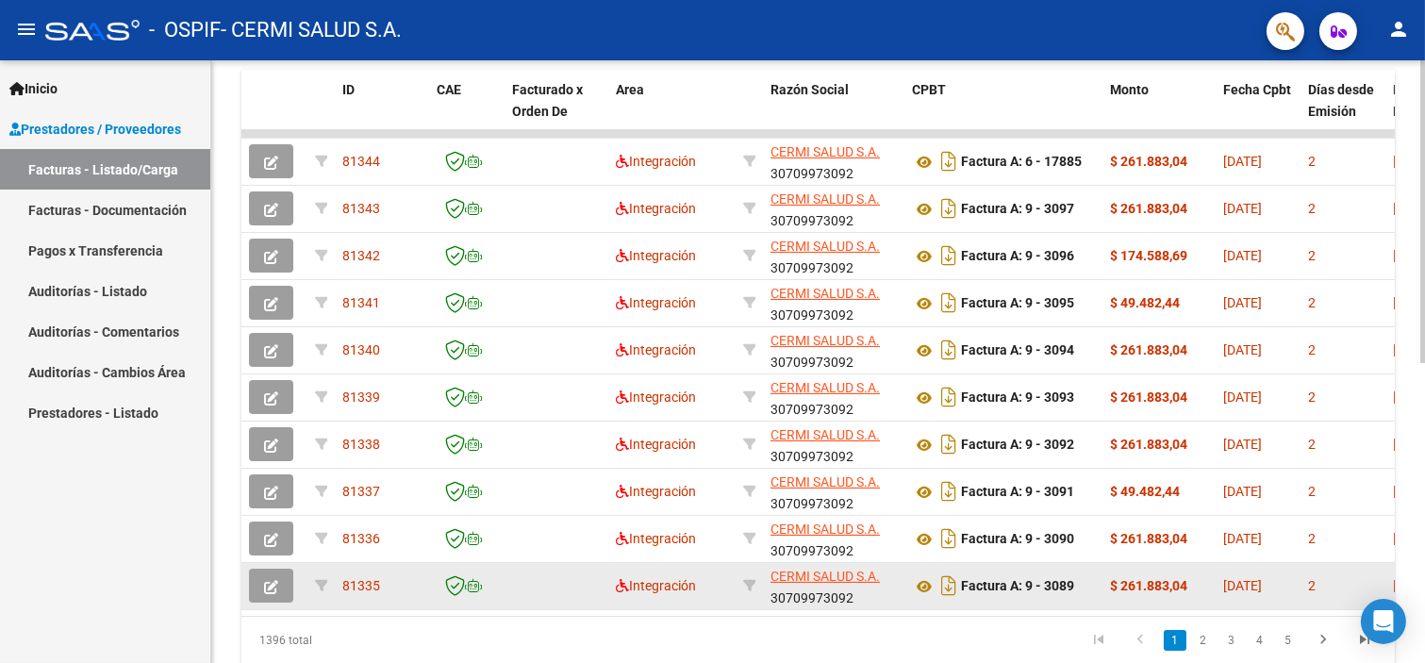
scroll to position [492, 0]
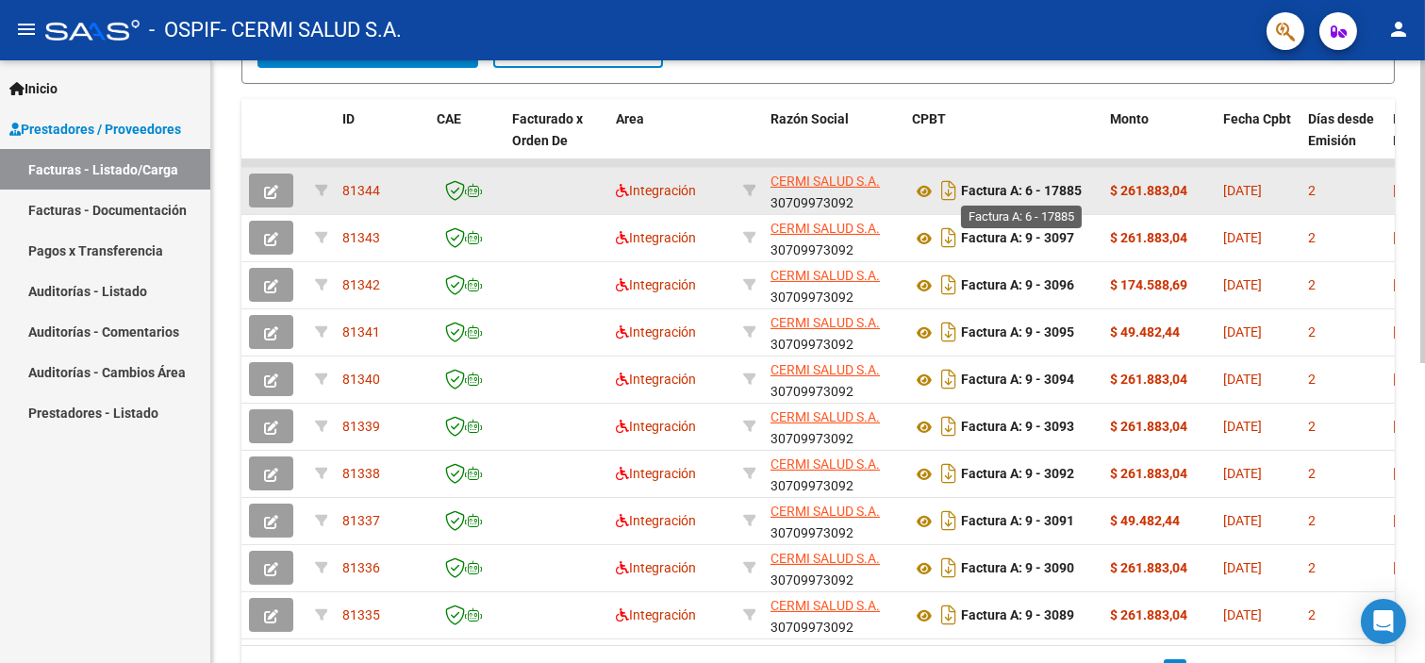
click at [1063, 189] on strong "Factura A: 6 - 17885" at bounding box center [1021, 191] width 121 height 15
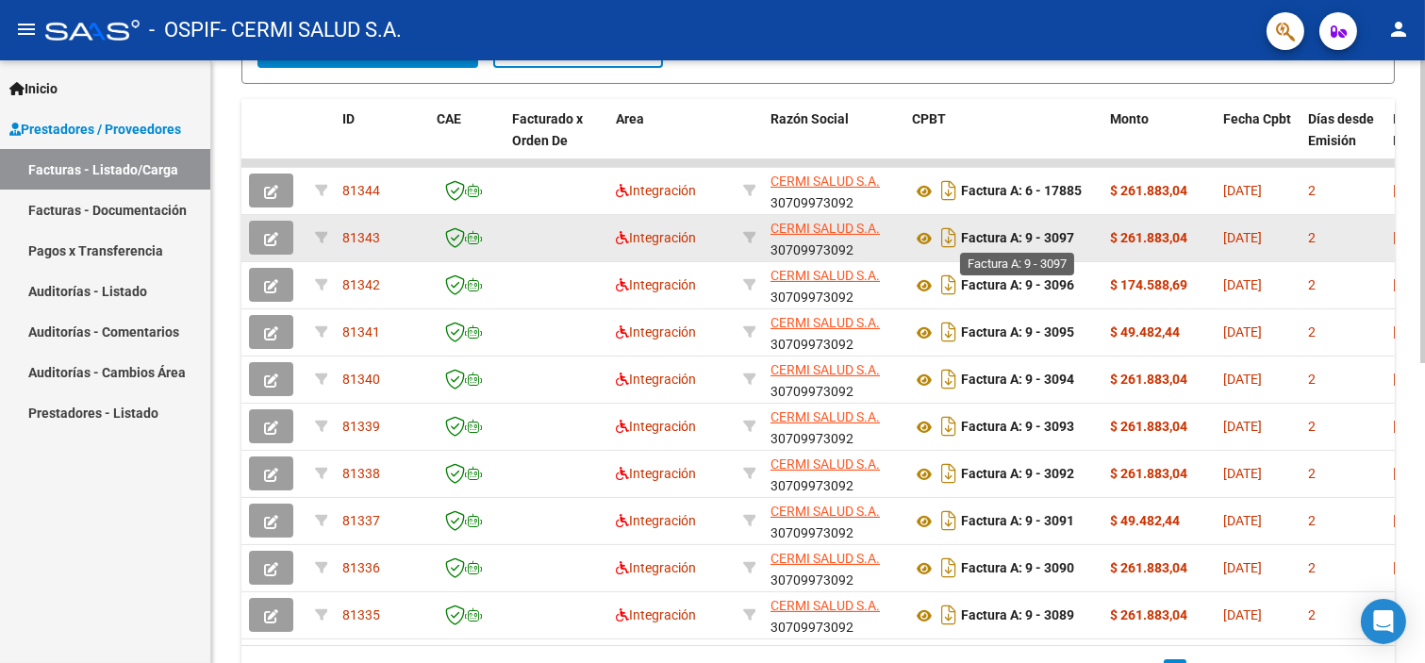
drag, startPoint x: 1009, startPoint y: 233, endPoint x: 1039, endPoint y: 233, distance: 29.2
click at [1039, 233] on strong "Factura A: 9 - 3097" at bounding box center [1017, 238] width 113 height 15
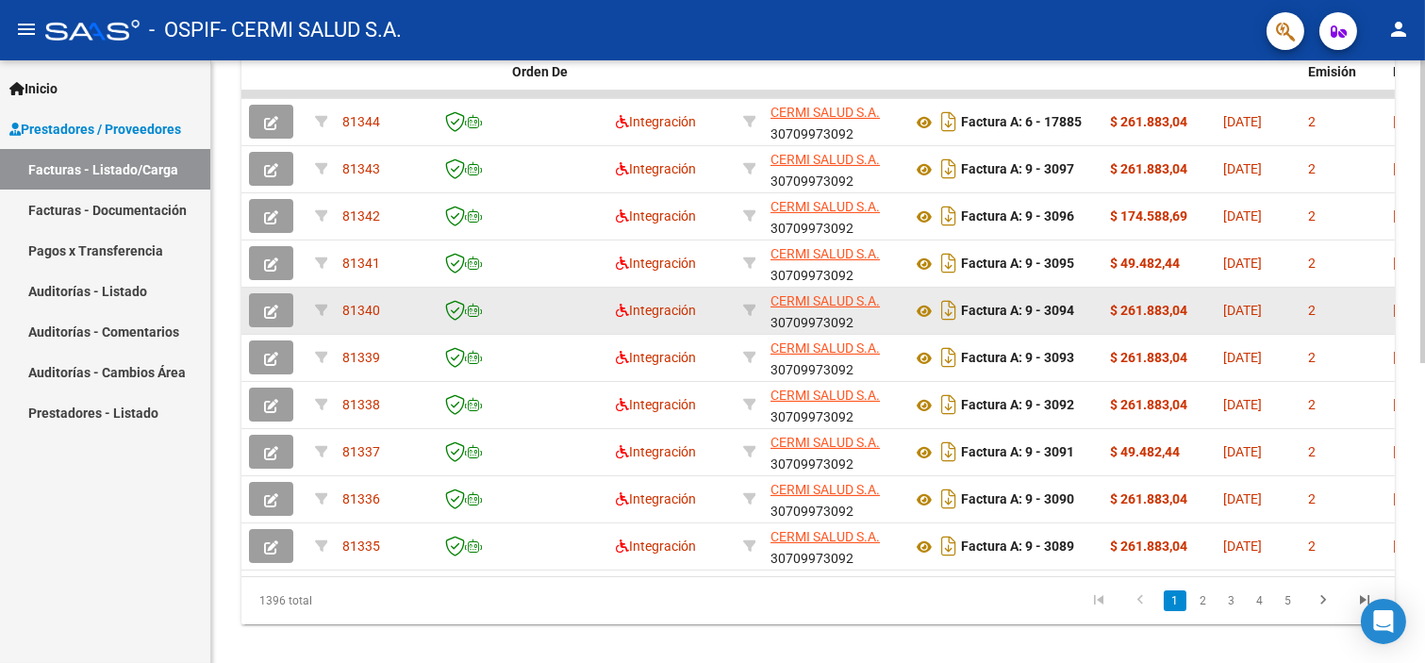
scroll to position [597, 0]
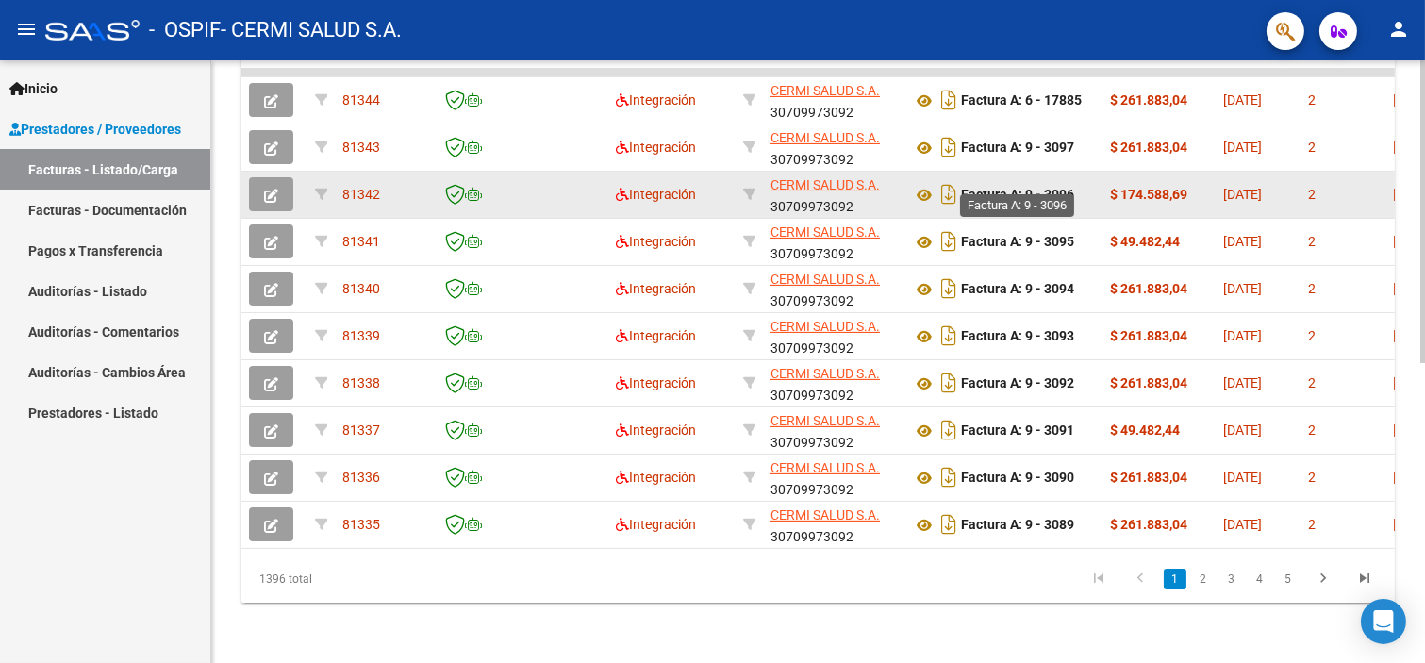
drag, startPoint x: 992, startPoint y: 172, endPoint x: 1024, endPoint y: 181, distance: 33.4
click at [1024, 188] on strong "Factura A: 9 - 3096" at bounding box center [1017, 195] width 113 height 15
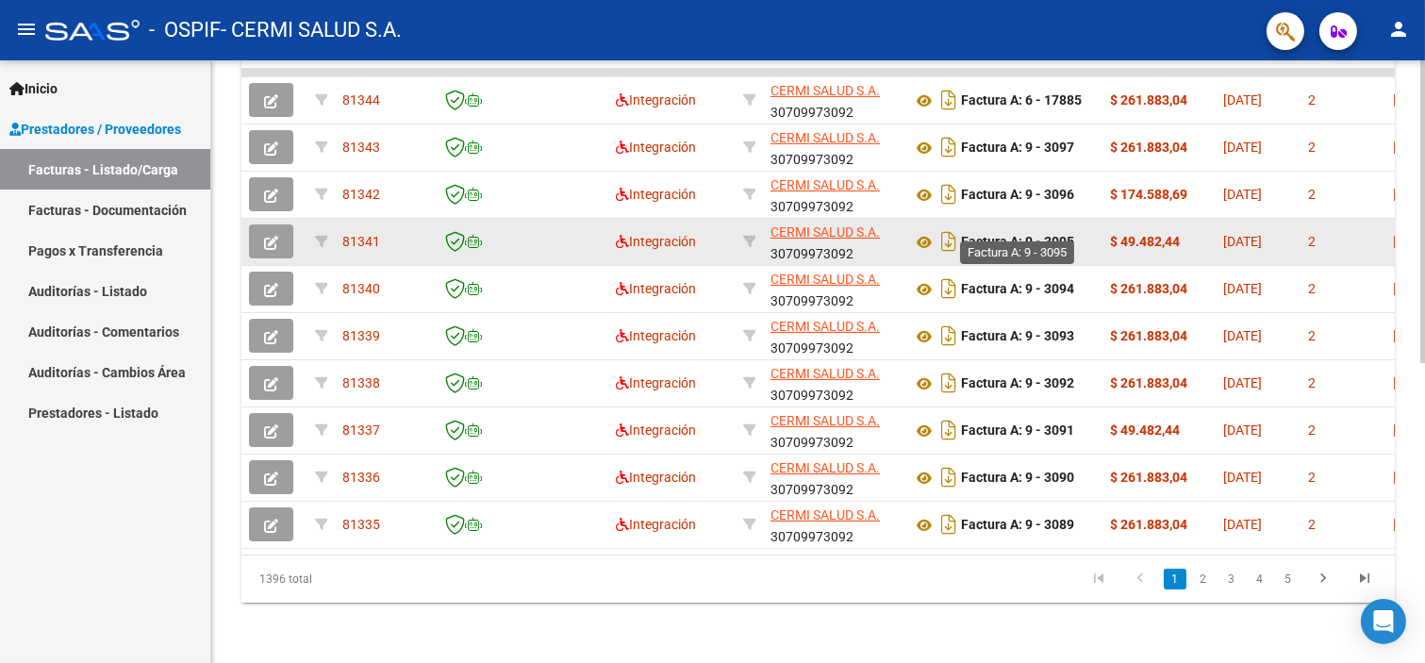
drag, startPoint x: 1031, startPoint y: 219, endPoint x: 1044, endPoint y: 219, distance: 13.2
click at [1044, 235] on strong "Factura A: 9 - 3095" at bounding box center [1017, 242] width 113 height 15
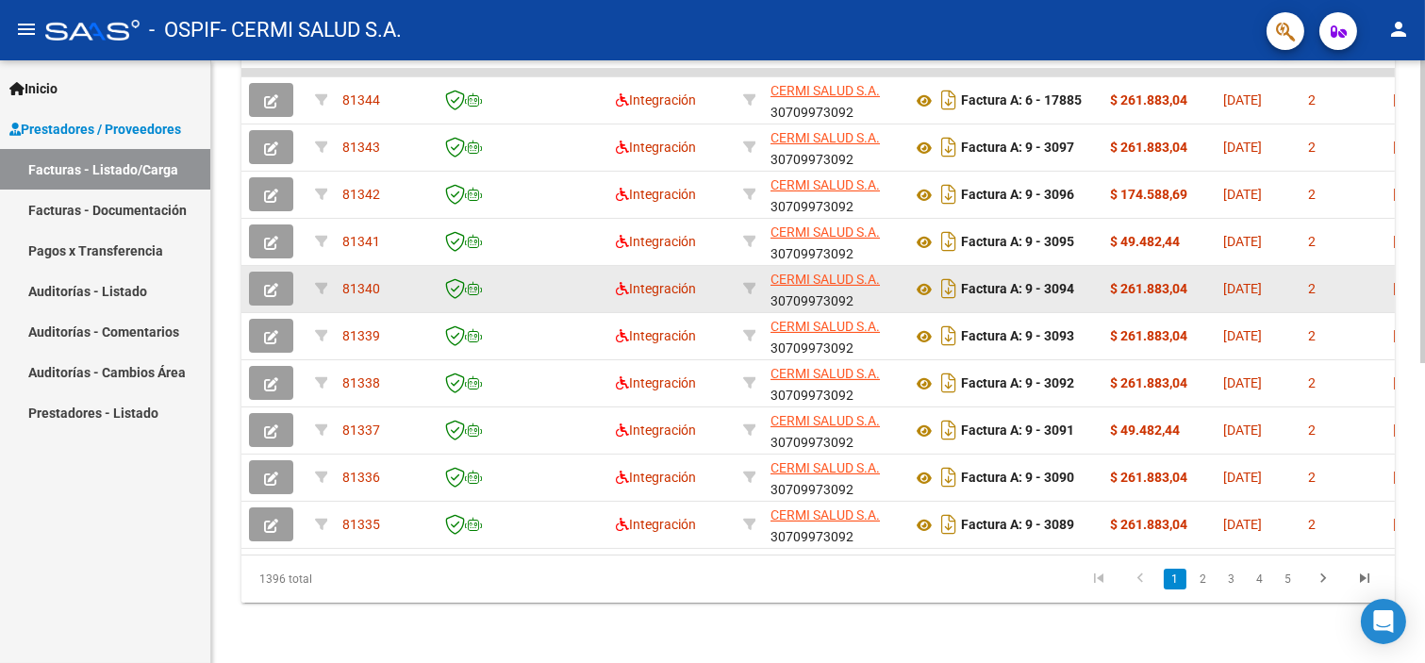
drag, startPoint x: 1025, startPoint y: 259, endPoint x: 1051, endPoint y: 275, distance: 30.1
click at [1051, 275] on div "Factura A: 9 - 3094" at bounding box center [1003, 289] width 183 height 30
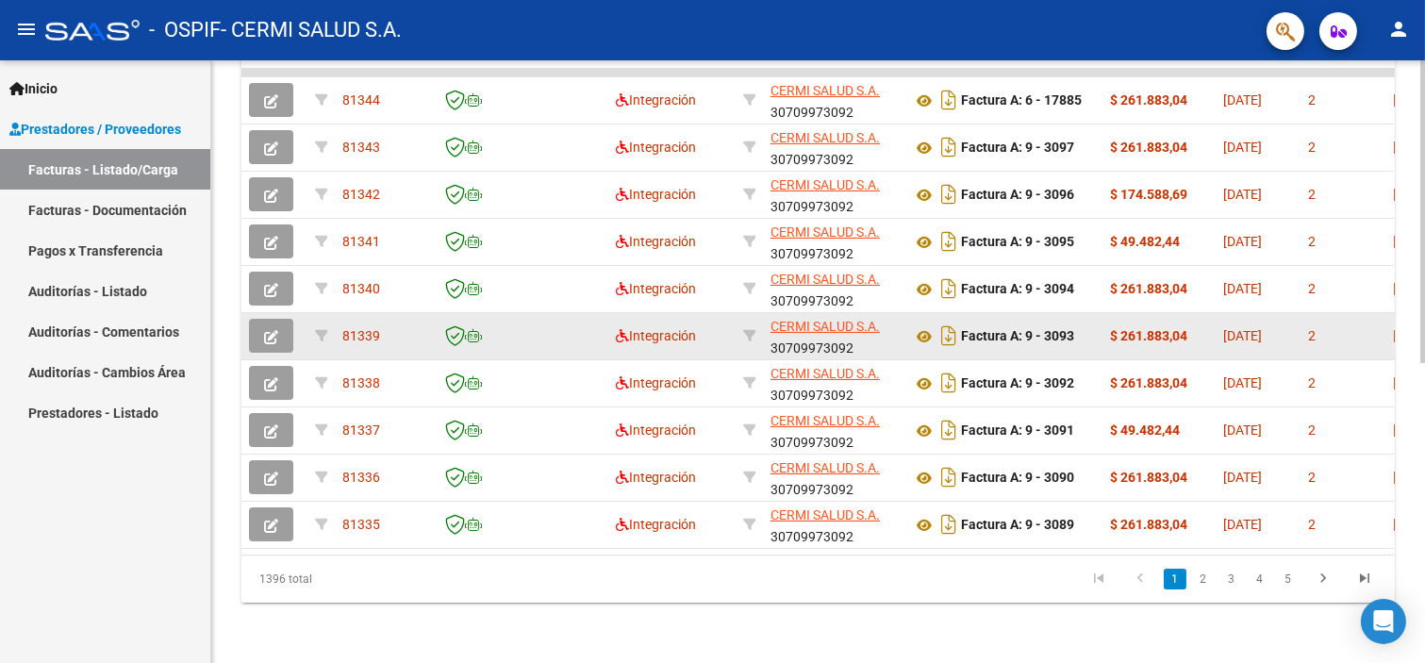
drag, startPoint x: 1020, startPoint y: 331, endPoint x: 1034, endPoint y: 334, distance: 14.4
click at [1034, 334] on div "Factura A: 9 - 3093" at bounding box center [1003, 336] width 183 height 30
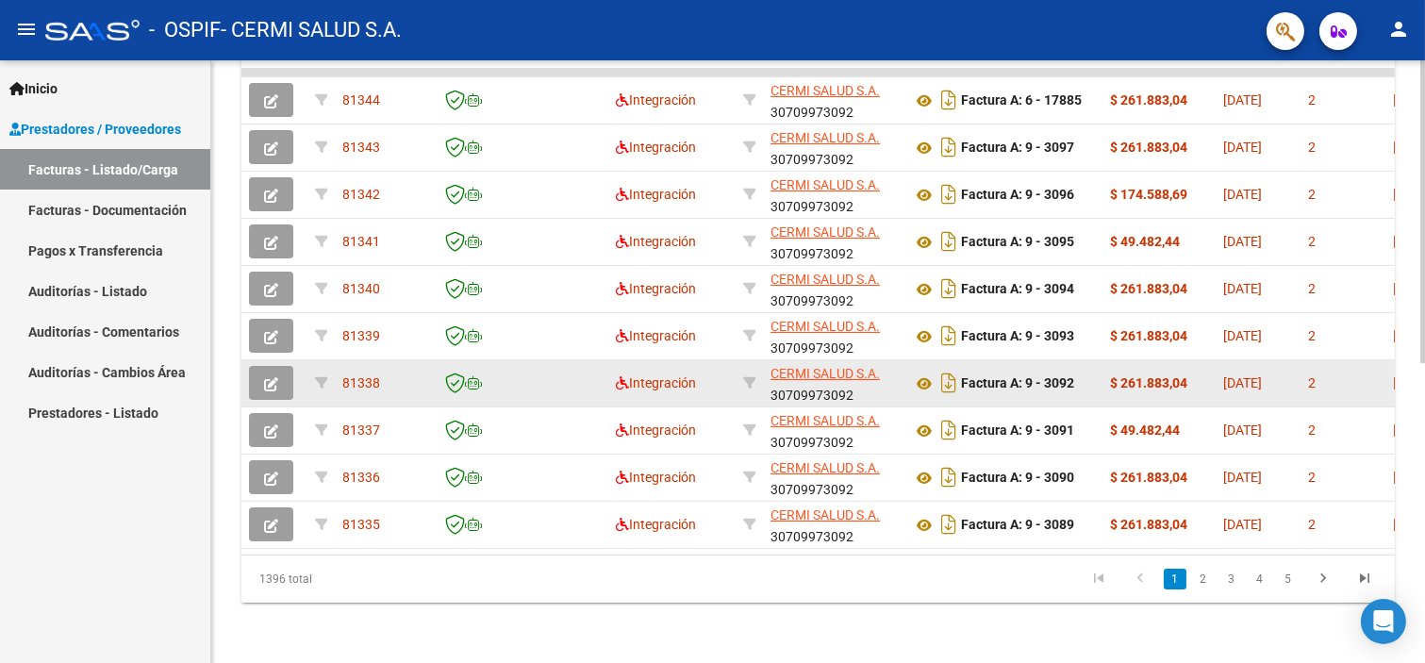
drag, startPoint x: 1007, startPoint y: 356, endPoint x: 1052, endPoint y: 368, distance: 46.0
click at [1052, 368] on div "Factura A: 9 - 3092" at bounding box center [1003, 383] width 183 height 30
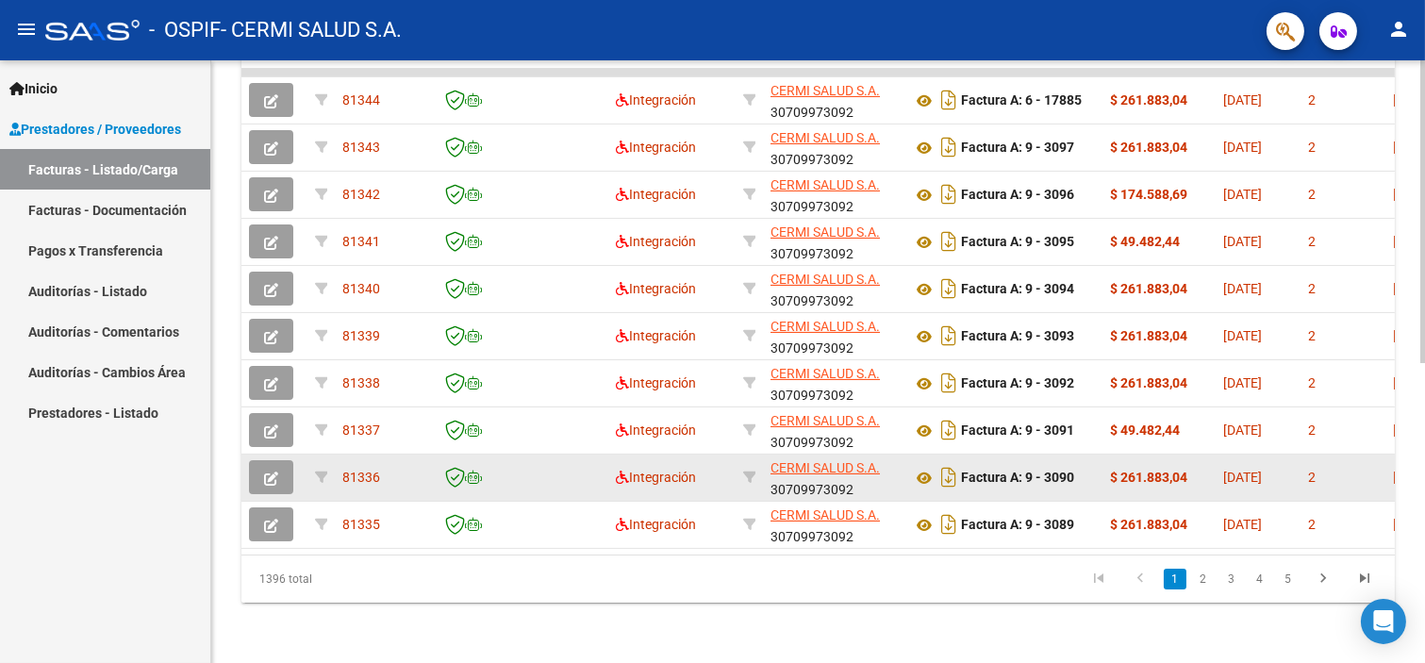
drag, startPoint x: 1016, startPoint y: 421, endPoint x: 1072, endPoint y: 439, distance: 58.5
click at [1072, 439] on datatable-scroller "81344 Integración CERMI SALUD S.A. 30709973092 Factura A: 6 - 17885 $ 261.883,0…" at bounding box center [818, 309] width 1154 height 480
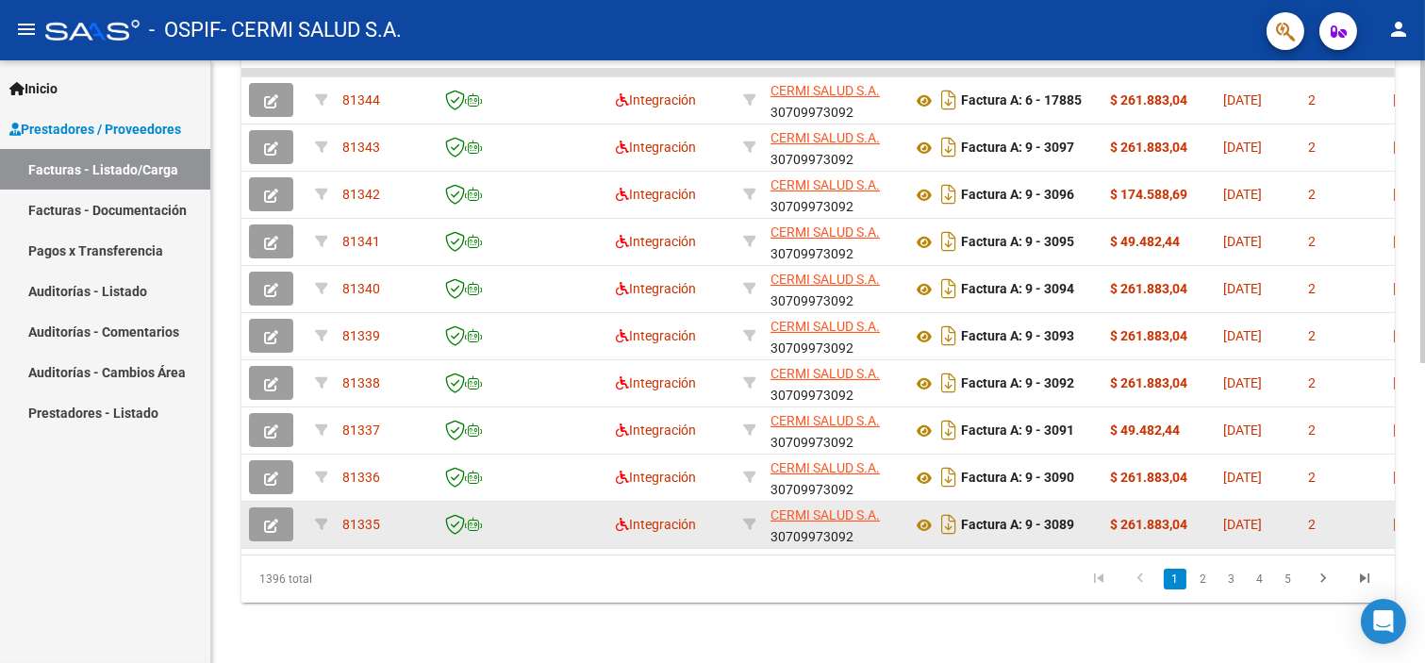
drag, startPoint x: 1070, startPoint y: 517, endPoint x: 1080, endPoint y: 524, distance: 12.3
click at [1080, 524] on div "Factura A: 9 - 3089" at bounding box center [1003, 524] width 183 height 30
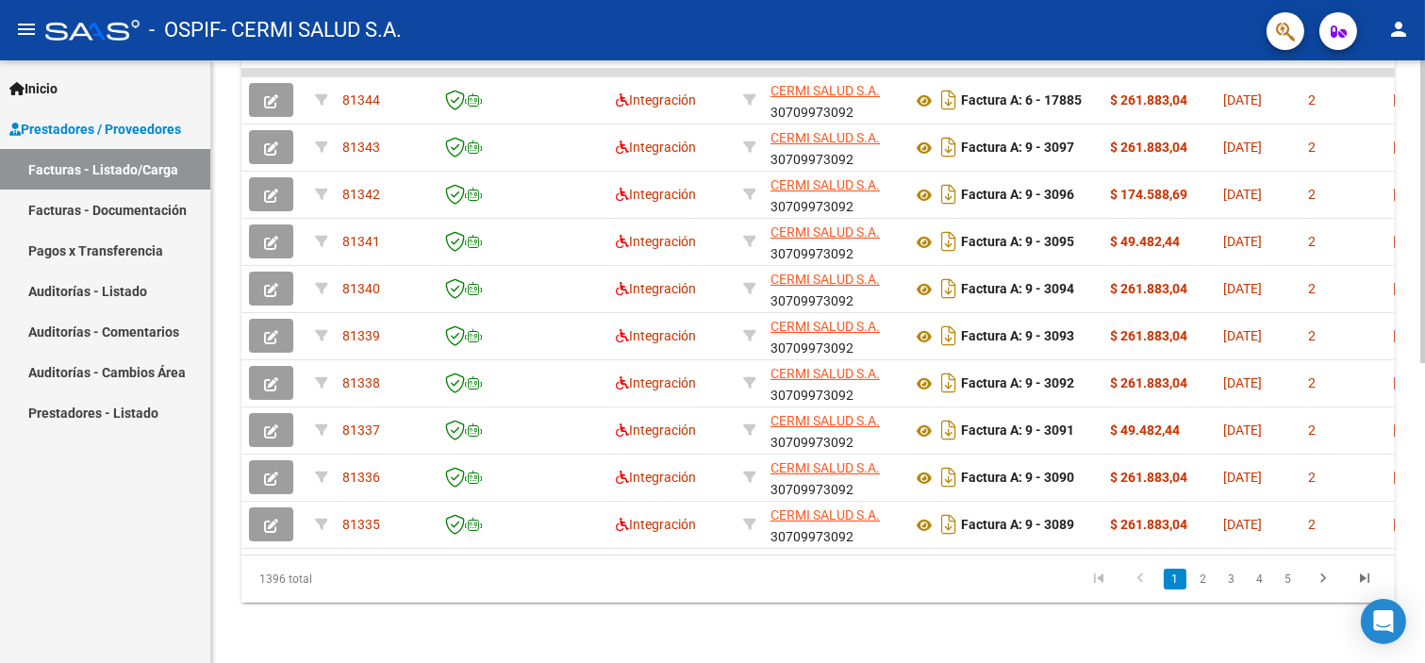
click at [1195, 582] on link "2" at bounding box center [1203, 579] width 23 height 21
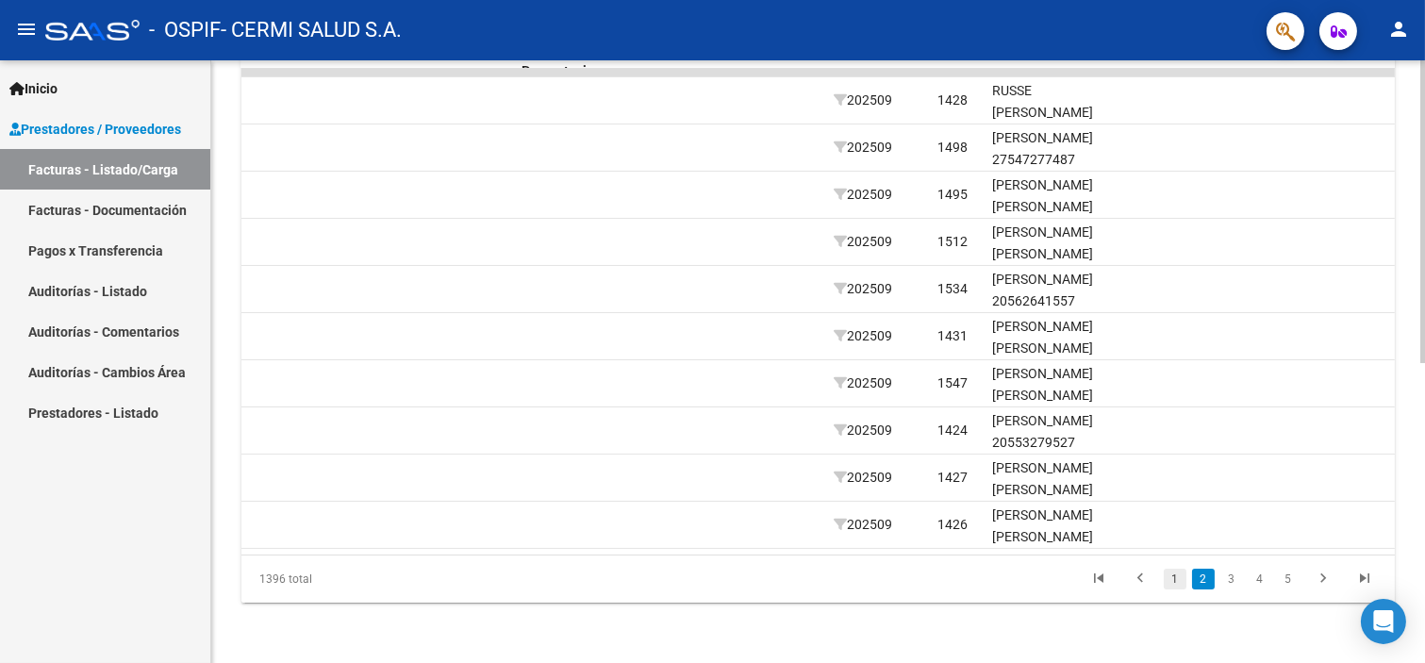
click at [1175, 587] on link "1" at bounding box center [1175, 579] width 23 height 21
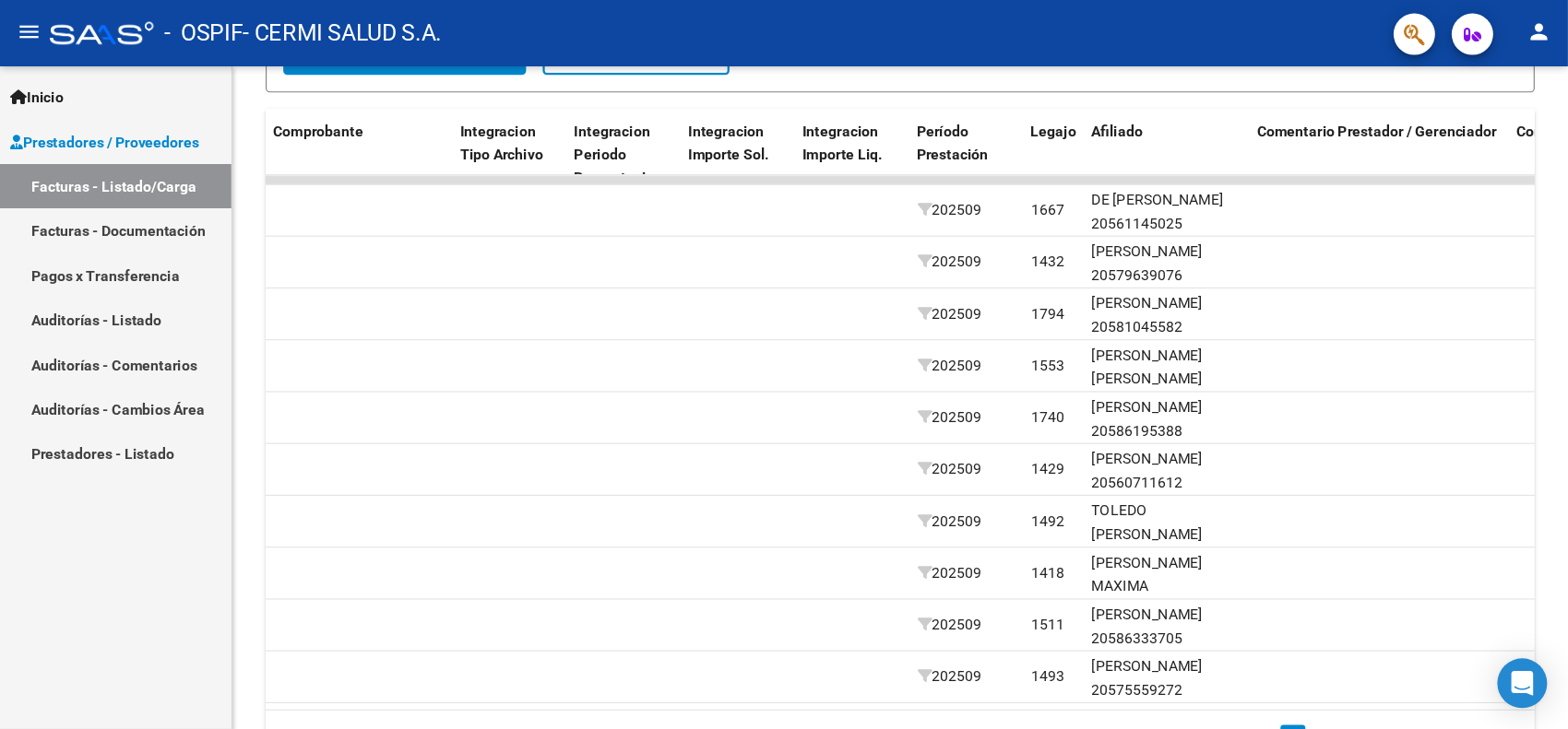
scroll to position [0, 1824]
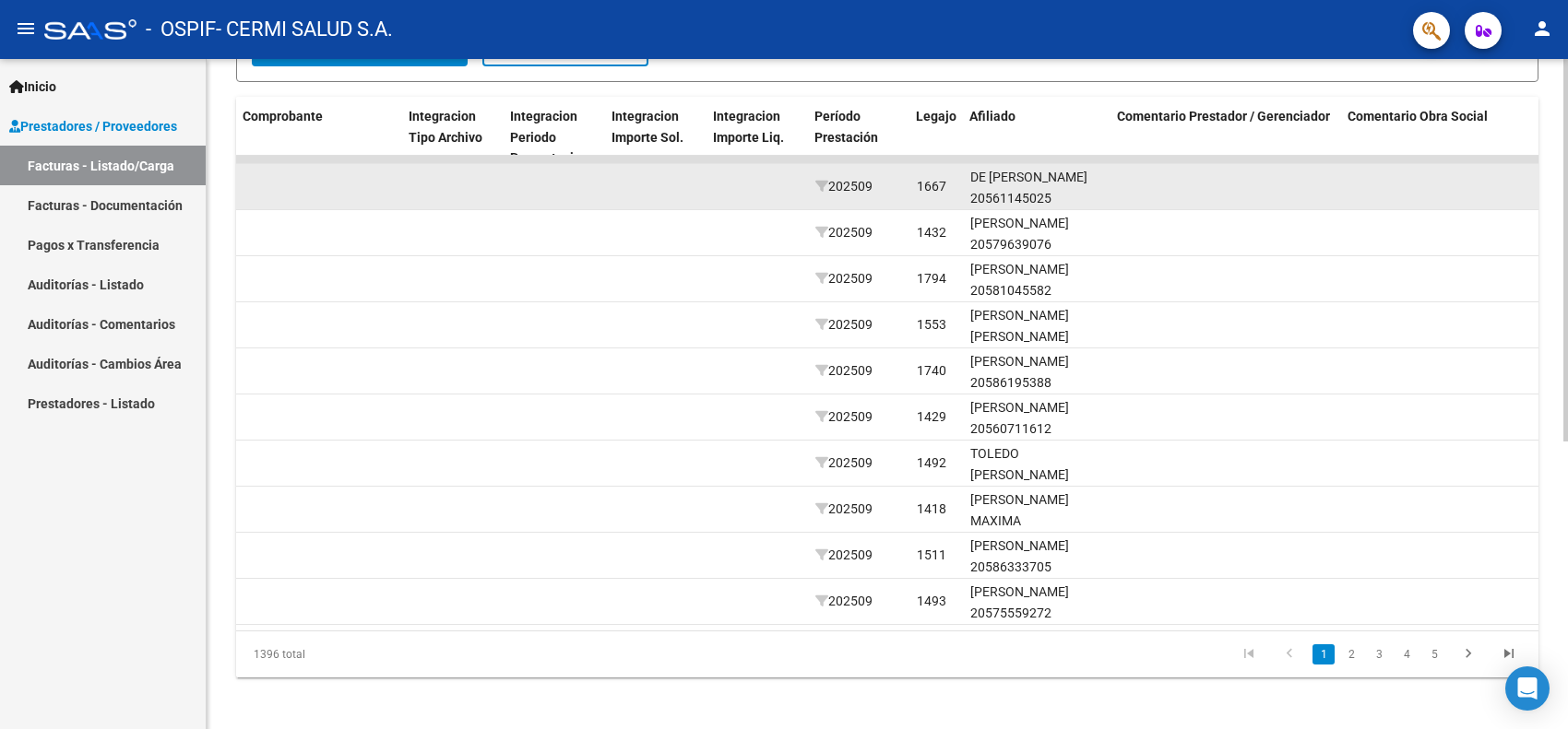
drag, startPoint x: 837, startPoint y: 187, endPoint x: 903, endPoint y: 196, distance: 66.6
click at [903, 196] on datatable-body-cell "202509" at bounding box center [858, 187] width 102 height 45
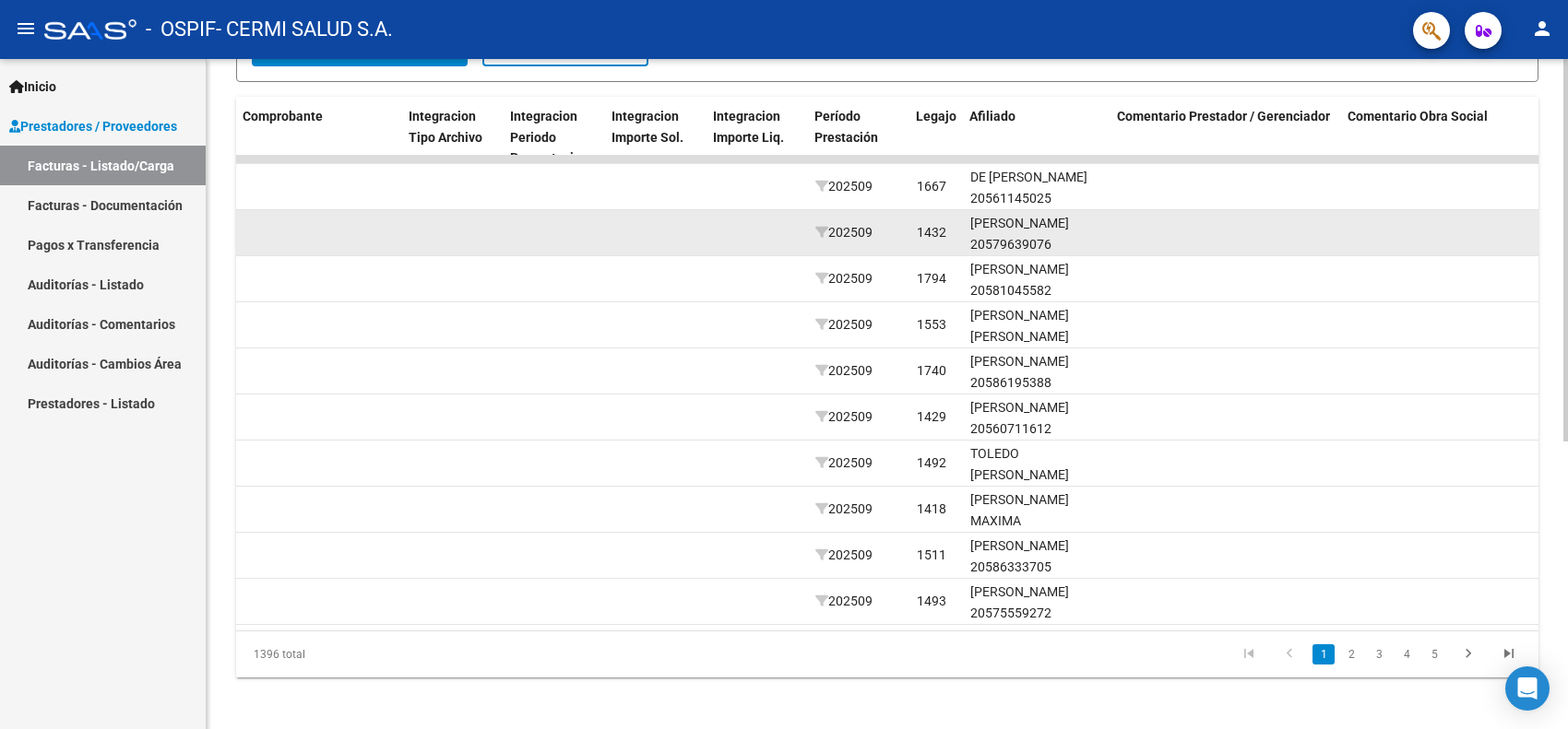
drag, startPoint x: 851, startPoint y: 221, endPoint x: 867, endPoint y: 228, distance: 17.5
click at [867, 228] on span "202509" at bounding box center [844, 232] width 57 height 15
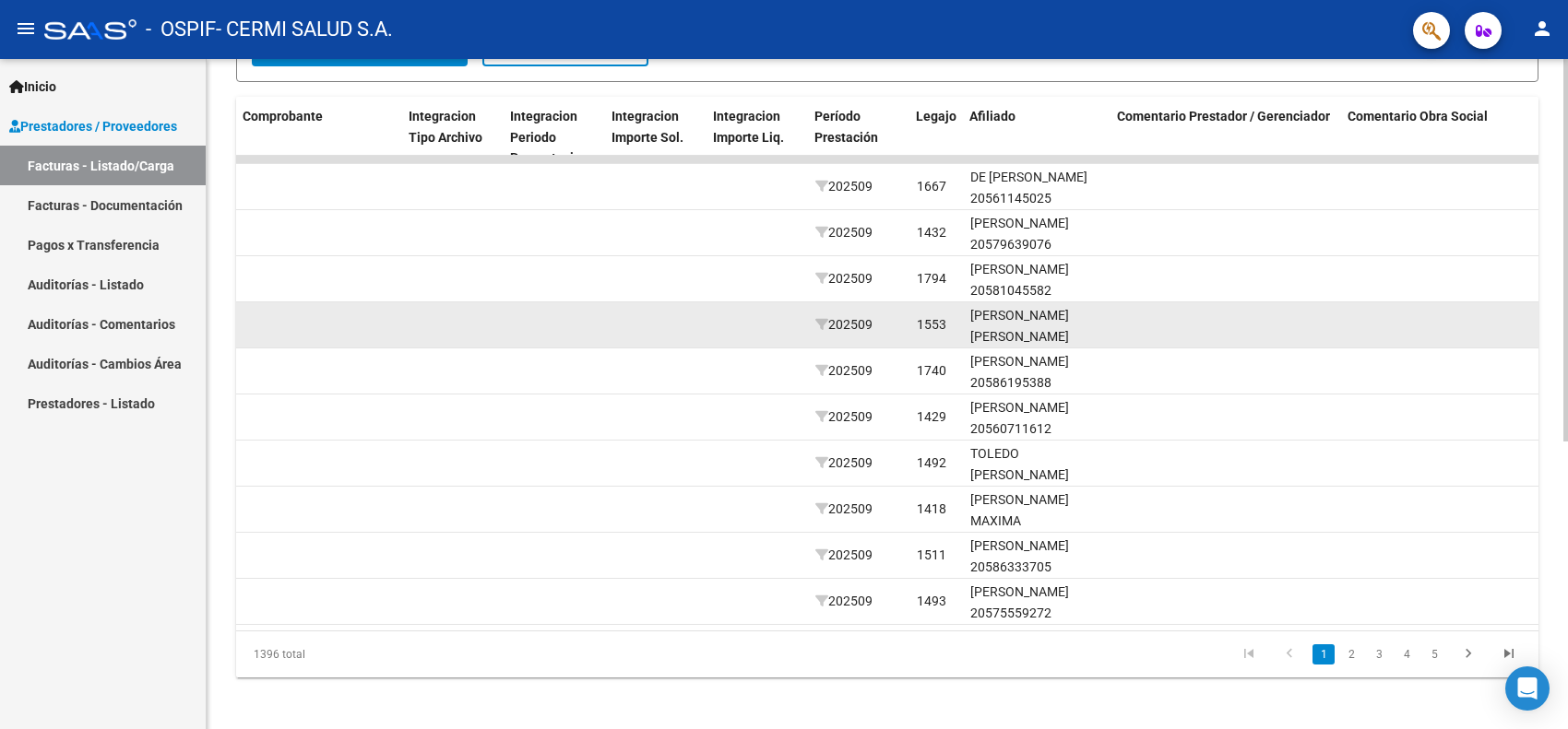
drag, startPoint x: 847, startPoint y: 315, endPoint x: 871, endPoint y: 329, distance: 27.8
click at [870, 329] on span "202509" at bounding box center [844, 323] width 57 height 15
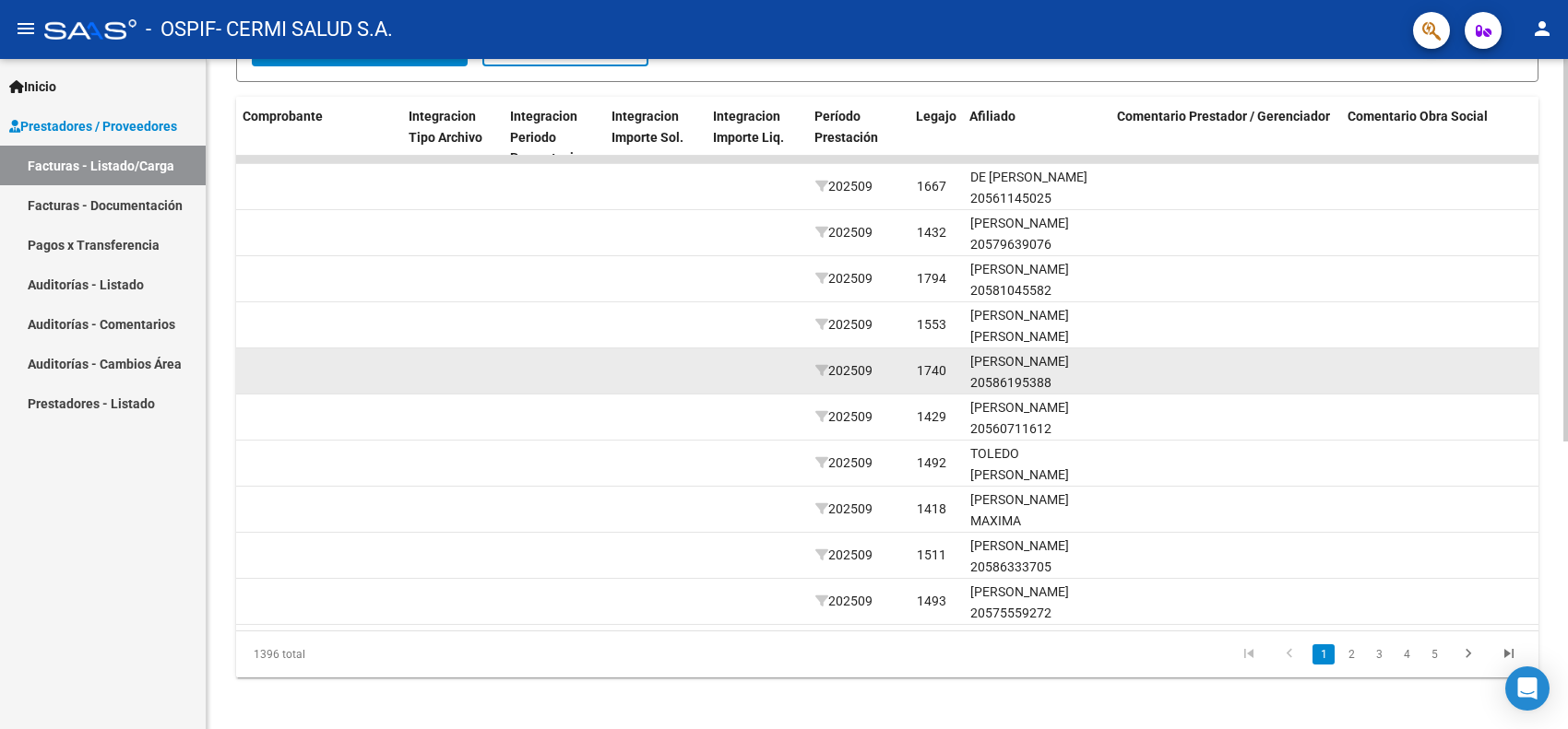
drag, startPoint x: 854, startPoint y: 375, endPoint x: 877, endPoint y: 376, distance: 23.0
click at [877, 376] on div "202509" at bounding box center [858, 371] width 87 height 21
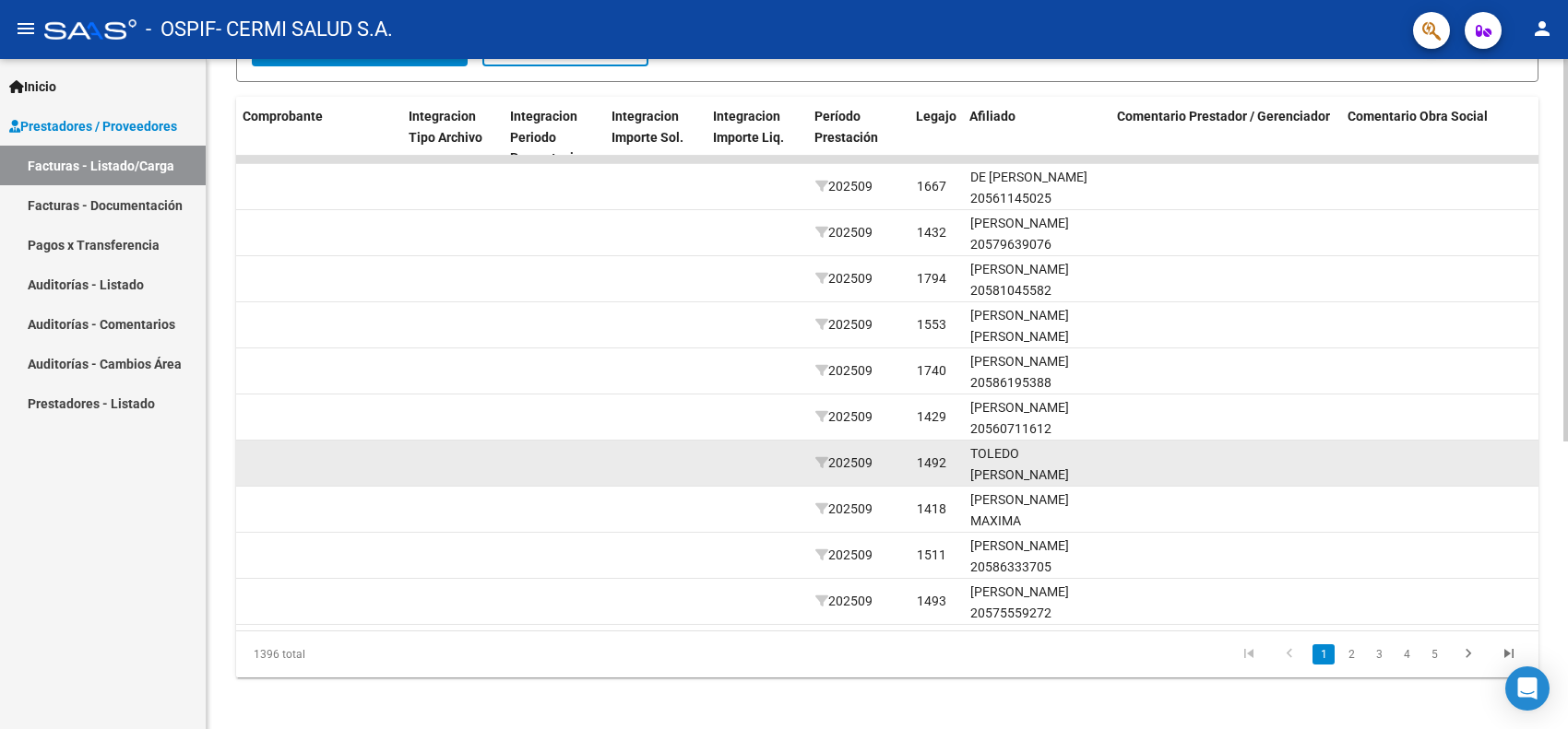
drag, startPoint x: 876, startPoint y: 424, endPoint x: 900, endPoint y: 438, distance: 27.8
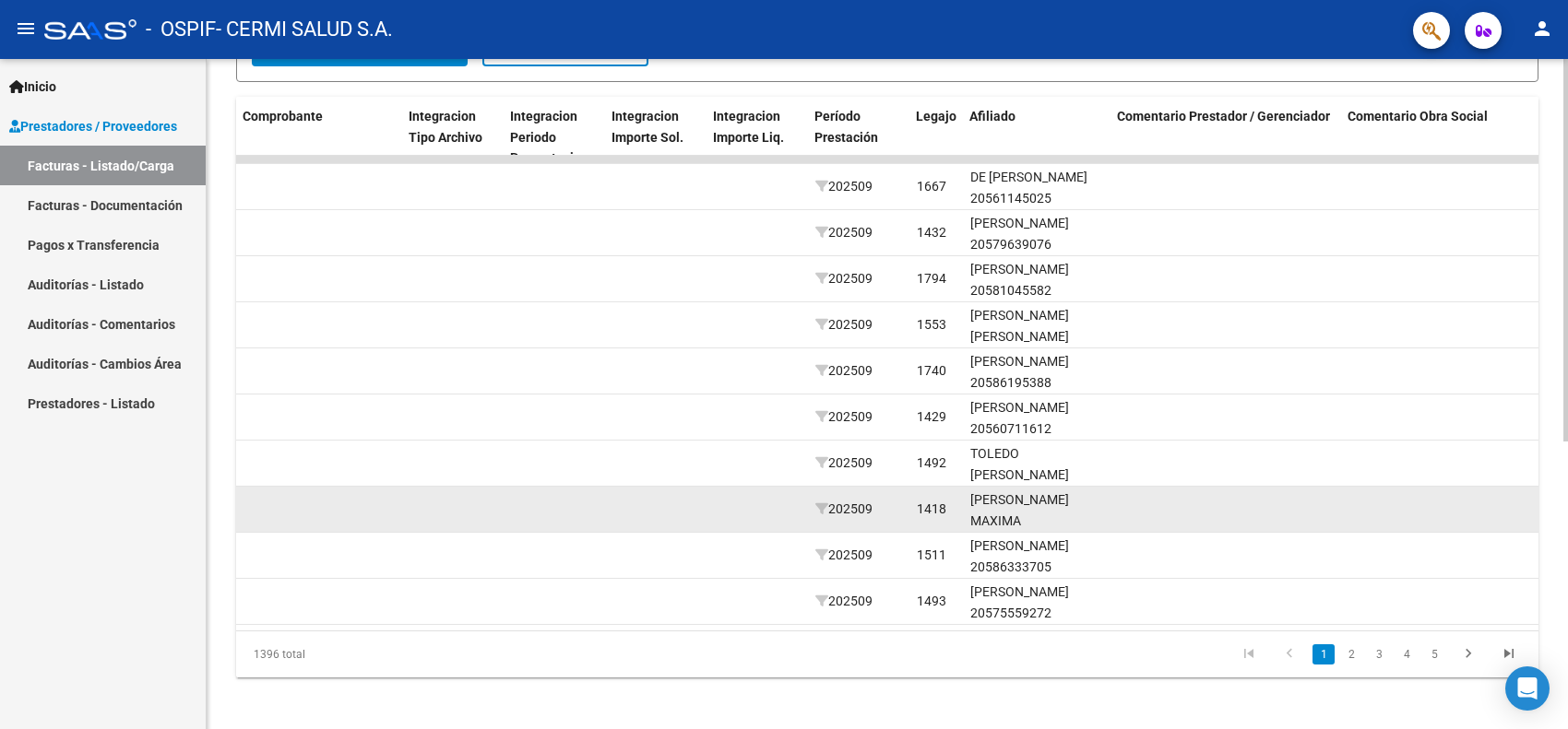
click at [881, 507] on div "202509" at bounding box center [858, 509] width 87 height 21
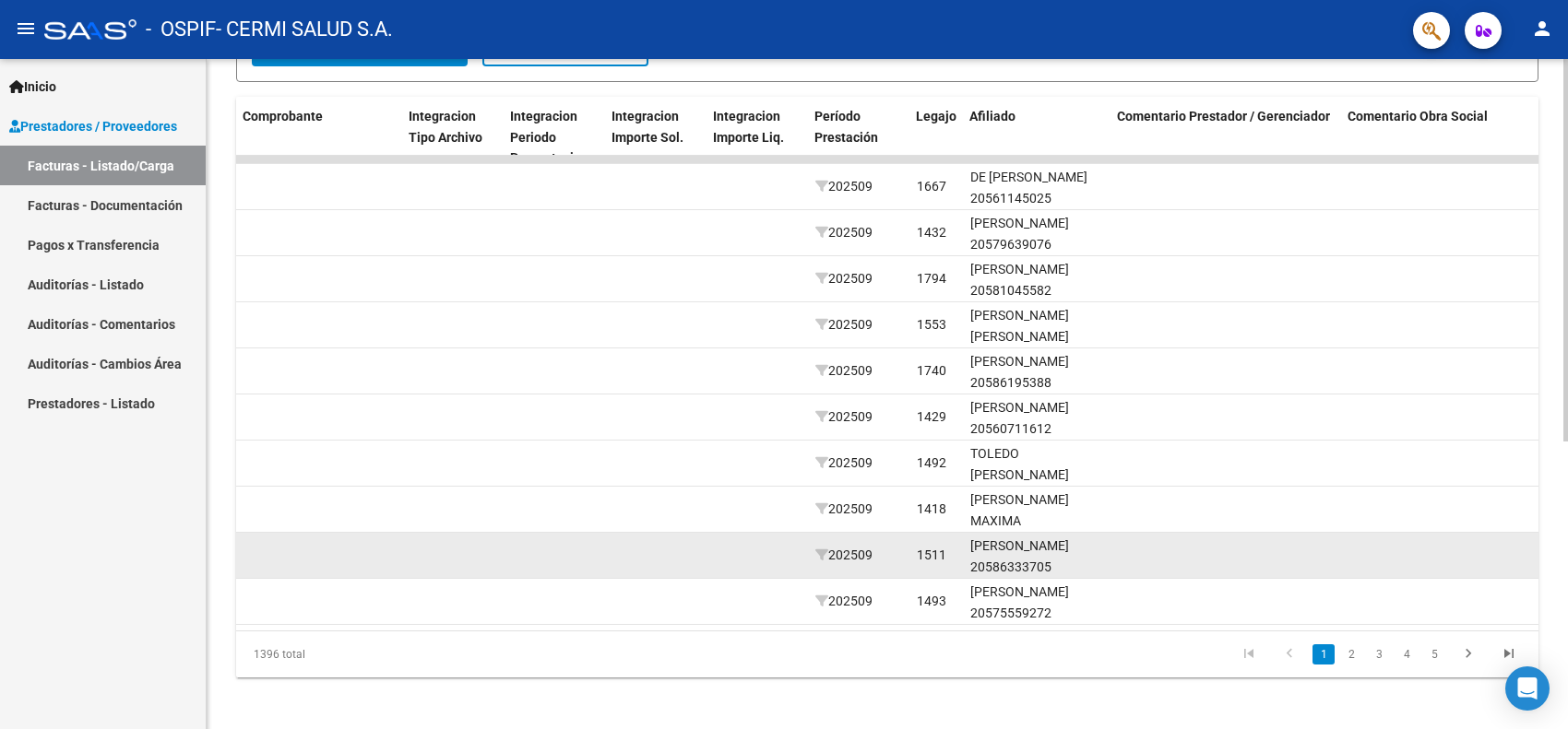
drag, startPoint x: 863, startPoint y: 549, endPoint x: 892, endPoint y: 562, distance: 31.8
click at [892, 562] on div "202509" at bounding box center [858, 555] width 87 height 21
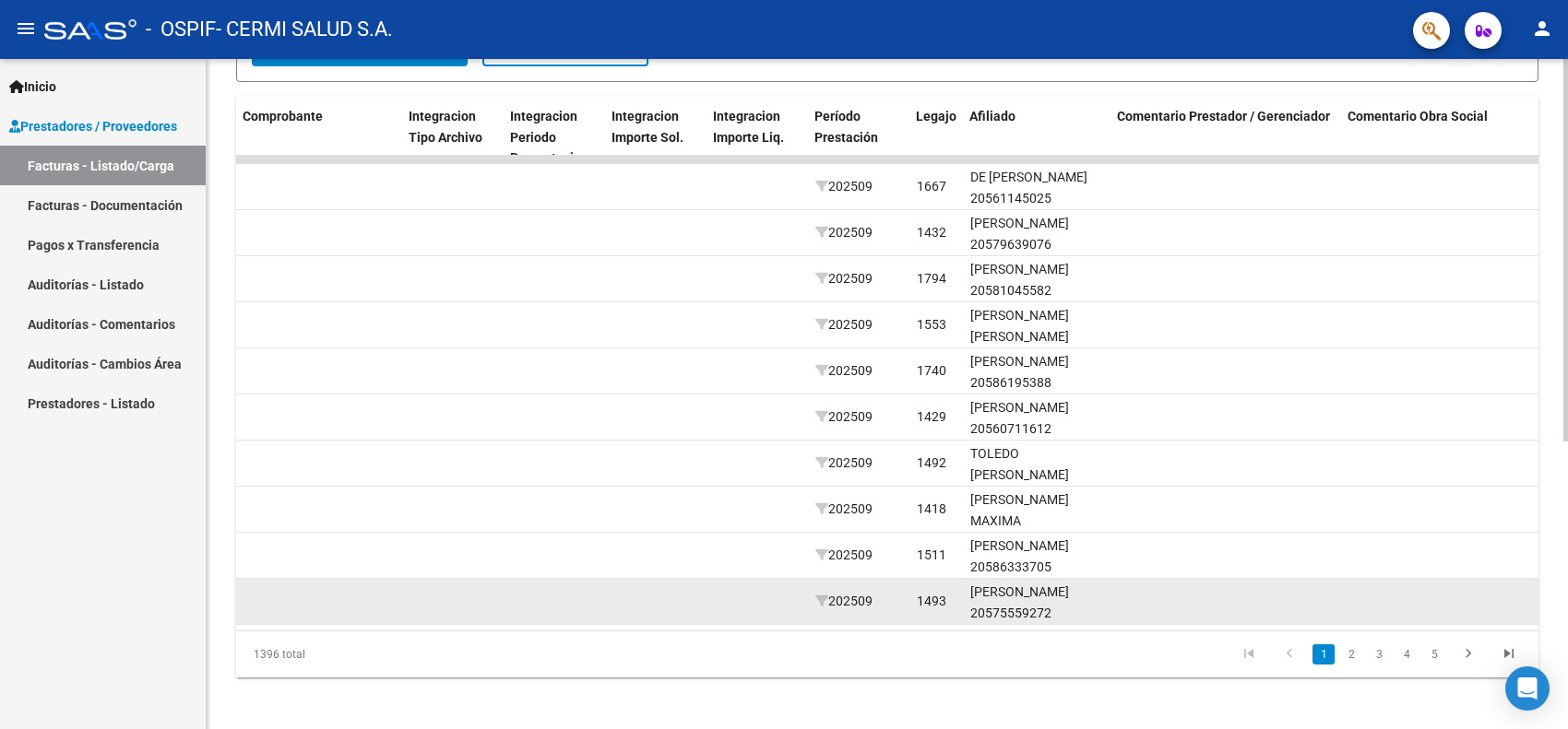
drag, startPoint x: 867, startPoint y: 597, endPoint x: 922, endPoint y: 610, distance: 56.5
click at [919, 610] on div "81335 Integración CERMI SALUD S.A. 30709973092 Factura A: 9 - 3089 $ 261.883,04…" at bounding box center [356, 601] width 3888 height 46
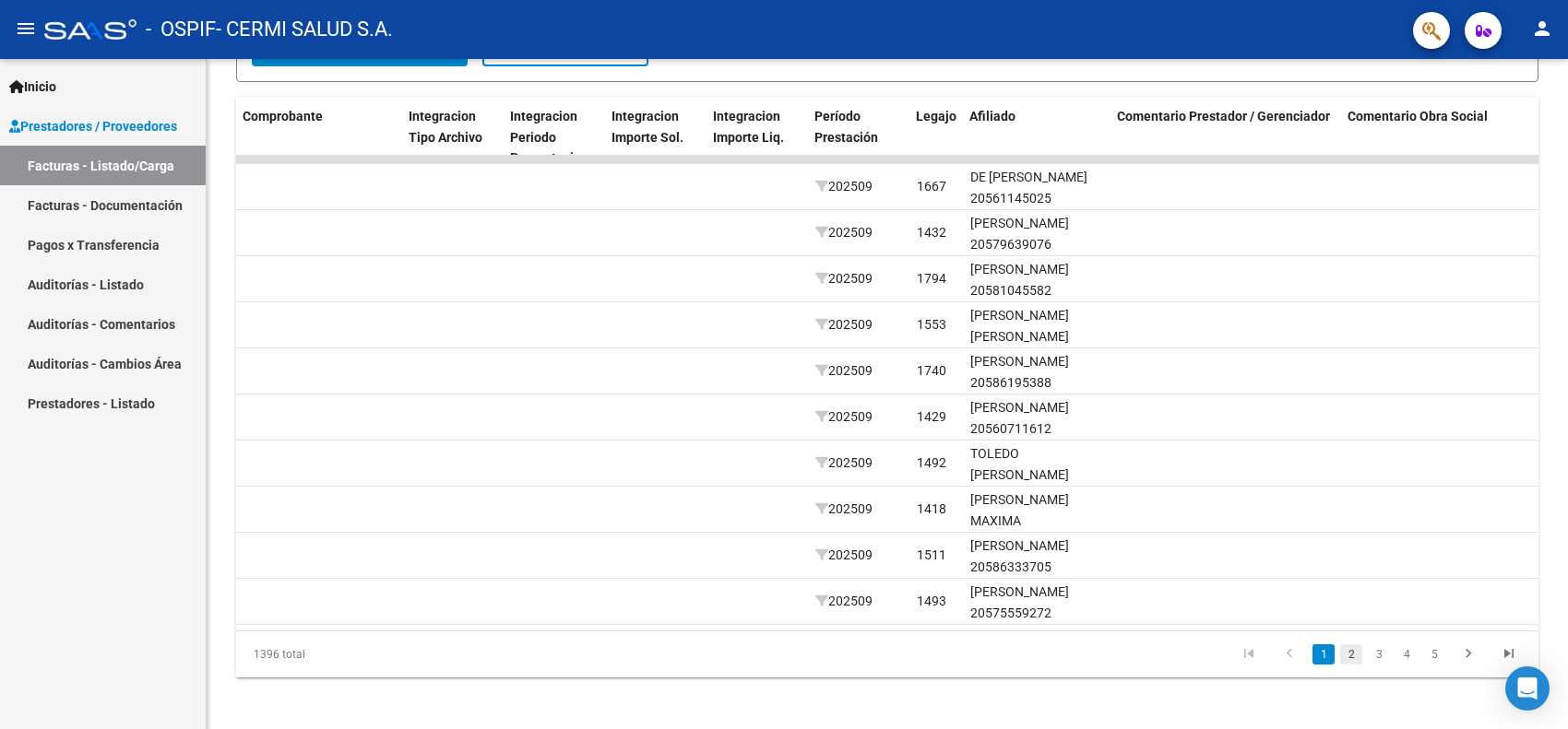
click at [1340, 647] on link "2" at bounding box center [1351, 654] width 22 height 21
click at [1368, 647] on link "3" at bounding box center [1378, 654] width 22 height 21
click at [1392, 647] on link "4" at bounding box center [1406, 654] width 22 height 21
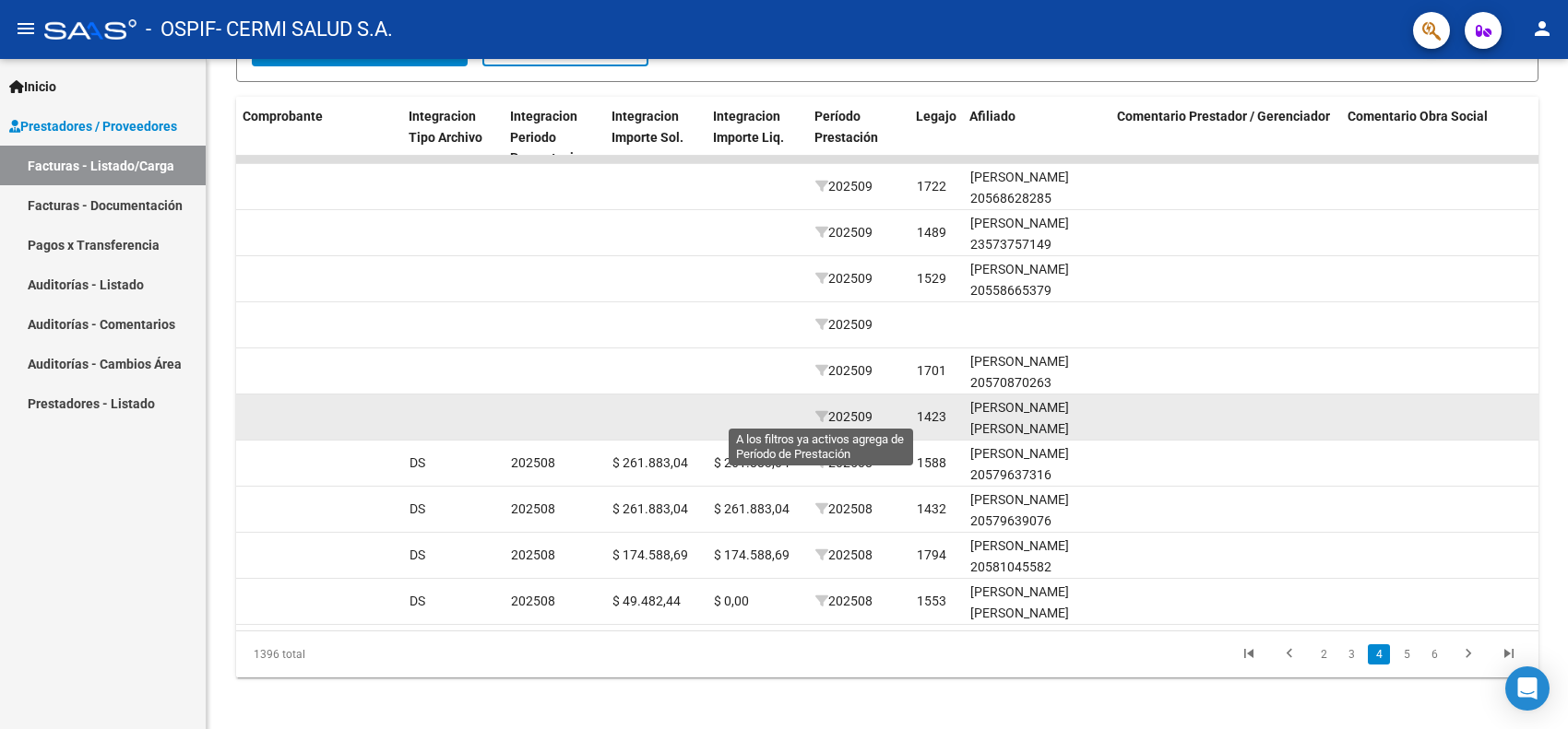
click at [869, 424] on div "202509" at bounding box center [858, 417] width 87 height 21
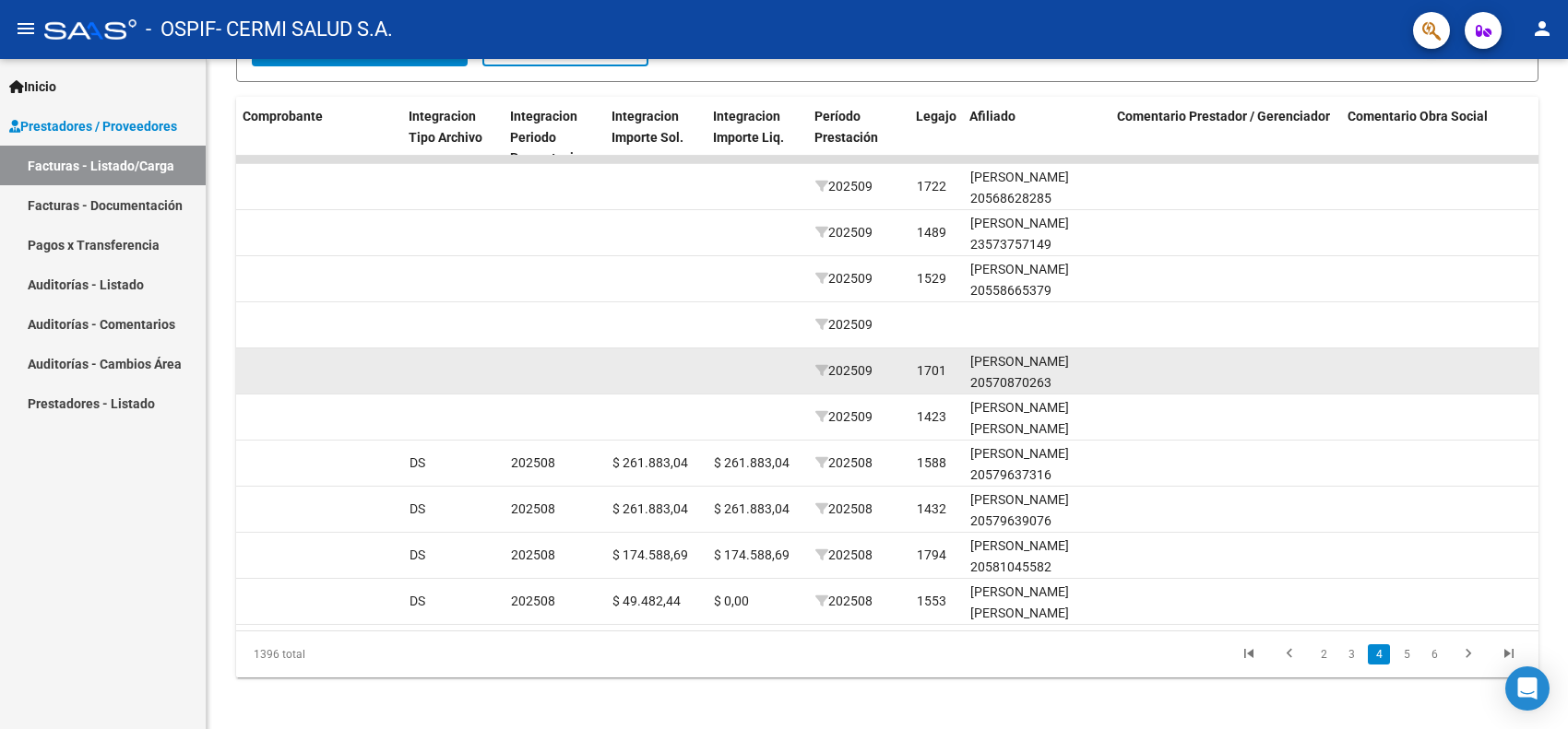
click at [853, 366] on span "202509" at bounding box center [844, 370] width 57 height 15
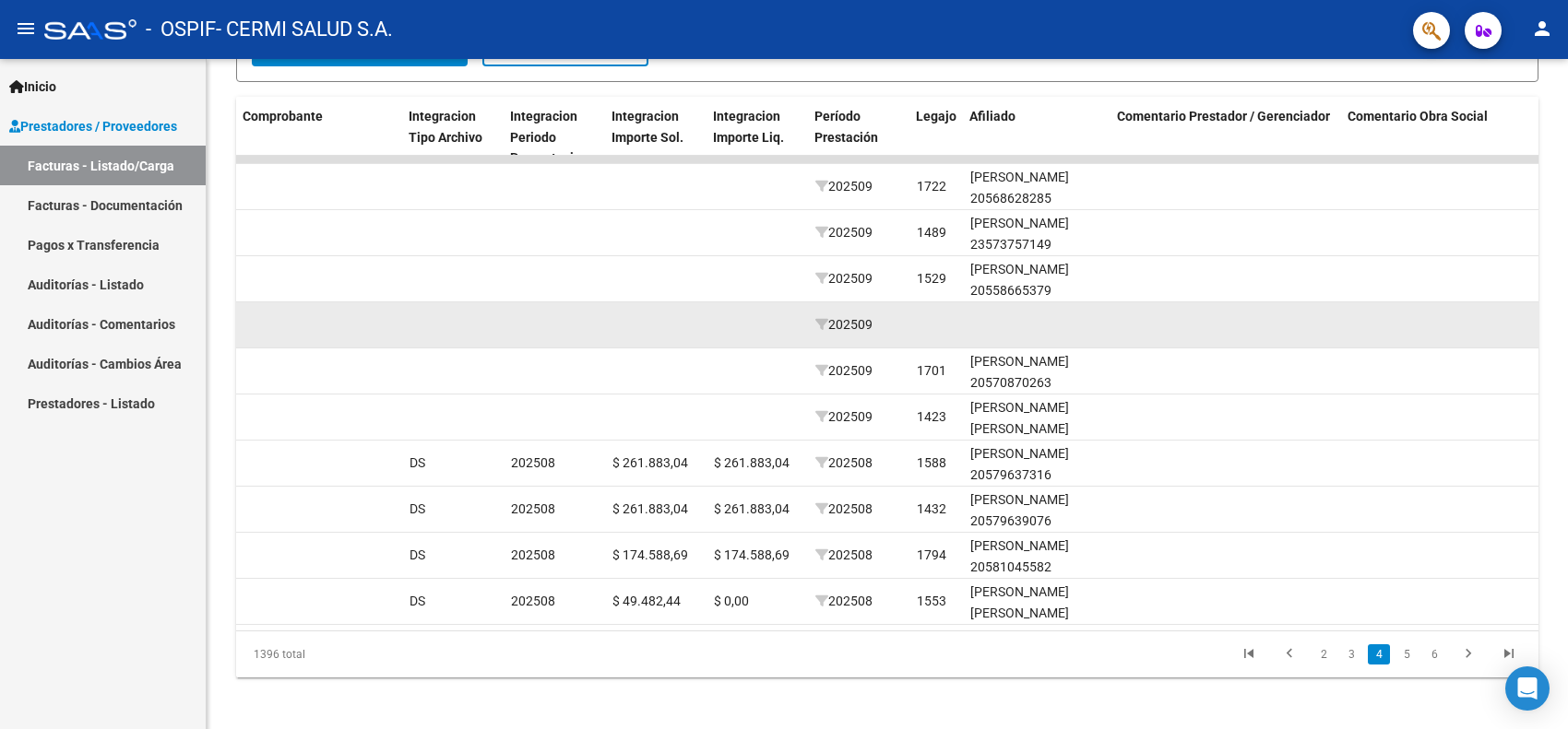
drag, startPoint x: 850, startPoint y: 324, endPoint x: 893, endPoint y: 338, distance: 45.2
click at [893, 338] on datatable-body-cell "202509" at bounding box center [858, 324] width 102 height 45
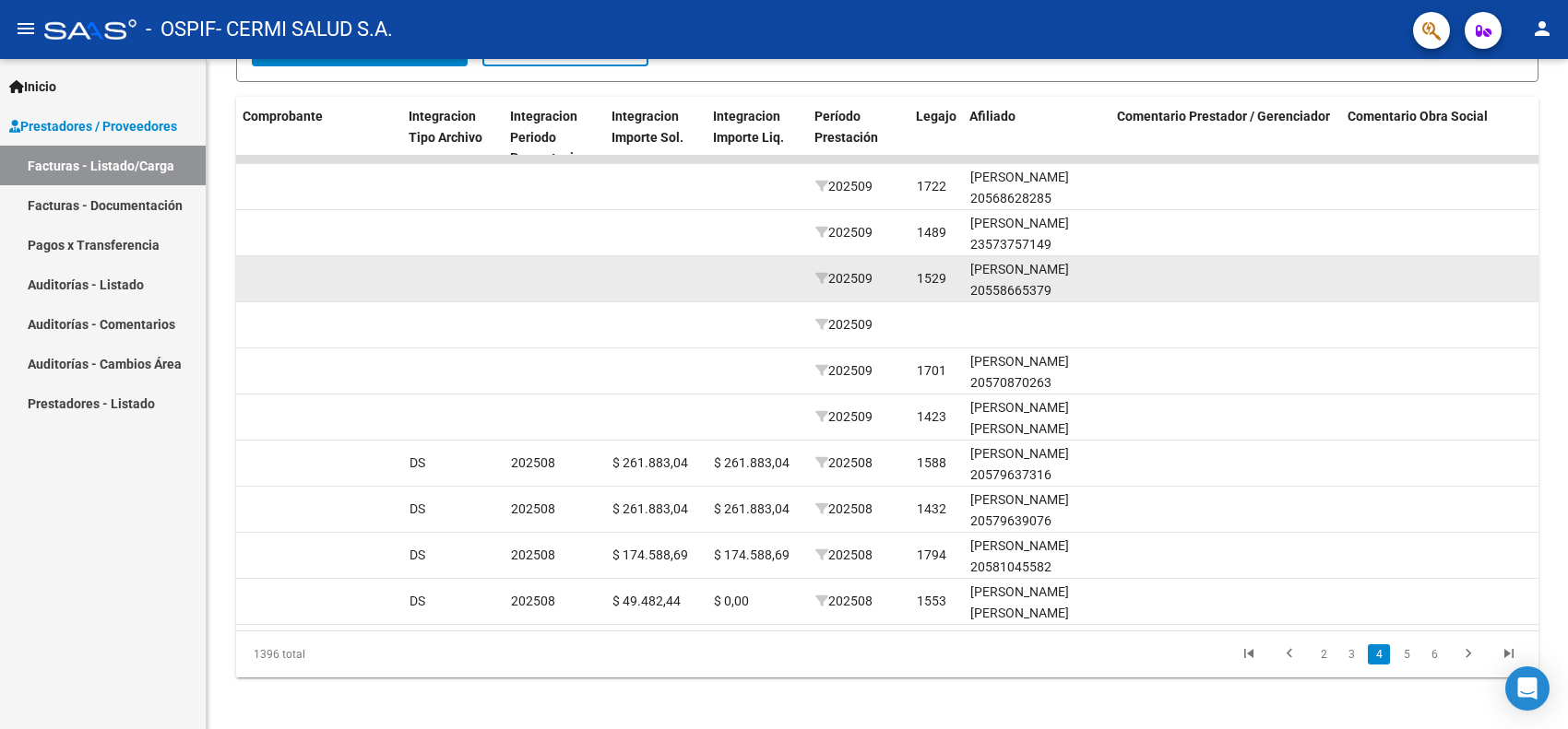
drag, startPoint x: 854, startPoint y: 256, endPoint x: 879, endPoint y: 268, distance: 27.7
click at [879, 268] on datatable-body-cell "202509" at bounding box center [858, 279] width 102 height 45
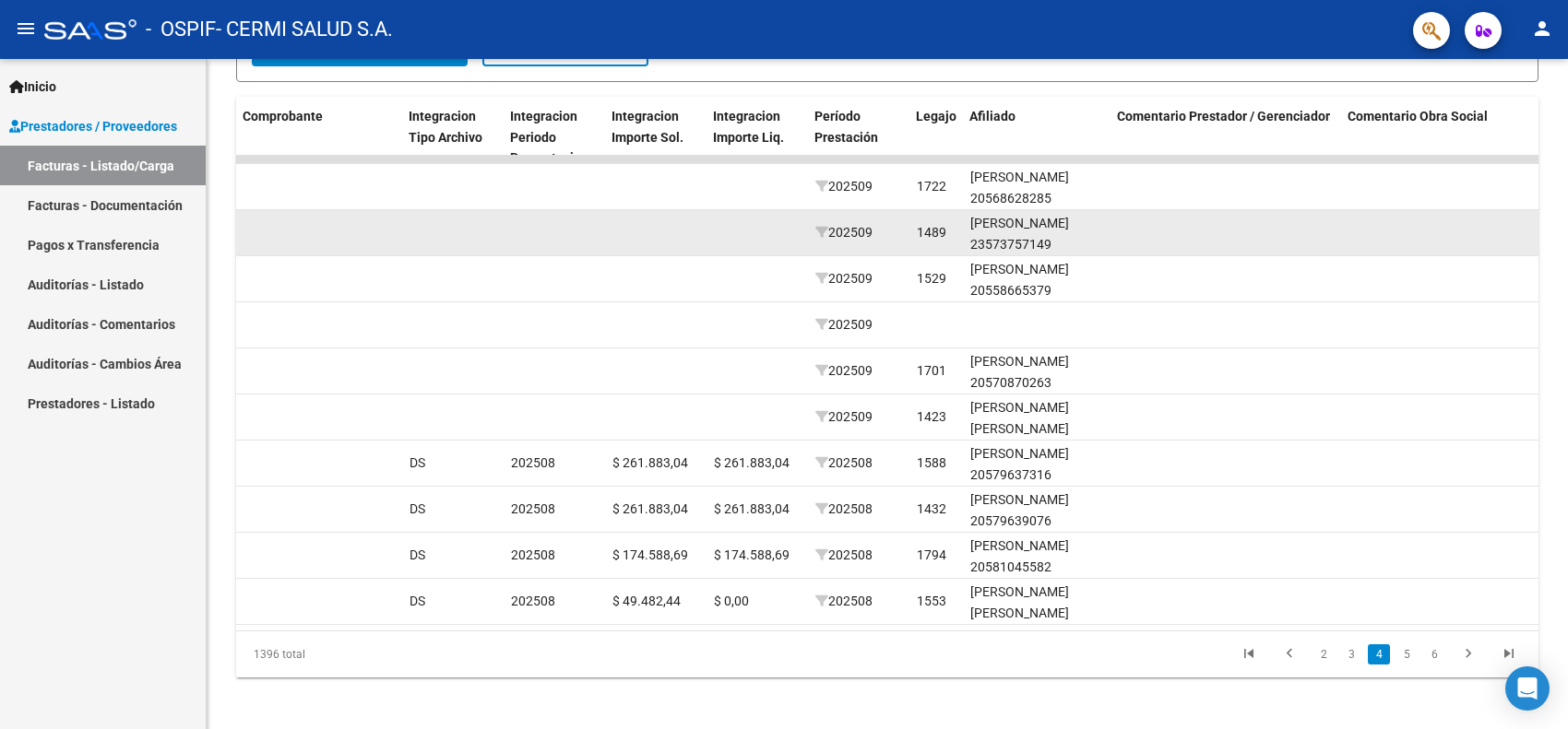
drag, startPoint x: 854, startPoint y: 227, endPoint x: 893, endPoint y: 231, distance: 39.2
click at [893, 231] on div "202509" at bounding box center [858, 233] width 87 height 21
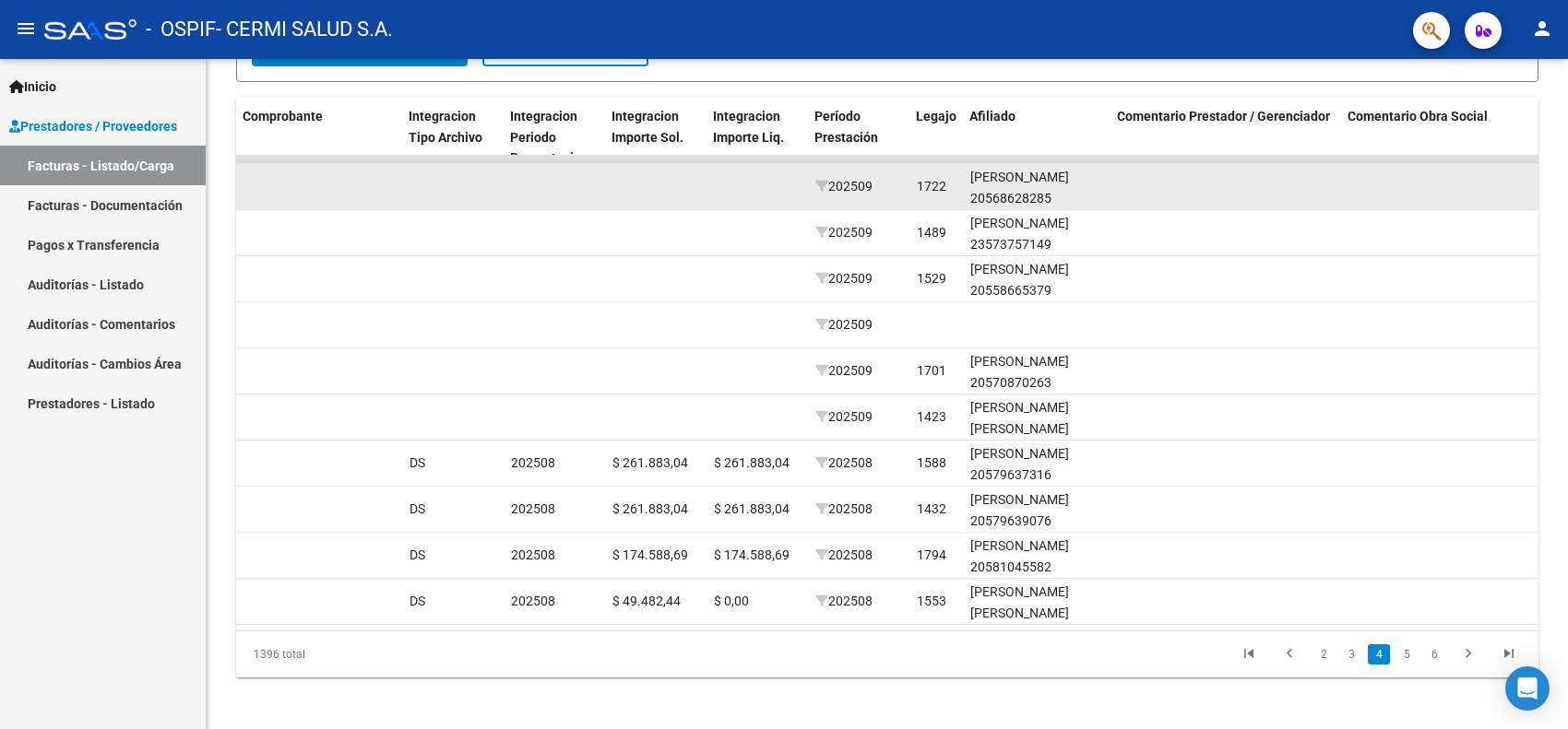
drag, startPoint x: 853, startPoint y: 166, endPoint x: 874, endPoint y: 178, distance: 24.2
click at [874, 178] on datatable-body-cell "202509" at bounding box center [858, 187] width 102 height 45
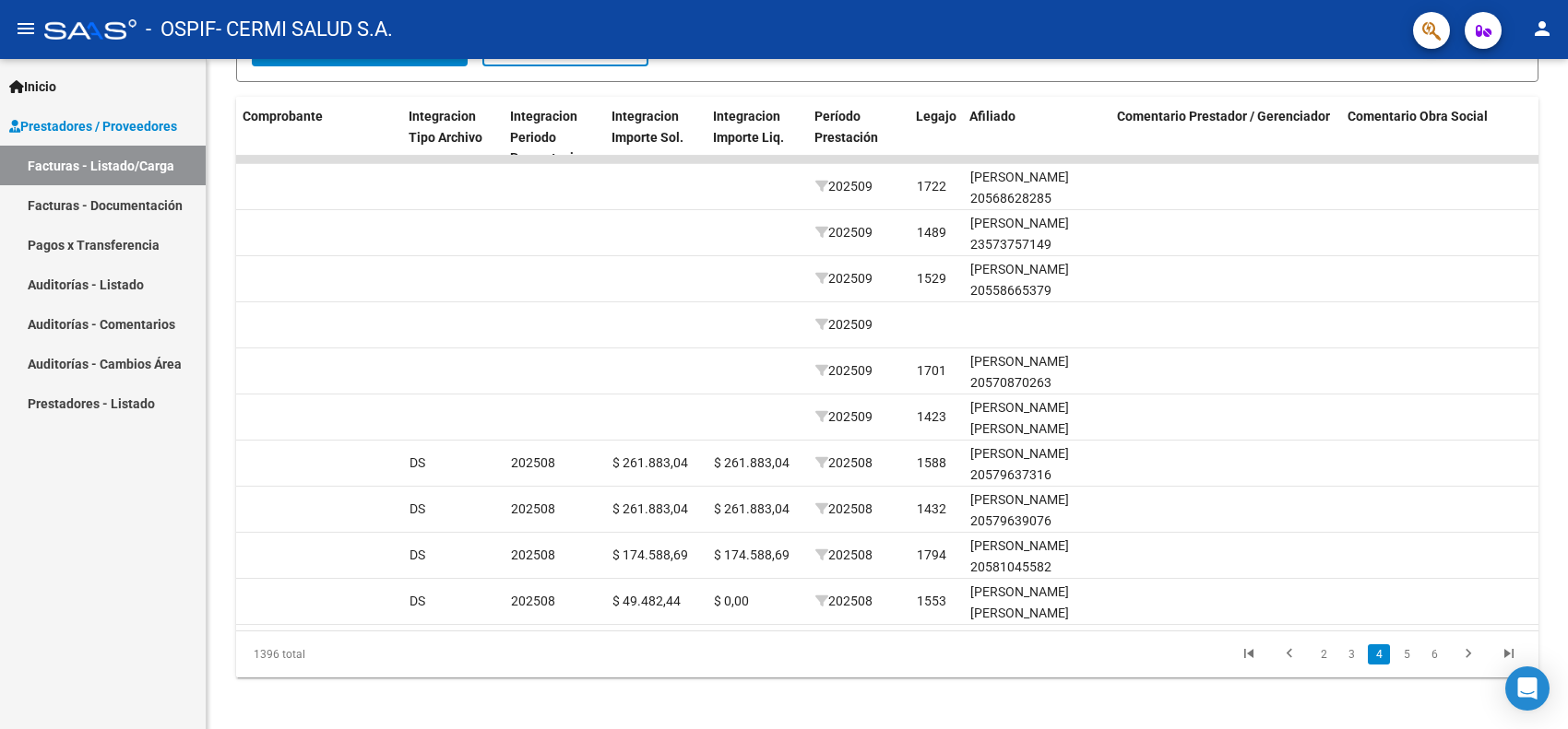
click at [965, 647] on div "Video tutorial PRESTADORES -> Listado de CPBTs Emitidos por Prestadores / Prove…" at bounding box center [887, 157] width 1361 height 1159
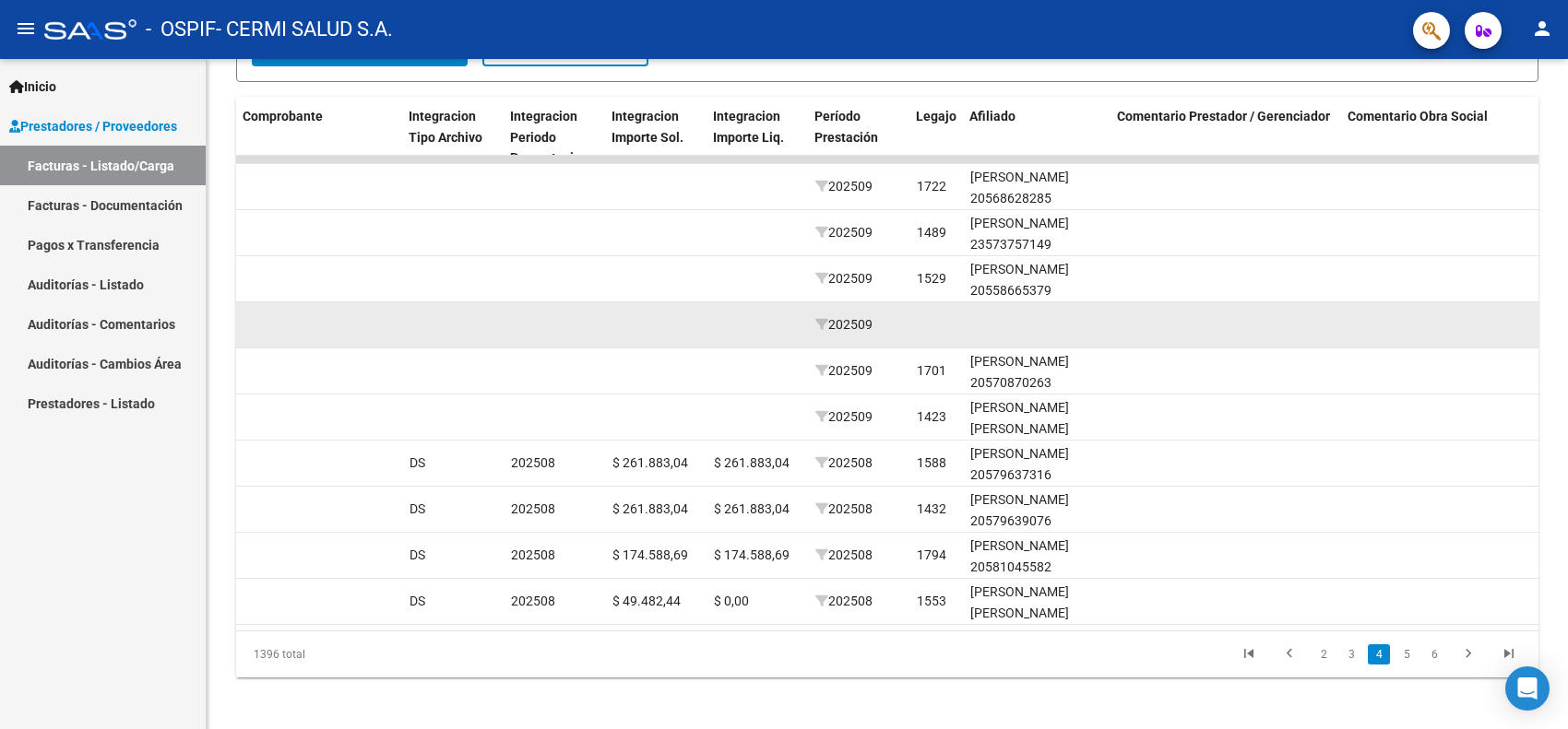
drag, startPoint x: 863, startPoint y: 309, endPoint x: 906, endPoint y: 330, distance: 47.9
click at [906, 330] on div "81311 Integración CERMI SALUD S.A. 30709973092 Factura A: 9 - 3065 $ 261.883,04…" at bounding box center [356, 324] width 3888 height 46
click at [472, 333] on datatable-body-cell at bounding box center [453, 324] width 102 height 45
drag, startPoint x: 779, startPoint y: 327, endPoint x: 983, endPoint y: 321, distance: 204.1
click at [988, 323] on div "81311 Integración CERMI SALUD S.A. 30709973092 Factura A: 9 - 3065 $ 261.883,04…" at bounding box center [356, 324] width 3888 height 46
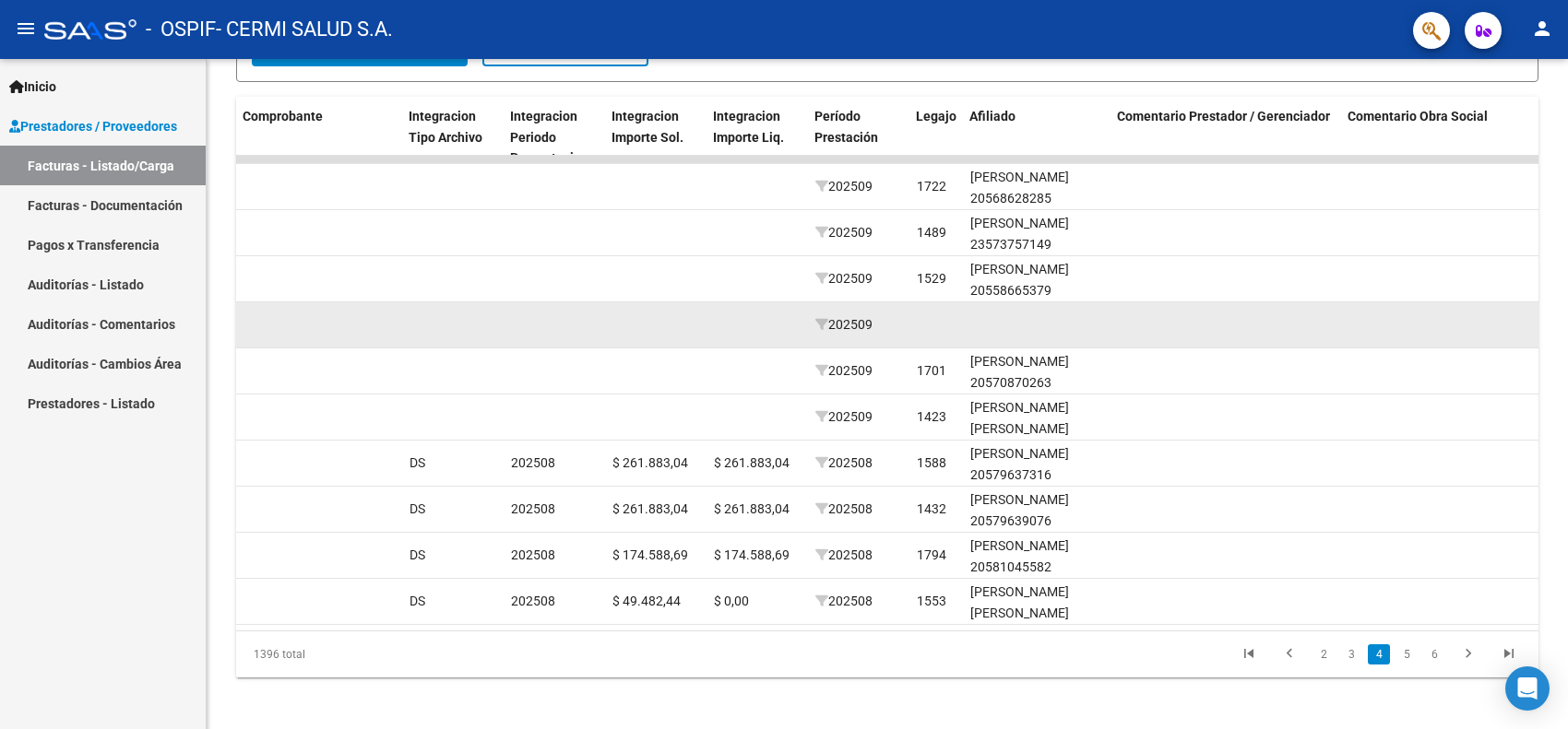
drag, startPoint x: 965, startPoint y: 319, endPoint x: 762, endPoint y: 329, distance: 203.2
click at [762, 329] on div "81311 Integración CERMI SALUD S.A. 30709973092 Factura A: 9 - 3065 $ 261.883,04…" at bounding box center [356, 324] width 3888 height 46
drag, startPoint x: 857, startPoint y: 322, endPoint x: 928, endPoint y: 332, distance: 71.7
click at [928, 332] on div "81311 Integración CERMI SALUD S.A. 30709973092 Factura A: 9 - 3065 $ 261.883,04…" at bounding box center [356, 324] width 3888 height 46
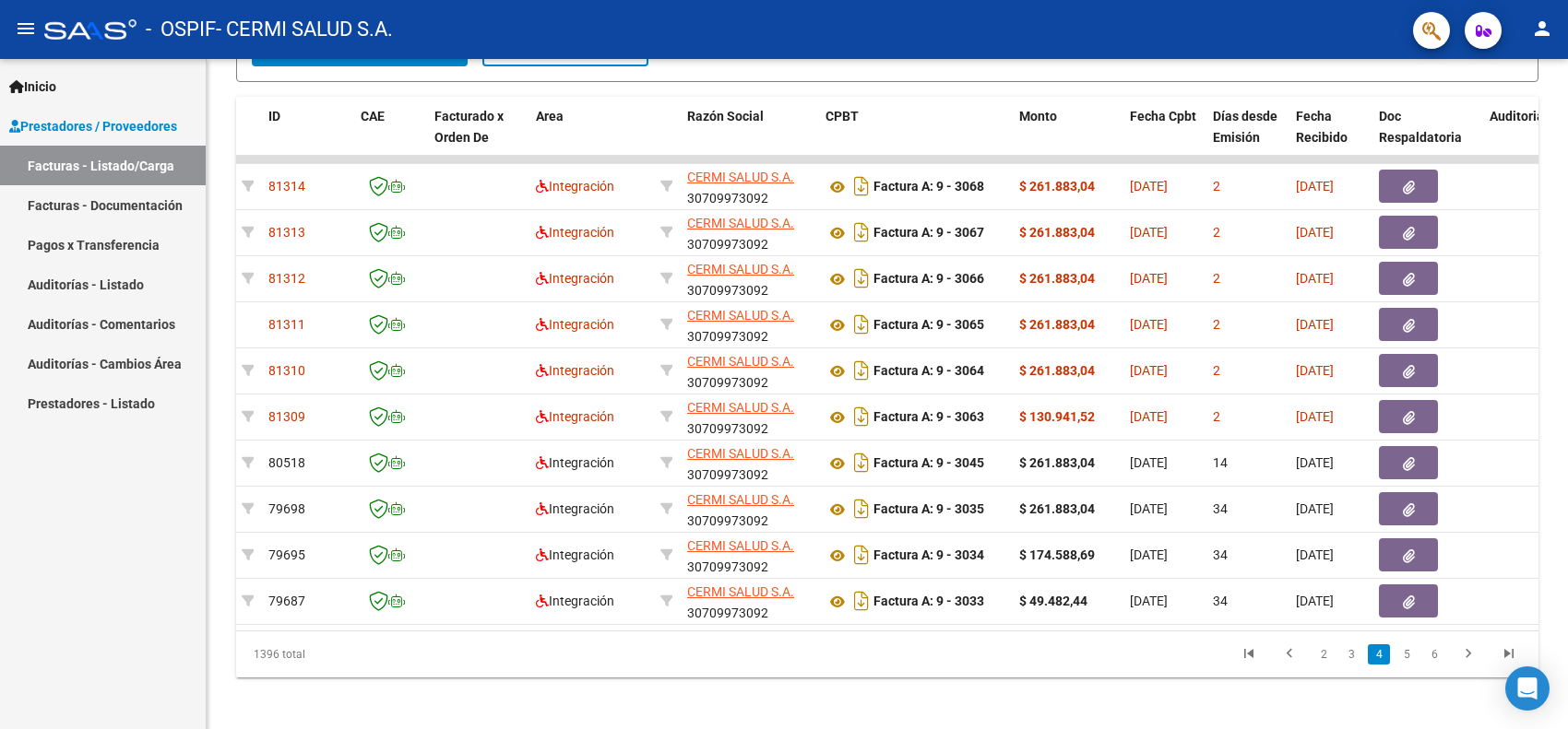
scroll to position [0, 0]
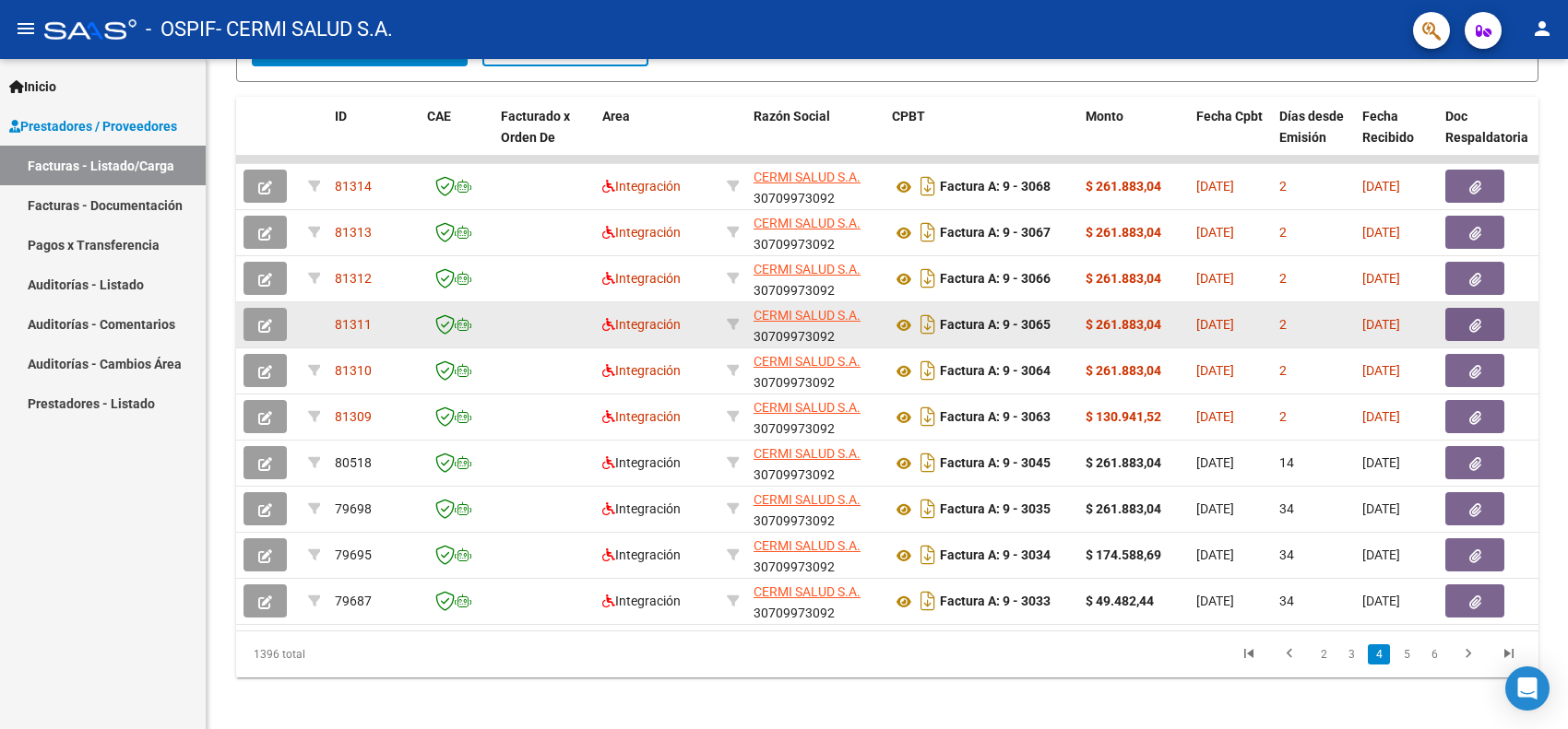
click at [1125, 333] on datatable-body-cell "$ 261.883,04" at bounding box center [1133, 324] width 110 height 45
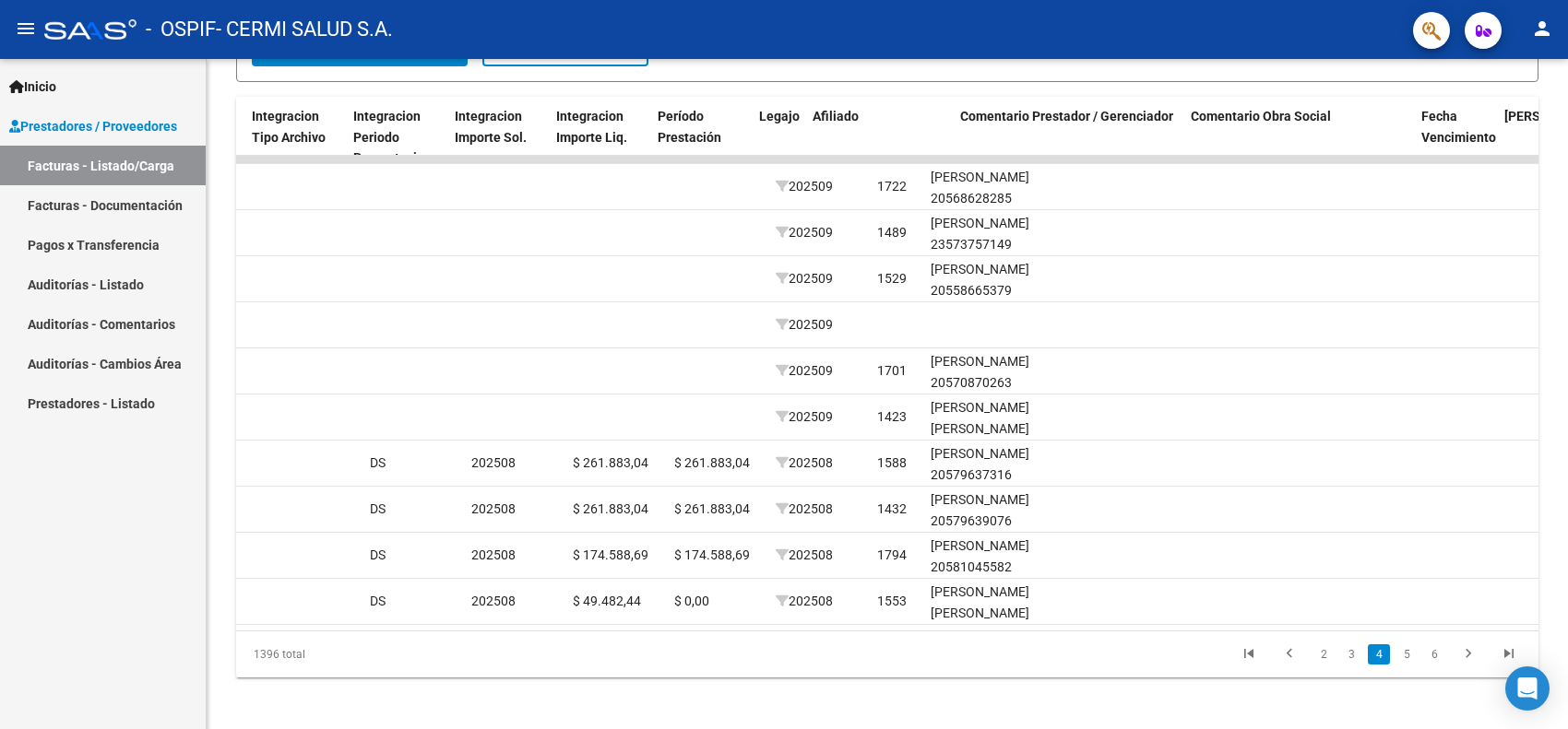
scroll to position [0, 2084]
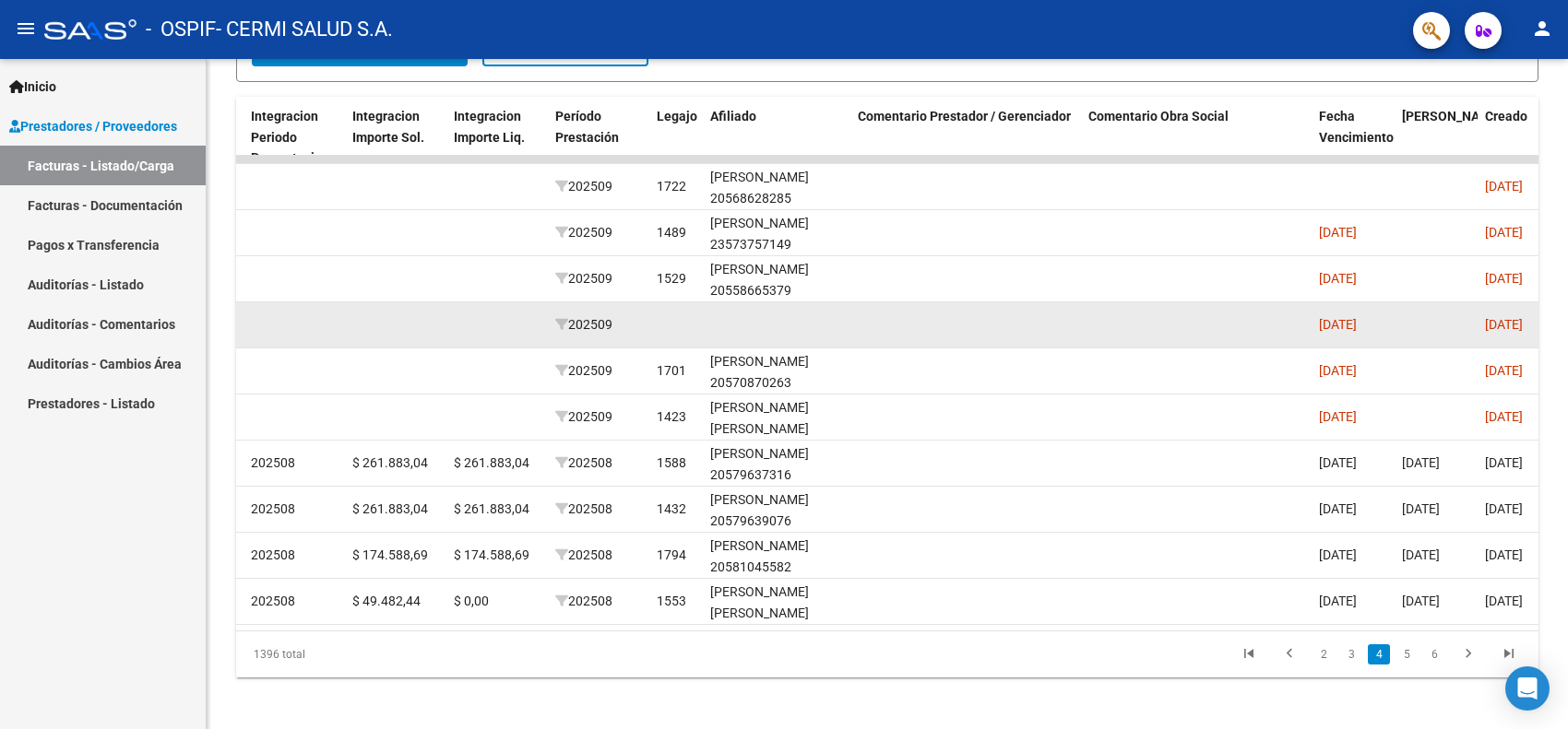
drag, startPoint x: 837, startPoint y: 304, endPoint x: 633, endPoint y: 322, distance: 204.8
click at [633, 322] on div "81311 Integración CERMI SALUD S.A. 30709973092 Factura A: 9 - 3065 $ 261.883,04…" at bounding box center [96, 324] width 3888 height 46
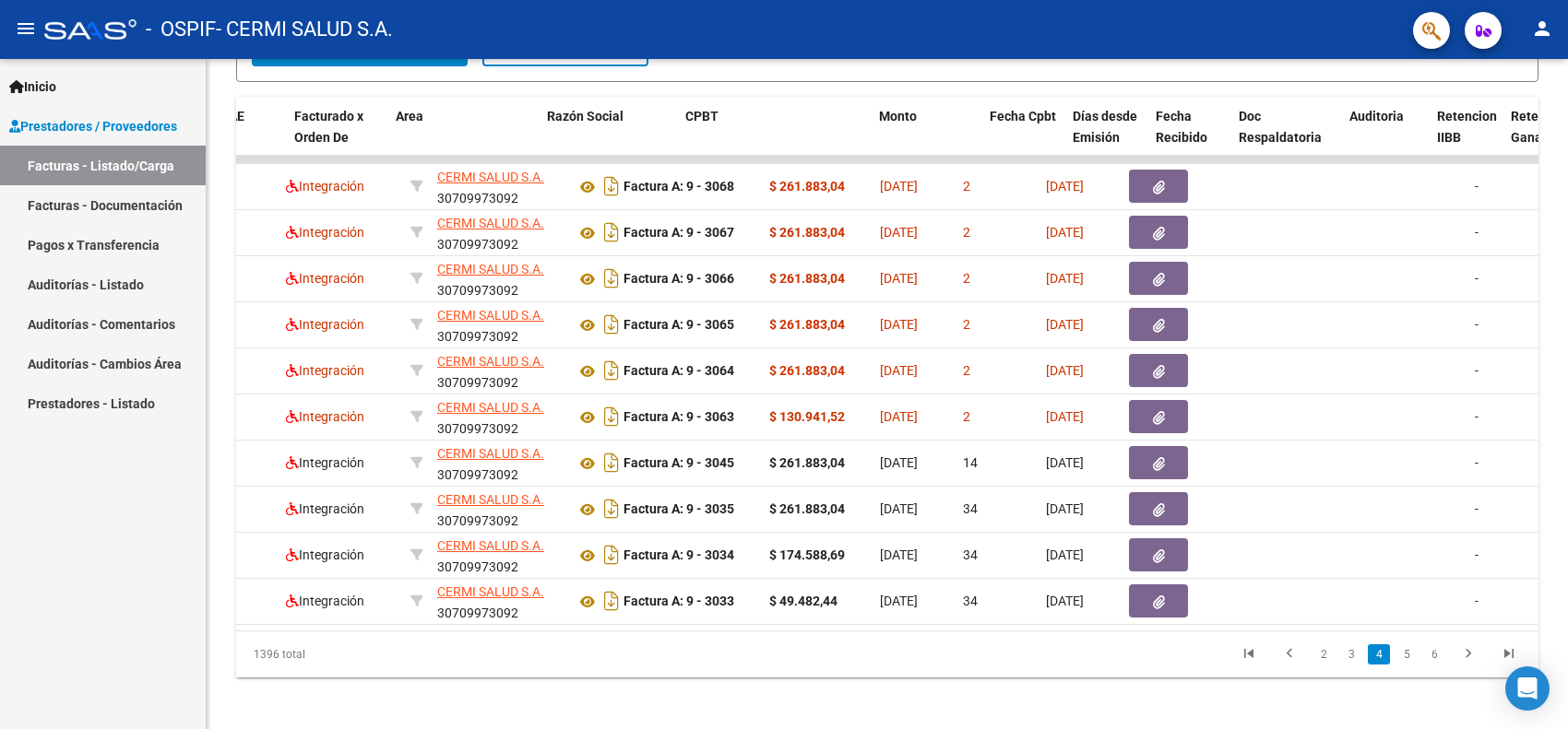
scroll to position [0, 0]
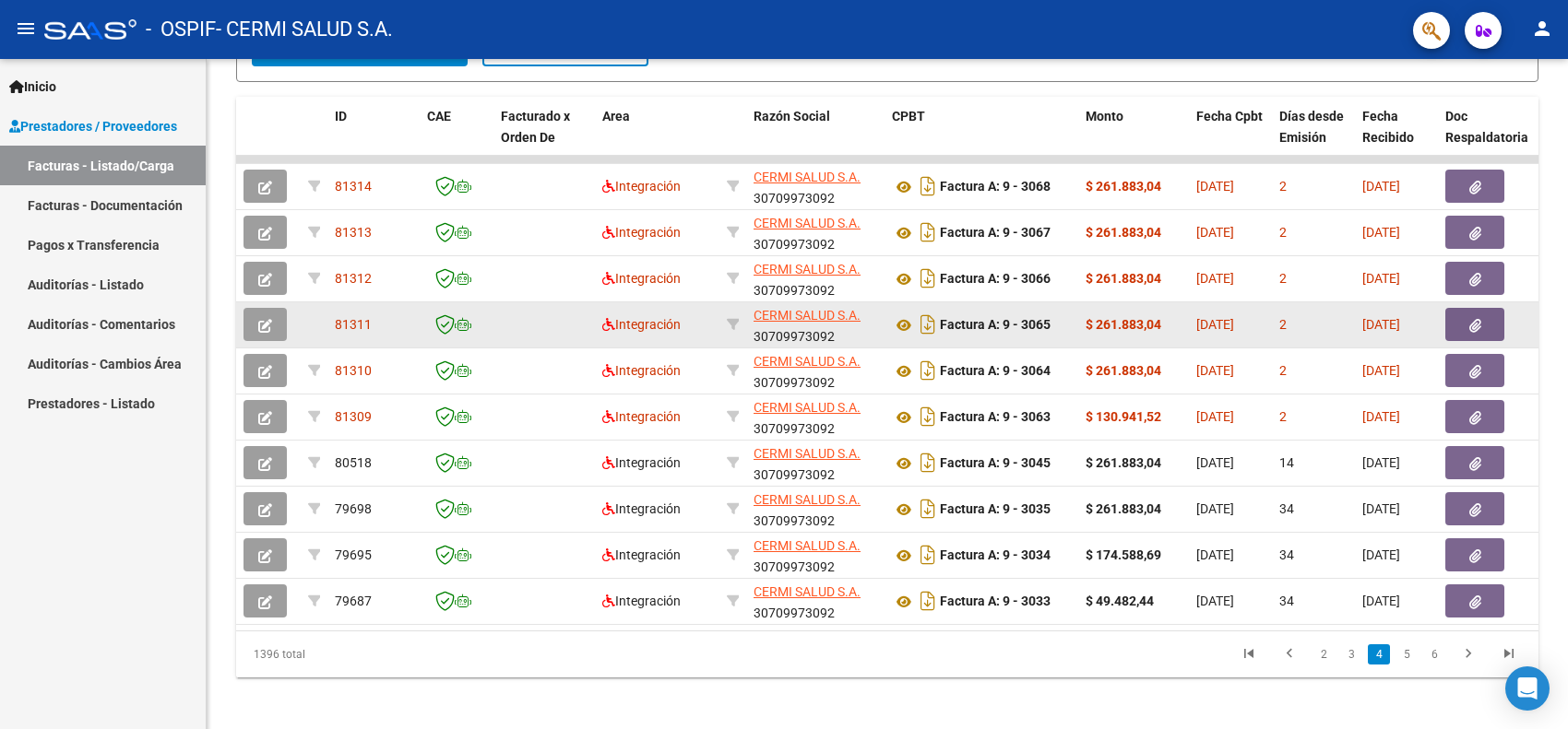
drag, startPoint x: 633, startPoint y: 323, endPoint x: 261, endPoint y: 329, distance: 372.0
click at [260, 327] on icon "button" at bounding box center [265, 325] width 14 height 14
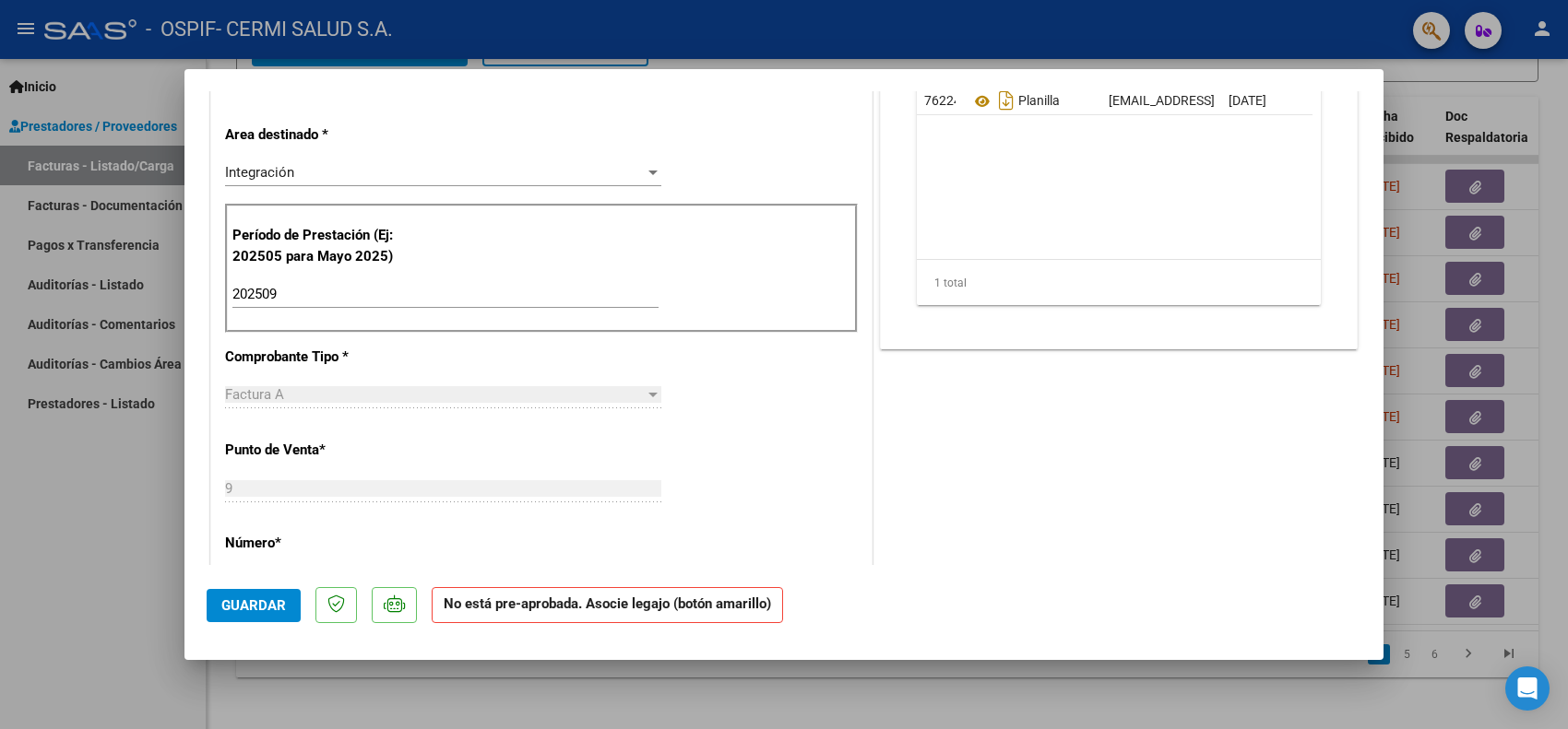
scroll to position [24, 0]
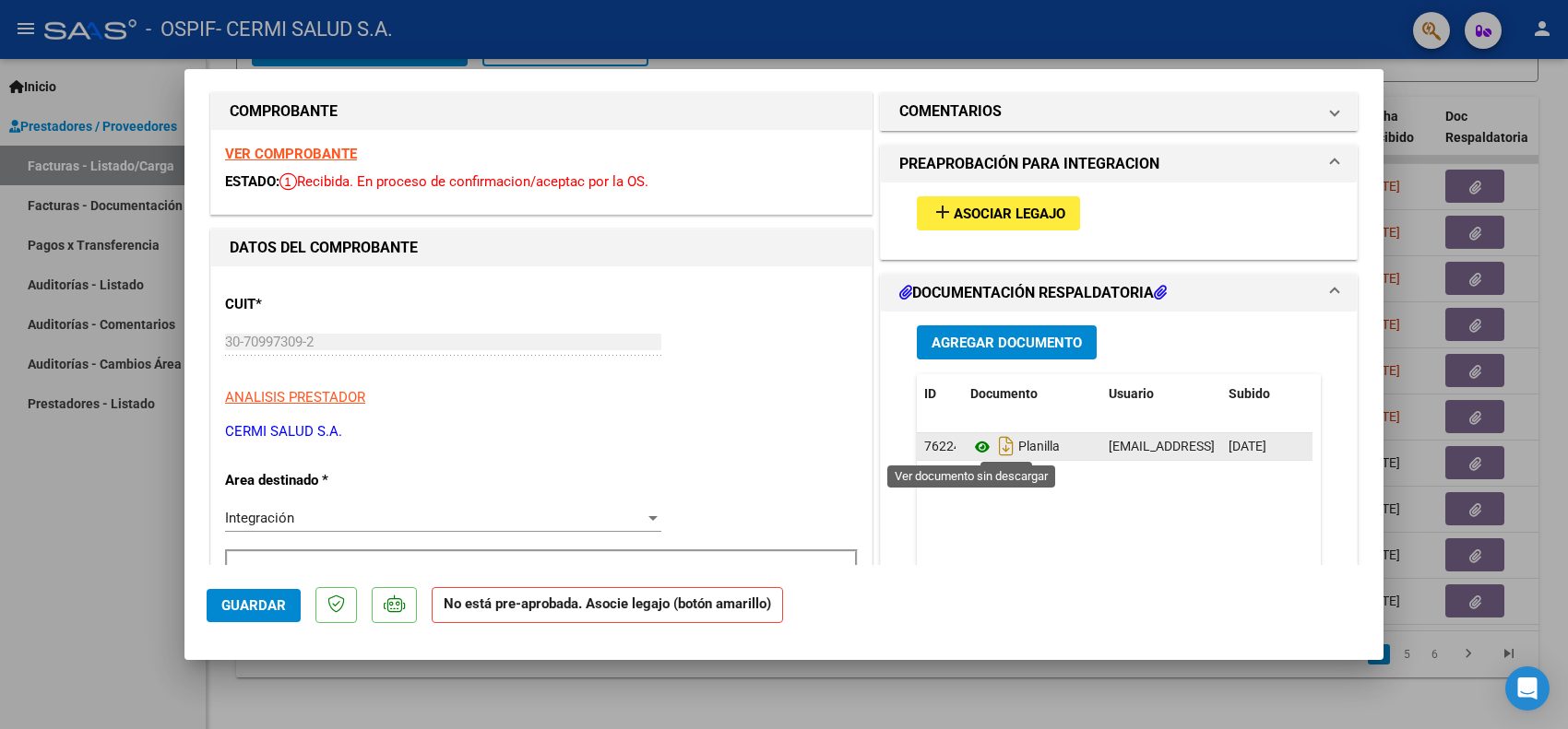
click at [970, 440] on icon at bounding box center [981, 447] width 24 height 22
click at [1022, 221] on button "add Asociar Legajo" at bounding box center [998, 213] width 163 height 34
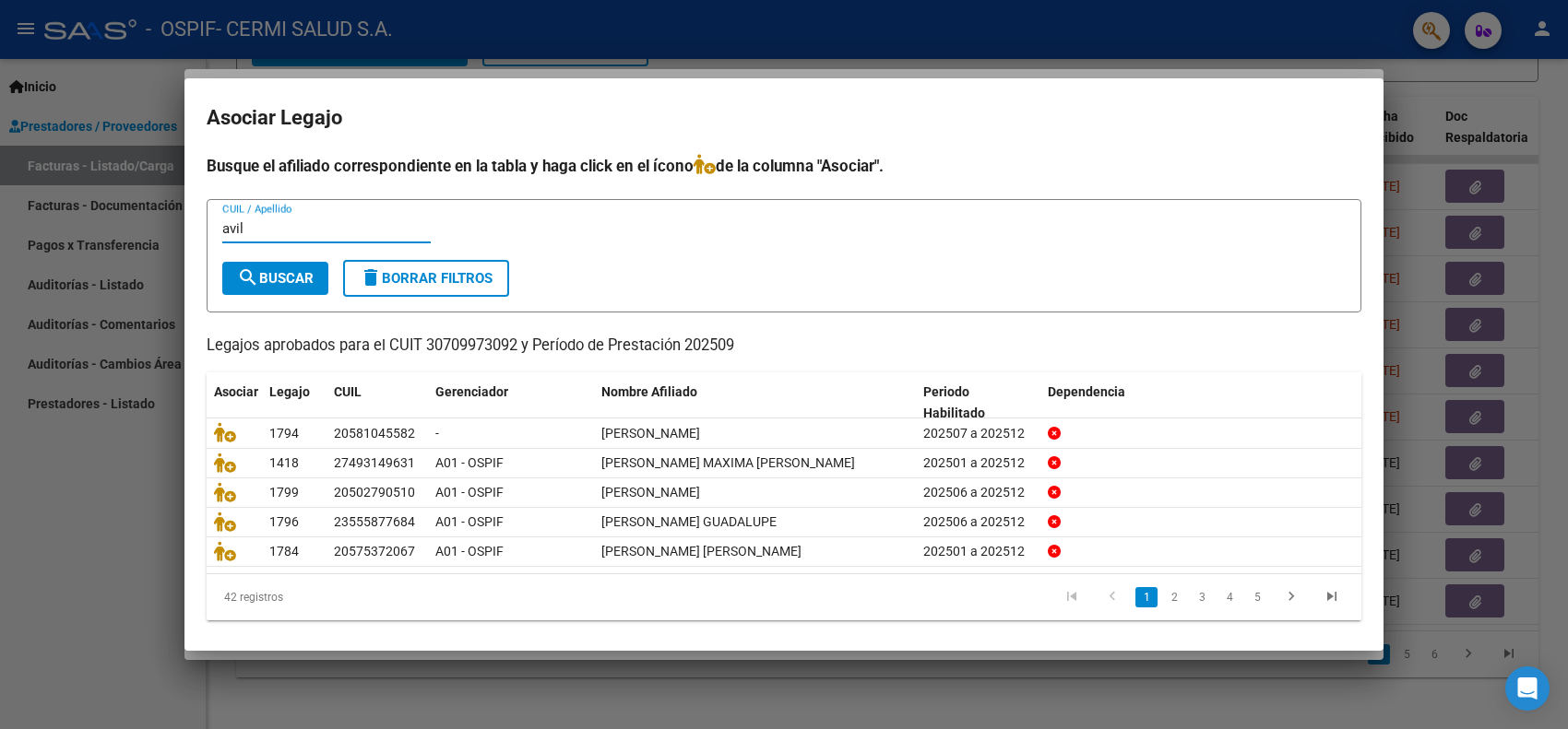
click at [275, 264] on button "search Buscar" at bounding box center [275, 279] width 106 height 33
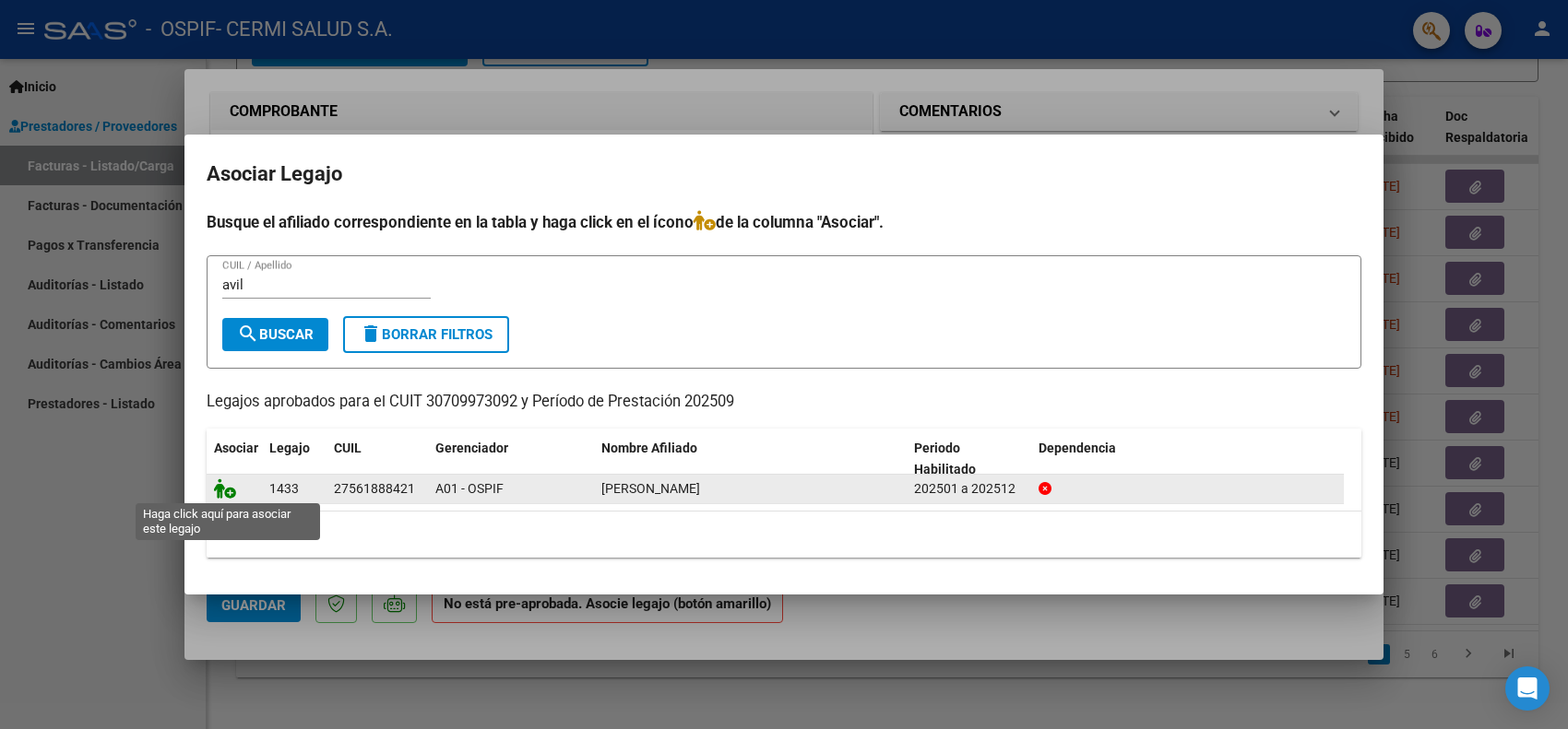
click at [223, 487] on icon at bounding box center [225, 489] width 22 height 21
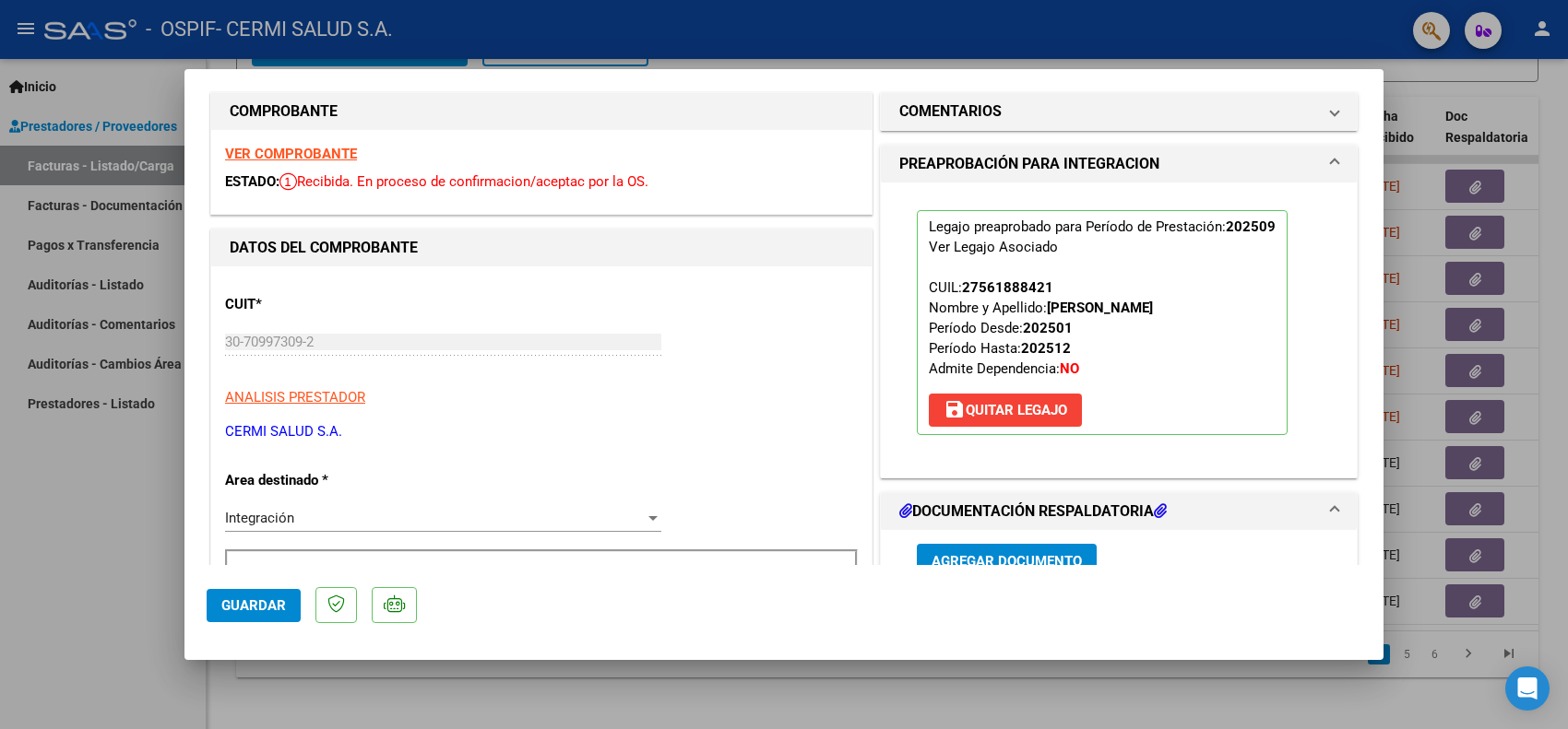
click at [51, 502] on div at bounding box center [784, 364] width 1568 height 729
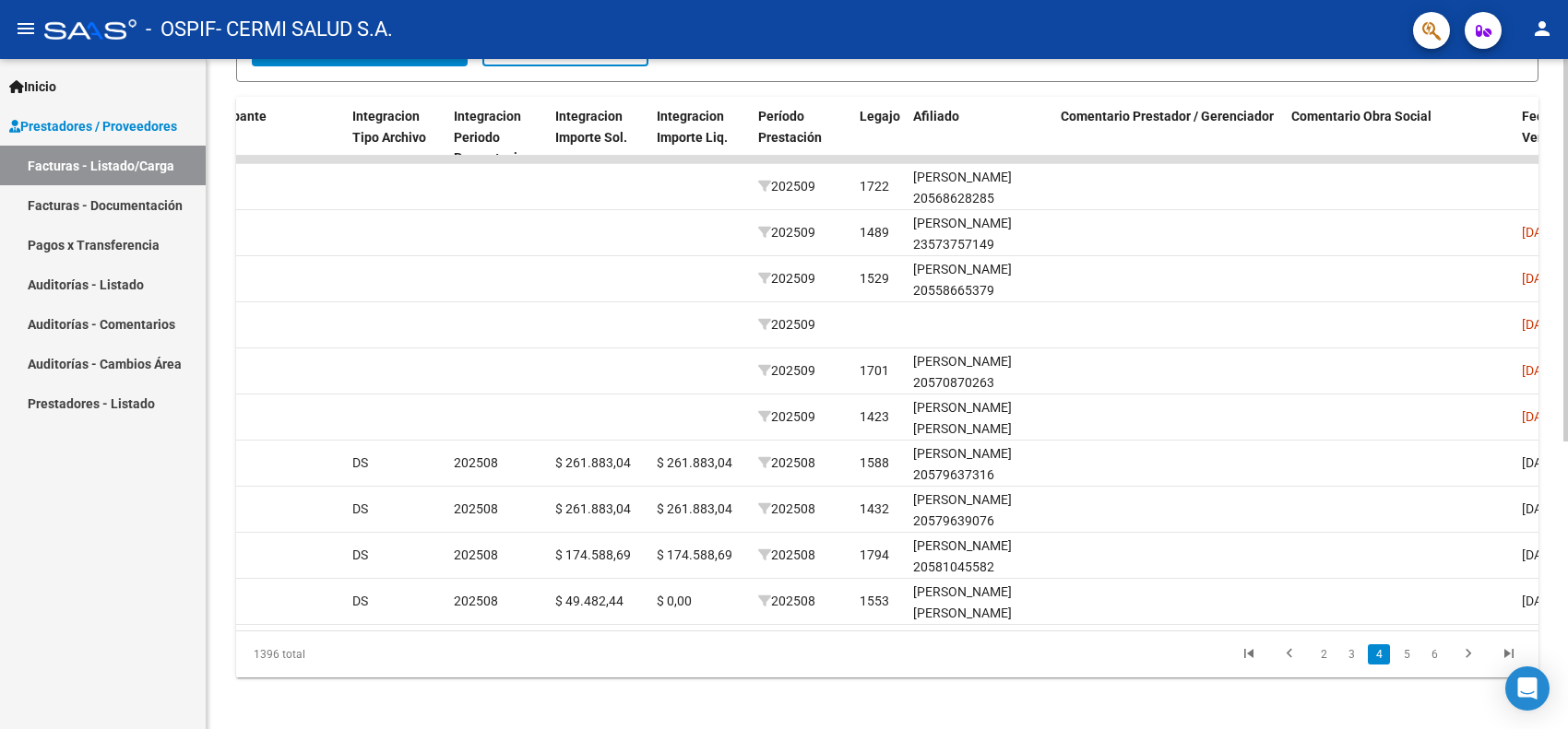
scroll to position [0, 1884]
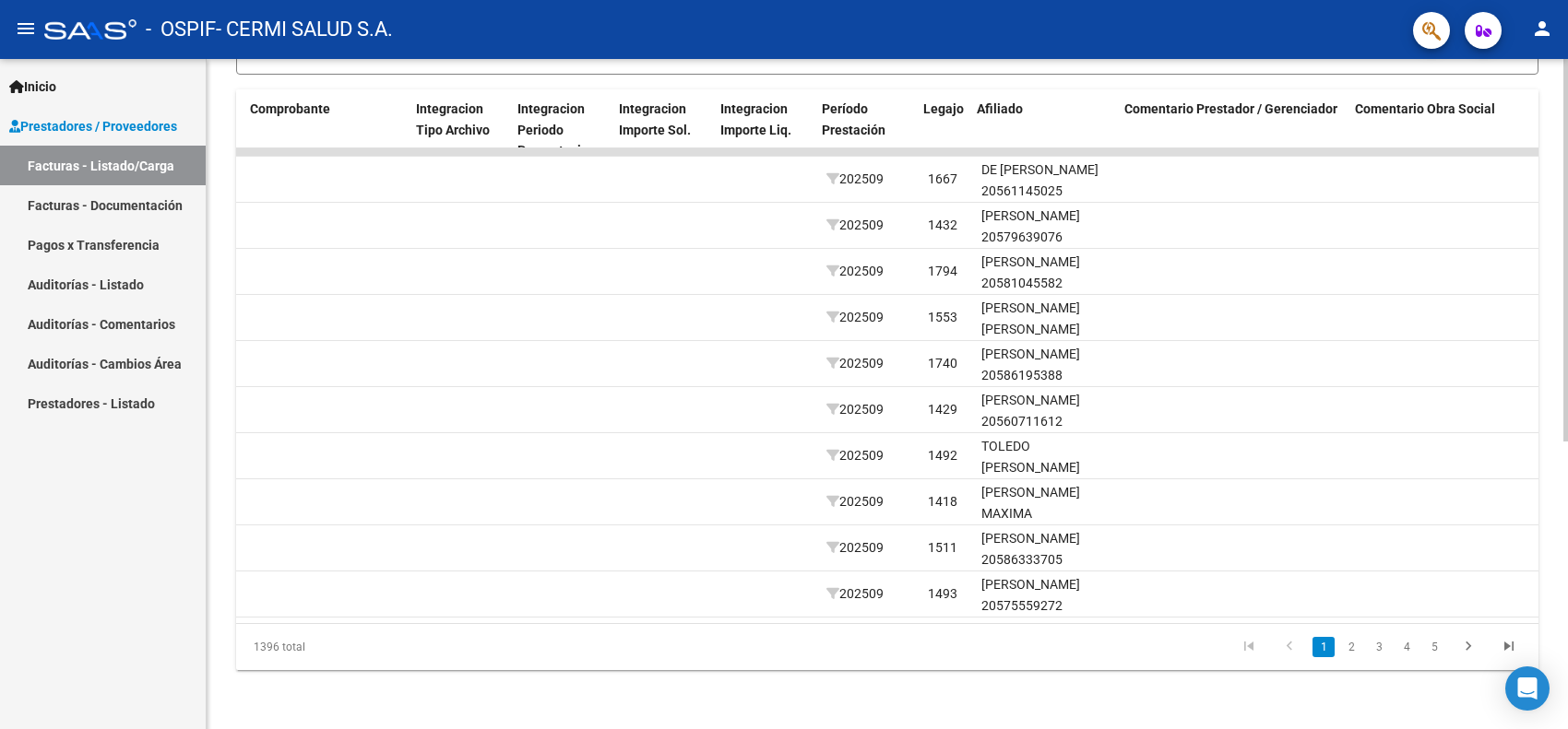
scroll to position [0, 1824]
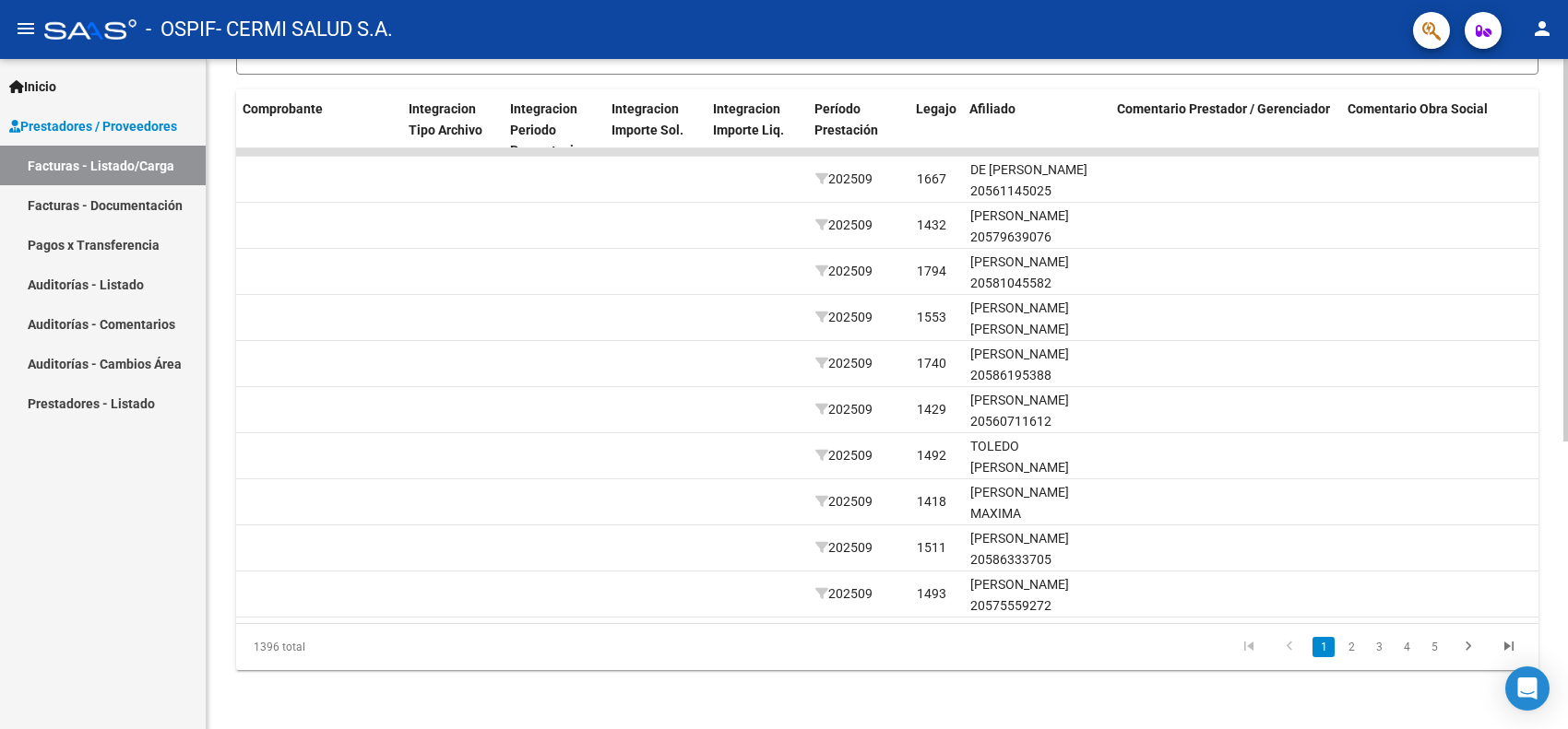
click at [1354, 647] on link "2" at bounding box center [1351, 647] width 22 height 21
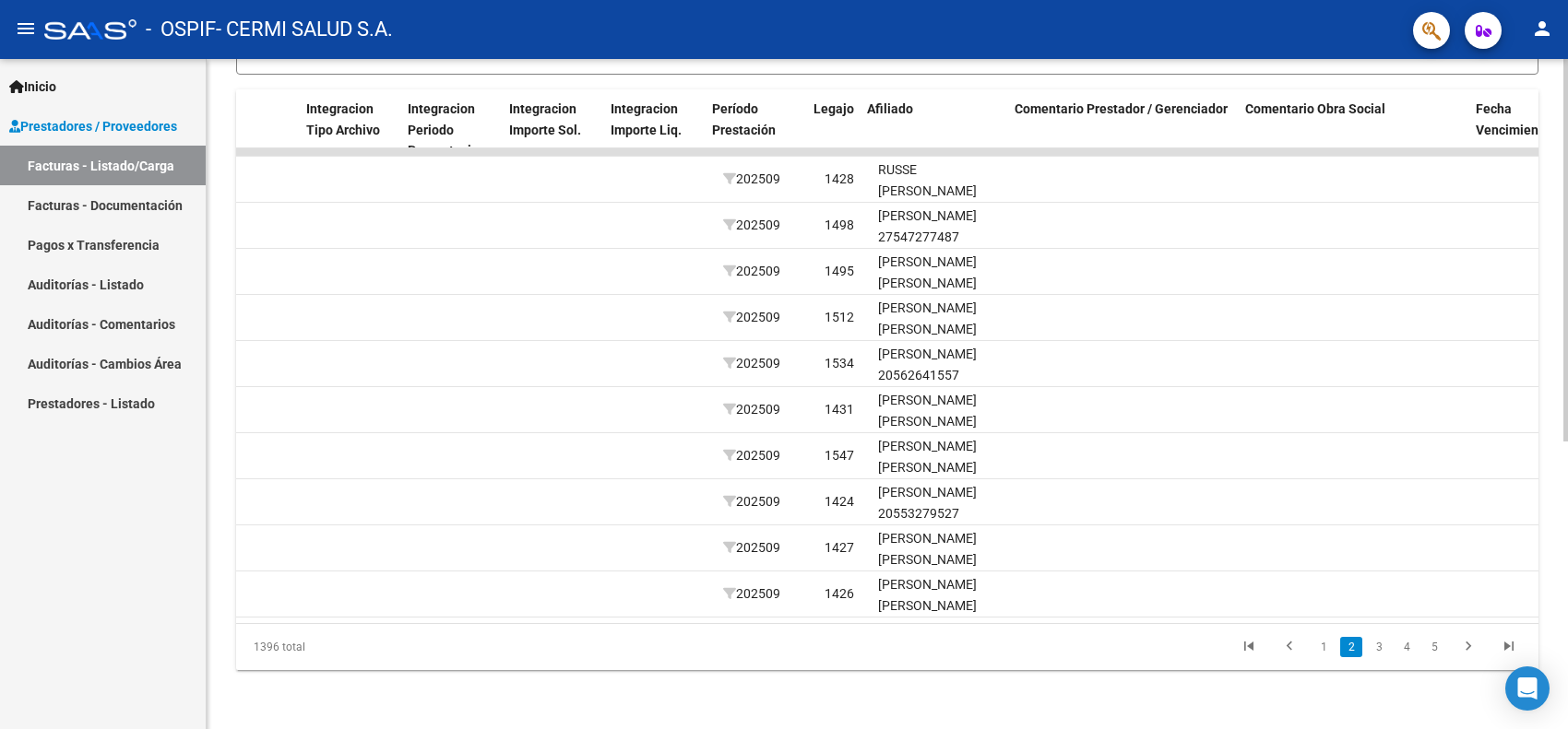
scroll to position [0, 1927]
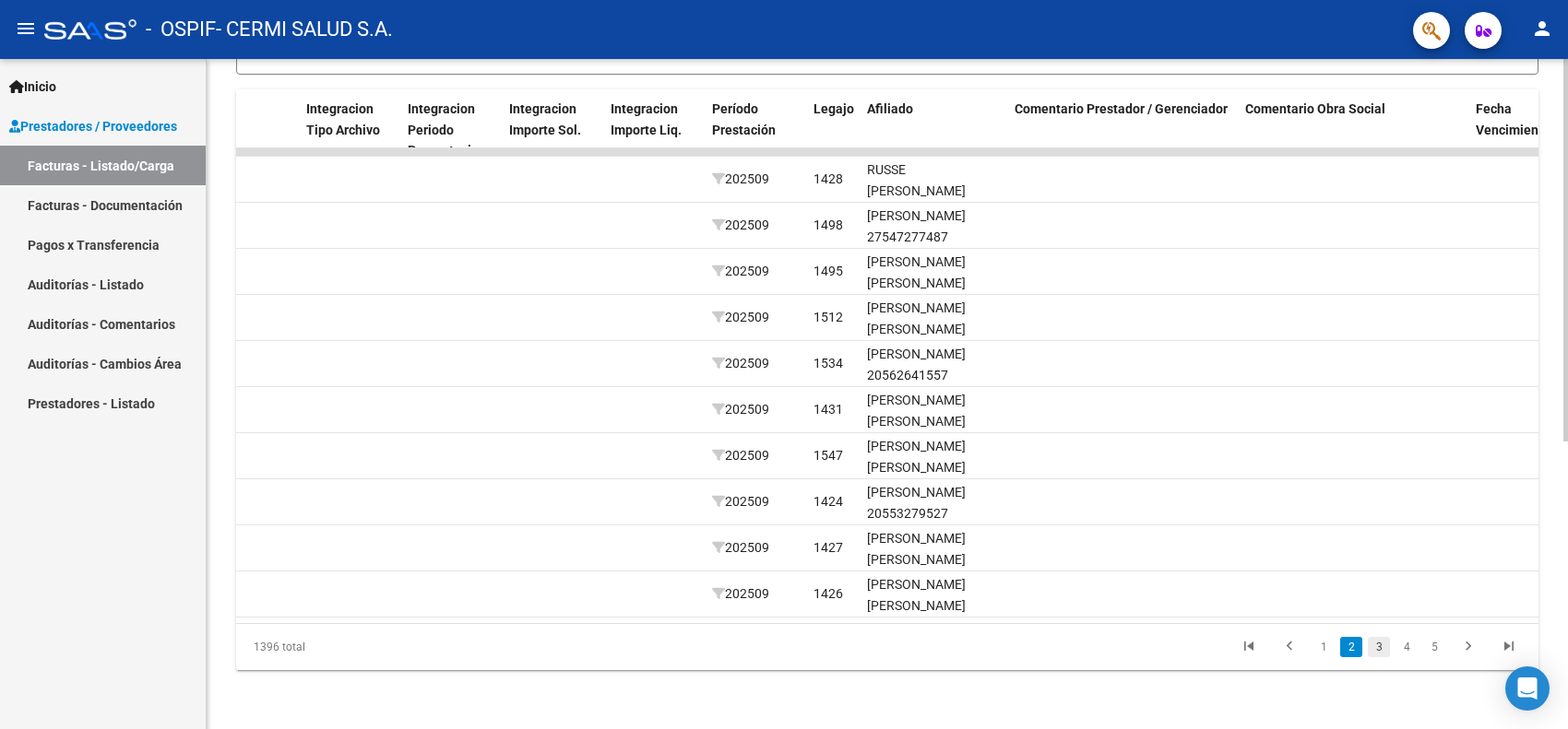
click at [1372, 647] on link "3" at bounding box center [1378, 647] width 22 height 21
click at [1412, 642] on link "4" at bounding box center [1406, 647] width 22 height 21
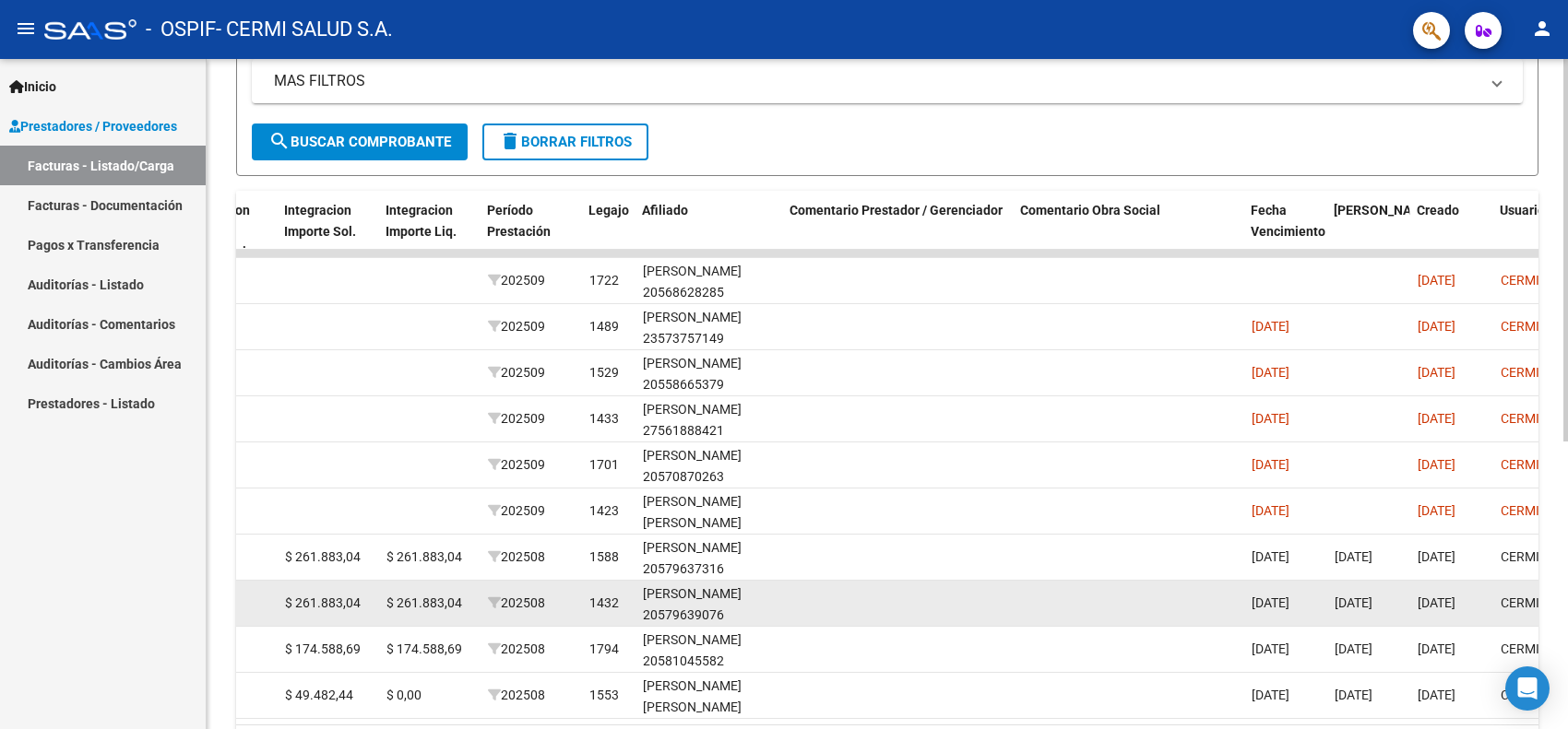
scroll to position [389, 0]
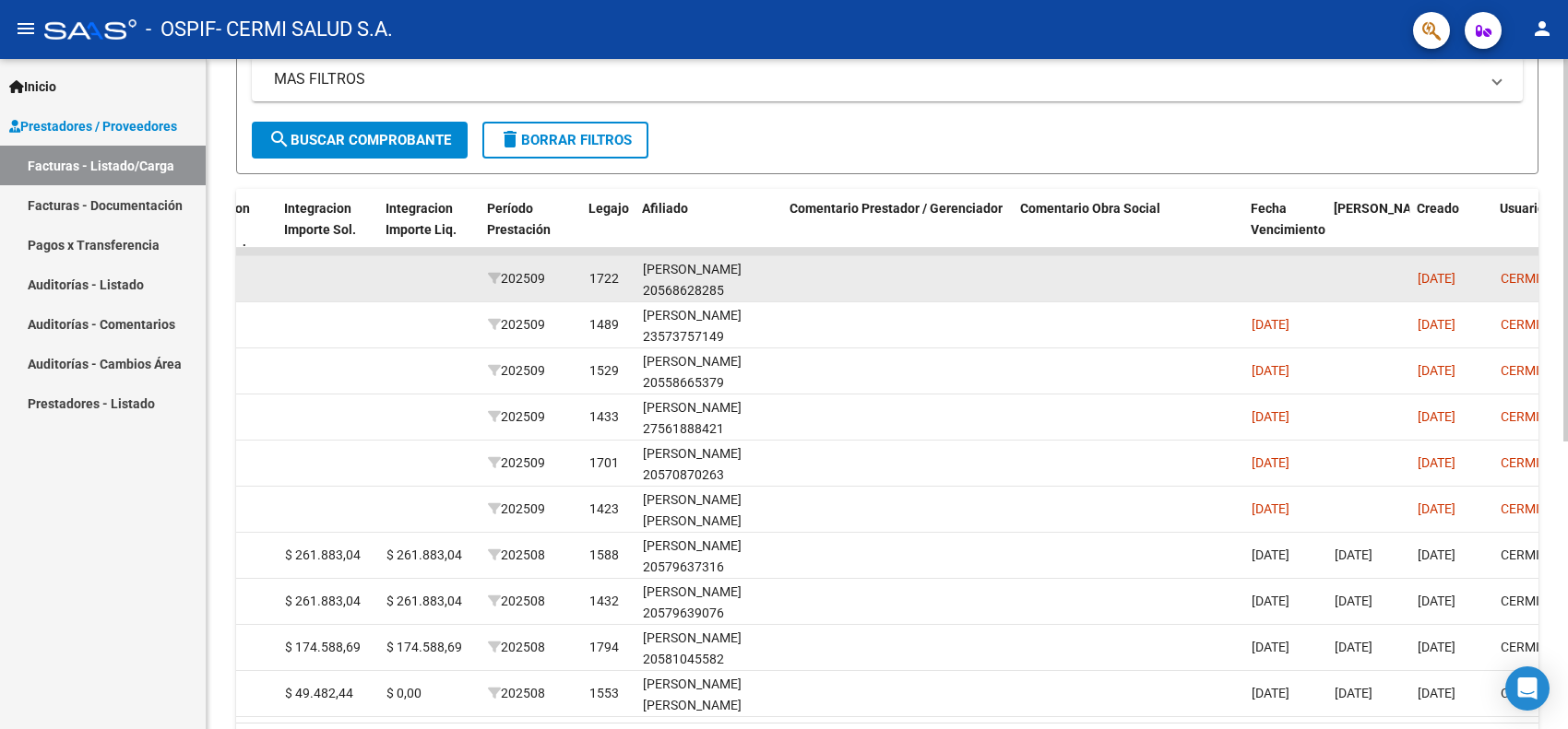
click at [1300, 261] on datatable-body-cell at bounding box center [1285, 279] width 83 height 45
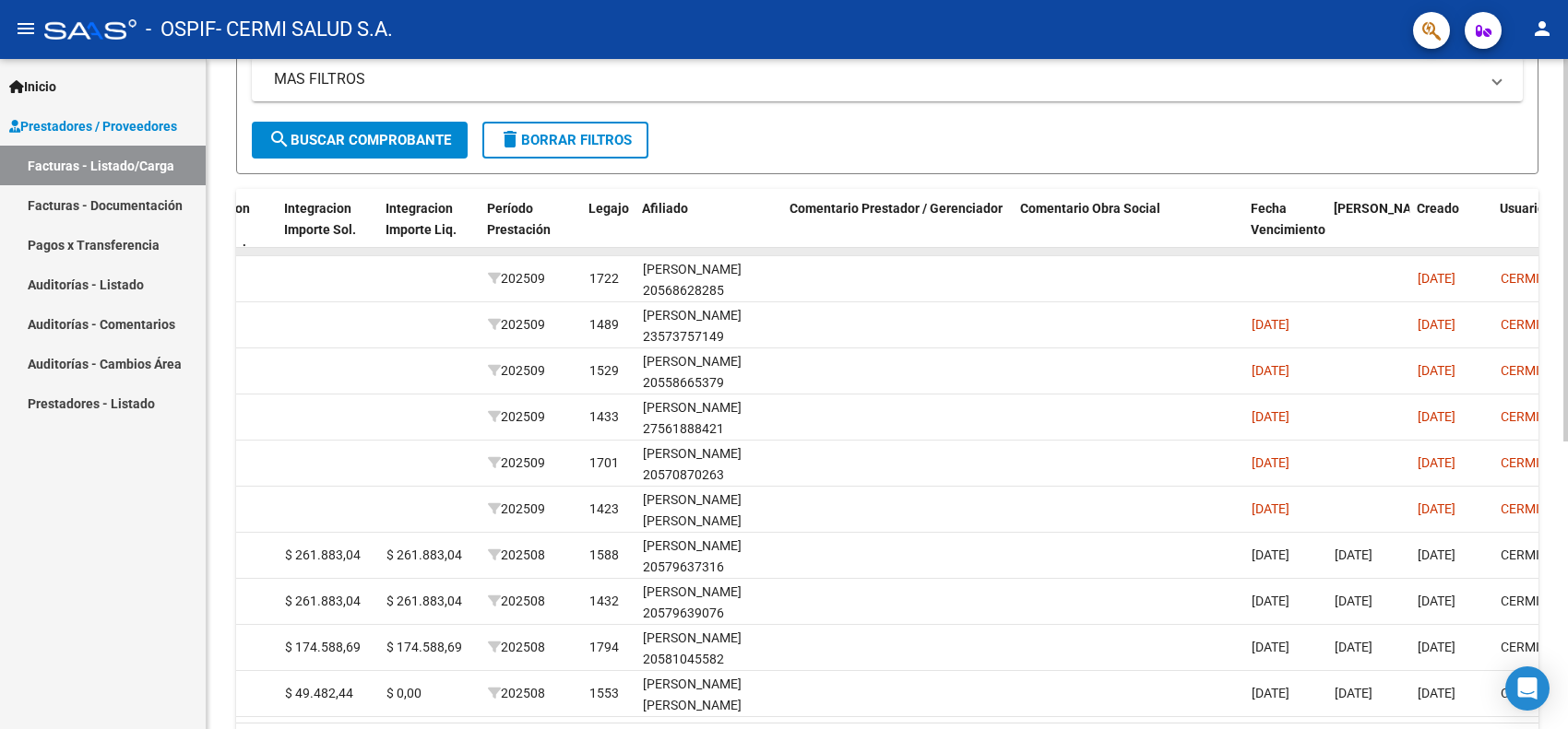
drag, startPoint x: 790, startPoint y: 266, endPoint x: 521, endPoint y: 249, distance: 269.5
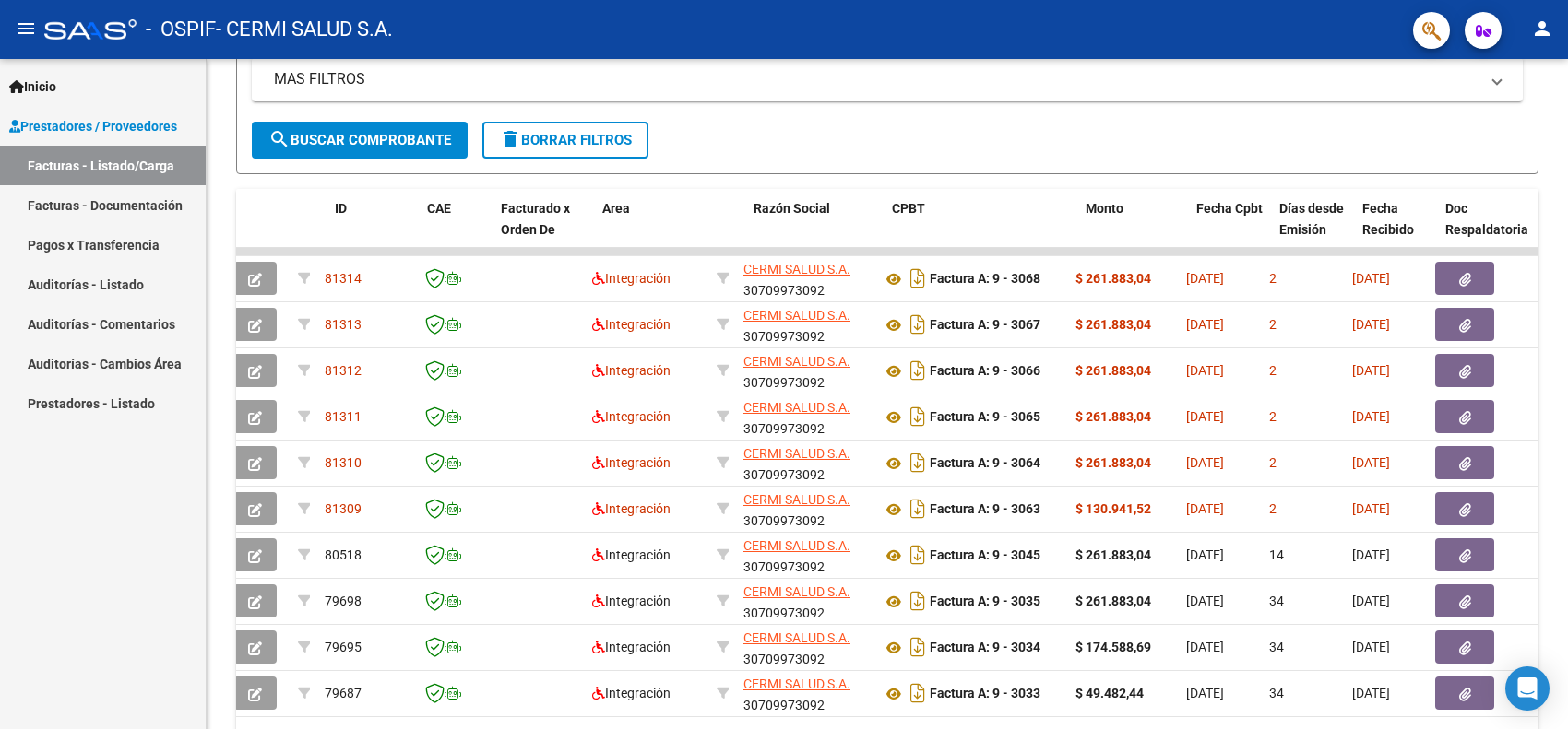
scroll to position [0, 0]
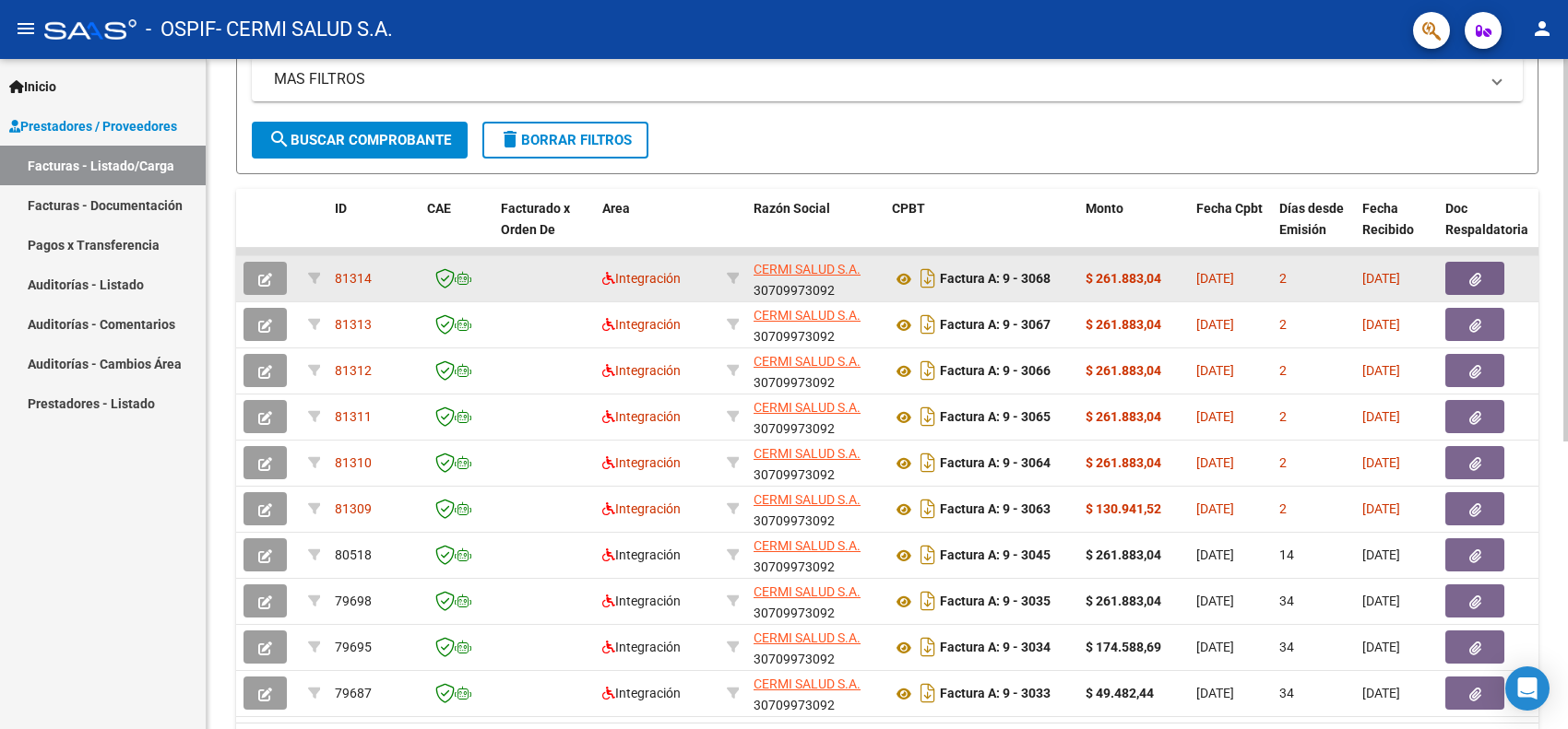
drag, startPoint x: 554, startPoint y: 273, endPoint x: 242, endPoint y: 285, distance: 312.2
click at [254, 274] on button "button" at bounding box center [265, 279] width 43 height 33
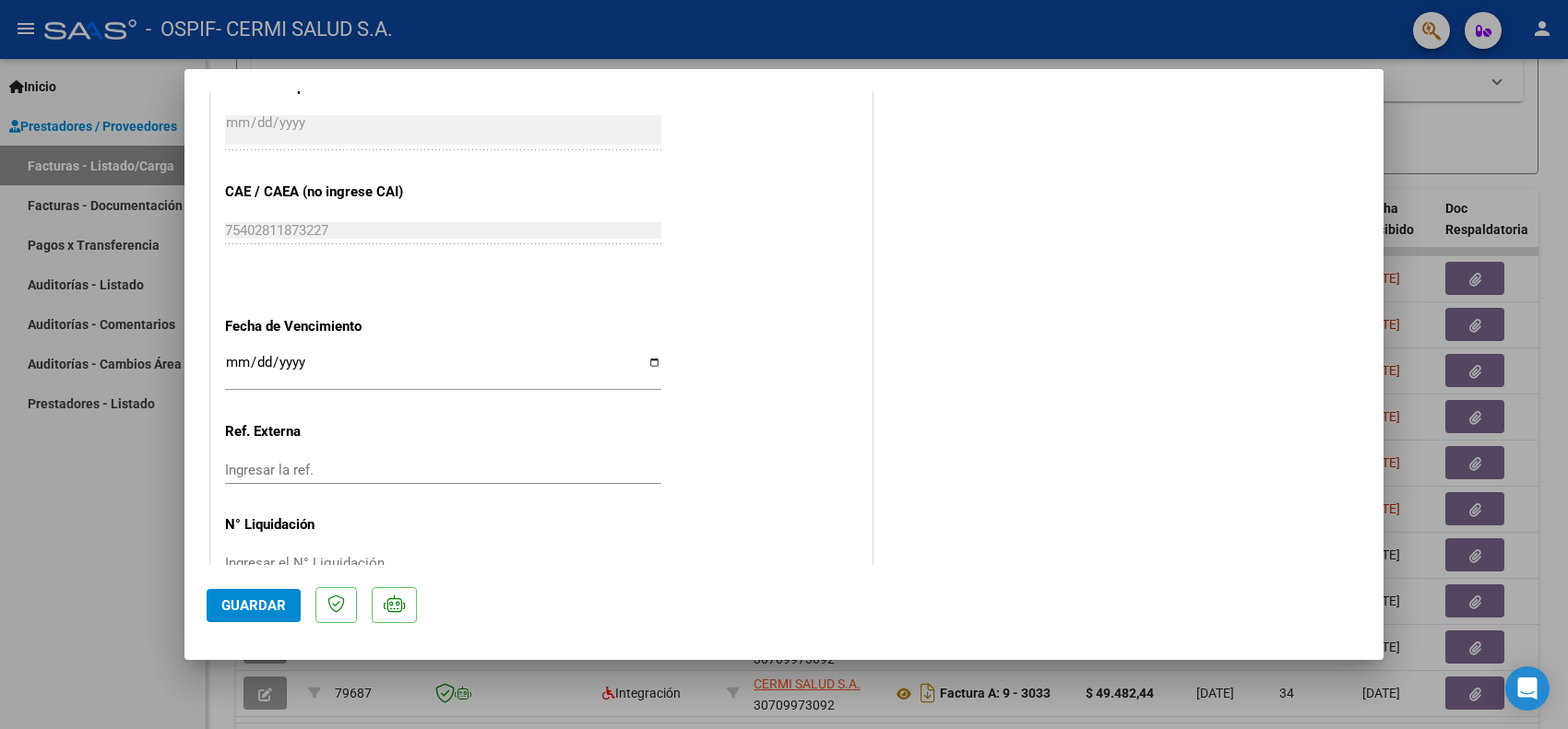
scroll to position [1109, 0]
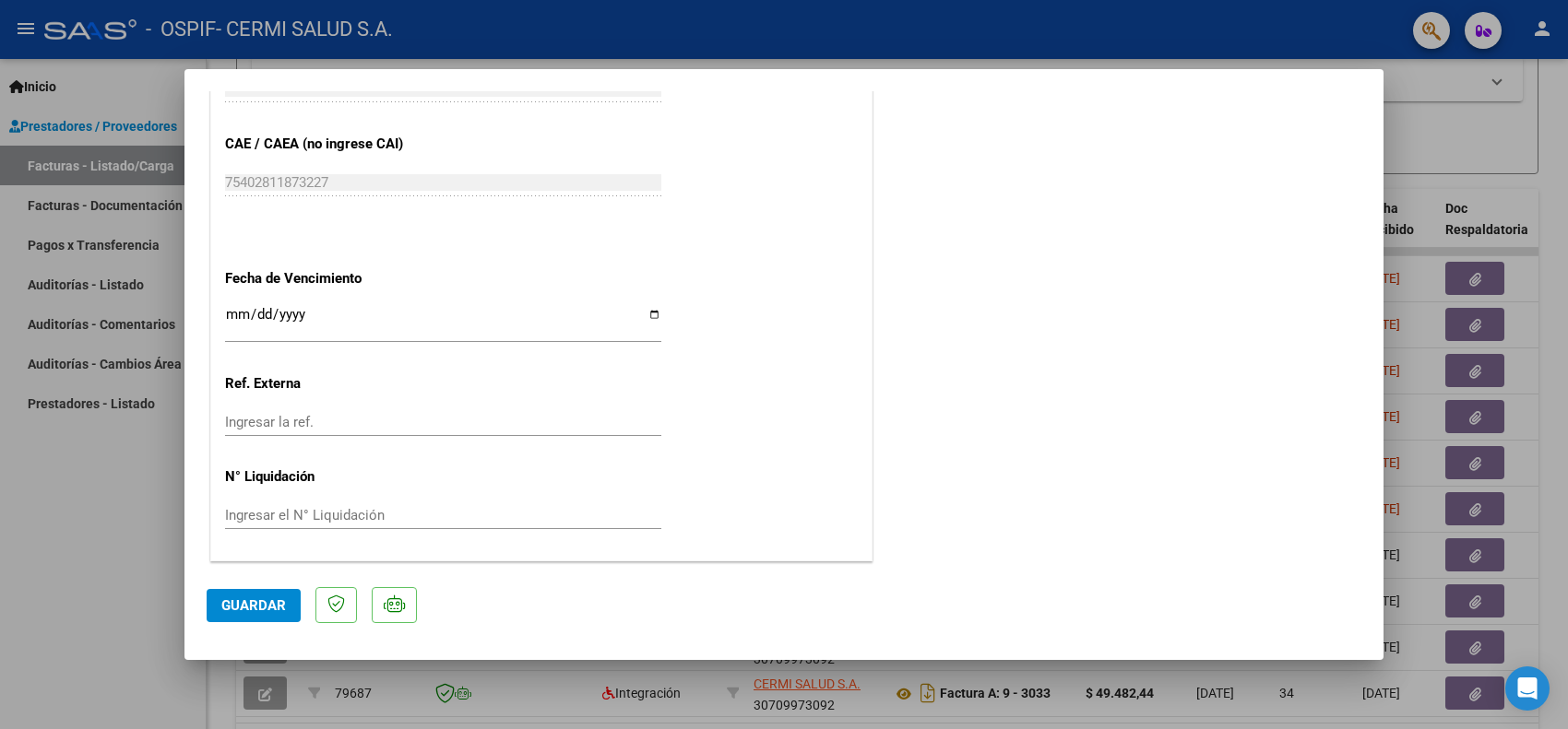
click at [352, 320] on input "Ingresar la fecha" at bounding box center [443, 322] width 436 height 29
type input "[DATE]"
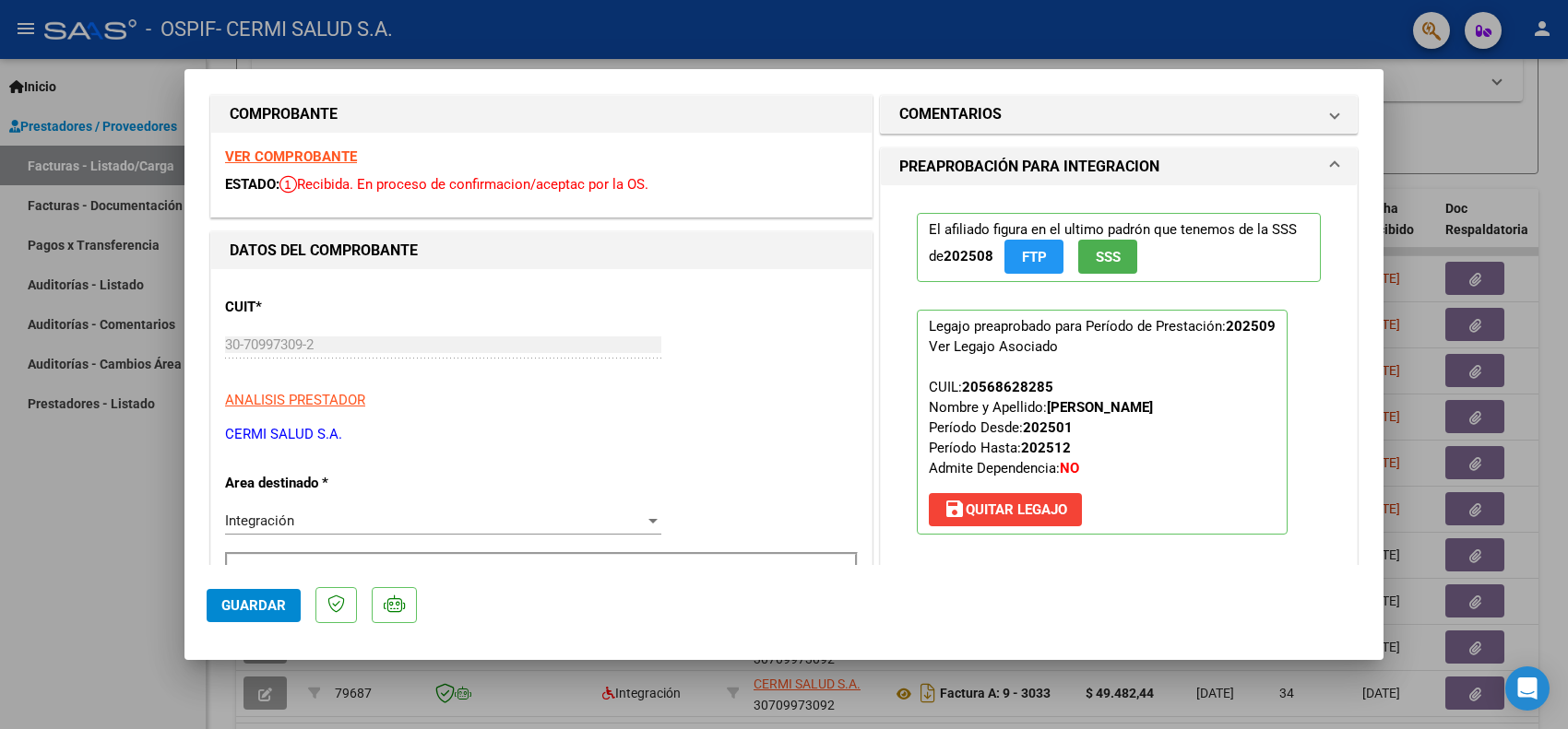
scroll to position [0, 0]
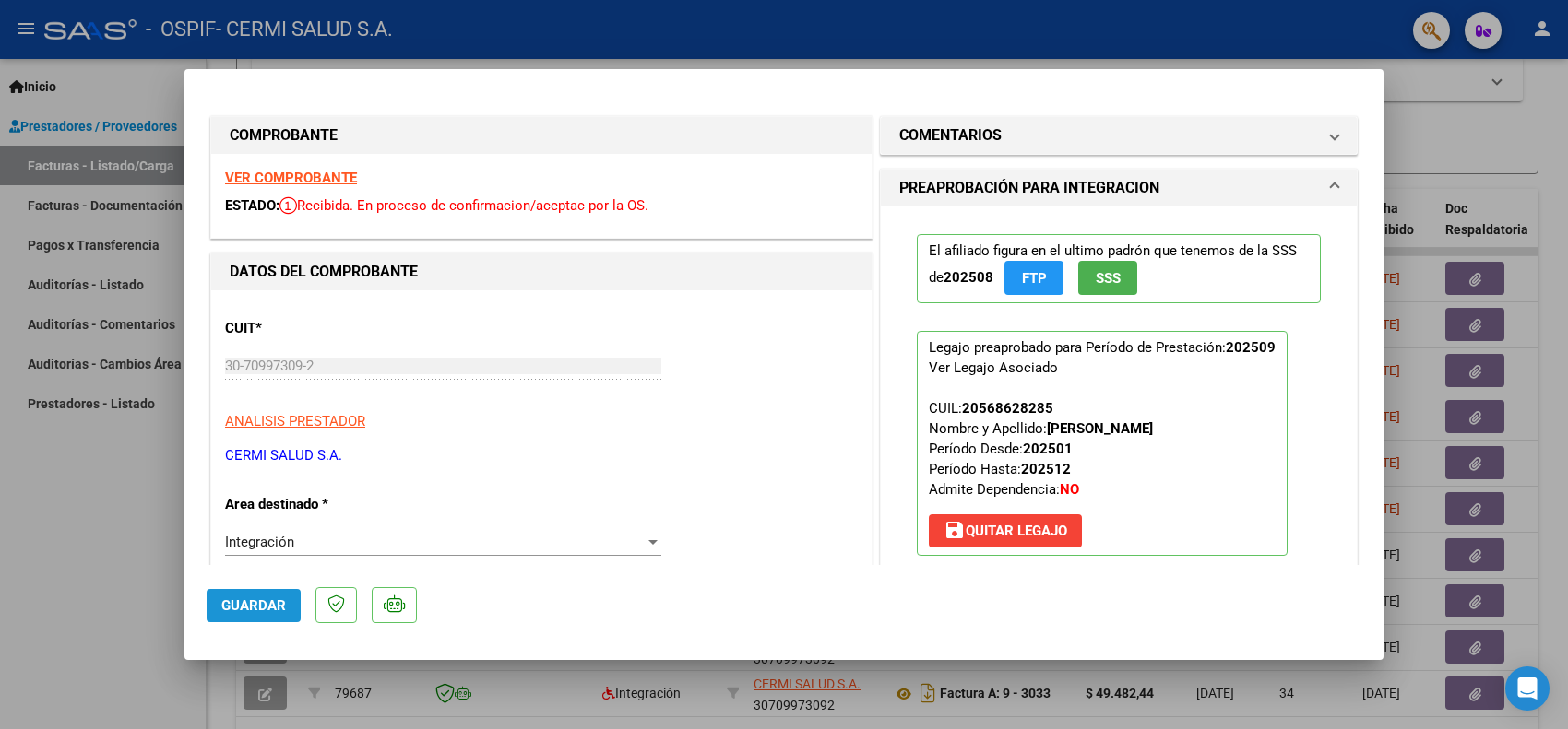
click at [256, 611] on span "Guardar" at bounding box center [253, 605] width 65 height 17
click at [89, 616] on div at bounding box center [784, 364] width 1568 height 729
type input "$ 0,00"
